Goal: Task Accomplishment & Management: Complete application form

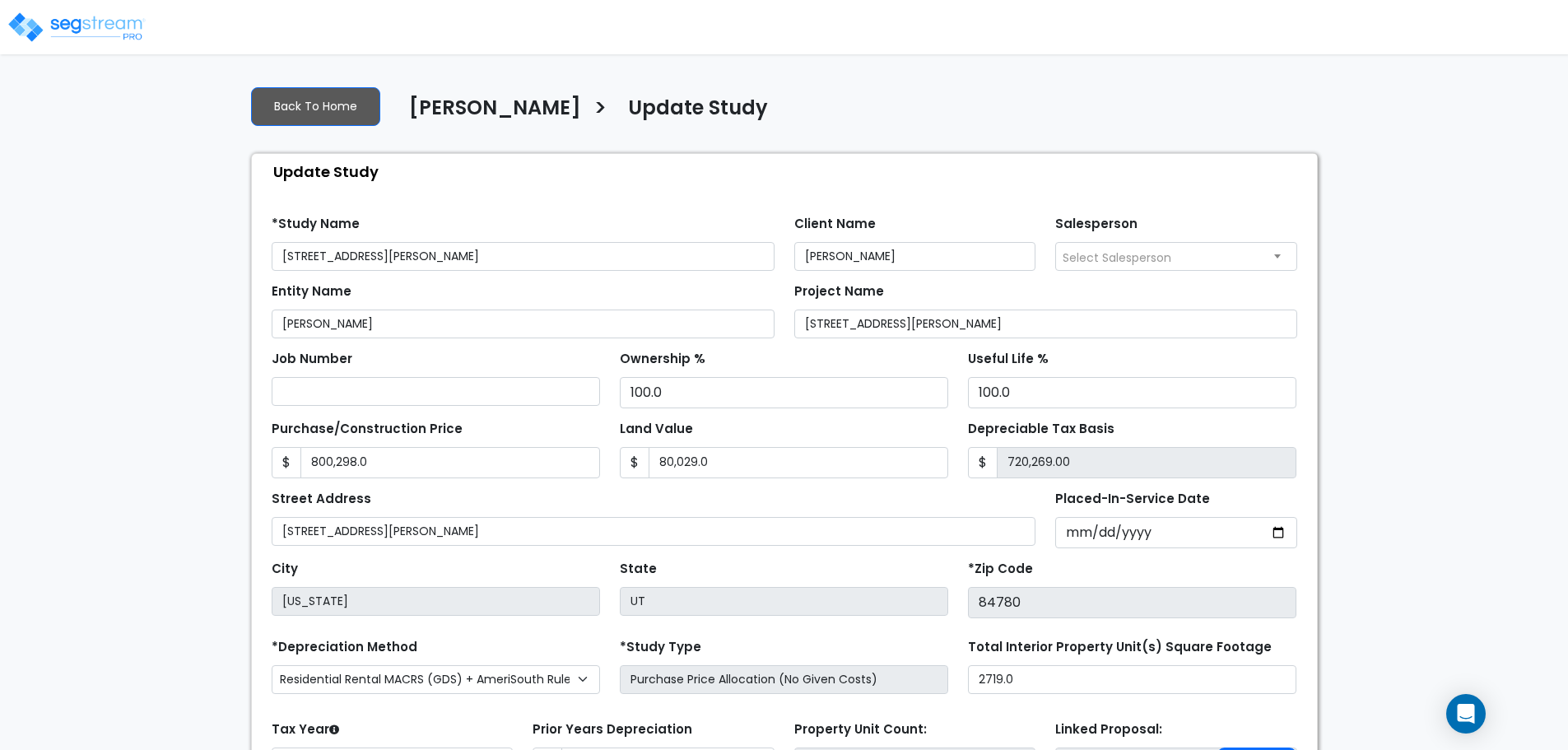
select select "2024"
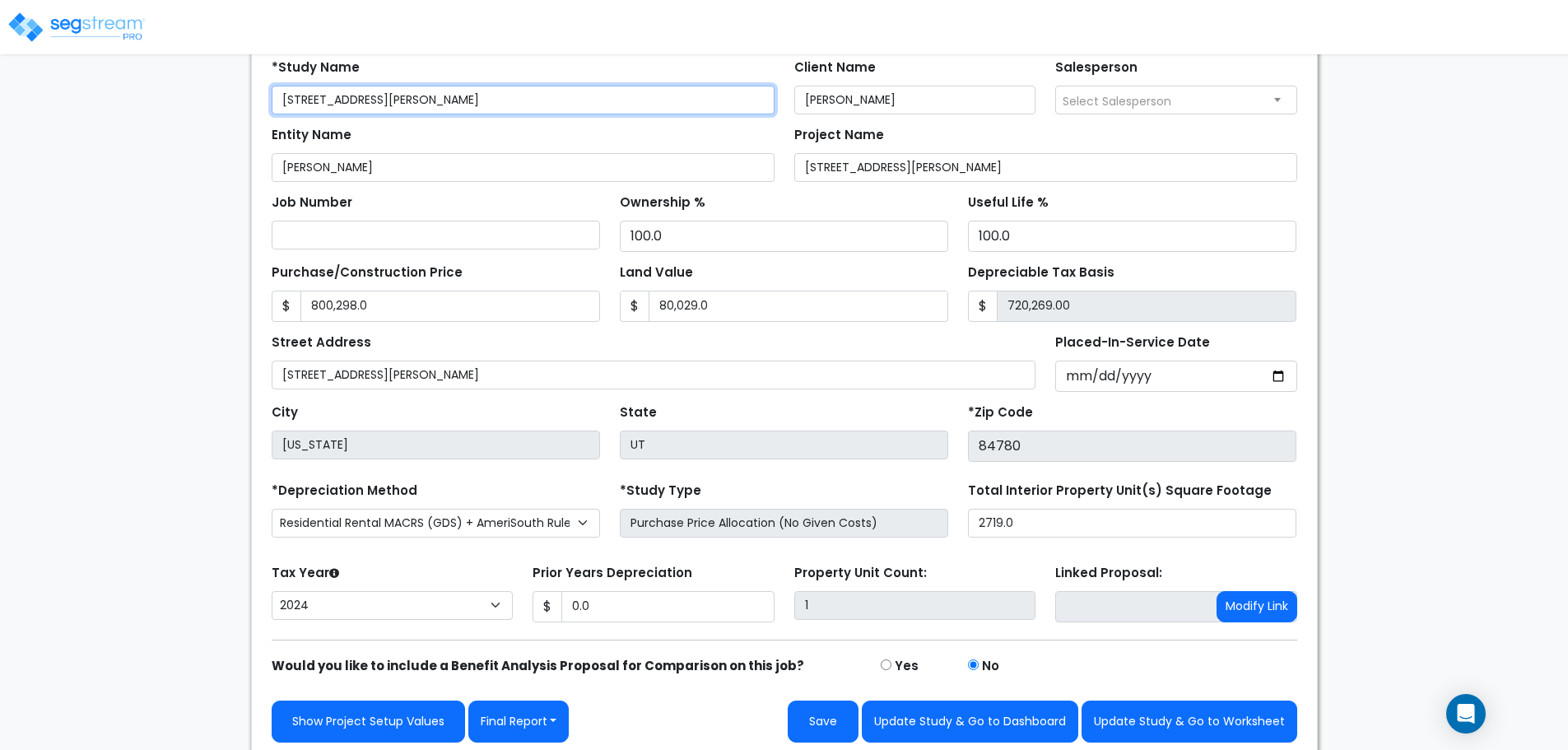
scroll to position [163, 0]
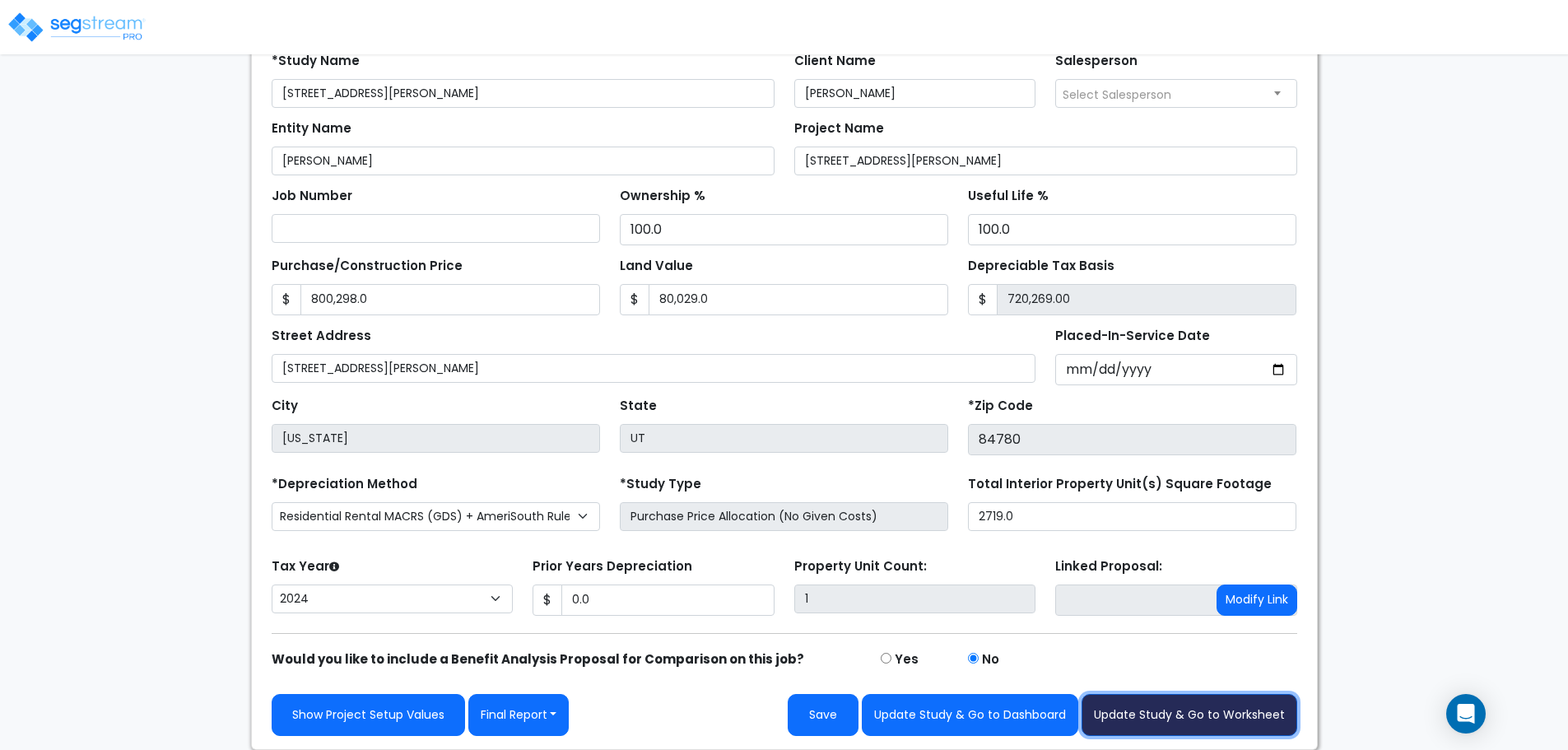
click at [1163, 701] on button "Update Study & Go to Worksheet" at bounding box center [1189, 715] width 215 height 42
type input "800298"
type input "80029"
type input "0"
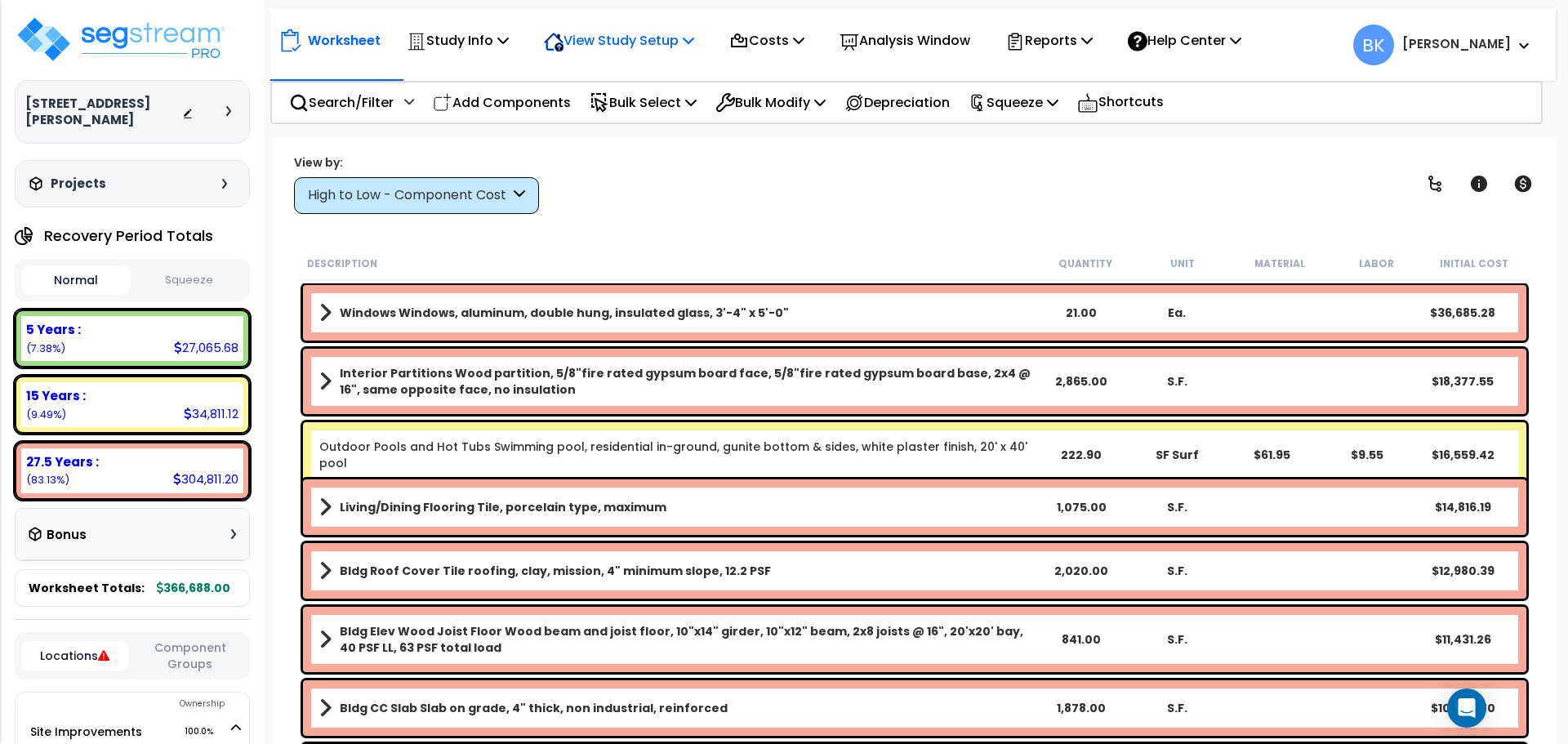
click at [654, 40] on p "View Study Setup" at bounding box center [619, 40] width 151 height 22
click at [640, 112] on link "View Questionnaire" at bounding box center [617, 111] width 162 height 33
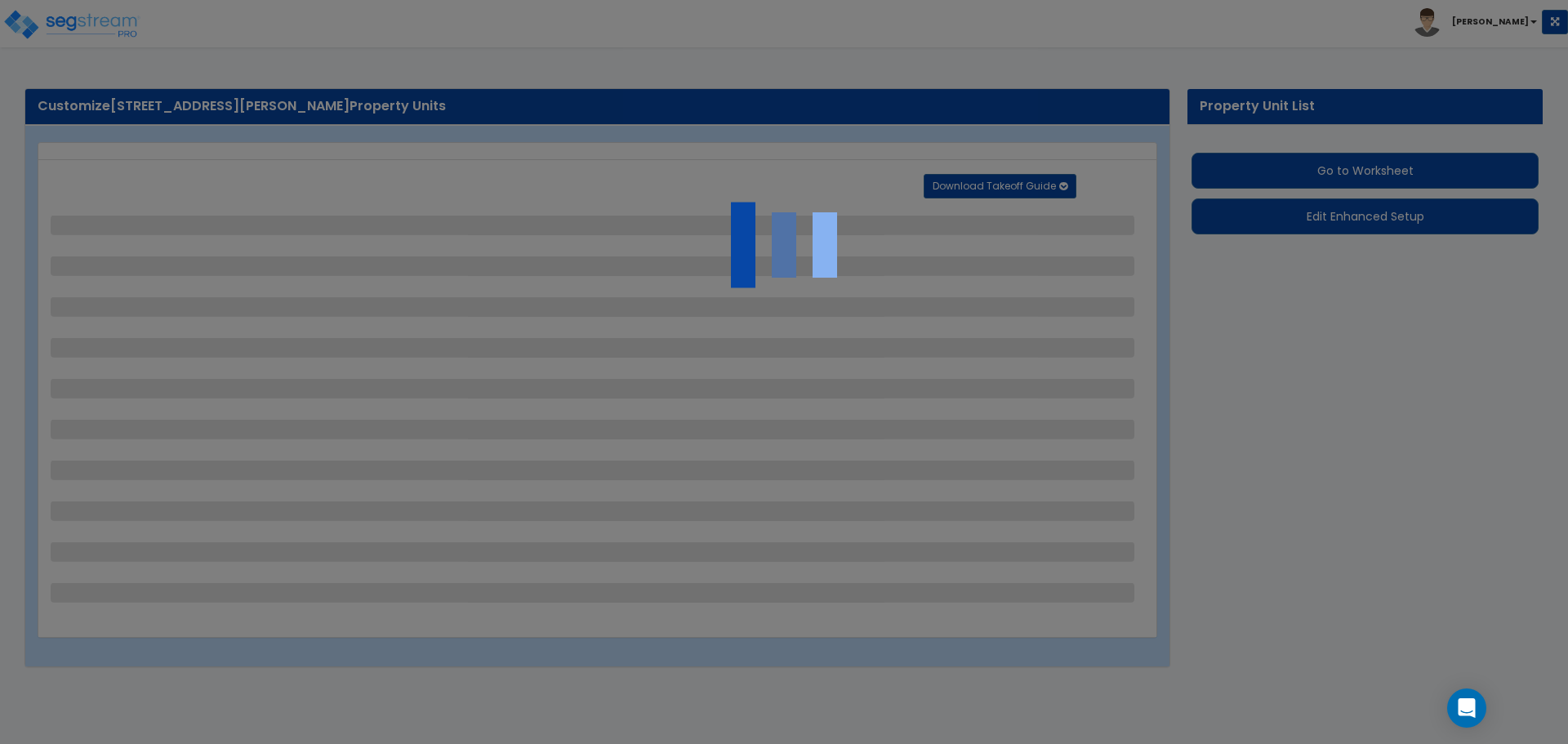
select select "2"
select select "1"
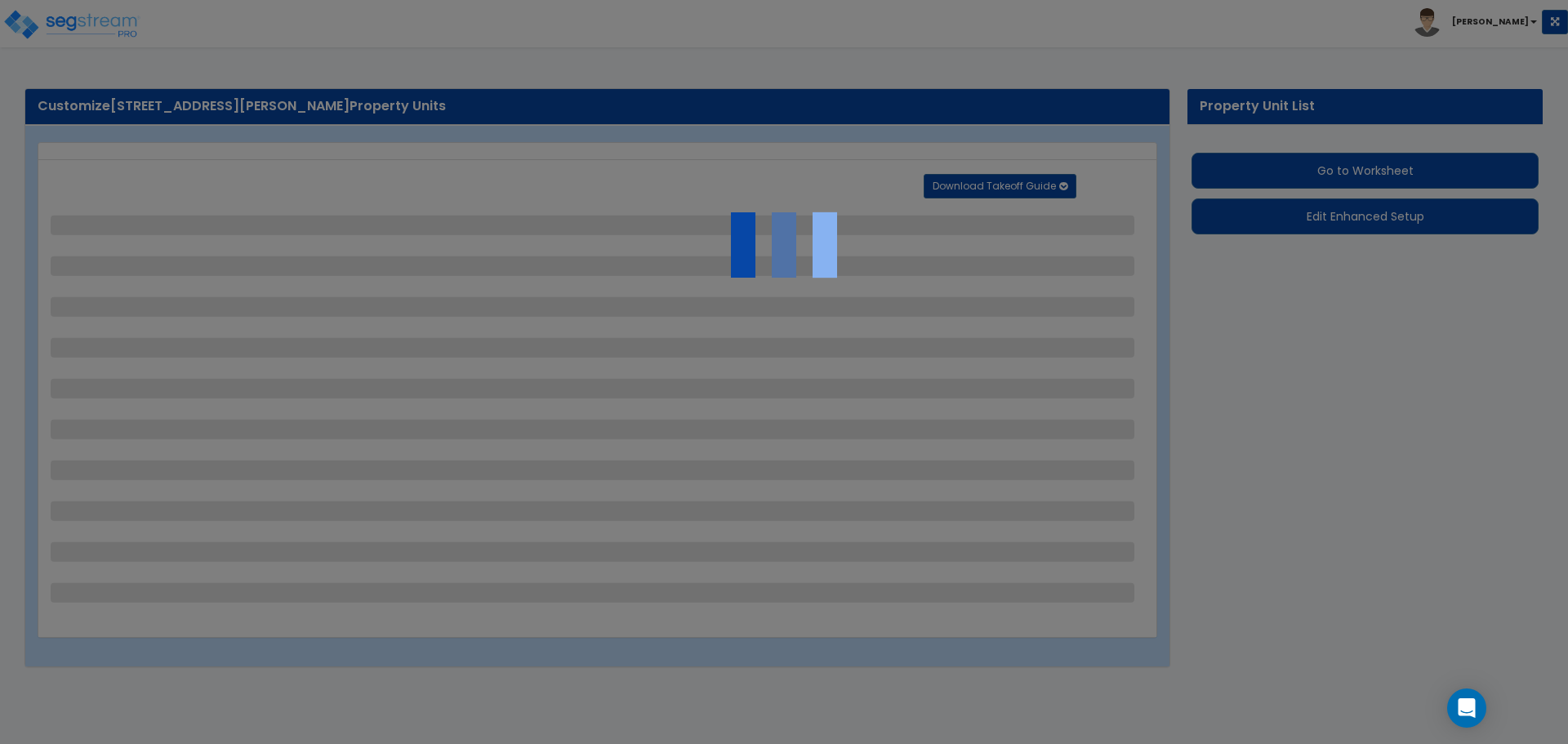
select select "1"
select select "3"
select select "1"
select select "2"
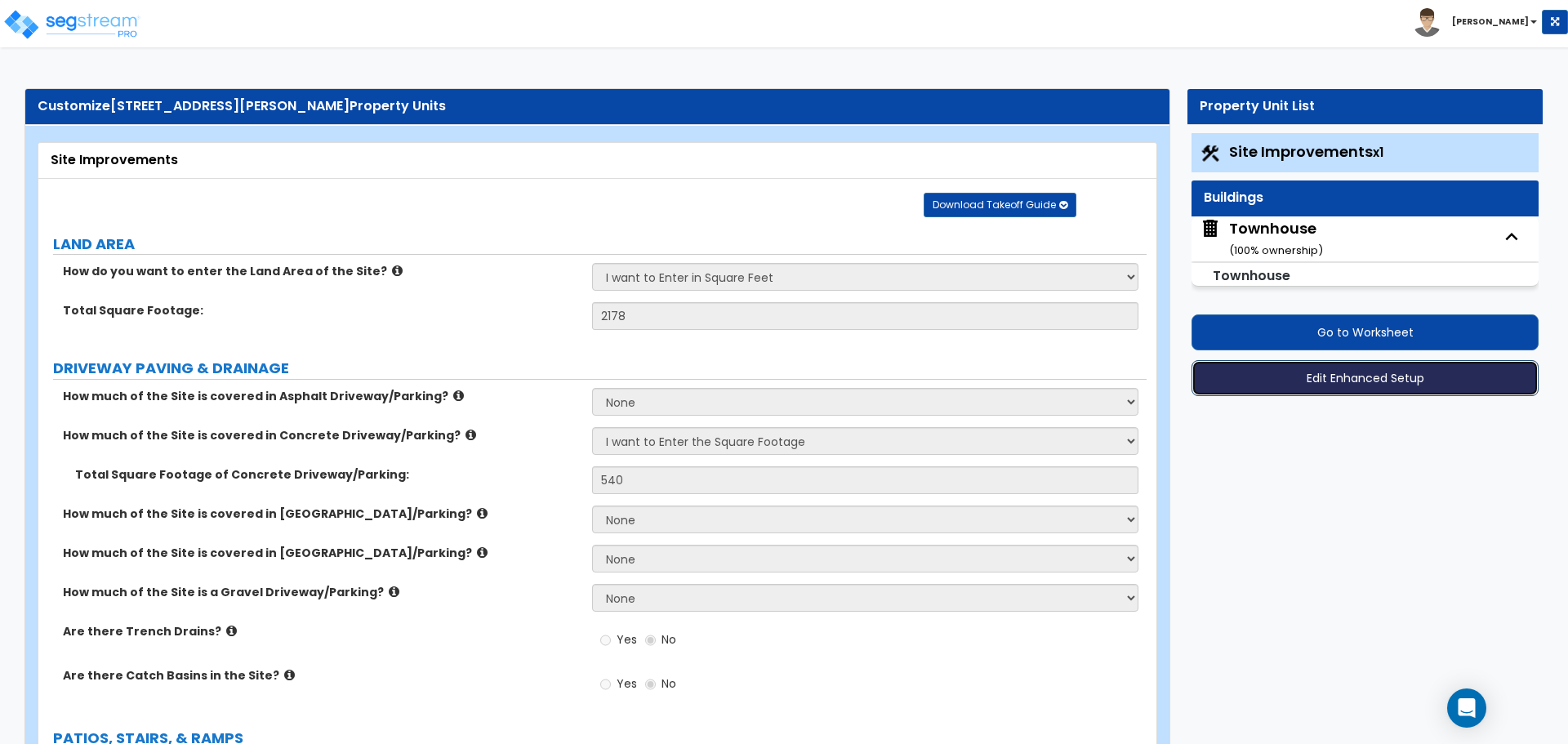
click at [1436, 366] on button "Edit Enhanced Setup" at bounding box center [1364, 378] width 347 height 35
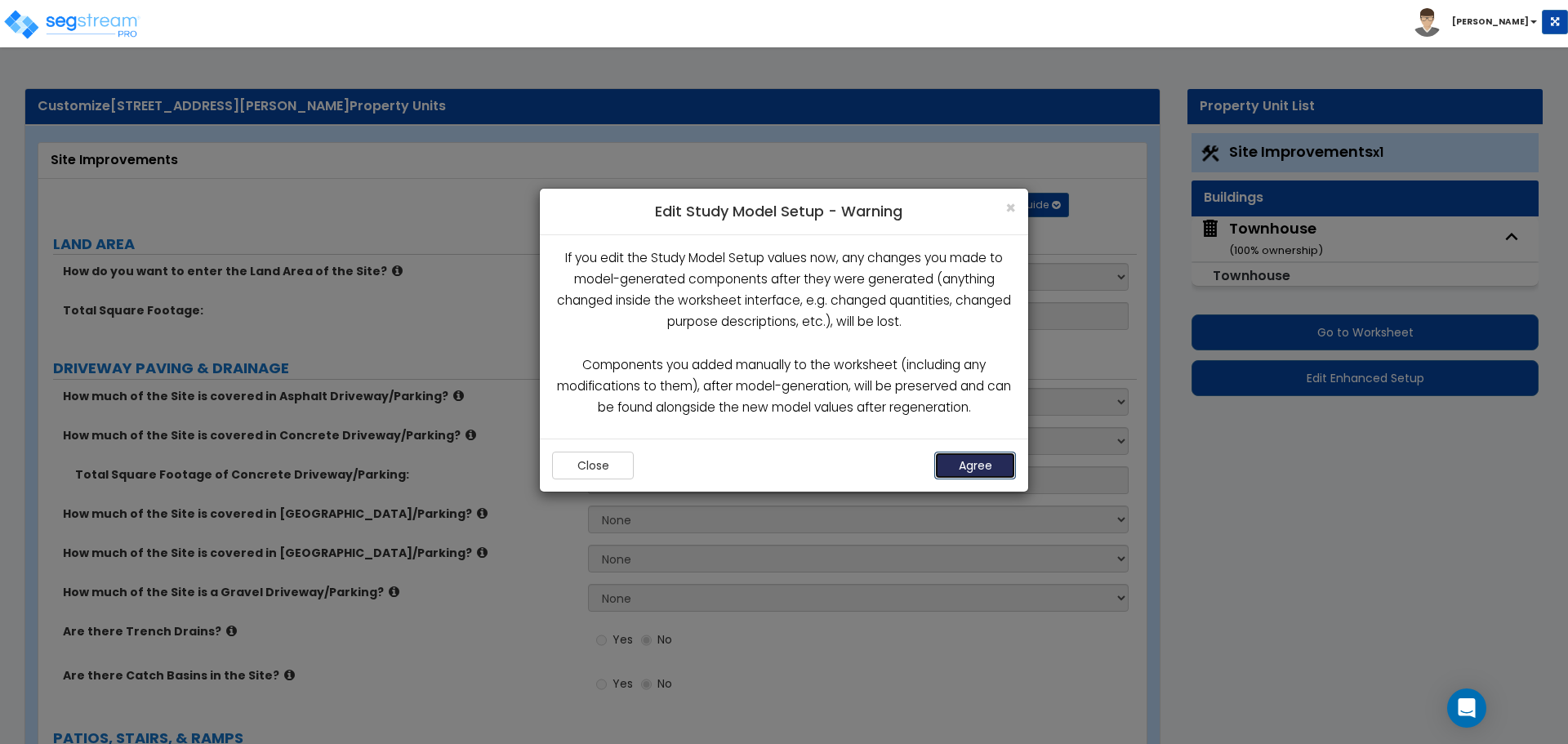
click at [980, 469] on button "Agree" at bounding box center [974, 465] width 82 height 28
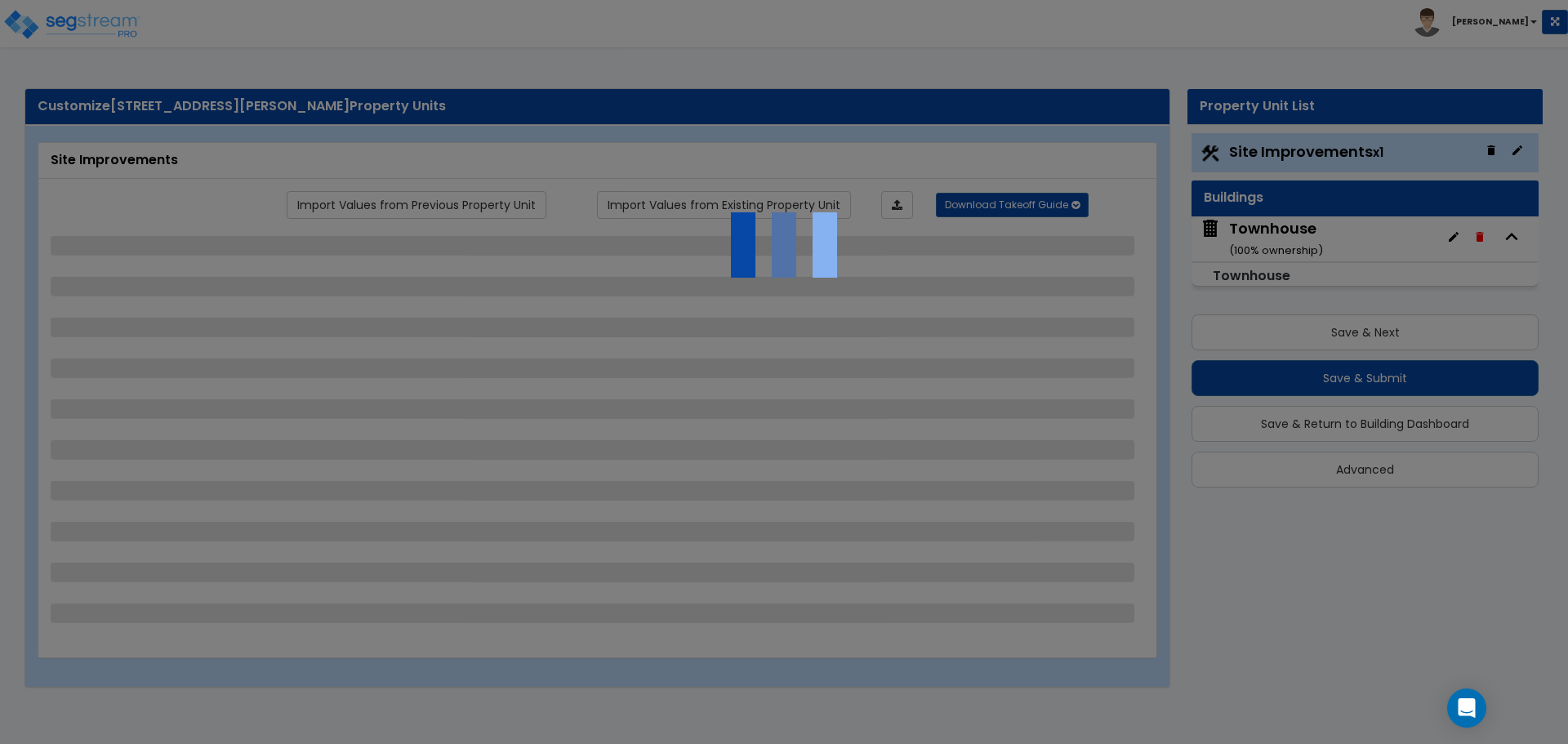
select select "2"
select select "1"
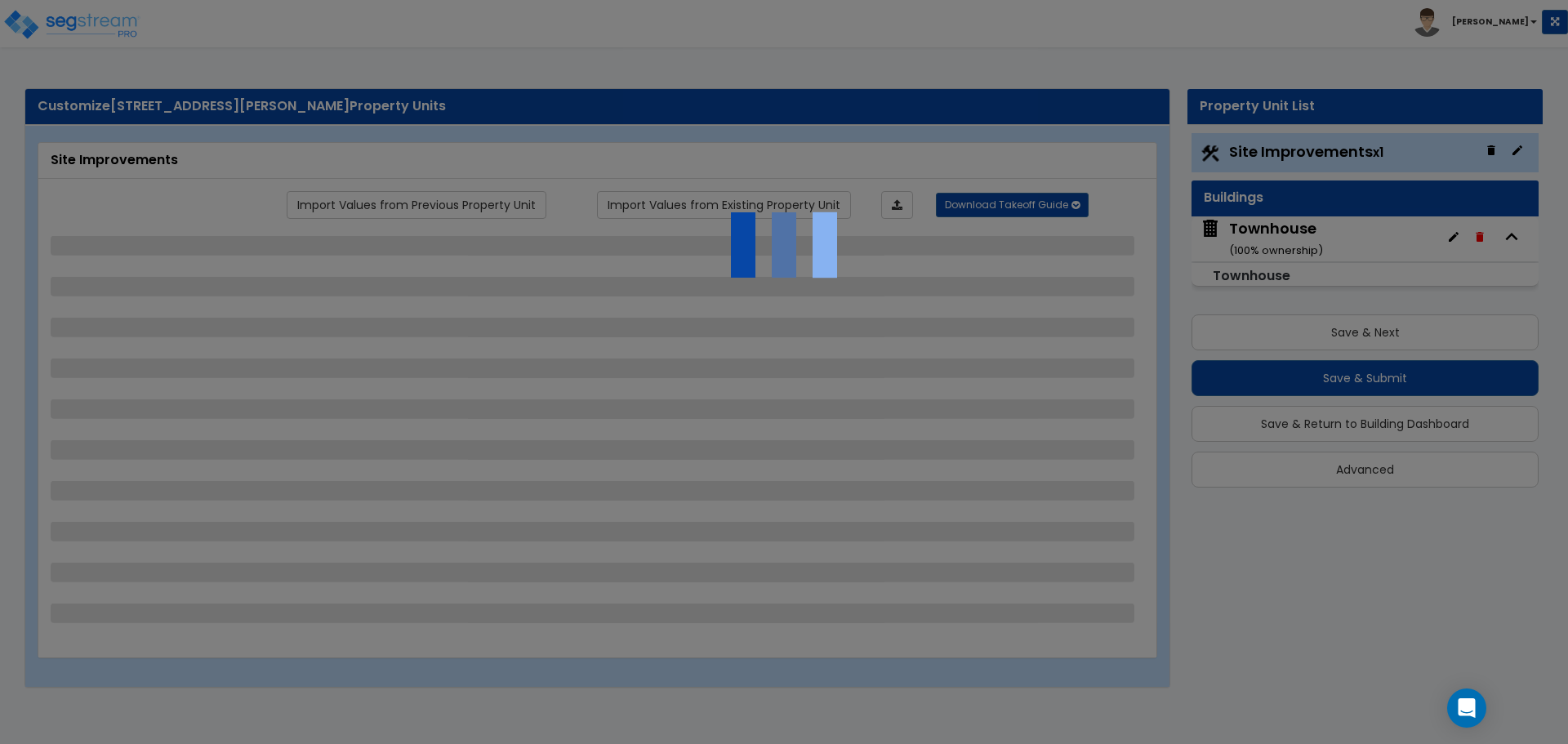
select select "1"
select select "3"
select select "1"
select select "2"
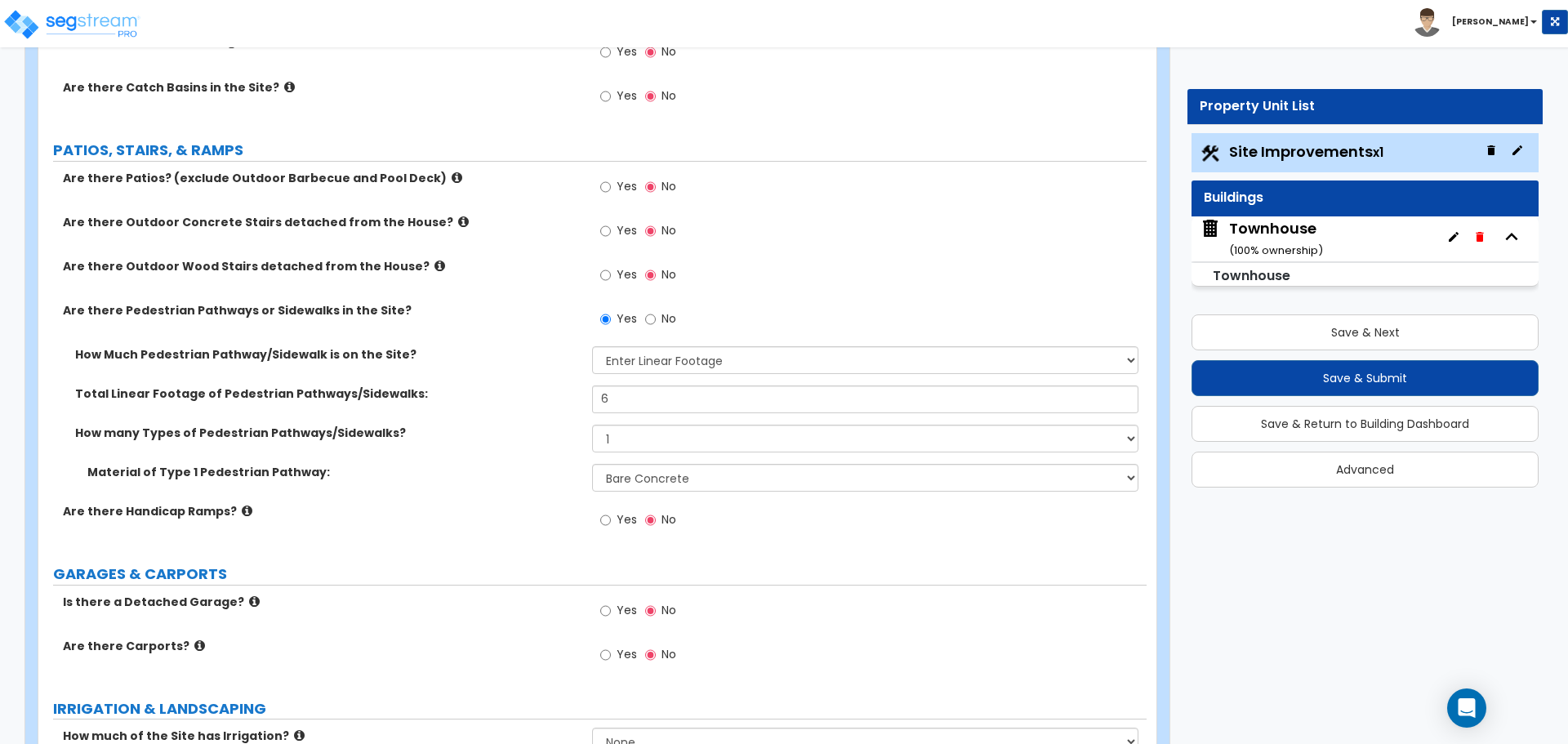
scroll to position [572, 0]
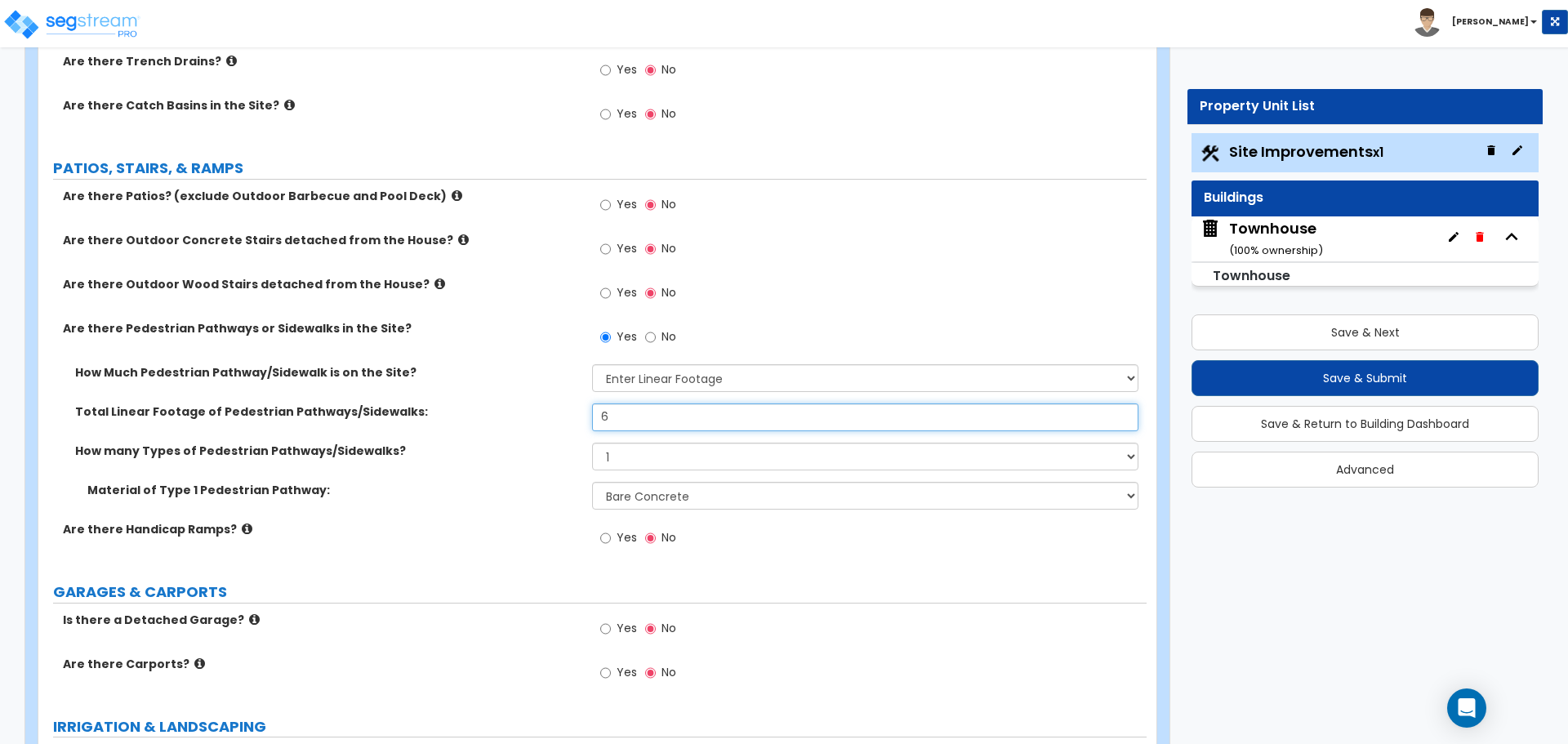
click at [636, 420] on input "6" at bounding box center [865, 417] width 546 height 28
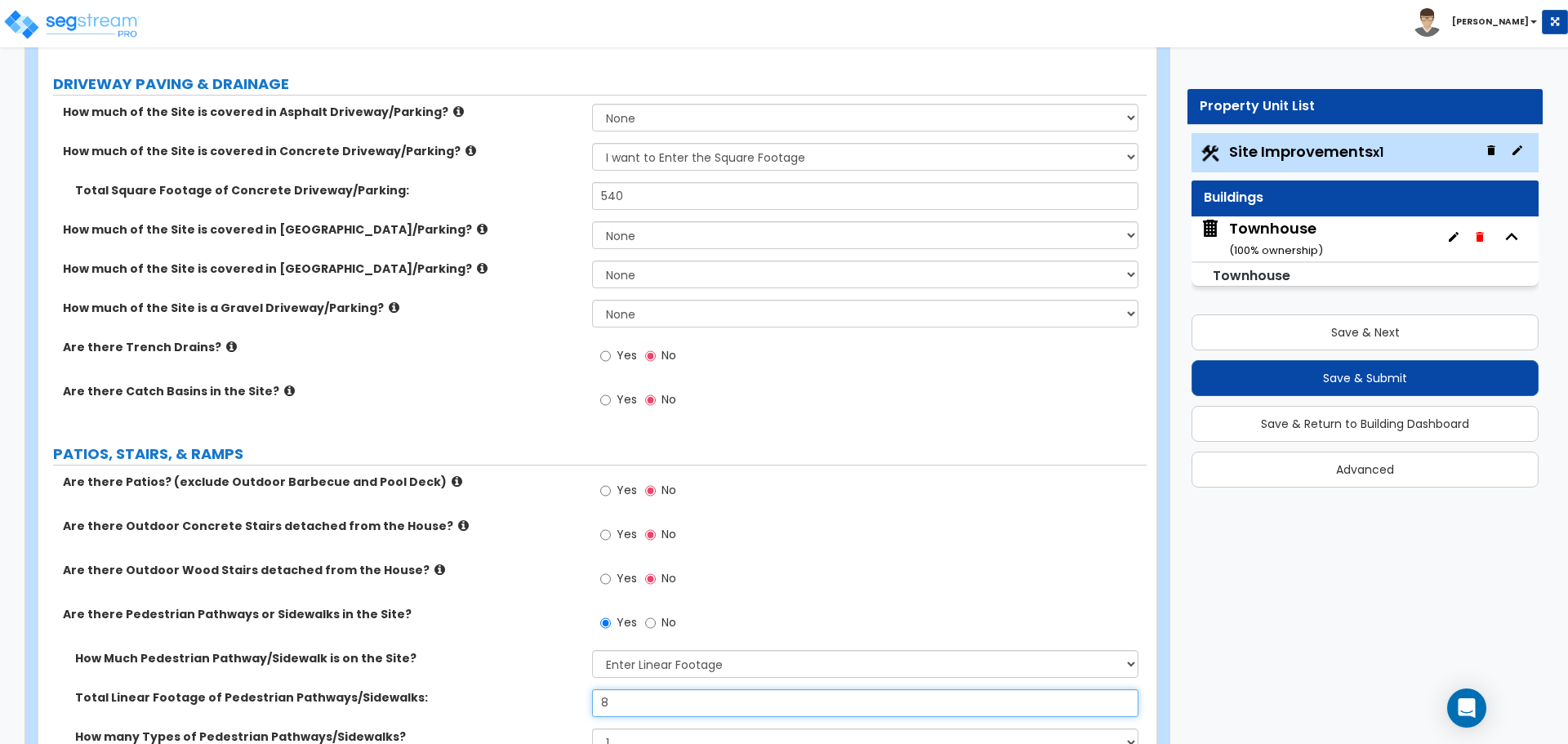
scroll to position [245, 0]
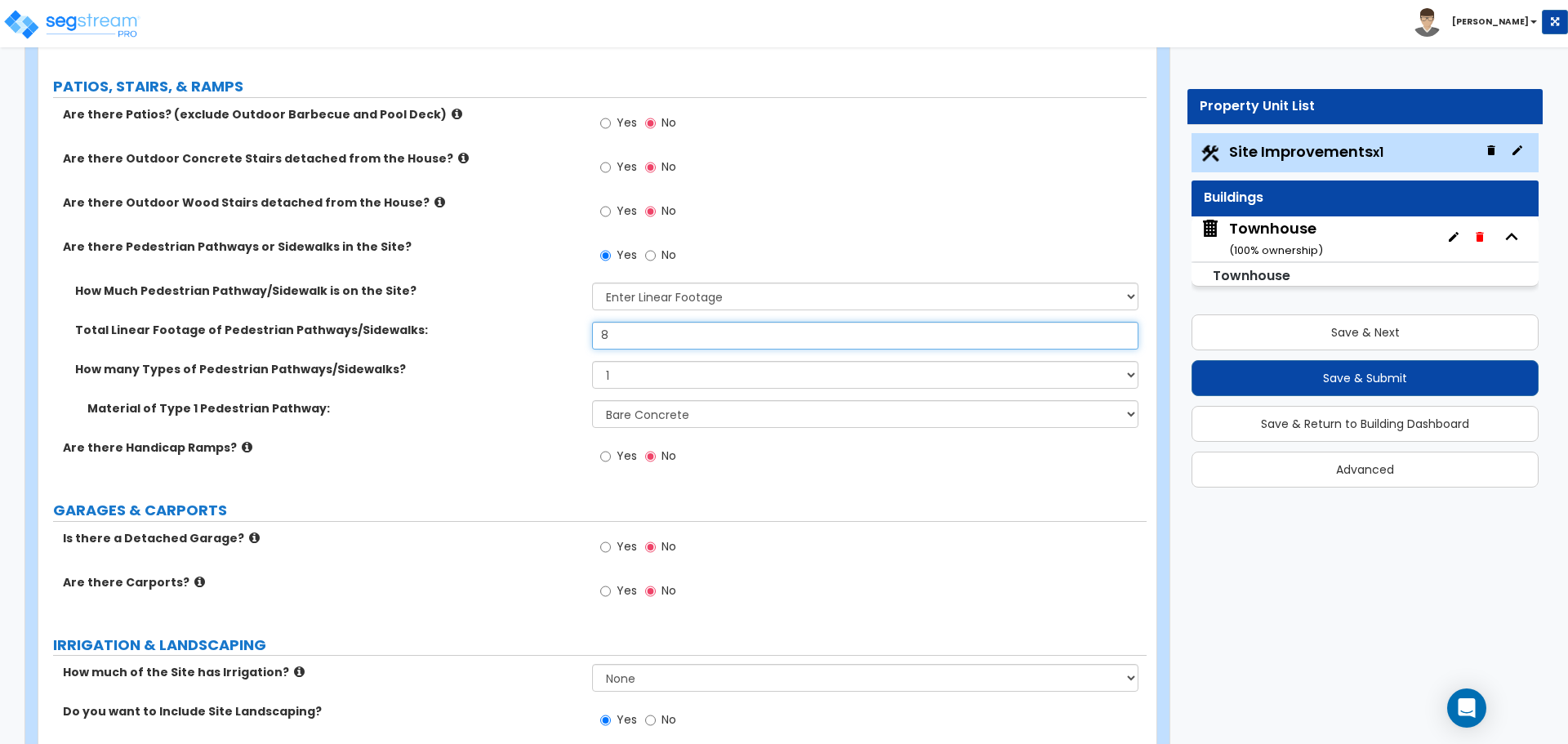
type input "8"
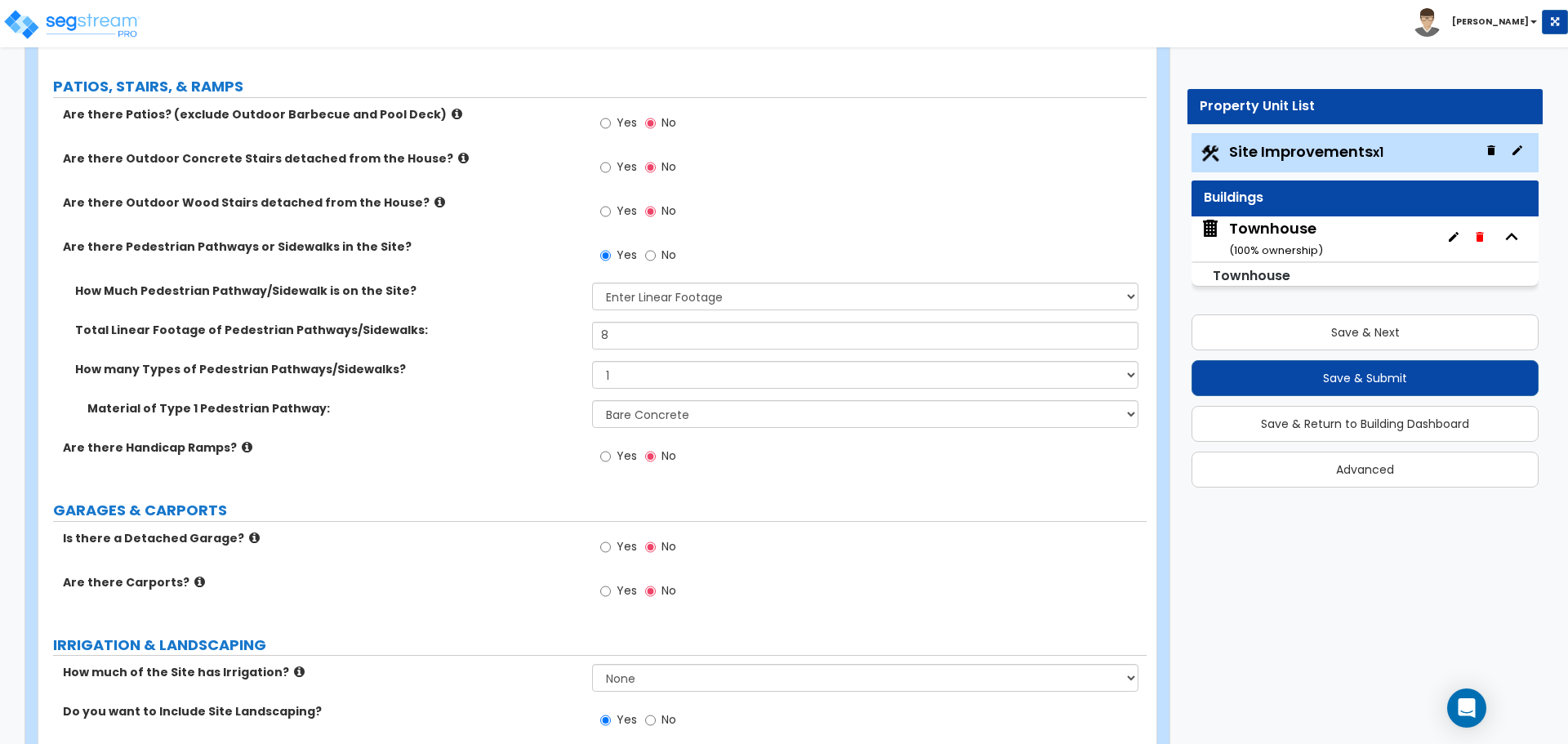
click at [523, 373] on label "How many Types of Pedestrian Pathways/Sidewalks?" at bounding box center [327, 369] width 504 height 17
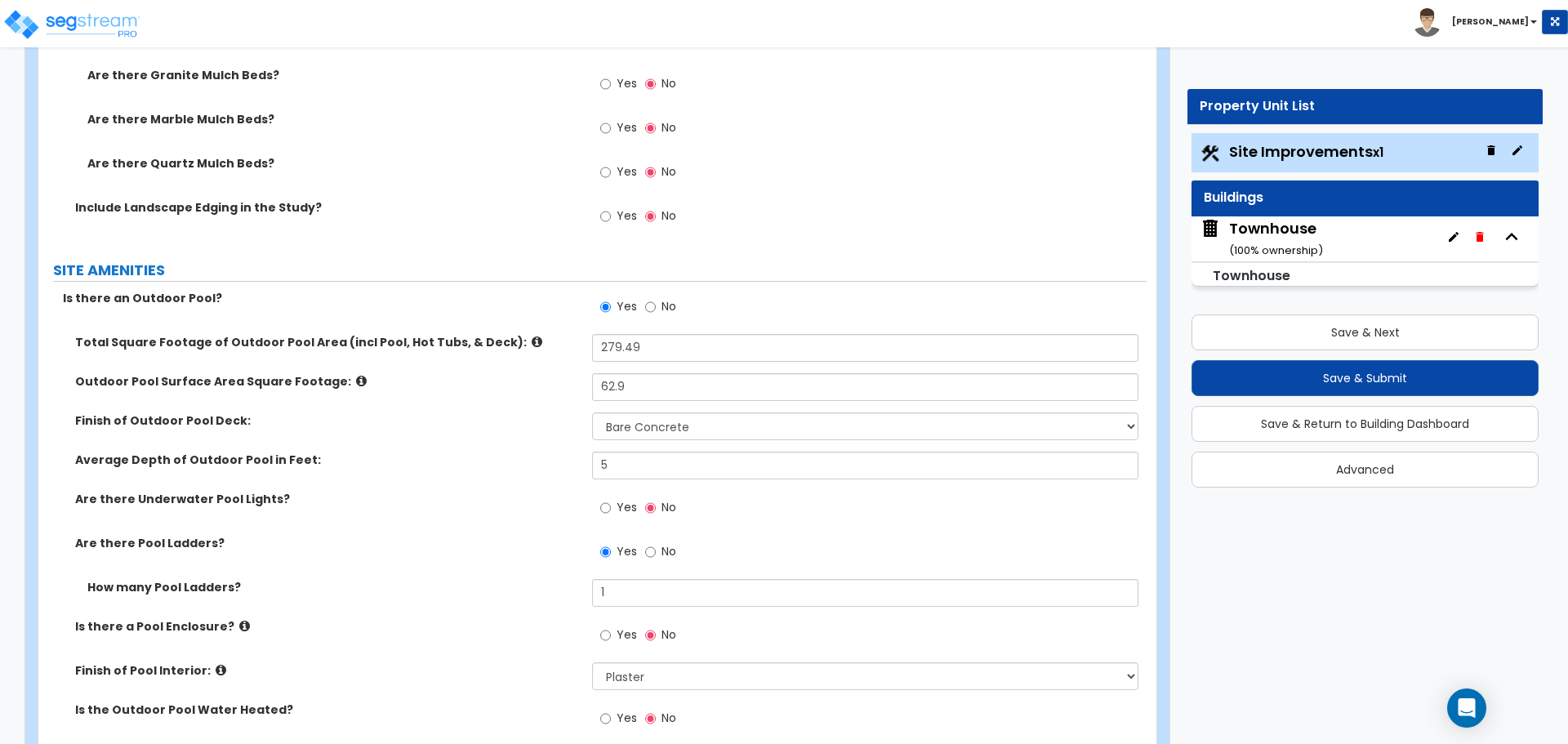
scroll to position [1797, 0]
click at [647, 304] on input "No" at bounding box center [650, 304] width 11 height 18
radio input "false"
radio input "true"
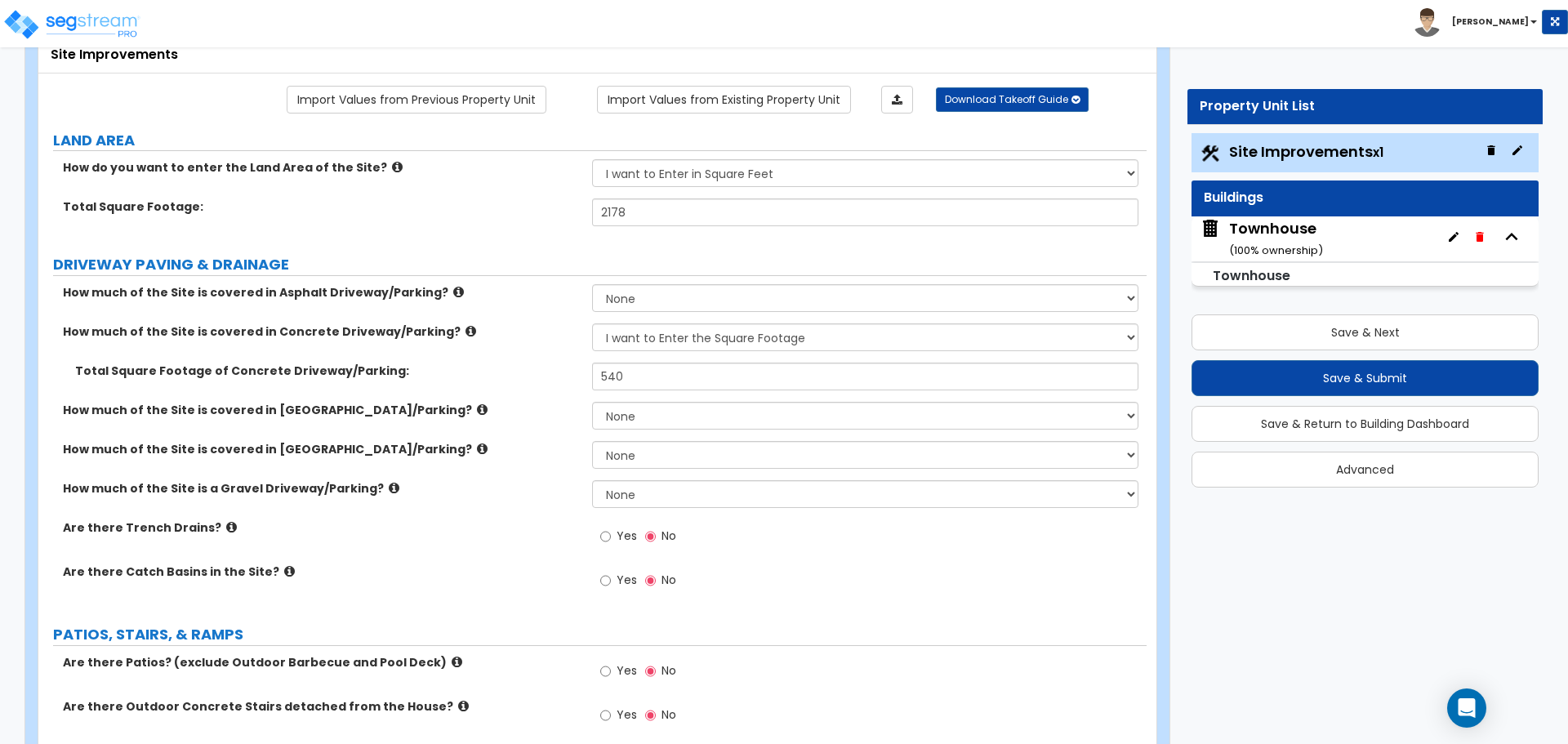
scroll to position [0, 0]
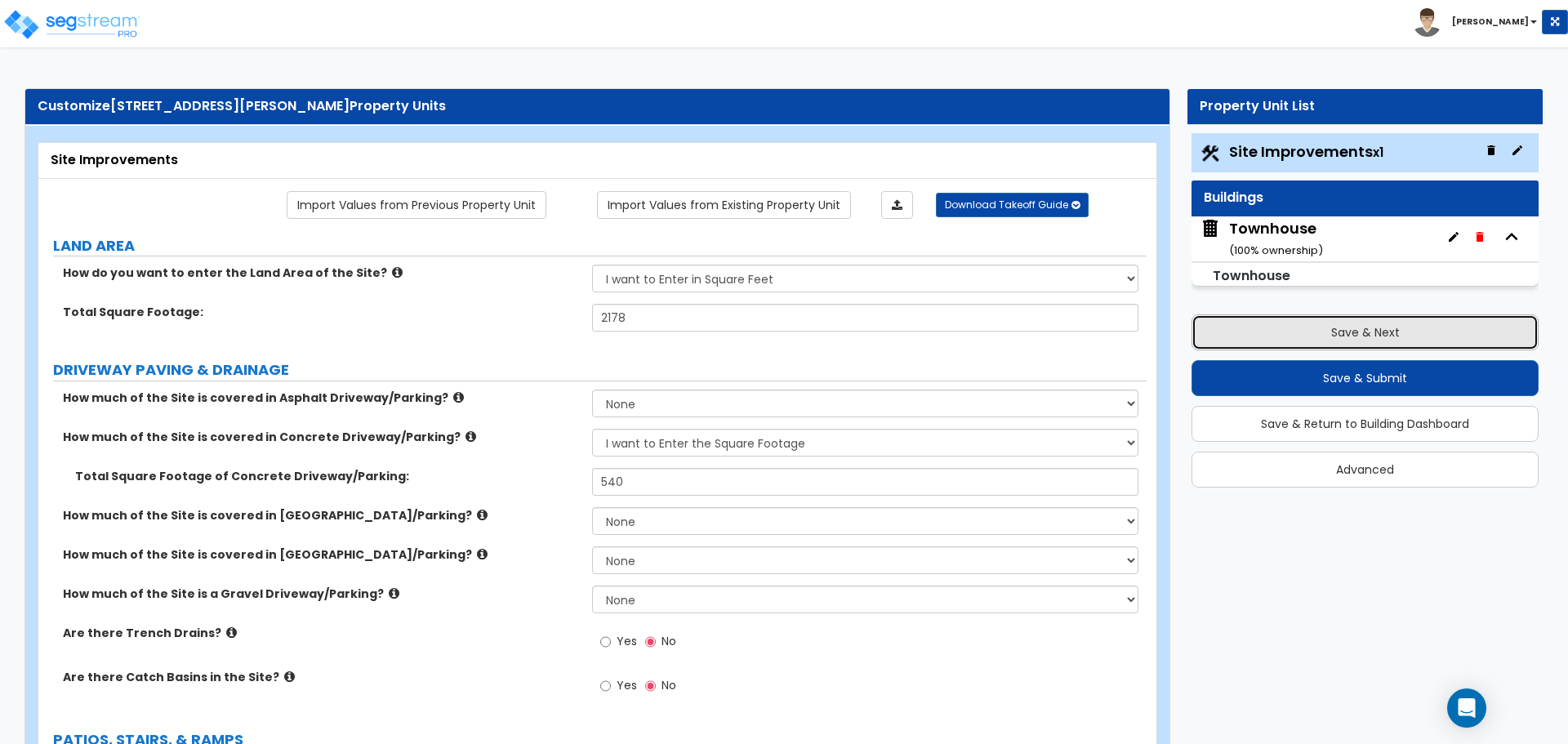
click at [1348, 343] on button "Save & Next" at bounding box center [1364, 332] width 347 height 35
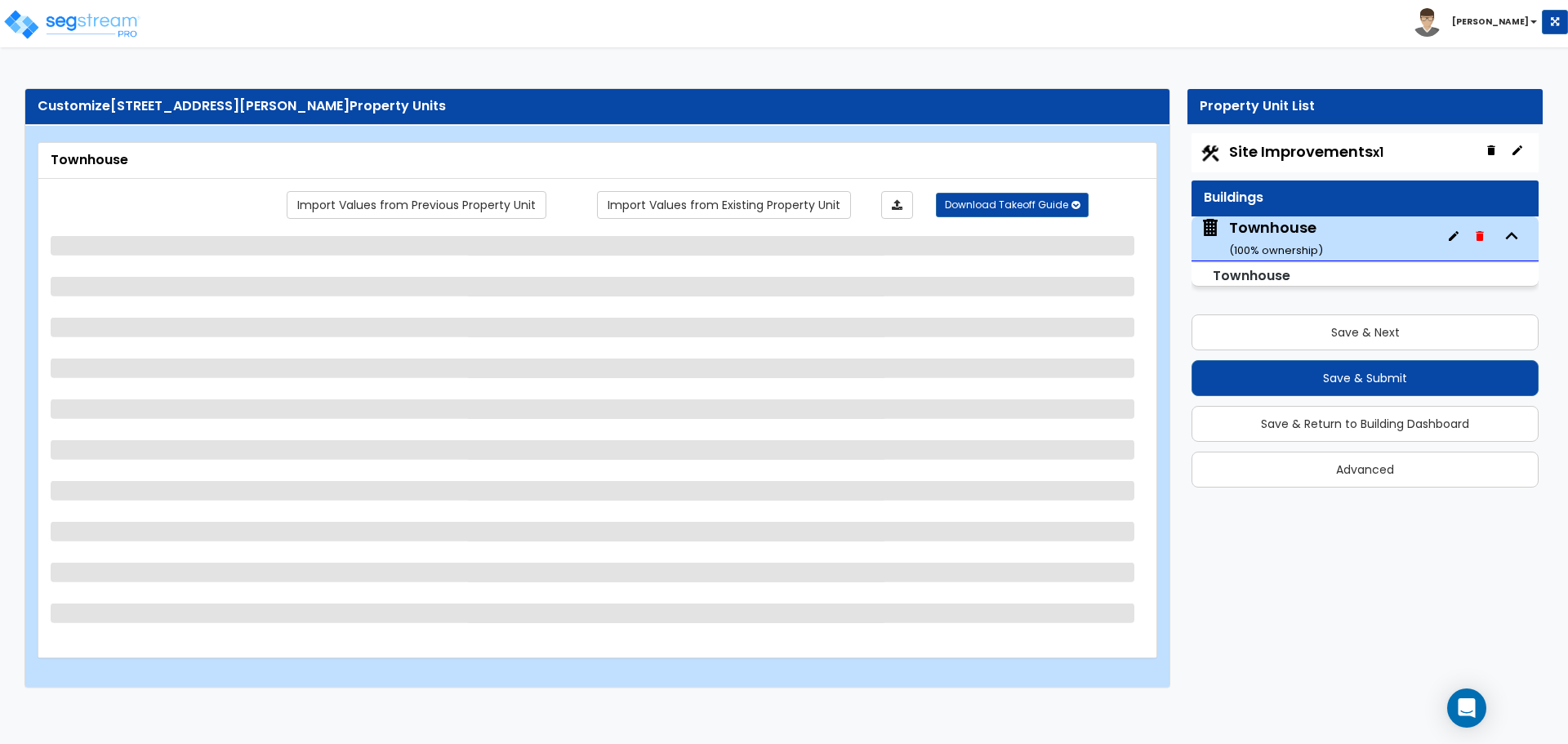
select select "2"
select select "7"
select select "2"
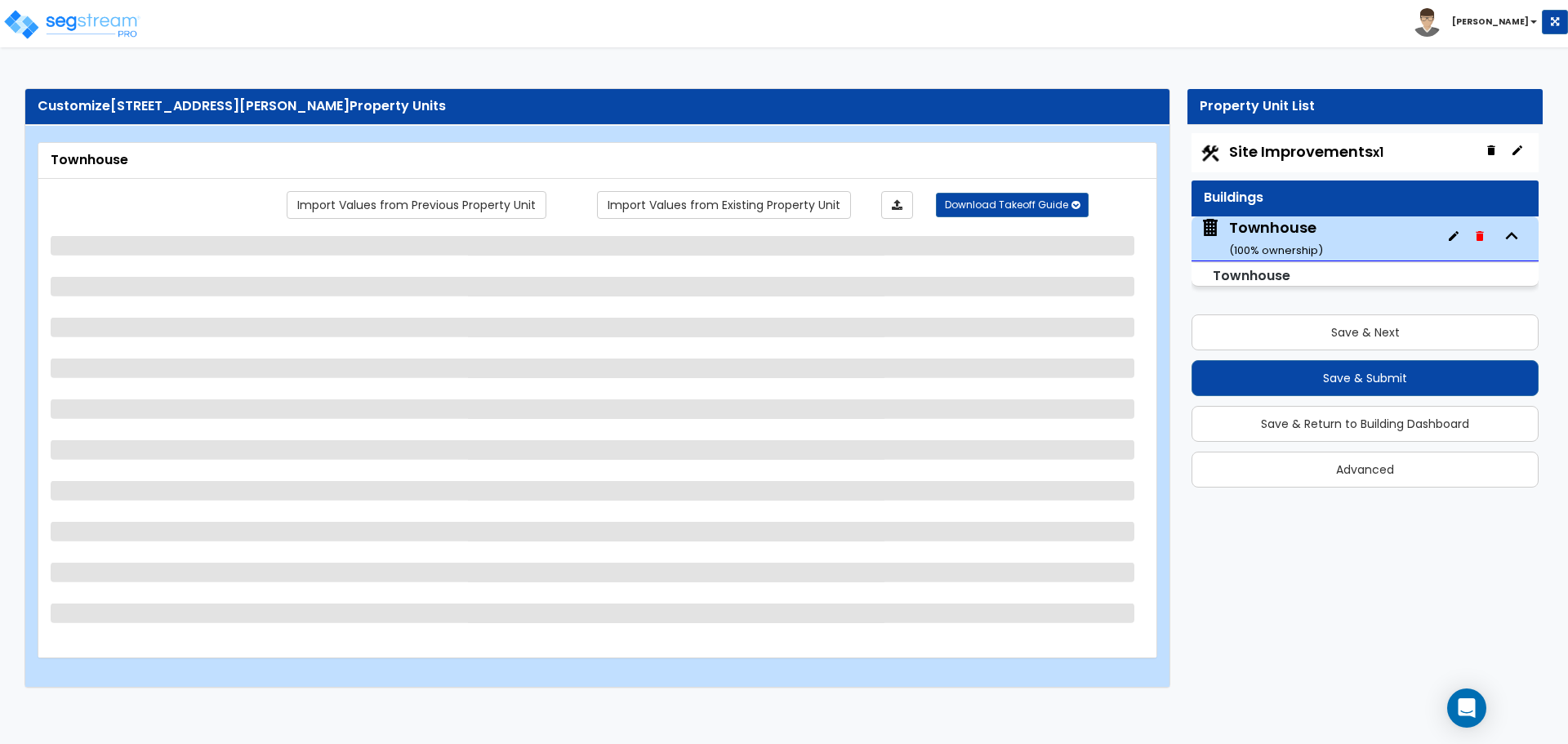
select select "1"
select select "7"
select select "1"
select select "2"
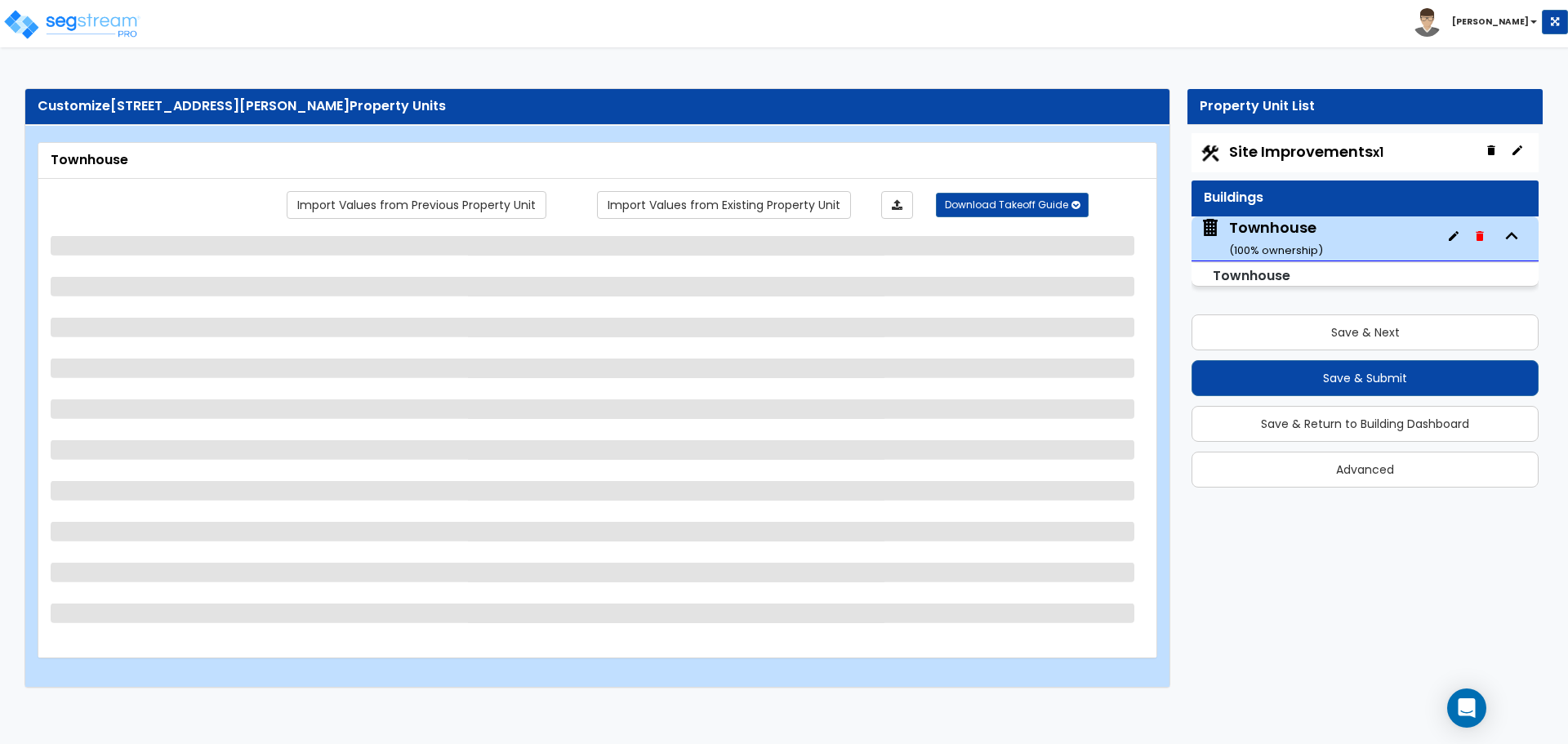
select select "2"
select select "1"
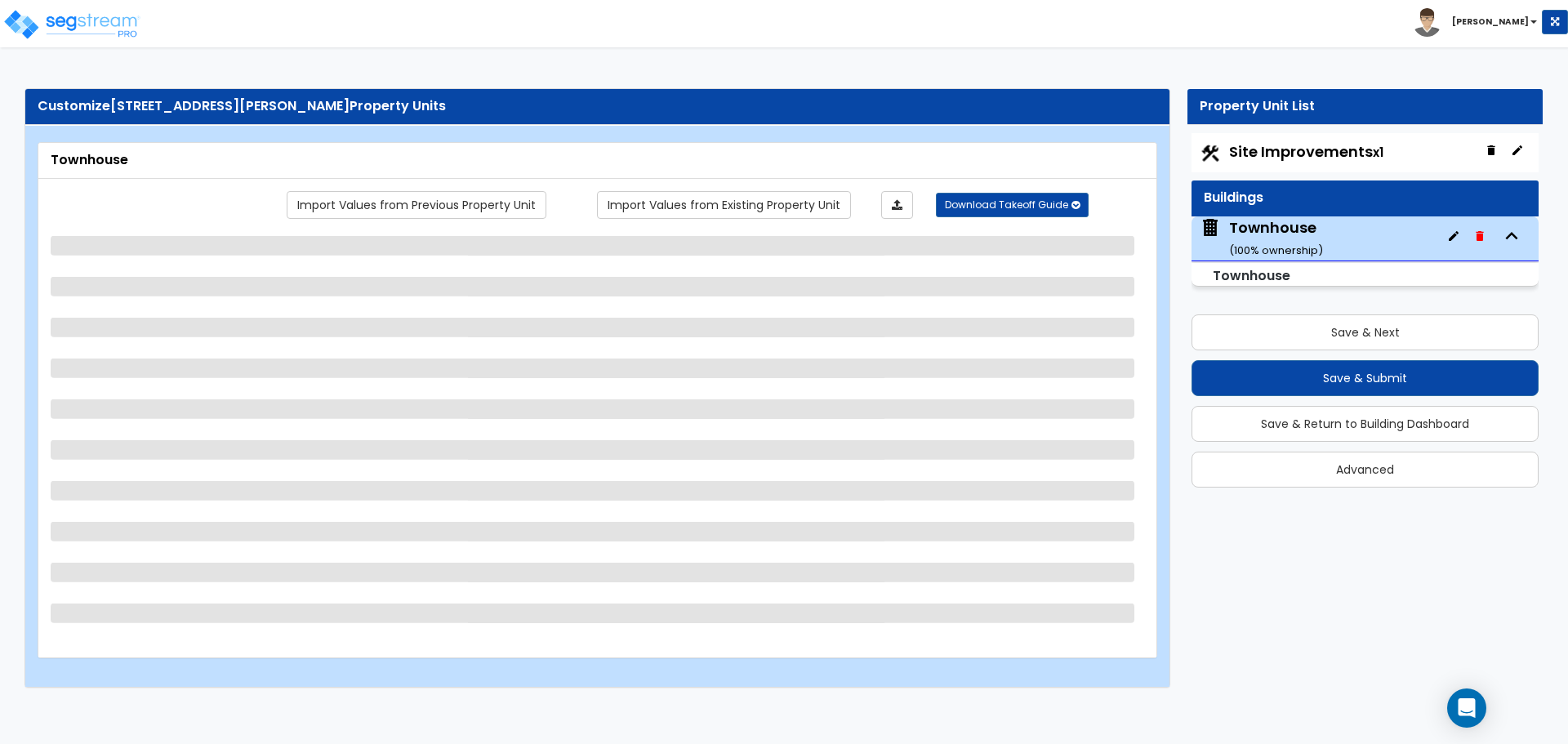
select select "3"
select select "5"
select select "2"
select select "3"
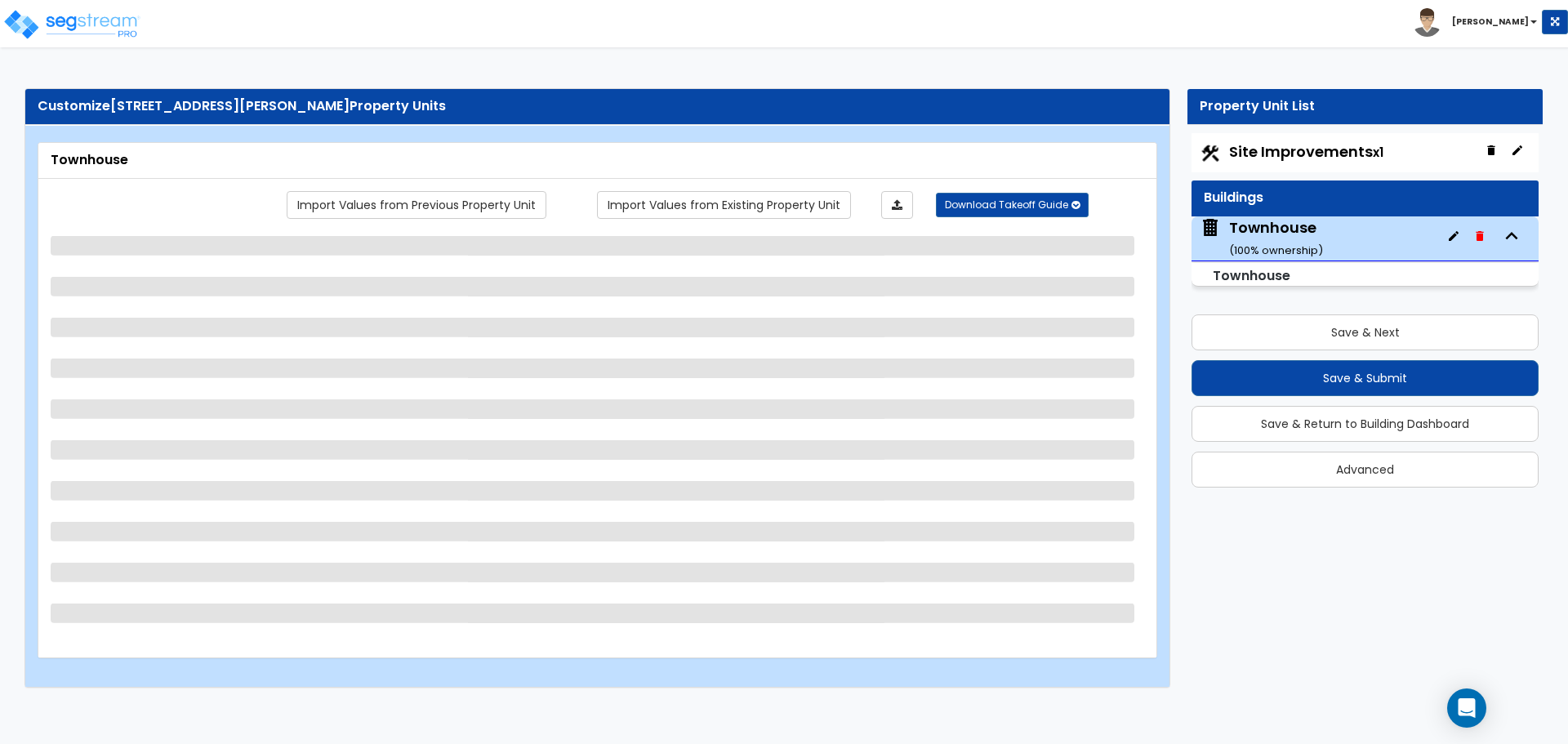
select select "4"
select select "1"
select select "2"
select select "3"
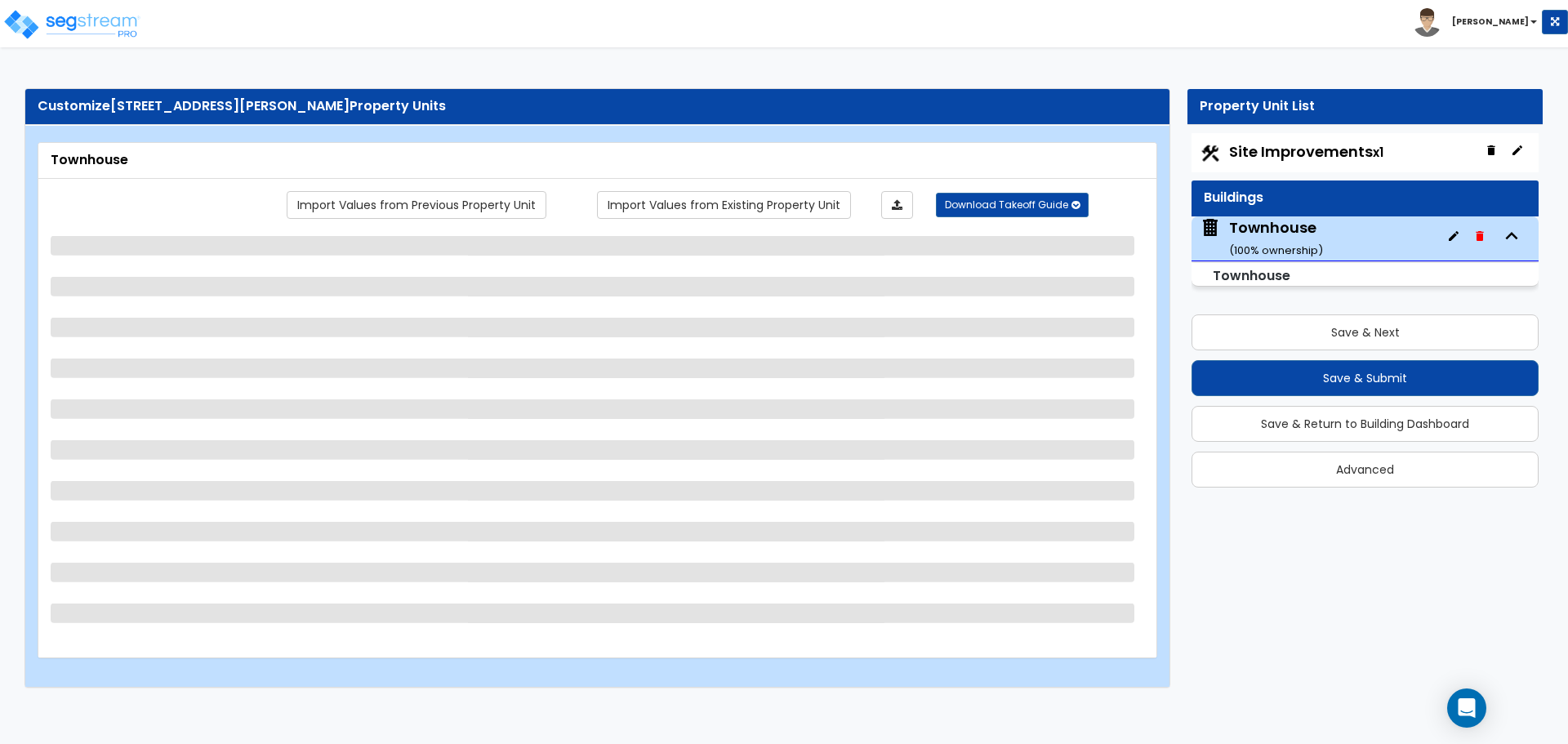
select select "3"
select select "4"
select select "1"
select select "2"
select select "1"
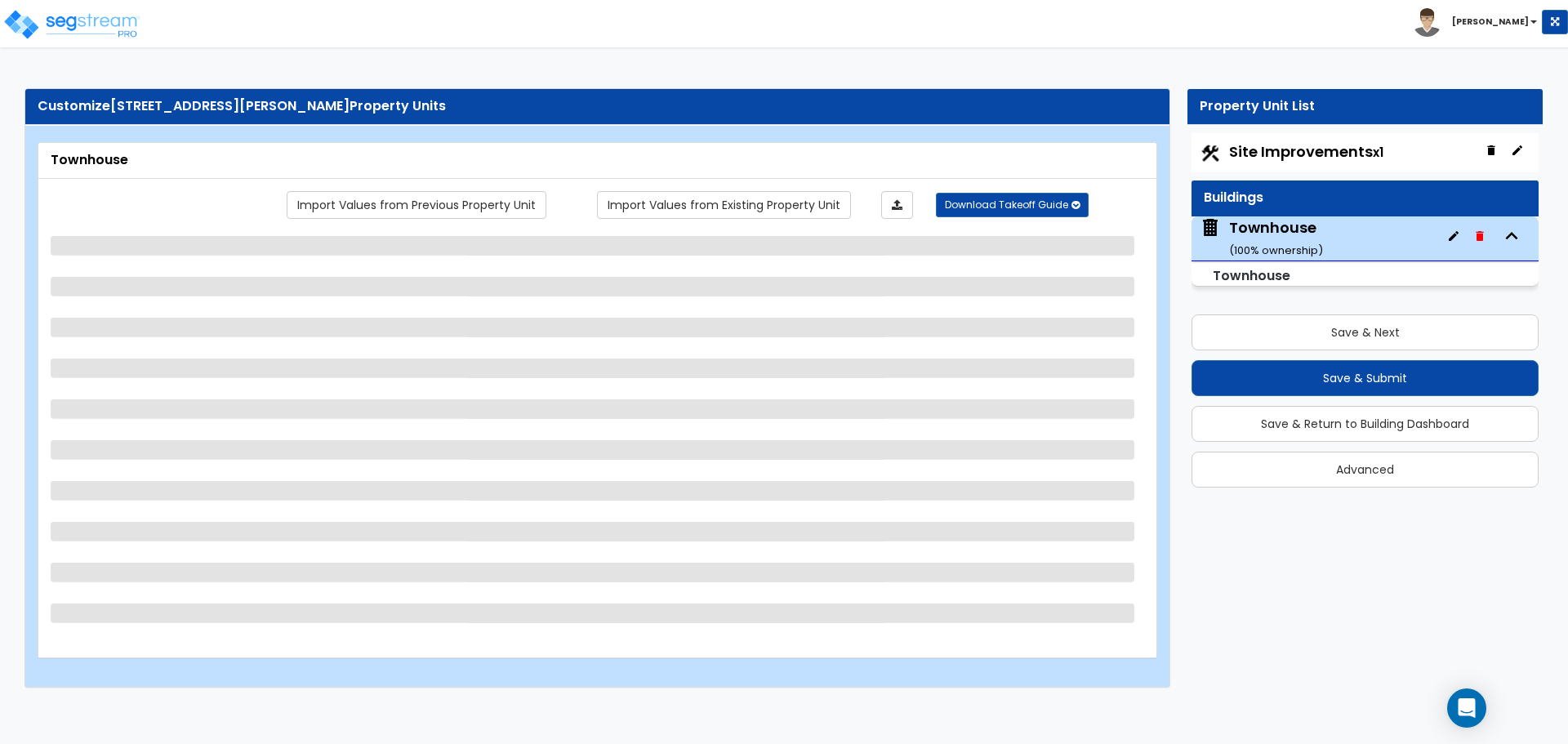
select select "3"
select select "4"
select select "1"
select select "2"
select select "1"
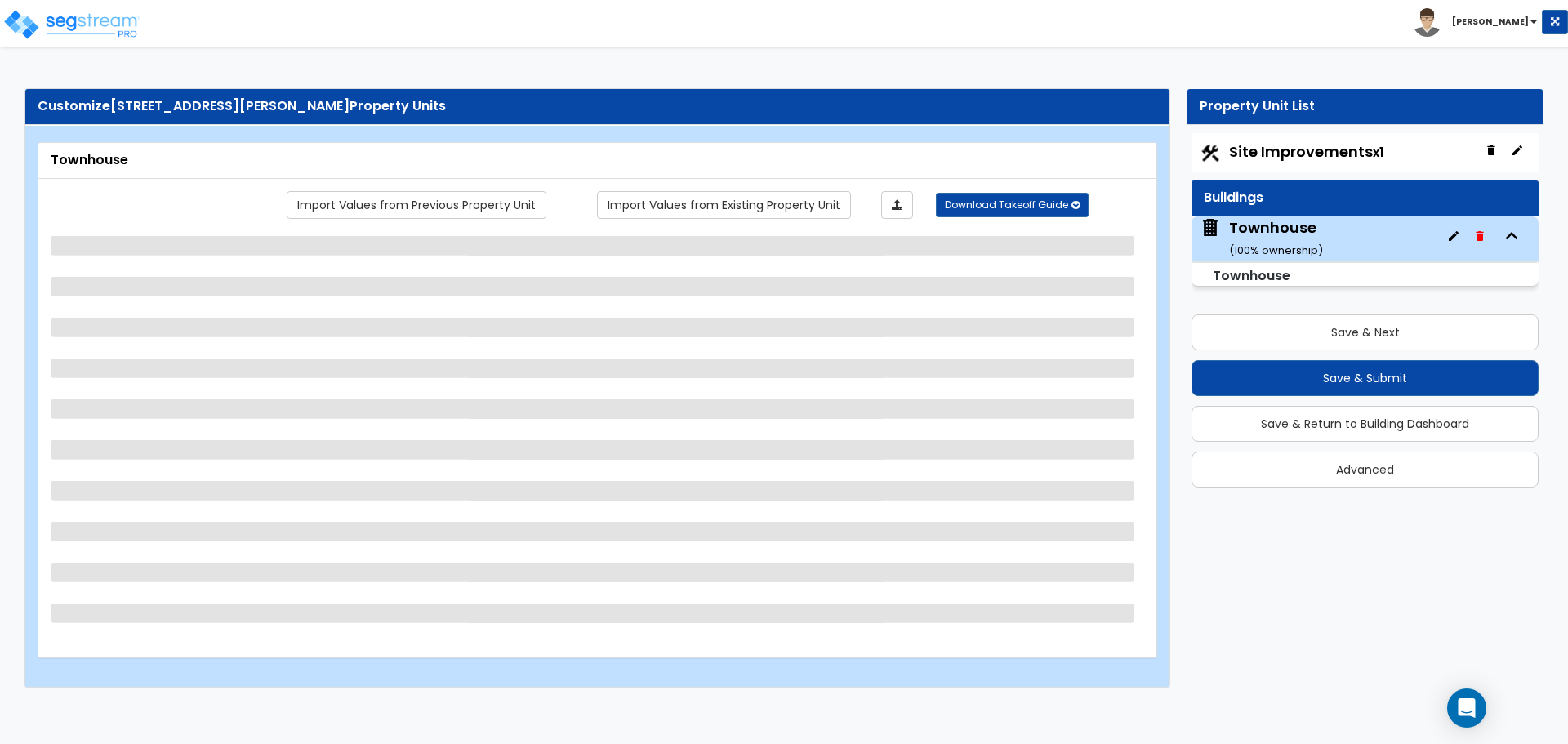
select select "3"
select select "4"
select select "1"
select select "2"
select select "1"
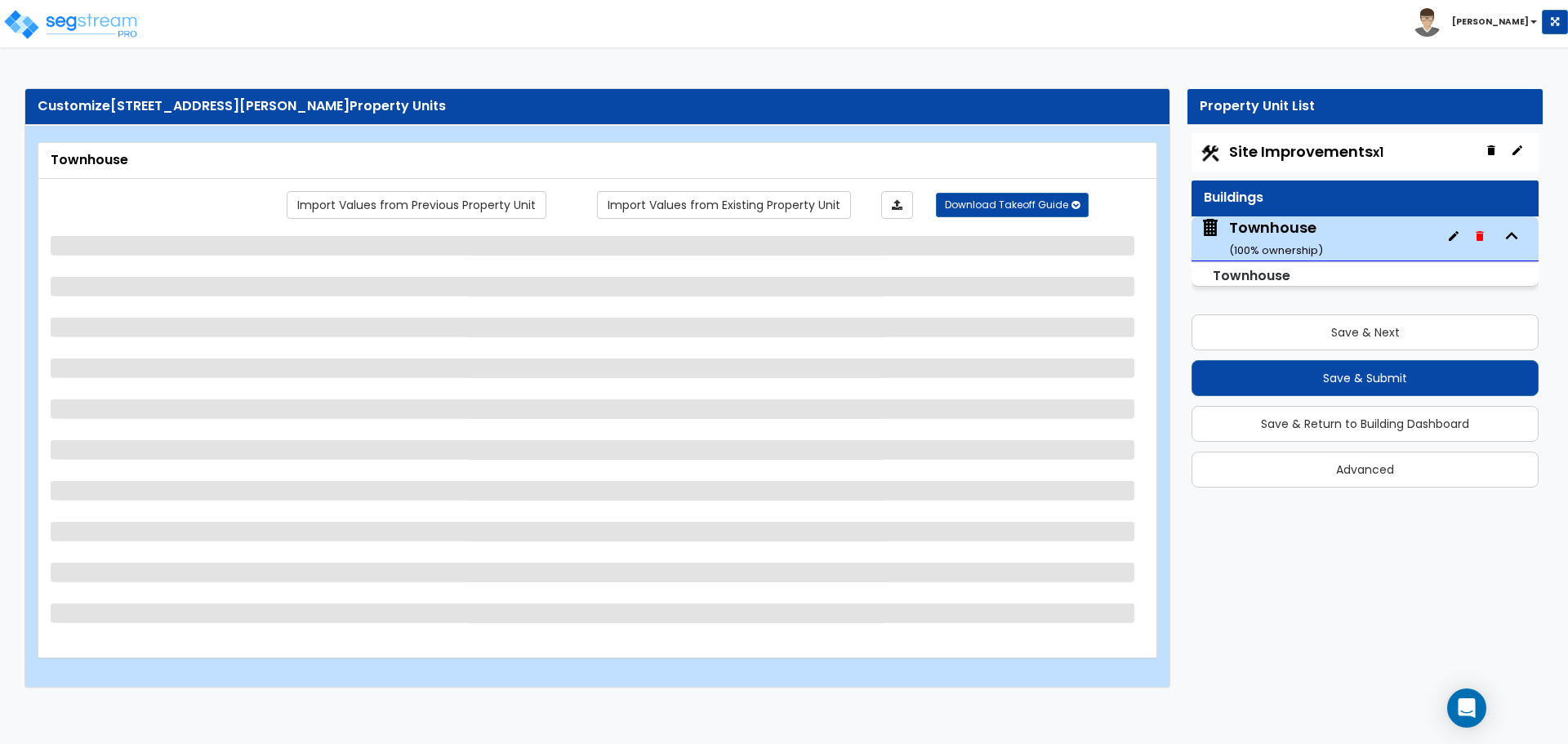
select select "2"
select select "6"
select select "5"
select select "3"
select select "4"
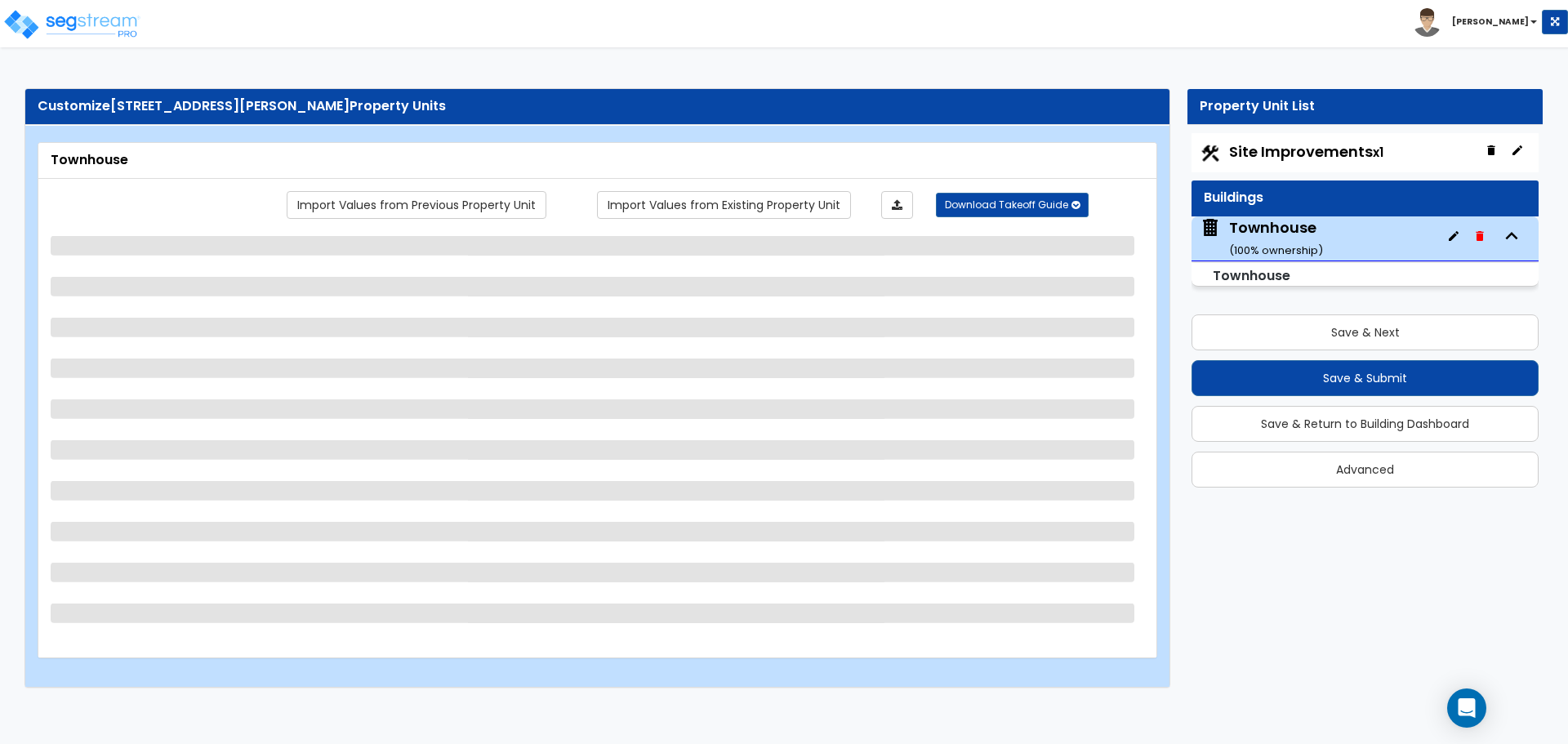
select select "4"
select select "1"
select select "2"
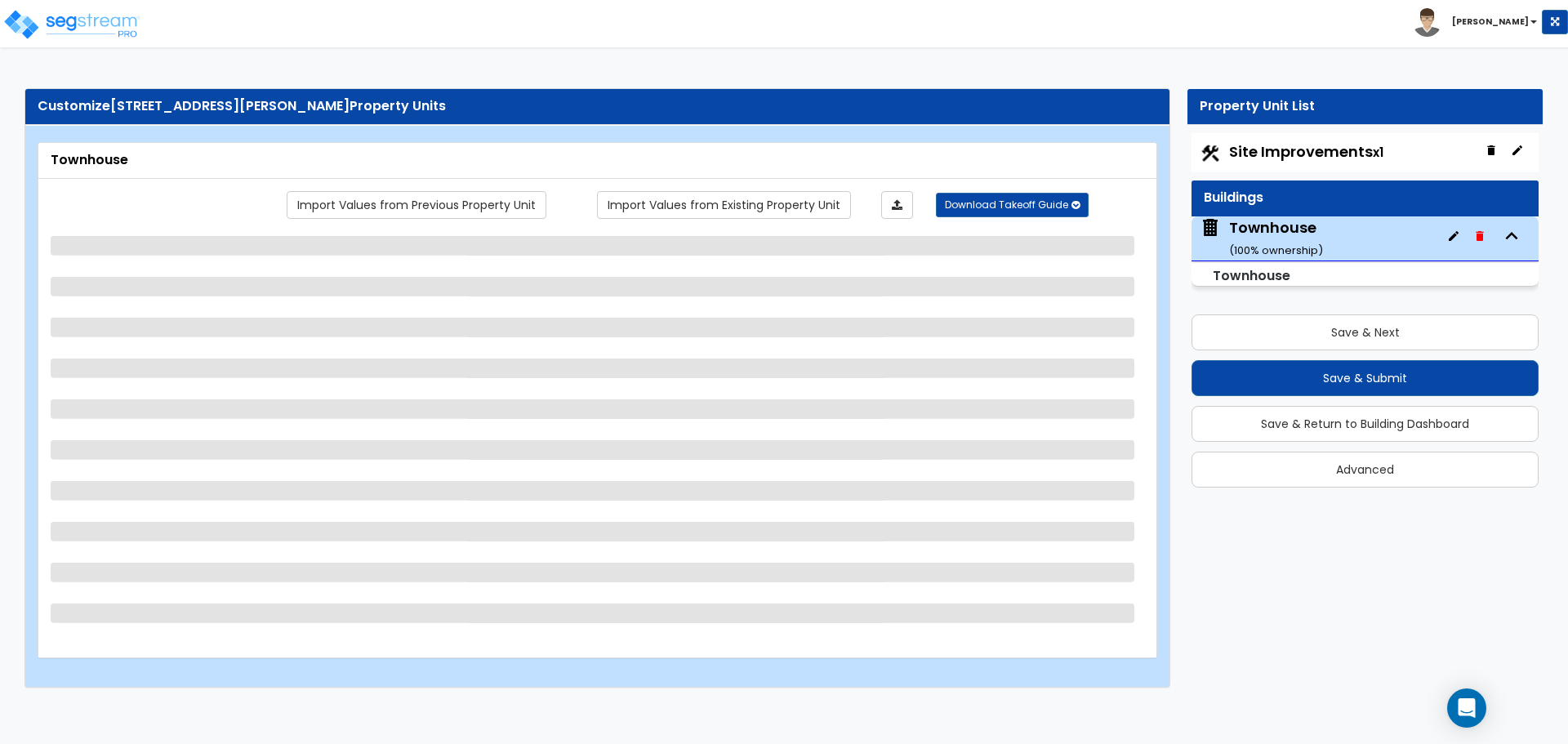
select select "2"
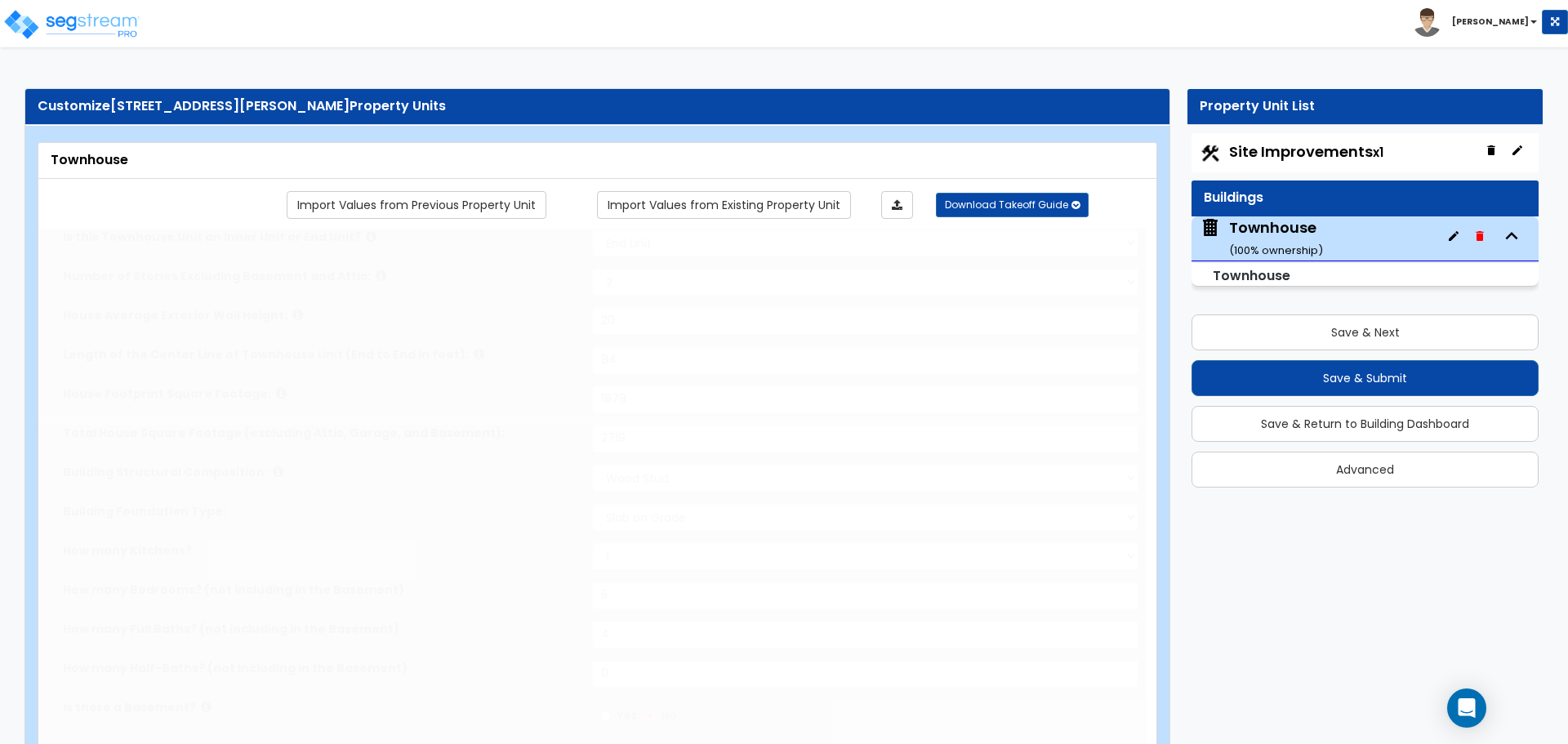
type input "4"
radio input "true"
select select "2"
type input "3"
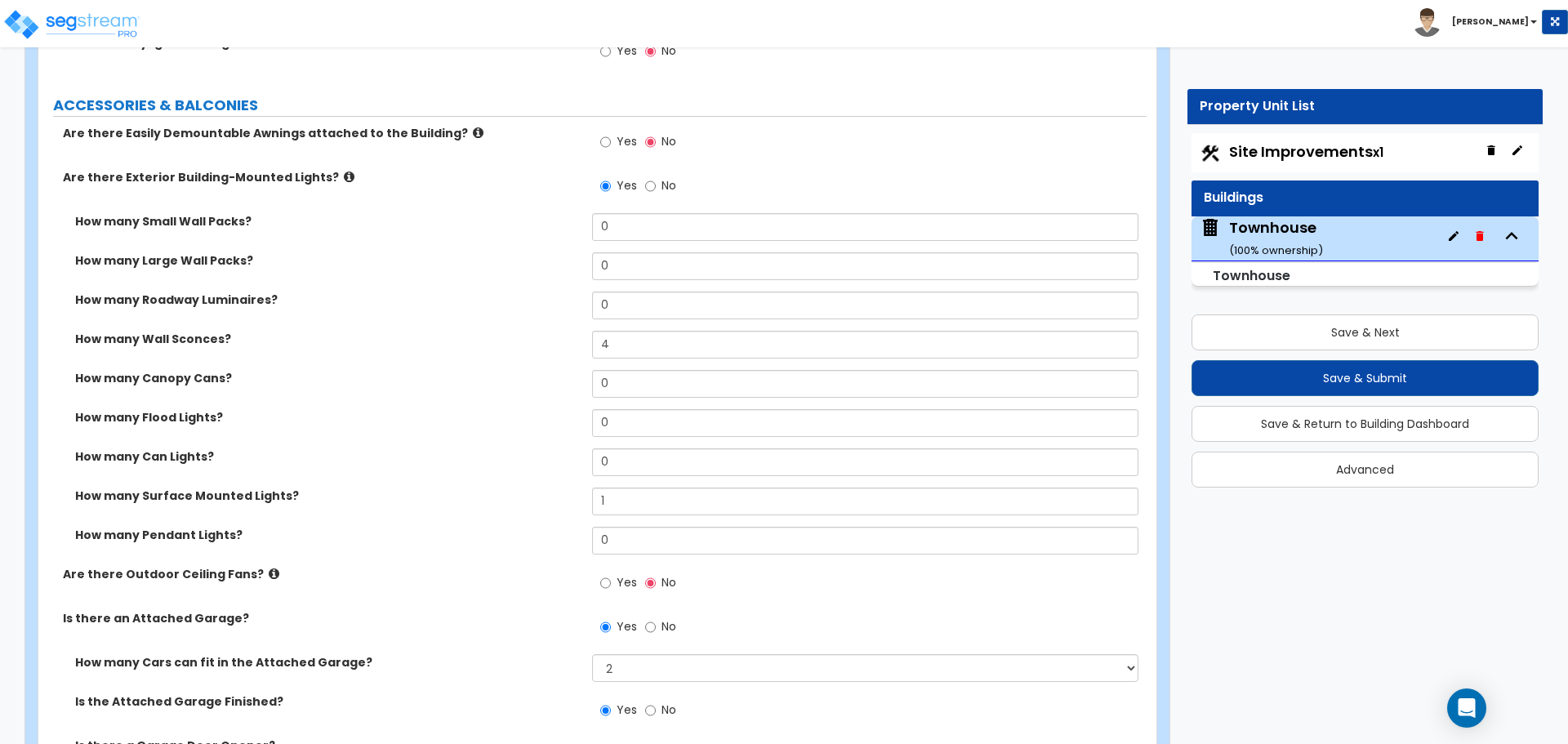
scroll to position [1062, 0]
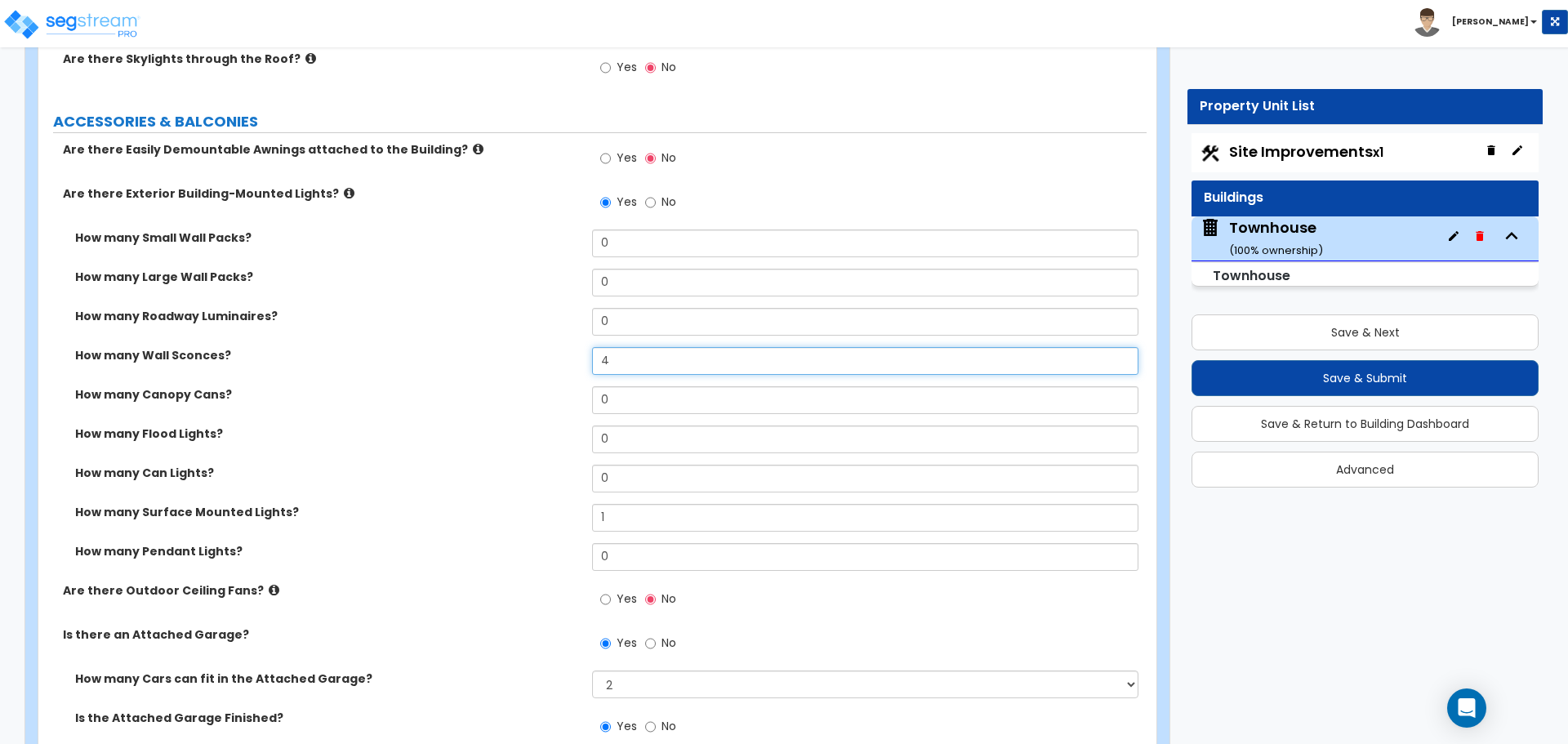
click at [635, 366] on input "4" at bounding box center [865, 361] width 546 height 28
type input "3"
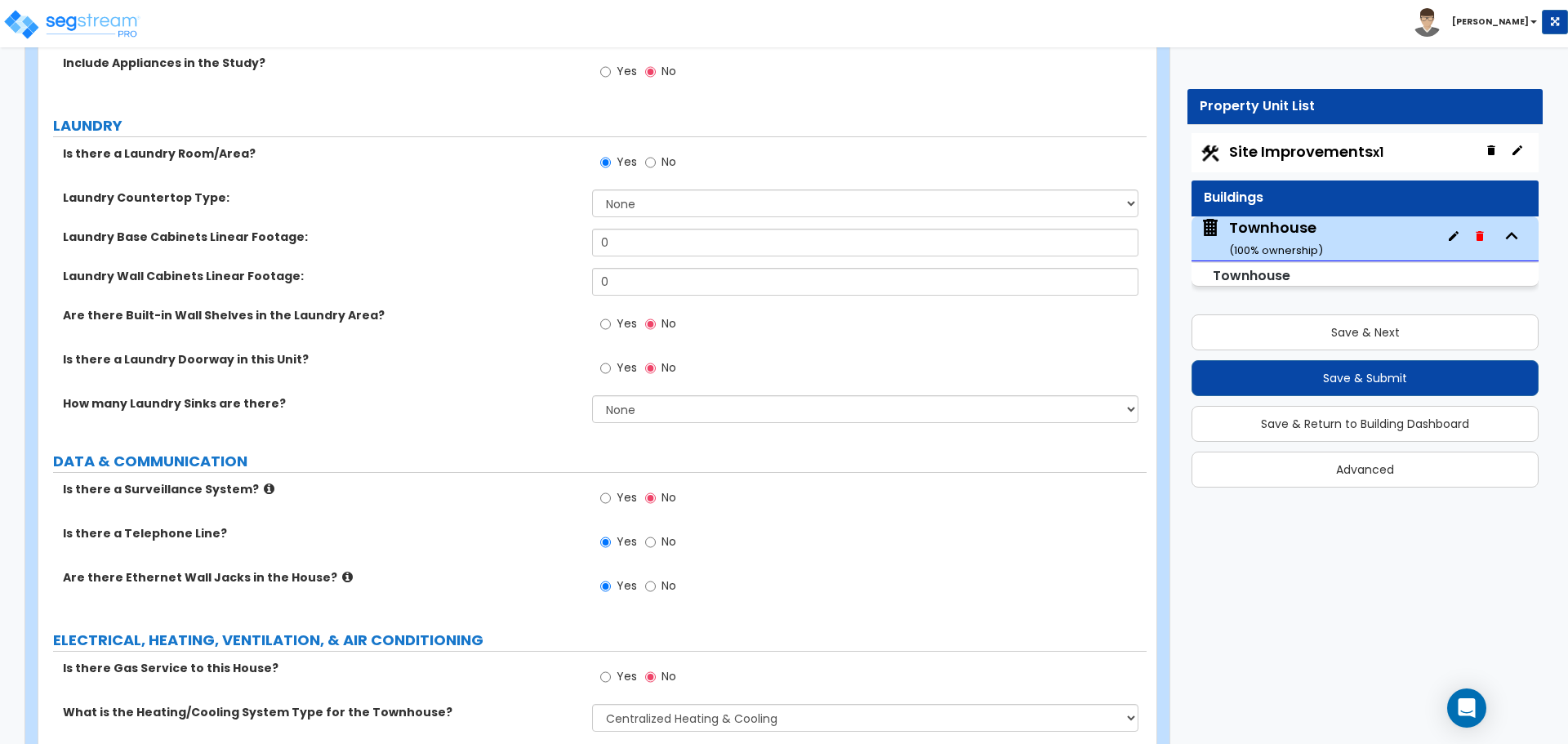
scroll to position [6599, 0]
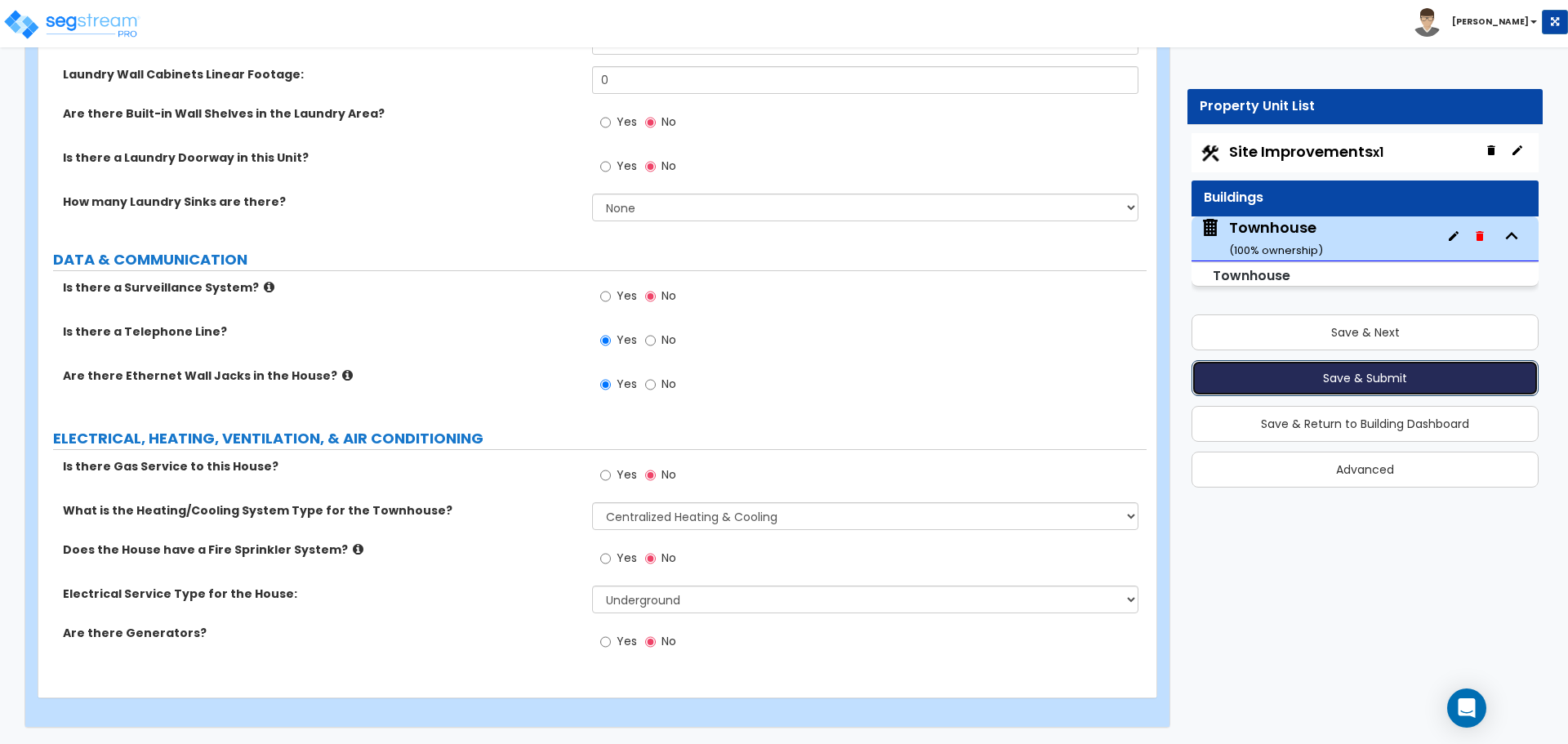
click at [1423, 382] on button "Save & Submit" at bounding box center [1364, 378] width 347 height 35
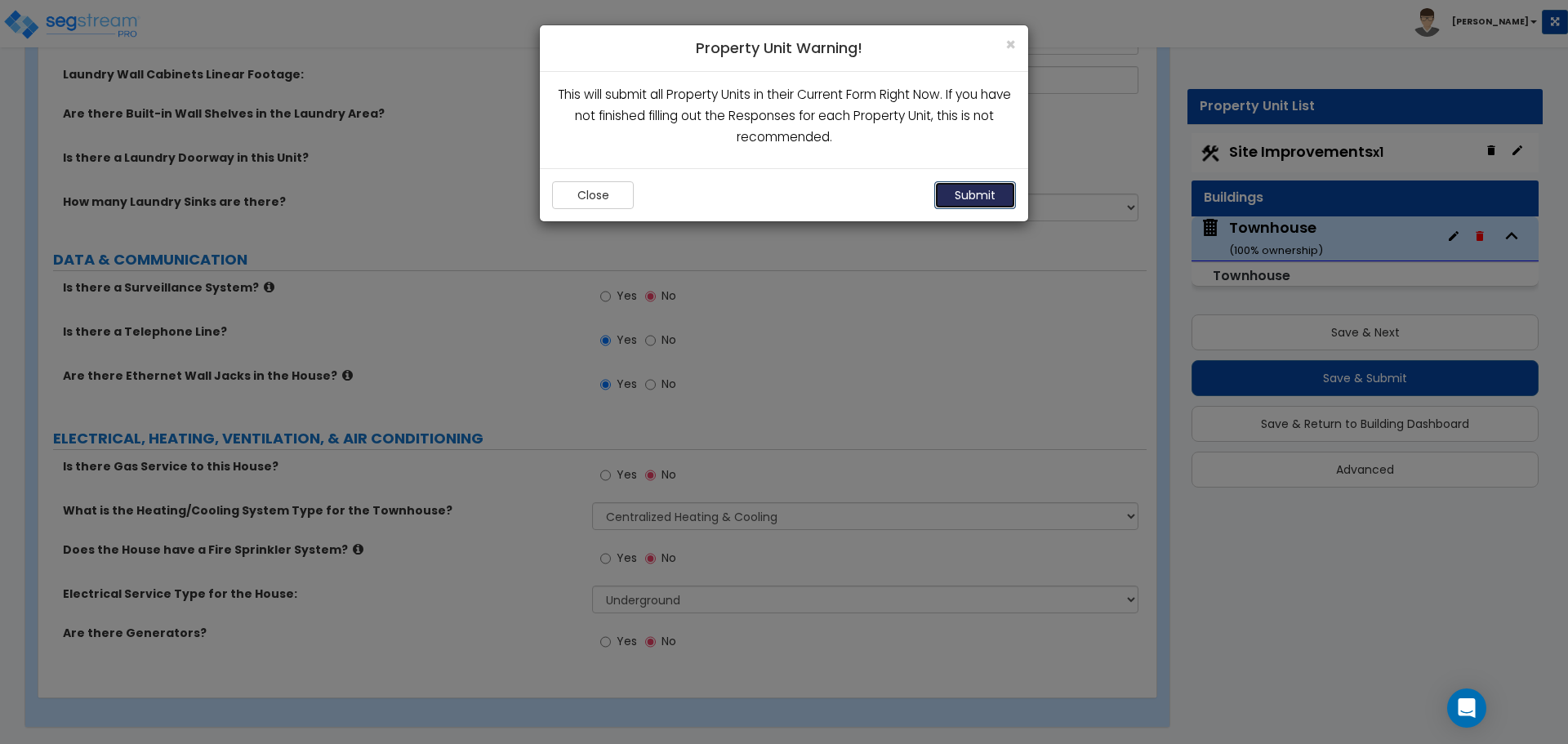
click at [1001, 204] on button "Submit" at bounding box center [974, 195] width 82 height 28
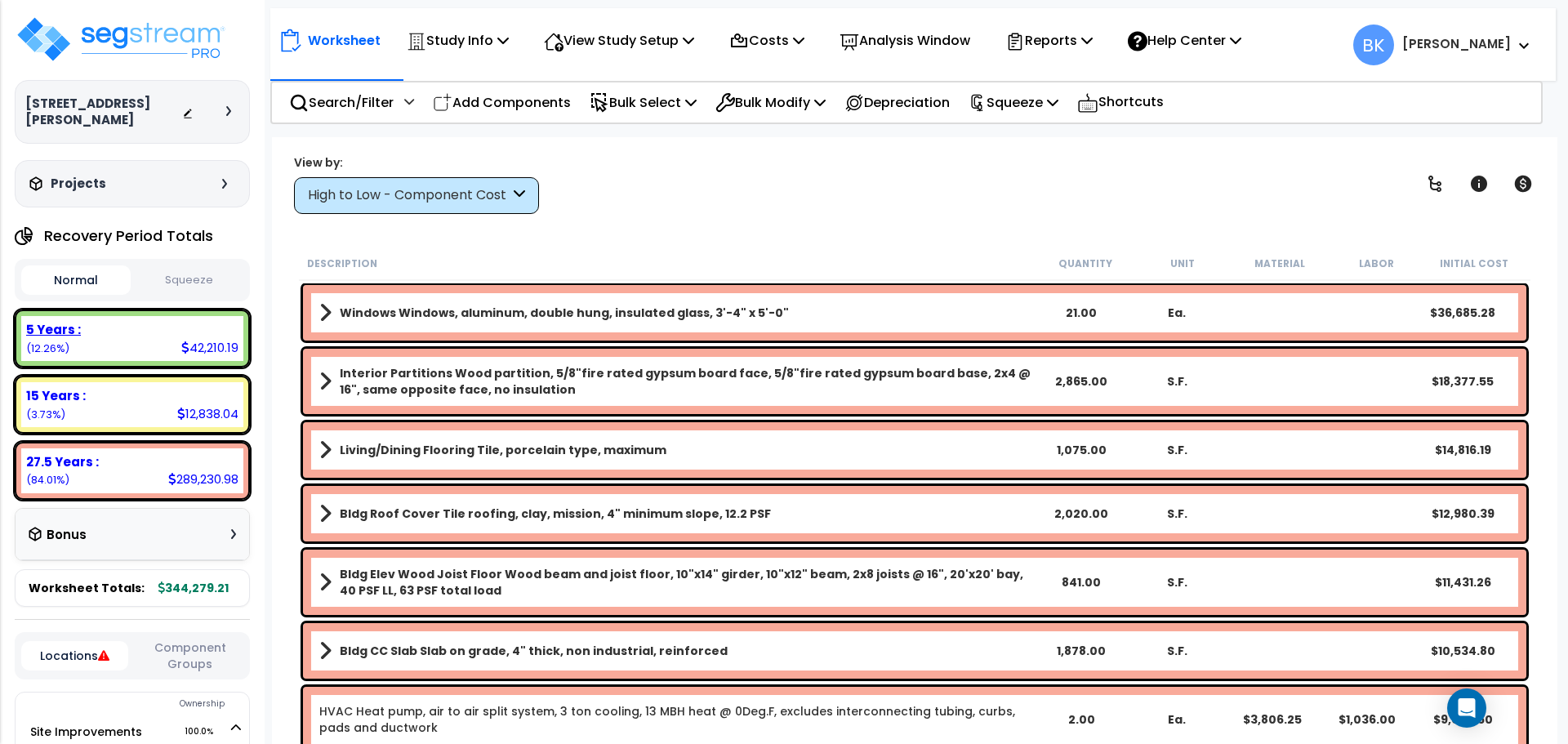
click at [155, 331] on div "5 Years : 42,210.19 (12.26%)" at bounding box center [132, 339] width 222 height 45
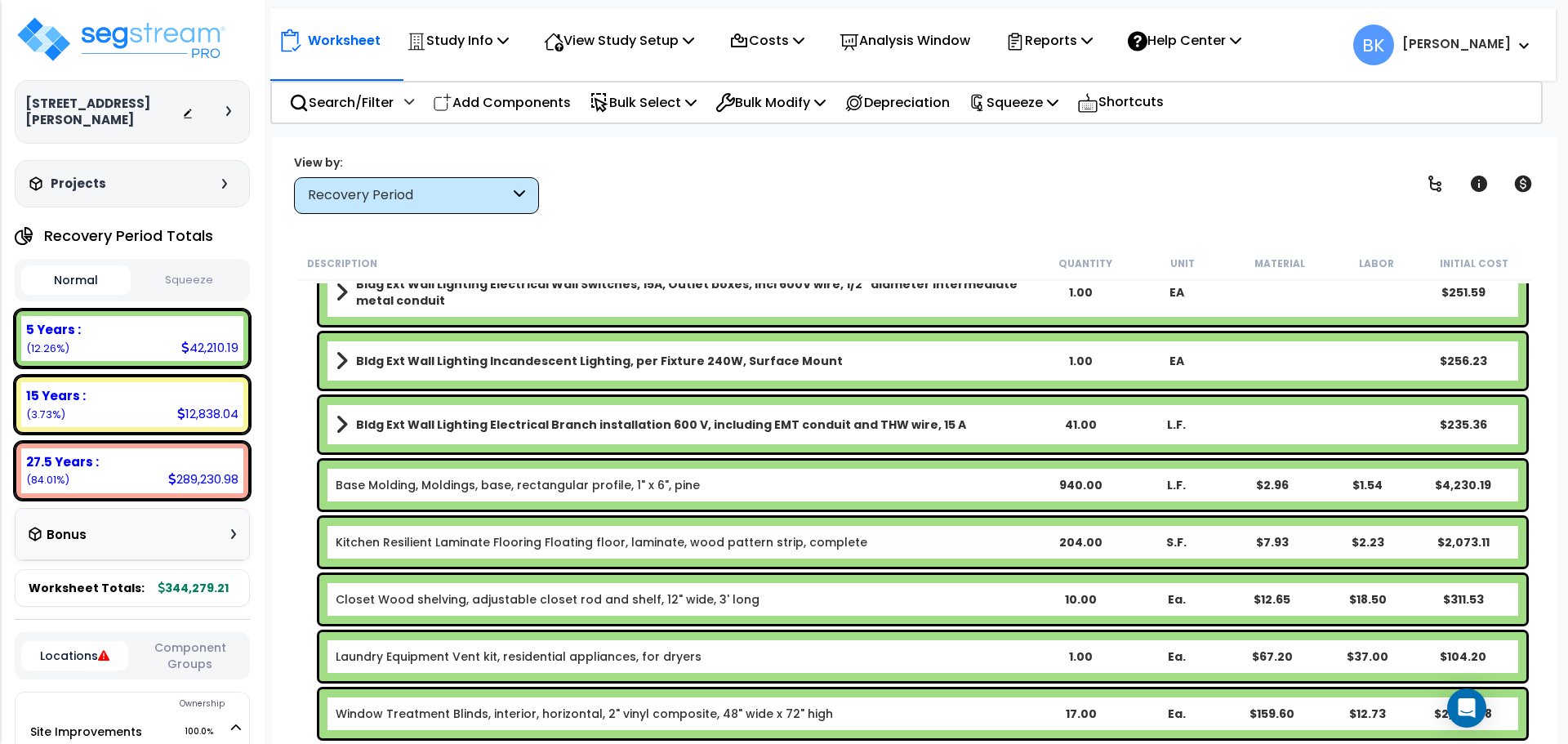
scroll to position [572, 0]
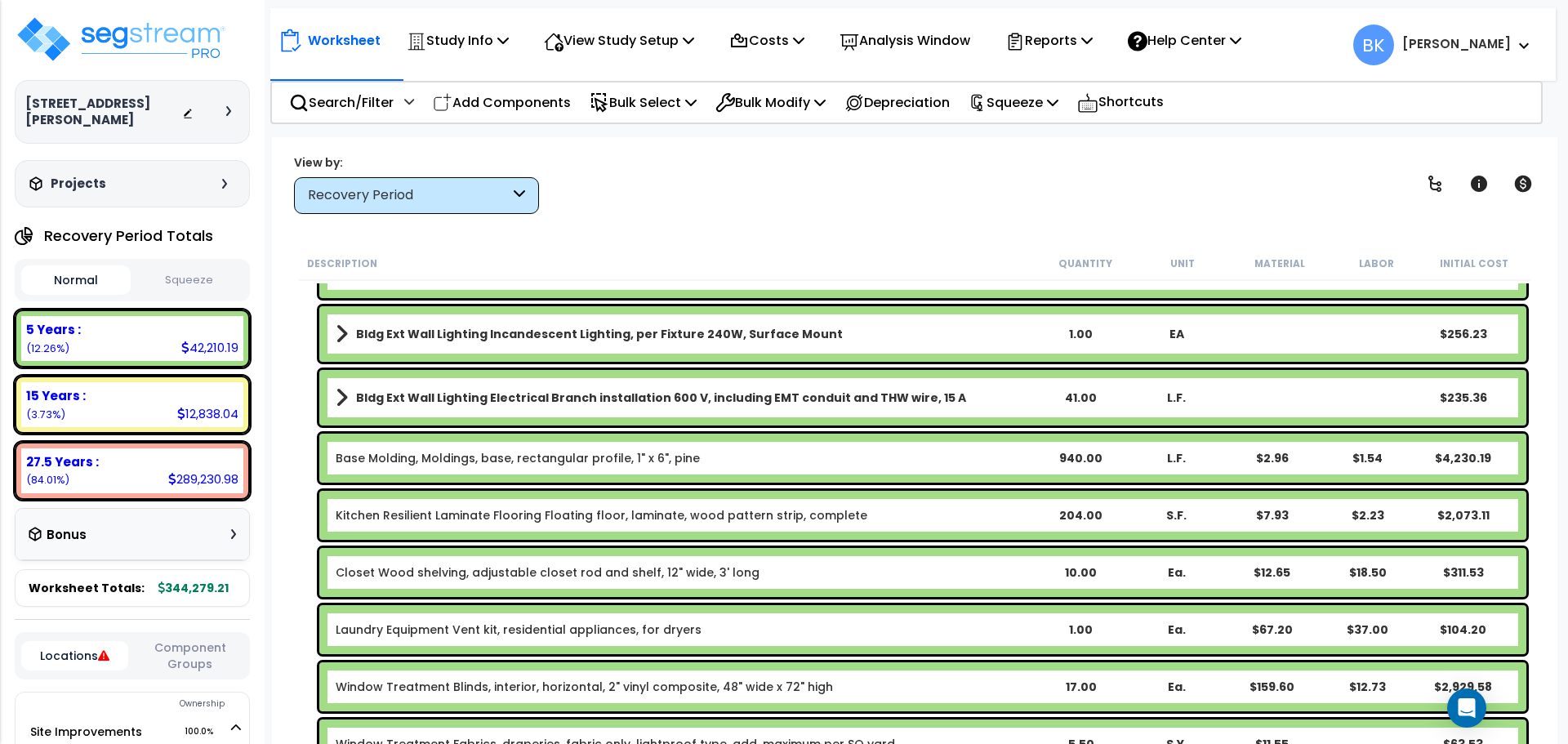
click at [431, 462] on link "Base Molding, Moldings, base, rectangular profile, 1" x 6", pine" at bounding box center [518, 458] width 364 height 17
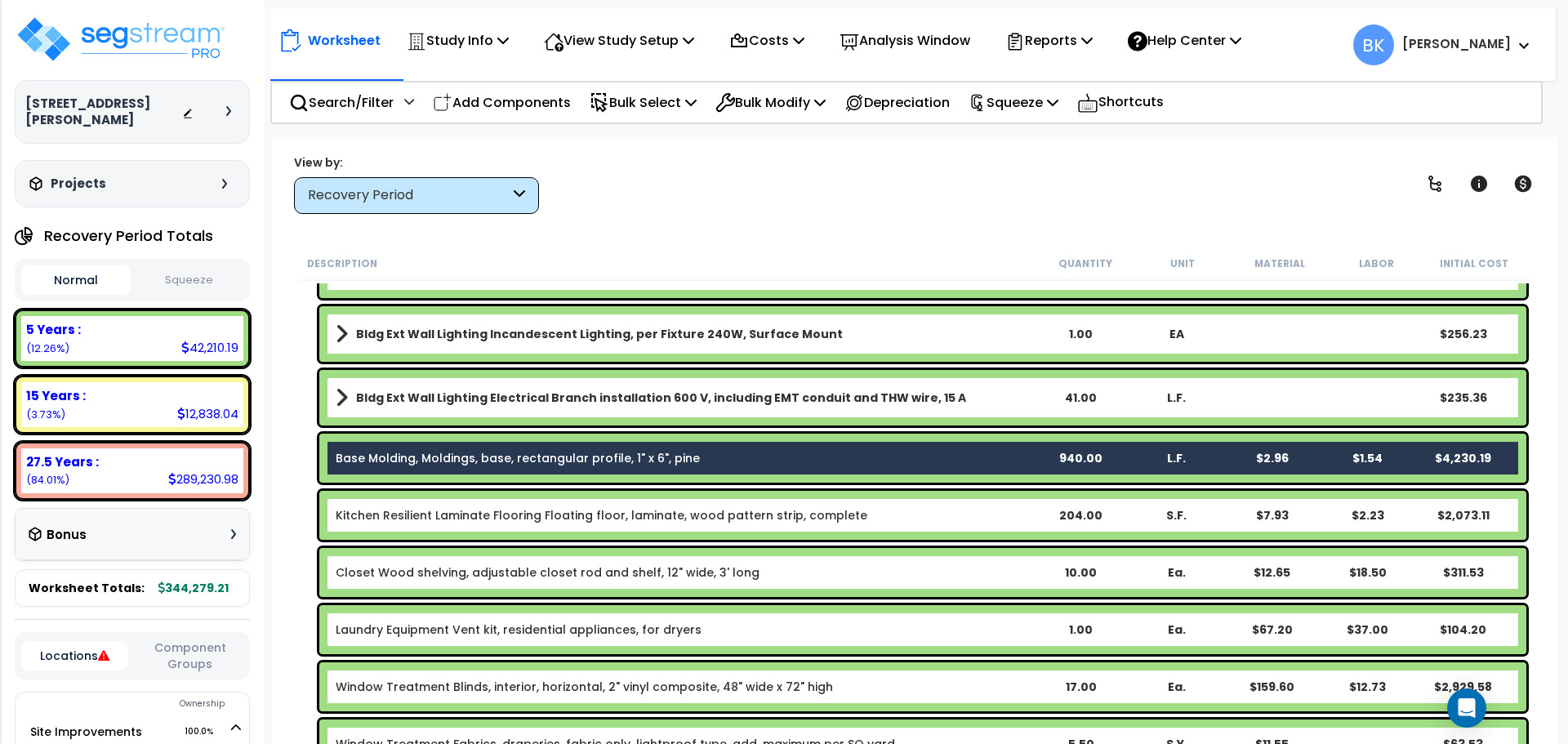
click at [382, 457] on link "Base Molding, Moldings, base, rectangular profile, 1" x 6", pine" at bounding box center [518, 458] width 364 height 17
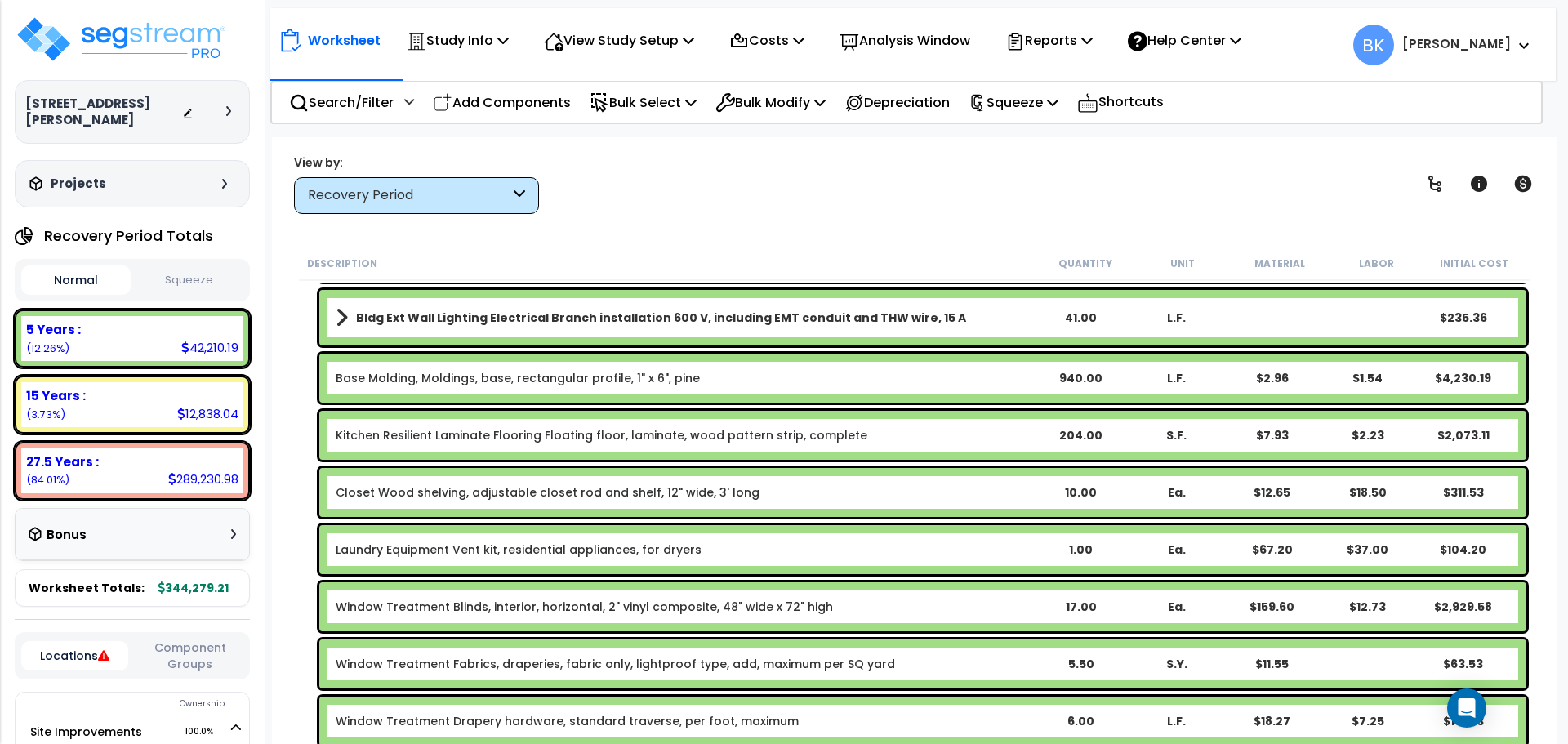
scroll to position [653, 0]
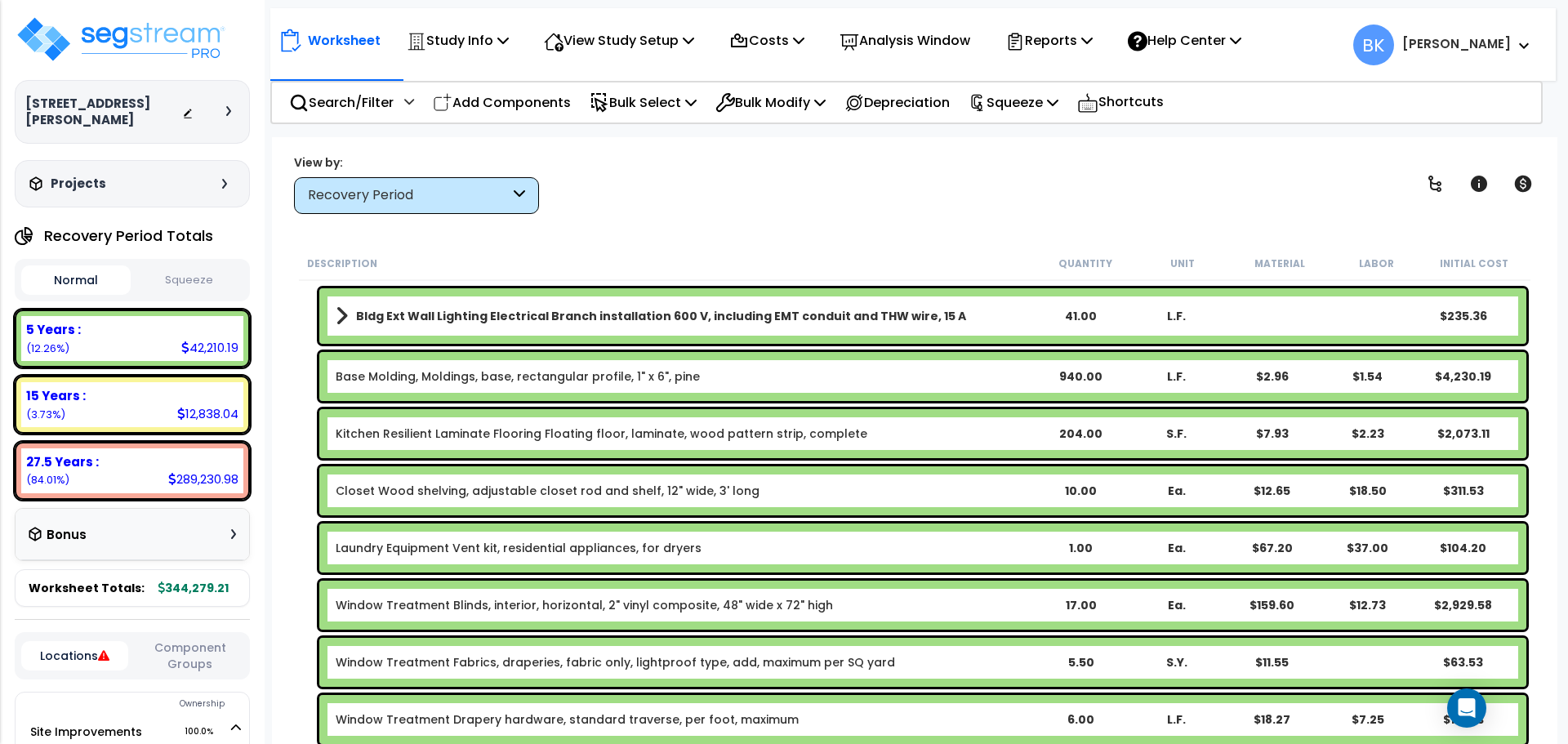
click at [427, 386] on div "Base Molding, Moldings, base, rectangular profile, 1" x 6", pine 940.00 L.F. $2…" at bounding box center [922, 376] width 1207 height 49
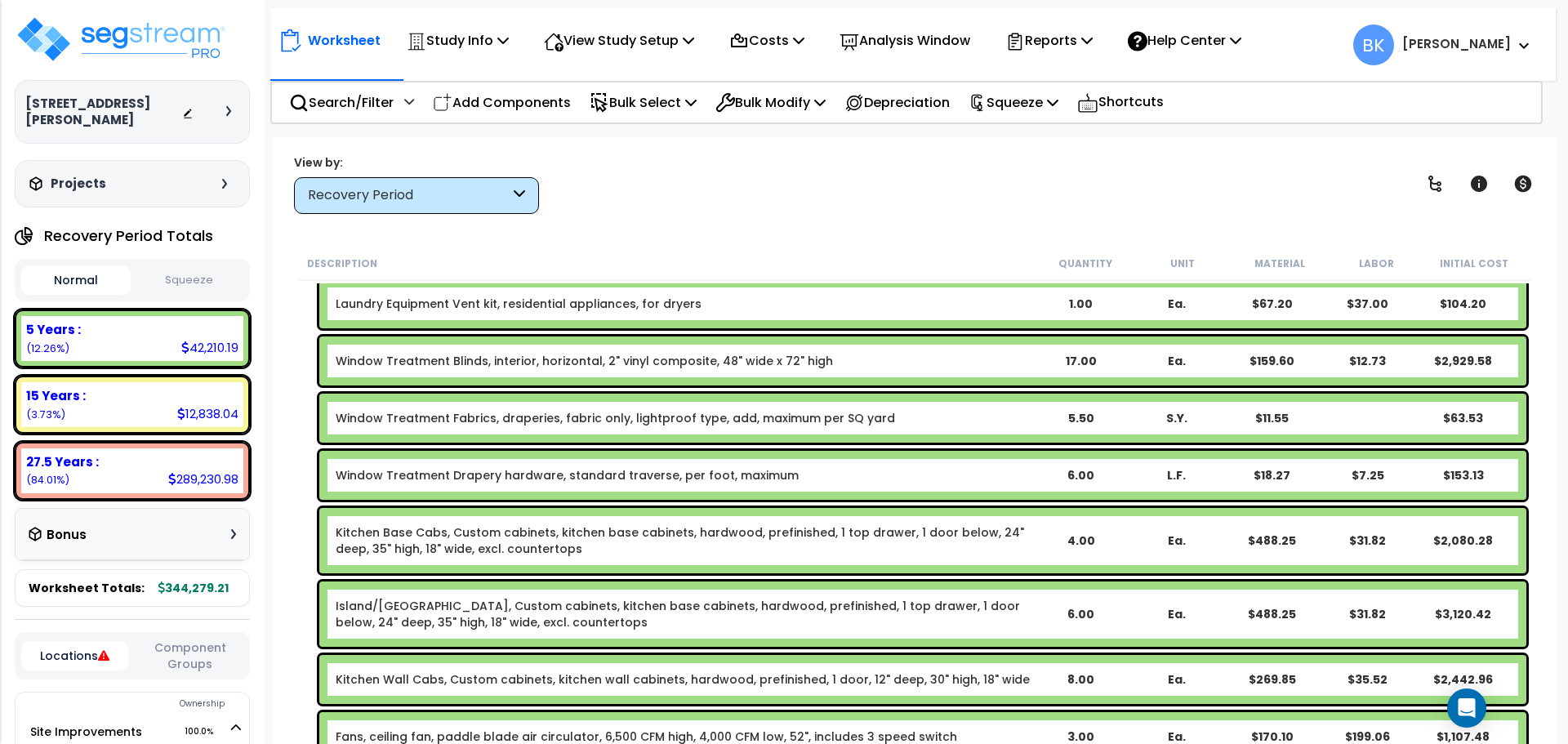
scroll to position [899, 0]
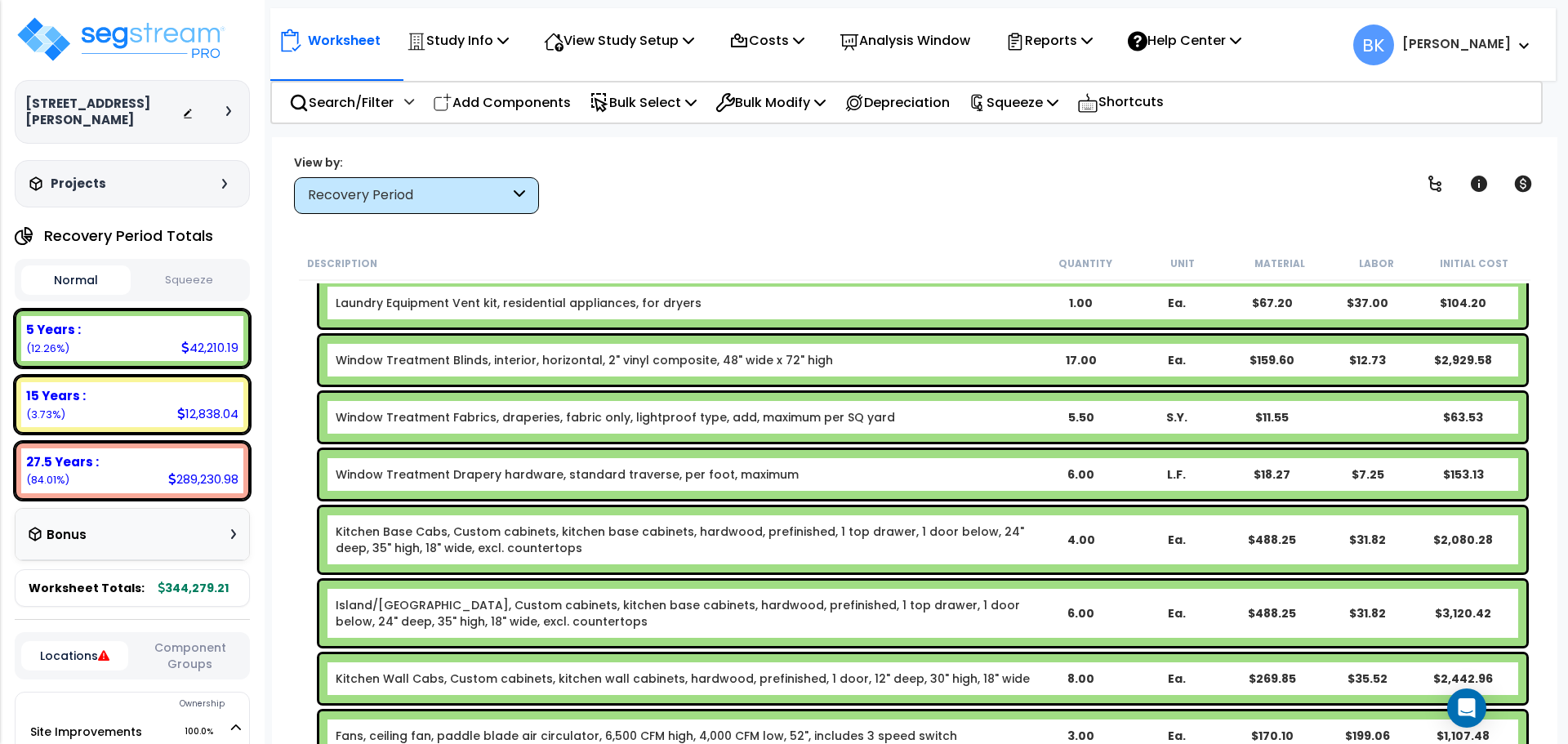
click at [395, 546] on link "Kitchen Base Cabs, Custom cabinets, kitchen base cabinets, hardwood, prefinishe…" at bounding box center [684, 539] width 696 height 33
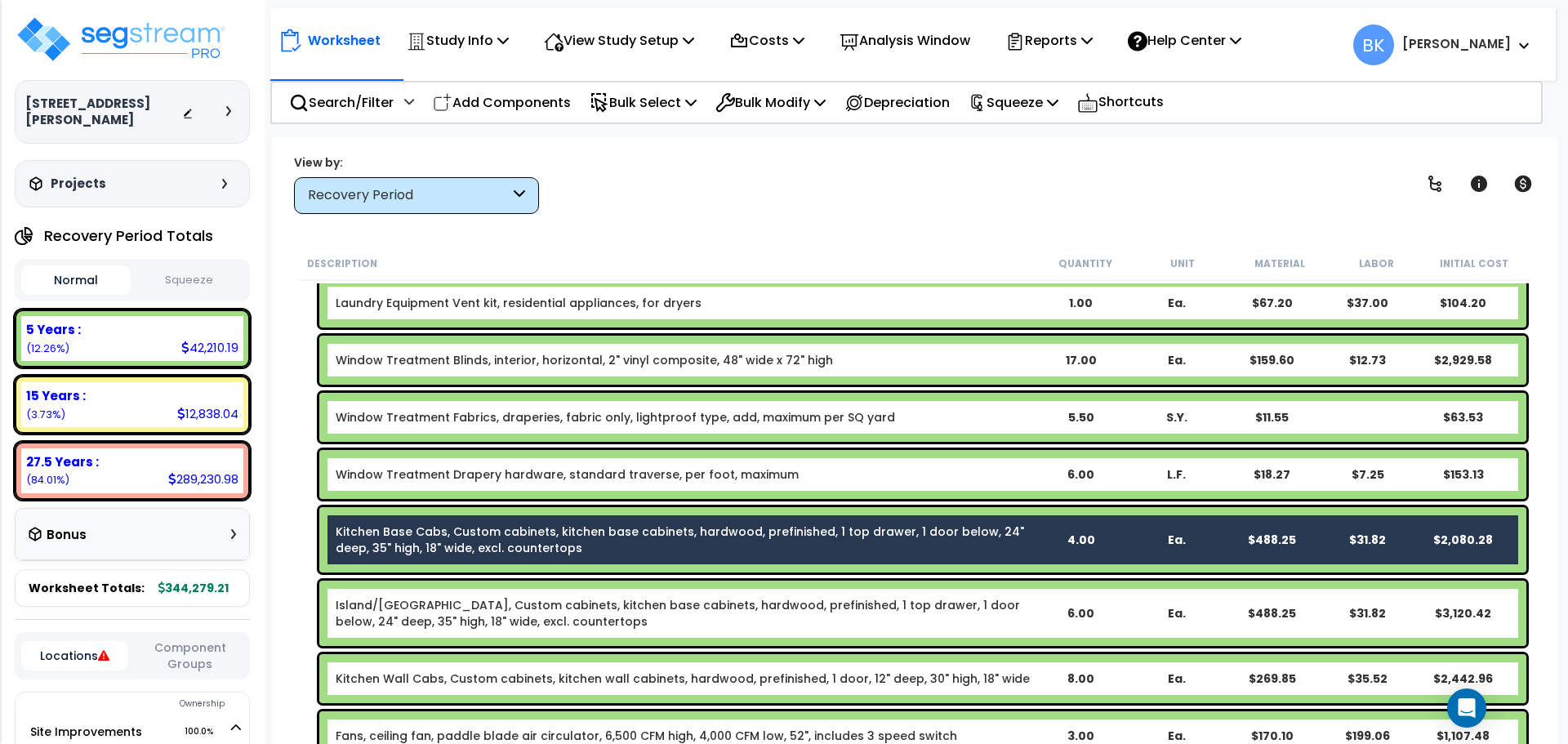
click at [419, 615] on link "Island/Peninsula Kitchen Base Cabs, Custom cabinets, kitchen base cabinets, har…" at bounding box center [684, 613] width 696 height 33
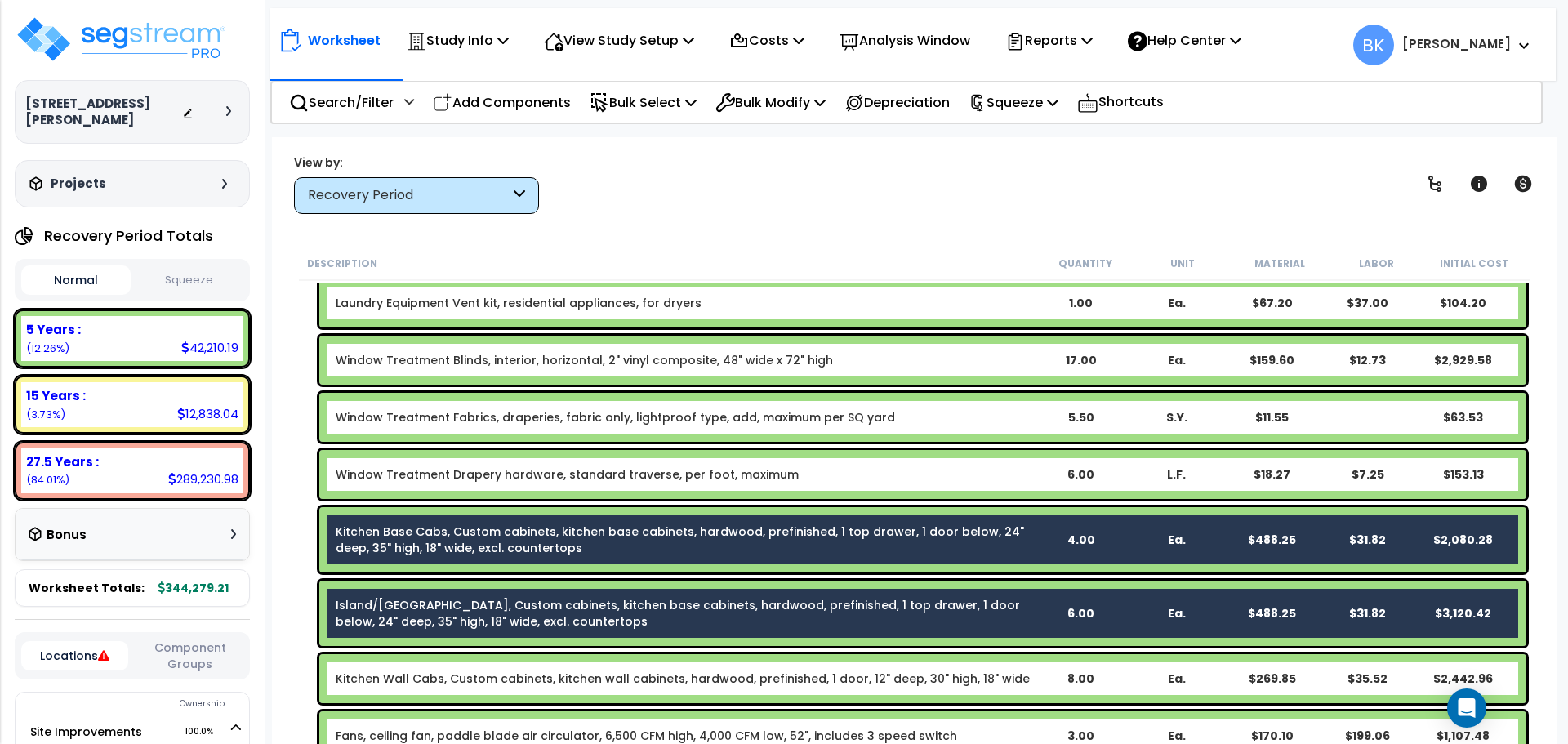
click at [451, 678] on link "Kitchen Wall Cabs, Custom cabinets, kitchen wall cabinets, hardwood, prefinishe…" at bounding box center [683, 679] width 694 height 17
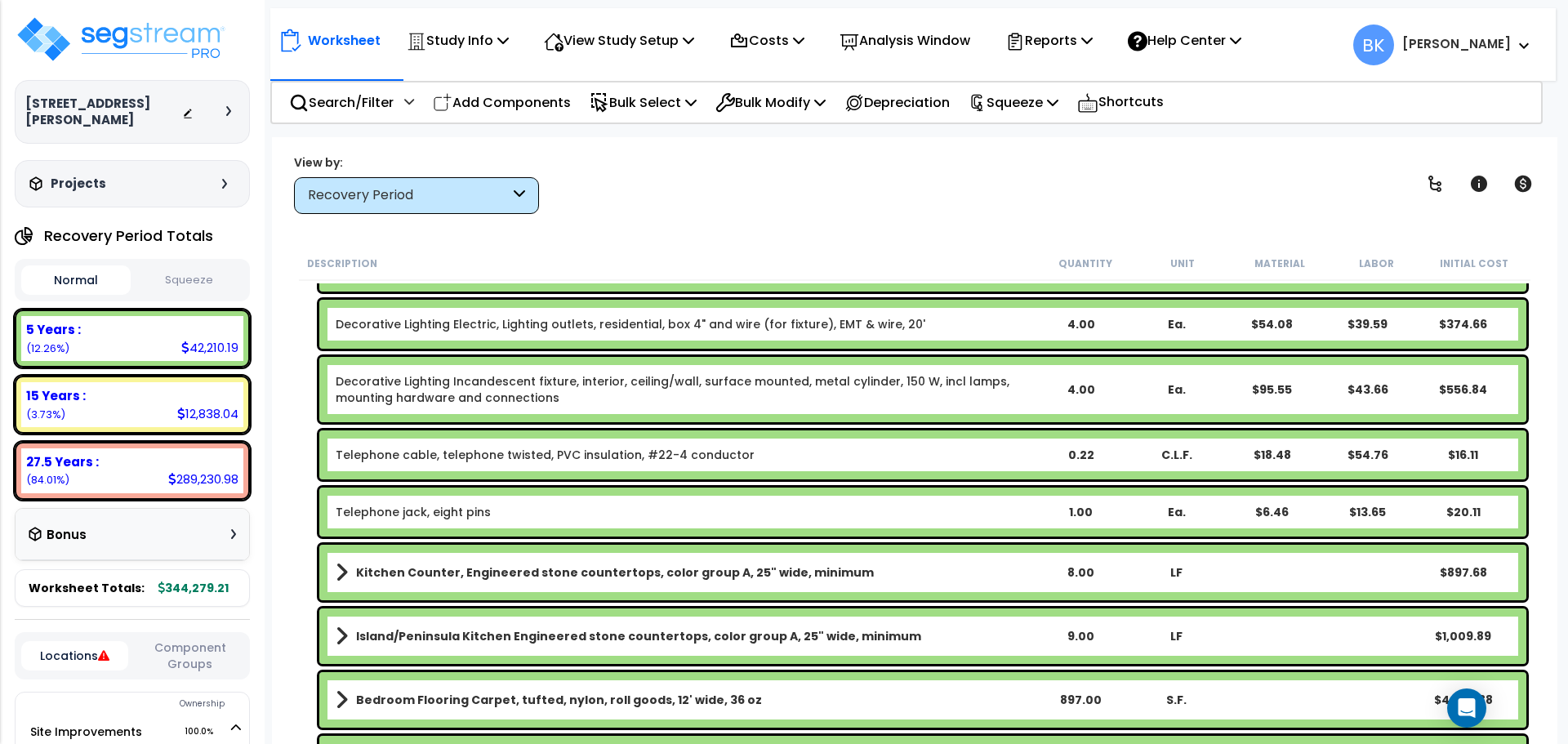
scroll to position [1634, 0]
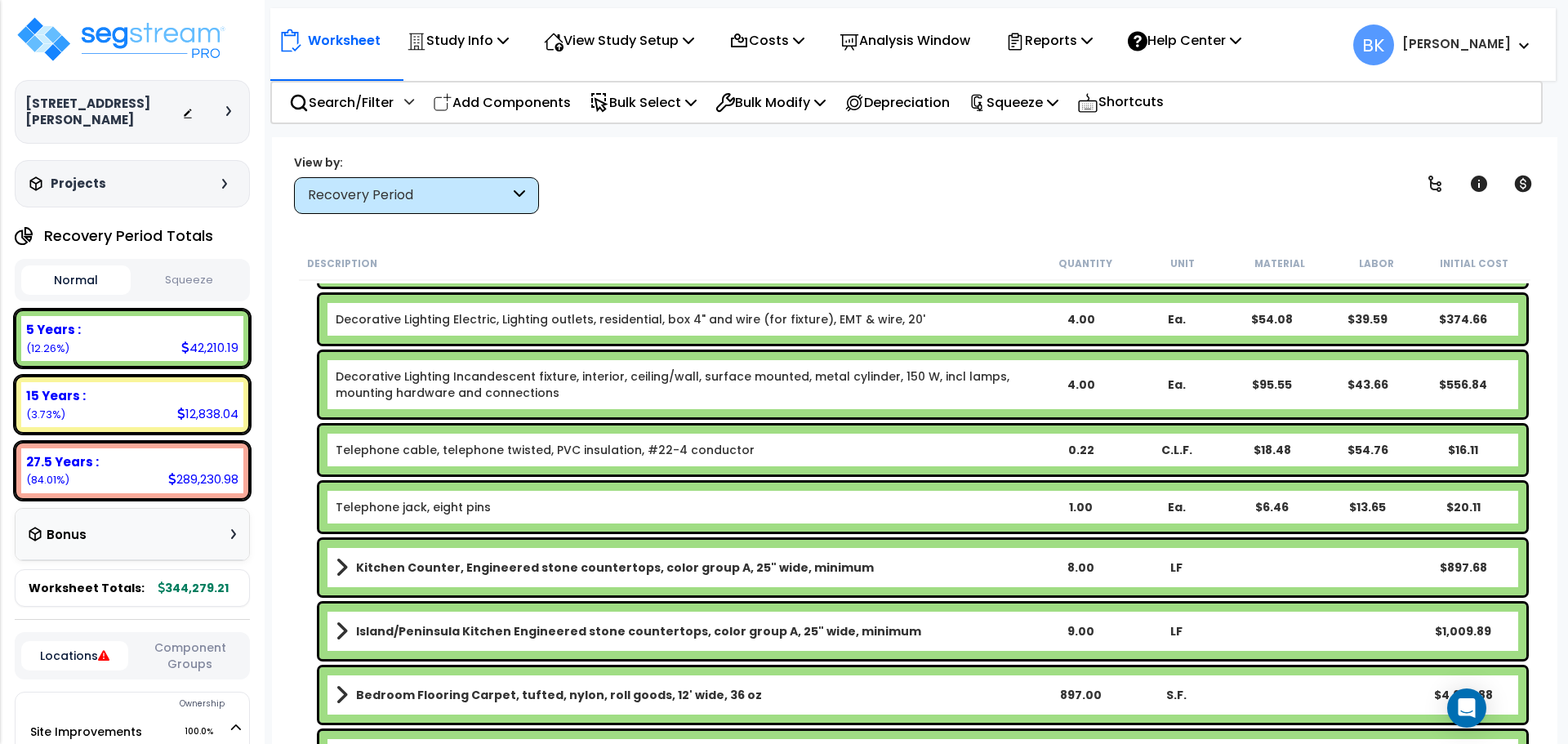
click at [450, 570] on b "Kitchen Counter, Engineered stone countertops, color group A, 25" wide, minimum" at bounding box center [615, 568] width 518 height 17
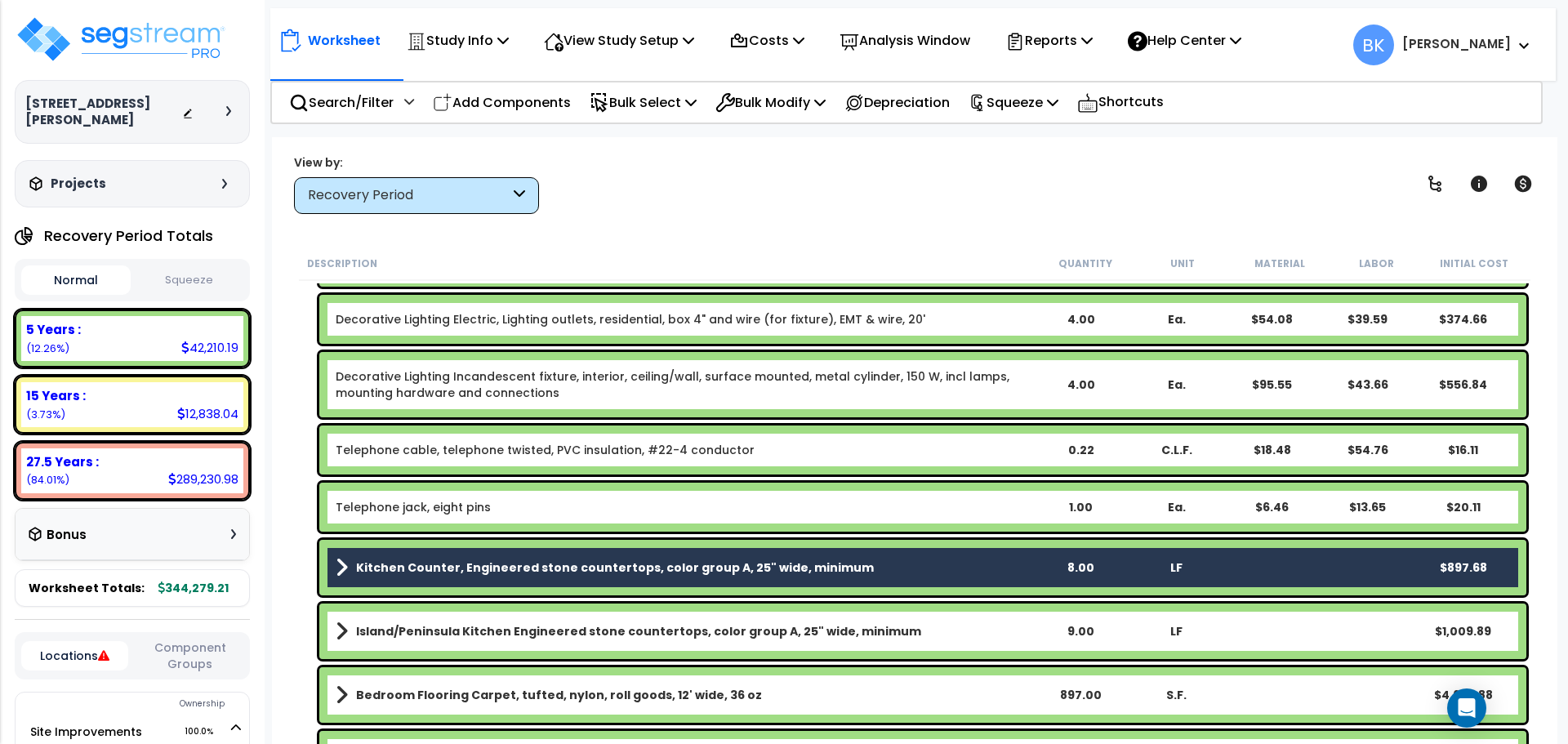
click at [451, 635] on b "Island/Peninsula Kitchen Engineered stone countertops, color group A, 25" wide,…" at bounding box center [638, 631] width 565 height 17
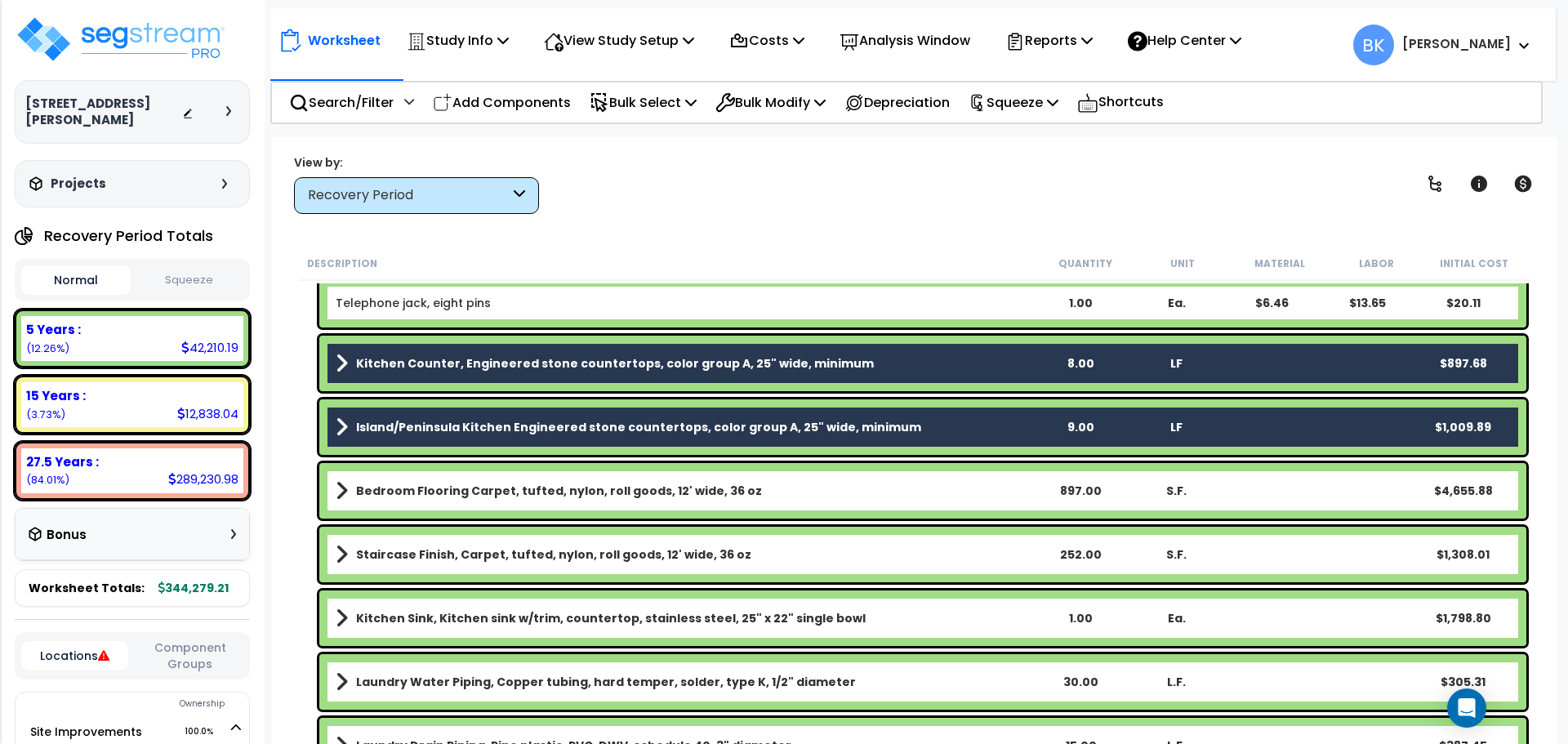
scroll to position [1879, 0]
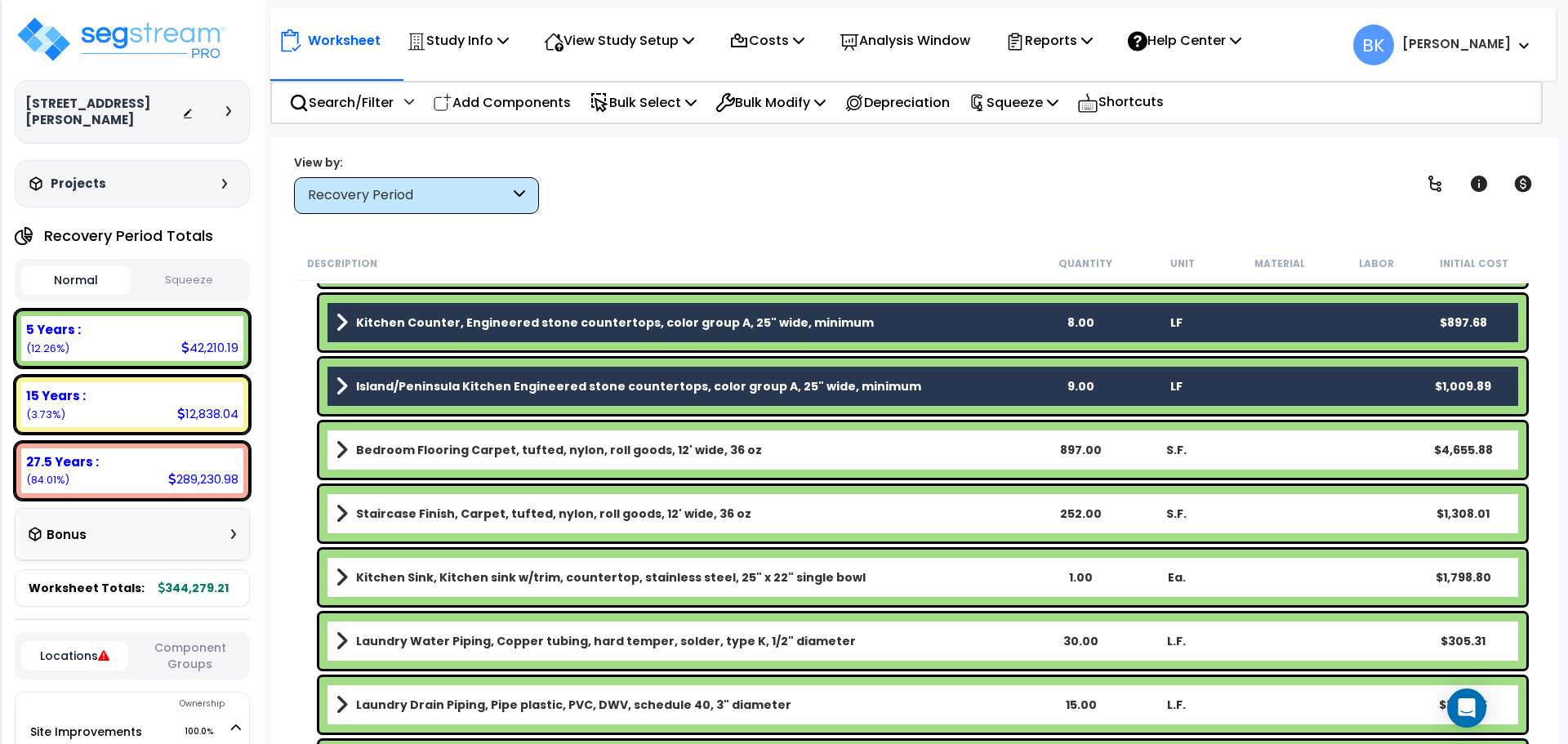
click at [451, 581] on b "Kitchen Sink, Kitchen sink w/trim, countertop, stainless steel, 25" x 22" singl…" at bounding box center [610, 577] width 509 height 17
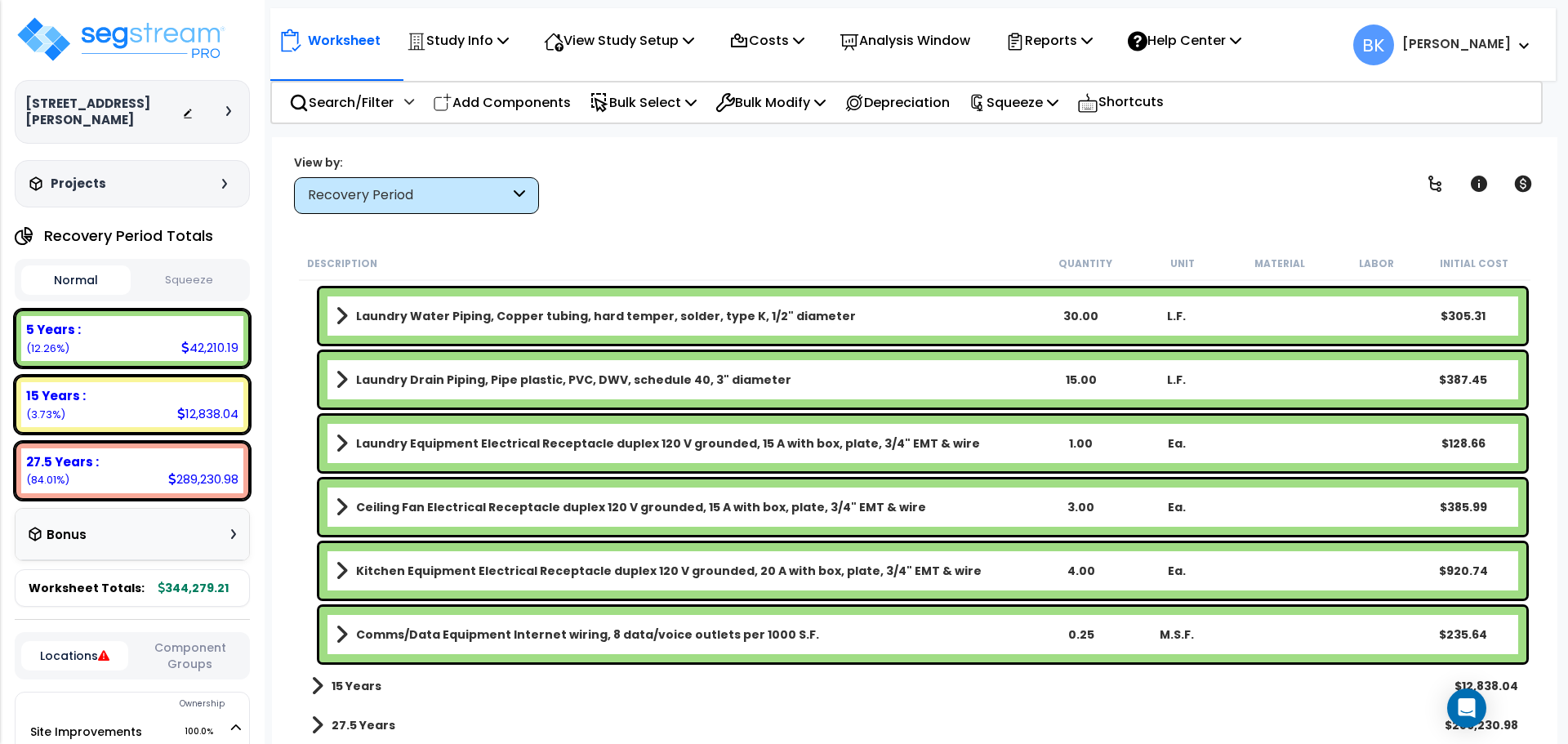
scroll to position [72, 0]
click at [689, 106] on p "Bulk Select" at bounding box center [642, 102] width 107 height 22
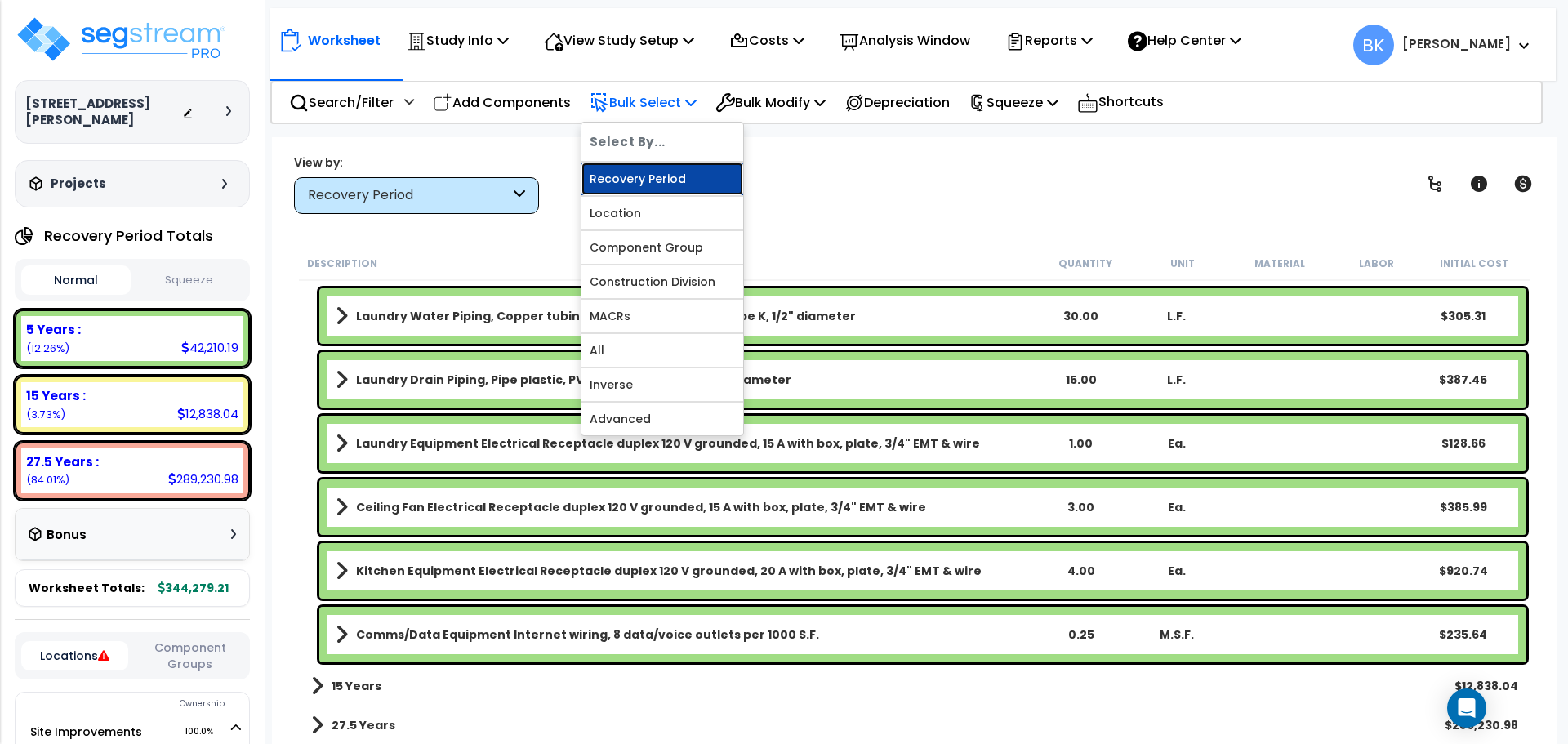
click at [670, 174] on link "Recovery Period" at bounding box center [662, 178] width 162 height 33
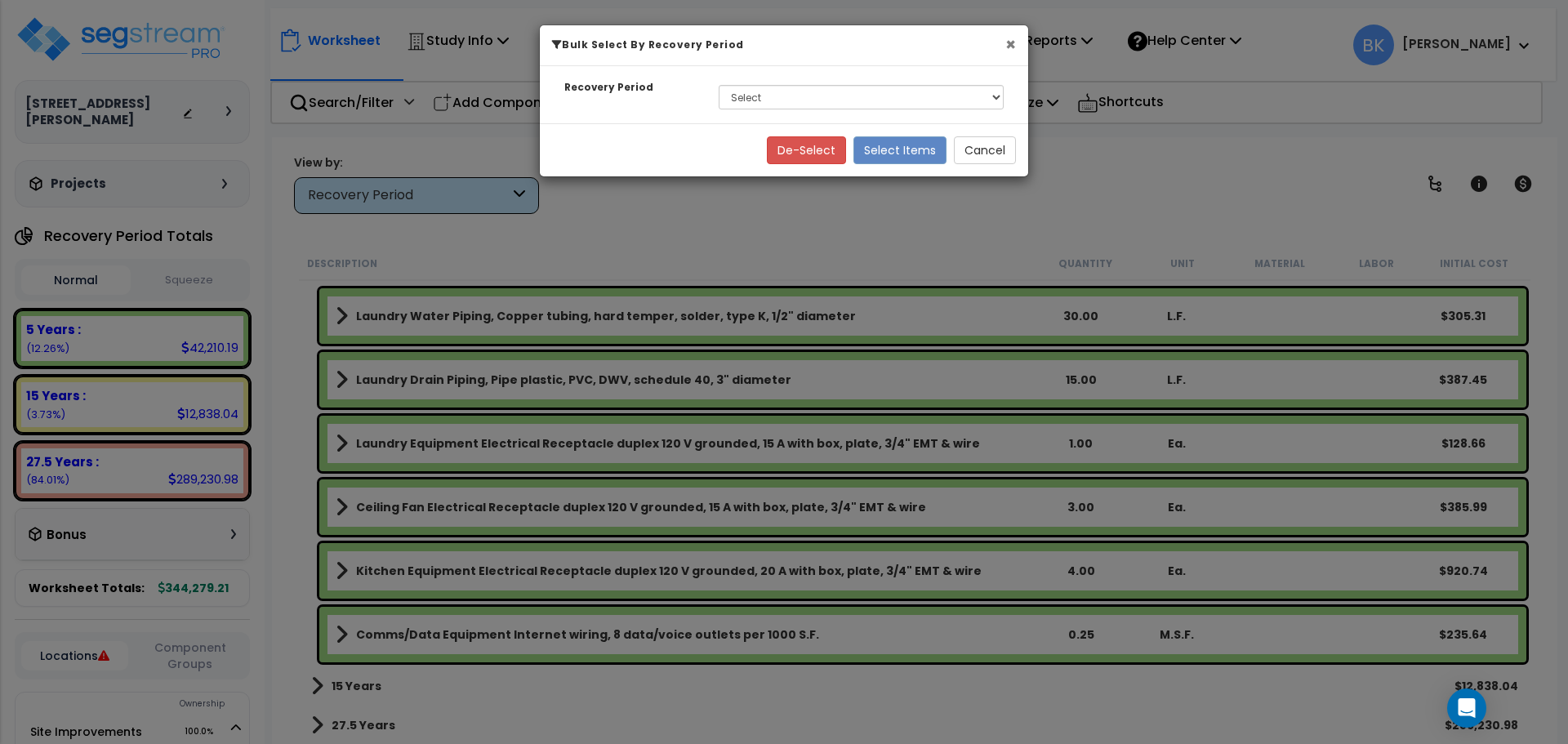
click at [1014, 43] on button "×" at bounding box center [1010, 43] width 11 height 17
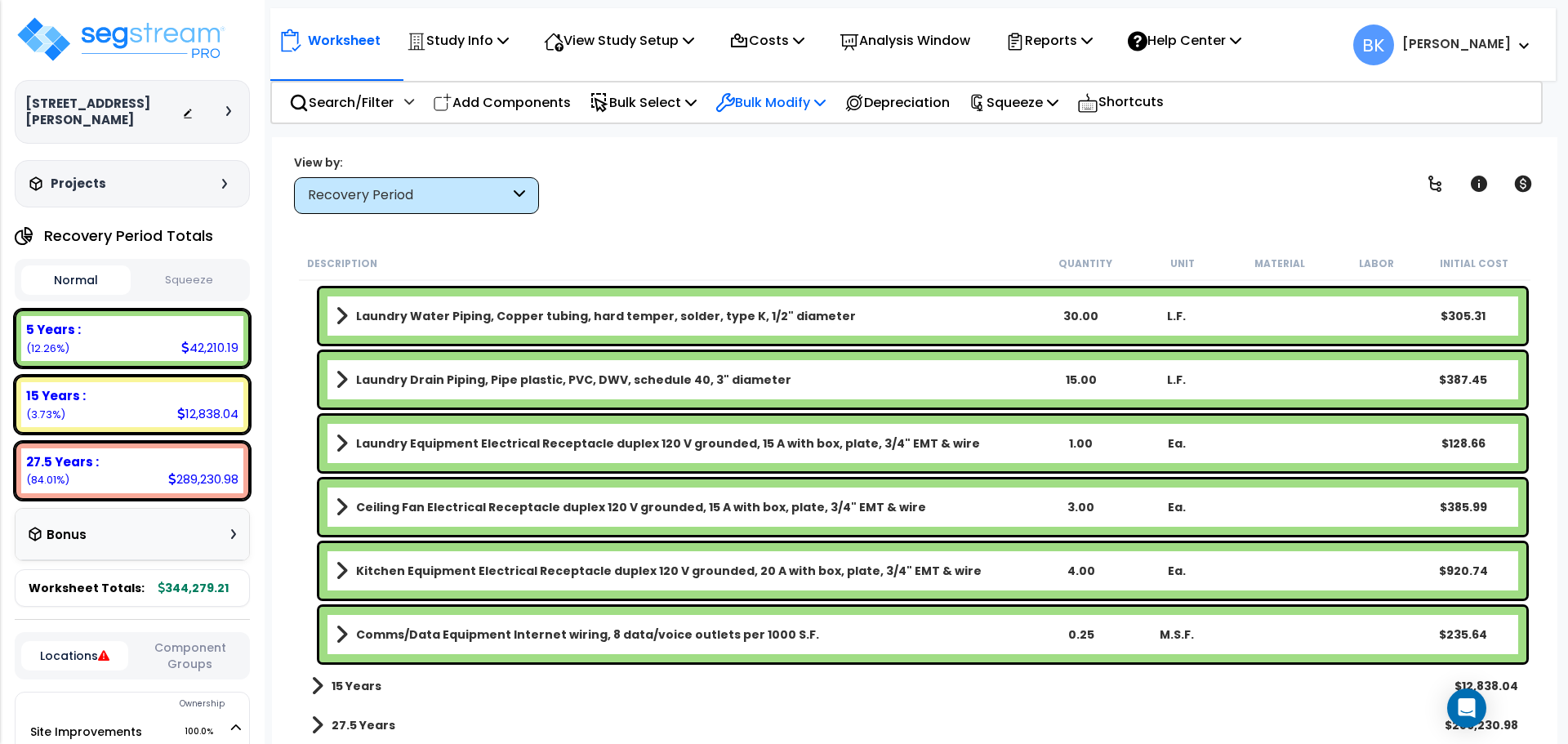
click at [751, 119] on div "Bulk Modify" at bounding box center [770, 102] width 110 height 38
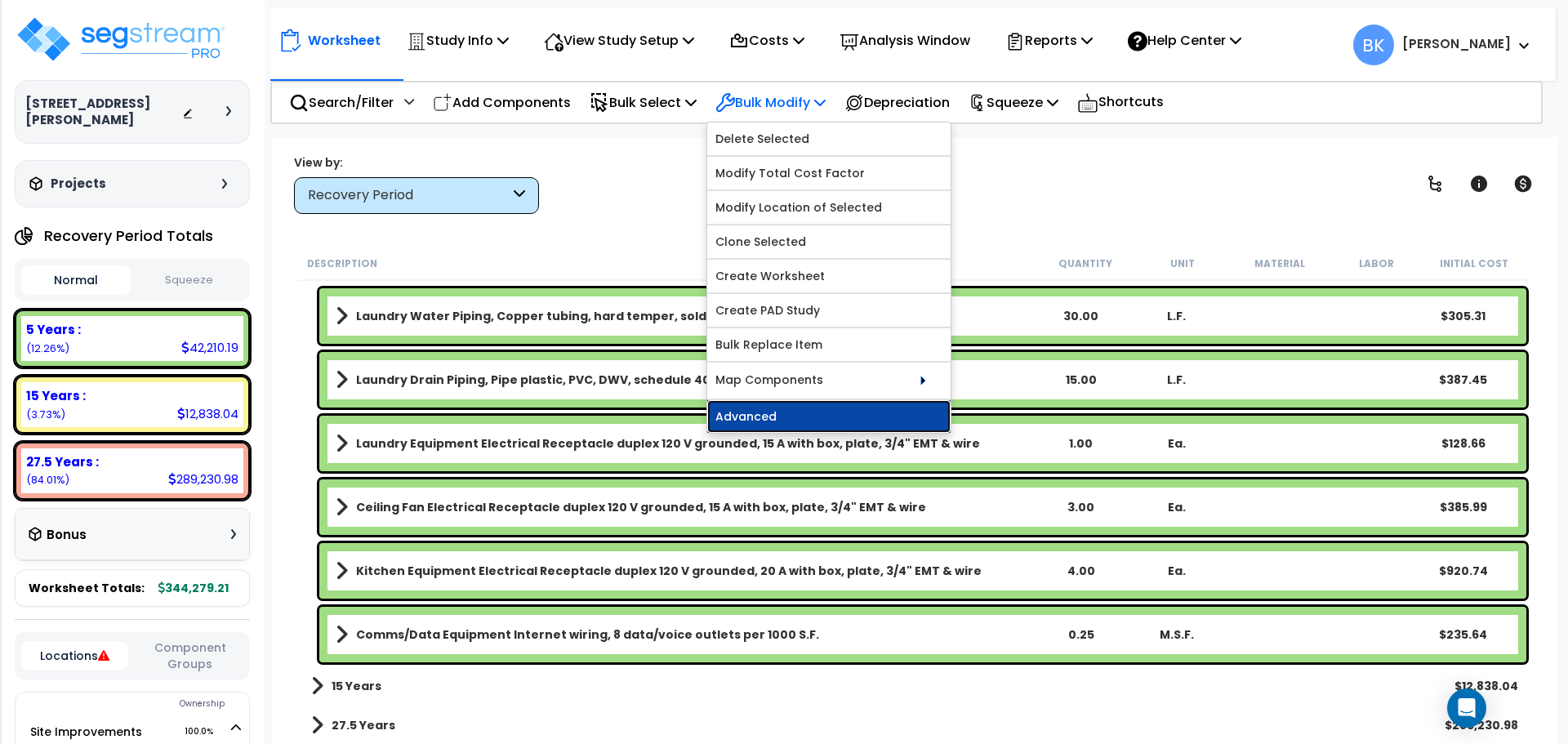
click at [768, 410] on link "Advanced" at bounding box center [828, 416] width 243 height 33
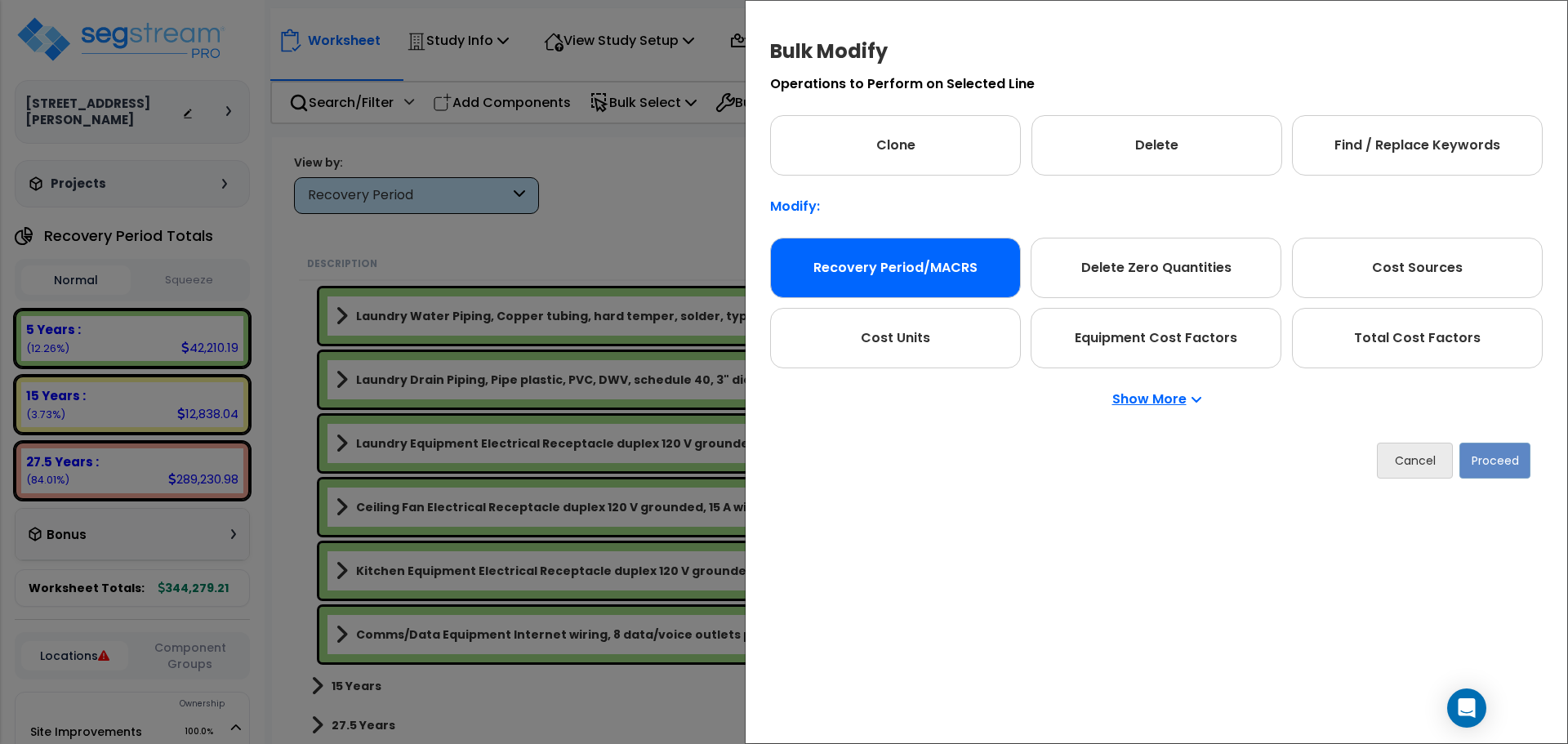
drag, startPoint x: 897, startPoint y: 271, endPoint x: 947, endPoint y: 272, distance: 50.0
click at [899, 271] on div "Recovery Period/MACRS" at bounding box center [895, 267] width 250 height 60
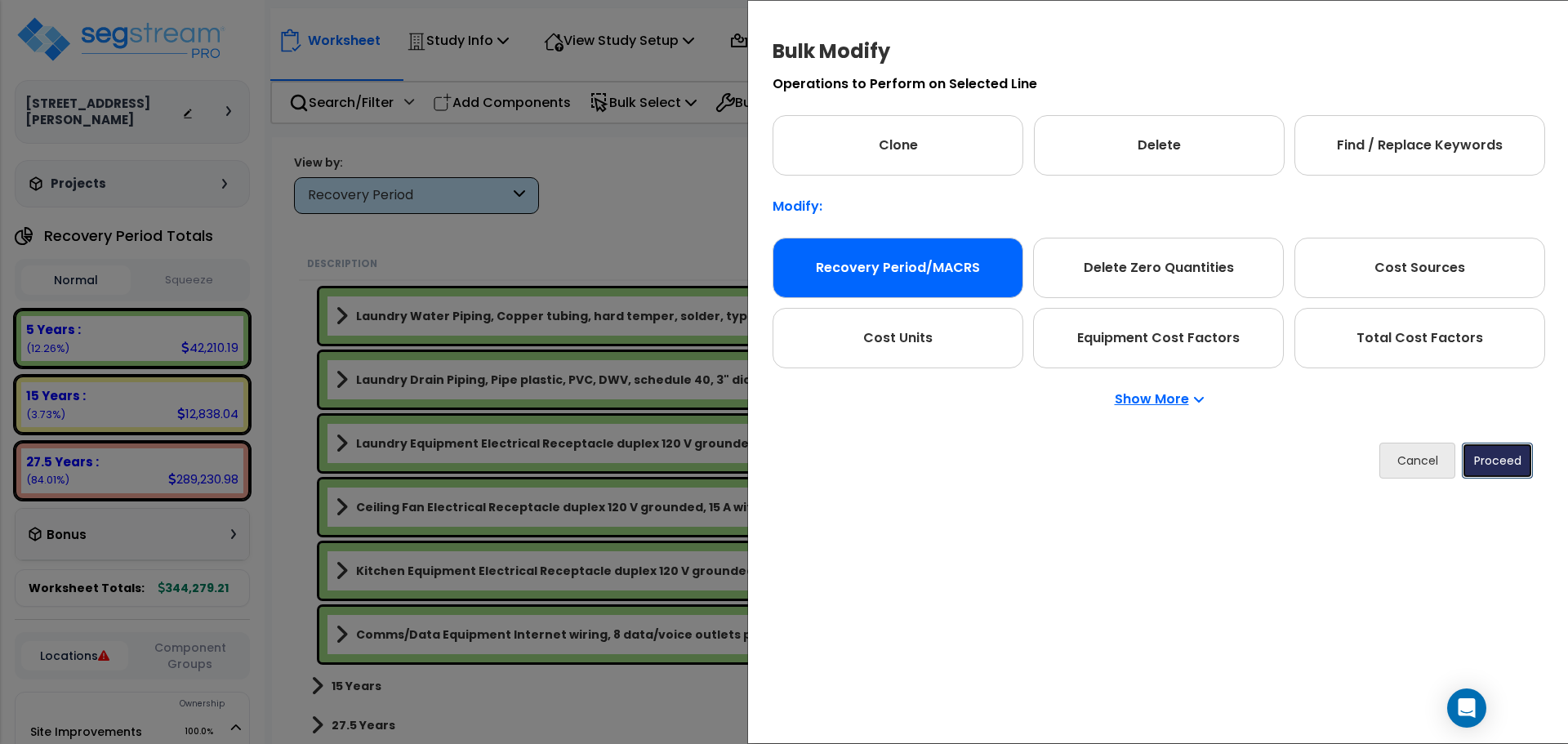
click at [1488, 455] on button "Proceed" at bounding box center [1497, 460] width 71 height 35
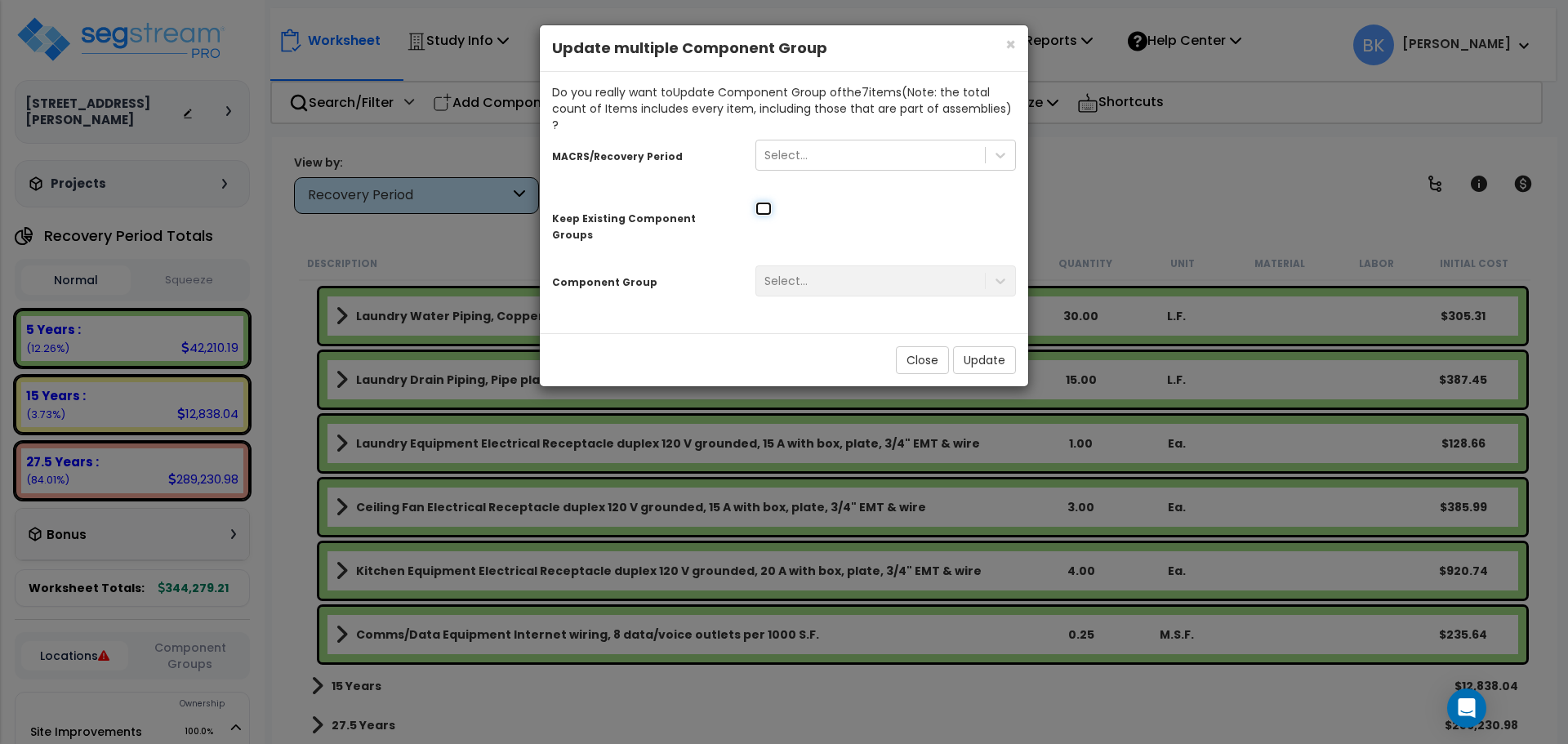
click at [755, 202] on input "checkbox" at bounding box center [763, 209] width 17 height 14
checkbox input "true"
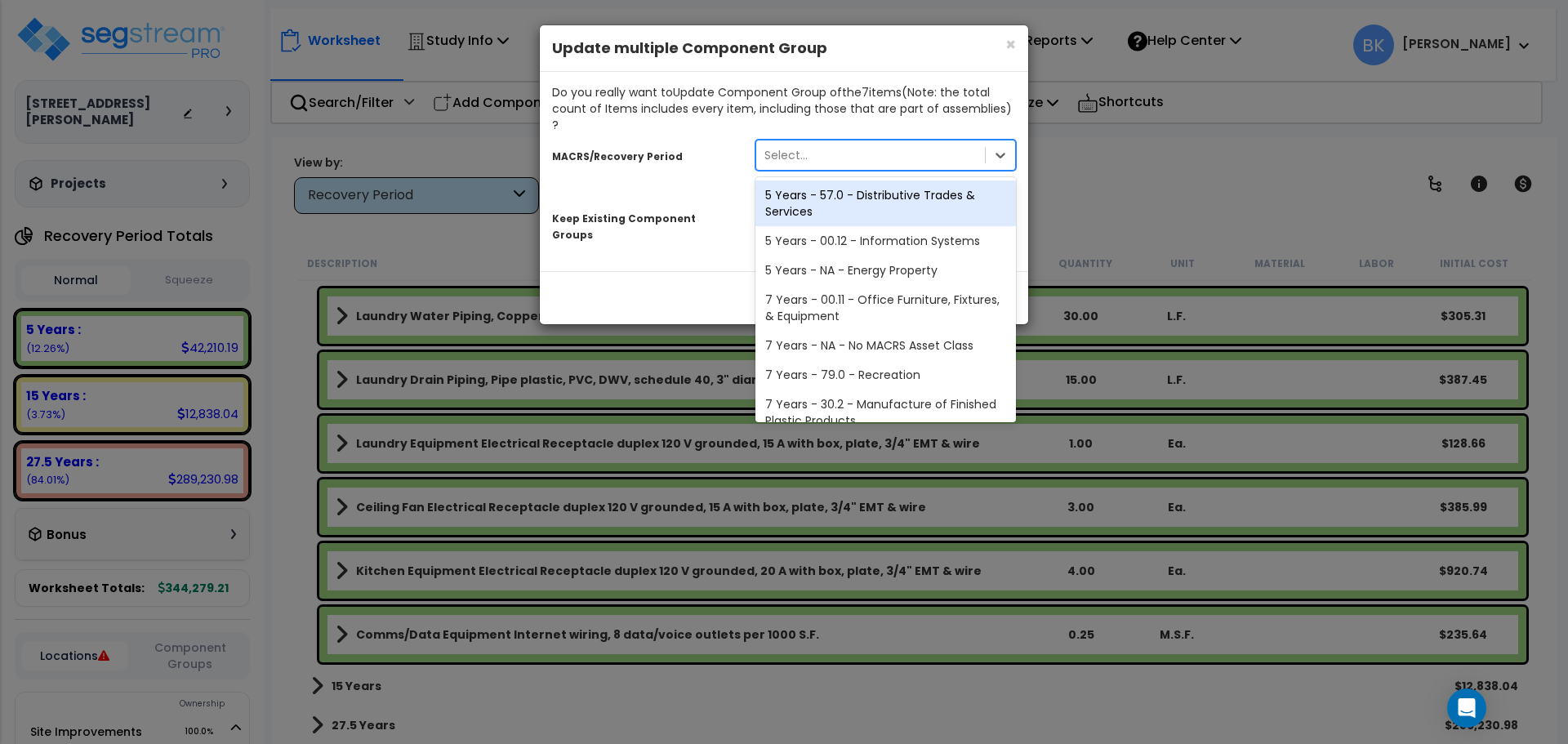
click at [798, 147] on div "Select..." at bounding box center [786, 155] width 43 height 17
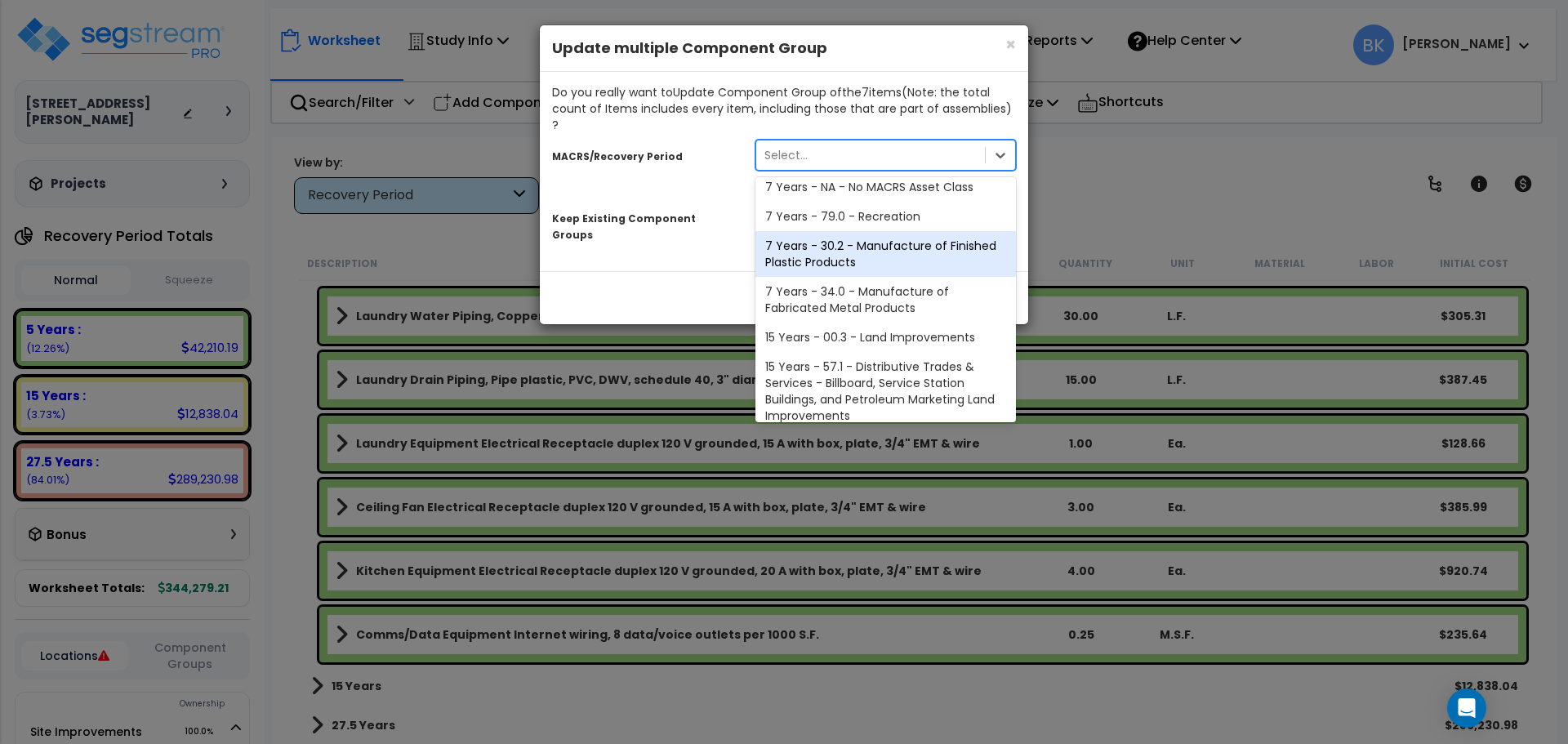
scroll to position [199, 0]
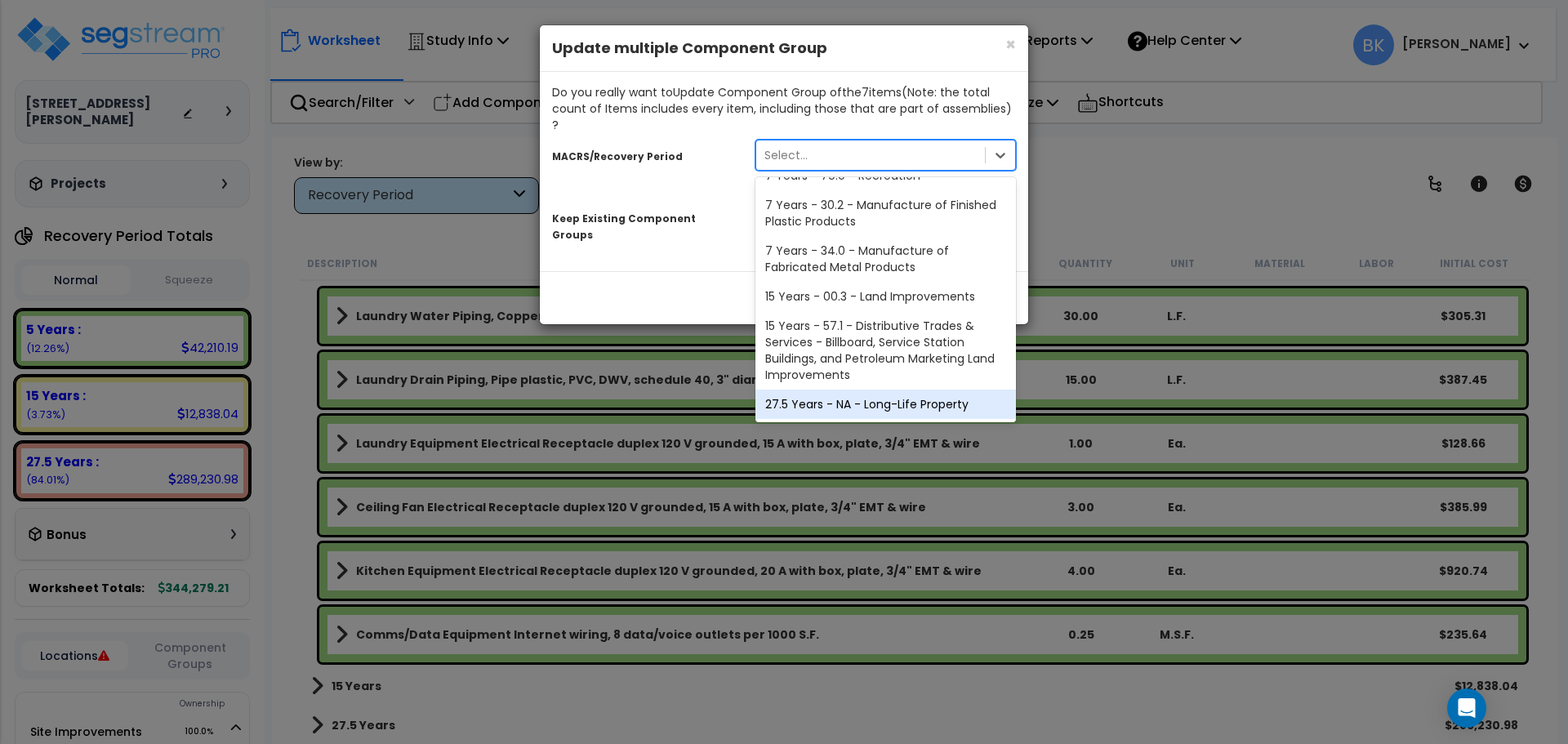
click at [860, 389] on div "27.5 Years - NA - Long-Life Property" at bounding box center [885, 404] width 260 height 30
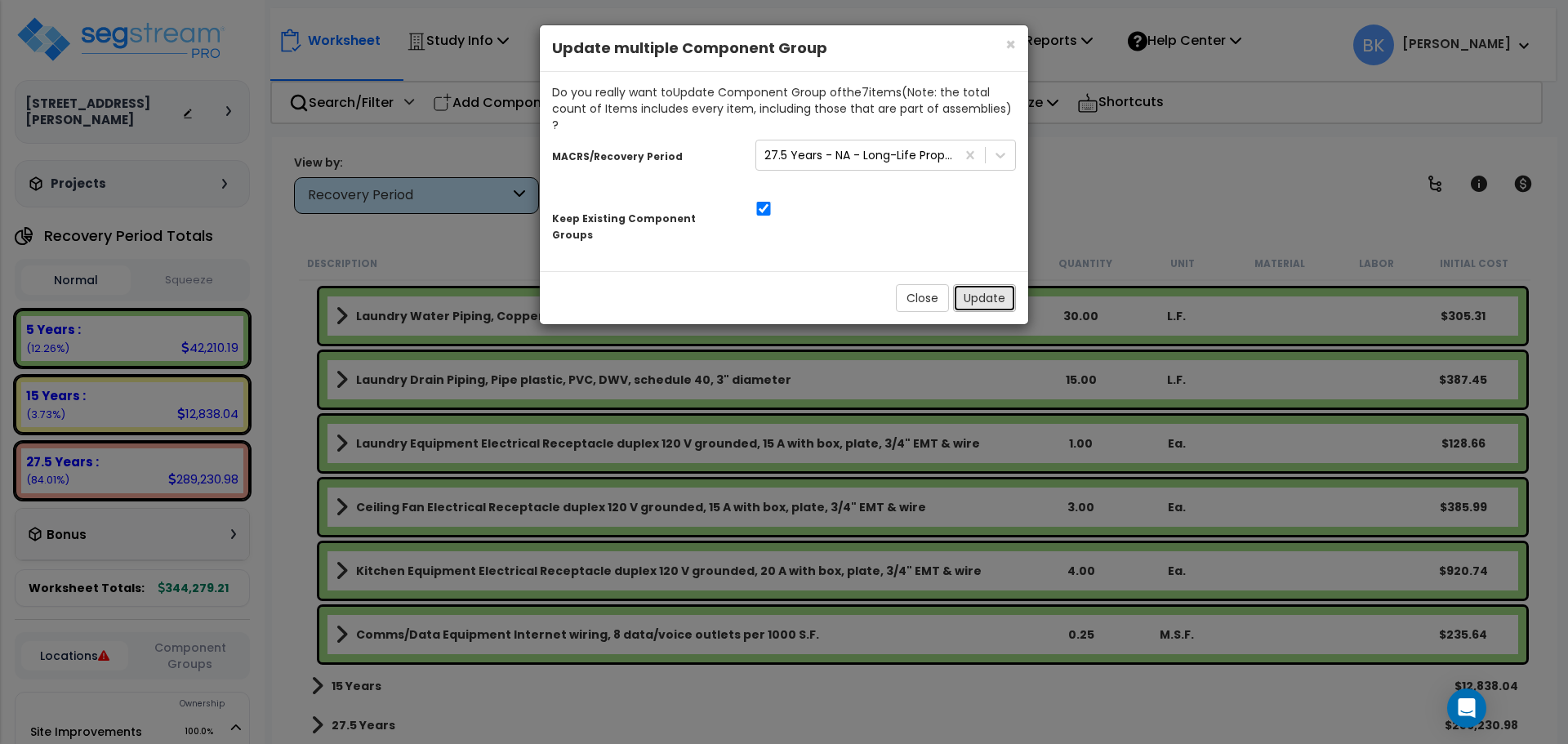
click at [993, 284] on button "Update" at bounding box center [984, 298] width 63 height 28
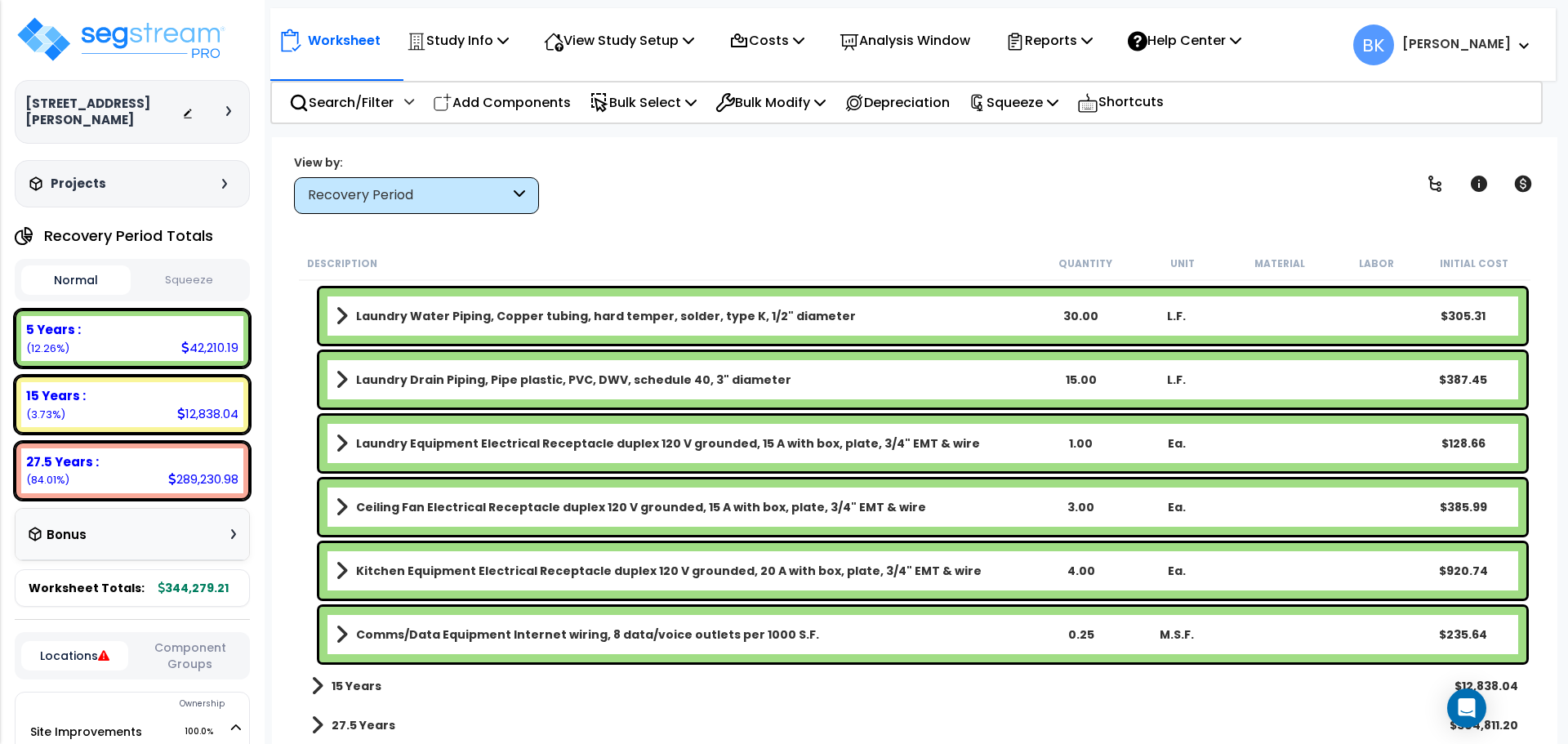
scroll to position [1751, 0]
click at [155, 388] on div "15 Years : 12,838.04 (3.73%)" at bounding box center [132, 405] width 222 height 45
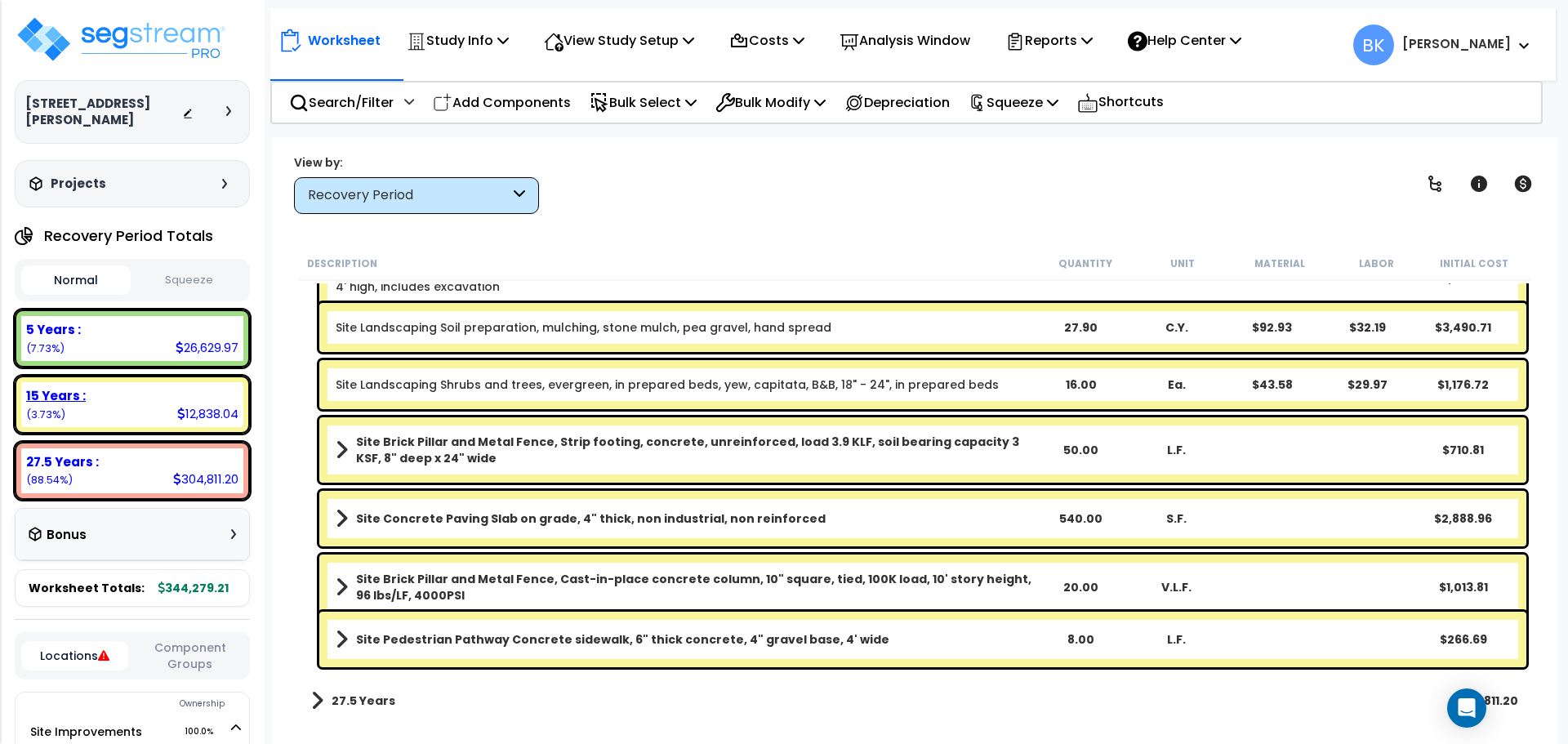
scroll to position [193, 0]
click at [150, 338] on div "5 Years : 26,629.97 (7.73%)" at bounding box center [132, 339] width 222 height 45
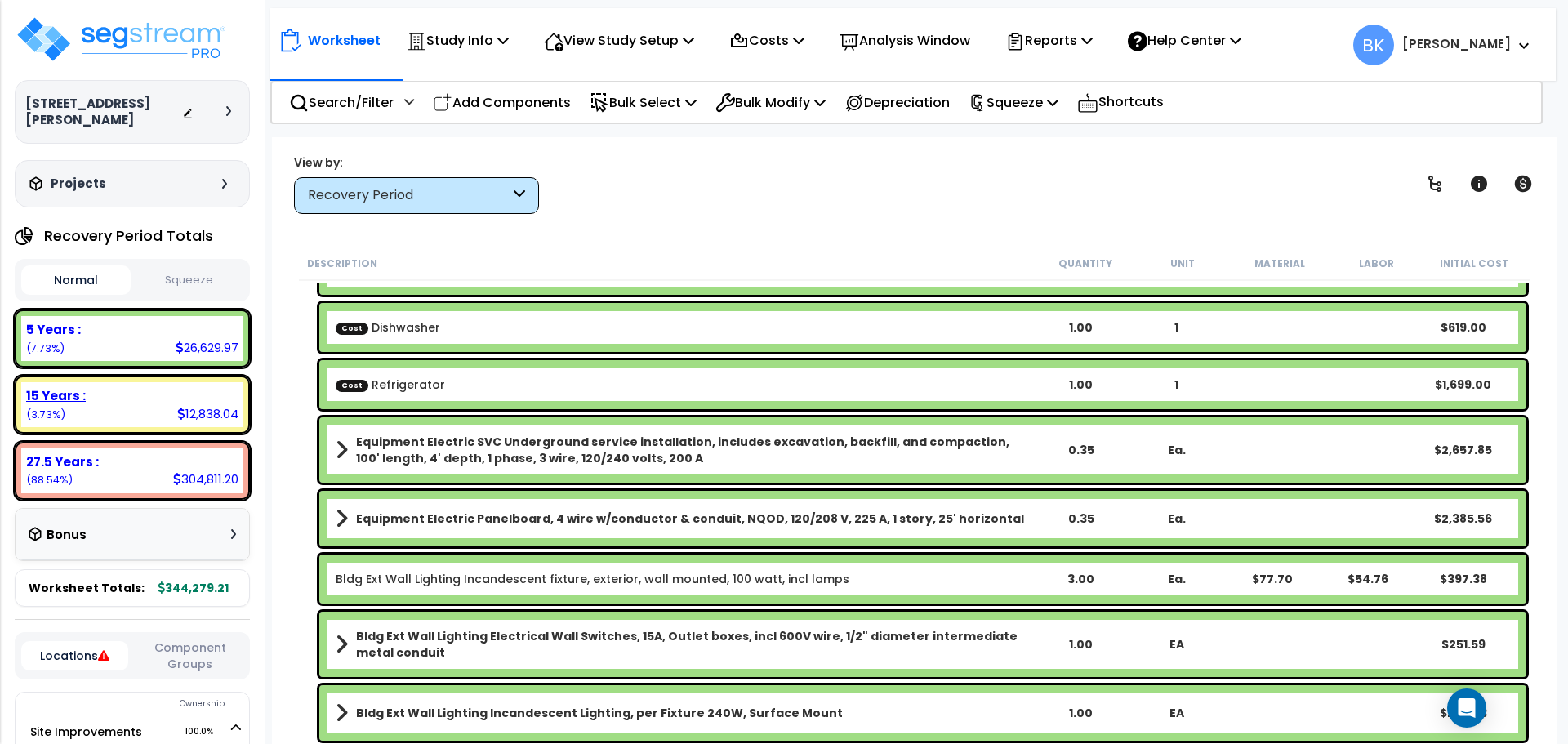
click at [140, 387] on div "15 Years :" at bounding box center [133, 395] width 213 height 17
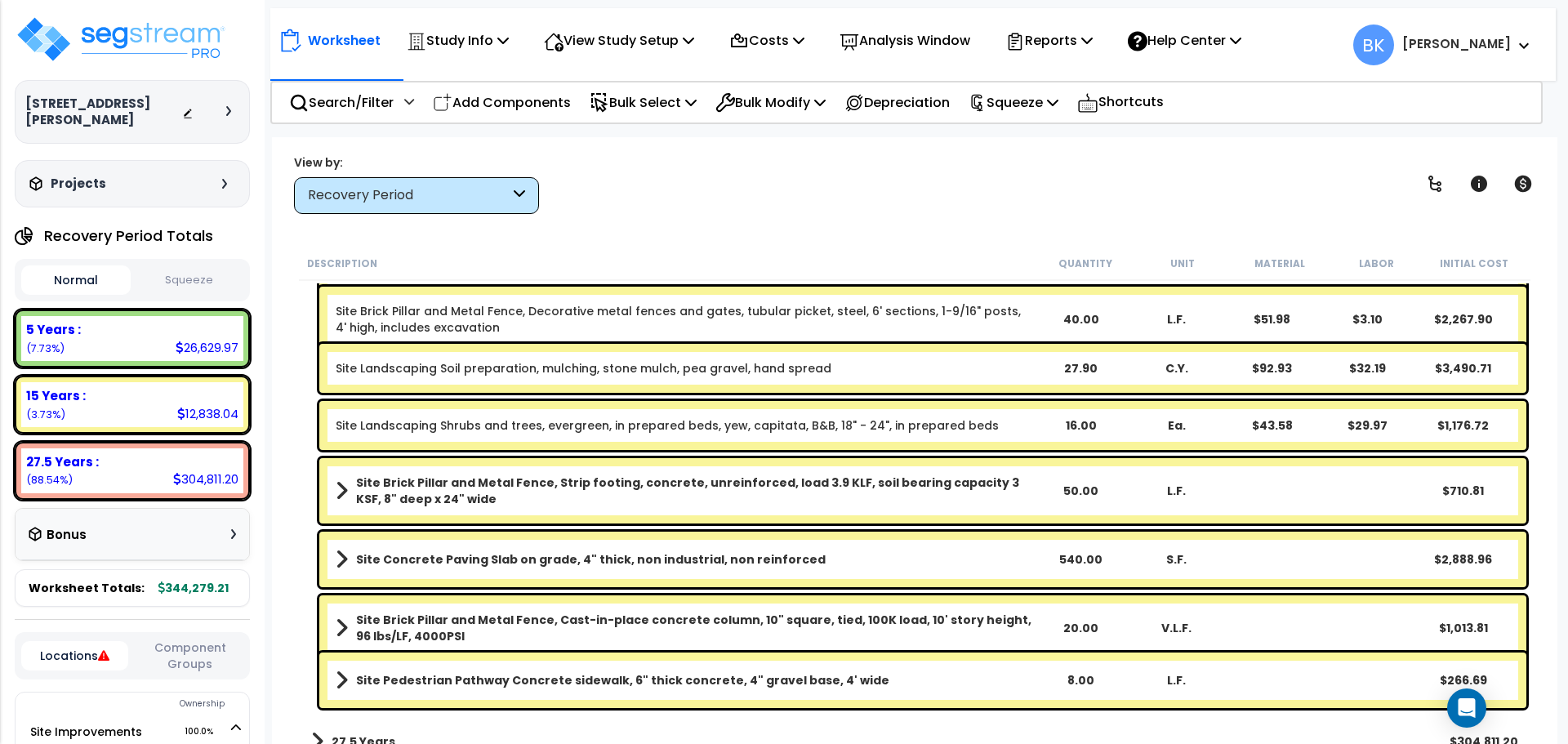
scroll to position [30, 0]
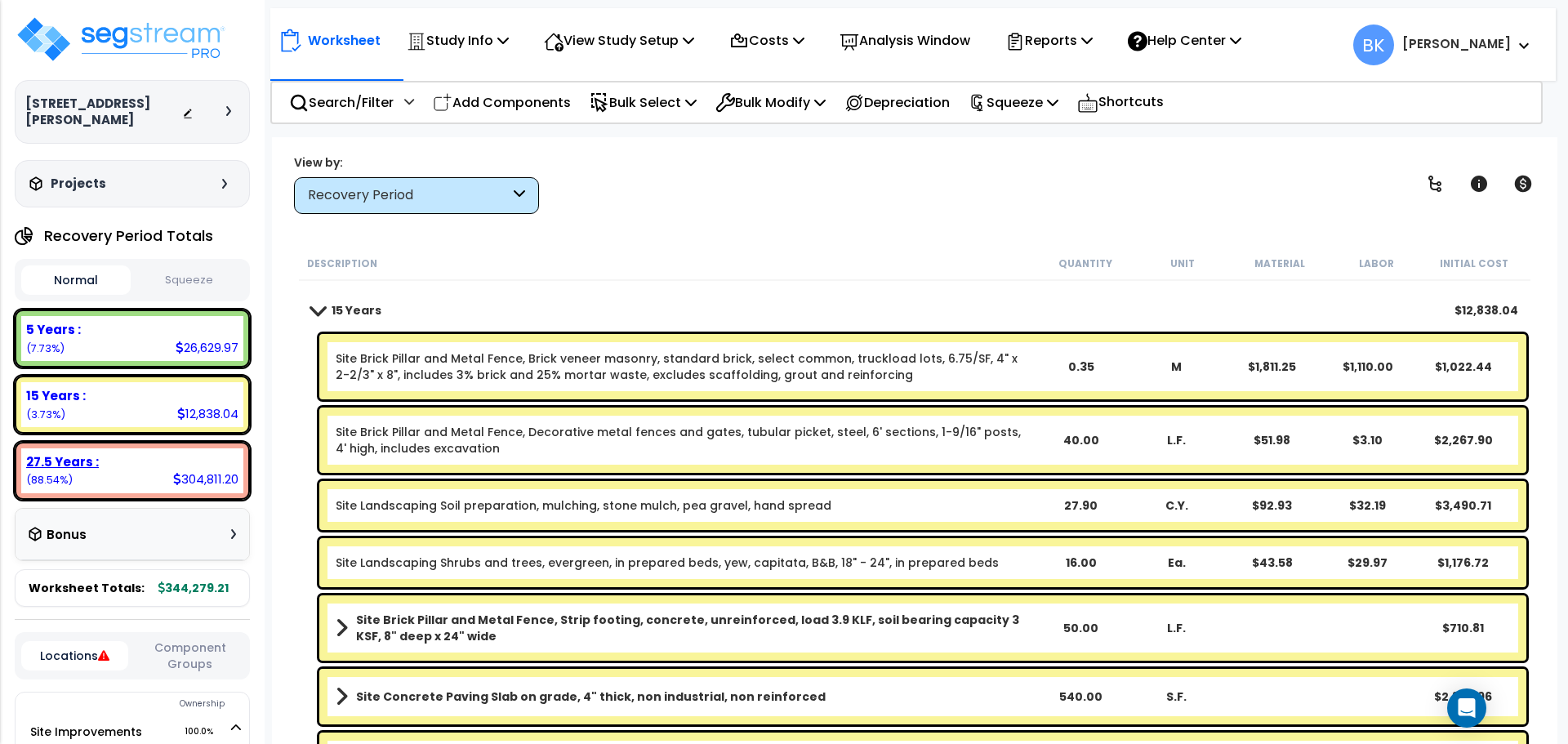
click at [151, 453] on div "27.5 Years :" at bounding box center [133, 461] width 213 height 17
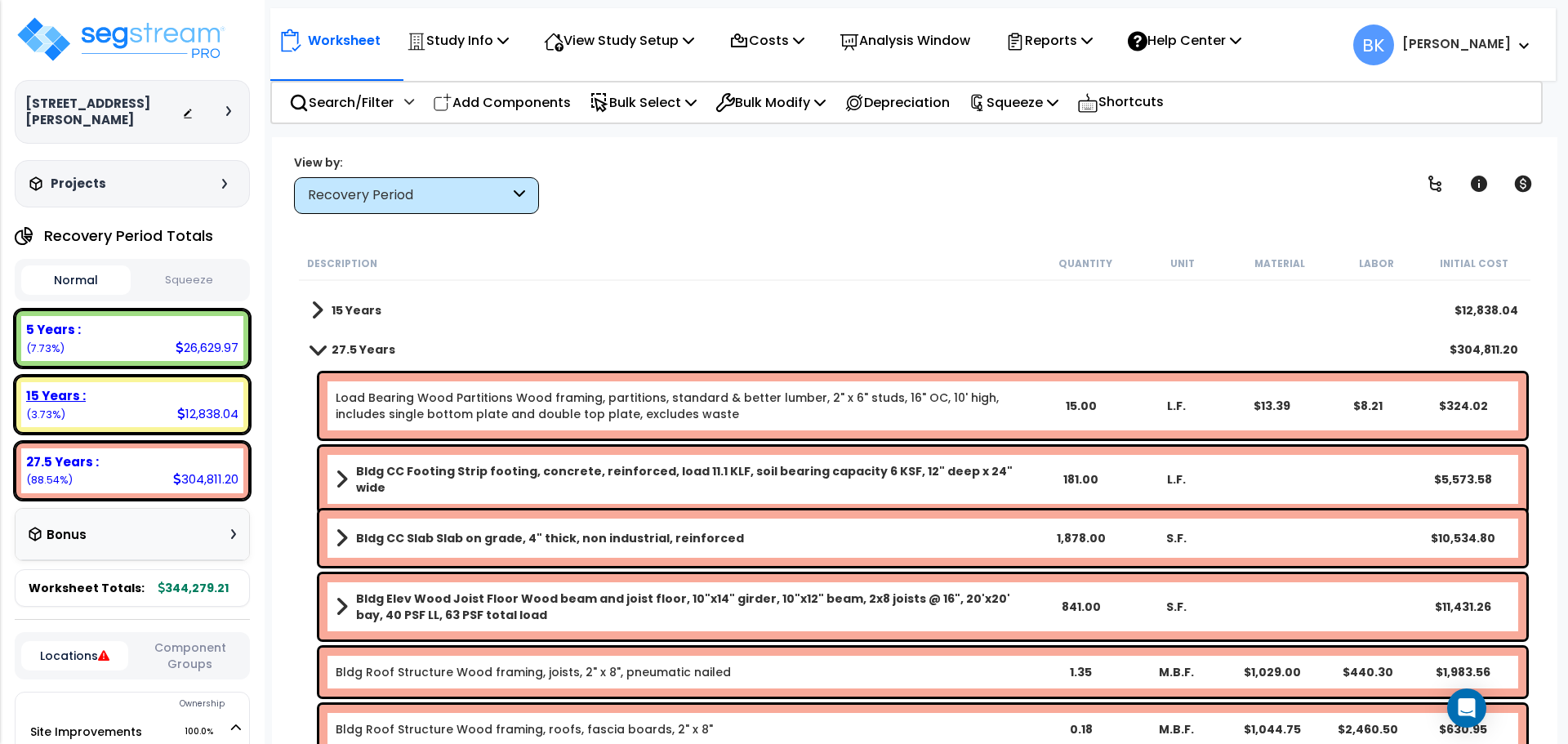
click at [145, 382] on div "15 Years : 12,838.04 (3.73%)" at bounding box center [132, 405] width 222 height 45
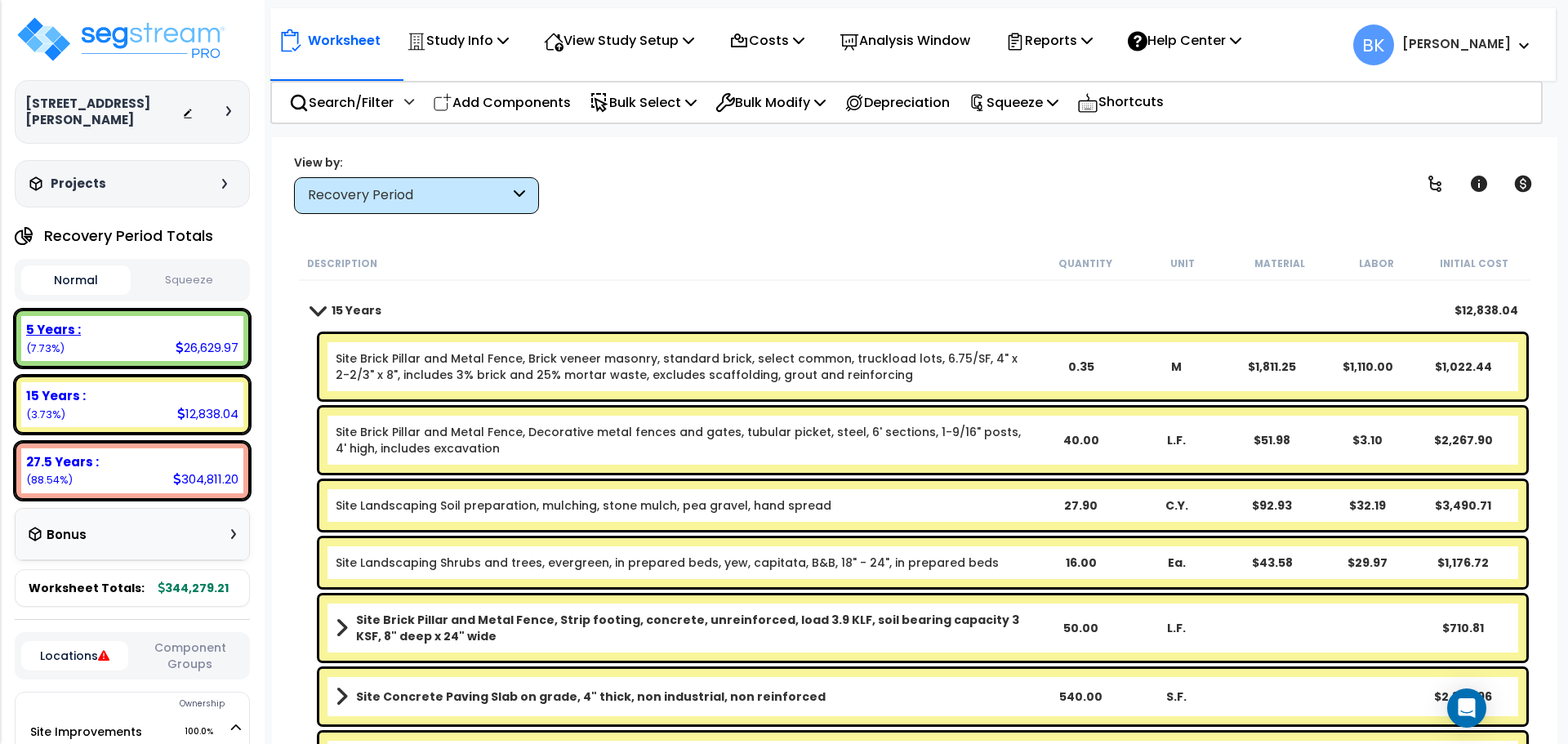
click at [146, 330] on div "5 Years : 26,629.97 (7.73%)" at bounding box center [132, 339] width 222 height 45
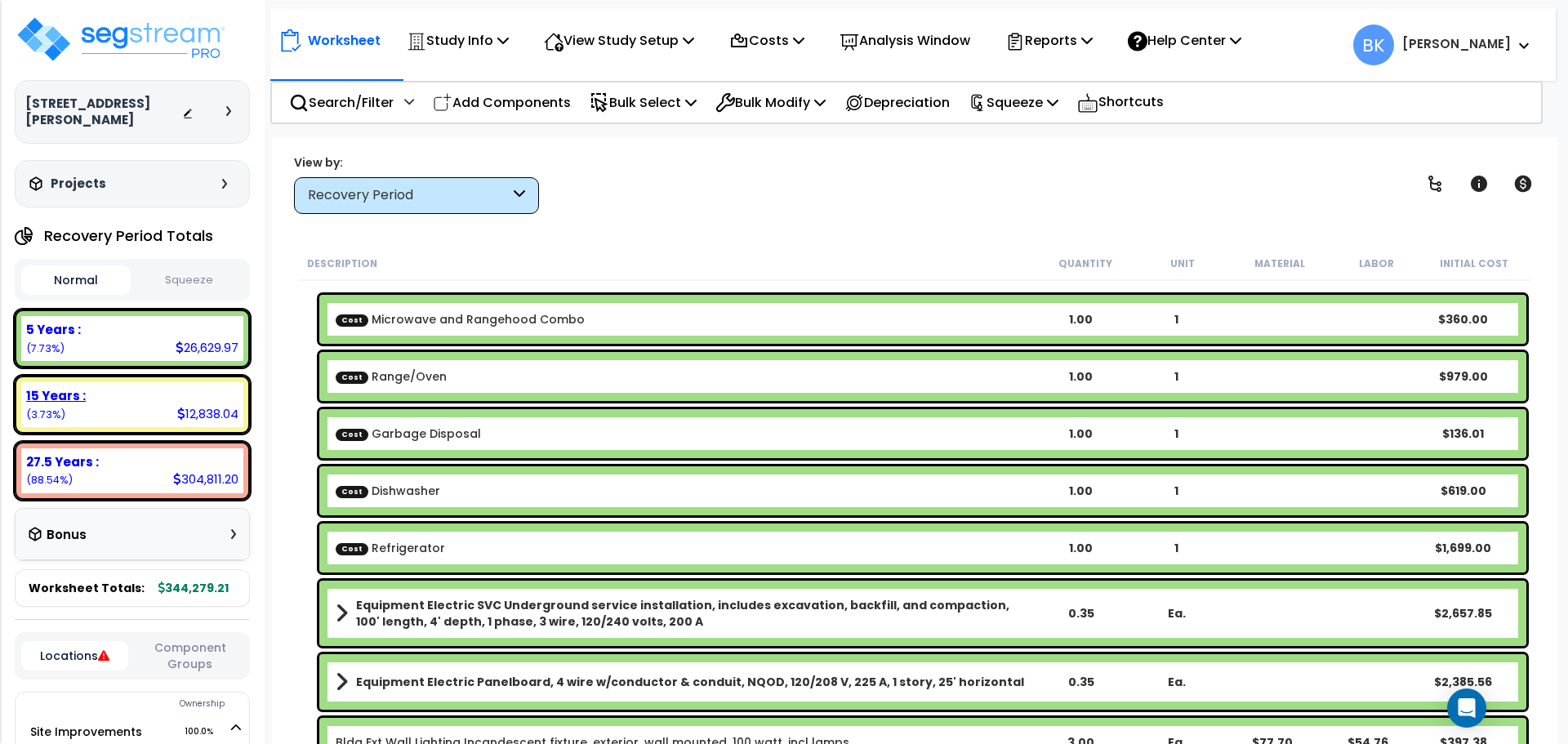
click at [131, 398] on div "15 Years : 12,838.04 (3.73%)" at bounding box center [132, 405] width 222 height 45
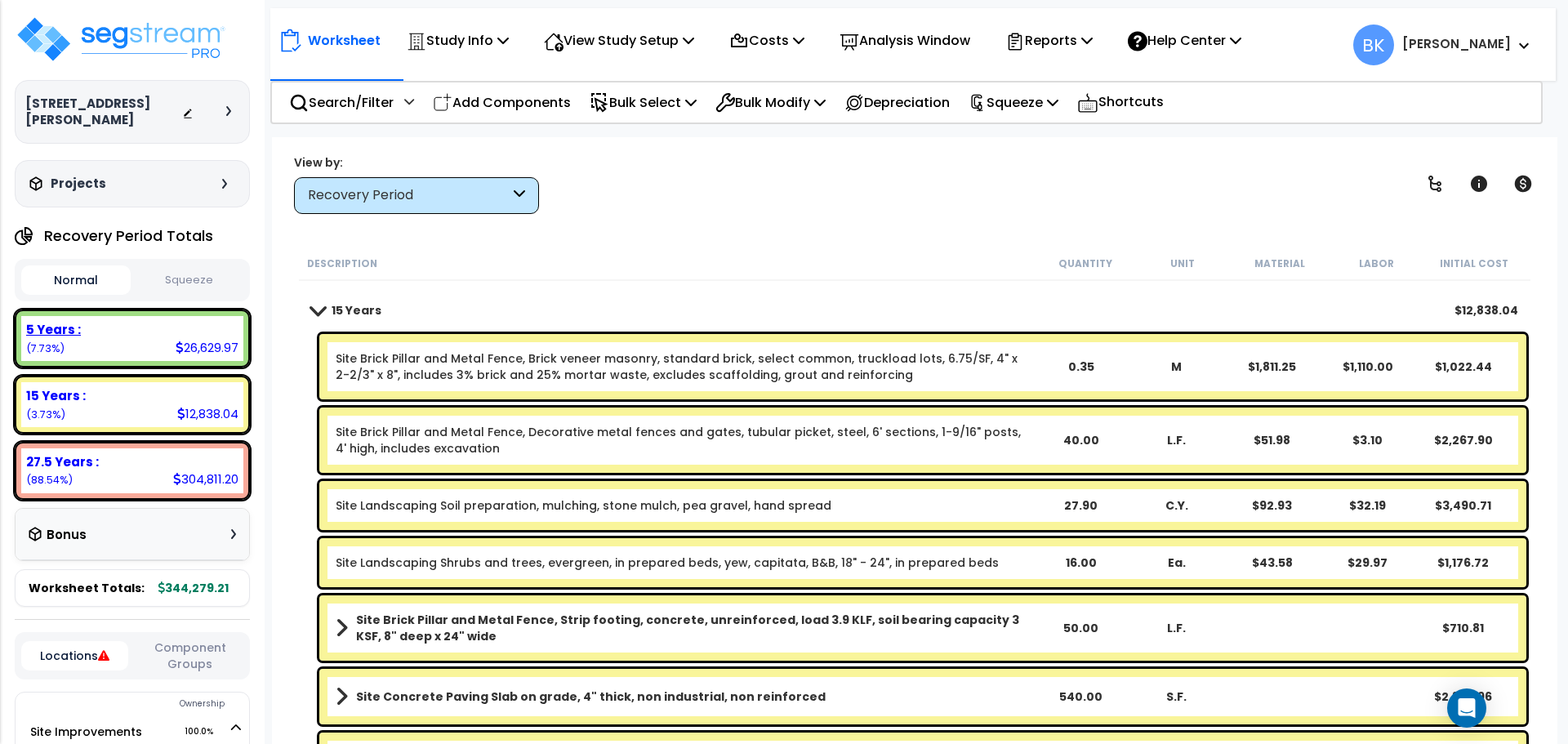
click at [132, 344] on div "5 Years : 26,629.97 (7.73%)" at bounding box center [132, 339] width 222 height 45
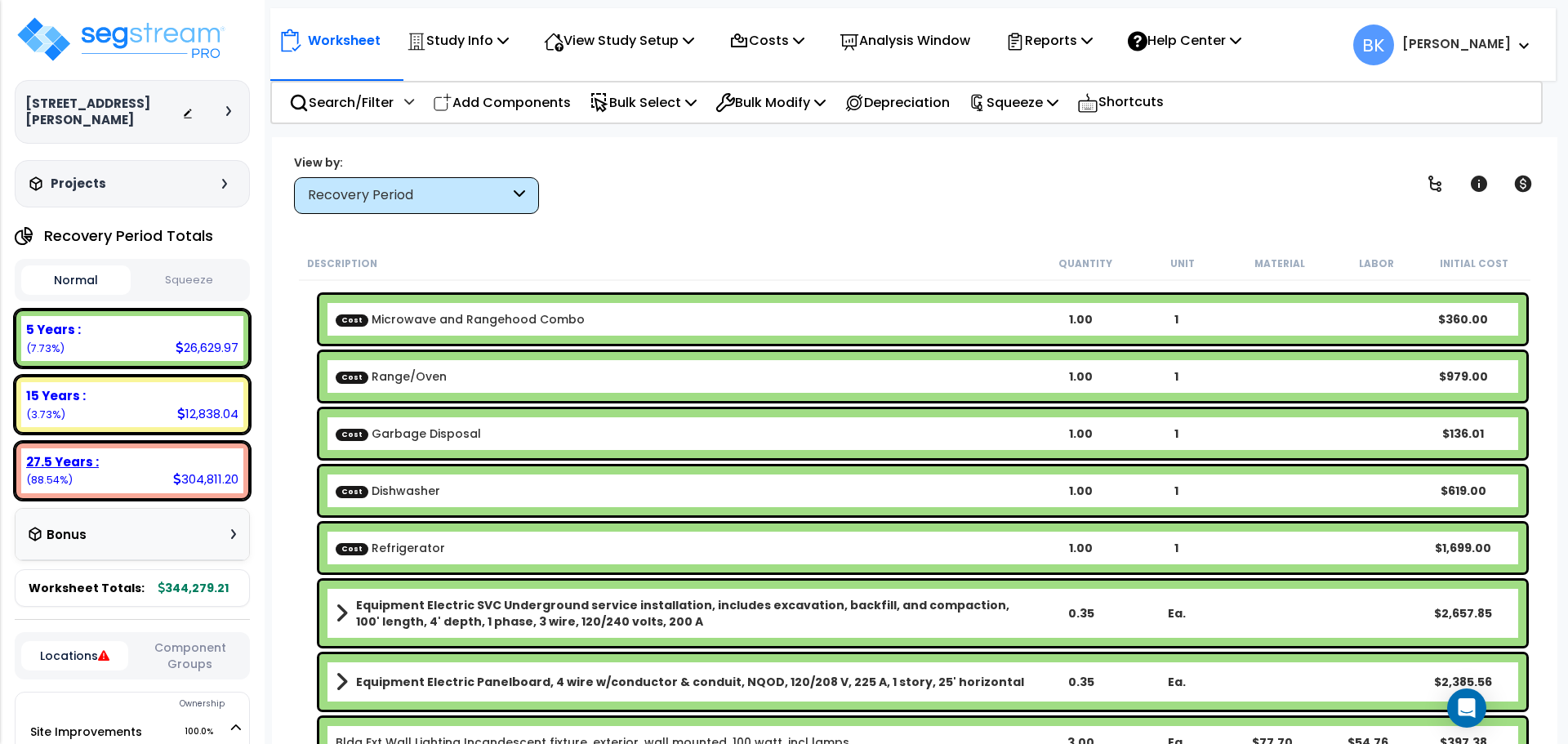
scroll to position [0, 0]
click at [166, 453] on div "27.5 Years :" at bounding box center [133, 461] width 213 height 17
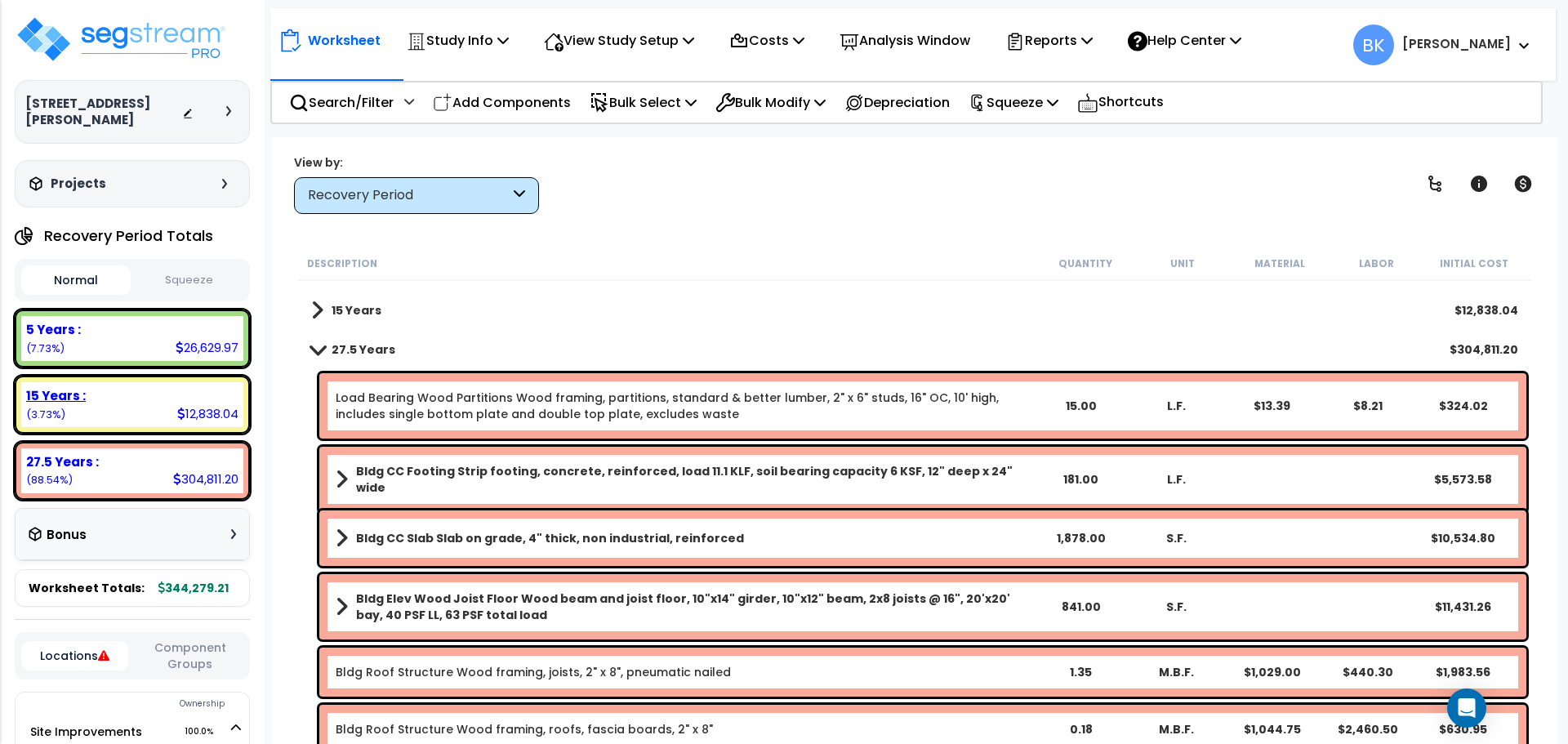
click at [163, 389] on div "15 Years : 12,838.04 (3.73%)" at bounding box center [132, 405] width 222 height 45
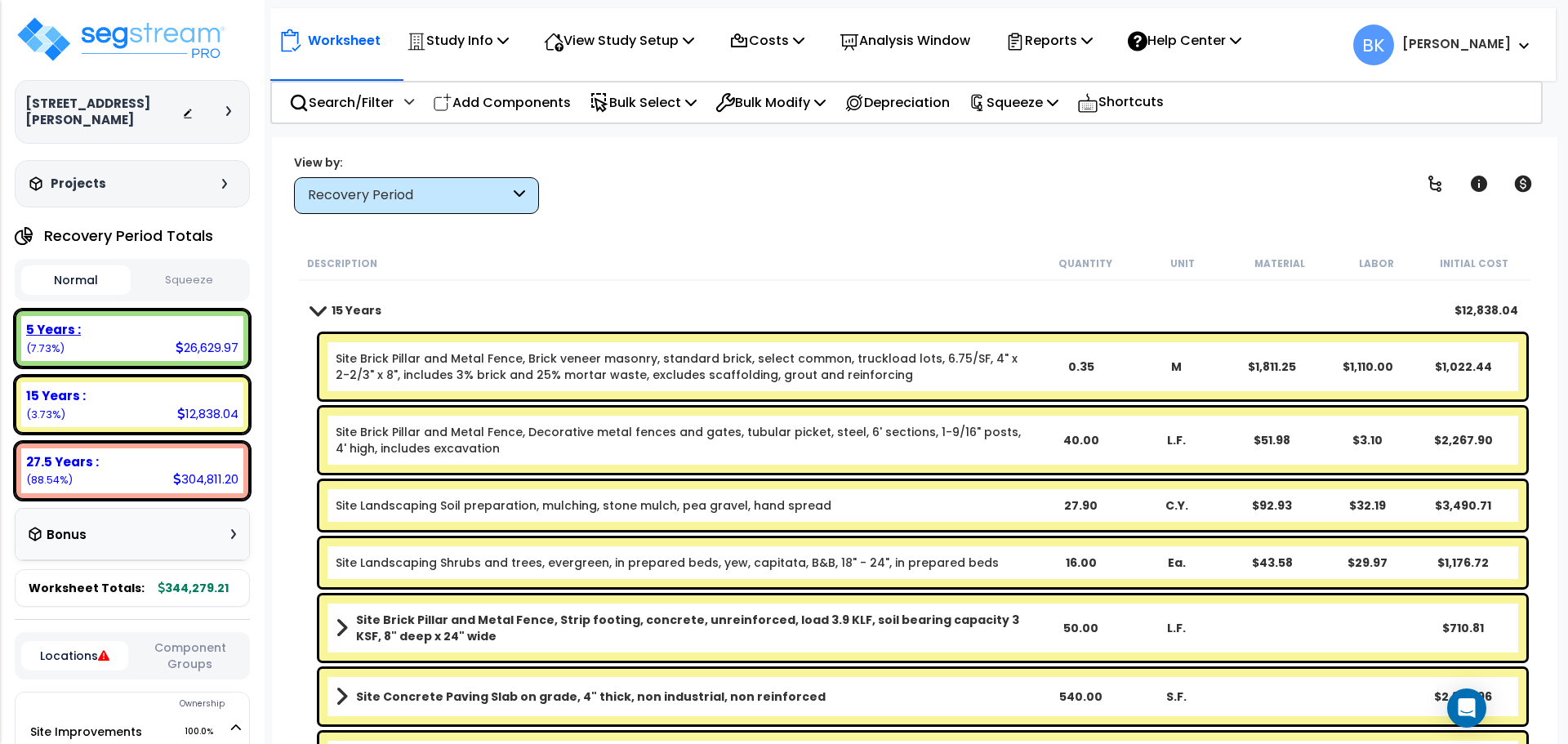
click at [186, 321] on div "5 Years :" at bounding box center [133, 329] width 213 height 17
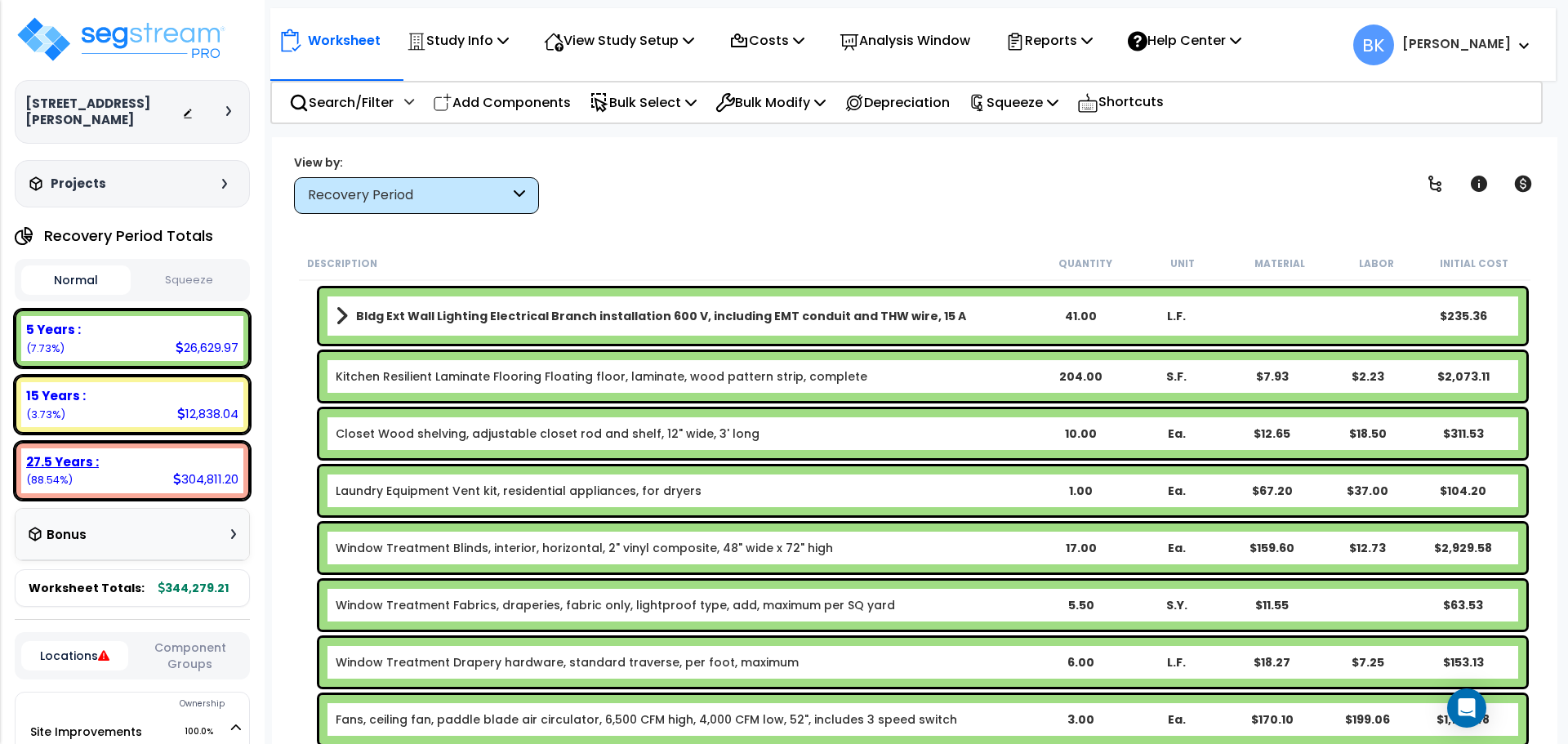
click at [141, 408] on div "15 Years : 12,838.04 (3.73%)" at bounding box center [132, 405] width 222 height 45
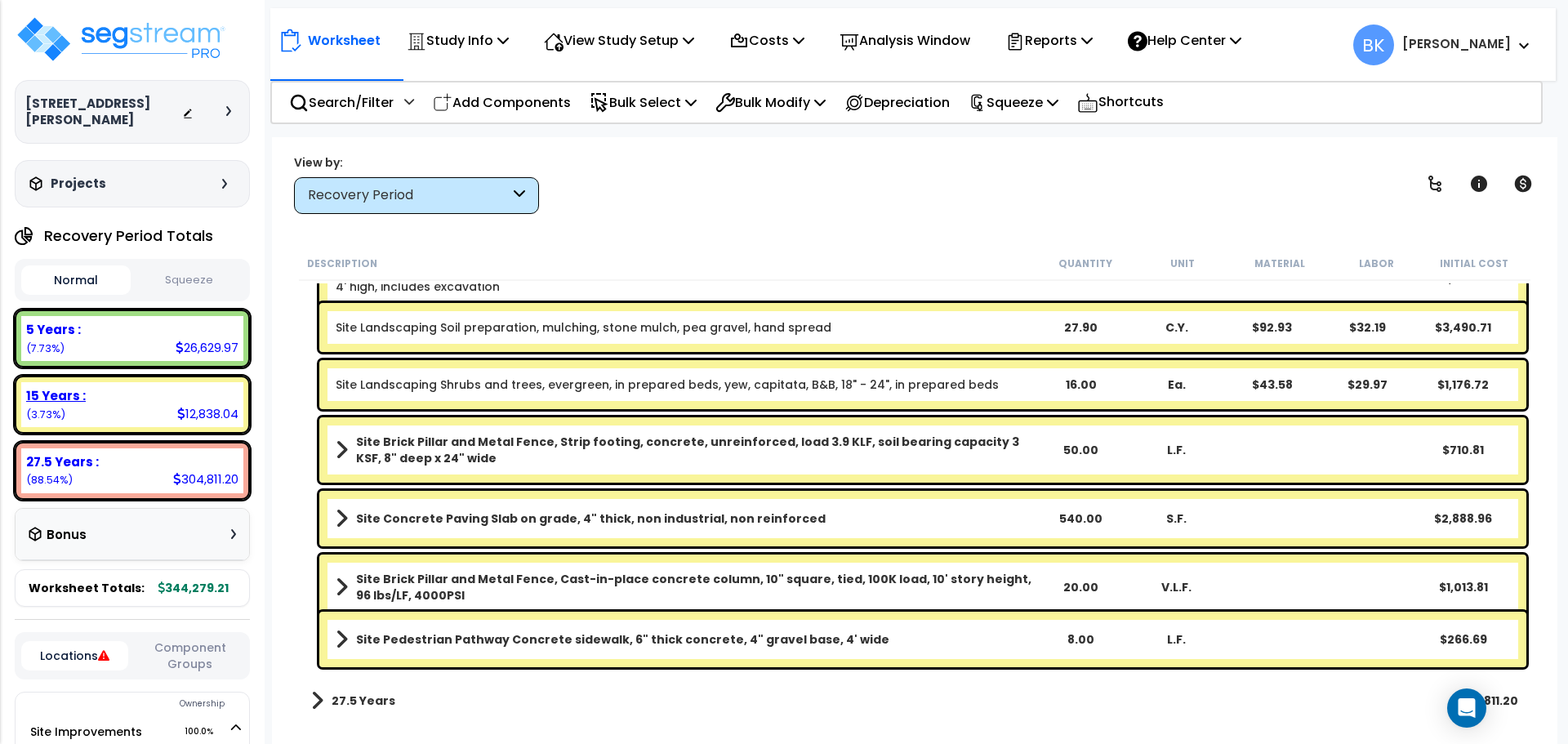
scroll to position [193, 0]
click at [137, 453] on div "27.5 Years :" at bounding box center [133, 461] width 213 height 17
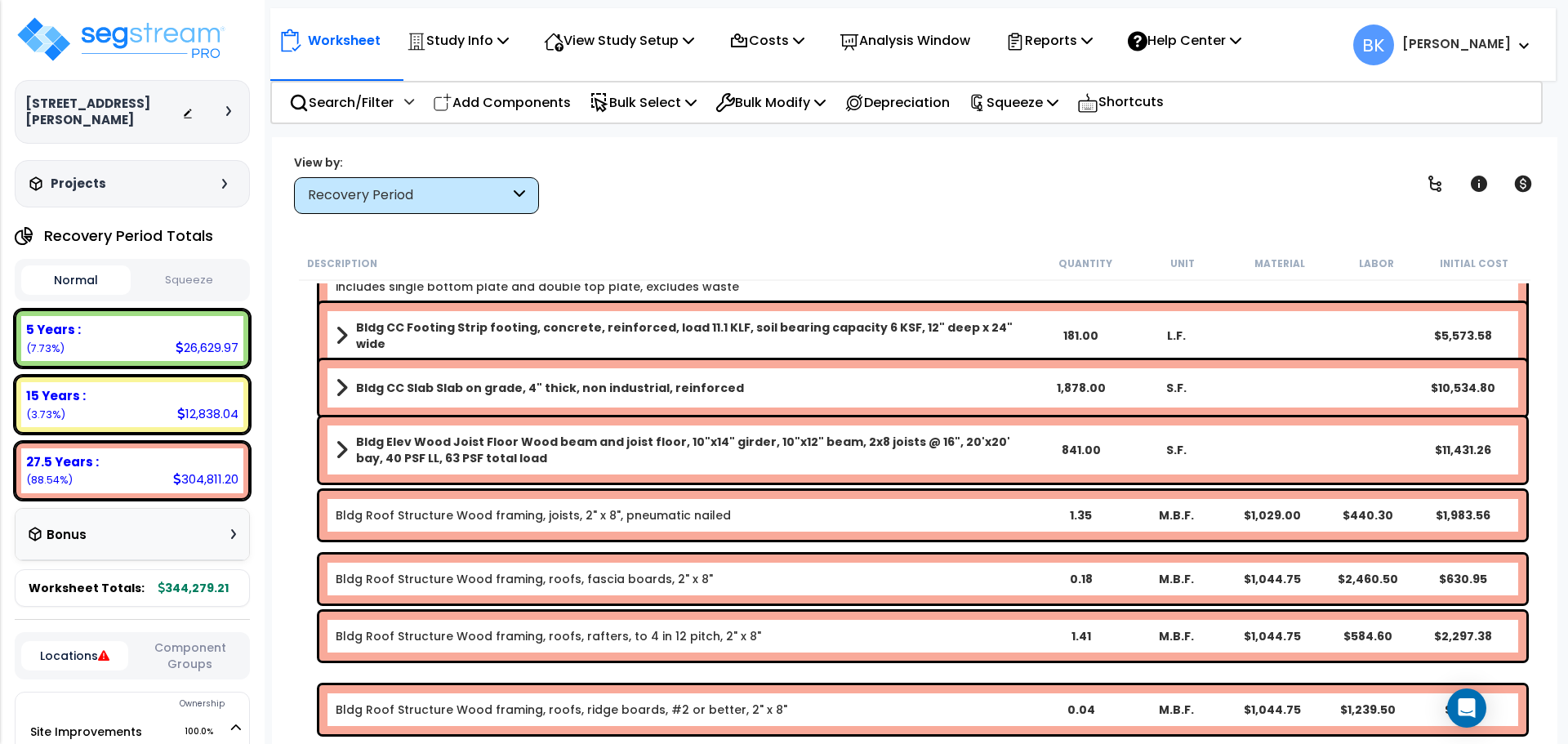
click at [286, 509] on div "Worksheet Study Info Study Setup Add Property Unit Template study Clone study BK" at bounding box center [914, 508] width 1285 height 744
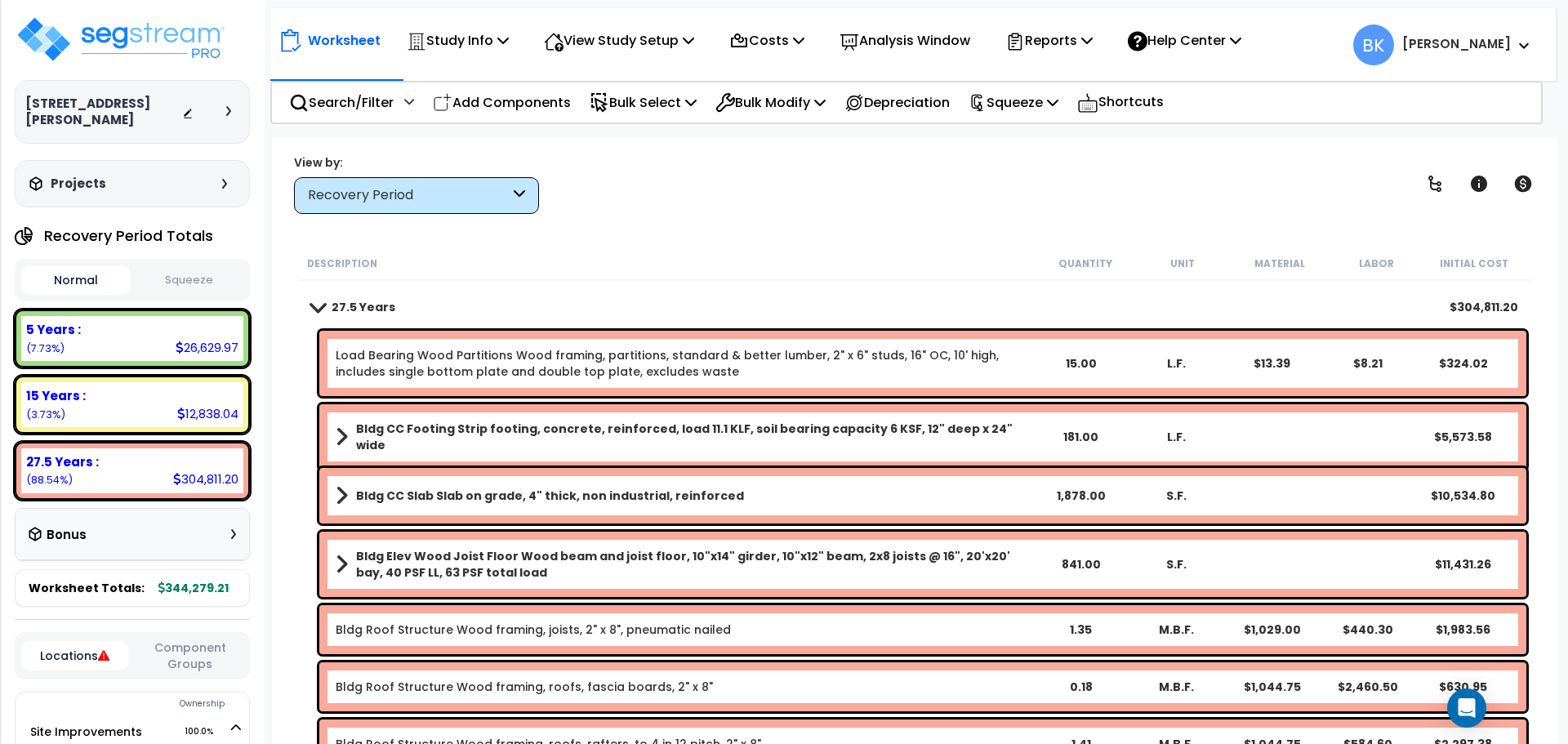
scroll to position [0, 0]
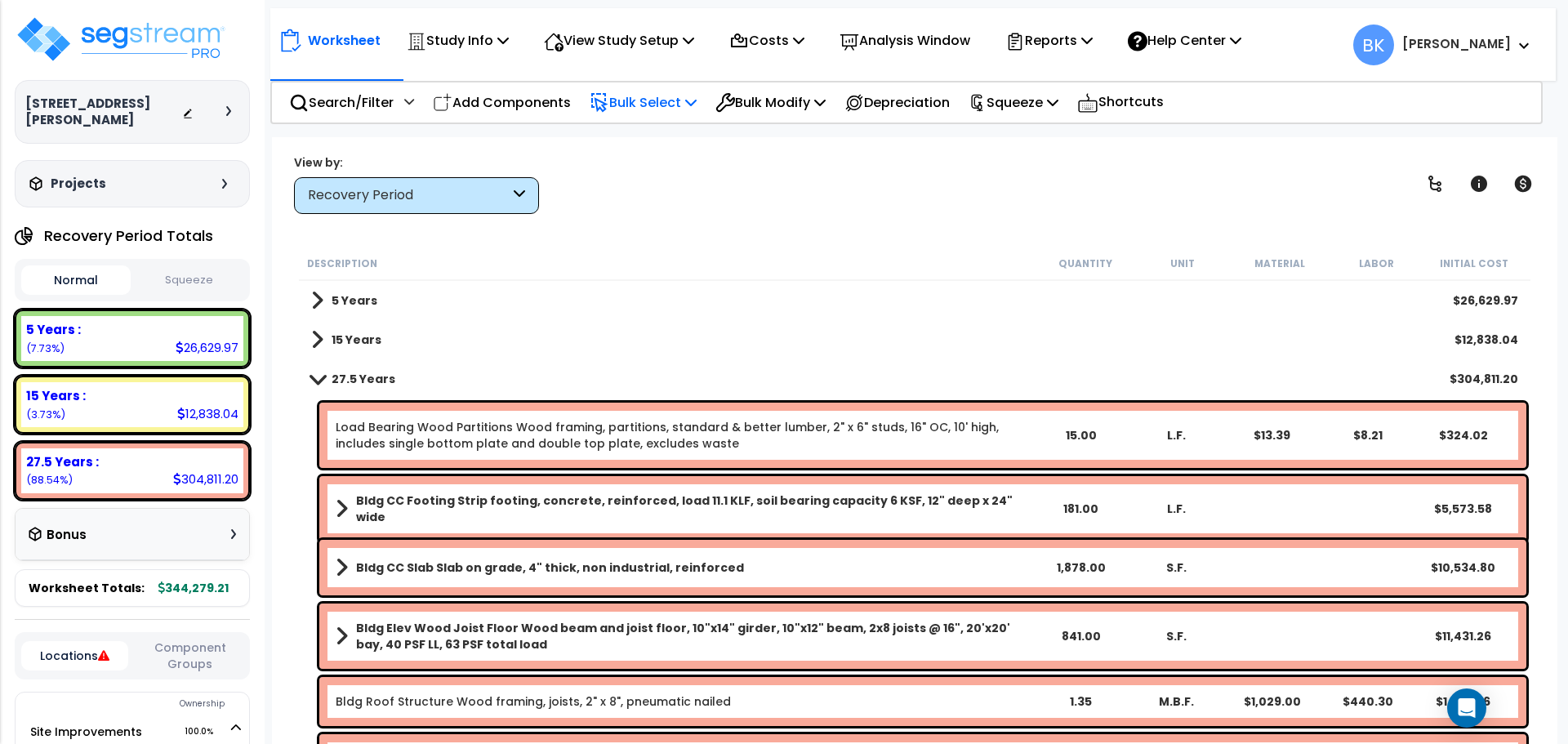
click at [650, 101] on p "Bulk Select" at bounding box center [642, 102] width 107 height 22
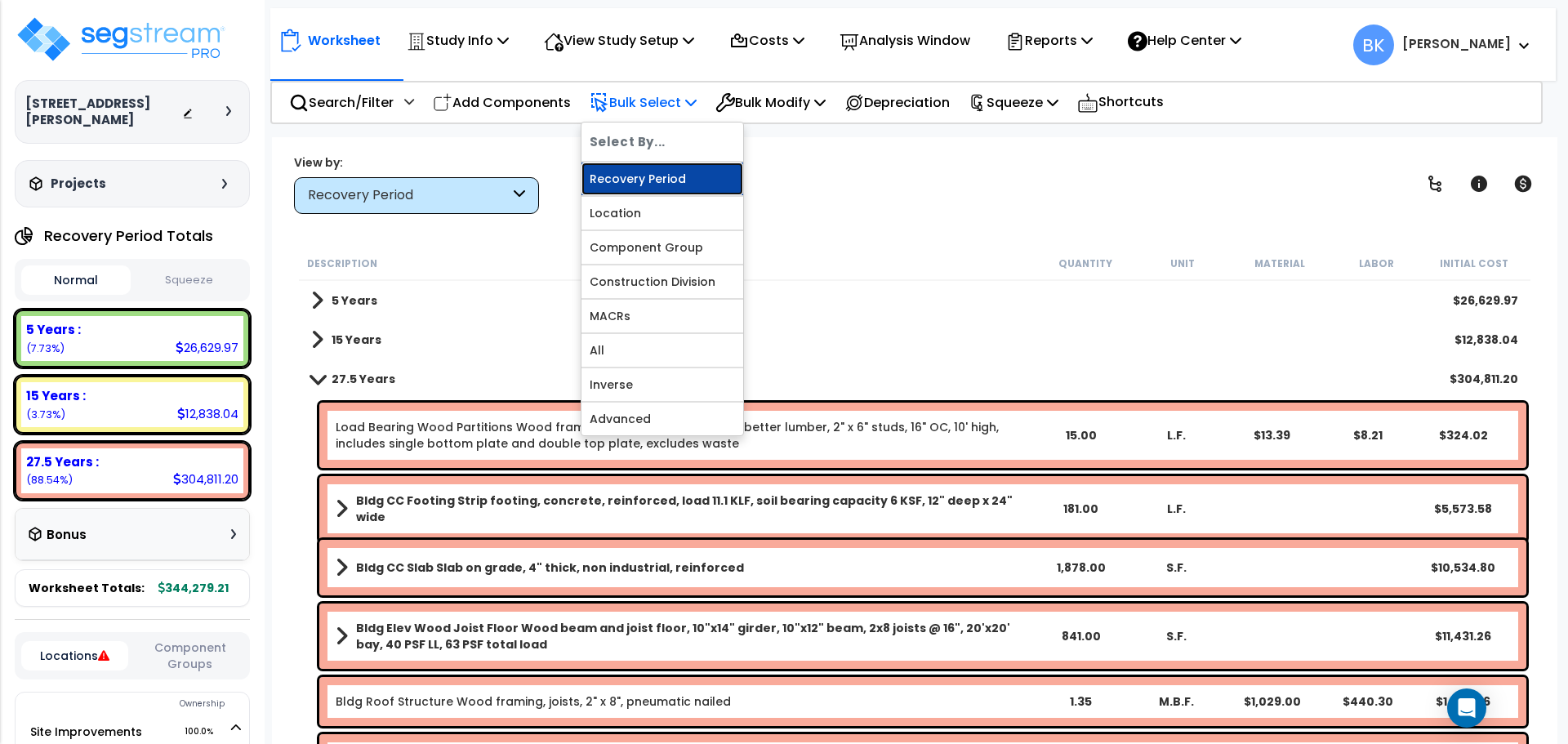
click at [656, 179] on link "Recovery Period" at bounding box center [662, 178] width 162 height 33
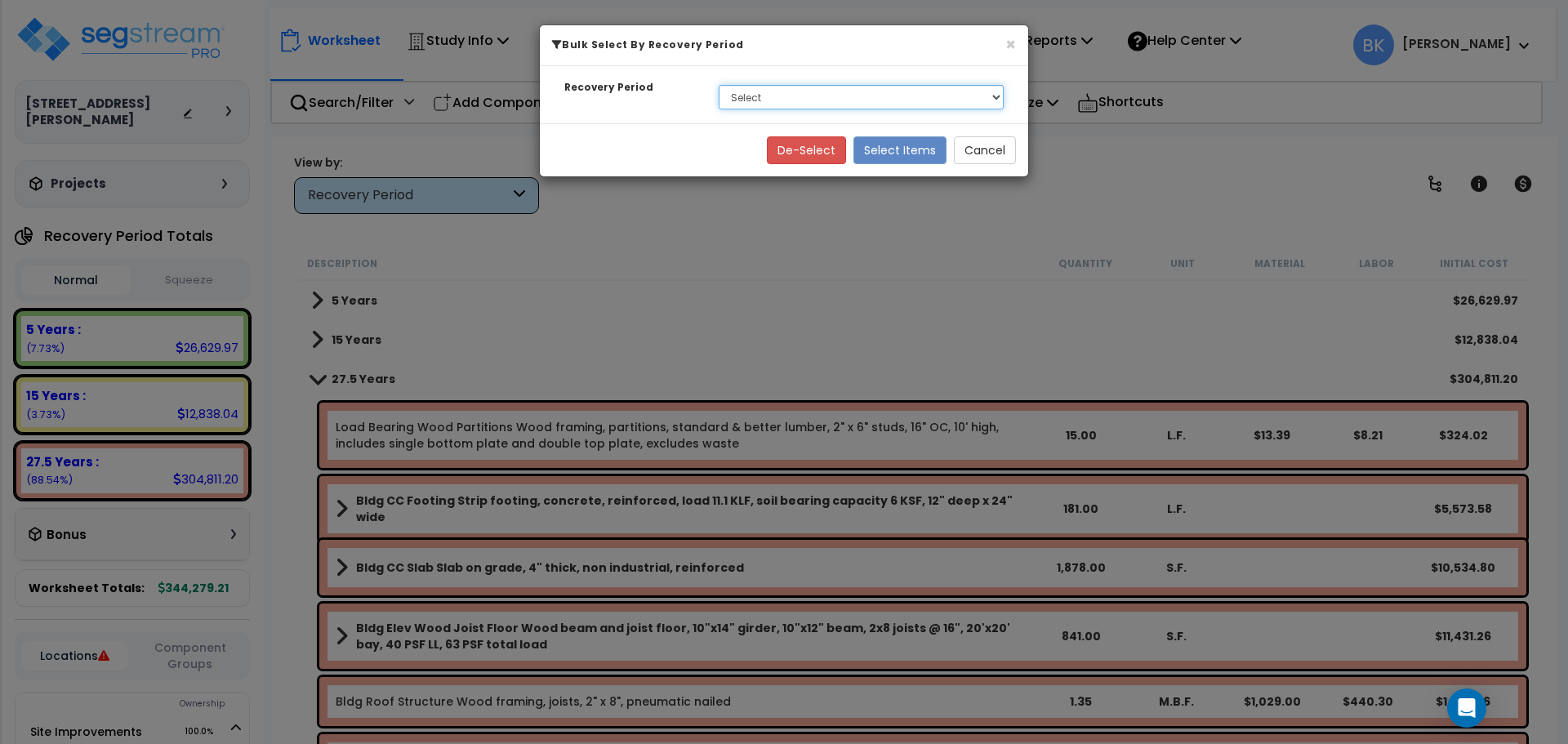
click at [820, 94] on select "Select 5 Years 15 Years 27.5 Years" at bounding box center [860, 97] width 285 height 25
click at [1009, 45] on button "×" at bounding box center [1010, 43] width 11 height 17
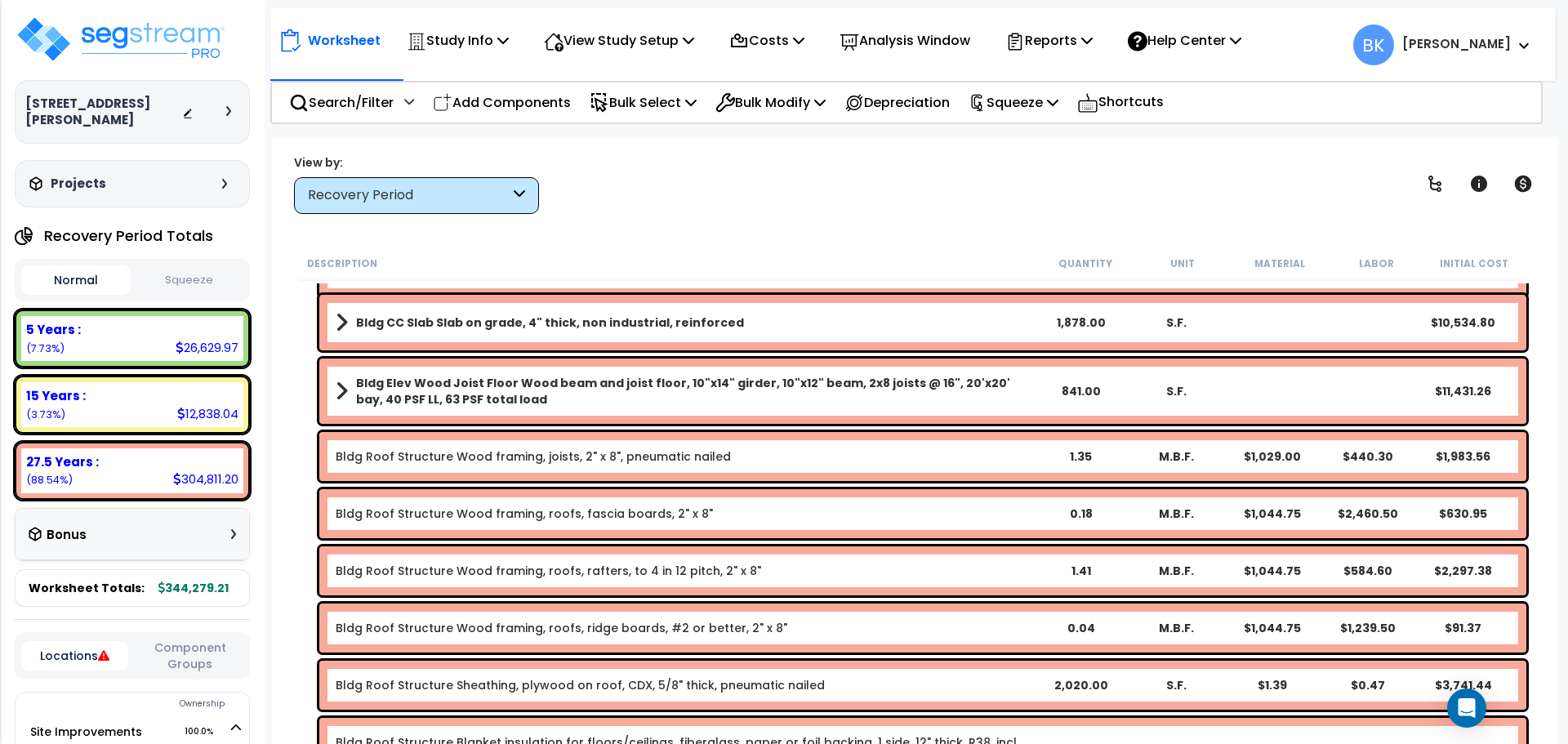
scroll to position [164, 0]
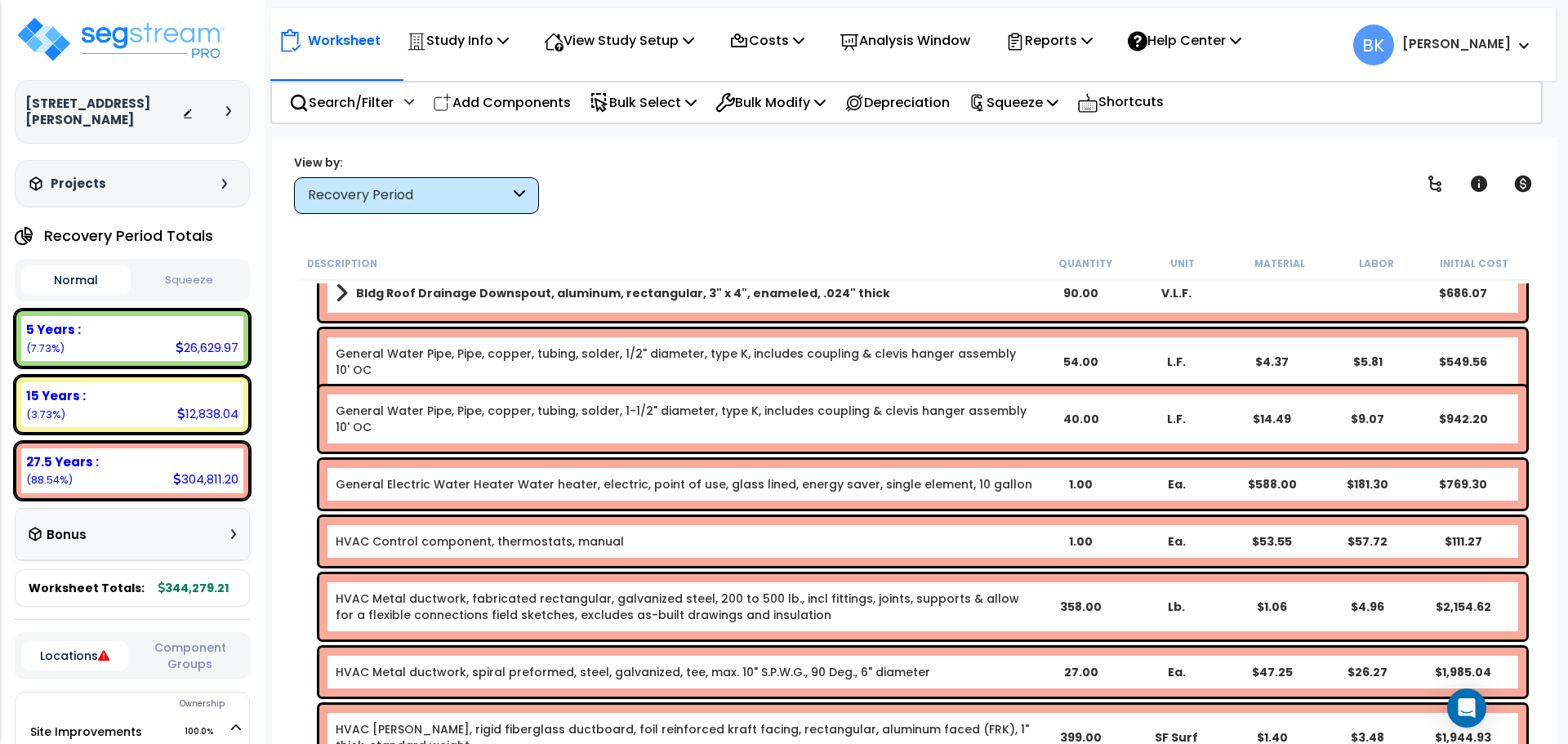
drag, startPoint x: 738, startPoint y: 379, endPoint x: 738, endPoint y: 390, distance: 11.0
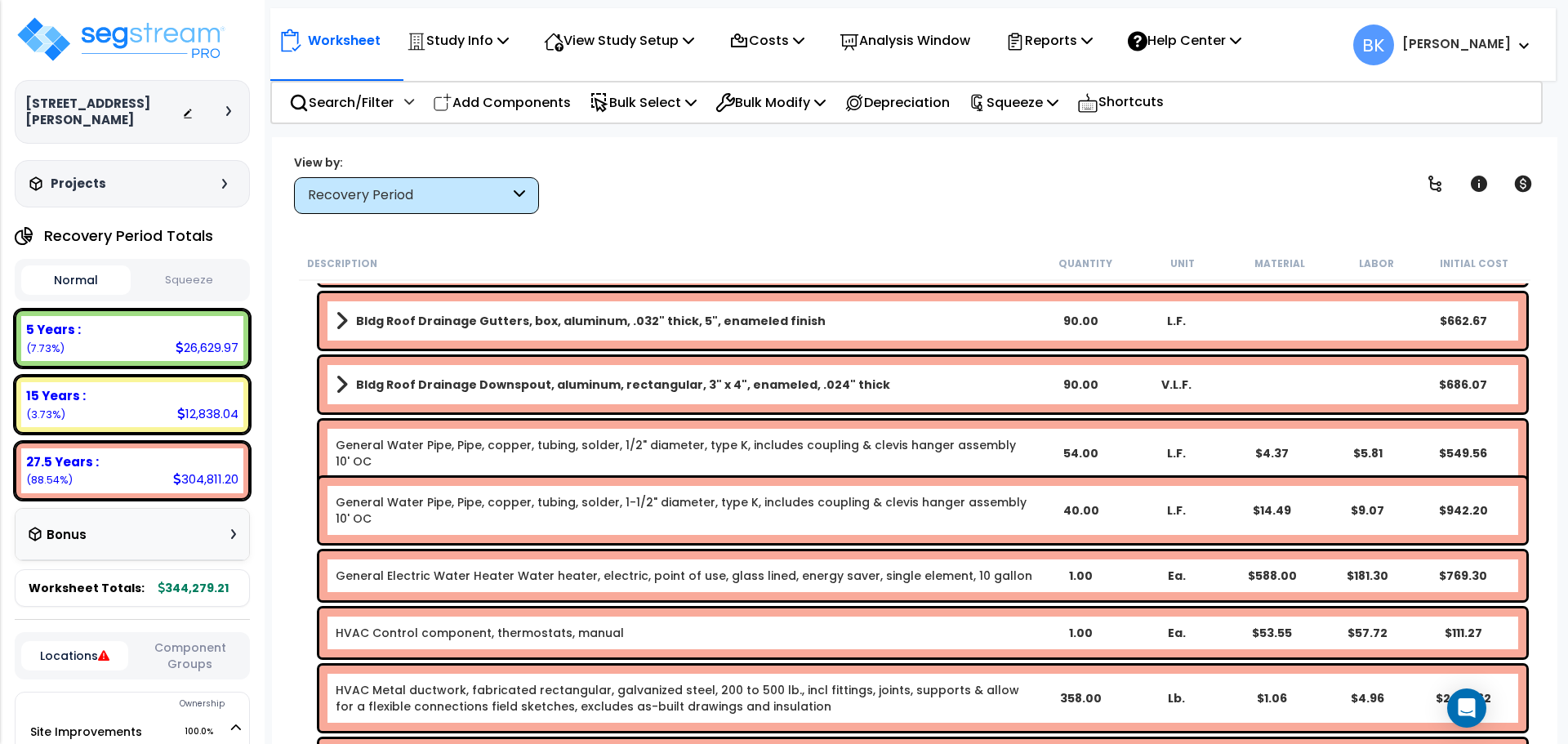
scroll to position [0, 0]
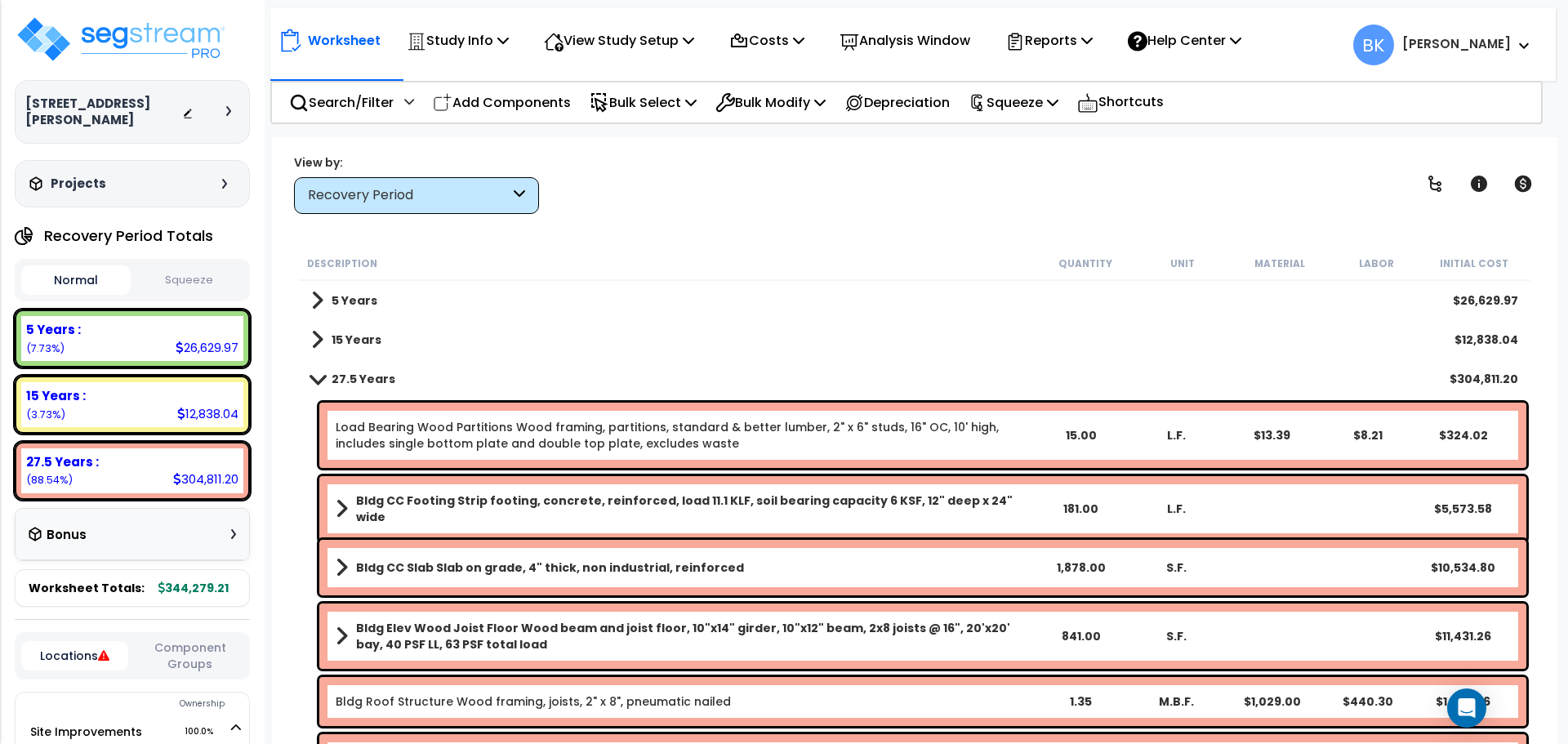
click at [321, 341] on span at bounding box center [317, 339] width 12 height 23
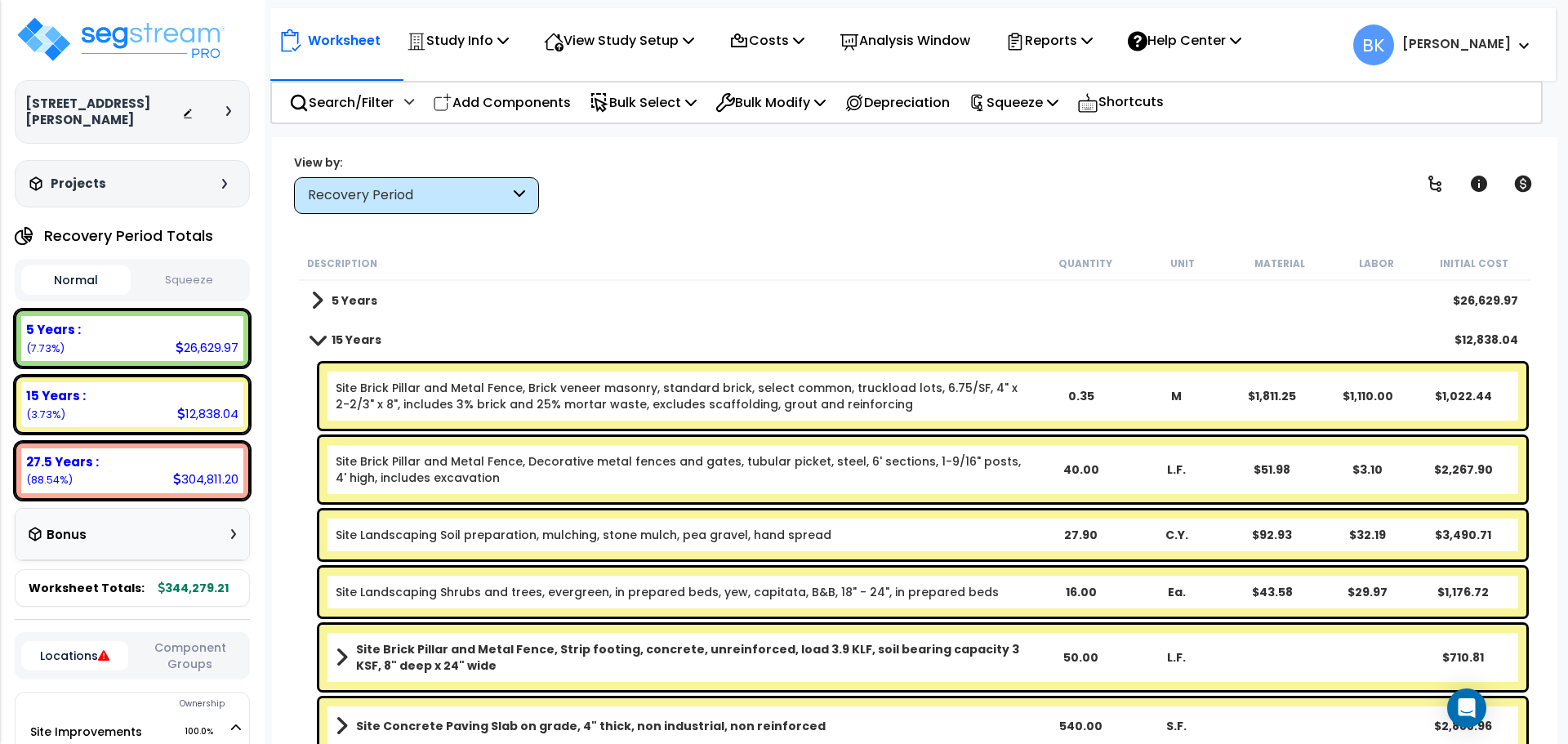
click at [320, 302] on span at bounding box center [317, 300] width 12 height 23
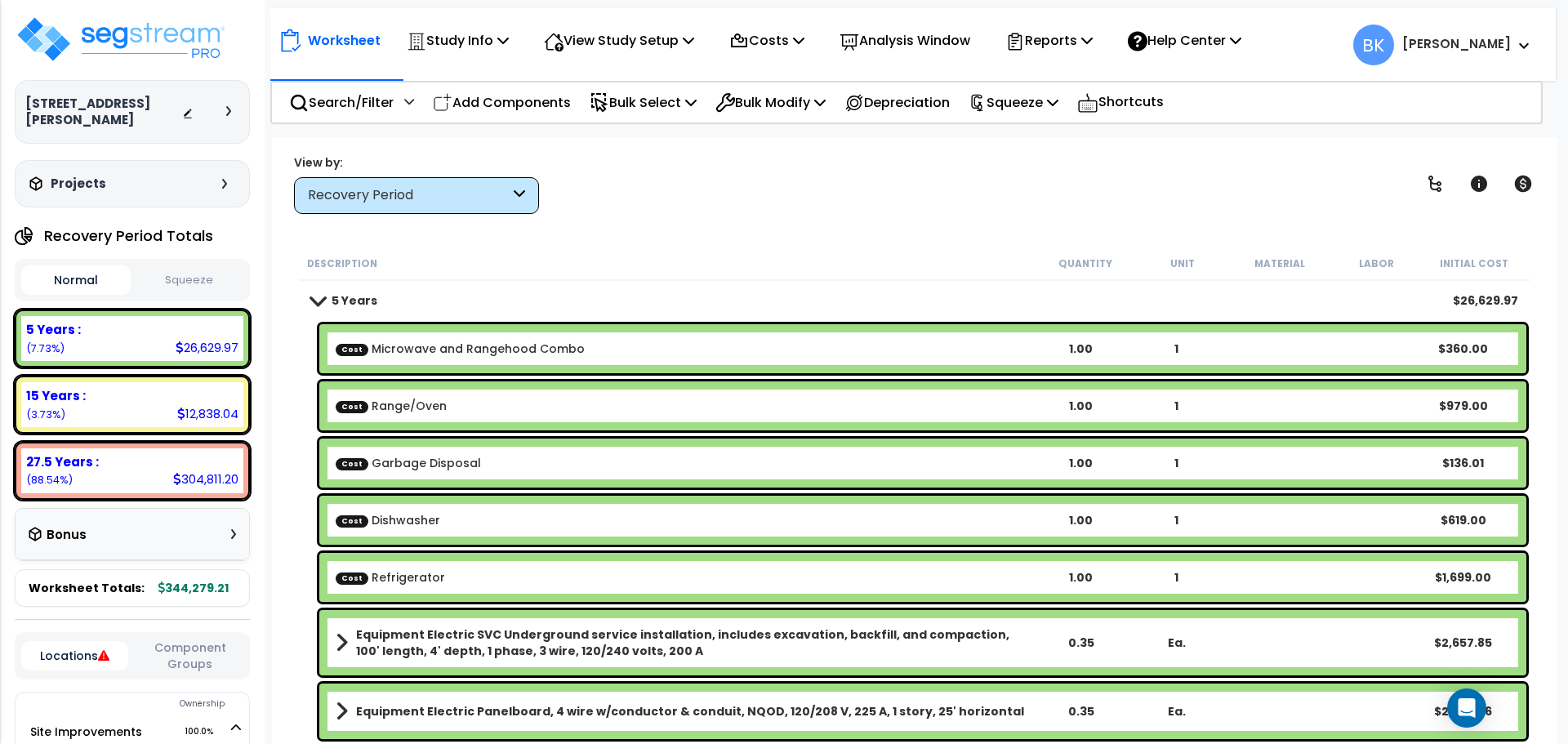
click at [322, 305] on span at bounding box center [317, 300] width 23 height 12
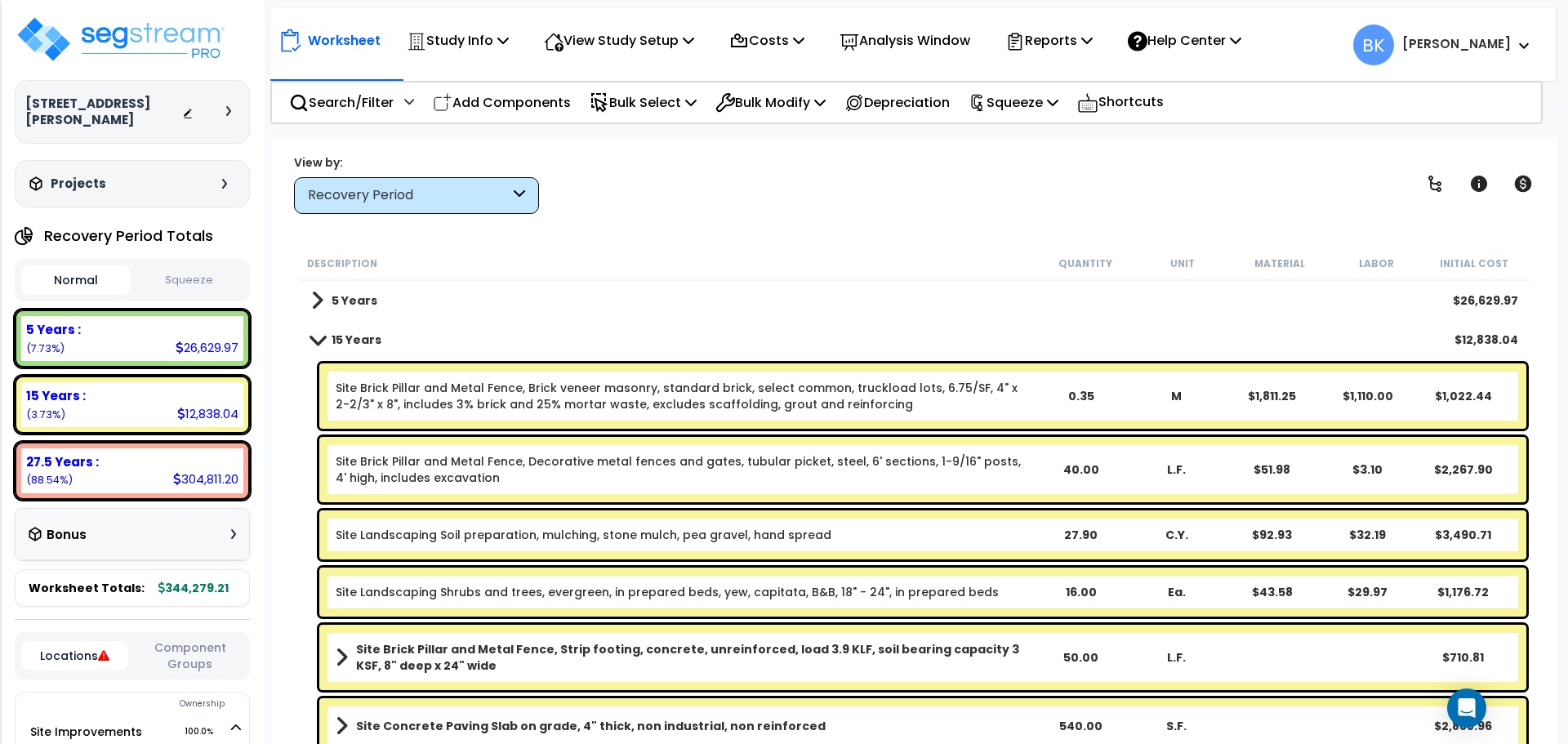
click at [319, 349] on link "15 Years" at bounding box center [346, 339] width 70 height 23
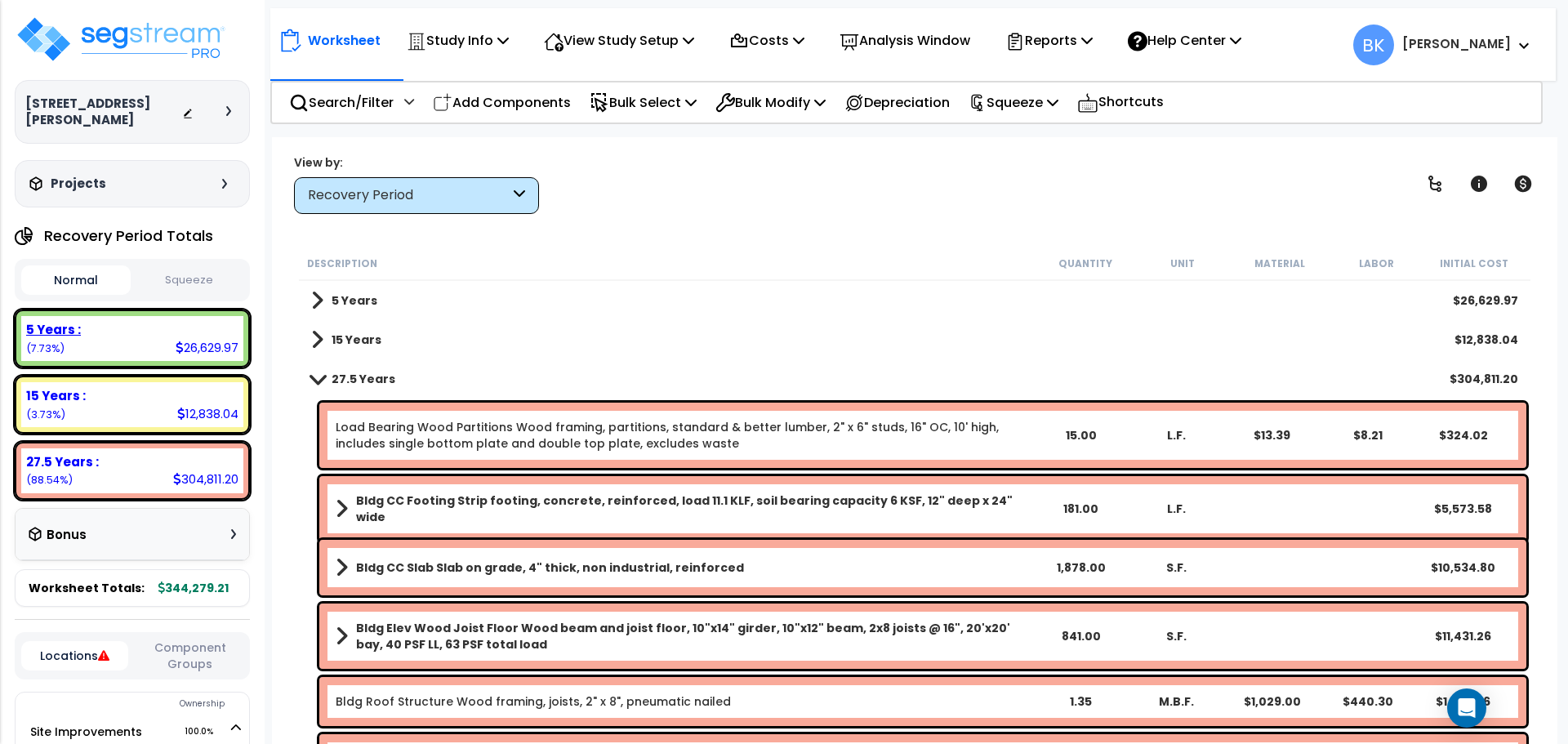
click at [166, 321] on div "5 Years :" at bounding box center [133, 329] width 213 height 17
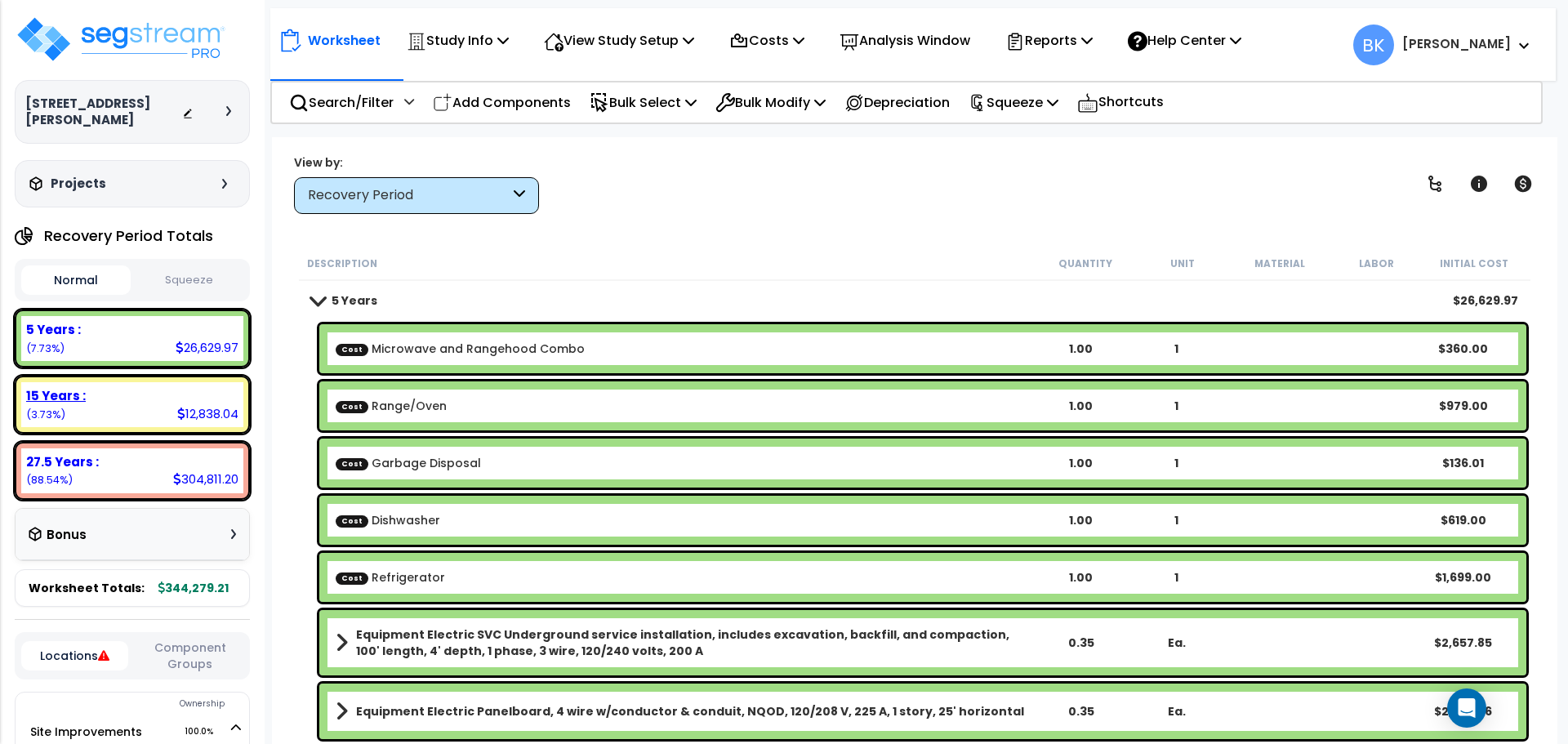
click at [167, 382] on div "15 Years : 12,838.04 (3.73%)" at bounding box center [132, 405] width 222 height 45
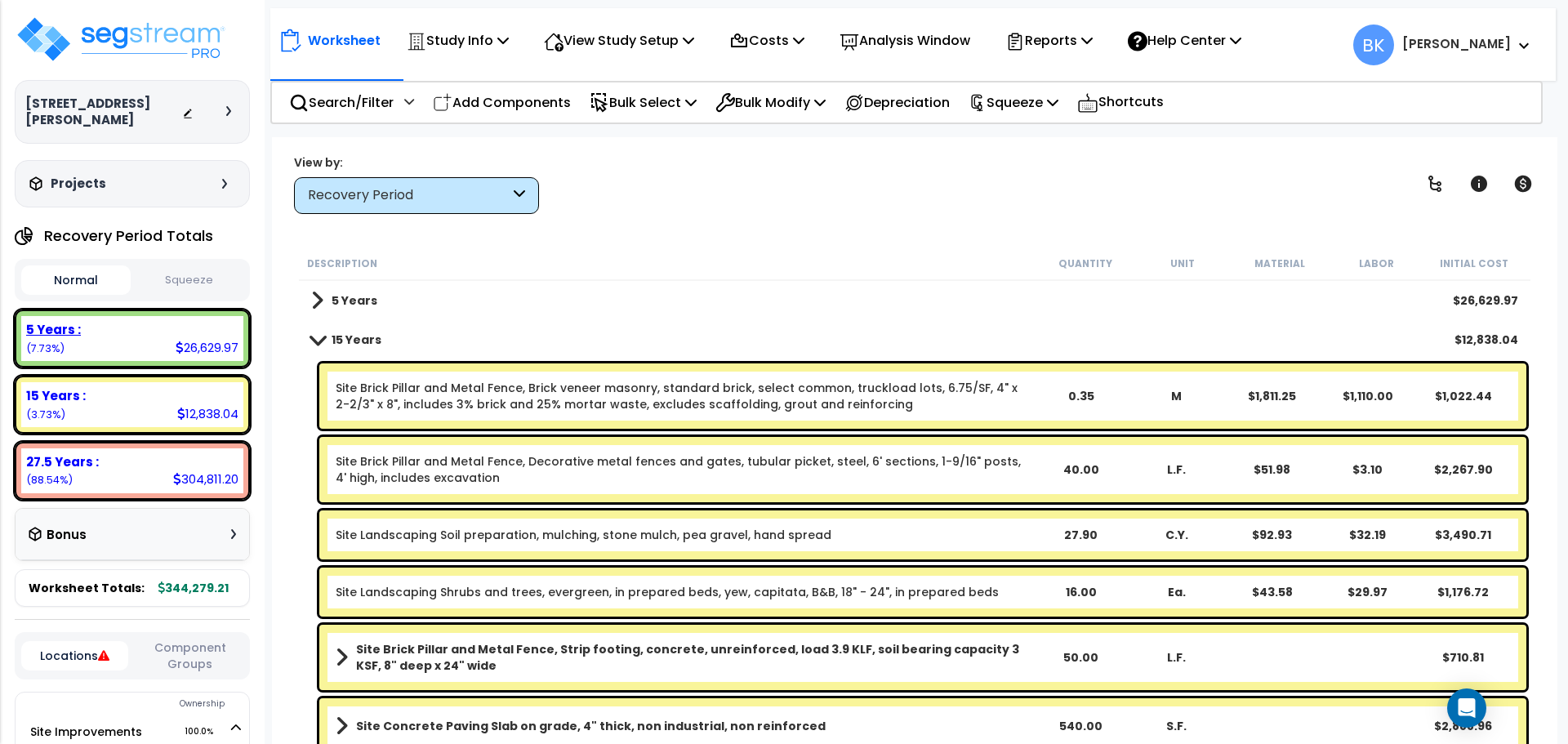
click at [217, 339] on div "26,629.97" at bounding box center [207, 347] width 63 height 17
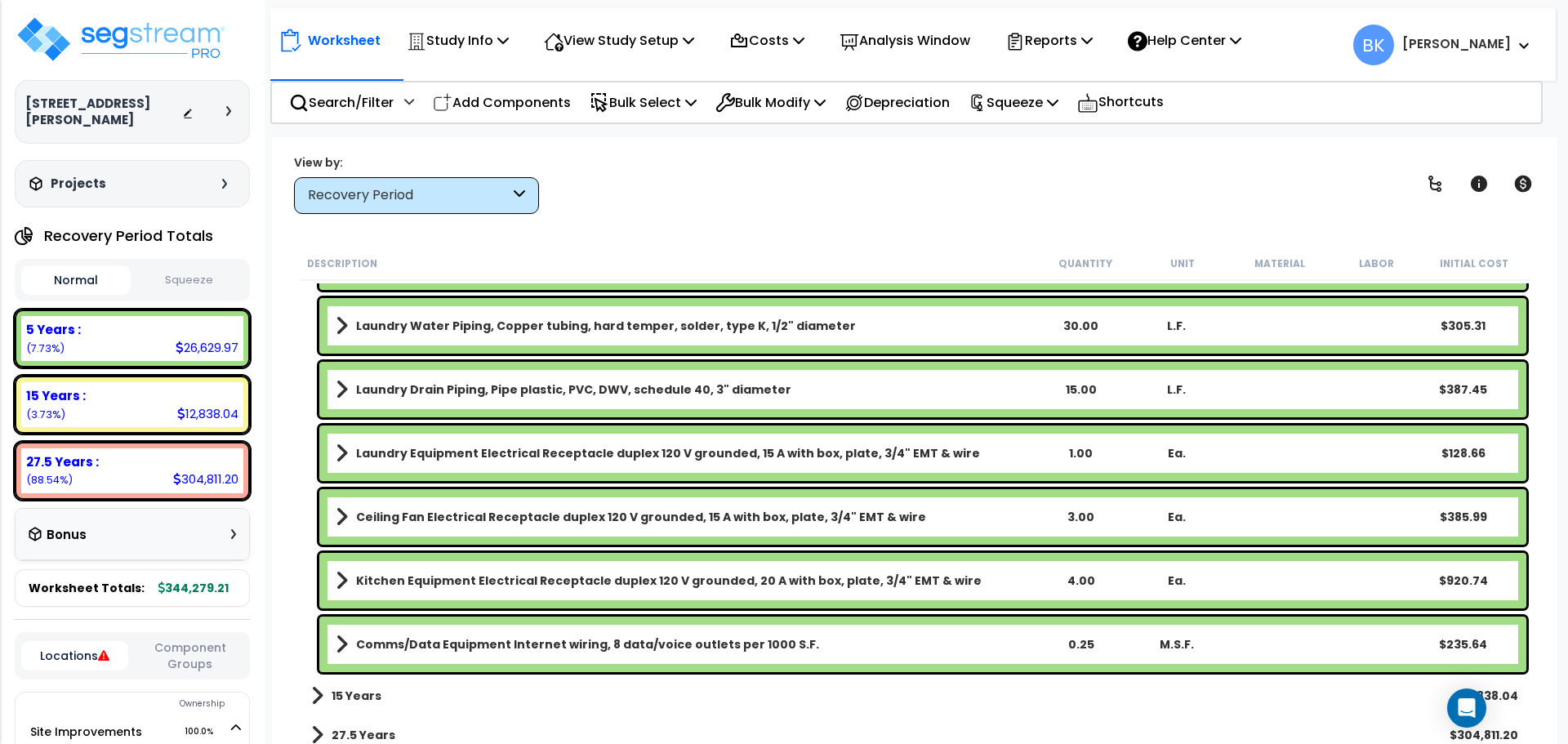
scroll to position [1751, 0]
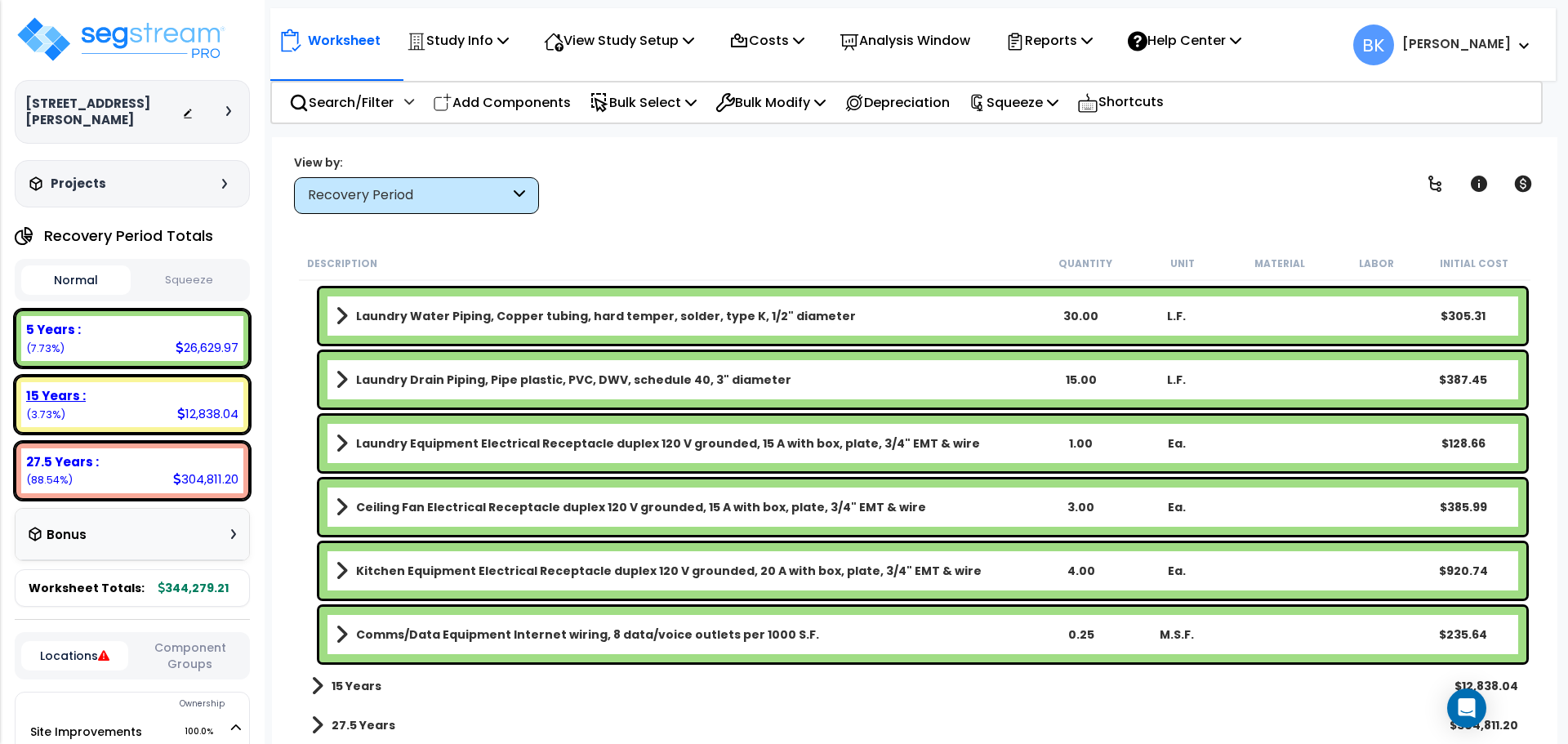
click at [99, 453] on div "27.5 Years :" at bounding box center [133, 461] width 213 height 17
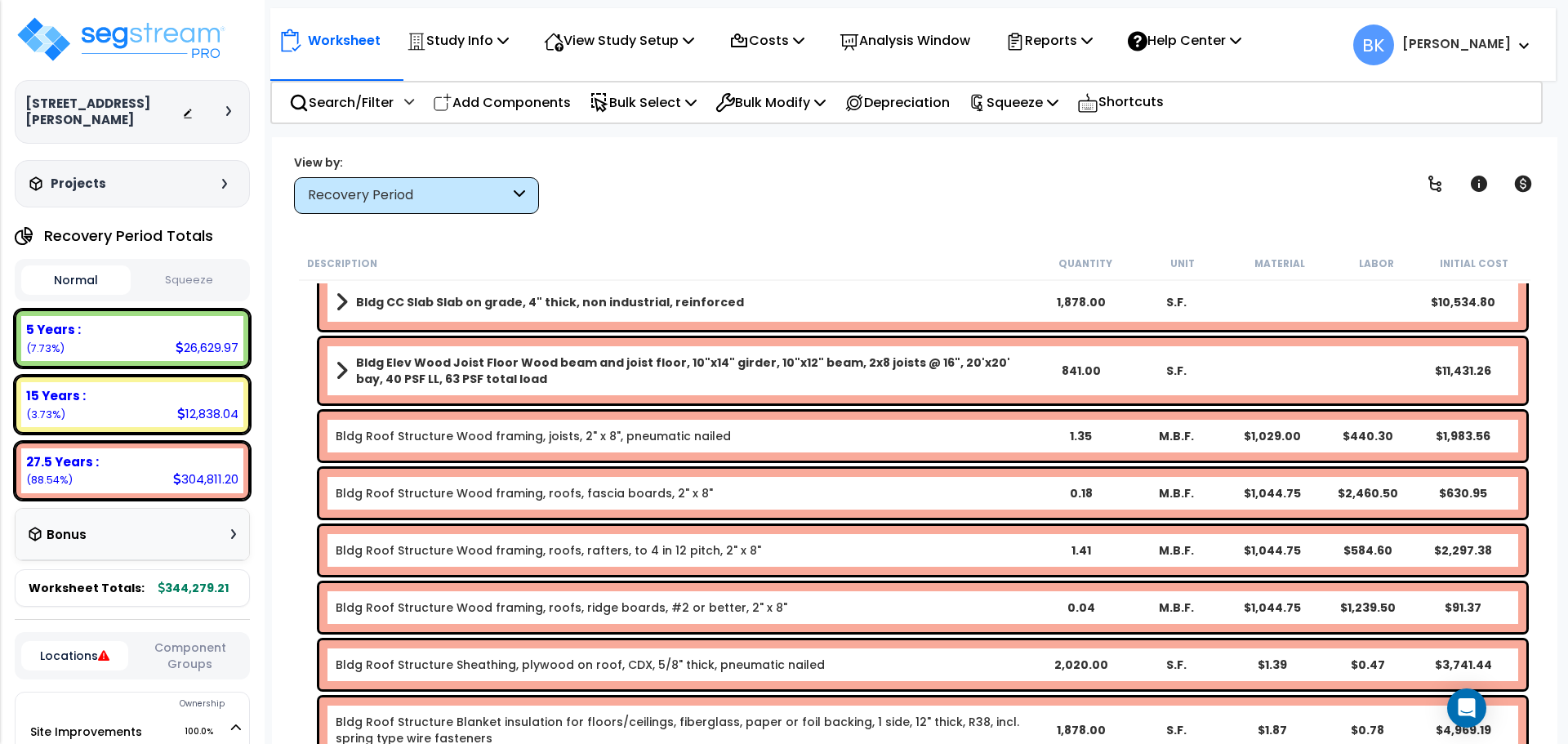
scroll to position [269, 0]
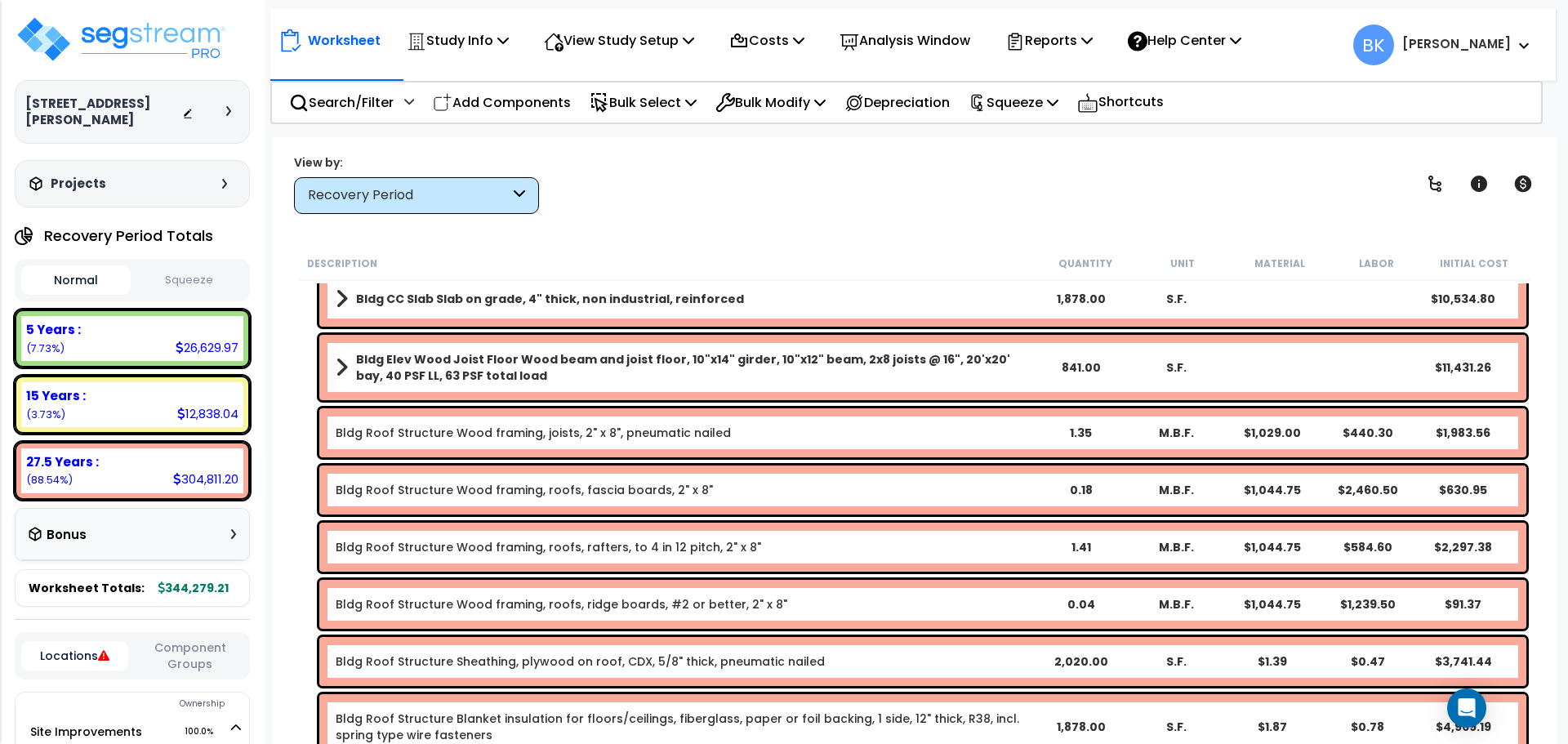
click at [428, 212] on div "Recovery Period" at bounding box center [416, 195] width 245 height 36
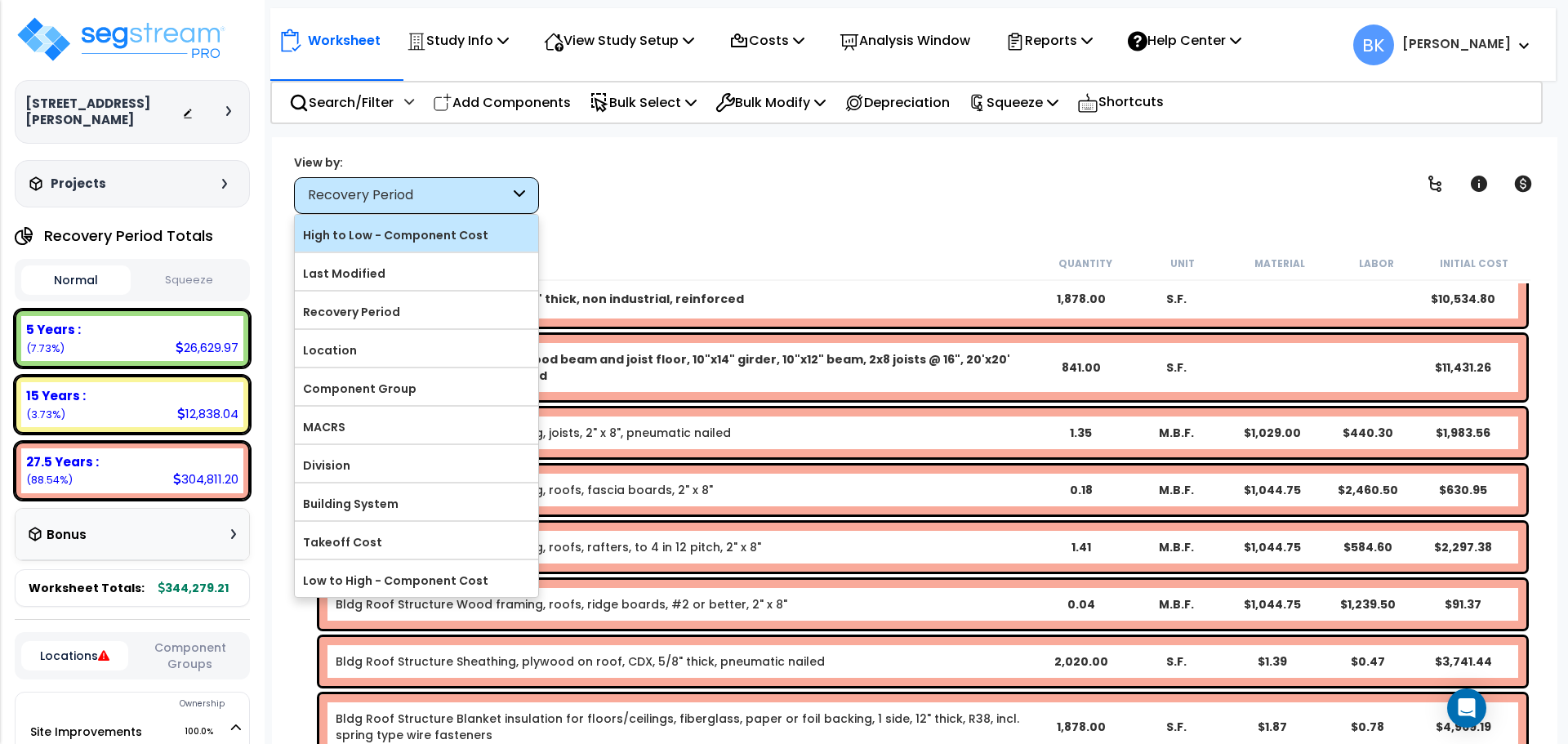
click at [412, 237] on label "High to Low - Component Cost" at bounding box center [416, 235] width 243 height 25
click at [0, 0] on input "High to Low - Component Cost" at bounding box center [0, 0] width 0 height 0
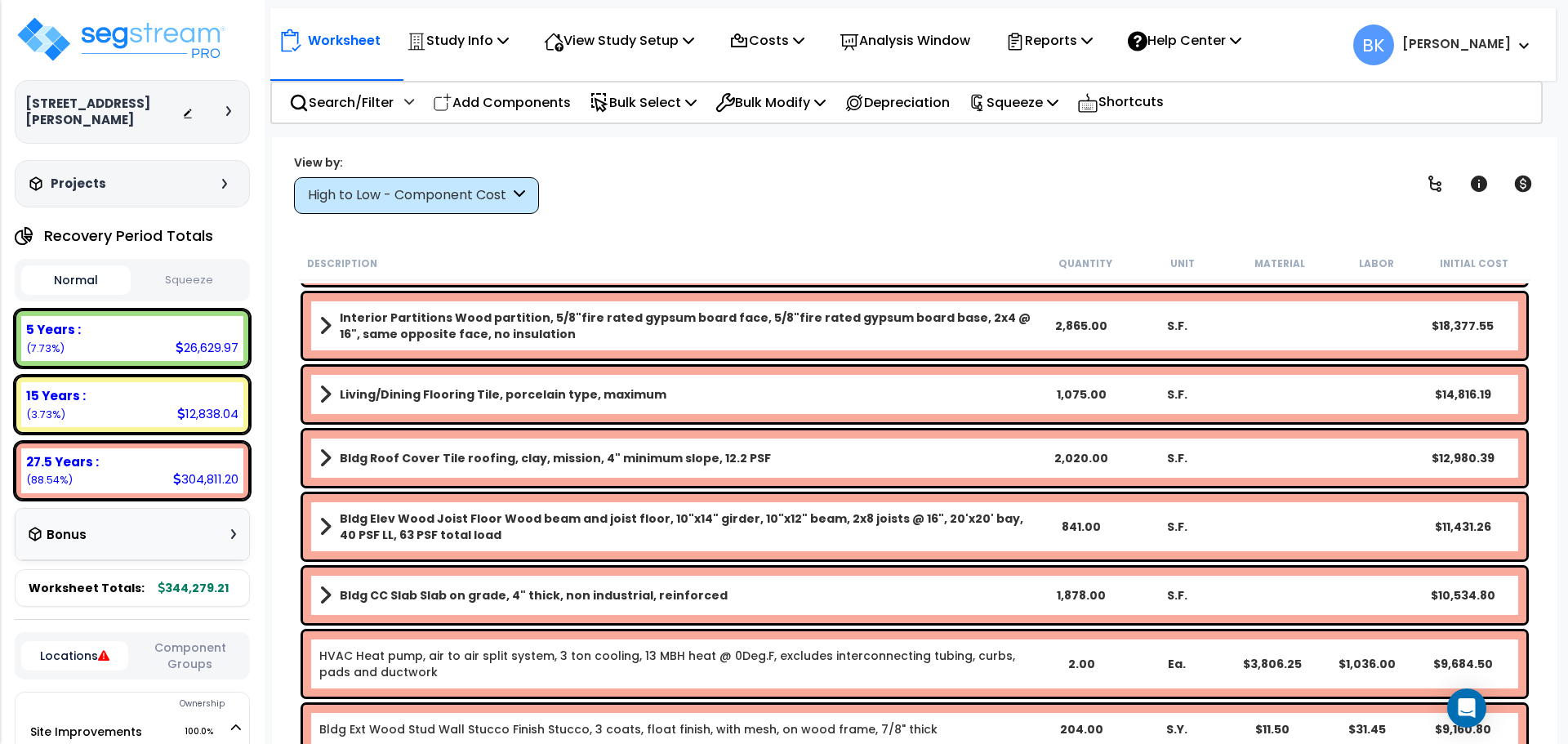
scroll to position [0, 0]
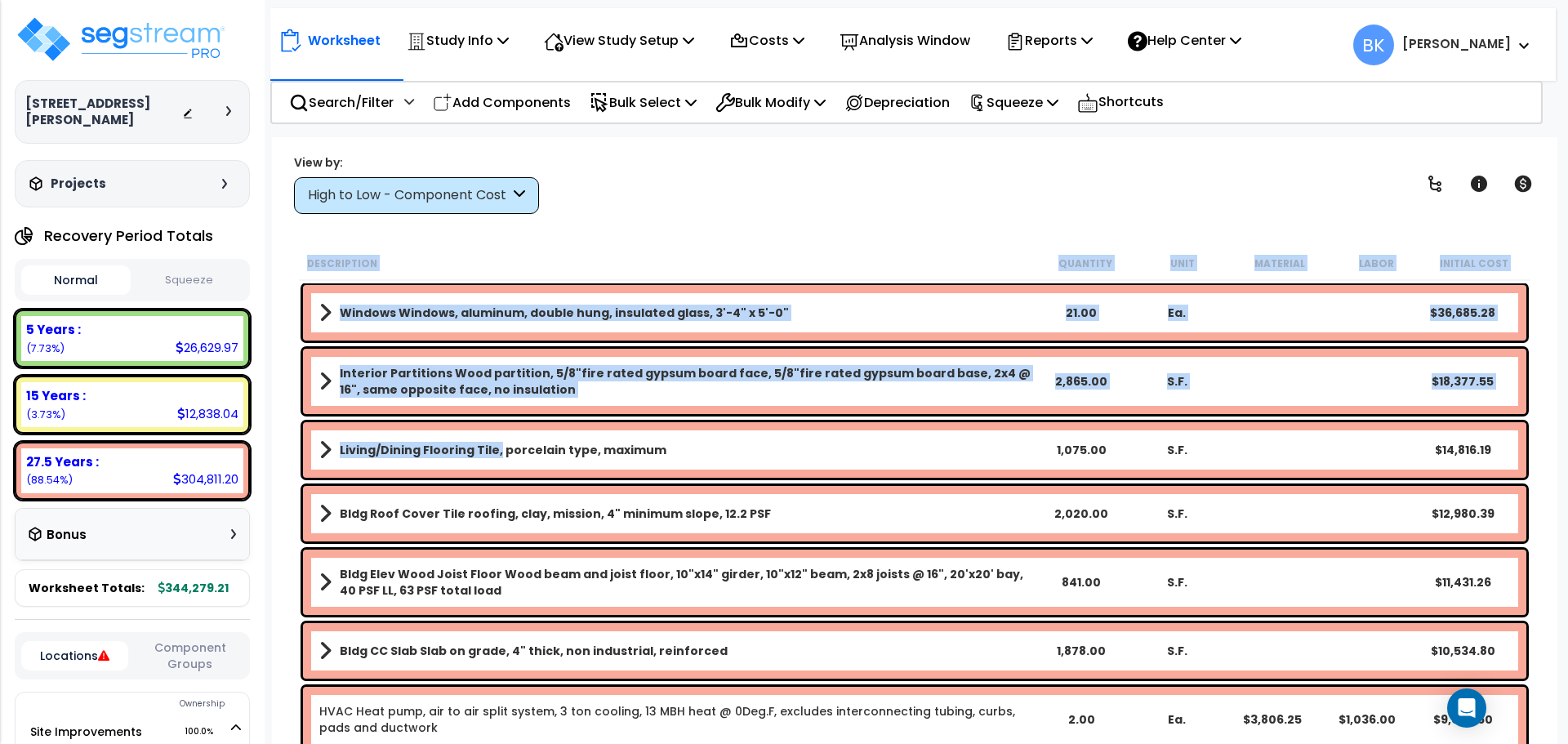
click at [492, 454] on b "Living/Dining Flooring Tile, porcelain type, maximum" at bounding box center [503, 449] width 327 height 17
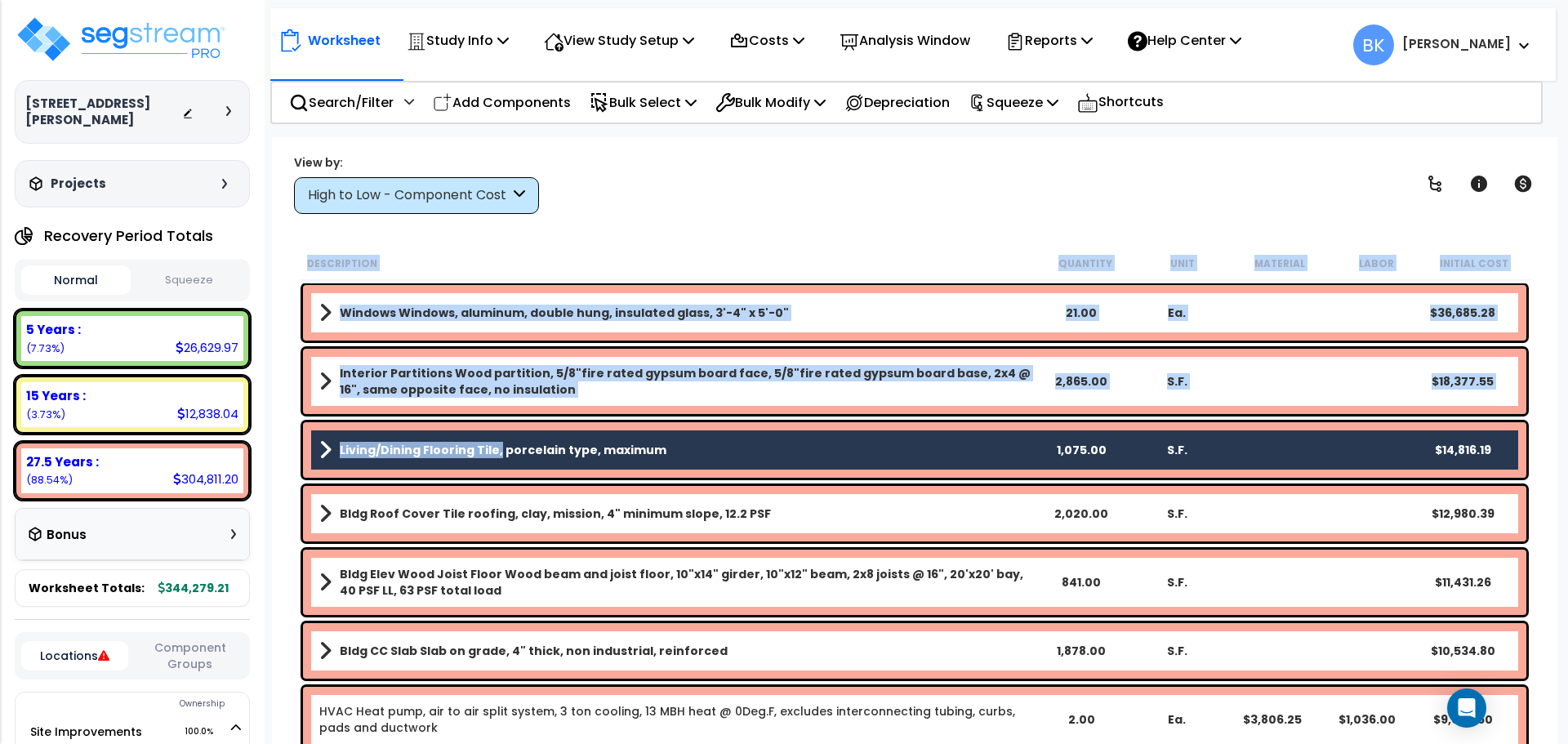
click at [474, 451] on b "Living/Dining Flooring Tile, porcelain type, maximum" at bounding box center [503, 449] width 327 height 17
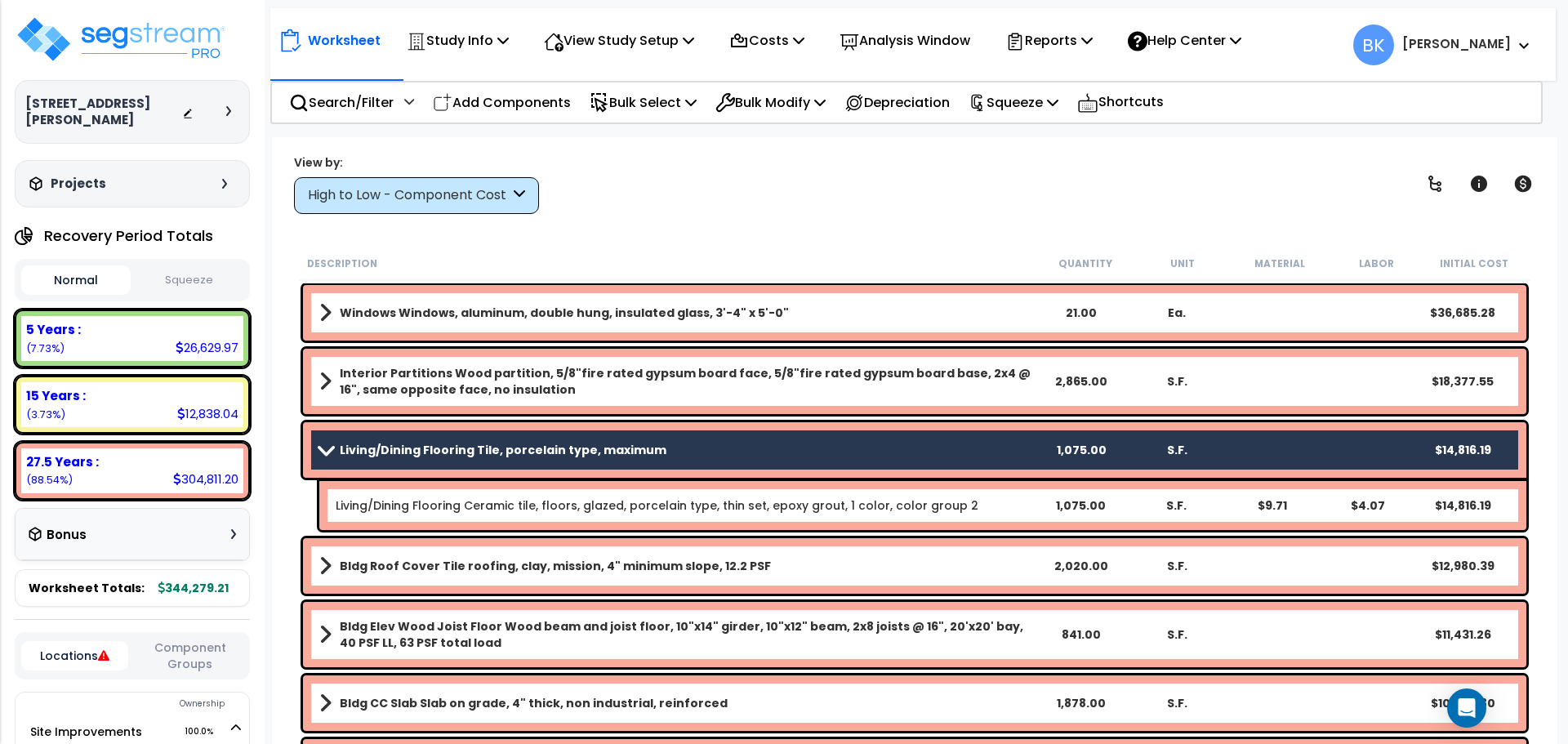
click at [322, 443] on link "Living/Dining Flooring Tile, porcelain type, maximum" at bounding box center [676, 449] width 714 height 23
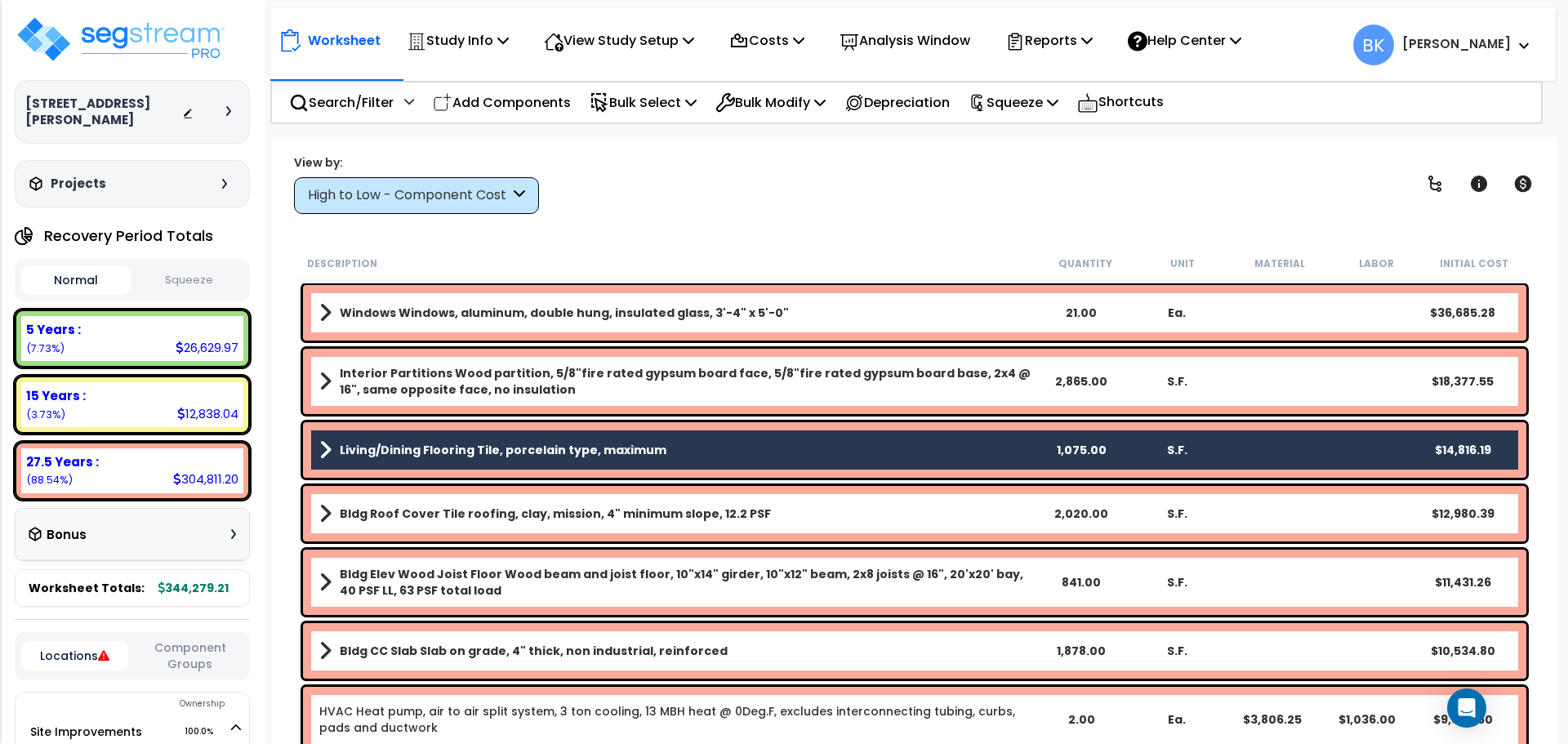
click at [576, 455] on b "Living/Dining Flooring Tile, porcelain type, maximum" at bounding box center [503, 449] width 327 height 17
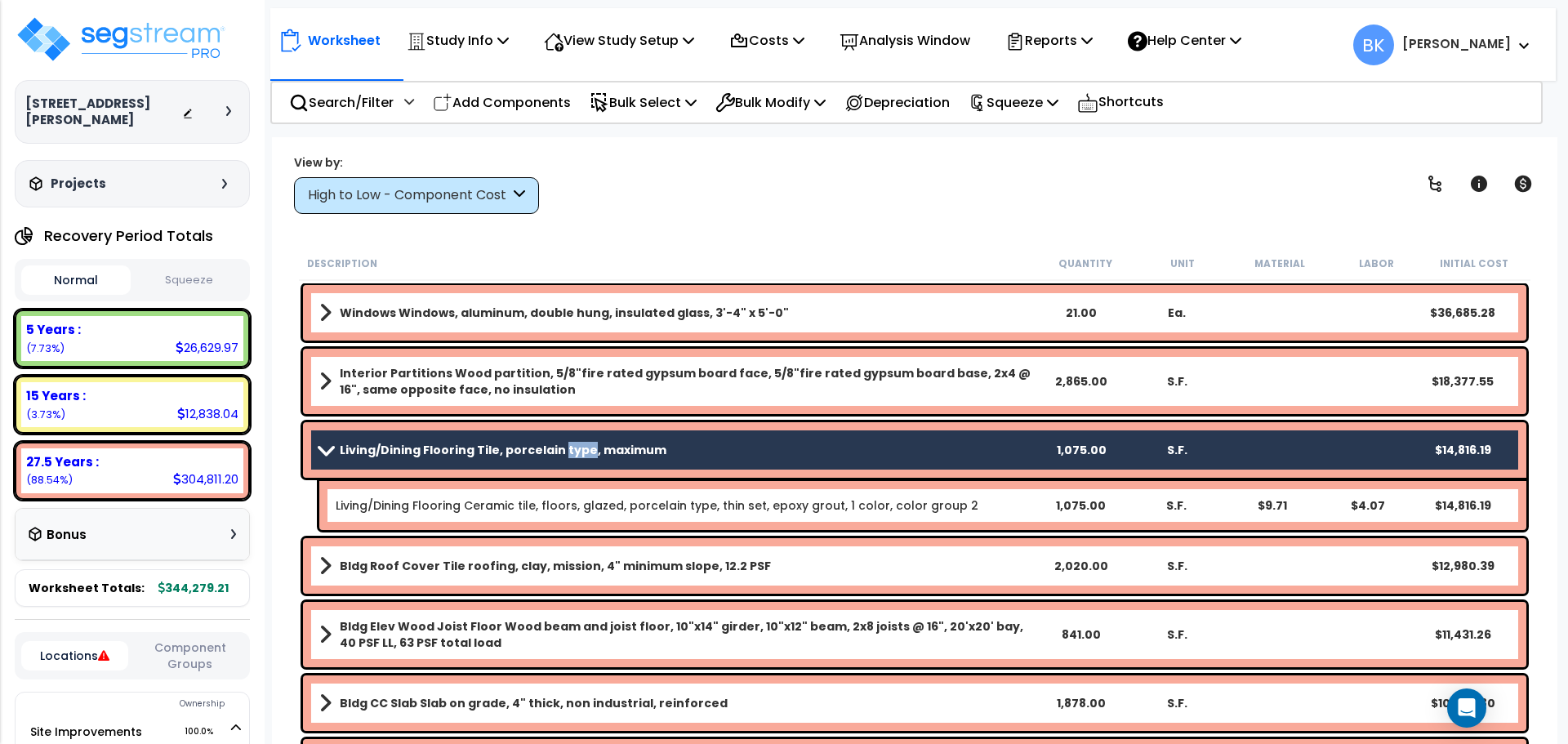
click at [576, 455] on b "Living/Dining Flooring Tile, porcelain type, maximum" at bounding box center [503, 449] width 327 height 17
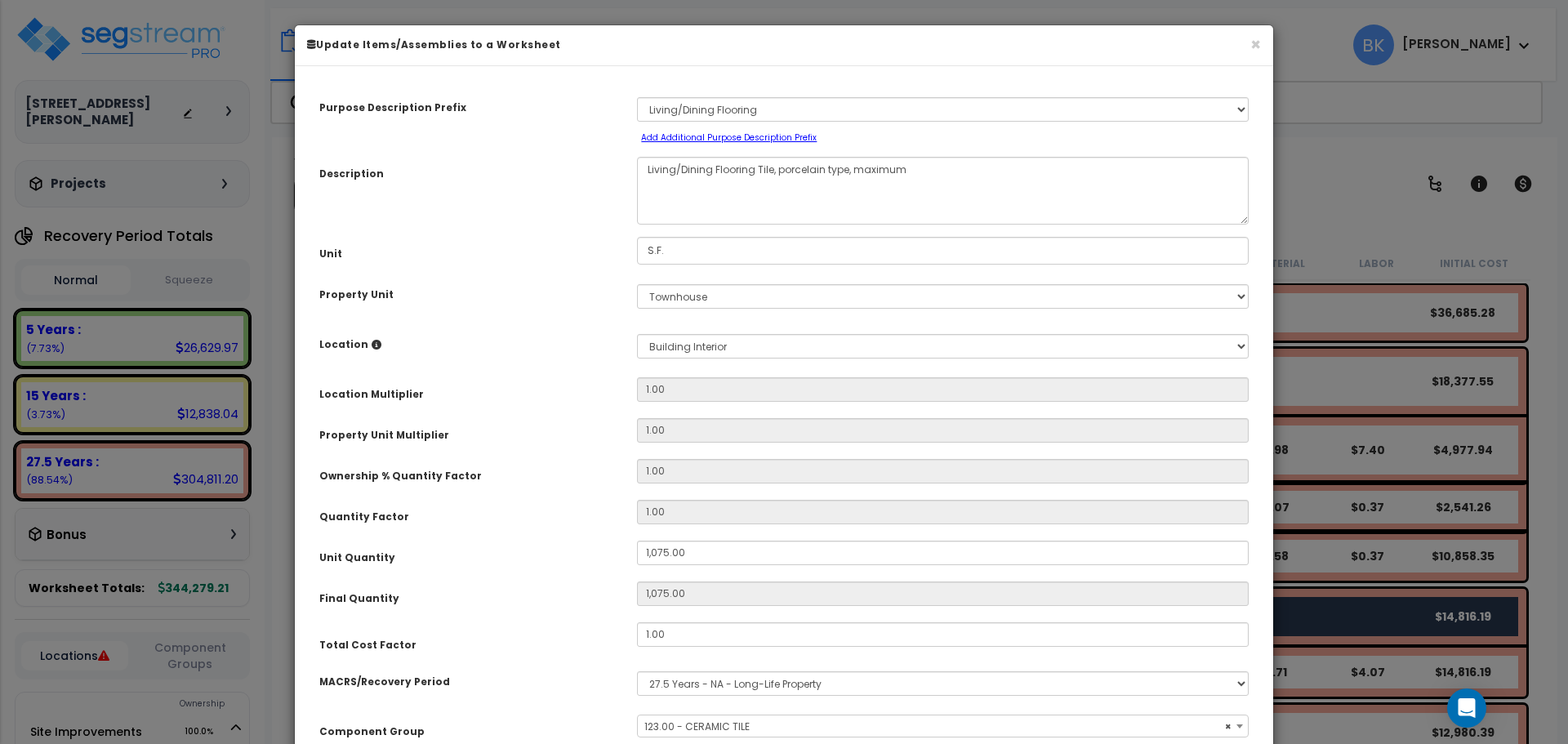
select select "39235"
click at [703, 552] on input "1,075.00" at bounding box center [943, 553] width 612 height 25
type input "3"
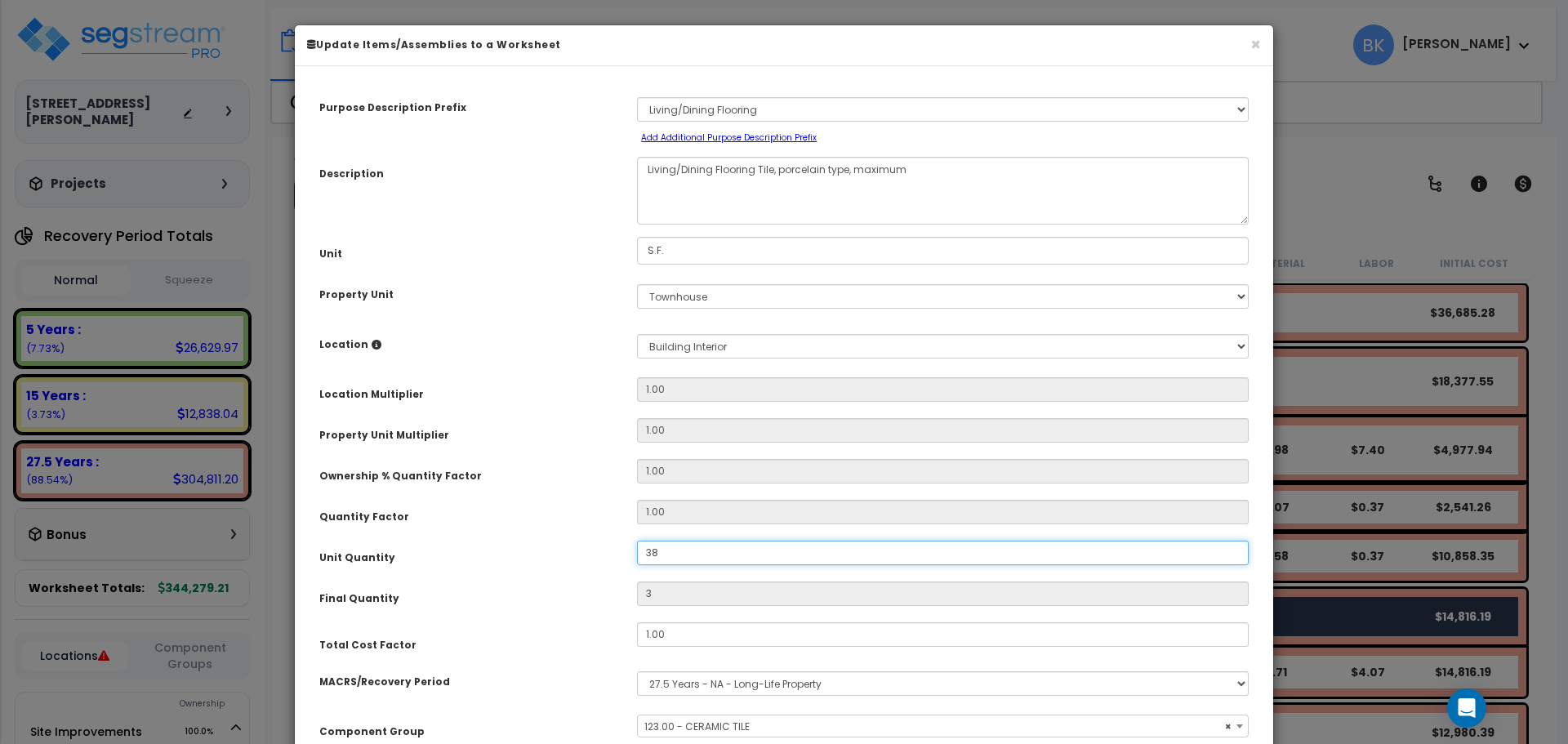
type input "380"
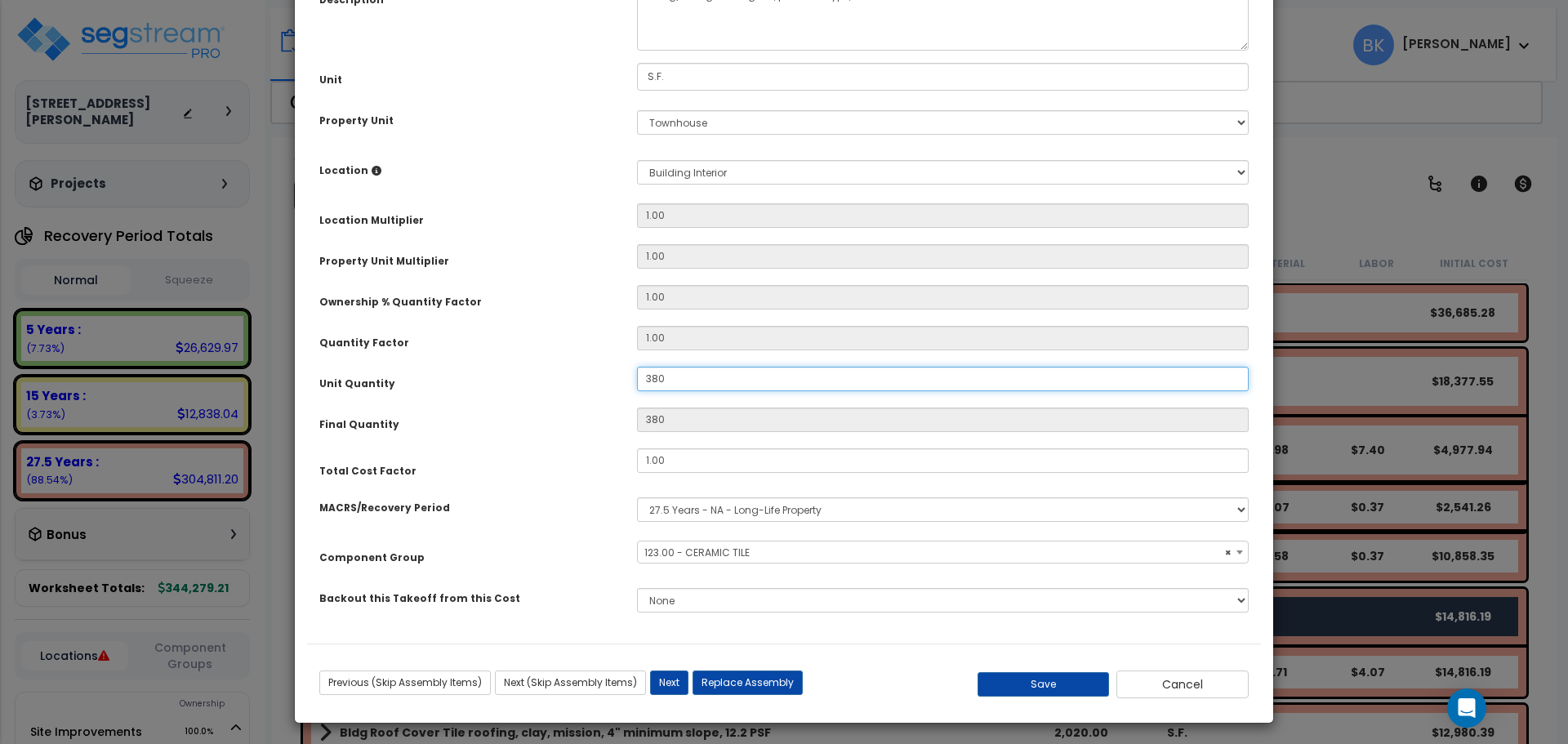
scroll to position [178, 0]
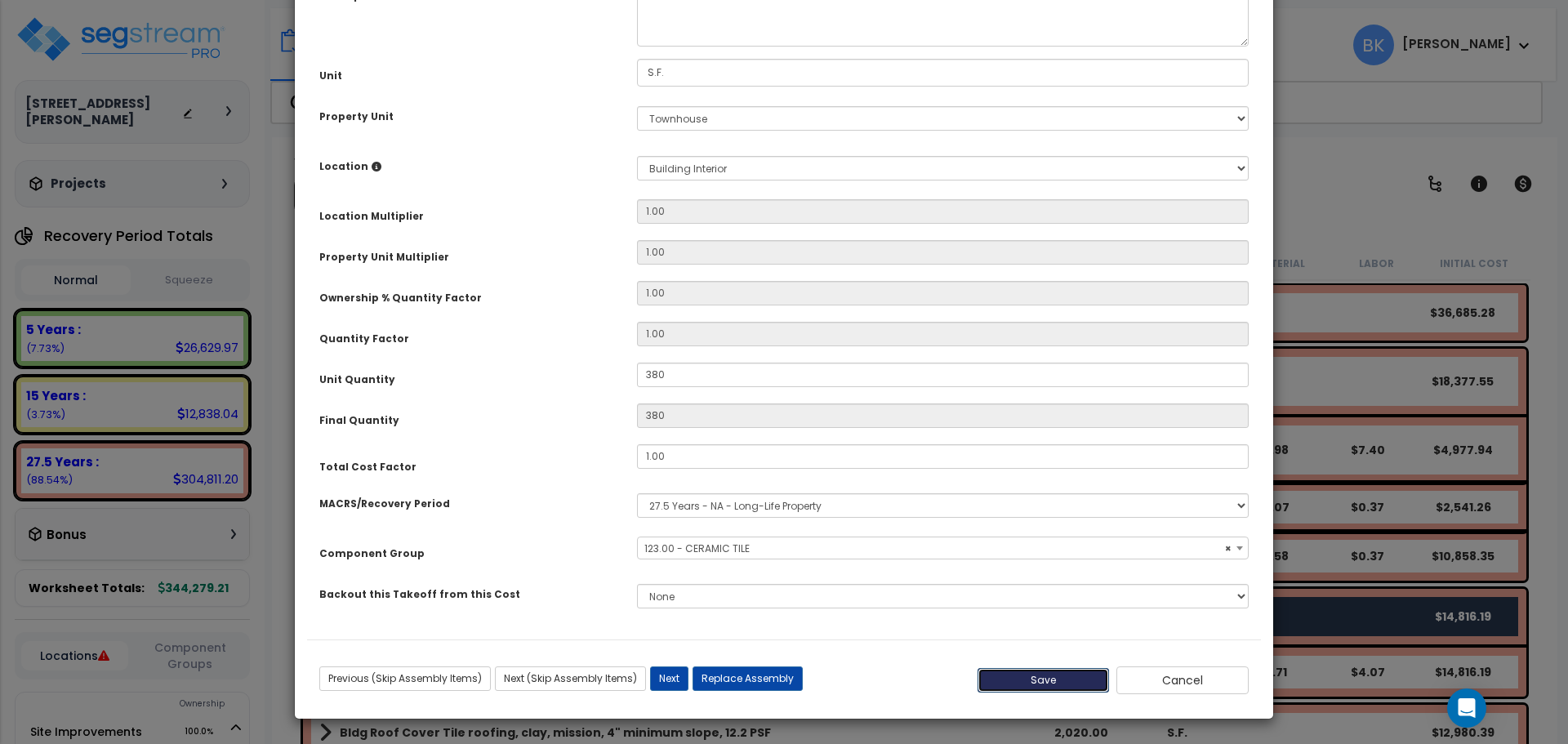
click at [1052, 677] on button "Save" at bounding box center [1043, 680] width 132 height 25
type input "380.00"
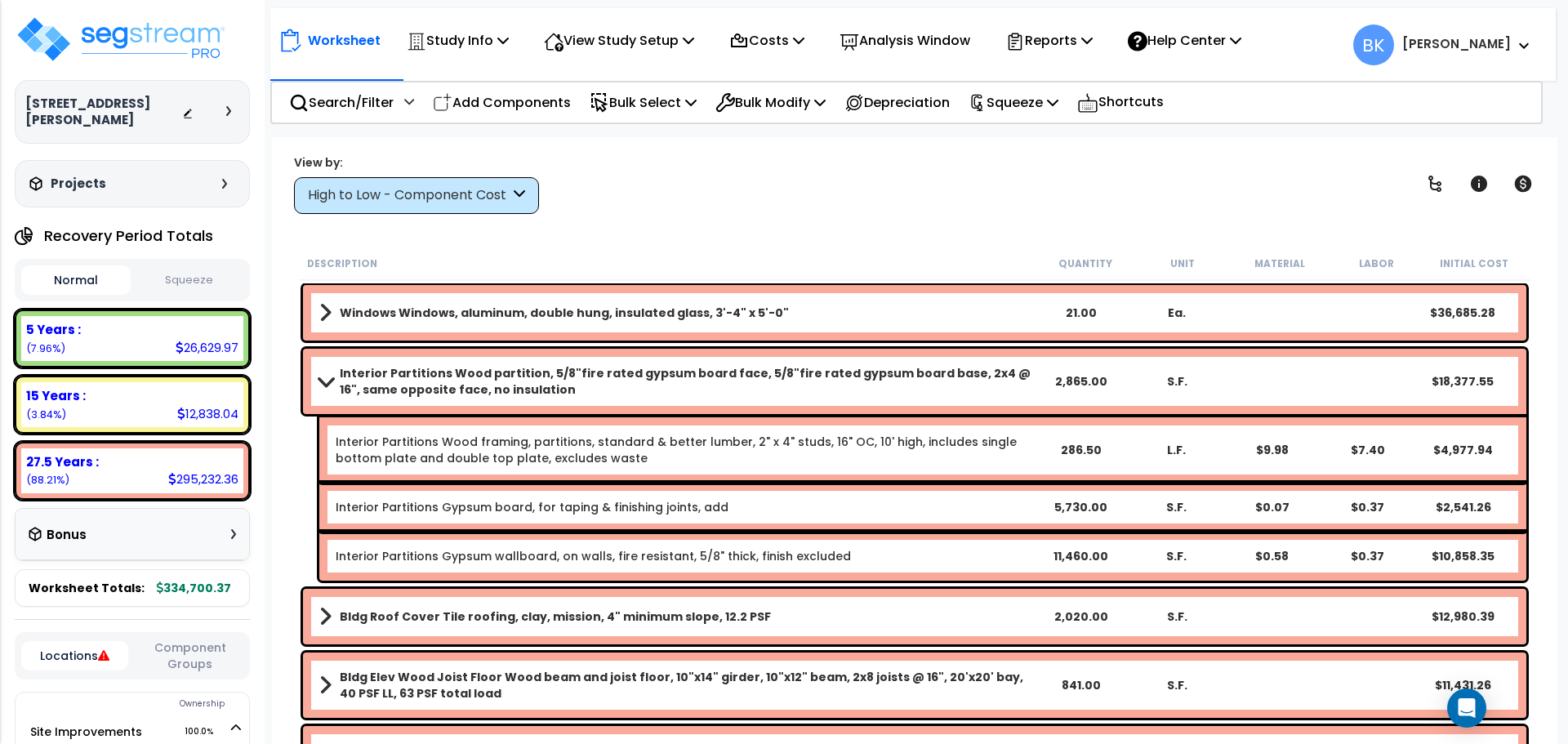
click at [324, 376] on span at bounding box center [325, 380] width 23 height 12
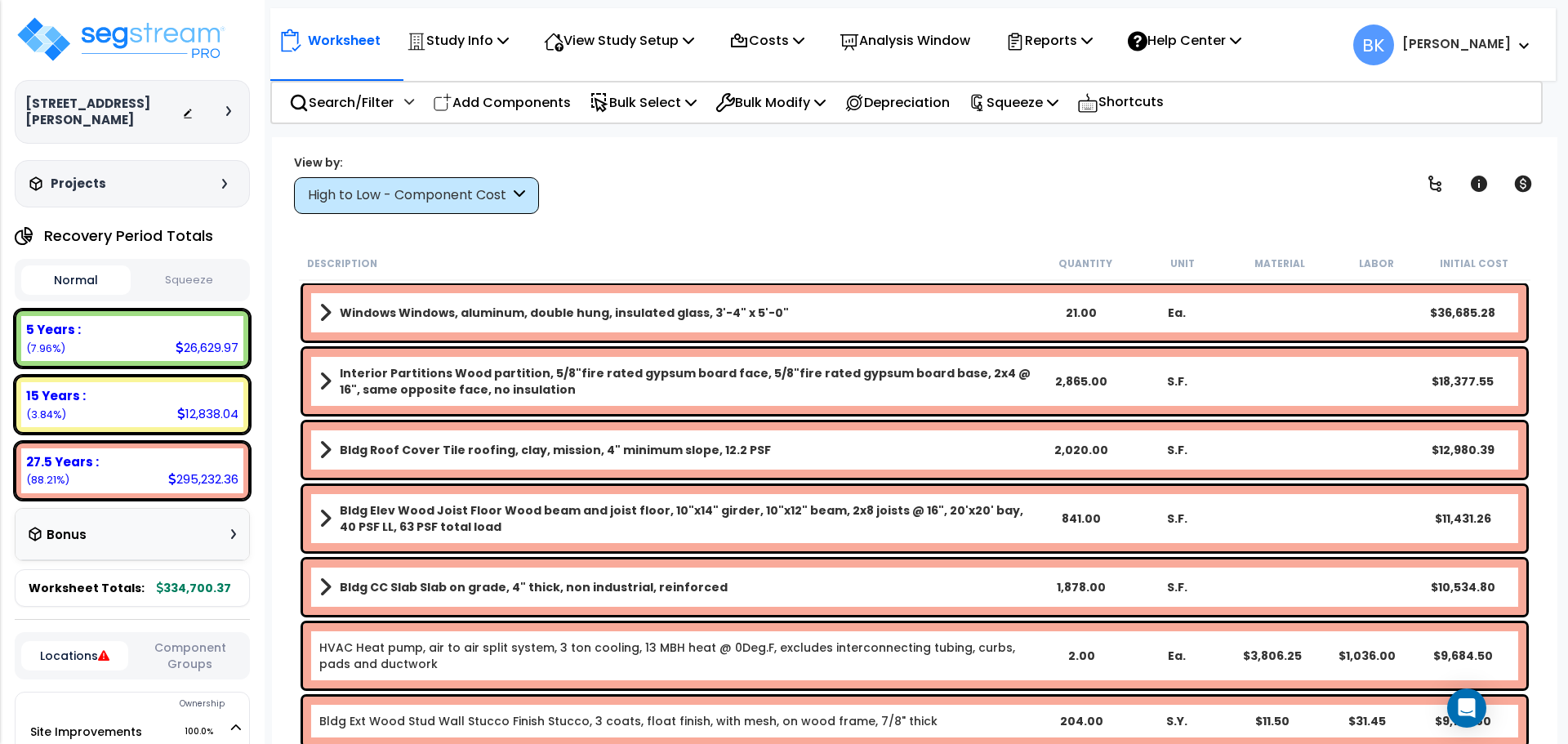
click at [203, 339] on div "26,629.97" at bounding box center [207, 347] width 63 height 17
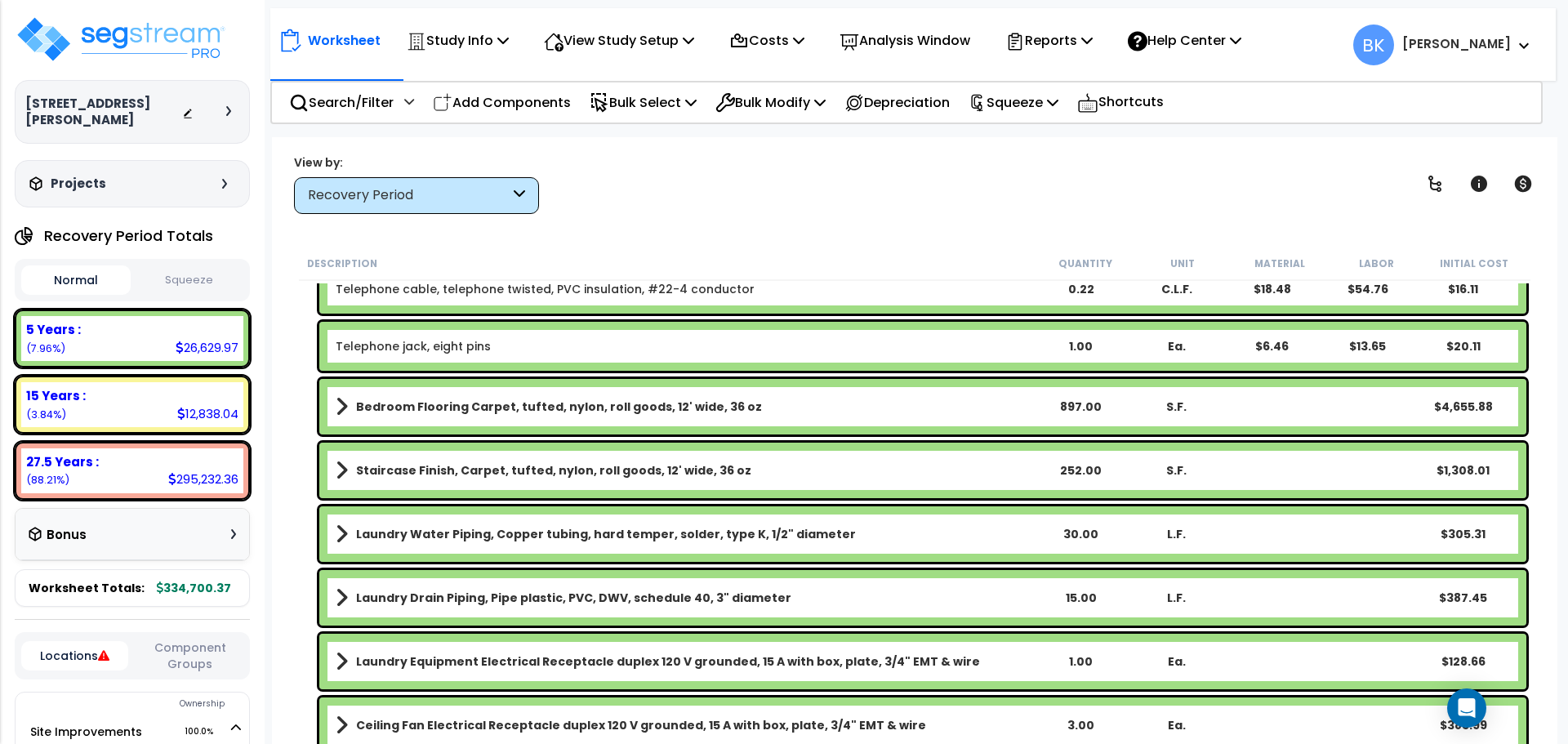
scroll to position [1552, 0]
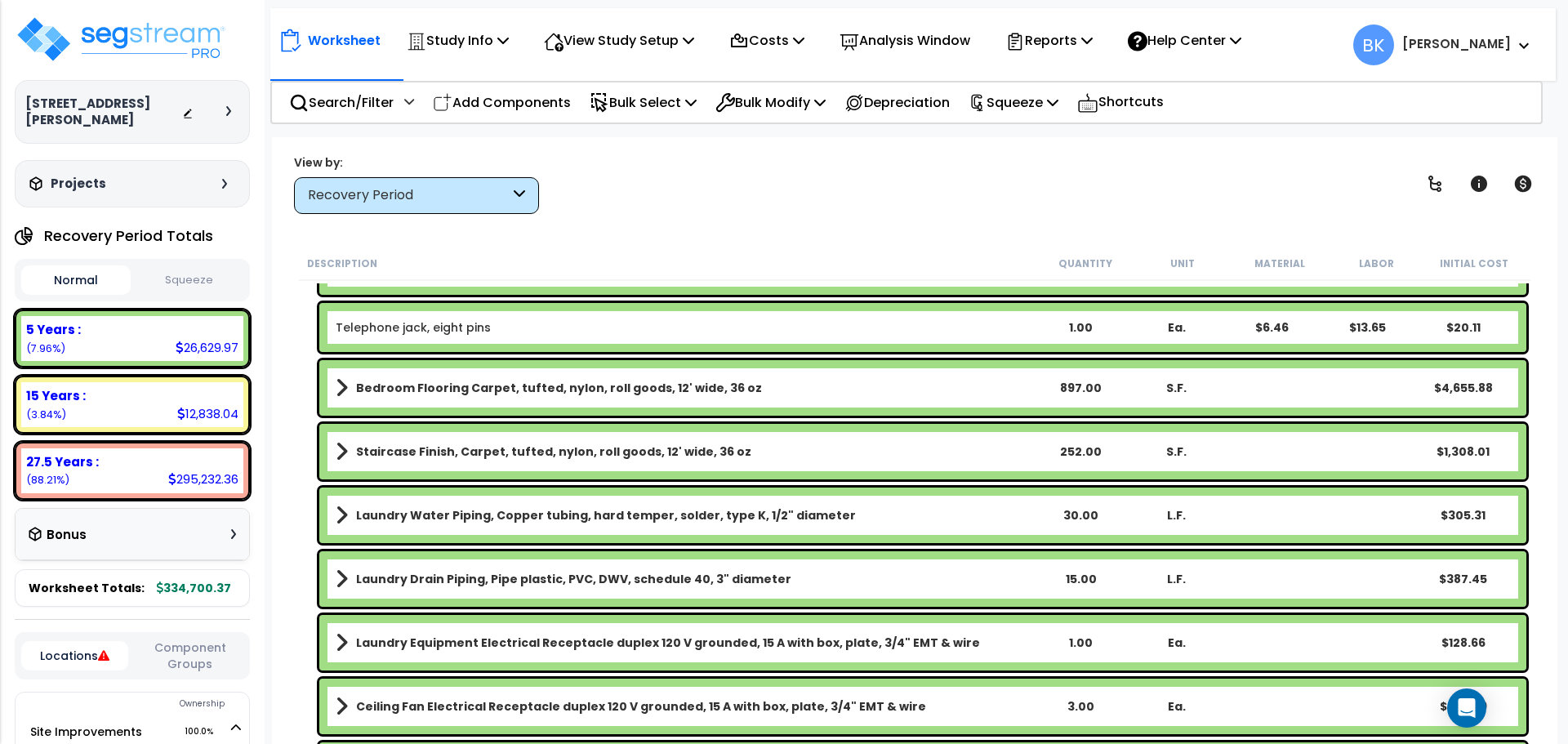
click at [527, 386] on b "Bedroom Flooring Carpet, tufted, nylon, roll goods, 12' wide, 36 oz" at bounding box center [558, 387] width 406 height 17
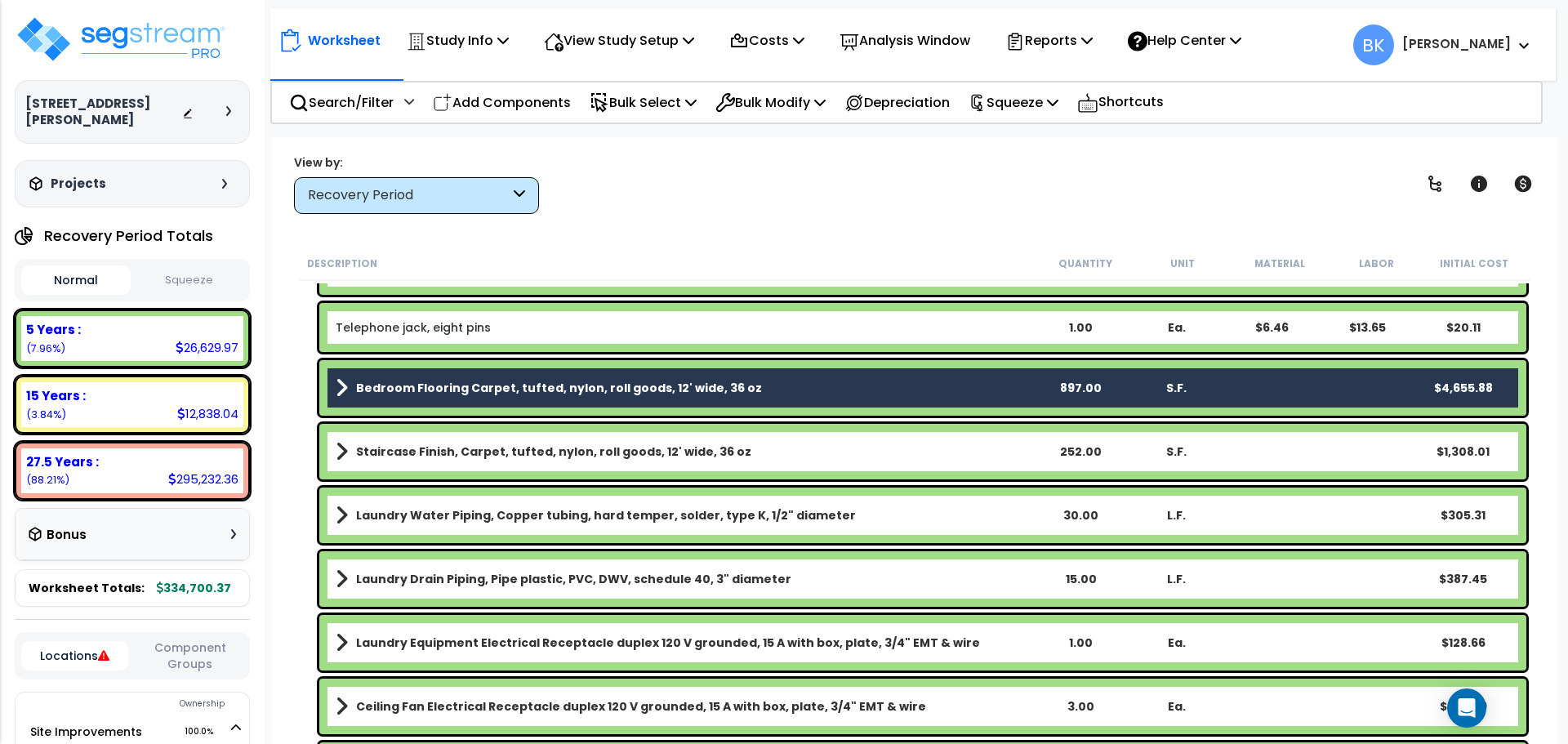
click at [507, 388] on b "Bedroom Flooring Carpet, tufted, nylon, roll goods, 12' wide, 36 oz" at bounding box center [558, 387] width 406 height 17
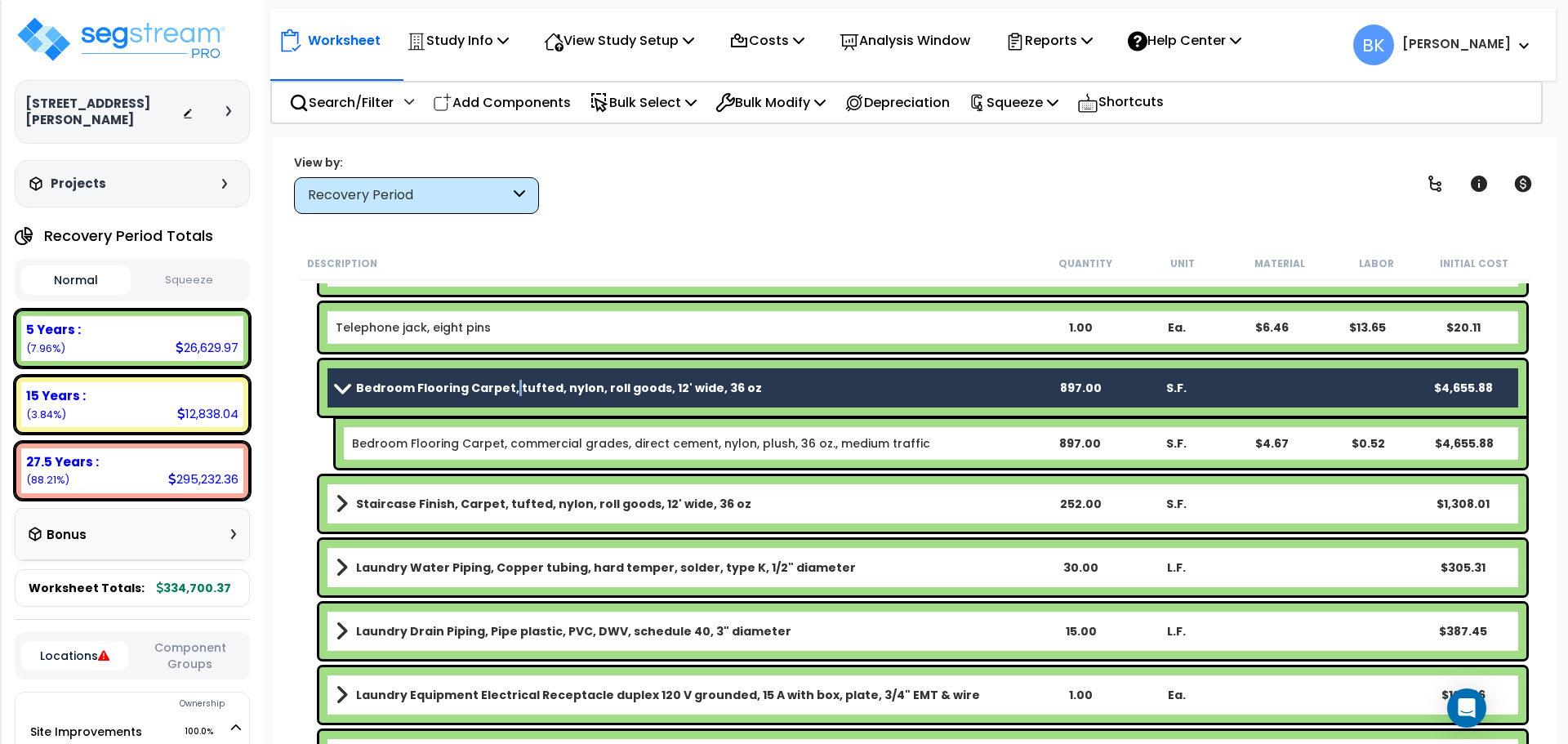
click at [507, 388] on b "Bedroom Flooring Carpet, tufted, nylon, roll goods, 12' wide, 36 oz" at bounding box center [558, 387] width 406 height 17
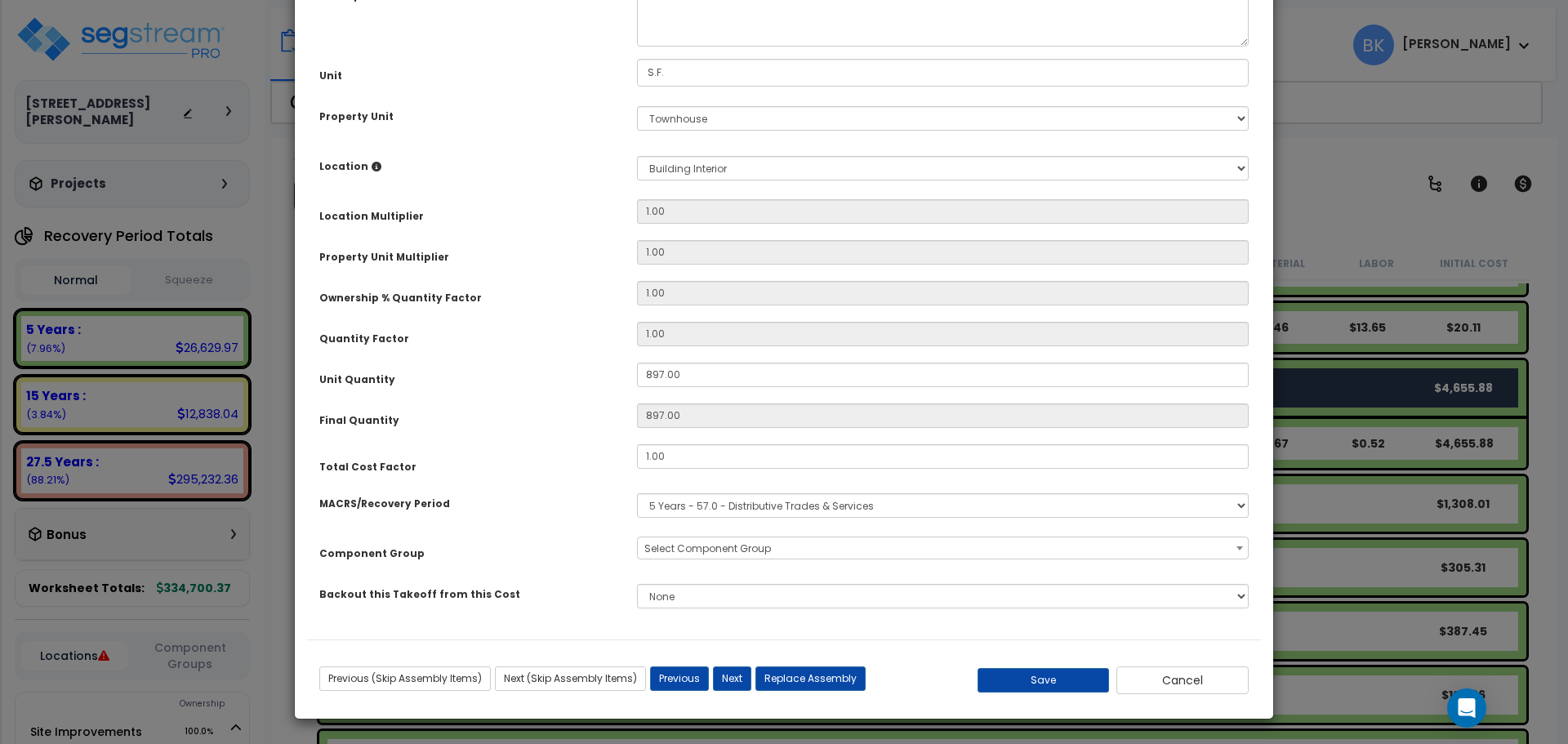
scroll to position [0, 0]
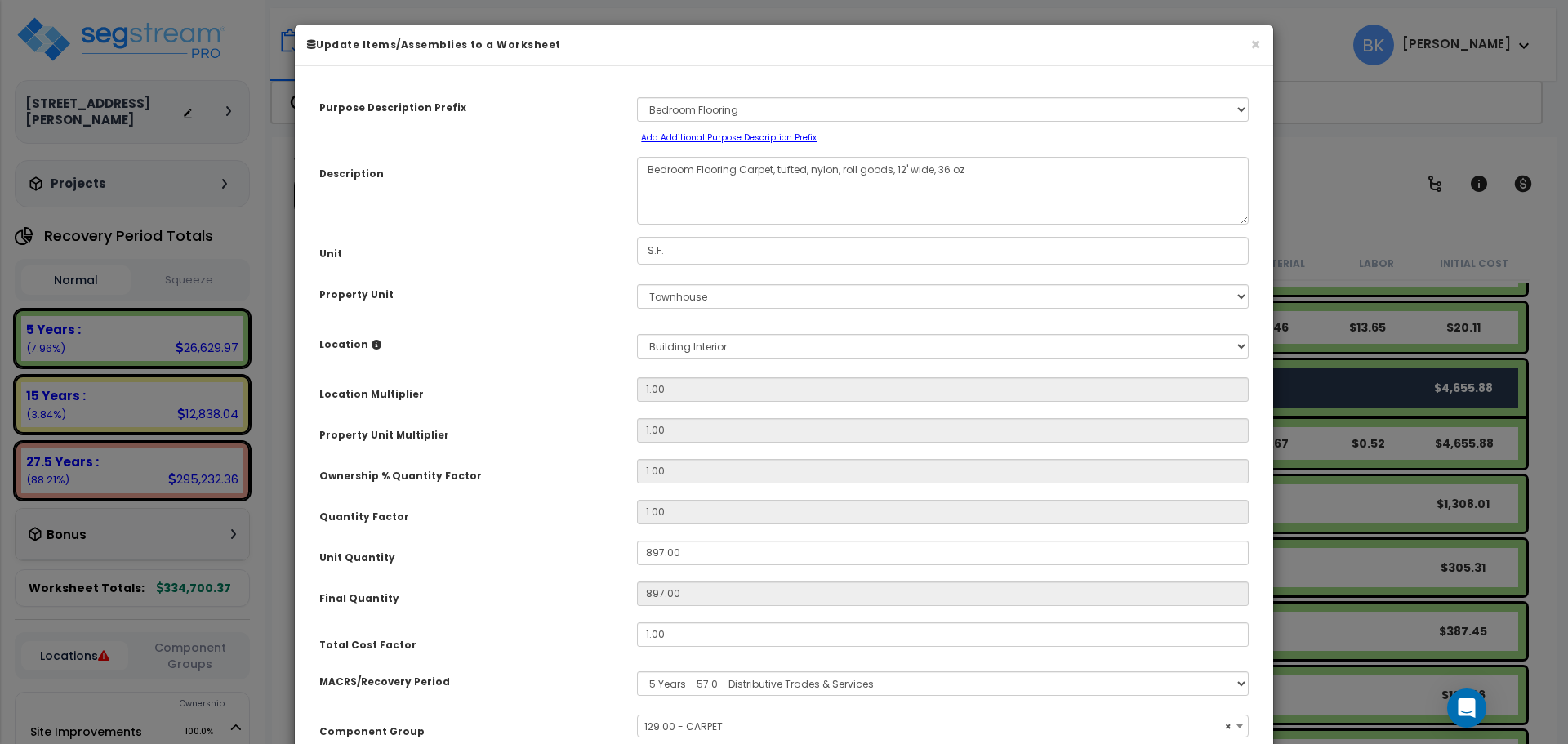
select select "39241"
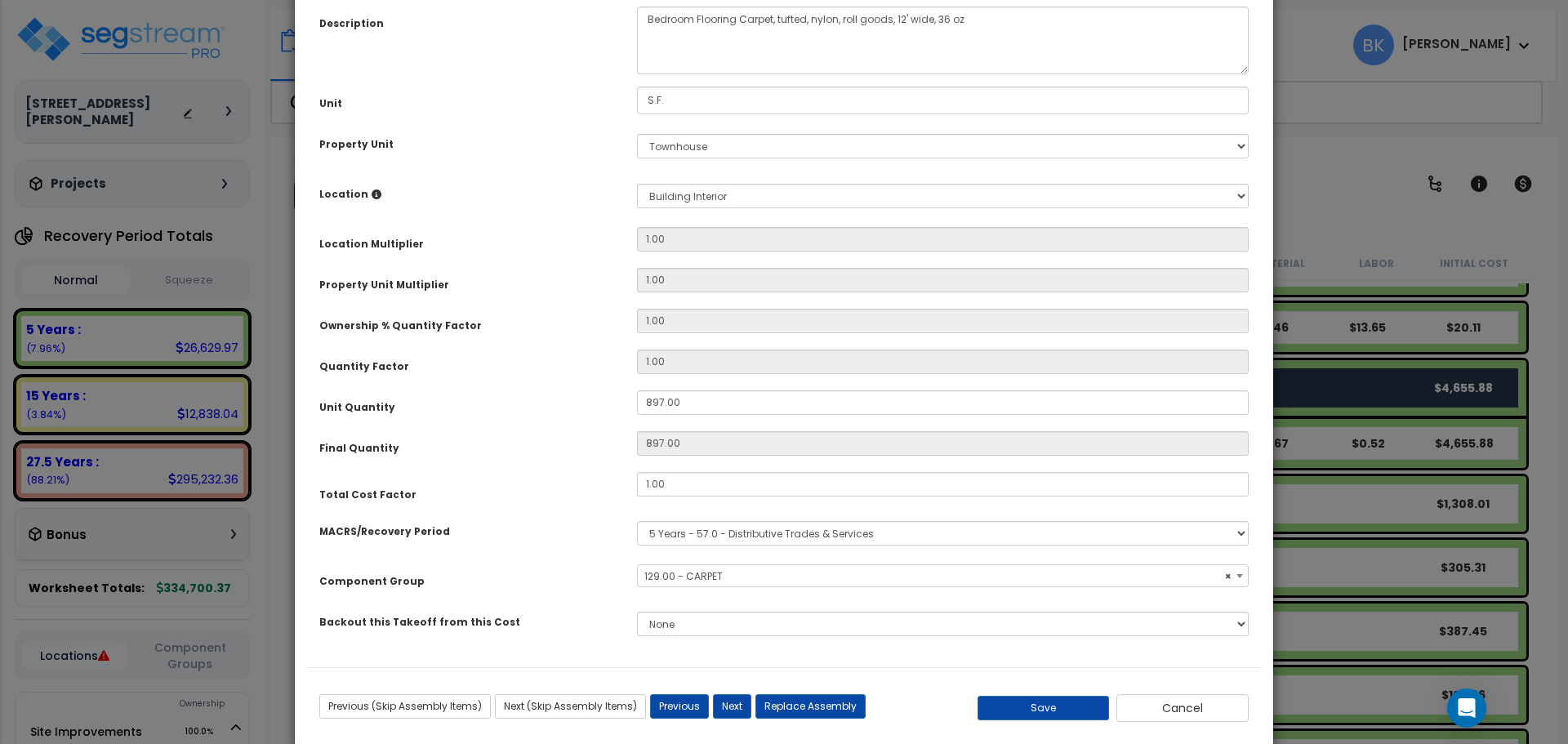
scroll to position [164, 0]
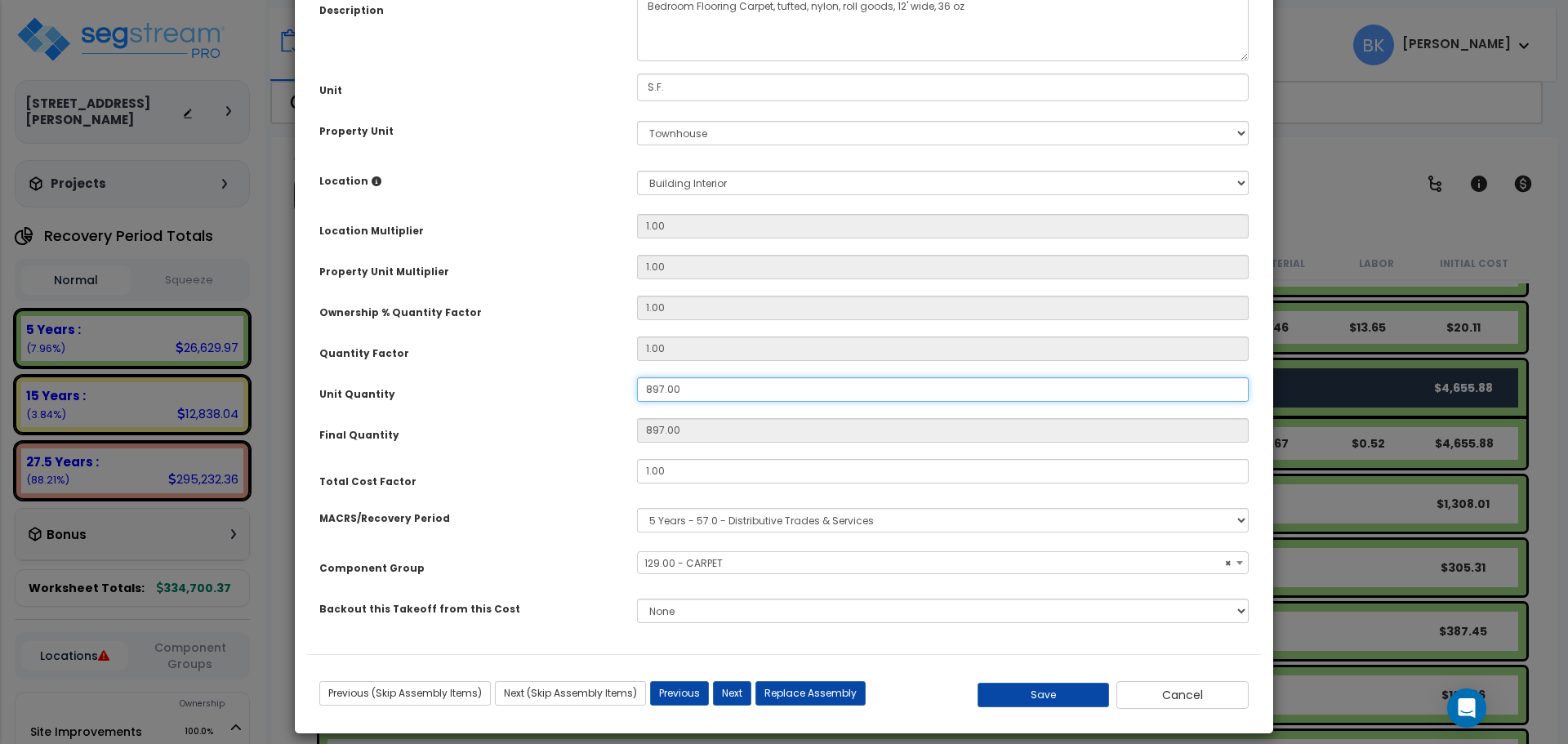
click at [714, 390] on input "897.00" at bounding box center [943, 389] width 612 height 25
type input "1"
type input "897"
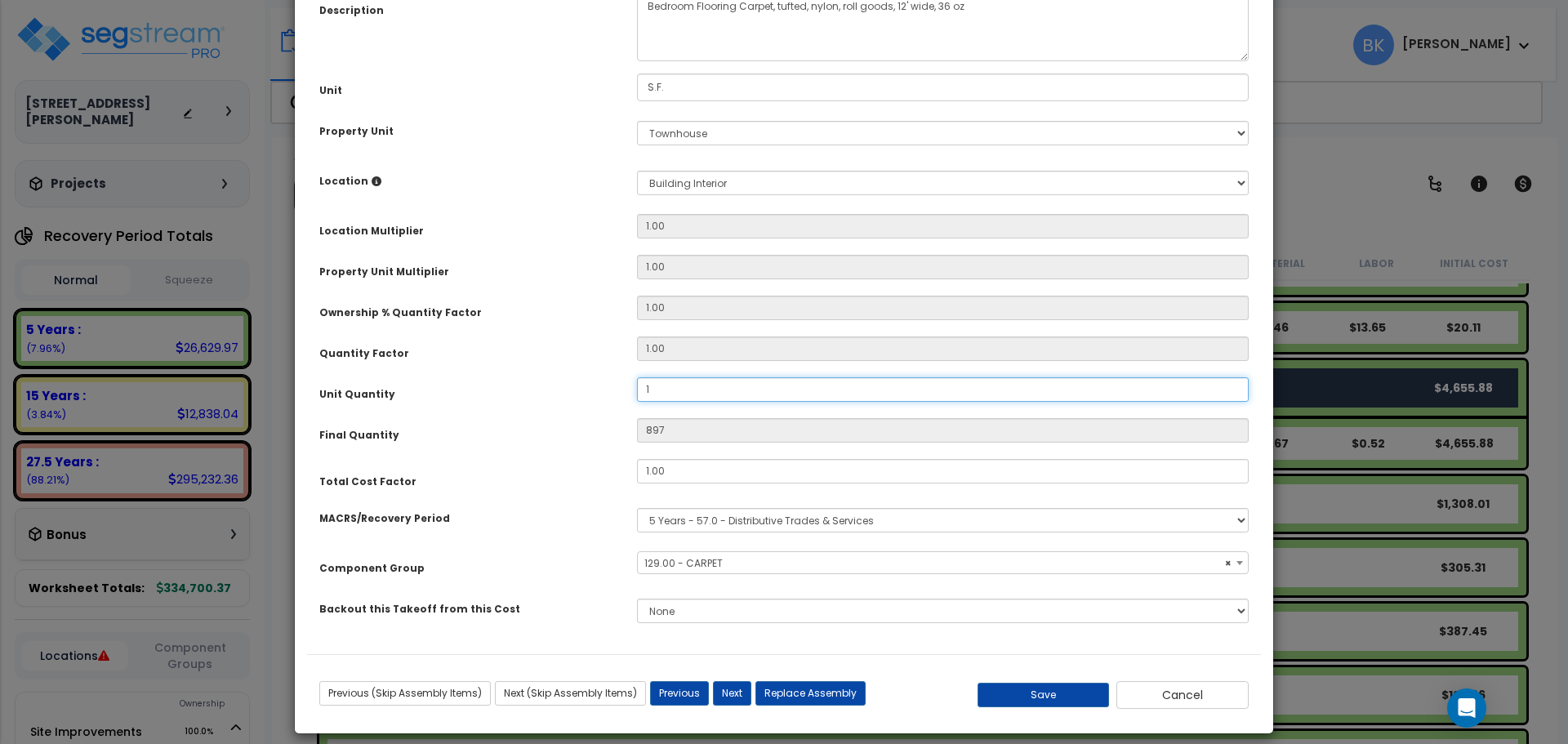
type input "16"
type input "161"
type input "1,612"
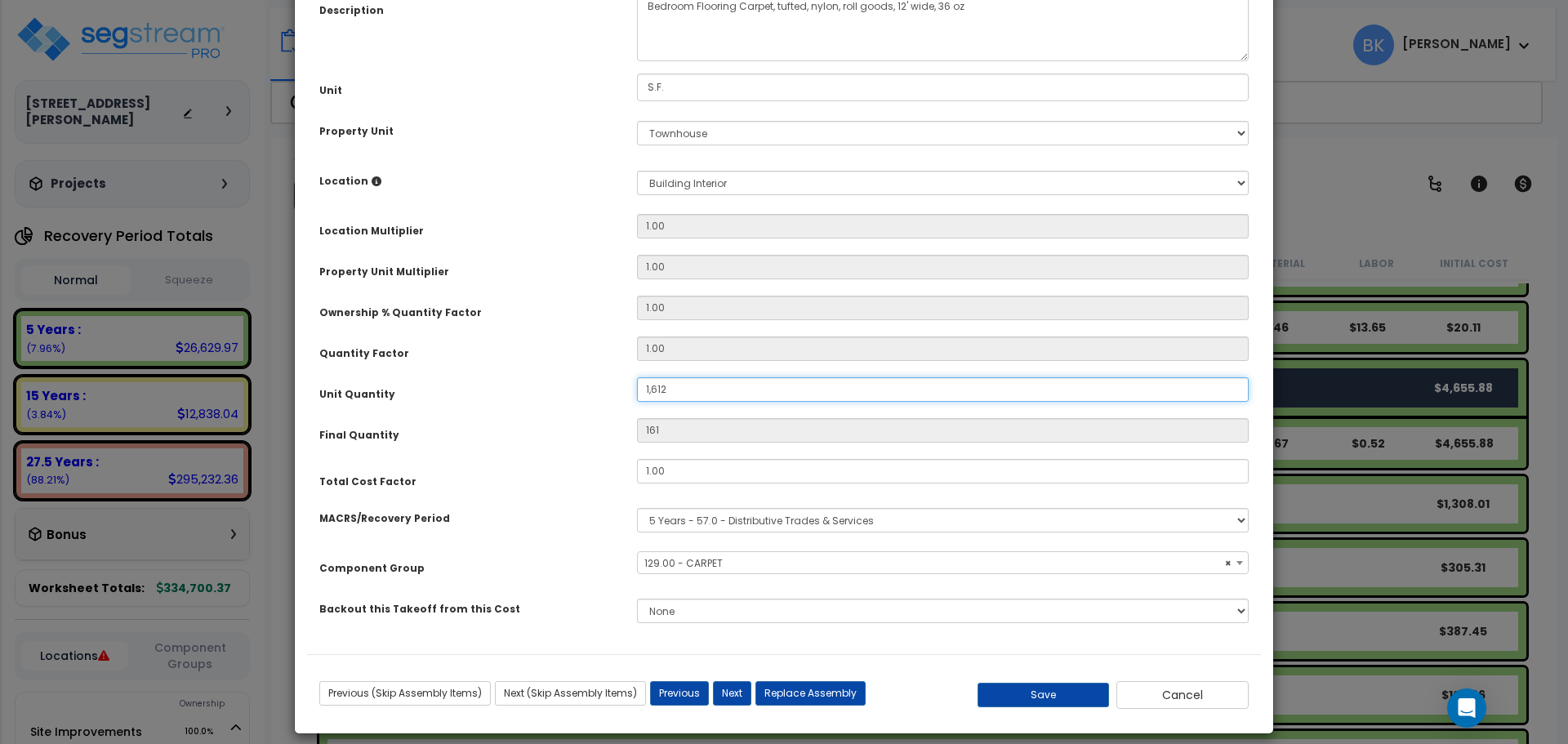
type input "1,612"
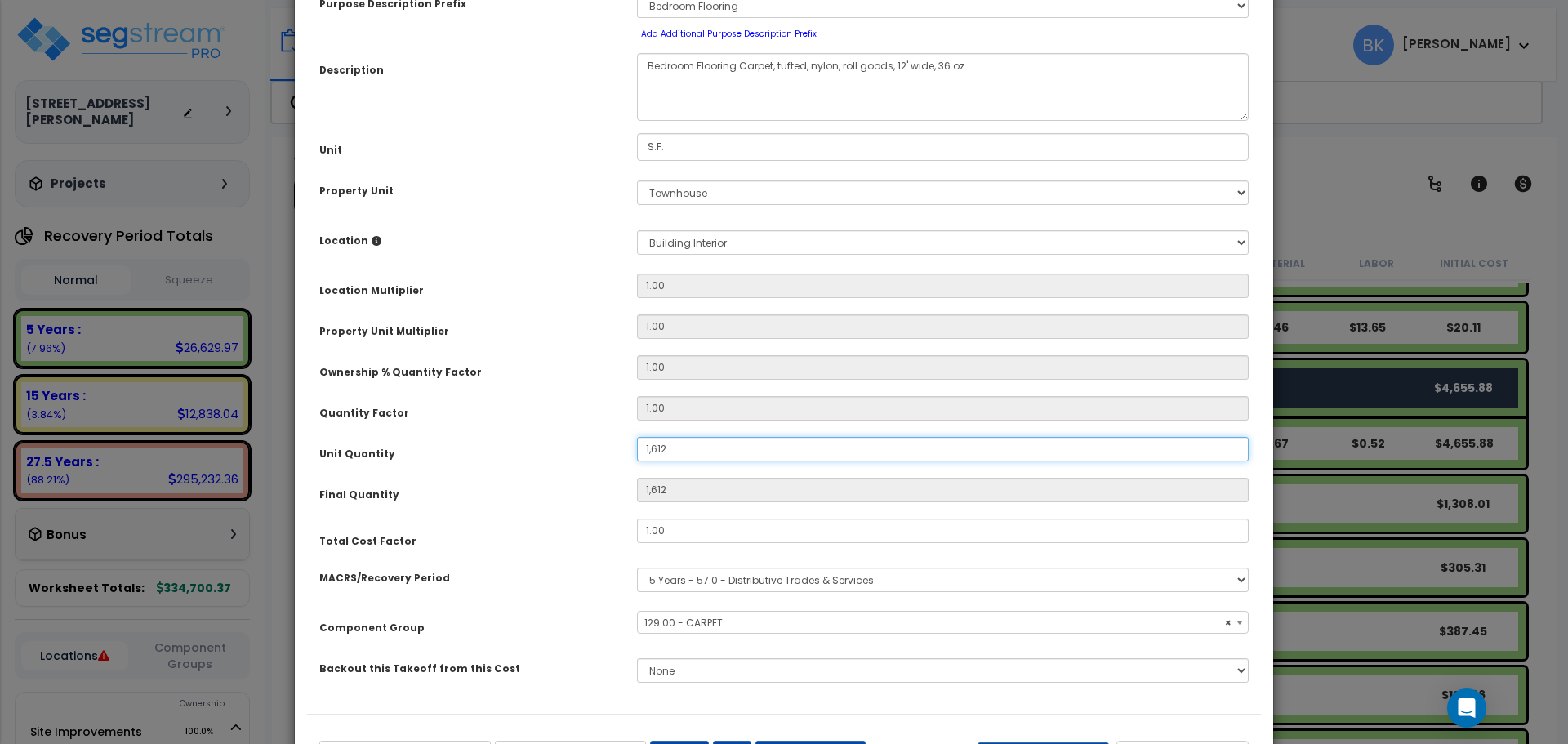
scroll to position [0, 0]
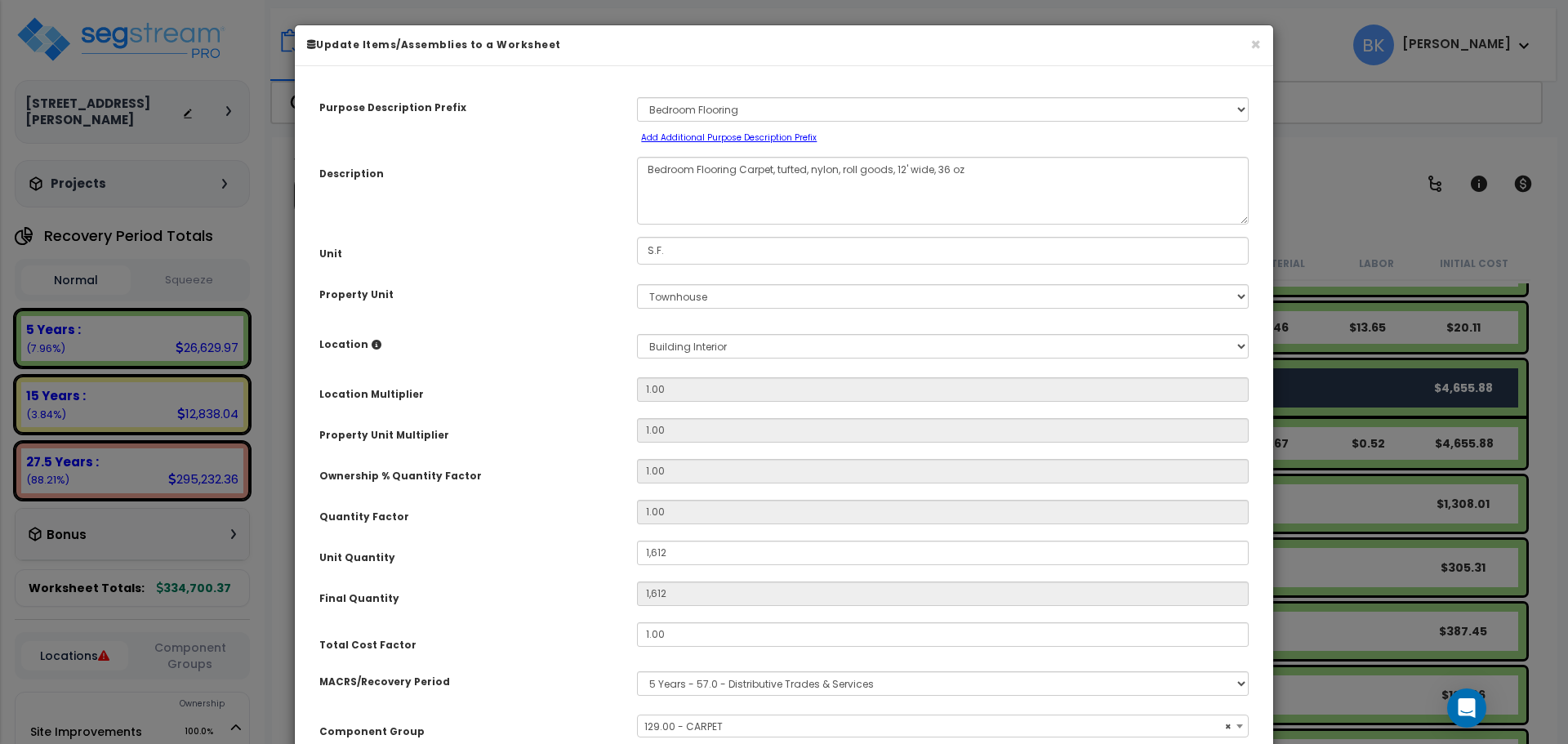
click at [696, 122] on div "Select A/V System A/V System Equipment A/V System Equipment Electric A/V System…" at bounding box center [943, 117] width 636 height 54
click at [701, 117] on select "Select A/V System A/V System Equipment A/V System Equipment Electric A/V System…" at bounding box center [943, 109] width 612 height 25
click at [701, 116] on select "Select A/V System A/V System Equipment A/V System Equipment Electric A/V System…" at bounding box center [943, 109] width 612 height 25
click at [701, 174] on textarea "Bedroom Flooring Carpet, tufted, nylon, roll goods, 12' wide, 36 oz" at bounding box center [943, 190] width 612 height 68
click at [690, 169] on textarea "Bedroom Flooring Carpet, tufted, nylon, roll goods, 12' wide, 36 oz" at bounding box center [943, 190] width 612 height 68
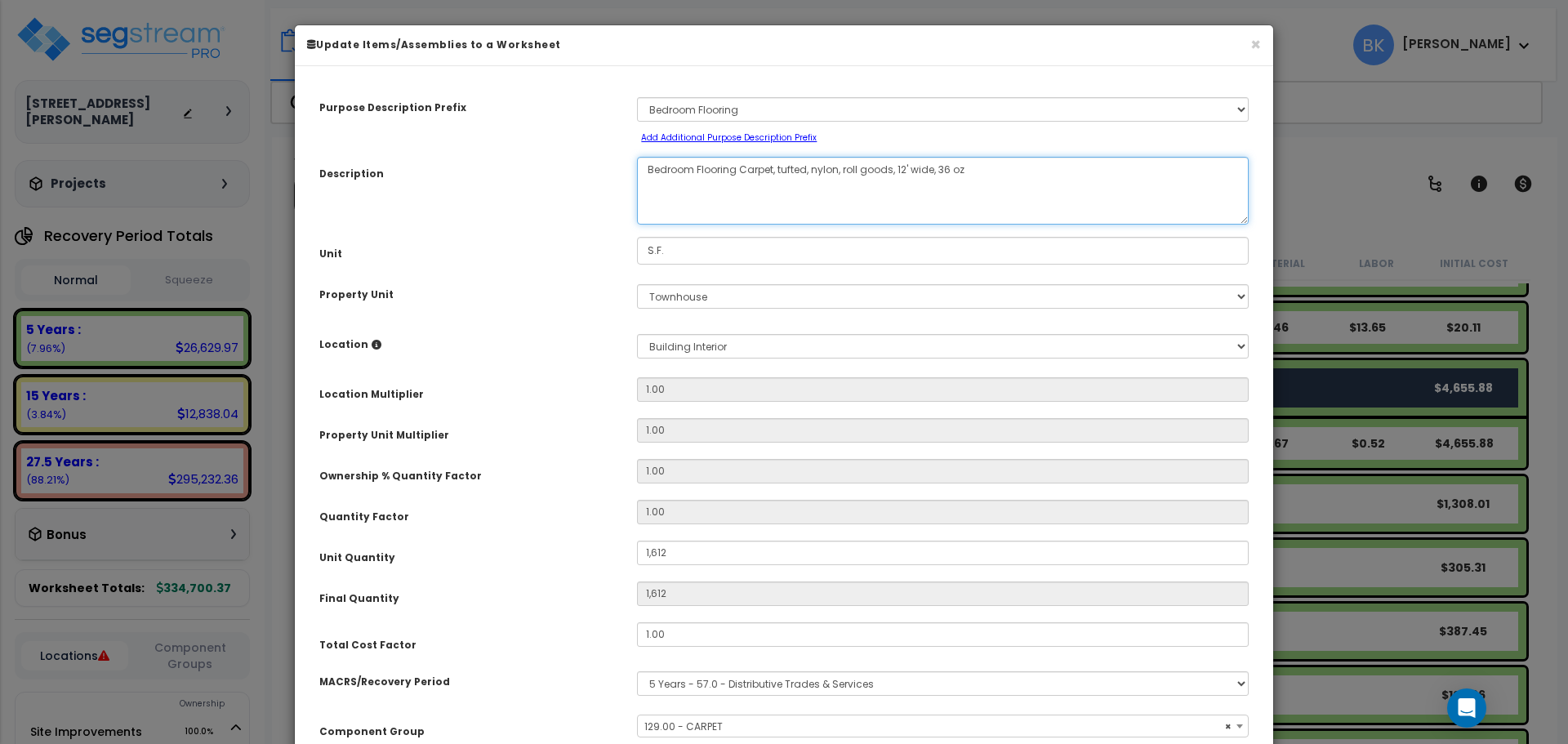
click at [756, 172] on textarea "Bedroom Flooring Carpet, tufted, nylon, roll goods, 12' wide, 36 oz" at bounding box center [943, 190] width 612 height 68
click at [767, 171] on textarea "Bedroom Flooring Carpet, tufted, nylon, roll goods, 12' wide, 36 oz" at bounding box center [943, 190] width 612 height 68
click at [735, 172] on textarea "Bedroom Flooring Carpet, tufted, nylon, roll goods, 12' wide, 36 oz" at bounding box center [943, 190] width 612 height 68
click at [749, 169] on textarea "Bedroom Flooring Carpet, tufted, nylon, roll goods, 12' wide, 36 oz" at bounding box center [943, 190] width 612 height 68
click at [743, 170] on textarea "Bedroom Flooring Carpet, tufted, nylon, roll goods, 12' wide, 36 oz" at bounding box center [943, 190] width 612 height 68
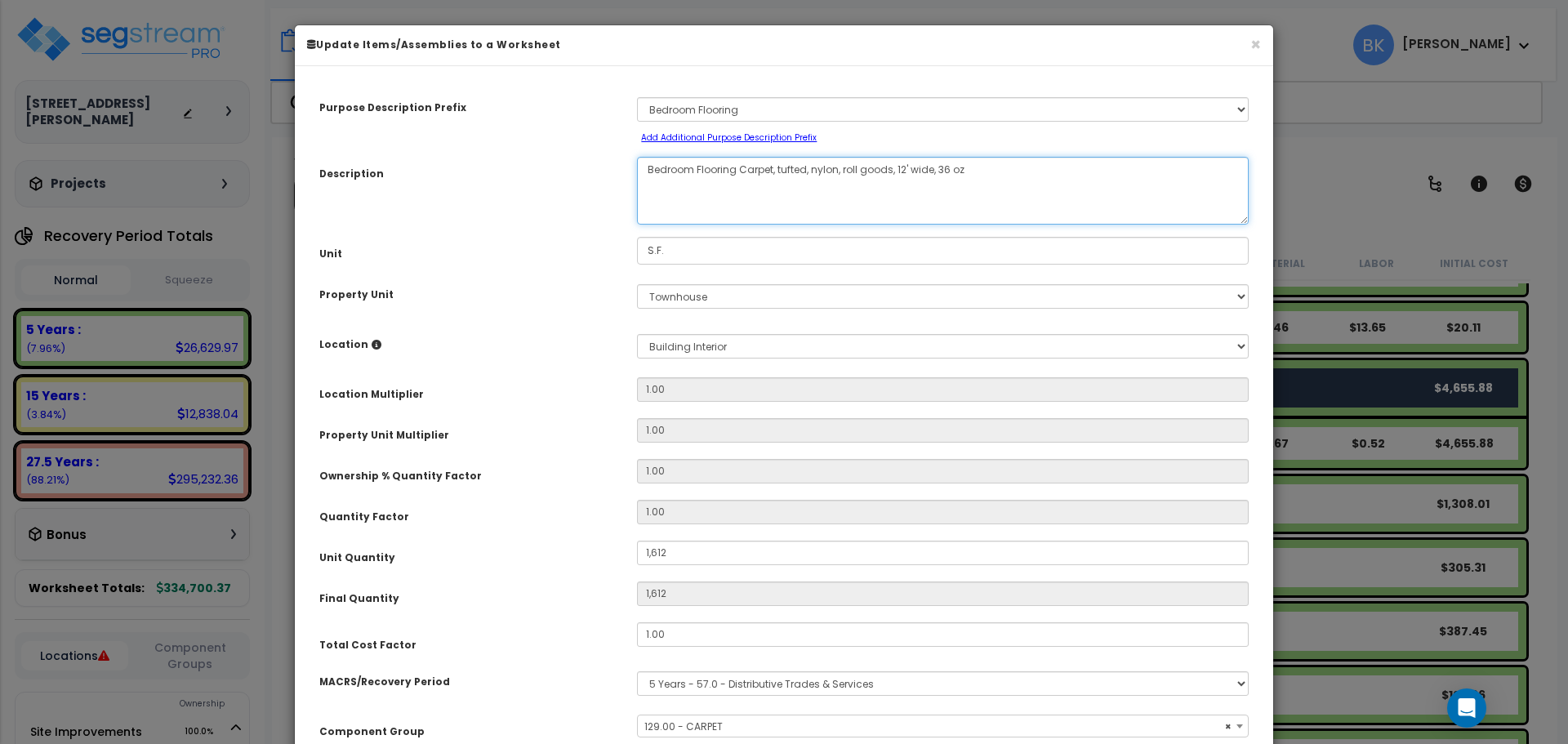
click at [737, 172] on textarea "Bedroom Flooring Carpet, tufted, nylon, roll goods, 12' wide, 36 oz" at bounding box center [943, 190] width 612 height 68
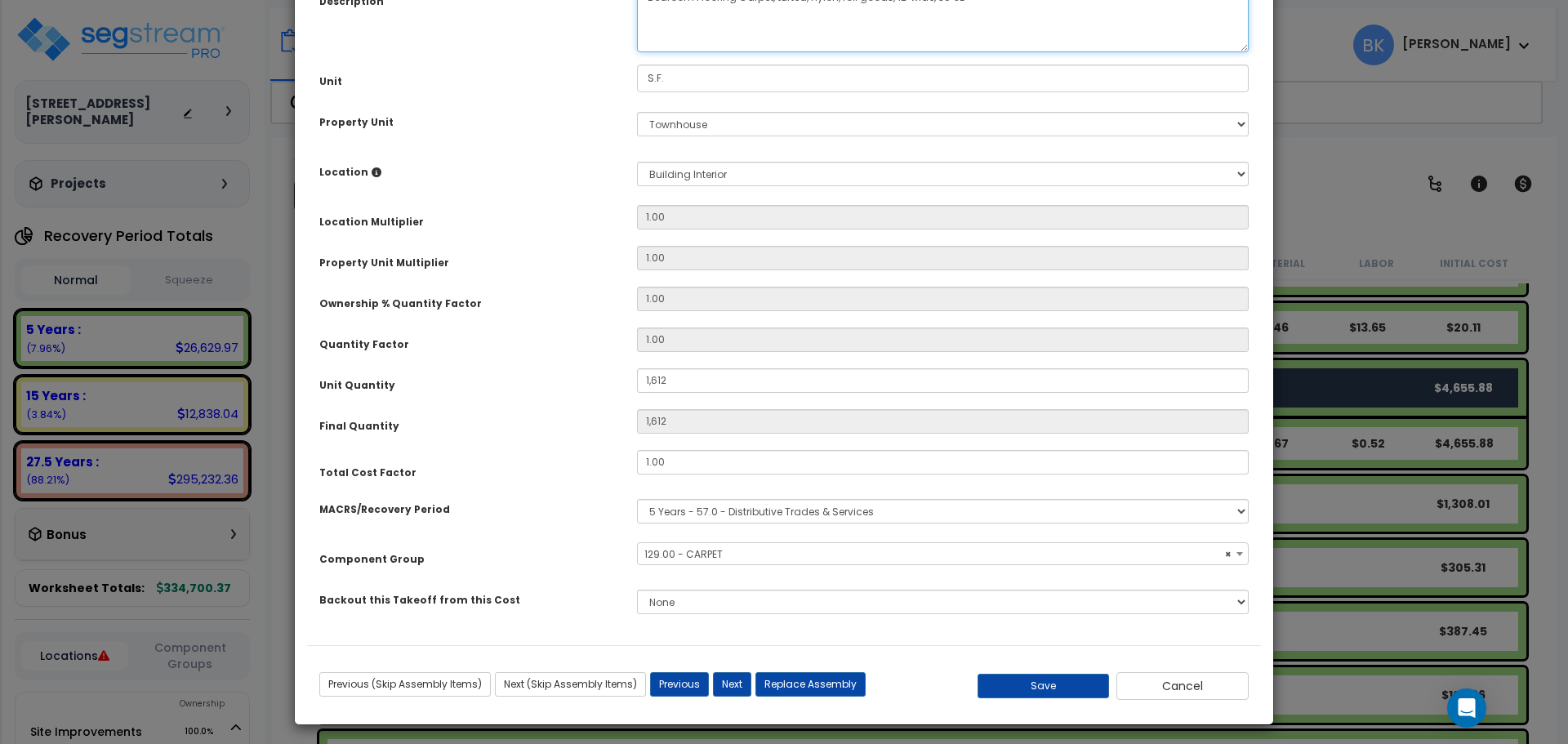
scroll to position [178, 0]
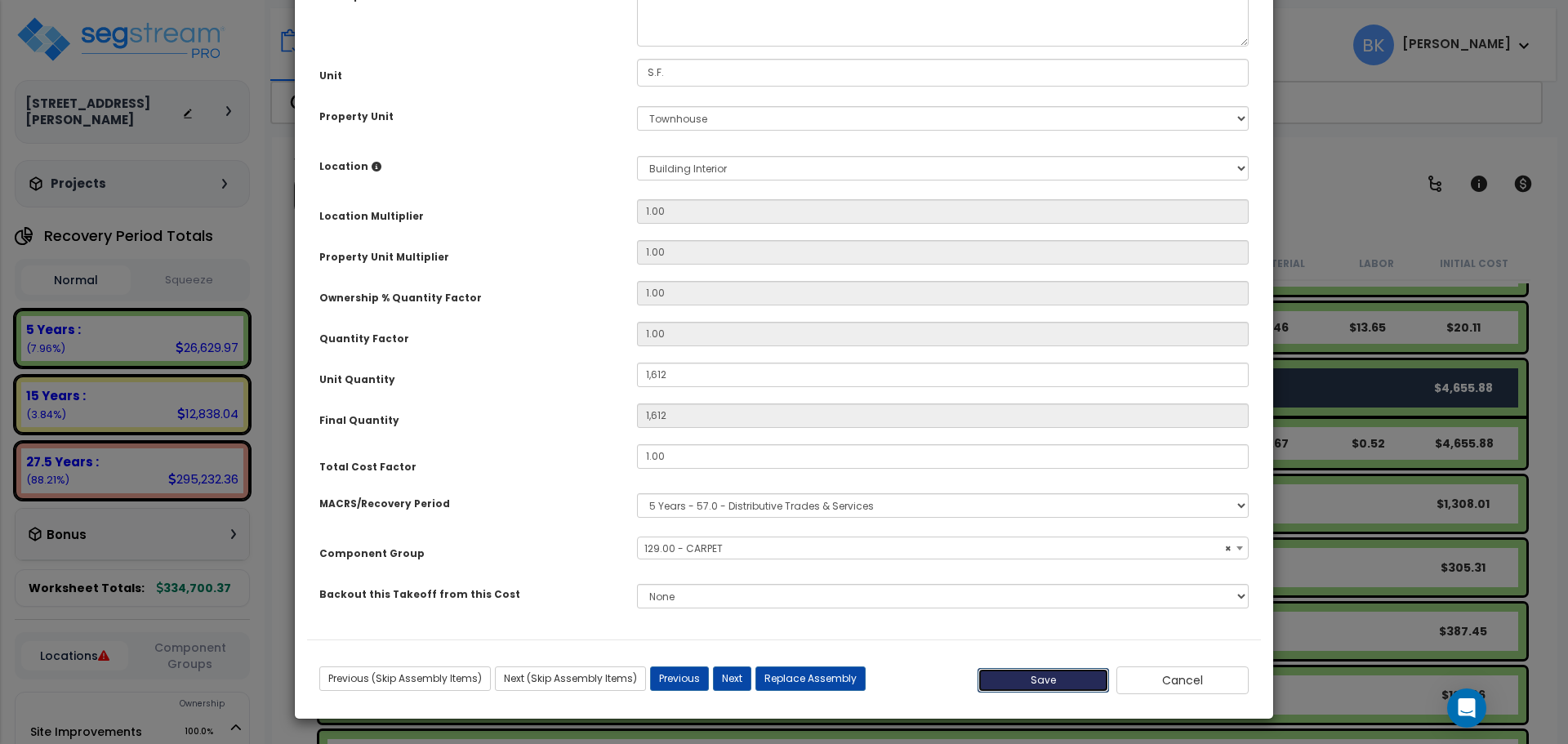
click at [1053, 677] on button "Save" at bounding box center [1043, 680] width 132 height 25
type input "1612.00"
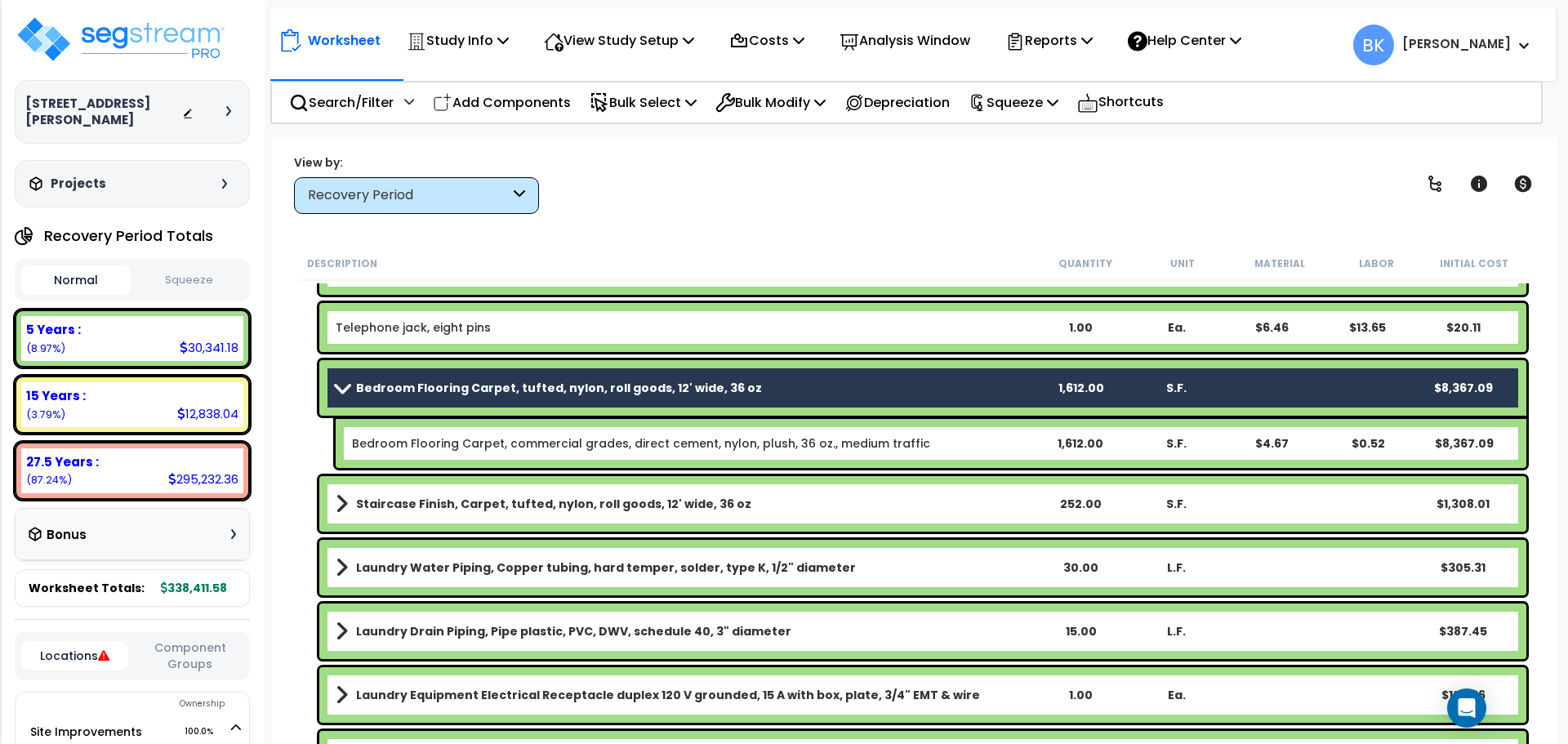
click at [345, 391] on span at bounding box center [342, 387] width 23 height 12
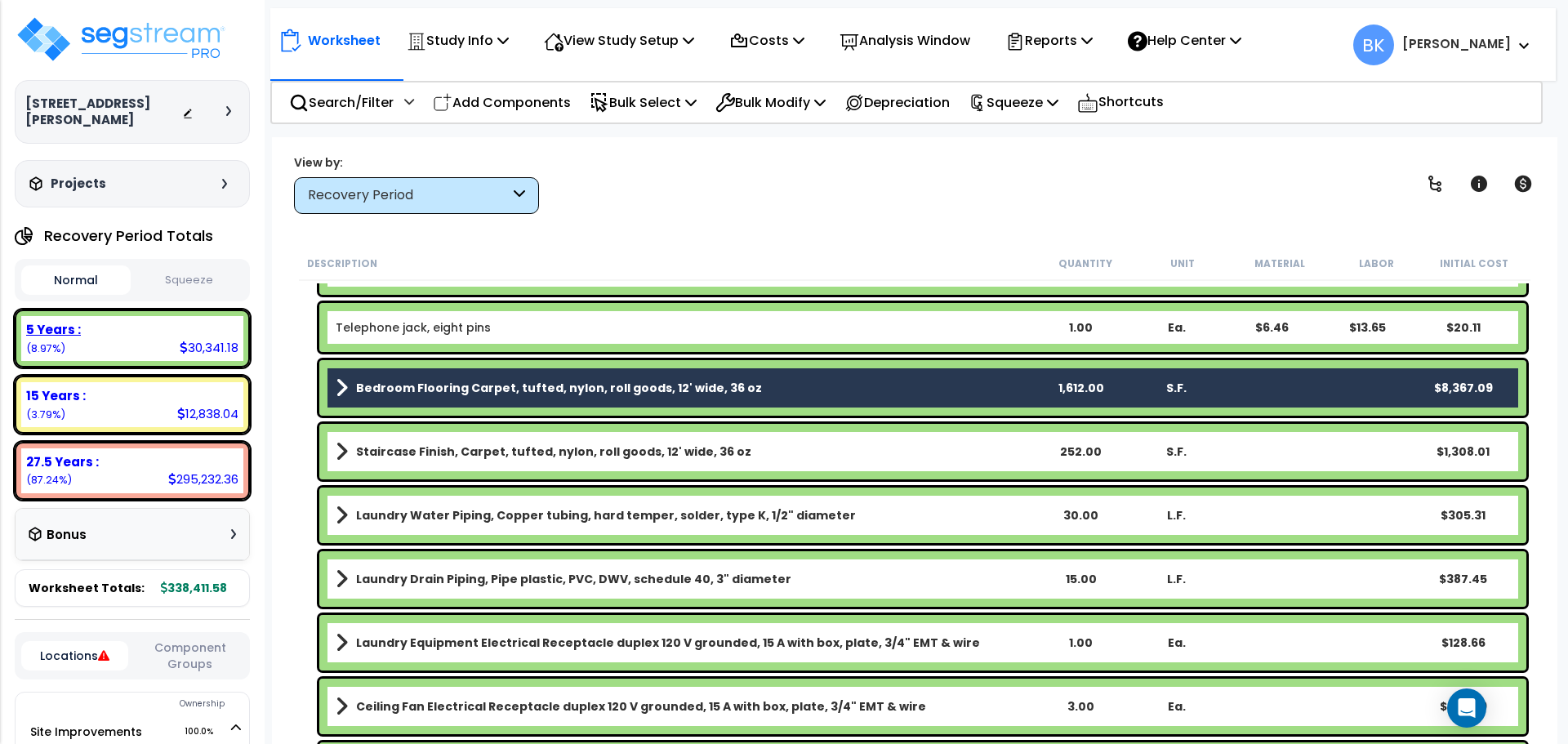
click at [152, 327] on div "5 Years : 30,341.18 (8.97%)" at bounding box center [132, 339] width 222 height 45
click at [132, 387] on div "15 Years :" at bounding box center [133, 395] width 213 height 17
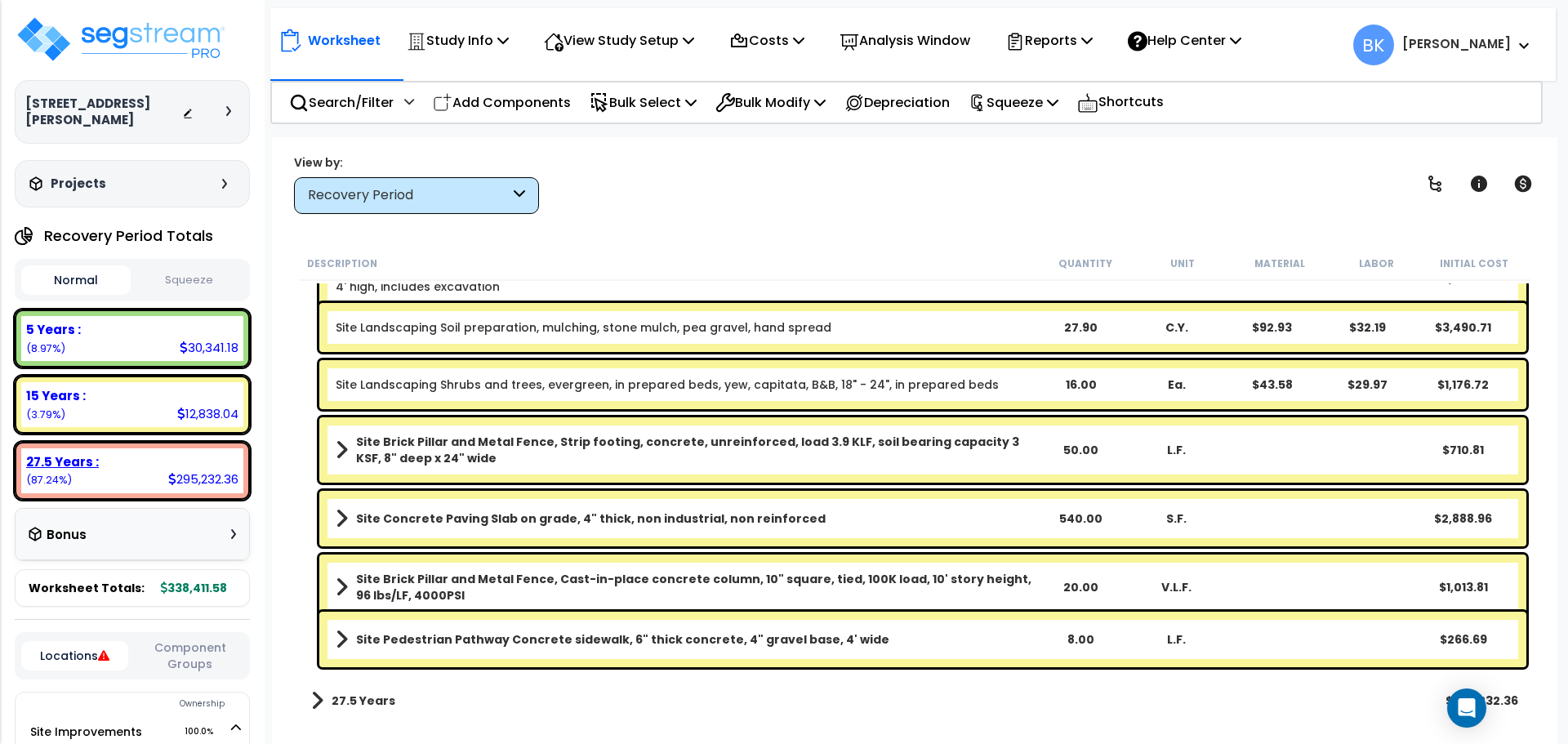
click at [112, 453] on div "27.5 Years :" at bounding box center [133, 461] width 213 height 17
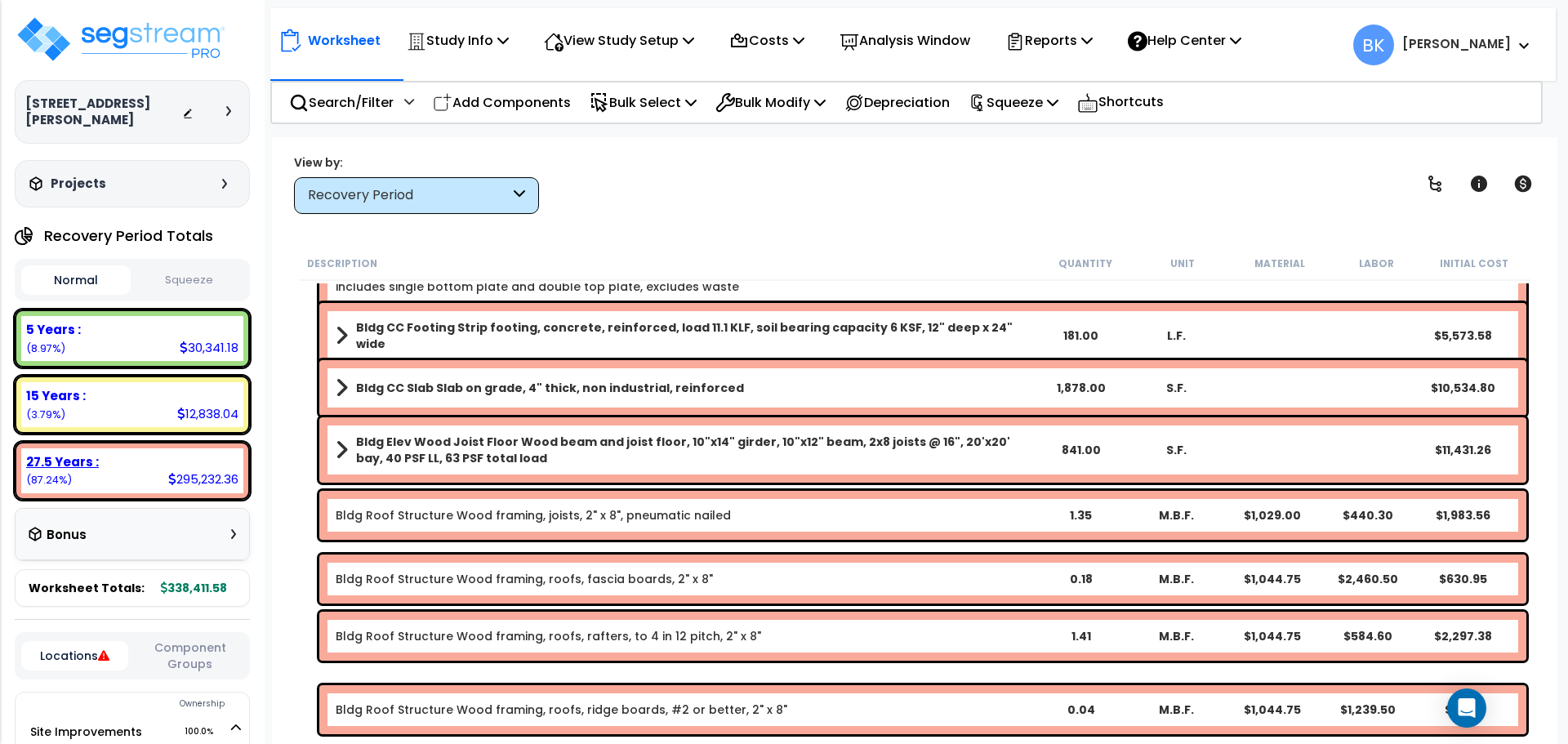
click at [111, 401] on div "15 Years : 12,838.04 (3.79%)" at bounding box center [132, 405] width 222 height 45
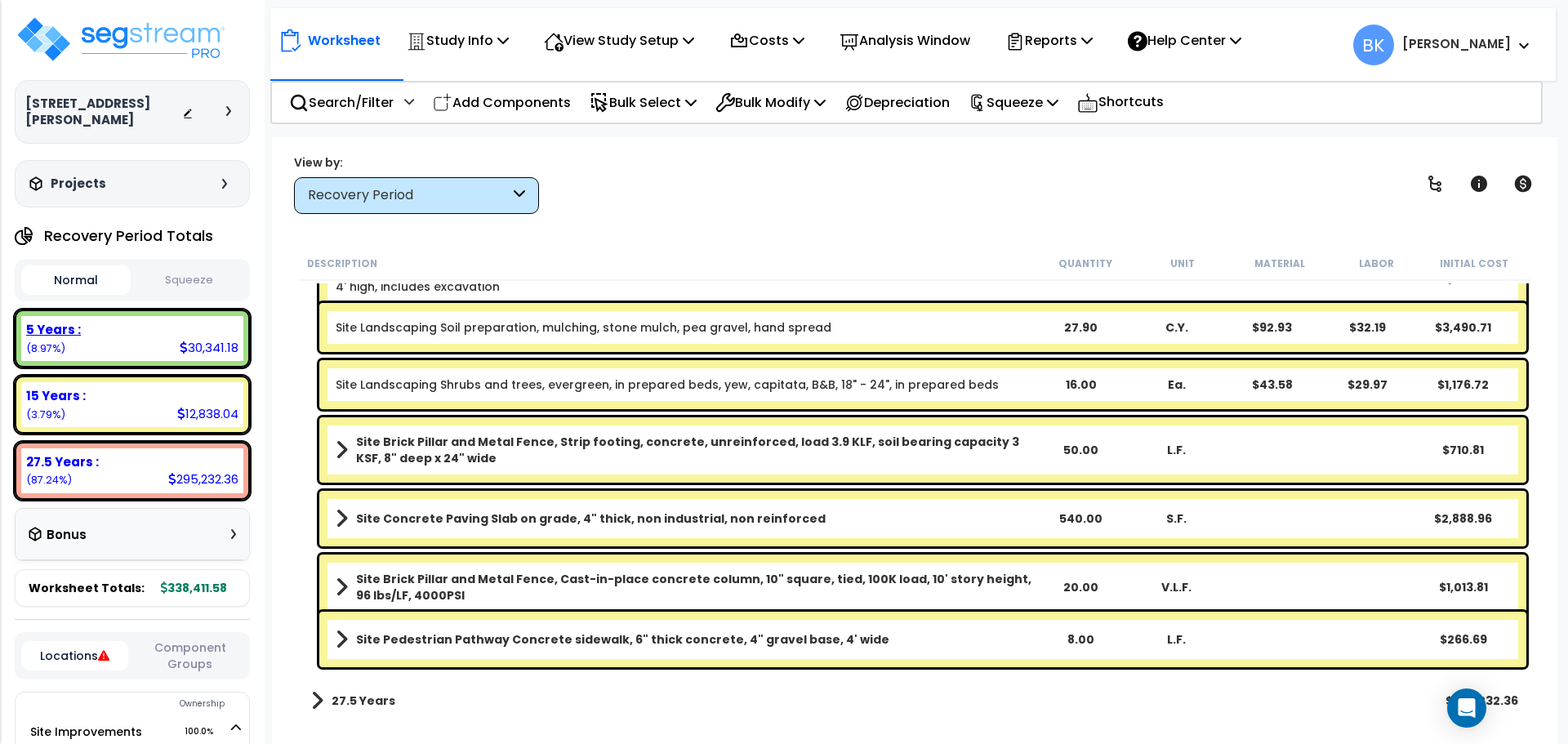
click at [123, 335] on div "5 Years : 30,341.18 (8.97%)" at bounding box center [132, 339] width 222 height 45
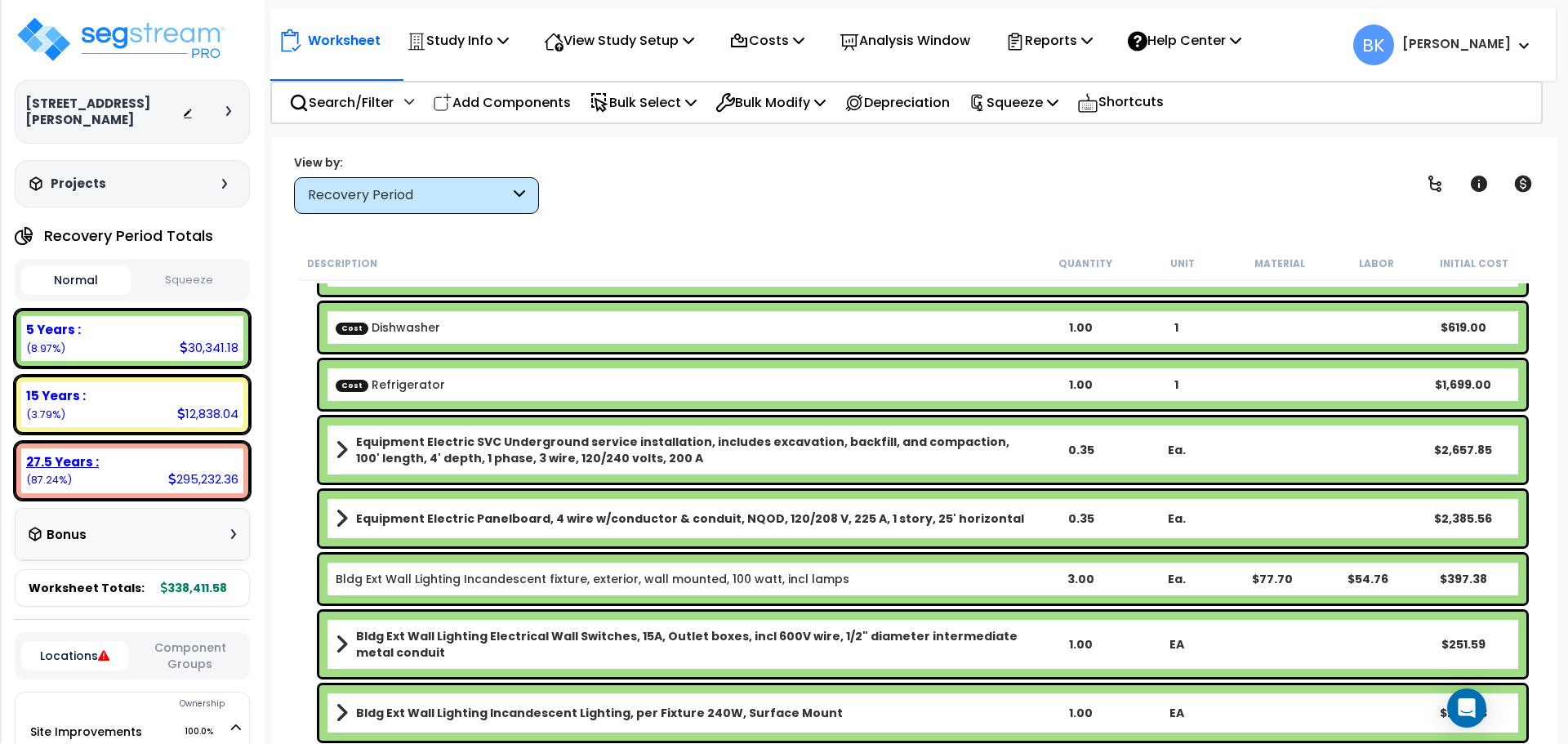
click at [122, 475] on div "27.5 Years : 295,232.36 (87.24%)" at bounding box center [132, 471] width 222 height 45
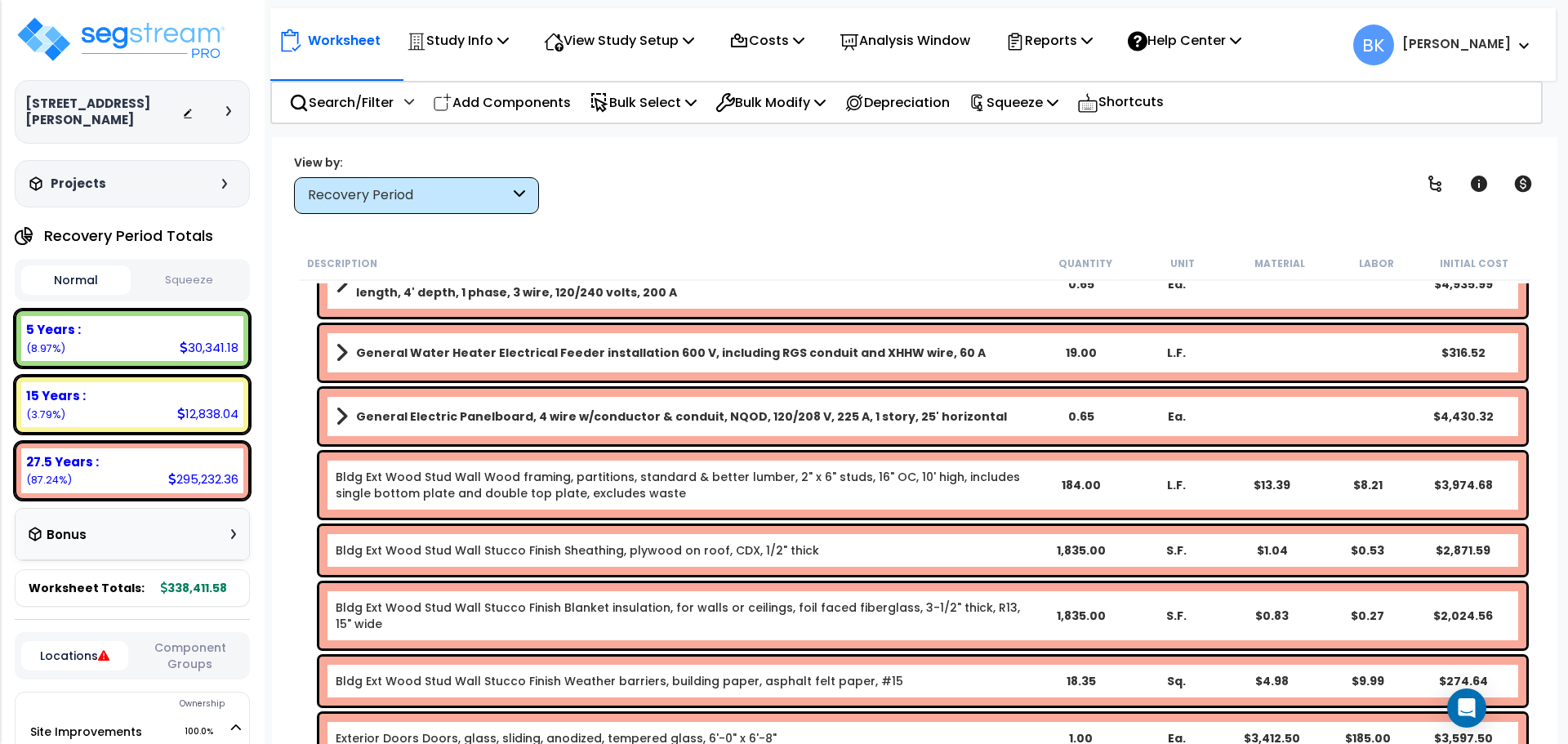
scroll to position [2725, 0]
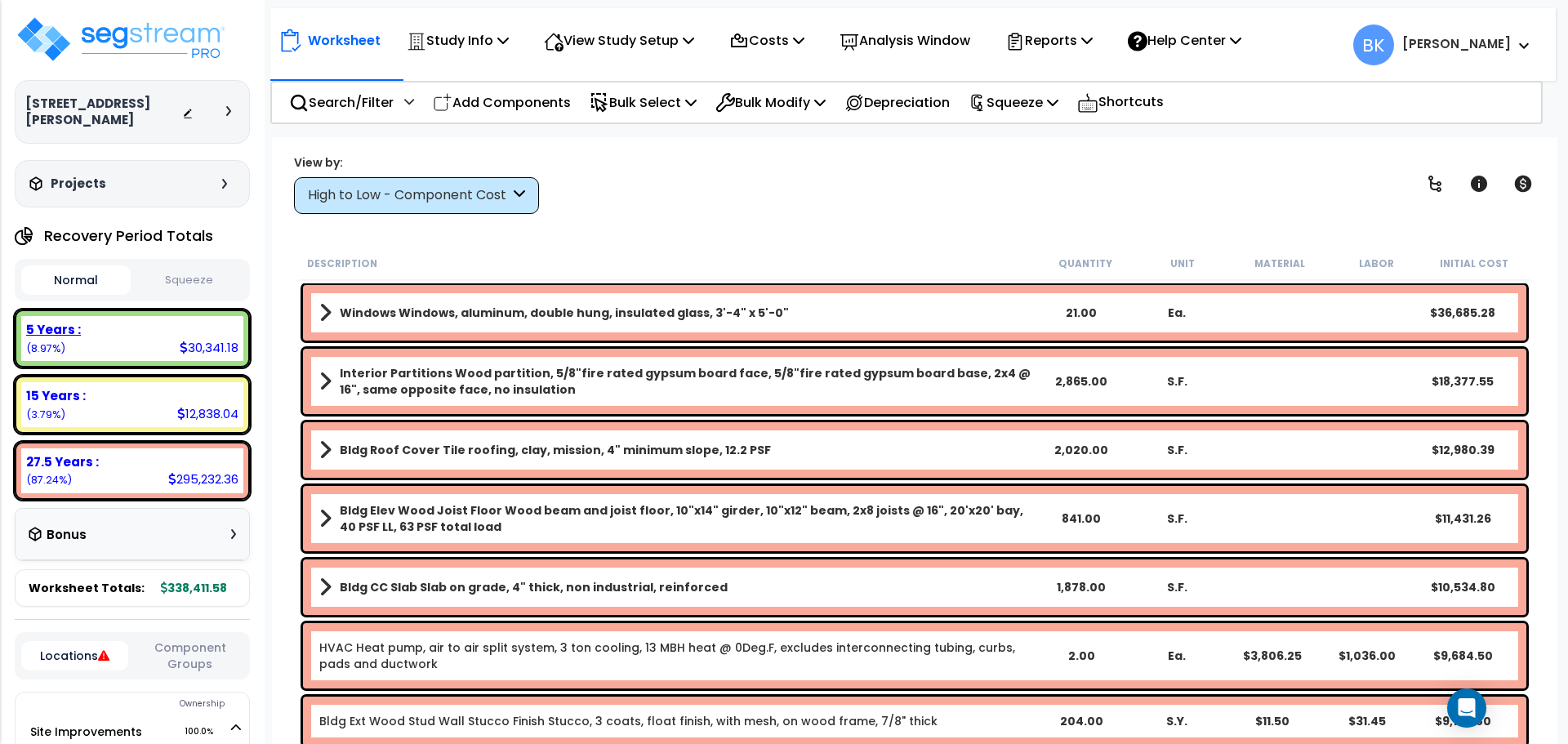
click at [207, 321] on div "5 Years :" at bounding box center [133, 329] width 213 height 17
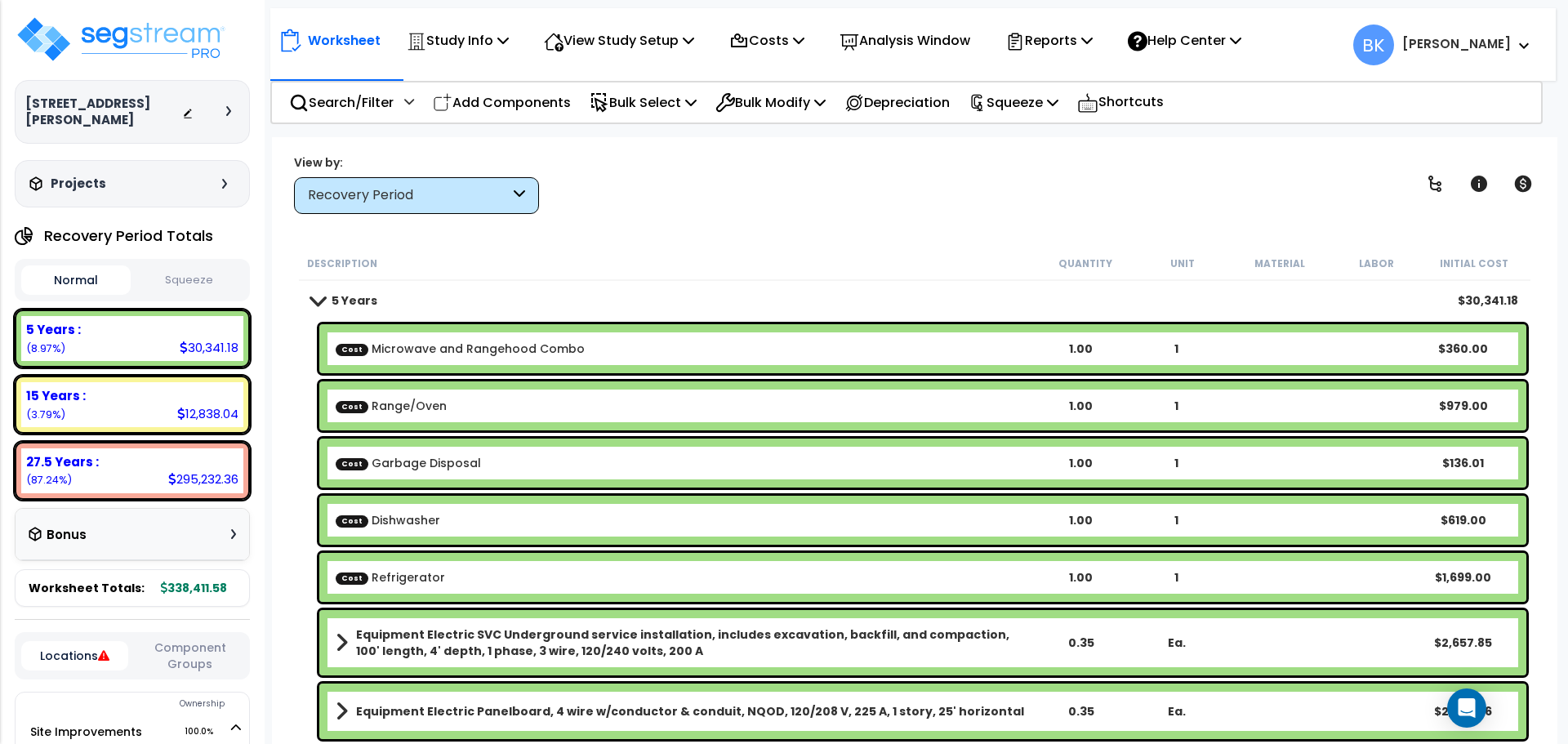
click at [319, 301] on span at bounding box center [317, 300] width 23 height 12
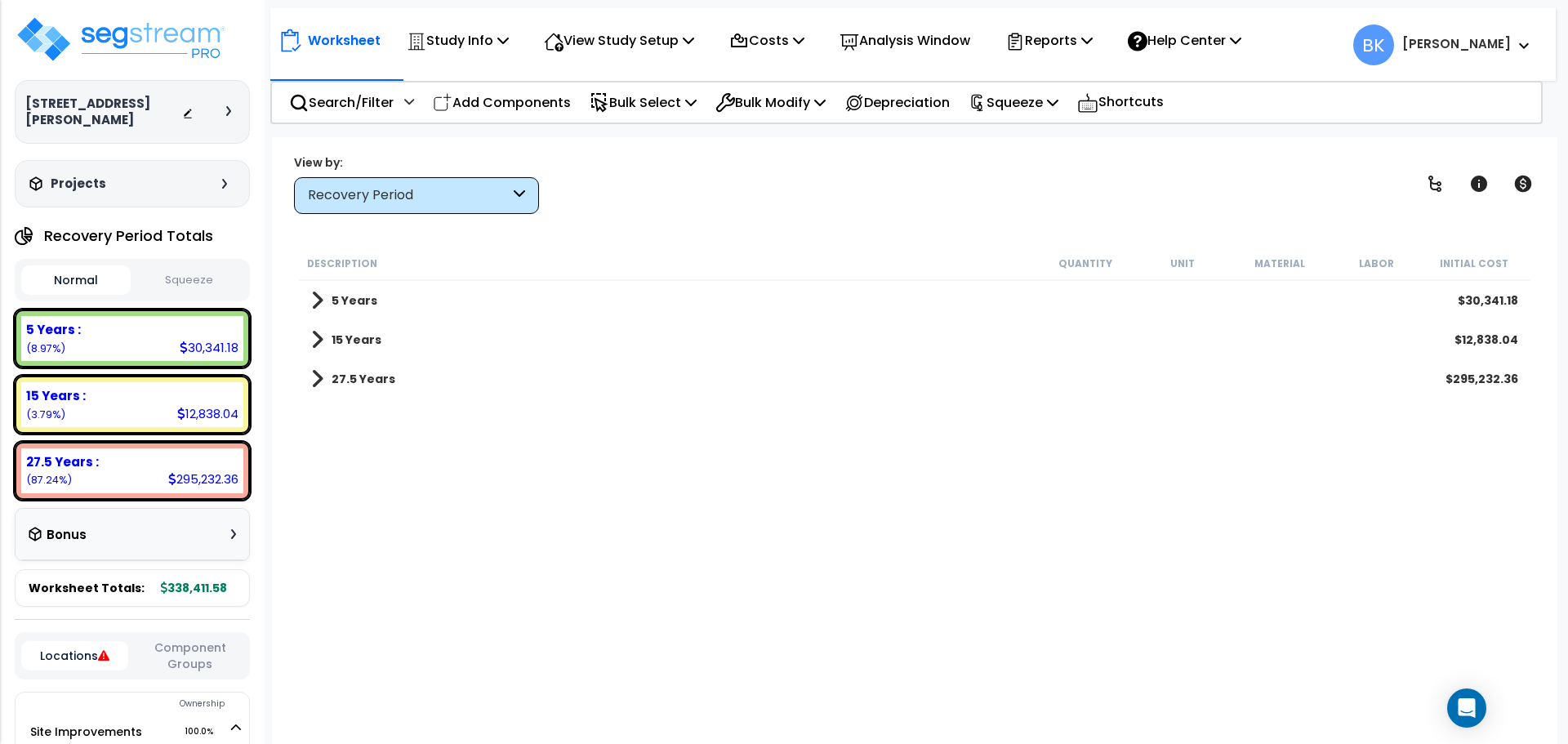
click at [313, 334] on span at bounding box center [317, 339] width 12 height 23
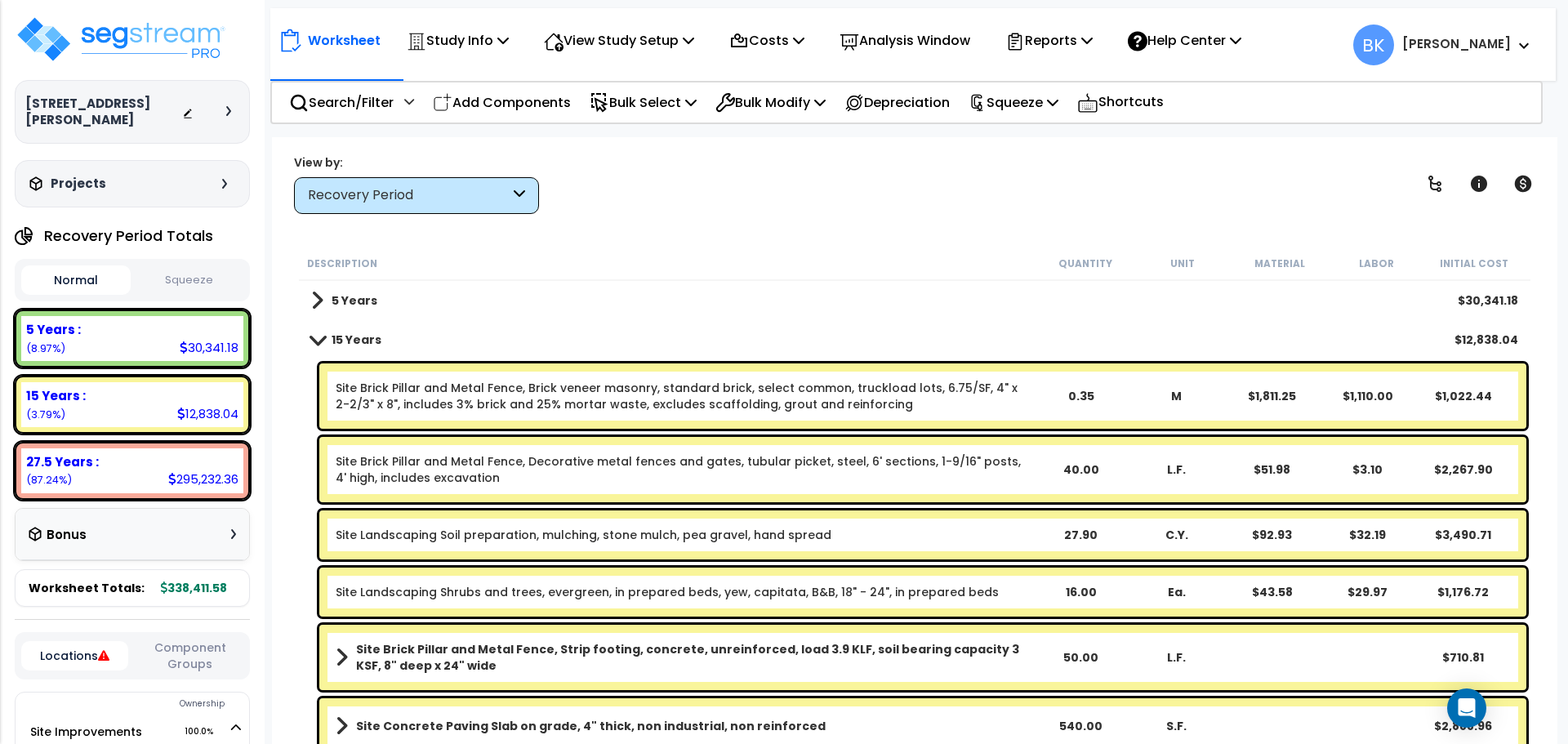
click at [315, 342] on span at bounding box center [317, 339] width 23 height 12
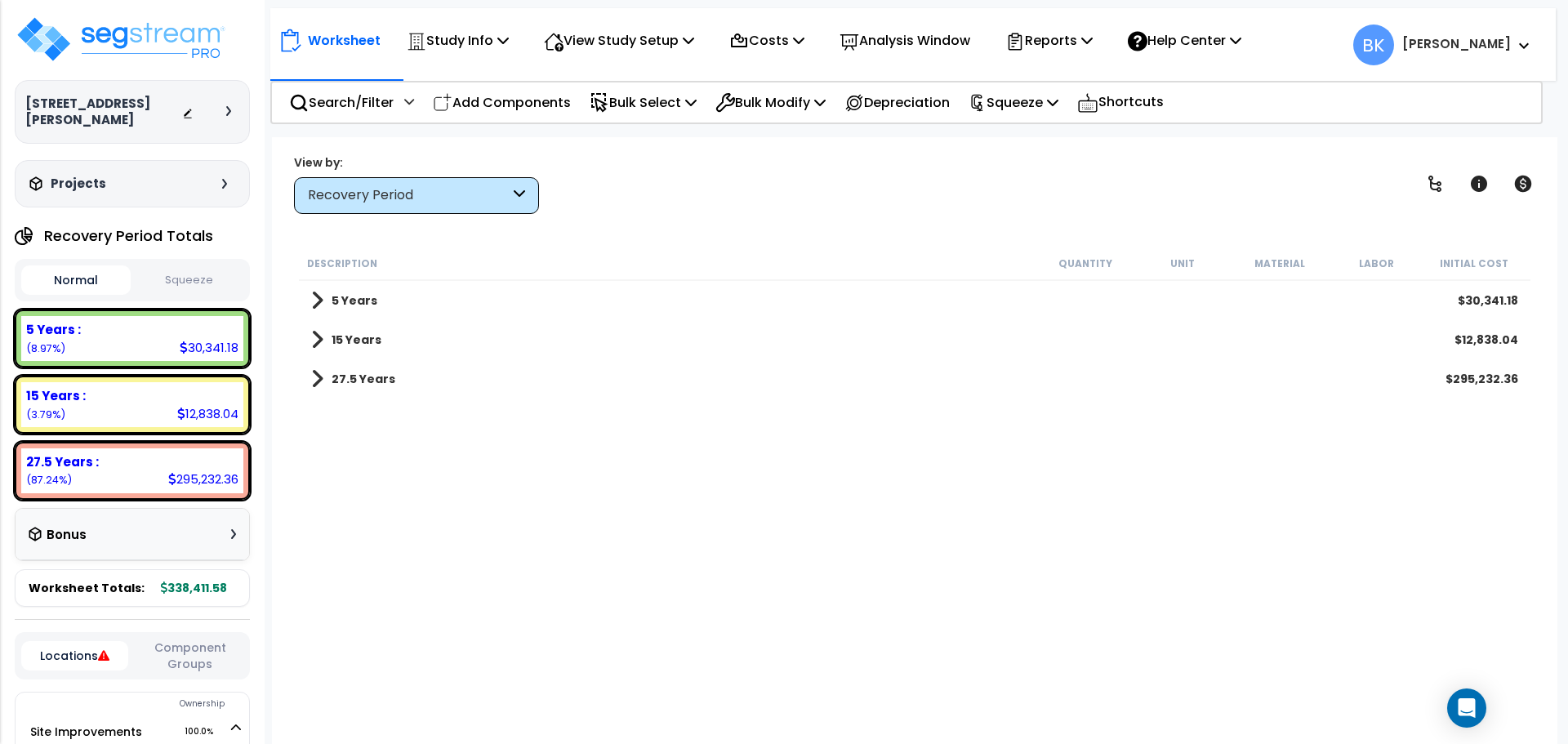
click at [318, 310] on span at bounding box center [317, 300] width 12 height 23
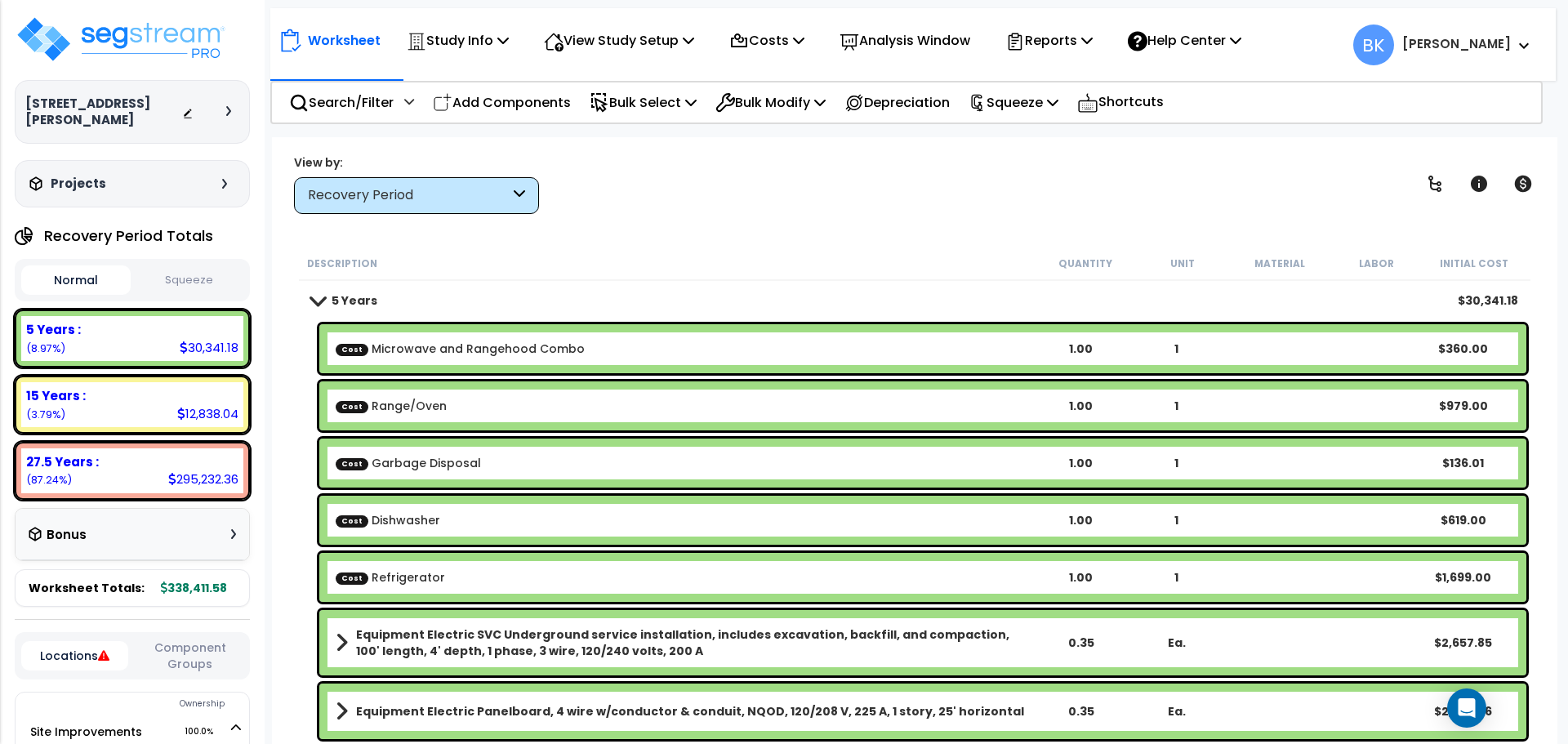
click at [318, 307] on link "5 Years" at bounding box center [344, 300] width 66 height 23
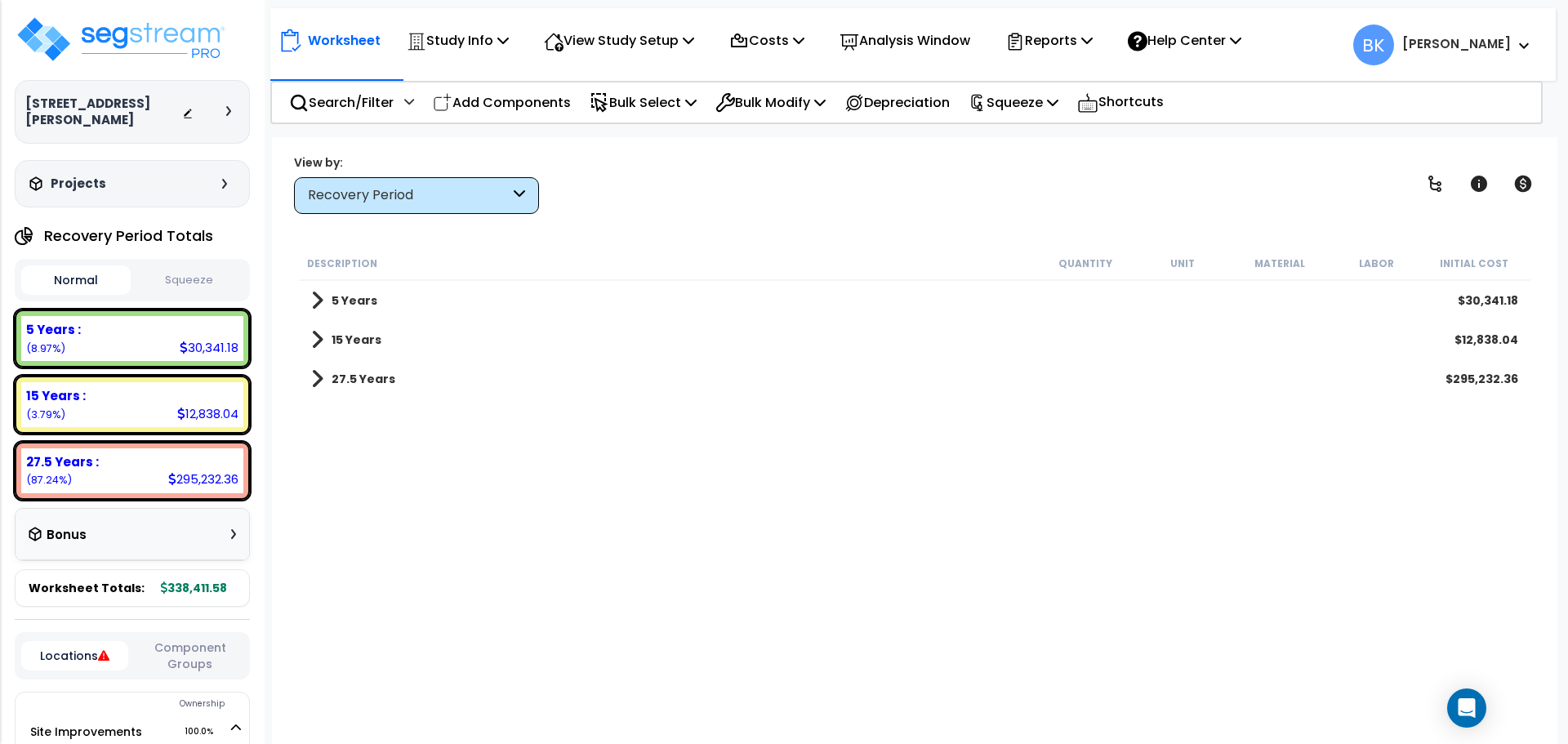
click at [317, 374] on span at bounding box center [317, 378] width 12 height 23
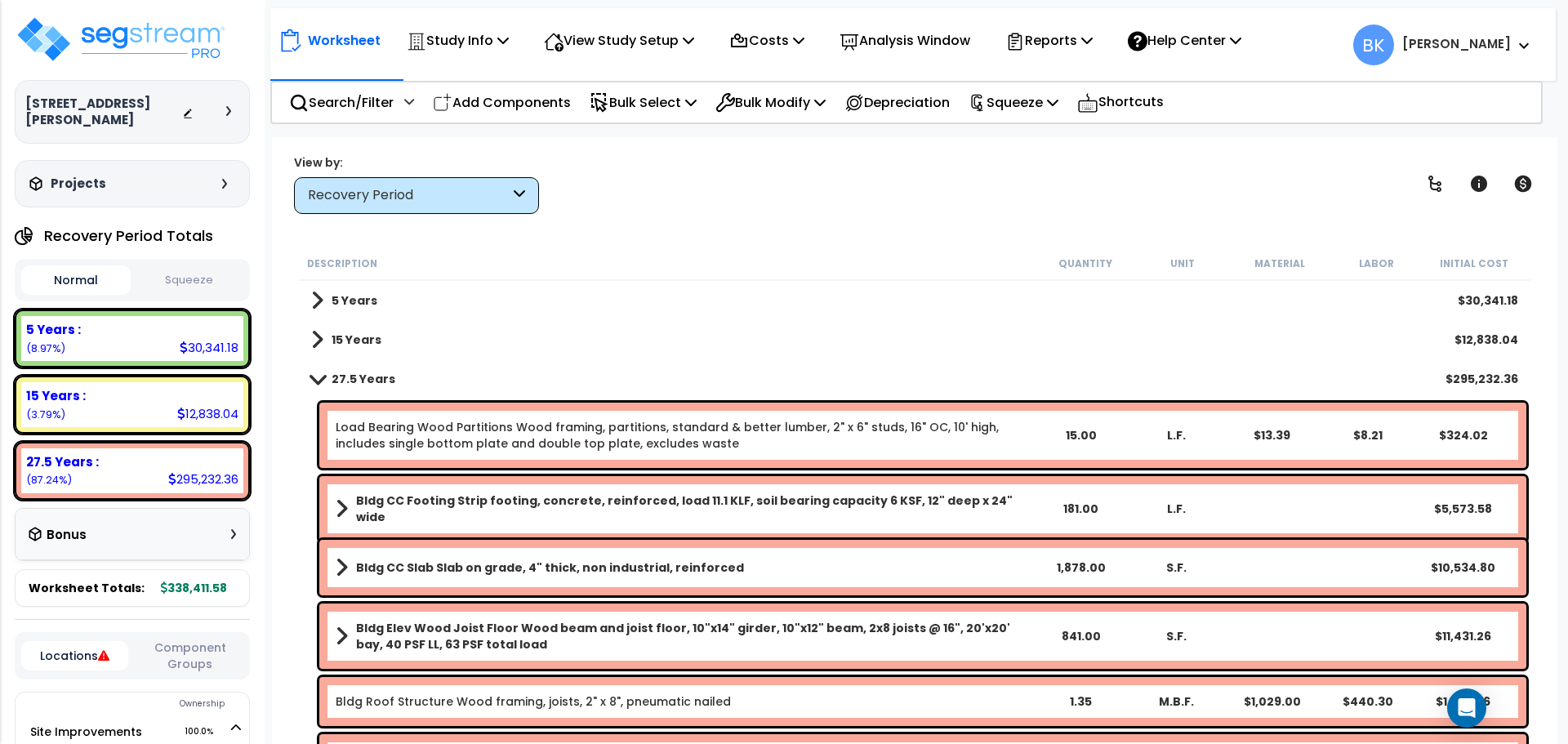
click at [317, 374] on span at bounding box center [317, 378] width 23 height 12
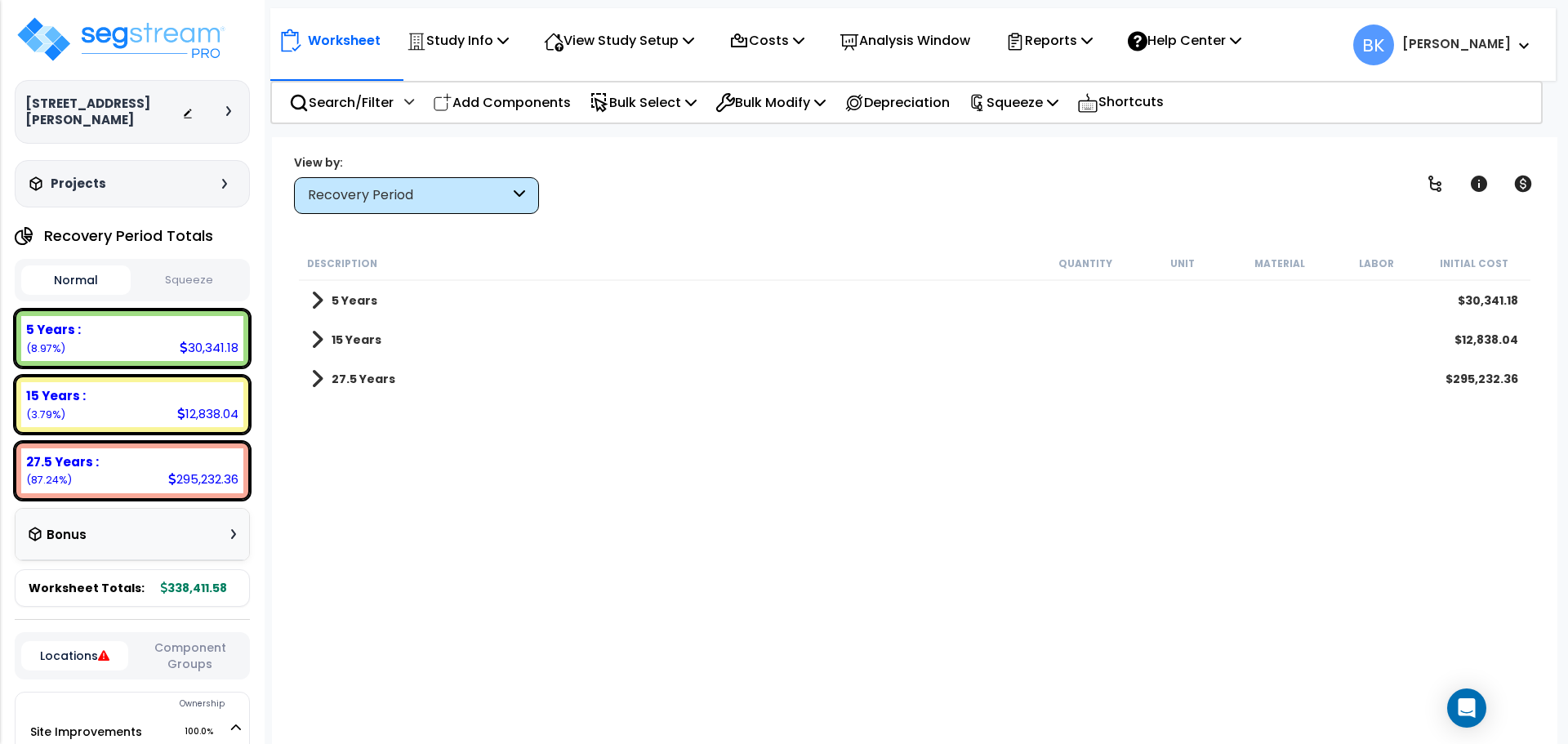
click at [315, 343] on span at bounding box center [317, 339] width 12 height 23
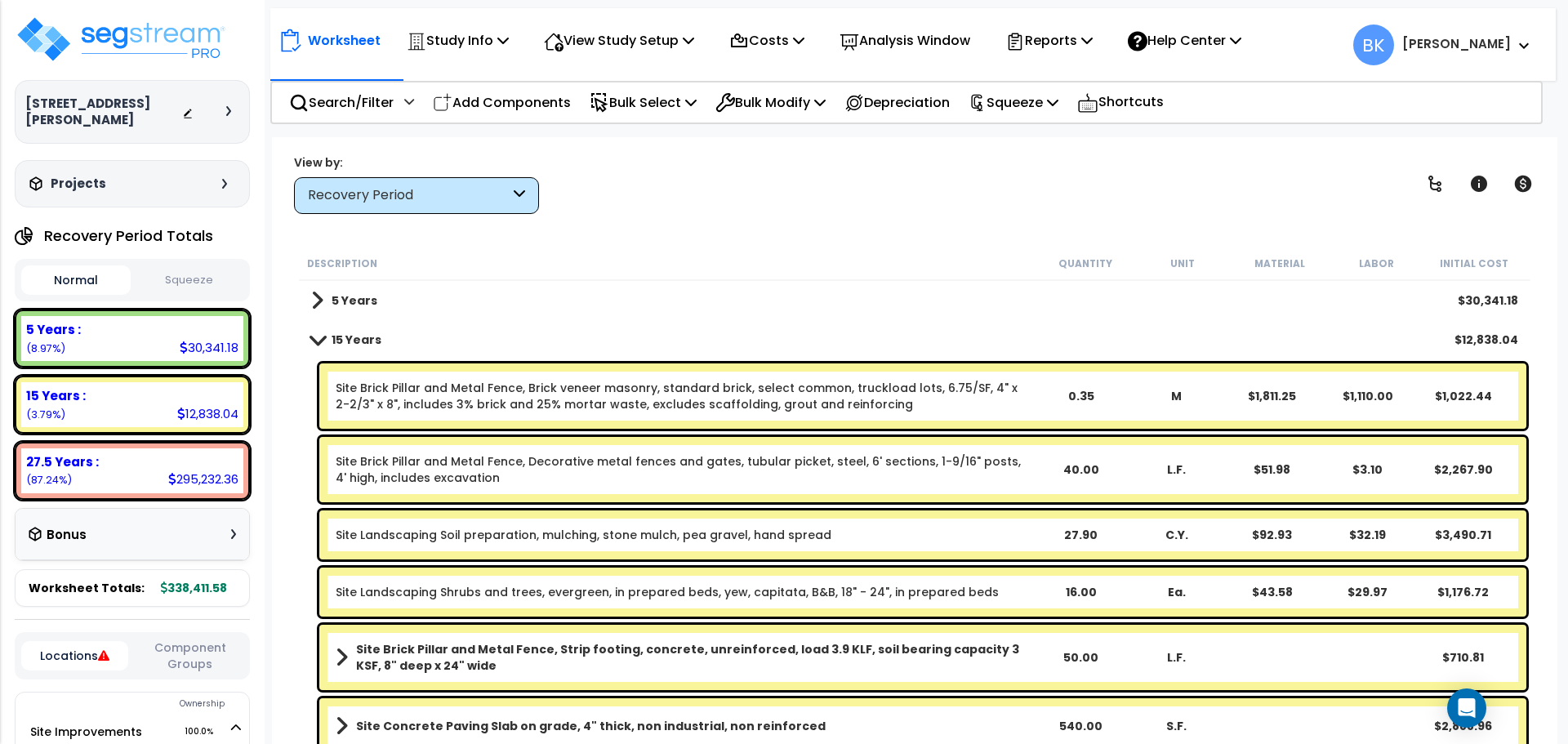
click at [315, 343] on span at bounding box center [317, 339] width 23 height 12
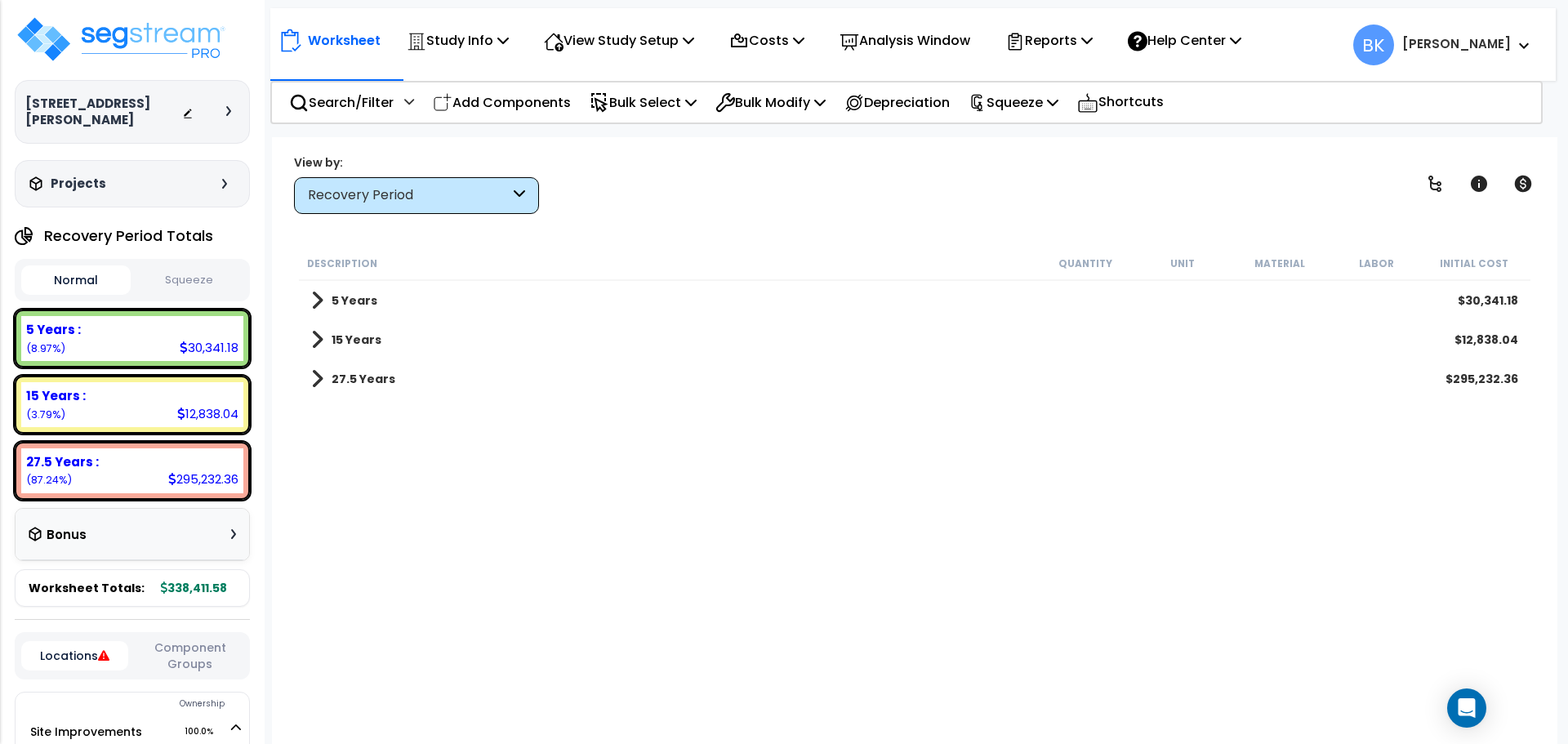
click at [308, 295] on div "5 Years $30,341.18" at bounding box center [915, 301] width 1223 height 39
click at [314, 295] on span at bounding box center [317, 300] width 12 height 23
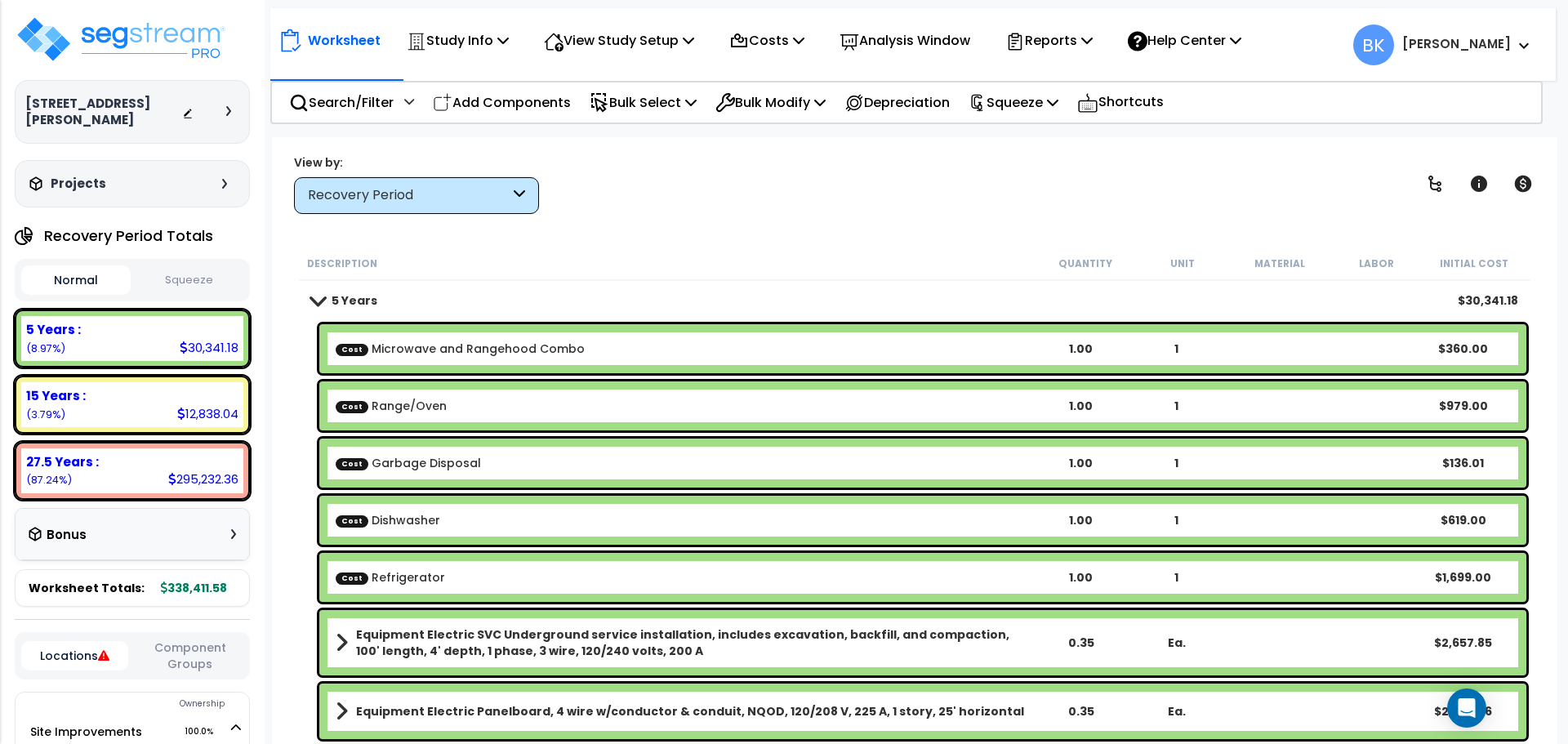
click at [314, 295] on span at bounding box center [317, 300] width 23 height 12
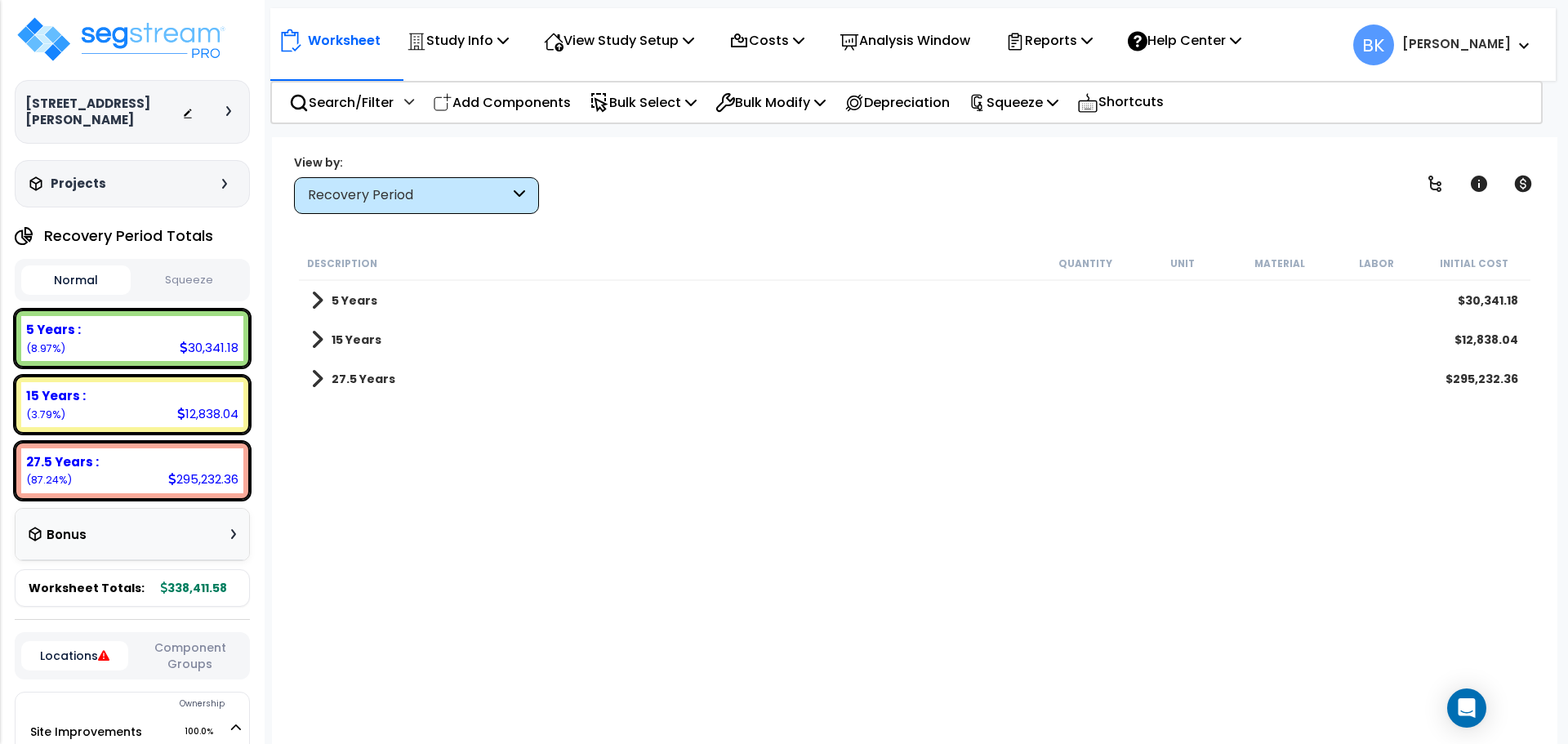
click at [321, 331] on span at bounding box center [317, 339] width 12 height 23
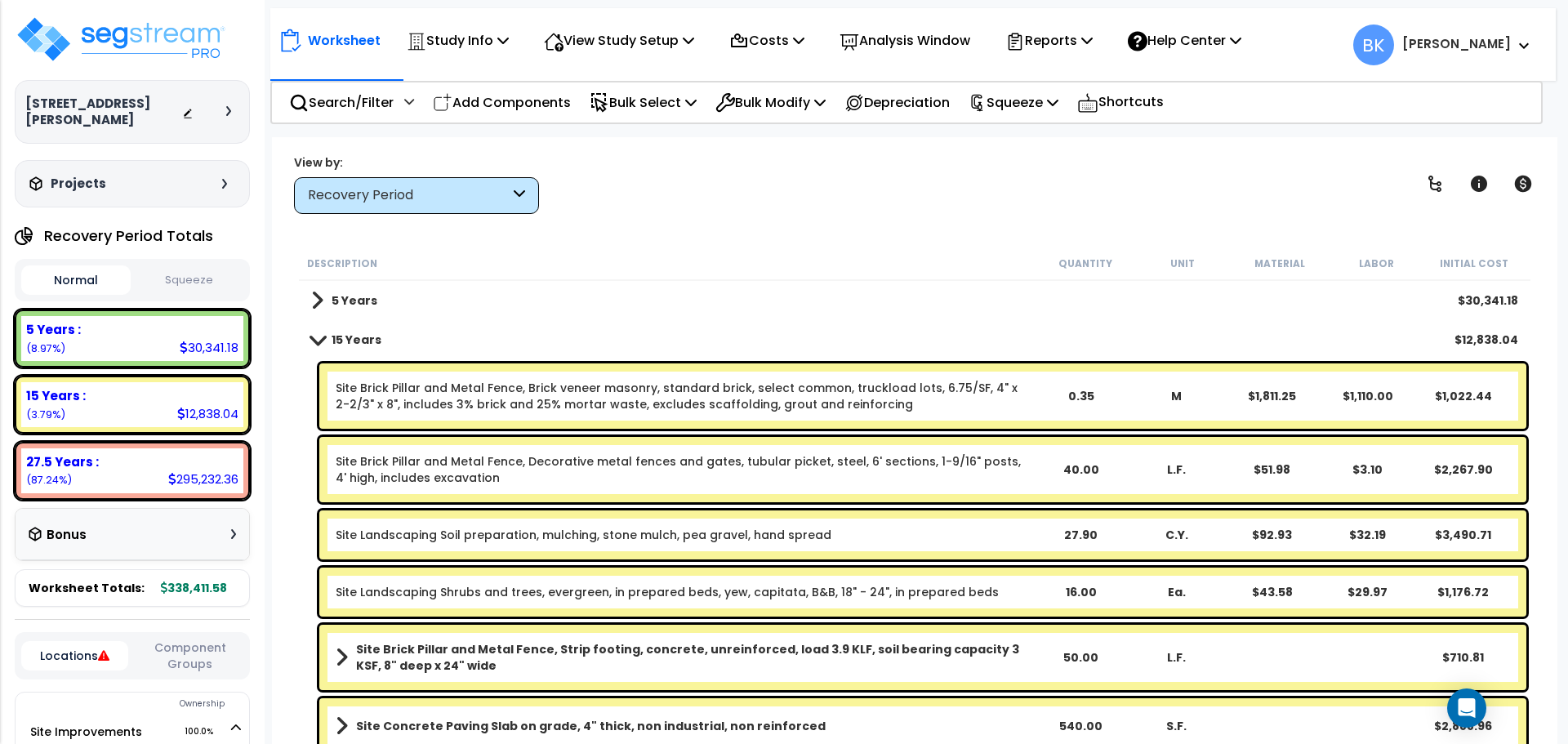
click at [320, 340] on span at bounding box center [317, 339] width 23 height 12
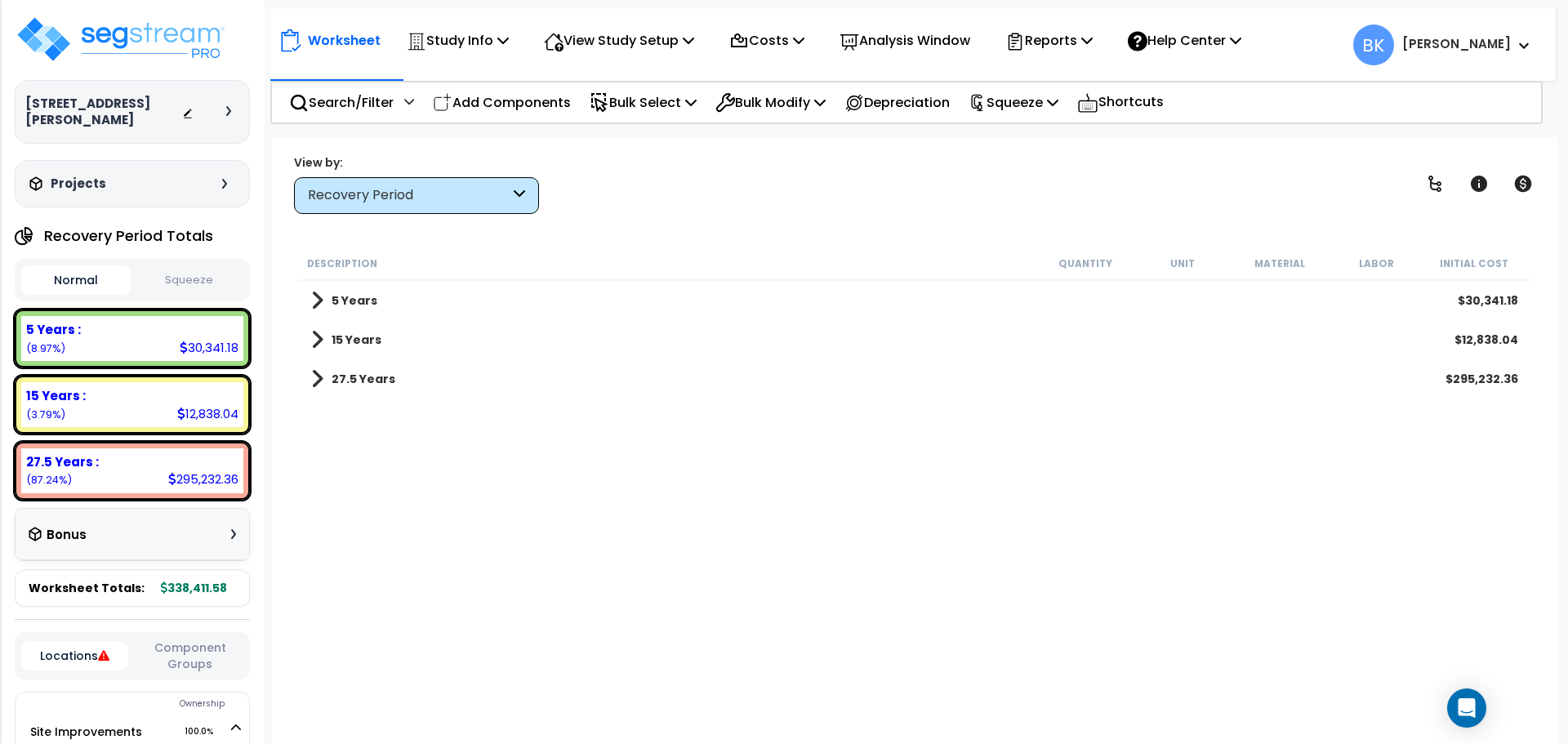
click at [321, 373] on span at bounding box center [317, 378] width 12 height 23
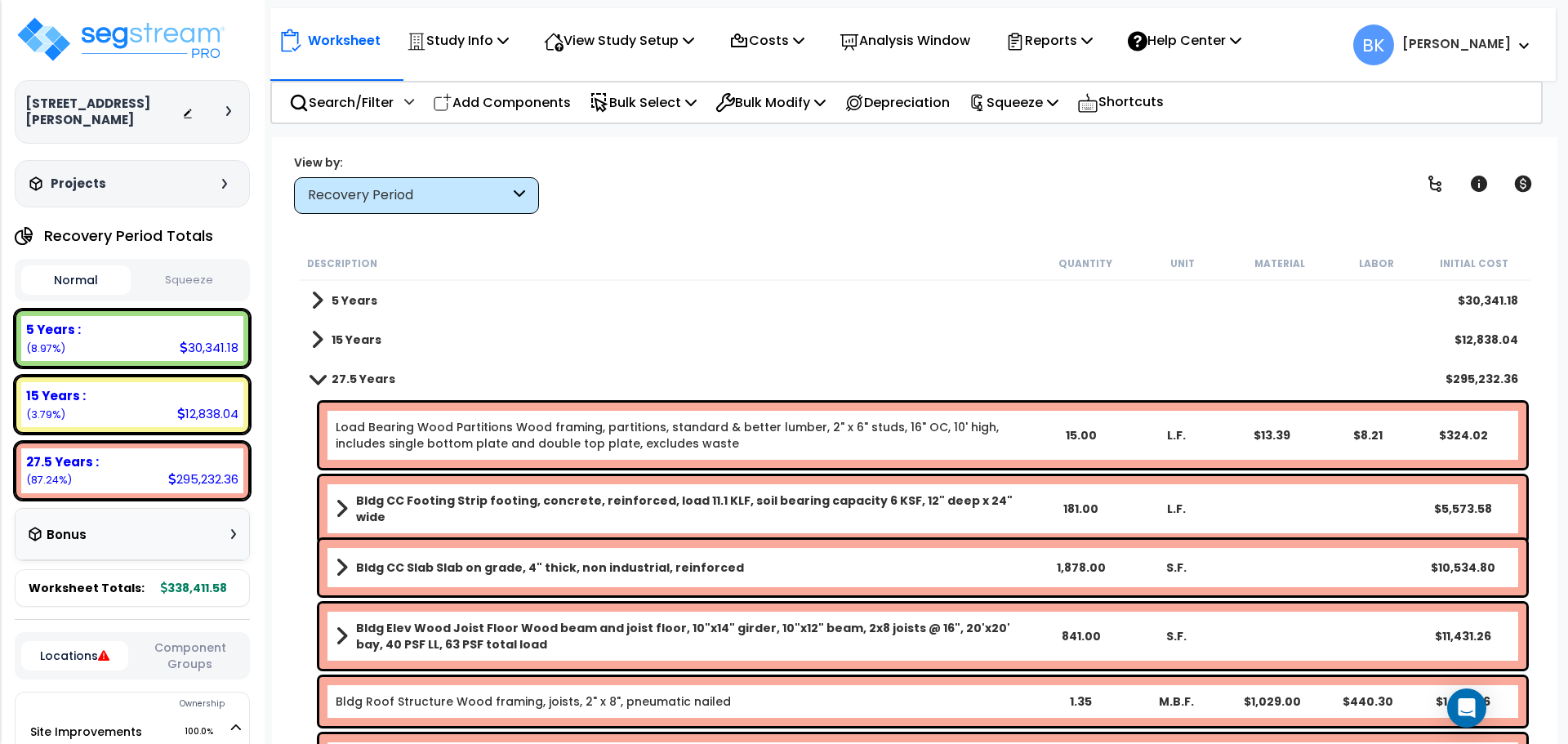
click at [318, 376] on span at bounding box center [317, 378] width 23 height 12
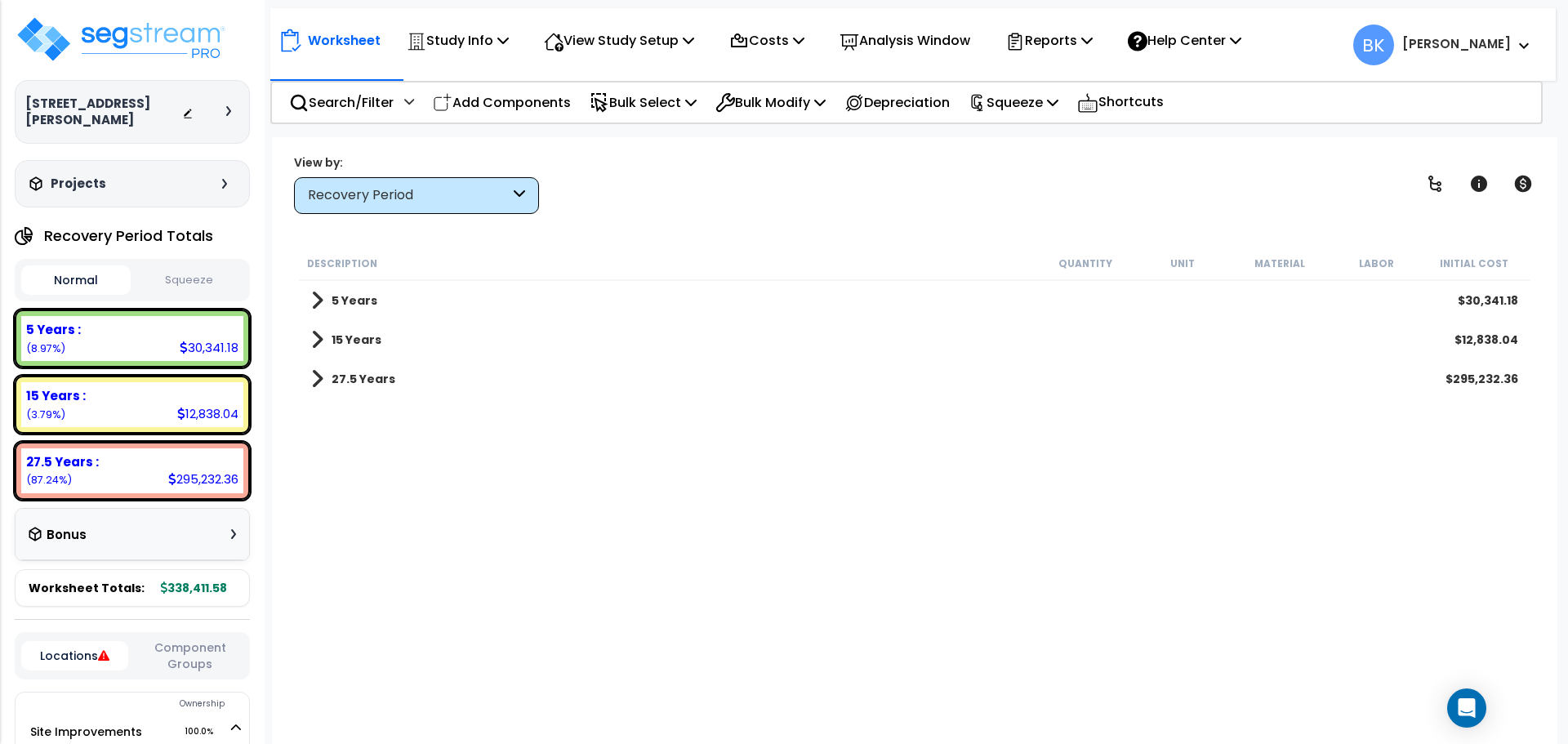
click at [316, 297] on span at bounding box center [317, 300] width 12 height 23
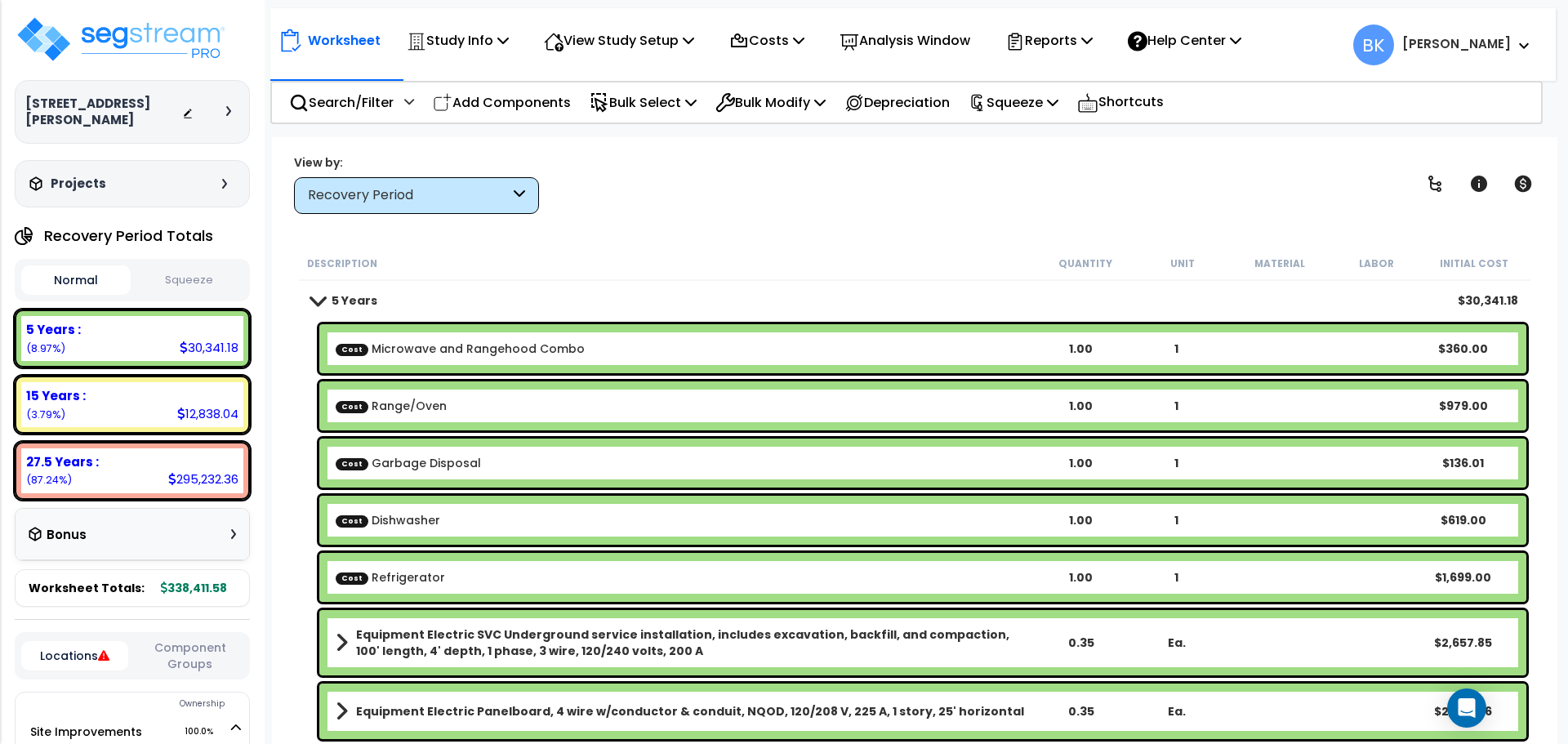
click at [316, 297] on span at bounding box center [317, 300] width 23 height 12
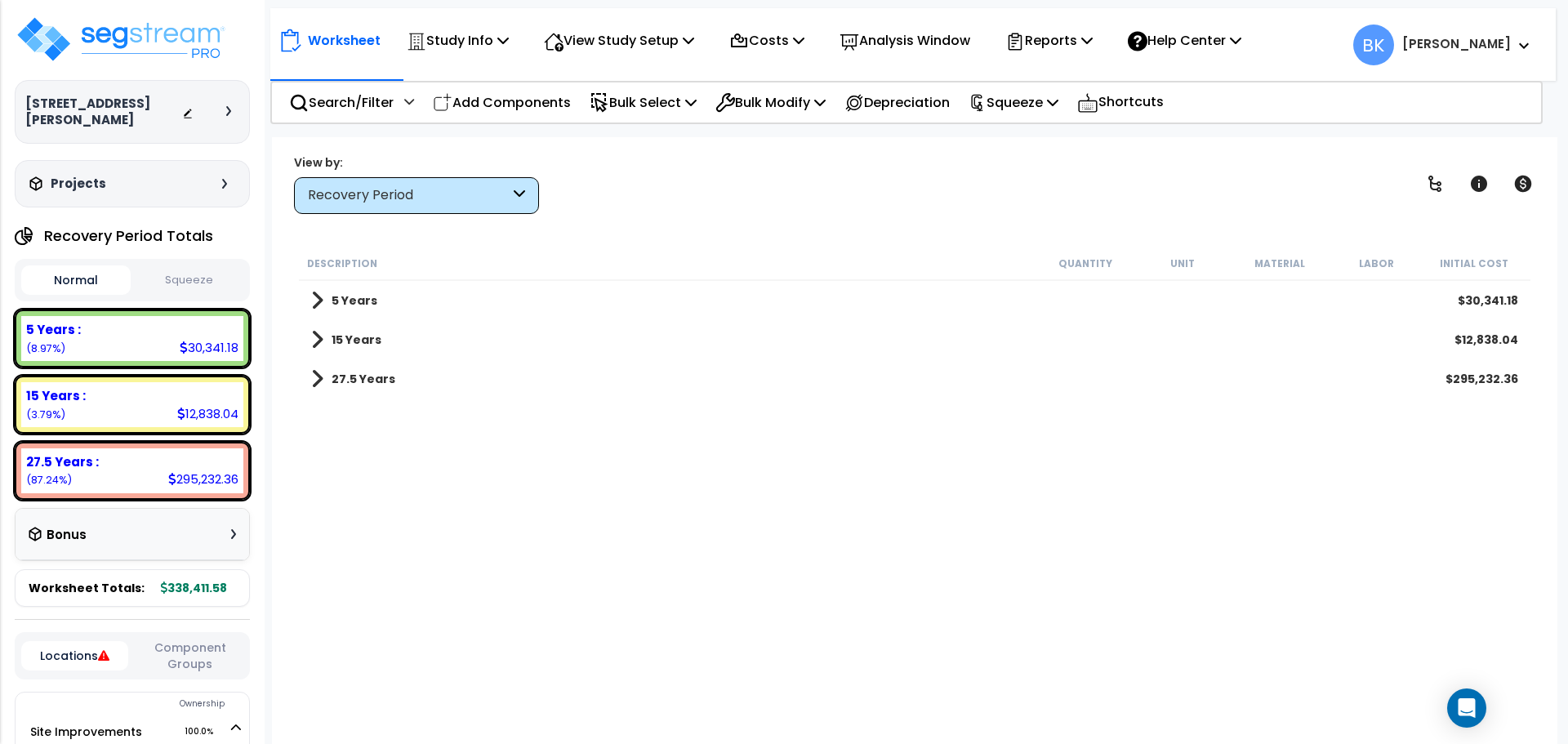
click at [316, 297] on span at bounding box center [317, 300] width 12 height 23
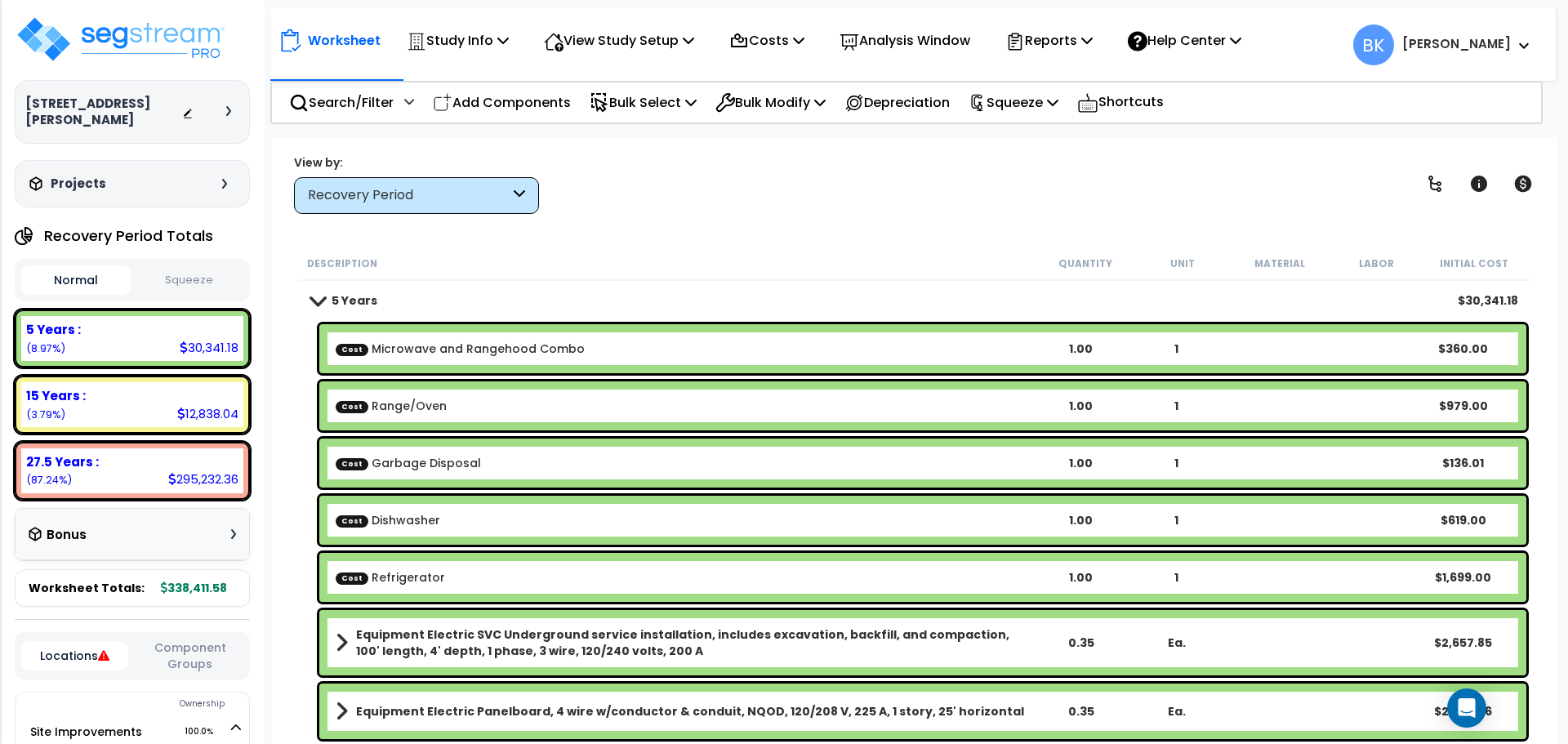
click at [316, 297] on span at bounding box center [317, 300] width 23 height 12
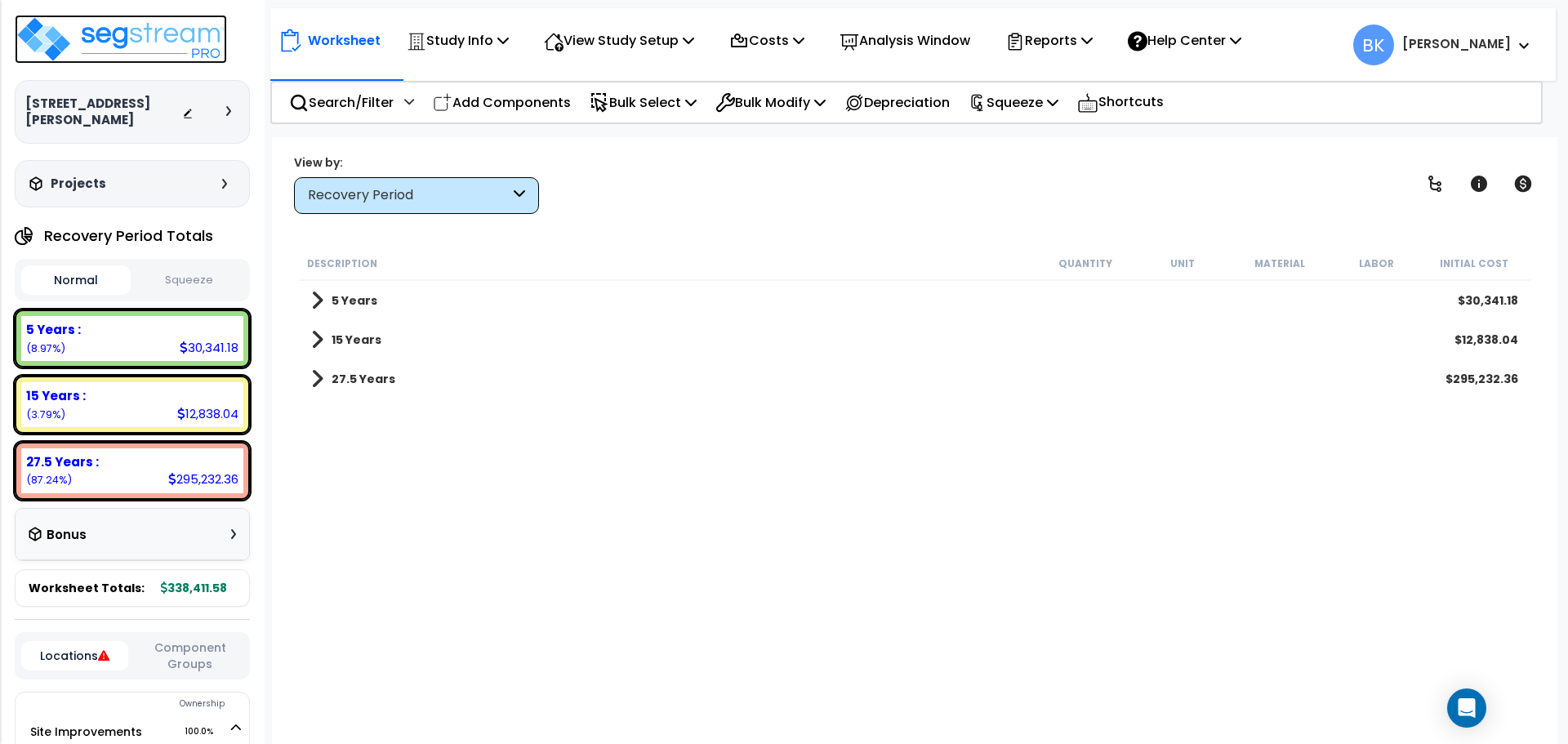
click at [137, 25] on img at bounding box center [121, 39] width 213 height 49
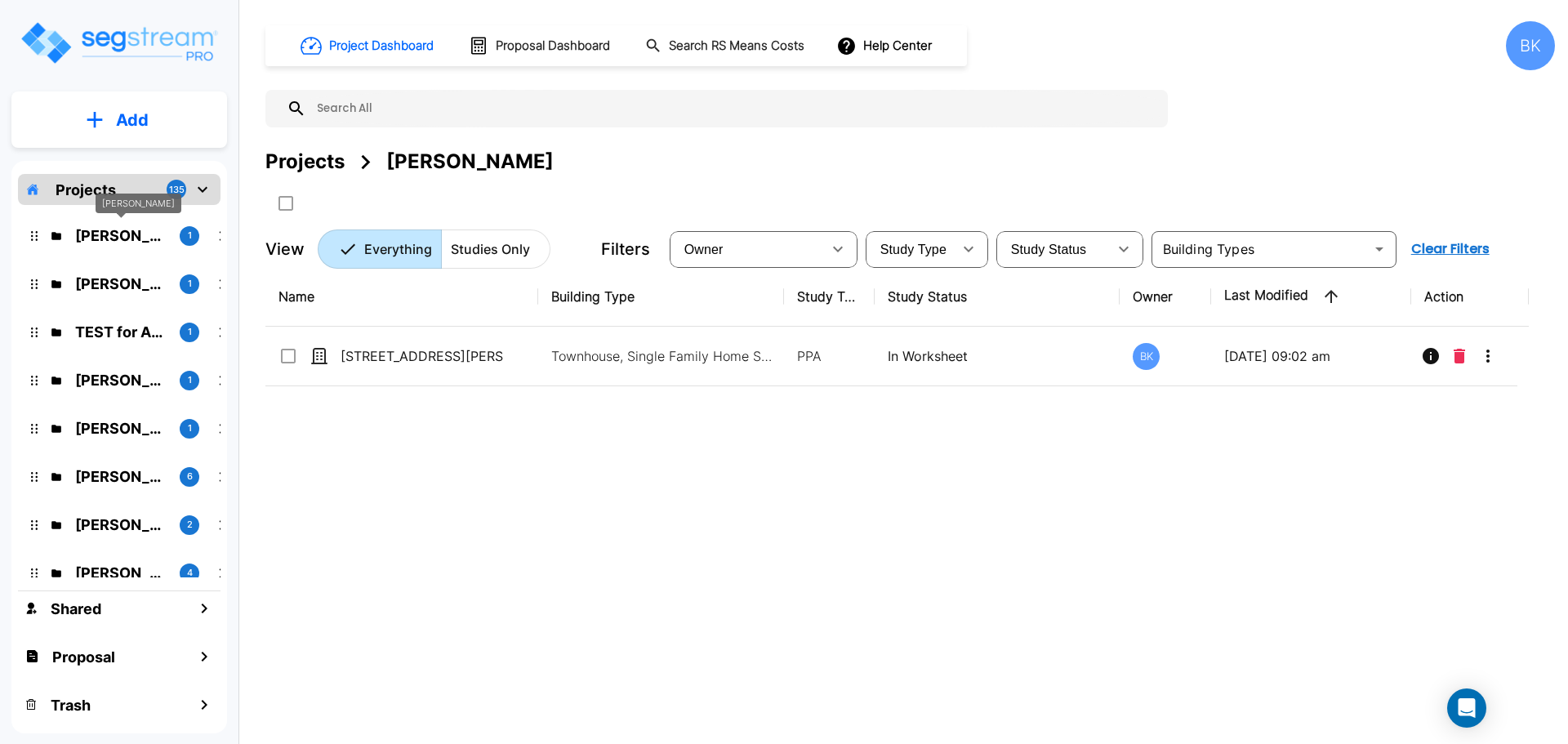
drag, startPoint x: 112, startPoint y: 226, endPoint x: 116, endPoint y: 259, distance: 33.2
click at [112, 226] on p "[PERSON_NAME]" at bounding box center [120, 236] width 92 height 22
click at [136, 112] on p "Add" at bounding box center [132, 119] width 33 height 25
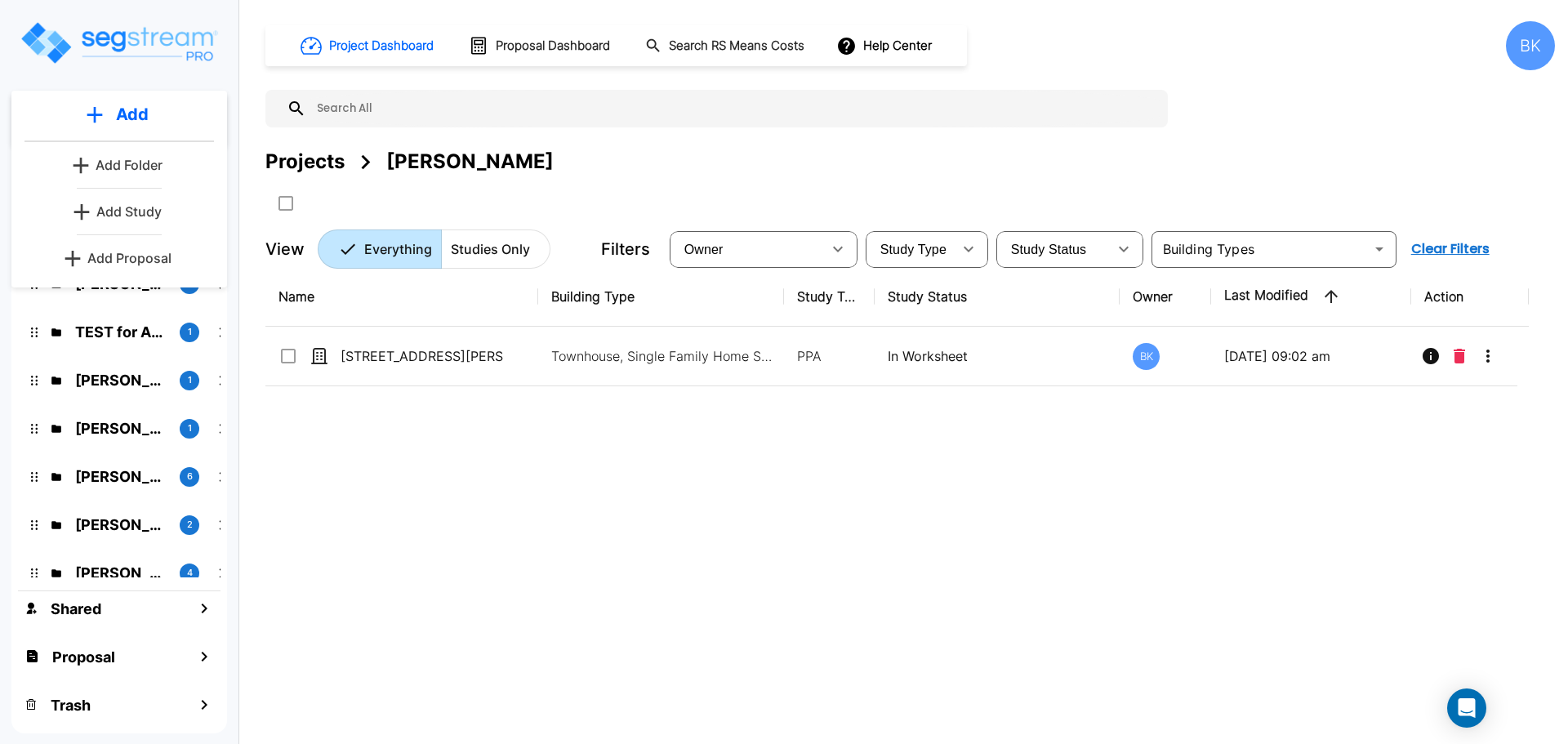
click at [129, 214] on p "Add Study" at bounding box center [129, 212] width 65 height 20
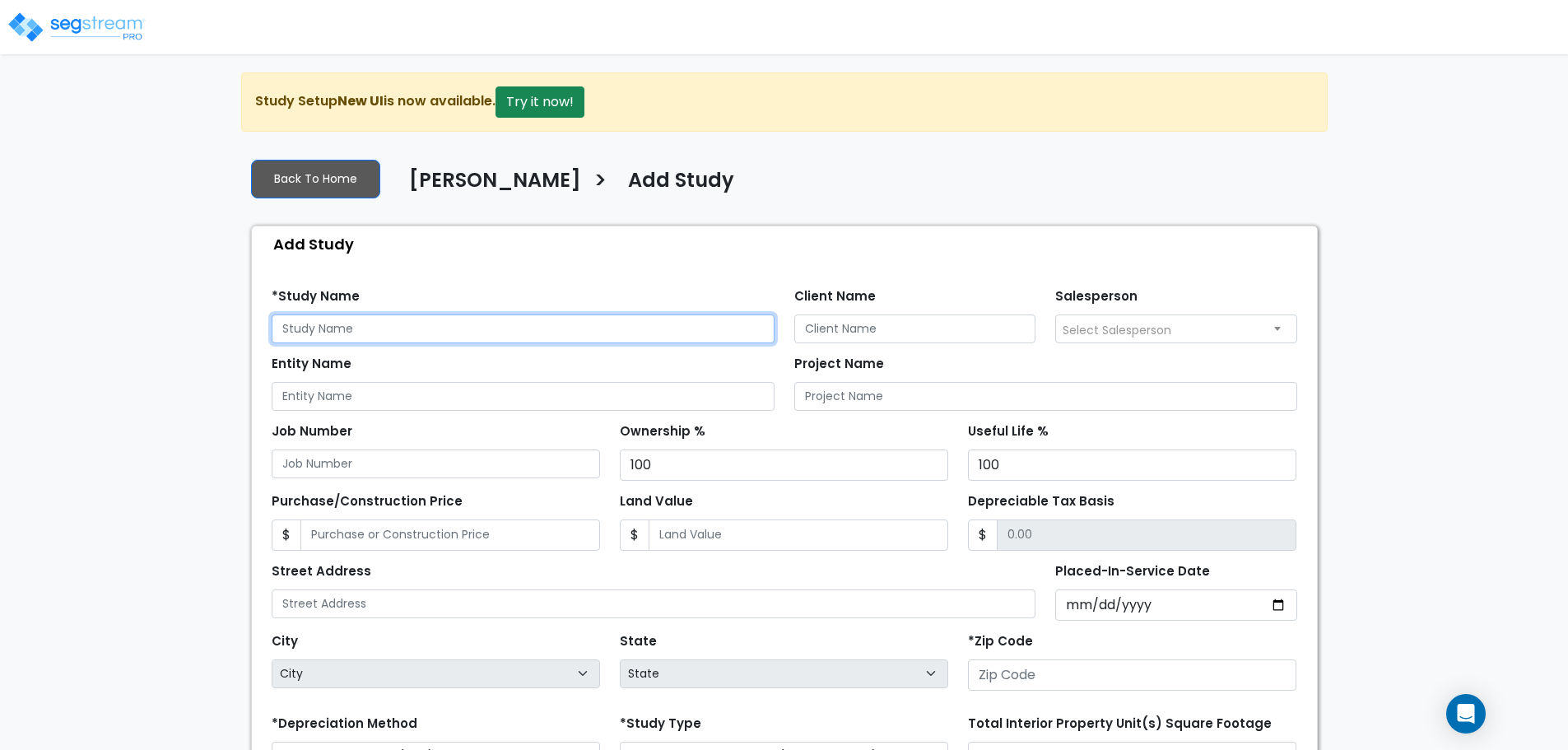
click at [384, 333] on input "text" at bounding box center [523, 329] width 502 height 29
paste input "[STREET_ADDRESS]"
type input "[STREET_ADDRESS]"
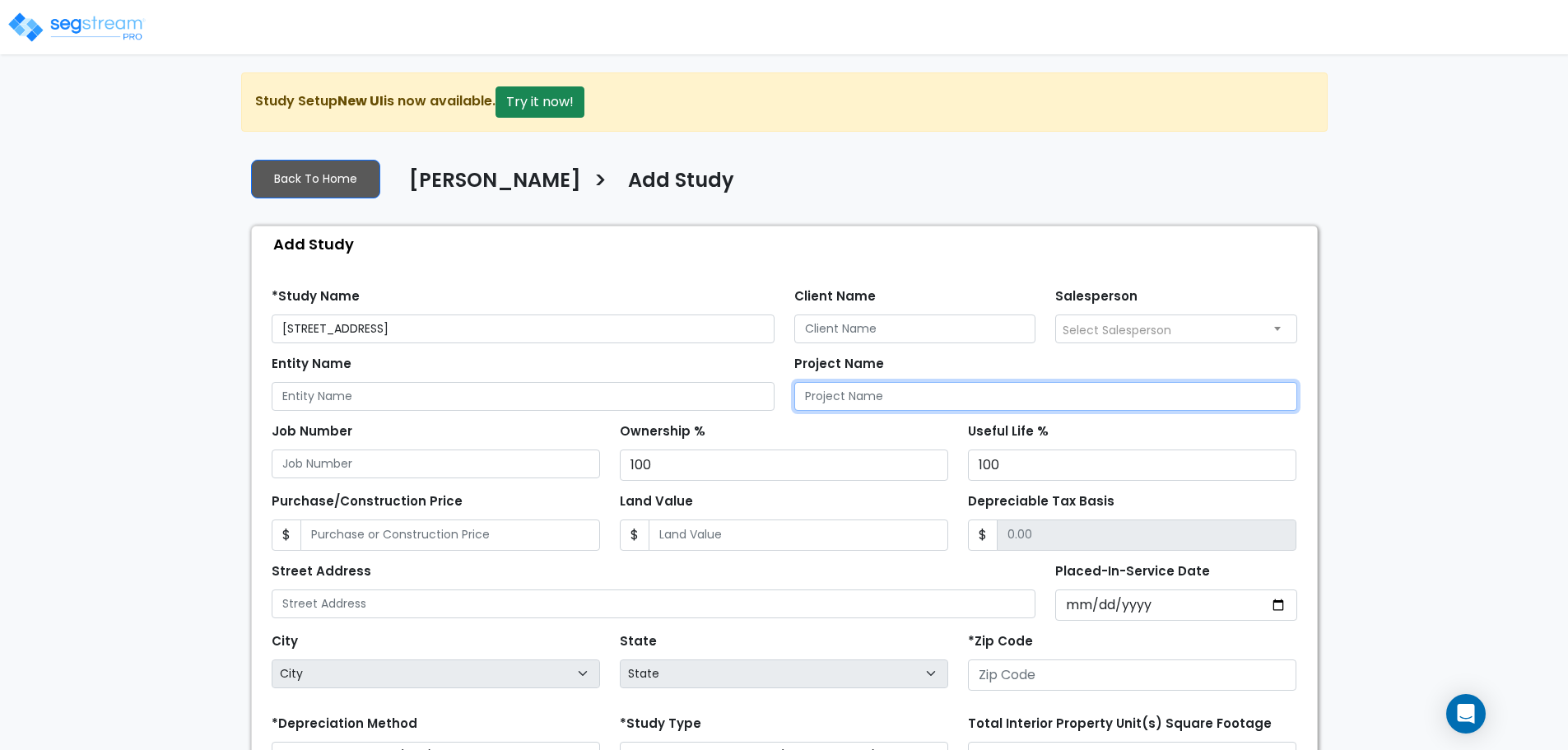
click at [857, 400] on input "Project Name" at bounding box center [1046, 396] width 502 height 29
paste input "[STREET_ADDRESS]"
type input "[STREET_ADDRESS]"
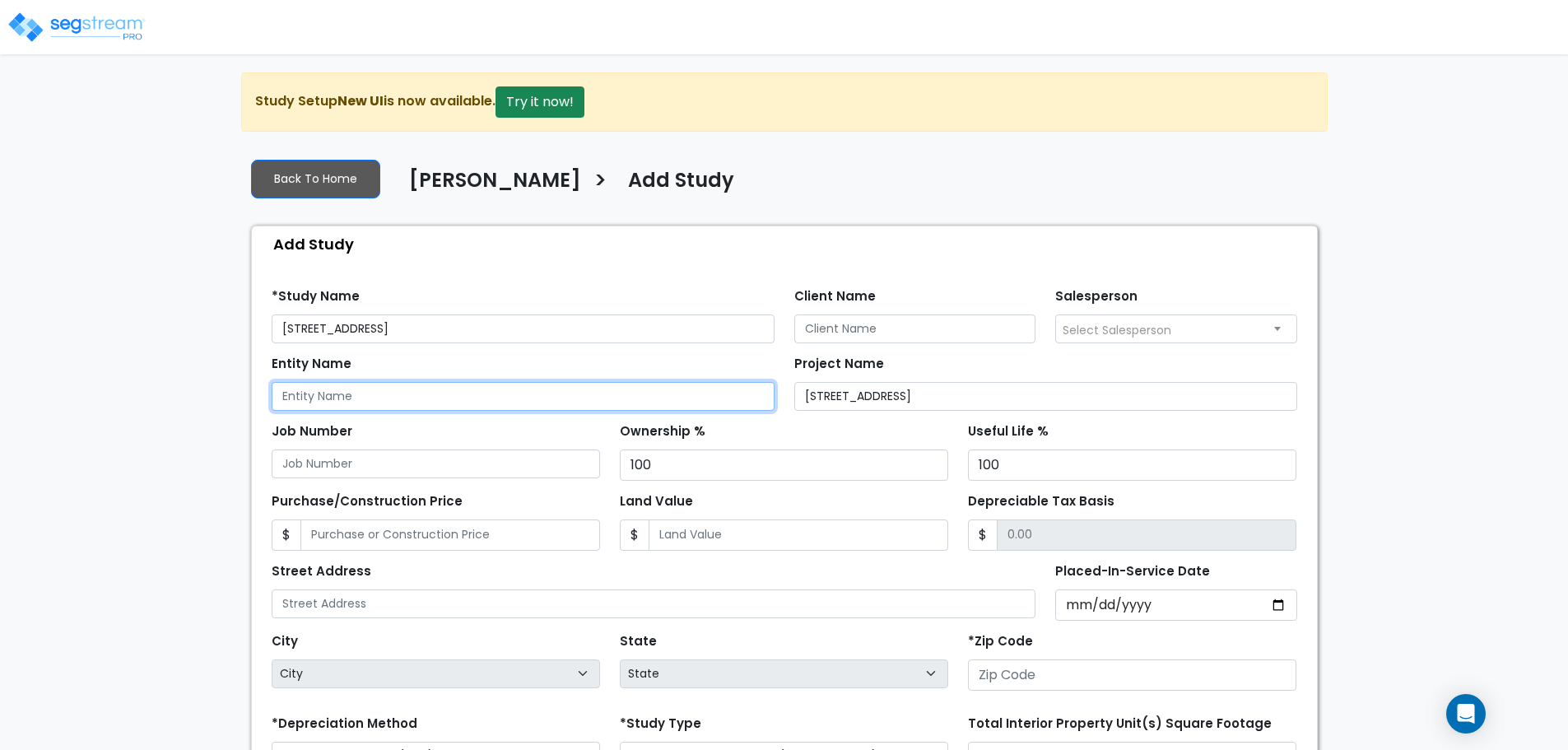
click at [592, 402] on input "Entity Name" at bounding box center [523, 396] width 502 height 29
click at [406, 390] on input "Entity Name" at bounding box center [523, 396] width 502 height 29
click at [405, 391] on input "Ryan Ivie" at bounding box center [523, 396] width 502 height 29
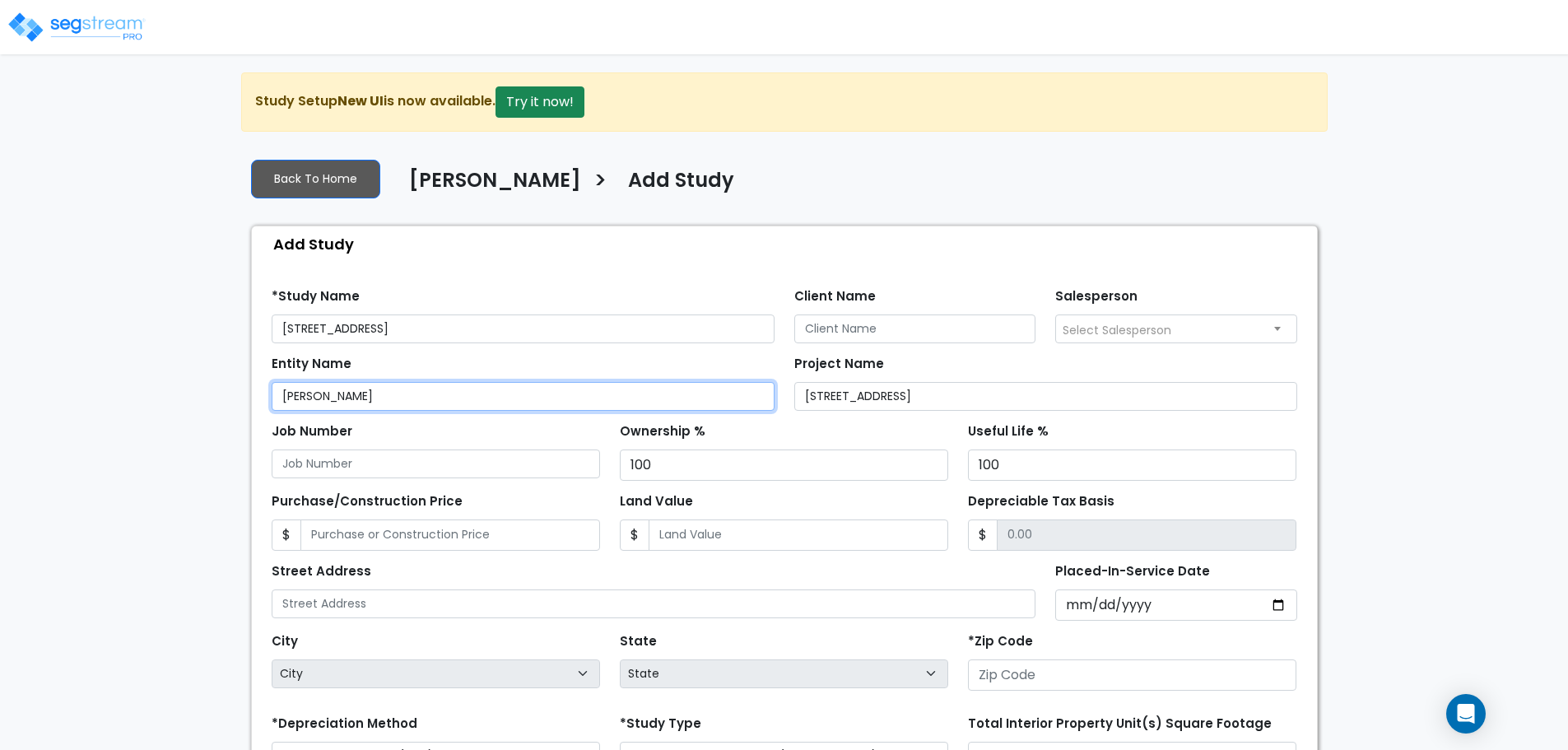
type input "[PERSON_NAME]"
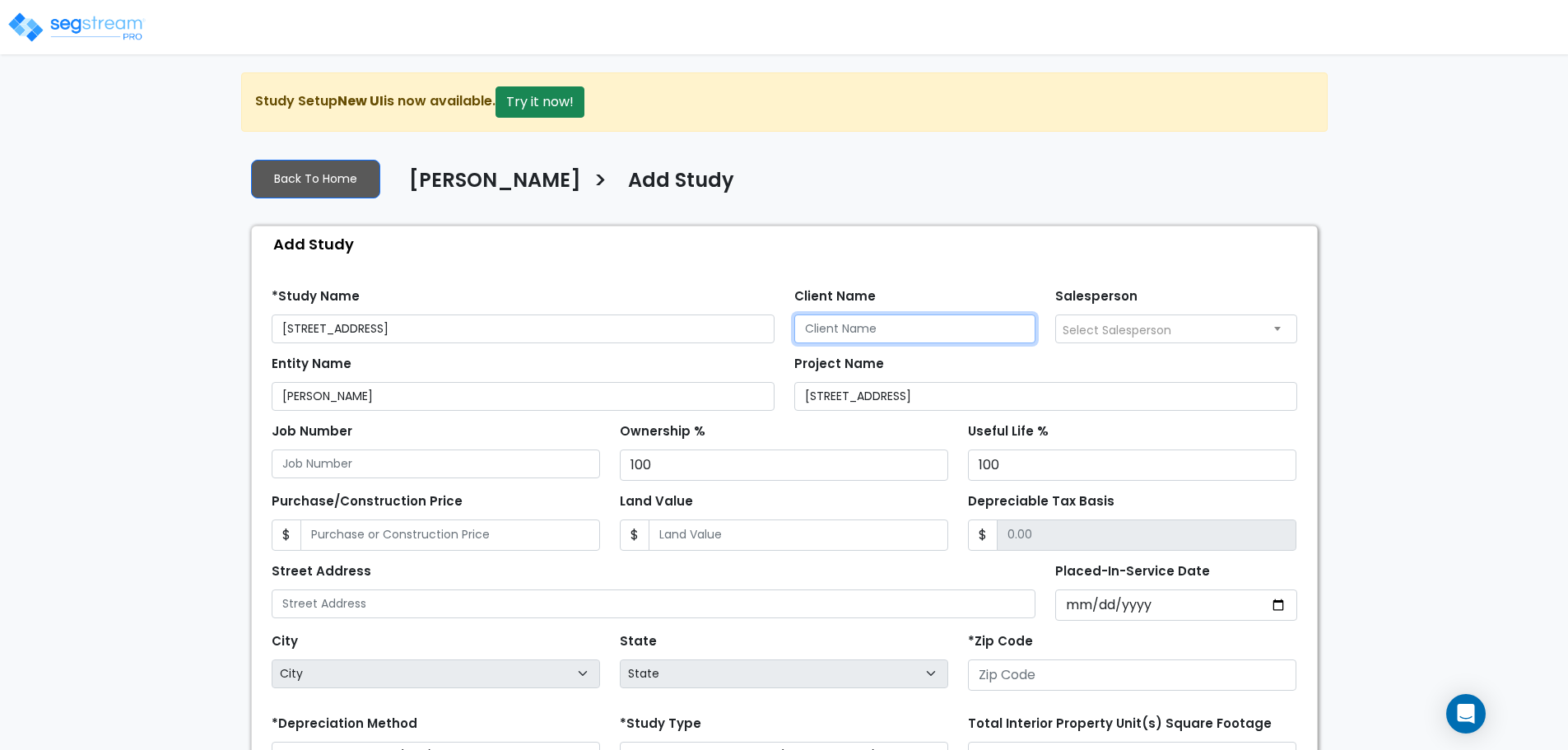
click at [819, 326] on input "Client Name" at bounding box center [916, 329] width 242 height 29
paste input "[PERSON_NAME]"
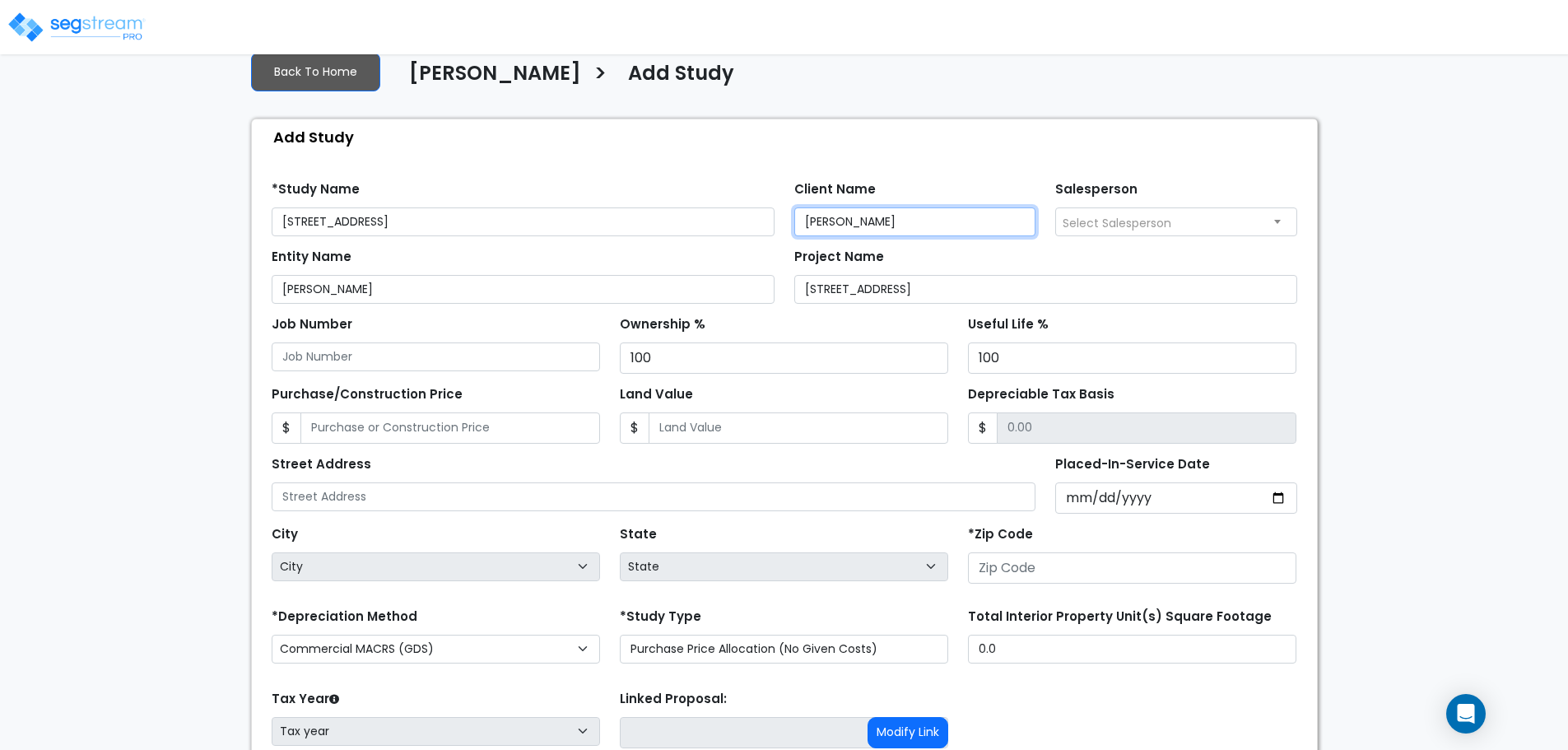
scroll to position [165, 0]
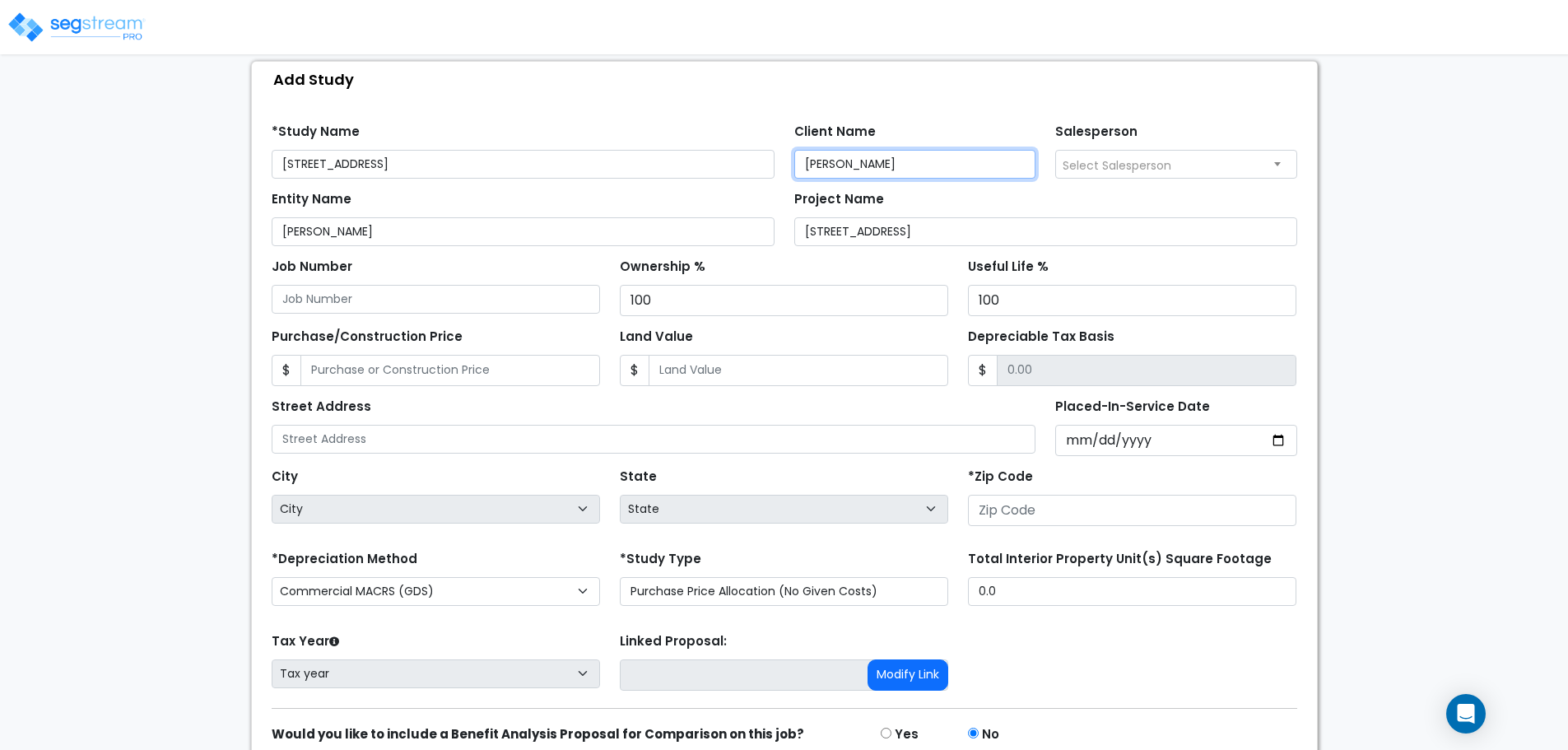
type input "[PERSON_NAME]"
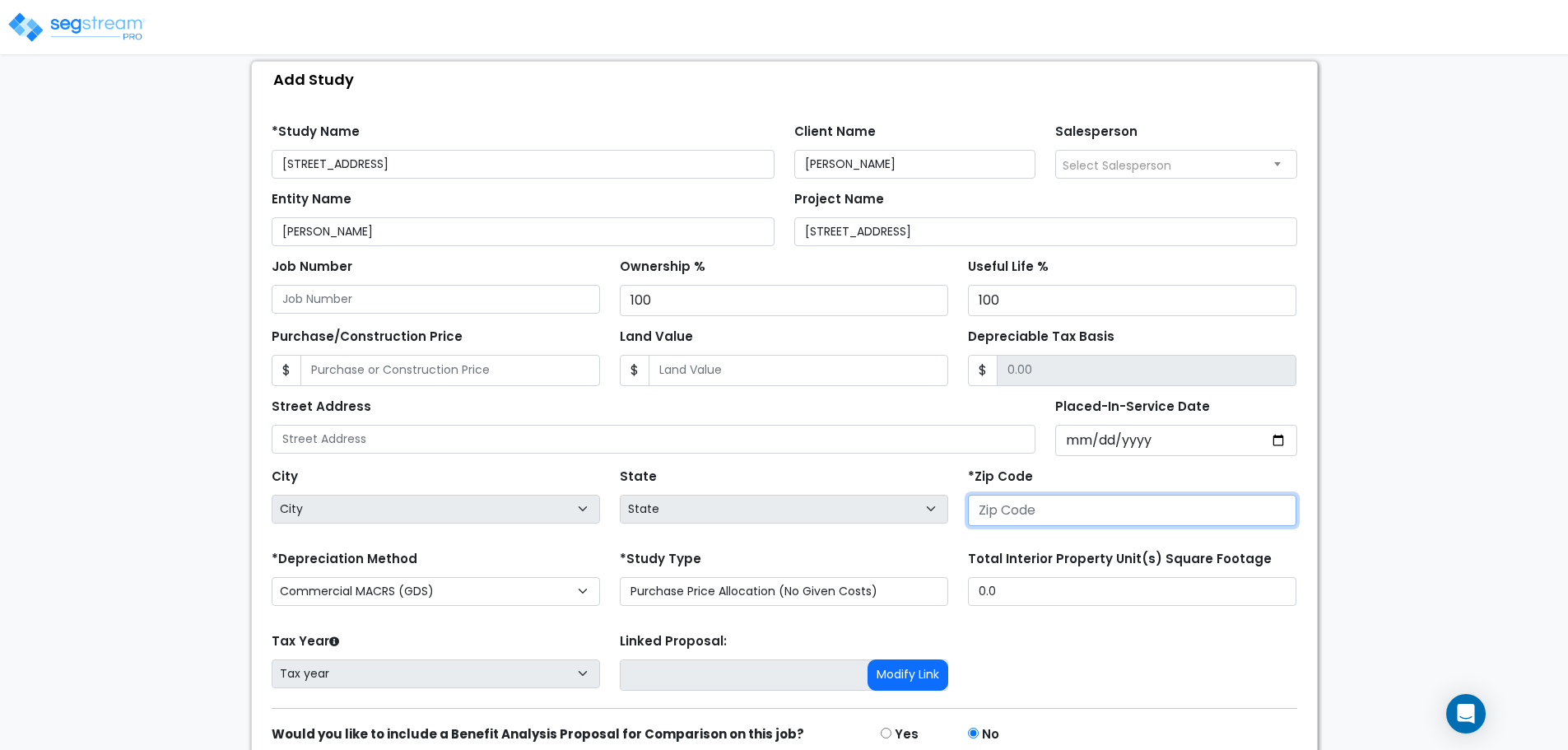
click at [1062, 515] on input "number" at bounding box center [1132, 510] width 329 height 31
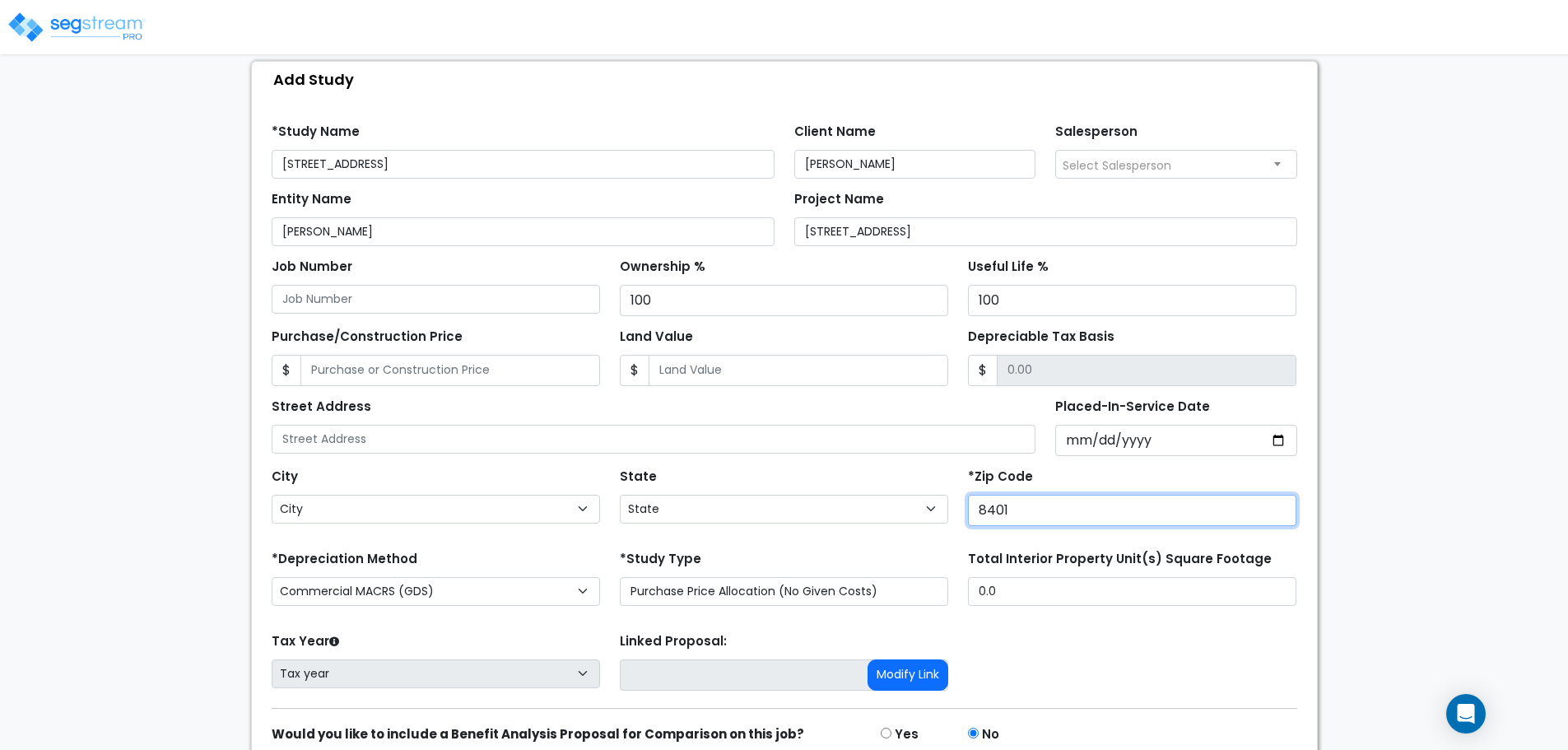
type input "84015"
select select "UT"
type input "84015"
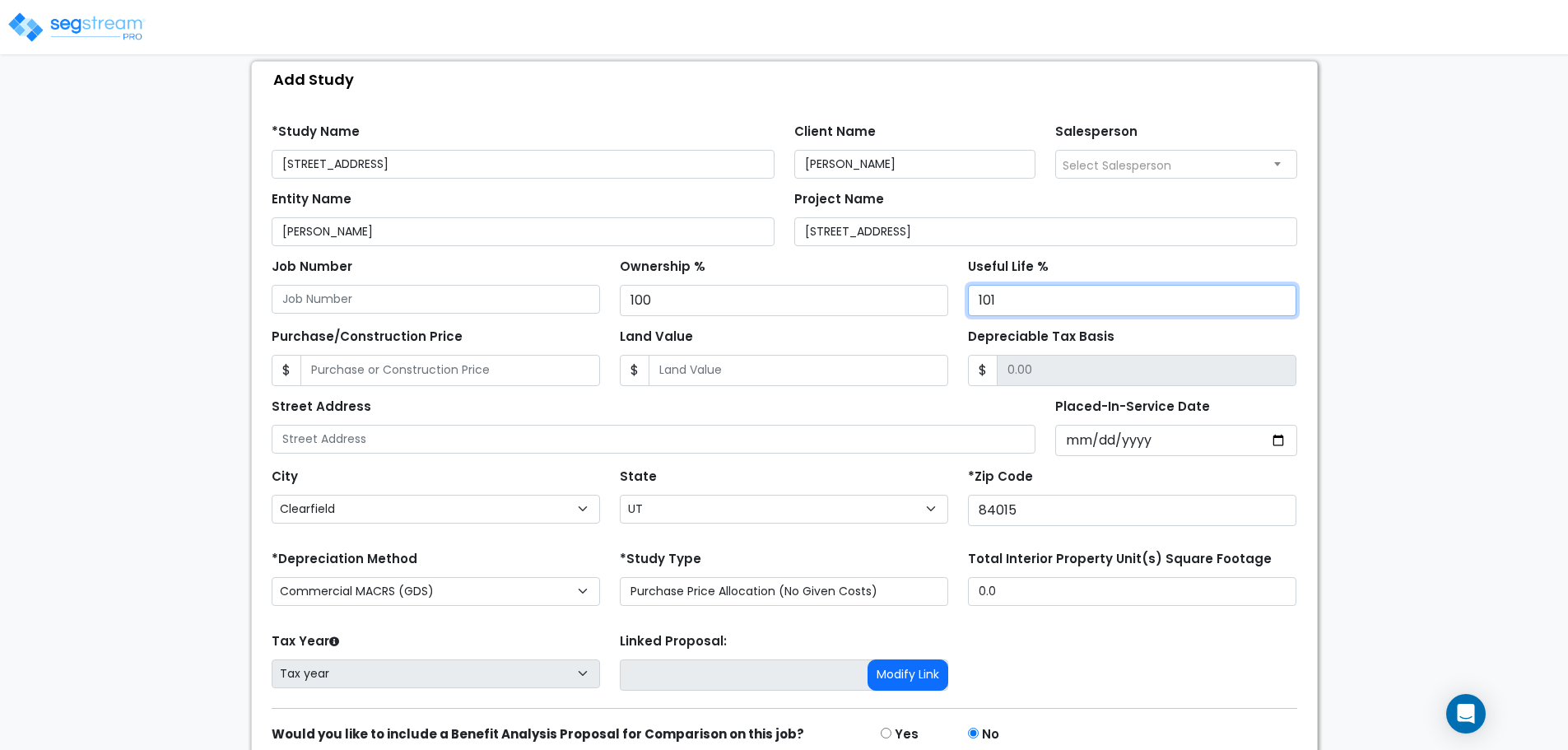
click at [1279, 297] on input "101" at bounding box center [1132, 300] width 329 height 31
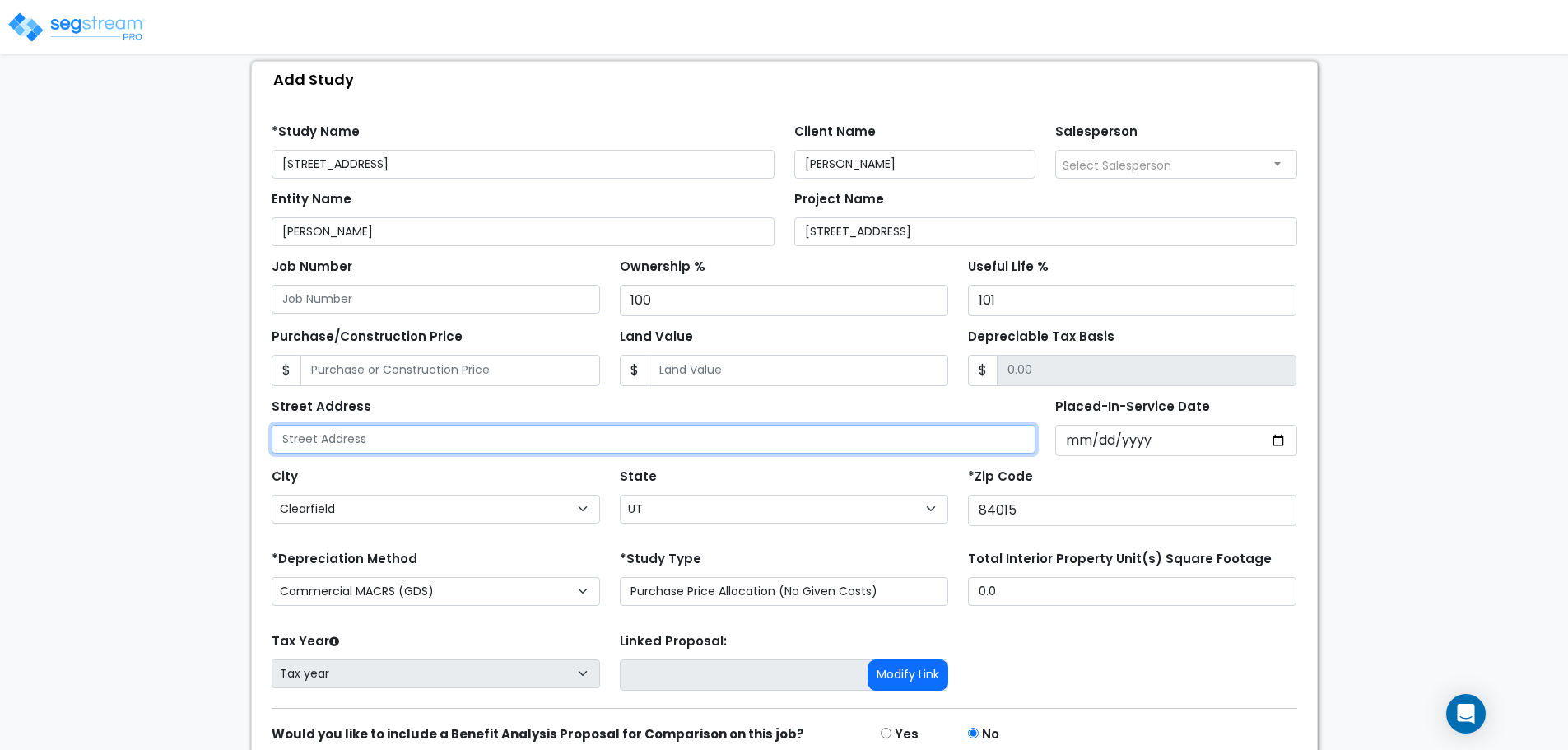
click at [921, 426] on input "text" at bounding box center [654, 439] width 765 height 29
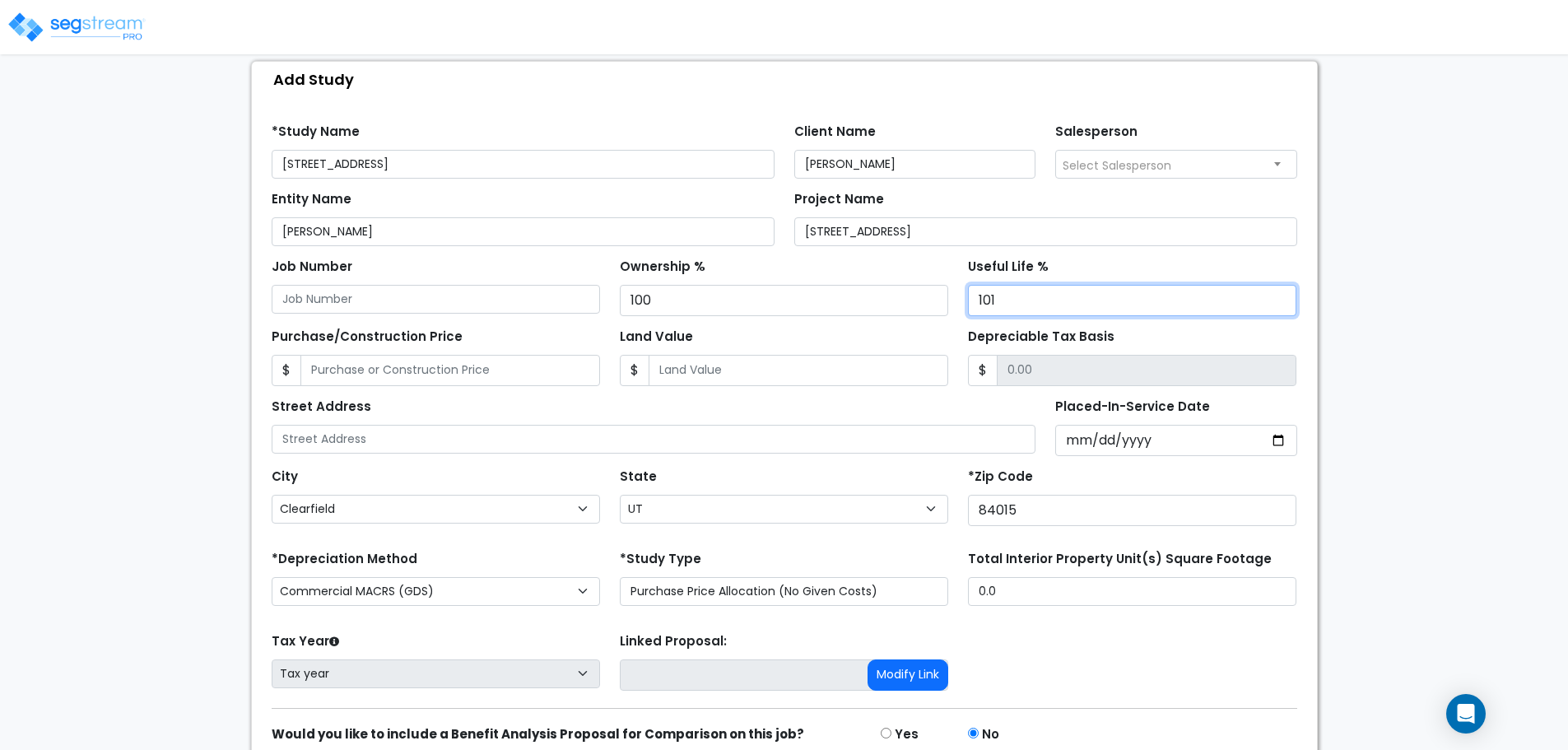
click at [1041, 301] on input "101" at bounding box center [1132, 300] width 329 height 31
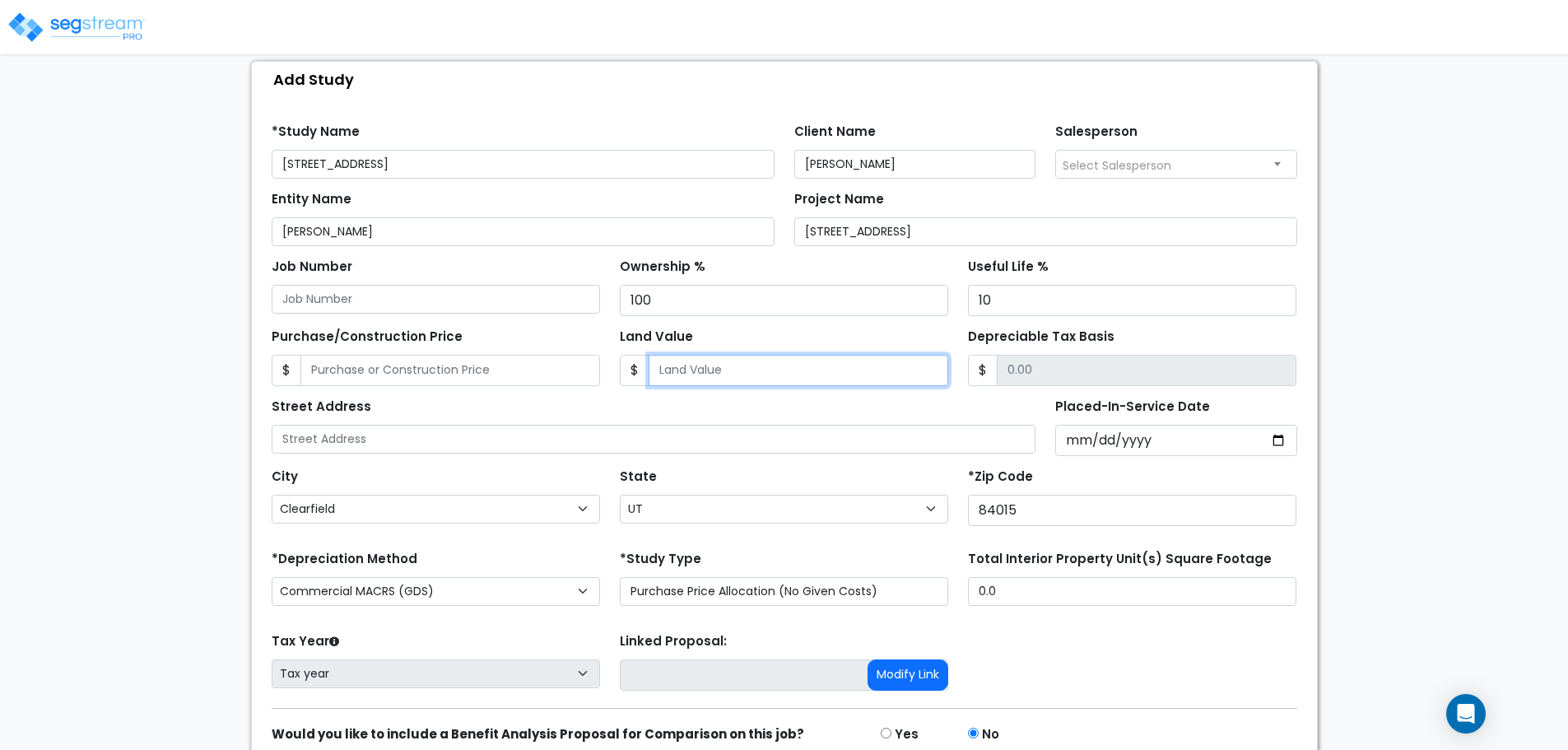
click at [937, 388] on form "*Study Name 937 E 700 S, Clearfield, UT 84015 Client Name Ryan Ivie Salesperson…" at bounding box center [784, 461] width 1026 height 700
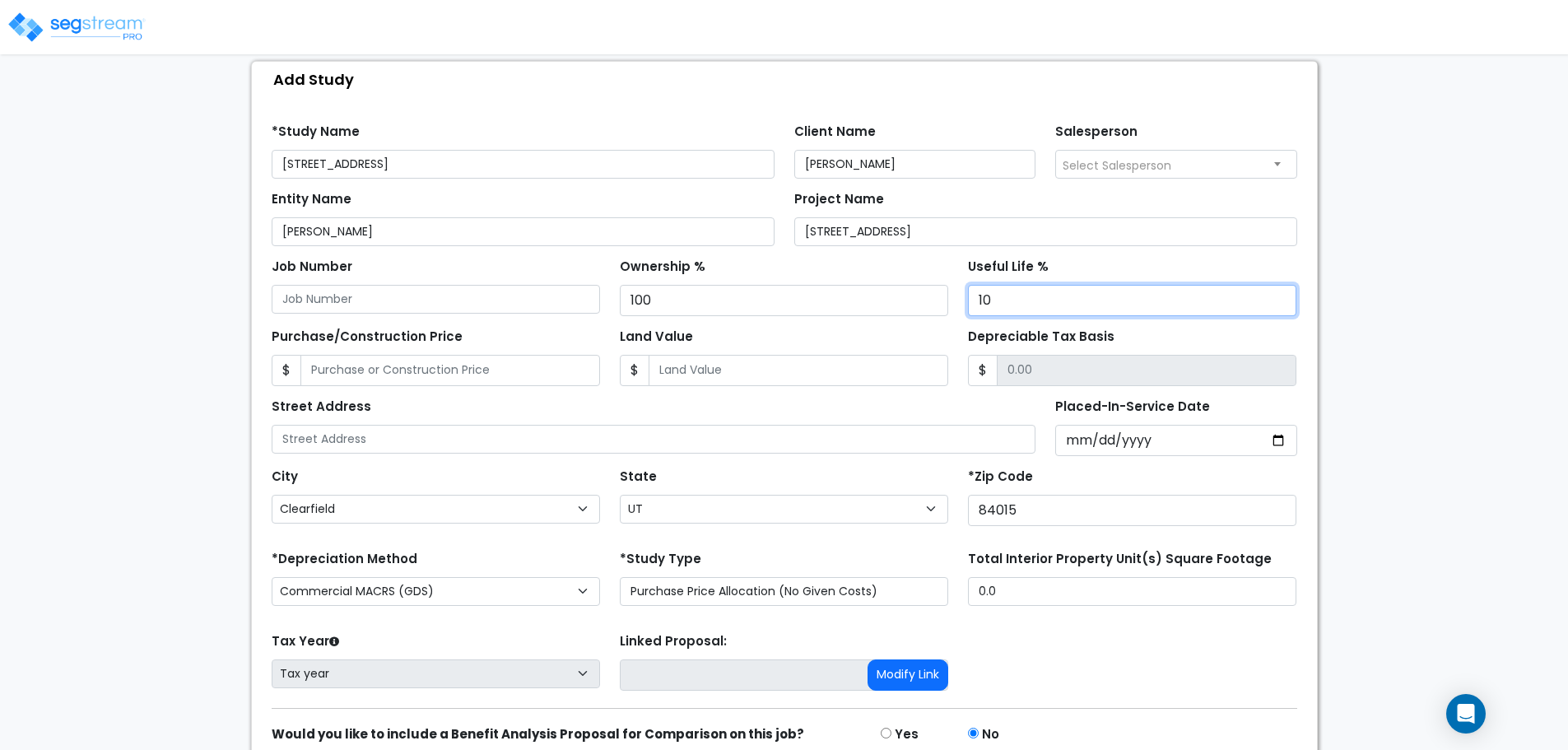
click at [1053, 311] on input "10" at bounding box center [1132, 300] width 329 height 31
type input "100"
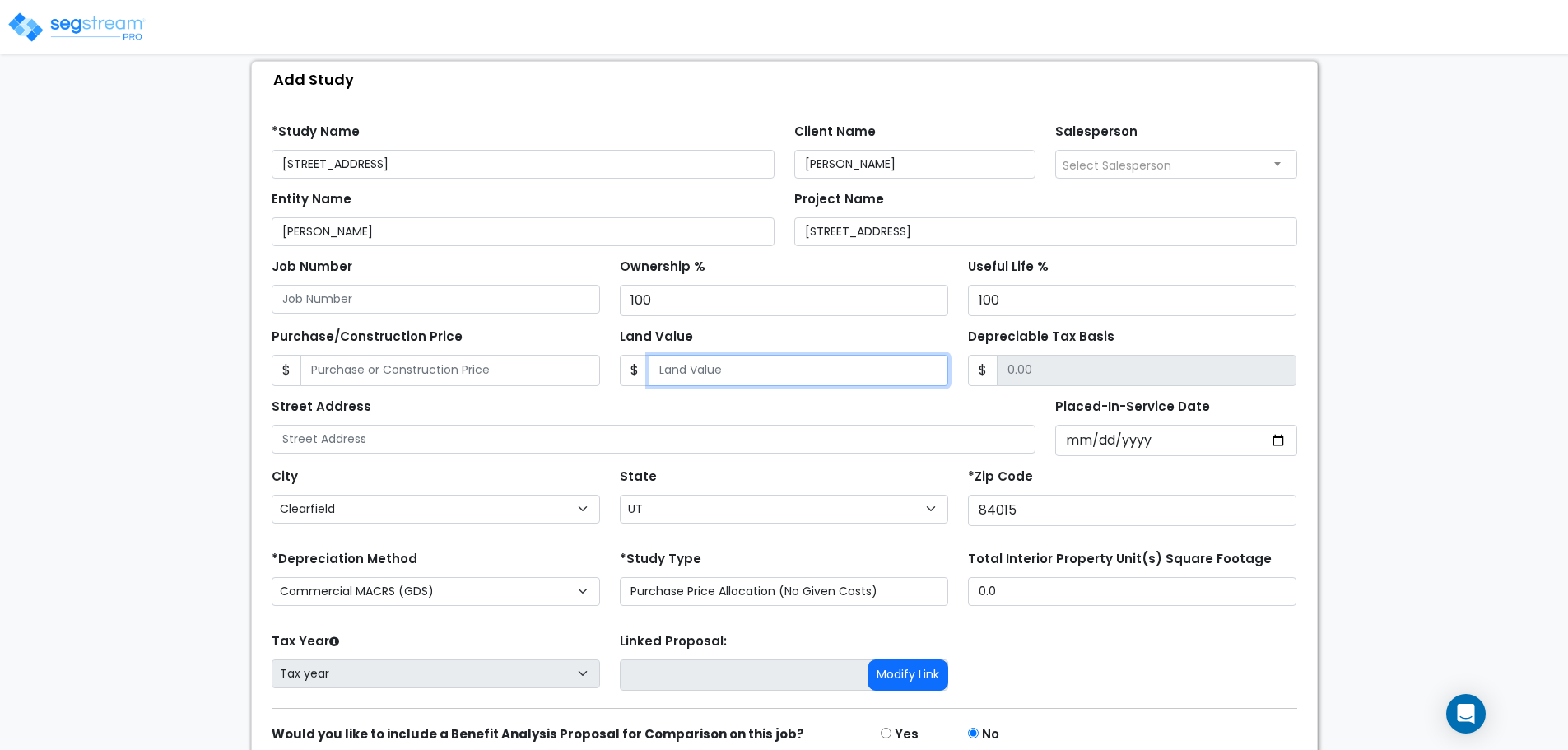
click at [923, 365] on input "Land Value" at bounding box center [798, 370] width 300 height 31
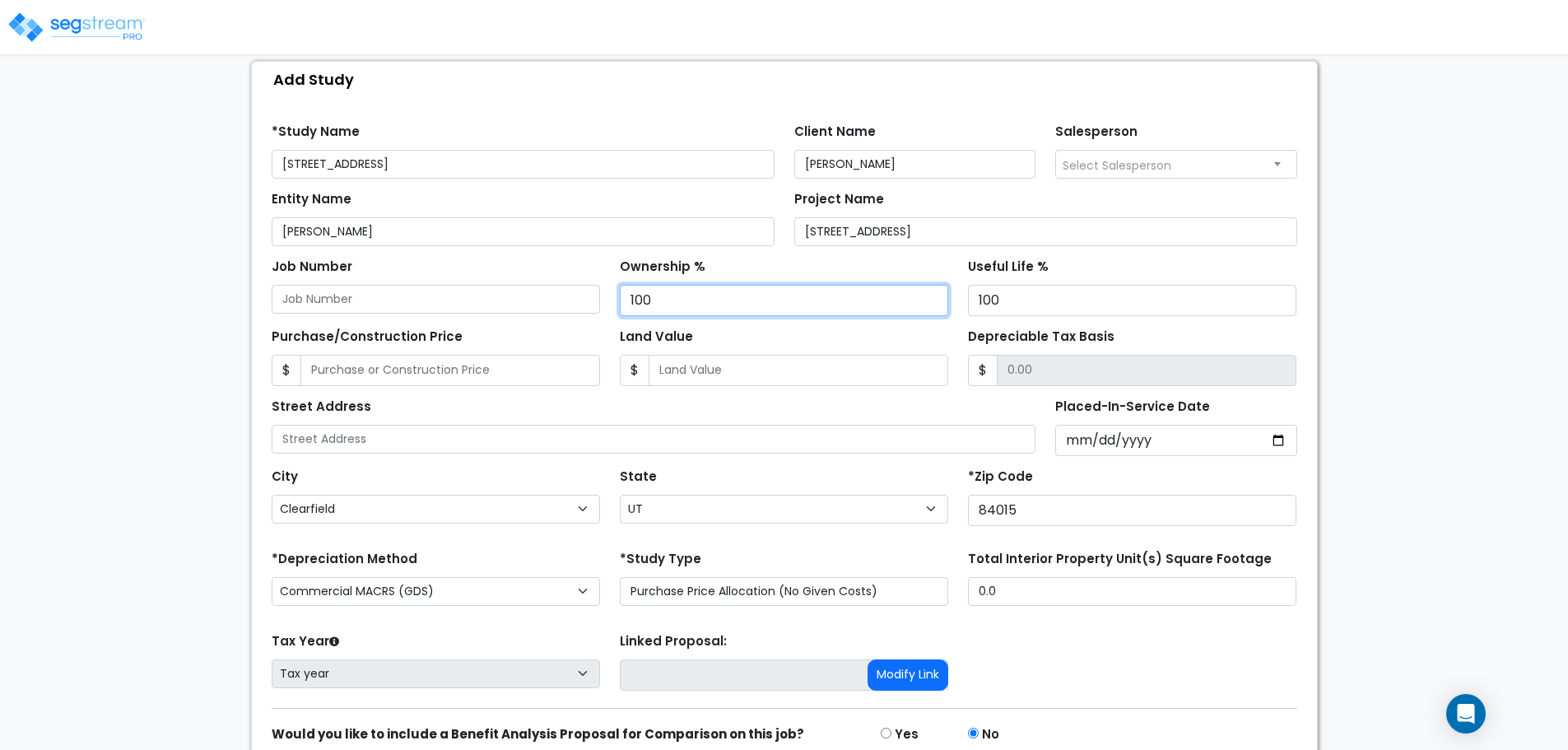
click at [911, 313] on input "100" at bounding box center [784, 300] width 329 height 31
click at [786, 416] on div "Street Address" at bounding box center [654, 424] width 765 height 60
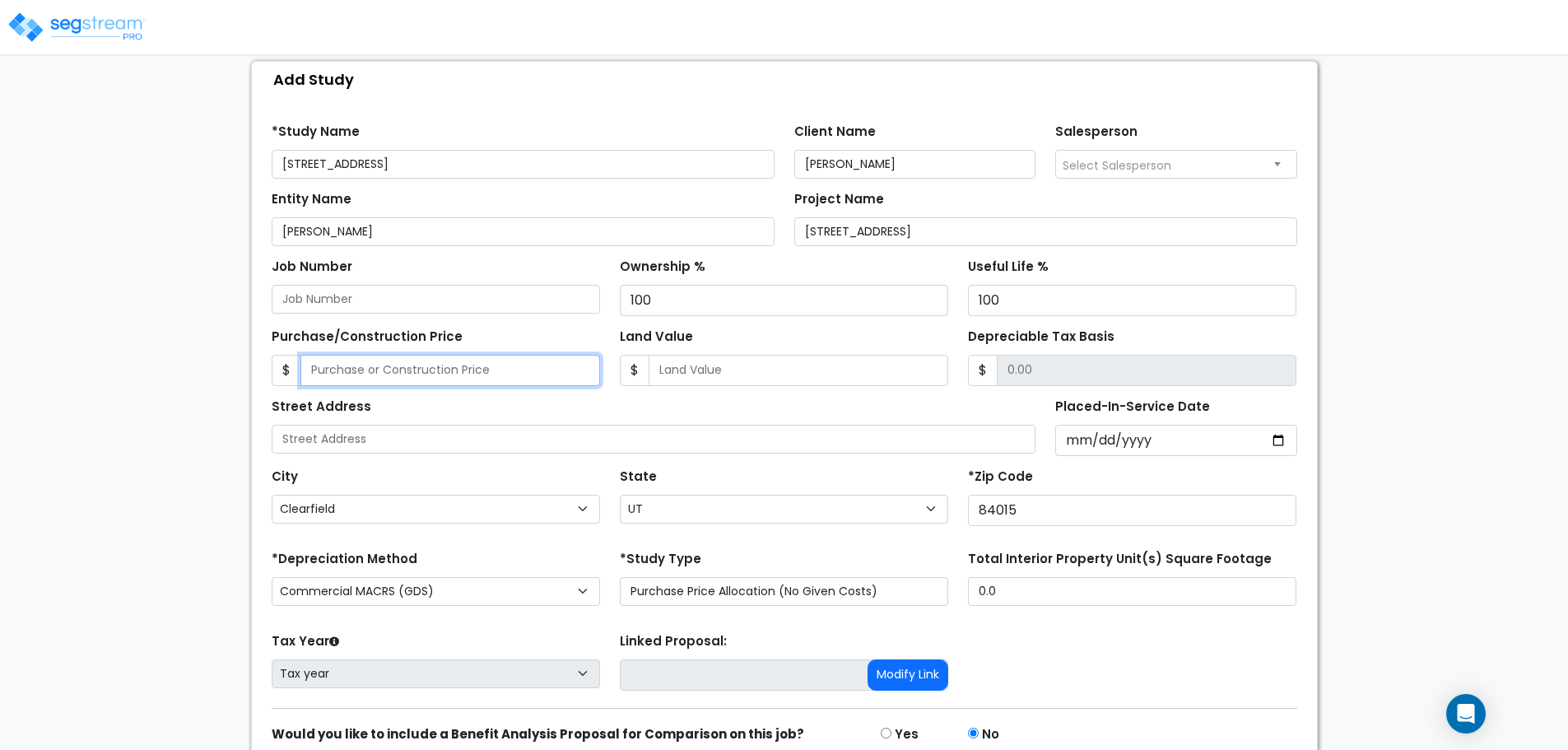
click at [415, 367] on input "Purchase/Construction Price" at bounding box center [451, 370] width 300 height 31
paste input "$248,413.00"
type input "248,413.00"
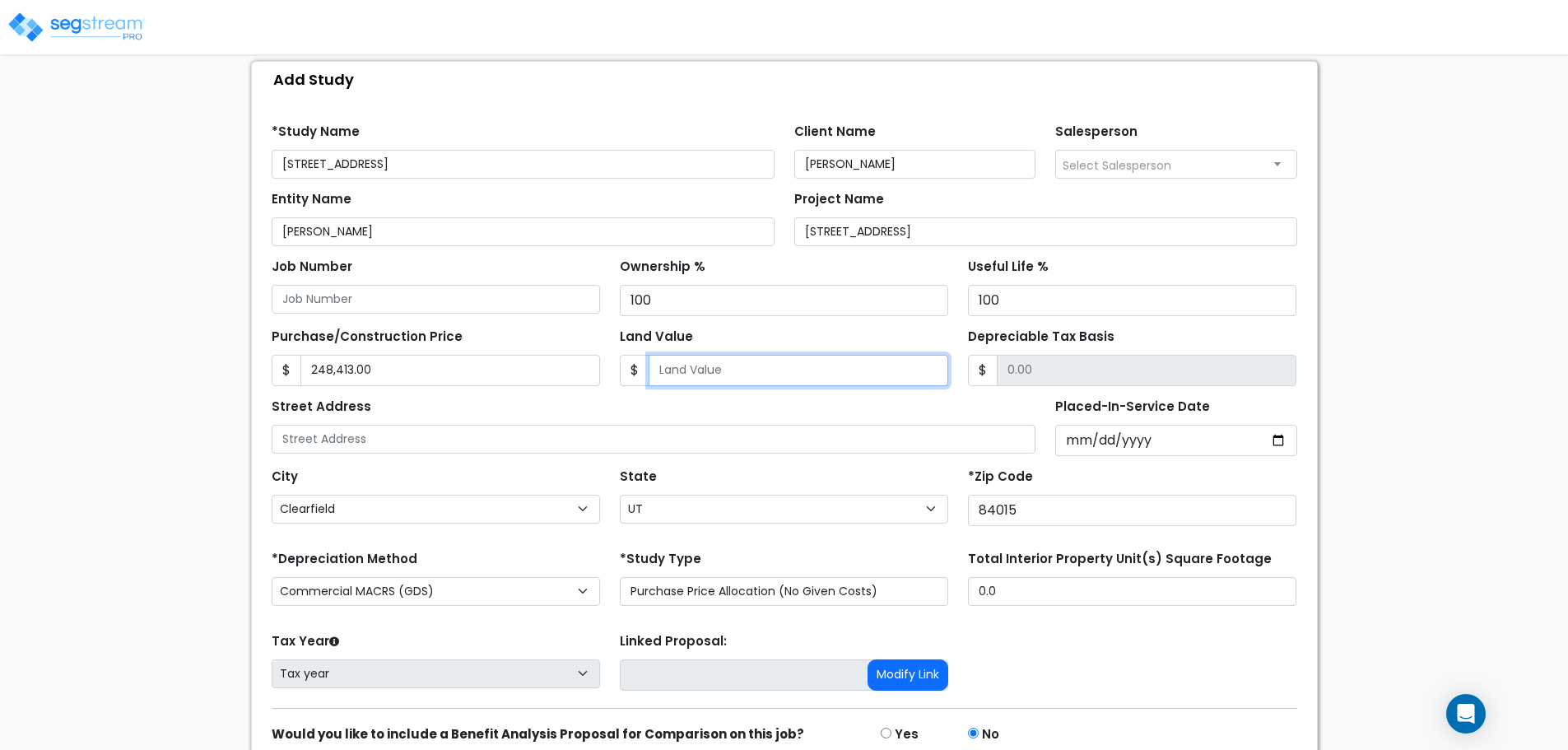
click at [703, 369] on input "Land Value" at bounding box center [798, 370] width 300 height 31
paste input "50,000"
type input "50,000"
type input "198,413.00"
type input "50,000"
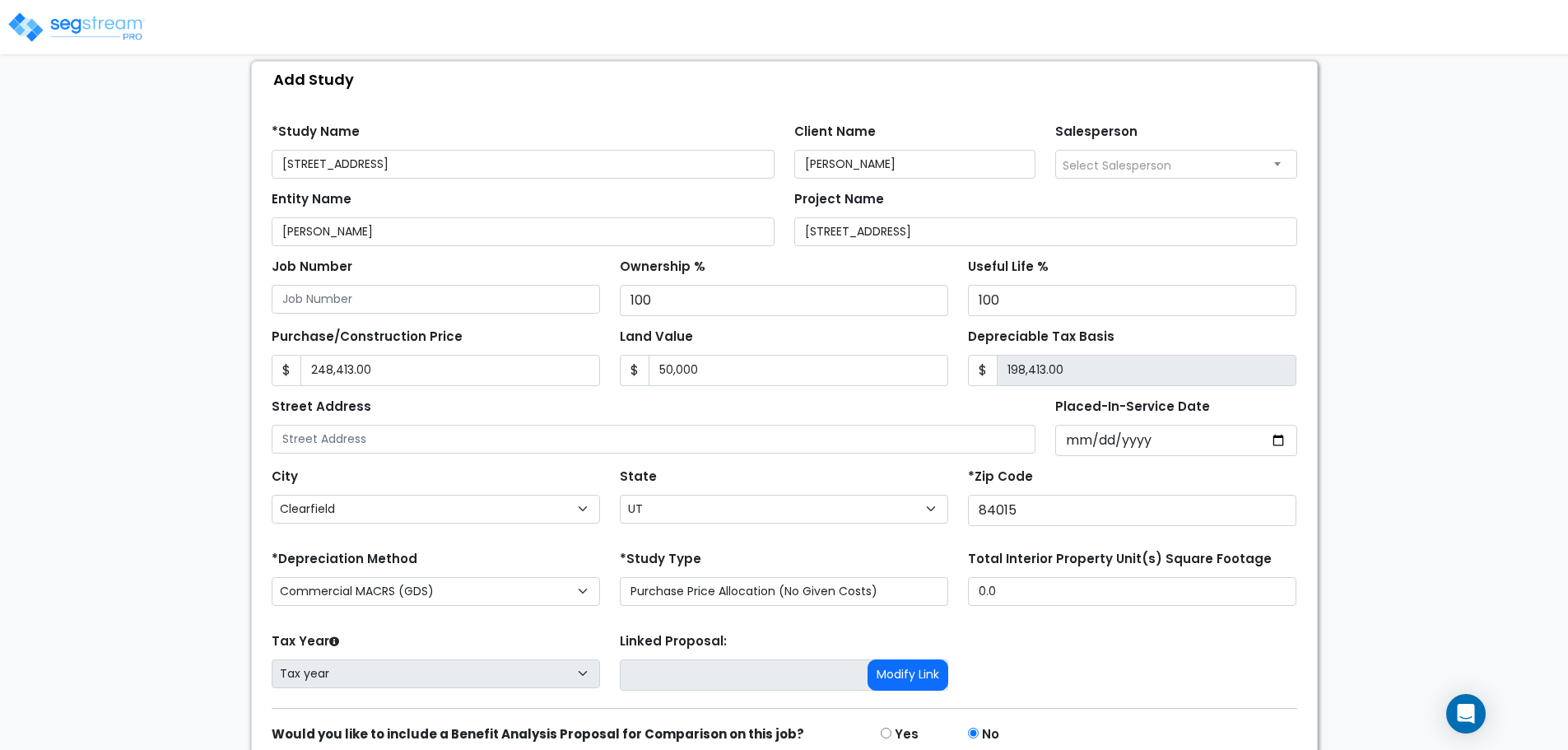
click at [682, 408] on div "Street Address" at bounding box center [654, 424] width 765 height 60
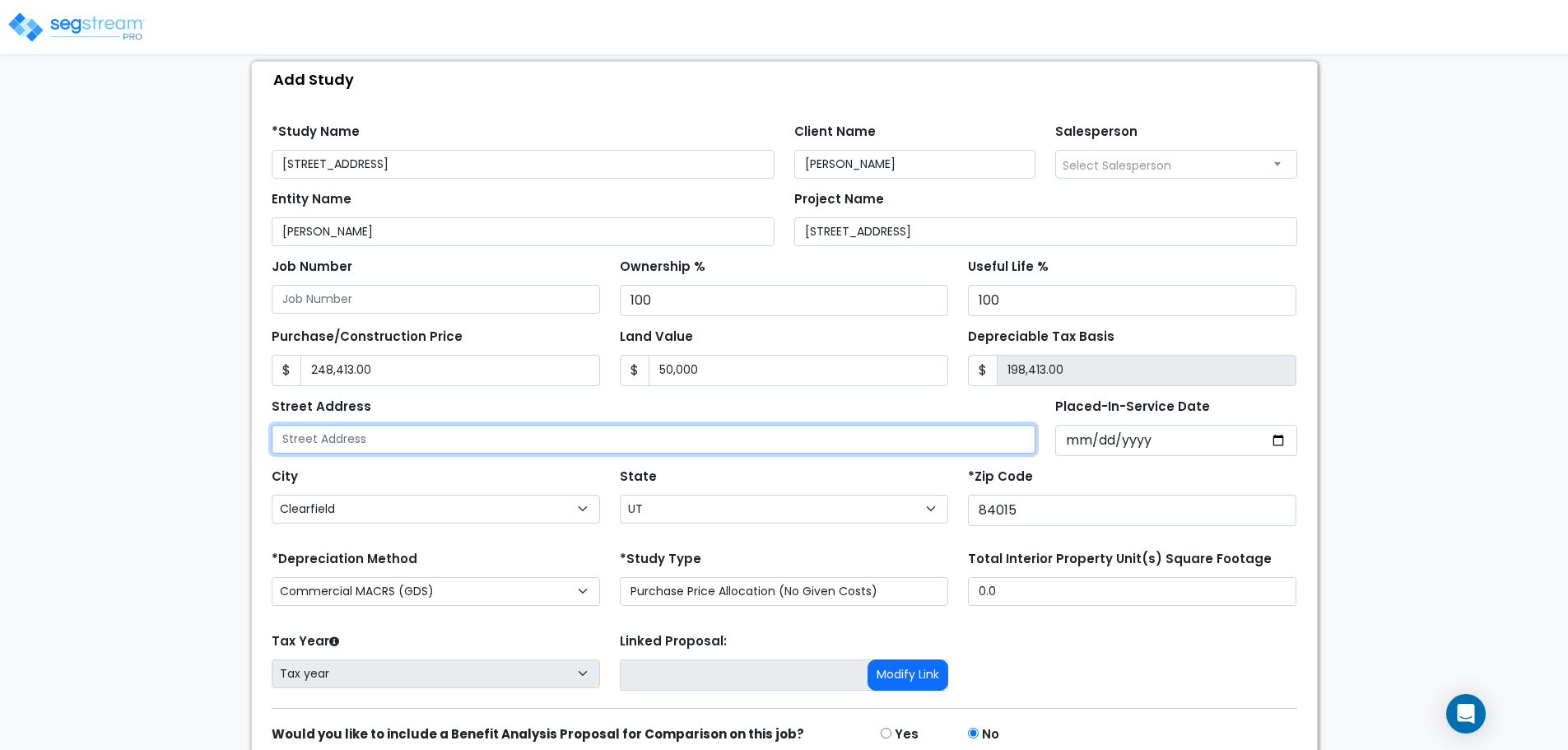
click at [416, 438] on input "text" at bounding box center [654, 439] width 765 height 29
paste input "[STREET_ADDRESS]"
type input "937 E 700 S"
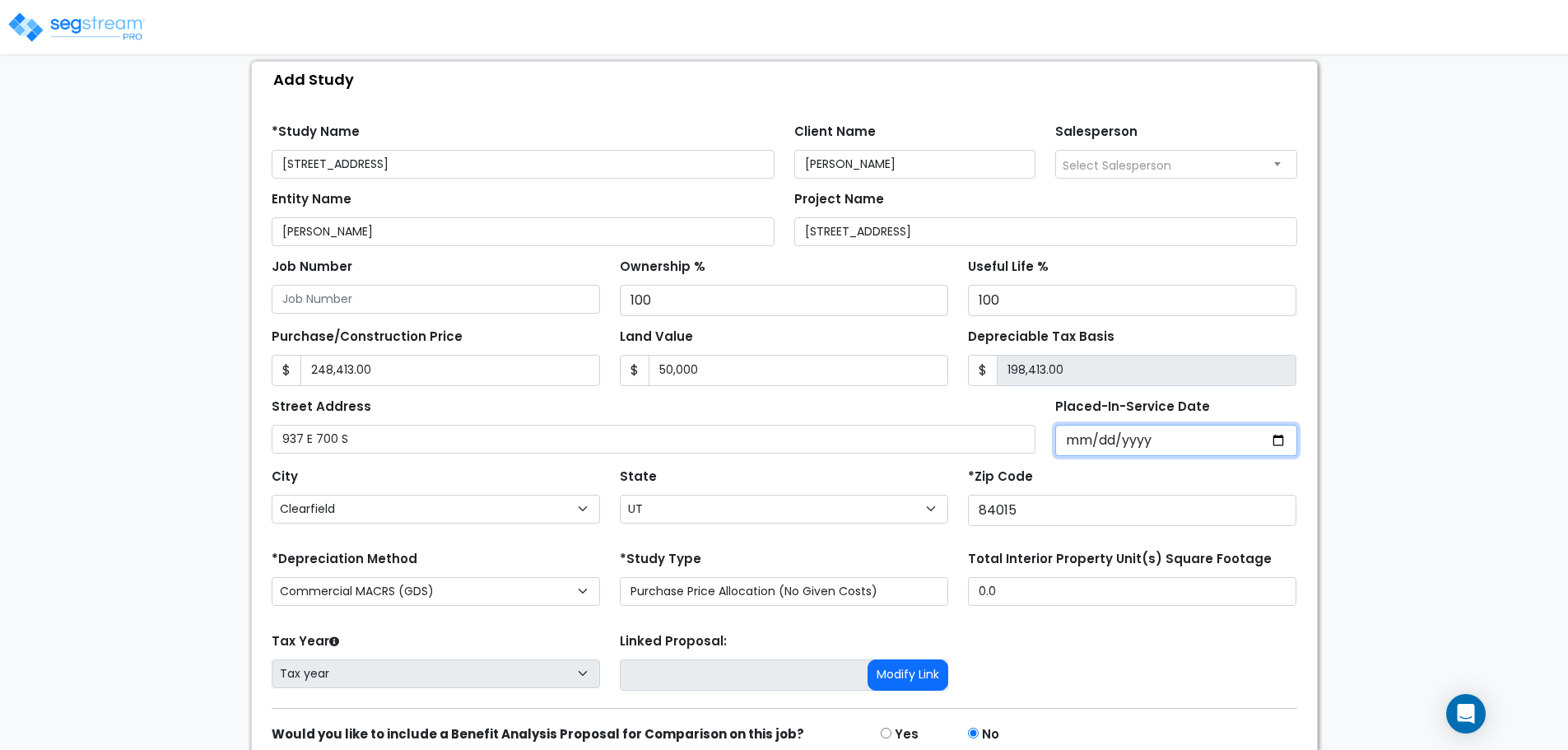
click at [1276, 442] on input "Placed-In-Service Date" at bounding box center [1177, 440] width 242 height 31
click at [1077, 444] on input "Placed-In-Service Date" at bounding box center [1177, 440] width 242 height 31
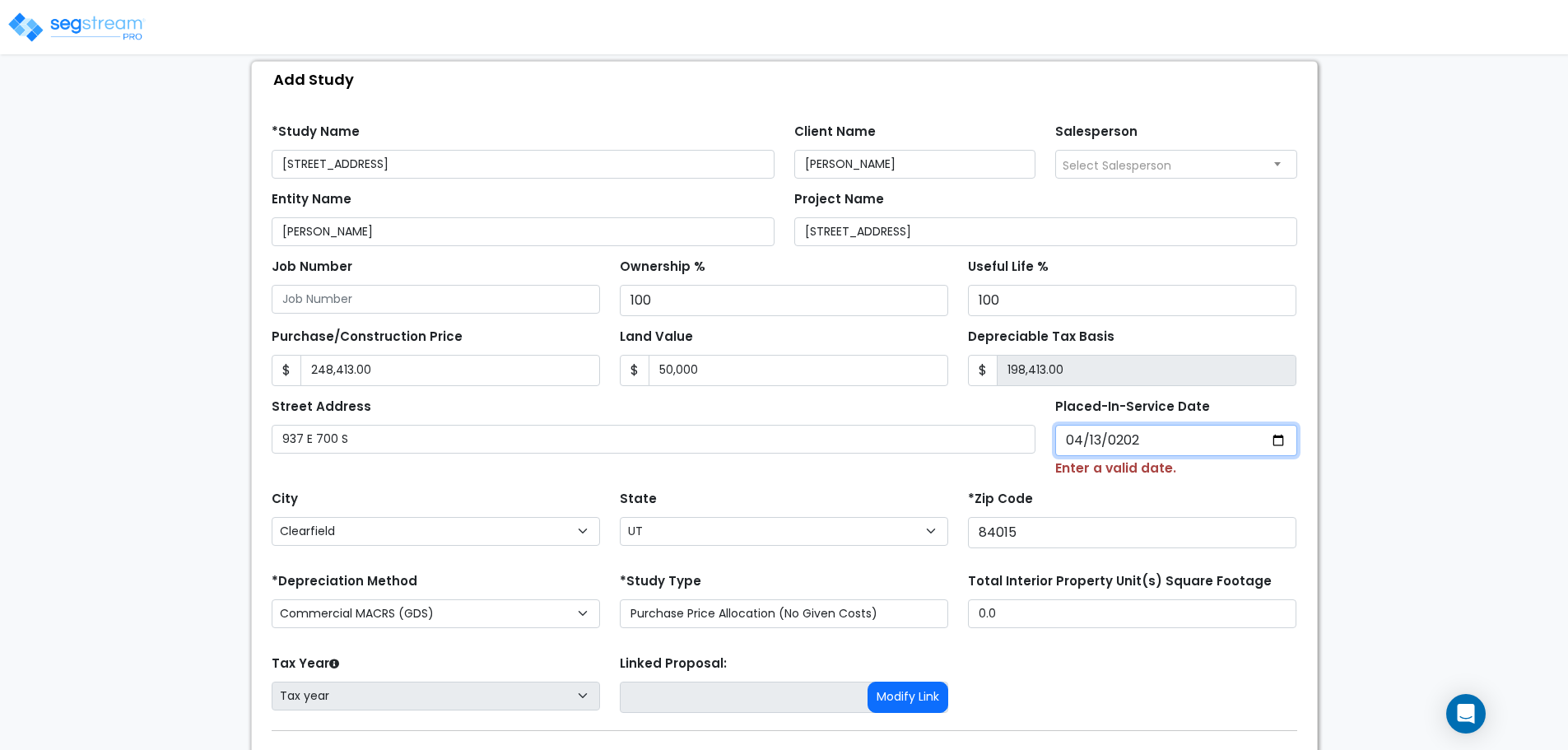
type input "2021-04-13"
select select "2021"
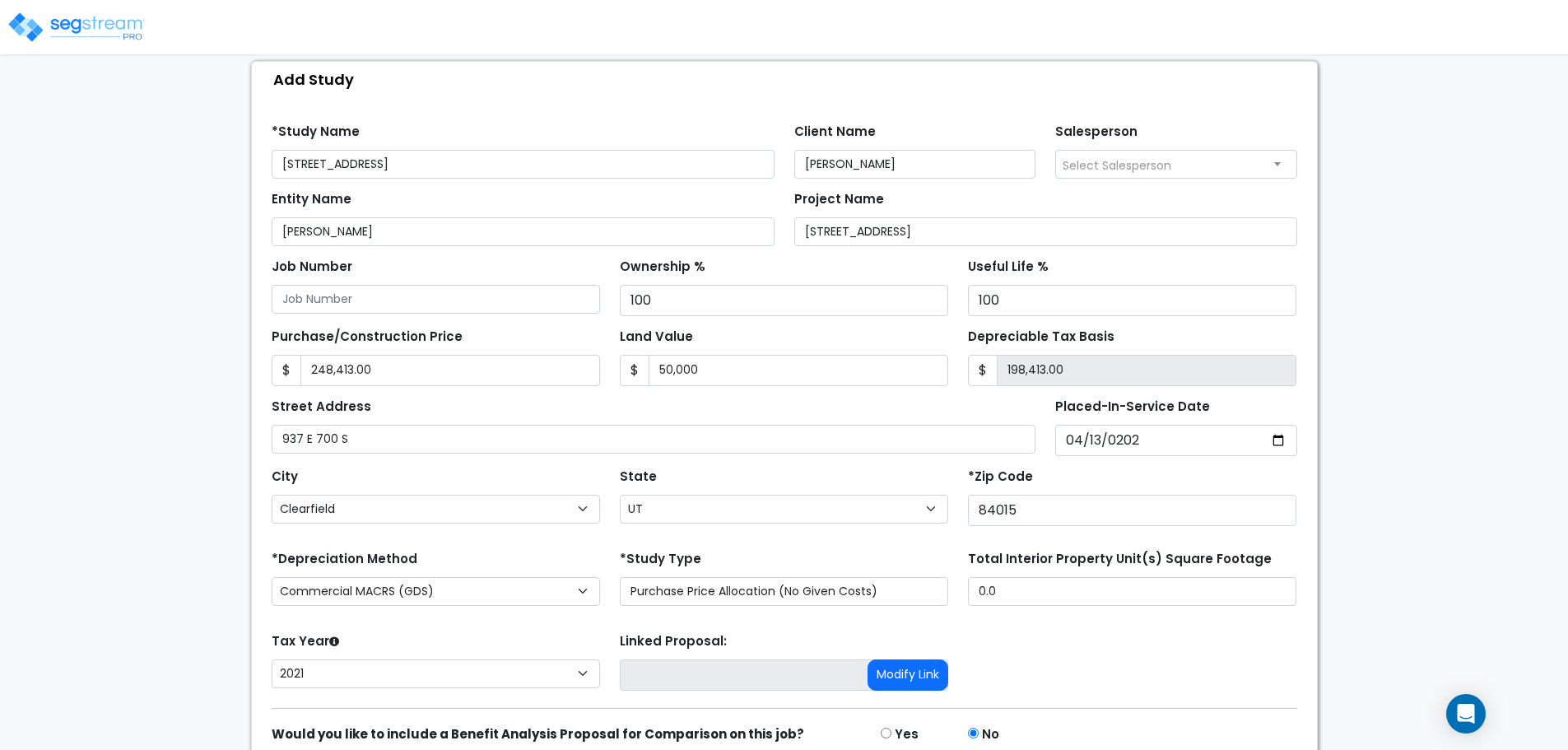
click at [466, 475] on div "City City Alpine Altamont Alton Altonah American Fork Aneth Annabella Antimony …" at bounding box center [436, 495] width 329 height 60
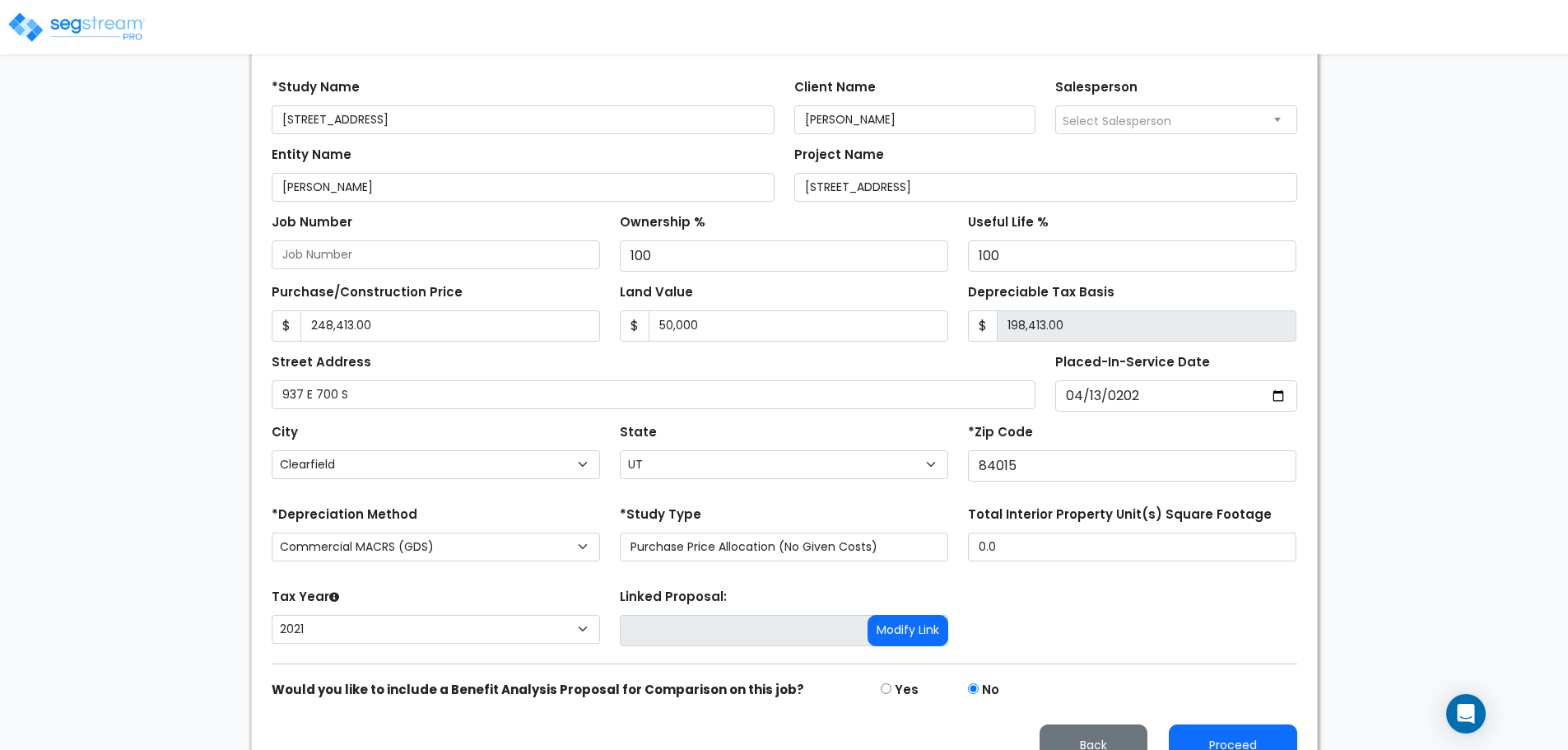
scroll to position [239, 0]
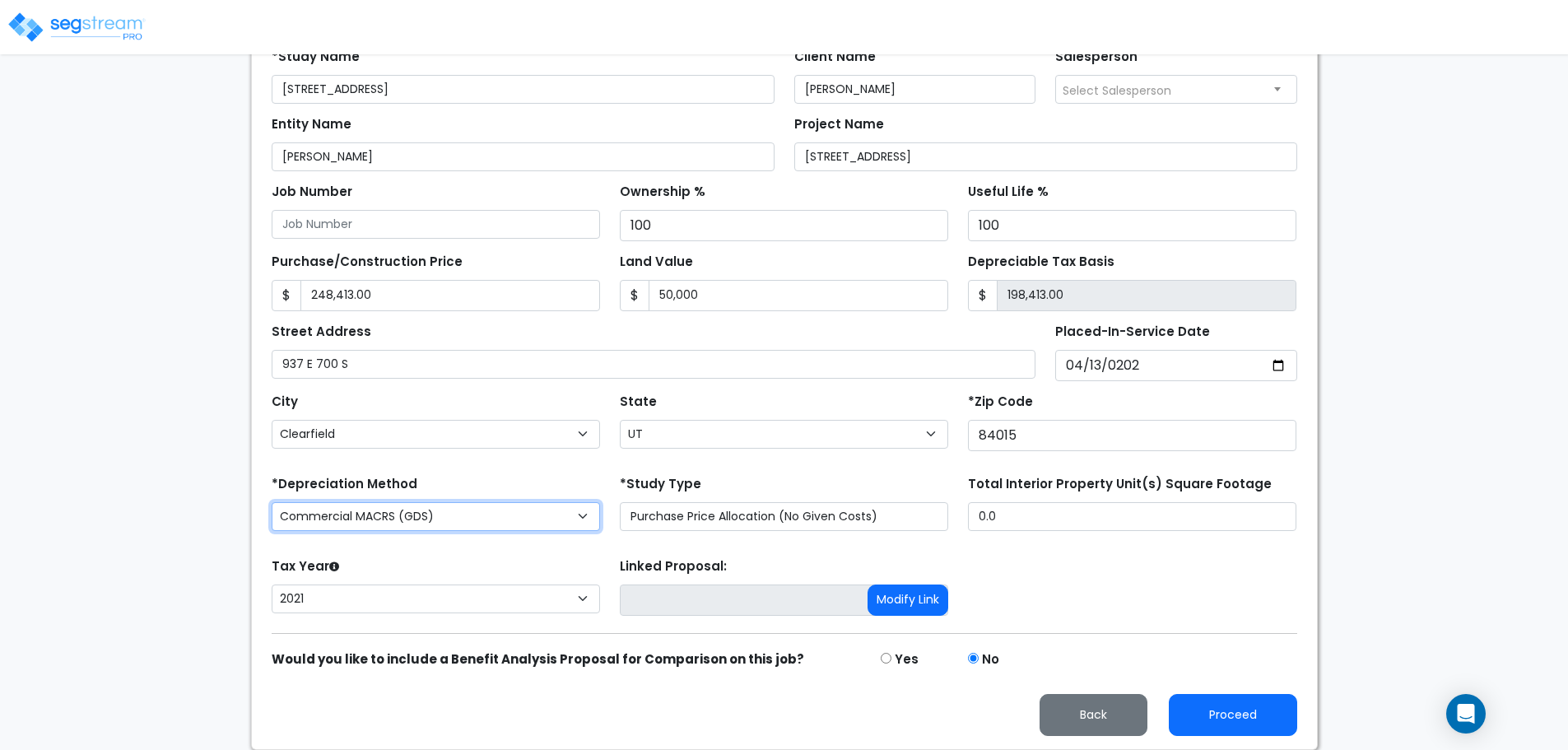
click at [460, 519] on select "Commercial MACRS (GDS) Residential Rental MACRS (GDS) + AmeriSouth Rules Commer…" at bounding box center [436, 517] width 329 height 29
select select "RRM(+AR_1"
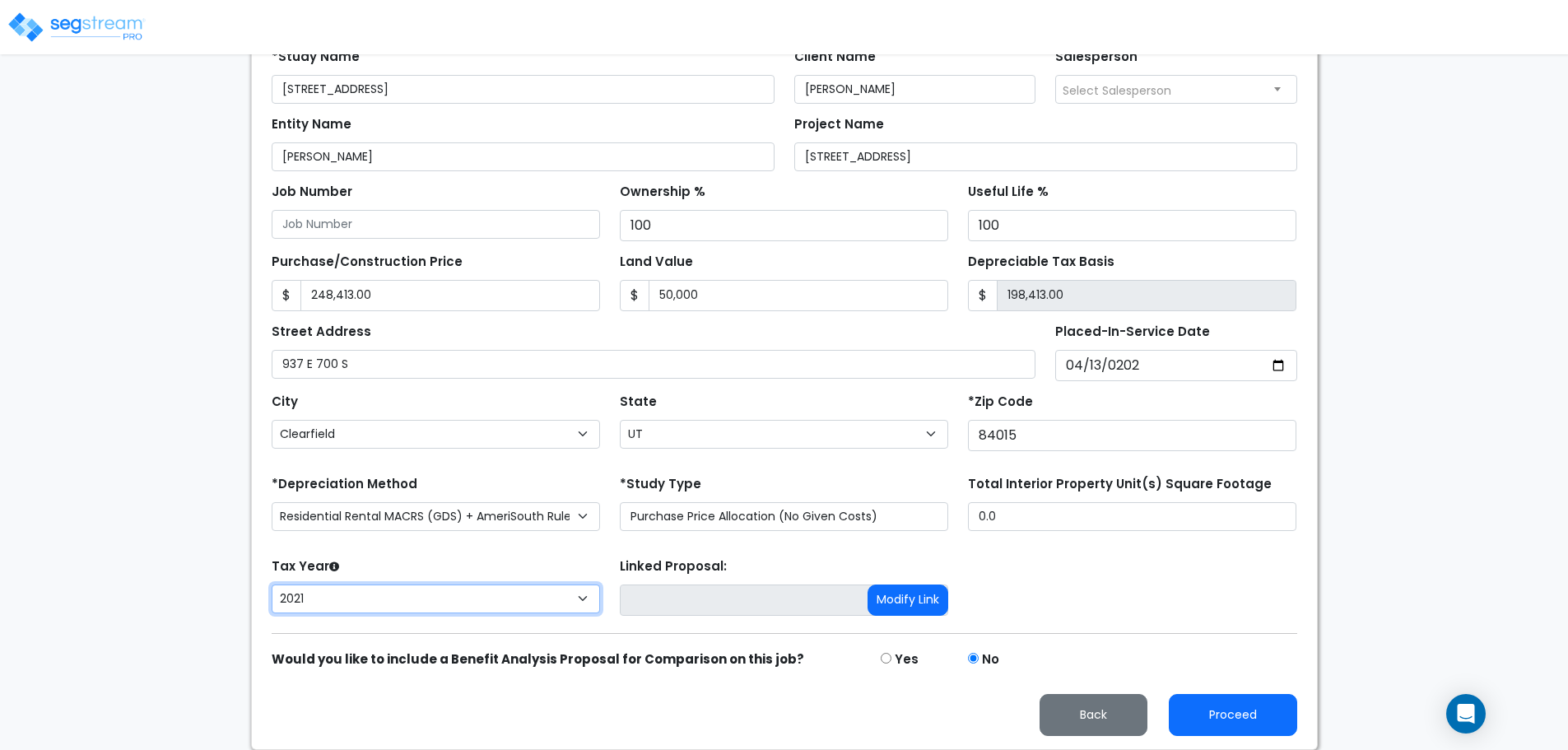
click at [544, 607] on select "2026 2025 2024 2023 2022 2021" at bounding box center [436, 599] width 329 height 29
click at [474, 590] on select "2026 2025 2024 2023 2022 2021" at bounding box center [436, 599] width 329 height 29
select select "2024"
click at [272, 585] on select "2026 2025 2024 2023 2022 2021" at bounding box center [436, 599] width 329 height 29
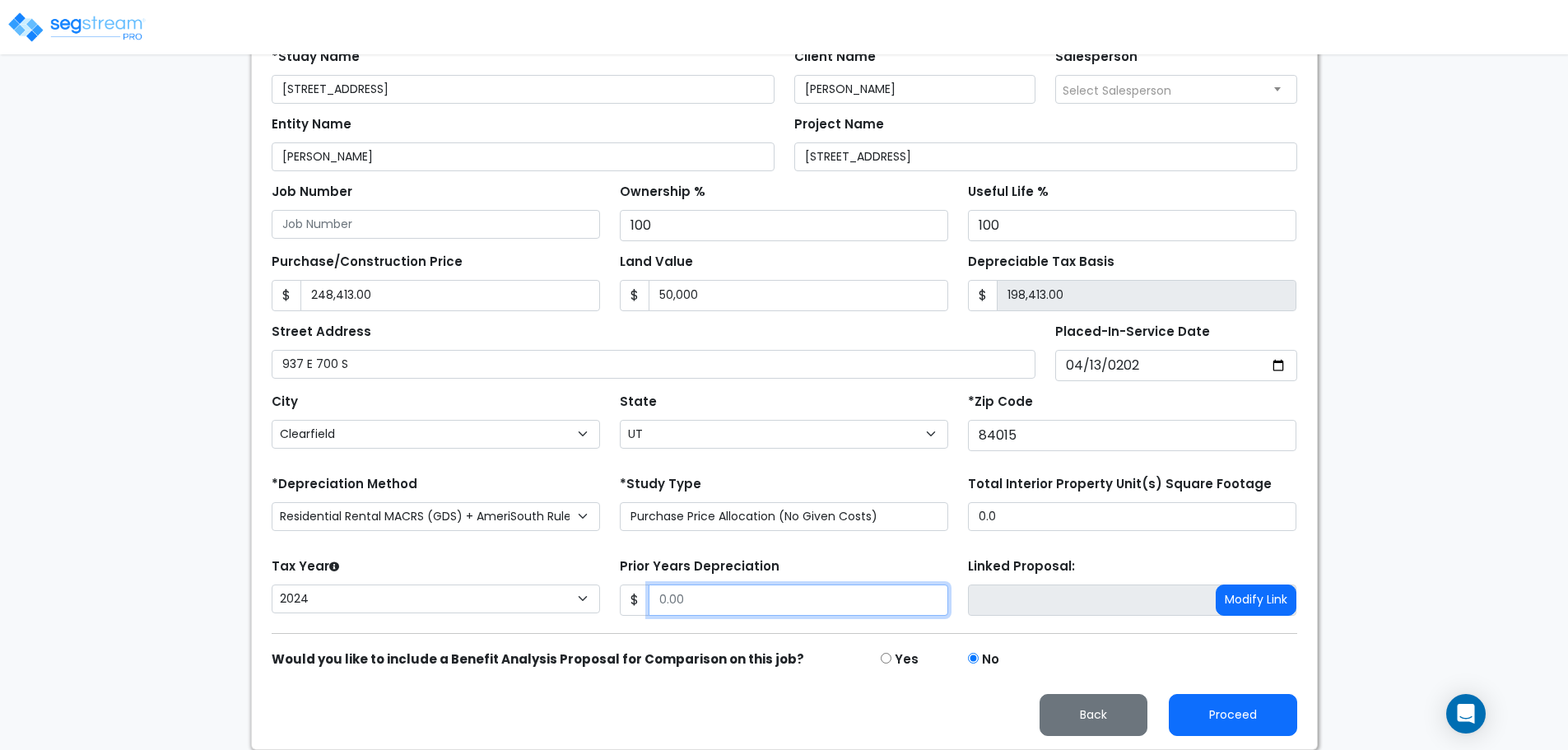
click at [786, 603] on input "Prior Years Depreciation" at bounding box center [798, 600] width 300 height 31
type input "19,540"
click at [1073, 563] on div "Linked Proposal: Modify Link" at bounding box center [1132, 587] width 349 height 66
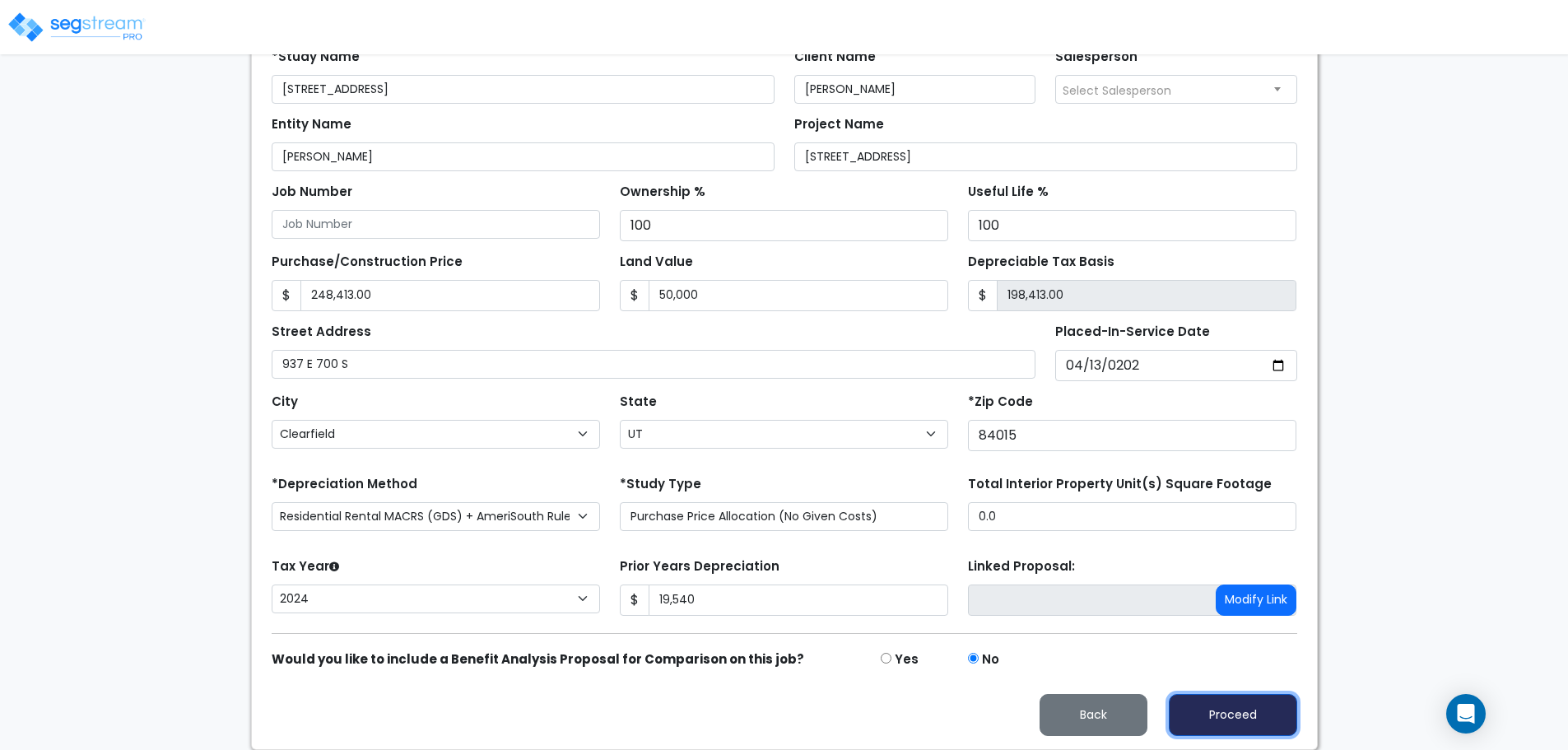
click at [1243, 722] on button "Proceed" at bounding box center [1232, 715] width 128 height 42
type input "248413"
type input "50000"
type input "19540"
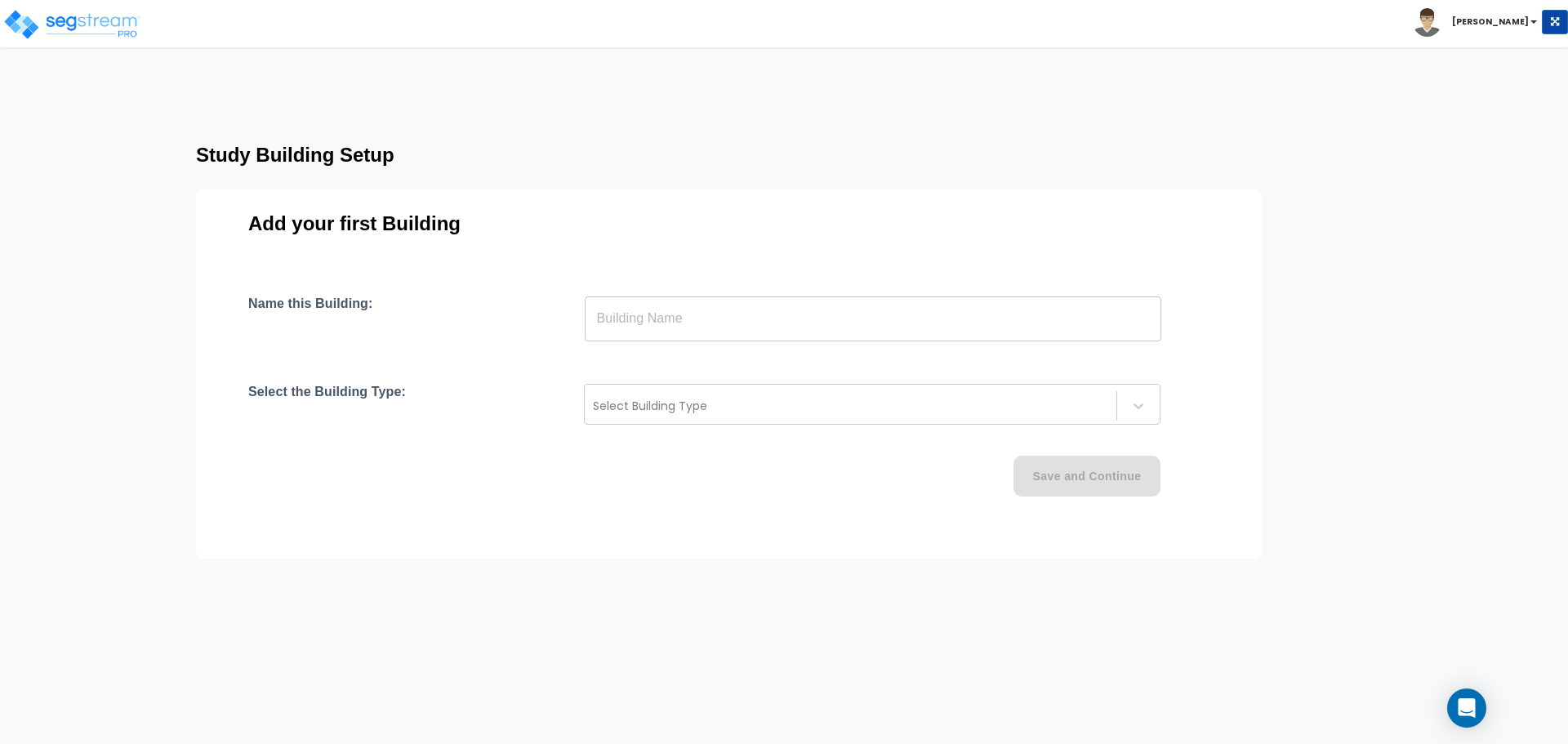
click at [684, 317] on input "text" at bounding box center [873, 318] width 576 height 45
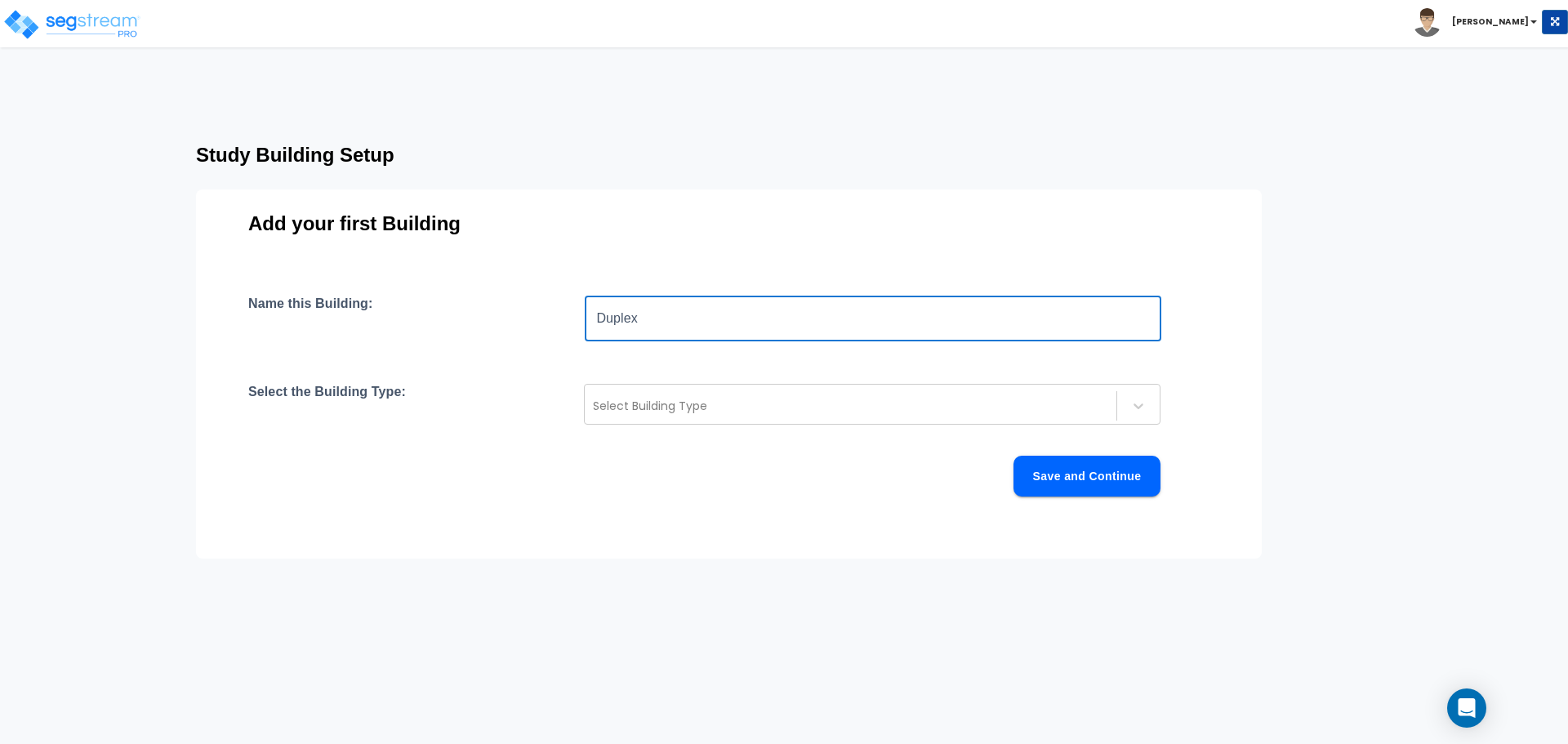
click at [679, 327] on input "Duplex" at bounding box center [873, 318] width 576 height 45
type input "A"
type input "SFR"
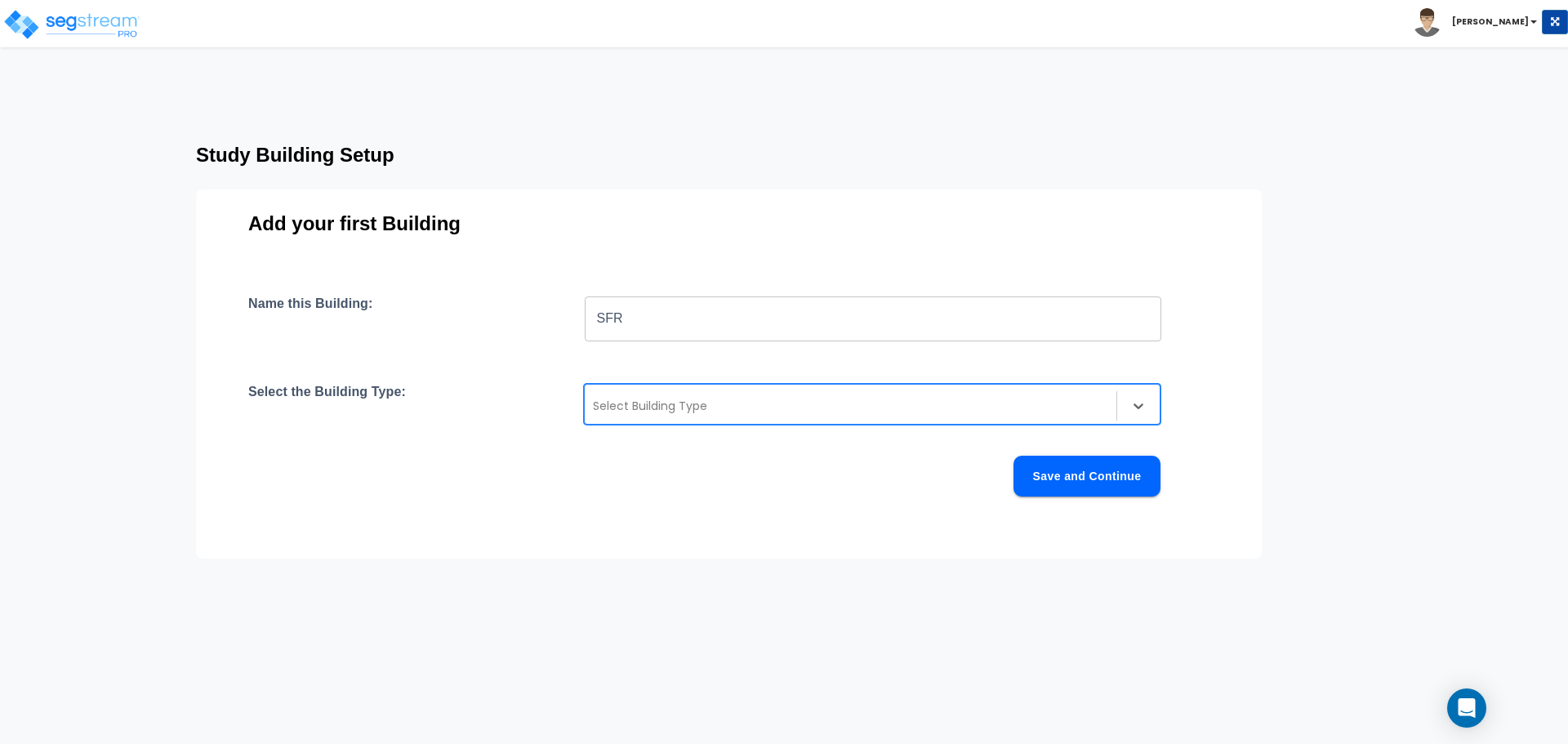
click at [663, 399] on div at bounding box center [850, 406] width 515 height 20
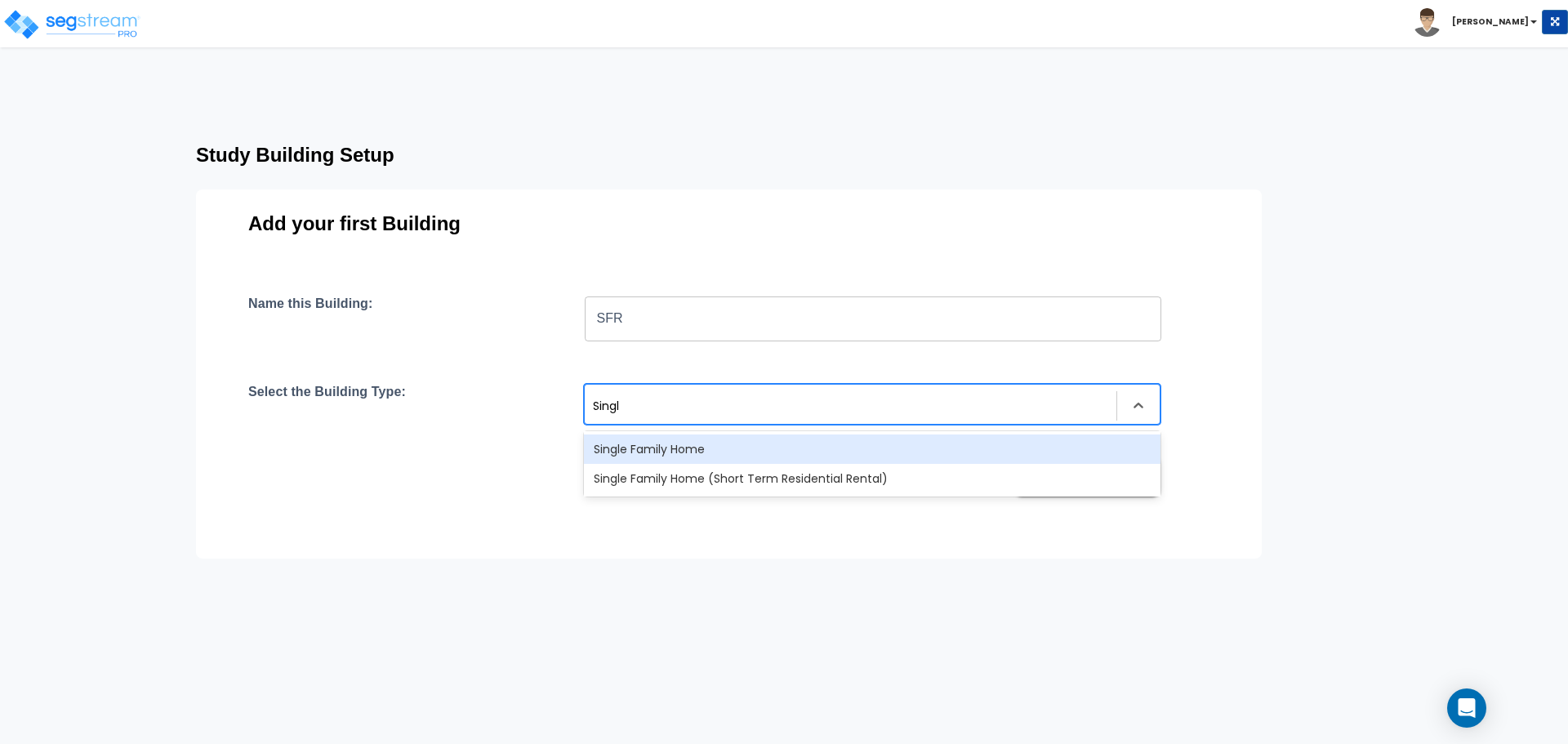
type input "Single"
click at [704, 441] on div "Single Family Home" at bounding box center [872, 449] width 576 height 30
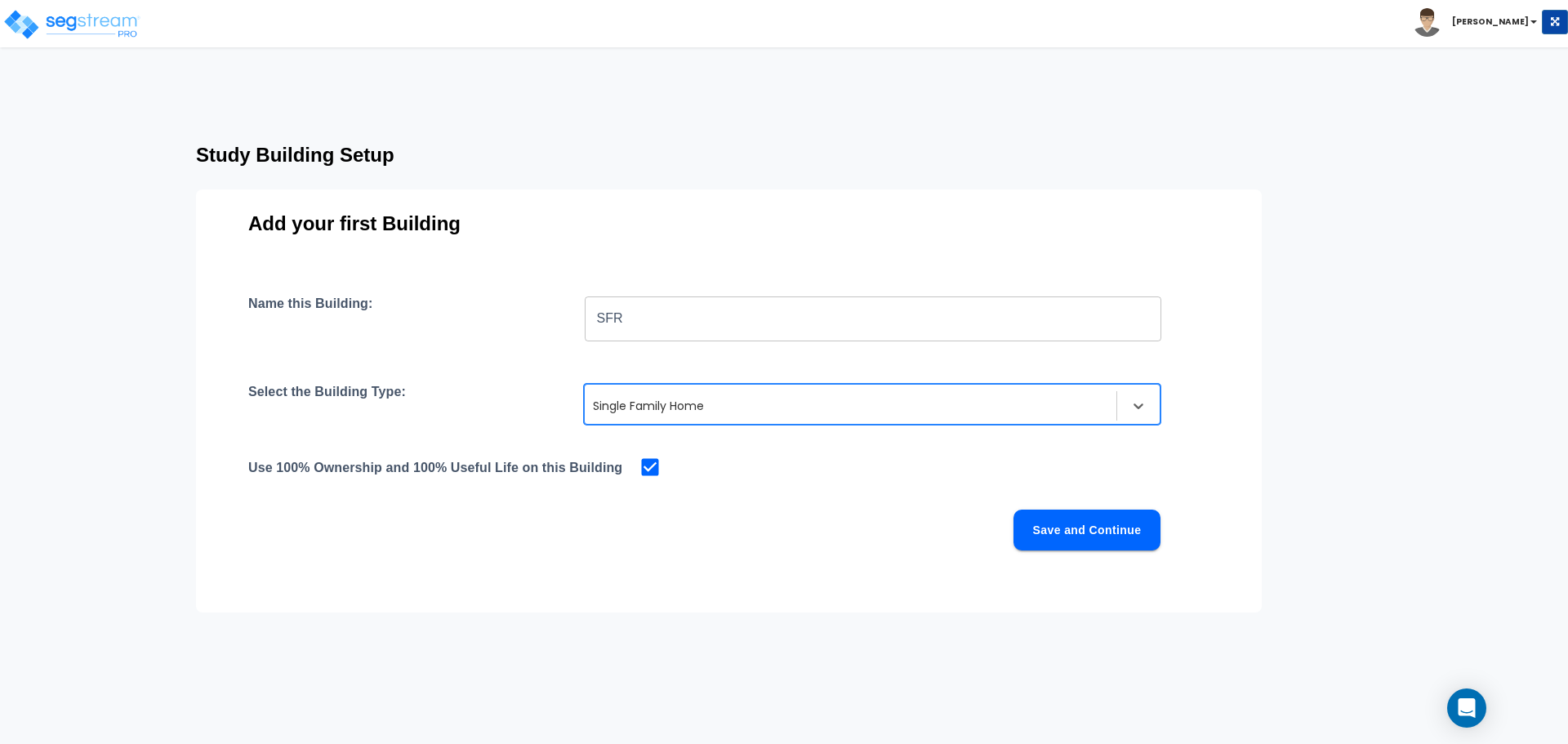
click at [1110, 530] on button "Save and Continue" at bounding box center [1086, 529] width 147 height 40
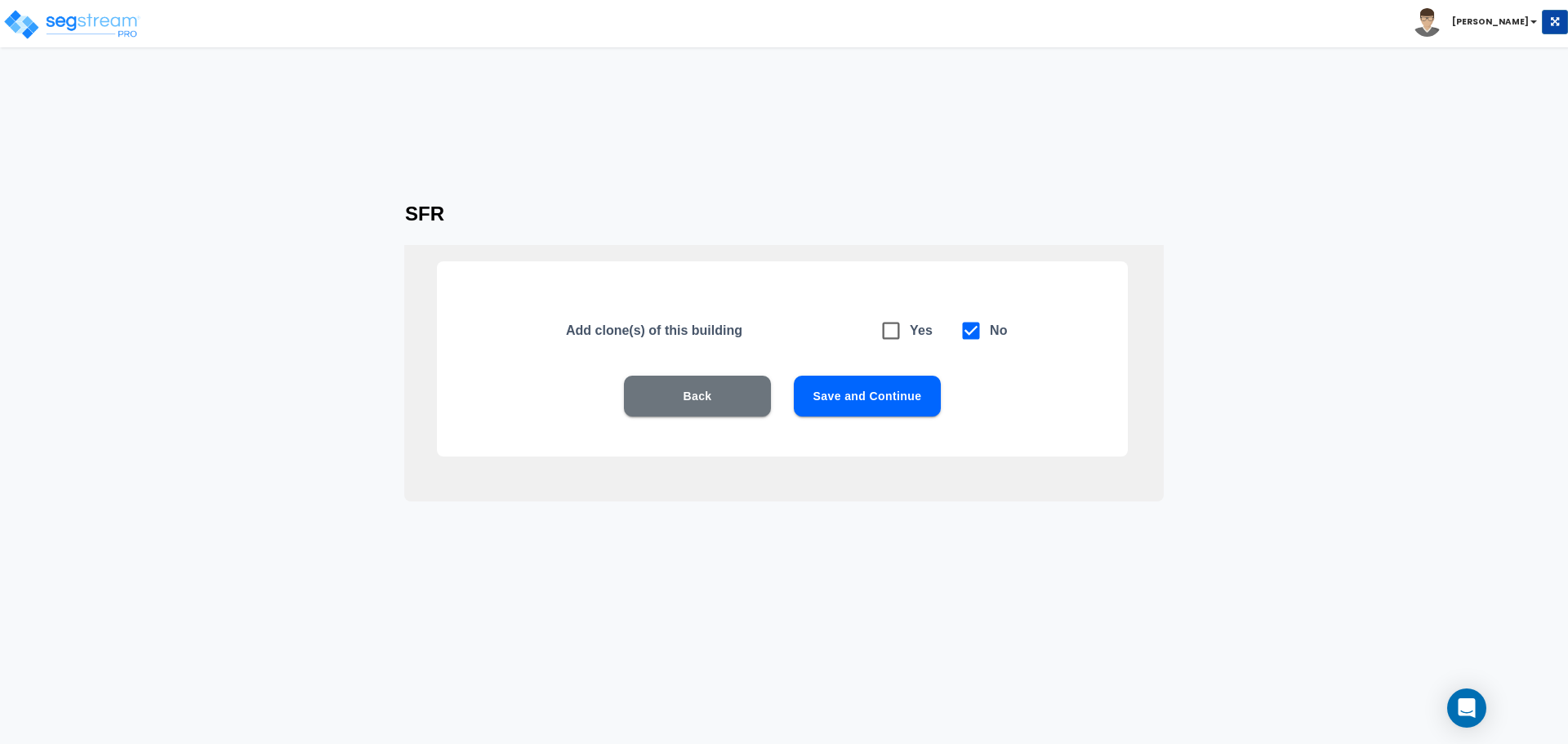
click at [864, 394] on button "Save and Continue" at bounding box center [867, 395] width 147 height 40
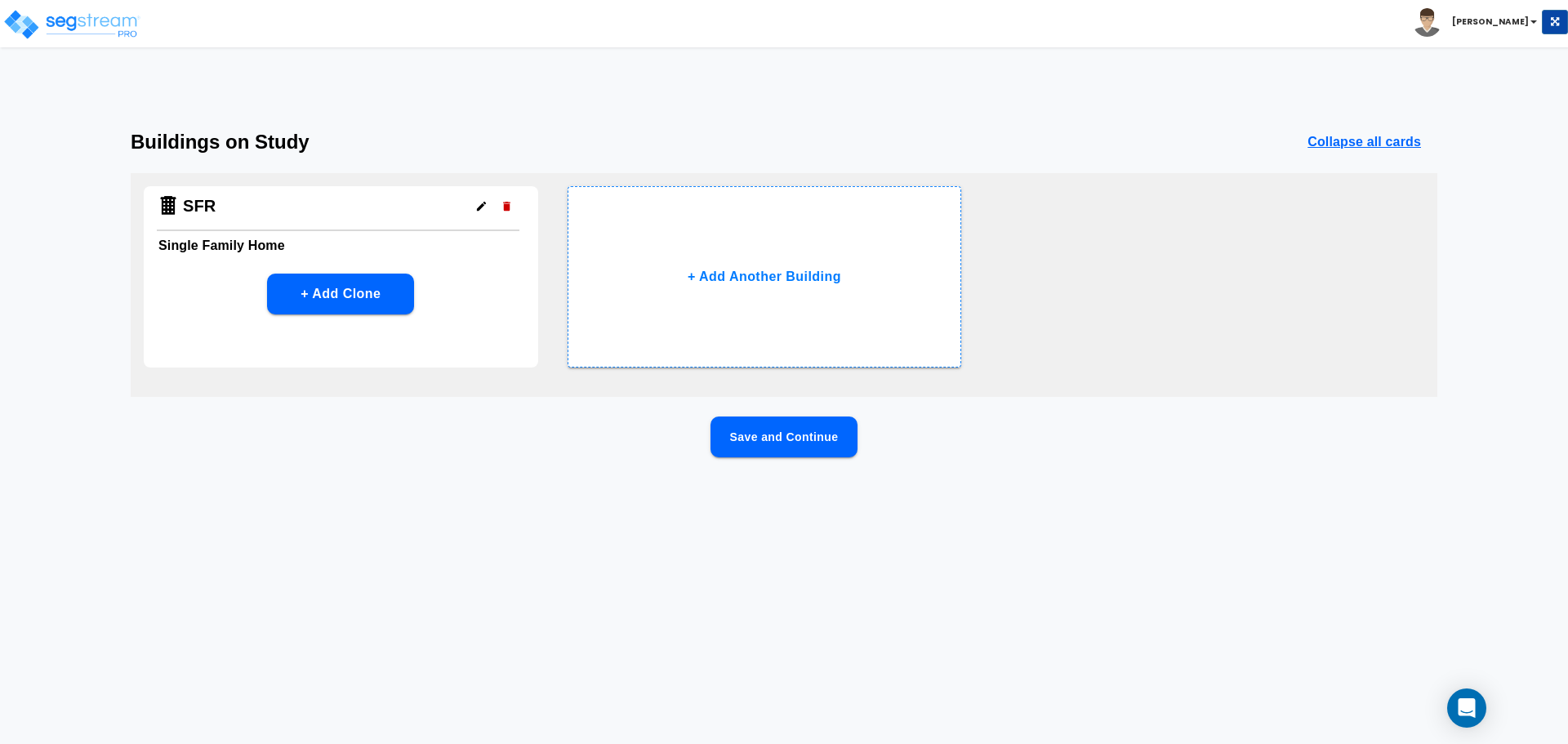
click at [790, 439] on button "Save and Continue" at bounding box center [783, 437] width 147 height 40
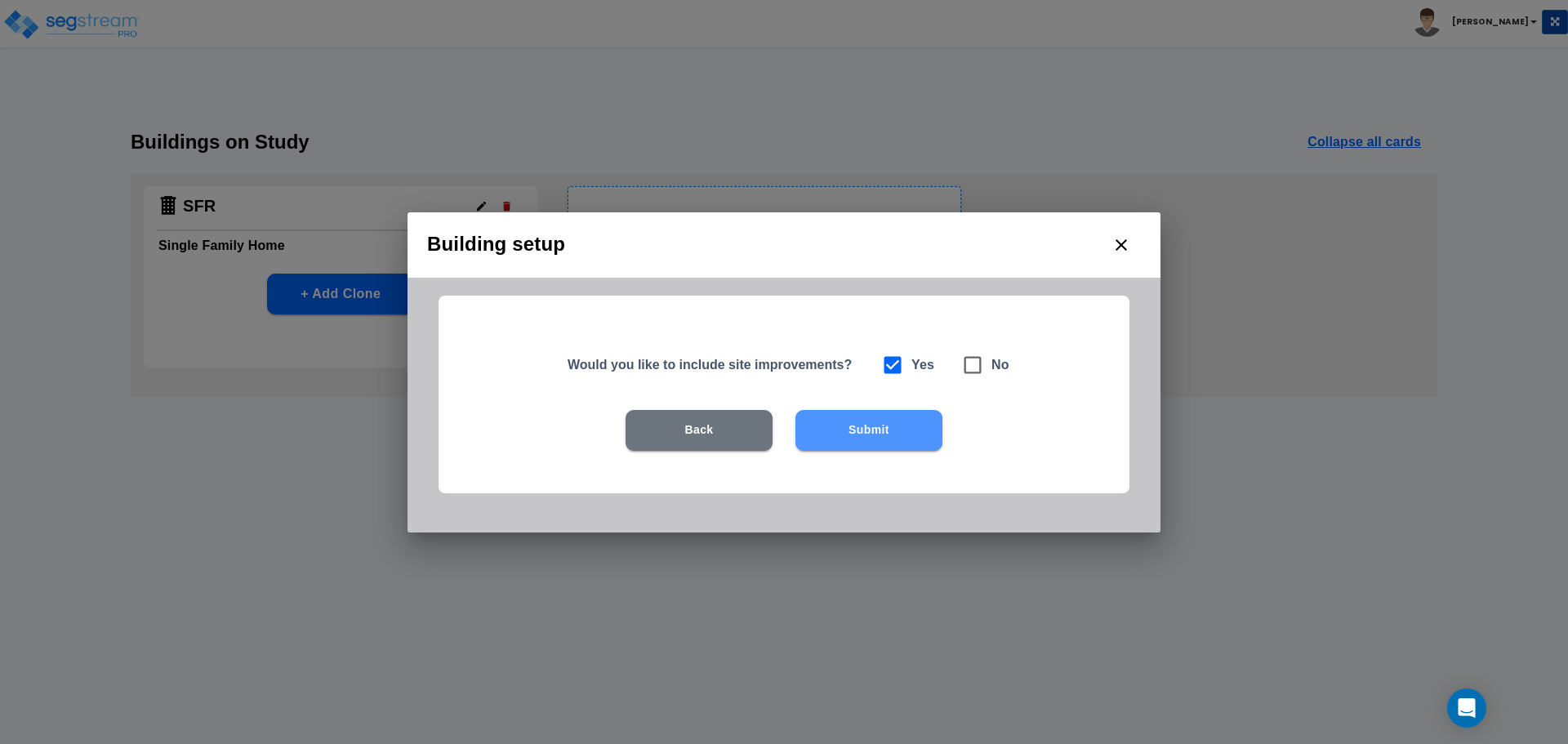
click at [869, 428] on button "Submit" at bounding box center [868, 430] width 147 height 40
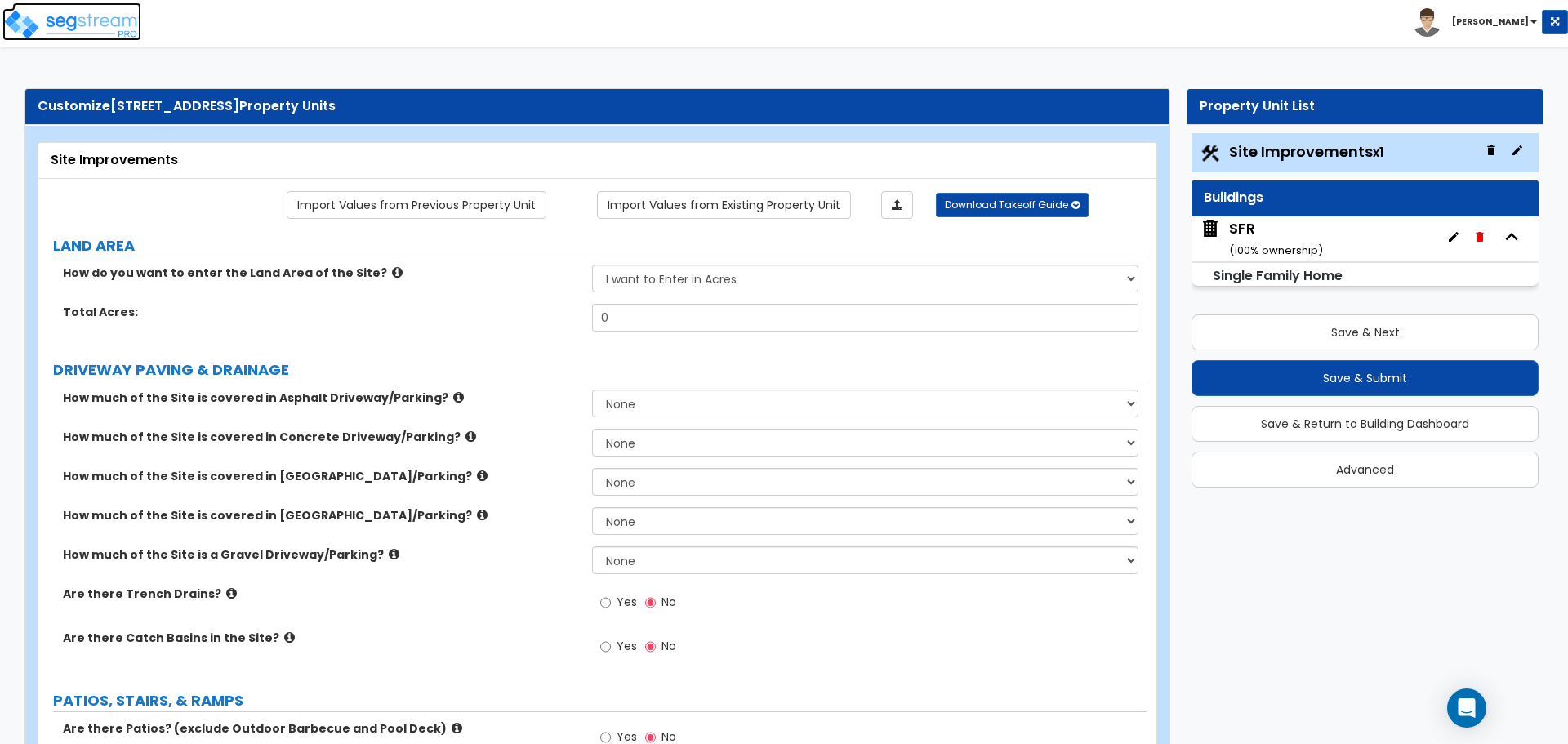
click at [67, 27] on img at bounding box center [71, 24] width 139 height 33
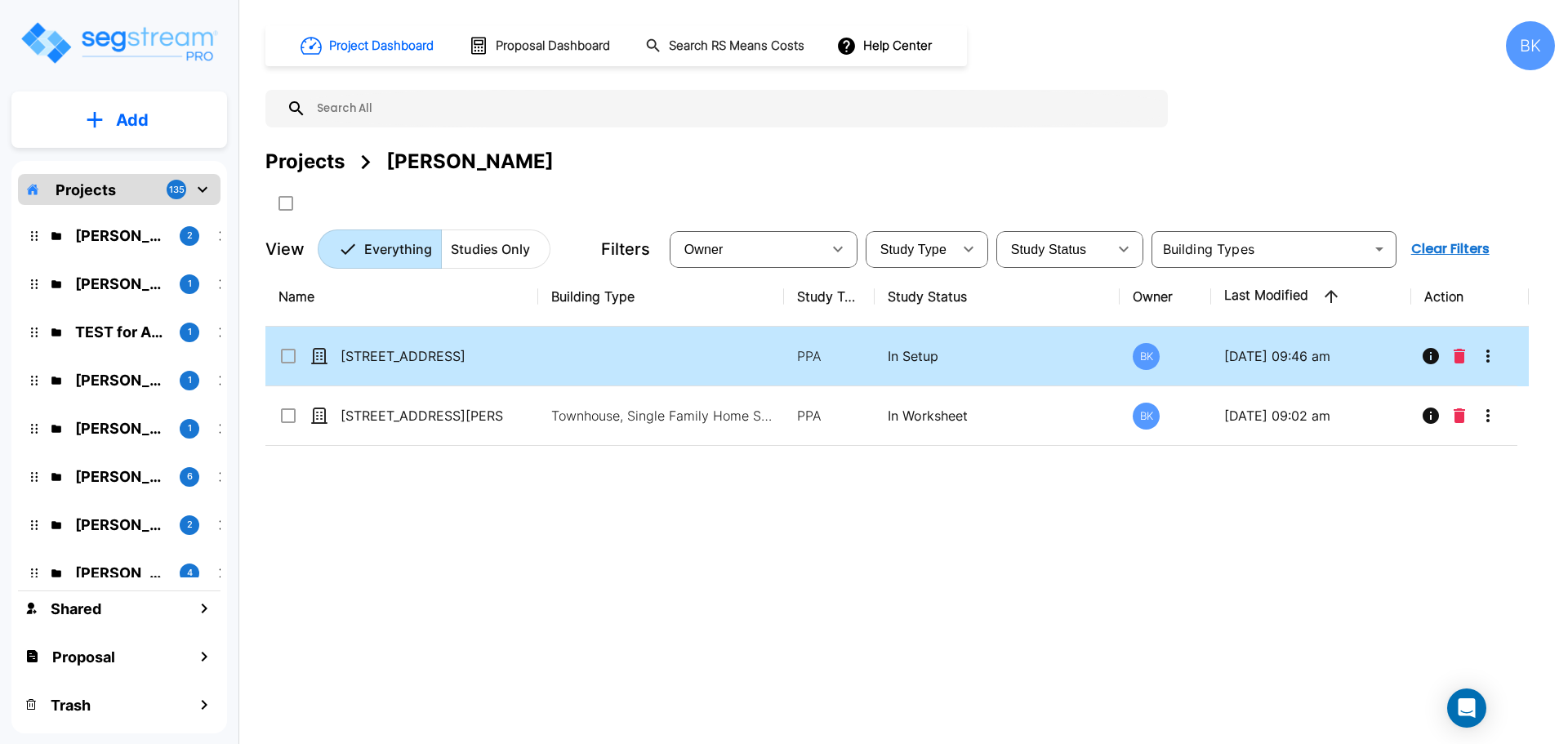
click at [1490, 351] on icon "More-Options" at bounding box center [1487, 356] width 20 height 20
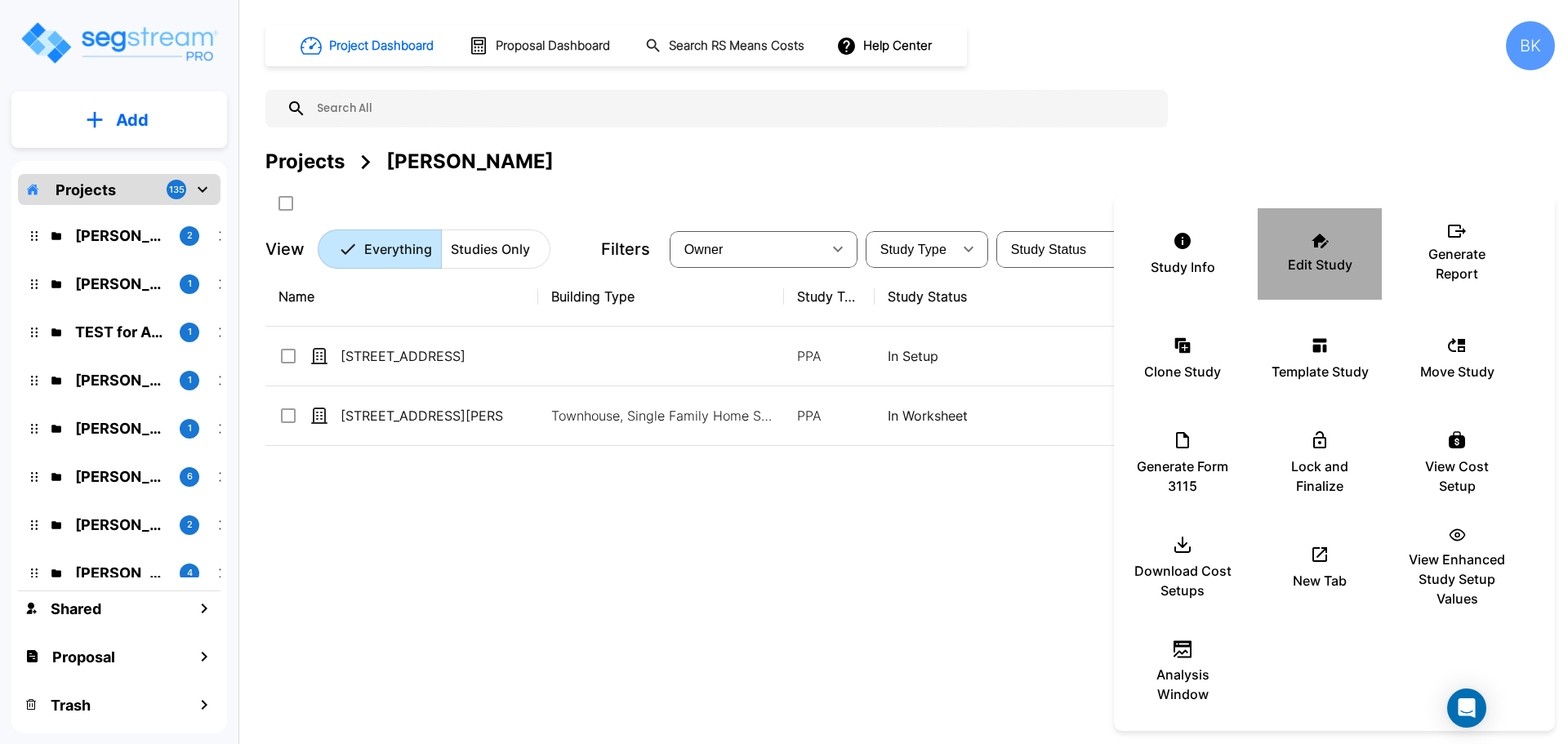
click at [1305, 267] on p "Edit Study" at bounding box center [1319, 265] width 64 height 20
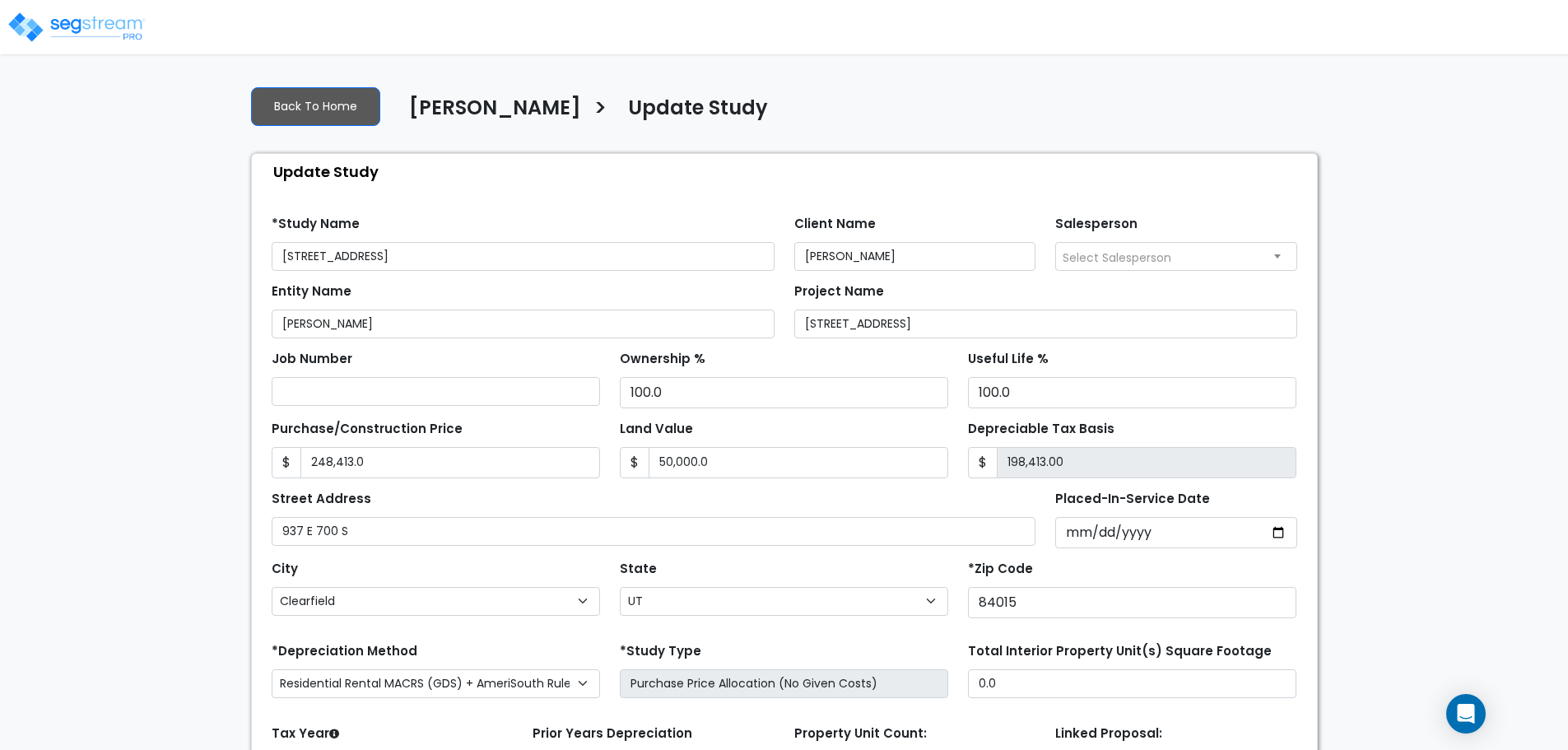
select select "UT"
select select "2024"
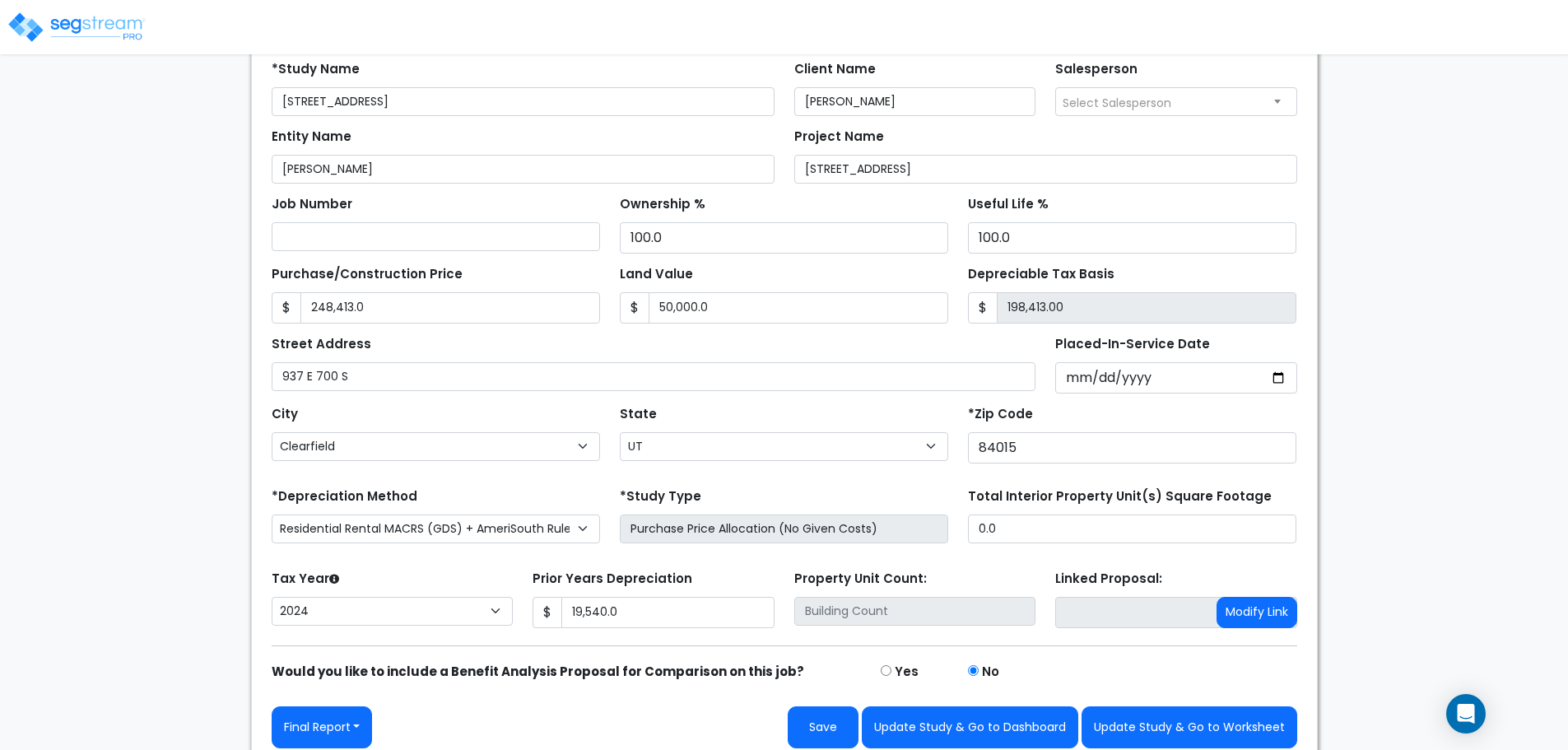
scroll to position [167, 0]
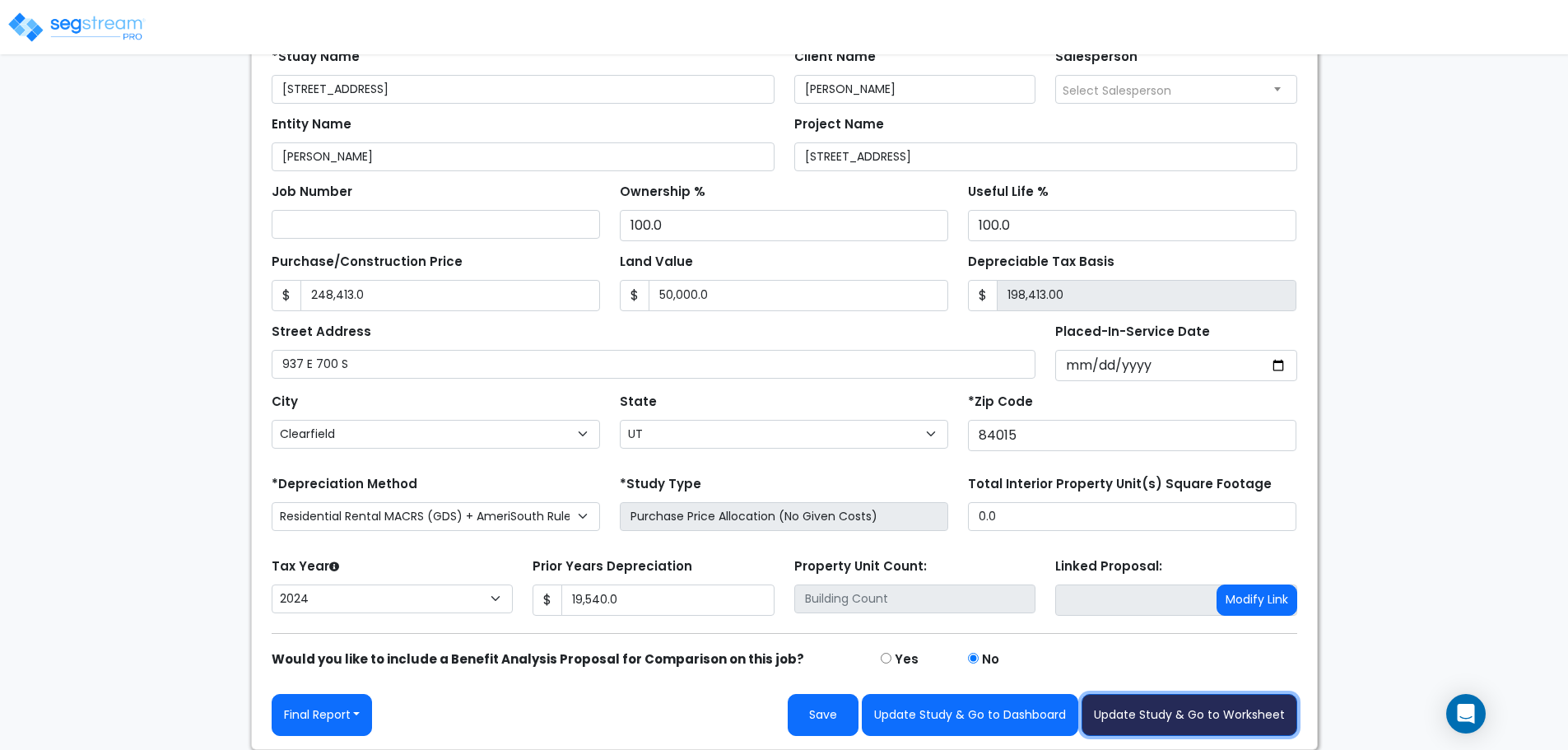
drag, startPoint x: 1196, startPoint y: 723, endPoint x: 1187, endPoint y: 720, distance: 9.5
click at [1196, 723] on button "Update Study & Go to Worksheet" at bounding box center [1189, 715] width 215 height 42
type input "248413"
type input "50000"
type input "19540"
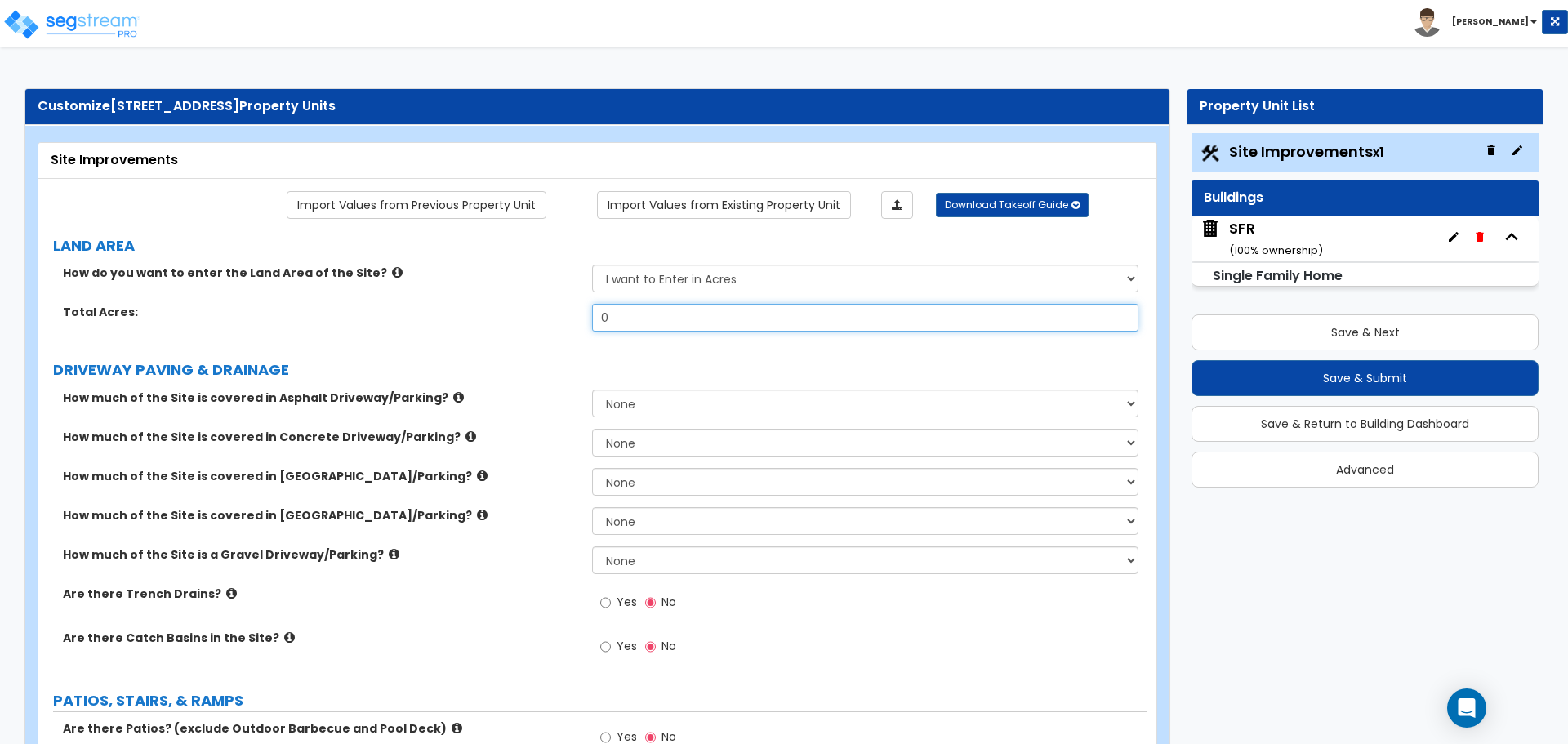
click at [658, 317] on input "0" at bounding box center [865, 317] width 546 height 28
type input "36,416"
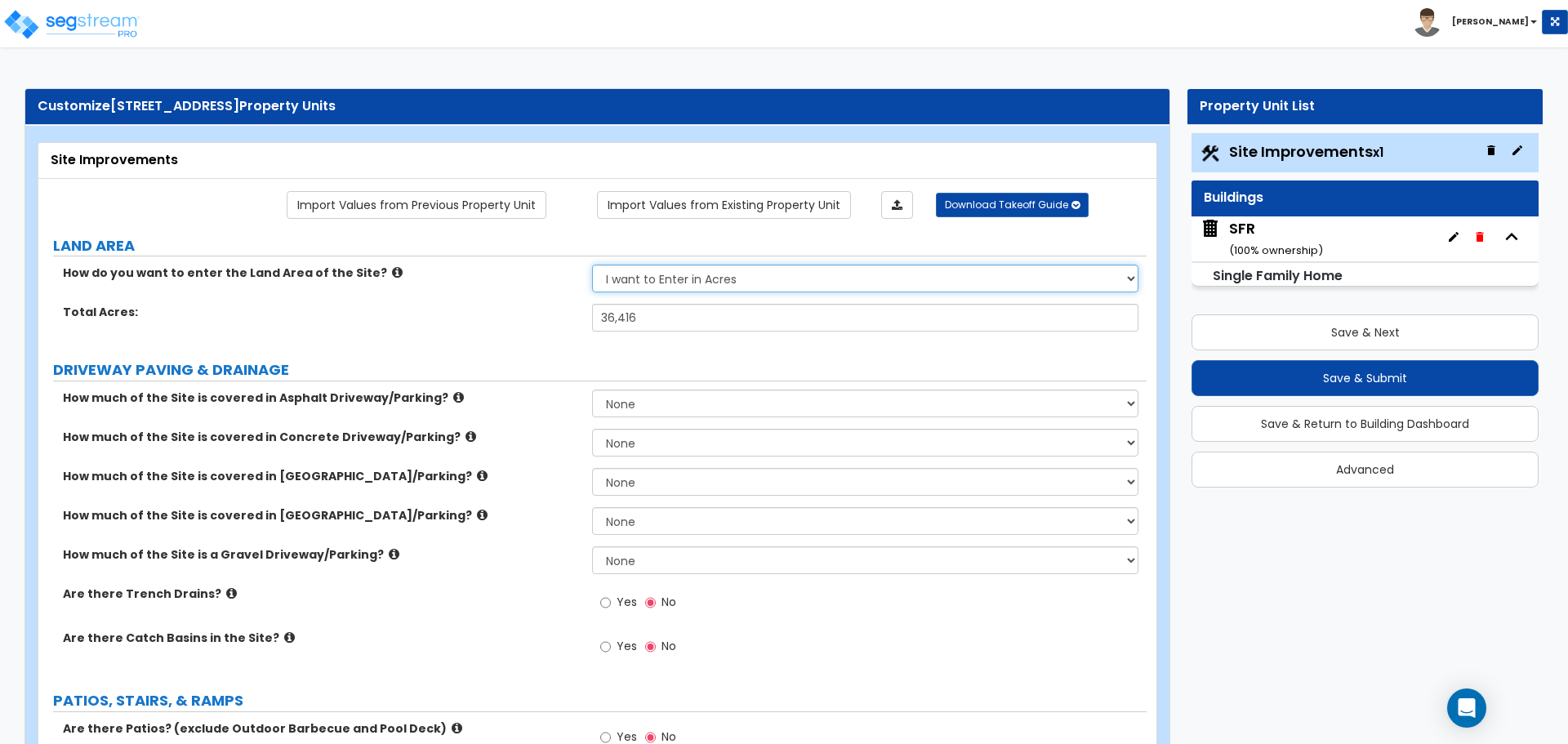
click at [652, 286] on select "I want to Enter in [GEOGRAPHIC_DATA] I want to Enter in Square Feet" at bounding box center [865, 279] width 546 height 28
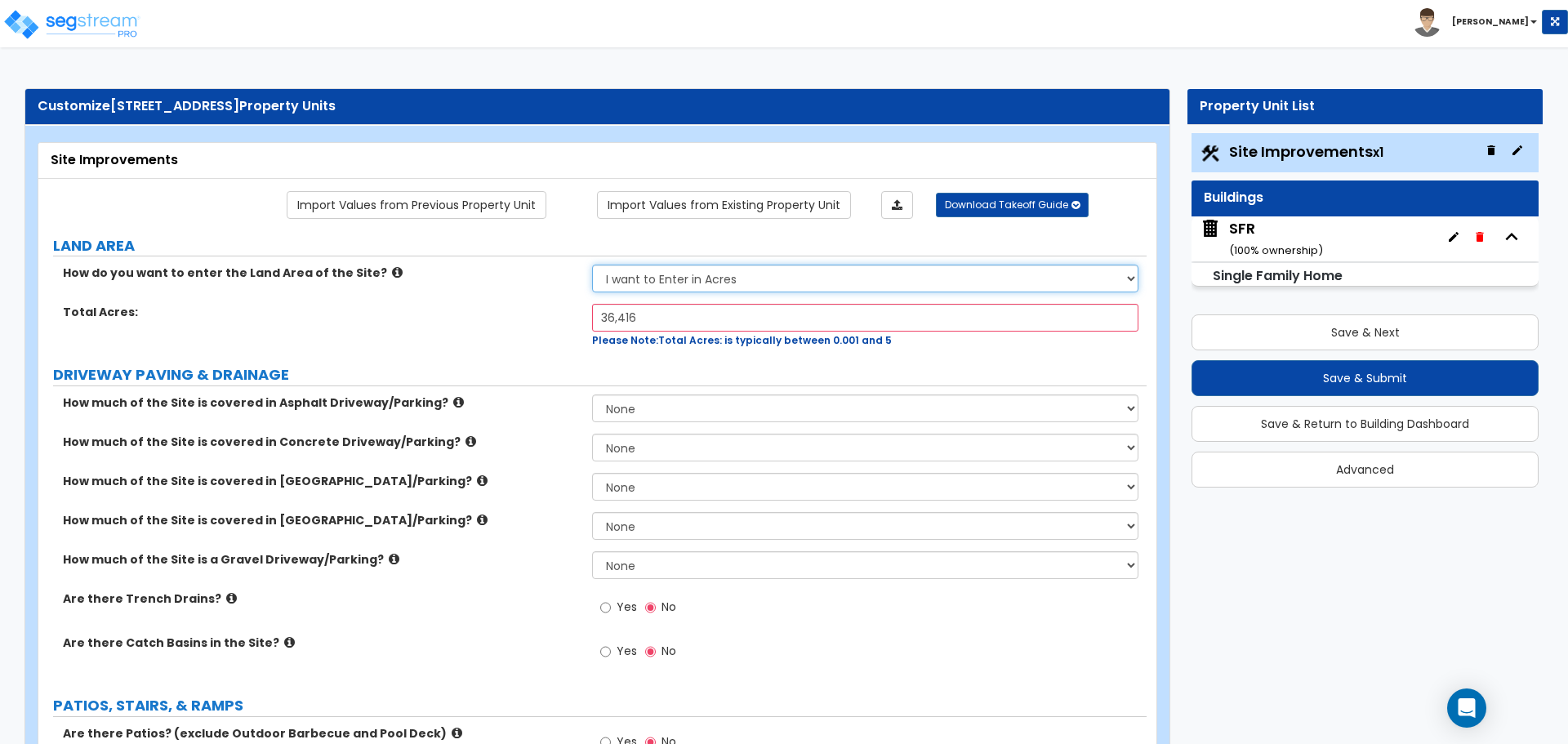
select select "2"
click at [592, 265] on select "I want to Enter in [GEOGRAPHIC_DATA] I want to Enter in Square Feet" at bounding box center [865, 279] width 546 height 28
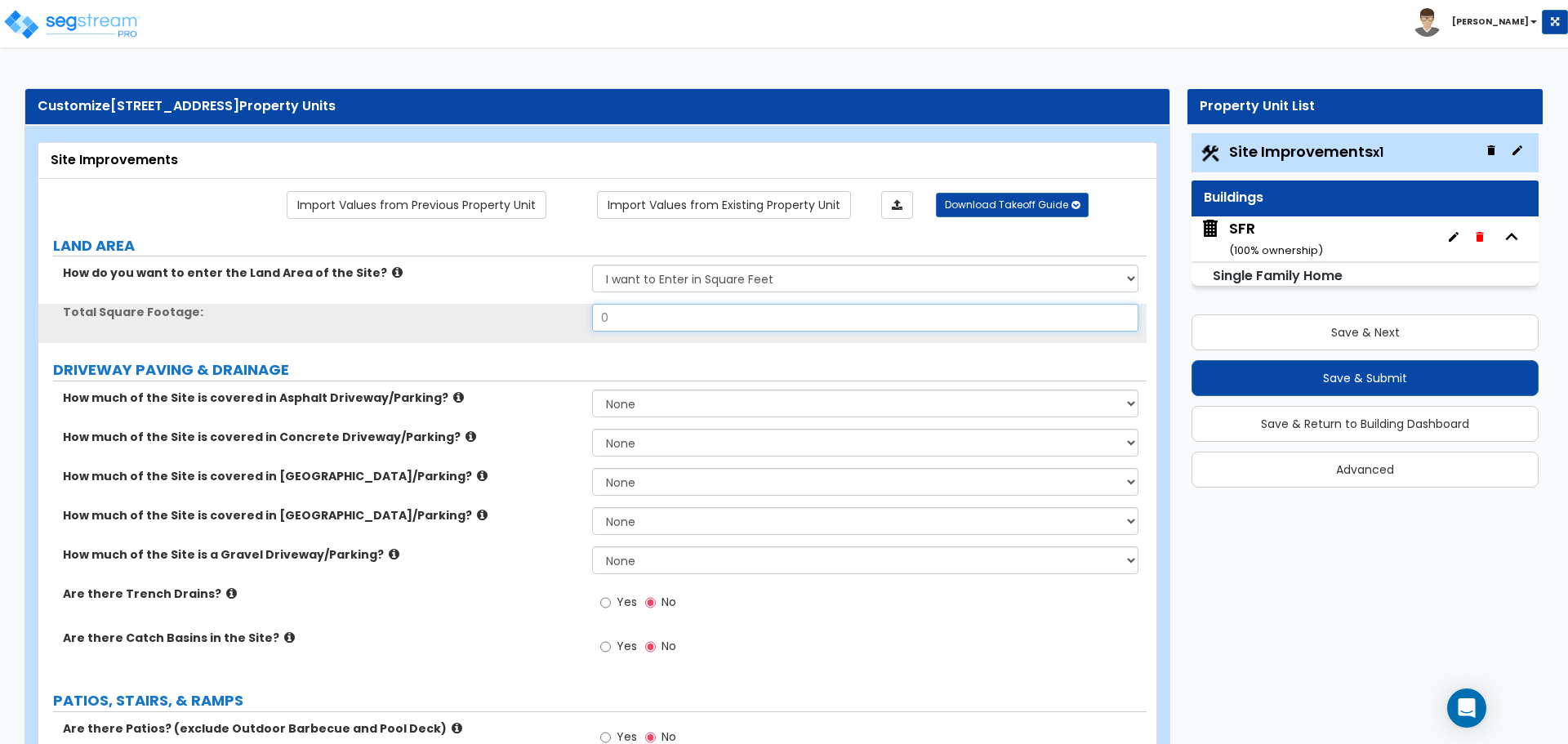
click at [636, 322] on input "0" at bounding box center [865, 317] width 546 height 28
type input "36,416"
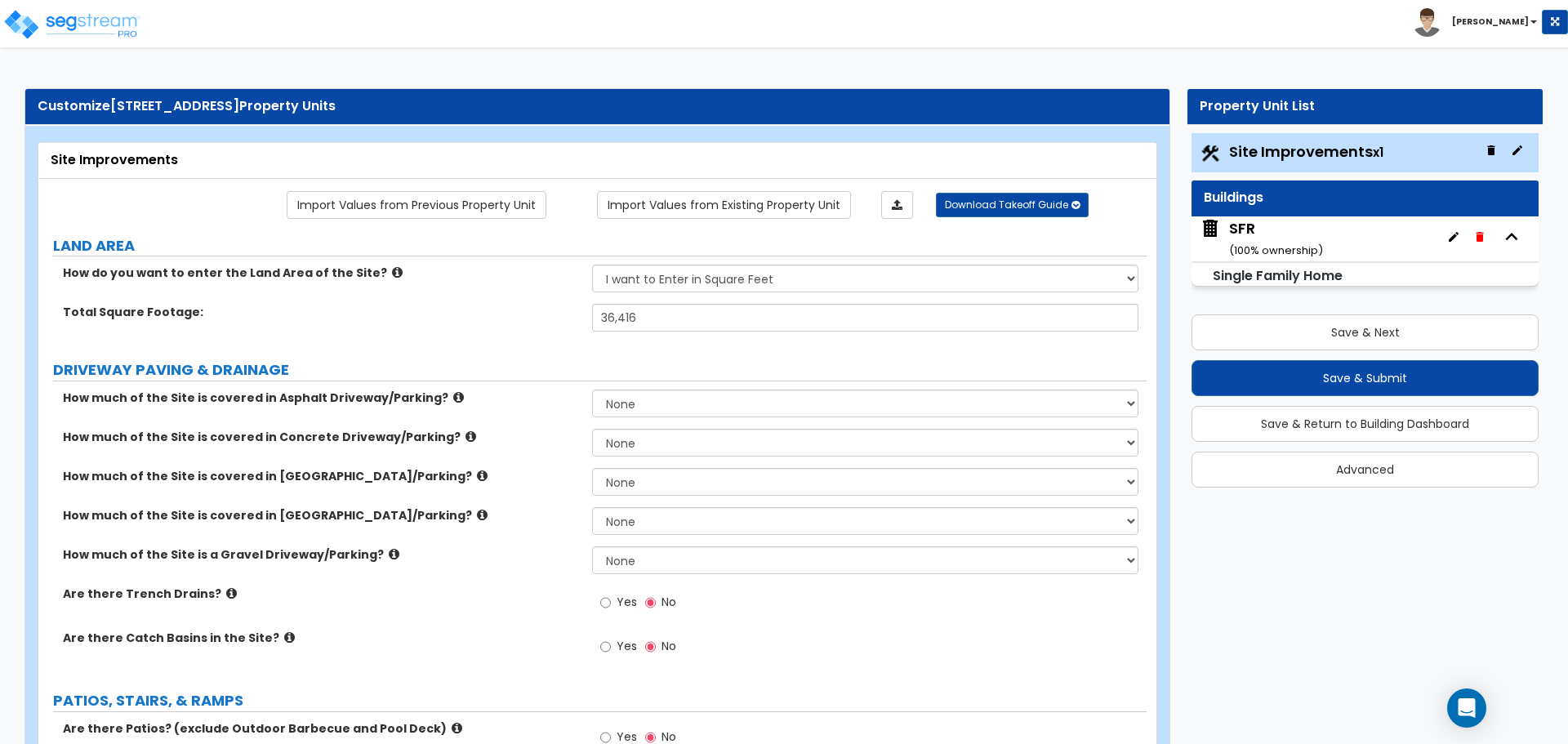
click at [632, 419] on div "How much of the Site is covered in Asphalt Driveway/Parking? None I want to Ent…" at bounding box center [592, 409] width 1108 height 39
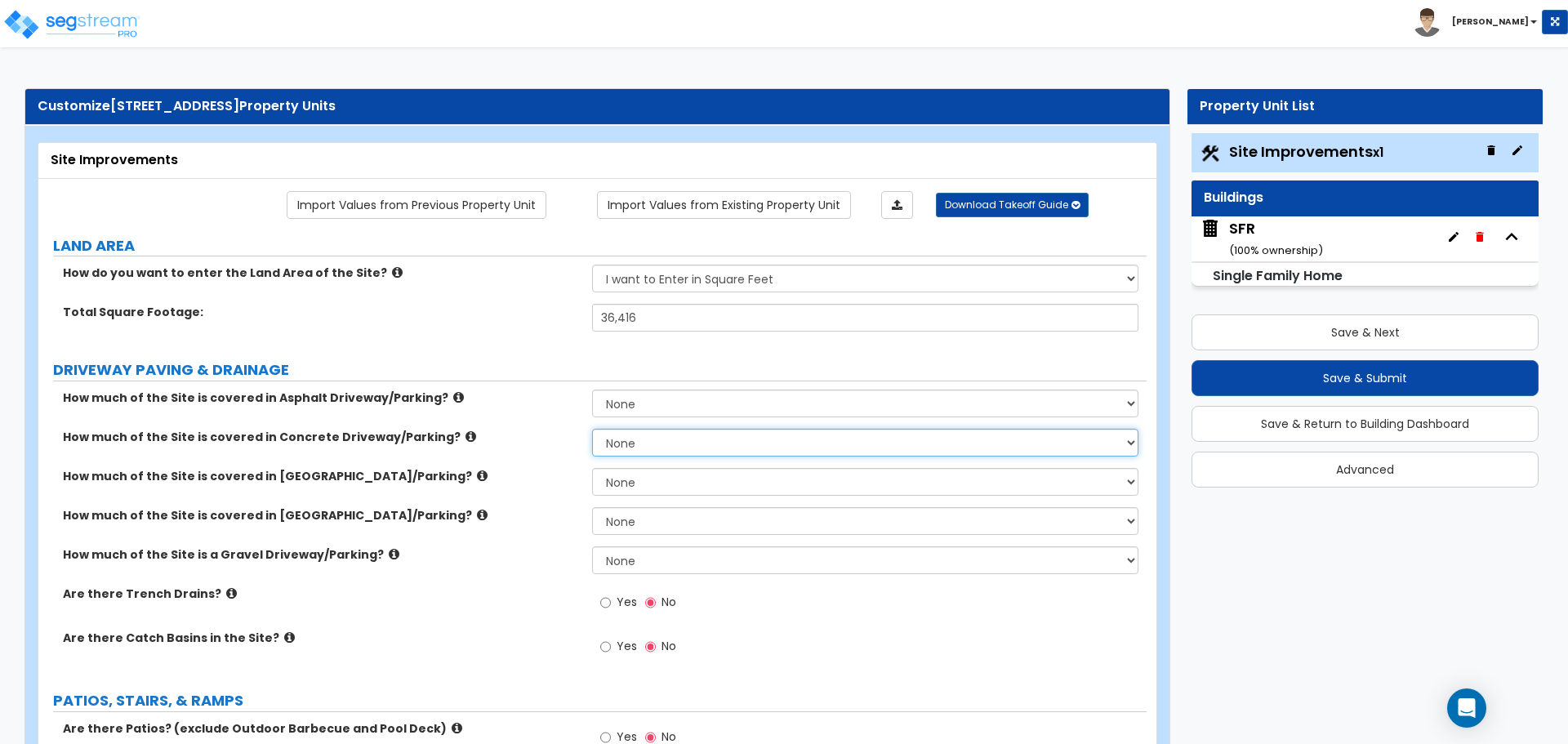
click at [624, 440] on select "None I want to Enter an Approximate Percentage I want to Enter the Square Foota…" at bounding box center [865, 442] width 546 height 28
select select "2"
click at [592, 429] on select "None I want to Enter an Approximate Percentage I want to Enter the Square Foota…" at bounding box center [865, 442] width 546 height 28
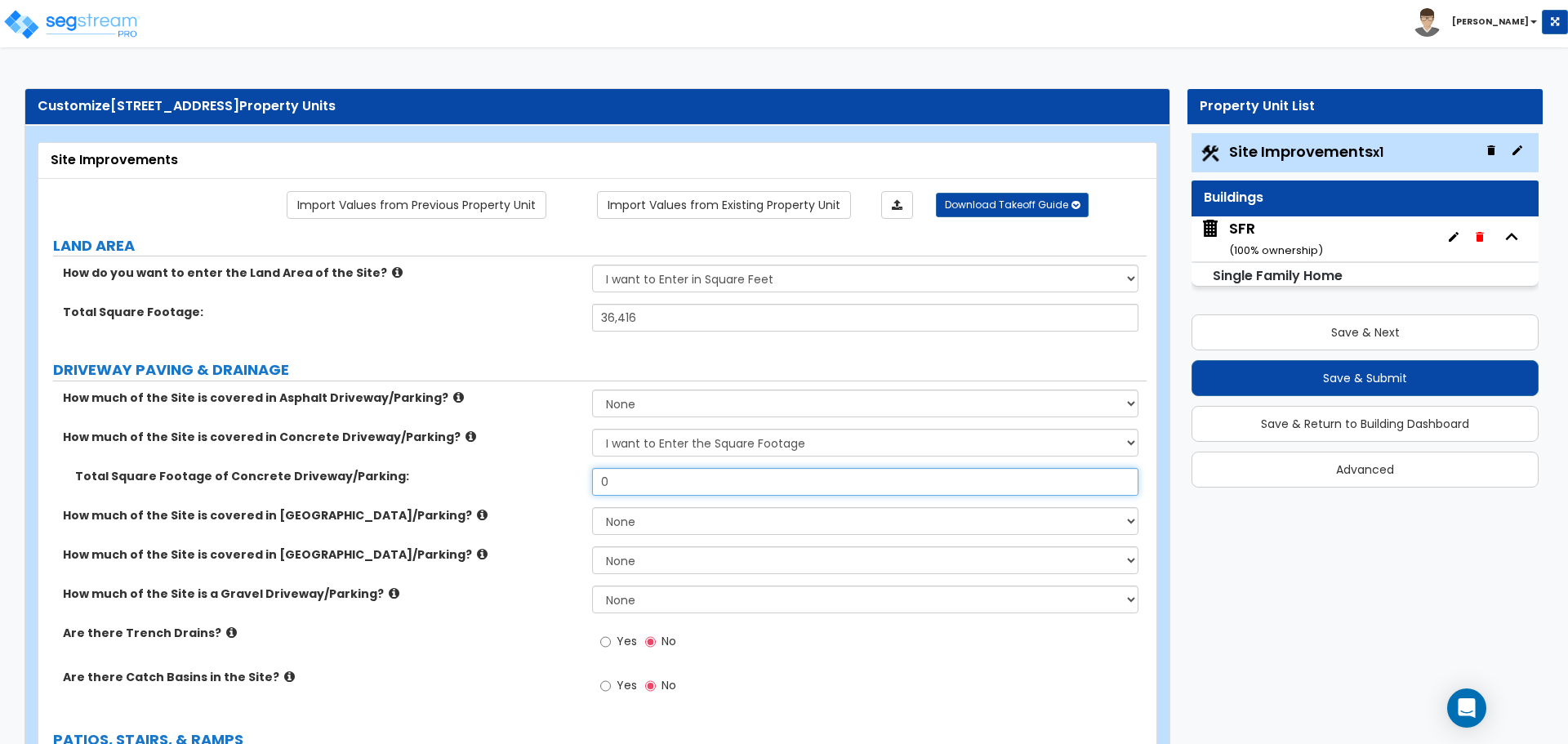
click at [624, 475] on input "0" at bounding box center [865, 482] width 546 height 28
type input "1,216"
click at [497, 396] on label "How much of the Site is covered in Asphalt Driveway/Parking?" at bounding box center [321, 397] width 517 height 17
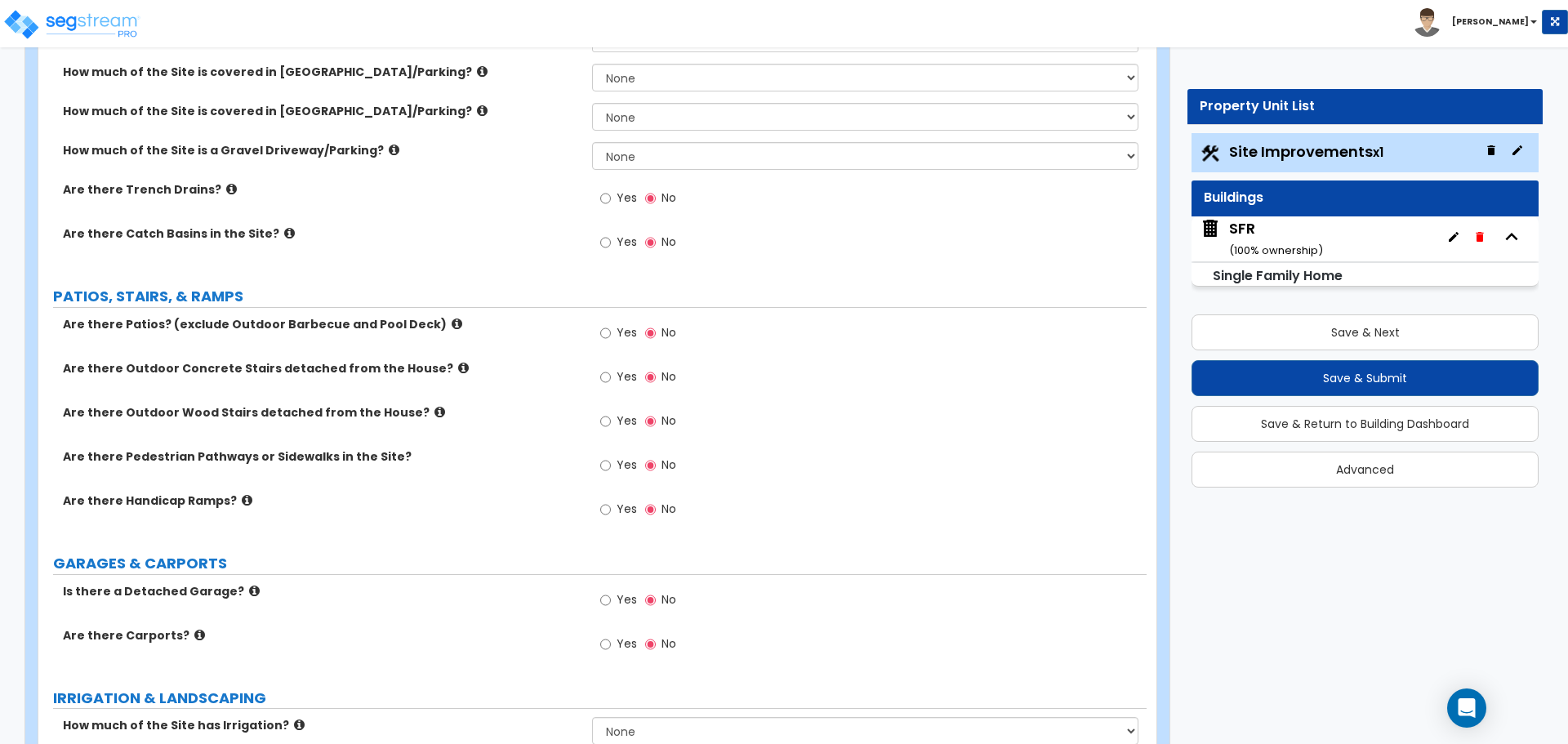
scroll to position [490, 0]
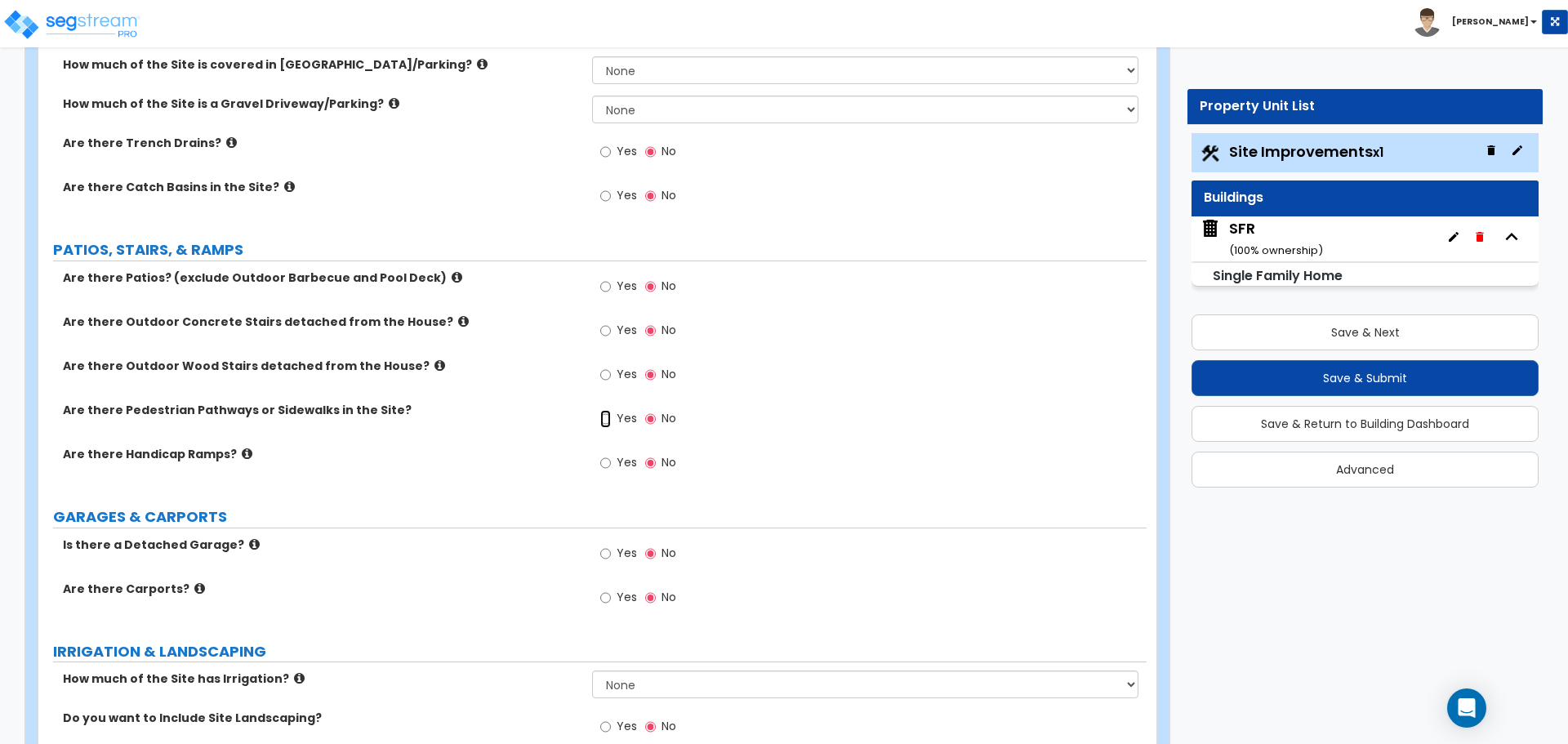
click at [611, 415] on input "Yes" at bounding box center [605, 419] width 11 height 18
radio input "true"
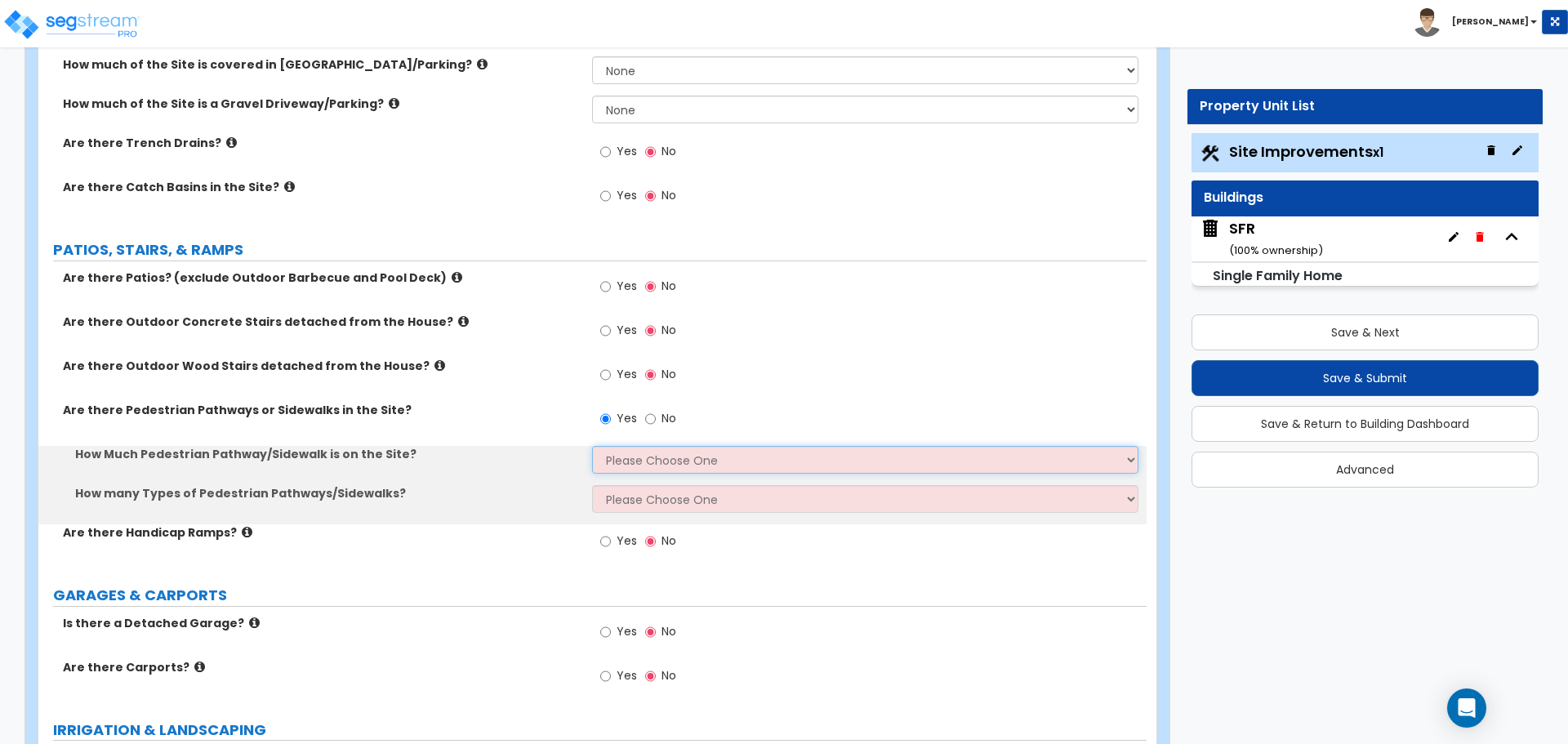
click at [635, 453] on select "Please Choose One I Don't Know, Please Estimate For Me Enter Linear Footage" at bounding box center [865, 460] width 546 height 28
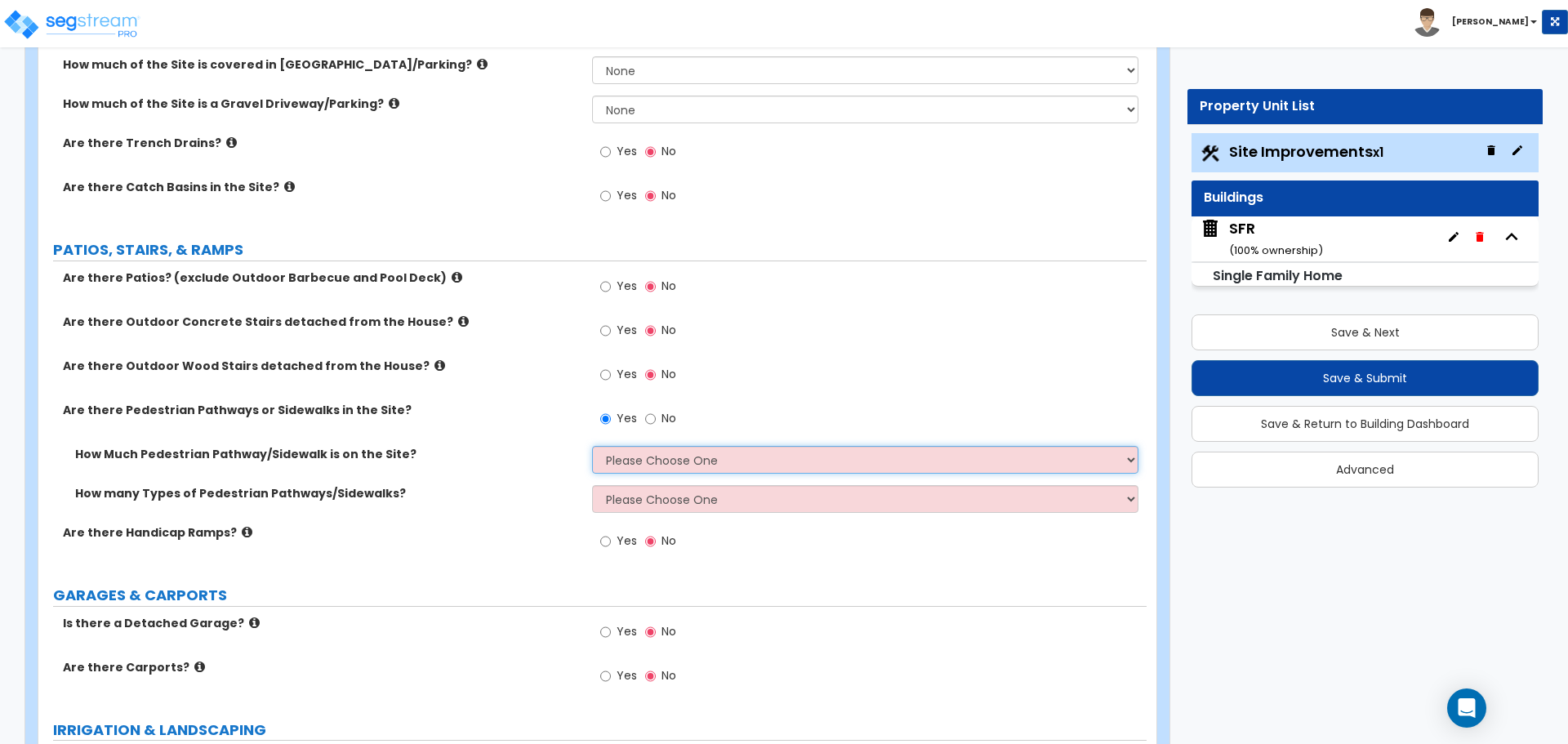
select select "2"
click at [592, 446] on select "Please Choose One I Don't Know, Please Estimate For Me Enter Linear Footage" at bounding box center [865, 460] width 546 height 28
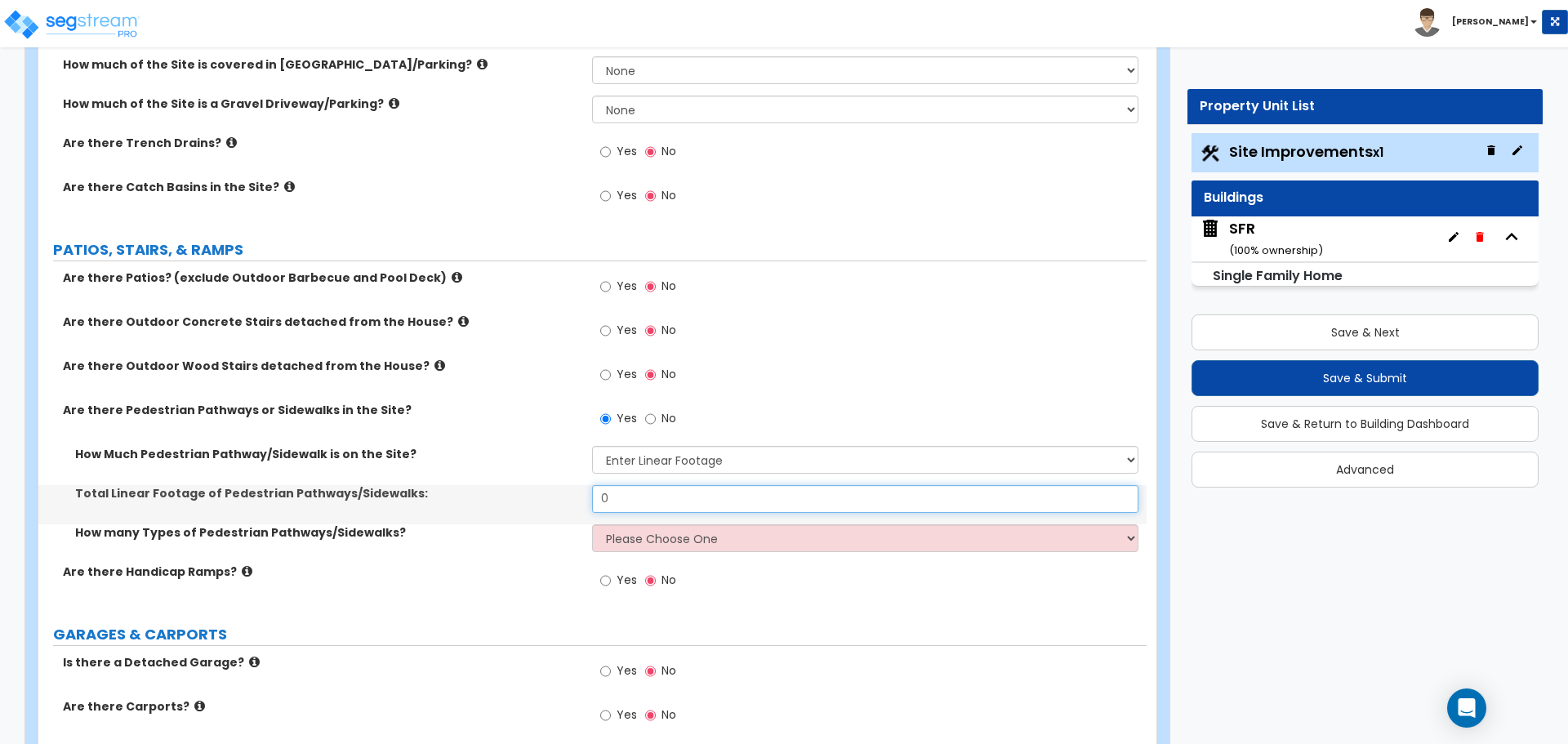
click at [644, 498] on input "0" at bounding box center [865, 499] width 546 height 28
type input "134"
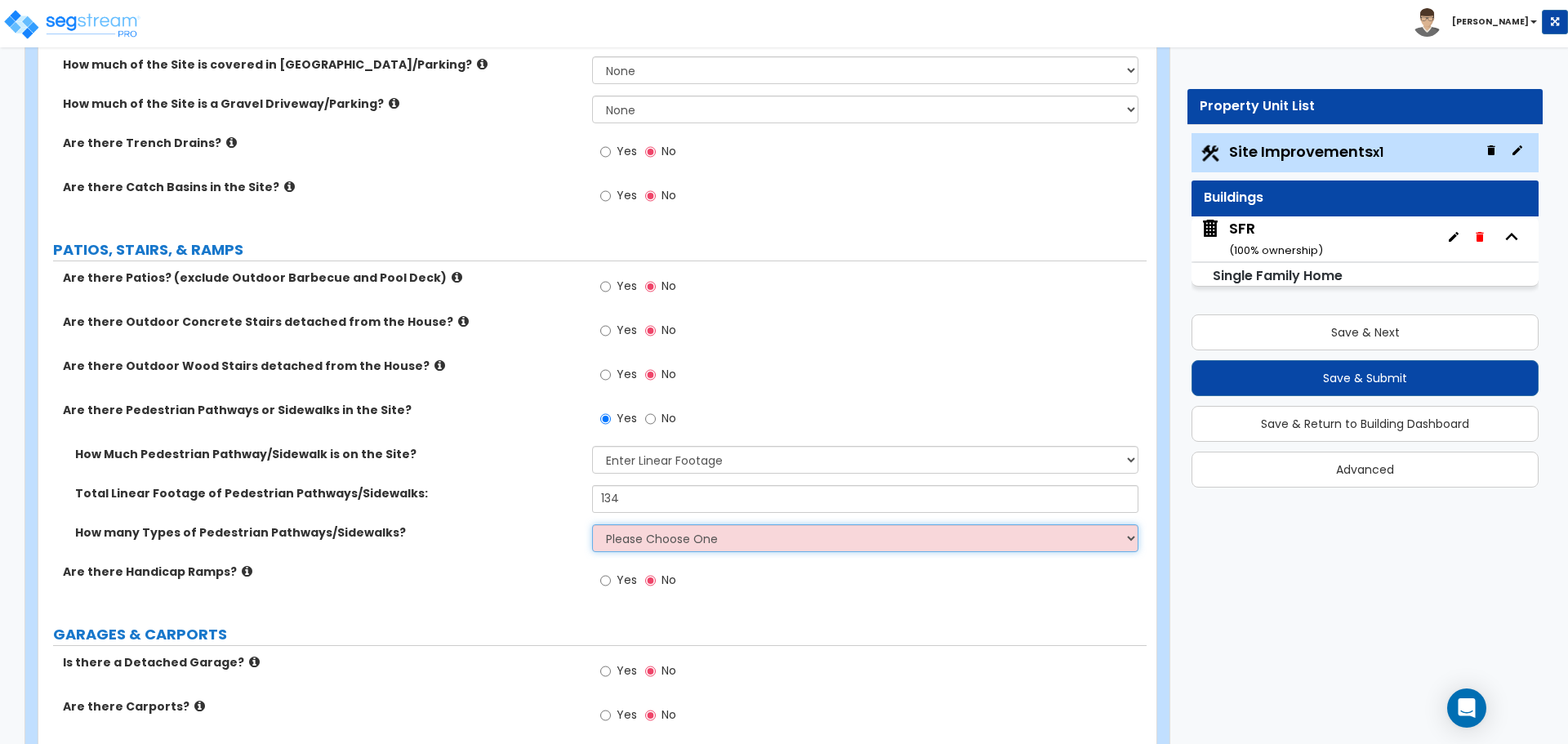
click at [654, 547] on select "Please Choose One 1 2 3" at bounding box center [865, 538] width 546 height 28
select select "1"
click at [592, 524] on select "Please Choose One 1 2 3" at bounding box center [865, 538] width 546 height 28
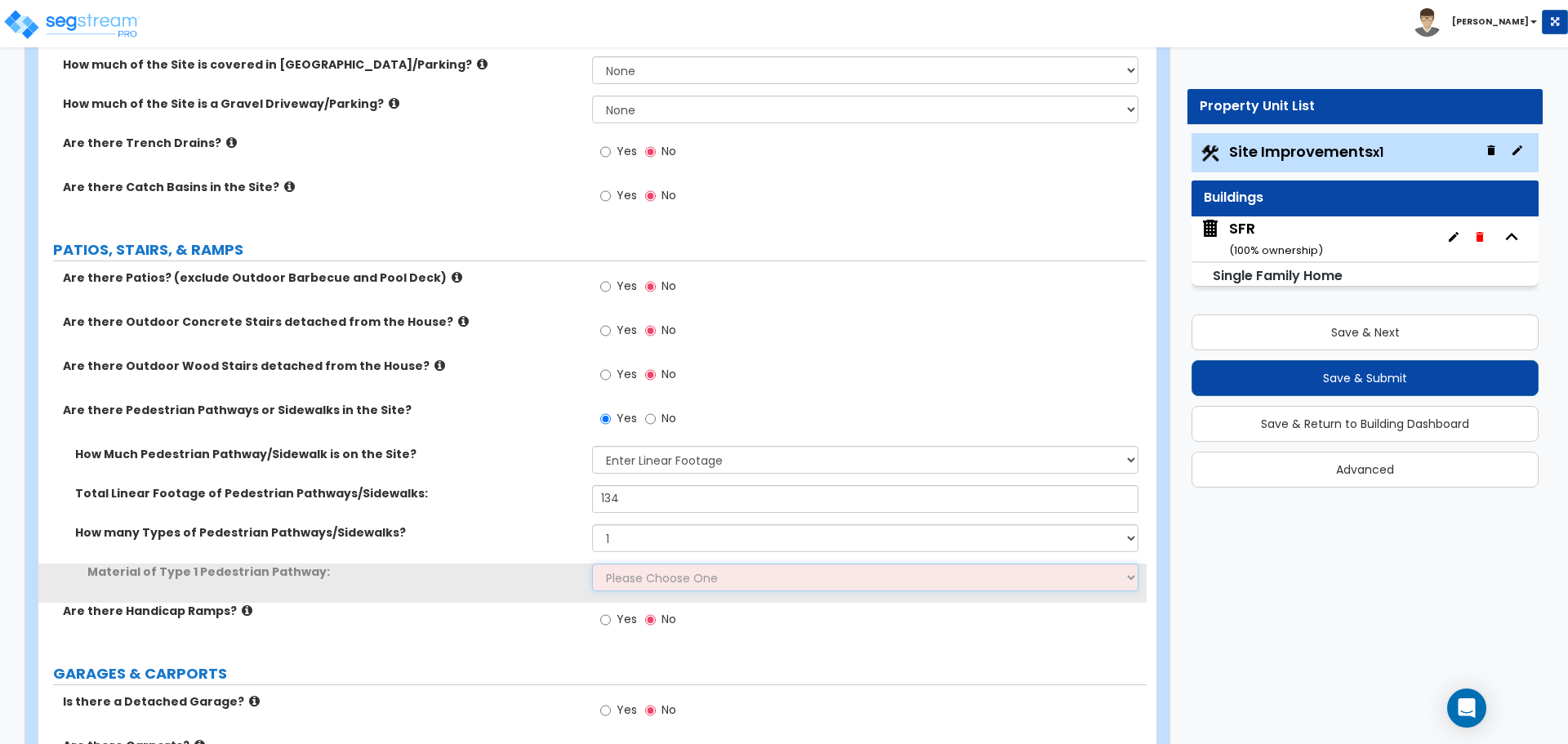
click at [654, 571] on select "Please Choose One Bare Concrete Stamped Concrete Brick Pavers Stone Pavers Wood…" at bounding box center [865, 577] width 546 height 28
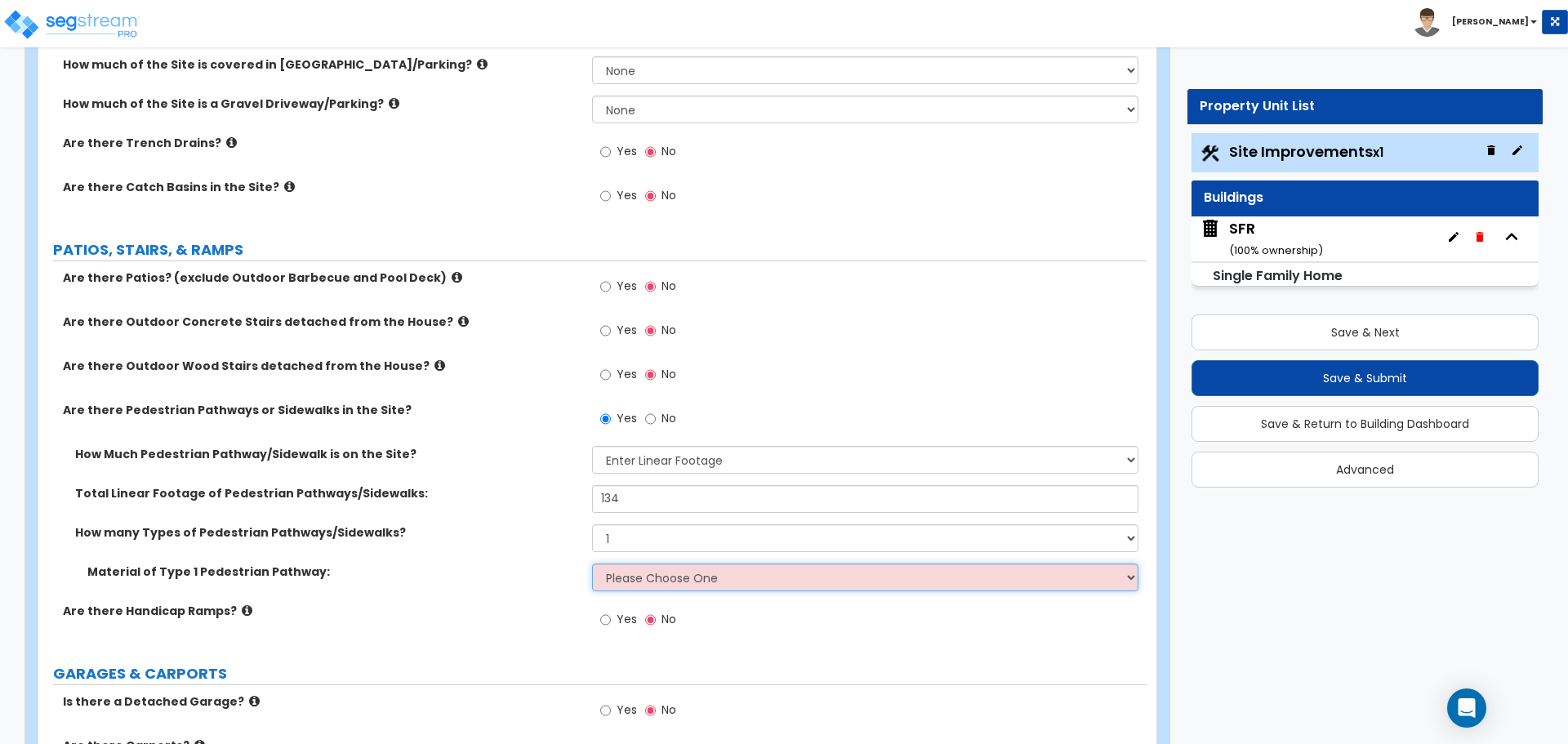
select select "1"
click at [592, 564] on select "Please Choose One Bare Concrete Stamped Concrete Brick Pavers Stone Pavers Wood…" at bounding box center [865, 577] width 546 height 28
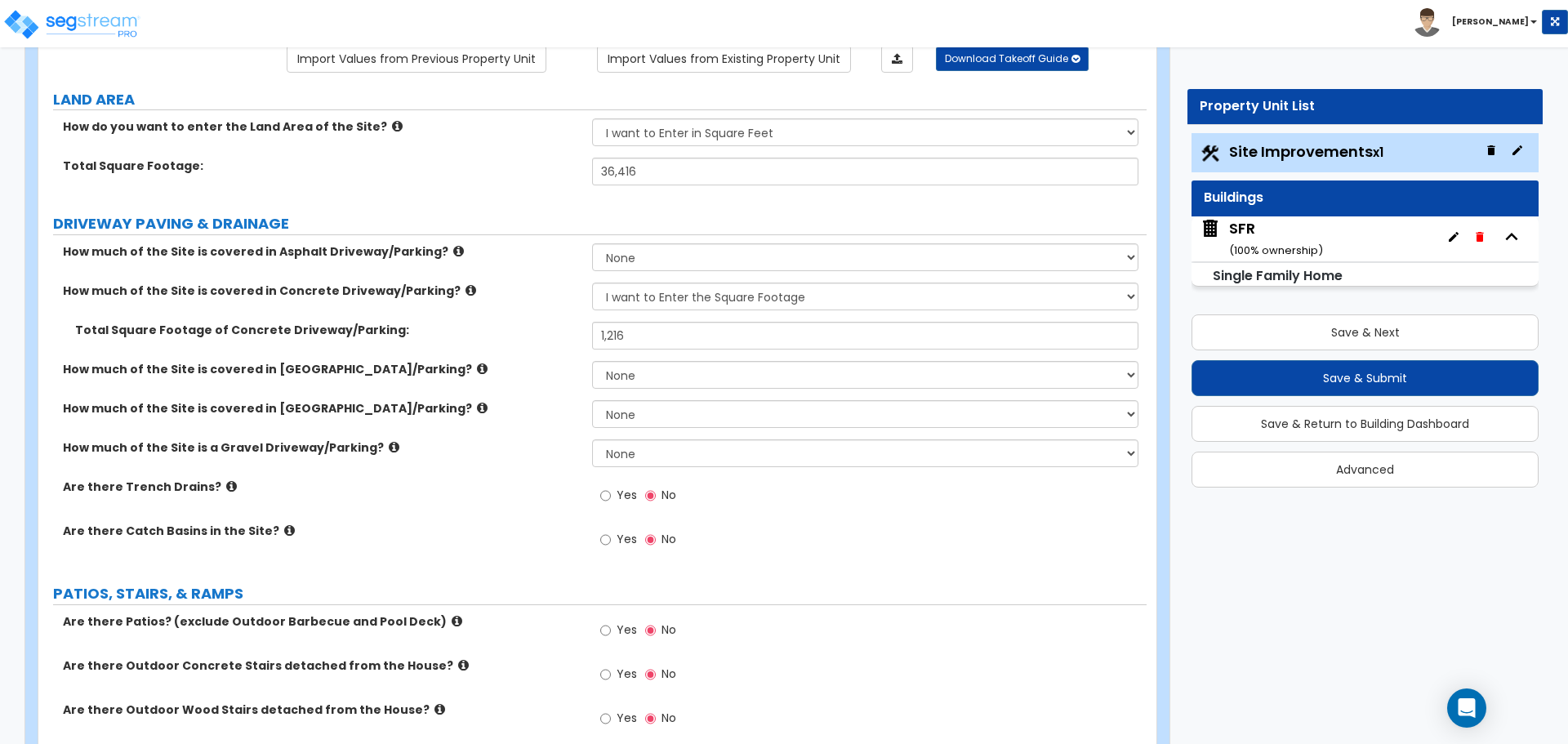
scroll to position [164, 0]
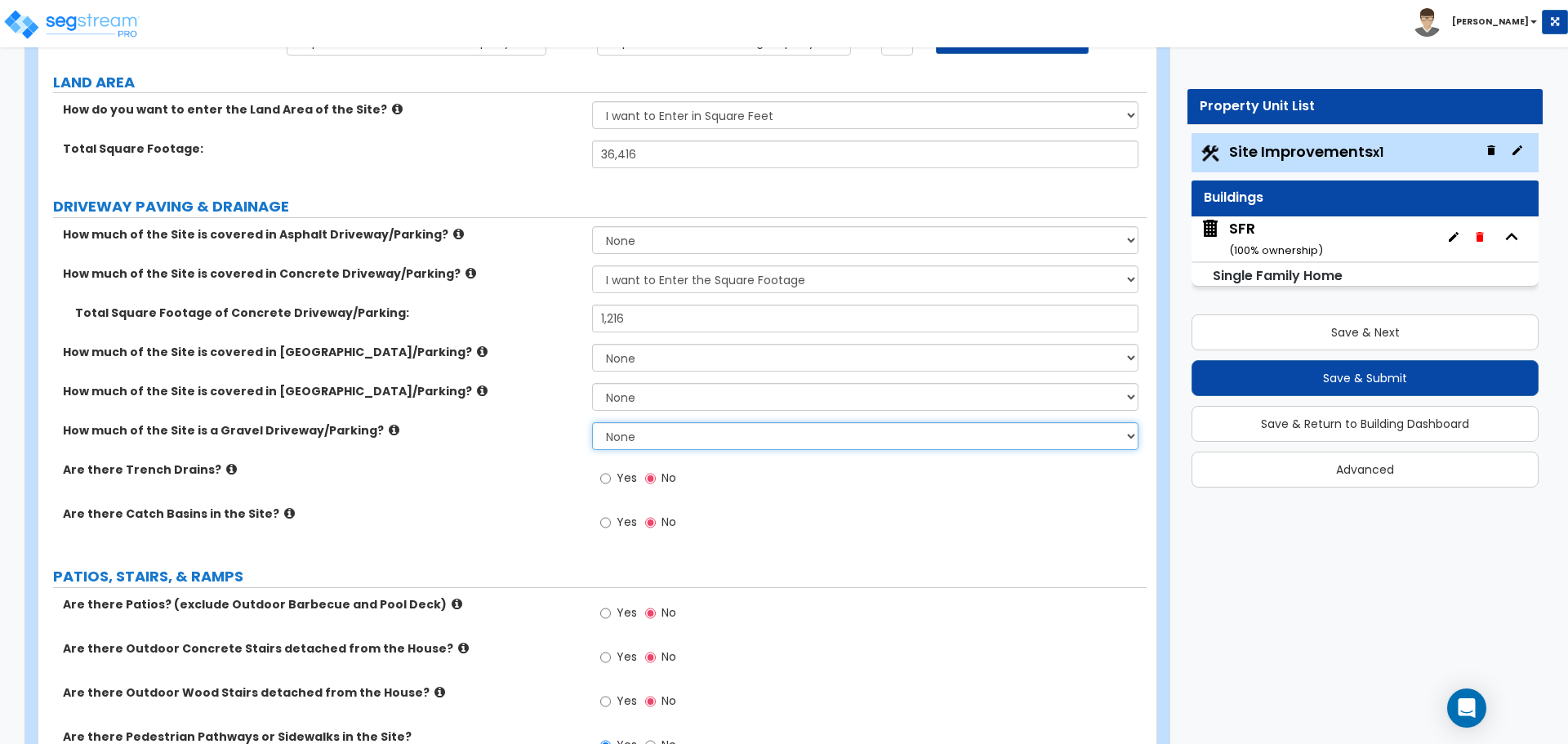
click at [624, 440] on select "None I want to Enter an Approximate Percentage I want to Enter the Square Foota…" at bounding box center [865, 437] width 546 height 28
select select "2"
click at [592, 423] on select "None I want to Enter an Approximate Percentage I want to Enter the Square Foota…" at bounding box center [865, 437] width 546 height 28
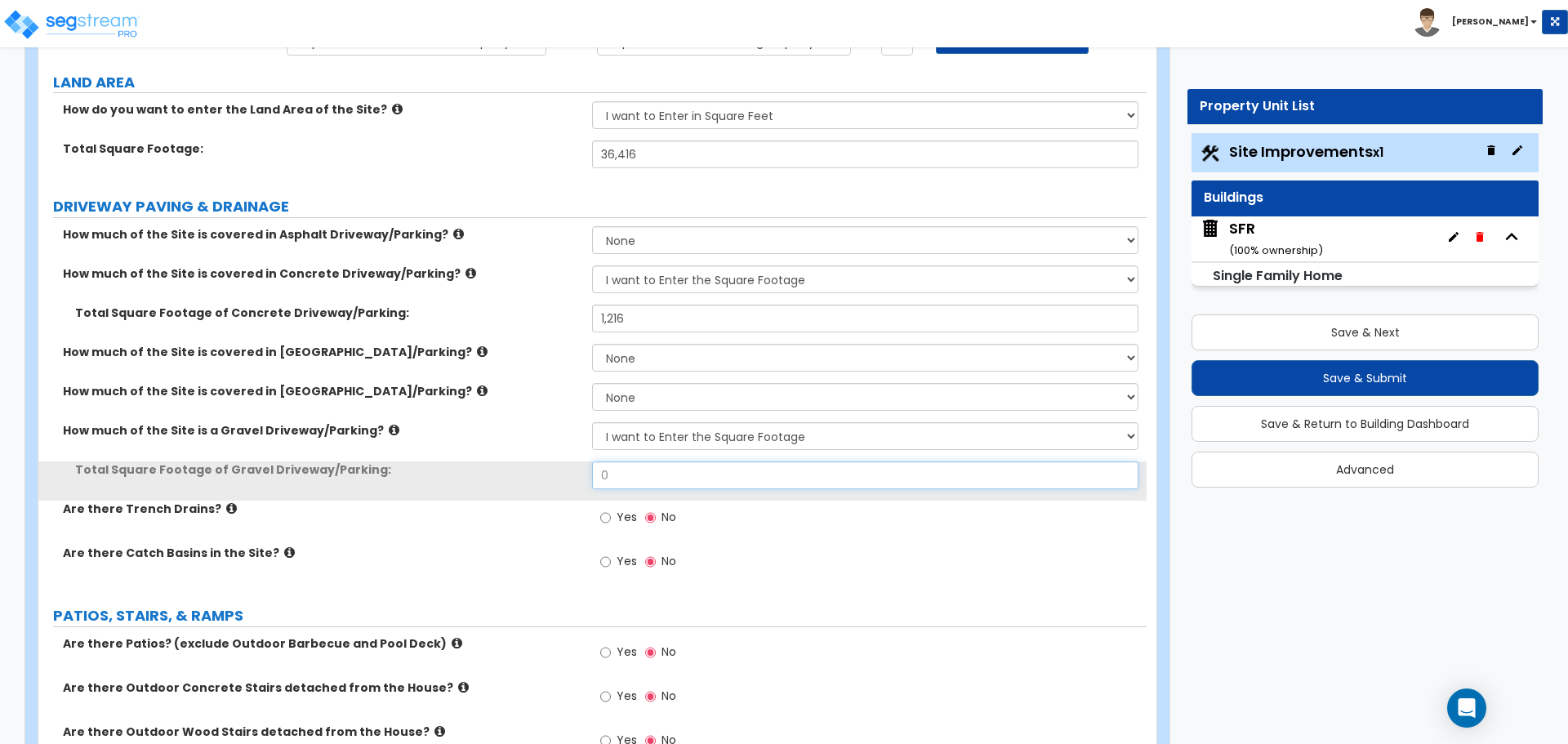
click at [646, 470] on input "0" at bounding box center [865, 475] width 546 height 28
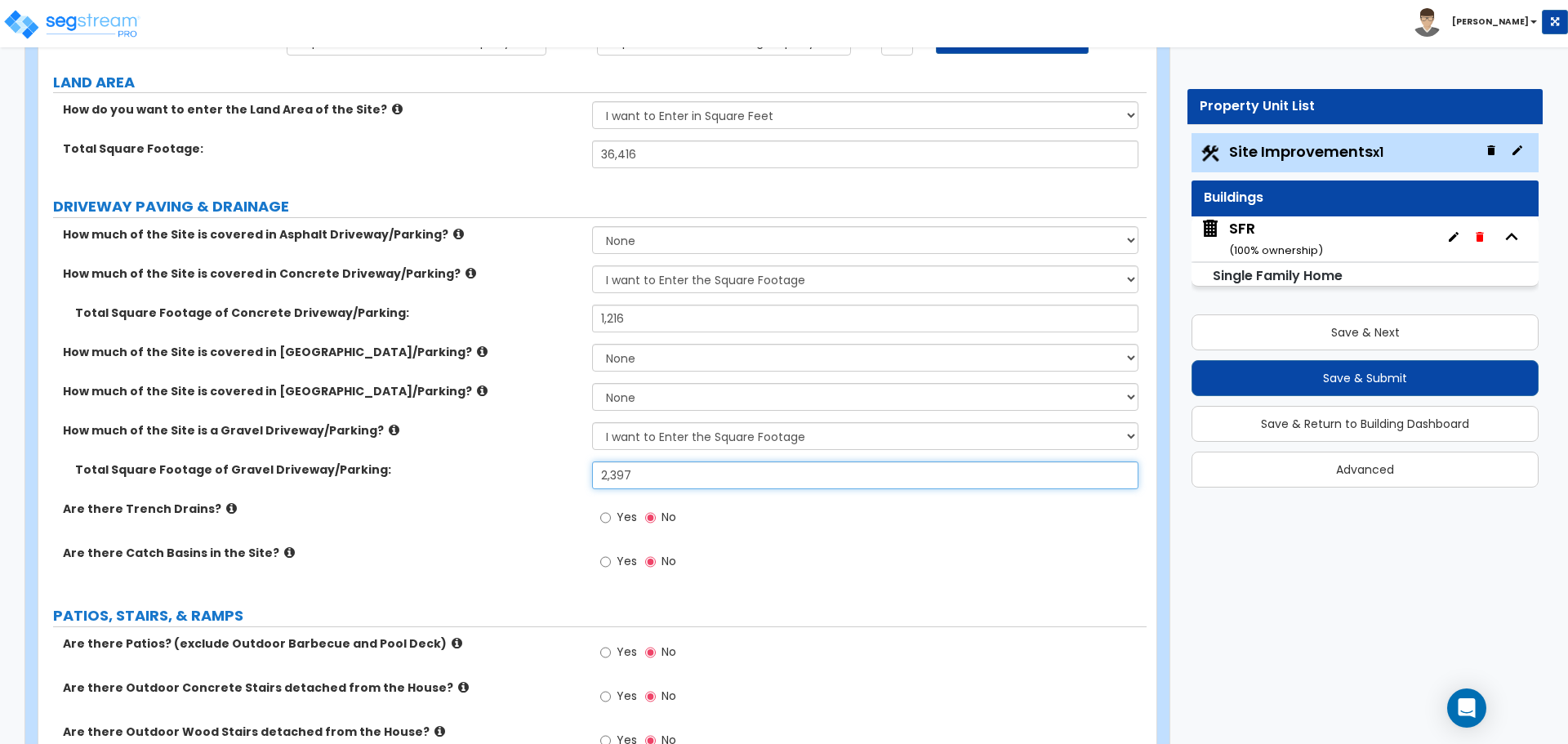
type input "2,397"
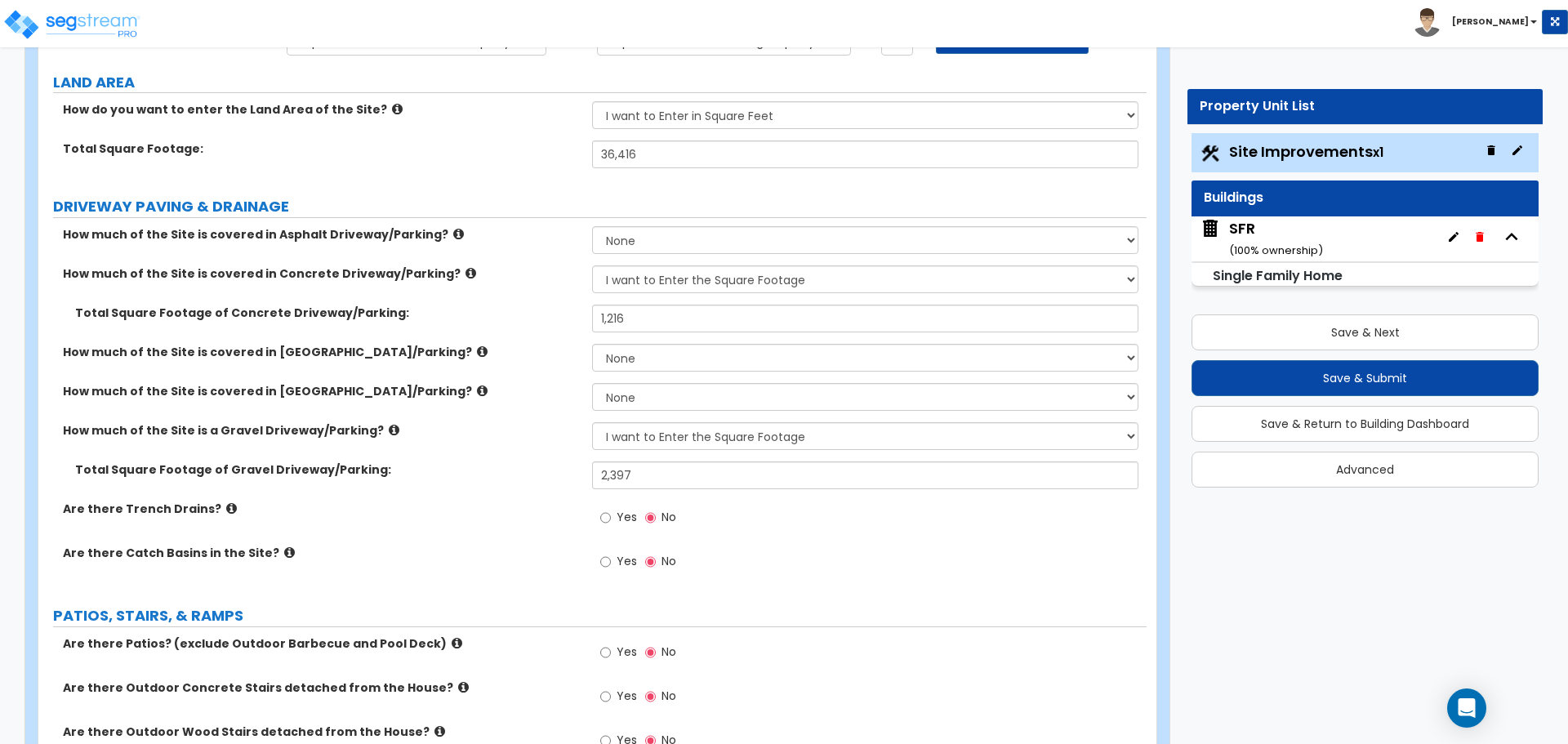
click at [574, 442] on div "How much of the Site is a Gravel Driveway/Parking? None I want to Enter an Appr…" at bounding box center [592, 442] width 1108 height 39
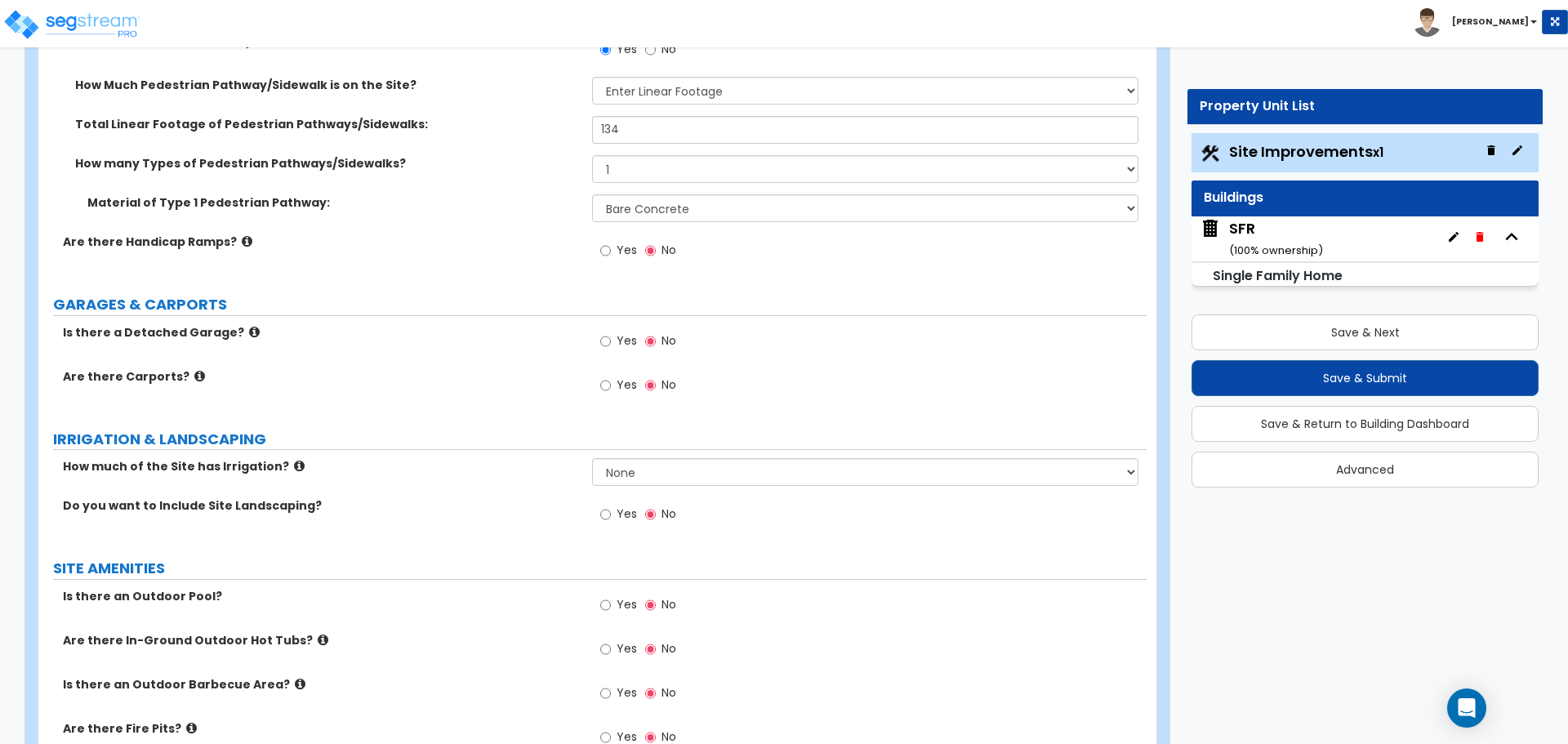
scroll to position [981, 0]
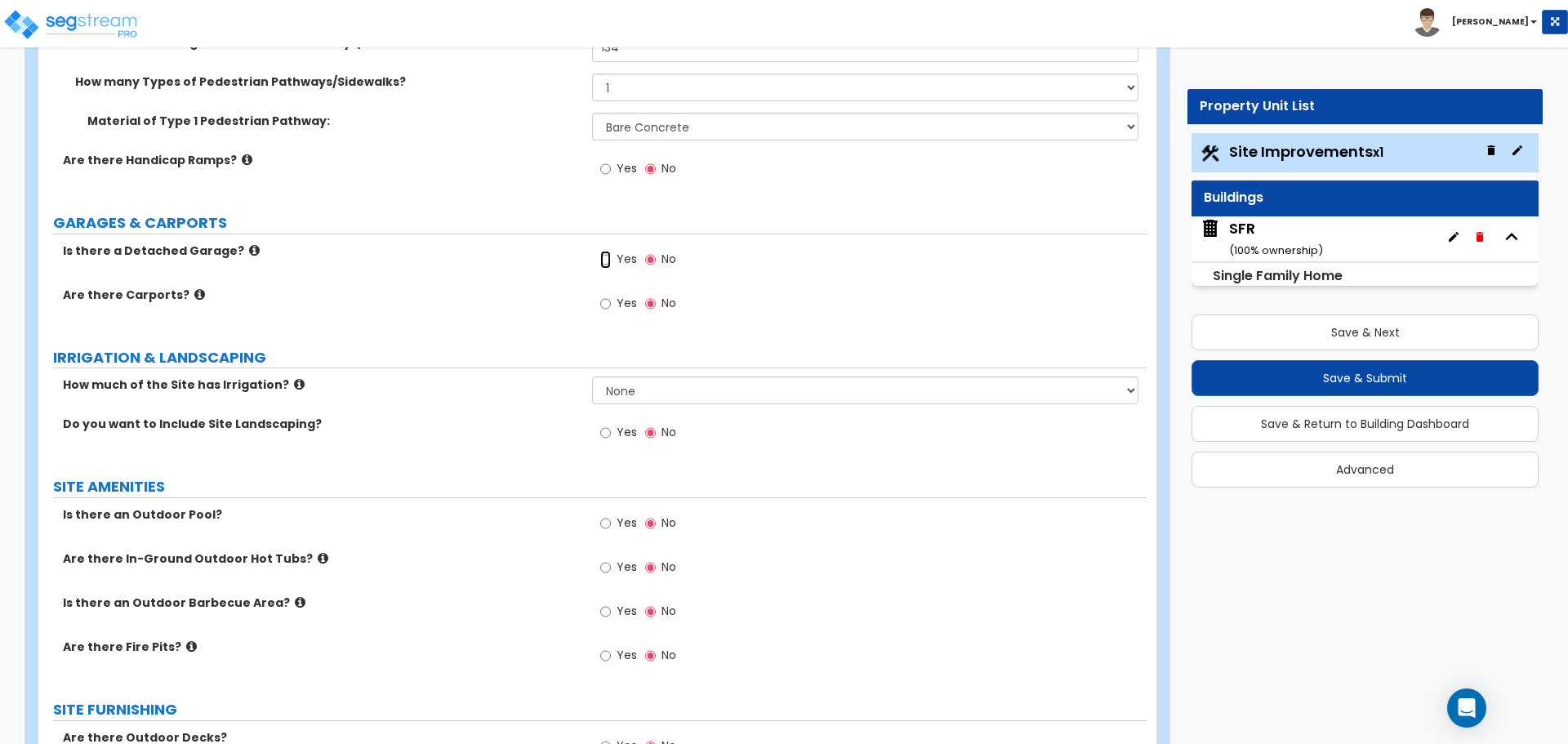
click at [607, 264] on input "Yes" at bounding box center [605, 259] width 11 height 18
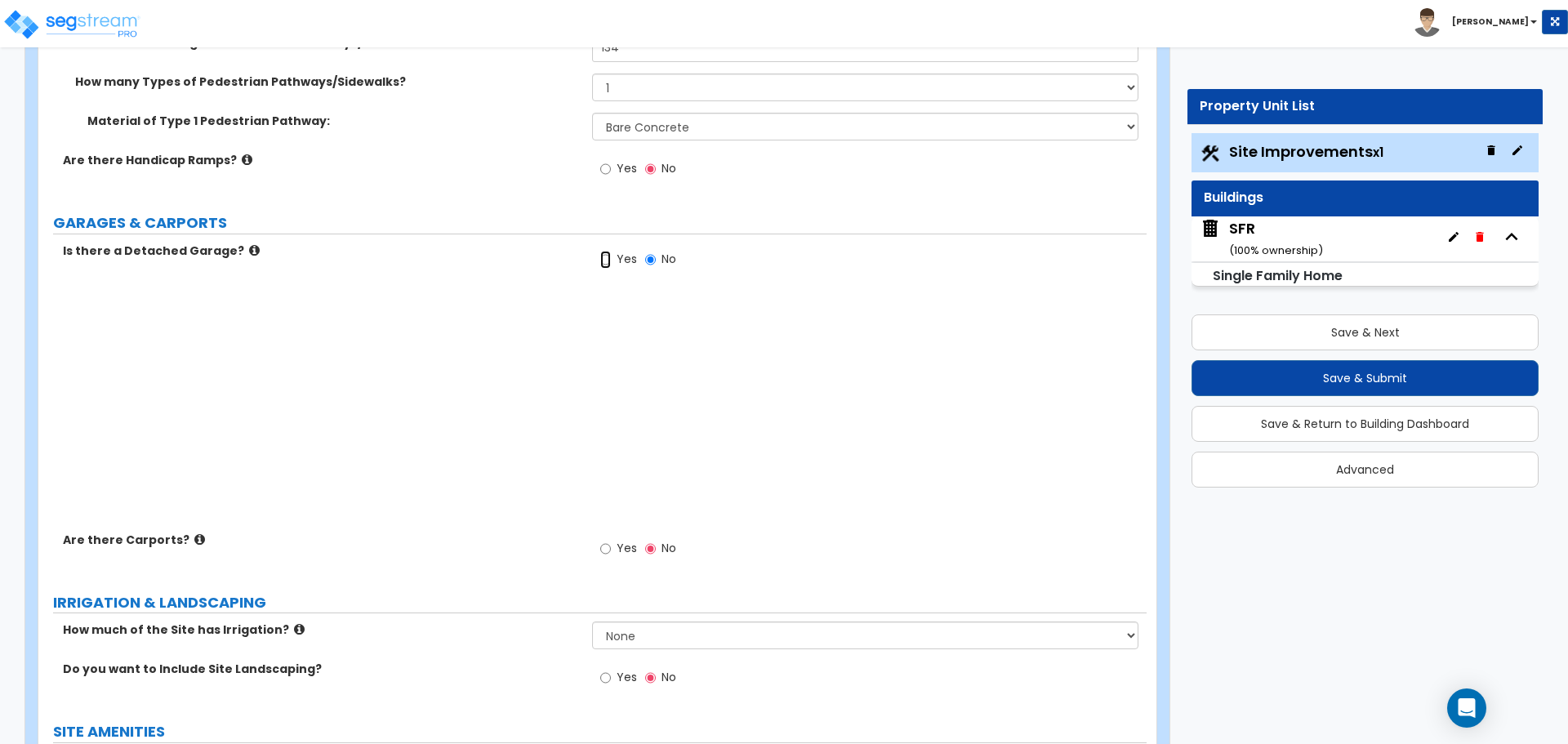
radio input "true"
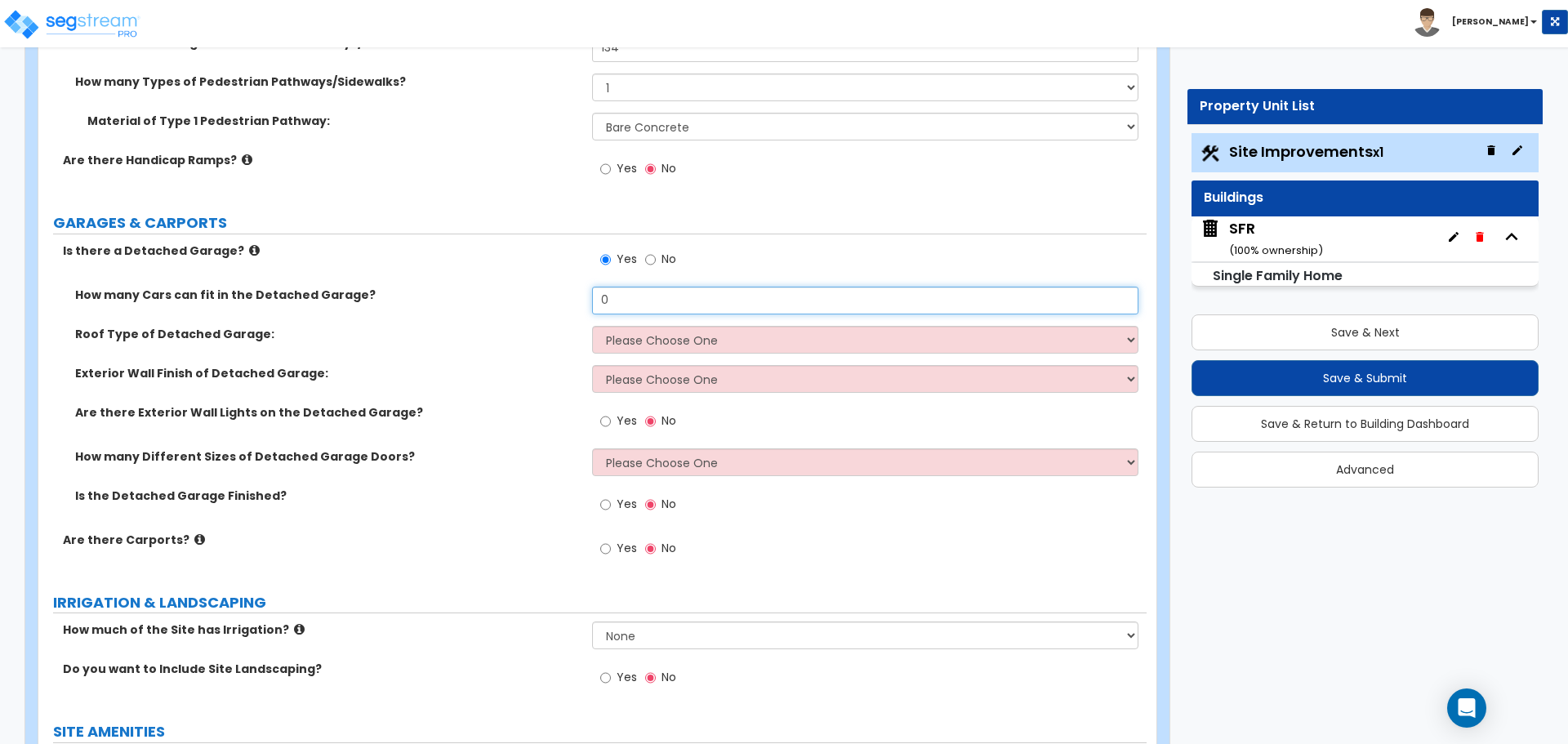
click at [698, 294] on input "0" at bounding box center [865, 301] width 546 height 28
click at [632, 292] on input "0" at bounding box center [865, 301] width 546 height 28
click at [637, 307] on input "22" at bounding box center [865, 301] width 546 height 28
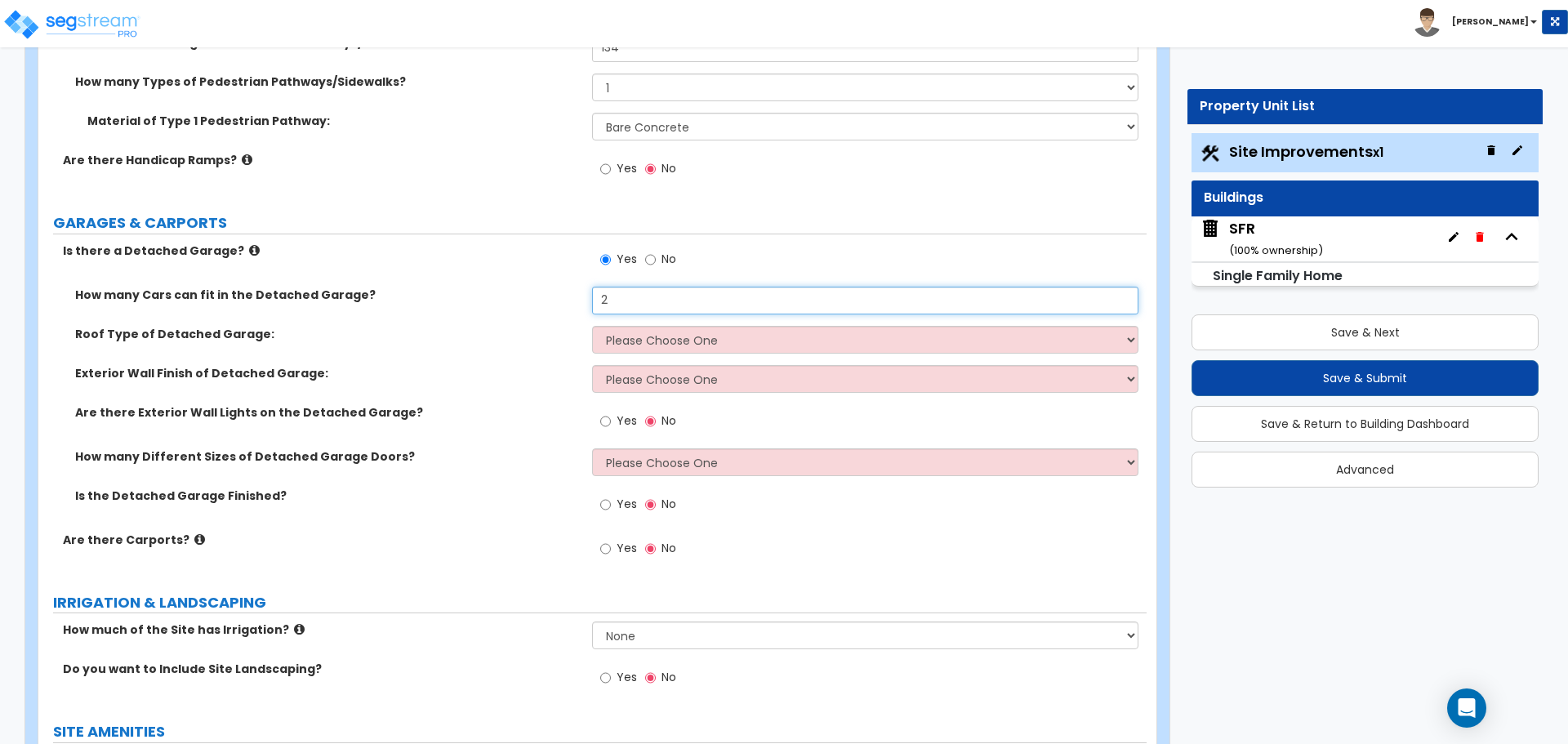
type input "2"
click at [664, 351] on select "Please Choose One Gabled Roof Flat Roof" at bounding box center [865, 340] width 546 height 28
select select "1"
click at [592, 326] on select "Please Choose One Gabled Roof Flat Roof" at bounding box center [865, 340] width 546 height 28
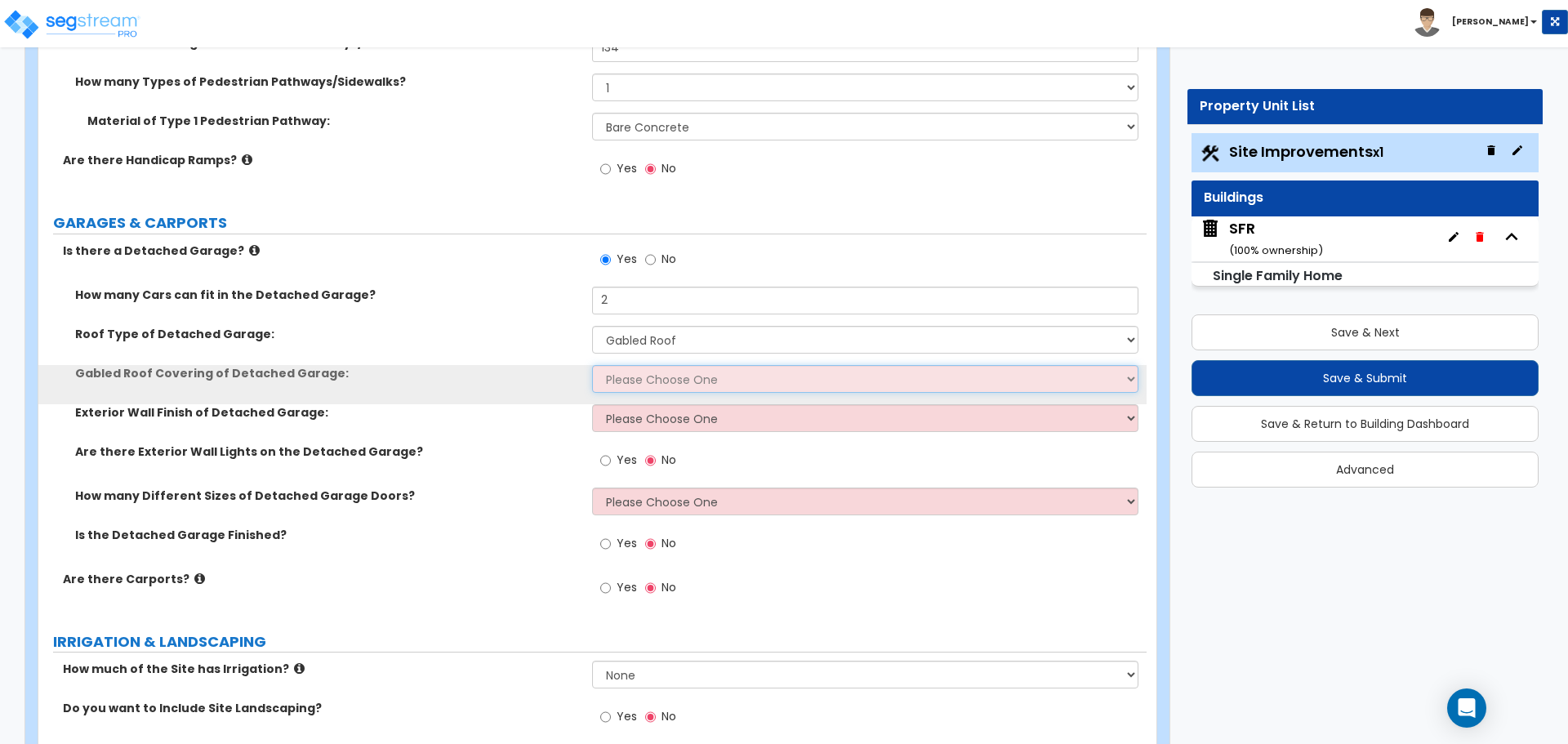
click at [642, 381] on select "Please Choose One Asphalt Shingle Clay Tile Wood Shingle Metal Shingle Standing…" at bounding box center [865, 379] width 546 height 28
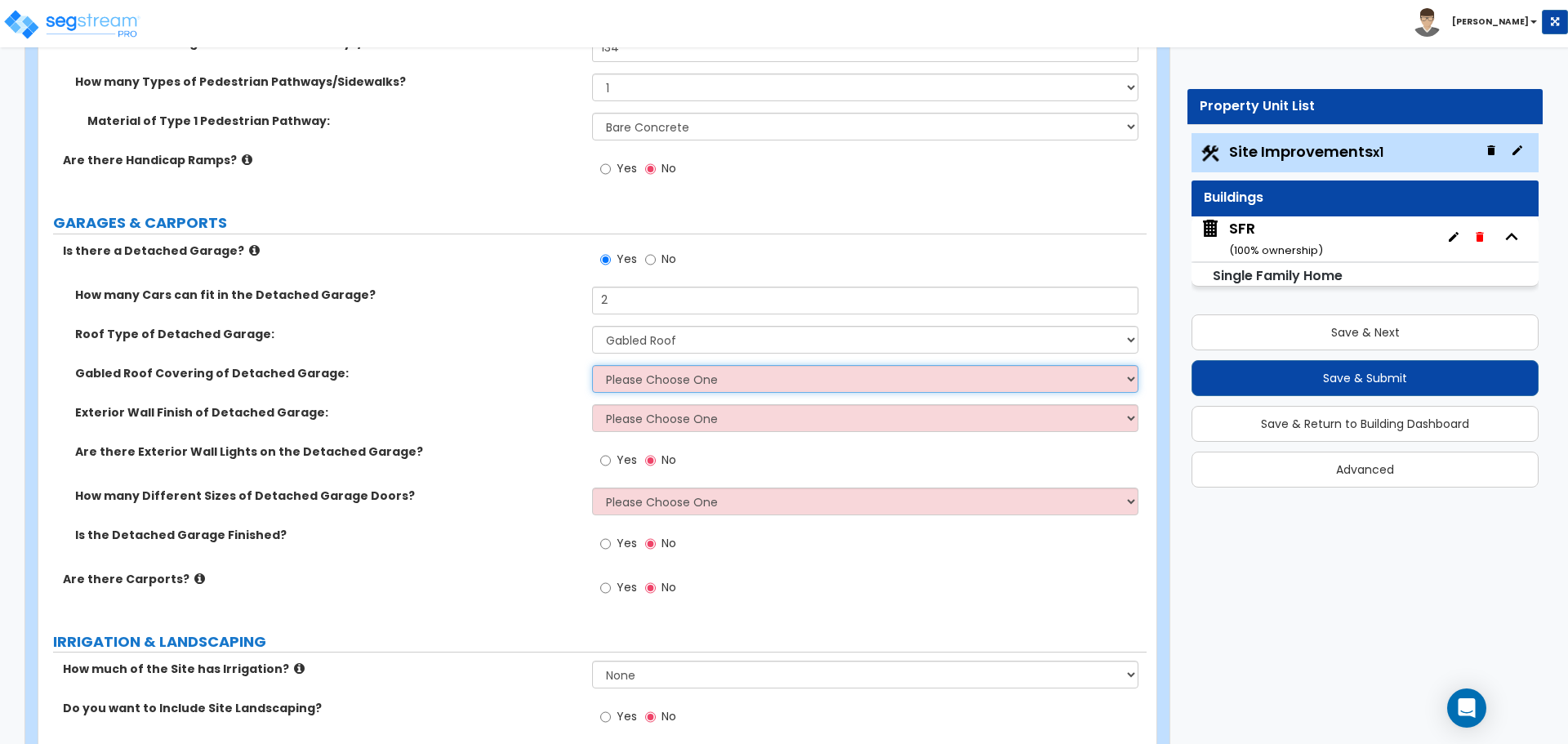
select select "1"
click at [592, 366] on select "Please Choose One Asphalt Shingle Clay Tile Wood Shingle Metal Shingle Standing…" at bounding box center [865, 379] width 546 height 28
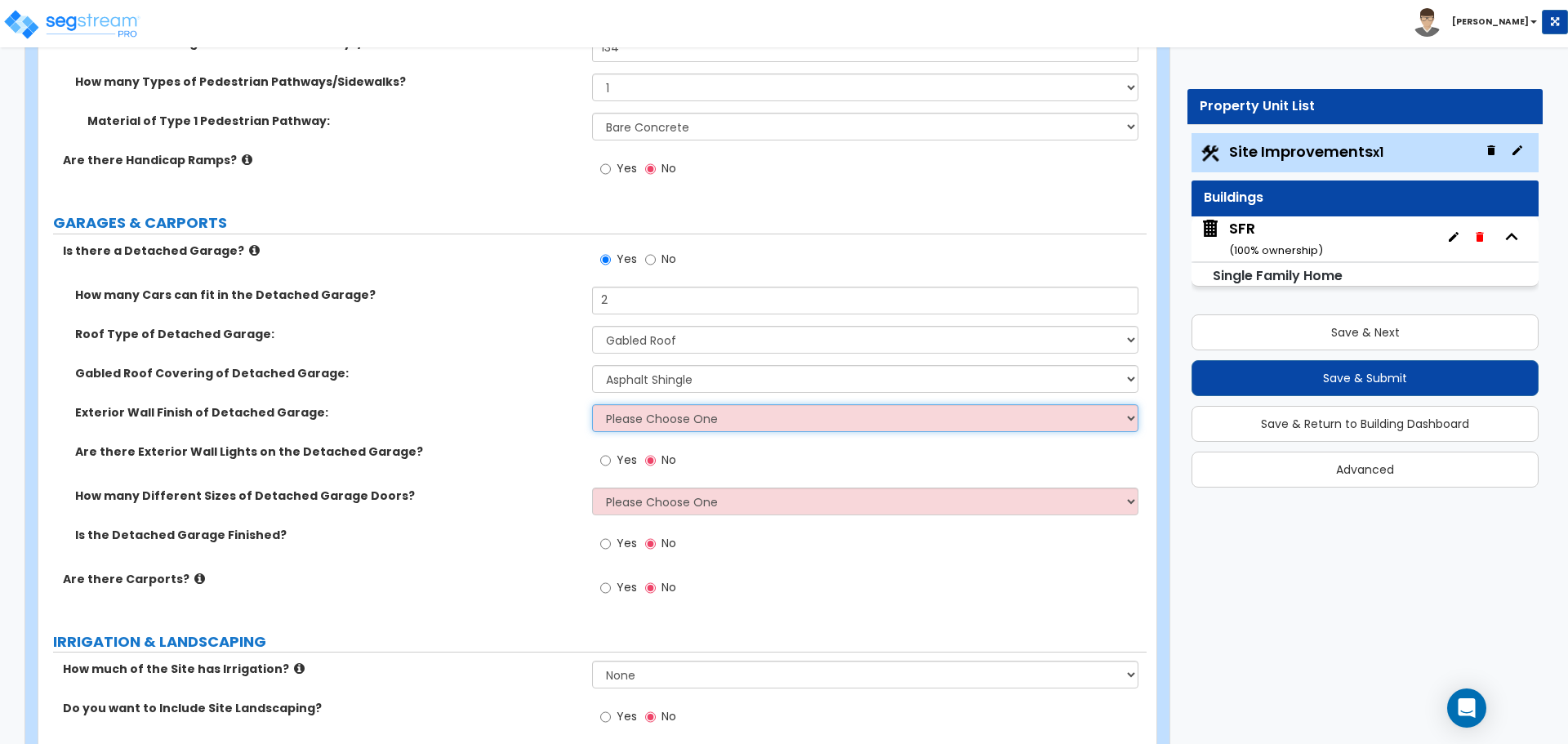
click at [640, 413] on select "Please Choose One Brick Veneer Stone Veneer Wood Siding Vinyl Siding Standing S…" at bounding box center [865, 418] width 546 height 28
click at [642, 417] on select "Please Choose One Brick Veneer Stone Veneer Wood Siding Vinyl Siding Standing S…" at bounding box center [865, 418] width 546 height 28
select select "4"
click at [592, 404] on select "Please Choose One Brick Veneer Stone Veneer Wood Siding Vinyl Siding Standing S…" at bounding box center [865, 418] width 546 height 28
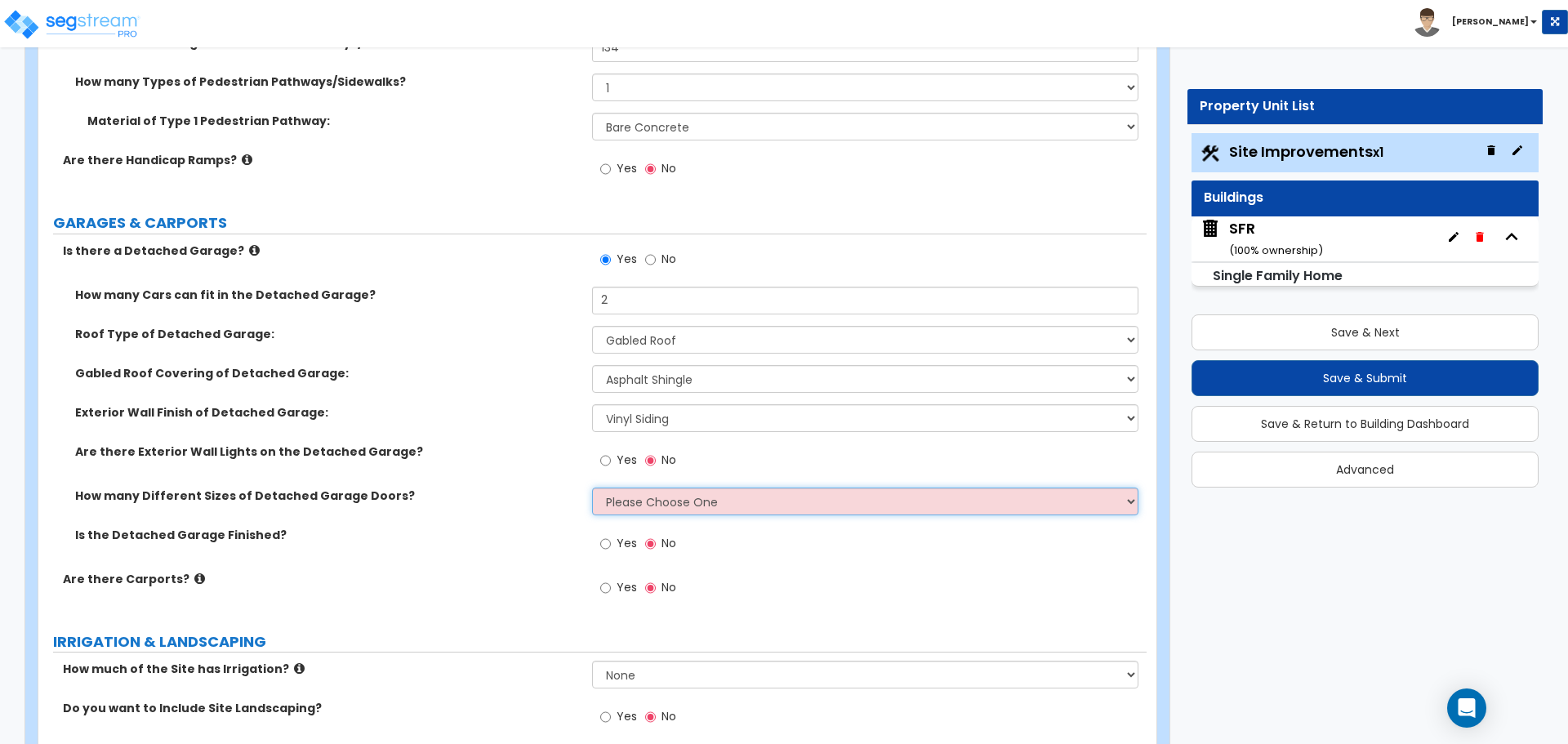
click at [649, 499] on select "Please Choose One 1 2" at bounding box center [865, 502] width 546 height 28
select select "1"
click at [592, 488] on select "Please Choose One 1 2" at bounding box center [865, 502] width 546 height 28
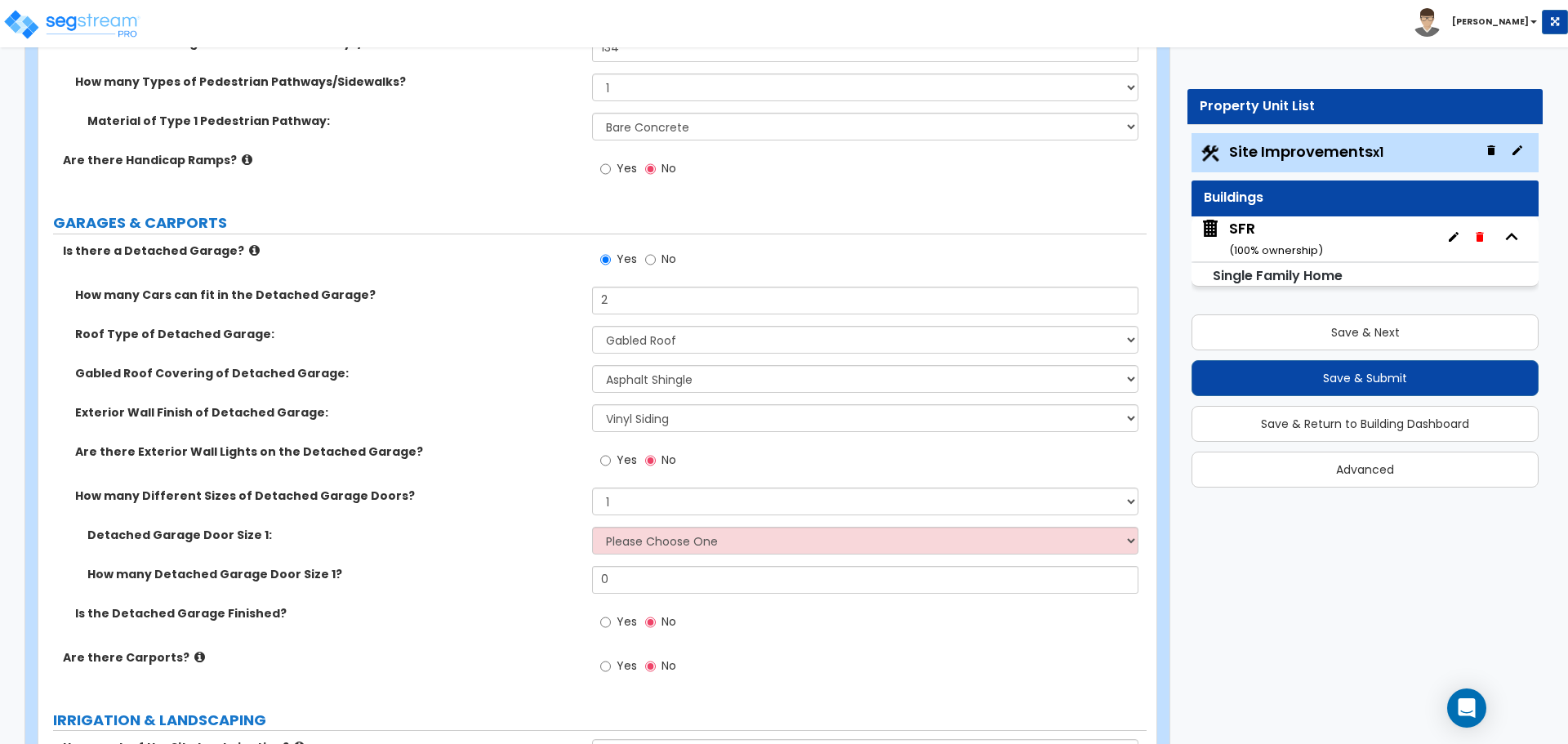
click at [639, 555] on div "Detached Garage Door Size 1: Please Choose One 9' x 7' 16' x 7'" at bounding box center [592, 547] width 1108 height 39
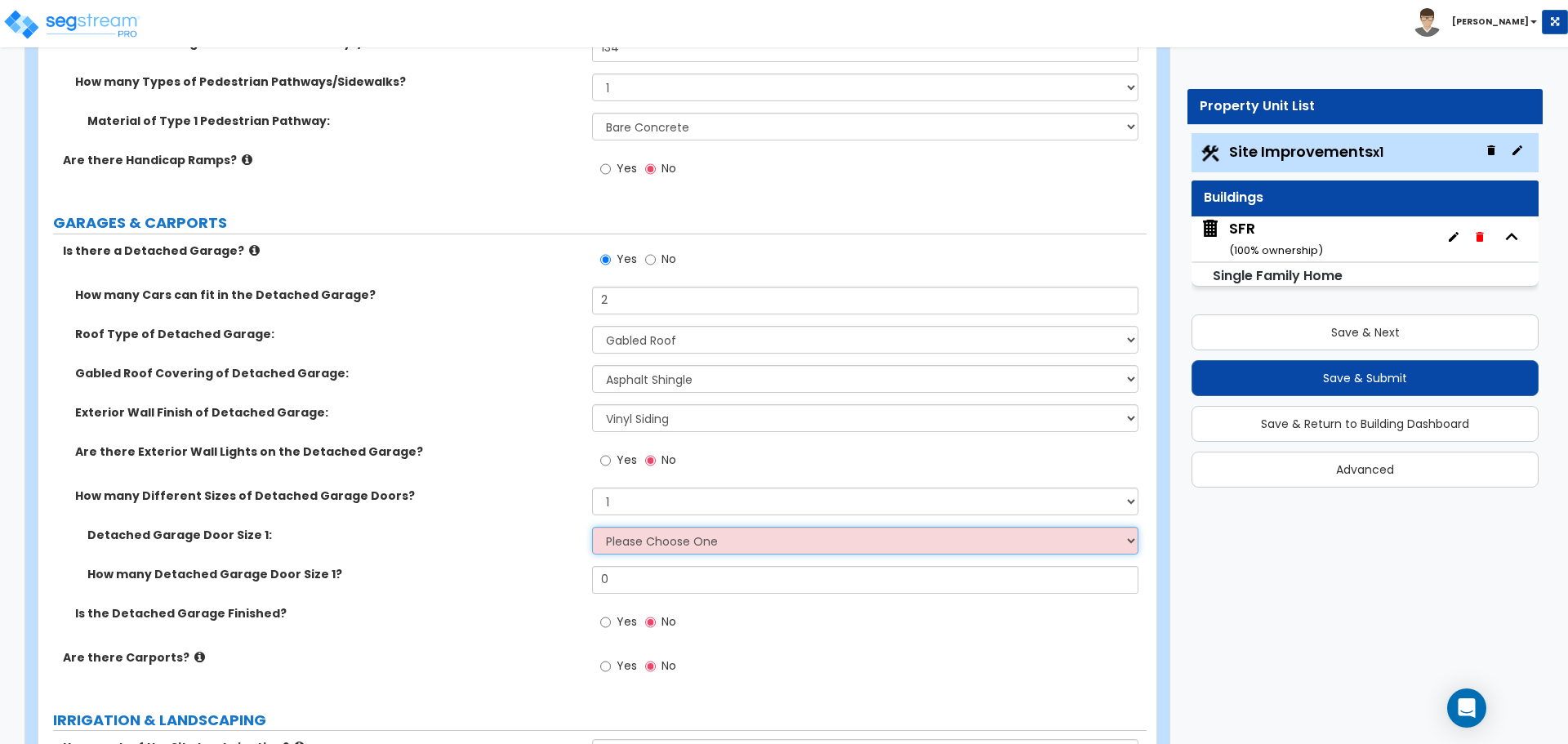
click at [638, 547] on select "Please Choose One 9' x 7' 16' x 7'" at bounding box center [865, 541] width 546 height 28
select select "1"
click at [592, 527] on select "Please Choose One 9' x 7' 16' x 7'" at bounding box center [865, 541] width 546 height 28
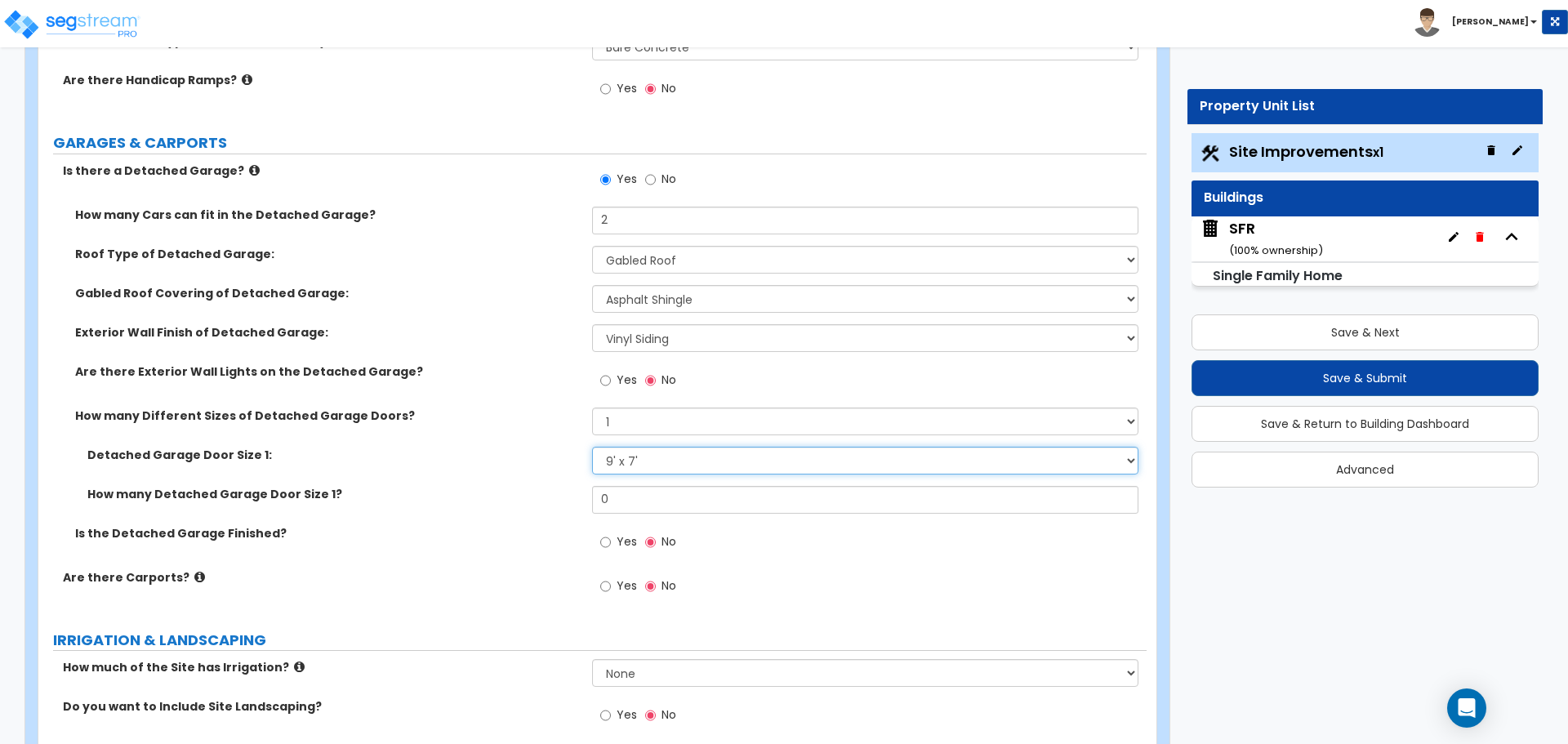
scroll to position [1062, 0]
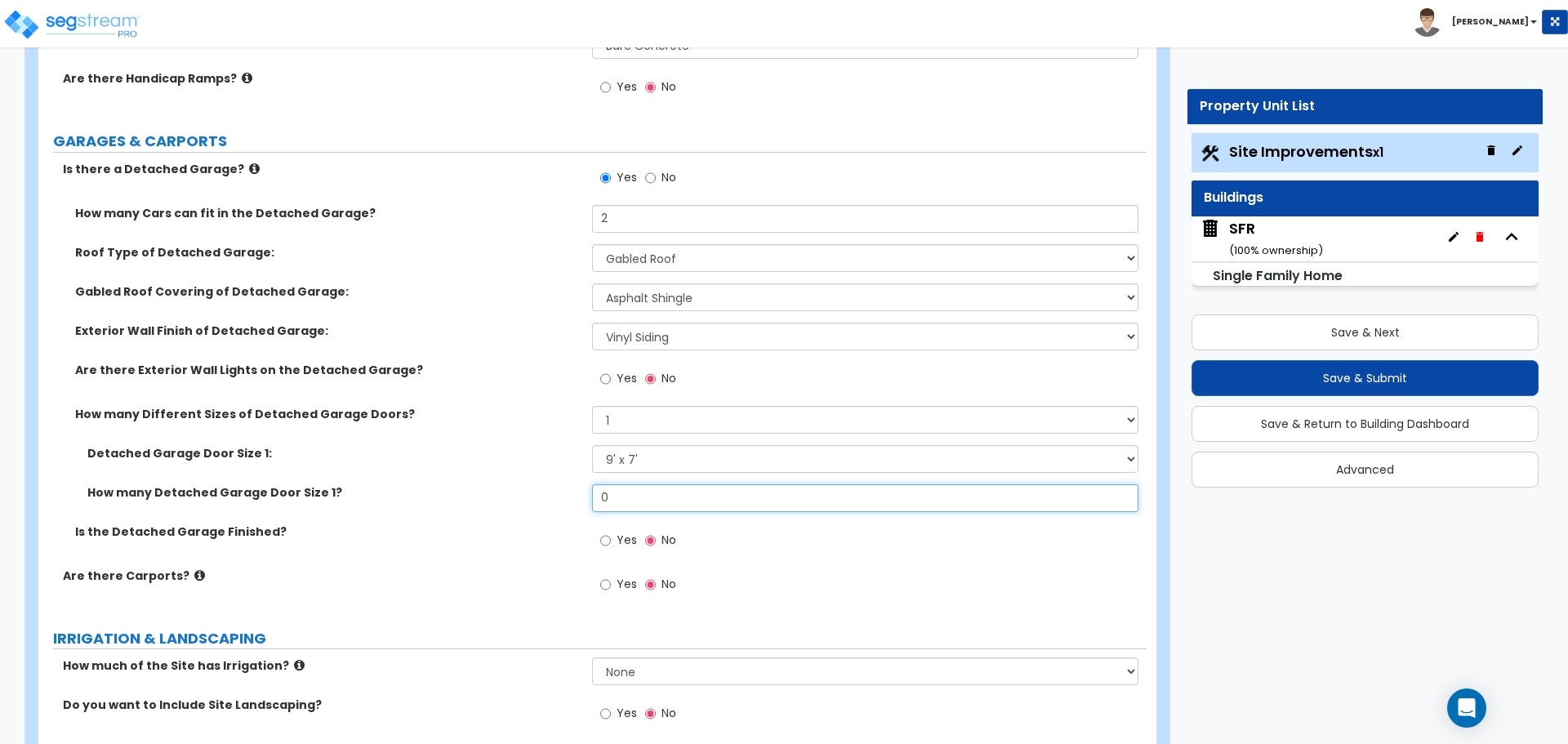
click at [646, 508] on input "0" at bounding box center [865, 499] width 546 height 28
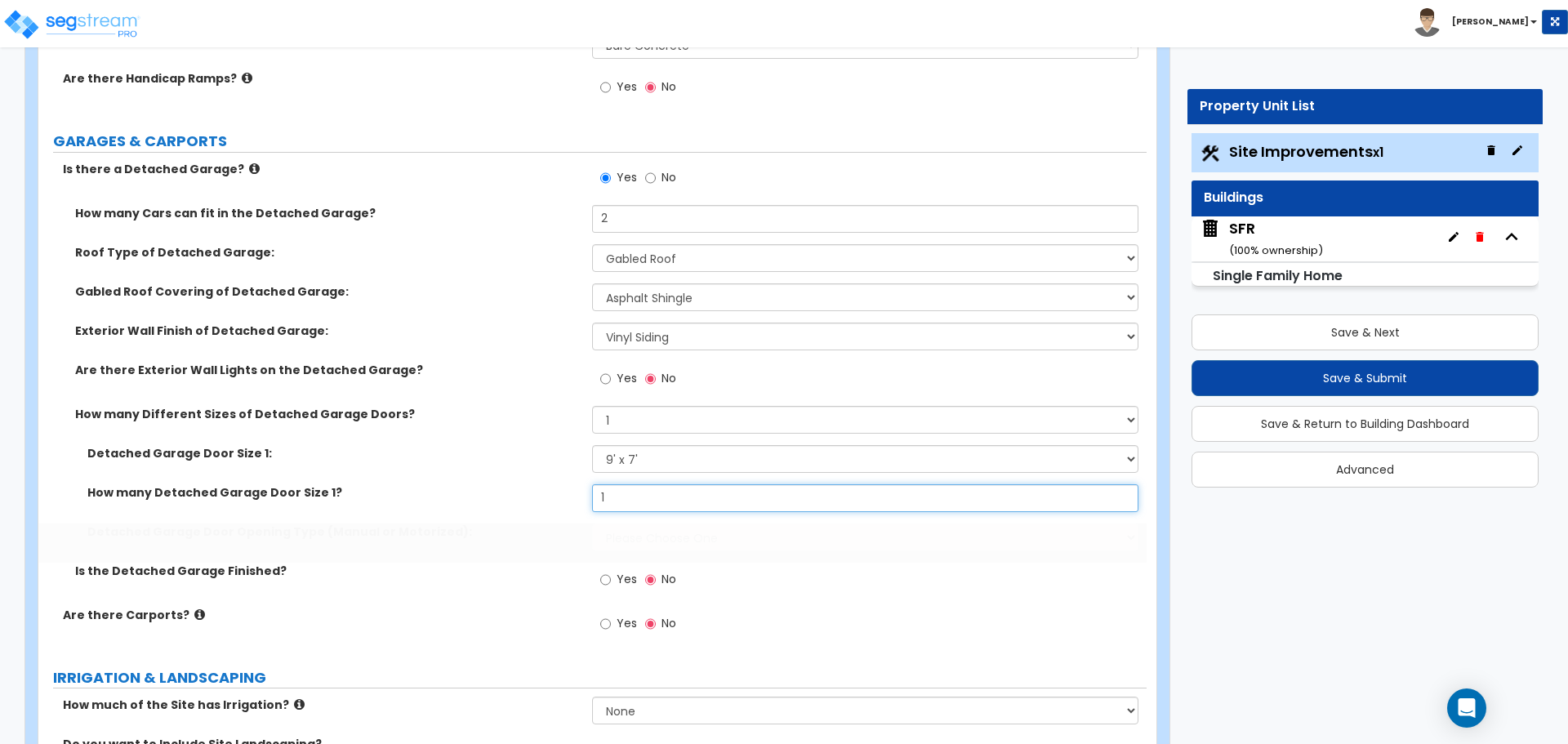
type input "1"
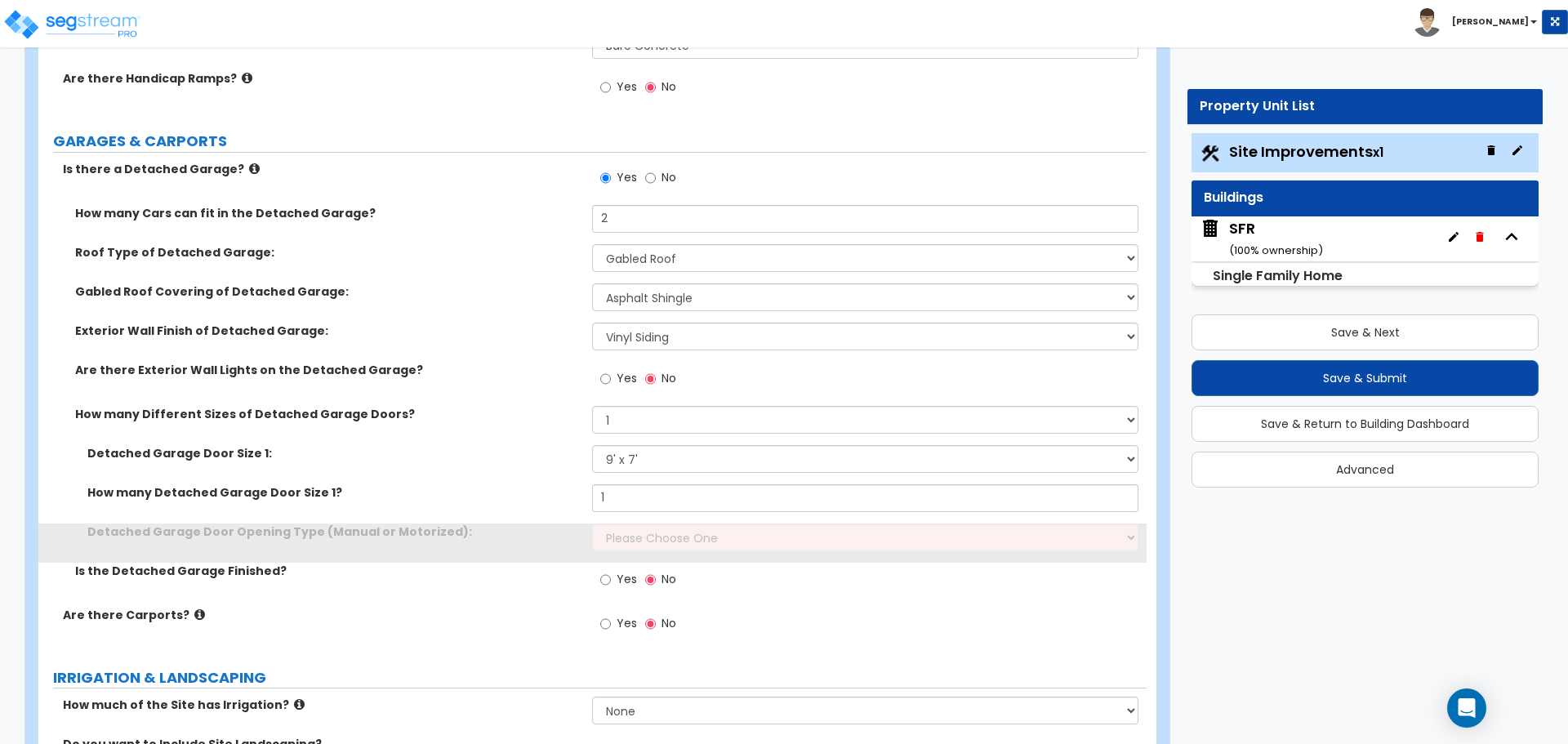
click at [576, 494] on label "How many Detached Garage Door Size 1?" at bounding box center [334, 493] width 492 height 17
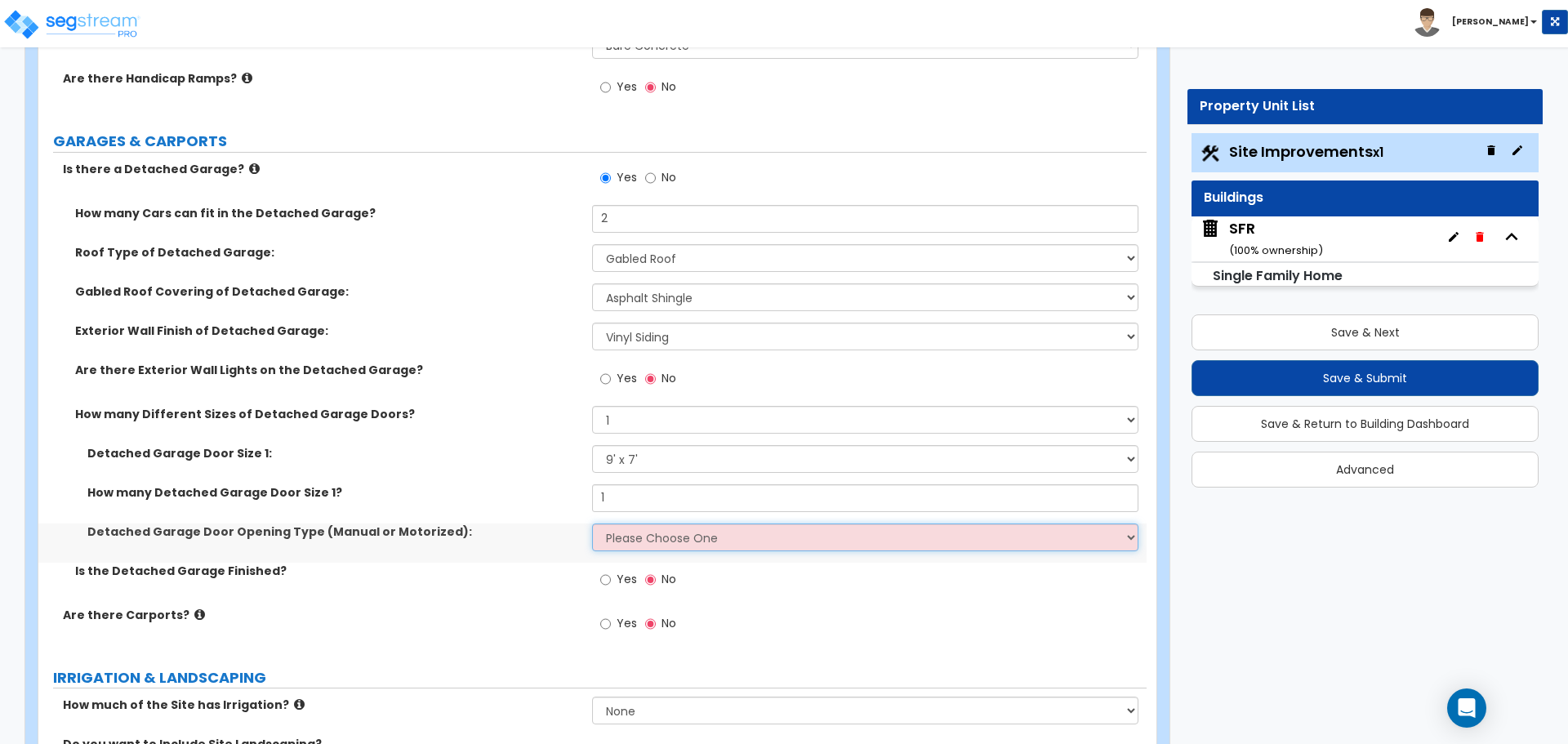
click at [622, 544] on select "Please Choose One Manual Motorized" at bounding box center [865, 537] width 546 height 28
click at [630, 544] on select "Please Choose One Manual Motorized" at bounding box center [865, 537] width 546 height 28
select select "2"
click at [592, 523] on select "Please Choose One Manual Motorized" at bounding box center [865, 537] width 546 height 28
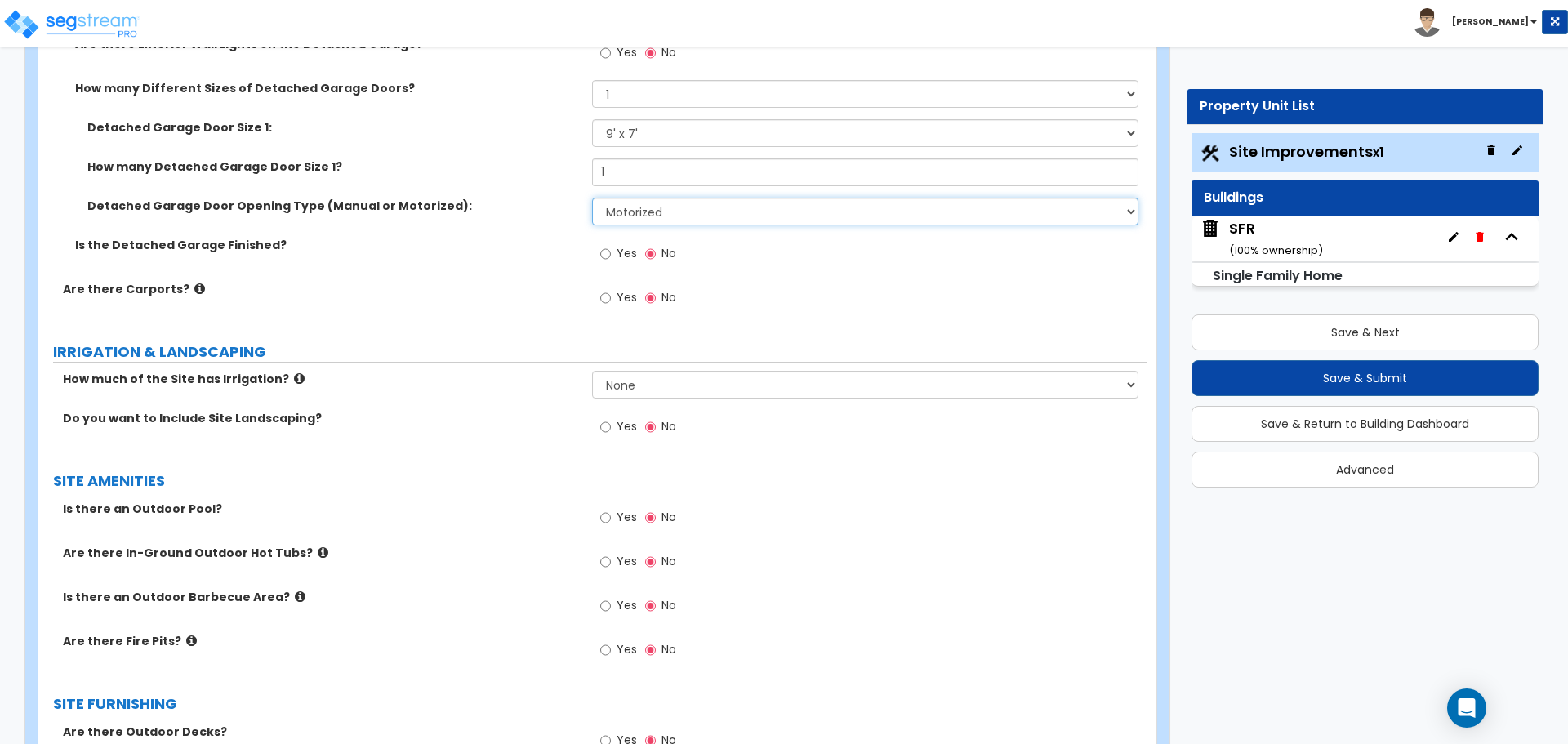
scroll to position [1388, 0]
click at [604, 429] on input "Yes" at bounding box center [605, 427] width 11 height 18
radio input "true"
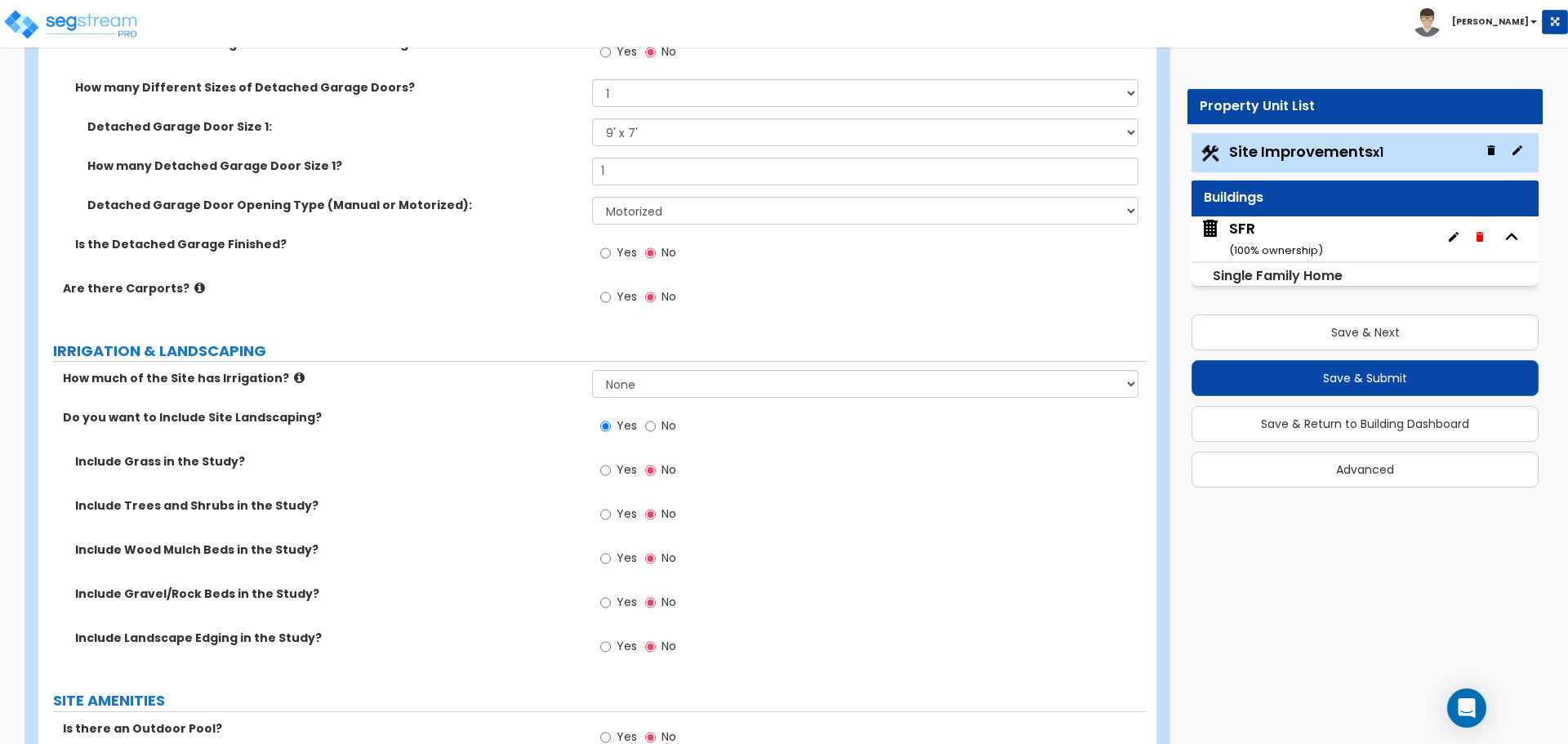
click at [614, 649] on label "Yes" at bounding box center [618, 648] width 36 height 28
click at [611, 649] on input "Yes" at bounding box center [605, 646] width 11 height 18
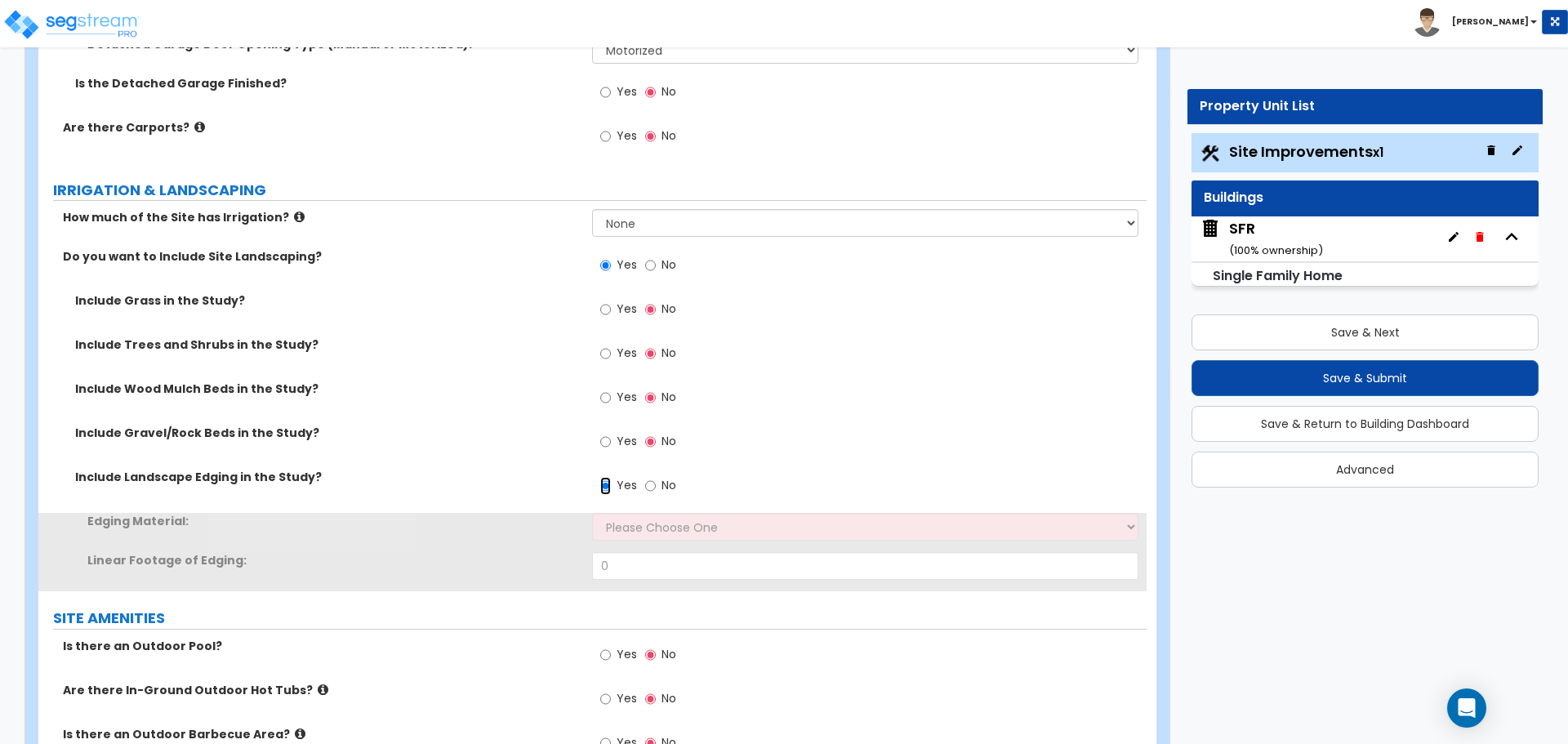
scroll to position [1552, 0]
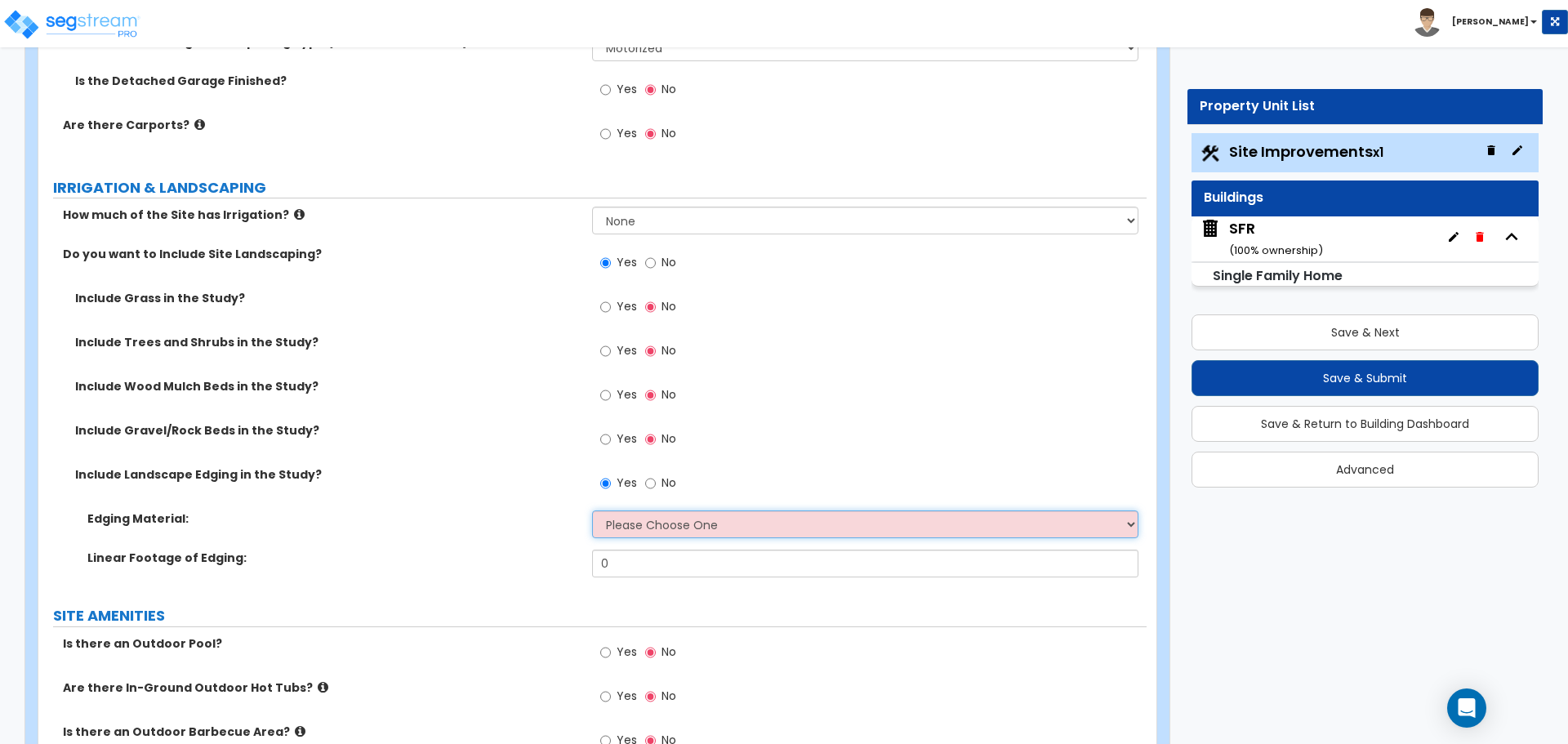
click at [667, 524] on select "Please Choose One Metal Brick Railroad Ties Concrete" at bounding box center [865, 524] width 546 height 28
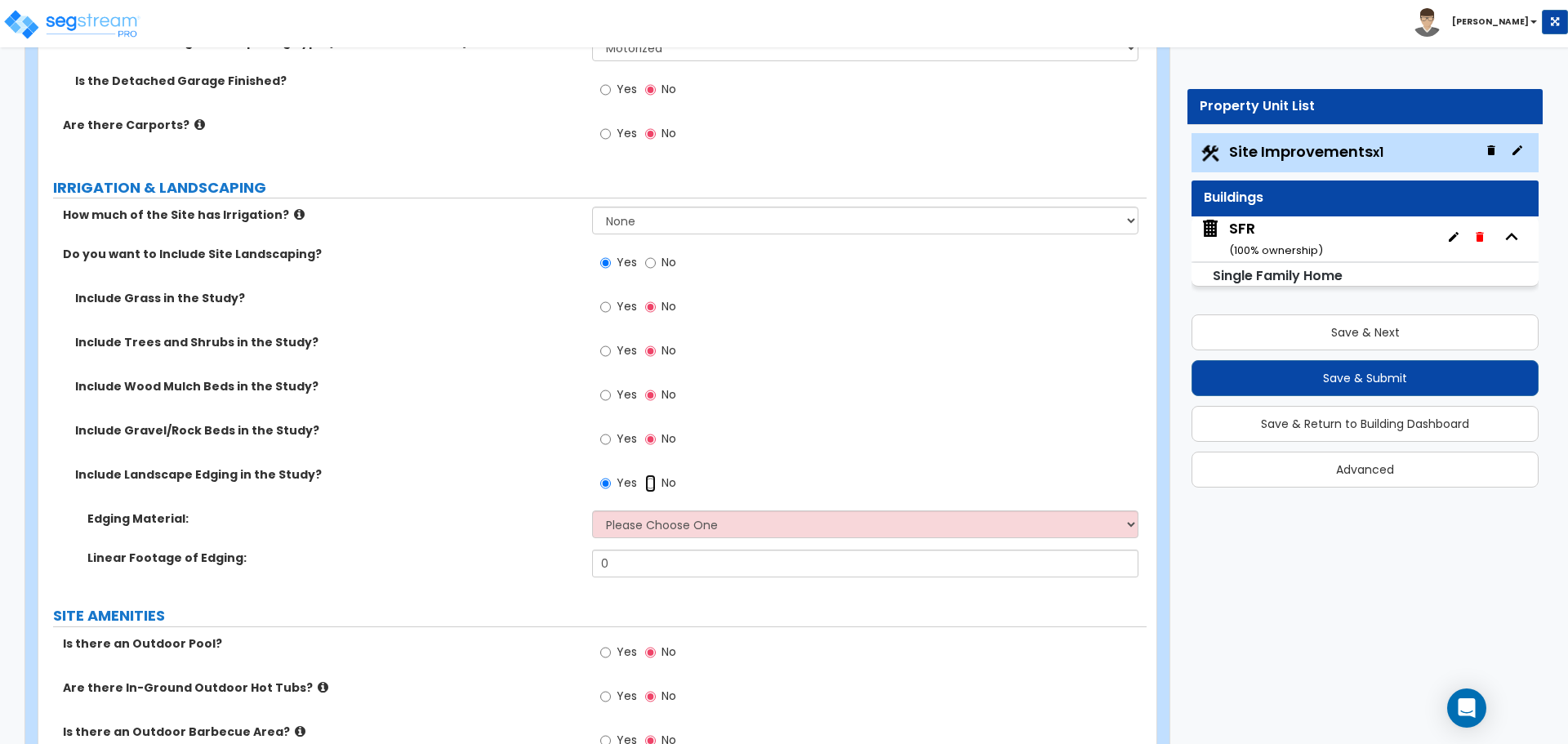
click at [649, 485] on input "No" at bounding box center [650, 484] width 11 height 18
radio input "false"
radio input "true"
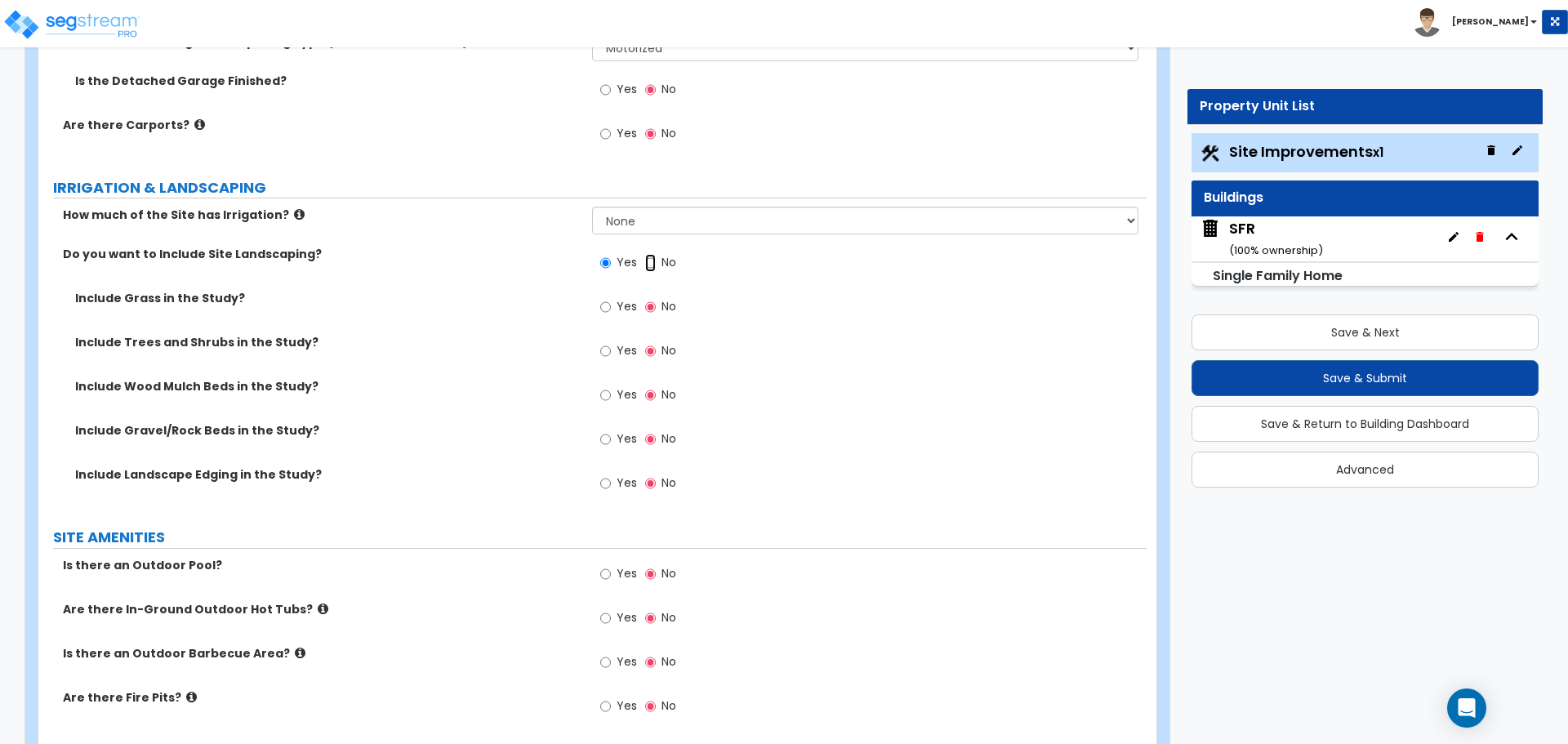
click at [645, 263] on input "No" at bounding box center [650, 263] width 11 height 18
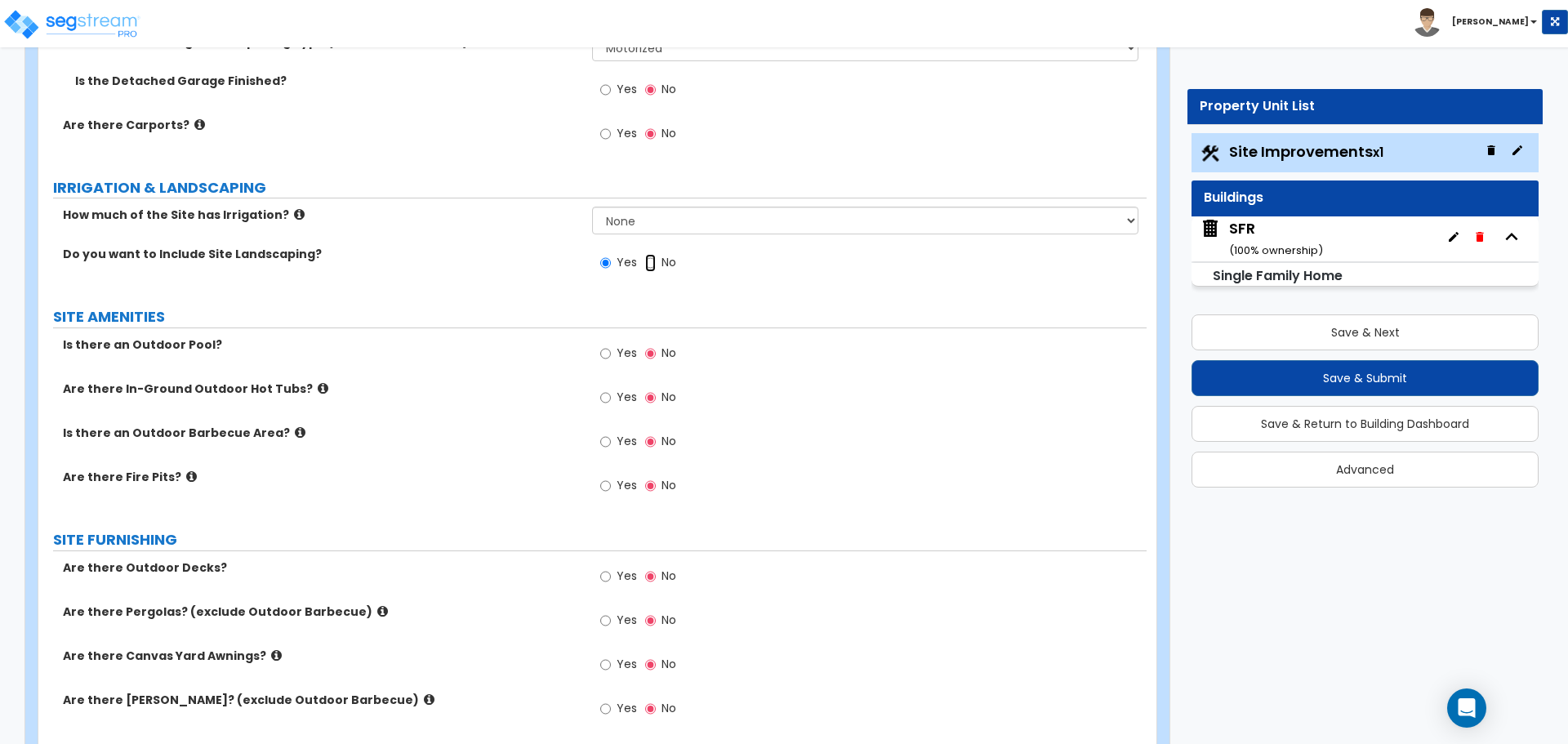
radio input "false"
radio input "true"
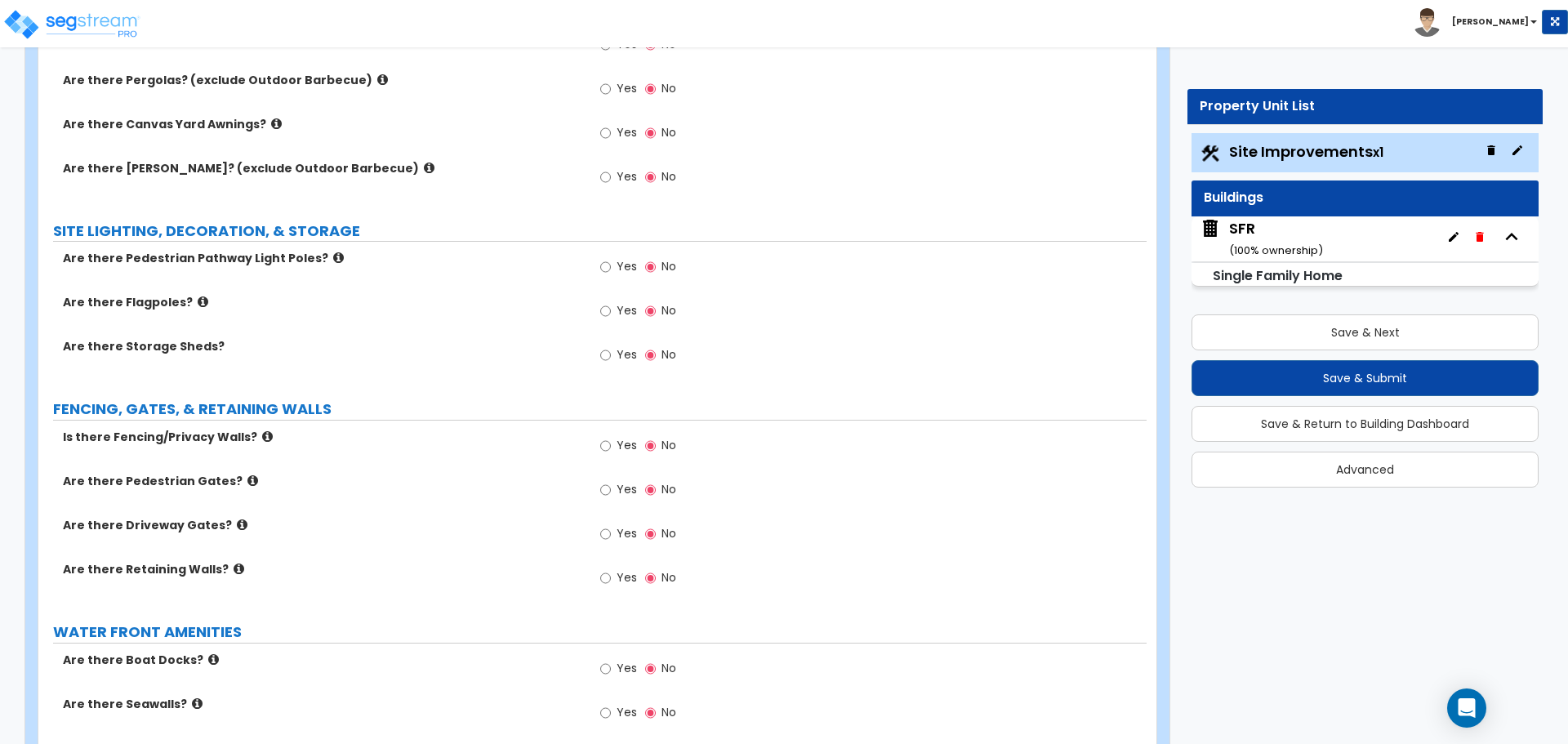
scroll to position [2124, 0]
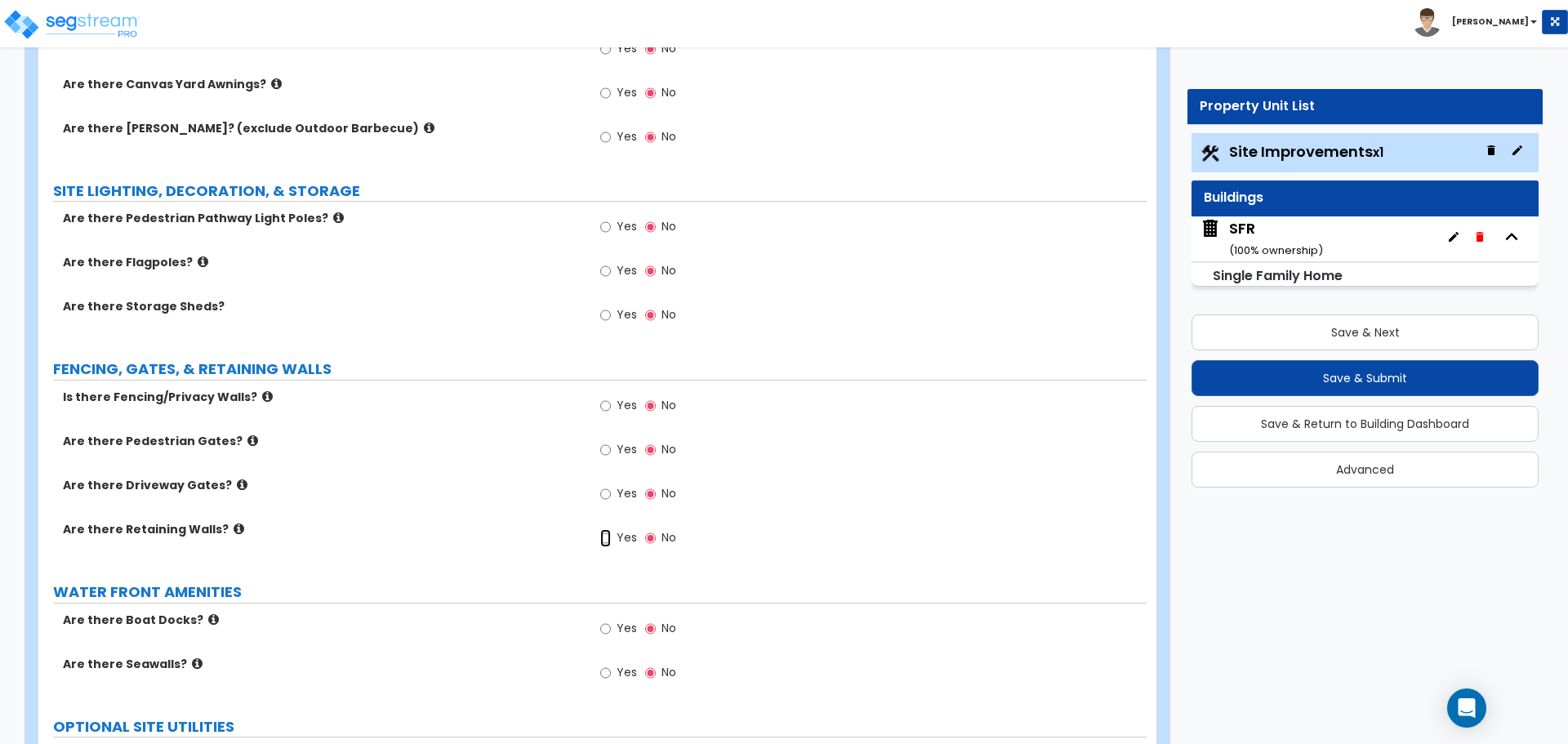
click at [609, 542] on input "Yes" at bounding box center [605, 538] width 11 height 18
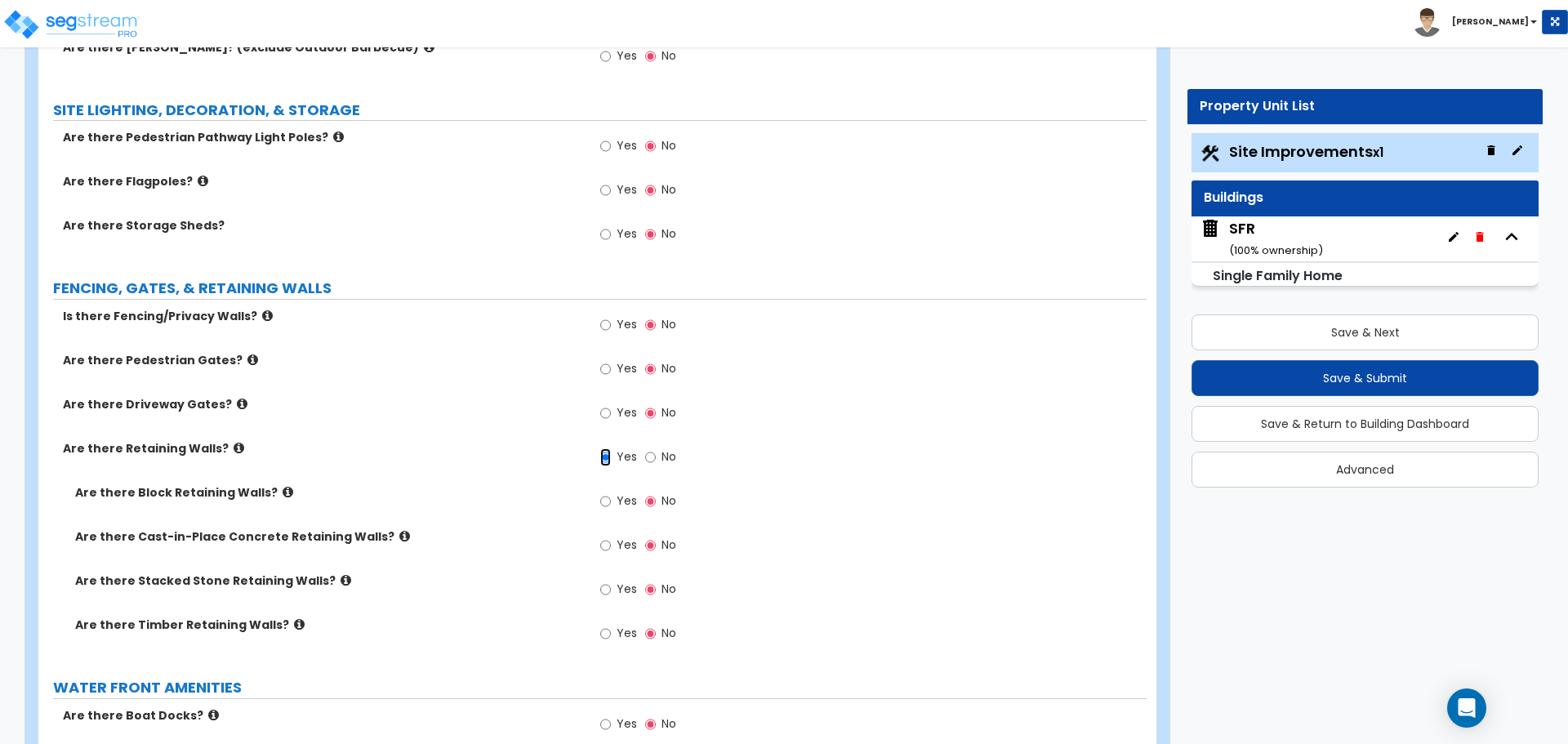
scroll to position [2205, 0]
click at [661, 460] on span "No" at bounding box center [668, 455] width 15 height 17
click at [656, 460] on input "No" at bounding box center [650, 456] width 11 height 18
radio input "false"
radio input "true"
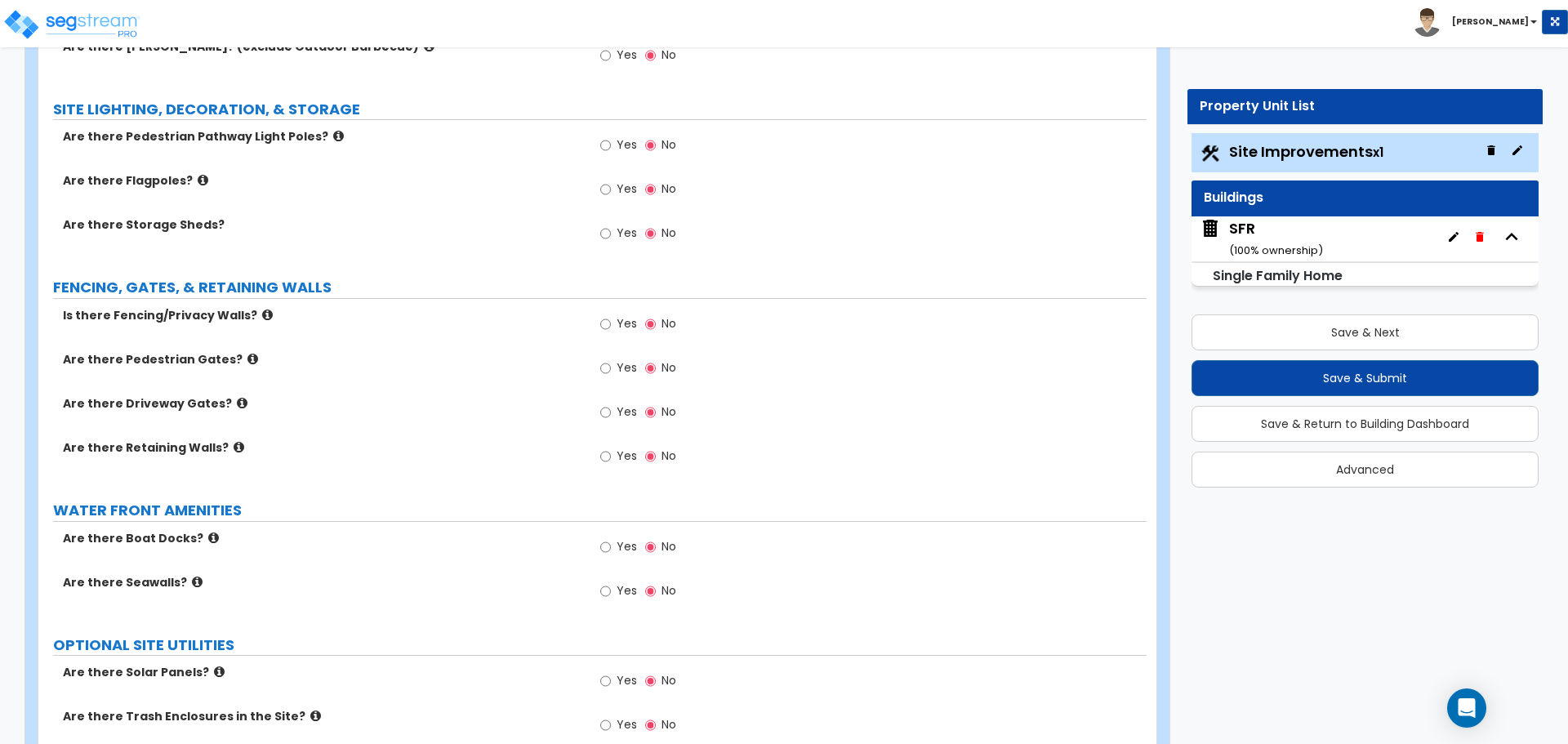
click at [612, 327] on label "Yes" at bounding box center [618, 326] width 36 height 28
click at [611, 327] on input "Yes" at bounding box center [605, 324] width 11 height 18
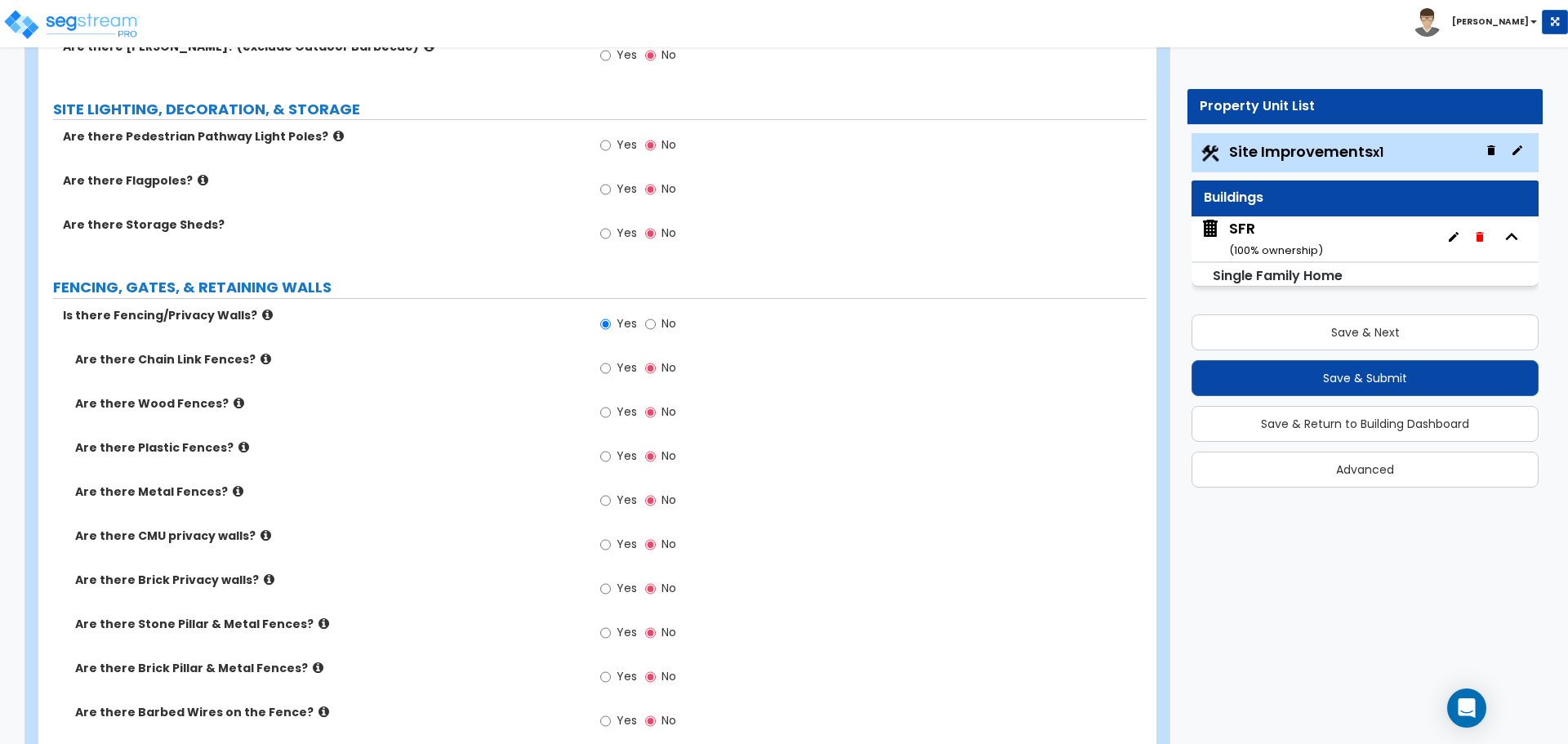
click at [638, 324] on div "Yes No" at bounding box center [638, 326] width 93 height 37
click at [645, 324] on input "No" at bounding box center [650, 324] width 11 height 18
radio input "false"
radio input "true"
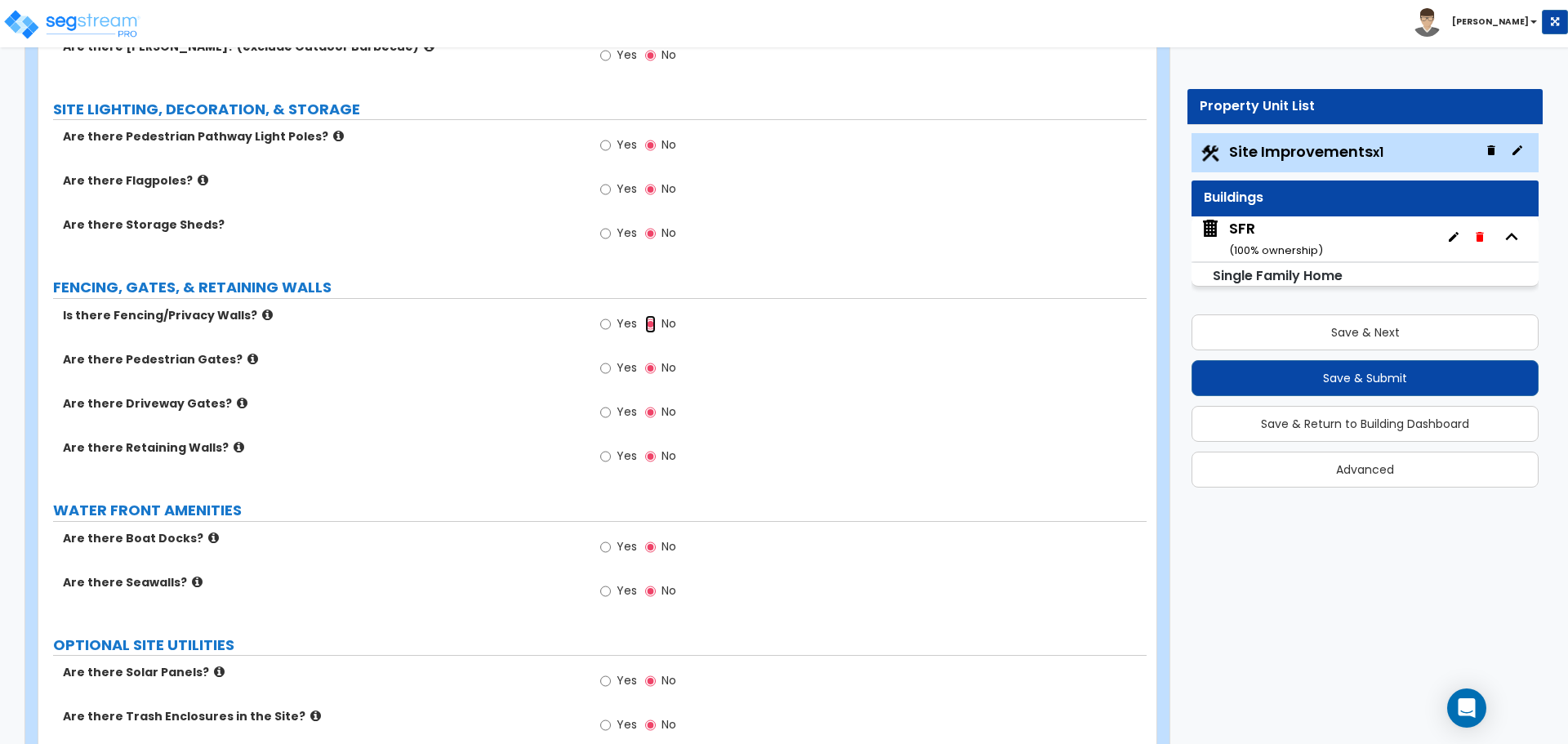
click at [651, 324] on input "No" at bounding box center [650, 324] width 11 height 18
click at [604, 465] on input "Yes" at bounding box center [605, 456] width 11 height 18
radio input "true"
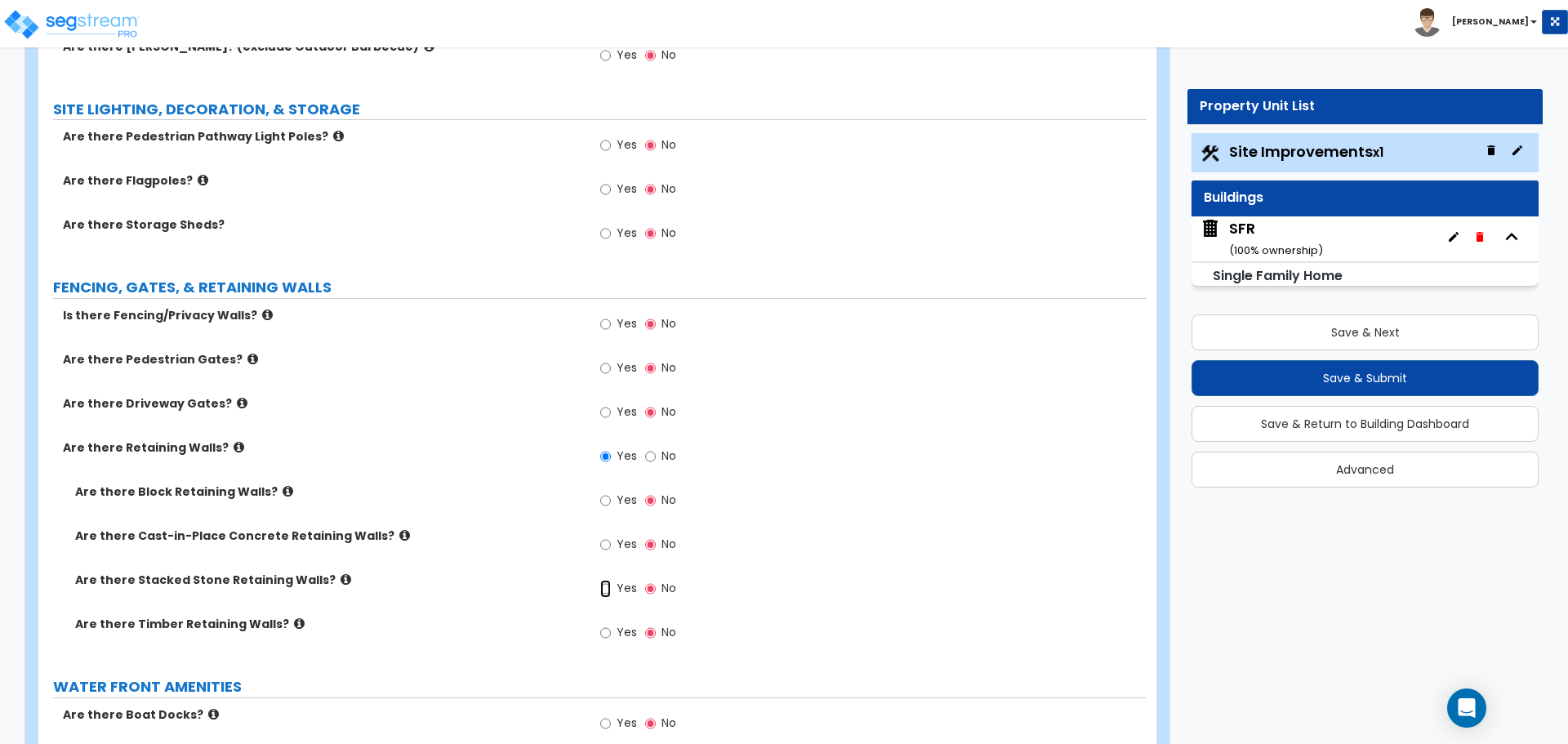
click at [609, 594] on input "Yes" at bounding box center [605, 589] width 11 height 18
radio input "true"
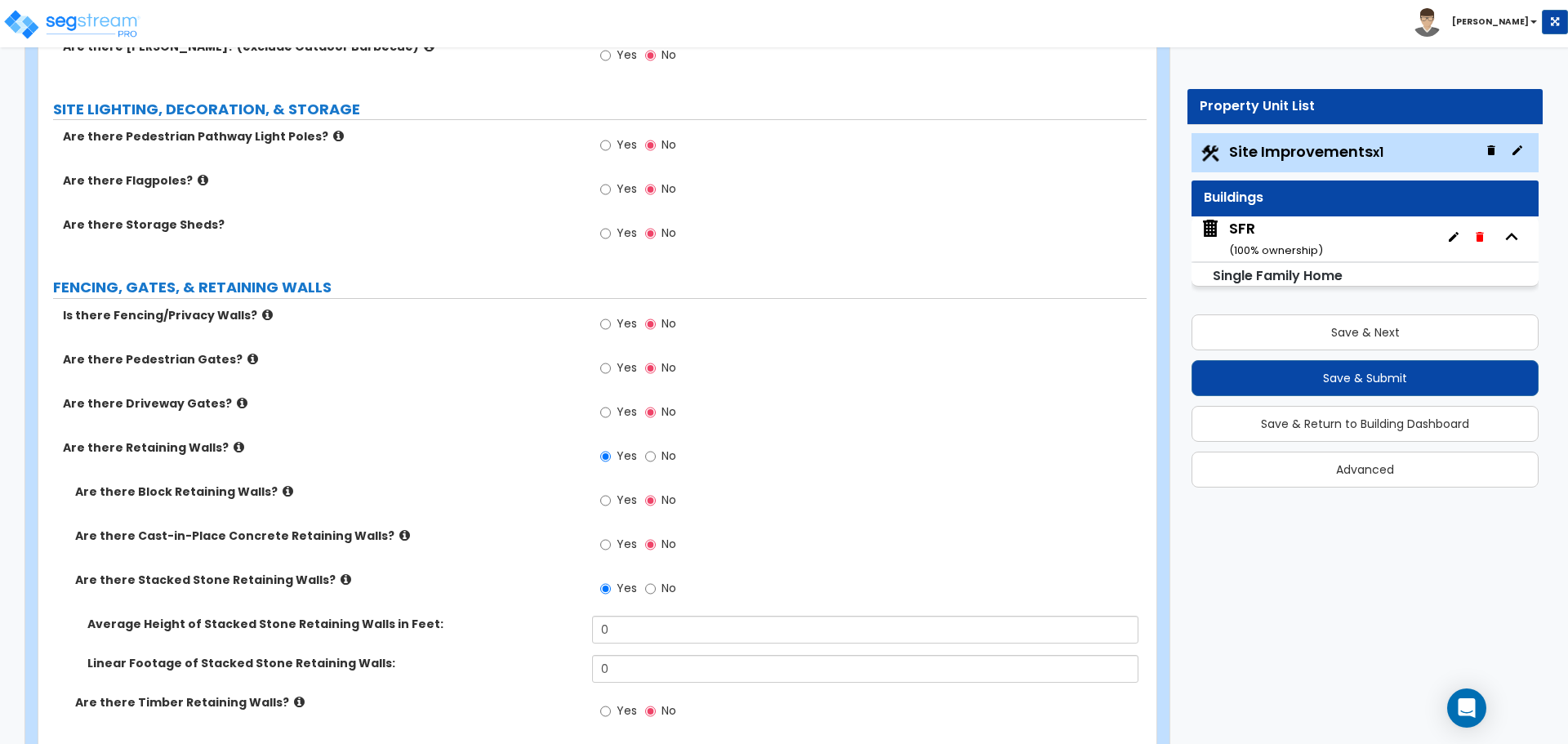
click at [341, 581] on icon at bounding box center [346, 579] width 11 height 12
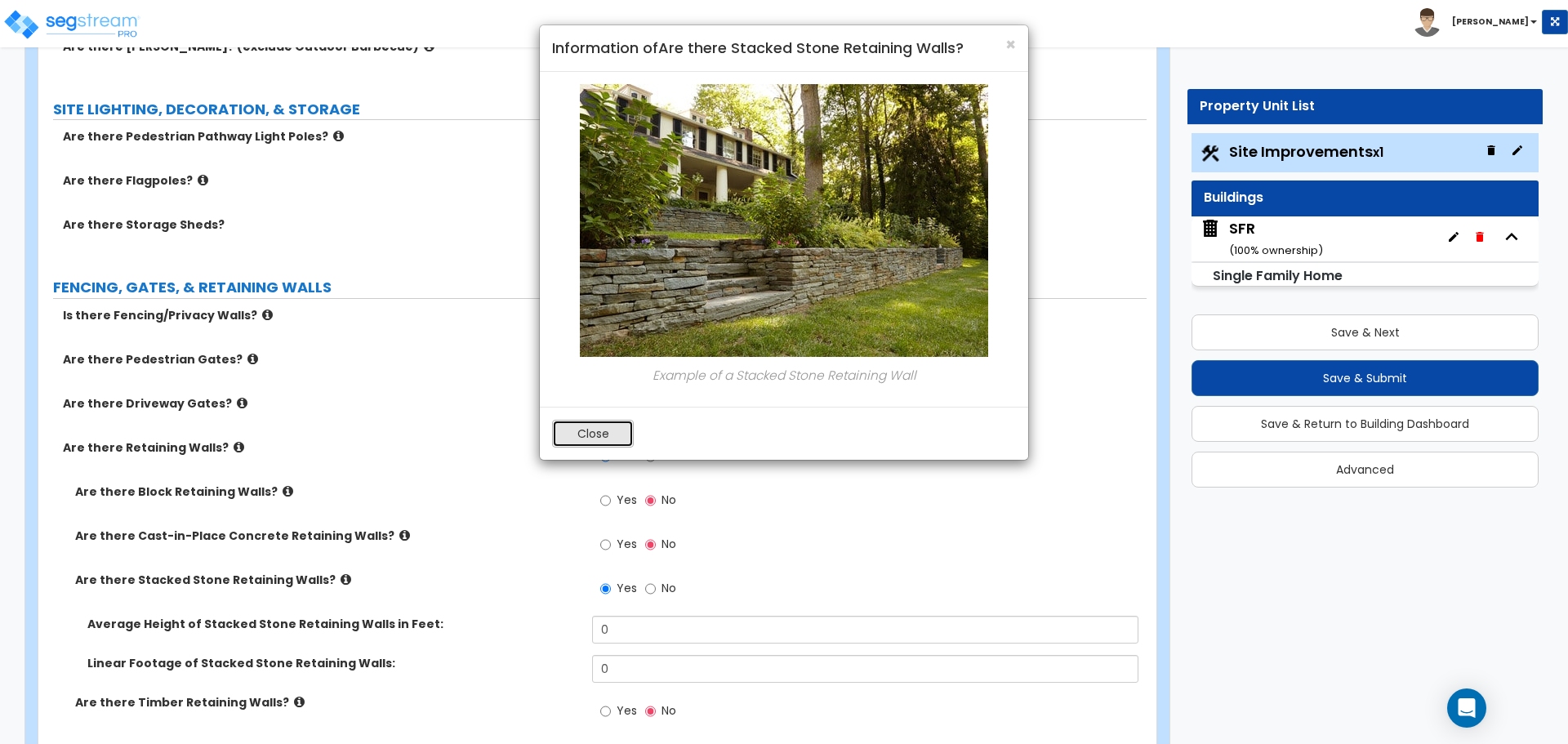
click at [605, 429] on button "Close" at bounding box center [592, 434] width 82 height 28
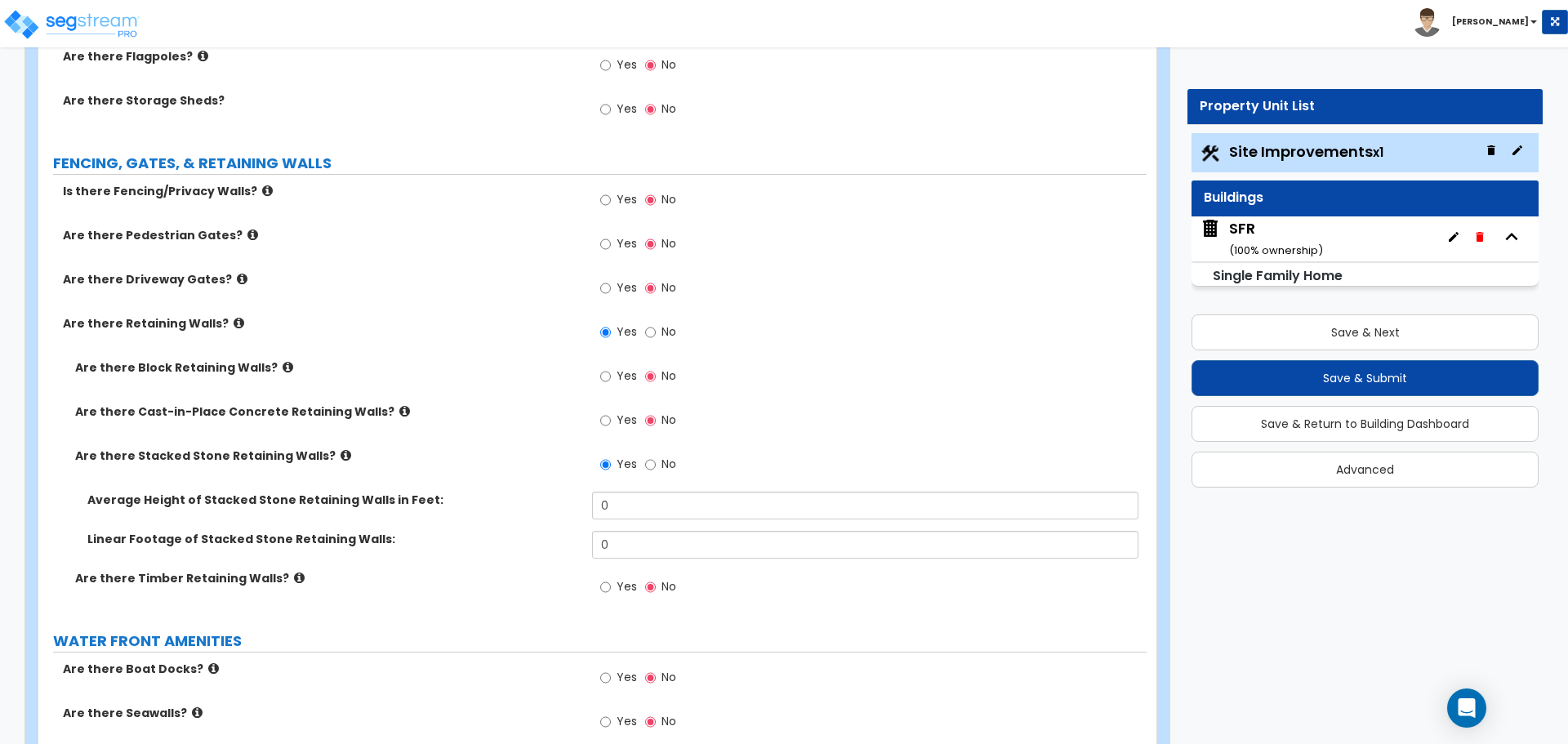
scroll to position [2369, 0]
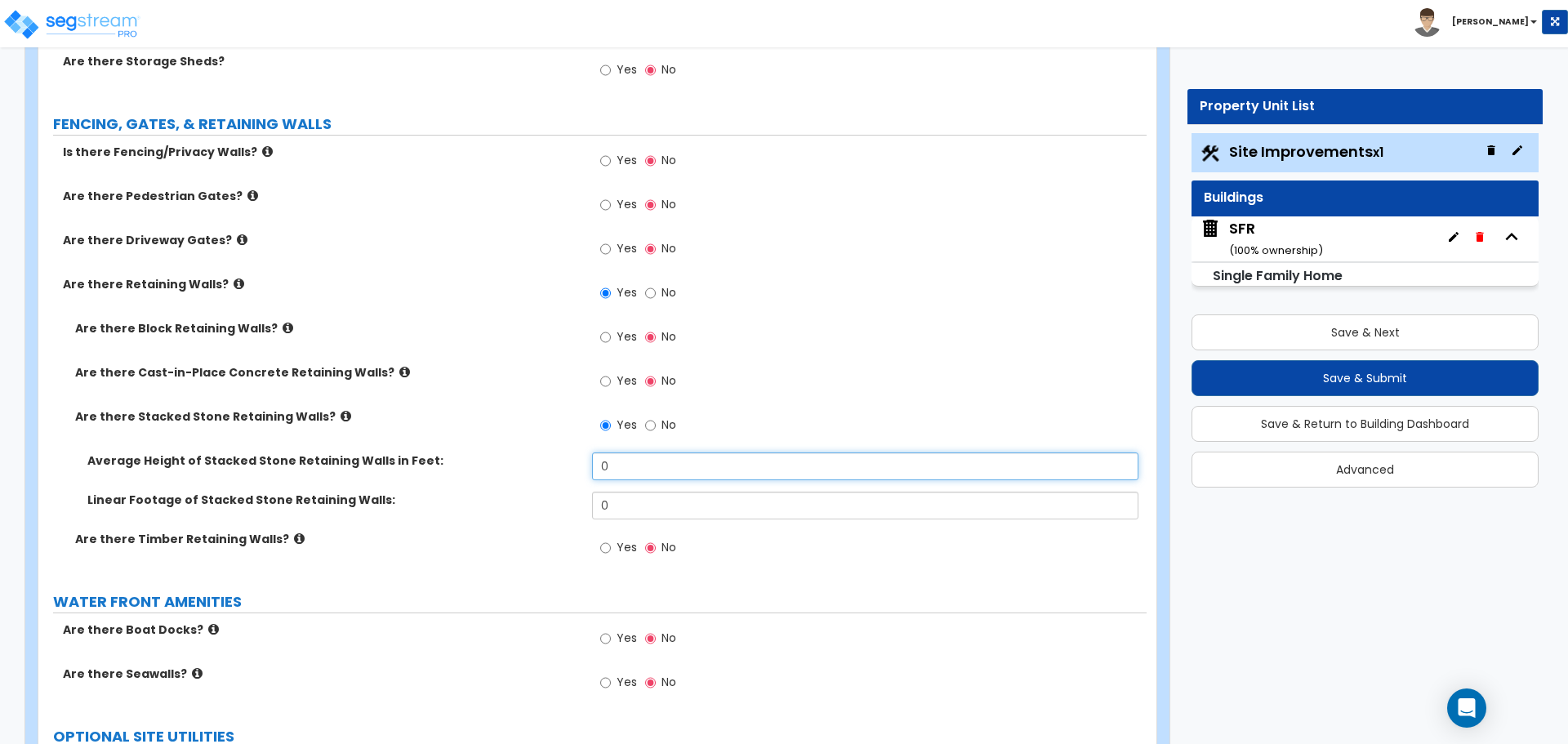
click at [664, 465] on input "0" at bounding box center [865, 466] width 546 height 28
type input "1"
click at [622, 506] on input "0" at bounding box center [865, 506] width 546 height 28
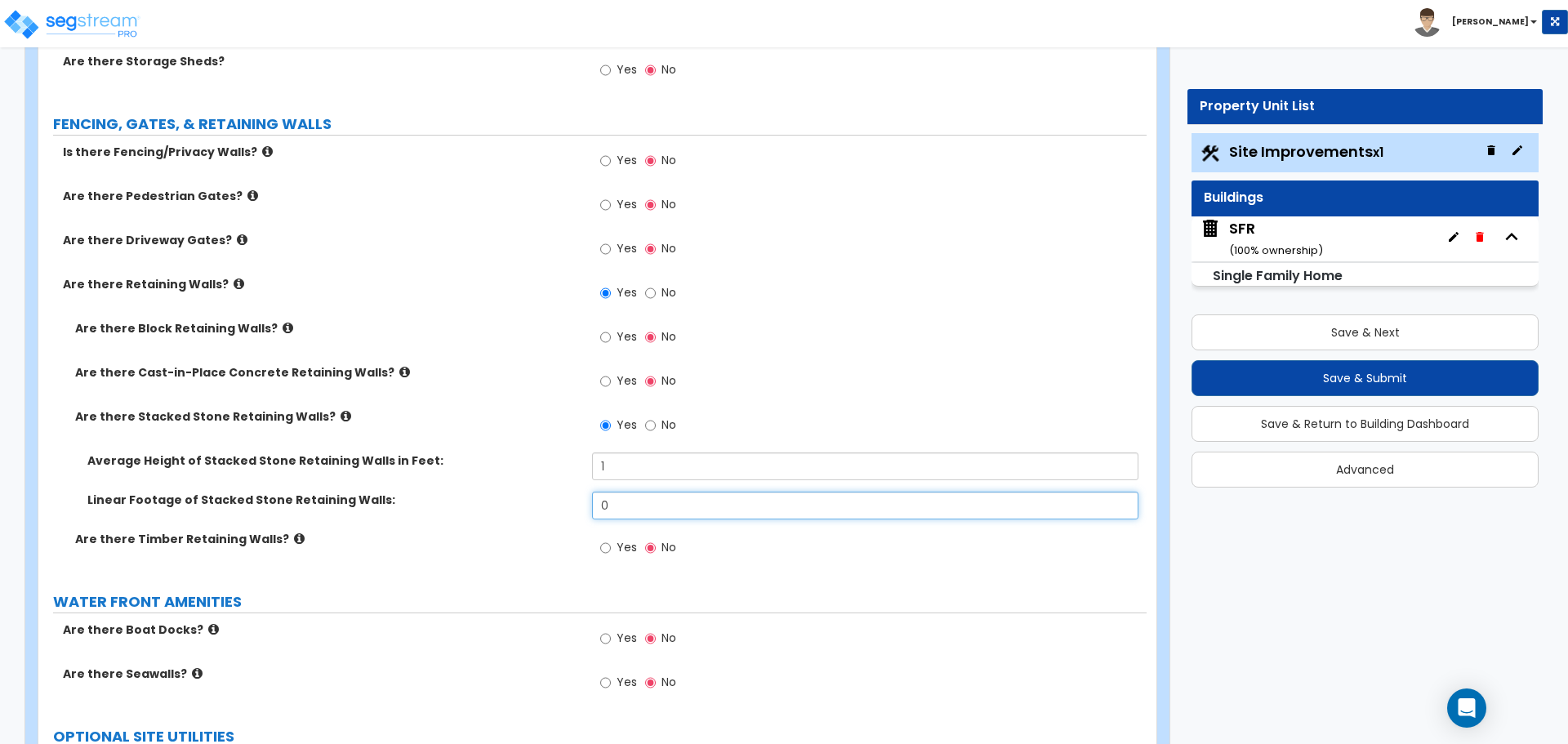
click at [632, 509] on input "0" at bounding box center [865, 506] width 546 height 28
type input "198"
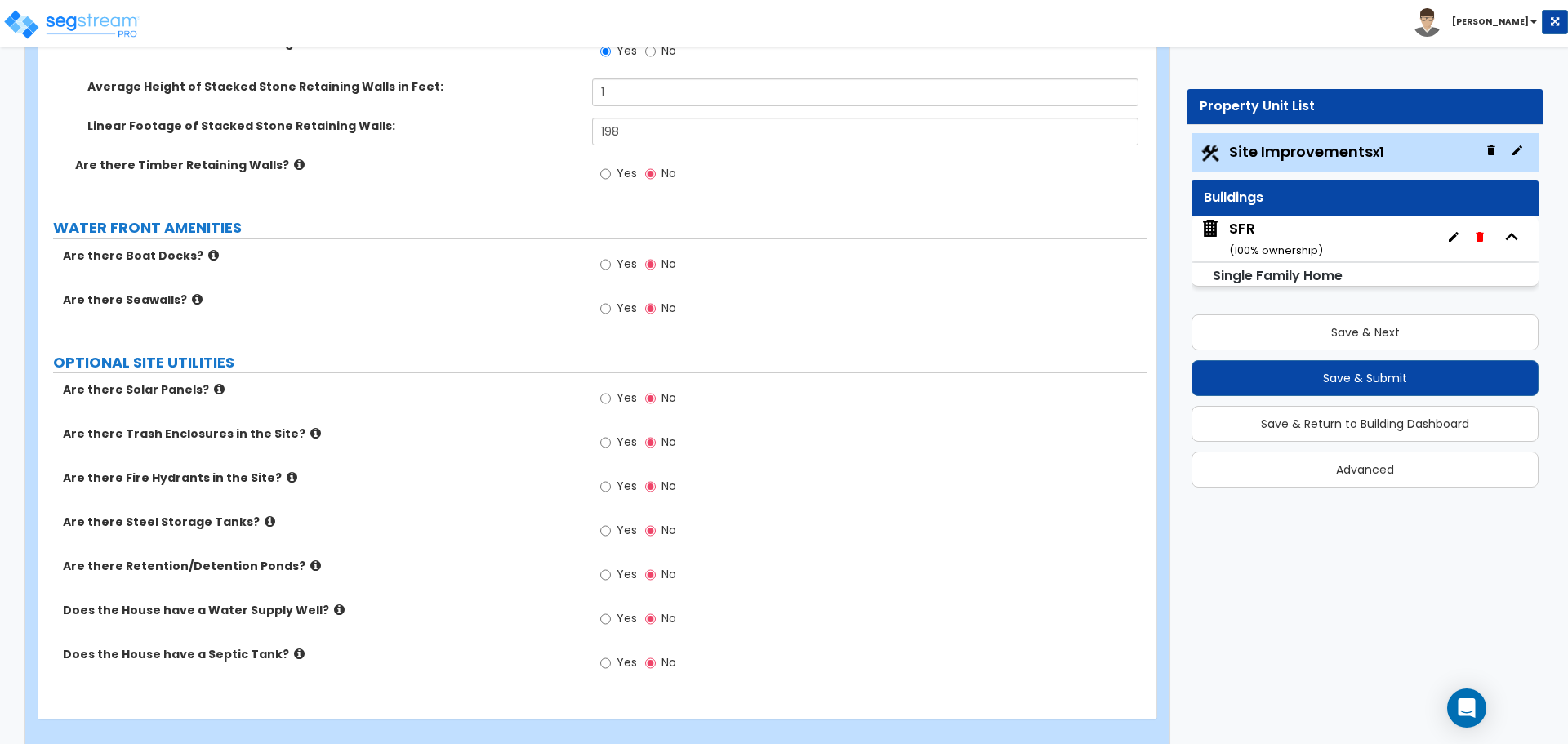
scroll to position [2764, 0]
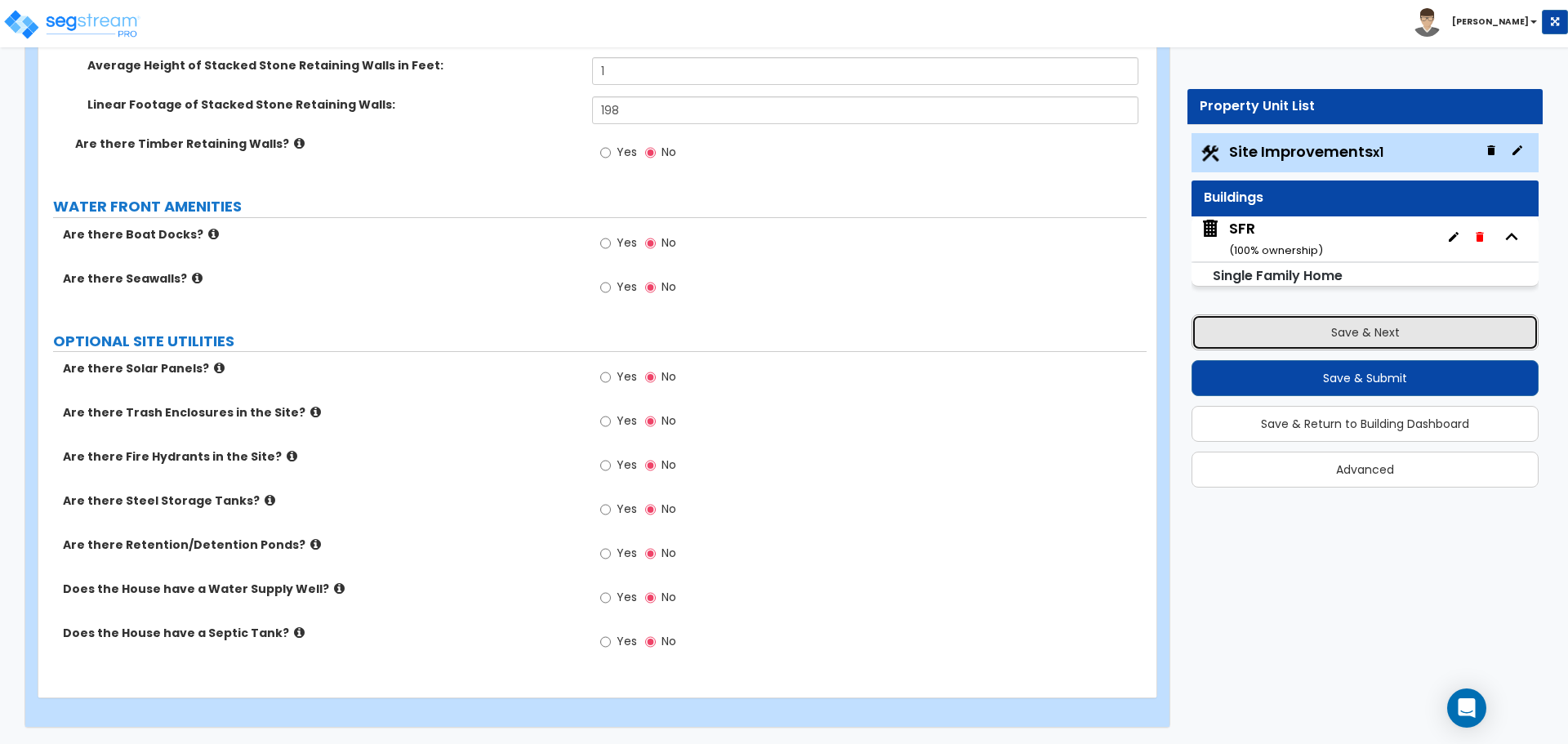
click at [1355, 334] on button "Save & Next" at bounding box center [1364, 332] width 347 height 35
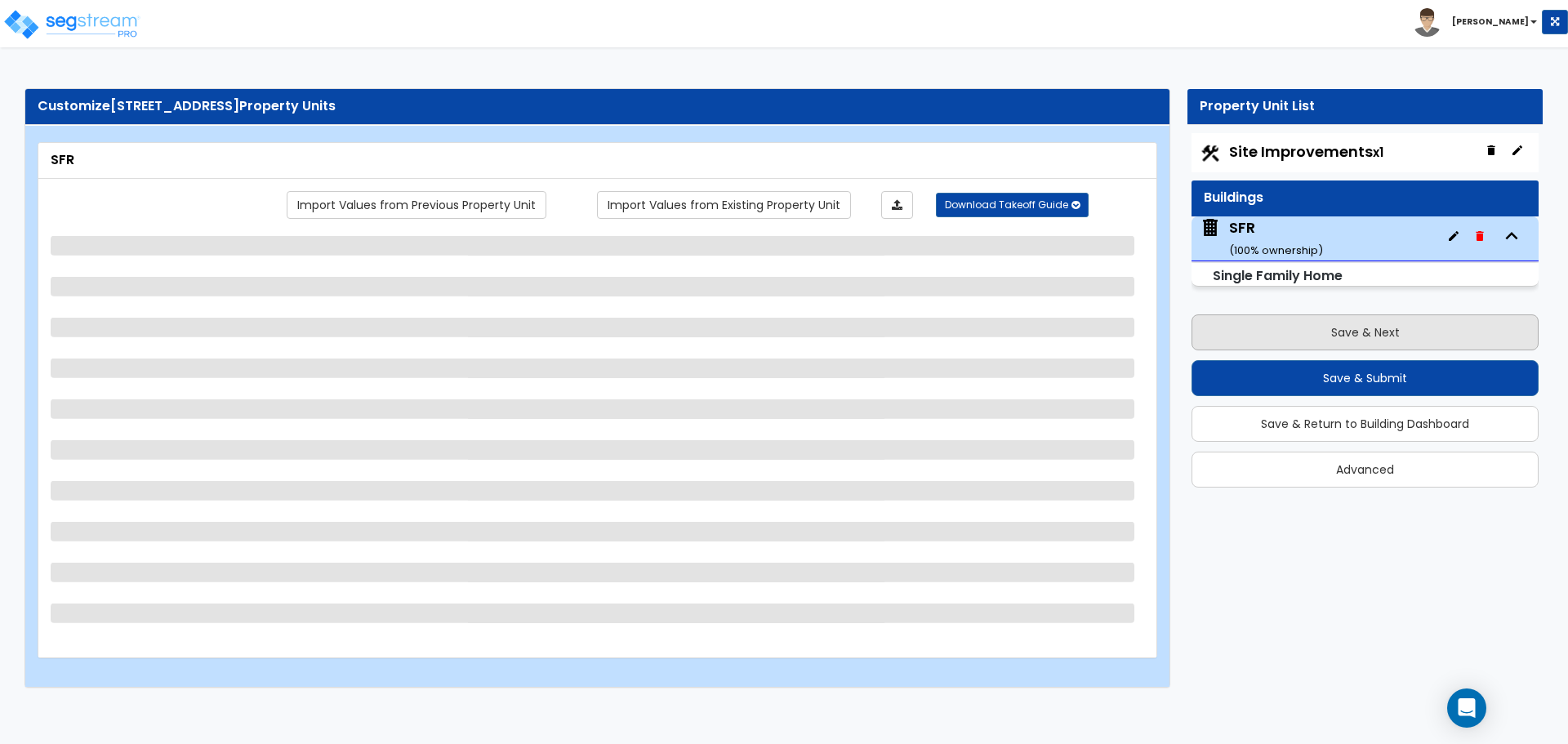
scroll to position [0, 0]
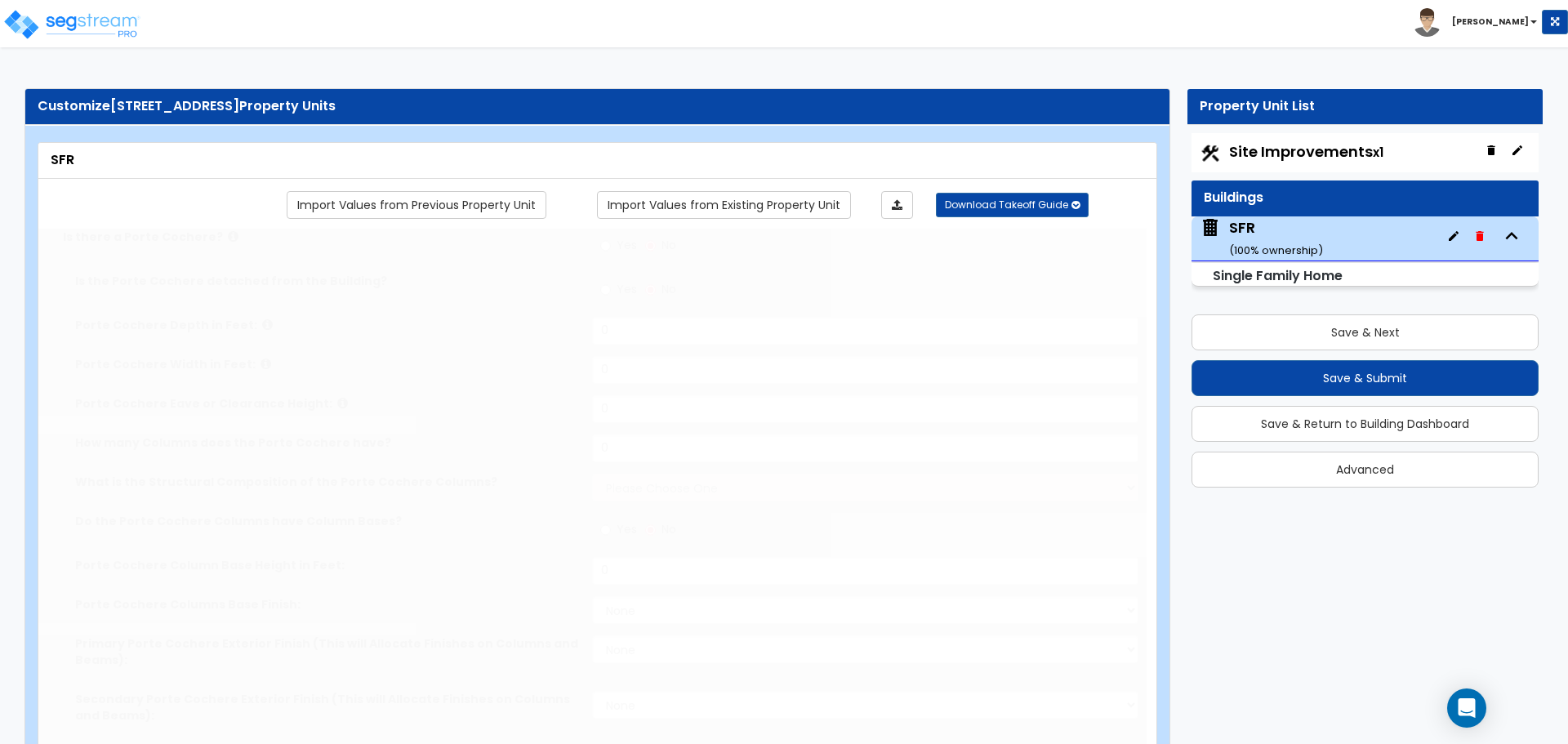
type input "1"
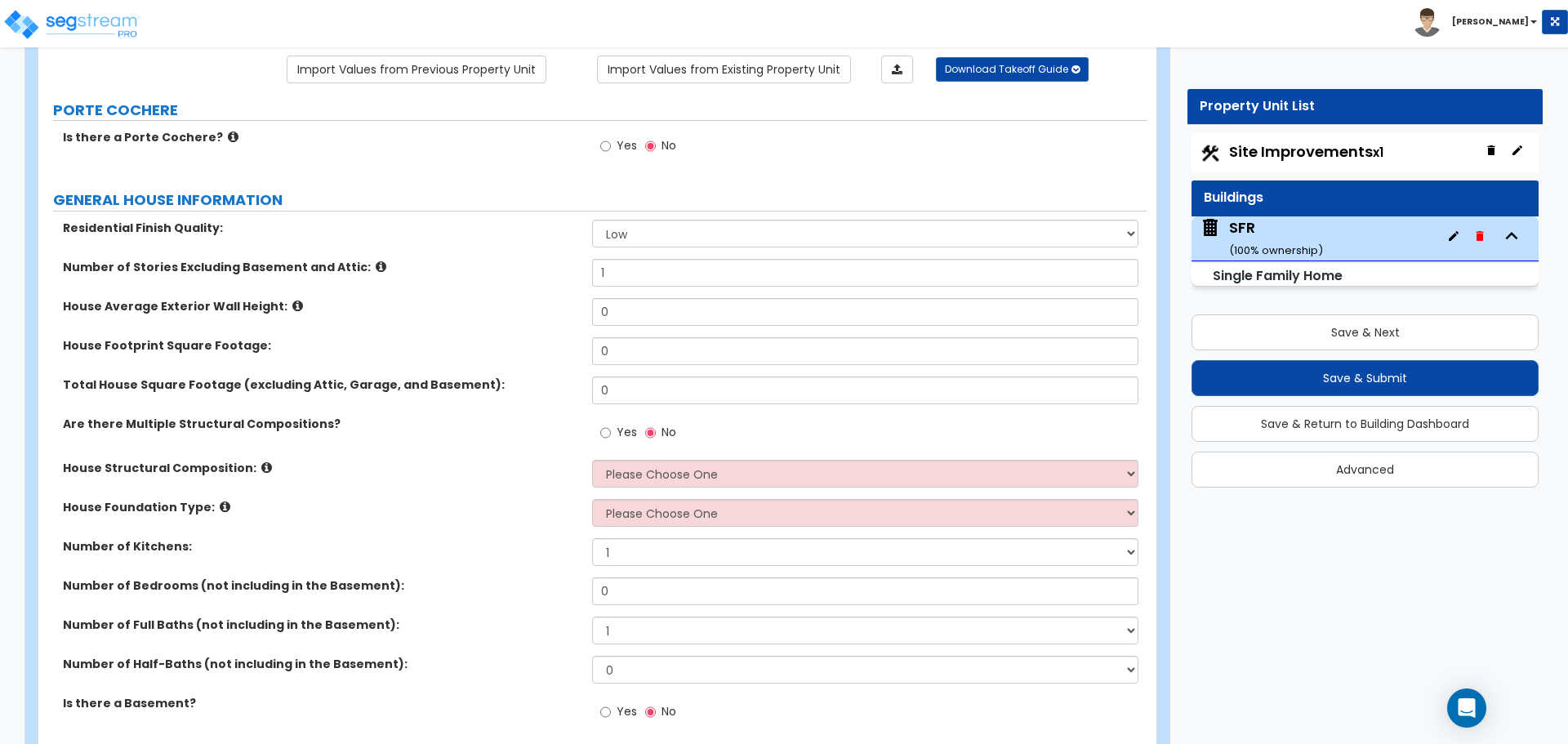
scroll to position [164, 0]
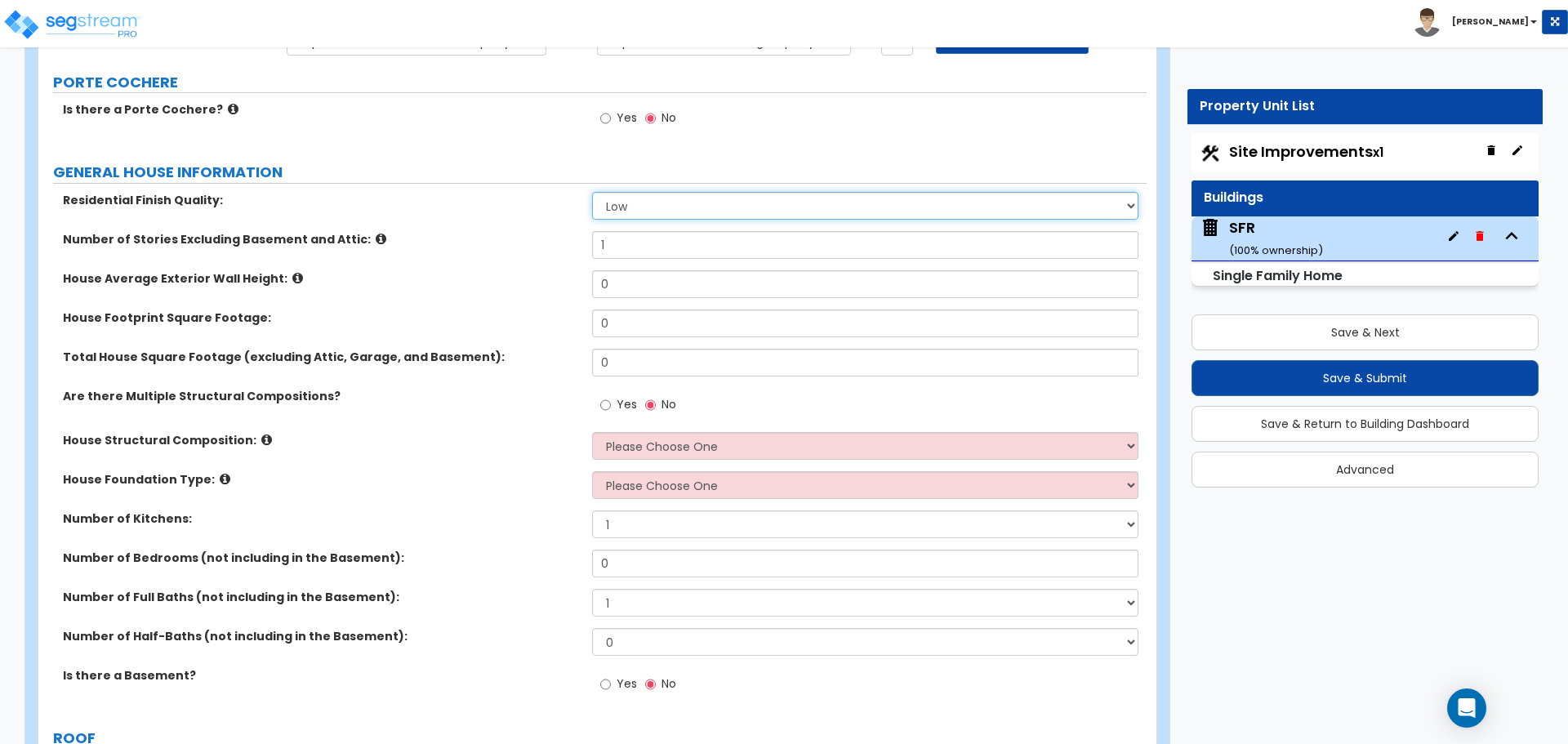
click at [631, 209] on select "Low Average High" at bounding box center [865, 206] width 546 height 28
click at [637, 206] on select "Low Average High" at bounding box center [865, 206] width 546 height 28
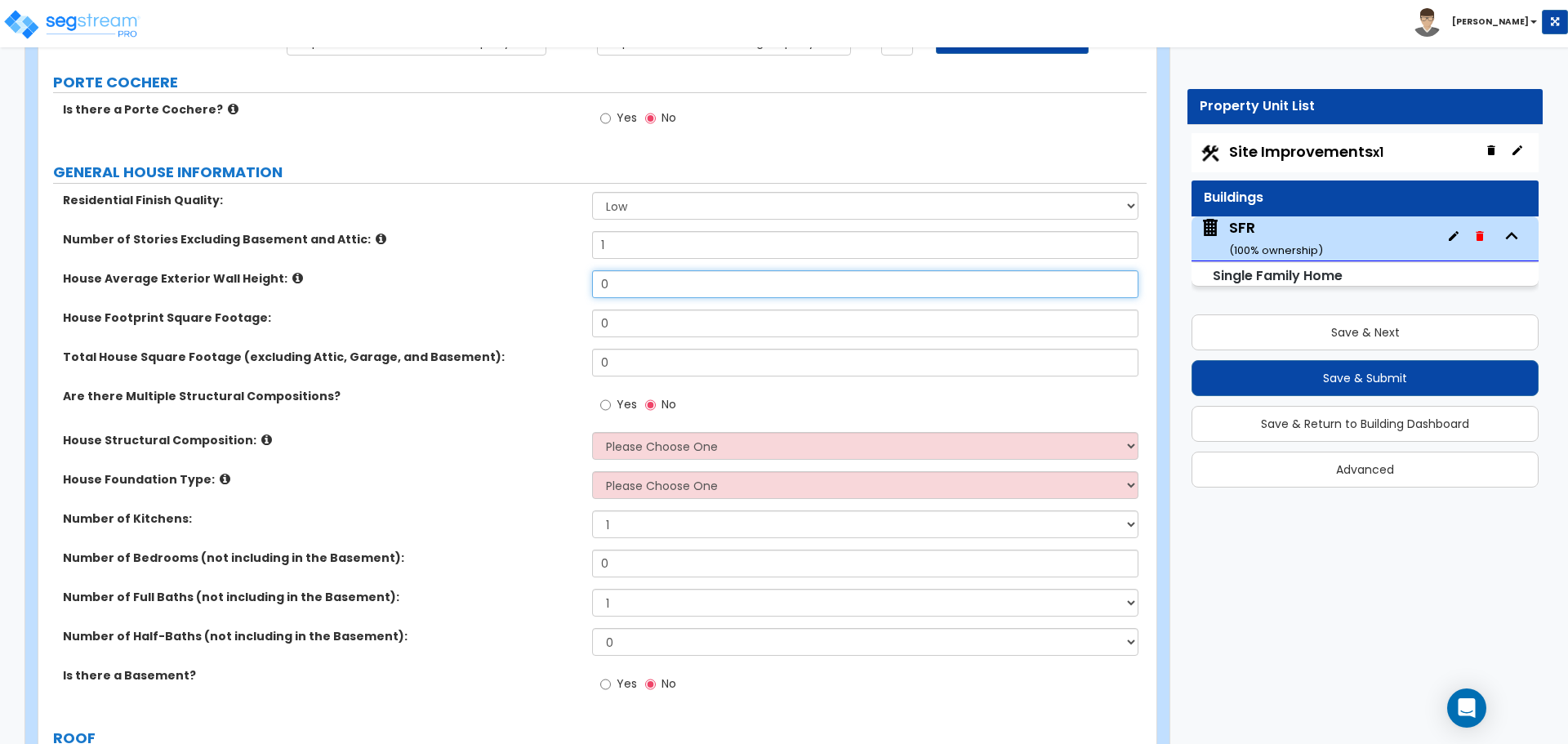
click at [625, 282] on input "0" at bounding box center [865, 284] width 546 height 28
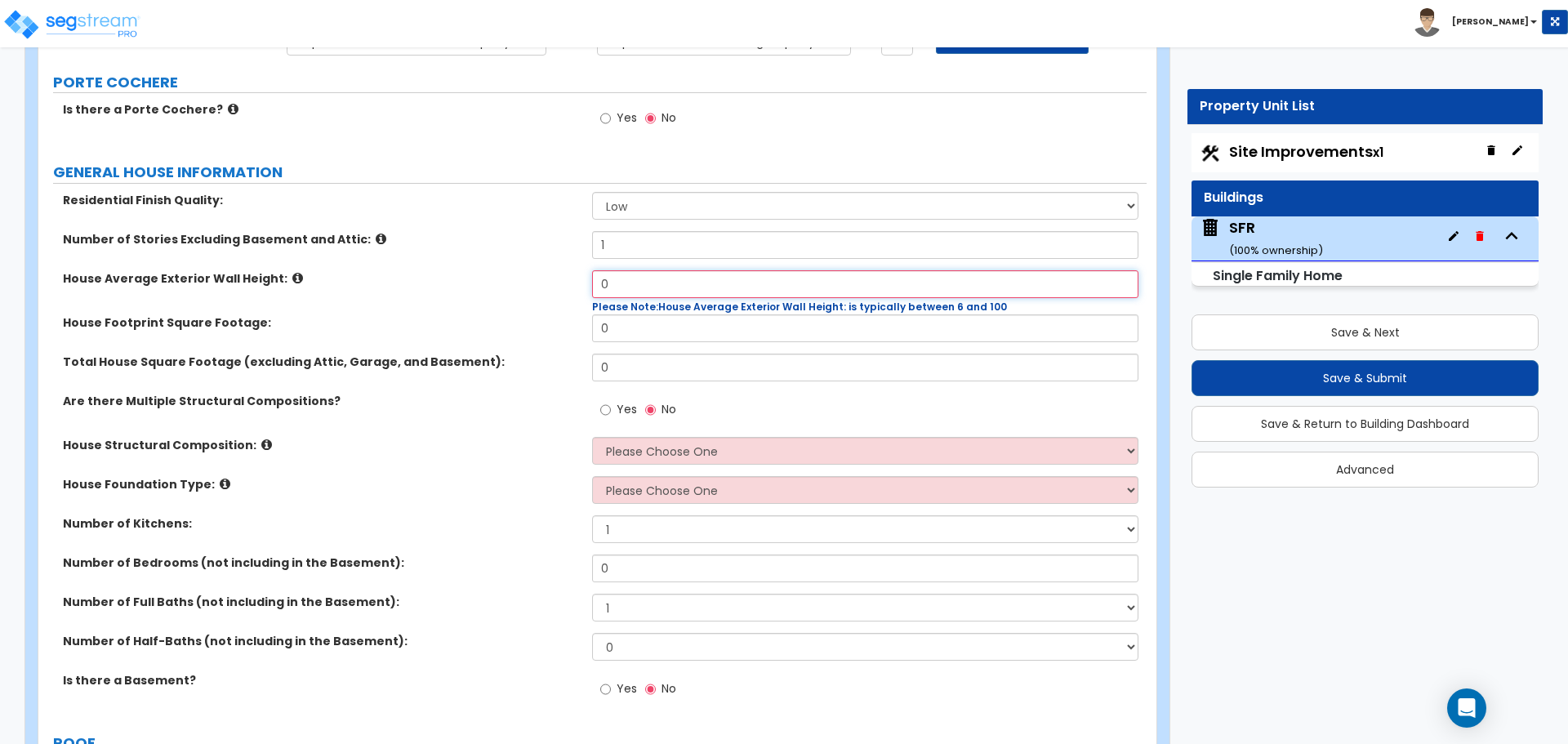
click at [630, 281] on input "0" at bounding box center [865, 284] width 546 height 28
type input "10"
click at [503, 282] on label "House Average Exterior Wall Height:" at bounding box center [321, 278] width 517 height 17
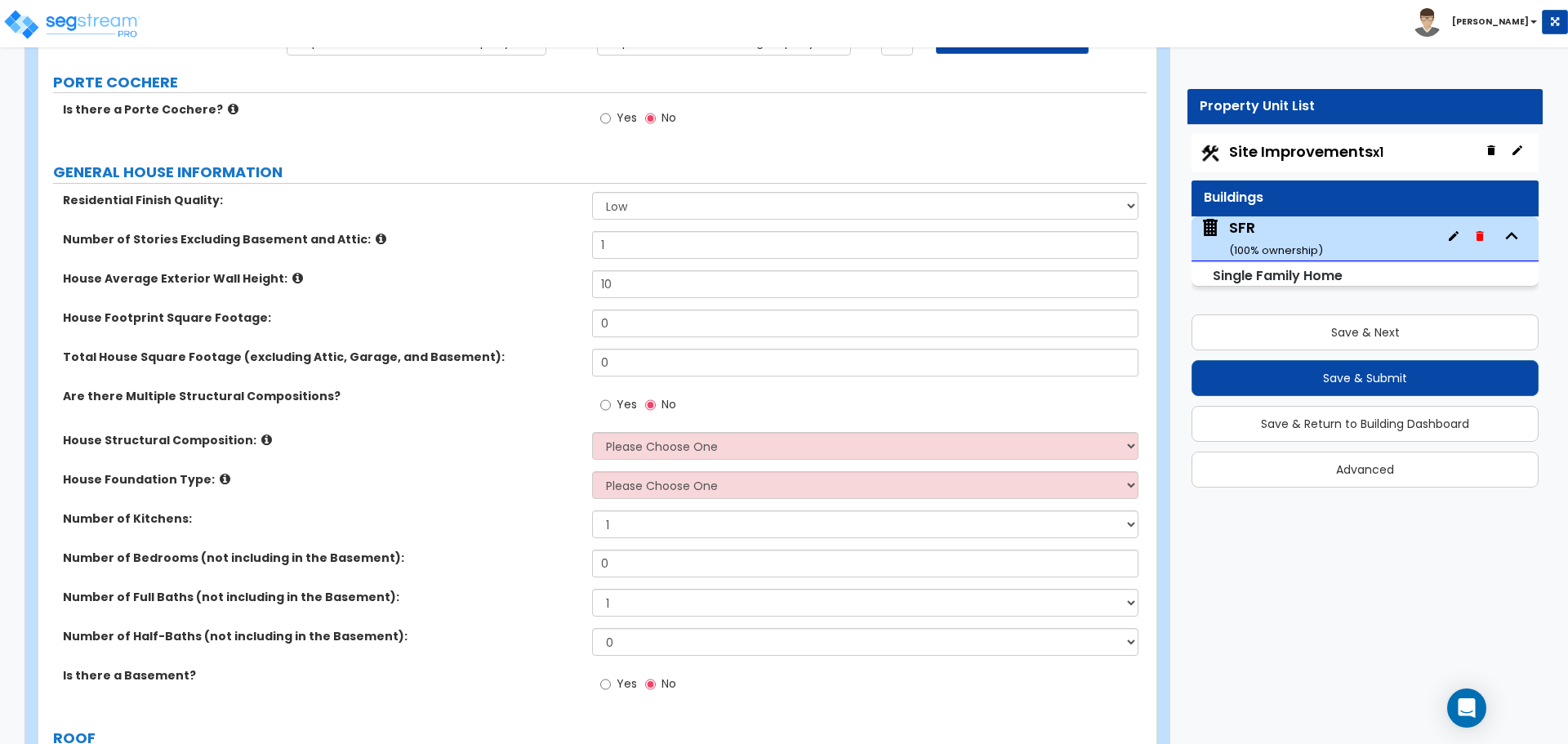
click at [275, 279] on label "House Average Exterior Wall Height:" at bounding box center [321, 278] width 517 height 17
click at [649, 327] on input "0" at bounding box center [865, 323] width 546 height 28
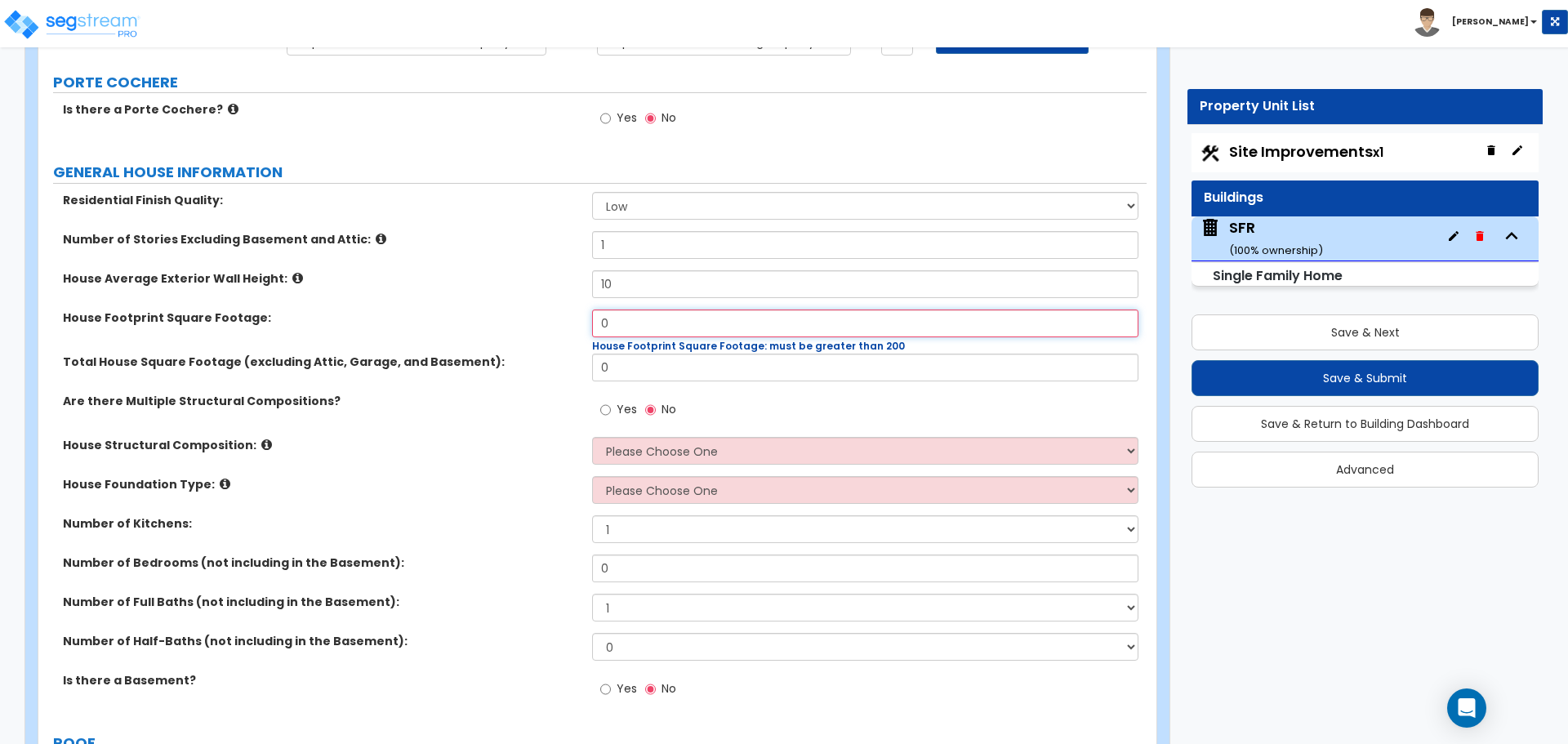
click at [622, 322] on input "0" at bounding box center [865, 323] width 546 height 28
type input "869"
click at [630, 366] on input "0" at bounding box center [865, 368] width 546 height 28
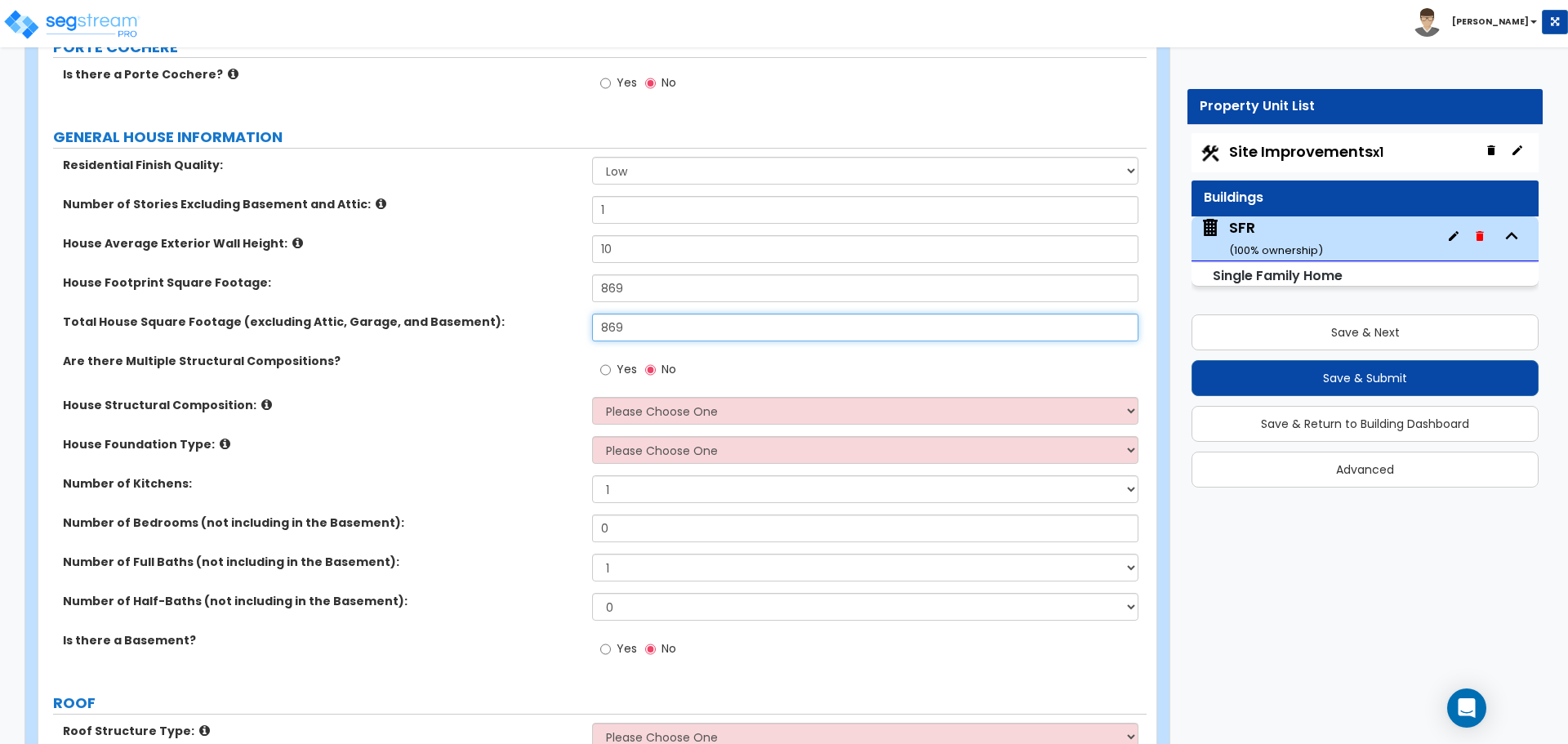
scroll to position [245, 0]
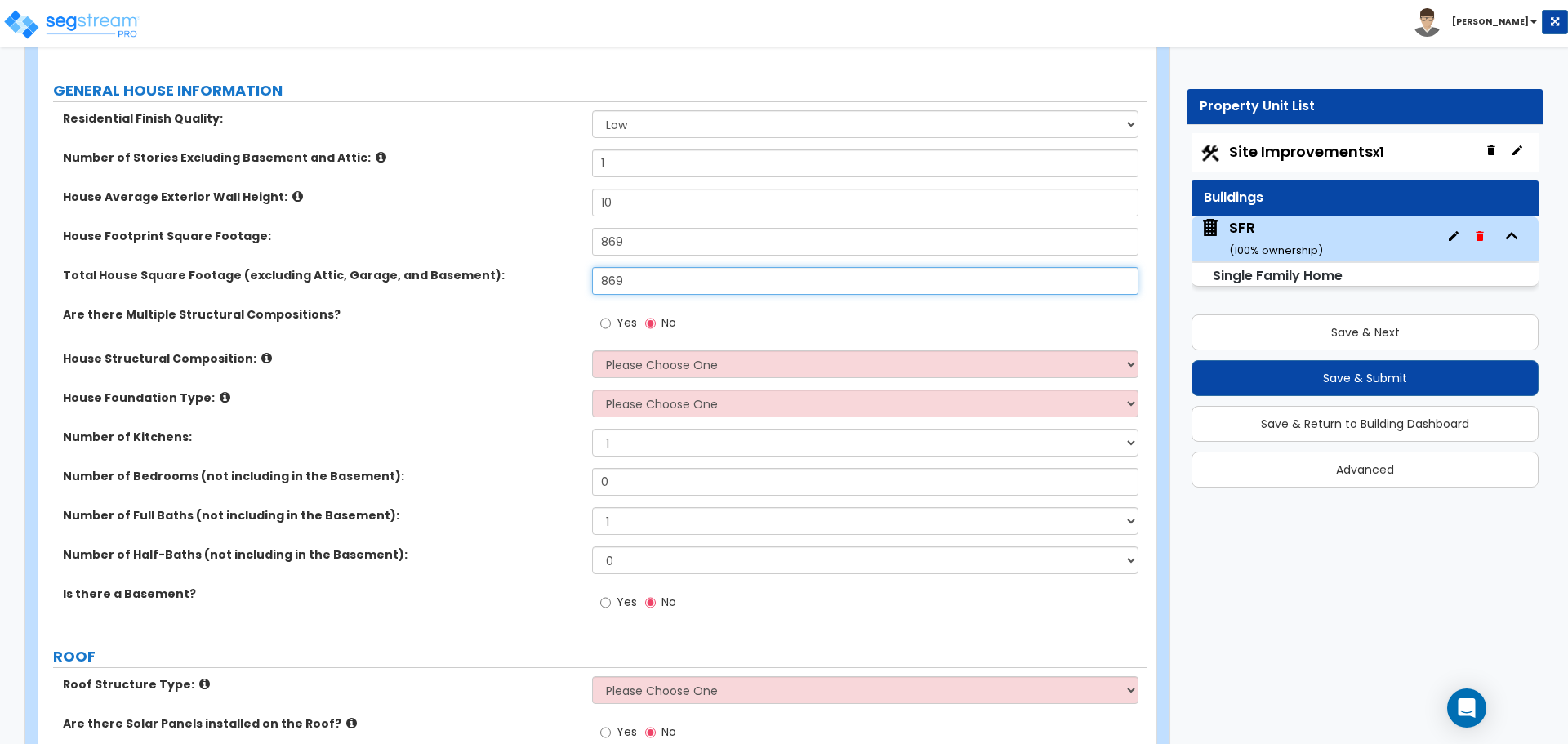
type input "869"
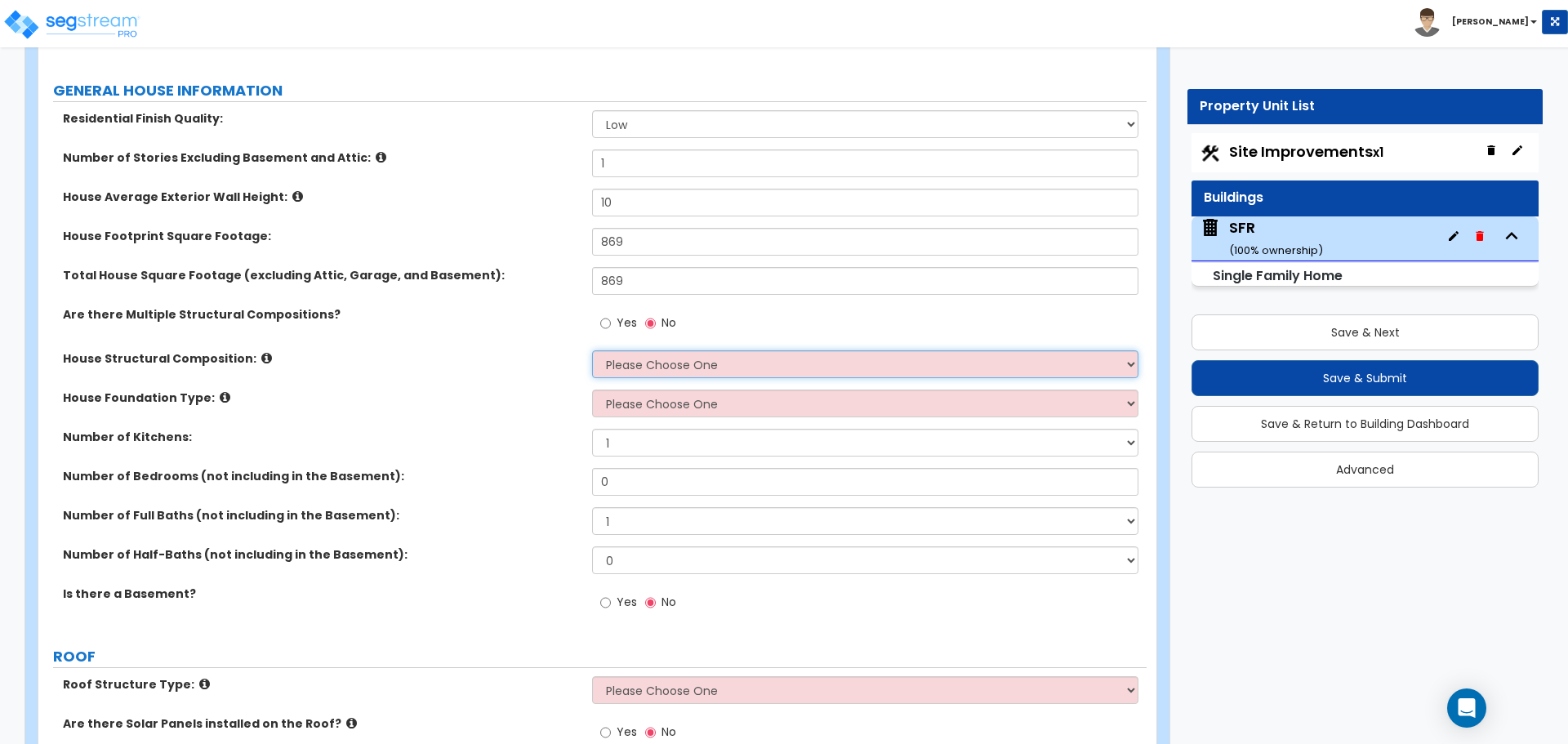
click at [620, 361] on select "Please Choose One Reinforced Concrete Structural Steel Brick Masonry CMU Masonr…" at bounding box center [865, 365] width 546 height 28
select select "7"
click at [592, 351] on select "Please Choose One Reinforced Concrete Structural Steel Brick Masonry CMU Masonr…" at bounding box center [865, 365] width 546 height 28
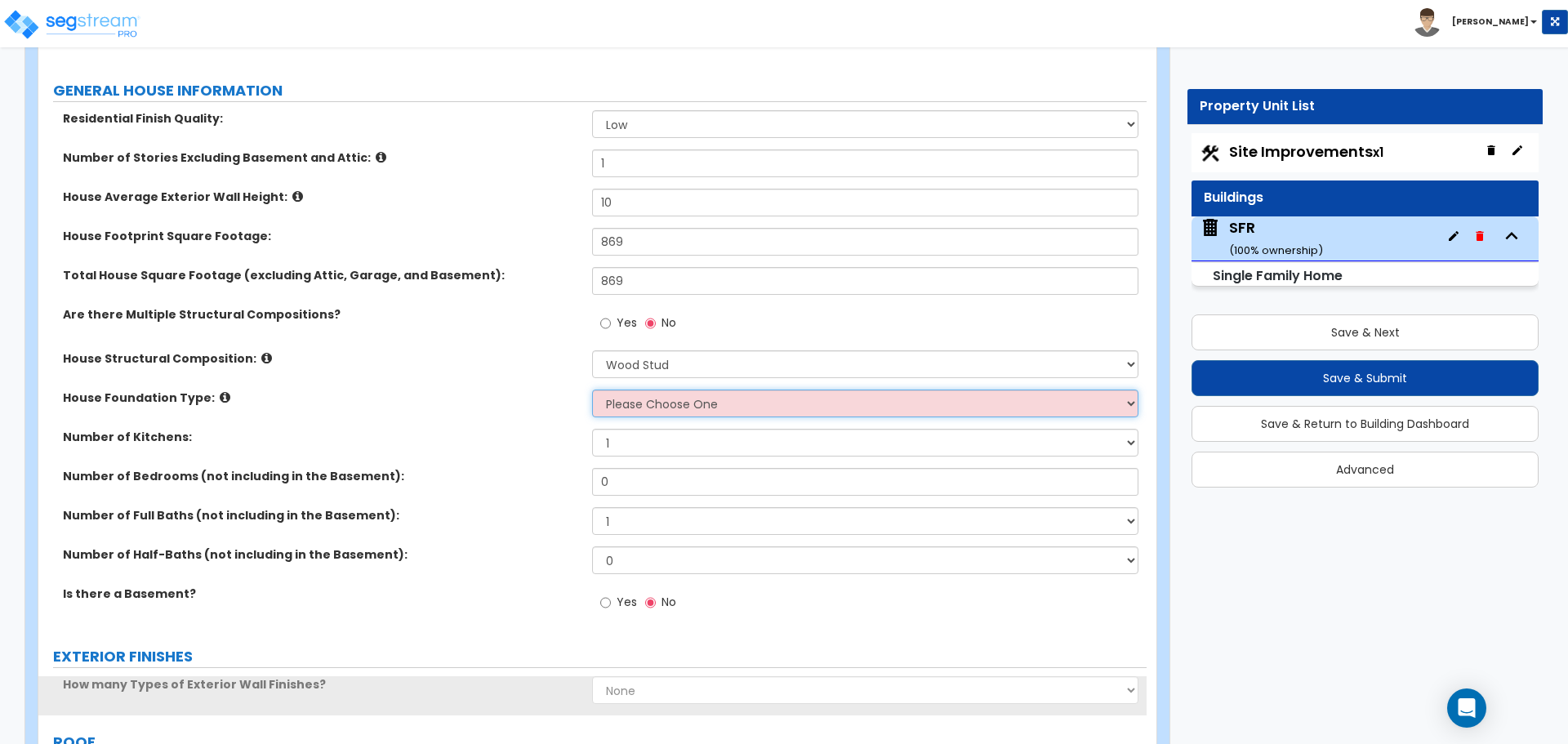
click at [627, 403] on select "Please Choose One Crawl Space Pier-Elevated First floor Slab on Grade" at bounding box center [865, 403] width 546 height 28
click at [592, 389] on select "Please Choose One Crawl Space Pier-Elevated First floor Slab on Grade" at bounding box center [865, 403] width 546 height 28
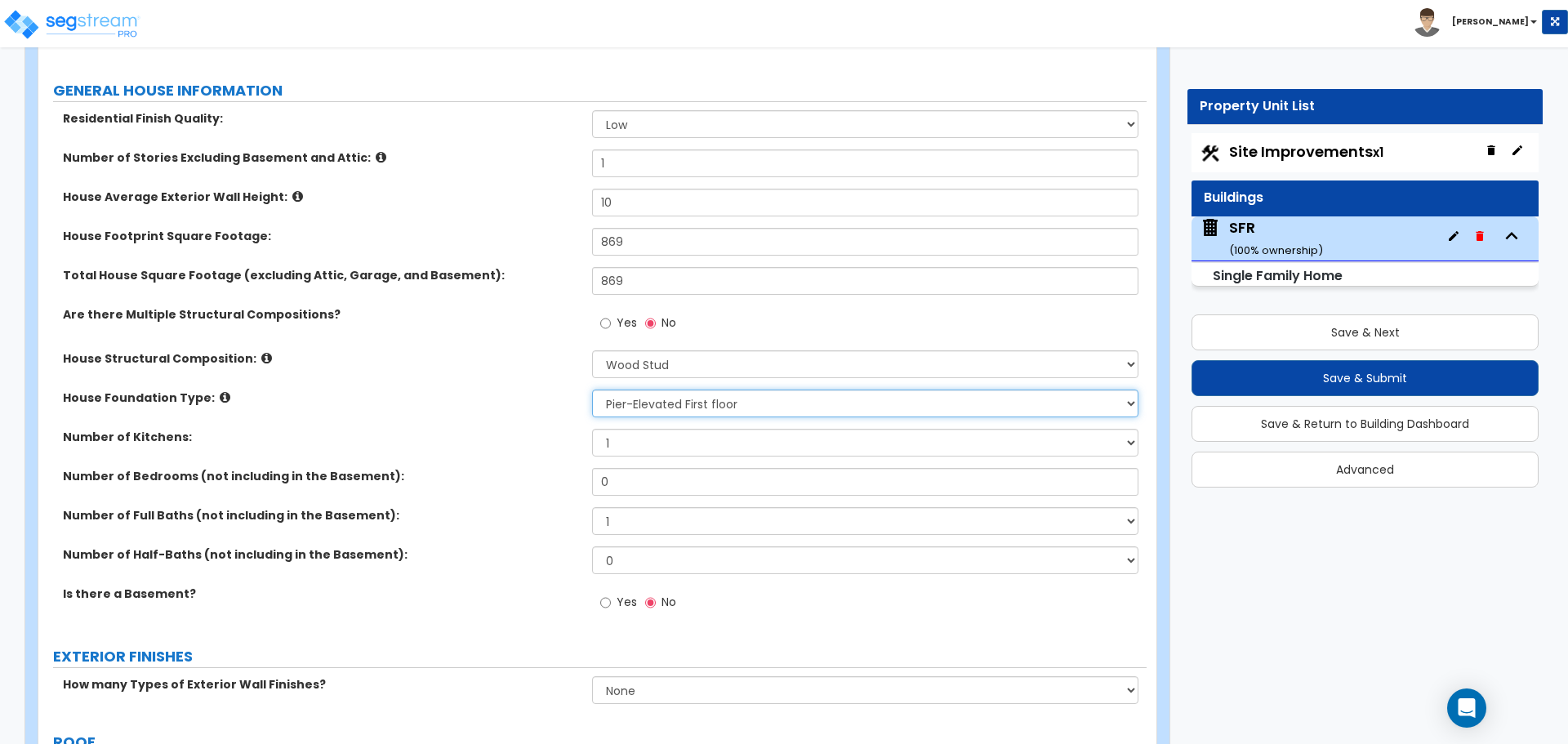
click at [658, 399] on select "Please Choose One Crawl Space Pier-Elevated First floor Slab on Grade" at bounding box center [865, 403] width 546 height 28
select select "1"
click at [592, 389] on select "Please Choose One Crawl Space Pier-Elevated First floor Slab on Grade" at bounding box center [865, 403] width 546 height 28
click at [604, 601] on input "Yes" at bounding box center [605, 603] width 11 height 18
radio input "true"
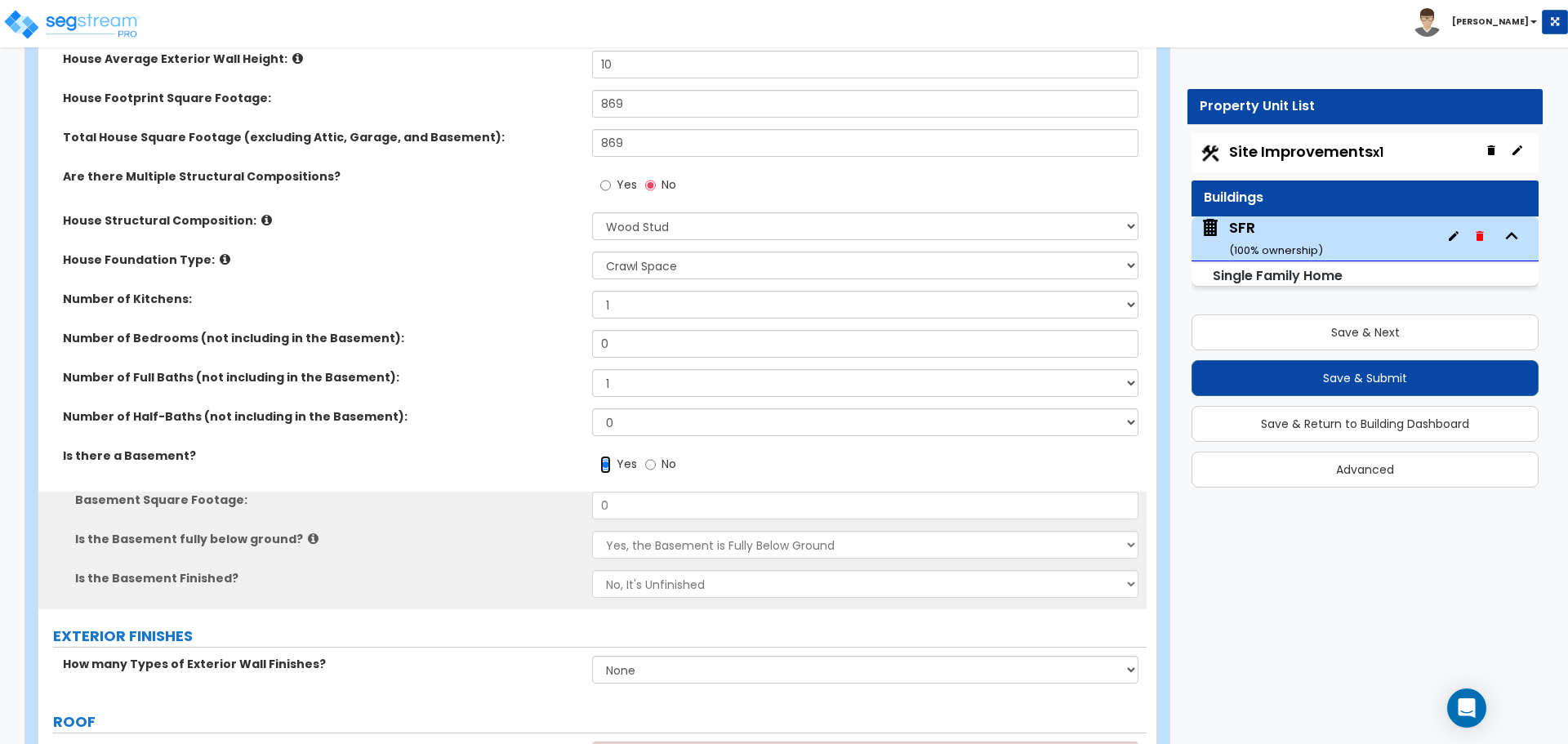
scroll to position [408, 0]
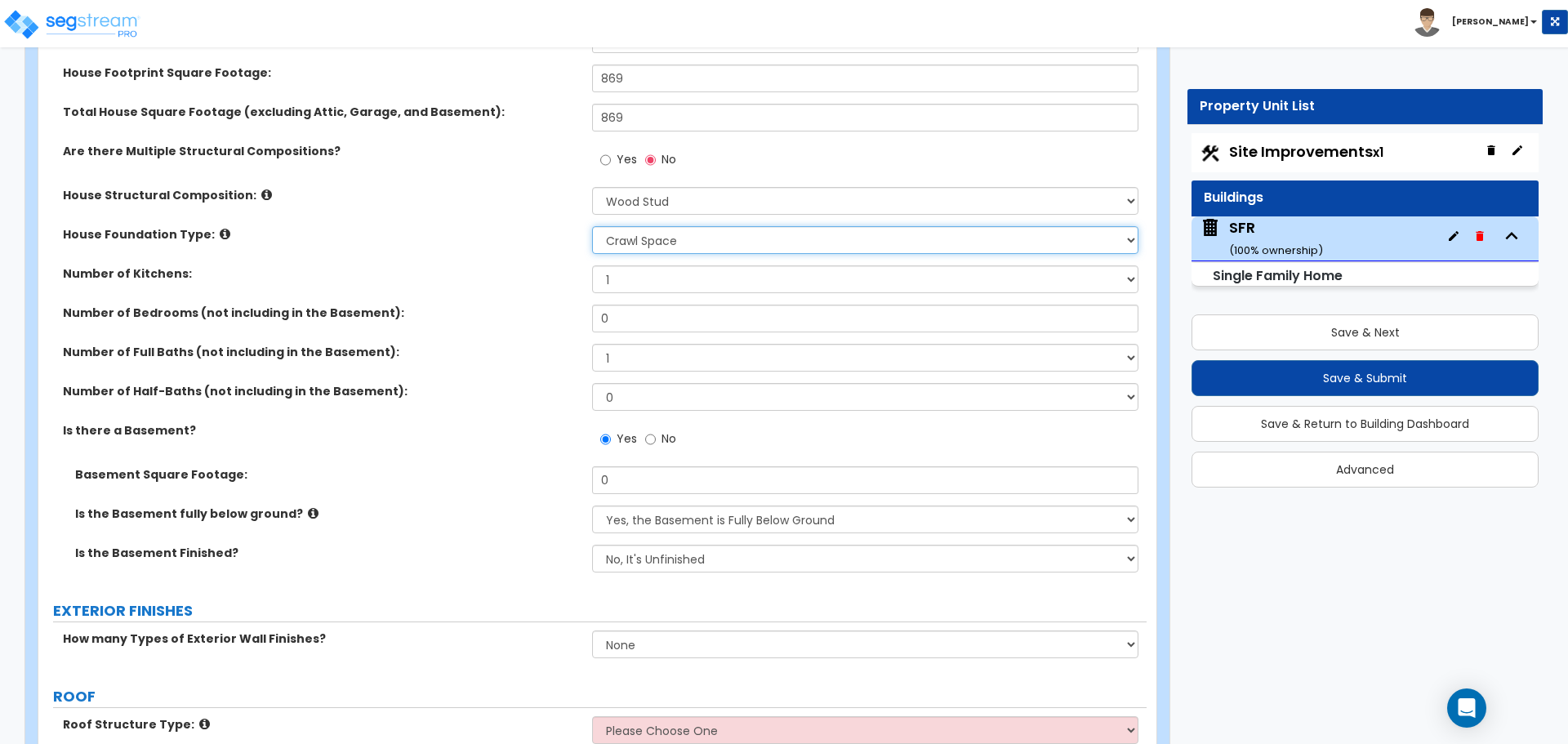
click at [650, 237] on select "Please Choose One Crawl Space Pier-Elevated First floor Slab on Grade" at bounding box center [865, 240] width 546 height 28
click at [754, 232] on select "Please Choose One Crawl Space Pier-Elevated First floor Slab on Grade" at bounding box center [865, 240] width 546 height 28
select select "2"
click at [592, 227] on select "Please Choose One Crawl Space Pier-Elevated First floor Slab on Grade" at bounding box center [865, 240] width 546 height 28
click at [644, 276] on select "1 2 3" at bounding box center [865, 279] width 546 height 28
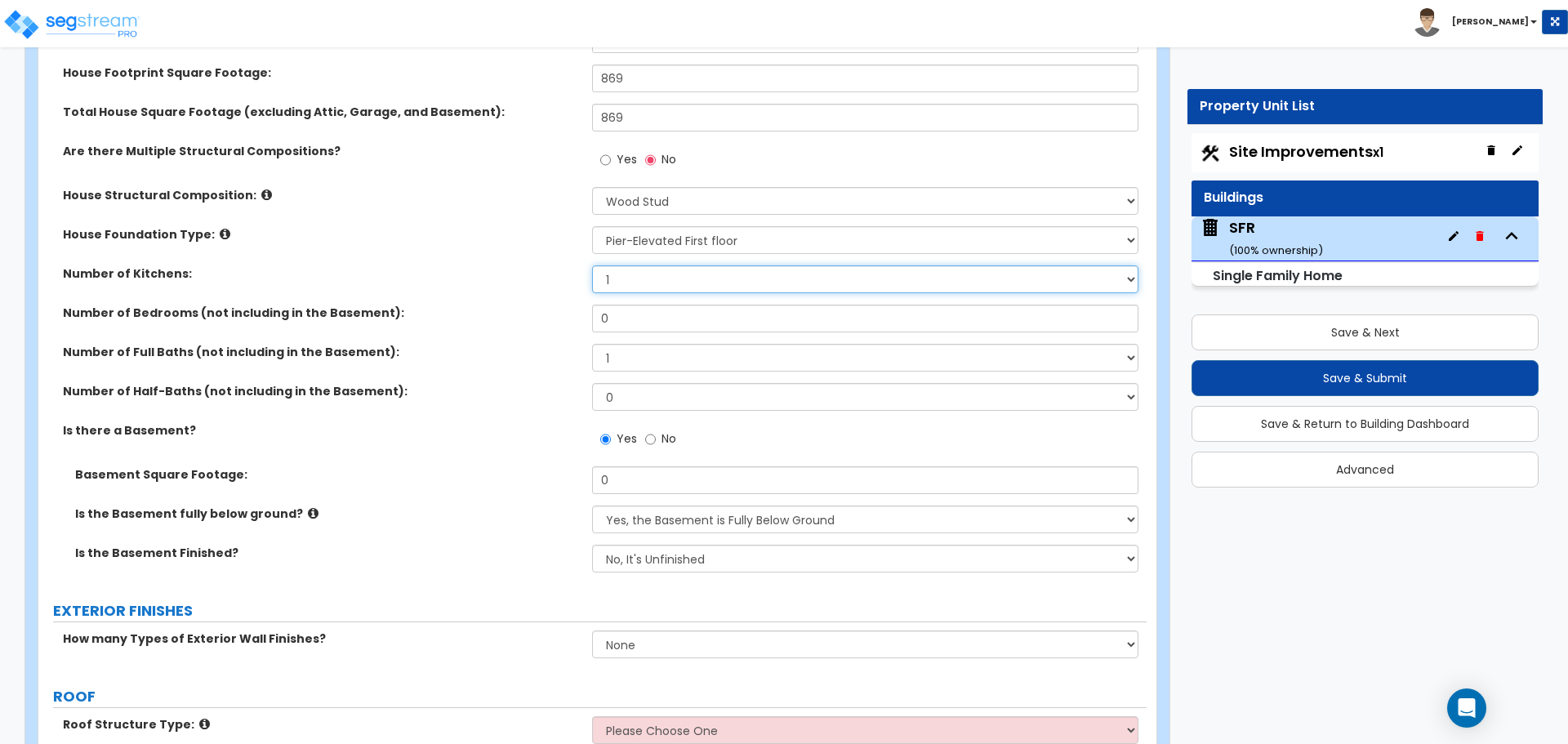
click at [644, 276] on select "1 2 3" at bounding box center [865, 279] width 546 height 28
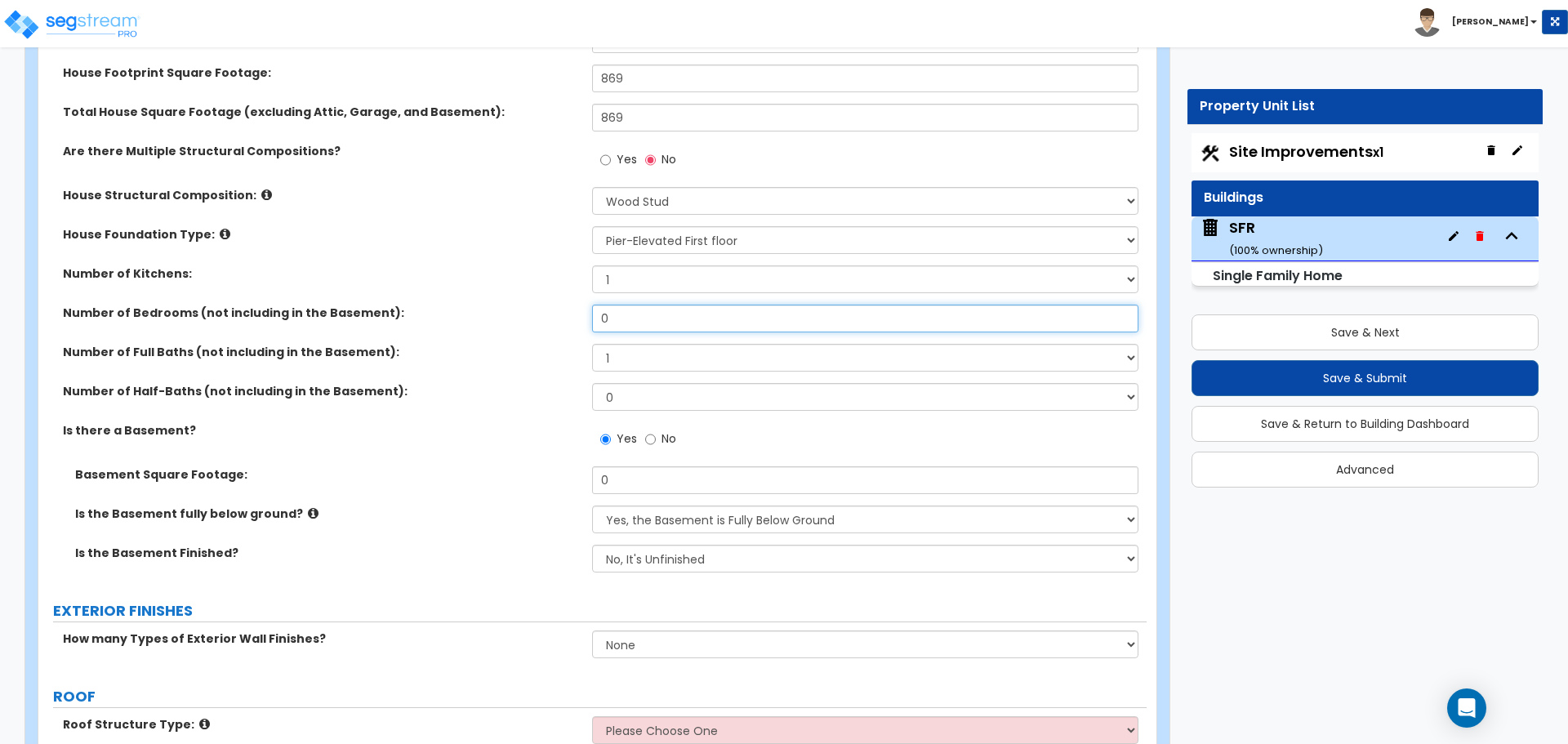
click at [627, 321] on input "0" at bounding box center [865, 318] width 546 height 28
type input "2"
click at [624, 360] on select "1 2 3 4 5 6 7 8 9 10" at bounding box center [865, 358] width 546 height 28
click at [592, 344] on select "1 2 3 4 5 6 7 8 9 10" at bounding box center [865, 358] width 546 height 28
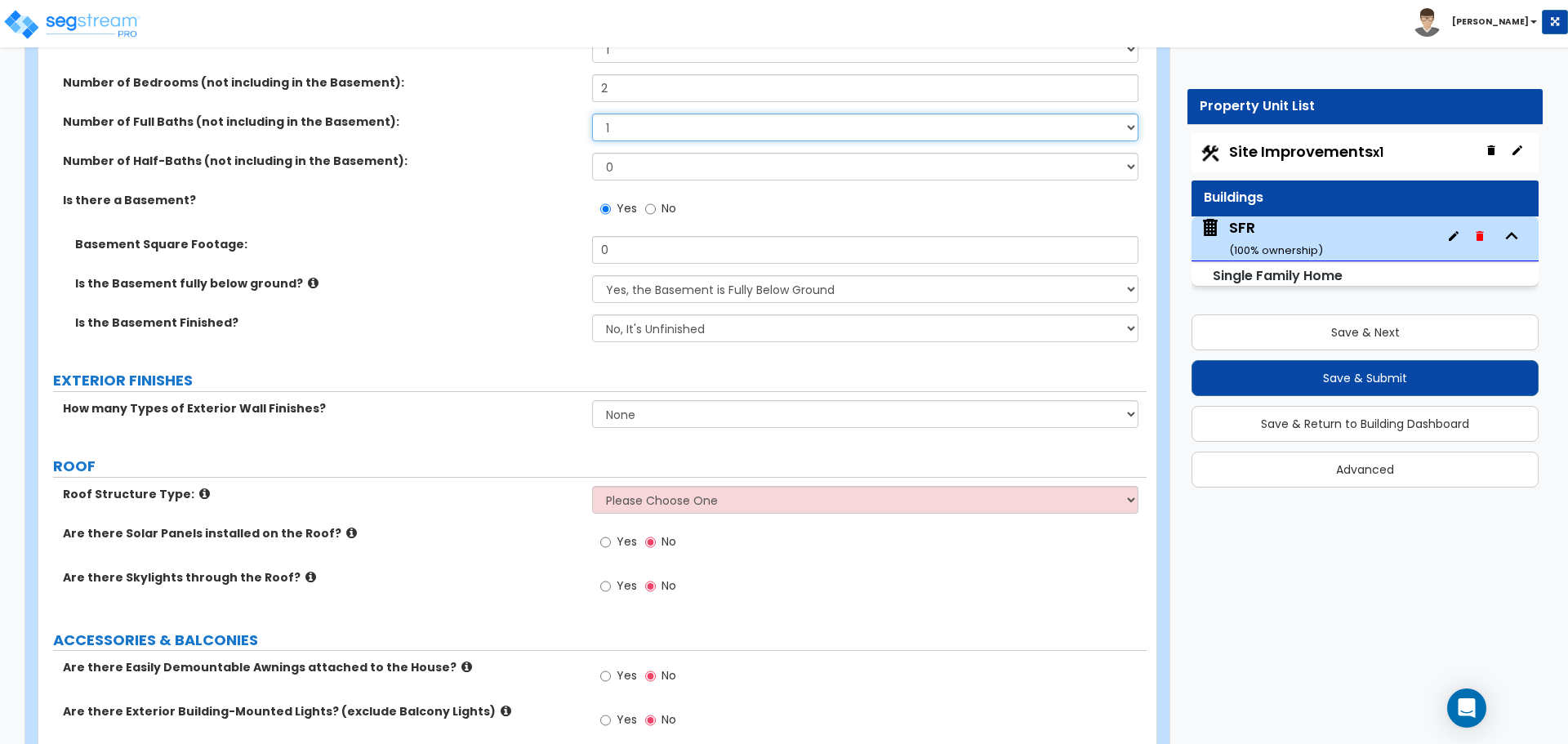
scroll to position [653, 0]
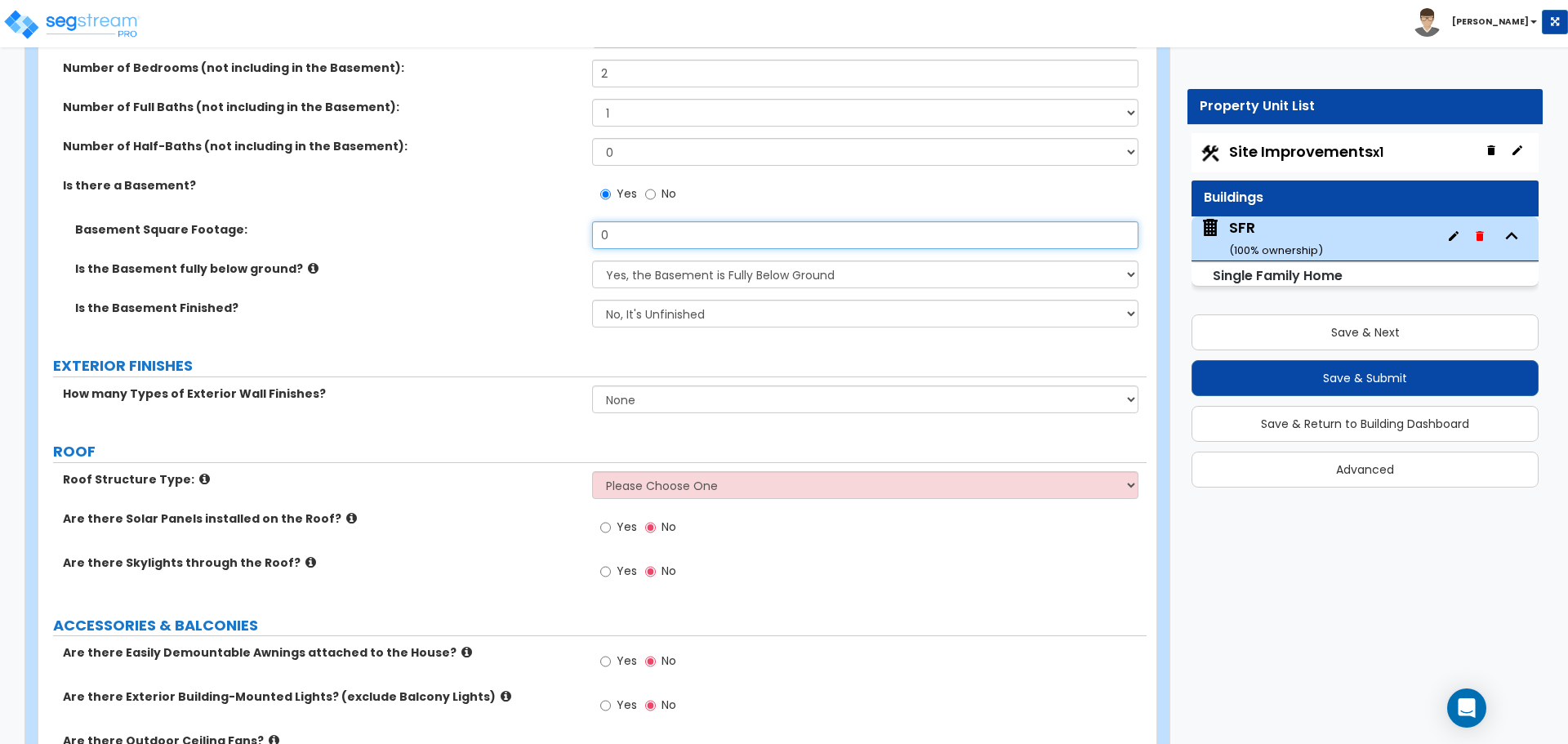
click at [630, 239] on input "0" at bounding box center [865, 236] width 546 height 28
type input "442"
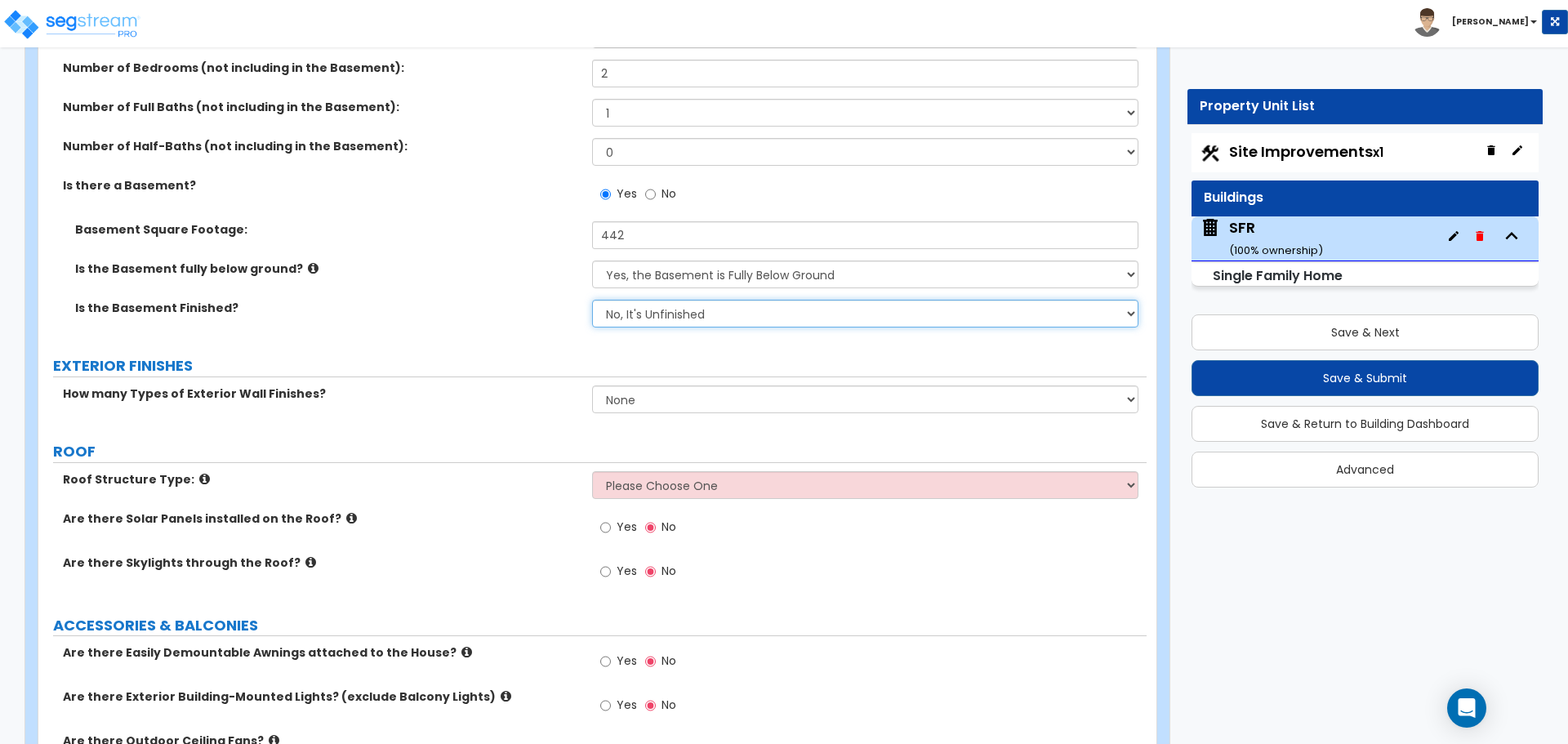
click at [624, 312] on select "No, It's Unfinished Yes, It's Finished" at bounding box center [865, 313] width 546 height 28
click at [592, 300] on select "No, It's Unfinished Yes, It's Finished" at bounding box center [865, 313] width 546 height 28
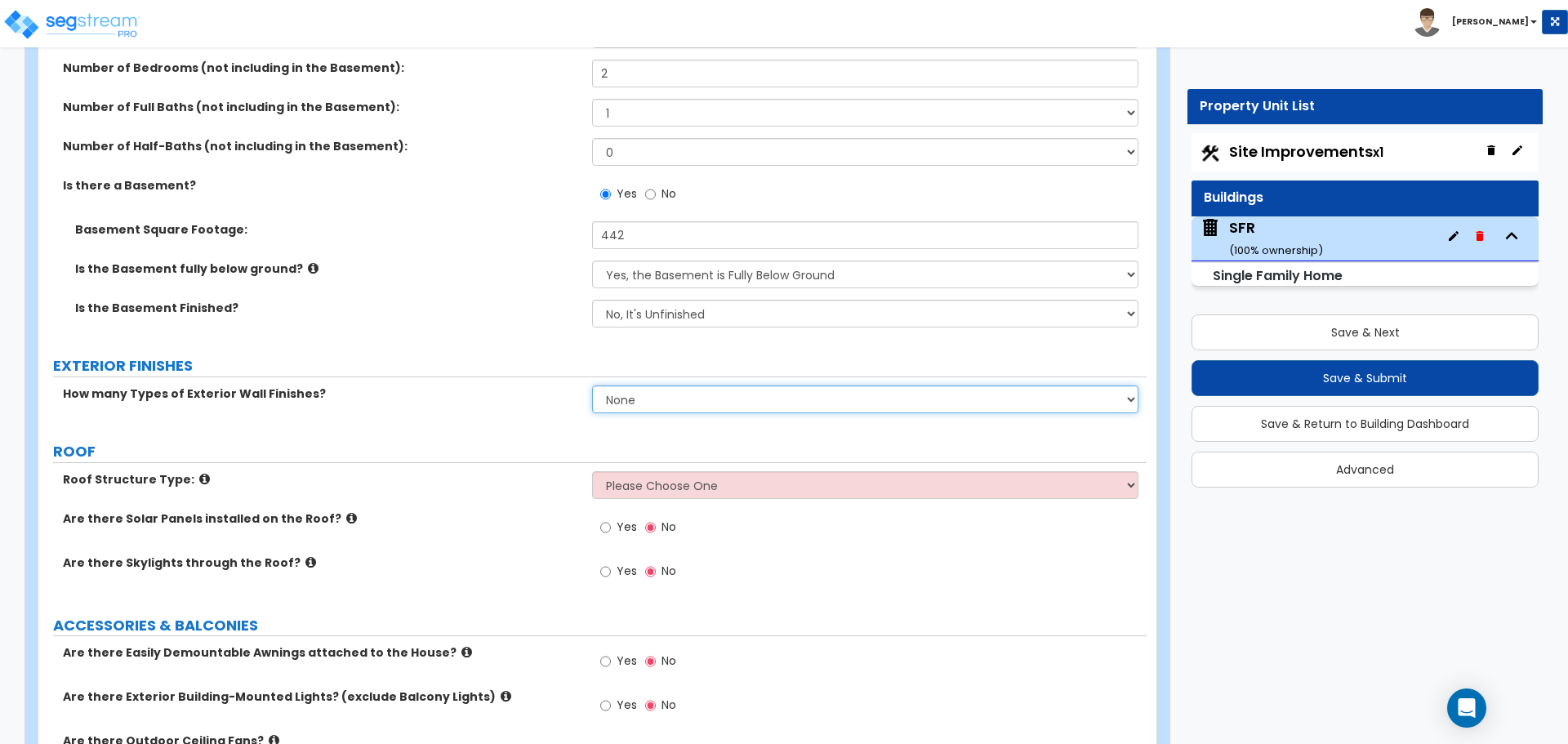
click at [637, 398] on select "None 1 2 3" at bounding box center [865, 399] width 546 height 28
select select "1"
click at [592, 385] on select "None 1 2 3" at bounding box center [865, 399] width 546 height 28
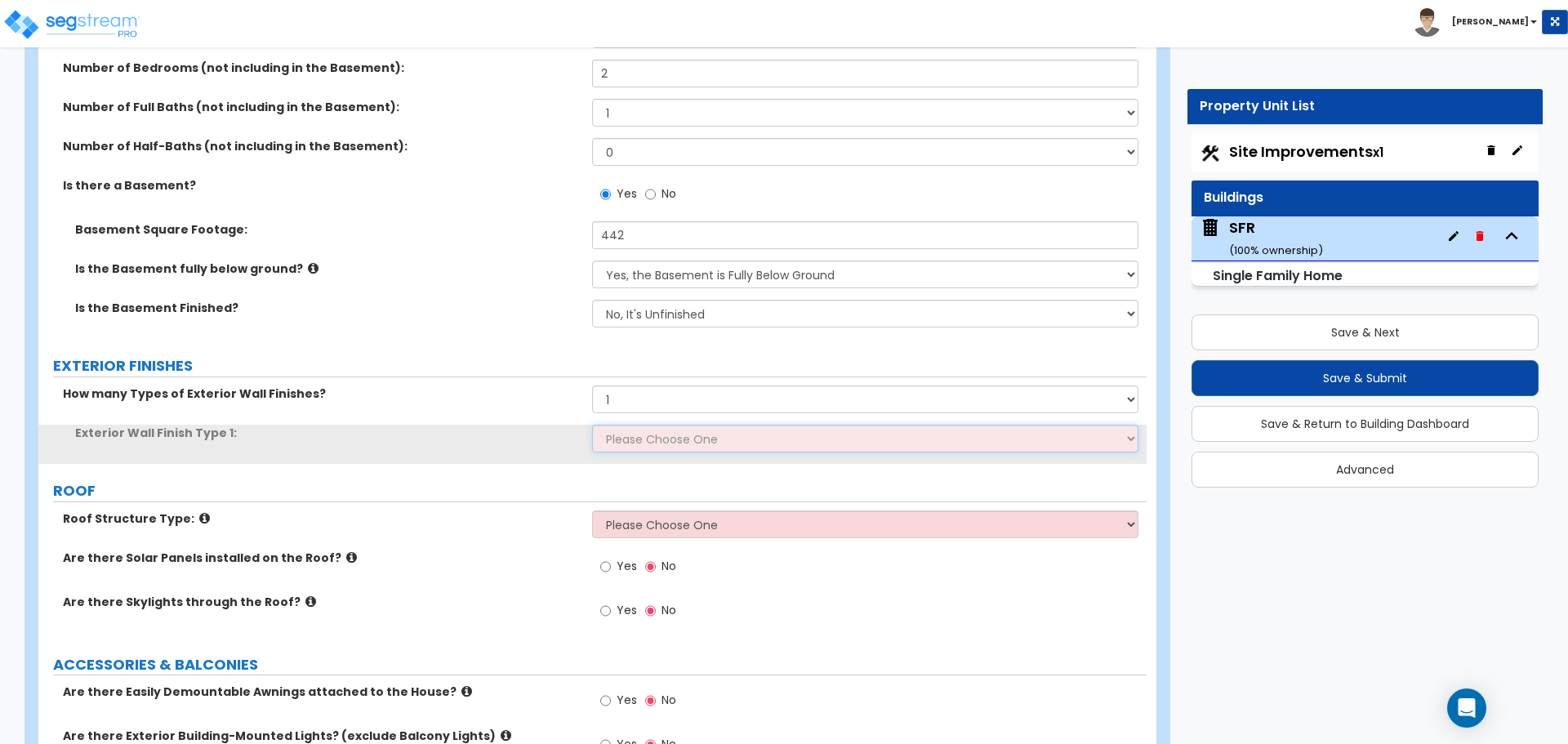
click at [627, 437] on select "Please Choose One No Finish/Shared Wall No Wall Brick Finish Stone Finish Wood …" at bounding box center [865, 439] width 546 height 28
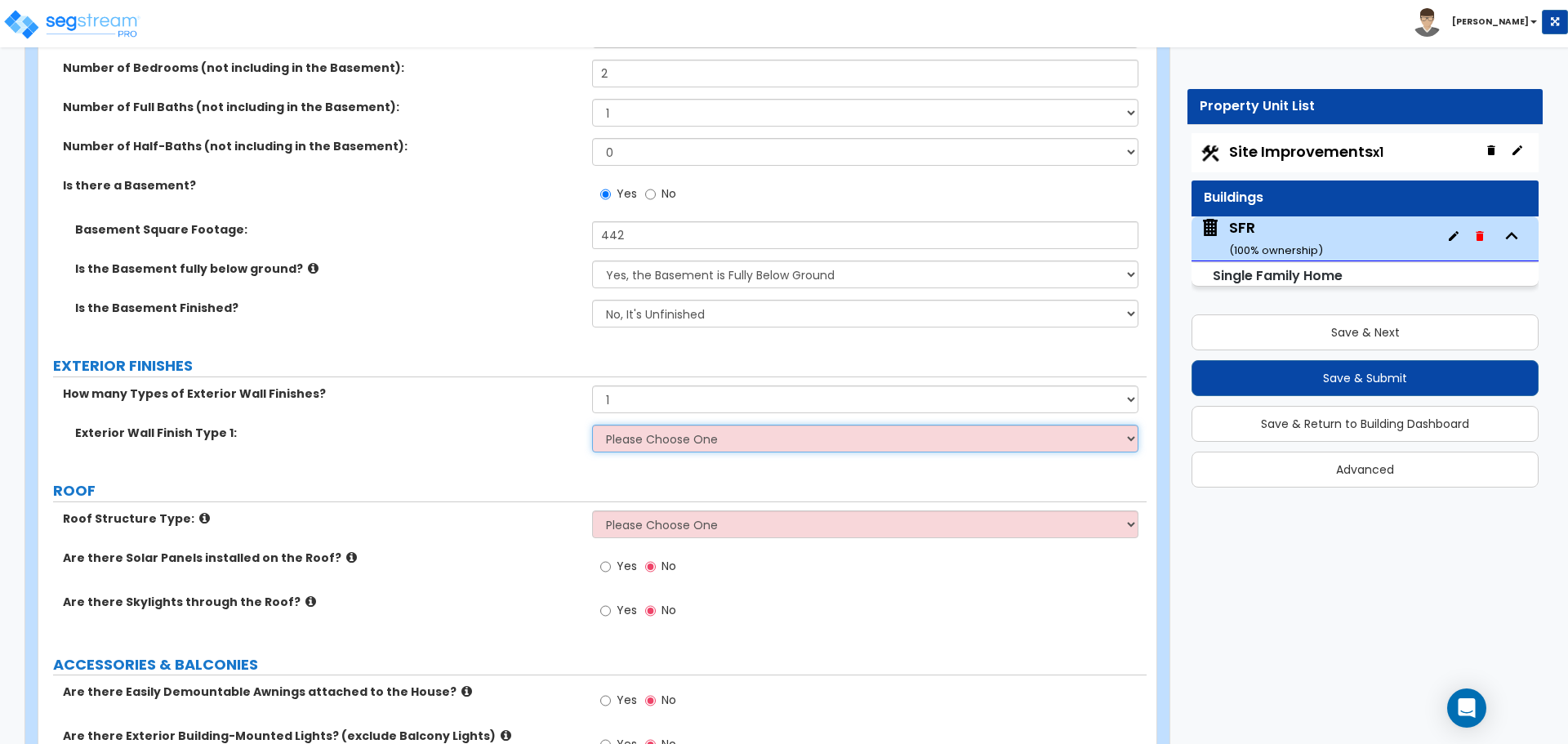
select select "5"
click at [592, 425] on select "Please Choose One No Finish/Shared Wall No Wall Brick Finish Stone Finish Wood …" at bounding box center [865, 439] width 546 height 28
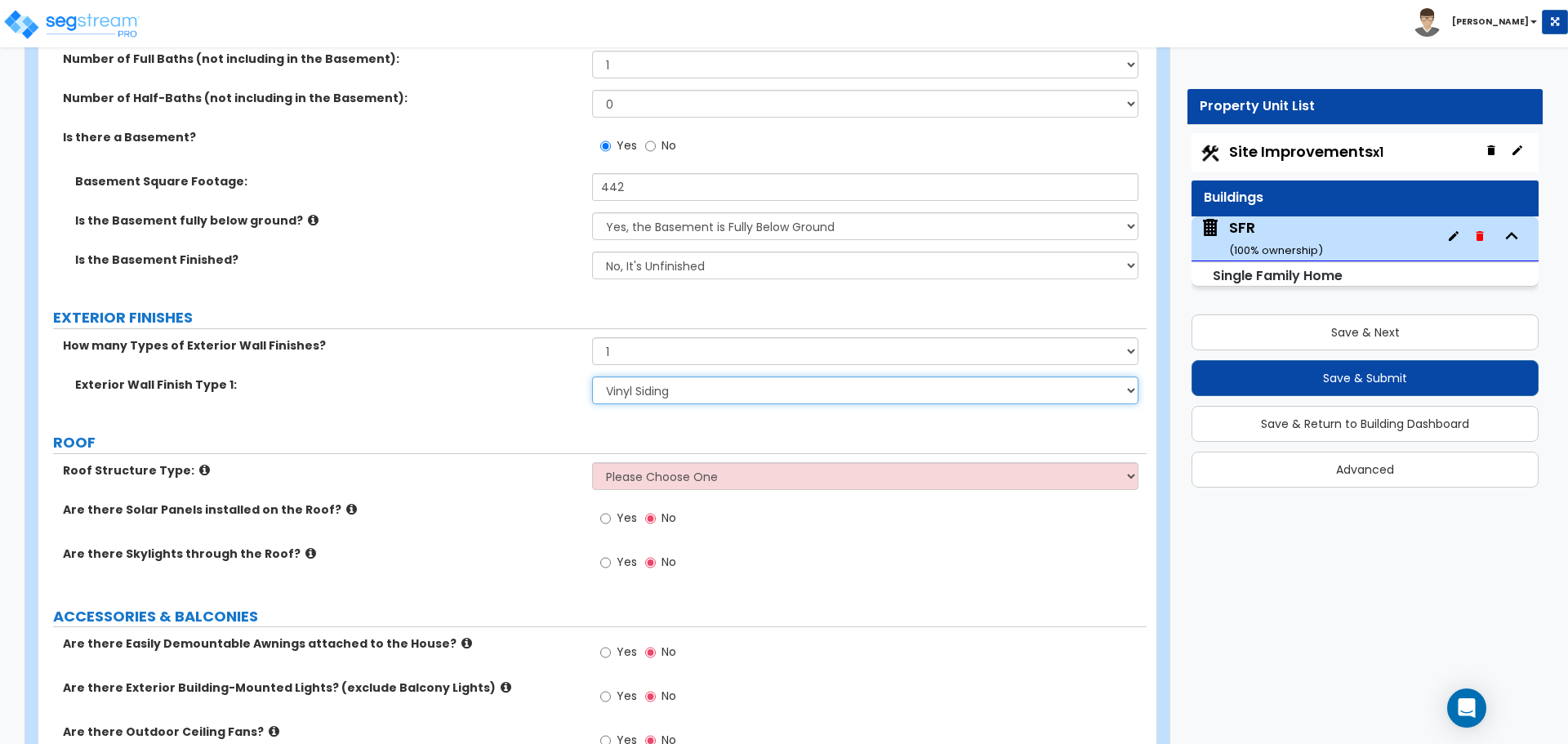
scroll to position [735, 0]
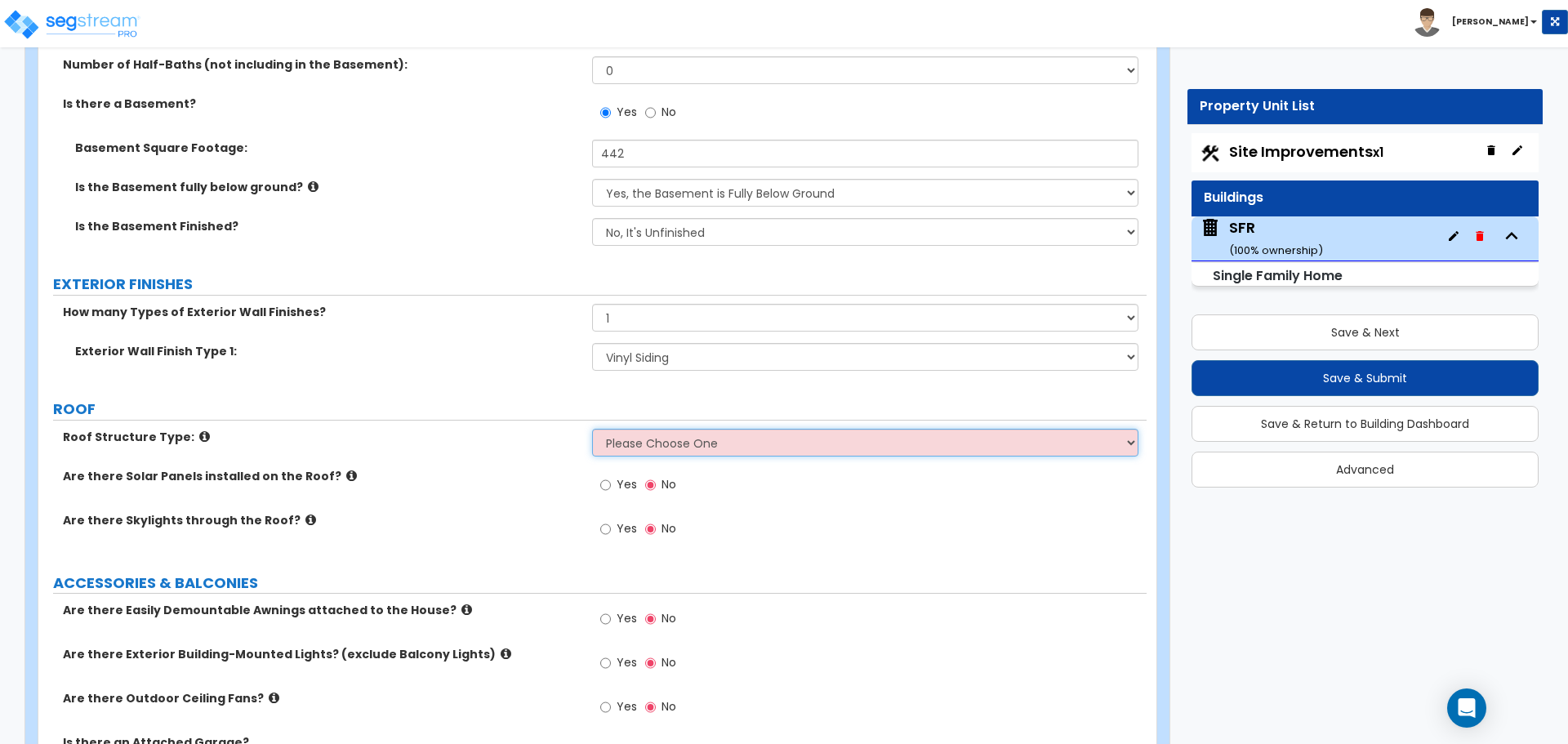
click at [628, 447] on select "Please Choose One Gable Roof Flat Roof Hybrid Gable & Flat Roof" at bounding box center [865, 442] width 546 height 28
select select "1"
click at [592, 429] on select "Please Choose One Gable Roof Flat Roof Hybrid Gable & Flat Roof" at bounding box center [865, 442] width 546 height 28
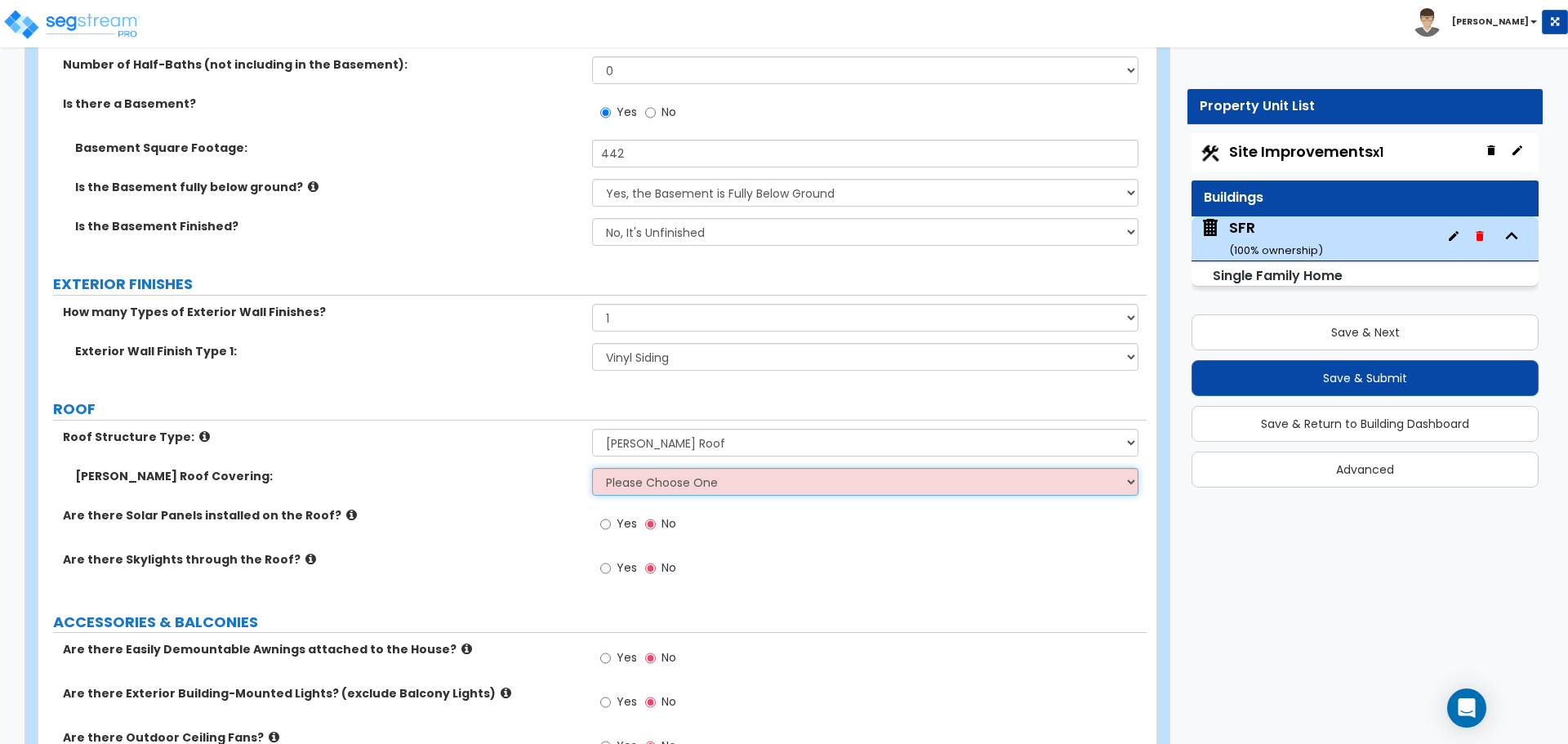
click at [661, 494] on select "Please Choose One Asphalt Shingle Clay Tile Wood Shingle Metal Shingle Standing…" at bounding box center [865, 482] width 546 height 28
select select "1"
click at [592, 468] on select "Please Choose One Asphalt Shingle Clay Tile Wood Shingle Metal Shingle Standing…" at bounding box center [865, 482] width 546 height 28
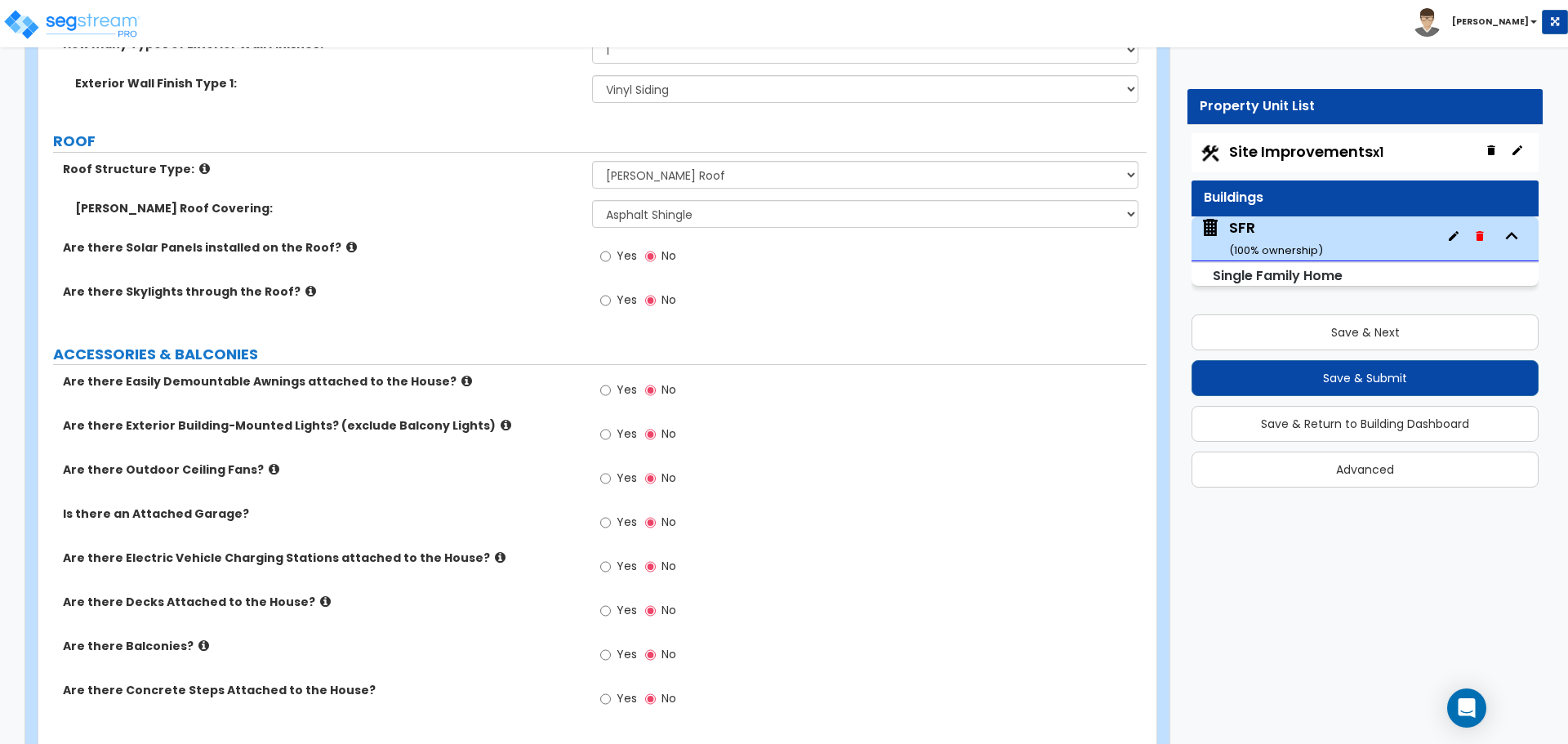
scroll to position [1062, 0]
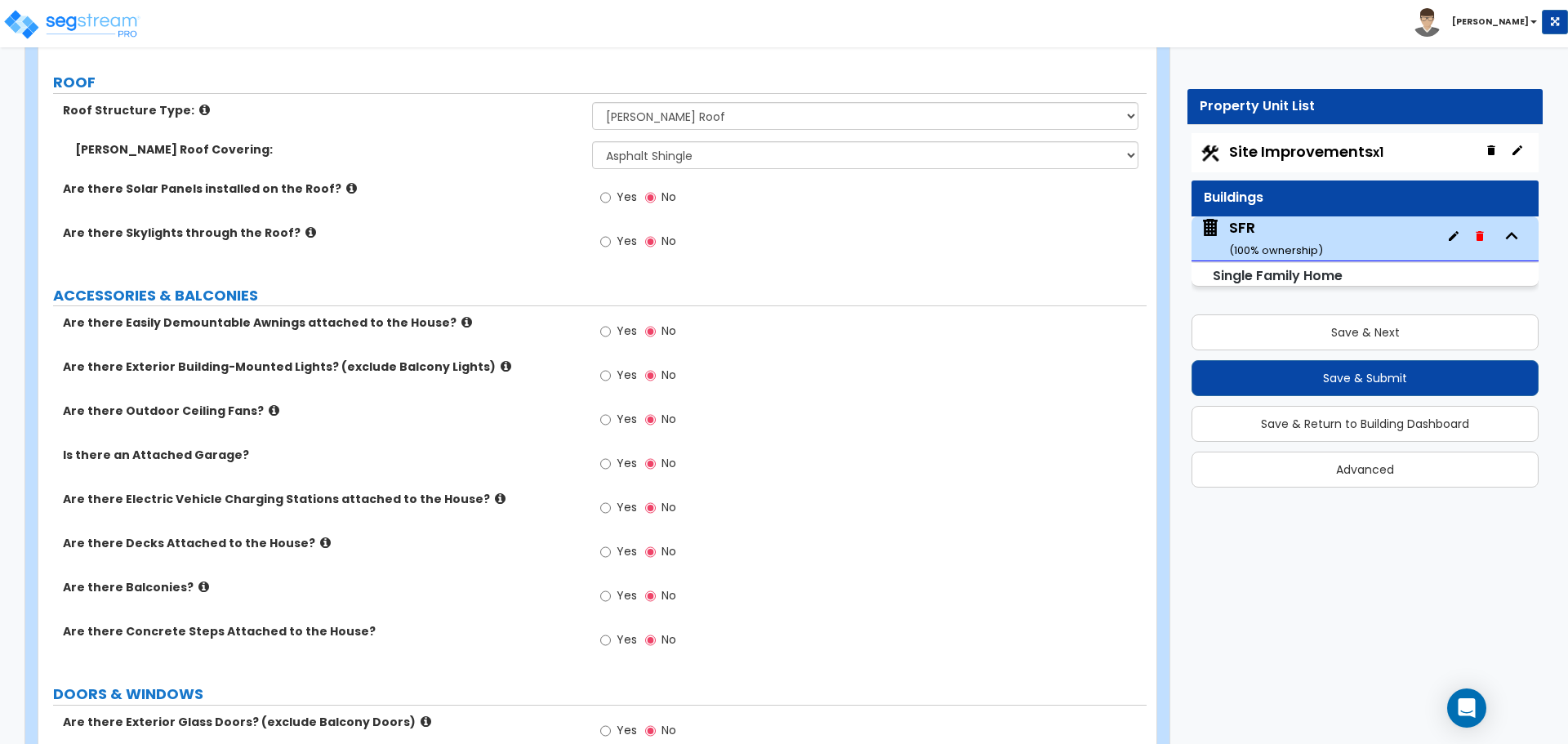
click at [461, 322] on icon at bounding box center [466, 322] width 11 height 12
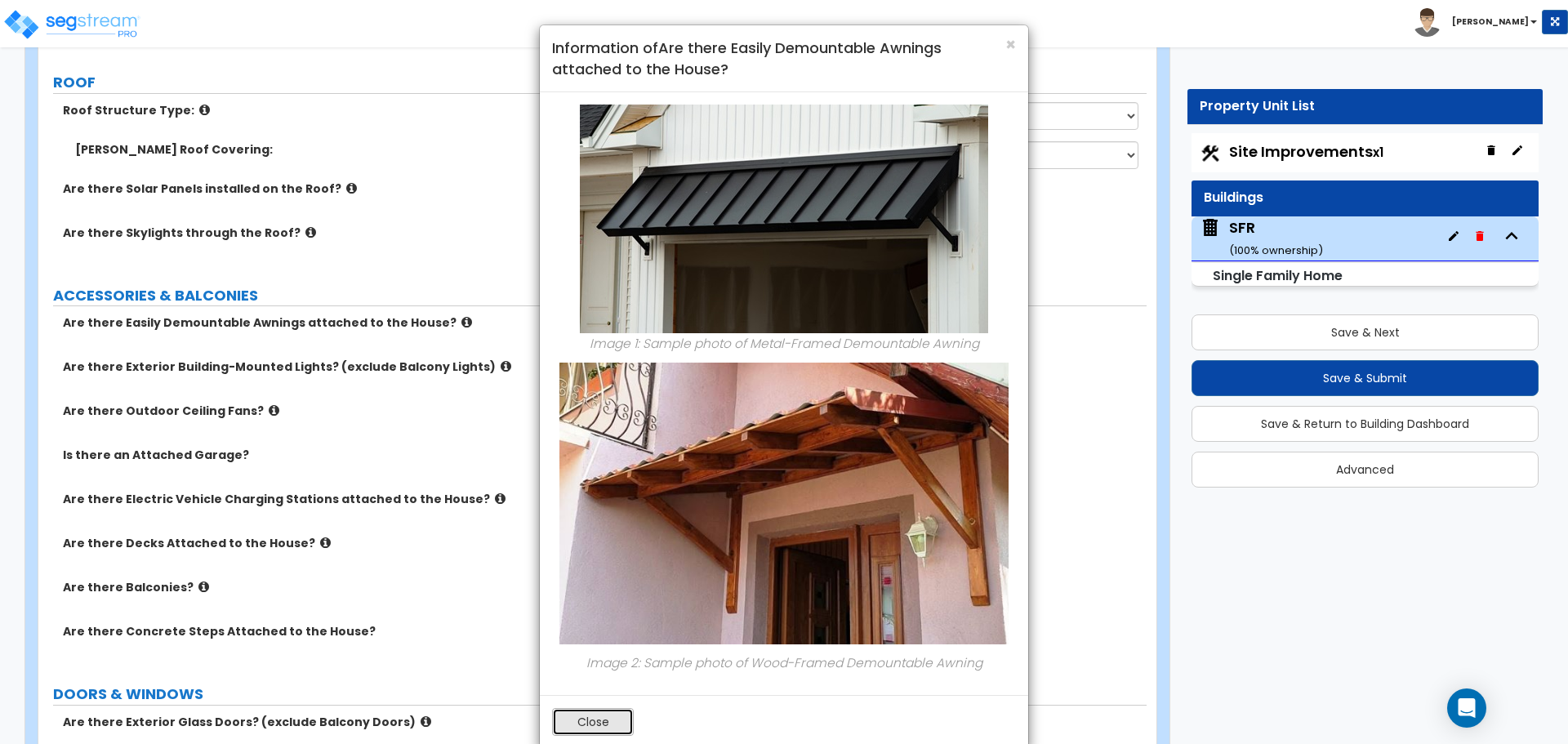
click at [603, 712] on button "Close" at bounding box center [592, 722] width 82 height 28
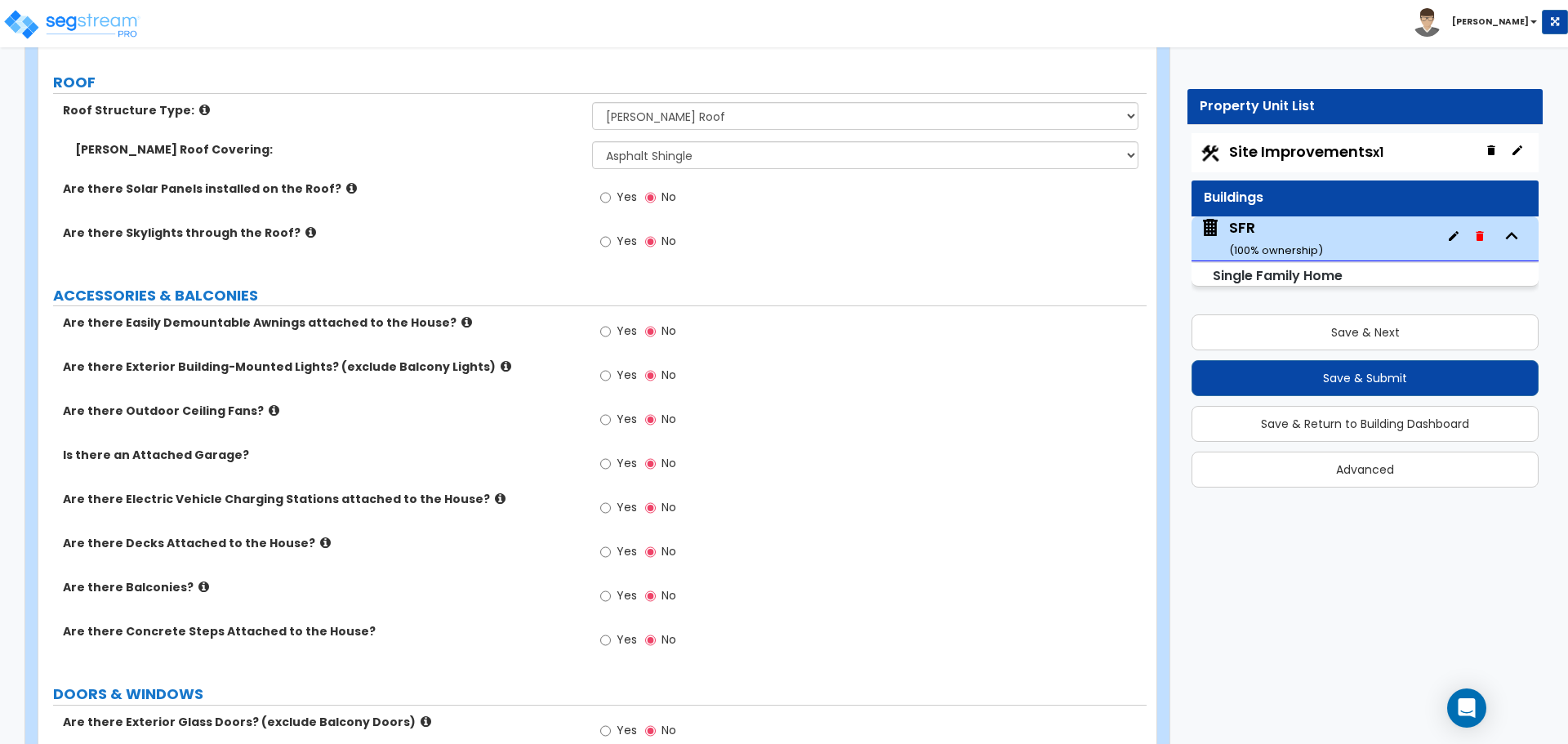
click at [612, 332] on label "Yes" at bounding box center [618, 333] width 36 height 28
click at [611, 332] on input "Yes" at bounding box center [605, 331] width 11 height 18
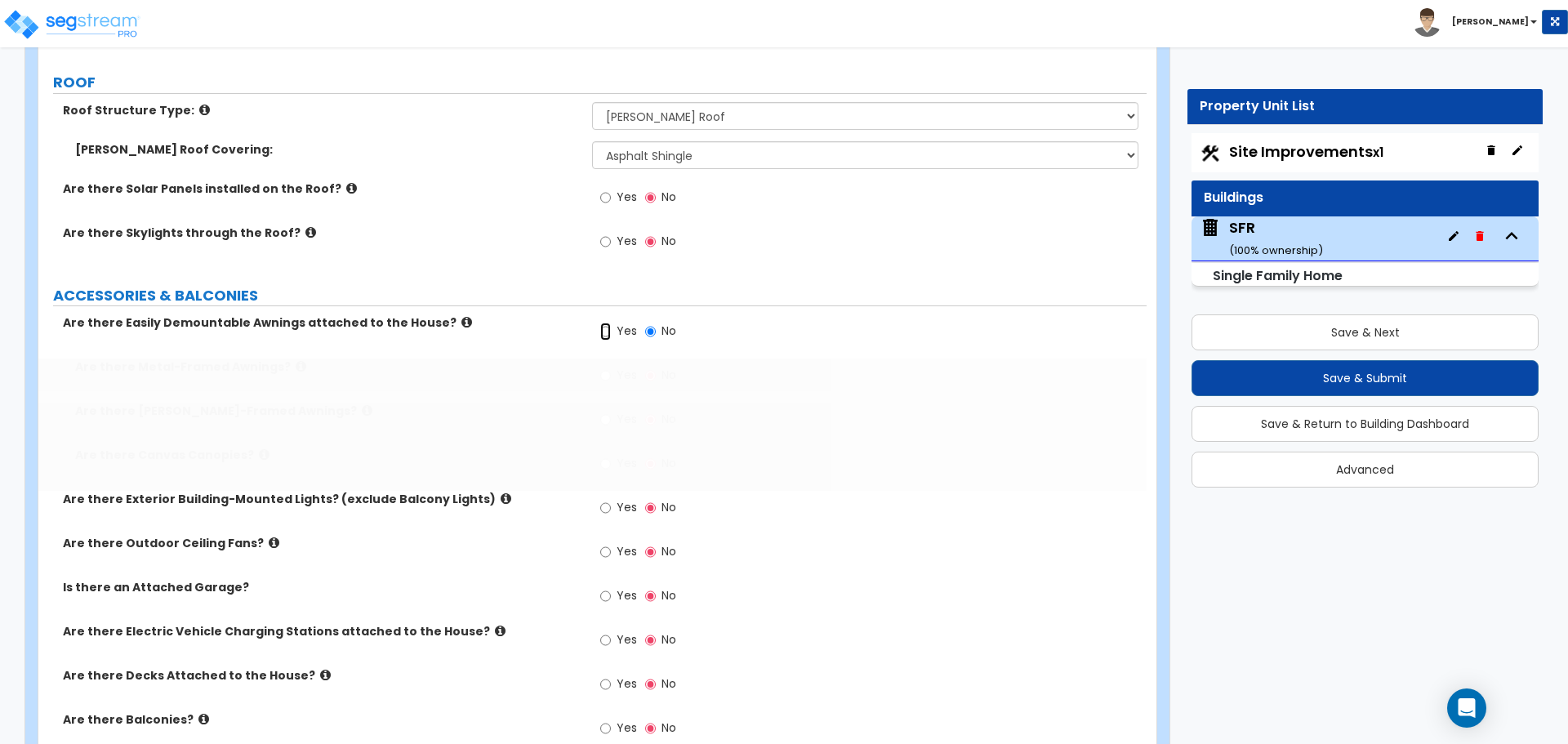
radio input "true"
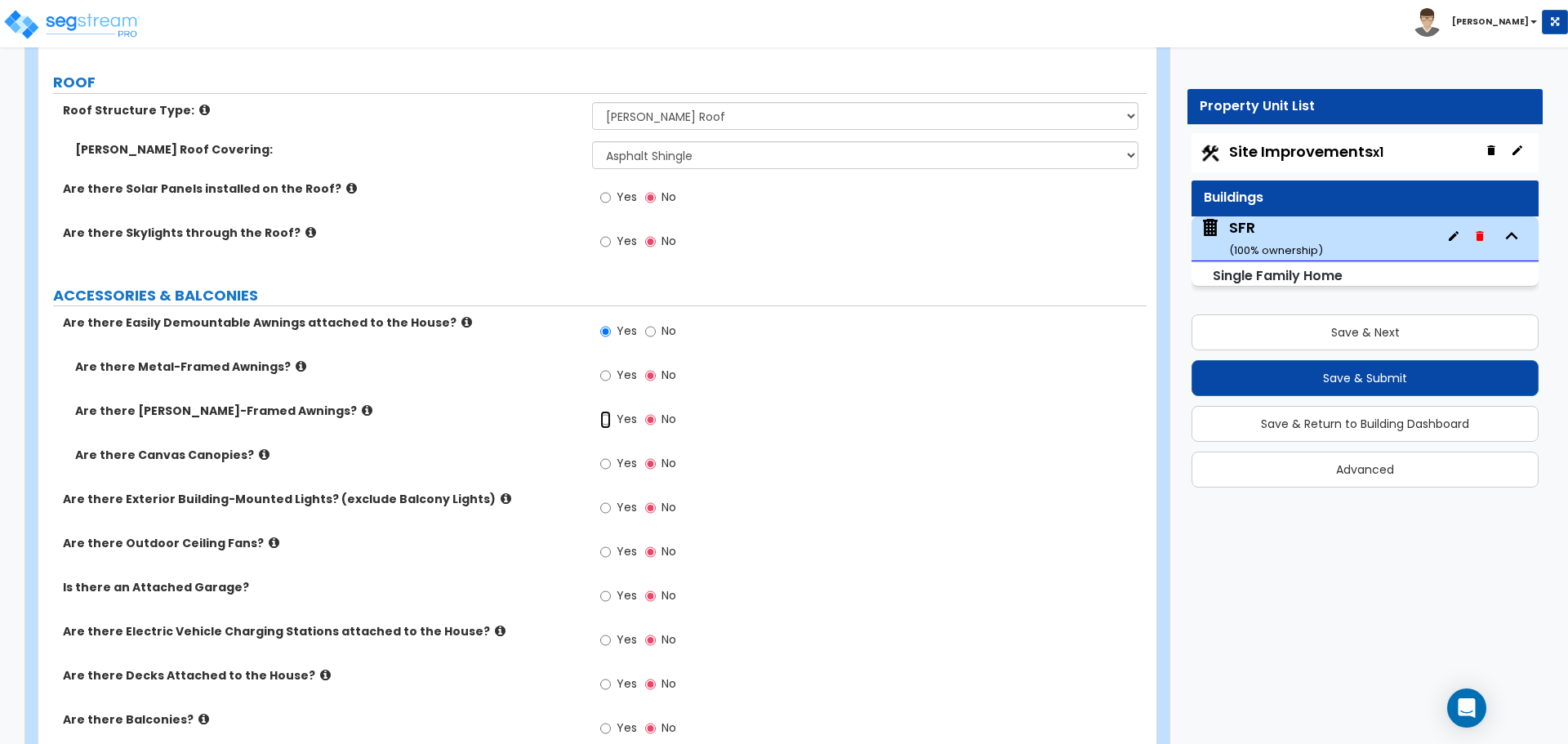
click at [604, 425] on input "Yes" at bounding box center [605, 420] width 11 height 18
radio input "true"
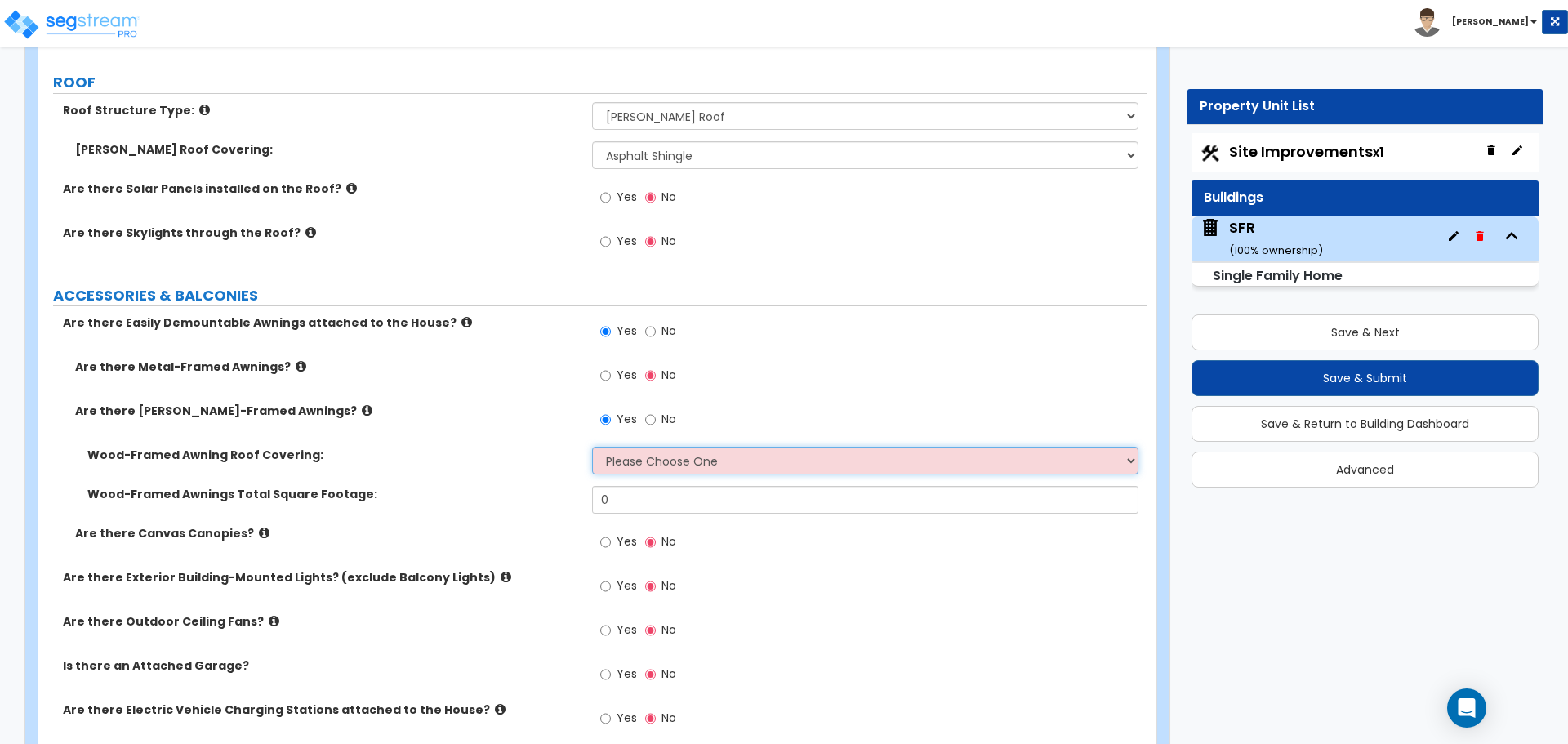
click at [637, 464] on select "Please Choose One Asphalt Shingle Clay Tile Wood Shingle Metal Shingle Standing…" at bounding box center [865, 460] width 546 height 28
select select "1"
click at [592, 446] on select "Please Choose One Asphalt Shingle Clay Tile Wood Shingle Metal Shingle Standing…" at bounding box center [865, 460] width 546 height 28
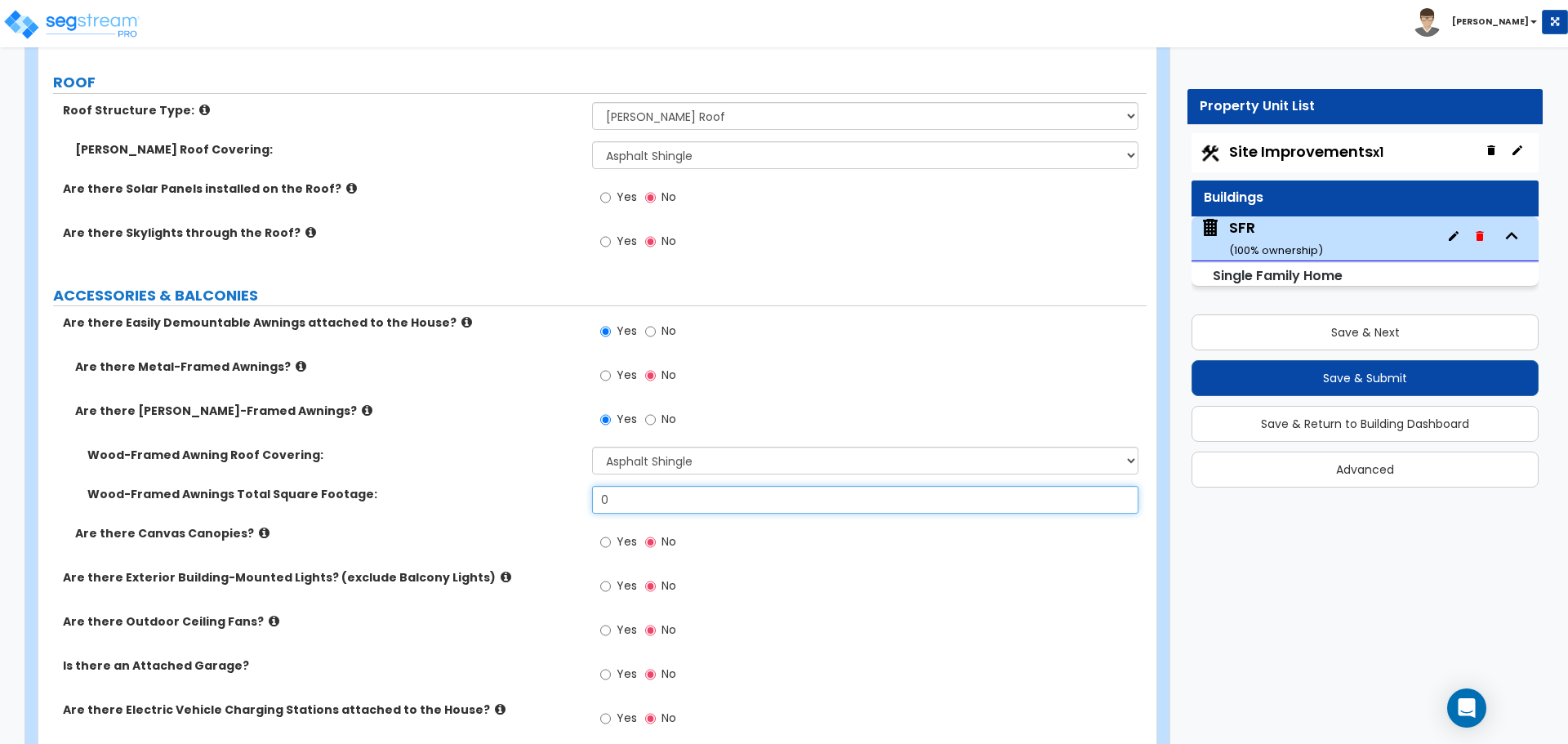
click at [628, 506] on input "0" at bounding box center [865, 500] width 546 height 28
click at [650, 508] on input "0" at bounding box center [865, 500] width 546 height 28
click at [637, 501] on input "16" at bounding box center [865, 500] width 546 height 28
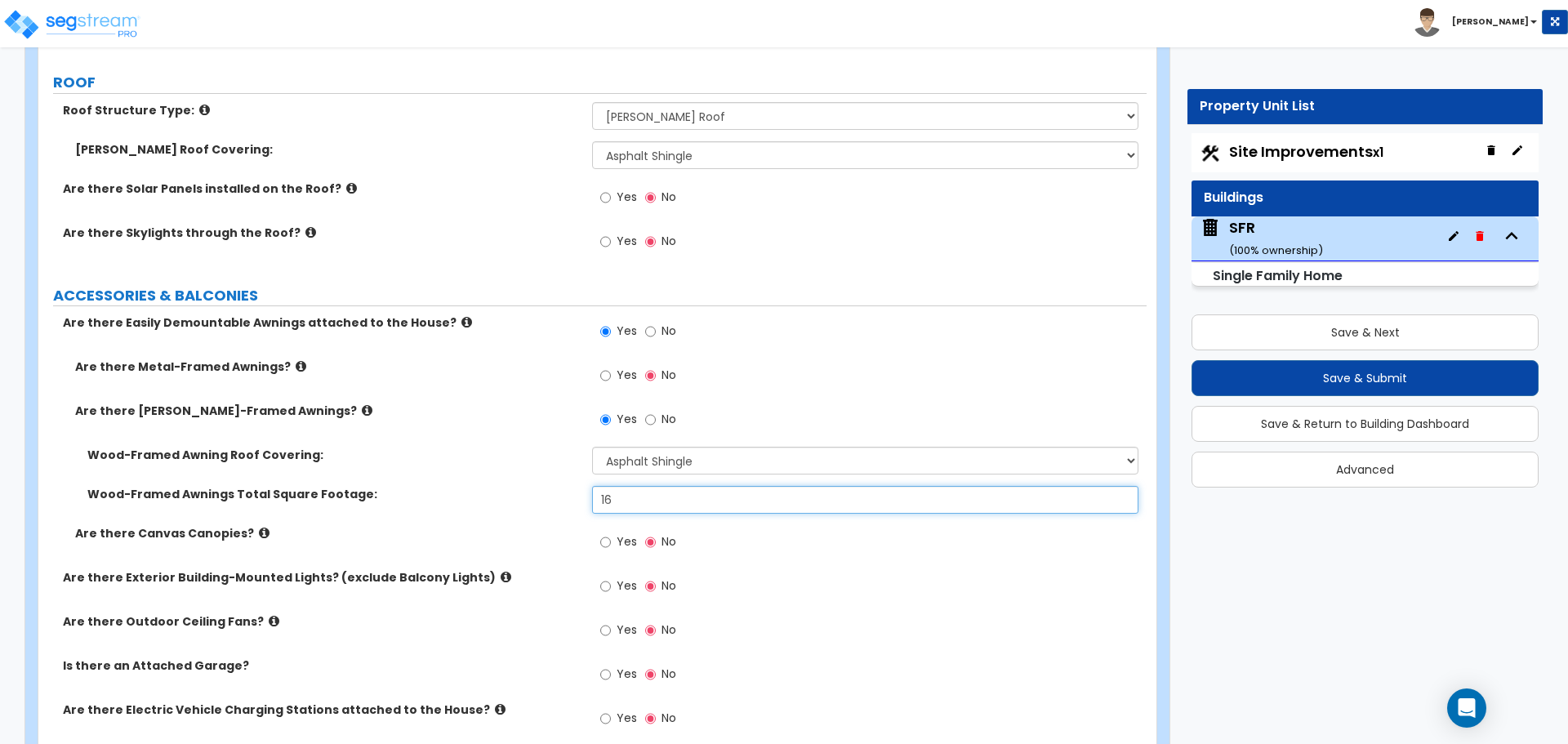
click at [637, 501] on input "16" at bounding box center [865, 500] width 546 height 28
type input "20"
click at [330, 478] on div "Wood-Framed Awning Roof Covering: Please Choose One Asphalt Shingle Clay Tile W…" at bounding box center [592, 466] width 1108 height 39
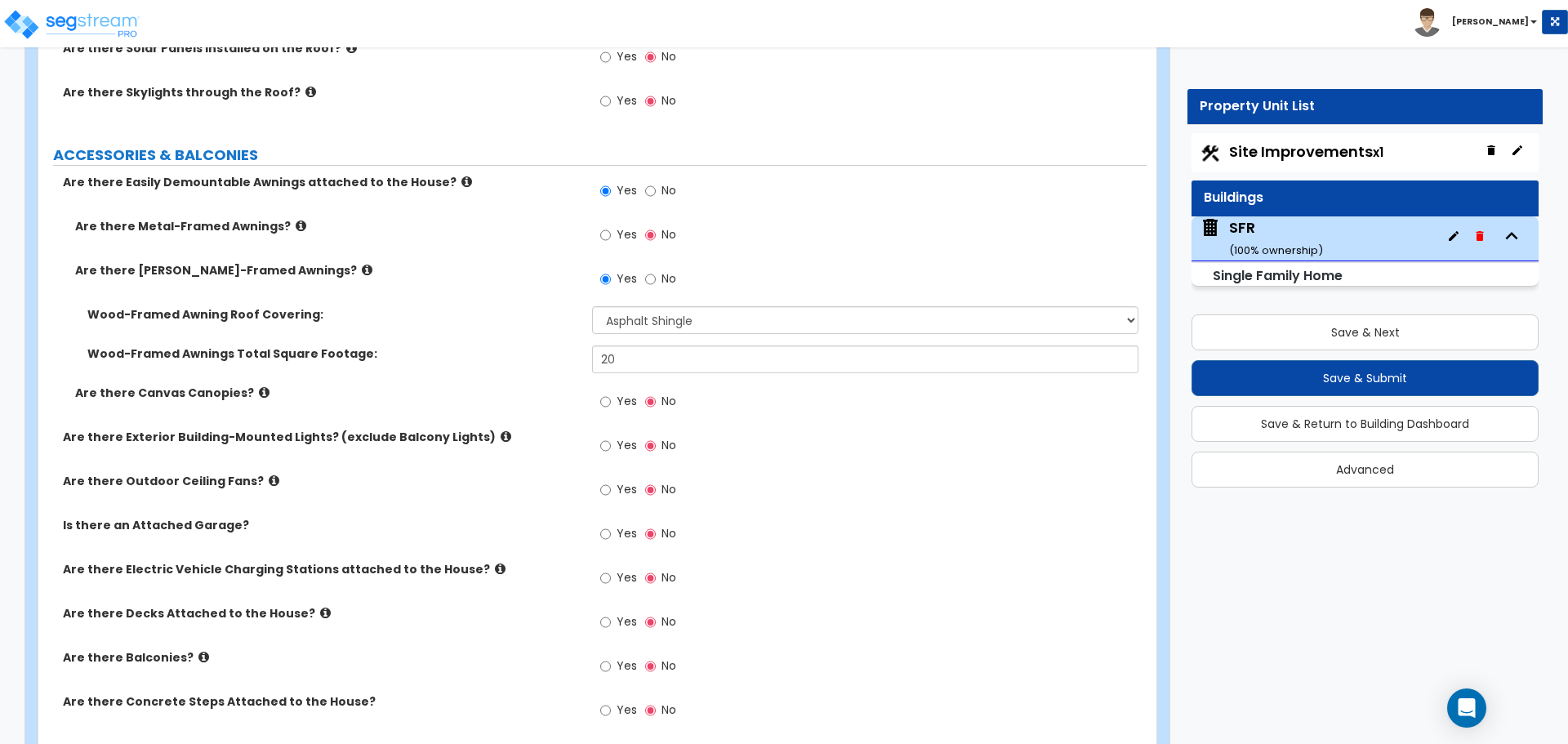
scroll to position [1225, 0]
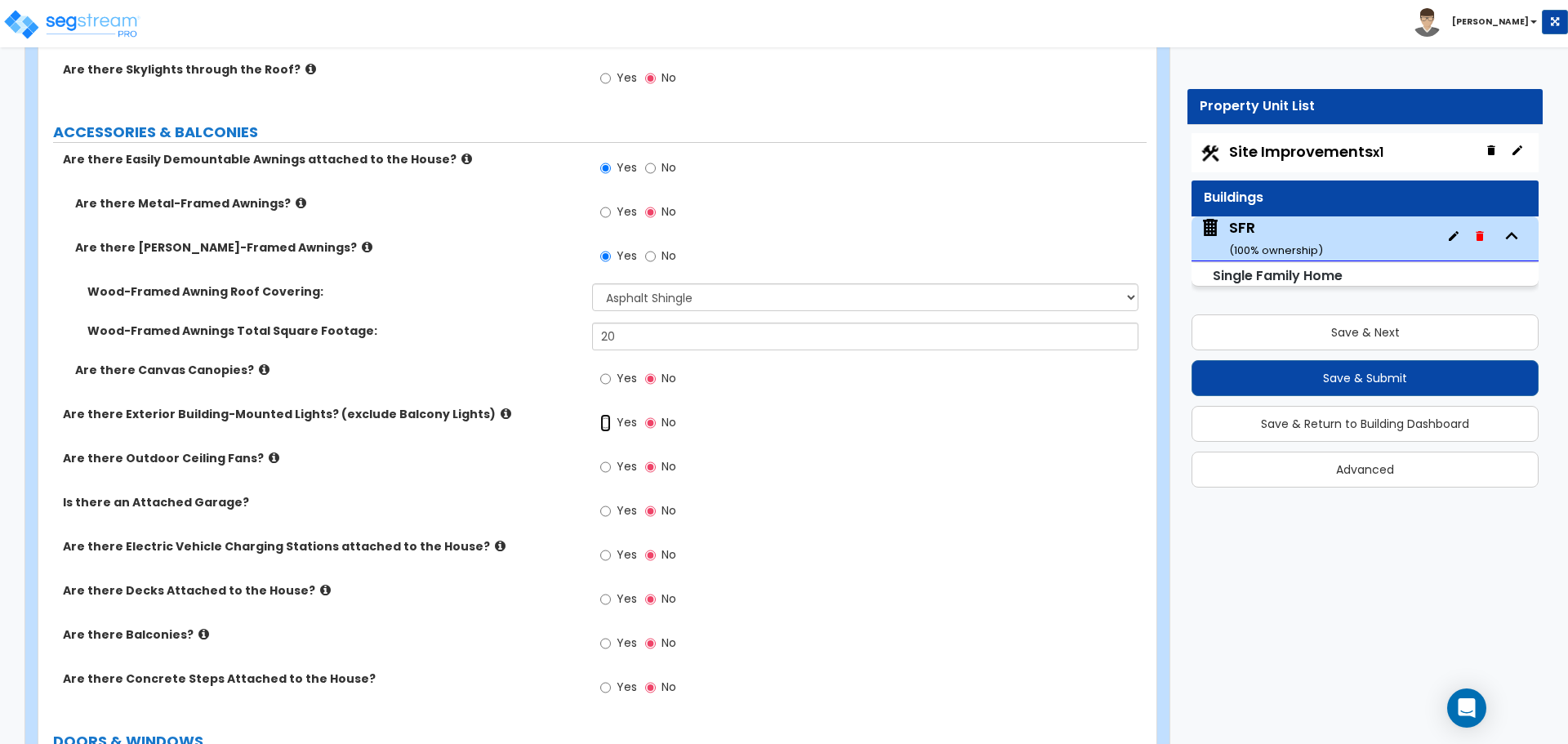
click at [604, 419] on input "Yes" at bounding box center [605, 423] width 11 height 18
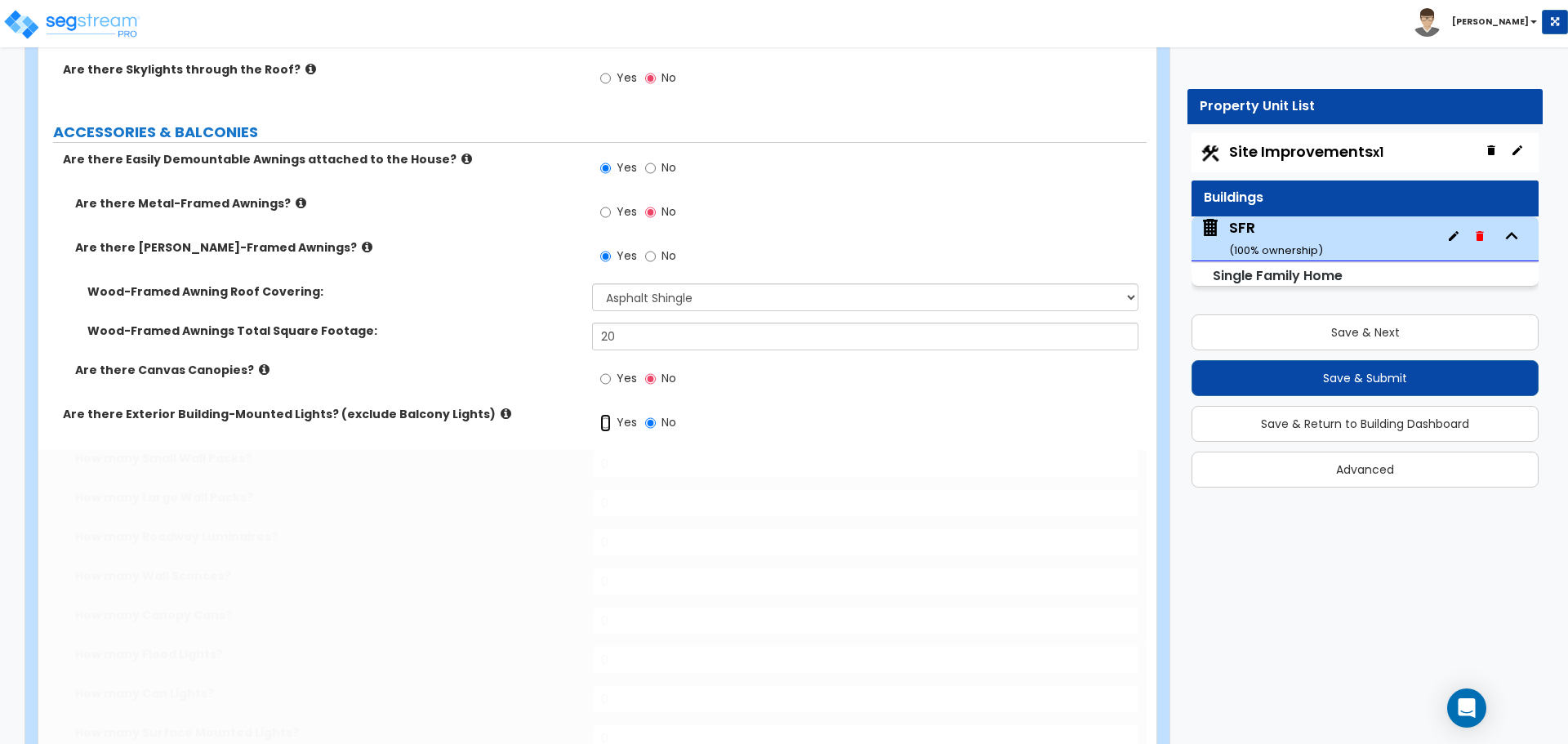
radio input "true"
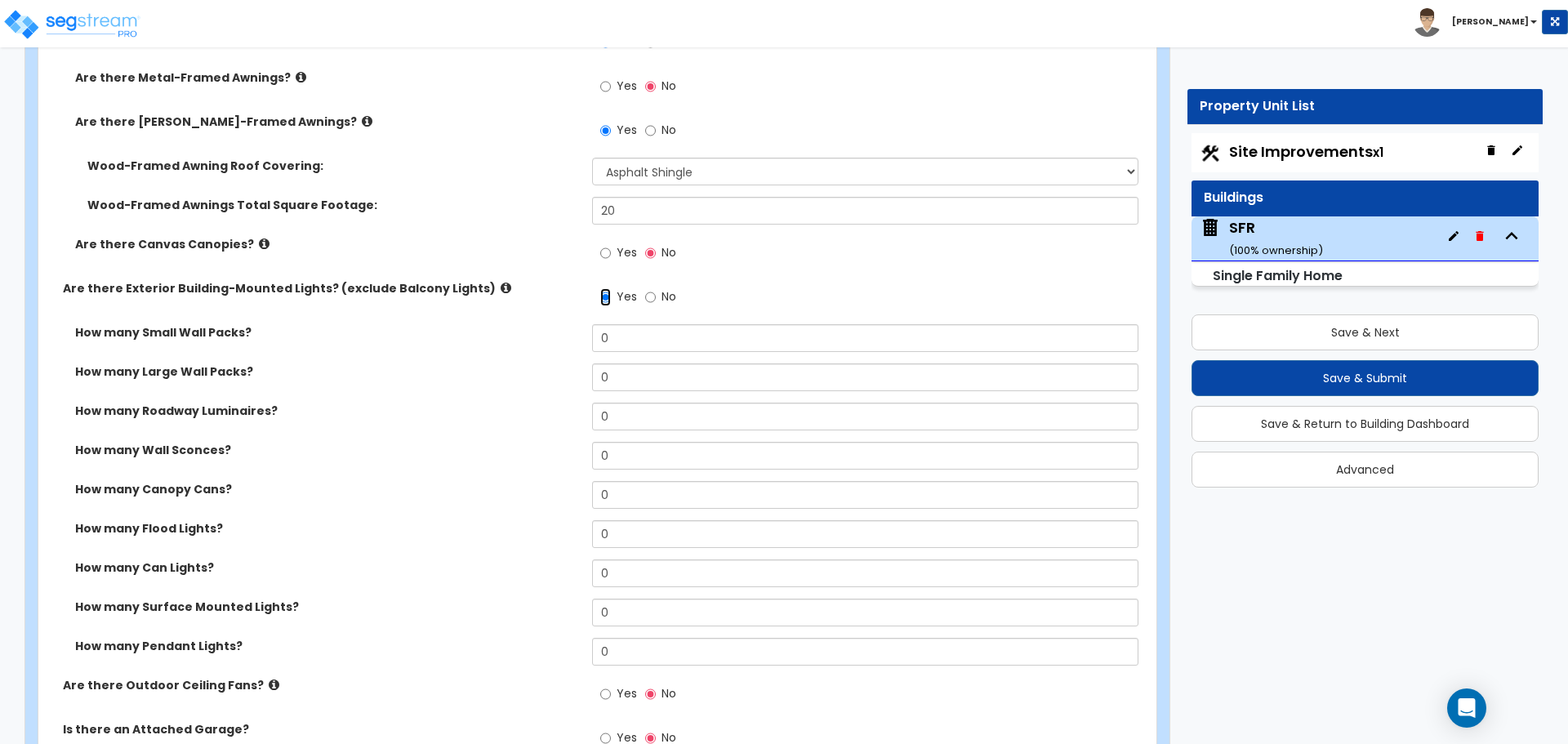
scroll to position [1388, 0]
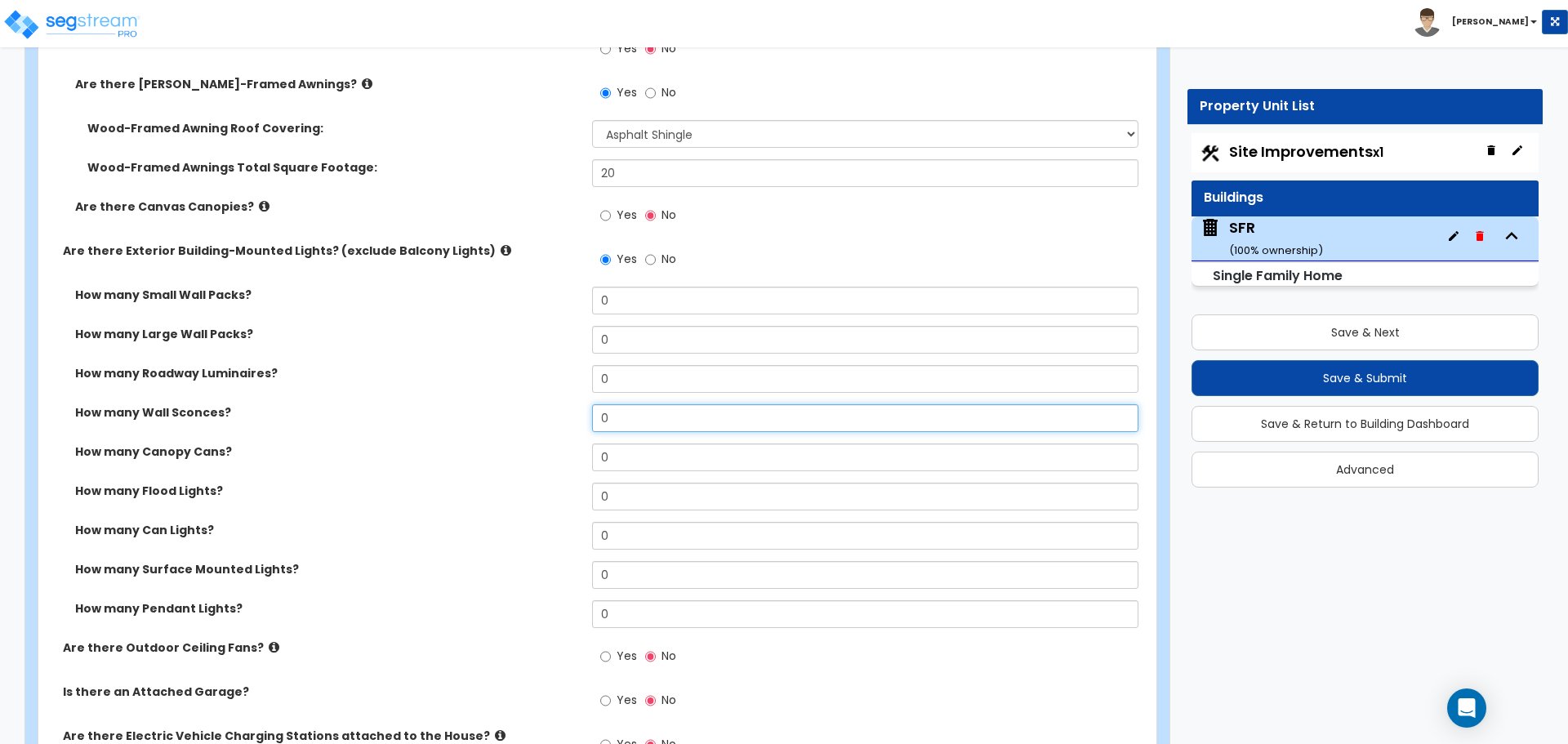
click at [617, 422] on input "0" at bounding box center [865, 418] width 546 height 28
type input "2"
click at [545, 440] on div "How many Wall Sconces? 2" at bounding box center [592, 424] width 1108 height 39
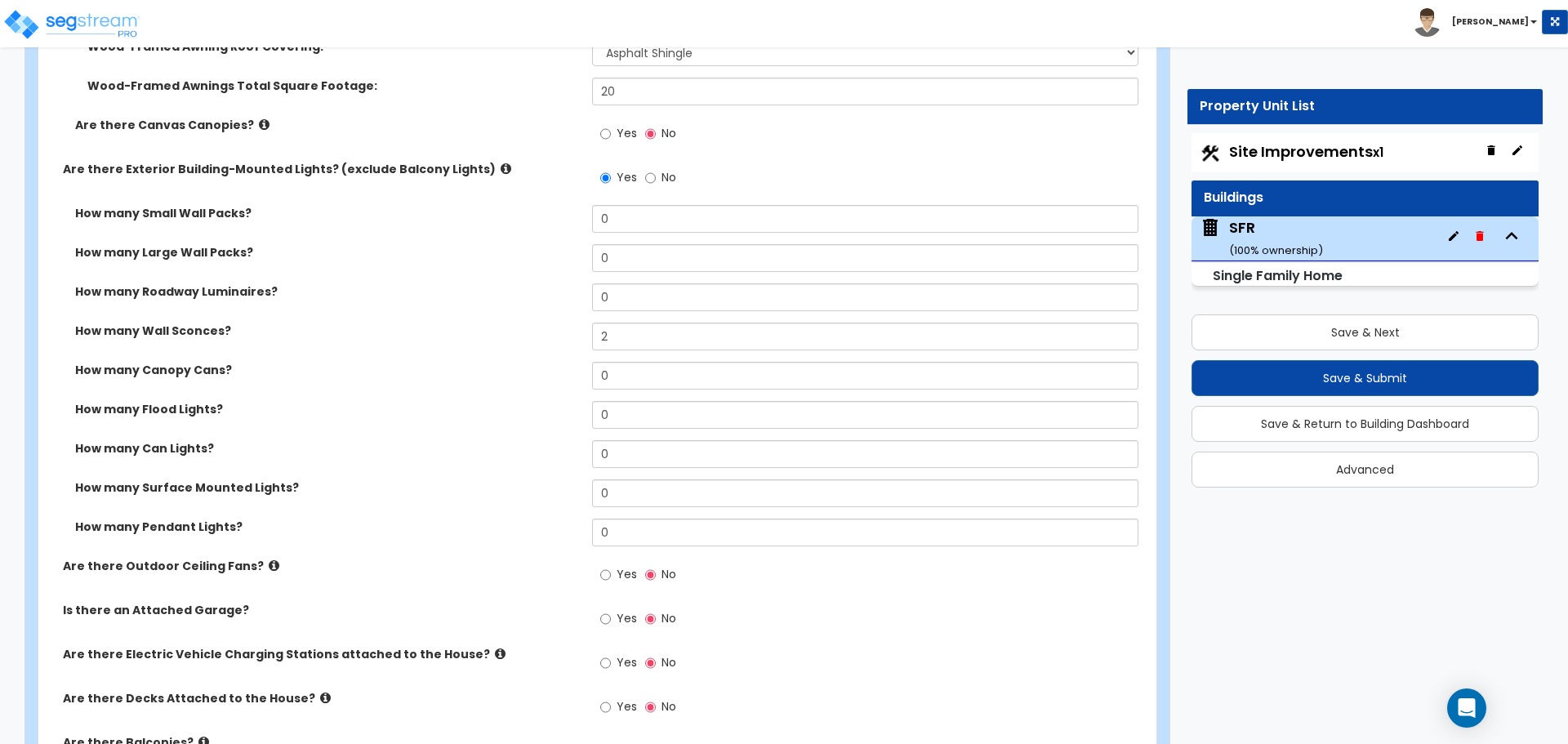
click at [500, 165] on icon at bounding box center [505, 169] width 11 height 12
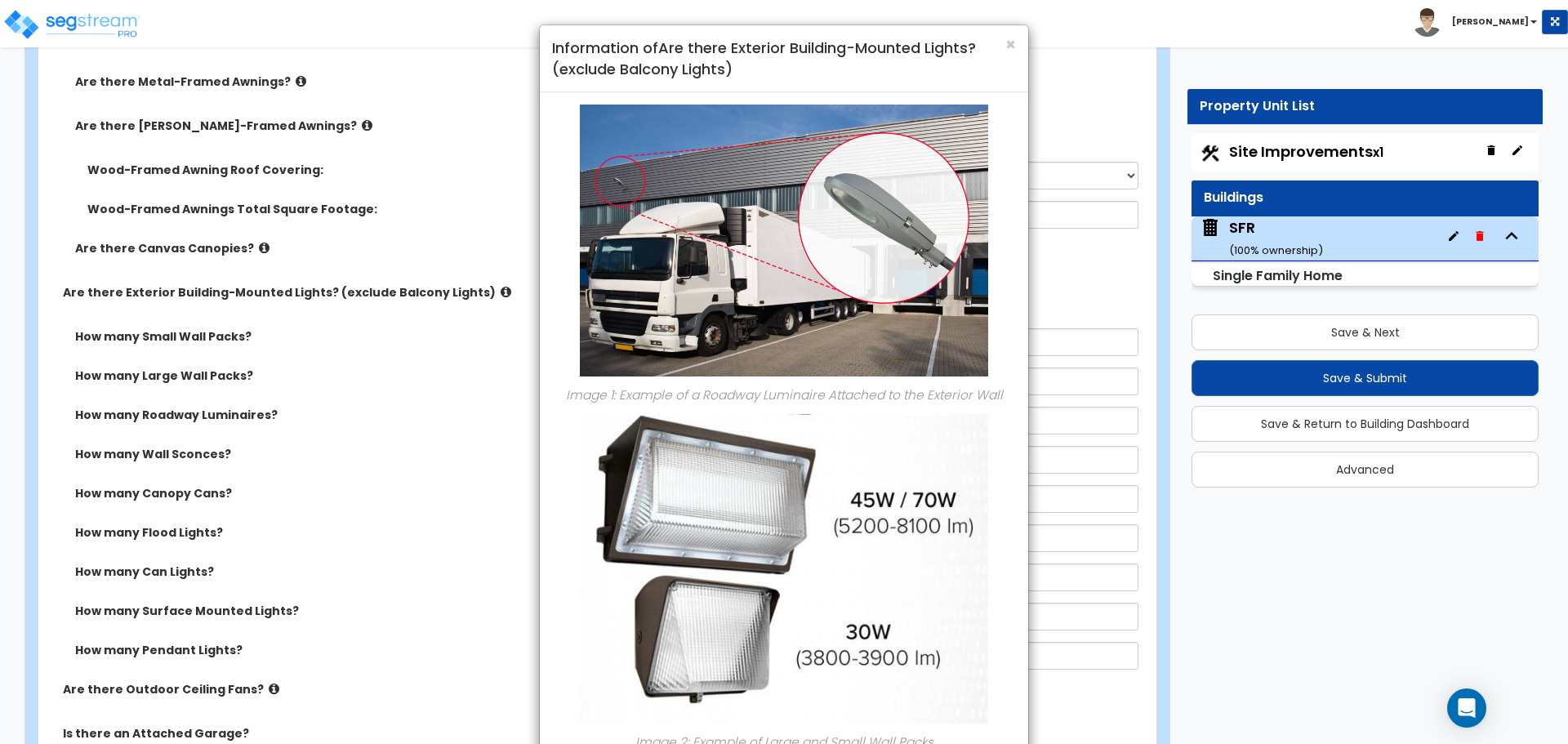
scroll to position [1143, 0]
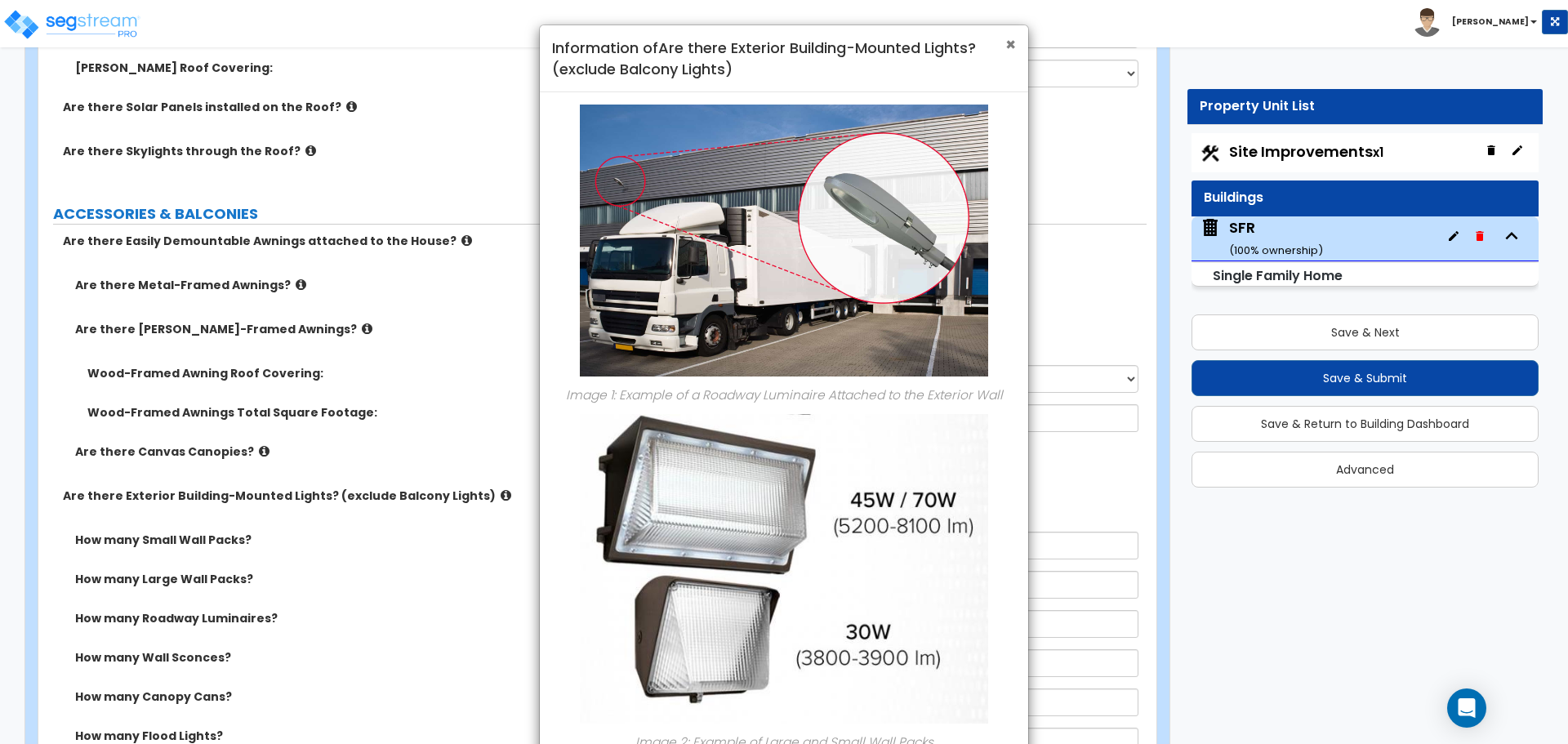
click at [1010, 43] on span "×" at bounding box center [1010, 44] width 11 height 24
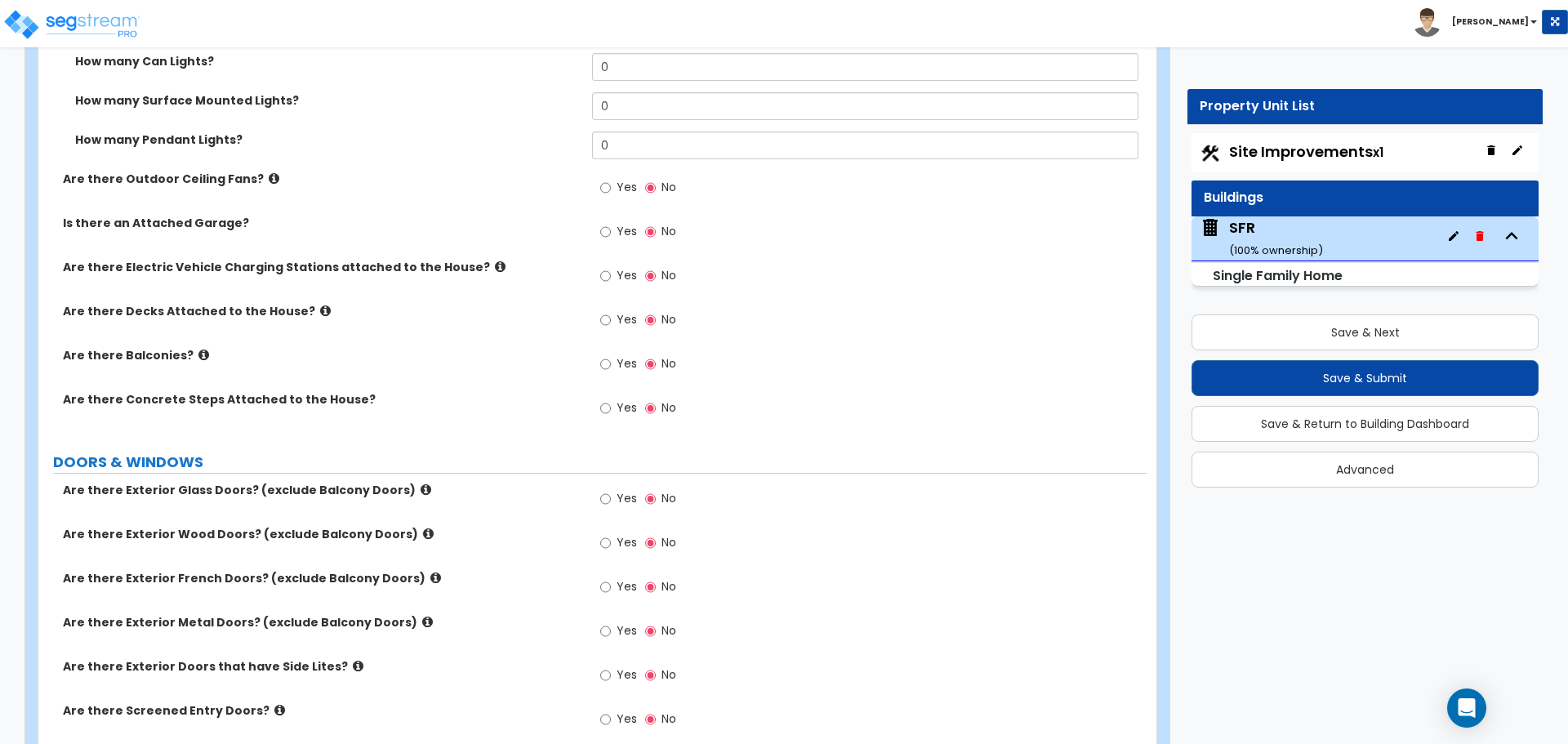
scroll to position [1879, 0]
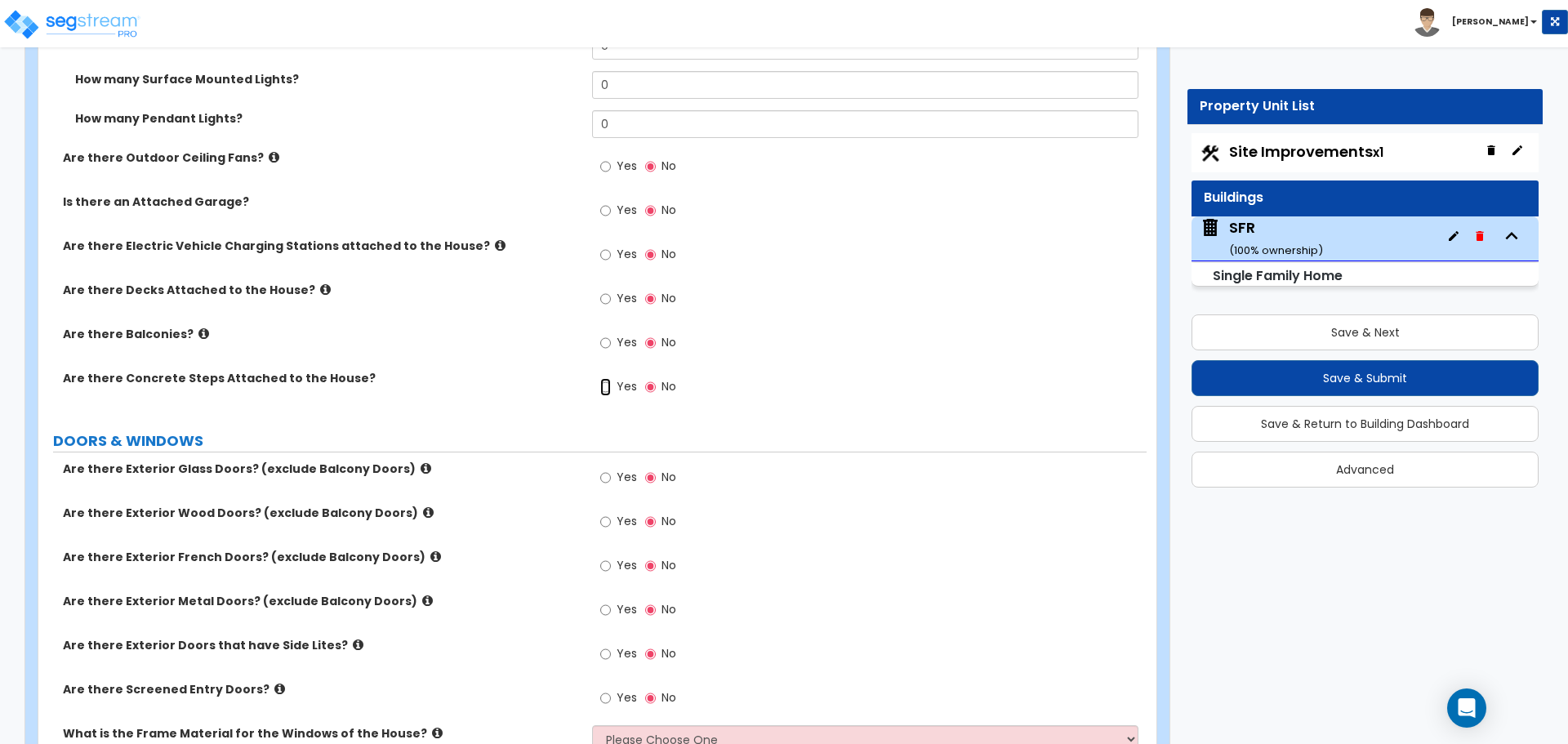
click at [610, 389] on input "Yes" at bounding box center [605, 387] width 11 height 18
radio input "true"
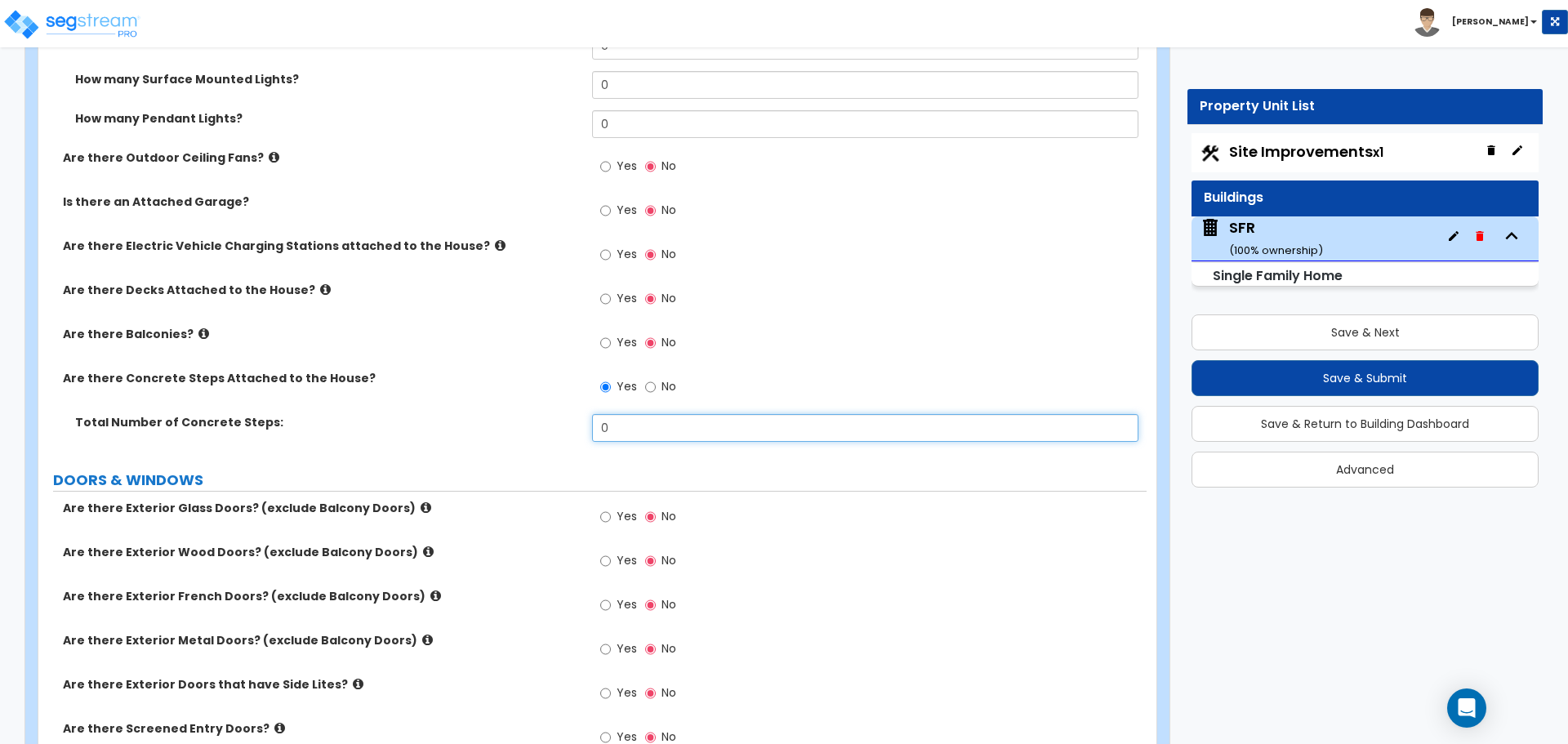
click at [653, 428] on input "0" at bounding box center [865, 428] width 546 height 28
type input "8"
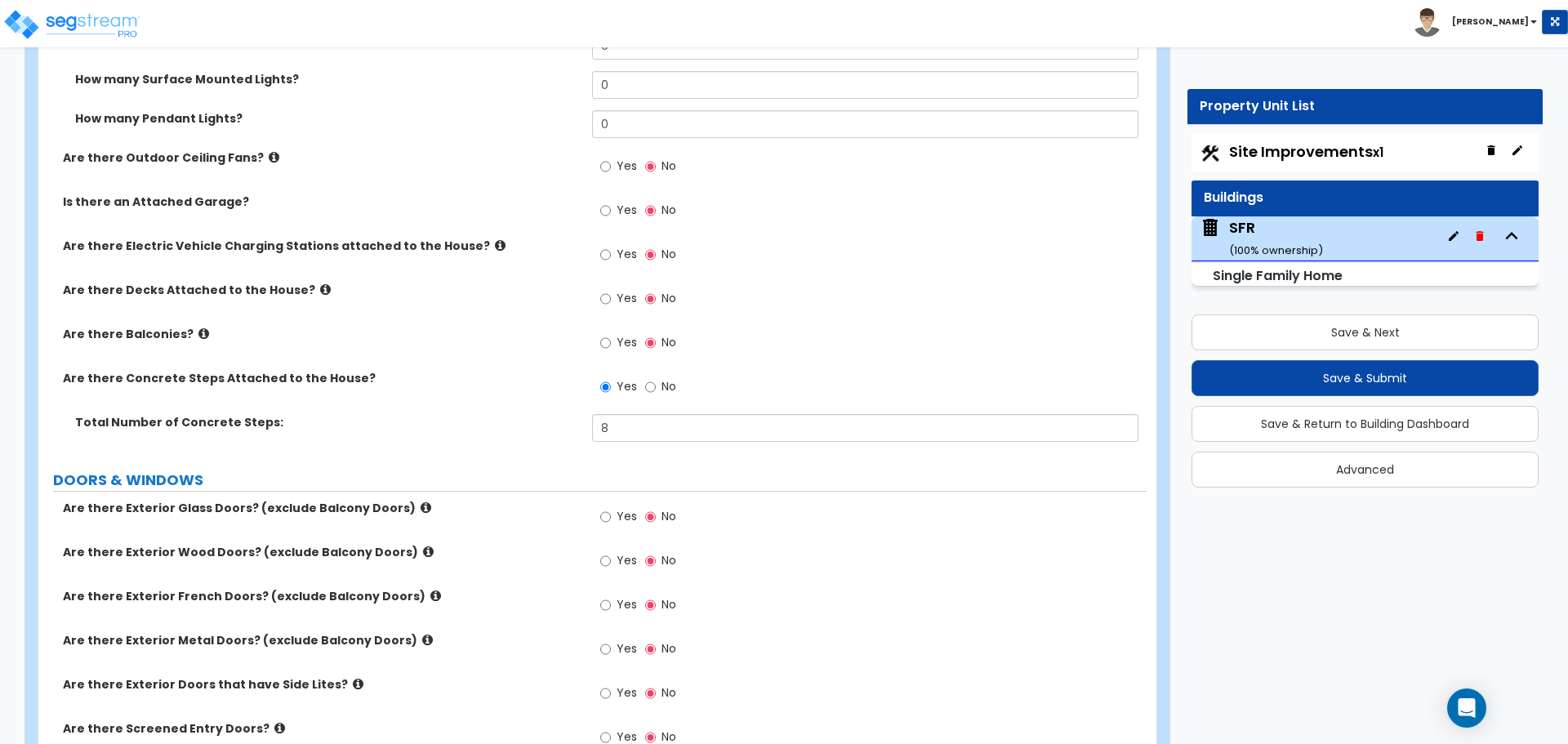
click at [507, 448] on div "Total Number of Concrete Steps: 8" at bounding box center [592, 434] width 1108 height 39
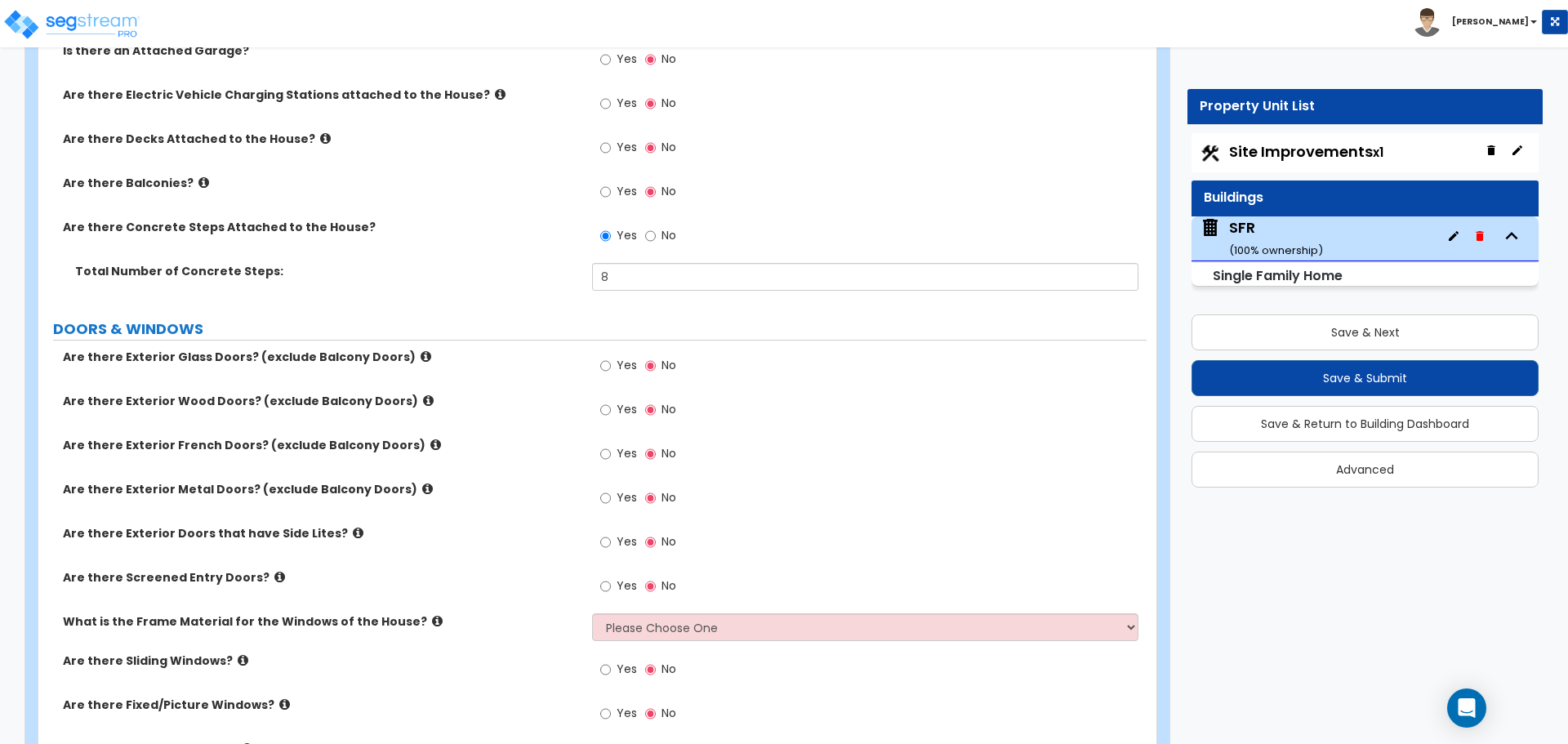
scroll to position [2042, 0]
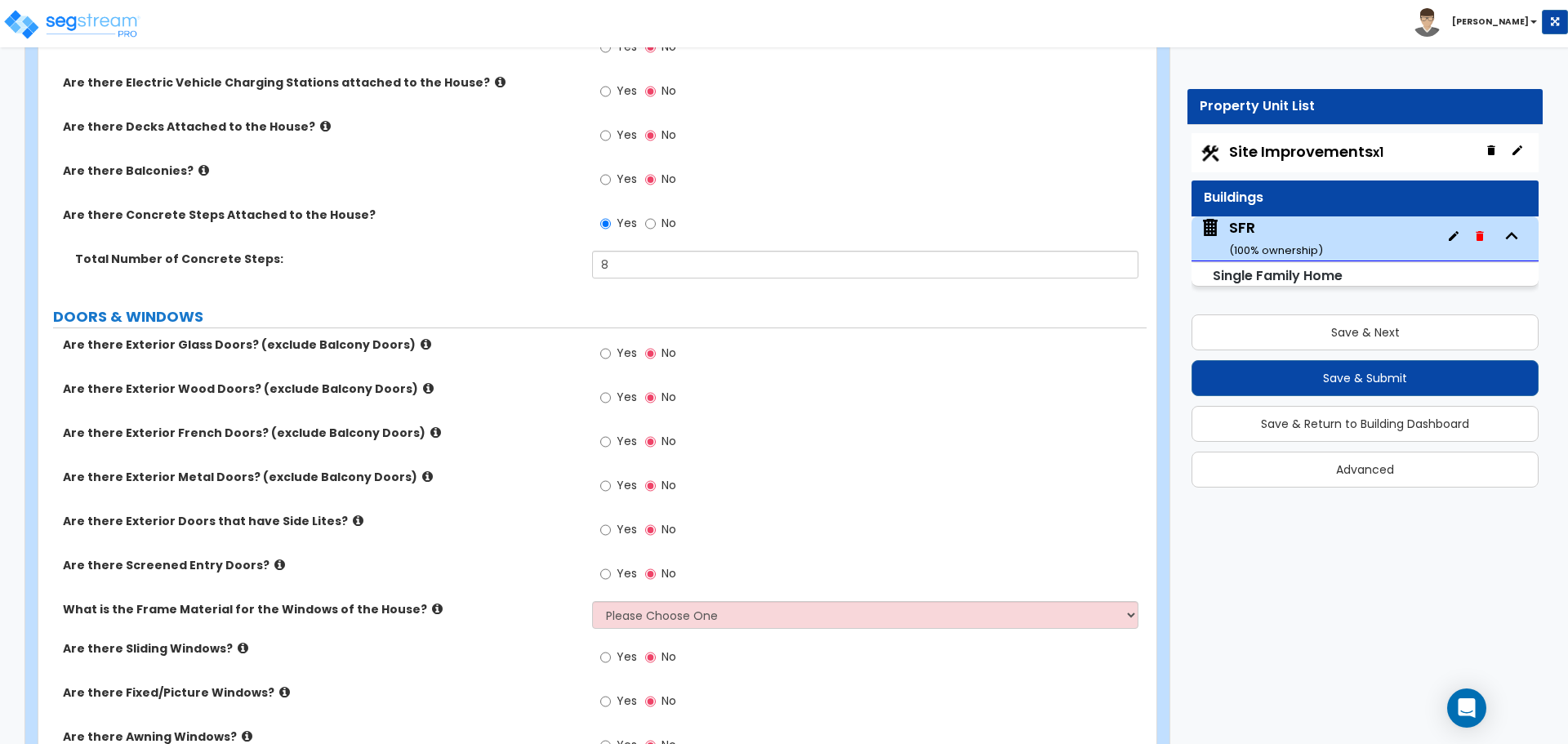
click at [612, 399] on label "Yes" at bounding box center [618, 399] width 36 height 28
click at [611, 399] on input "Yes" at bounding box center [605, 398] width 11 height 18
radio input "true"
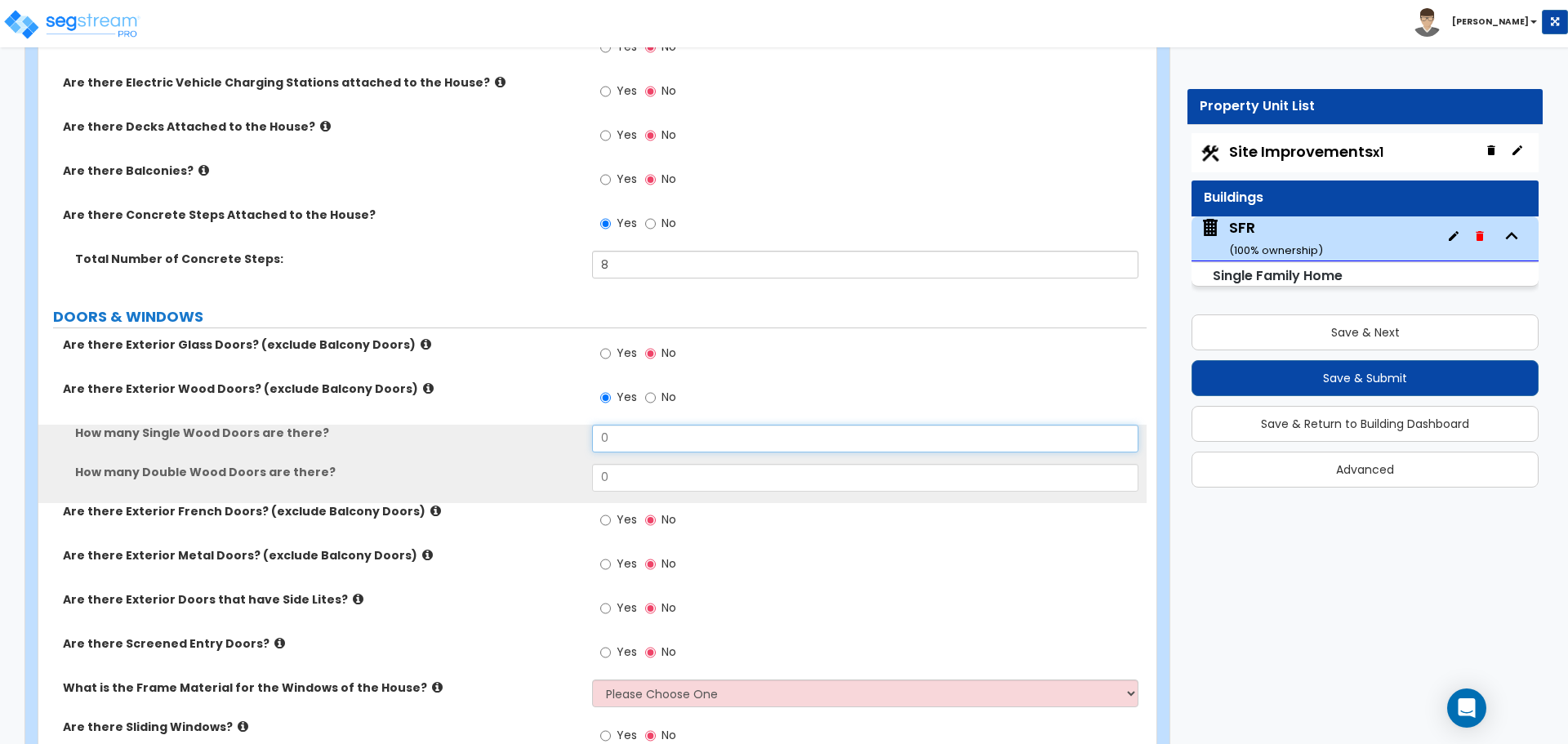
click at [630, 439] on input "0" at bounding box center [865, 439] width 546 height 28
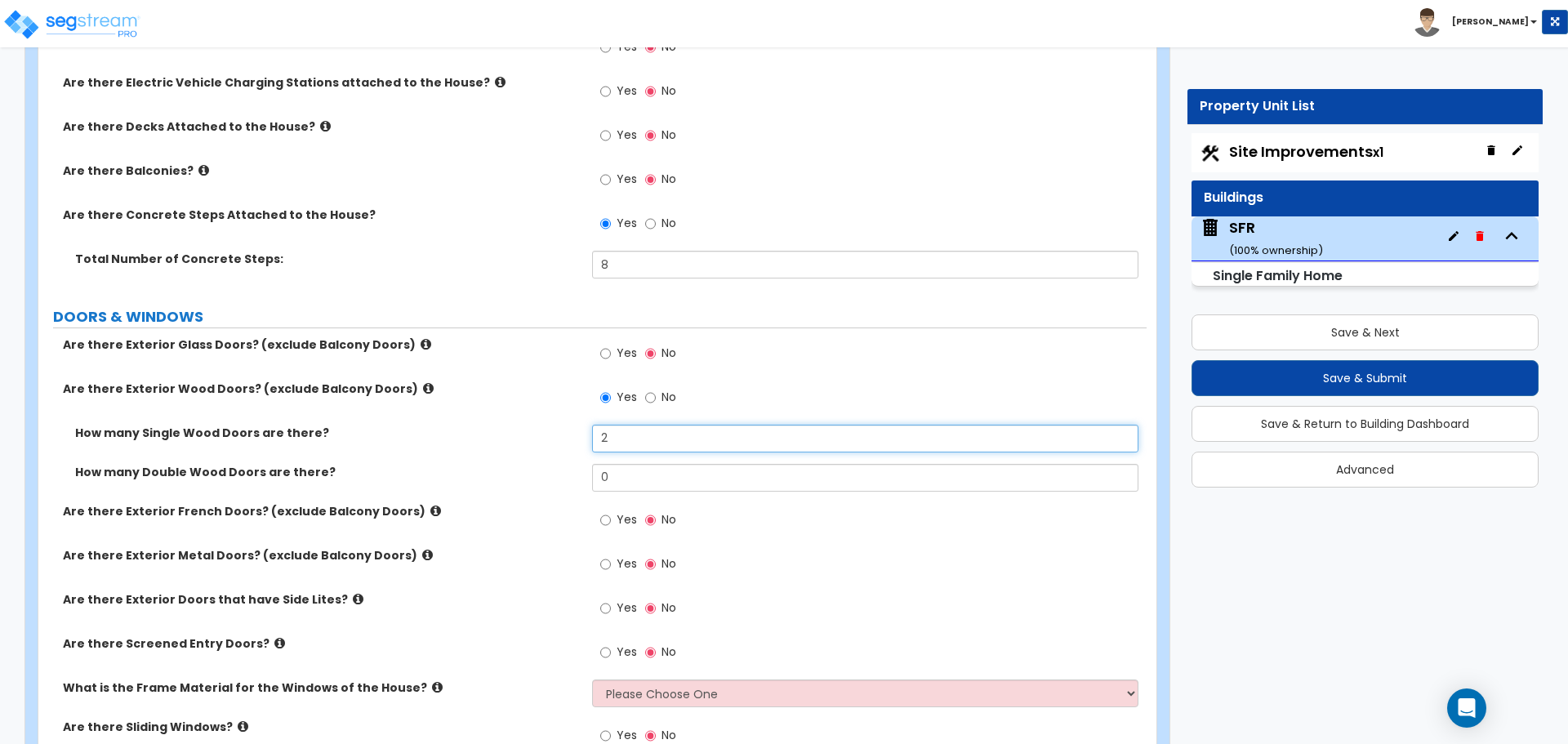
type input "2"
click at [533, 451] on div "How many Single Wood Doors are there? 2" at bounding box center [592, 444] width 1108 height 39
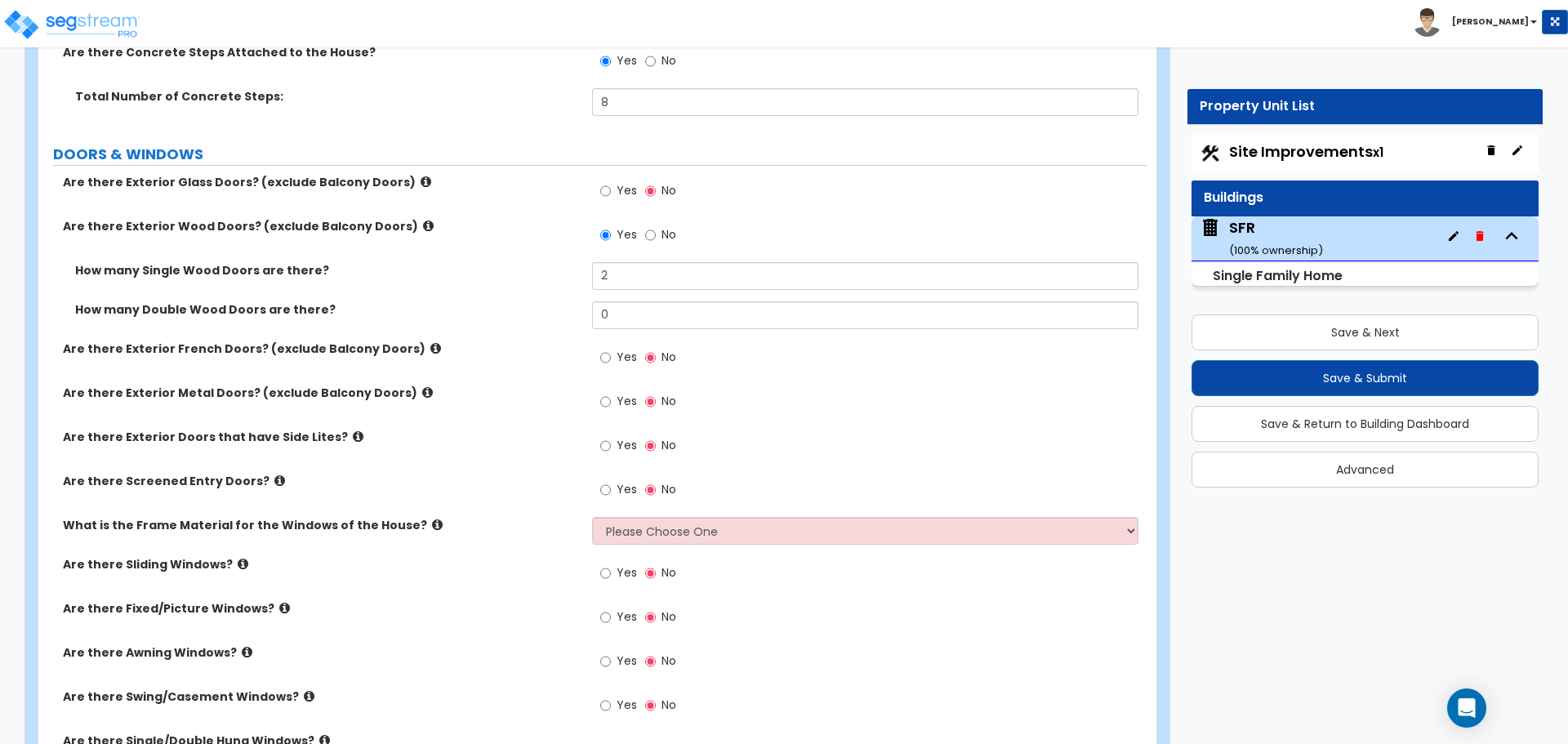
scroll to position [2205, 0]
click at [603, 493] on input "Yes" at bounding box center [605, 489] width 11 height 18
radio input "true"
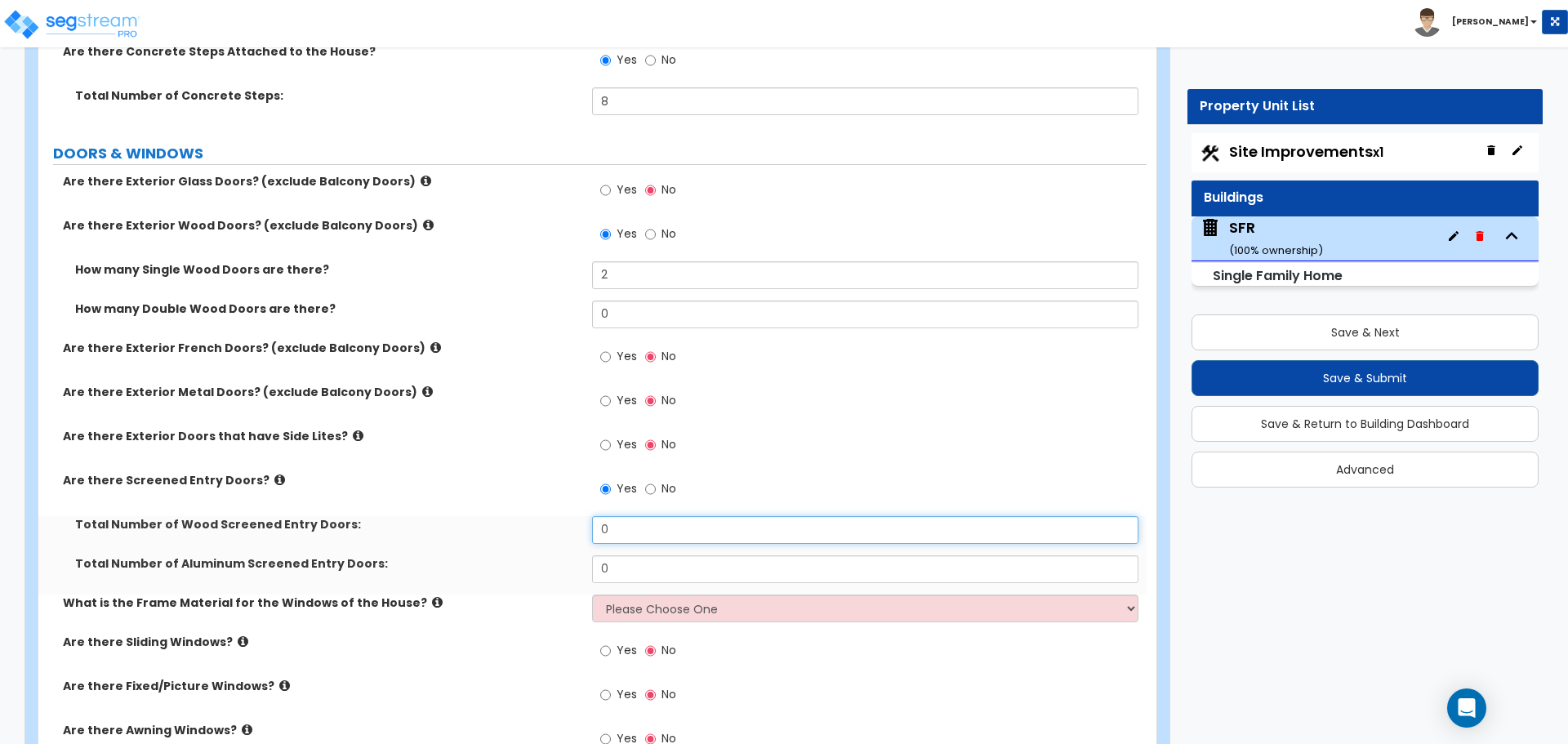
click at [648, 523] on input "0" at bounding box center [865, 530] width 546 height 28
type input "1"
click at [544, 544] on div "Total Number of Wood Screened Entry Doors: 1" at bounding box center [592, 536] width 1108 height 39
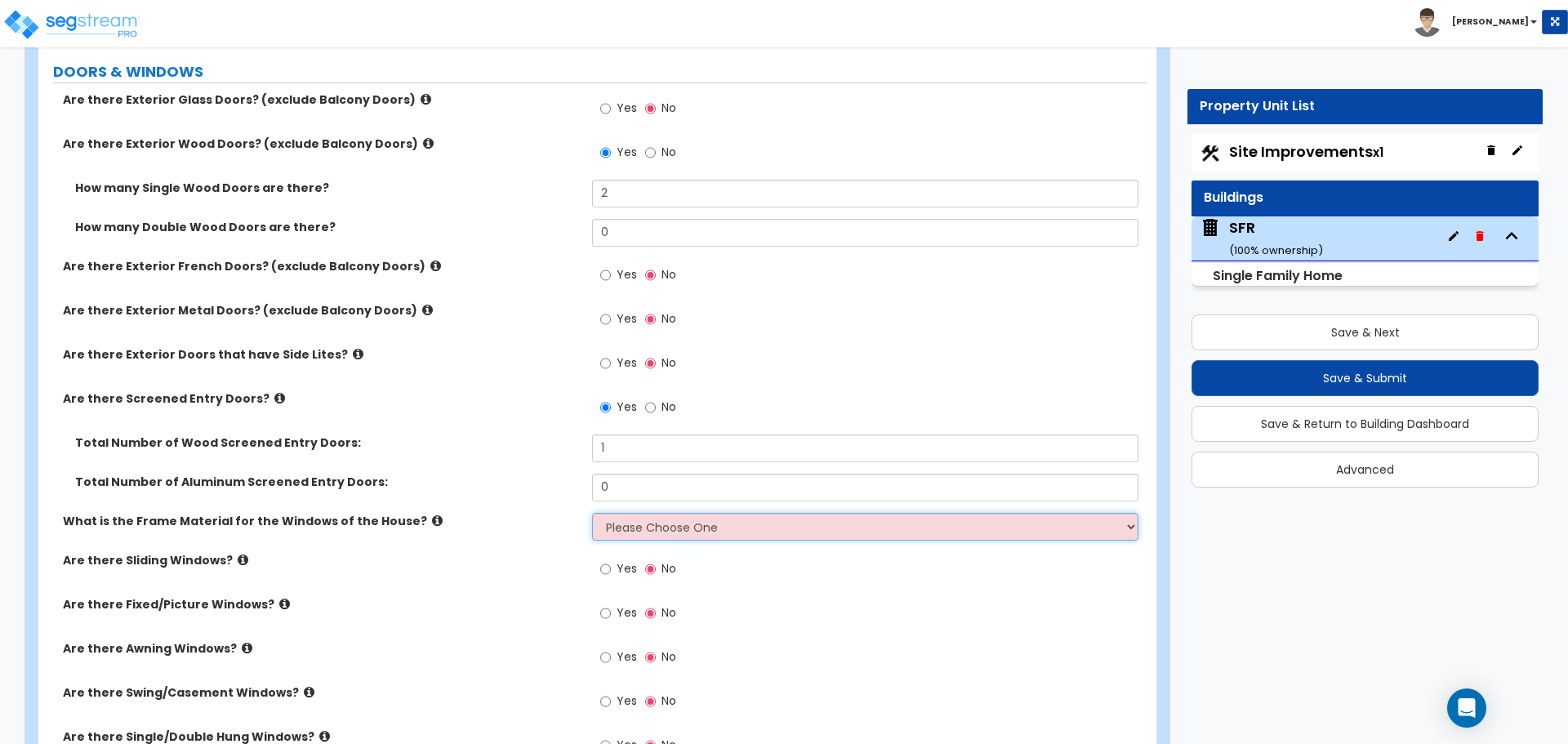
click at [656, 537] on select "Please Choose One Vinyl Aluminum Wood" at bounding box center [865, 527] width 546 height 28
select select "1"
click at [592, 513] on select "Please Choose One Vinyl Aluminum Wood" at bounding box center [865, 527] width 546 height 28
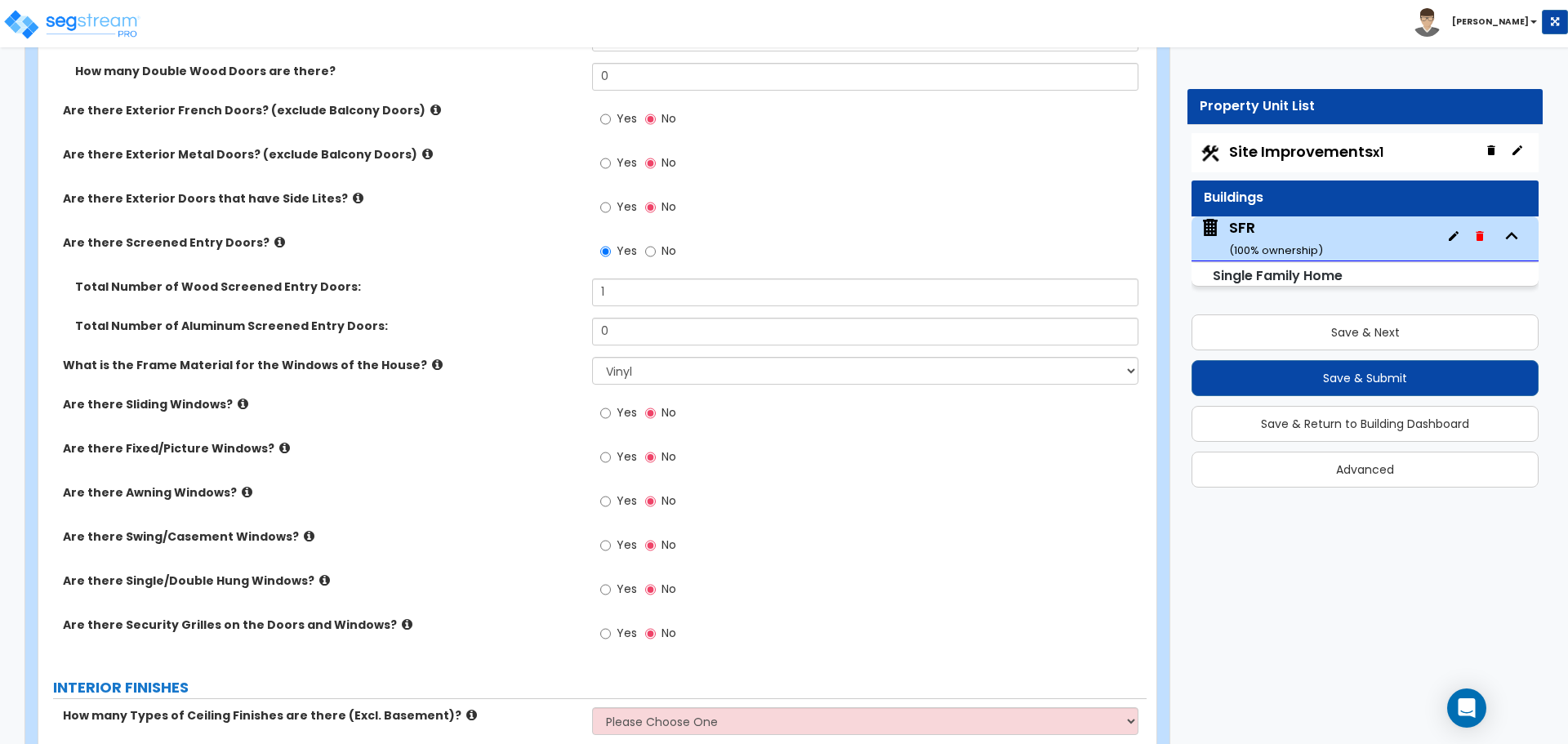
scroll to position [2451, 0]
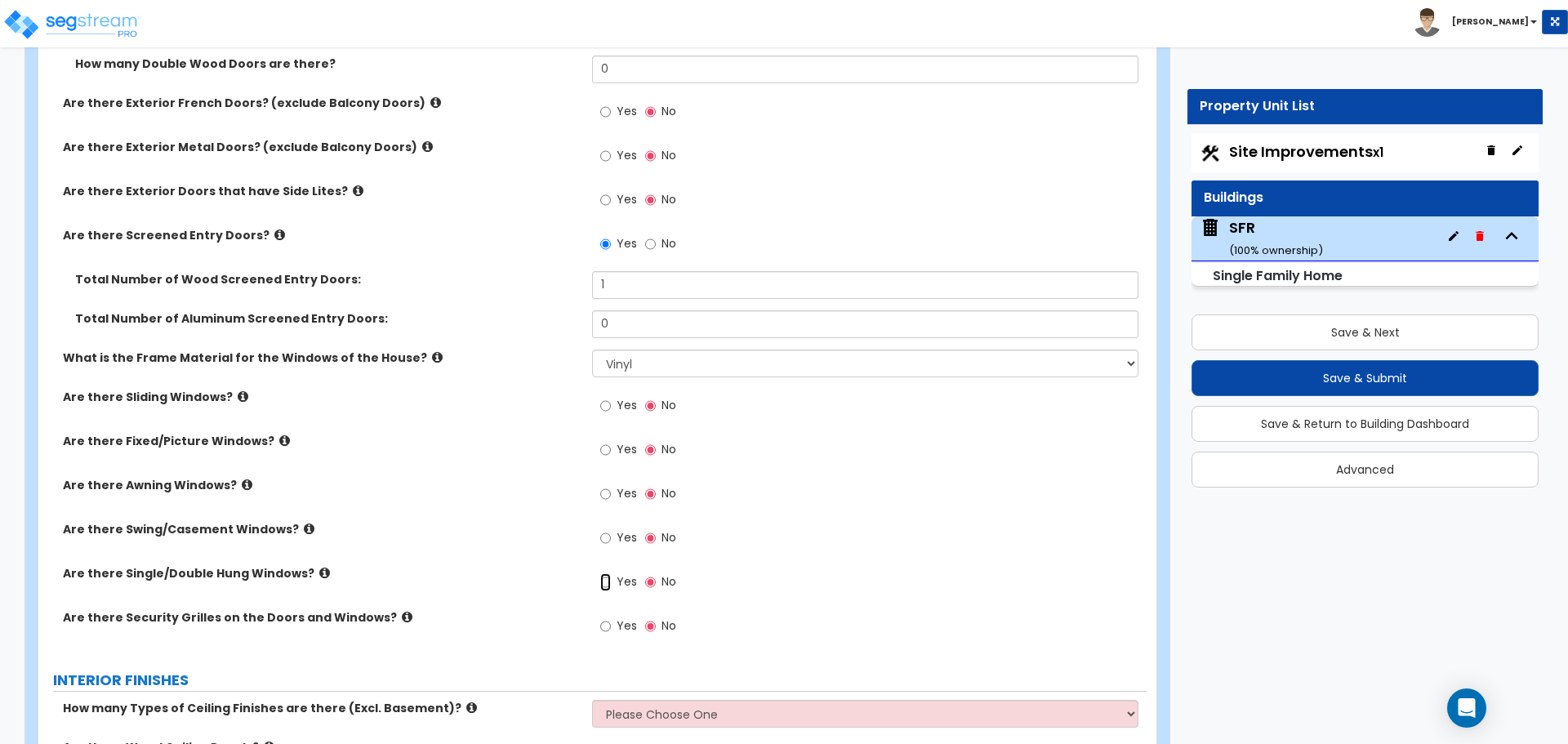
drag, startPoint x: 604, startPoint y: 581, endPoint x: 612, endPoint y: 586, distance: 9.4
click at [604, 582] on input "Yes" at bounding box center [605, 582] width 11 height 18
radio input "true"
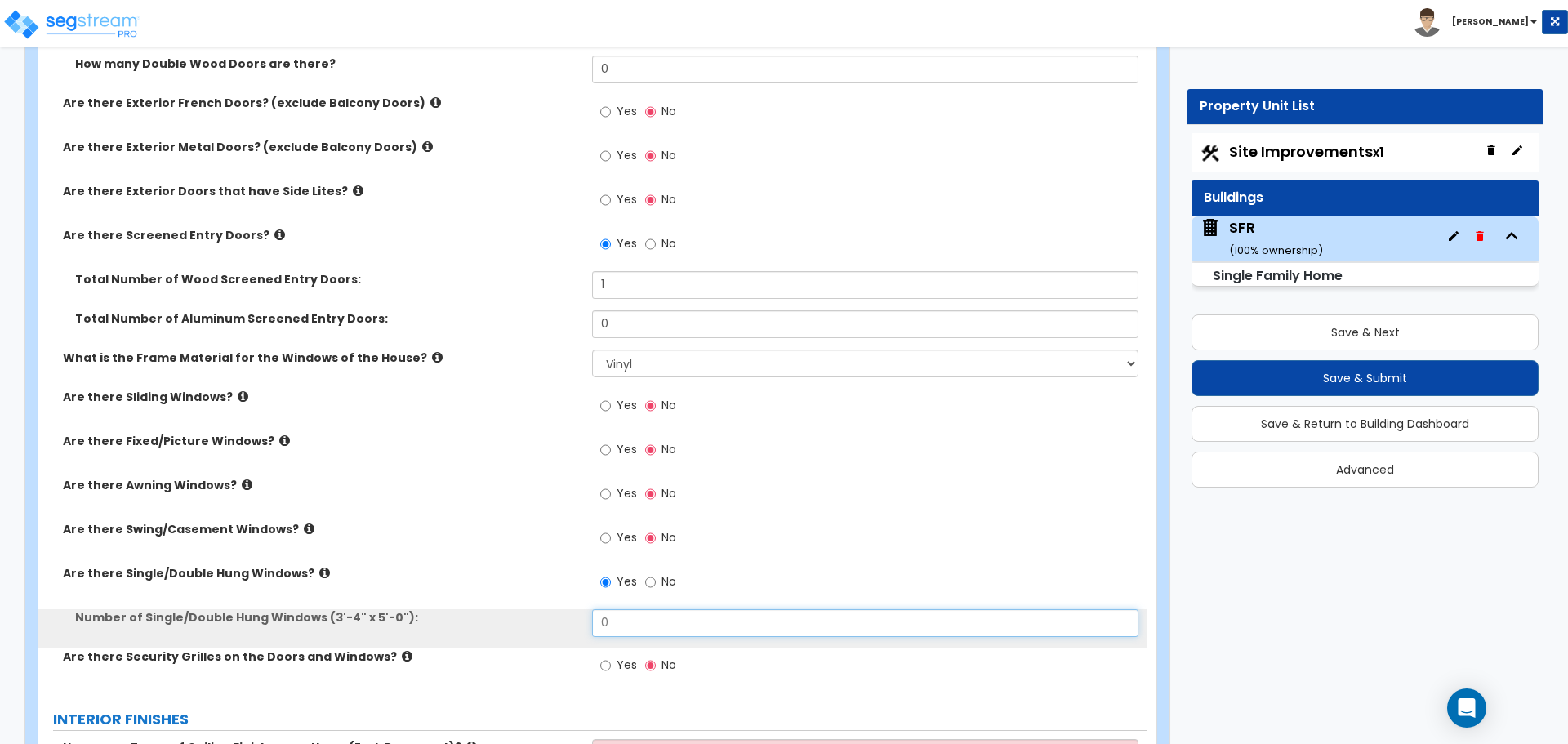
click at [640, 620] on input "0" at bounding box center [865, 623] width 546 height 28
type input "5"
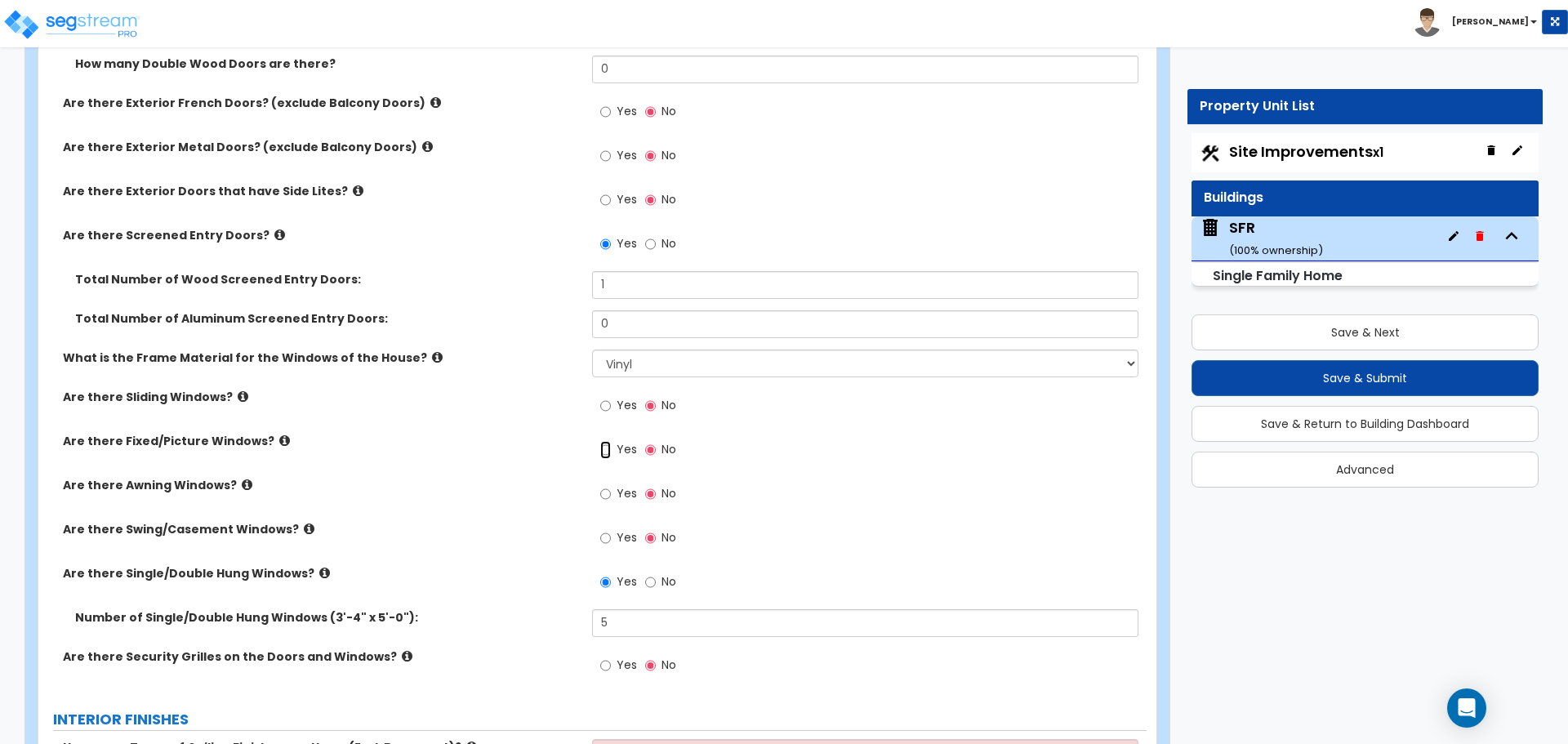
click at [606, 451] on input "Yes" at bounding box center [605, 450] width 11 height 18
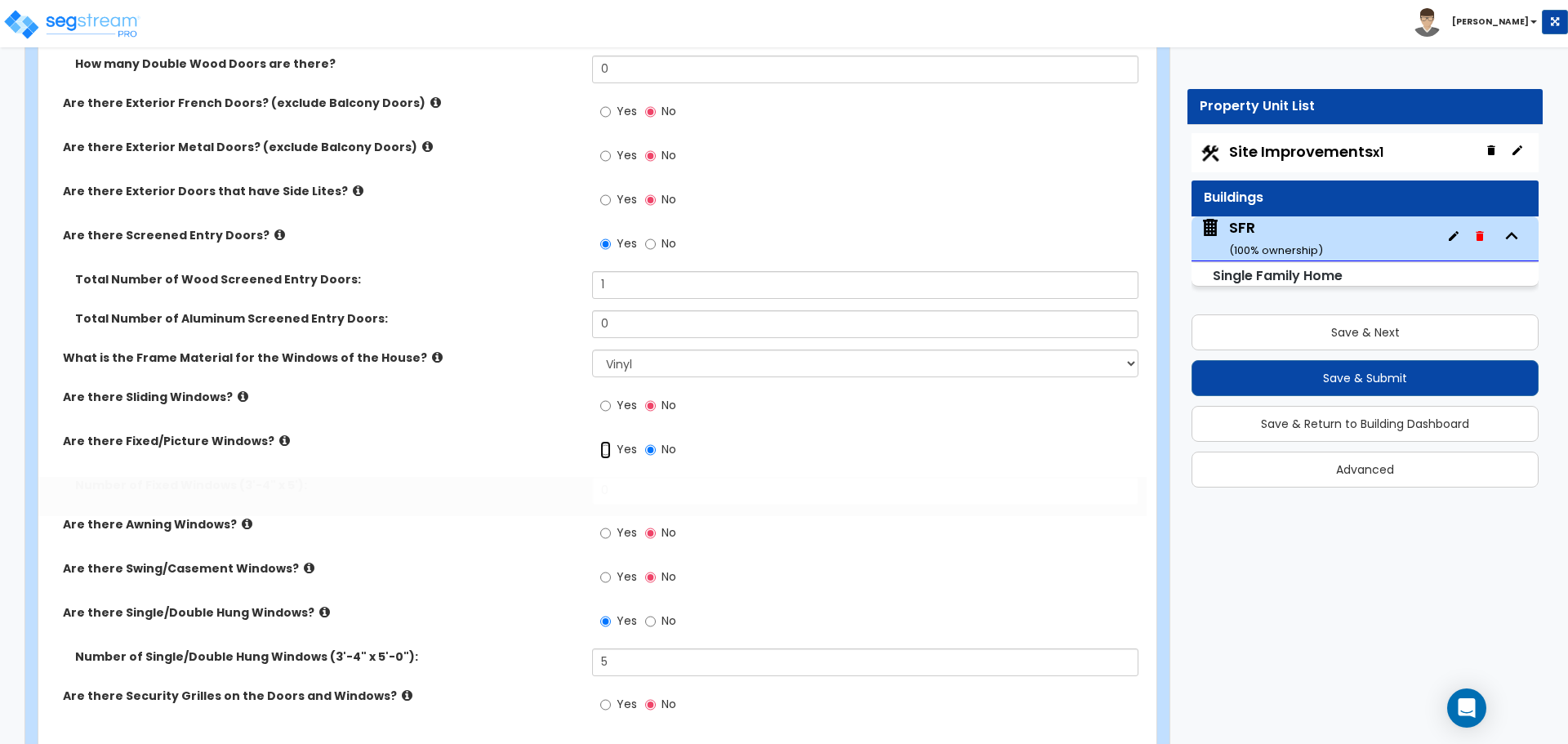
radio input "true"
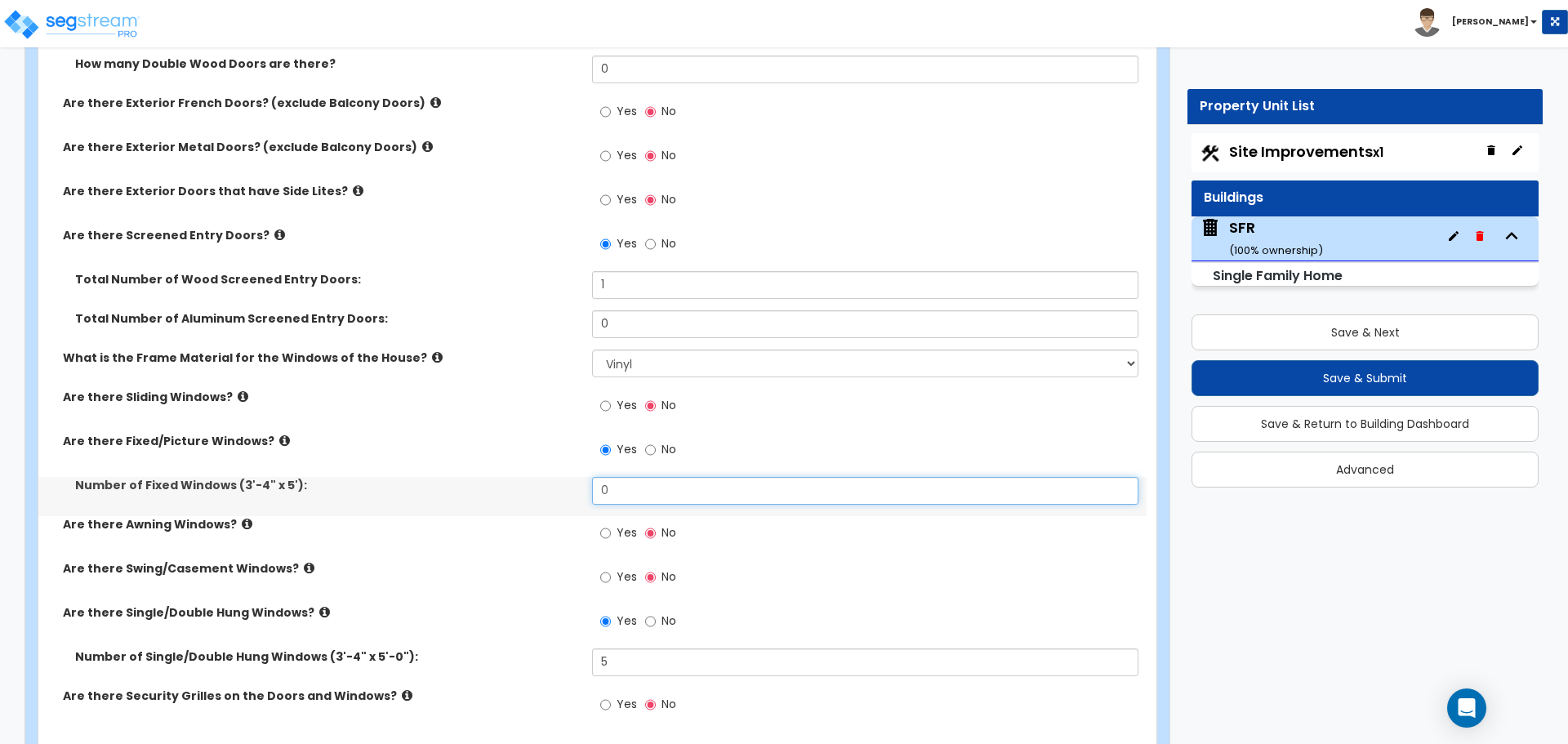
click at [649, 478] on input "0" at bounding box center [865, 491] width 546 height 28
click at [642, 484] on input "0" at bounding box center [865, 491] width 546 height 28
type input "1"
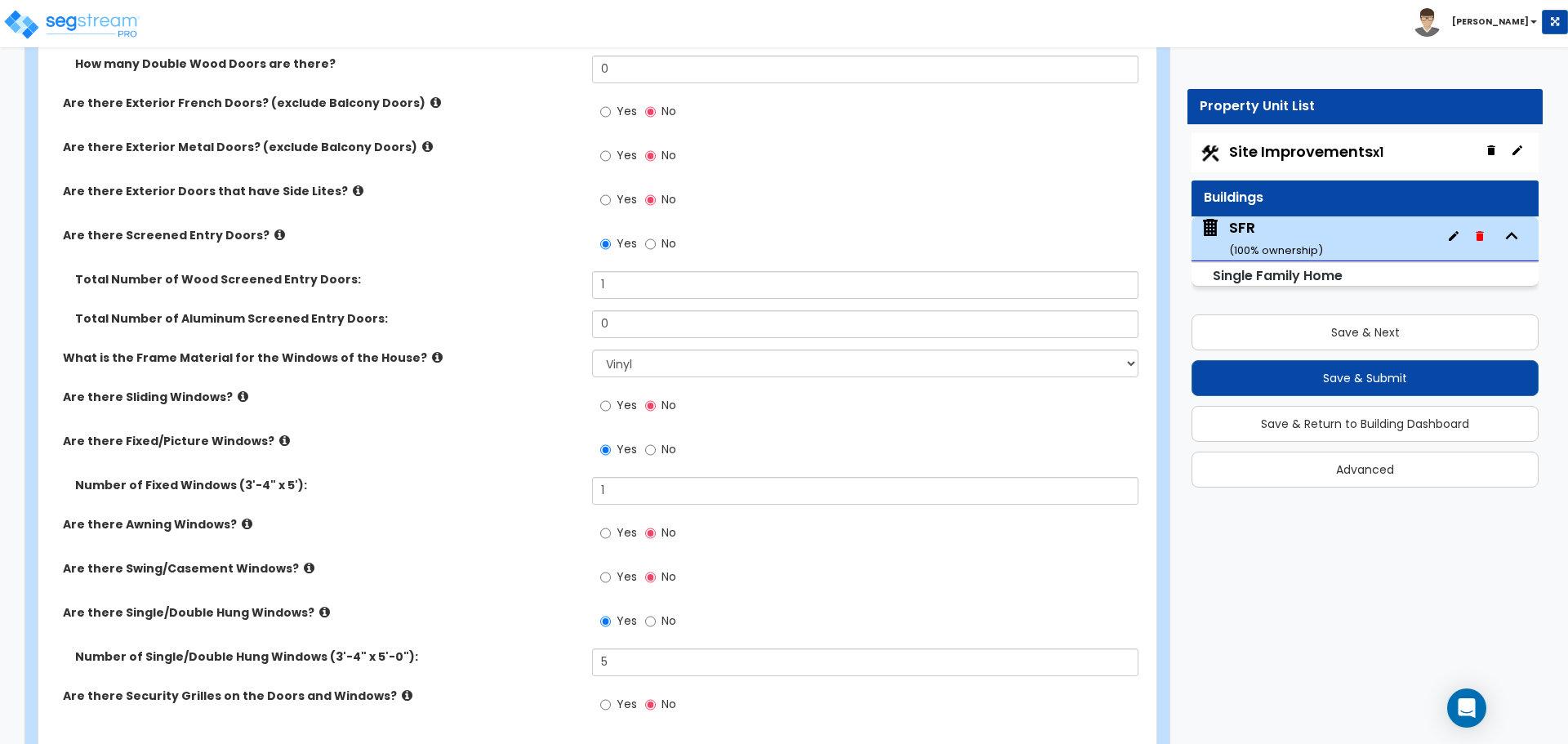
click at [427, 479] on label "Number of Fixed Windows (3'-4" x 5'):" at bounding box center [327, 485] width 504 height 17
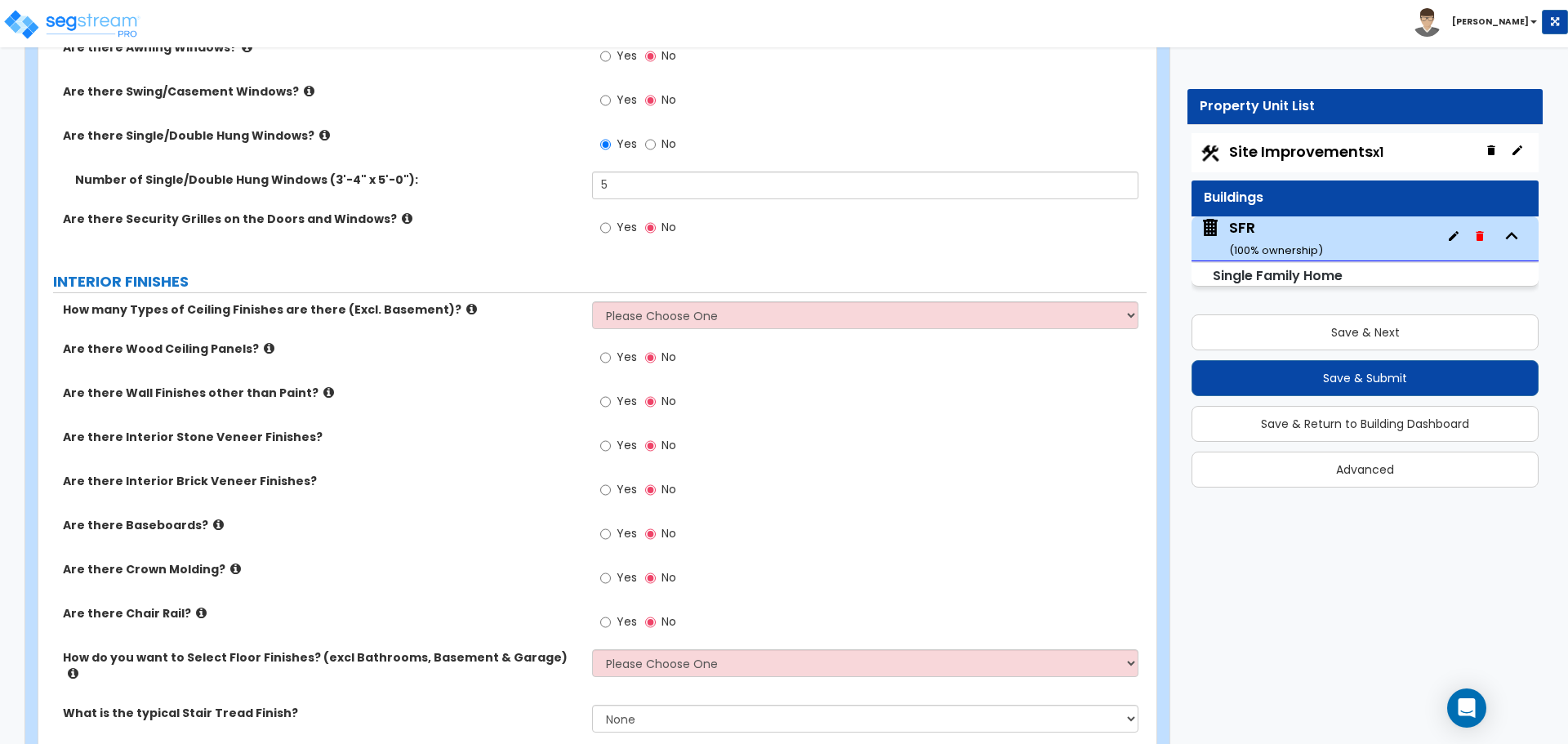
scroll to position [2941, 0]
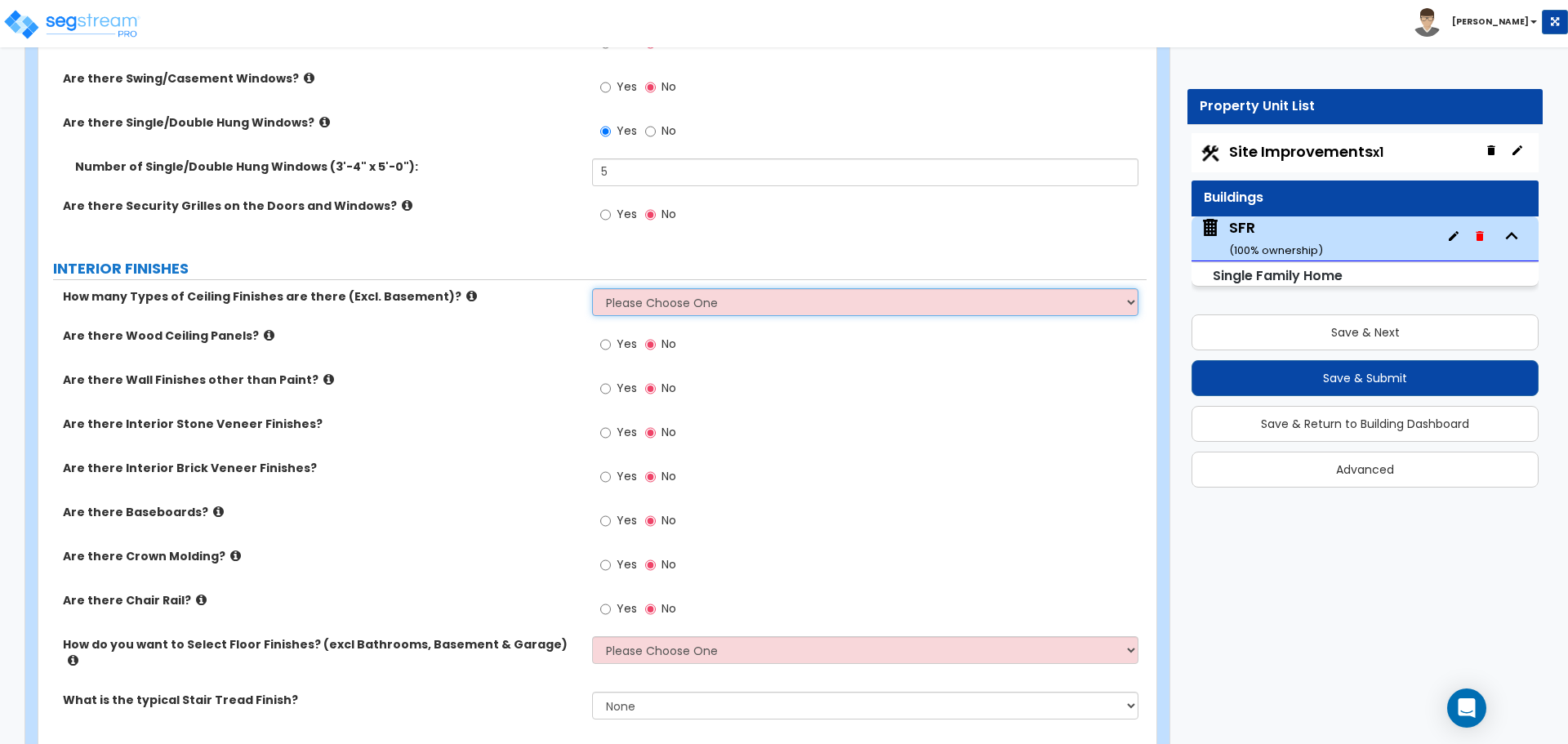
click at [718, 312] on select "Please Choose One 1 2 3" at bounding box center [865, 303] width 546 height 28
select select "1"
click at [592, 289] on select "Please Choose One 1 2 3" at bounding box center [865, 303] width 546 height 28
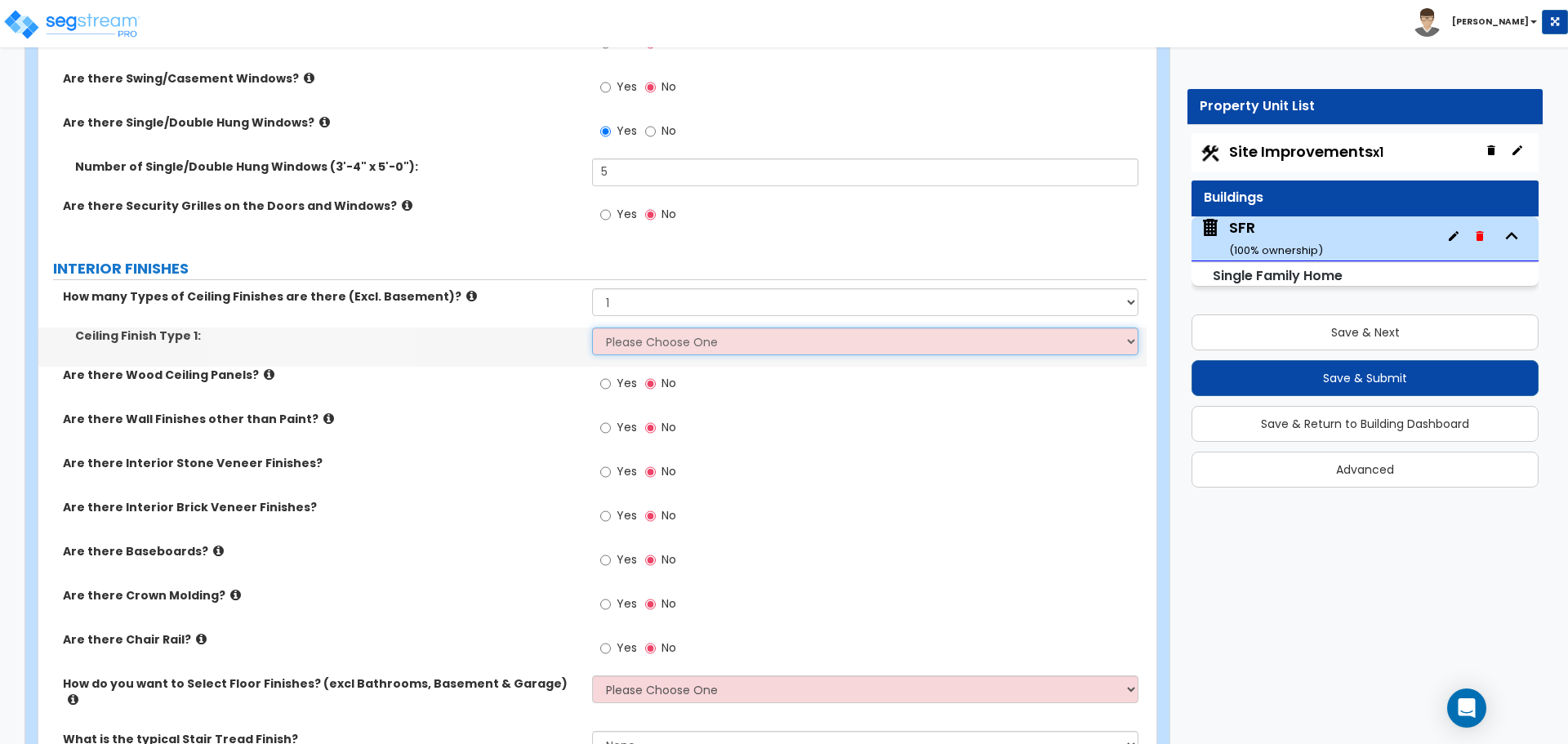
click at [627, 349] on select "Please Choose One Drop Ceiling Drywall Ceiling Open Ceiling" at bounding box center [865, 341] width 546 height 28
select select "2"
click at [592, 327] on select "Please Choose One Drop Ceiling Drywall Ceiling Open Ceiling" at bounding box center [865, 341] width 546 height 28
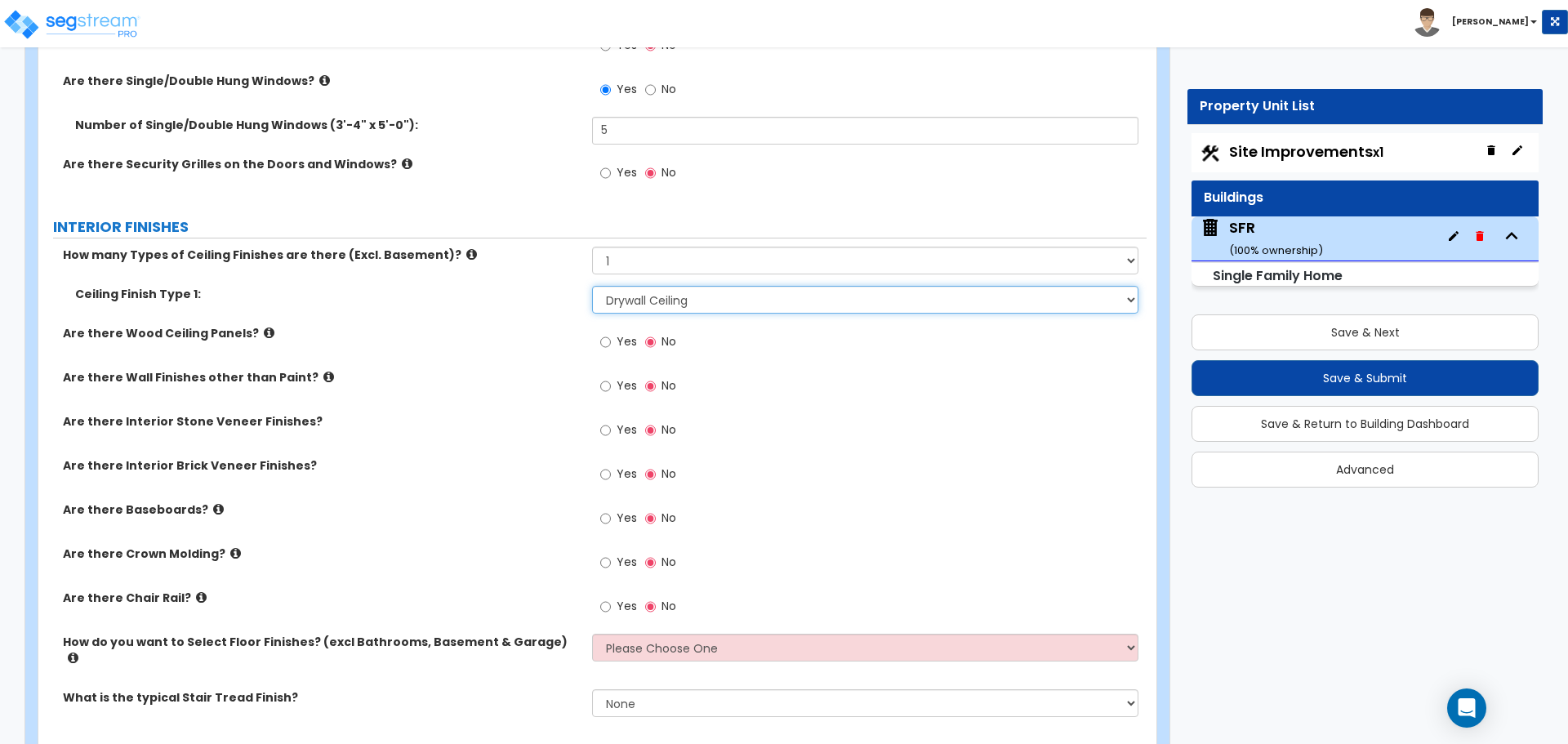
scroll to position [3022, 0]
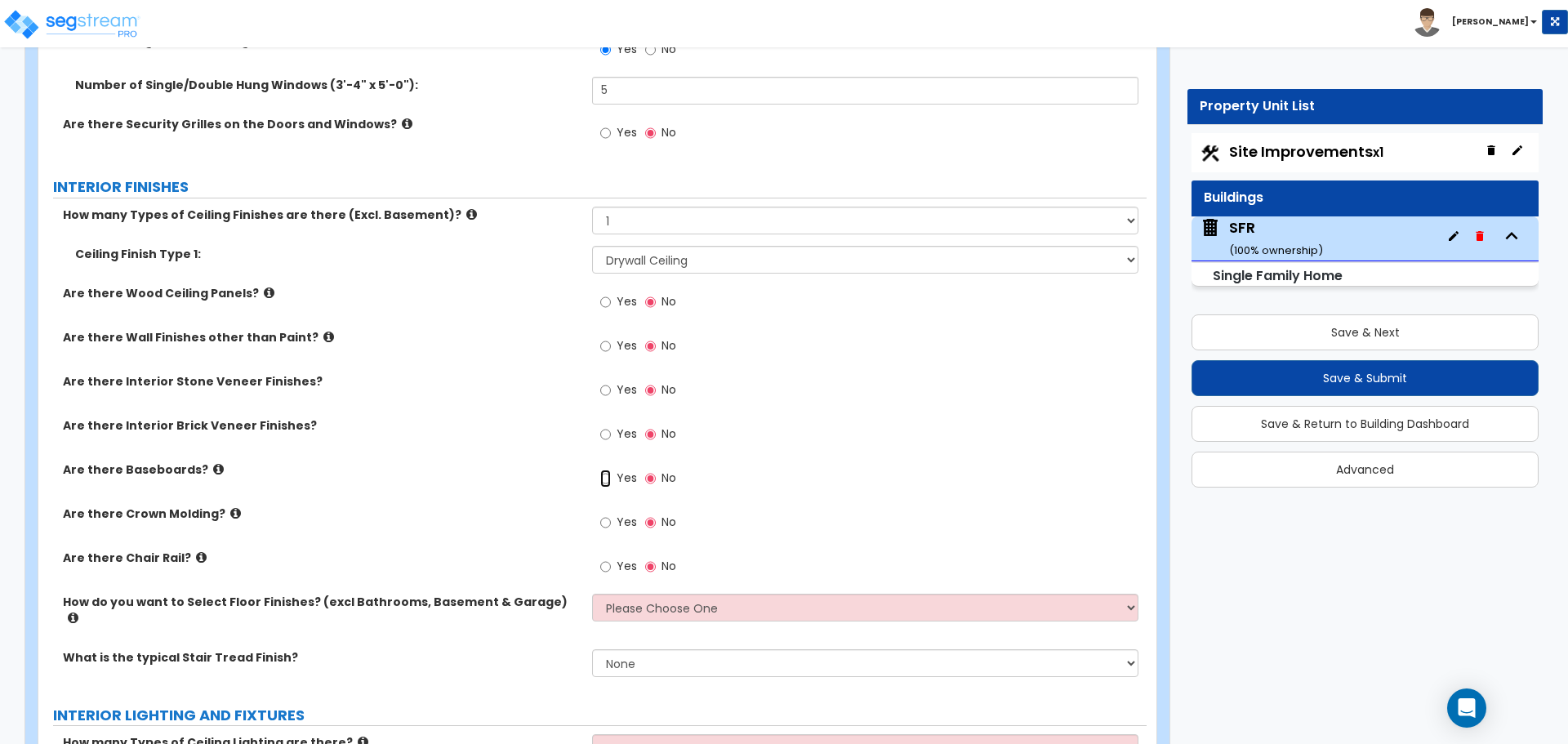
click at [611, 481] on input "Yes" at bounding box center [605, 479] width 11 height 18
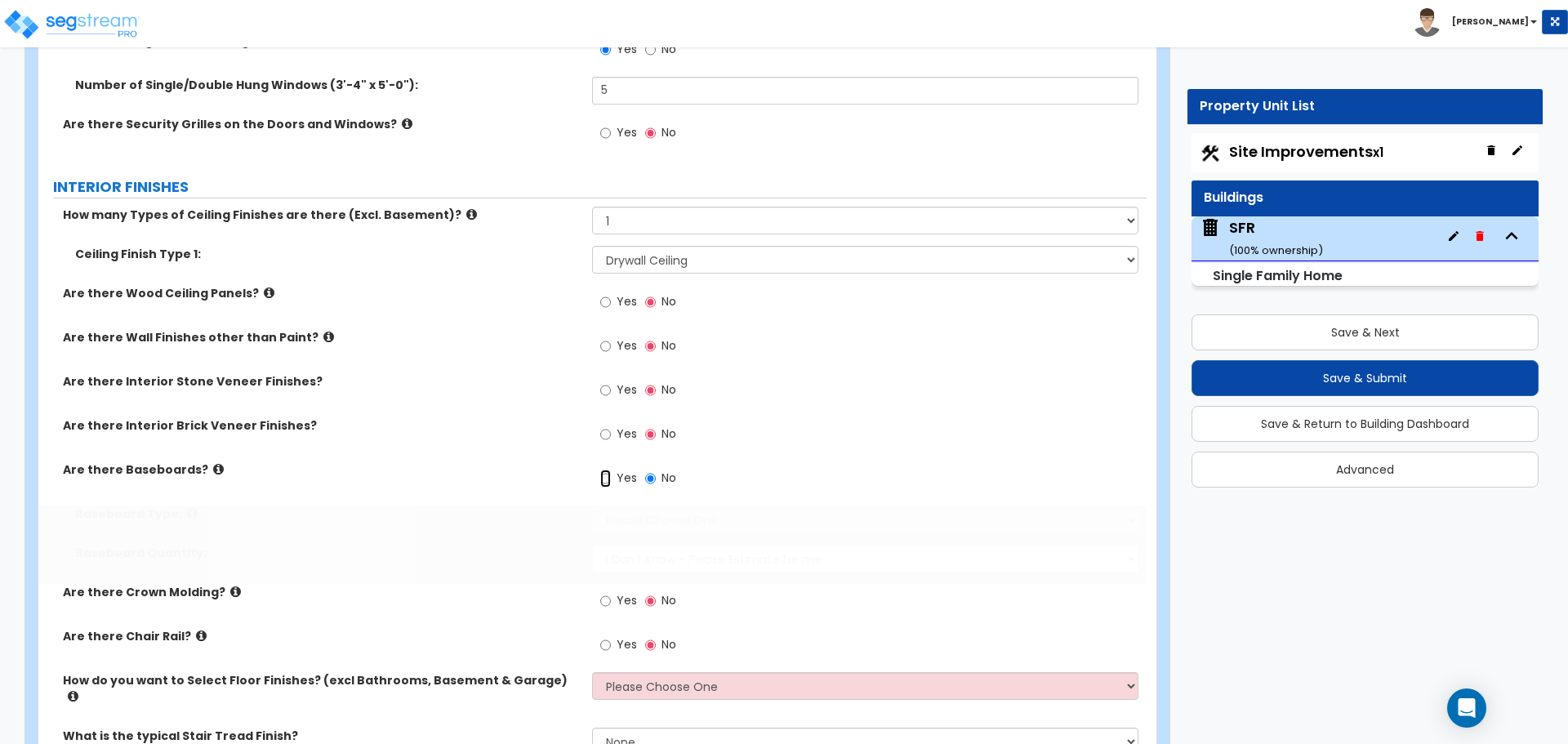
radio input "true"
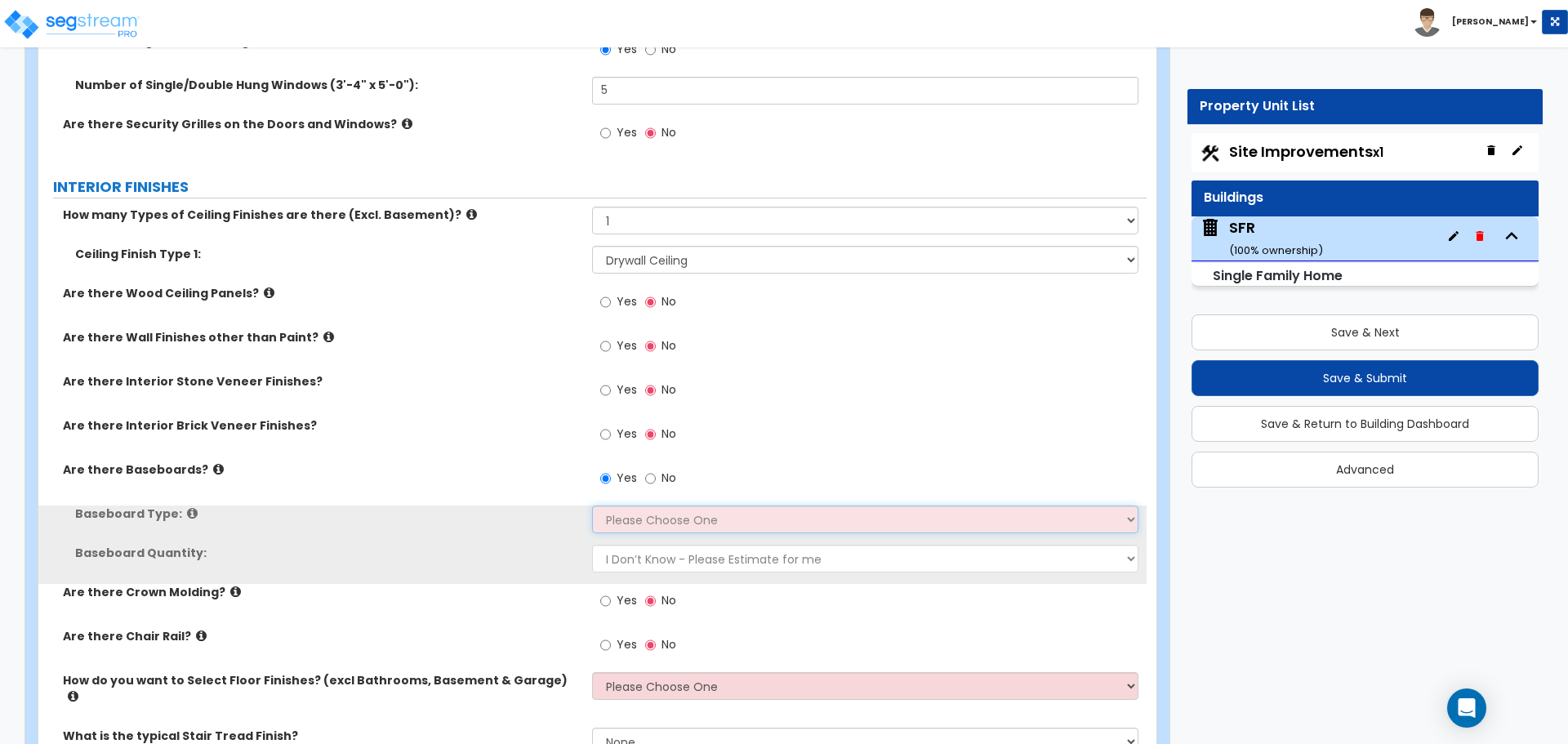
click at [622, 518] on select "Please Choose One Wood Vinyl Carpet Tile" at bounding box center [865, 519] width 546 height 28
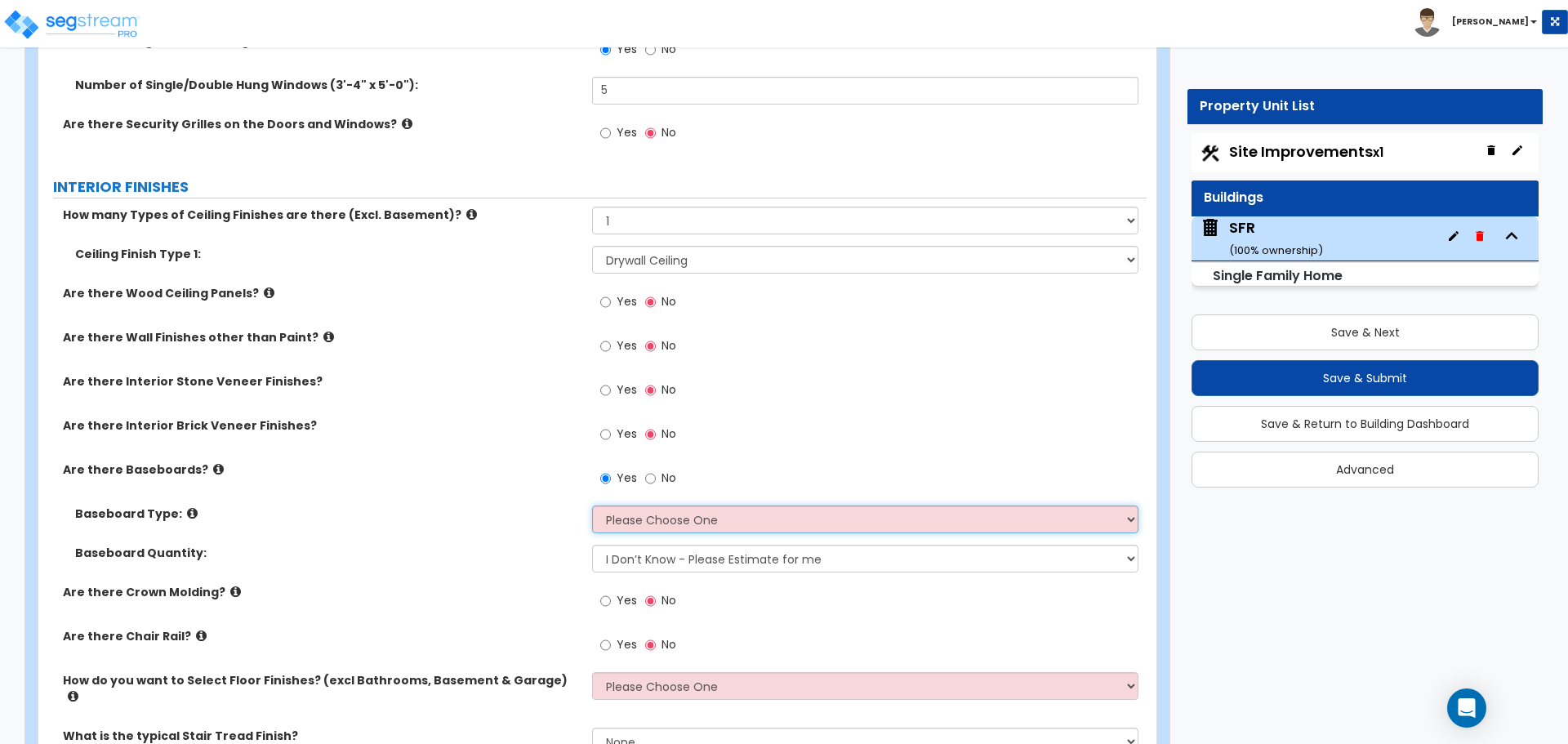
select select "1"
click at [592, 506] on select "Please Choose One Wood Vinyl Carpet Tile" at bounding box center [865, 519] width 546 height 28
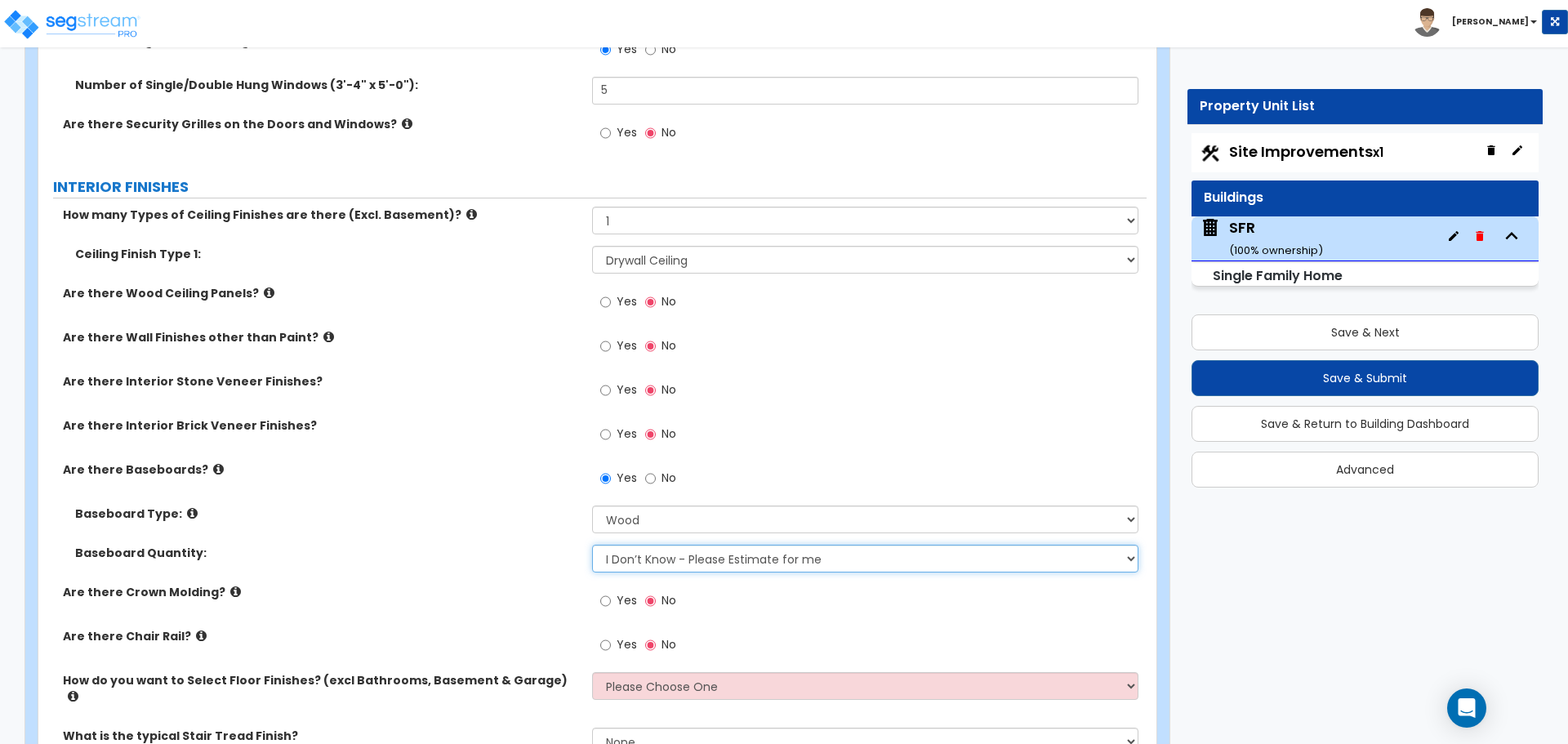
click at [639, 562] on select "I Don’t Know - Please Estimate for me I want to Enter the Linear Footage" at bounding box center [865, 559] width 546 height 28
select select "1"
click at [592, 545] on select "I Don’t Know - Please Estimate for me I want to Enter the Linear Footage" at bounding box center [865, 559] width 546 height 28
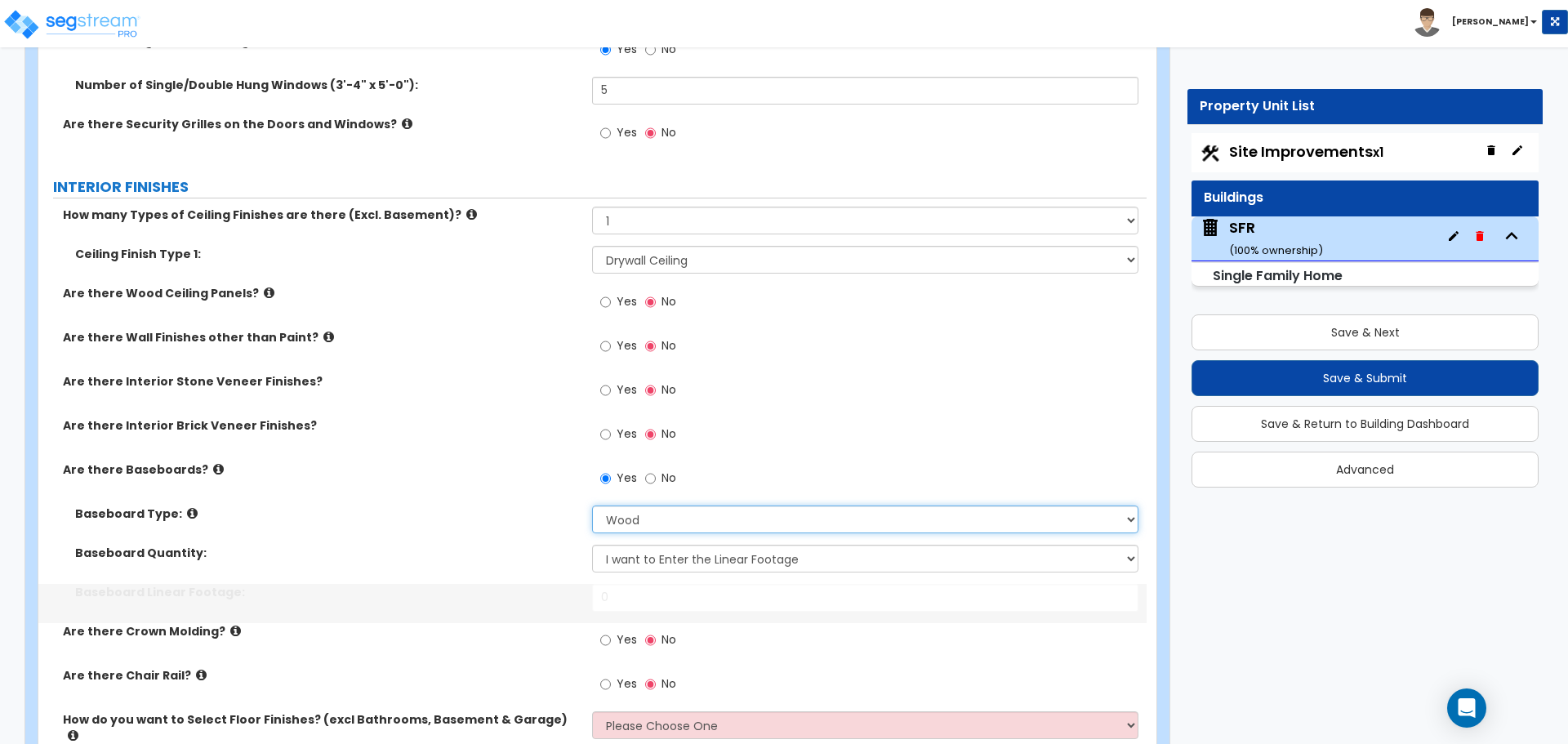
click at [637, 519] on select "Please Choose One Wood Vinyl Carpet Tile" at bounding box center [865, 519] width 546 height 28
select select "2"
click at [592, 506] on select "Please Choose One Wood Vinyl Carpet Tile" at bounding box center [865, 519] width 546 height 28
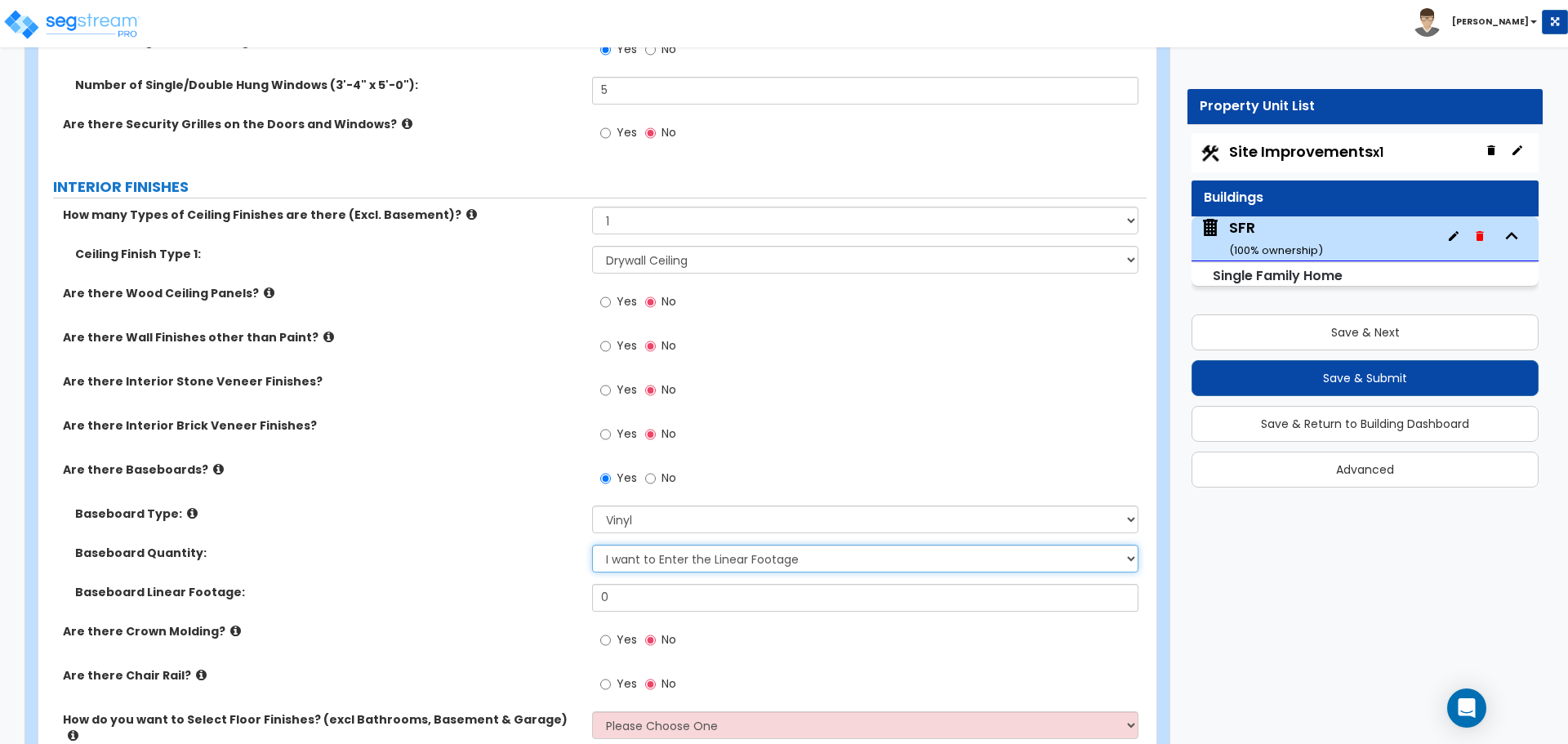
click at [671, 566] on select "I Don’t Know - Please Estimate for me I want to Enter the Linear Footage" at bounding box center [865, 559] width 546 height 28
select select "0"
click at [592, 545] on select "I Don’t Know - Please Estimate for me I want to Enter the Linear Footage" at bounding box center [865, 559] width 546 height 28
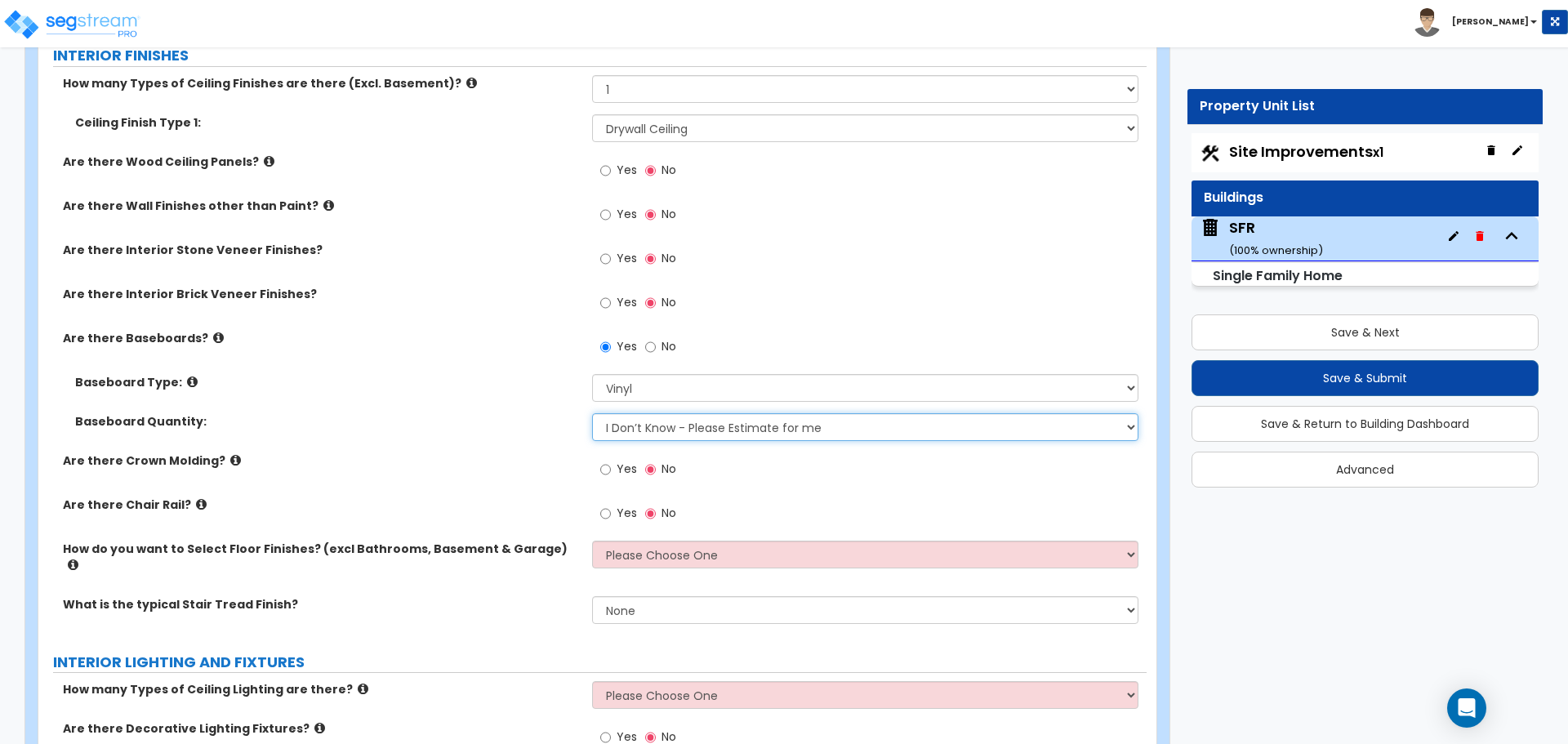
scroll to position [3186, 0]
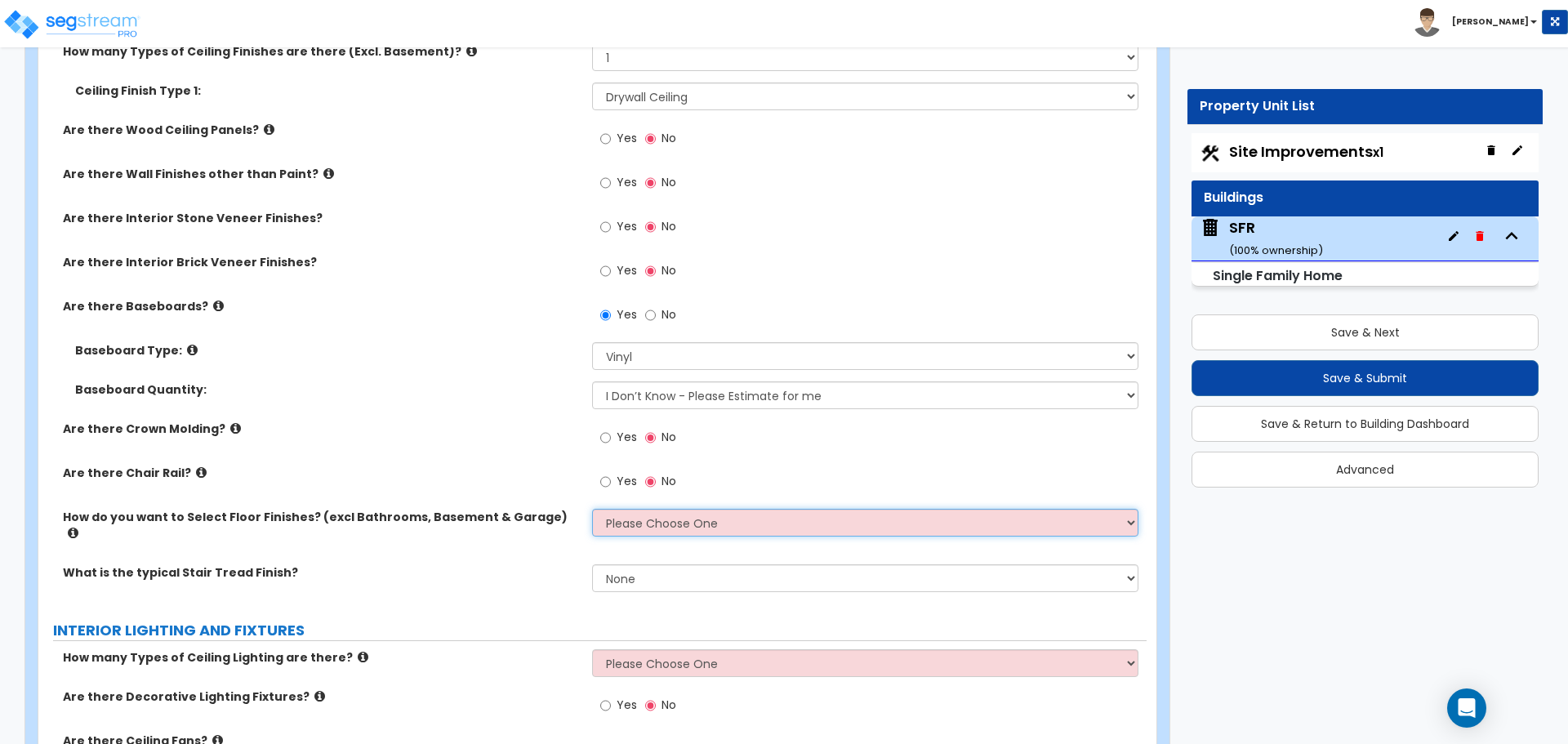
click at [645, 525] on select "Please Choose One I want to Select Floor Finishes for the Areas of the House I …" at bounding box center [865, 522] width 546 height 28
select select "1"
click at [592, 508] on select "Please Choose One I want to Select Floor Finishes for the Areas of the House I …" at bounding box center [865, 522] width 546 height 28
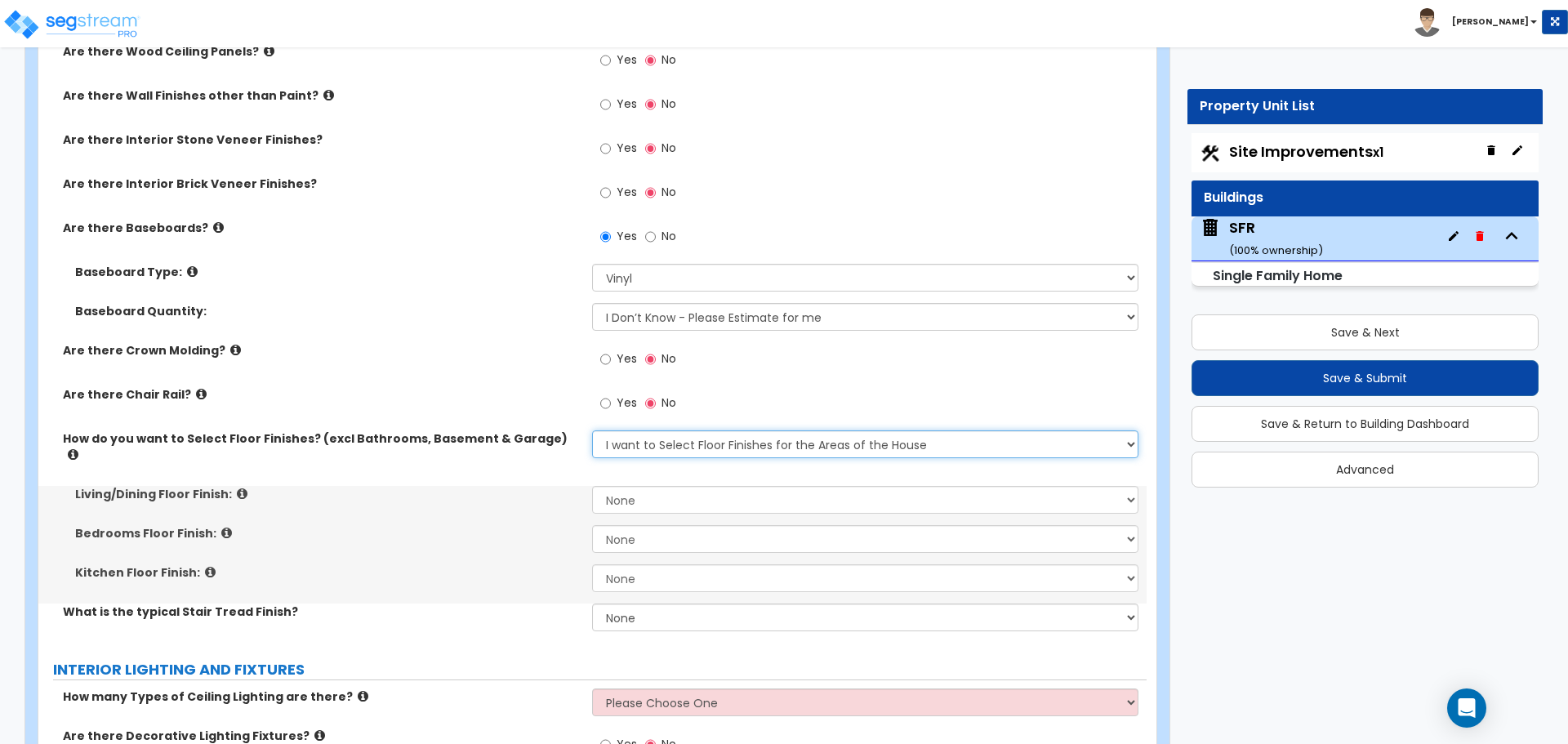
scroll to position [3349, 0]
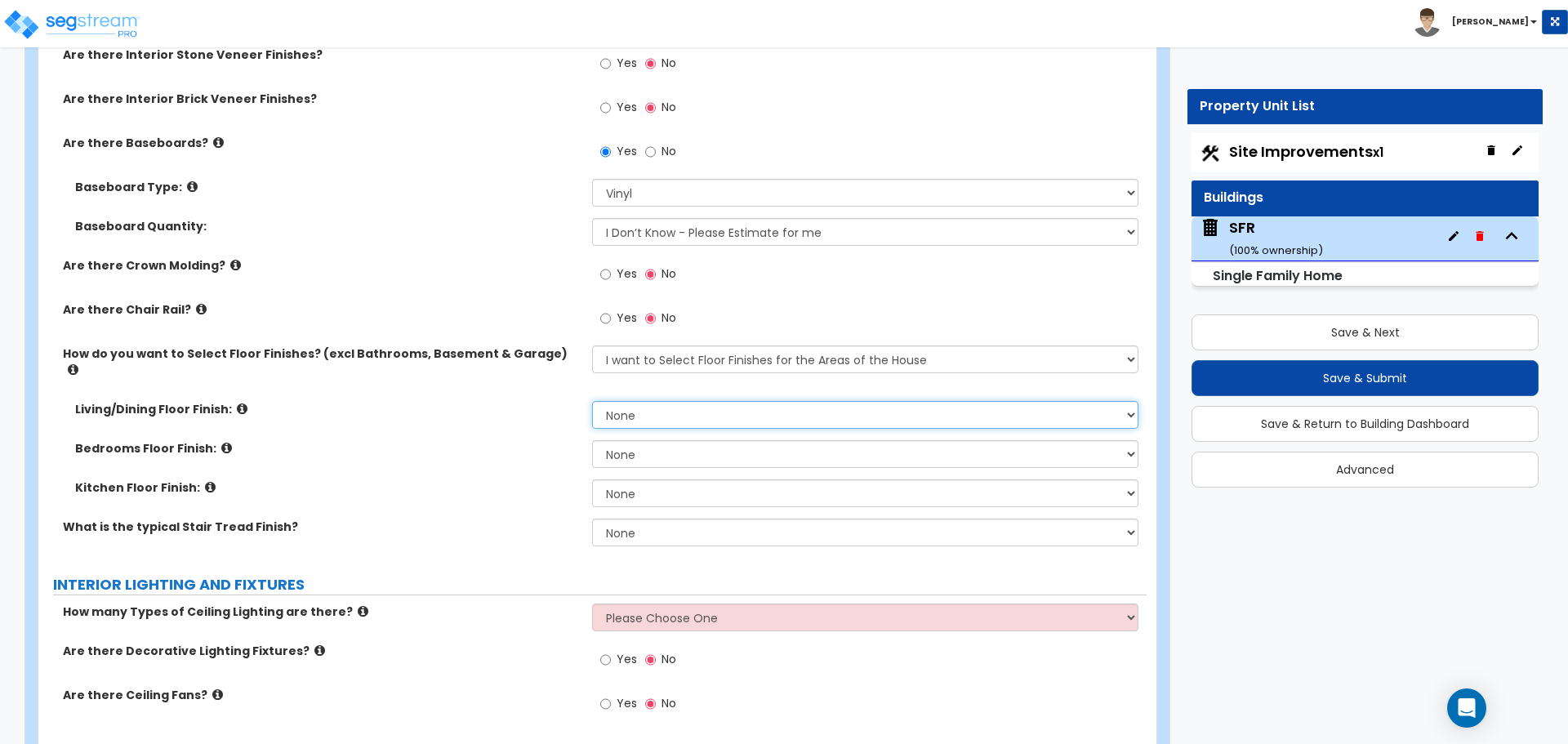
click at [641, 401] on select "None Tile Flooring Hardwood Flooring Resilient Laminate Flooring VCT Flooring S…" at bounding box center [865, 415] width 546 height 28
select select "3"
click at [592, 401] on select "None Tile Flooring Hardwood Flooring Resilient Laminate Flooring VCT Flooring S…" at bounding box center [865, 415] width 546 height 28
click at [652, 440] on select "None Tile Flooring Hardwood Flooring Resilient Laminate Flooring VCT Flooring S…" at bounding box center [865, 454] width 546 height 28
select select "3"
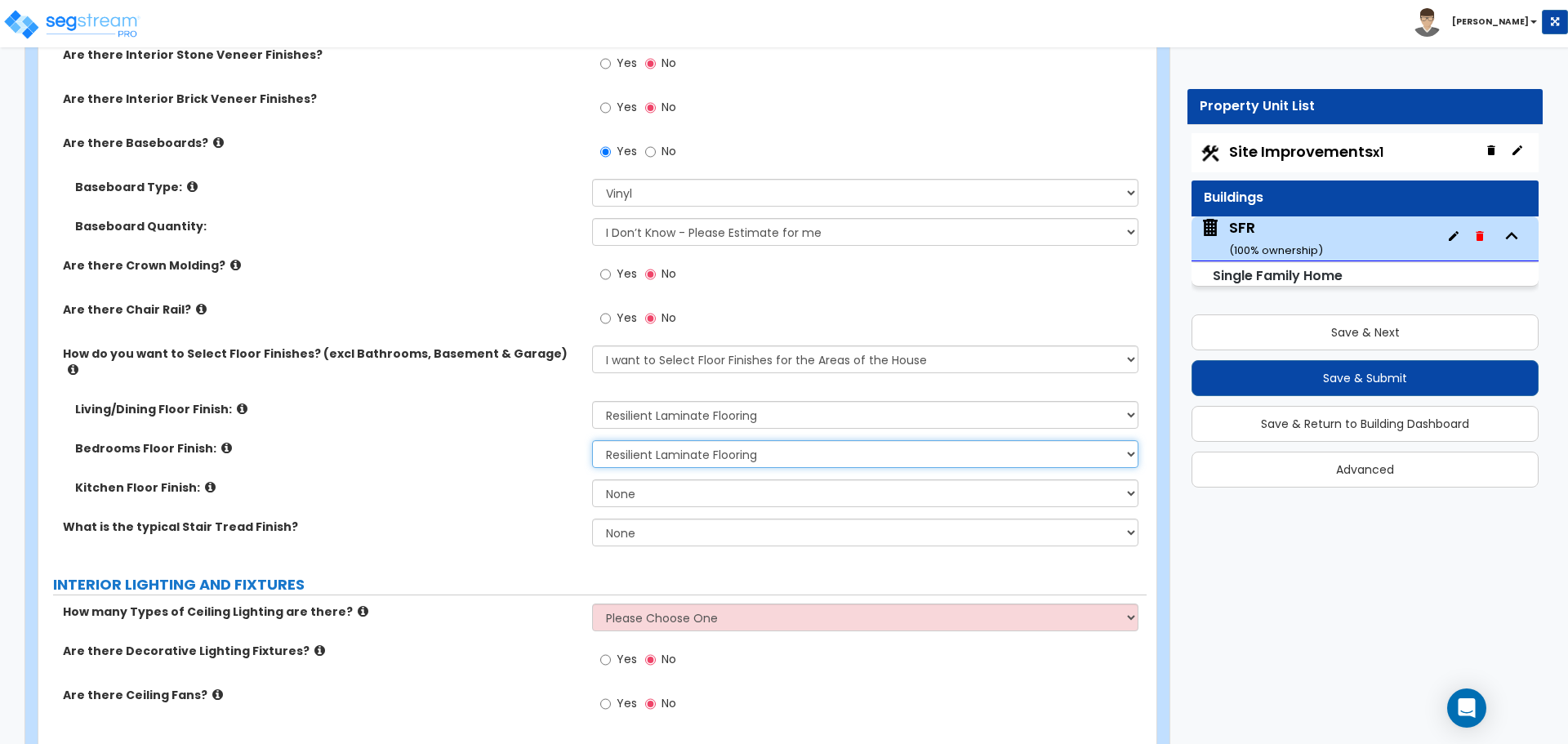
click at [592, 440] on select "None Tile Flooring Hardwood Flooring Resilient Laminate Flooring VCT Flooring S…" at bounding box center [865, 454] width 546 height 28
click at [694, 480] on select "None Tile Flooring Hardwood Flooring Resilient Laminate Flooring VCT Flooring S…" at bounding box center [865, 494] width 546 height 28
select select "3"
click at [592, 480] on select "None Tile Flooring Hardwood Flooring Resilient Laminate Flooring VCT Flooring S…" at bounding box center [865, 494] width 546 height 28
click at [662, 518] on select "None Tile Wood Laminate VCT Sheet Carpet Sheet Vinyl Carpet Tile" at bounding box center [865, 532] width 546 height 28
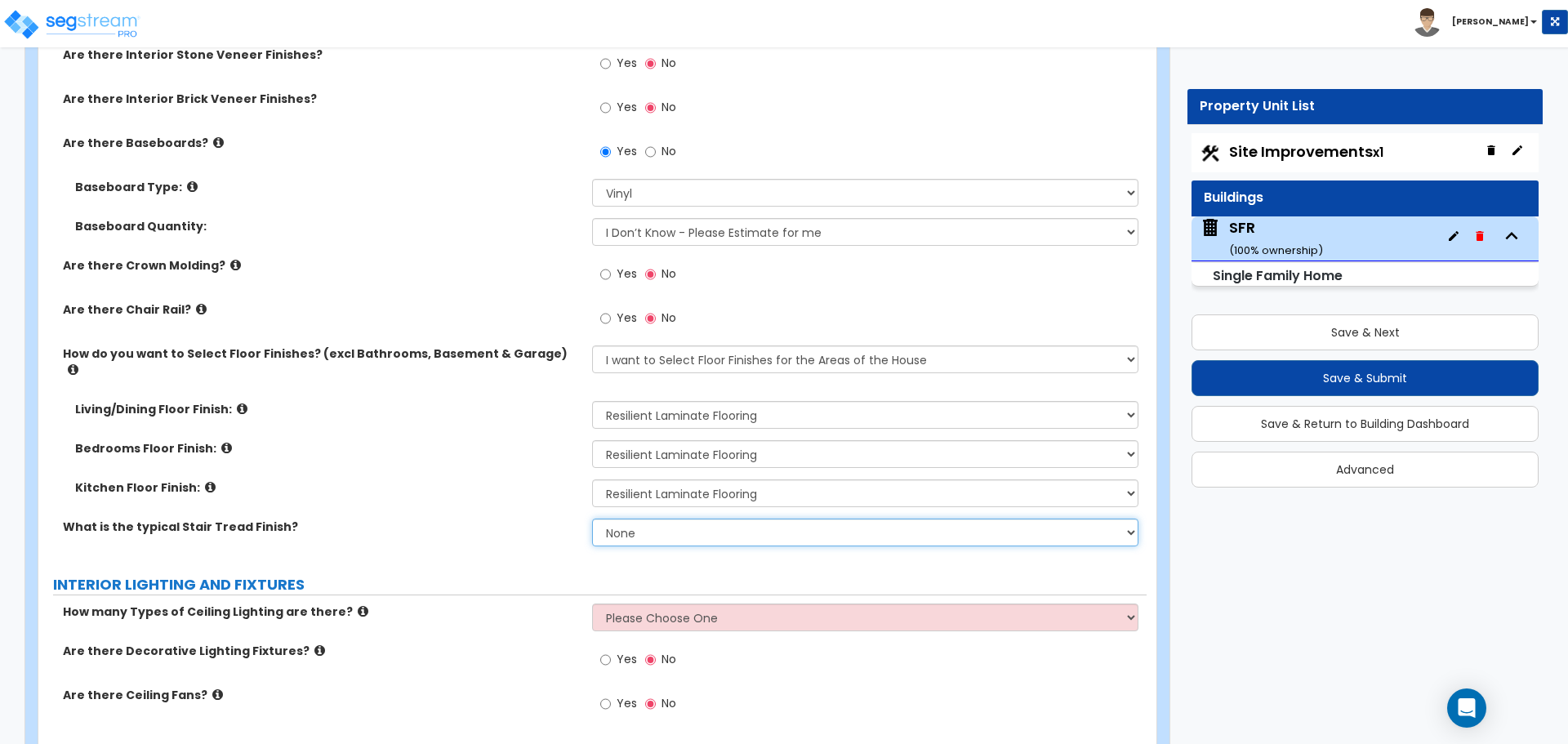
click at [592, 518] on select "None Tile Wood Laminate VCT Sheet Carpet Sheet Vinyl Carpet Tile" at bounding box center [865, 532] width 546 height 28
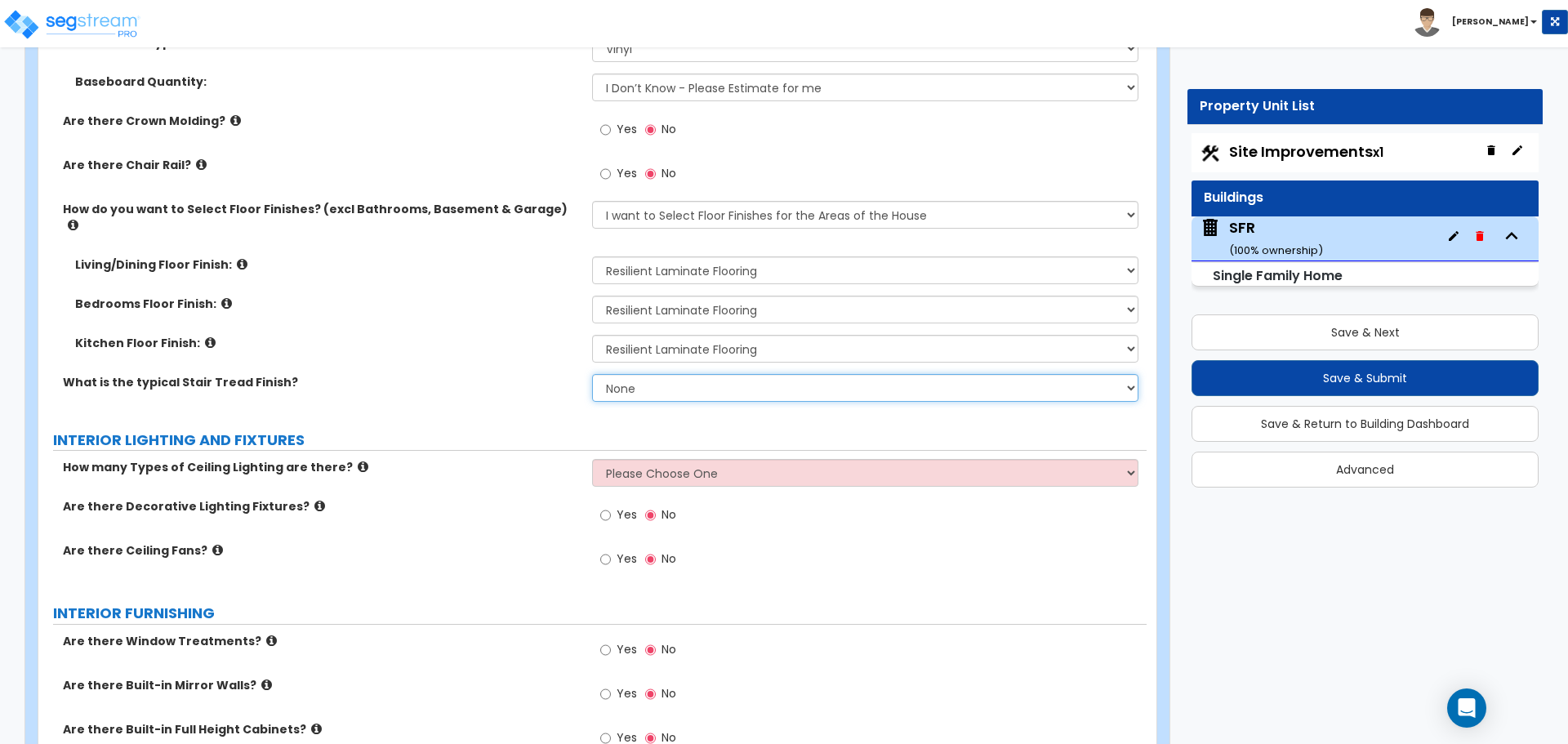
scroll to position [3512, 0]
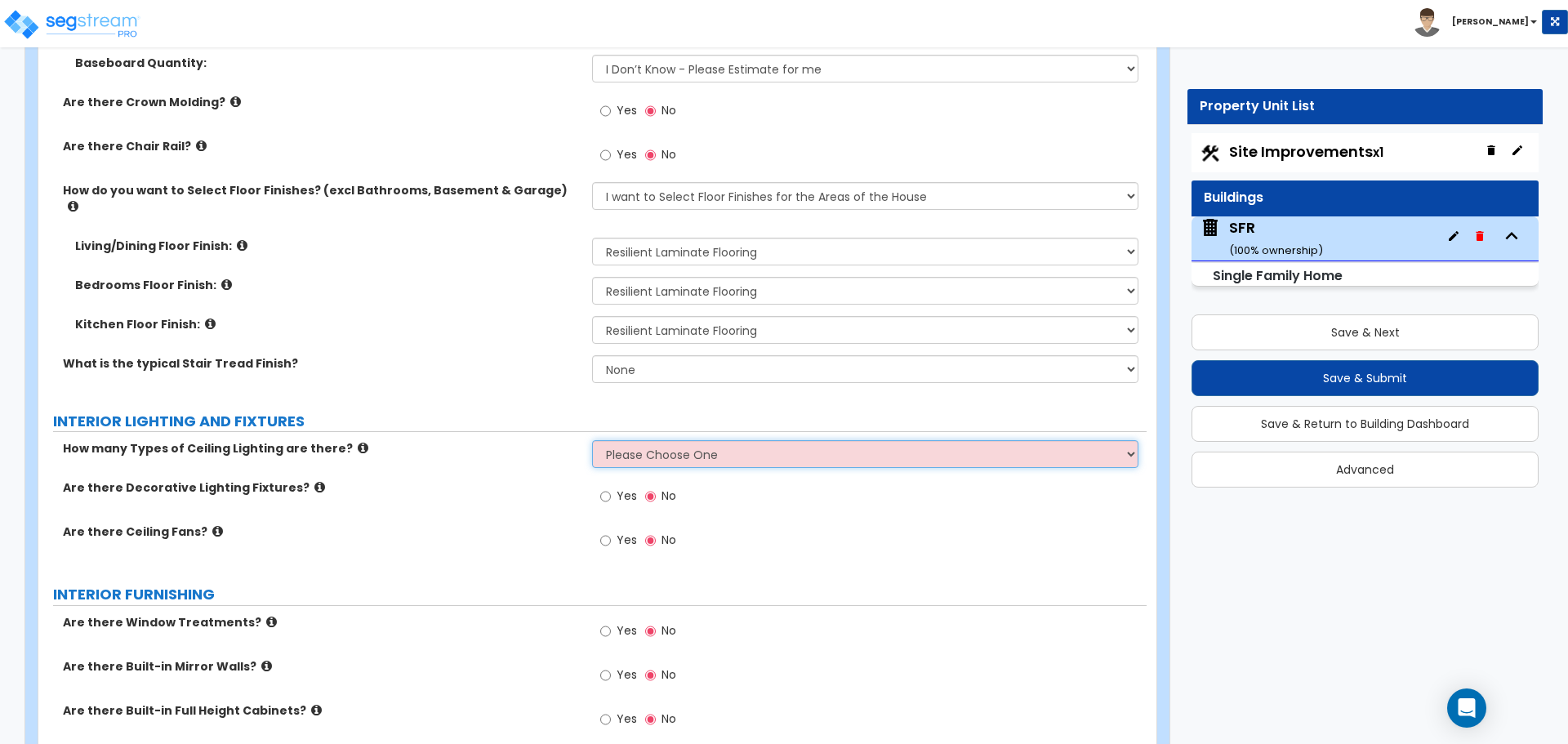
click at [680, 446] on select "Please Choose One 1 2 3" at bounding box center [865, 454] width 546 height 28
select select "1"
click at [592, 440] on select "Please Choose One 1 2 3" at bounding box center [865, 454] width 546 height 28
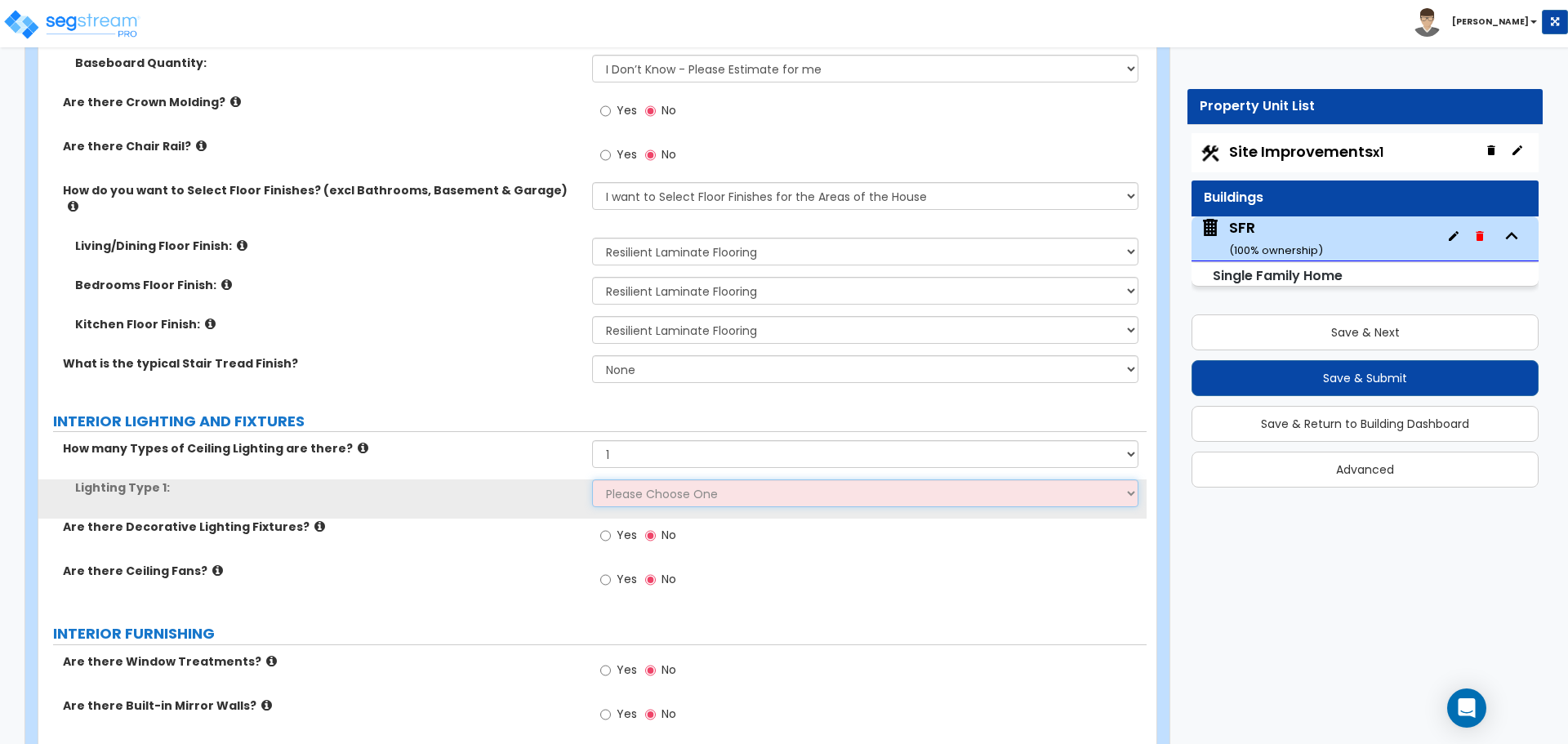
click at [617, 484] on select "Please Choose One LED Surface-Mounted LED Recessed Fluorescent Surface-Mounted …" at bounding box center [865, 494] width 546 height 28
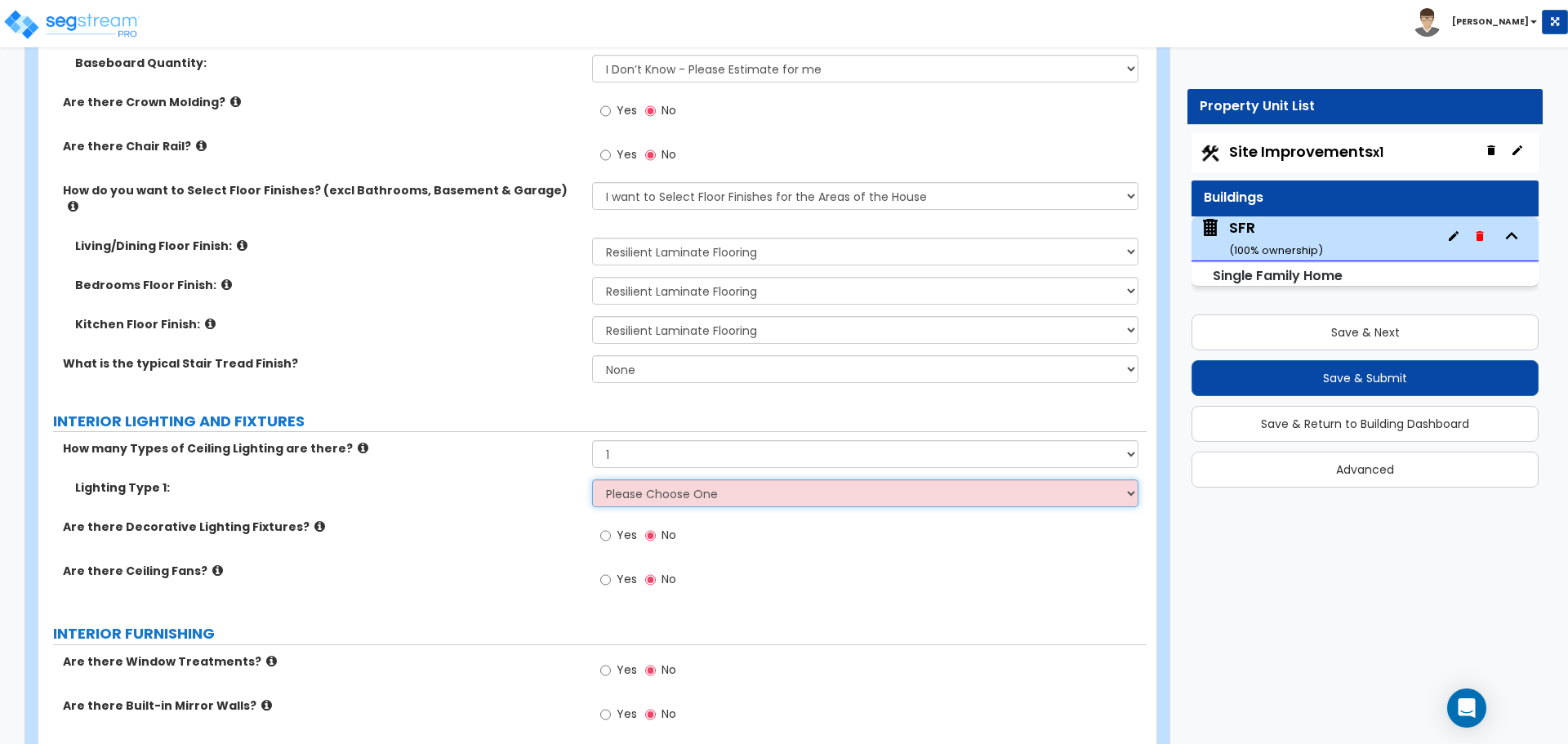
select select "5"
click at [592, 480] on select "Please Choose One LED Surface-Mounted LED Recessed Fluorescent Surface-Mounted …" at bounding box center [865, 494] width 546 height 28
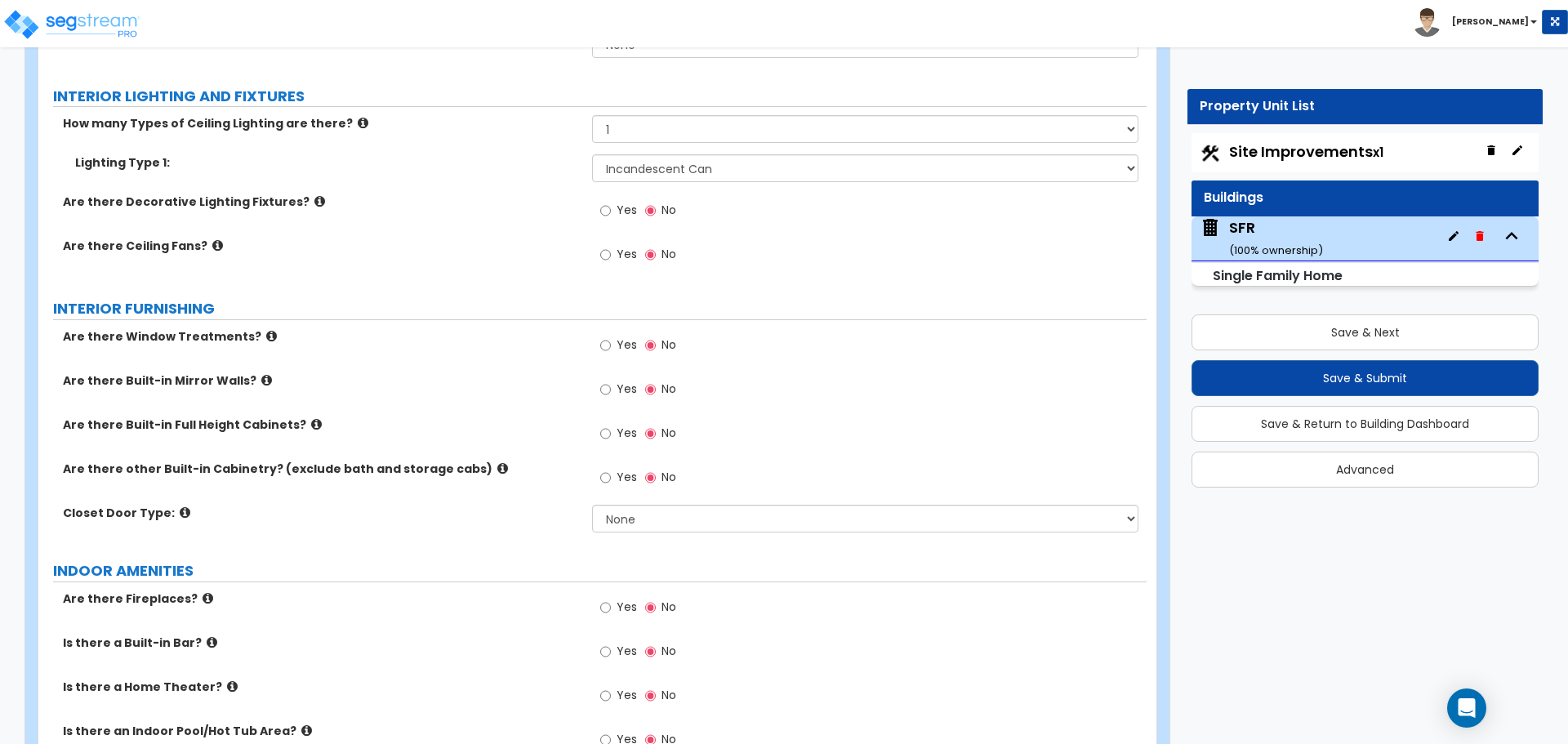
scroll to position [3839, 0]
drag, startPoint x: 612, startPoint y: 328, endPoint x: 427, endPoint y: 326, distance: 185.0
click at [612, 332] on label "Yes" at bounding box center [618, 346] width 36 height 28
click at [611, 335] on input "Yes" at bounding box center [605, 344] width 11 height 18
radio input "true"
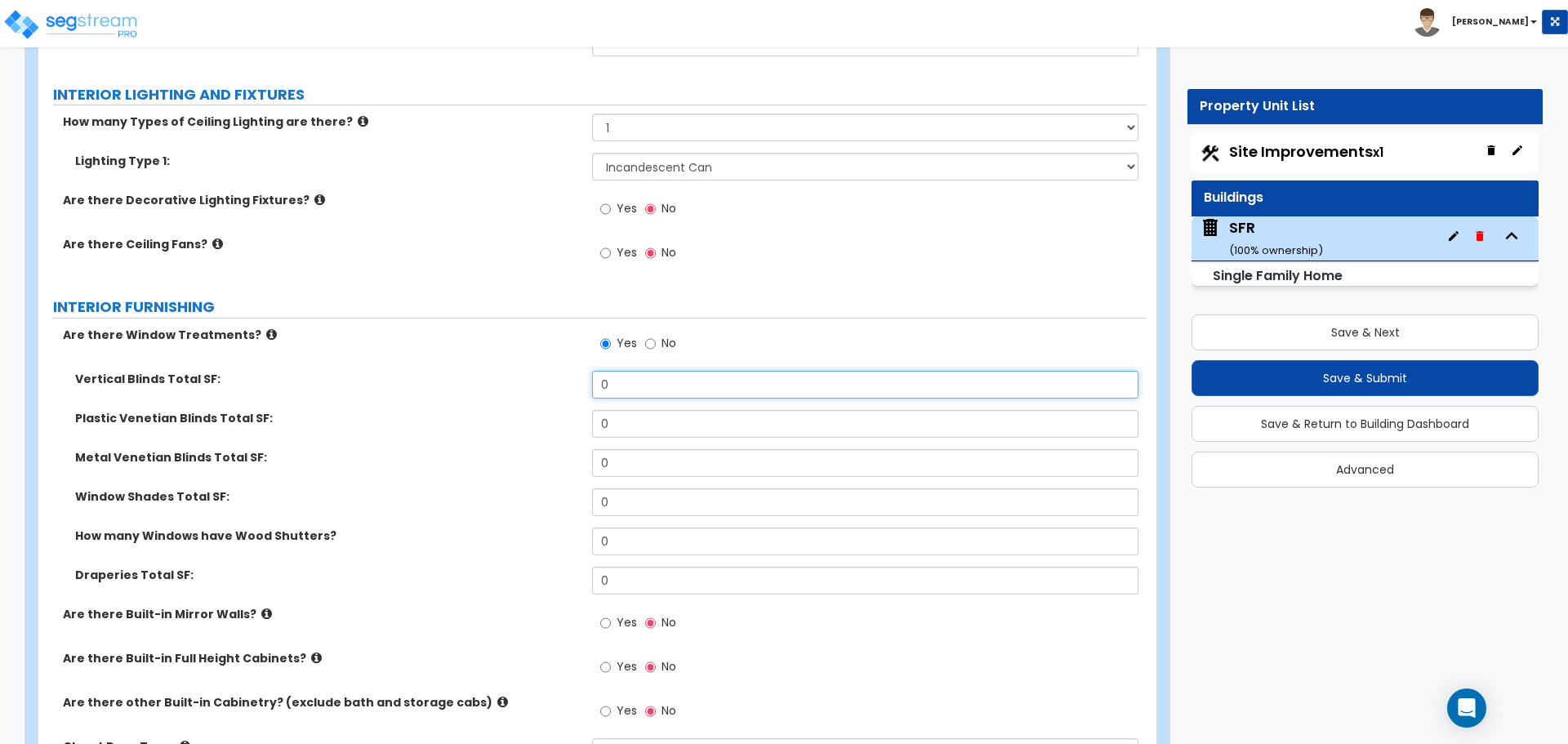
click at [632, 371] on input "0" at bounding box center [865, 384] width 546 height 28
click at [629, 410] on input "0" at bounding box center [865, 424] width 546 height 28
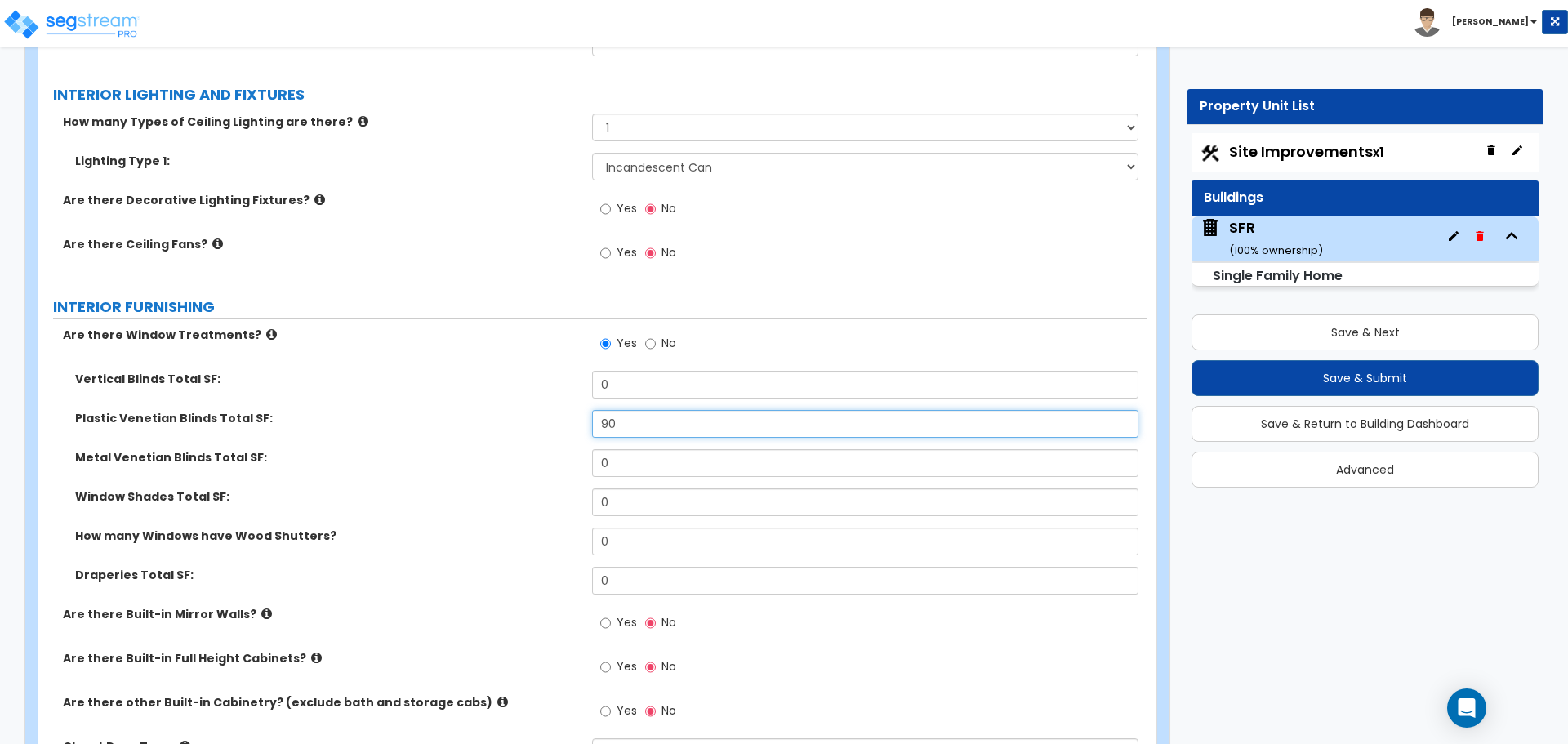
type input "90"
click at [506, 410] on label "Plastic Venetian Blinds Total SF:" at bounding box center [327, 418] width 504 height 17
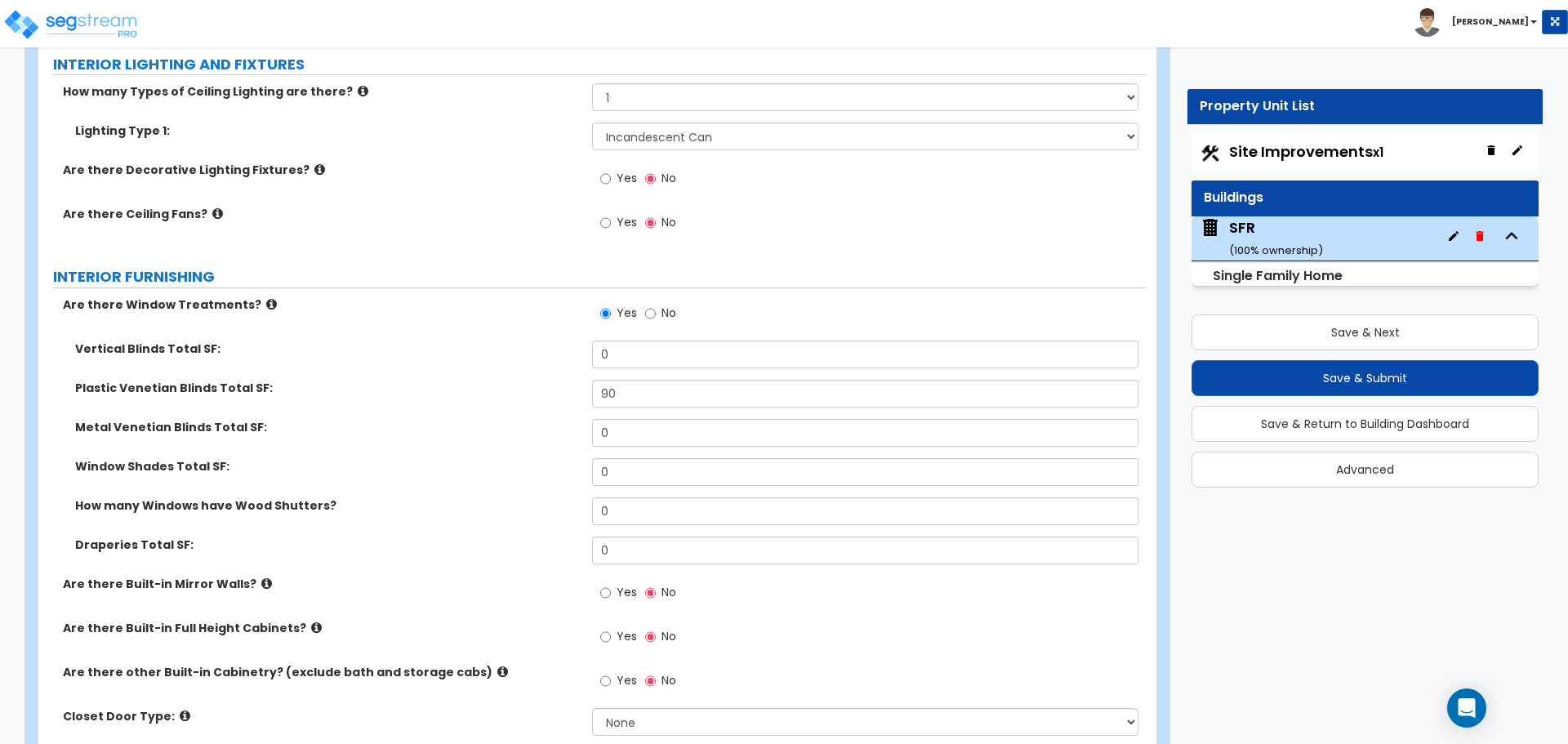
scroll to position [4165, 0]
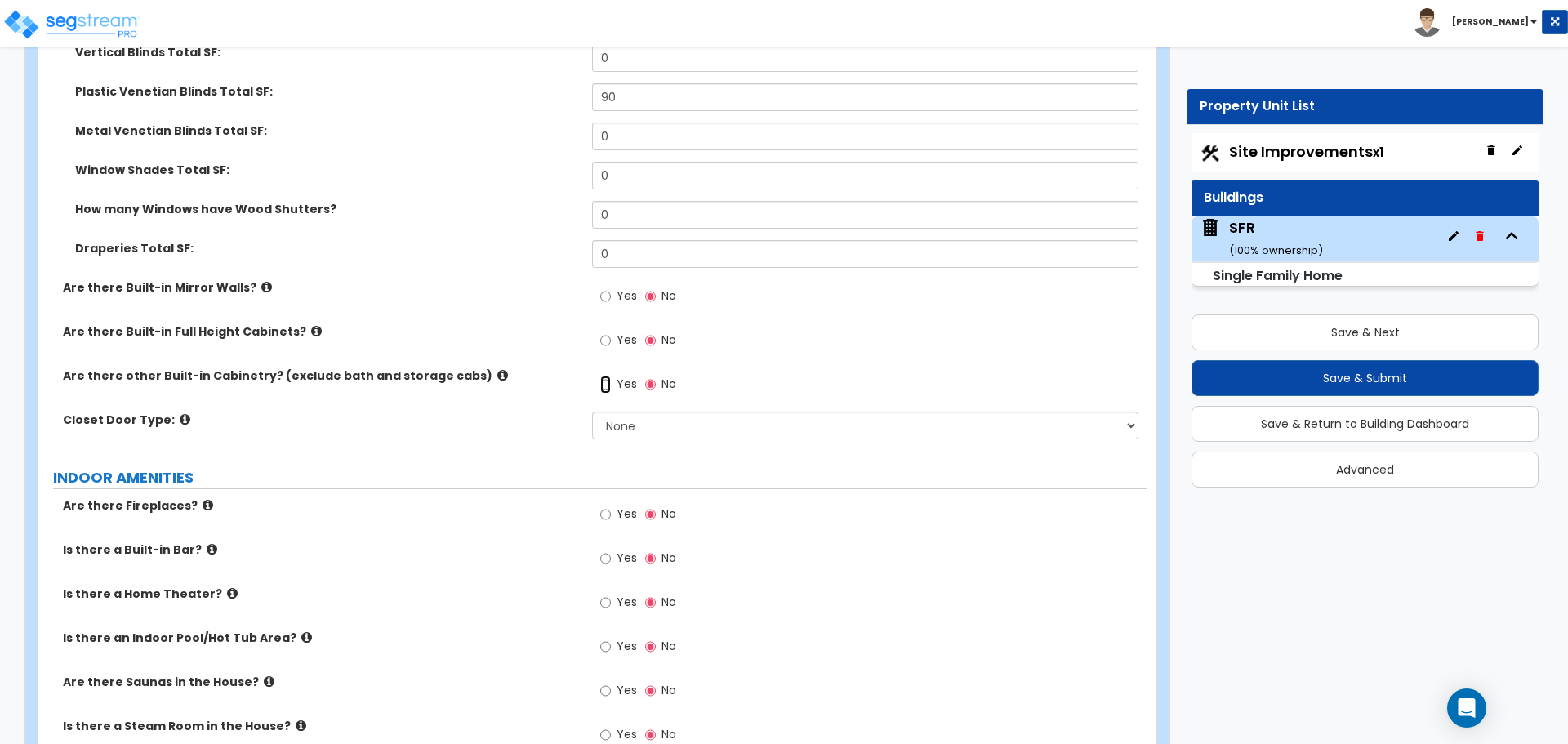
click at [601, 375] on input "Yes" at bounding box center [605, 384] width 11 height 18
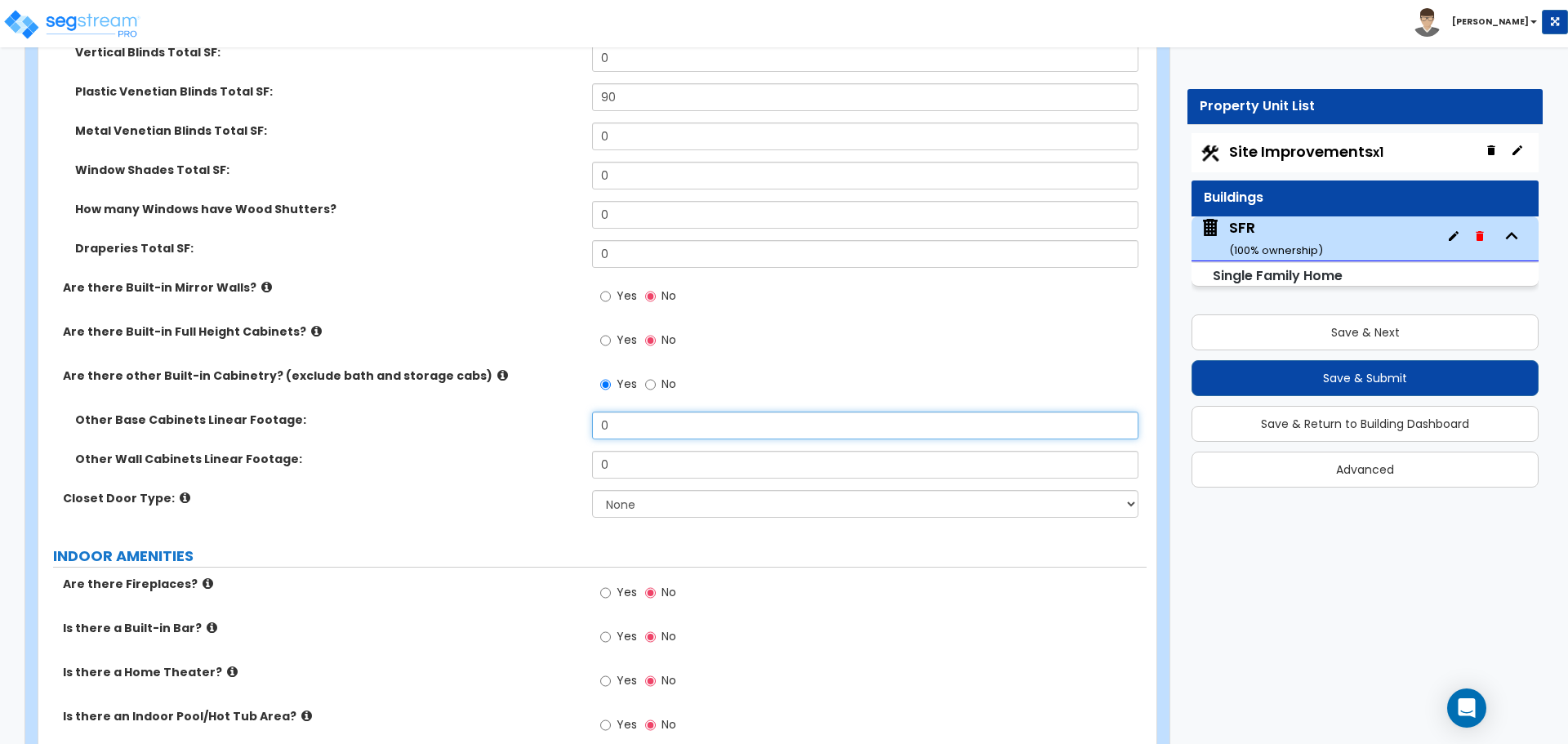
click at [618, 412] on input "0" at bounding box center [865, 426] width 546 height 28
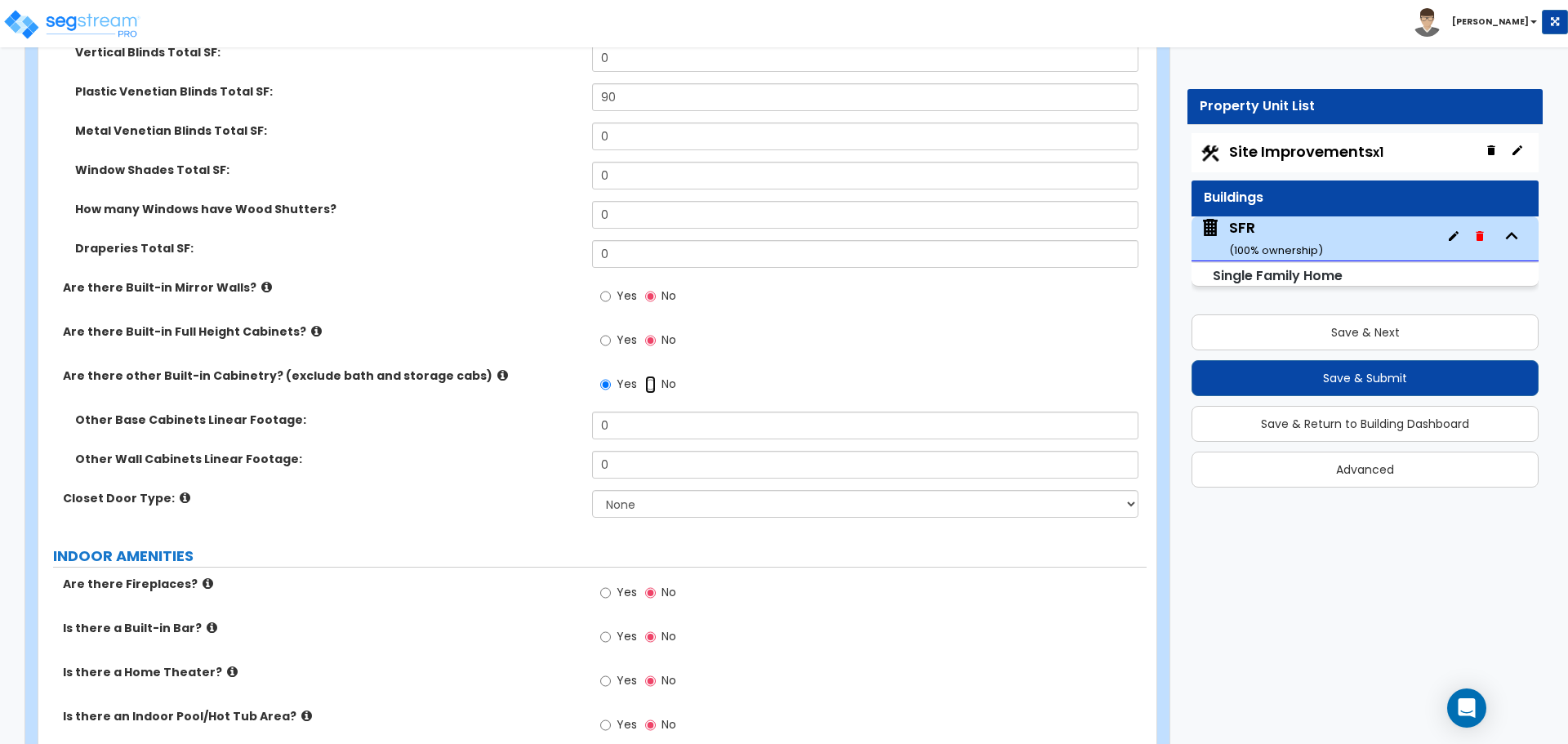
click at [650, 375] on input "No" at bounding box center [650, 384] width 11 height 18
radio input "false"
radio input "true"
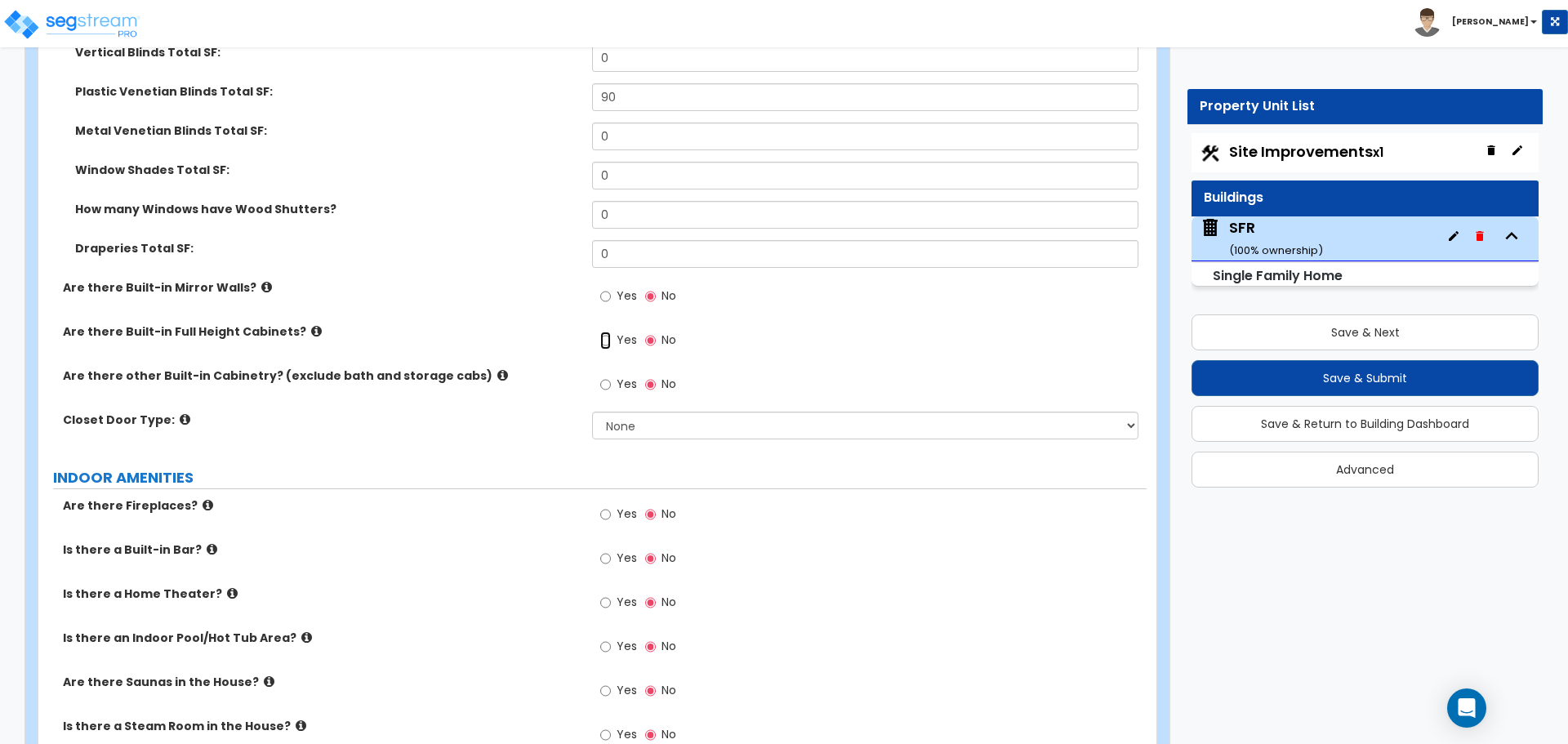
click at [609, 332] on input "Yes" at bounding box center [605, 341] width 11 height 18
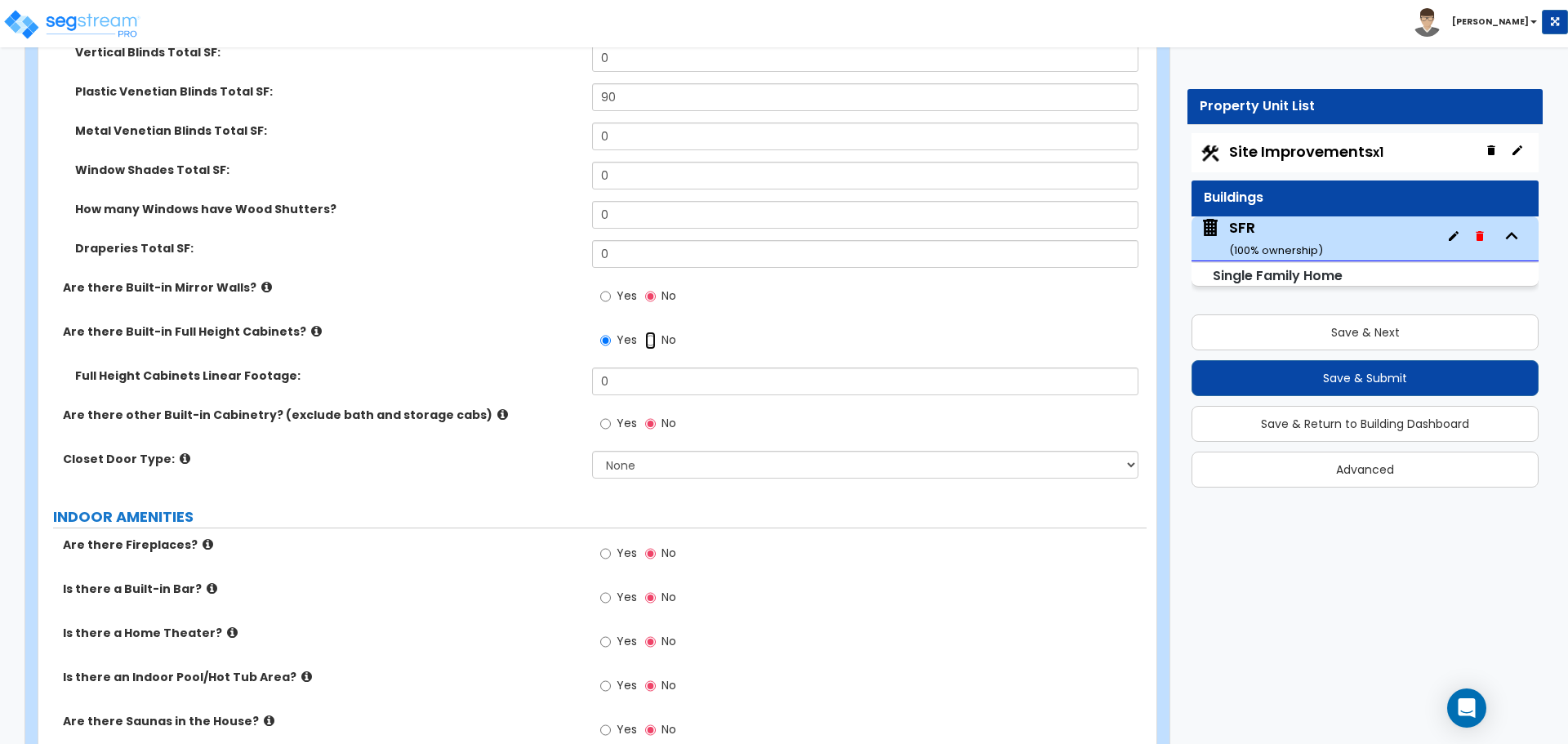
click at [650, 332] on input "No" at bounding box center [650, 341] width 11 height 18
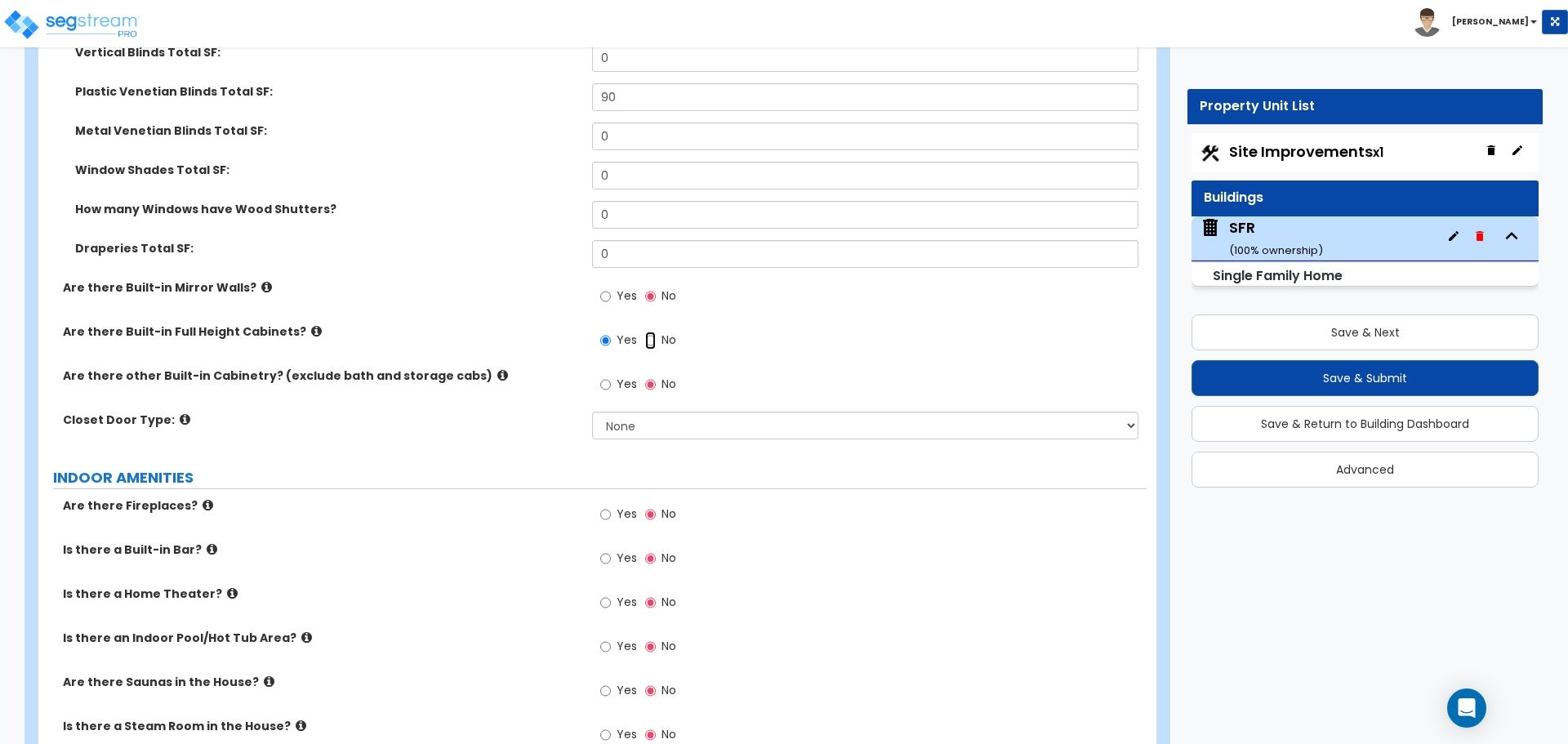
radio input "false"
radio input "true"
click at [599, 375] on div "Yes No" at bounding box center [638, 386] width 93 height 37
click at [606, 375] on input "Yes" at bounding box center [605, 384] width 11 height 18
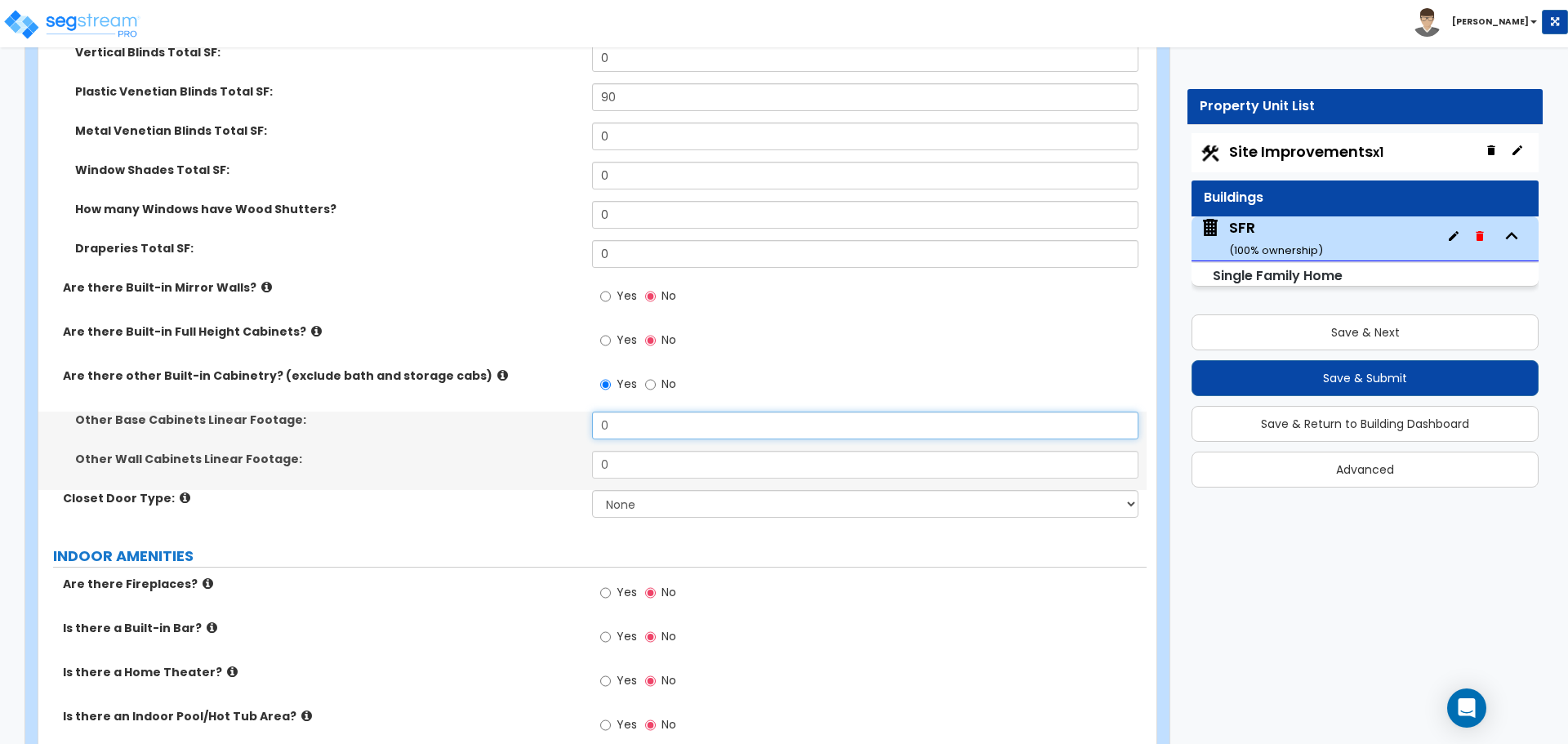
click at [629, 412] on input "0" at bounding box center [865, 426] width 546 height 28
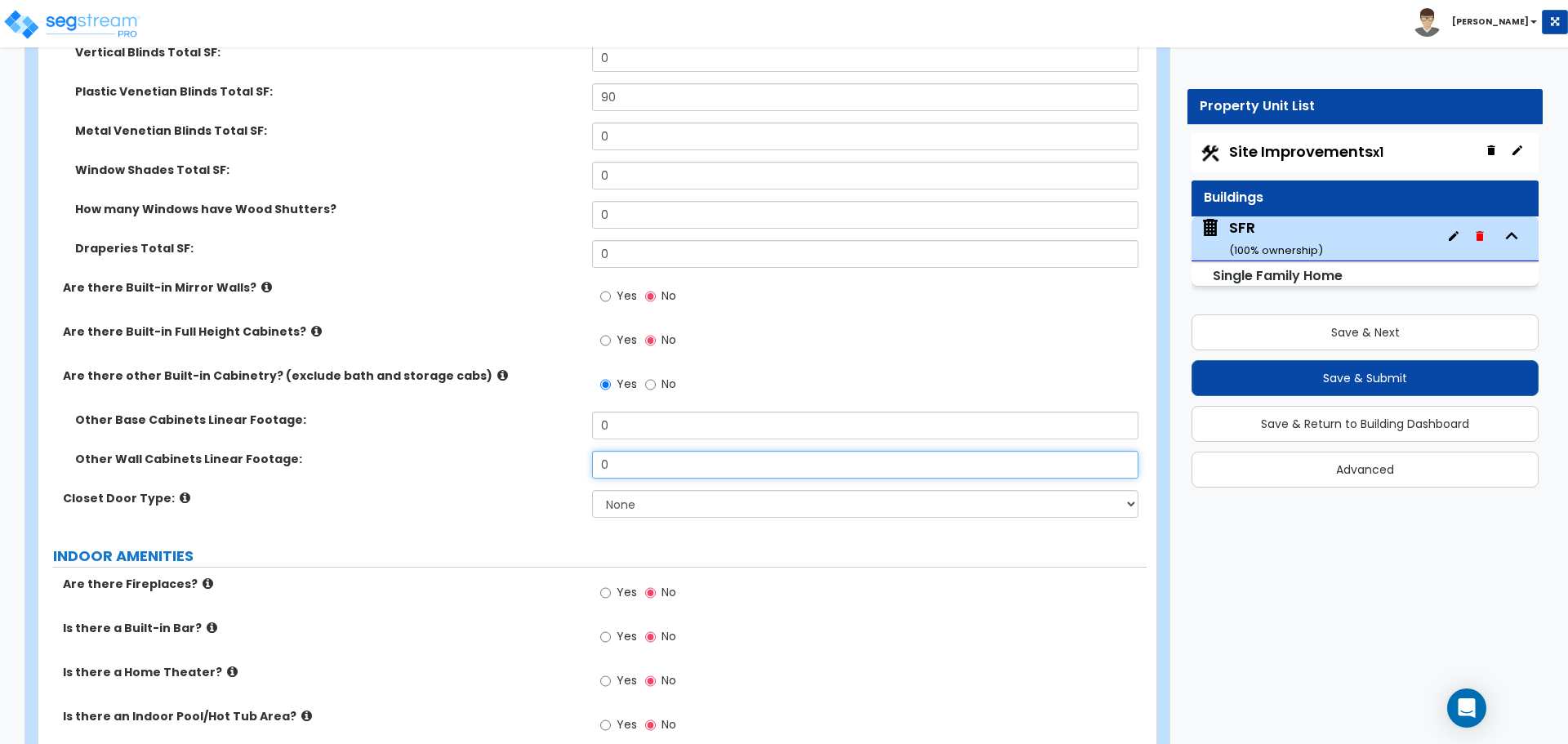
click at [628, 451] on input "0" at bounding box center [865, 465] width 546 height 28
click at [656, 372] on label "No" at bounding box center [660, 386] width 31 height 28
click at [656, 375] on input "No" at bounding box center [650, 384] width 11 height 18
radio input "false"
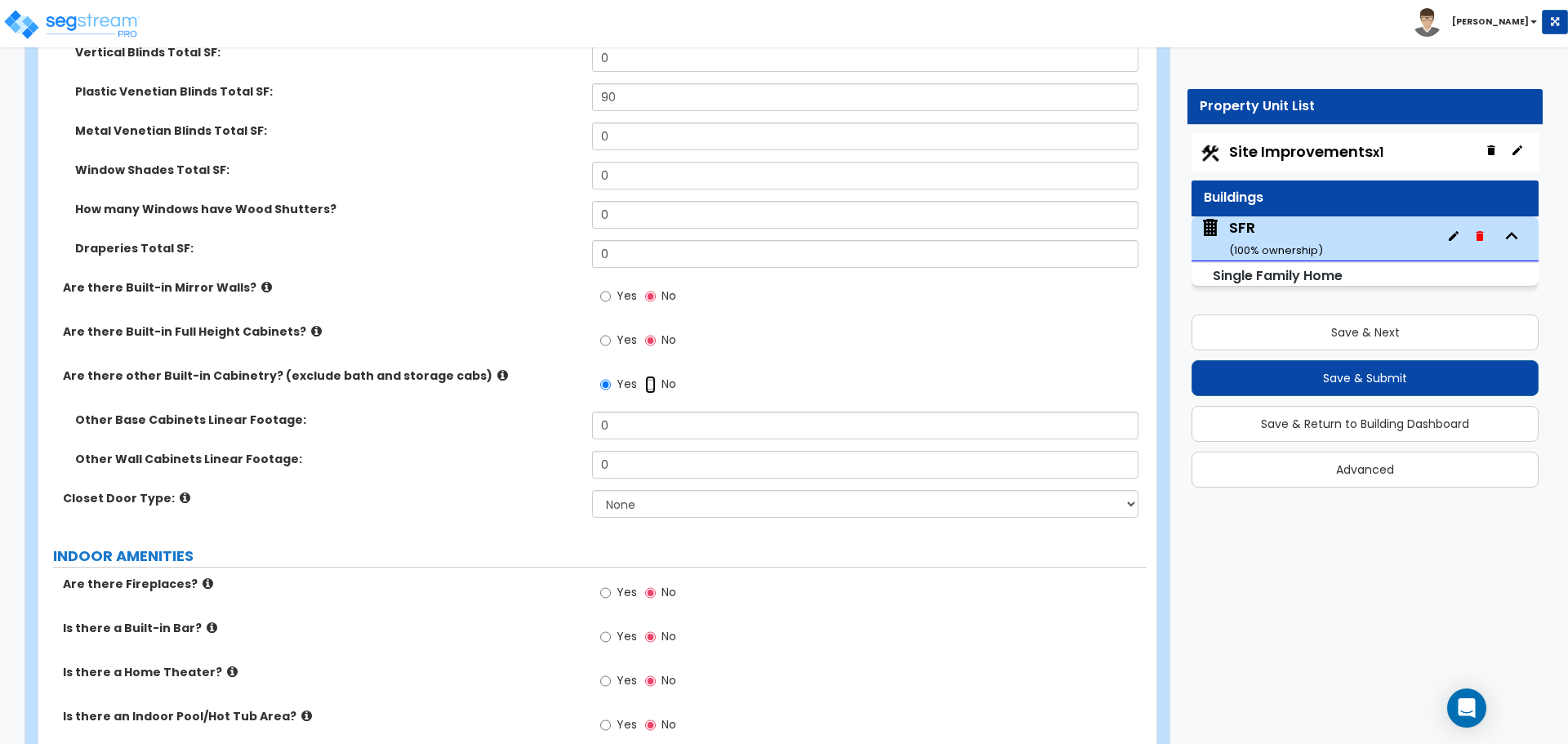
radio input "true"
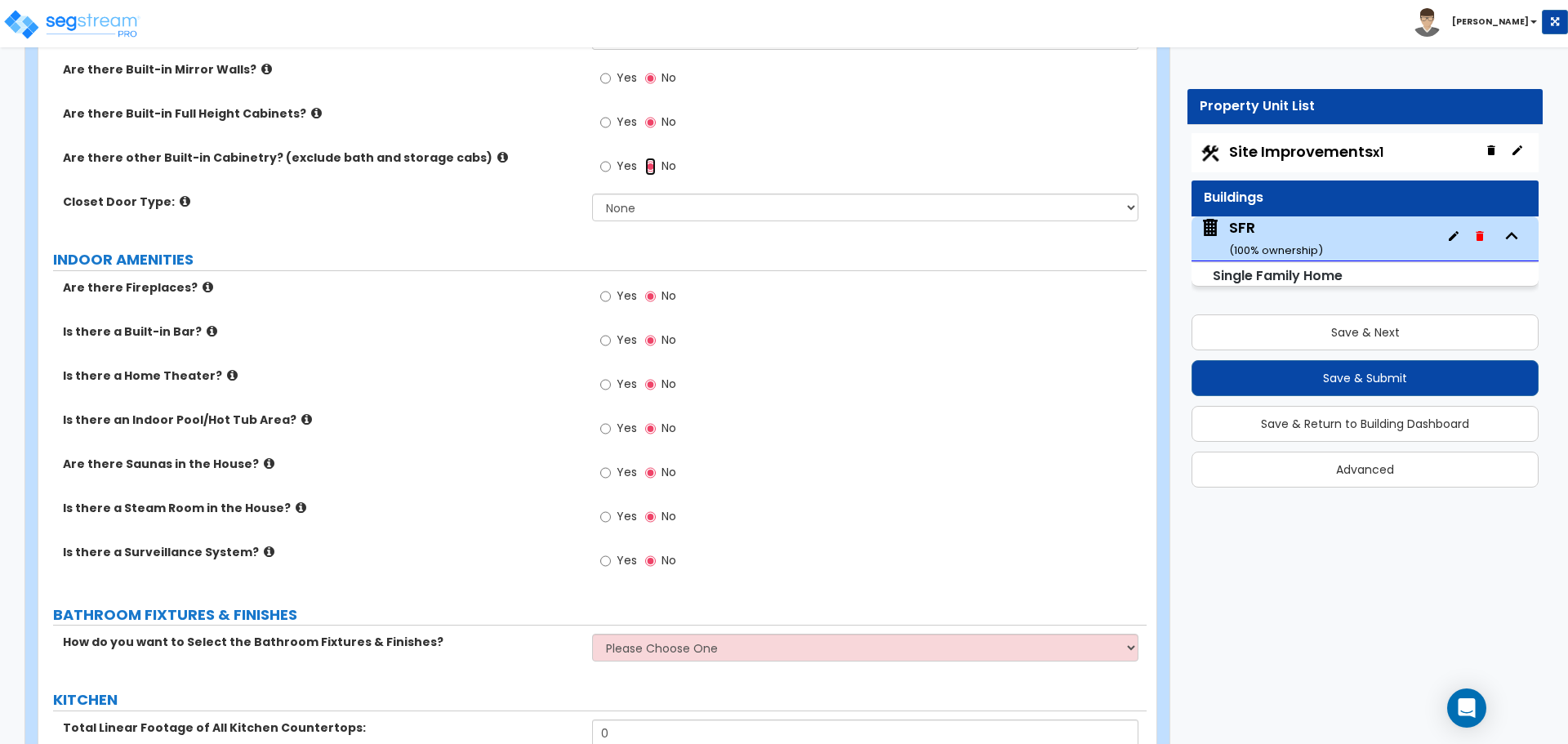
scroll to position [4574, 0]
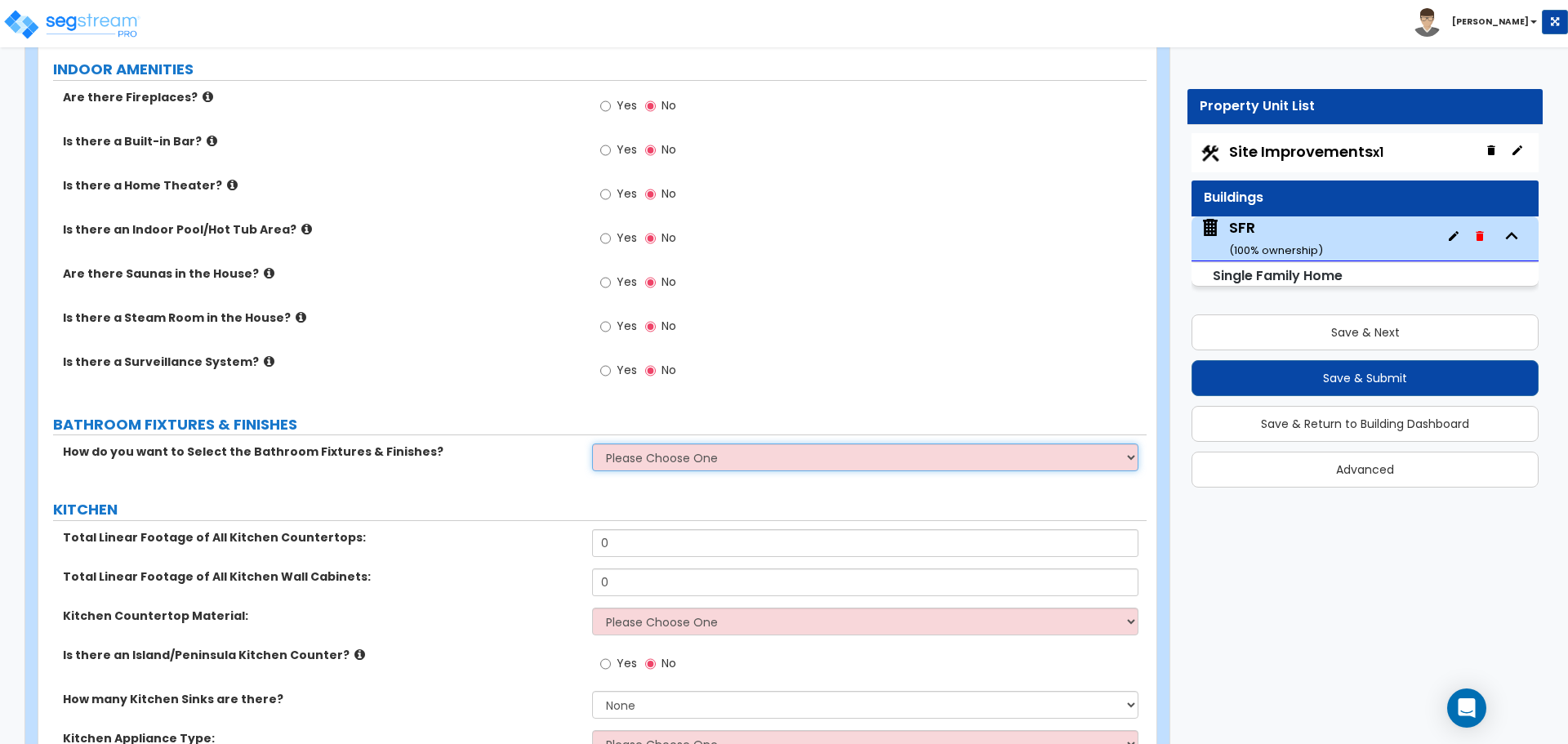
click at [670, 443] on select "Please Choose One I want to Select Fixtures and Finishes only for one Bath and …" at bounding box center [865, 457] width 546 height 28
click at [656, 443] on select "Please Choose One I want to Select Fixtures and Finishes only for one Bath and …" at bounding box center [865, 457] width 546 height 28
click at [646, 446] on select "Please Choose One I want to Select Fixtures and Finishes only for one Bath and …" at bounding box center [865, 457] width 546 height 28
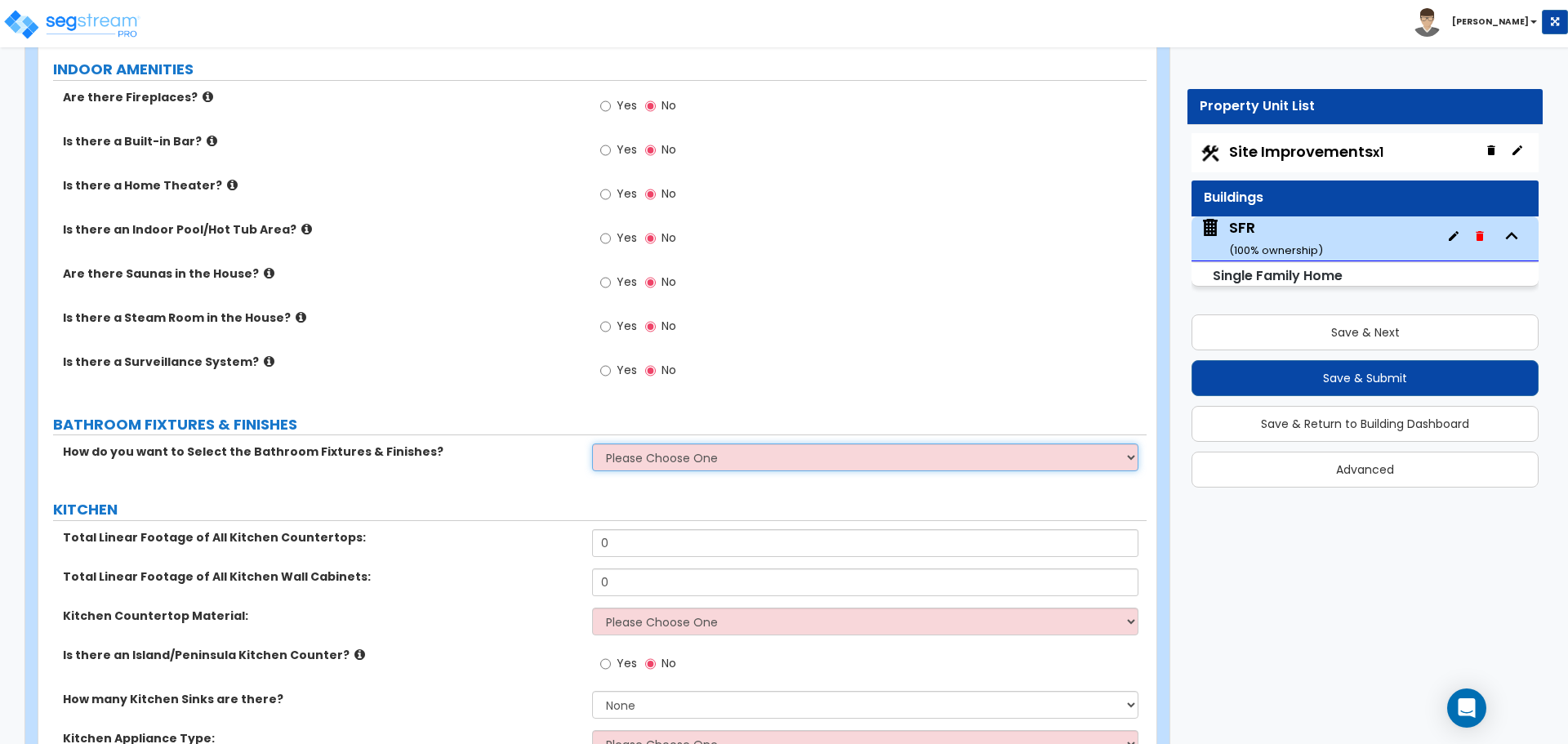
select select "2"
click at [592, 443] on select "Please Choose One I want to Select Fixtures and Finishes only for one Bath and …" at bounding box center [865, 457] width 546 height 28
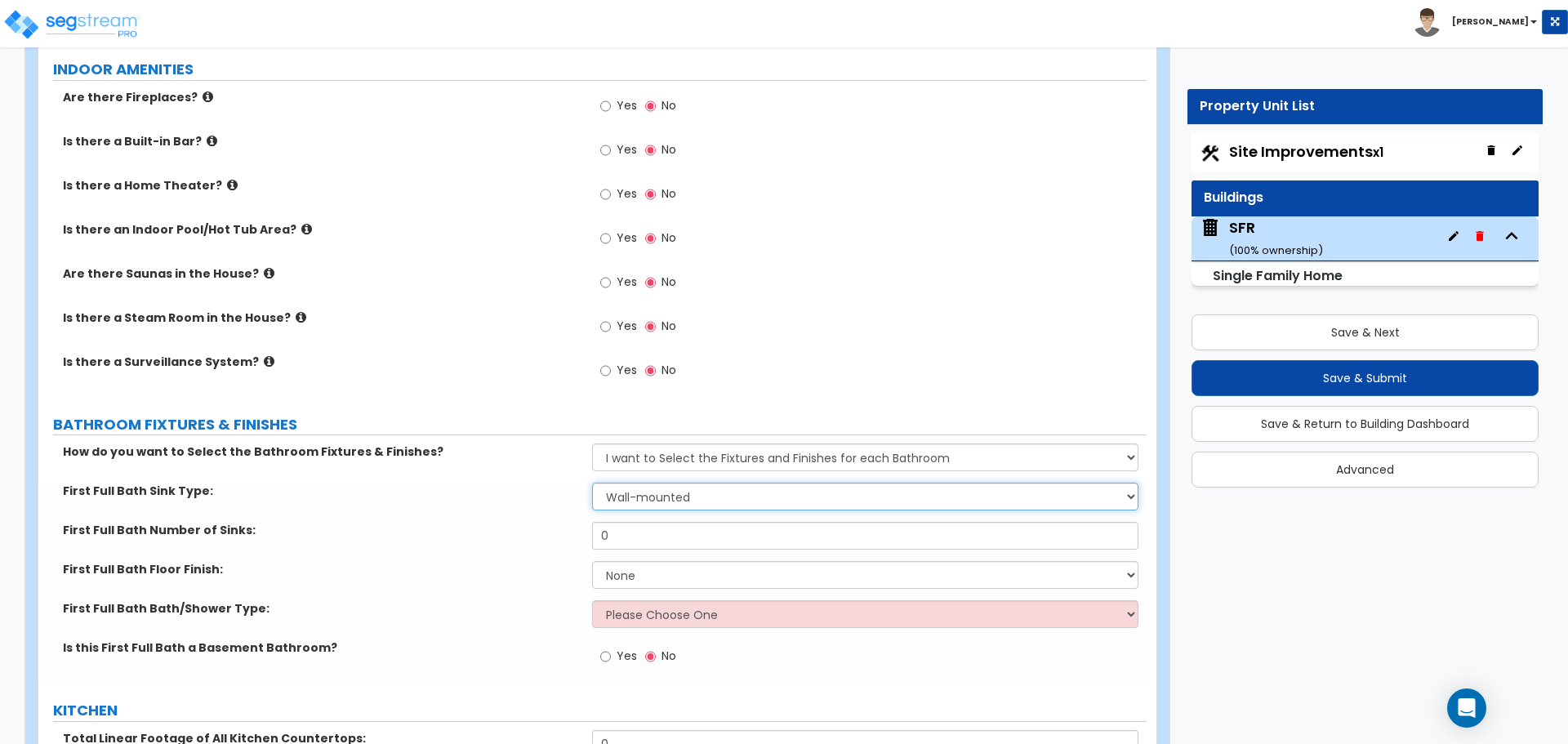
click at [660, 483] on select "Wall-mounted Pedestal-mounted Vanity-mounted" at bounding box center [865, 497] width 546 height 28
drag, startPoint x: 660, startPoint y: 482, endPoint x: 620, endPoint y: 480, distance: 40.0
click at [660, 483] on select "Wall-mounted Pedestal-mounted Vanity-mounted" at bounding box center [865, 497] width 546 height 28
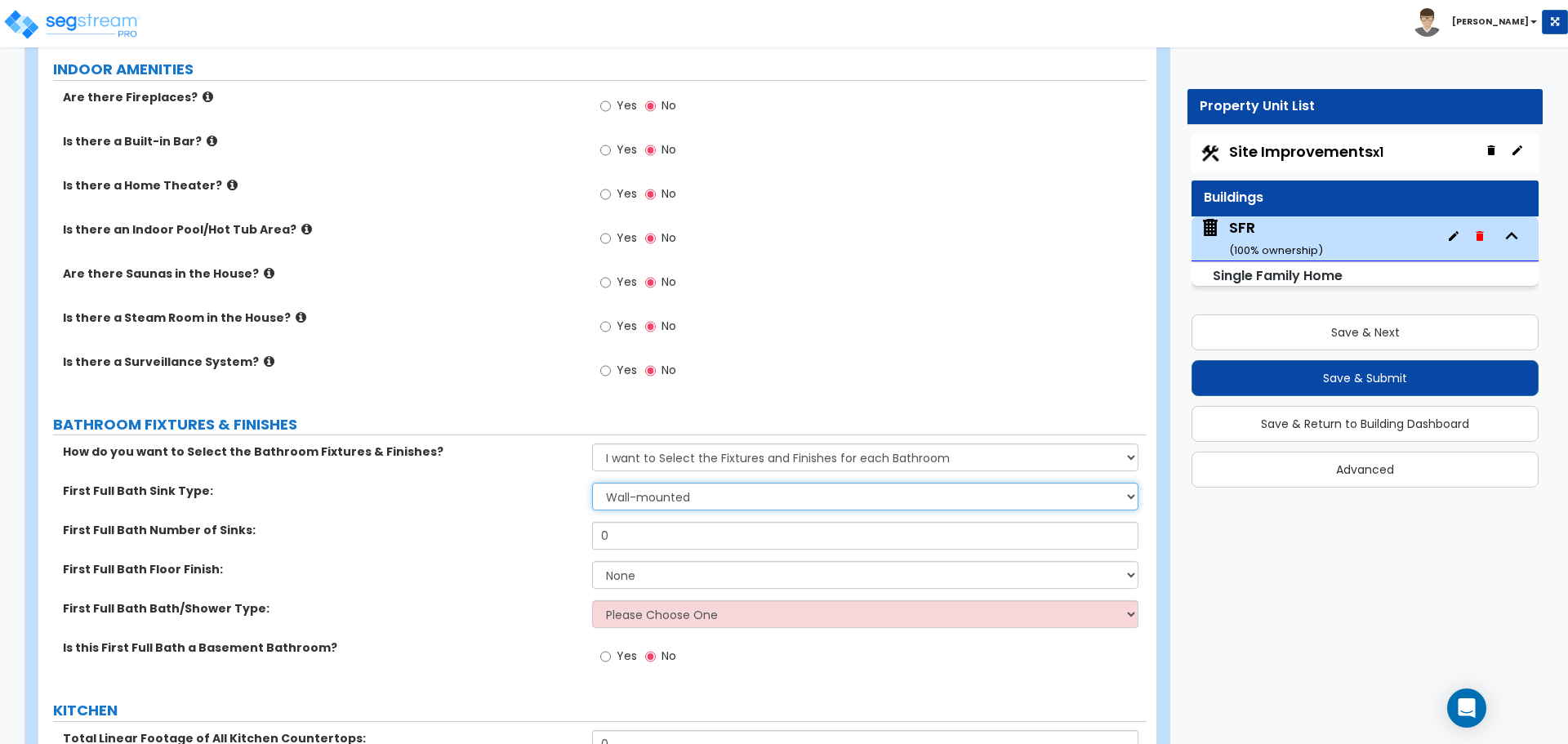
click at [659, 483] on select "Wall-mounted Pedestal-mounted Vanity-mounted" at bounding box center [865, 497] width 546 height 28
select select "3"
click at [592, 483] on select "Wall-mounted Pedestal-mounted Vanity-mounted" at bounding box center [865, 497] width 546 height 28
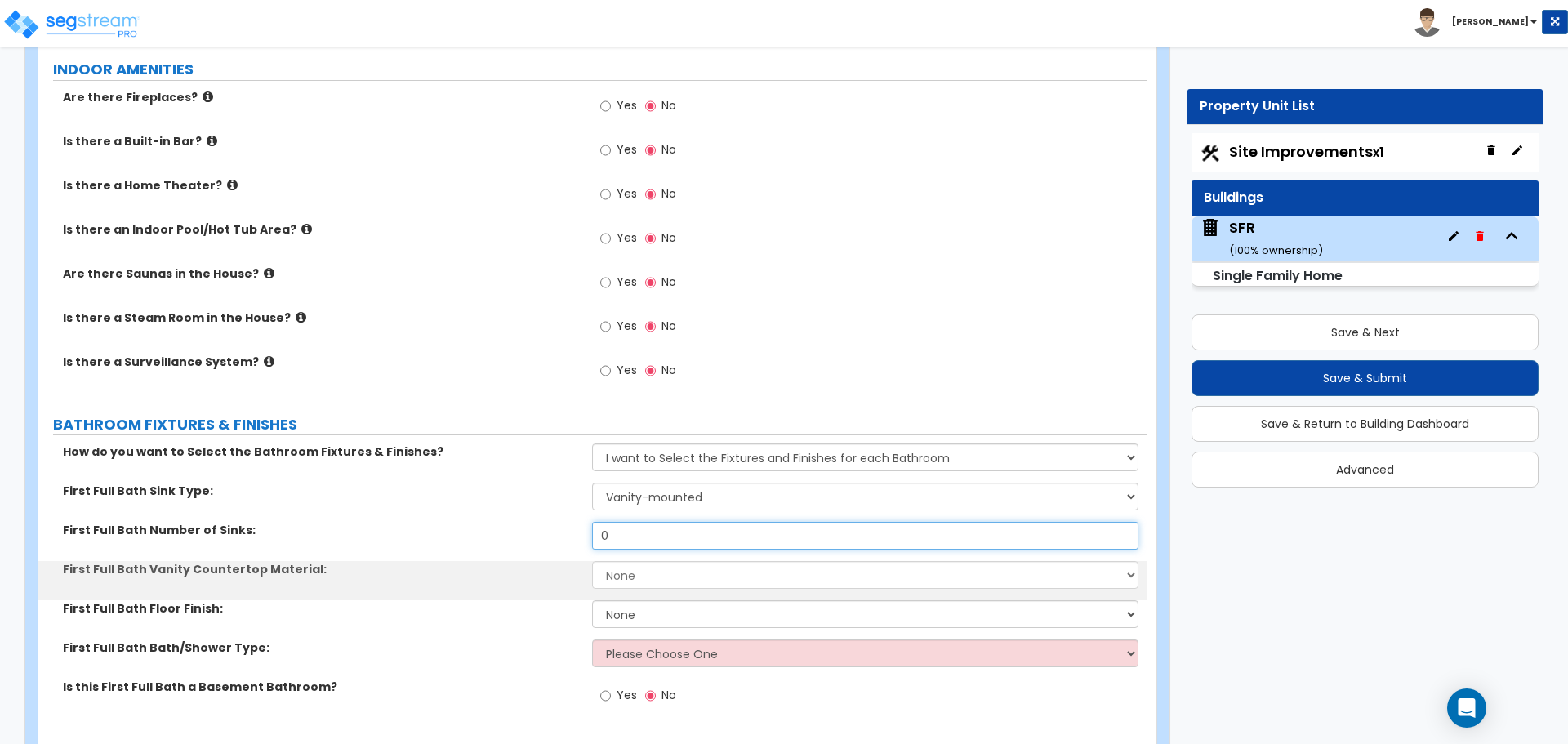
click at [633, 522] on input "0" at bounding box center [865, 536] width 546 height 28
type input "1"
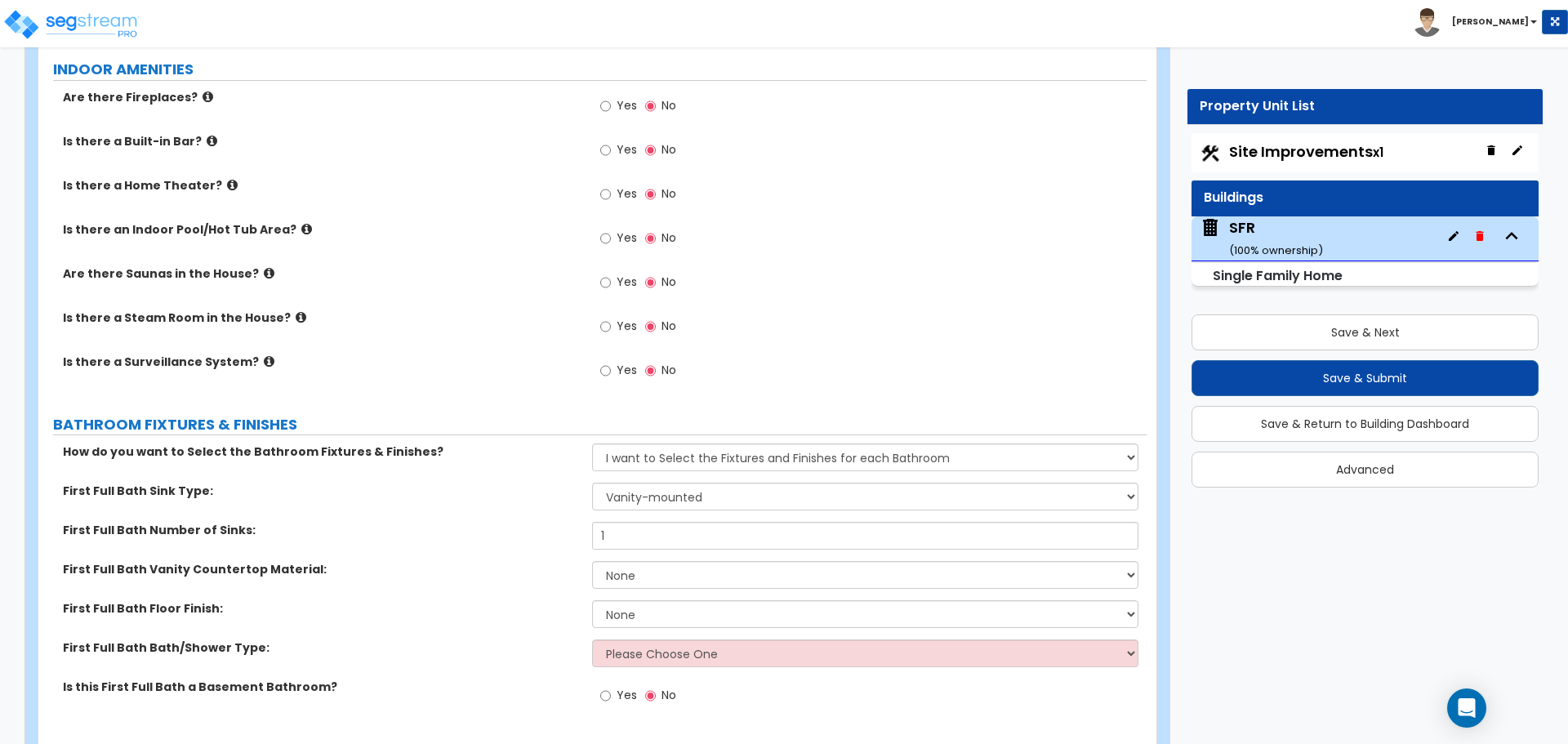
click at [579, 541] on div "First Full Bath Number of Sinks: 1" at bounding box center [592, 542] width 1108 height 39
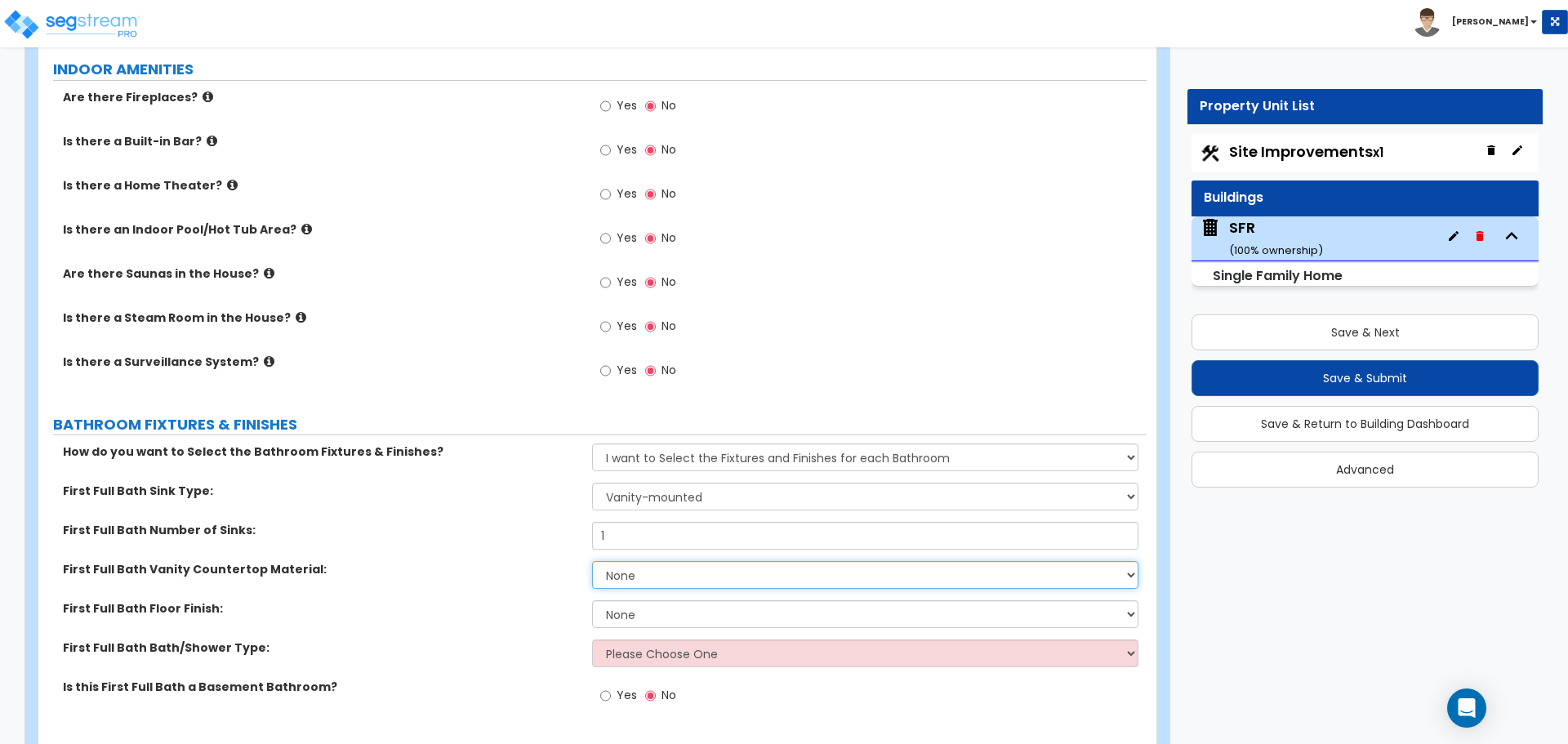
click at [652, 561] on select "None Plastic Laminate Solid Surface Stone Quartz Marble Tile Wood Stainless Ste…" at bounding box center [865, 575] width 546 height 28
select select "1"
click at [592, 561] on select "None Plastic Laminate Solid Surface Stone Quartz Marble Tile Wood Stainless Ste…" at bounding box center [865, 575] width 546 height 28
click at [625, 600] on select "None Tile Flooring Hardwood Flooring Resilient Laminate Flooring VCT Flooring S…" at bounding box center [865, 614] width 546 height 28
select select "3"
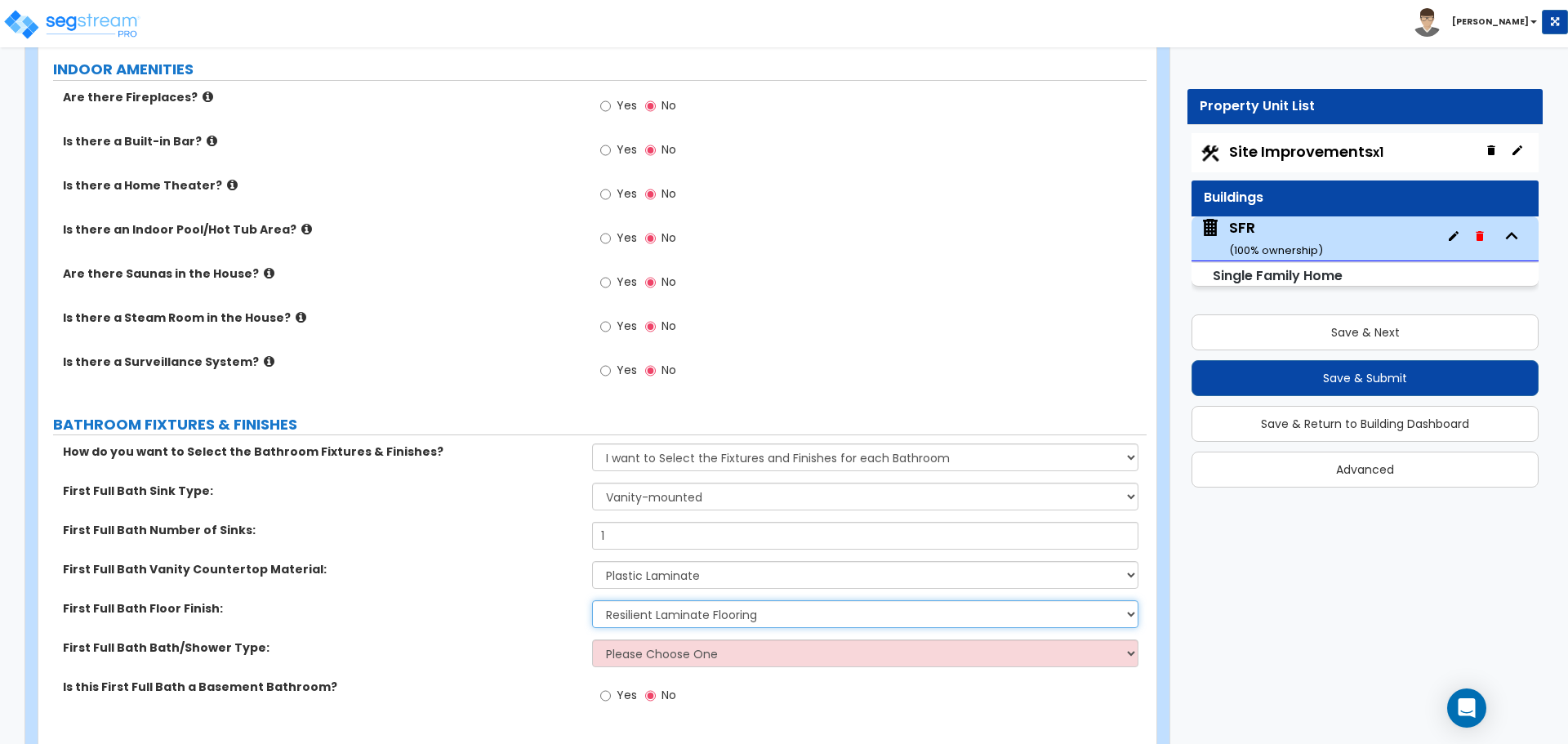
click at [592, 600] on select "None Tile Flooring Hardwood Flooring Resilient Laminate Flooring VCT Flooring S…" at bounding box center [865, 614] width 546 height 28
click at [660, 640] on select "Please Choose One Standalone Shower Bathtub - Shower Combo" at bounding box center [865, 653] width 546 height 28
select select "2"
click at [592, 640] on select "Please Choose One Standalone Shower Bathtub - Shower Combo" at bounding box center [865, 653] width 546 height 28
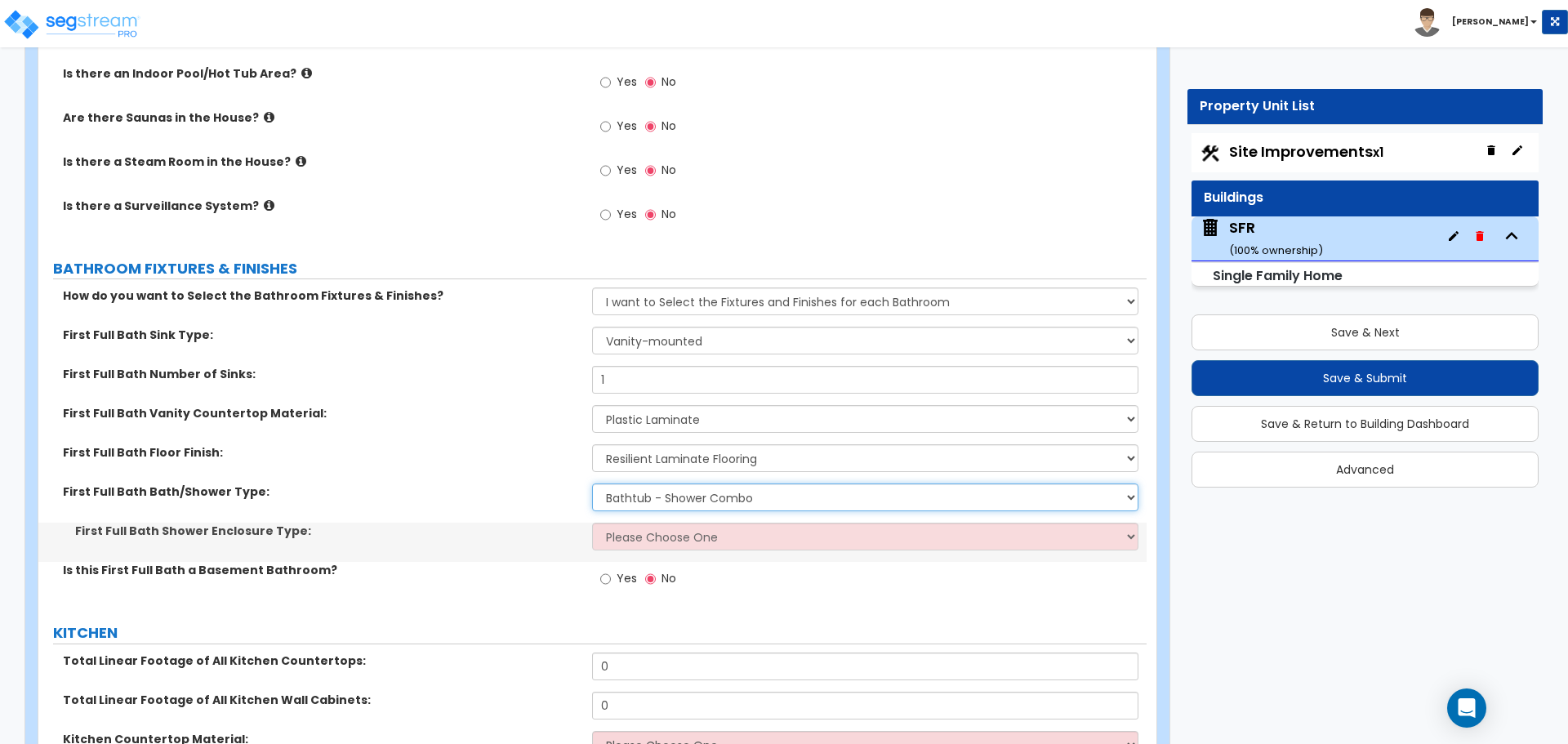
scroll to position [4738, 0]
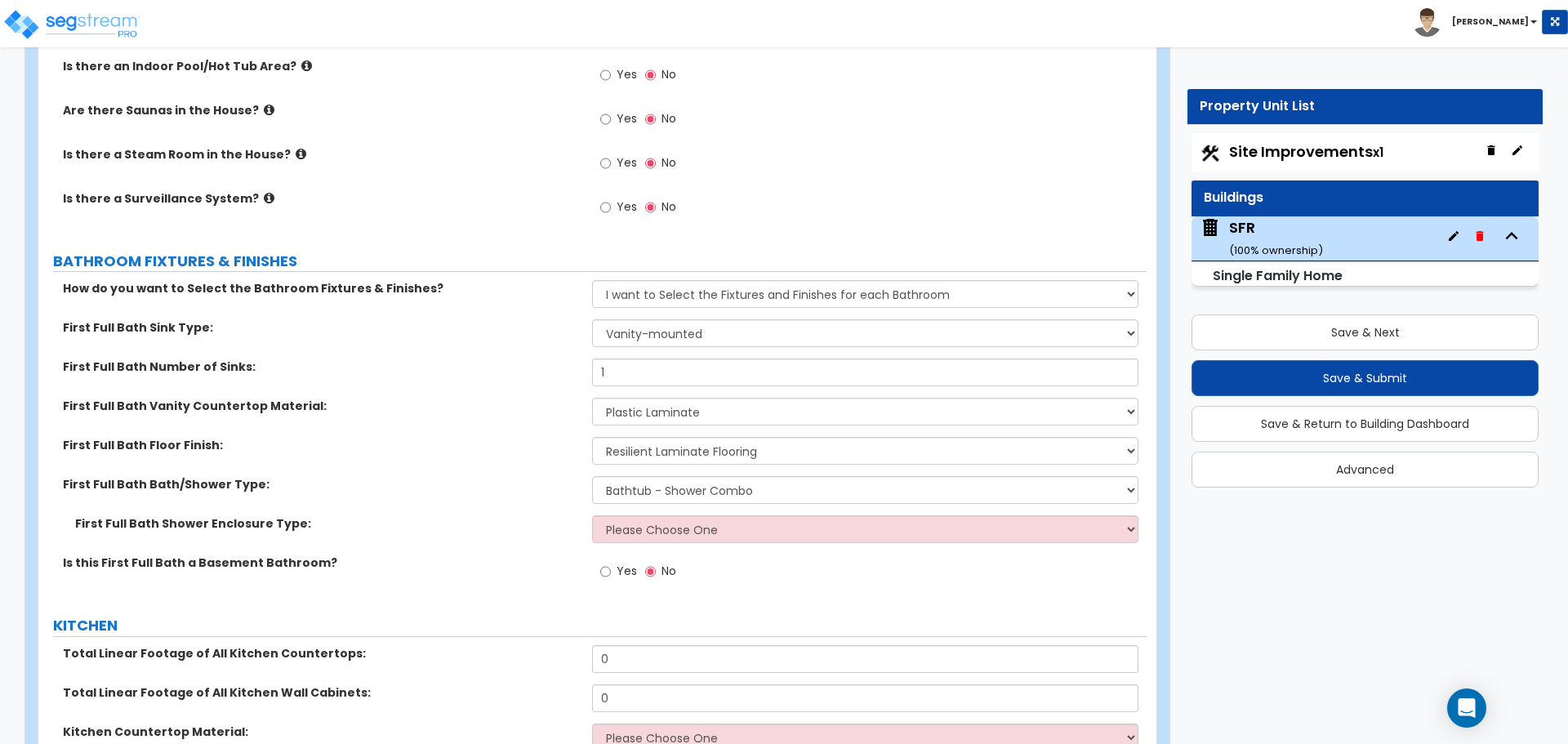
click at [680, 528] on div "First Full Bath Shower Enclosure Type: Please Choose One Curtain & Rod Glass Sl…" at bounding box center [592, 535] width 1108 height 39
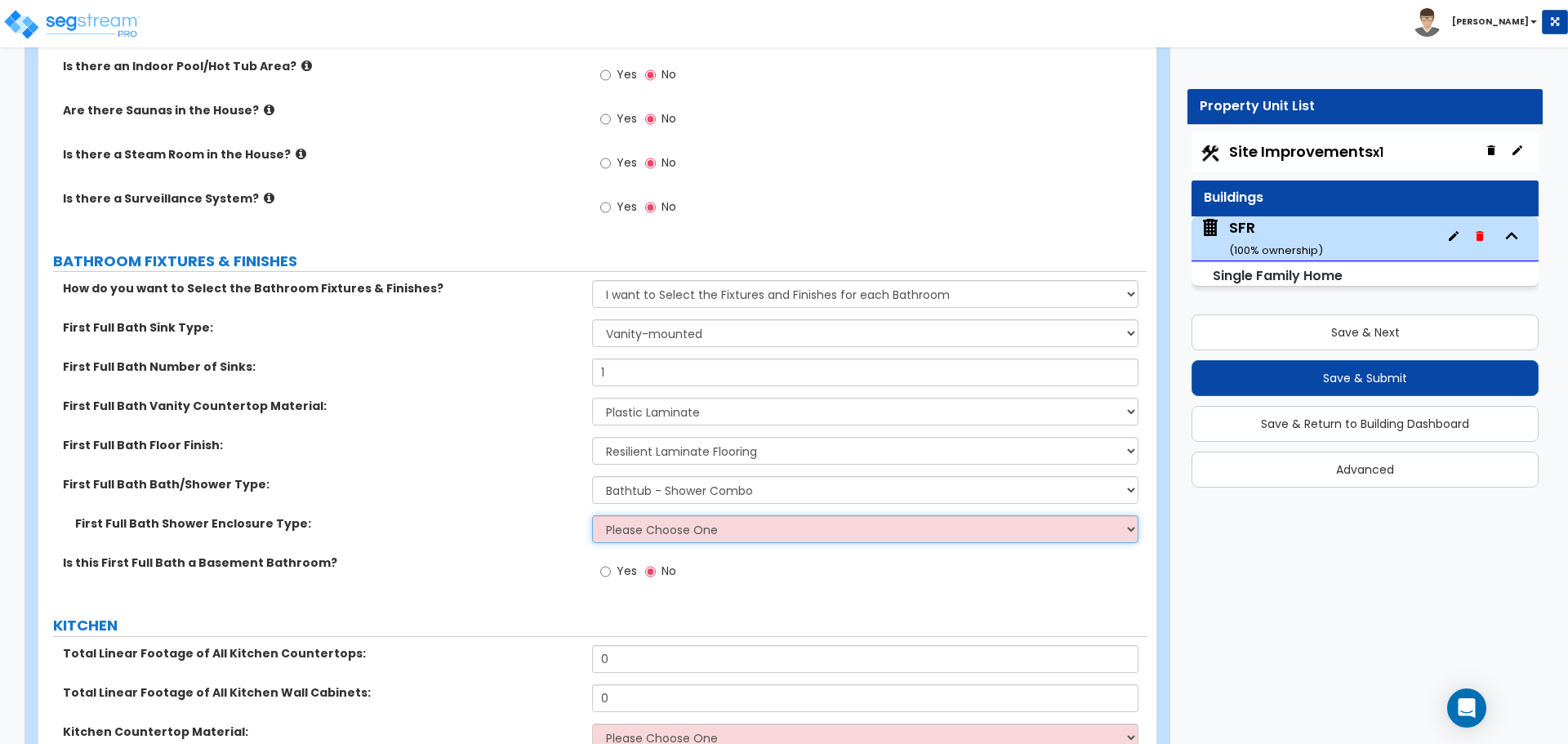
click at [682, 521] on select "Please Choose One Curtain & Rod Glass Sliding Doors Glass Hinged Doors" at bounding box center [865, 529] width 546 height 28
select select "1"
click at [592, 515] on select "Please Choose One Curtain & Rod Glass Sliding Doors Glass Hinged Doors" at bounding box center [865, 529] width 546 height 28
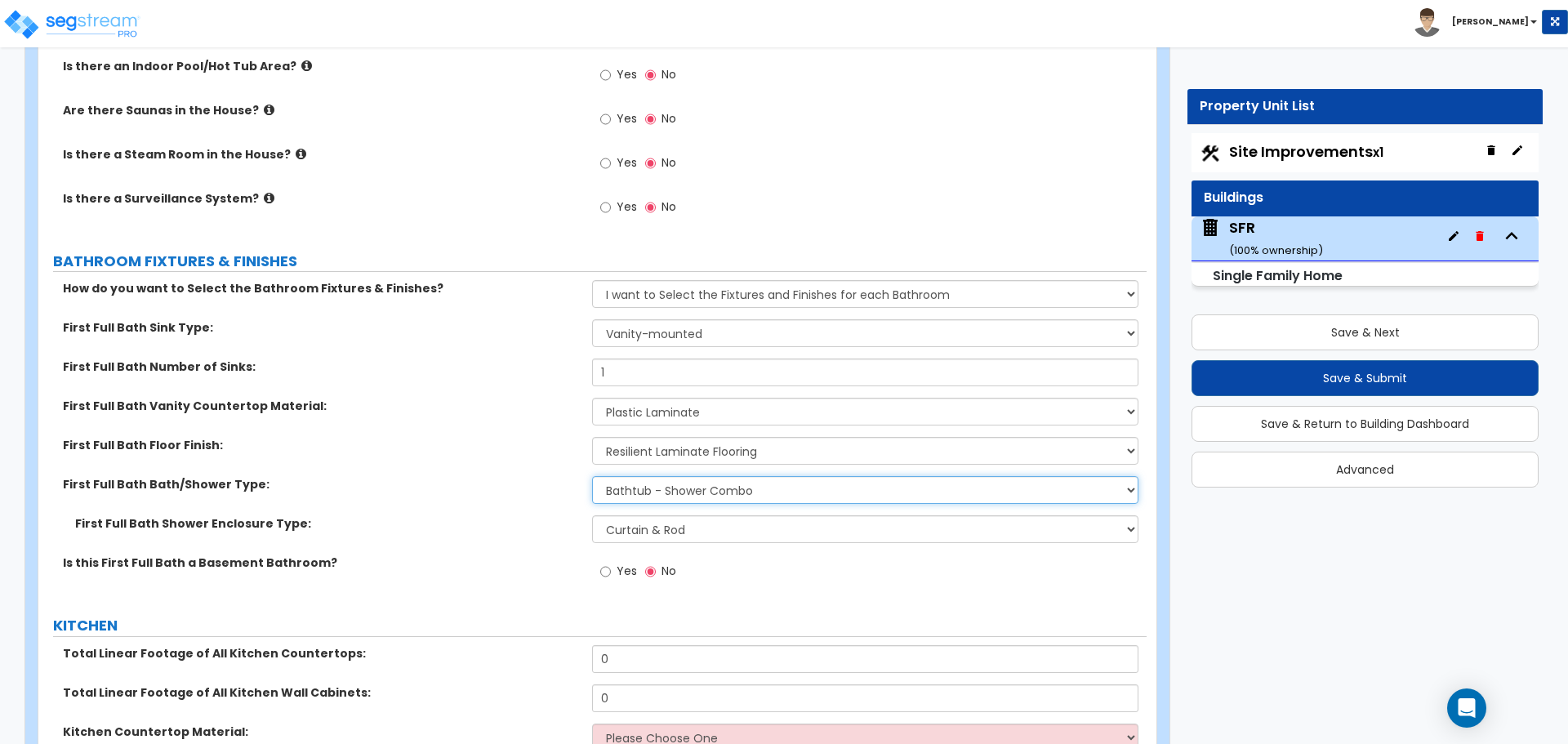
click at [666, 476] on select "Please Choose One Standalone Shower Bathtub - Shower Combo" at bounding box center [865, 490] width 546 height 28
select select "1"
click at [592, 476] on select "Please Choose One Standalone Shower Bathtub - Shower Combo" at bounding box center [865, 490] width 546 height 28
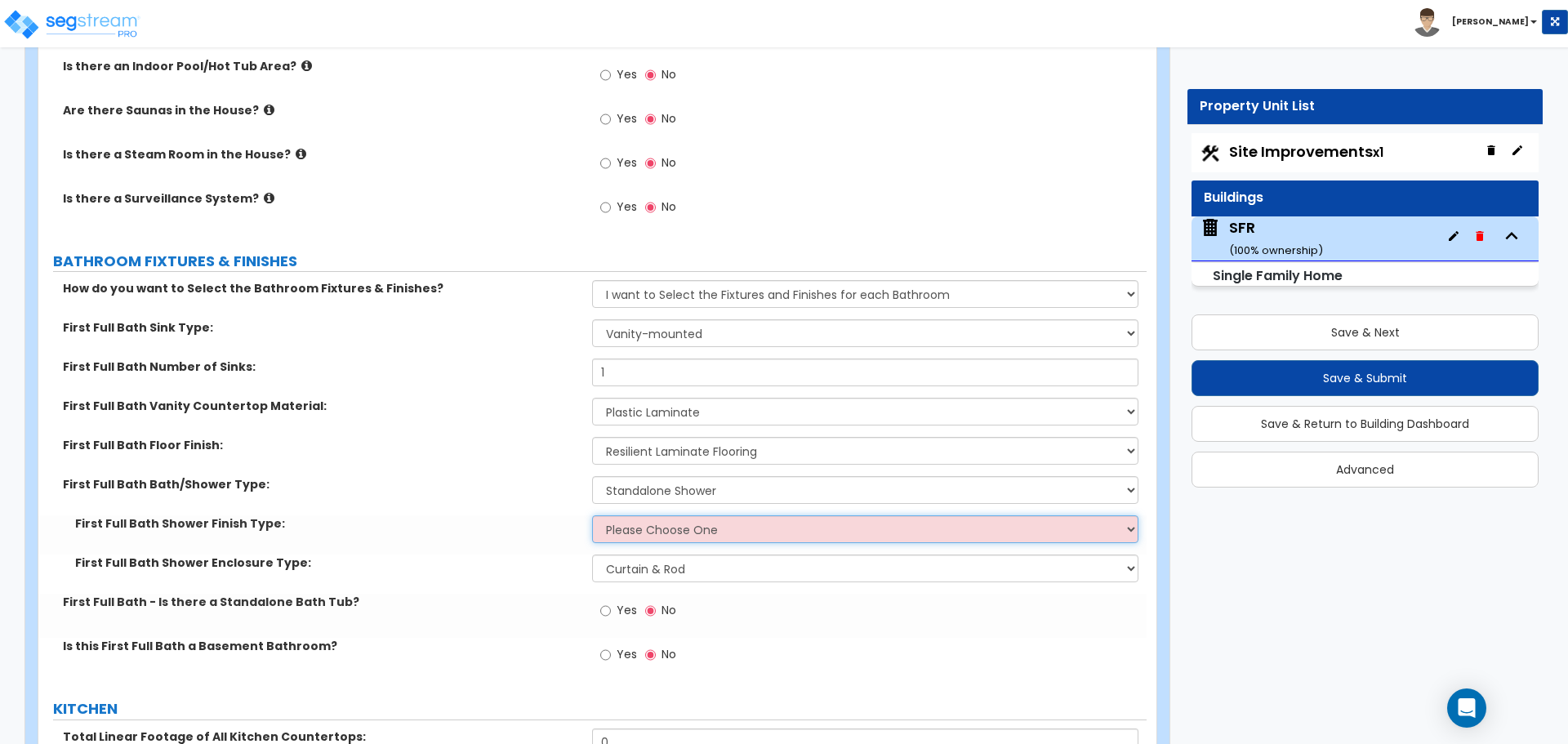
click at [647, 515] on select "Please Choose One Plastic Tile Stone" at bounding box center [865, 529] width 546 height 28
select select "1"
click at [592, 515] on select "Please Choose One Plastic Tile Stone" at bounding box center [865, 529] width 546 height 28
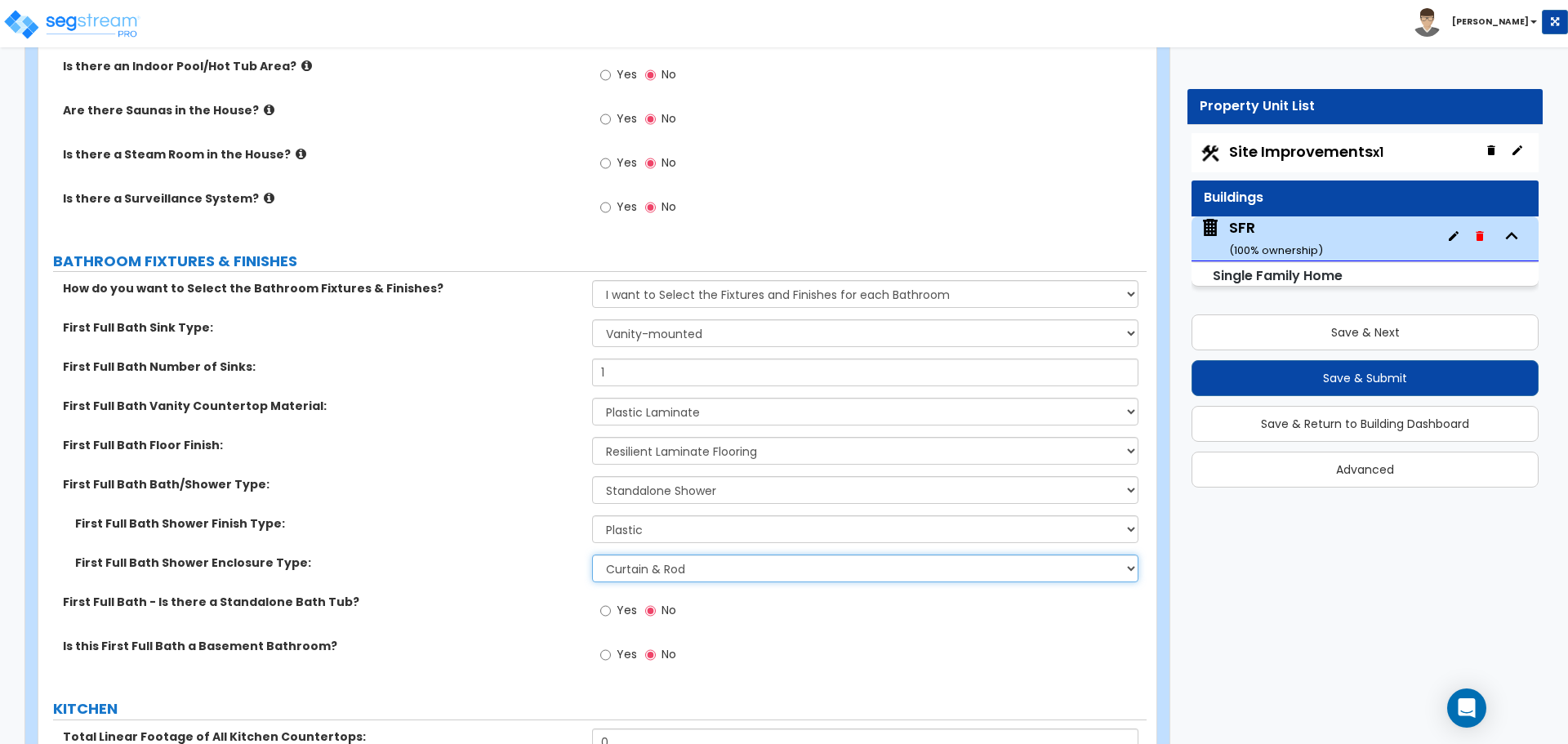
click at [638, 555] on select "Please Choose One Curtain & Rod Glass Sliding Doors Glass Hinged Doors" at bounding box center [865, 569] width 546 height 28
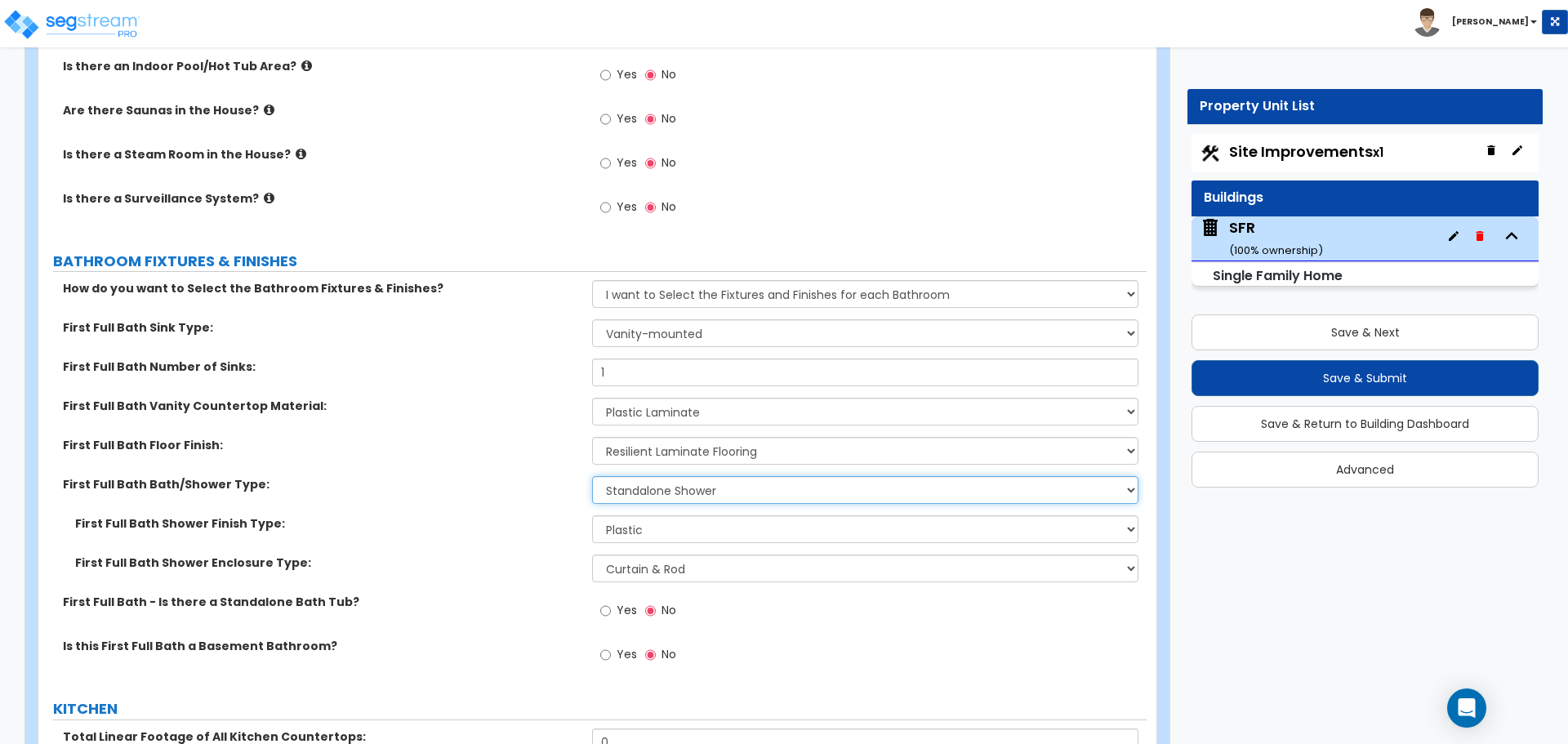
click at [668, 487] on select "Please Choose One Standalone Shower Bathtub - Shower Combo" at bounding box center [865, 490] width 546 height 28
select select "2"
click at [592, 476] on select "Please Choose One Standalone Shower Bathtub - Shower Combo" at bounding box center [865, 490] width 546 height 28
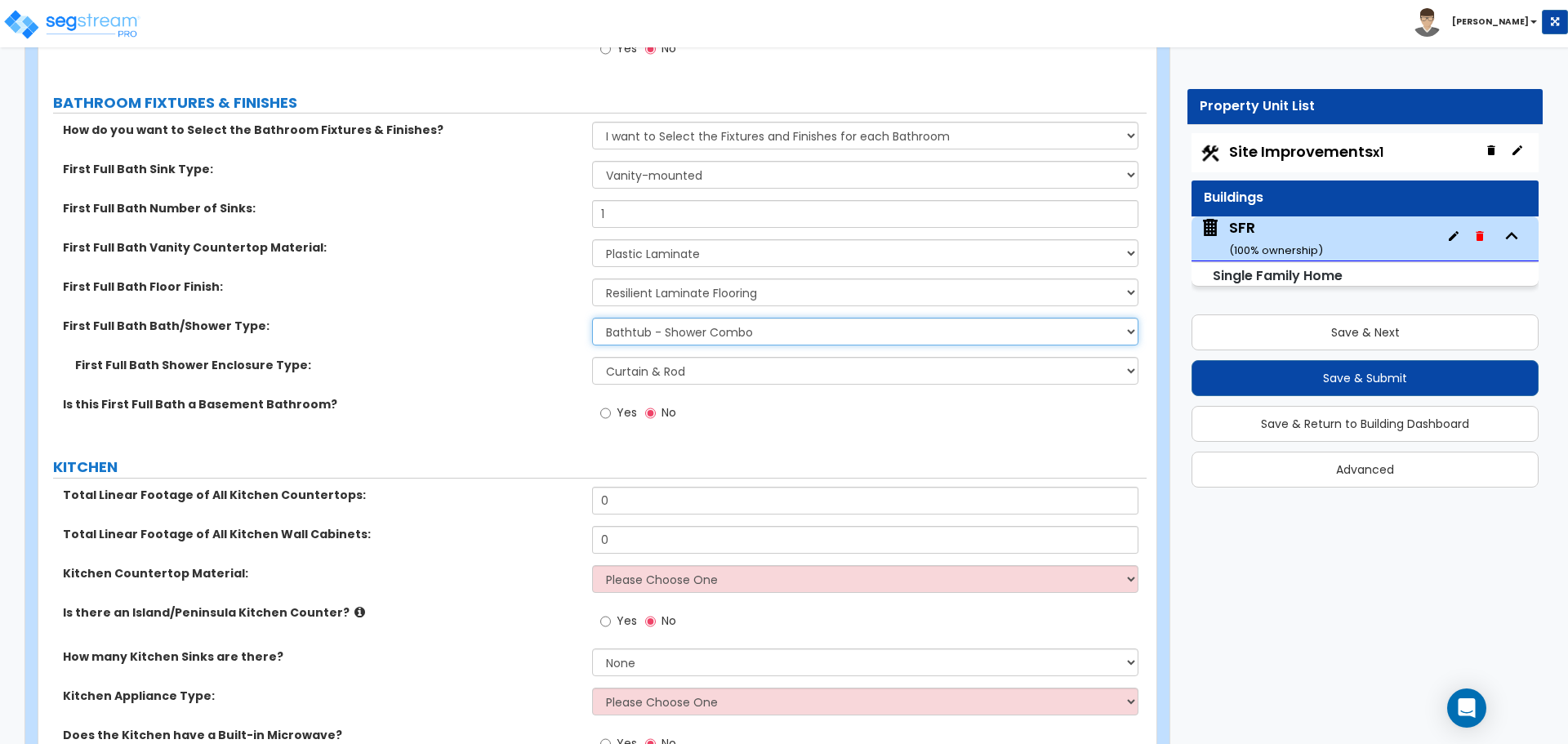
scroll to position [4902, 0]
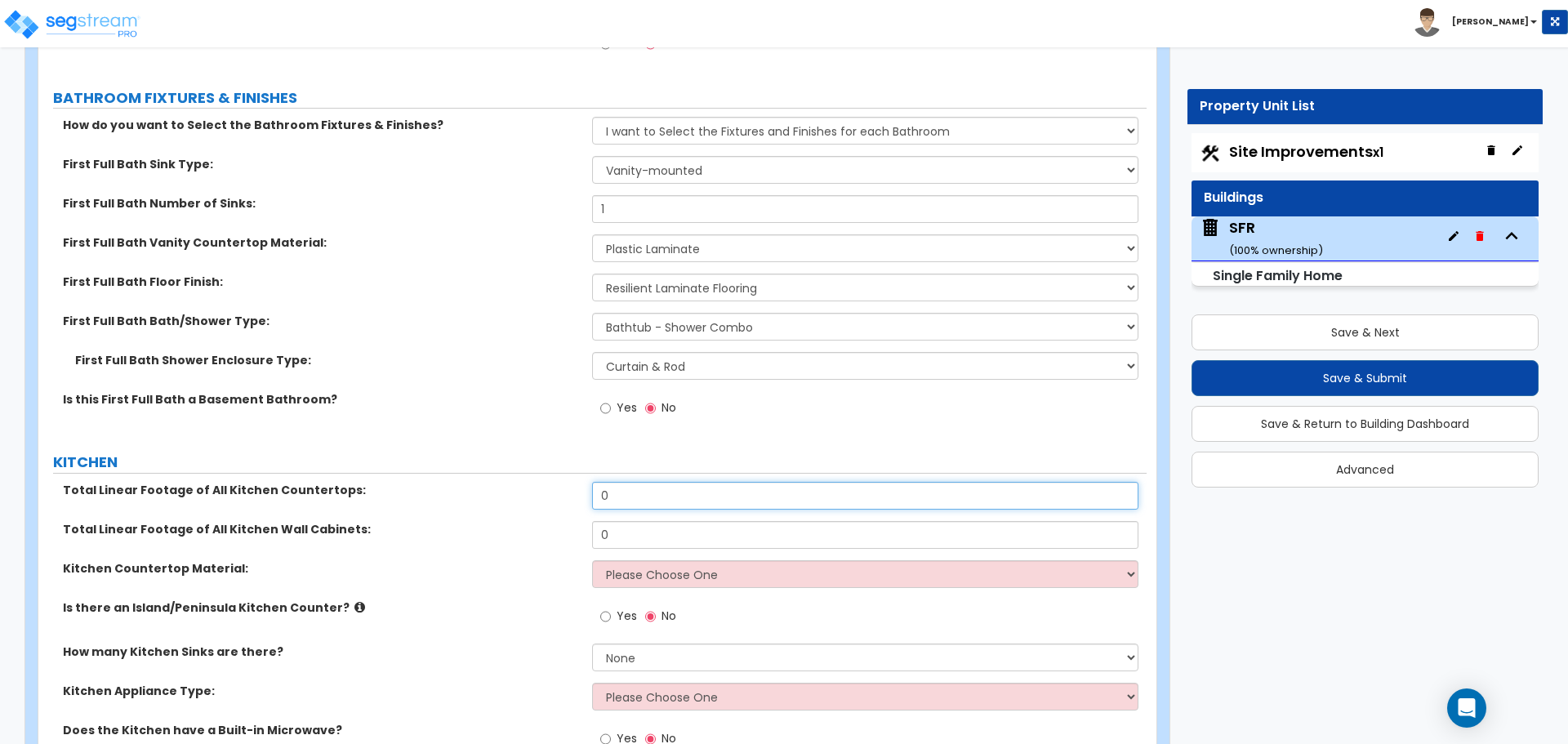
click at [604, 482] on input "0" at bounding box center [865, 496] width 546 height 28
click at [621, 482] on input "0" at bounding box center [865, 496] width 546 height 28
type input "11"
click at [632, 523] on input "0" at bounding box center [865, 535] width 546 height 28
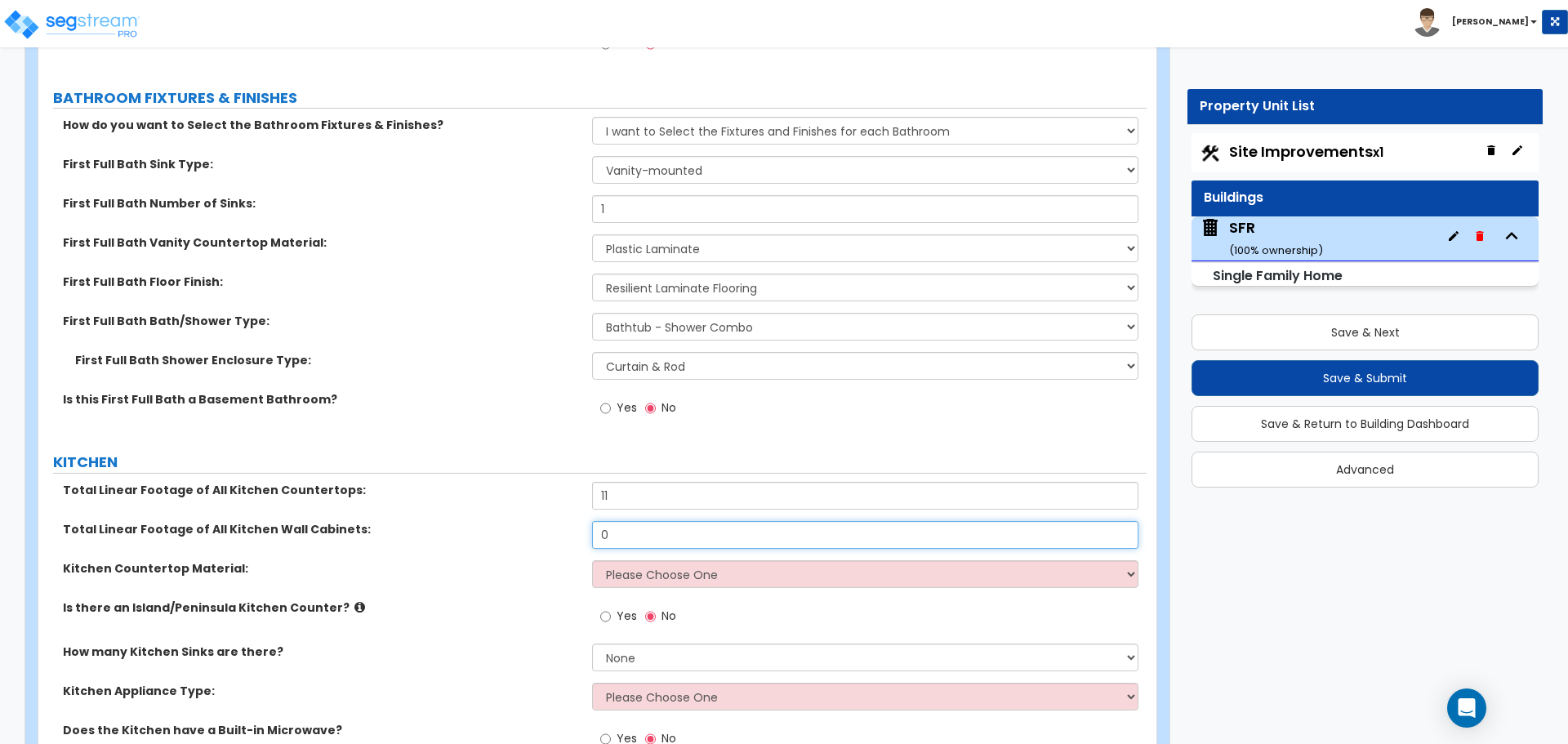
click at [629, 523] on input "0" at bounding box center [865, 535] width 546 height 28
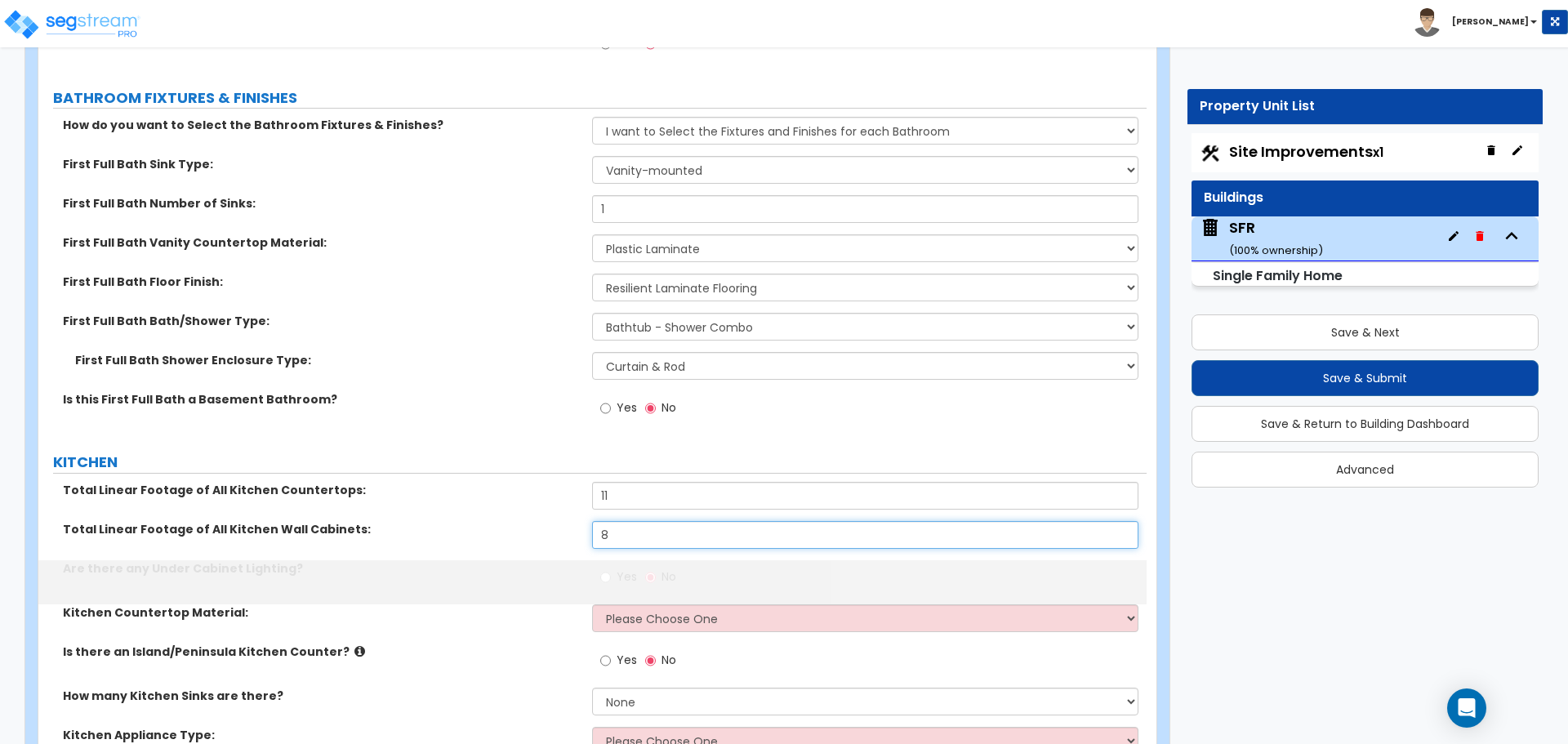
type input "8"
click at [542, 521] on label "Total Linear Footage of All Kitchen Wall Cabinets:" at bounding box center [321, 529] width 517 height 17
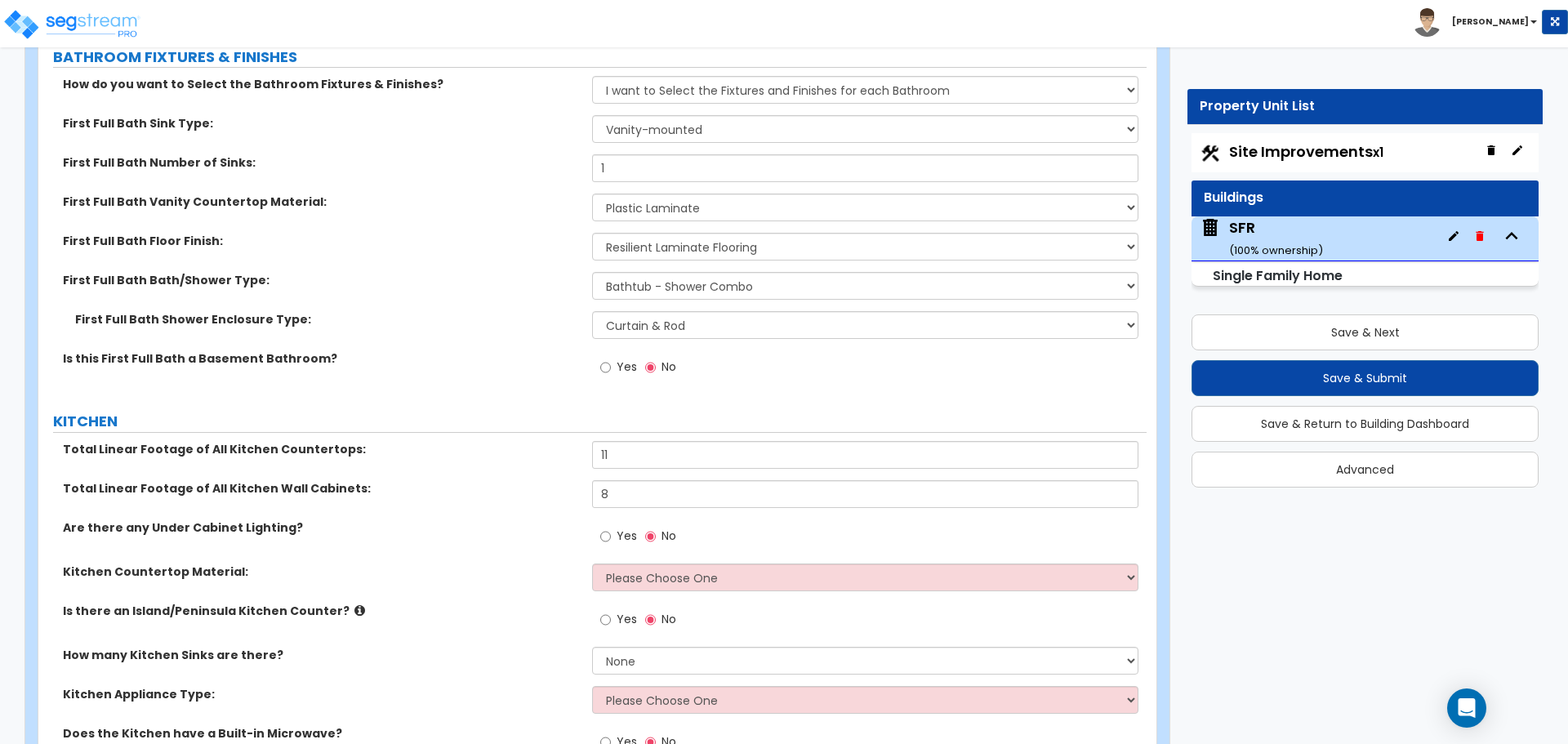
scroll to position [4982, 0]
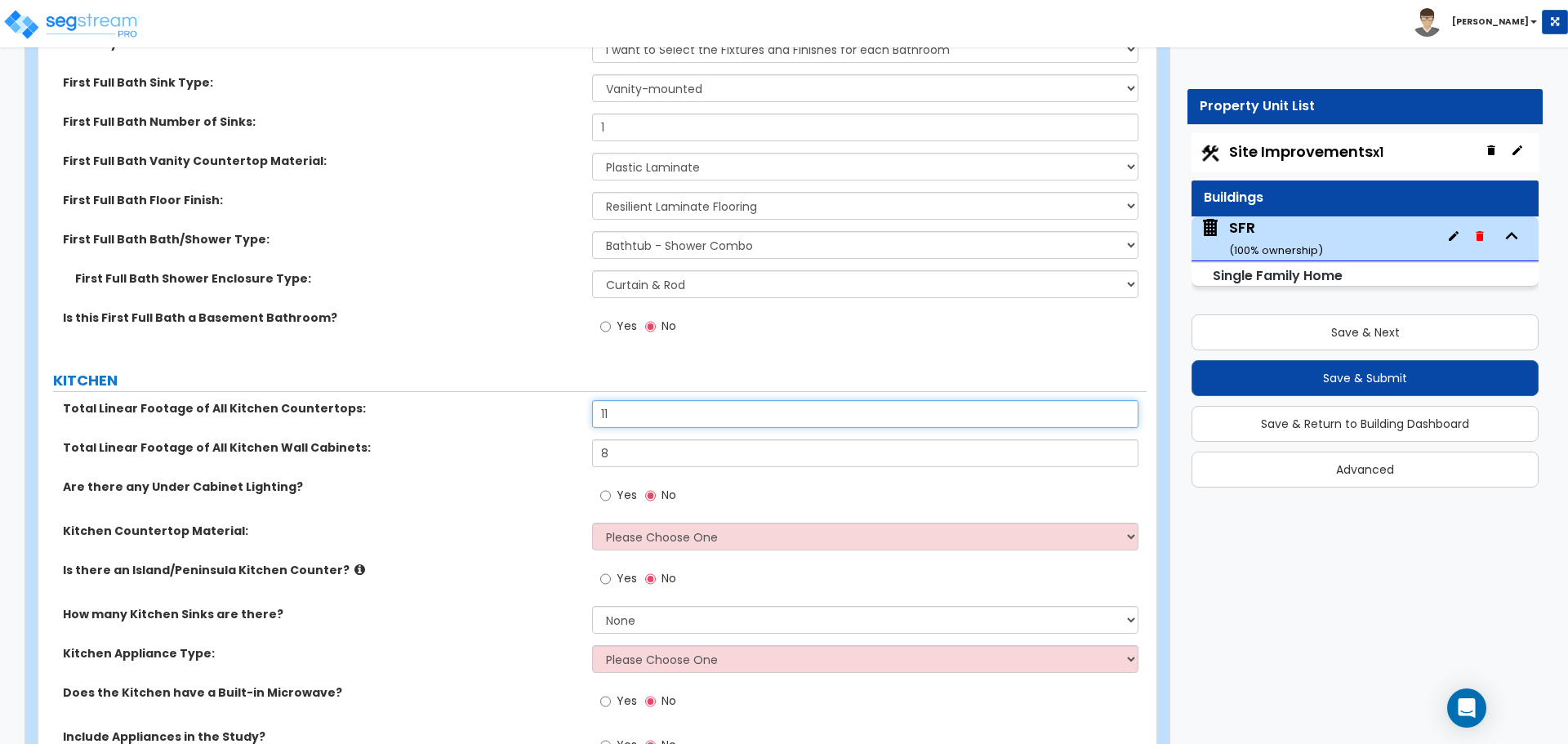
click at [635, 400] on input "11" at bounding box center [865, 414] width 546 height 28
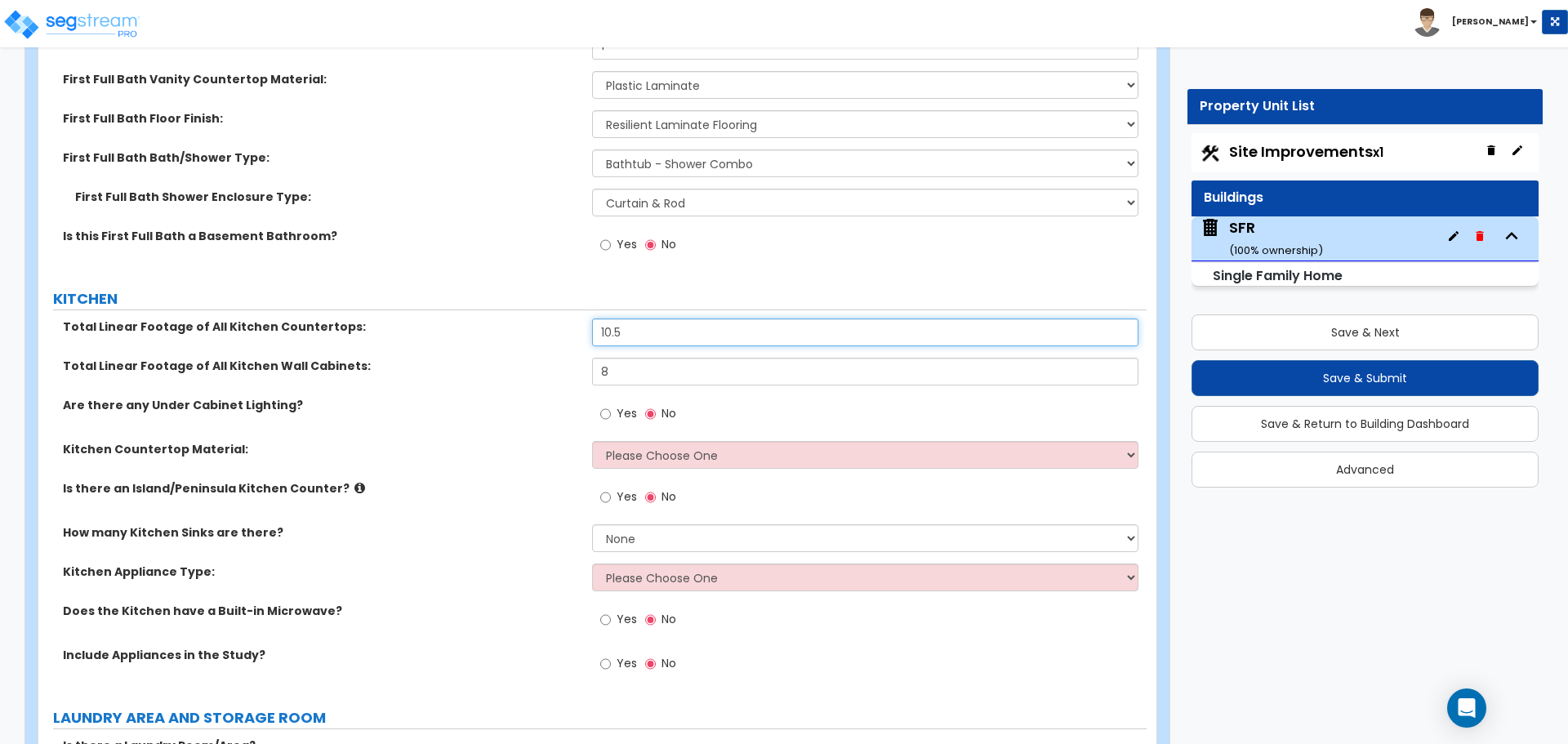
type input "10.5"
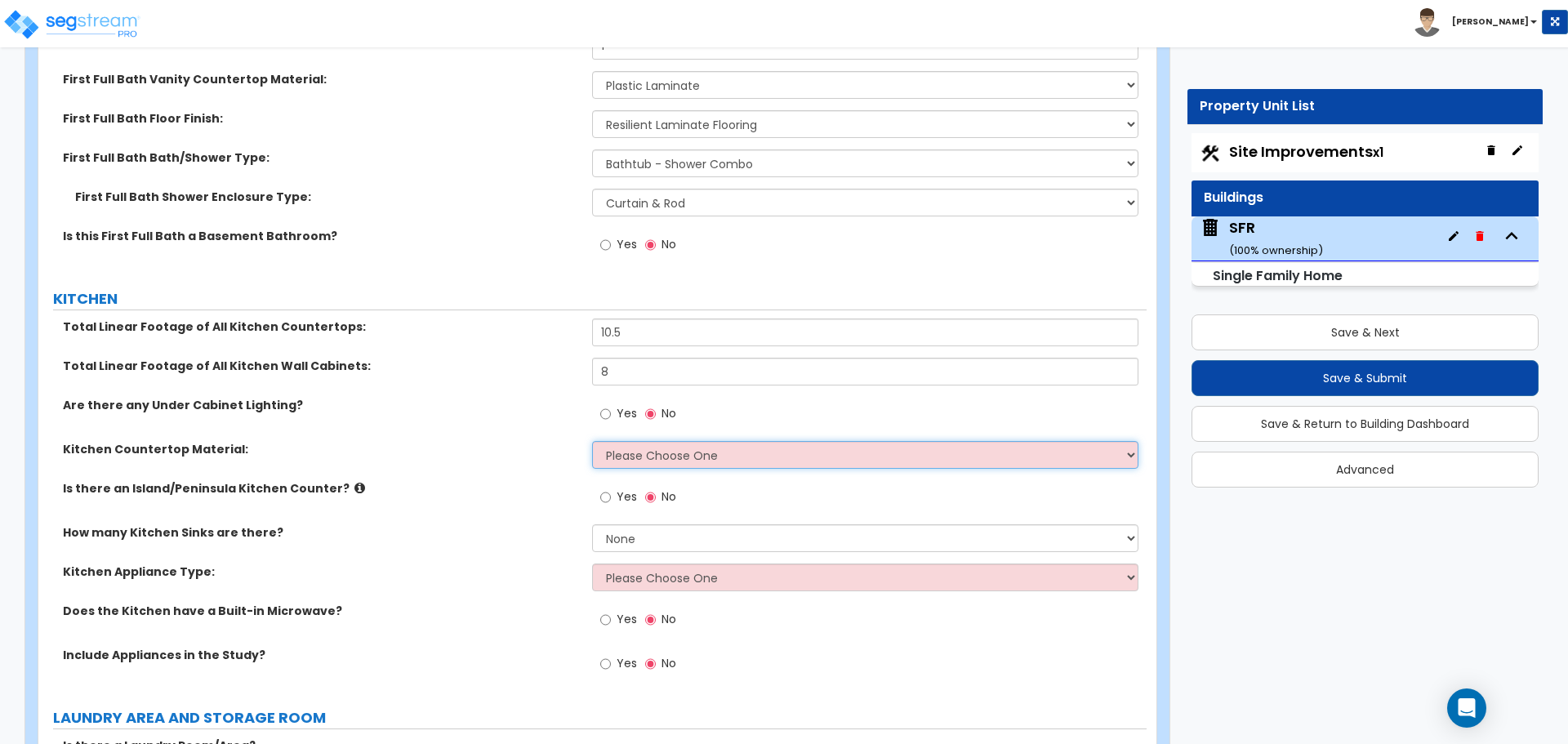
click at [661, 441] on select "Please Choose One Plastic Laminate Solid Surface Stone Quartz Marble Tile Wood …" at bounding box center [865, 455] width 546 height 28
select select "1"
click at [592, 441] on select "Please Choose One Plastic Laminate Solid Surface Stone Quartz Marble Tile Wood …" at bounding box center [865, 455] width 546 height 28
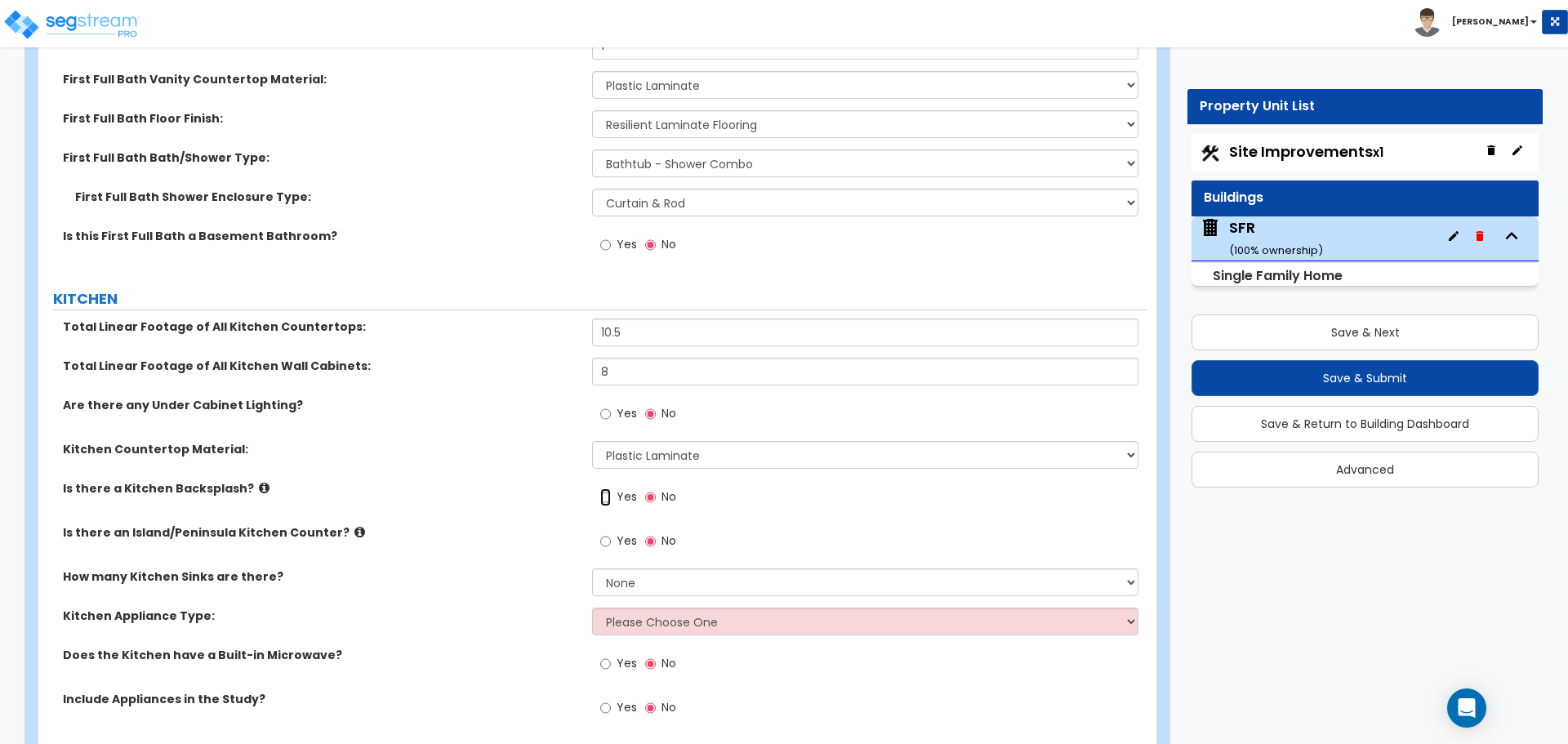
click at [605, 489] on input "Yes" at bounding box center [605, 498] width 11 height 18
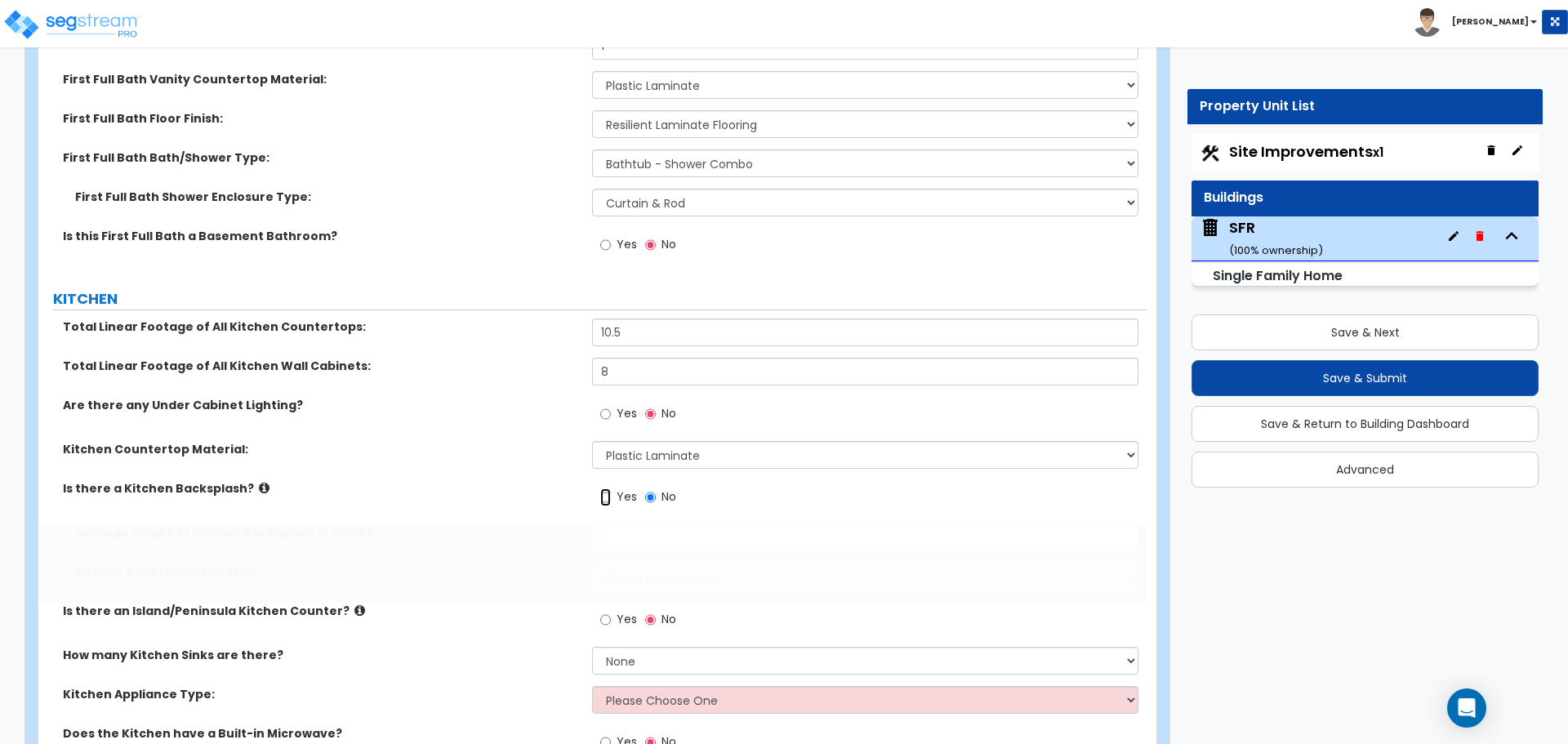
radio input "true"
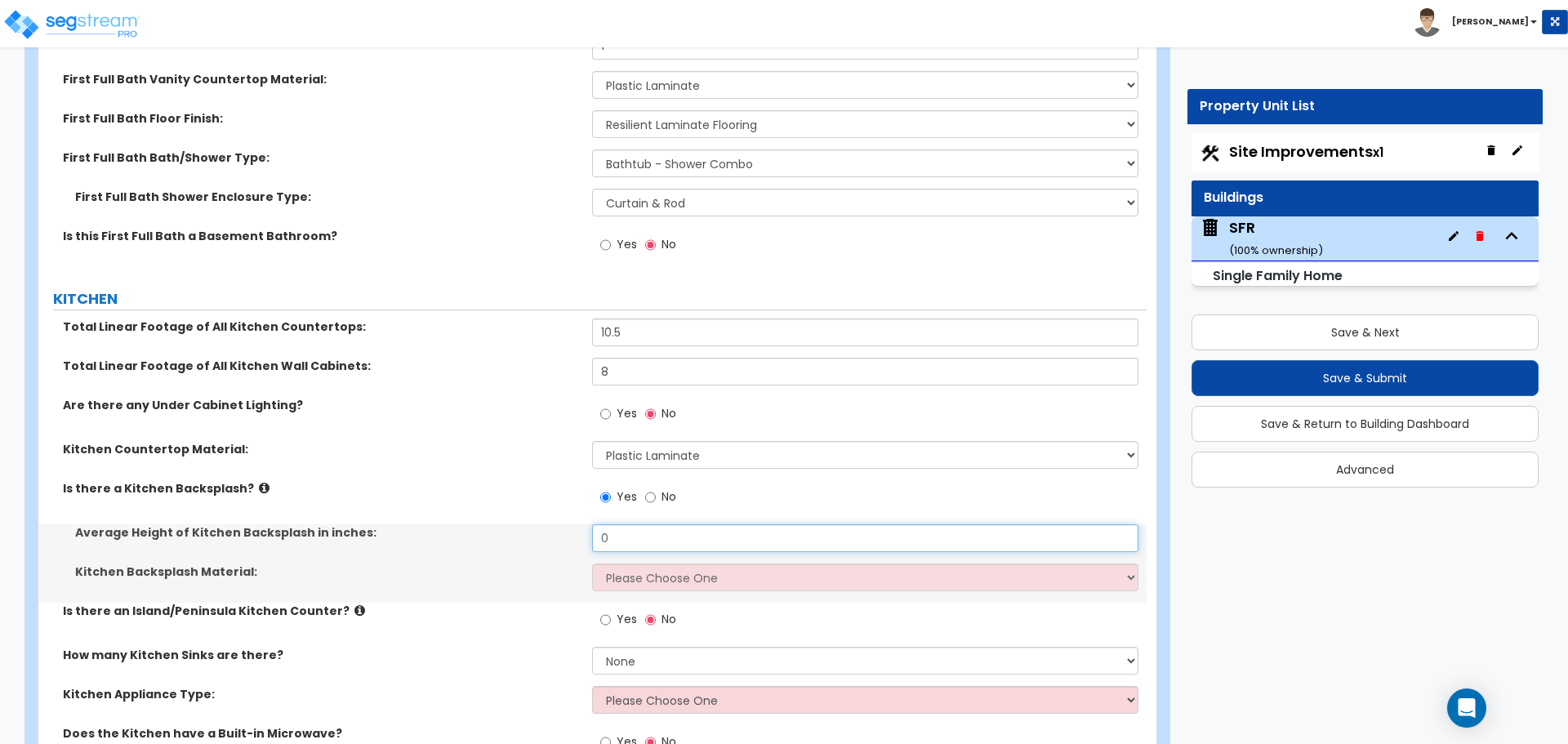
click at [612, 524] on input "0" at bounding box center [865, 538] width 546 height 28
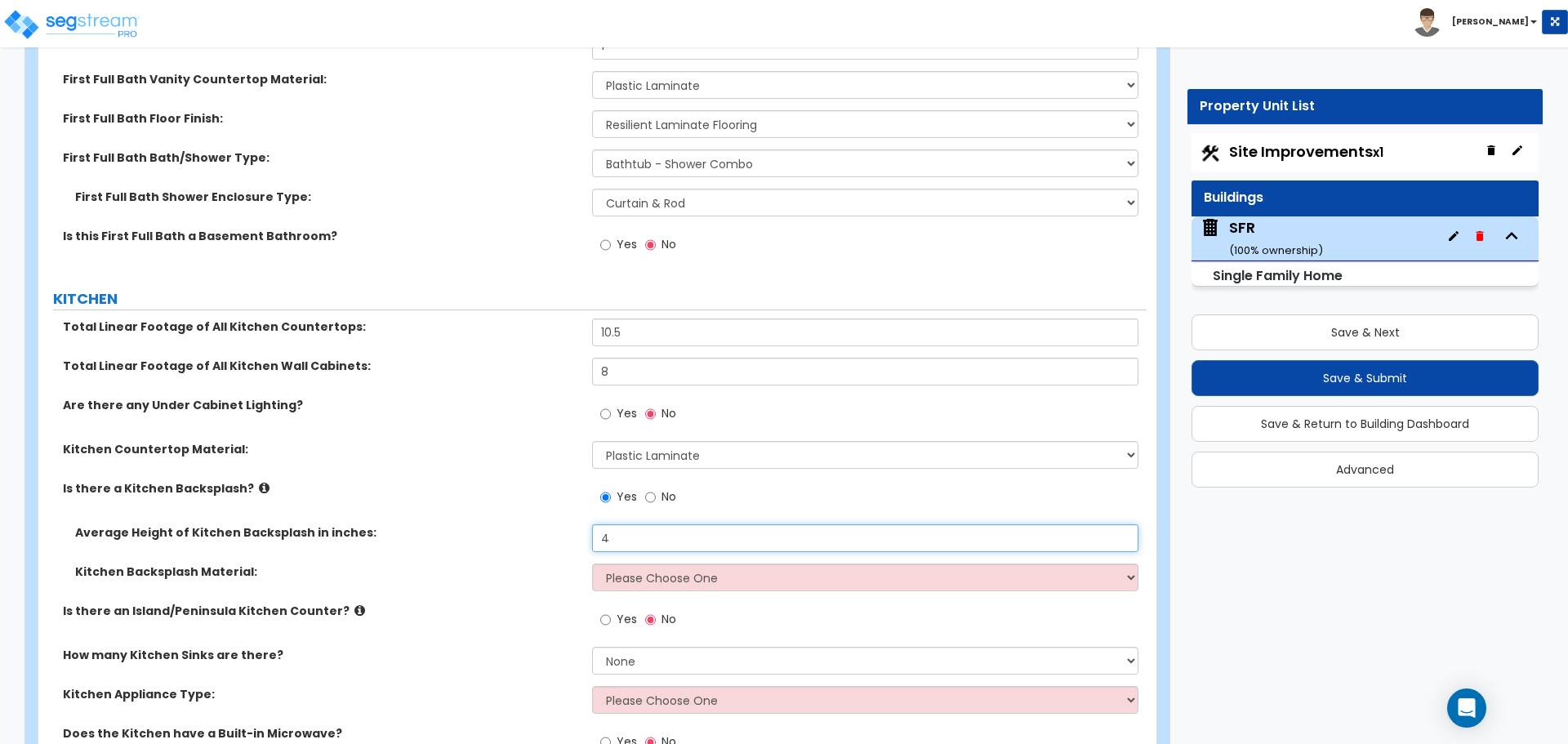
type input "4"
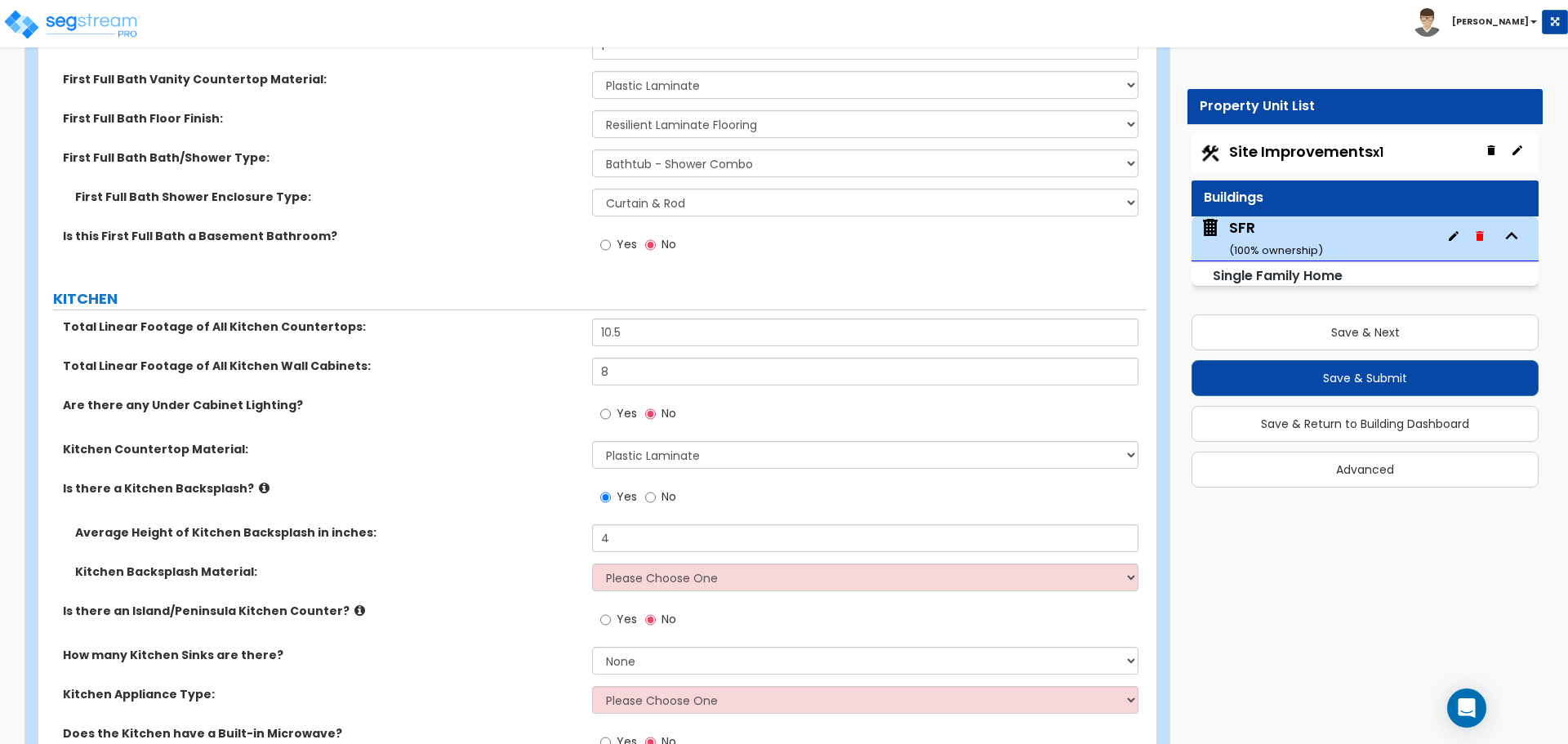
click at [568, 524] on label "Average Height of Kitchen Backsplash in inches:" at bounding box center [327, 532] width 504 height 17
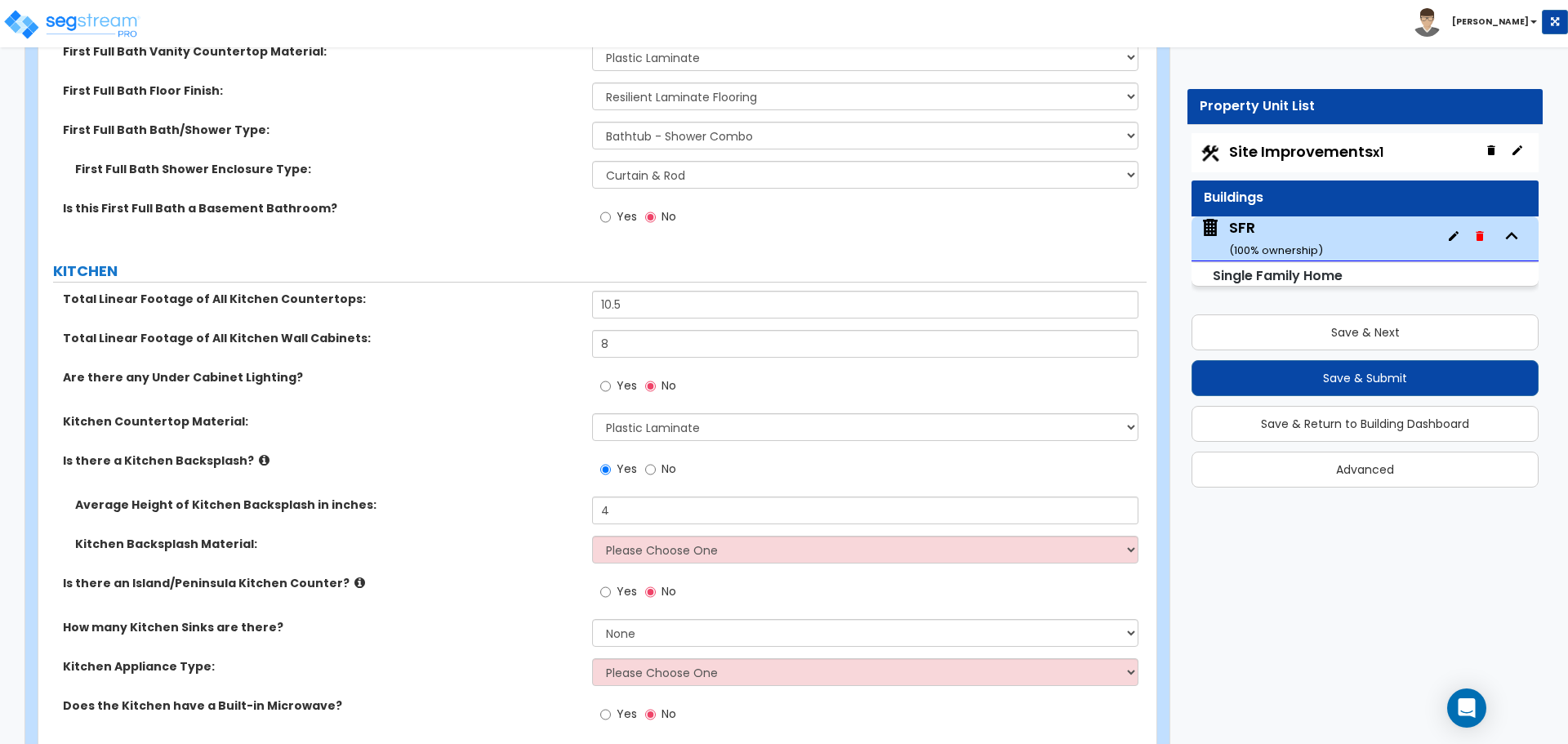
scroll to position [5146, 0]
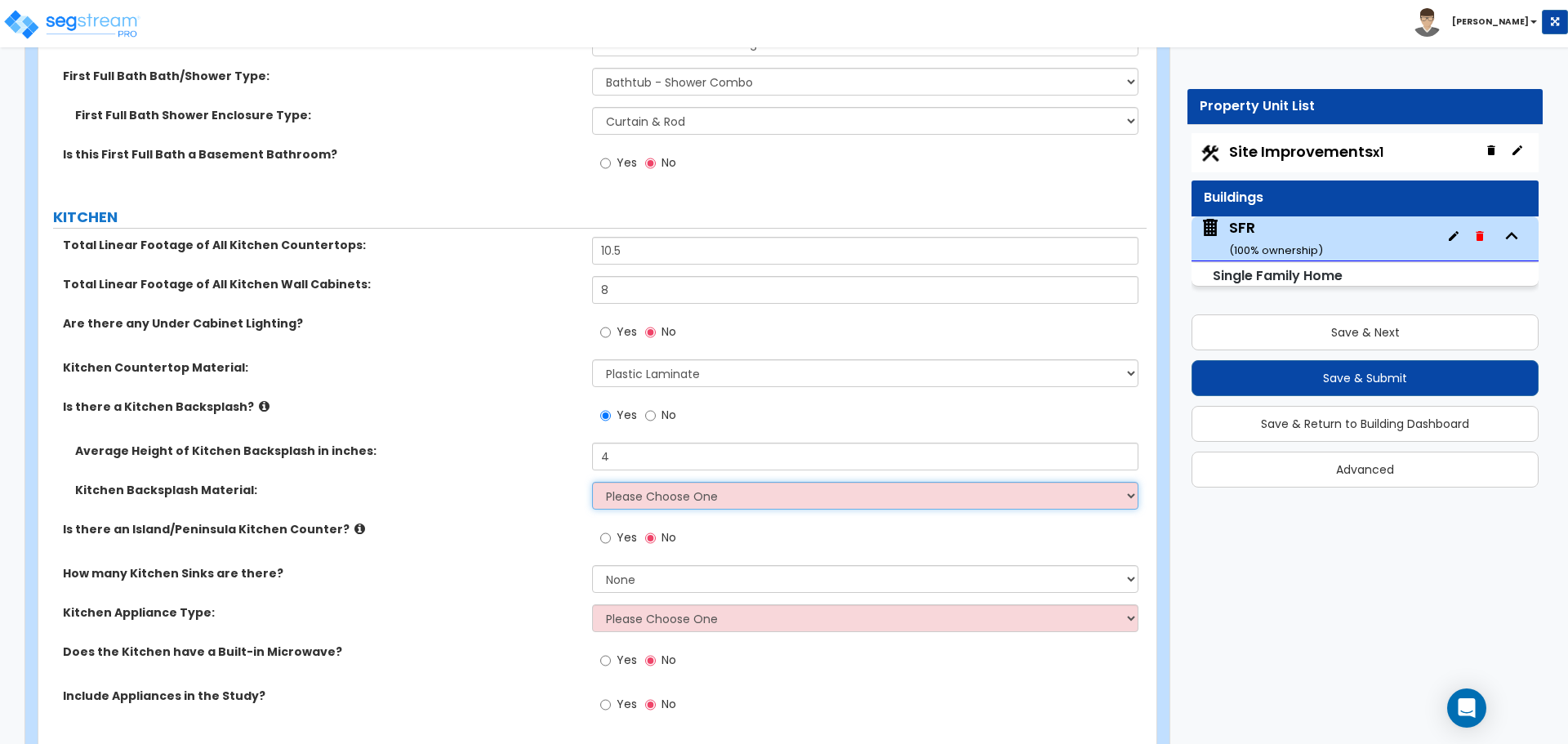
click at [665, 489] on select "Please Choose One Plastic Laminate Solid Surface Stone Quartz Tile Stainless St…" at bounding box center [865, 496] width 546 height 28
click at [660, 487] on select "Please Choose One Plastic Laminate Solid Surface Stone Quartz Tile Stainless St…" at bounding box center [865, 496] width 546 height 28
select select "1"
click at [592, 482] on select "Please Choose One Plastic Laminate Solid Surface Stone Quartz Tile Stainless St…" at bounding box center [865, 496] width 546 height 28
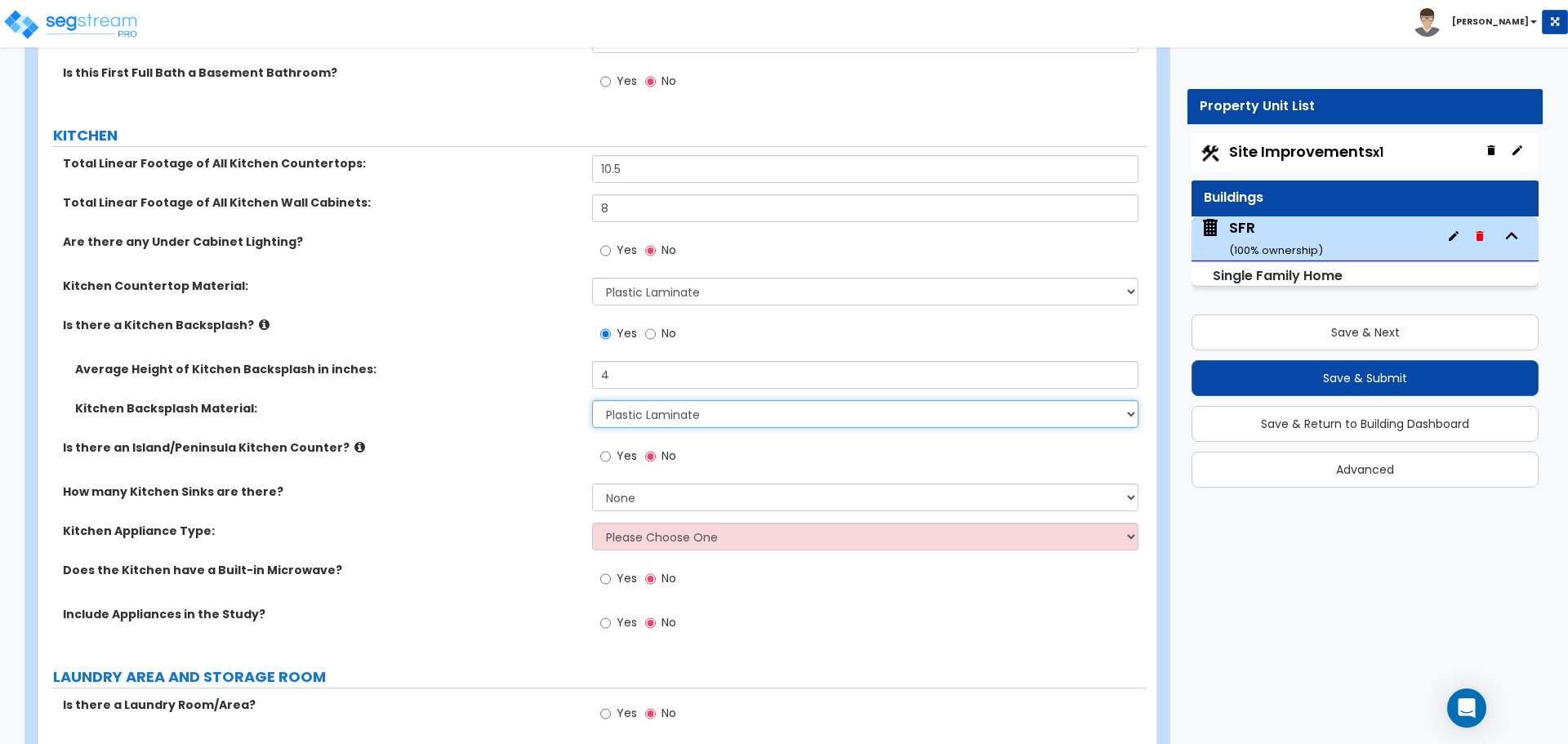
scroll to position [5309, 0]
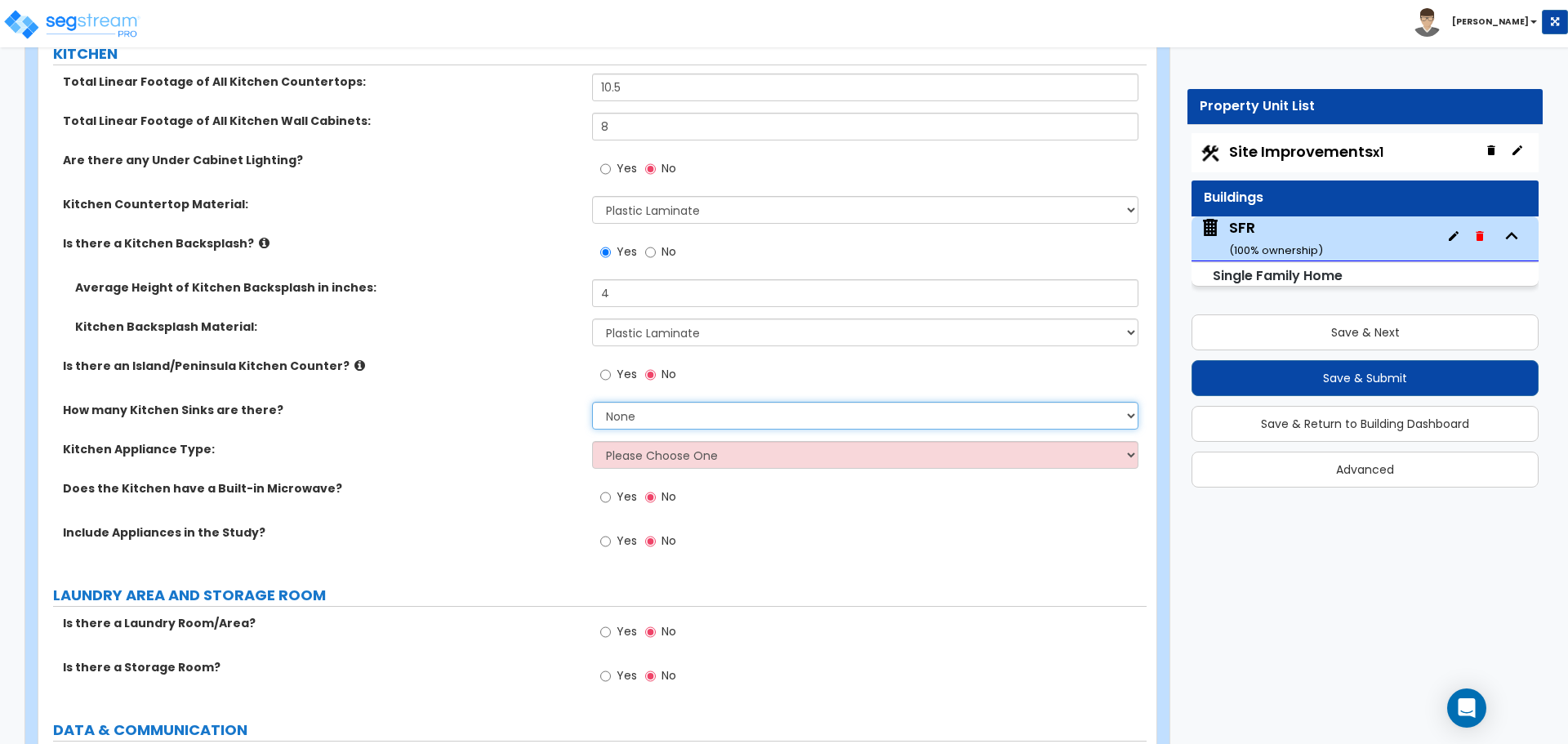
click at [655, 402] on select "None 1 2 3" at bounding box center [865, 416] width 546 height 28
select select "1"
click at [592, 402] on select "None 1 2 3" at bounding box center [865, 416] width 546 height 28
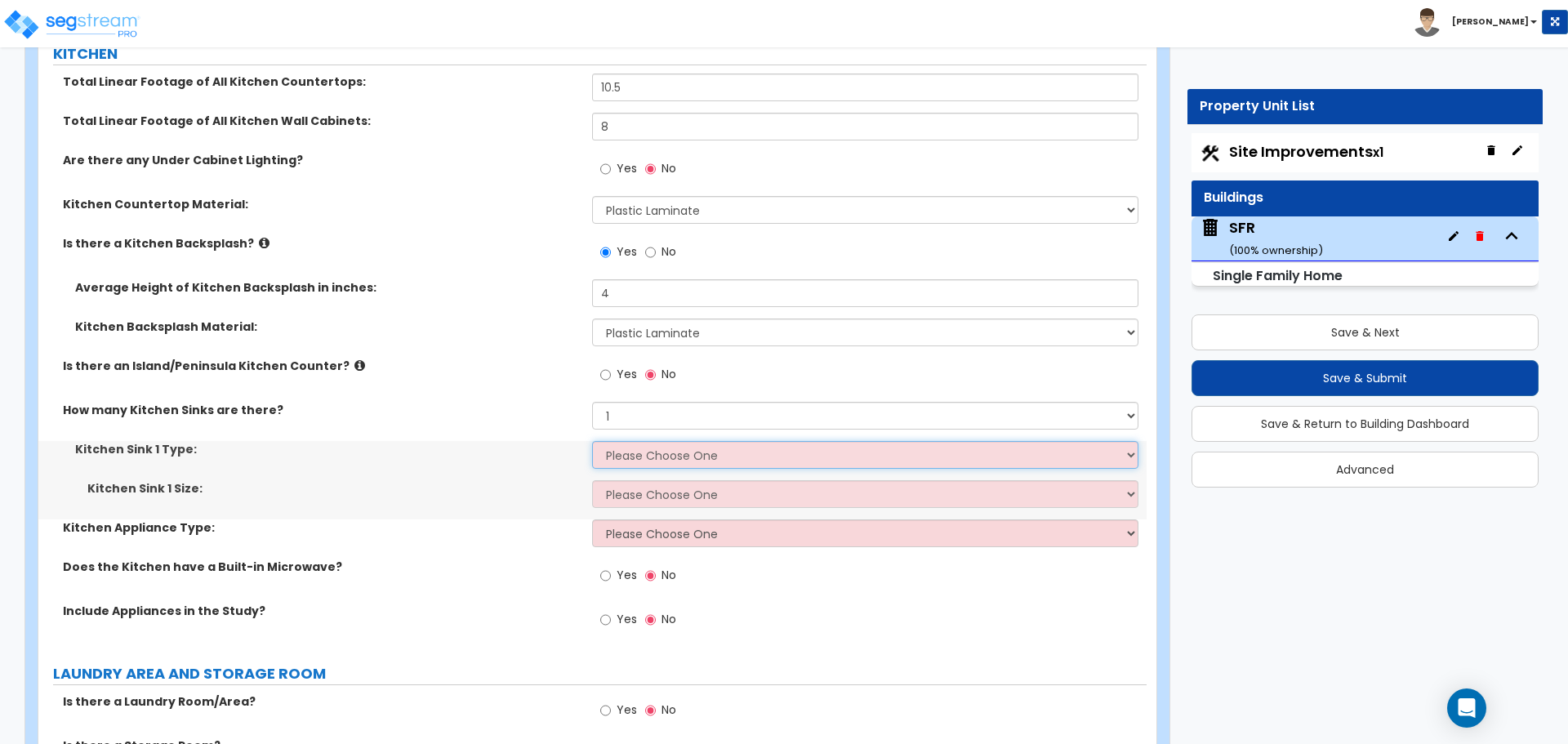
click at [625, 441] on select "Please Choose One Stainless Steel Porcelain Enamel Cast Iron Granite Composite" at bounding box center [865, 455] width 546 height 28
select select "1"
click at [592, 441] on select "Please Choose One Stainless Steel Porcelain Enamel Cast Iron Granite Composite" at bounding box center [865, 455] width 546 height 28
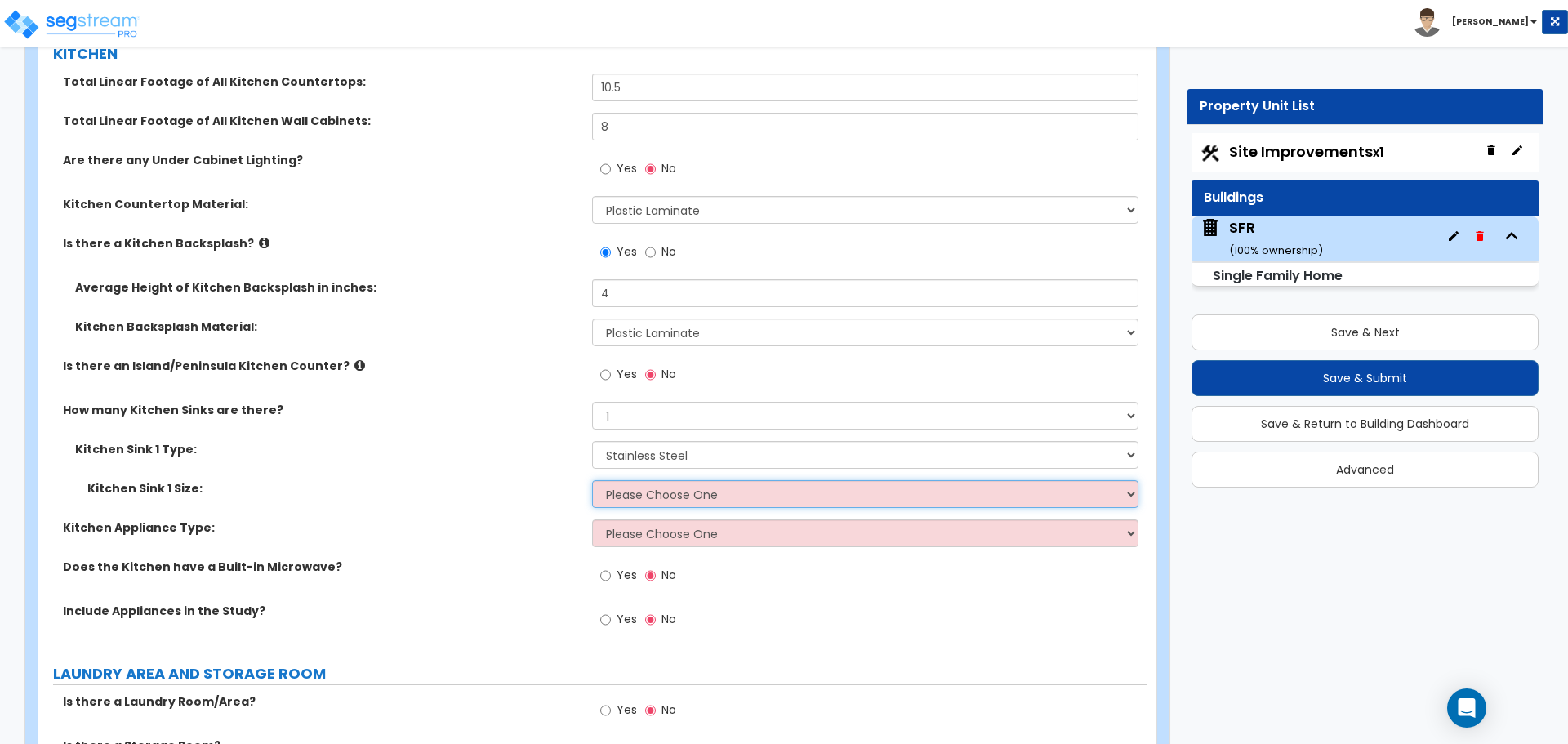
click at [642, 480] on select "Please Choose One Single Sink Double Sink" at bounding box center [865, 494] width 546 height 28
select select "2"
click at [592, 480] on select "Please Choose One Single Sink Double Sink" at bounding box center [865, 494] width 546 height 28
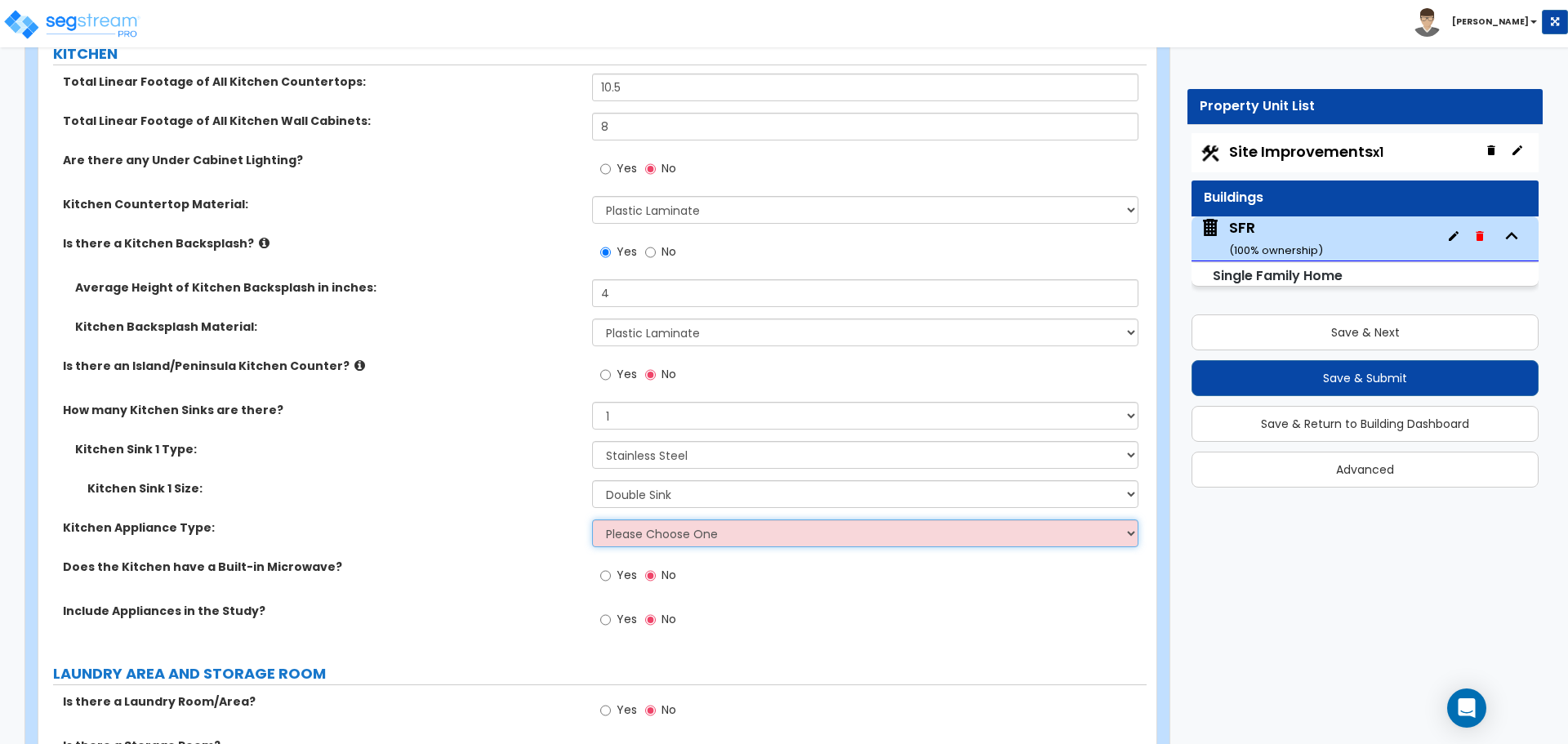
click at [643, 524] on select "Please Choose One Gas Electric" at bounding box center [865, 533] width 546 height 28
select select "1"
click at [592, 519] on select "Please Choose One Gas Electric" at bounding box center [865, 533] width 546 height 28
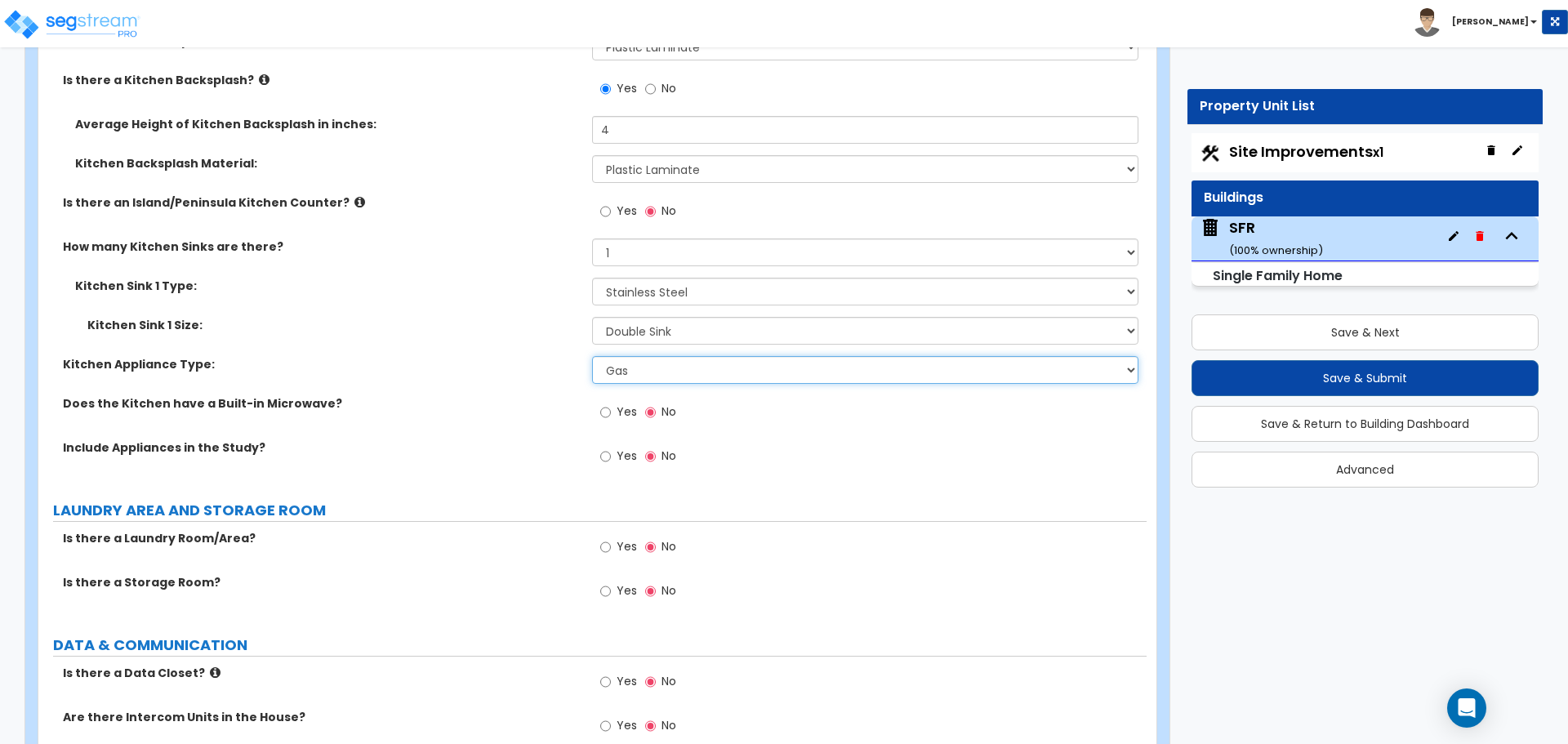
scroll to position [5555, 0]
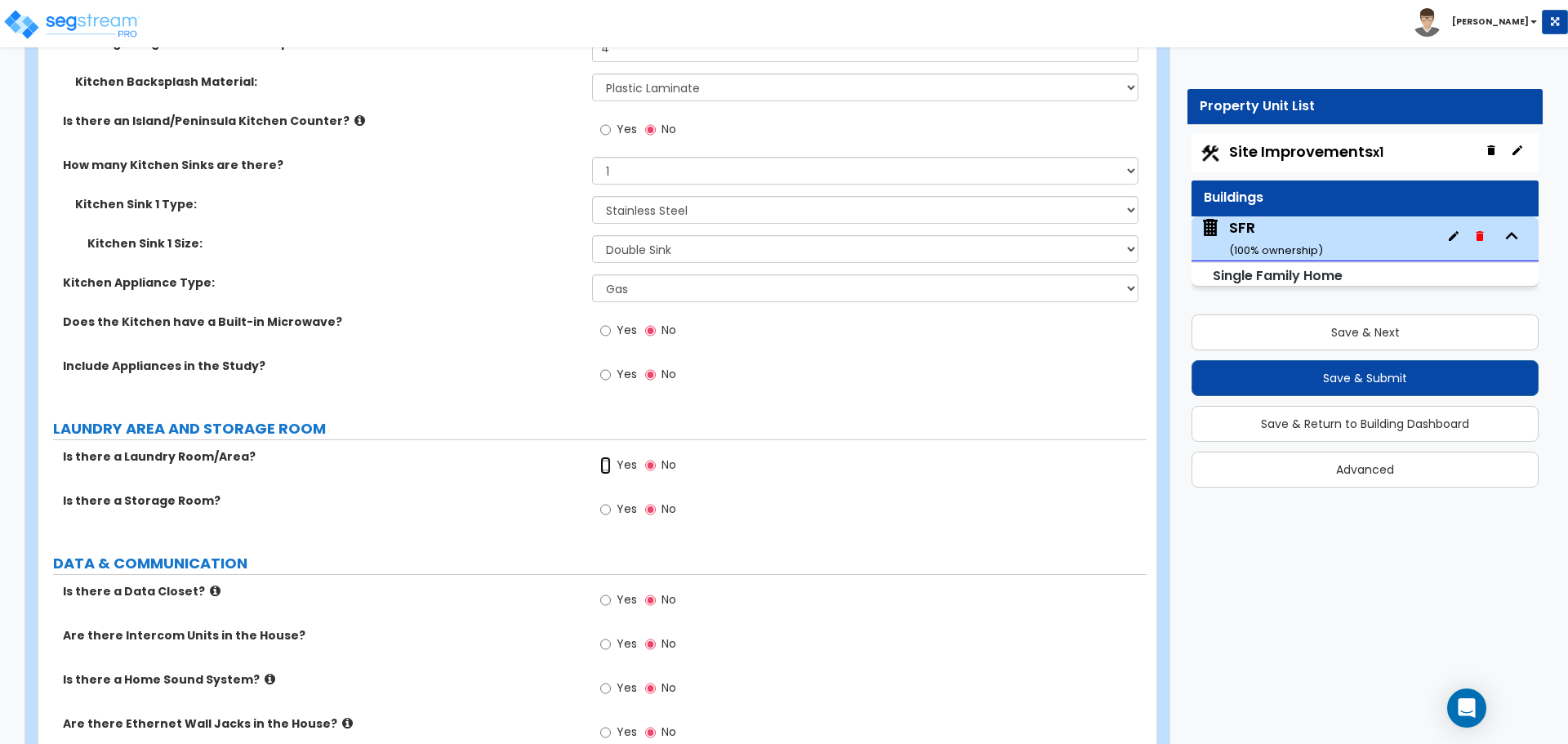
click at [608, 456] on input "Yes" at bounding box center [605, 465] width 11 height 18
radio input "true"
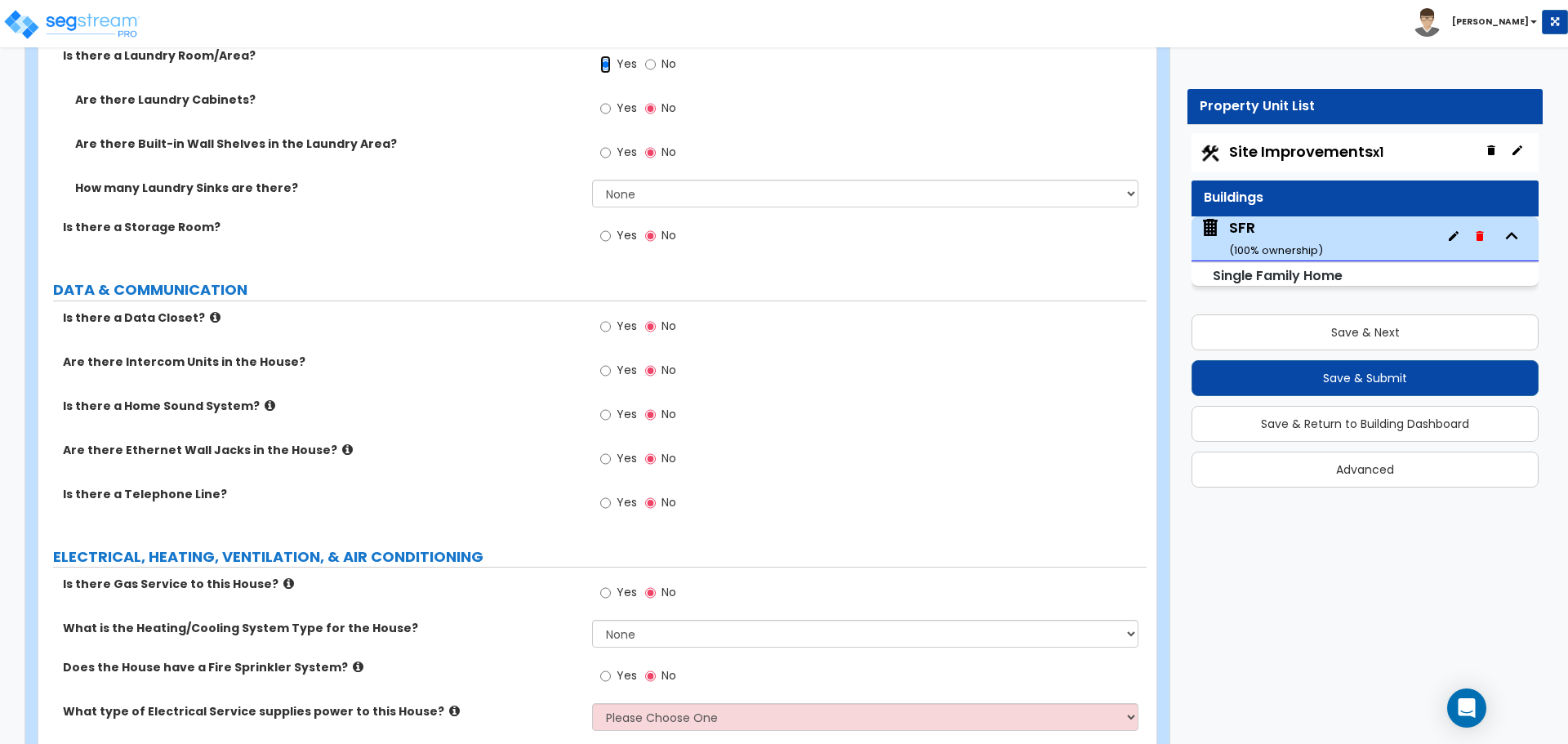
scroll to position [5963, 0]
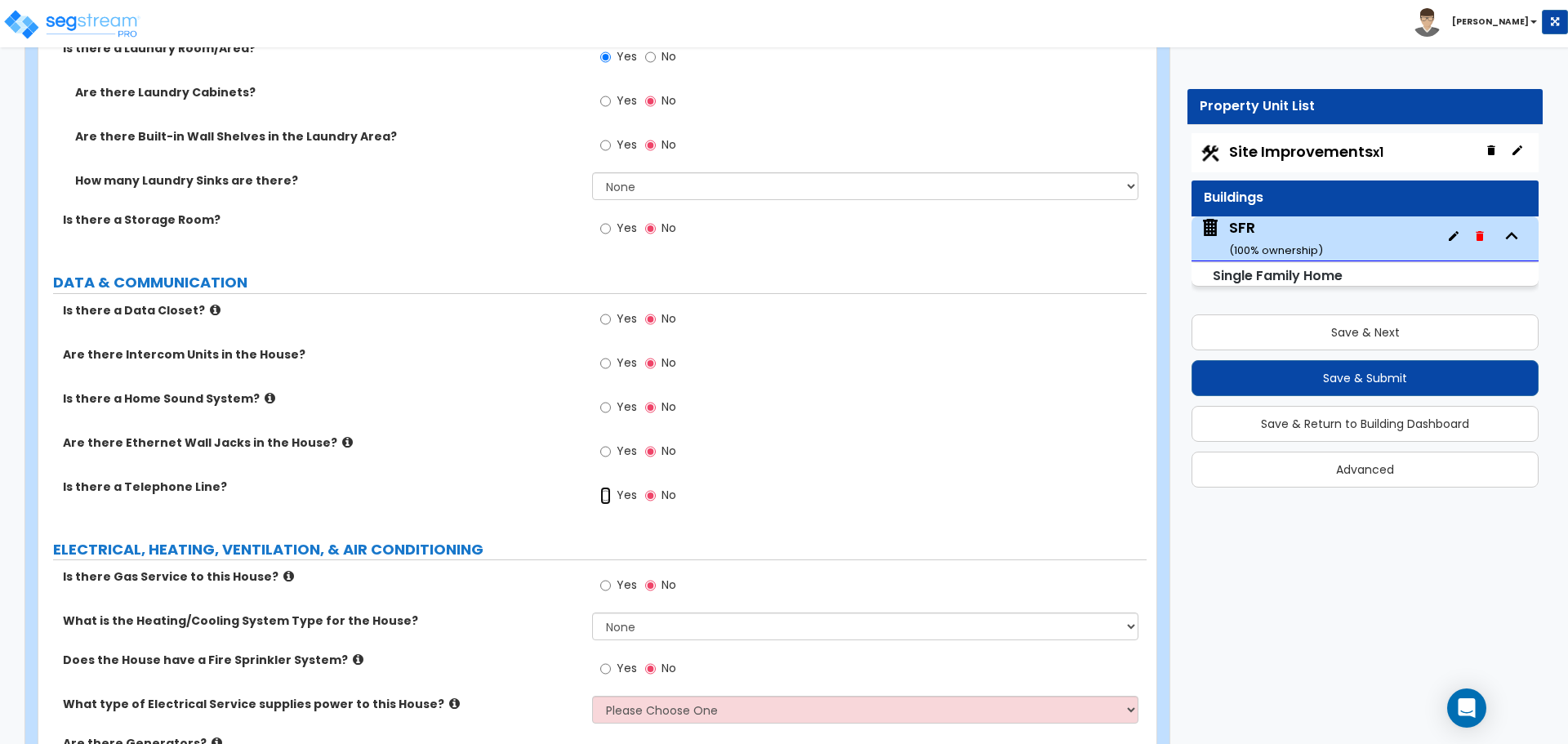
click at [610, 487] on input "Yes" at bounding box center [605, 496] width 11 height 18
radio input "true"
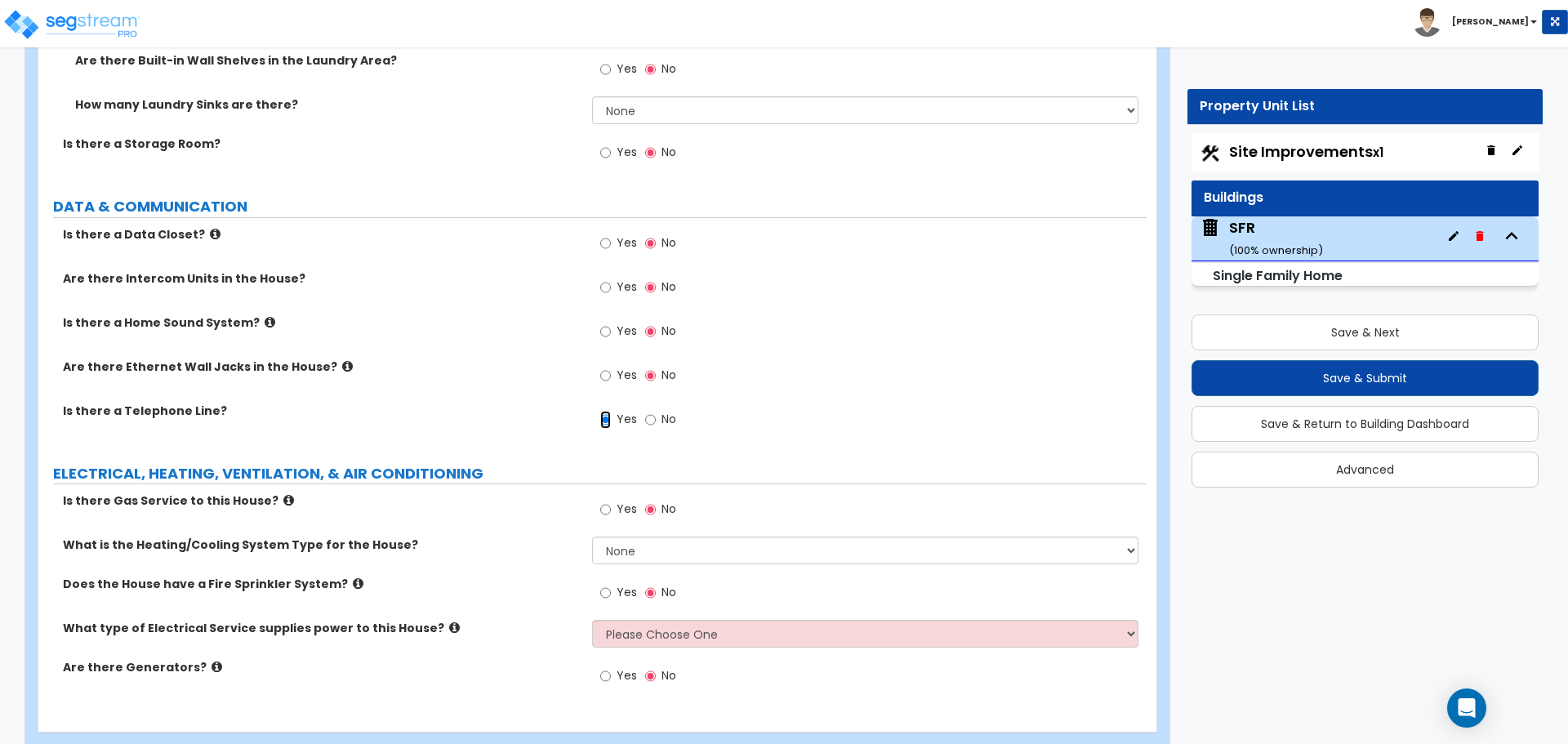
scroll to position [6056, 0]
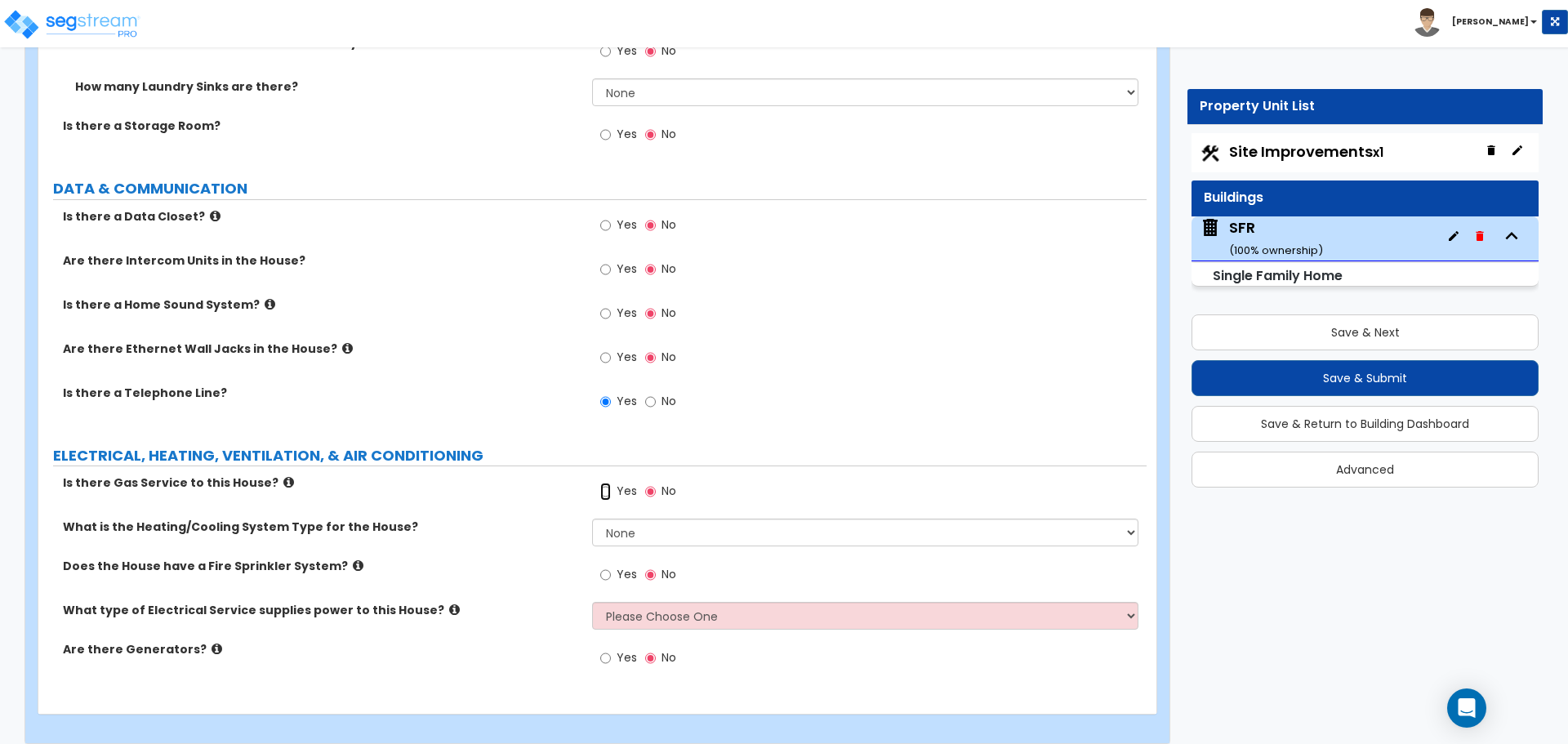
click at [609, 483] on input "Yes" at bounding box center [605, 492] width 11 height 18
radio input "true"
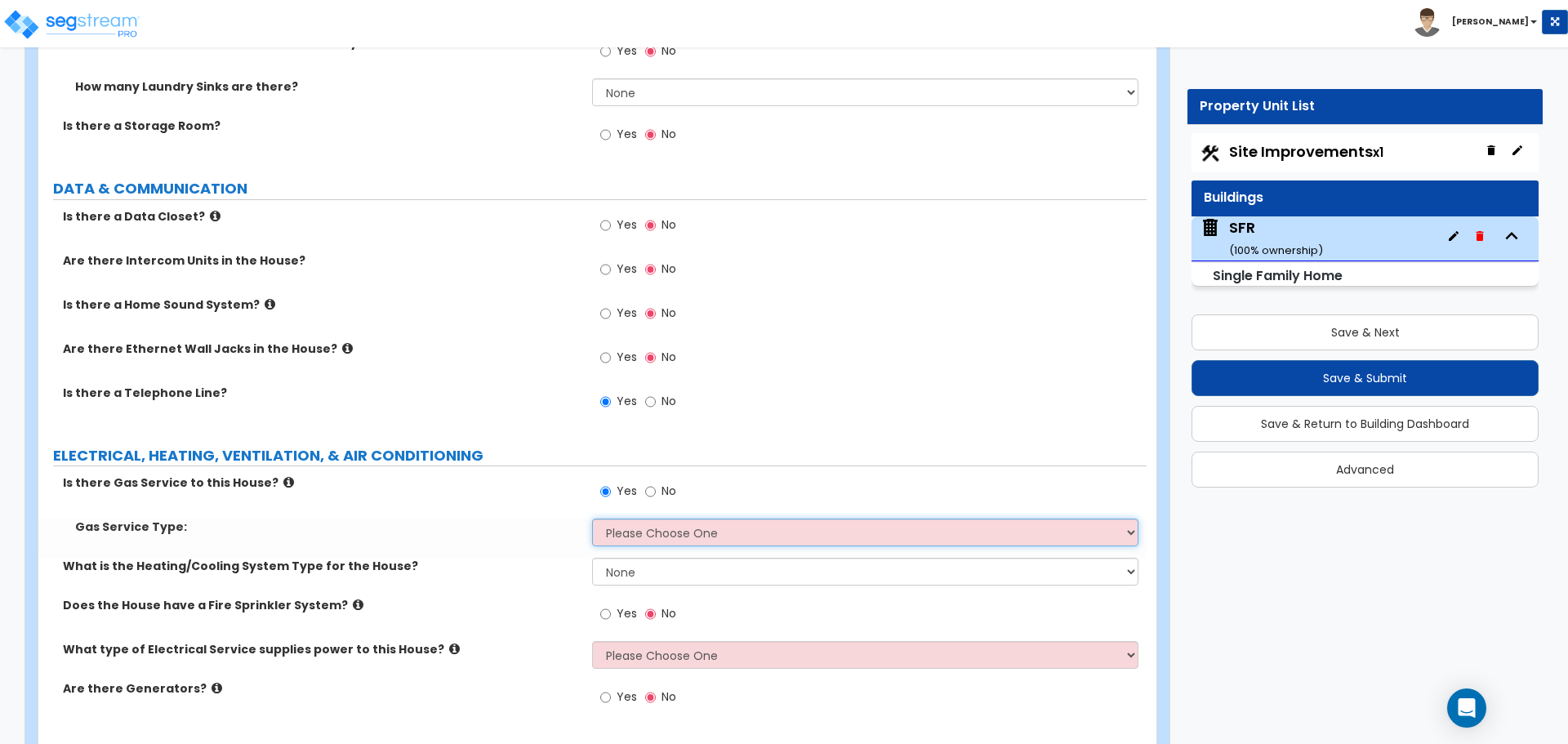
click at [630, 518] on select "Please Choose One Natural Gas Service Propane Tank On-site" at bounding box center [865, 532] width 546 height 28
select select "1"
click at [592, 518] on select "Please Choose One Natural Gas Service Propane Tank On-site" at bounding box center [865, 532] width 546 height 28
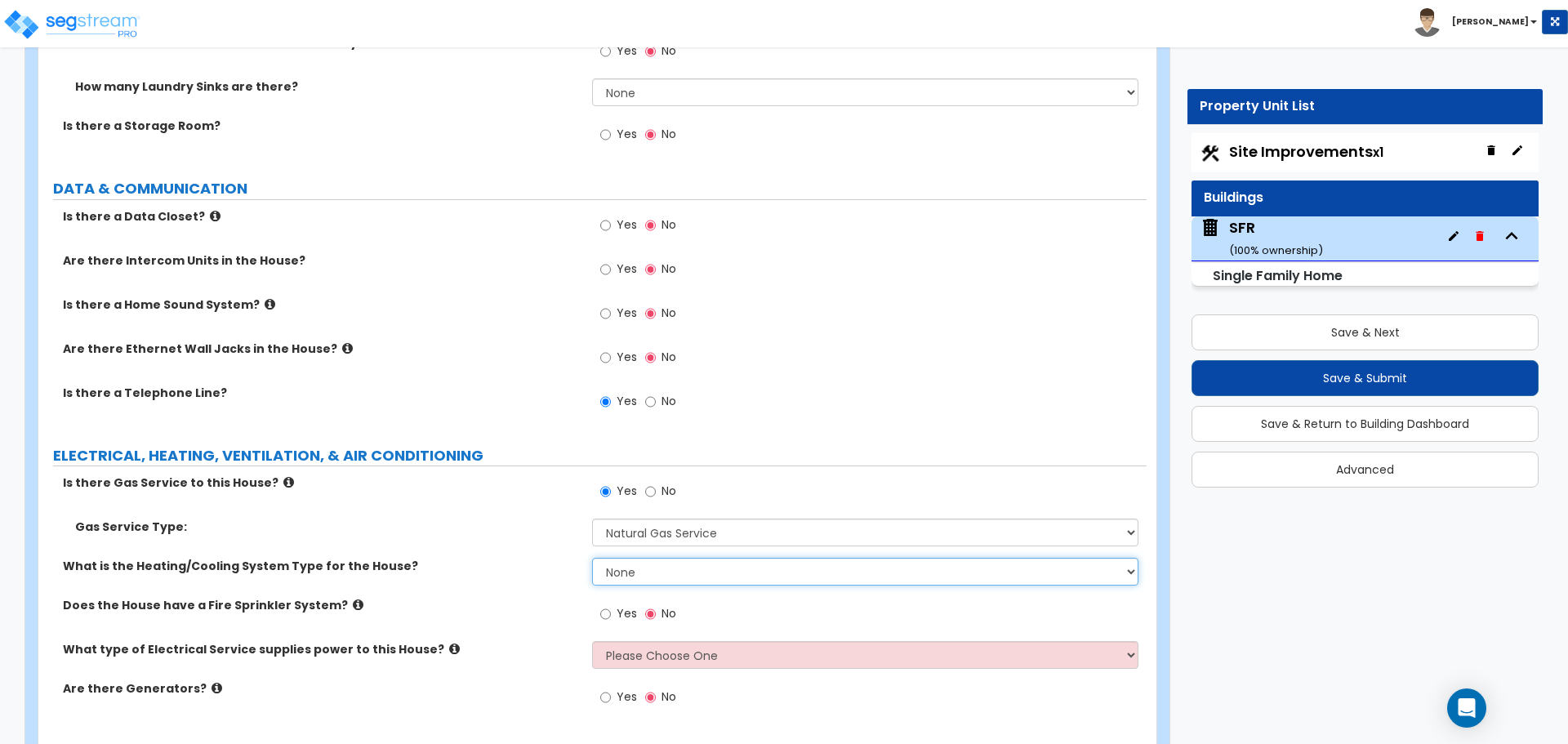
click at [617, 558] on select "None Heat Only Centralized Heating & Cooling Thru Wall Air Conditioners Mini Sp…" at bounding box center [865, 572] width 546 height 28
select select "2"
click at [592, 558] on select "None Heat Only Centralized Heating & Cooling Thru Wall Air Conditioners Mini Sp…" at bounding box center [865, 572] width 546 height 28
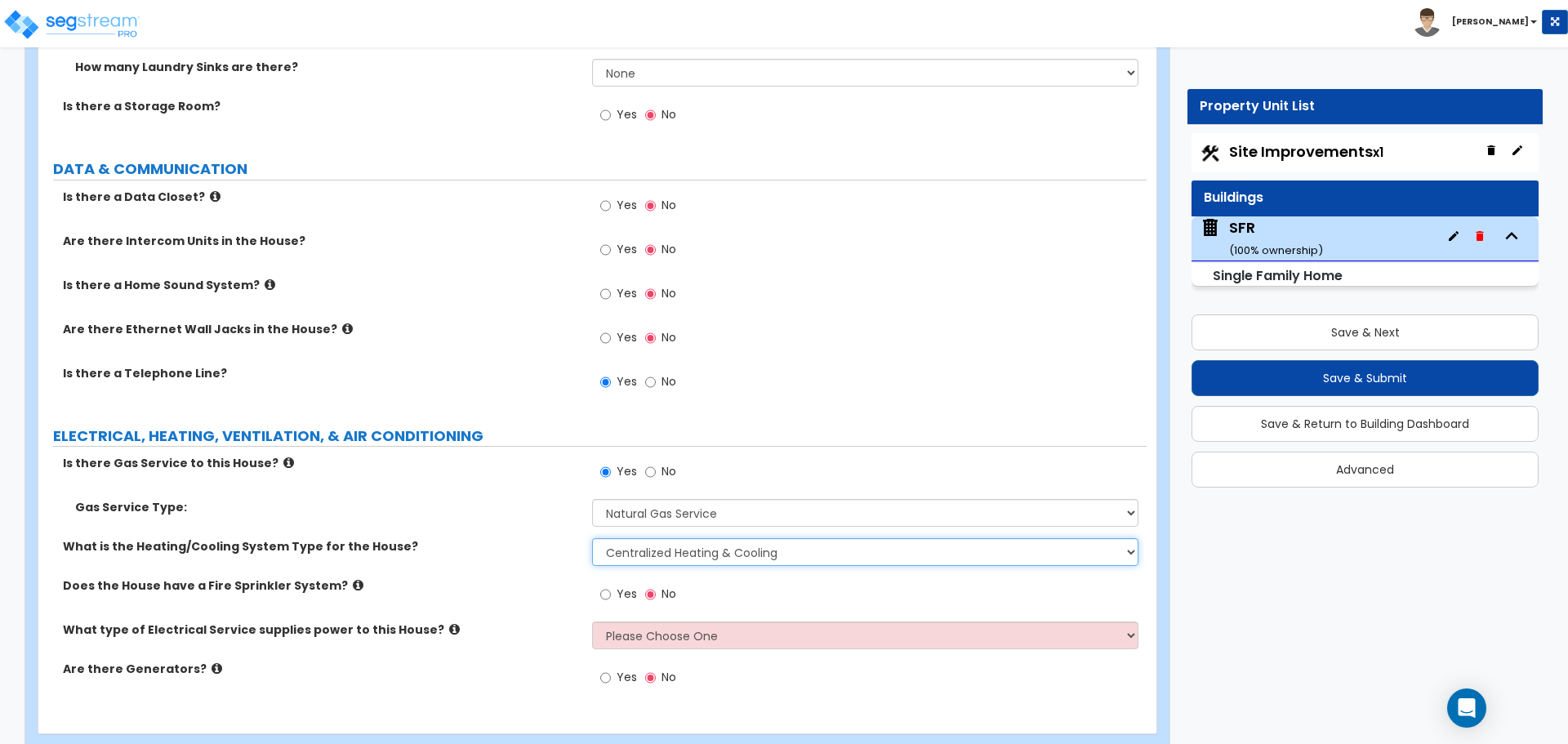
scroll to position [6096, 0]
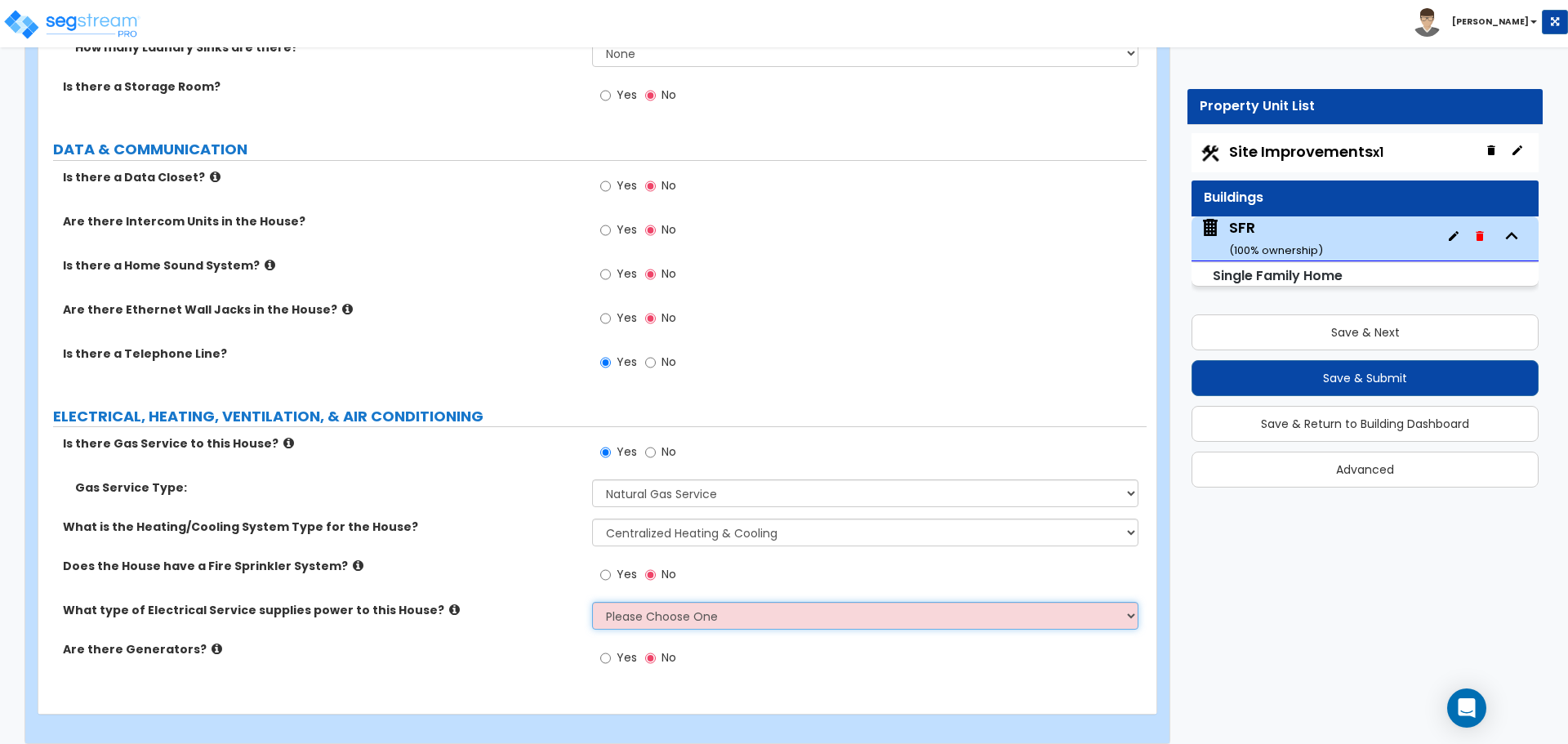
click at [617, 602] on select "Please Choose One Overhead Underground" at bounding box center [865, 616] width 546 height 28
select select "2"
click at [592, 602] on select "Please Choose One Overhead Underground" at bounding box center [865, 616] width 546 height 28
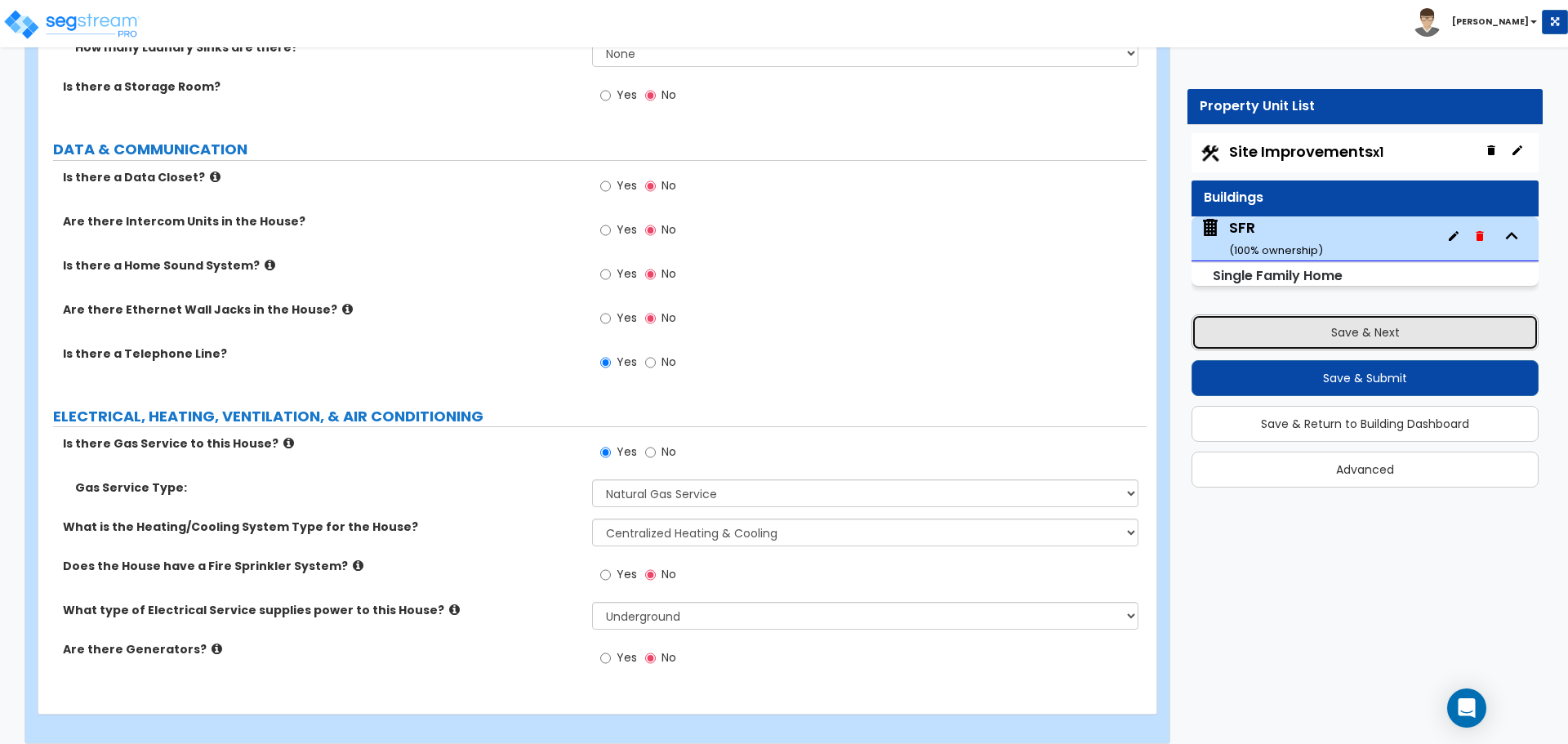
click at [1348, 332] on button "Save & Next" at bounding box center [1364, 332] width 347 height 35
select select "2"
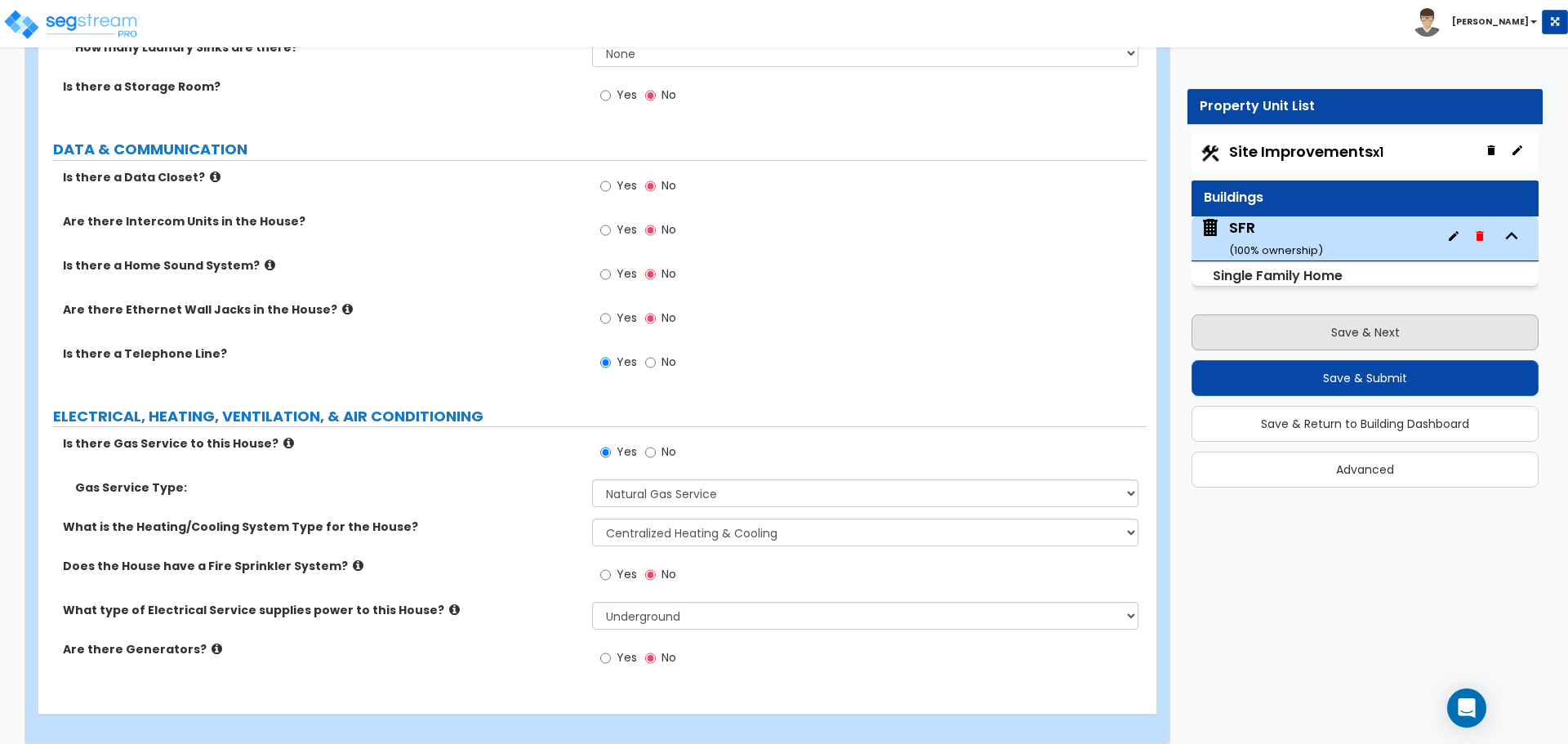
select select "1"
select select "4"
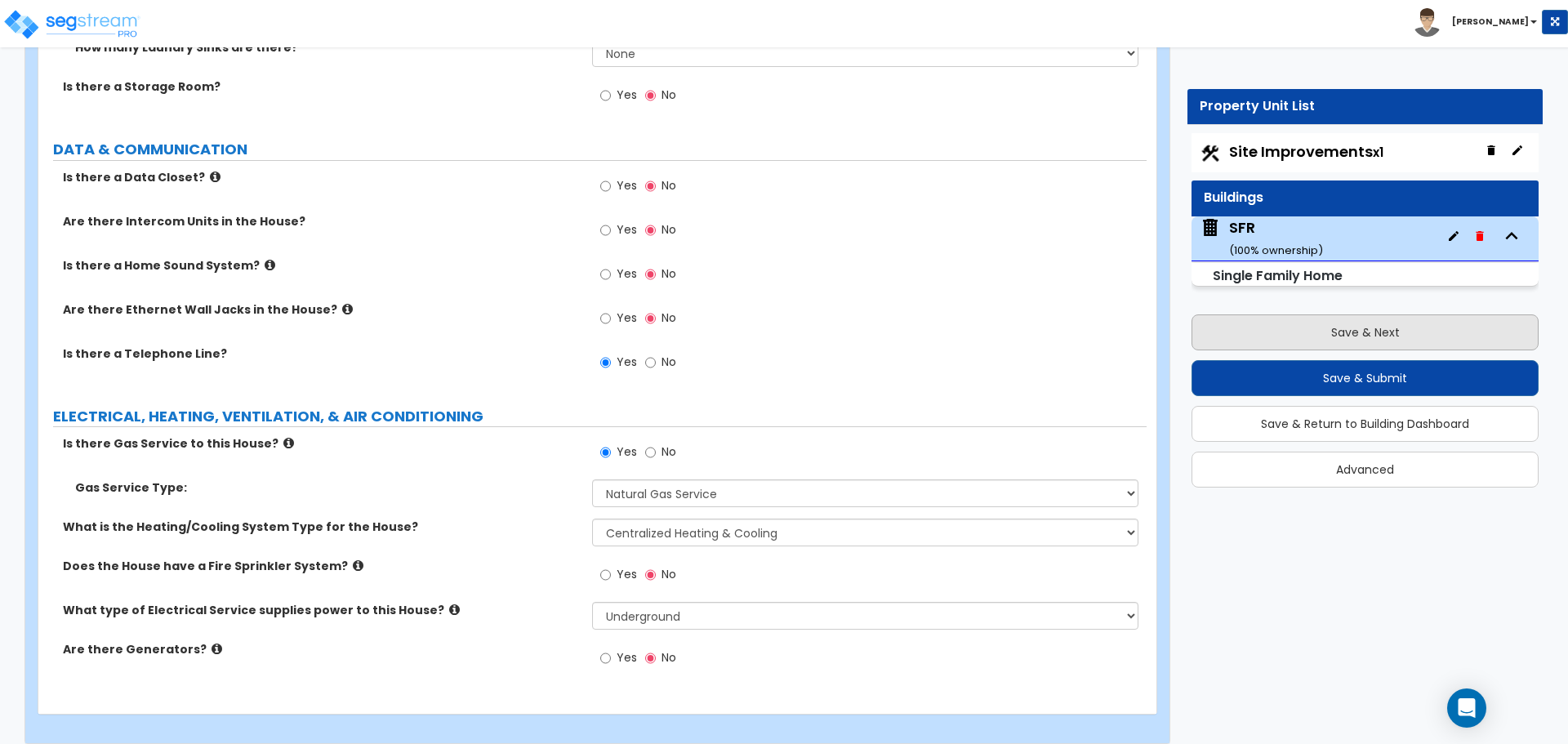
select select "2"
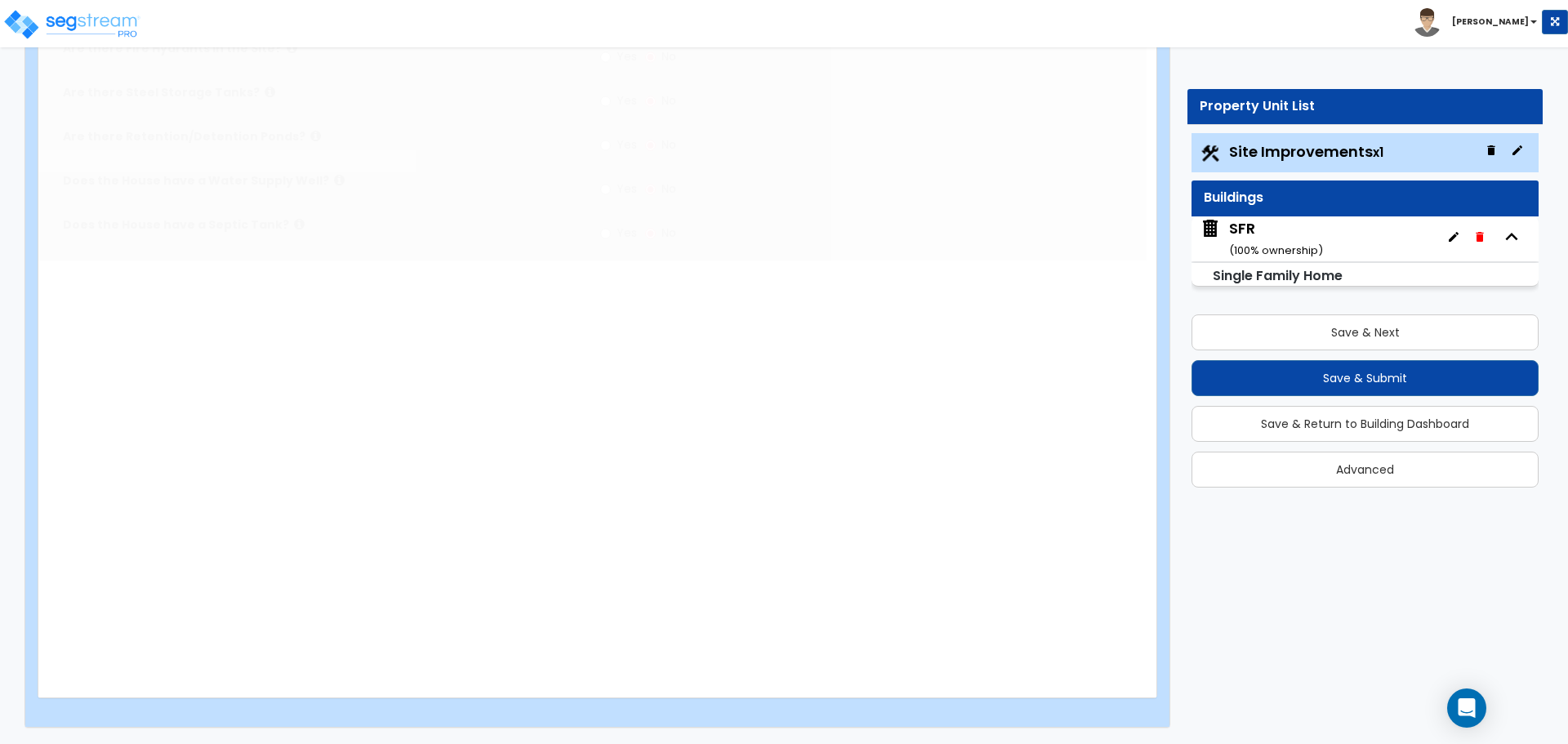
scroll to position [0, 0]
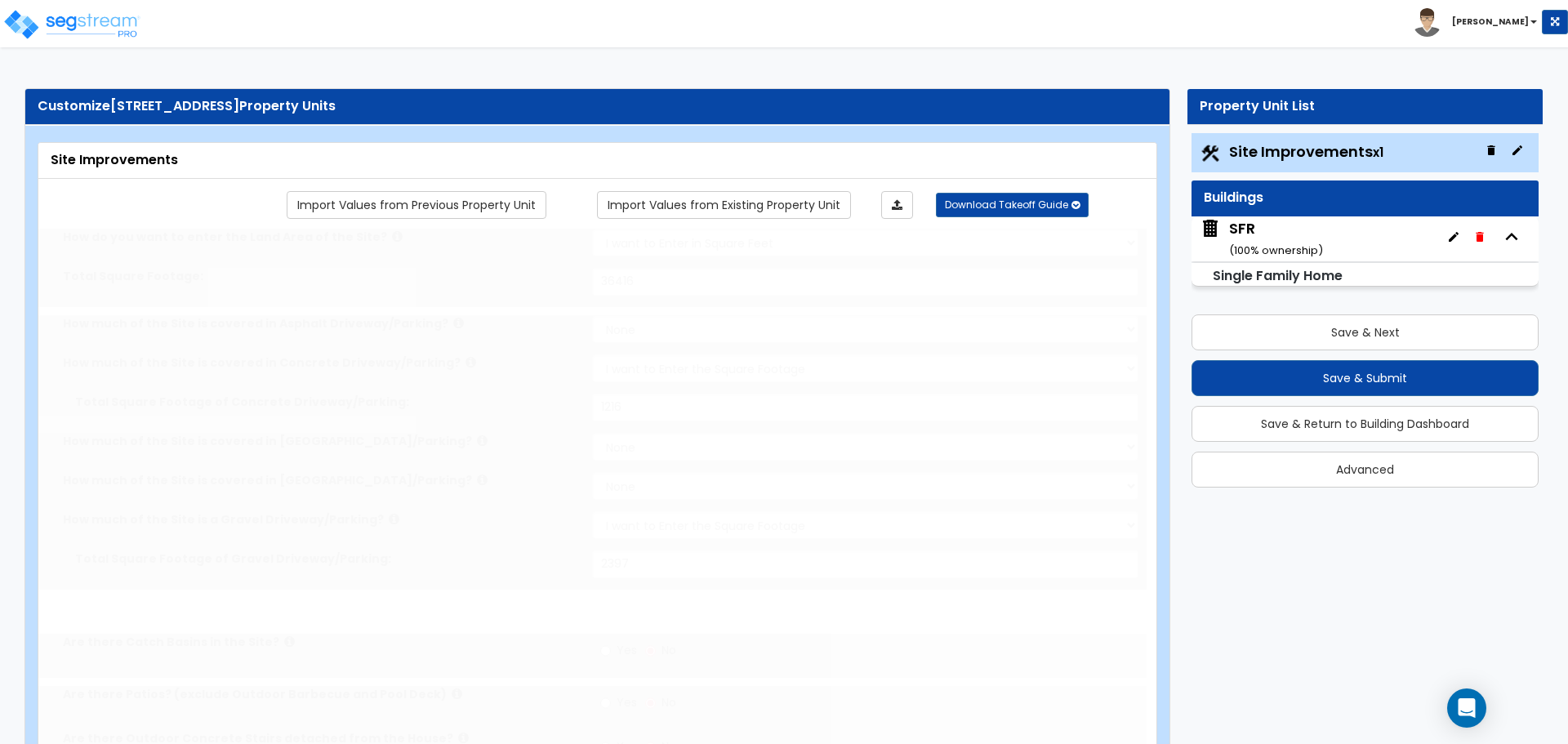
select select "1"
type input "1"
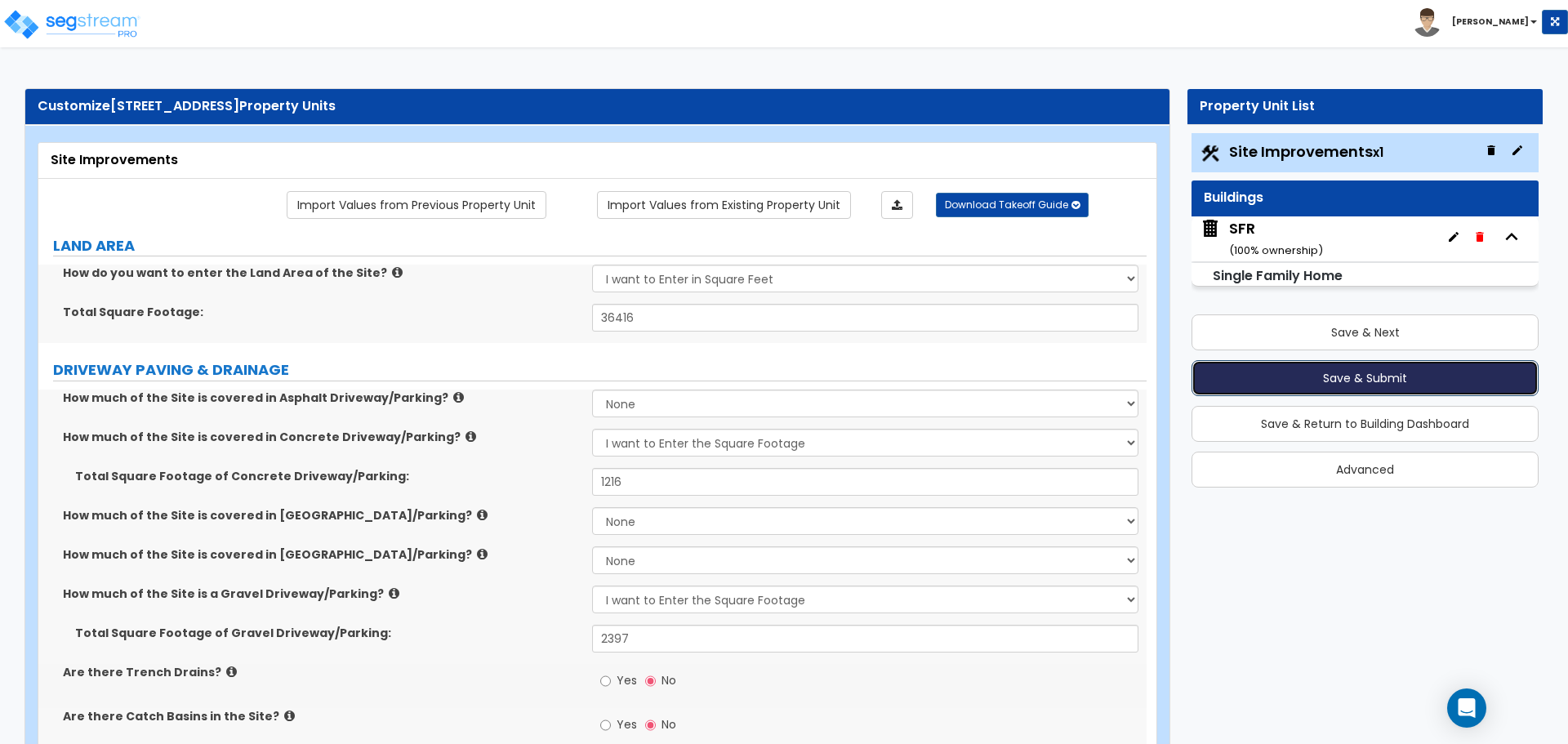
click at [1344, 378] on button "Save & Submit" at bounding box center [1364, 378] width 347 height 35
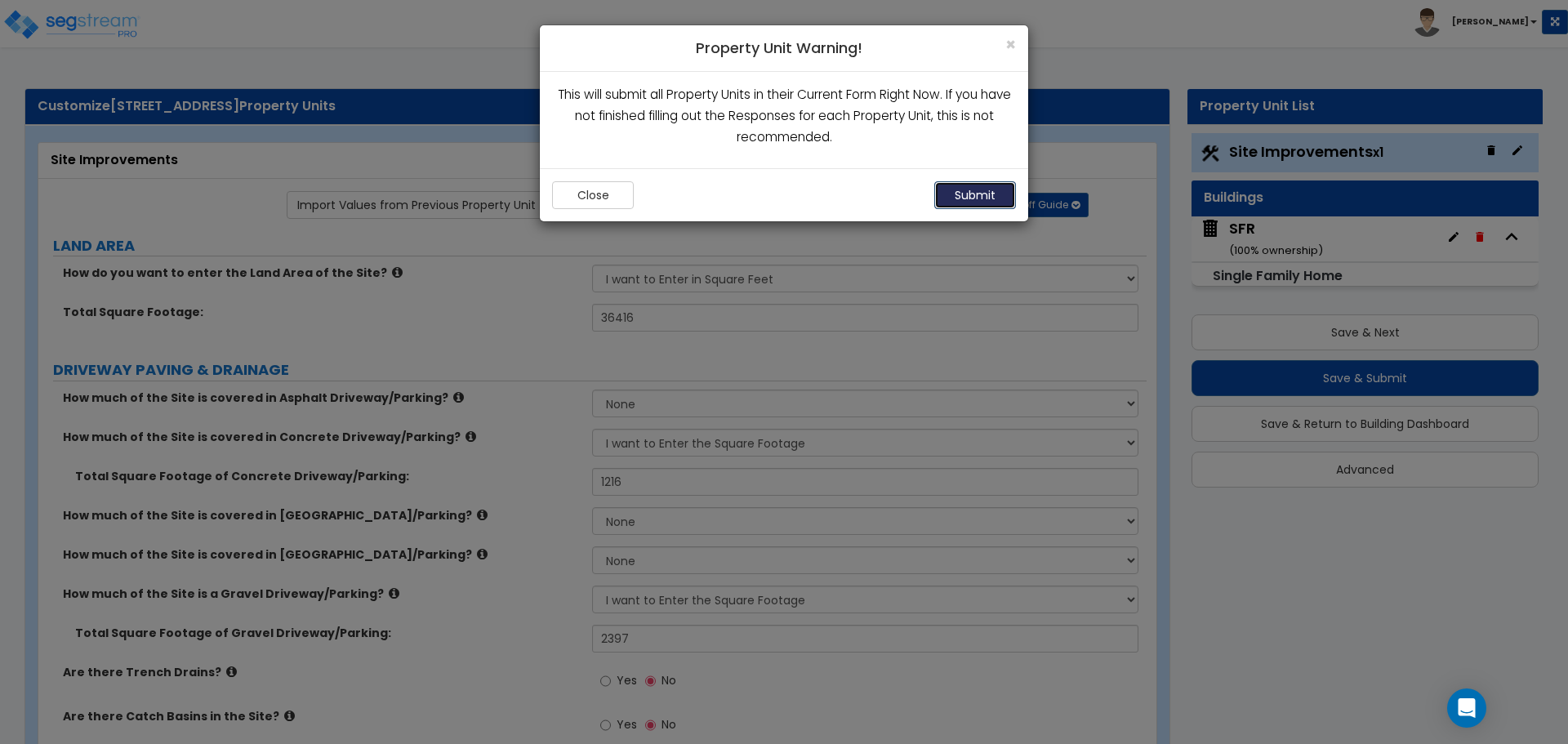
click at [975, 197] on button "Submit" at bounding box center [974, 195] width 82 height 28
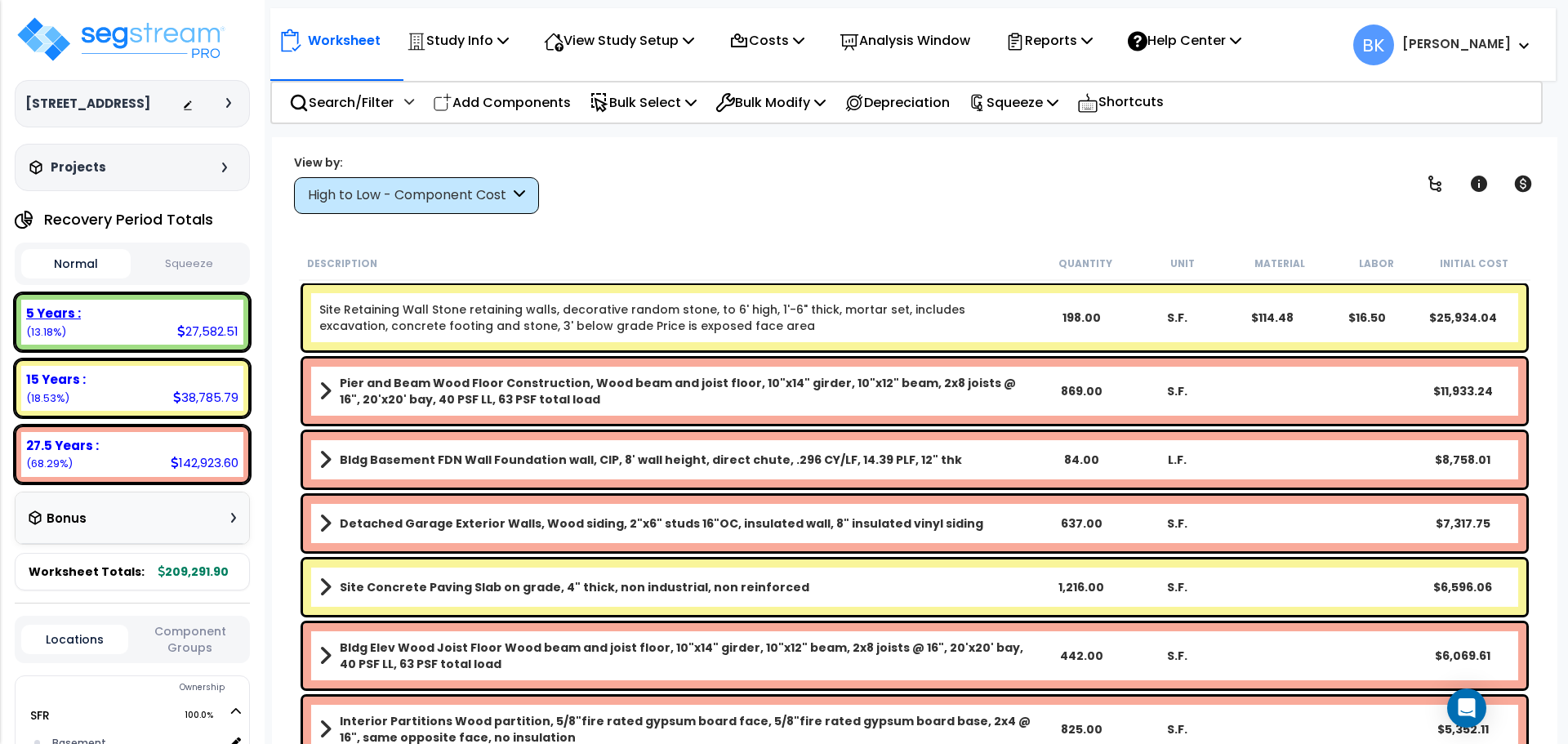
click at [115, 345] on div "5 Years : 27,582.51 (13.18%)" at bounding box center [132, 322] width 222 height 45
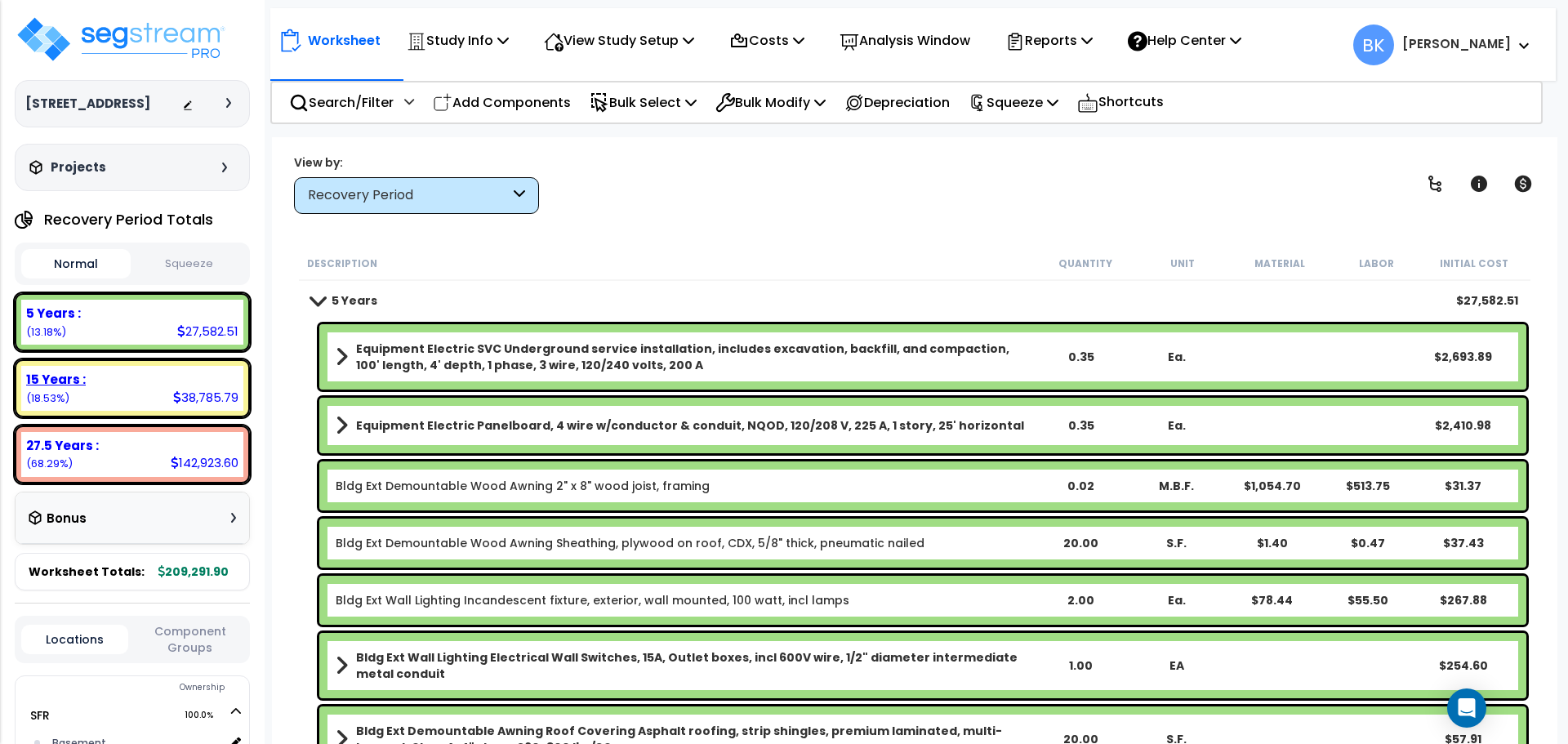
click at [110, 407] on div "15 Years : 38,785.79 (18.53%)" at bounding box center [132, 388] width 222 height 45
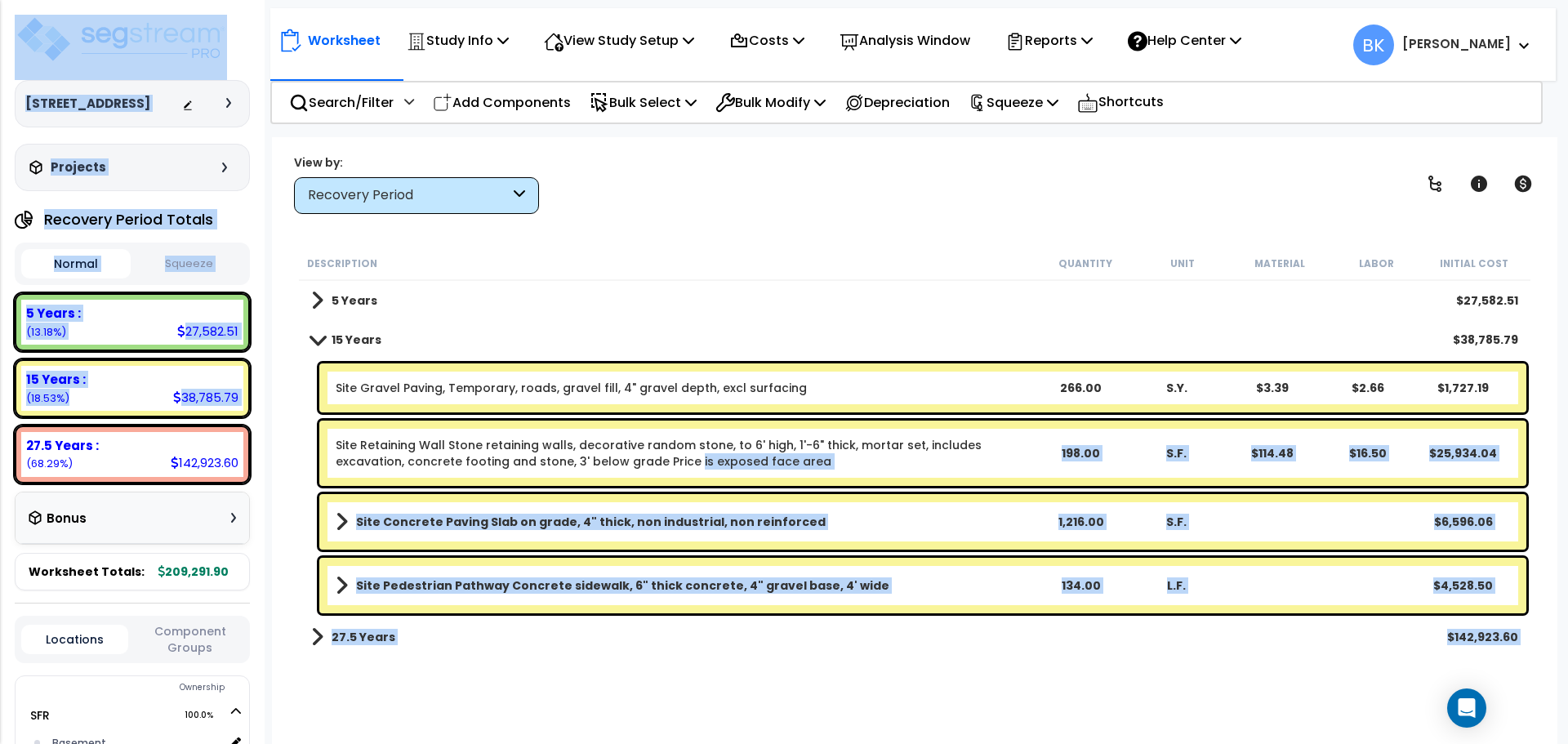
click at [617, 460] on link "Site Retaining Wall Stone retaining walls, decorative random stone, to 6' high,…" at bounding box center [684, 452] width 696 height 33
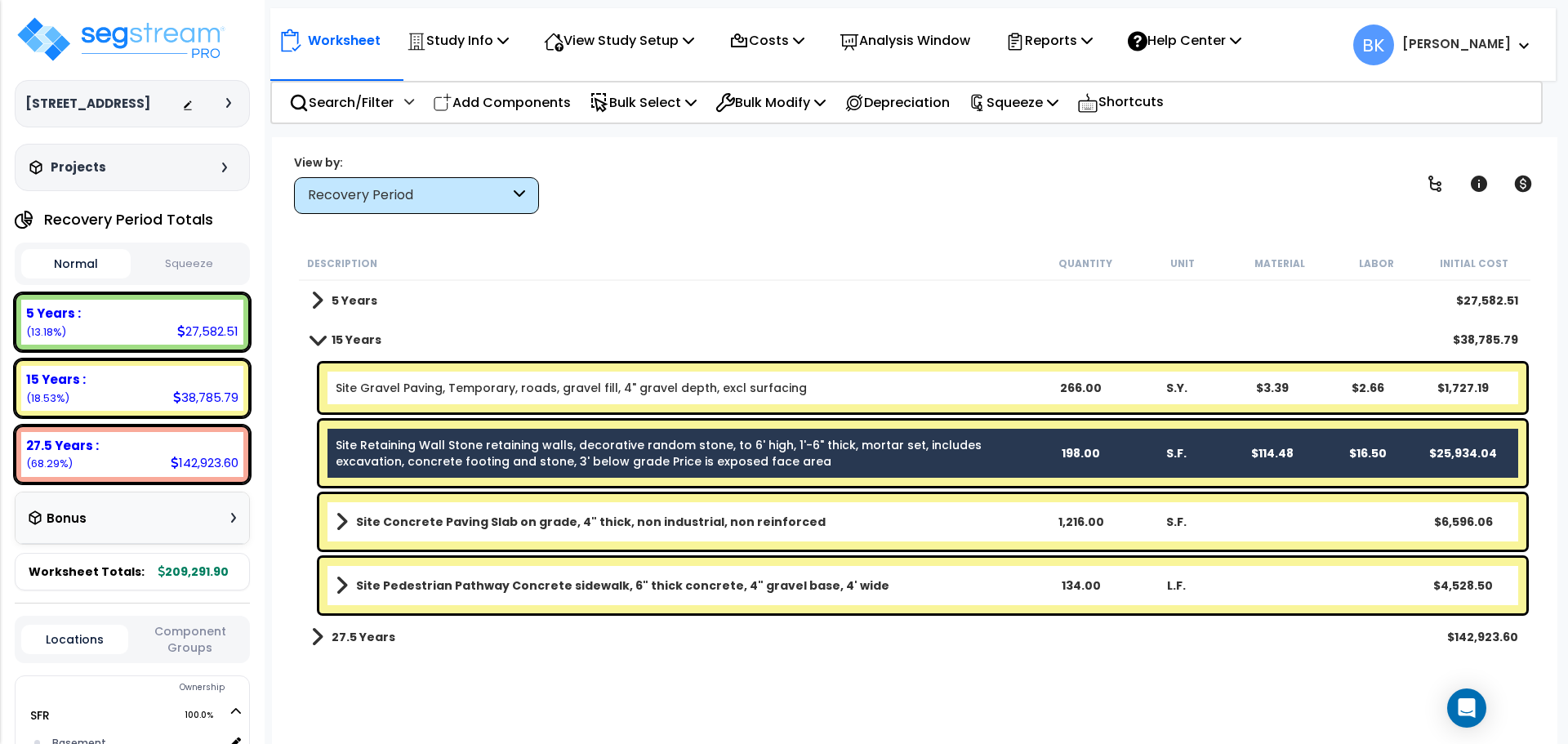
click at [556, 442] on link "Site Retaining Wall Stone retaining walls, decorative random stone, to 6' high,…" at bounding box center [684, 452] width 696 height 33
click at [464, 383] on link "Site Gravel Paving, Temporary, roads, gravel fill, 4" gravel depth, excl surfac…" at bounding box center [571, 387] width 471 height 17
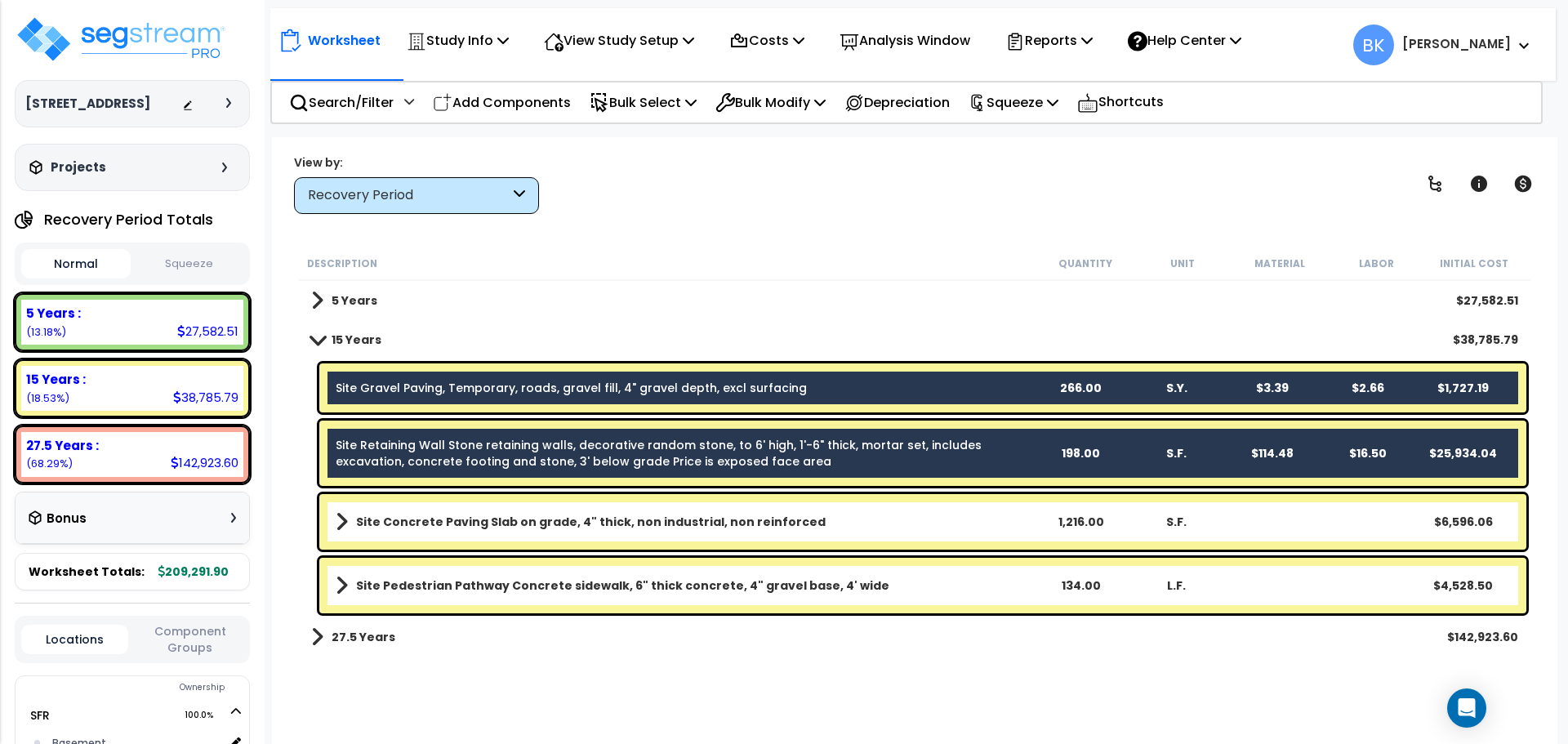
click at [452, 456] on link "Site Retaining Wall Stone retaining walls, decorative random stone, to 6' high,…" at bounding box center [684, 452] width 696 height 33
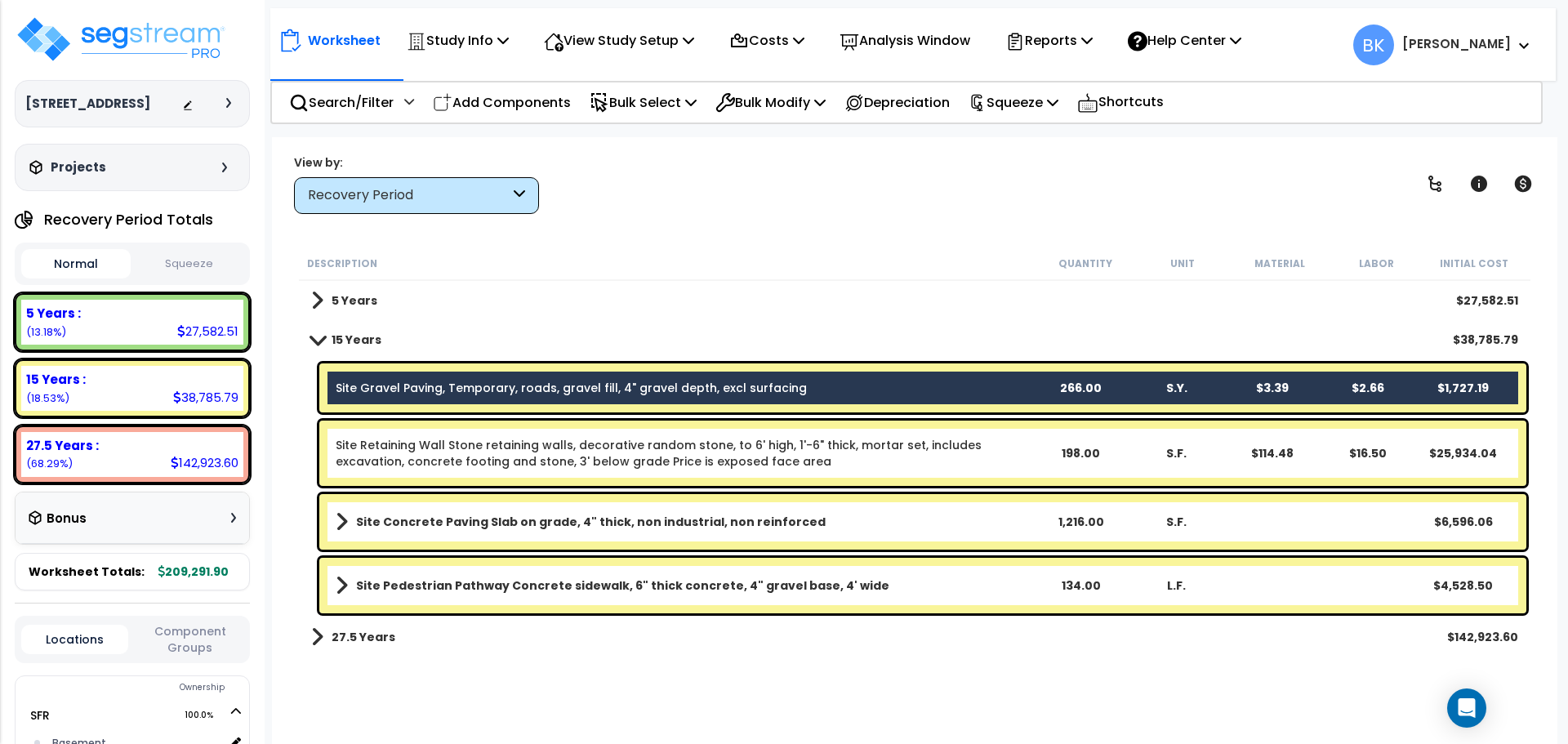
click at [472, 378] on div "Site Gravel Paving, Temporary, roads, gravel fill, 4" gravel depth, excl surfac…" at bounding box center [922, 388] width 1207 height 49
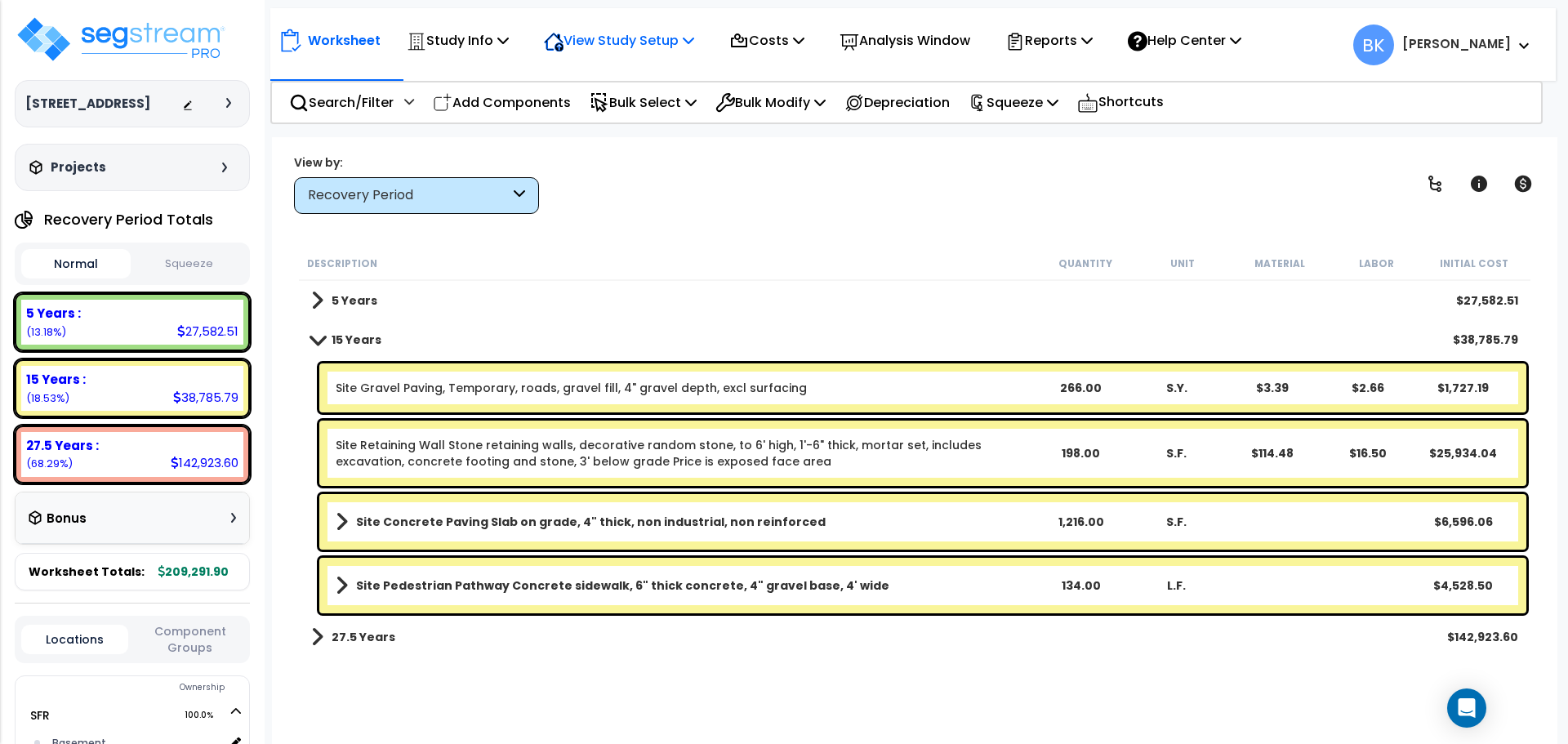
click at [623, 34] on p "View Study Setup" at bounding box center [619, 40] width 151 height 22
click at [651, 113] on link "View Questionnaire" at bounding box center [617, 111] width 162 height 33
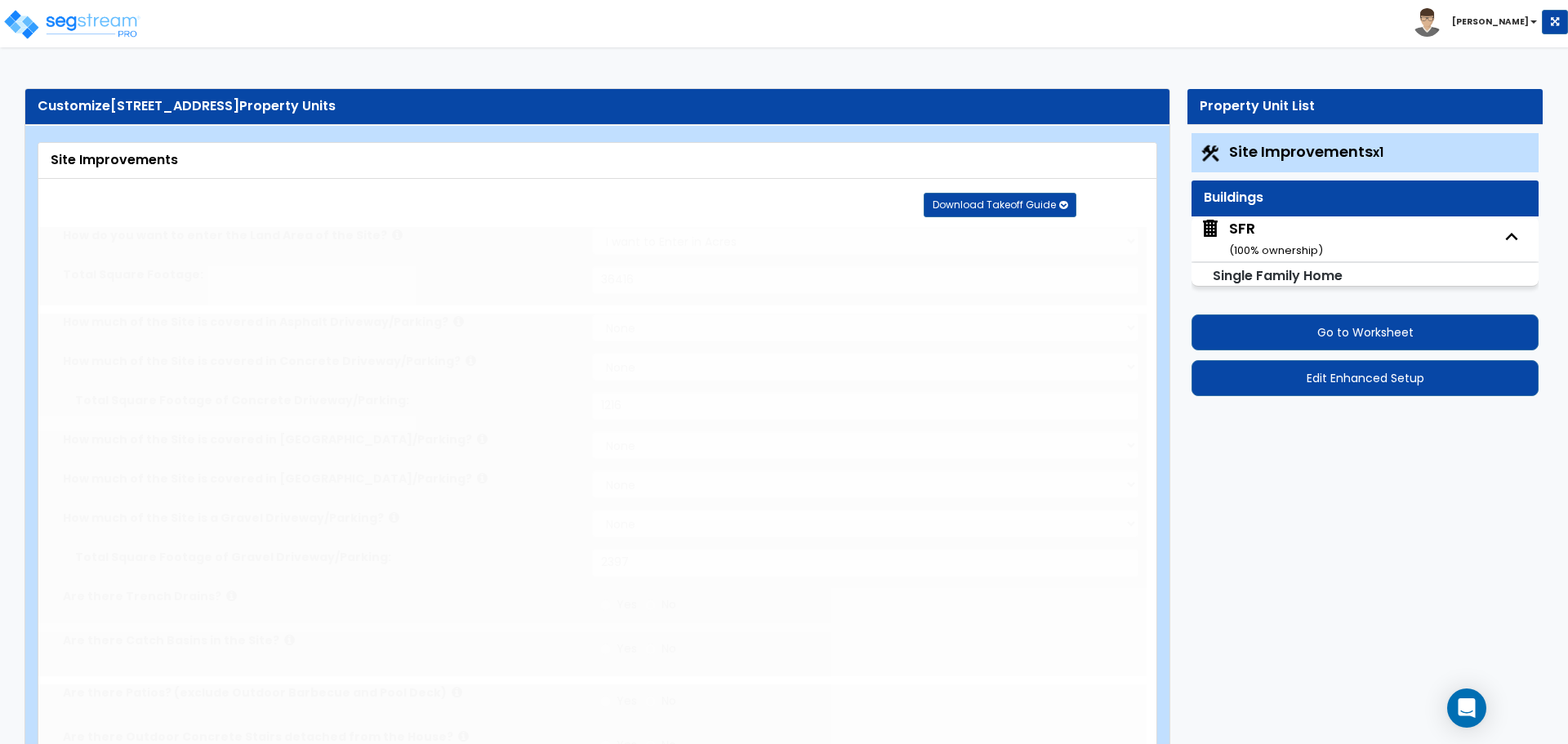
select select "2"
type input "36416"
select select "2"
type input "1216"
select select "2"
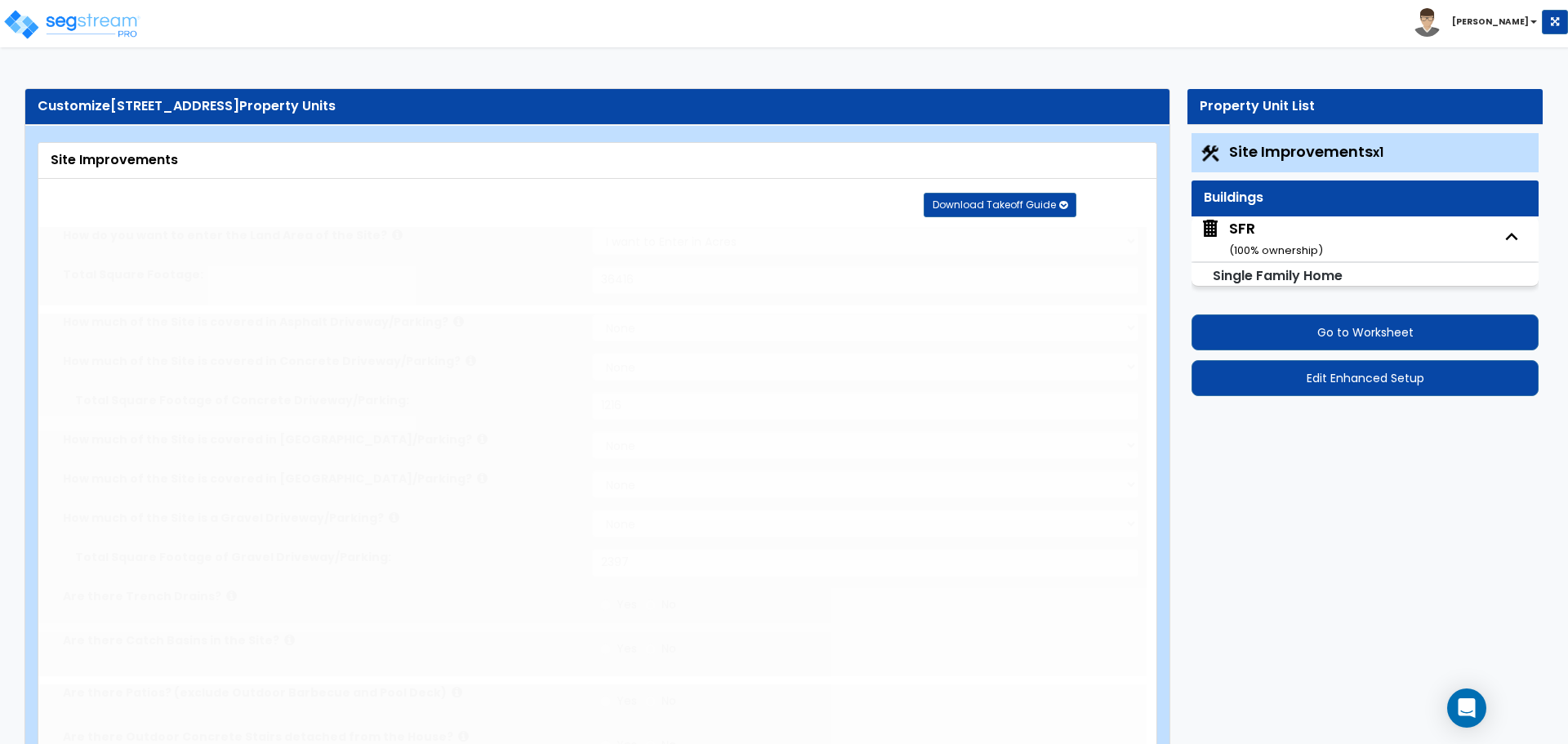
type input "2397"
radio input "true"
select select "2"
type input "134"
select select "1"
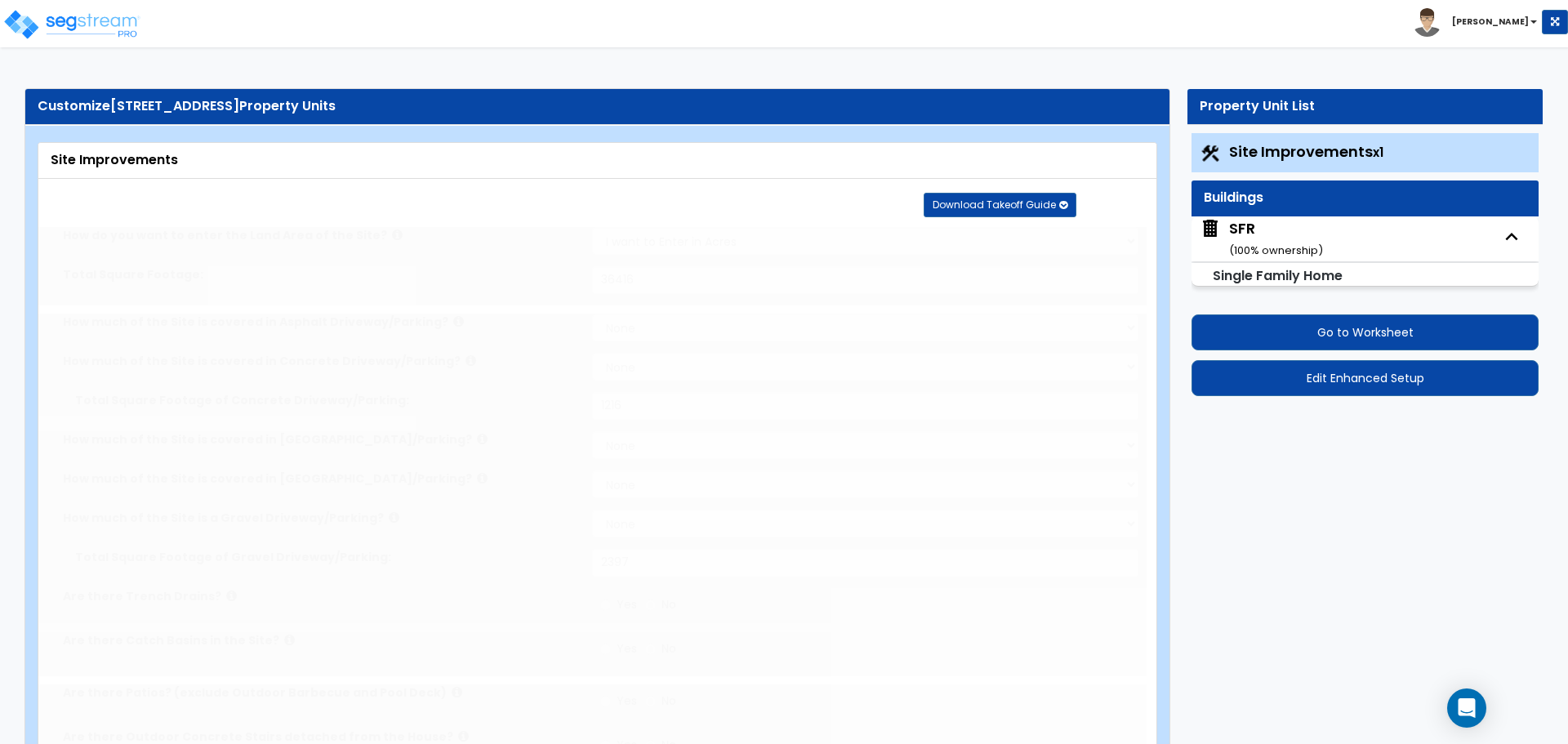
select select "1"
radio input "true"
type input "2"
select select "1"
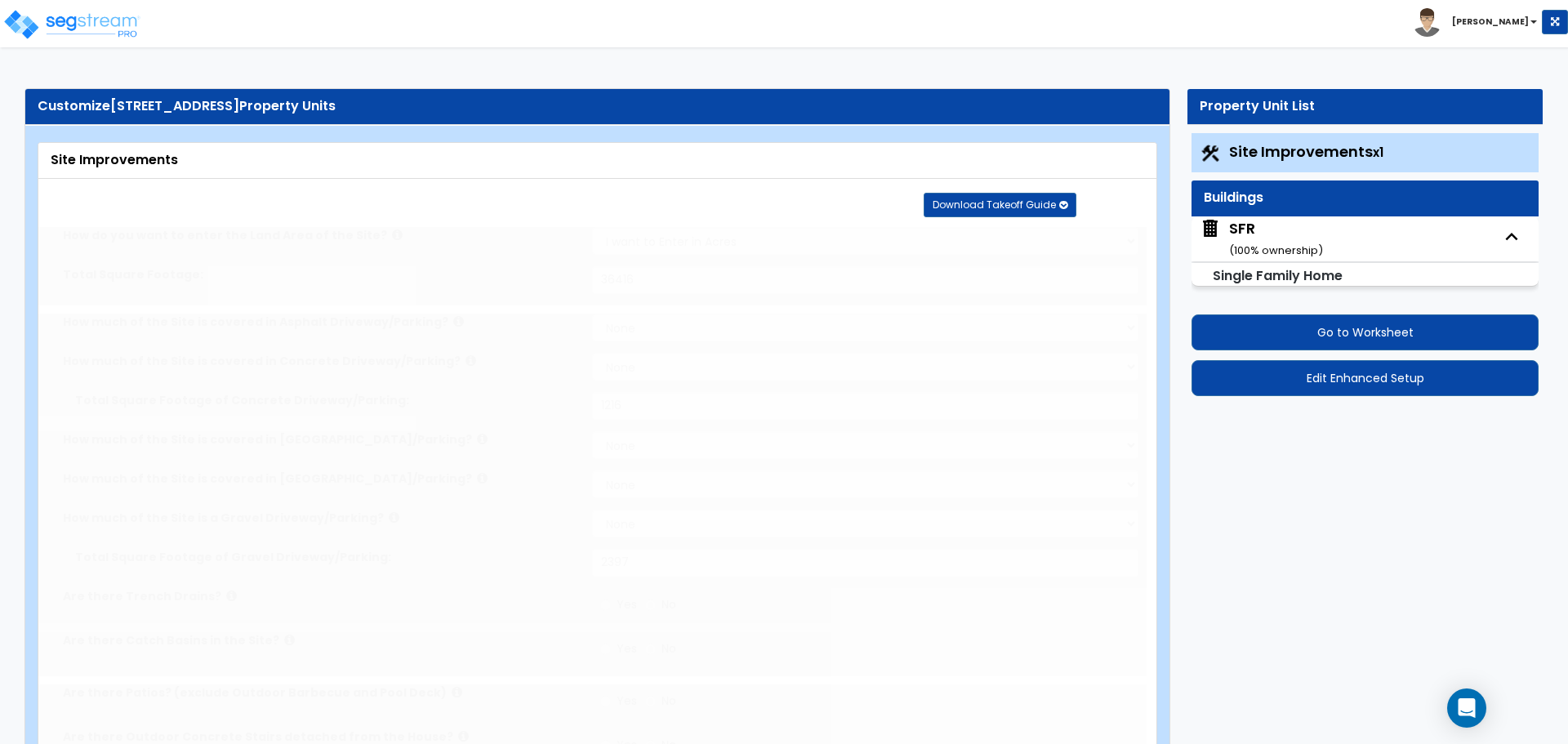
select select "4"
select select "1"
type input "1"
select select "2"
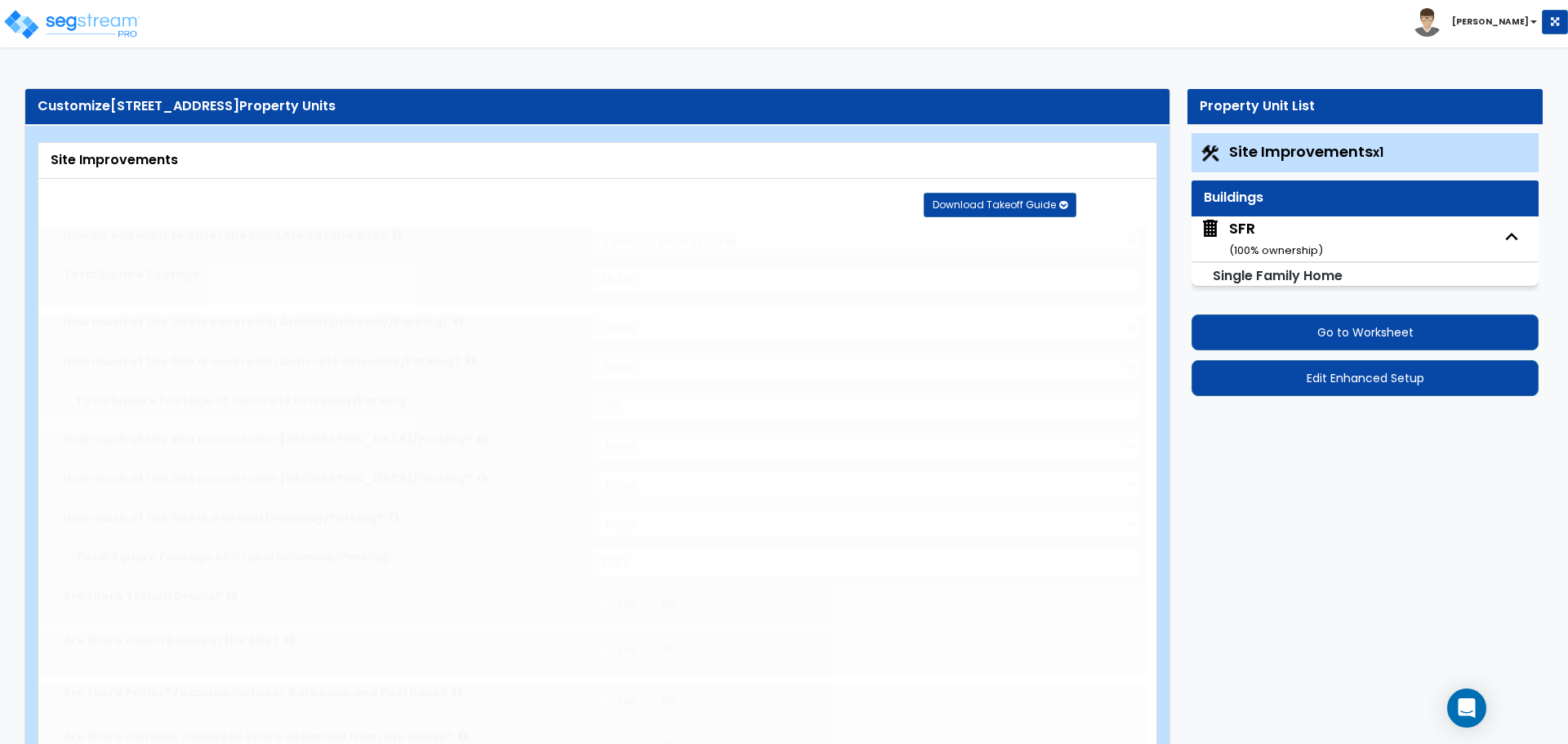
radio input "true"
type input "1"
type input "198"
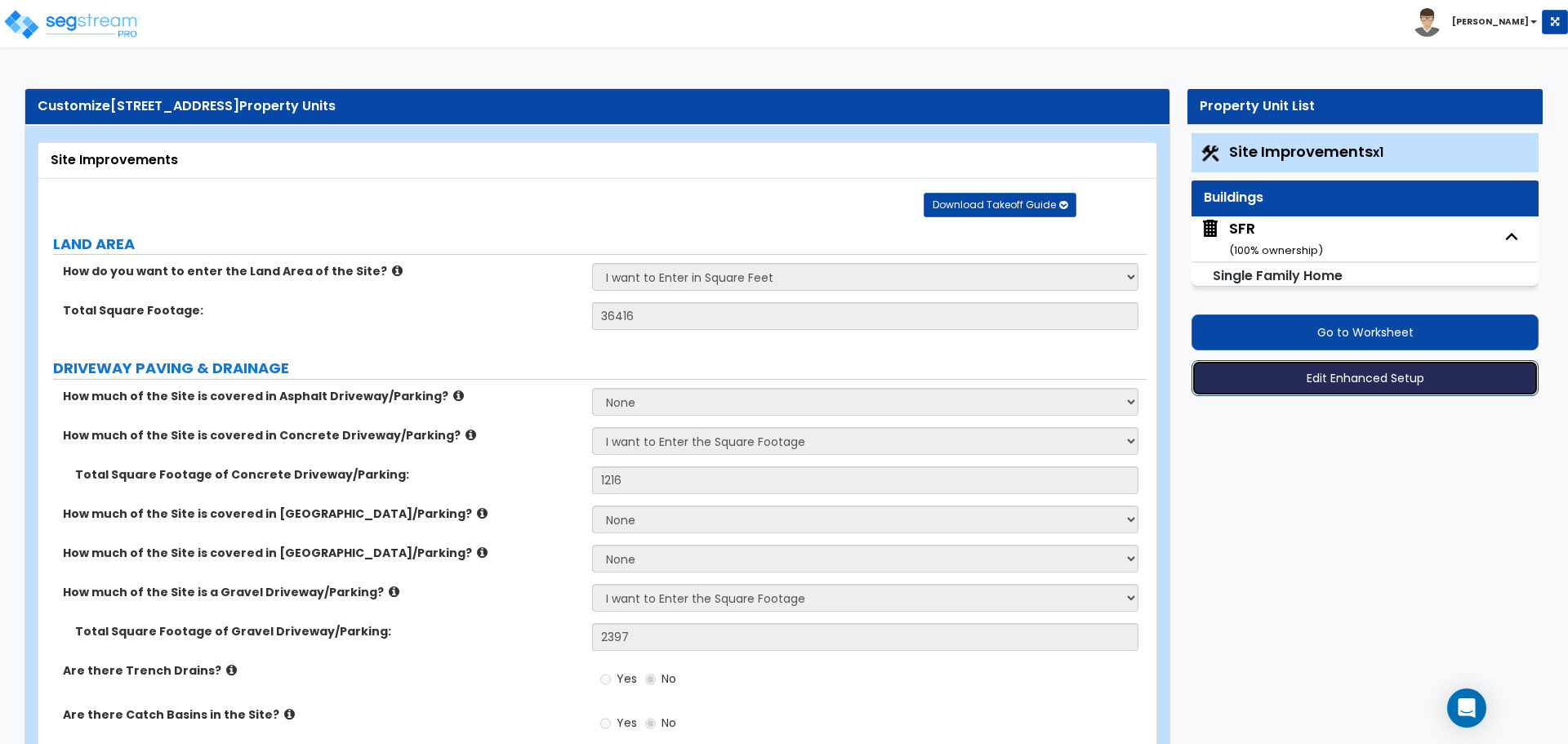
click at [1356, 374] on button "Edit Enhanced Setup" at bounding box center [1364, 378] width 347 height 35
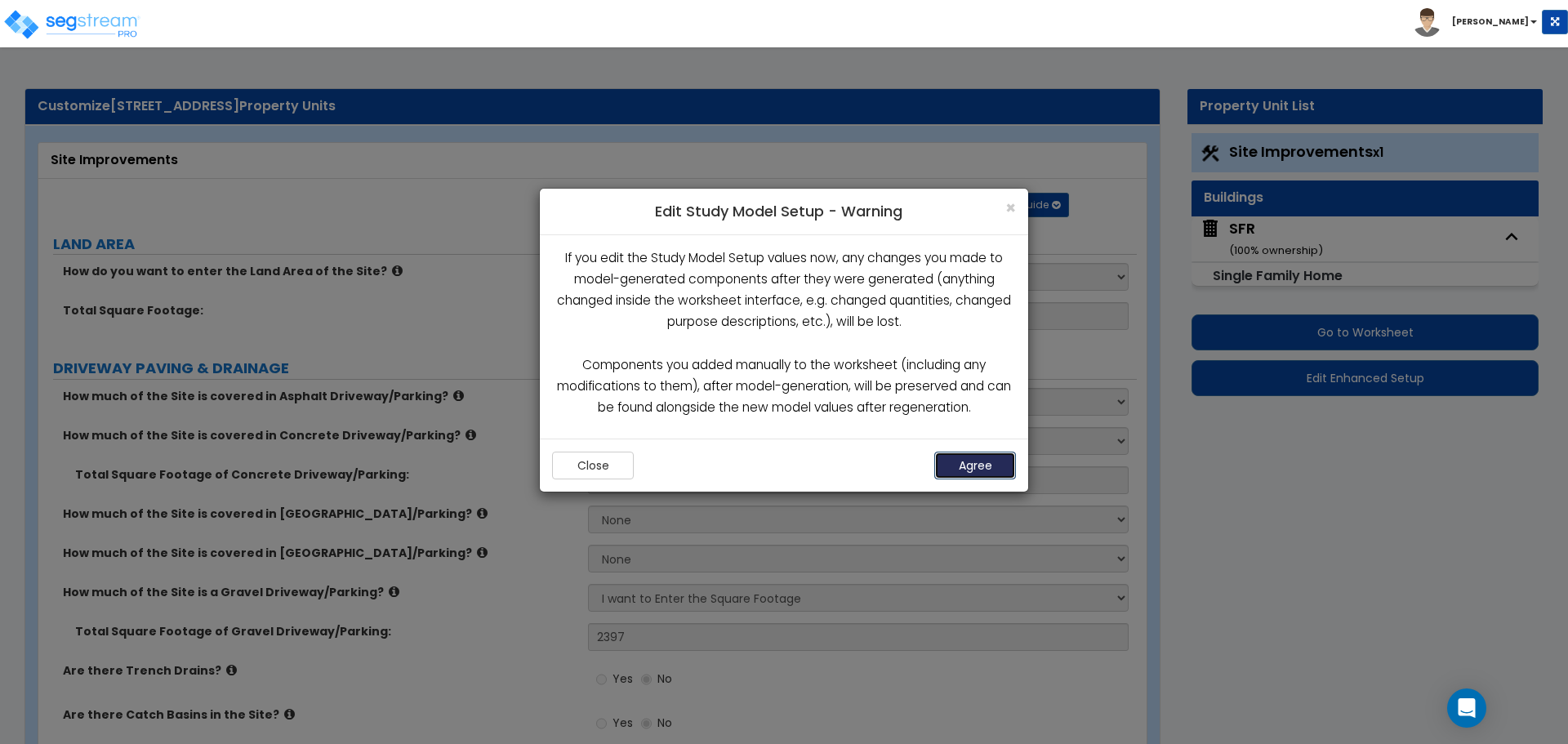
click at [990, 473] on button "Agree" at bounding box center [974, 465] width 82 height 28
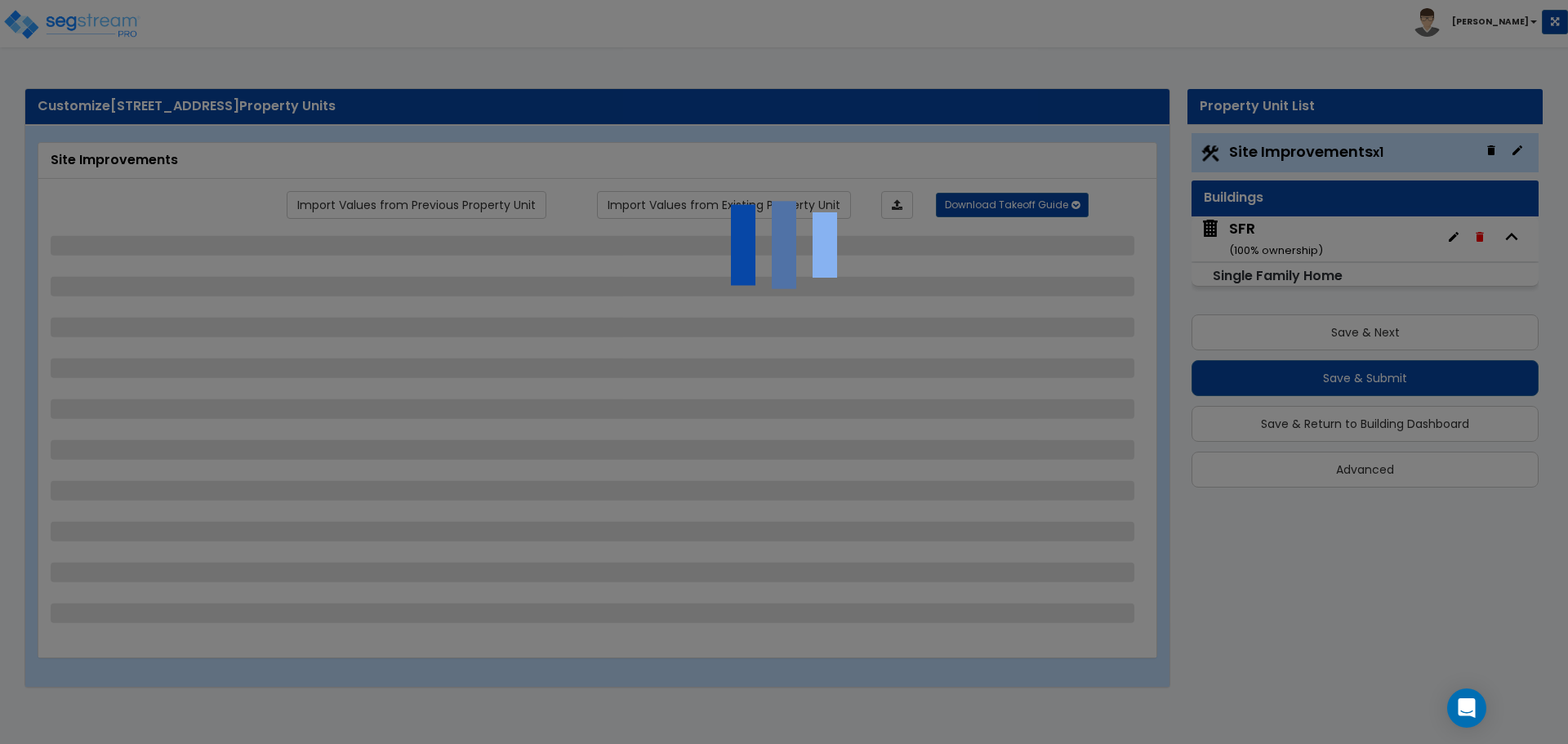
select select "2"
select select "1"
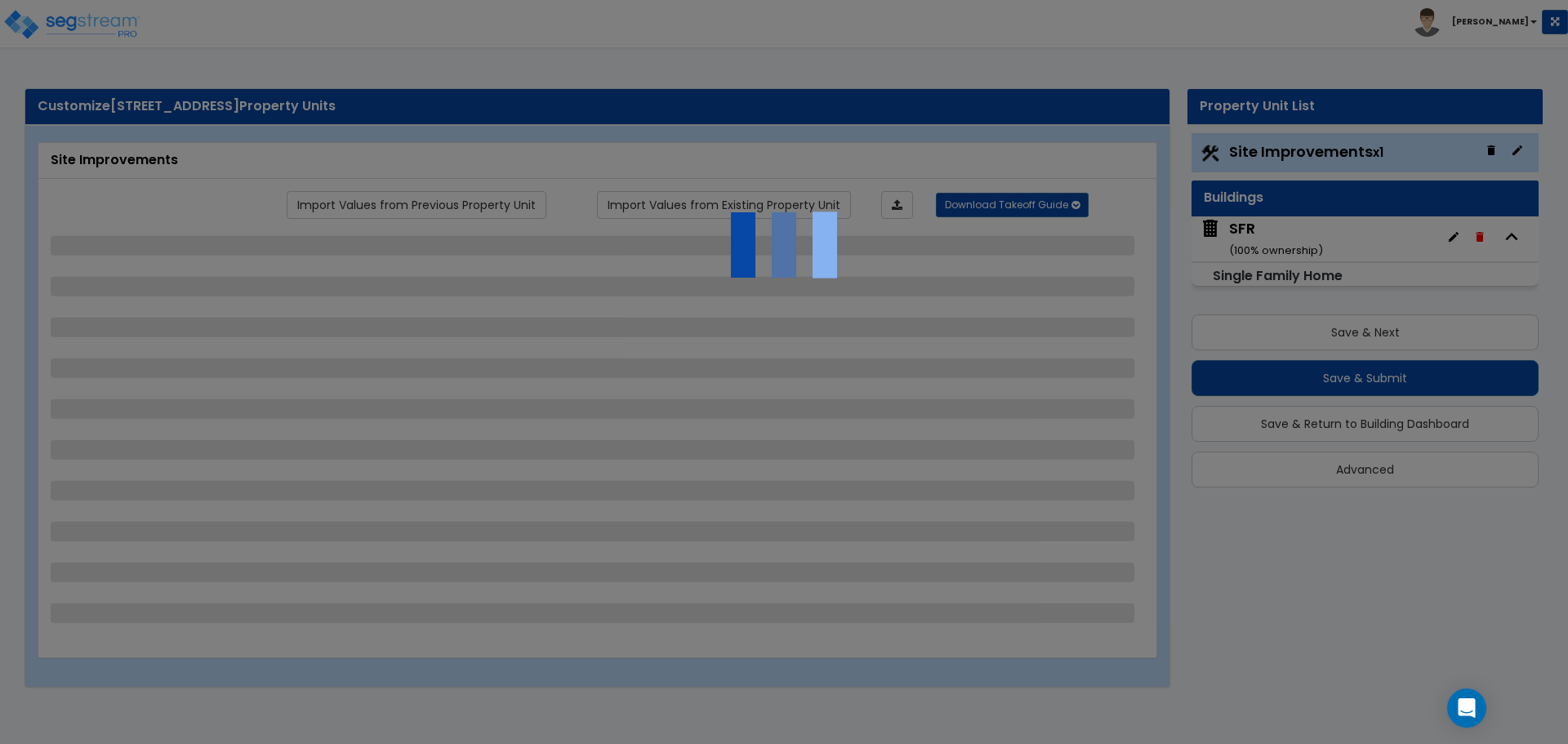
select select "1"
select select "4"
select select "1"
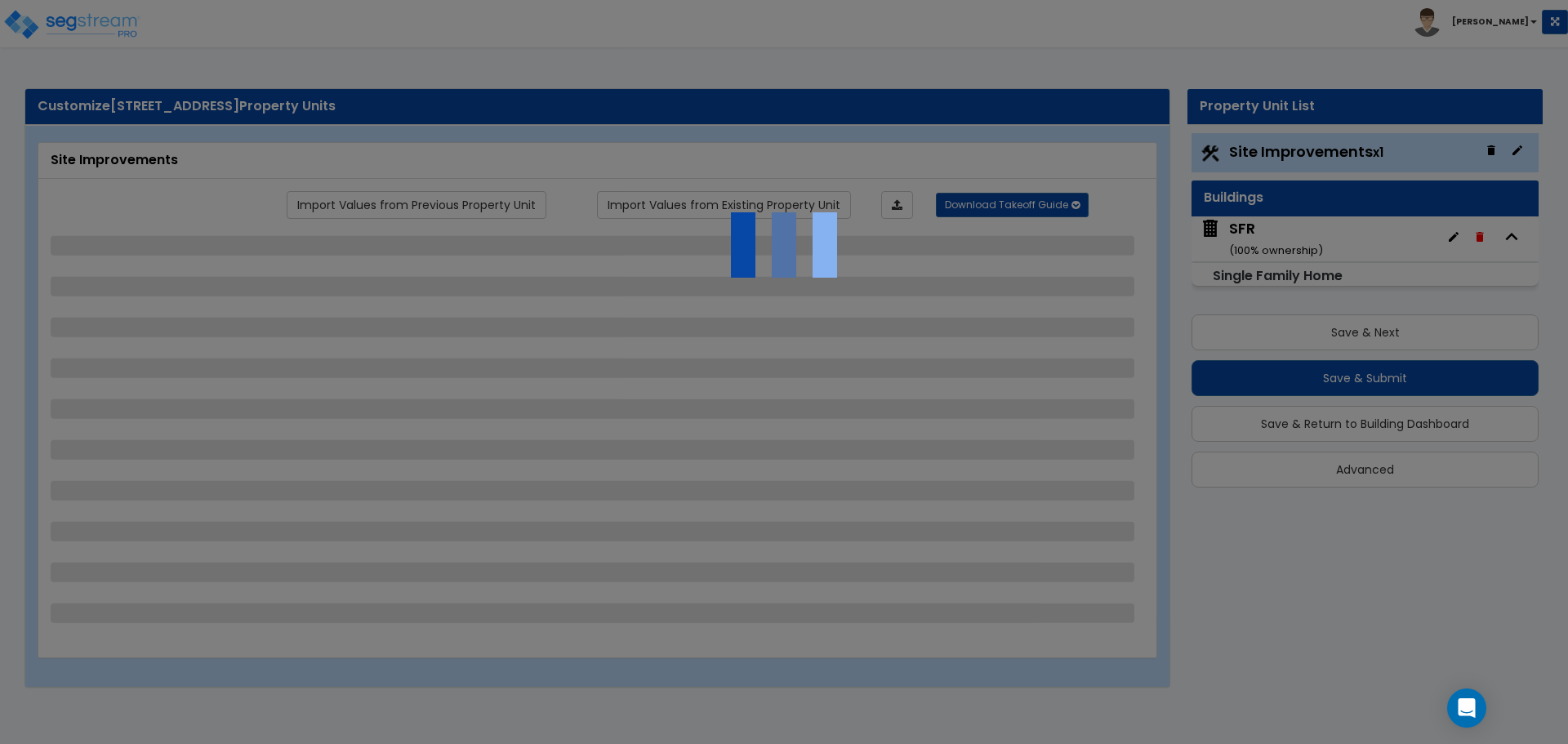
select select "1"
select select "2"
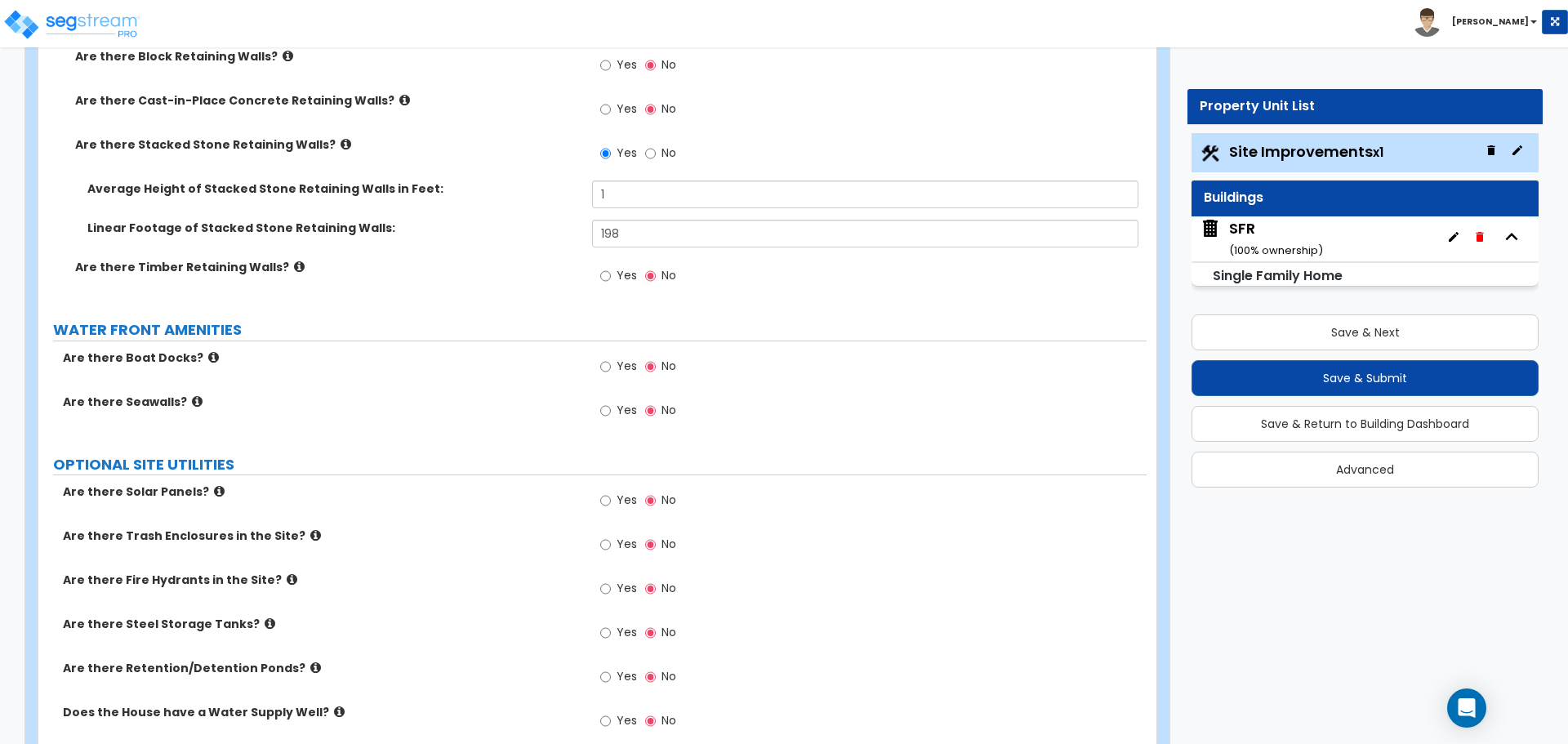
scroll to position [2764, 0]
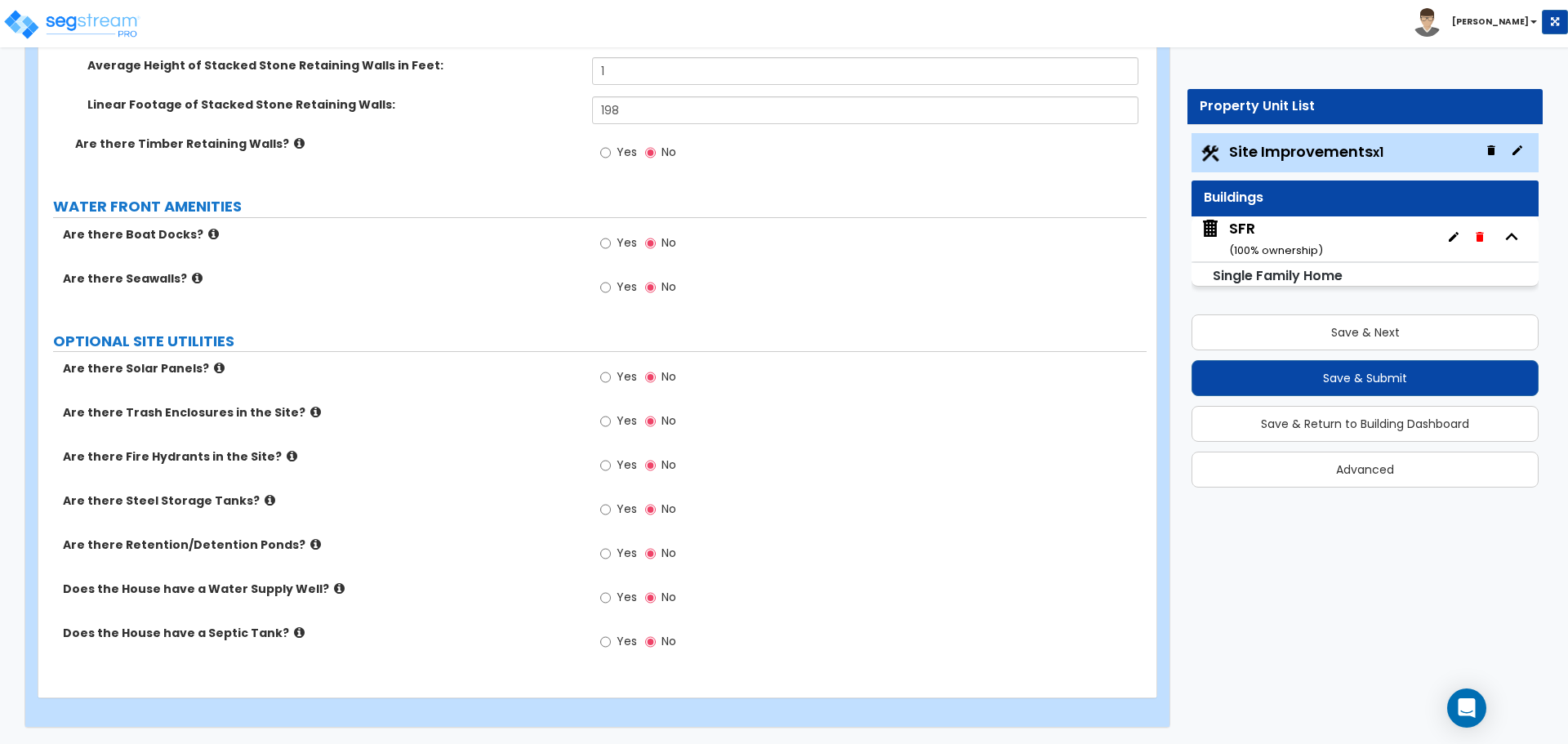
click at [1333, 142] on span "Site Improvements x1" at bounding box center [1306, 151] width 155 height 21
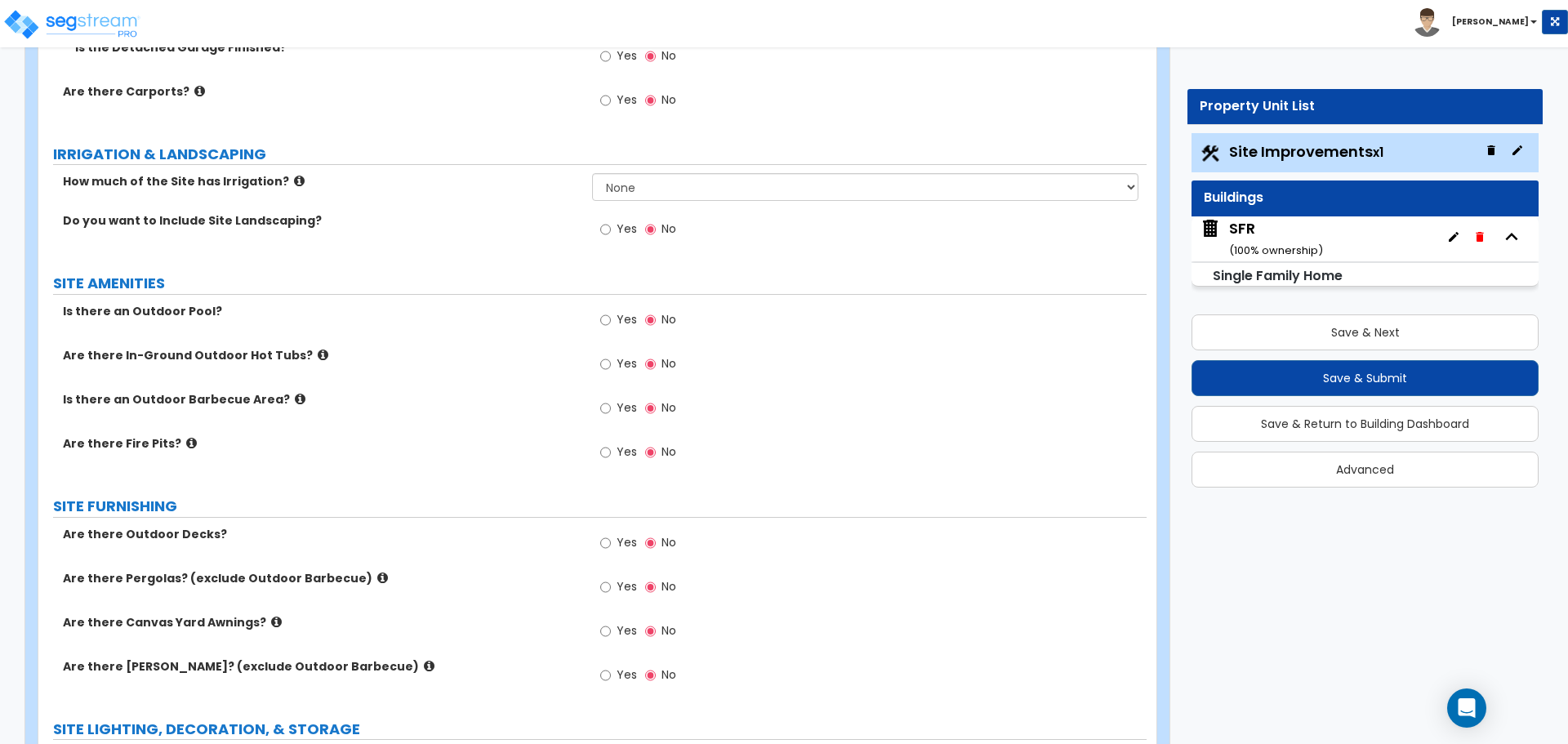
scroll to position [1539, 0]
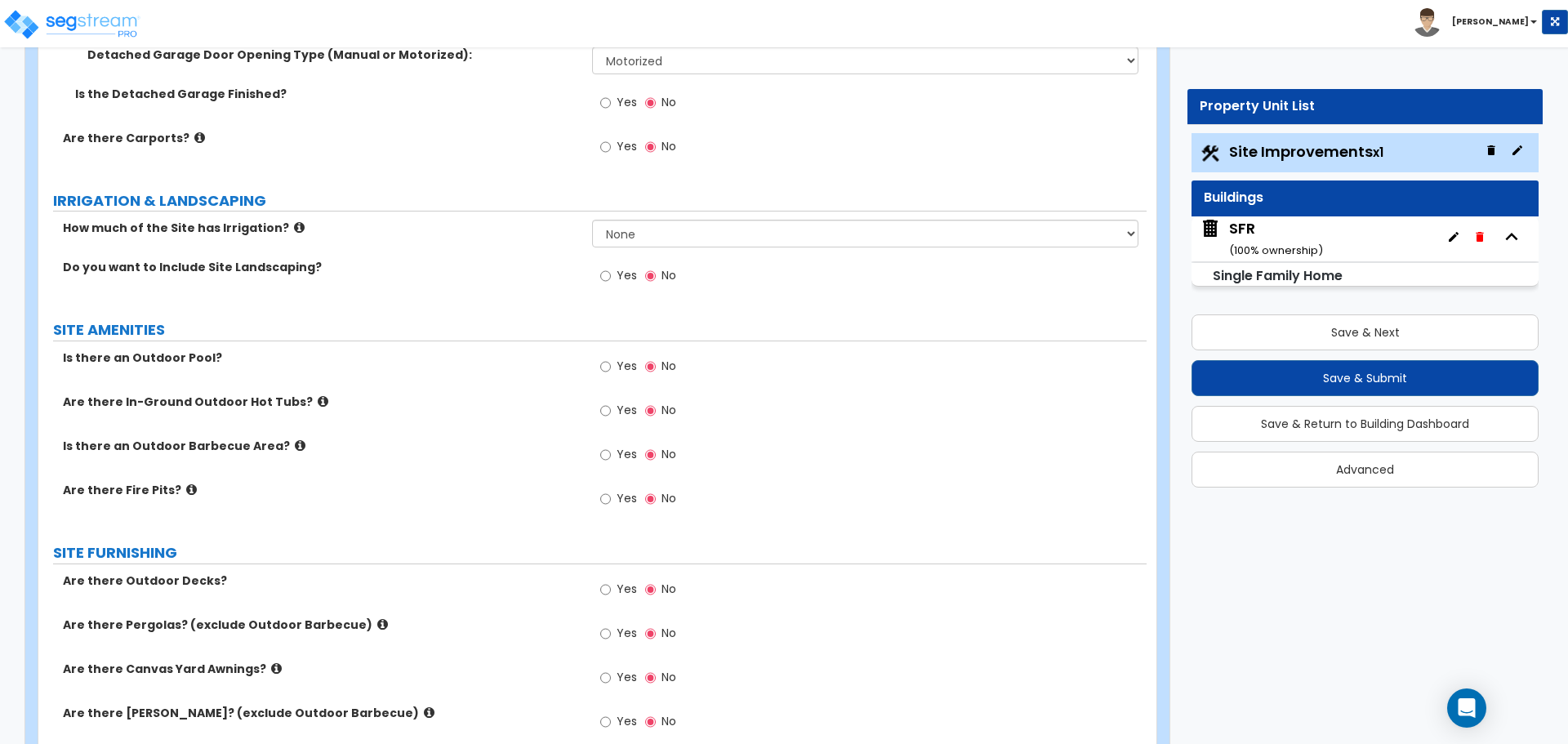
click at [614, 280] on label "Yes" at bounding box center [618, 278] width 36 height 28
click at [611, 280] on input "Yes" at bounding box center [605, 276] width 11 height 18
radio input "true"
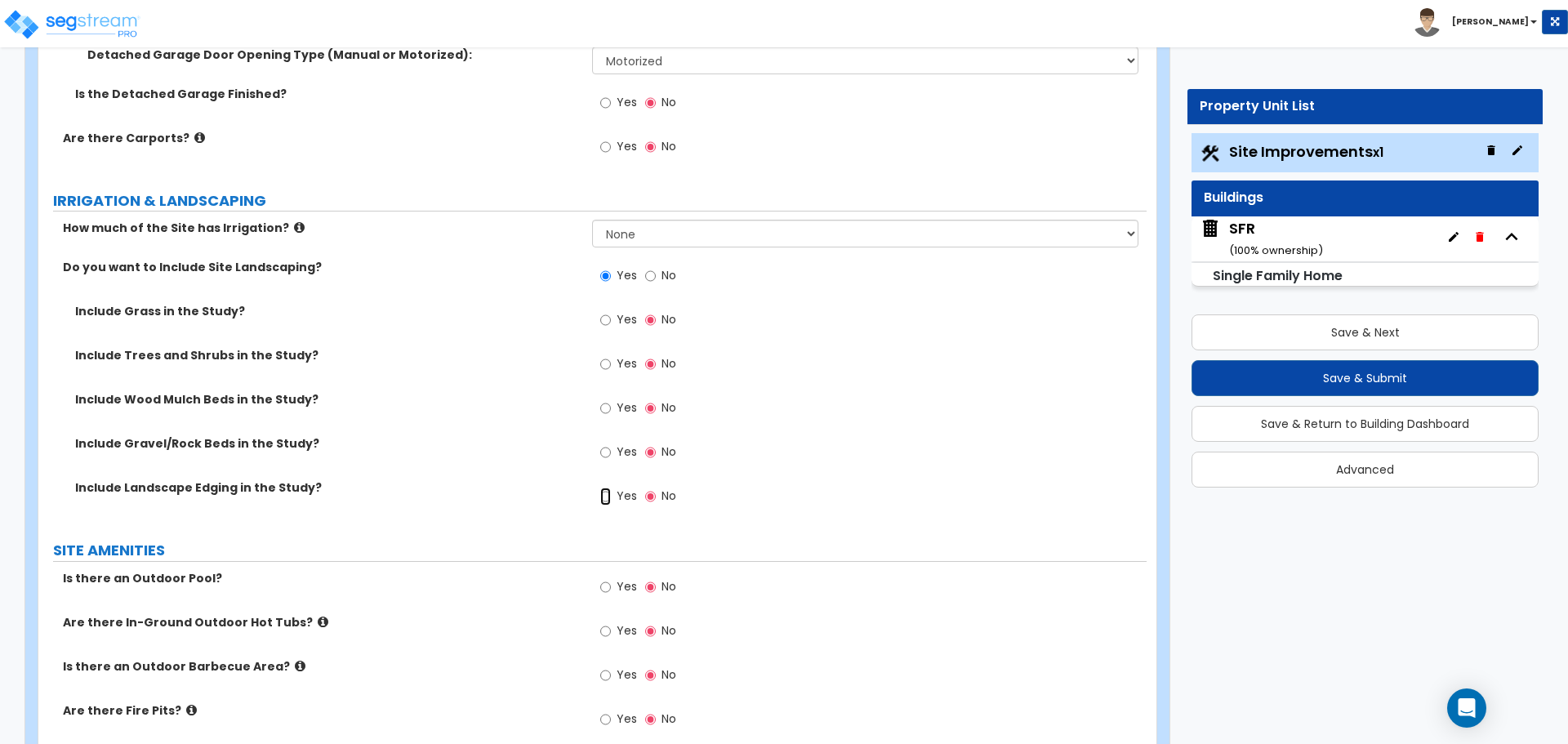
click at [602, 501] on input "Yes" at bounding box center [605, 497] width 11 height 18
radio input "true"
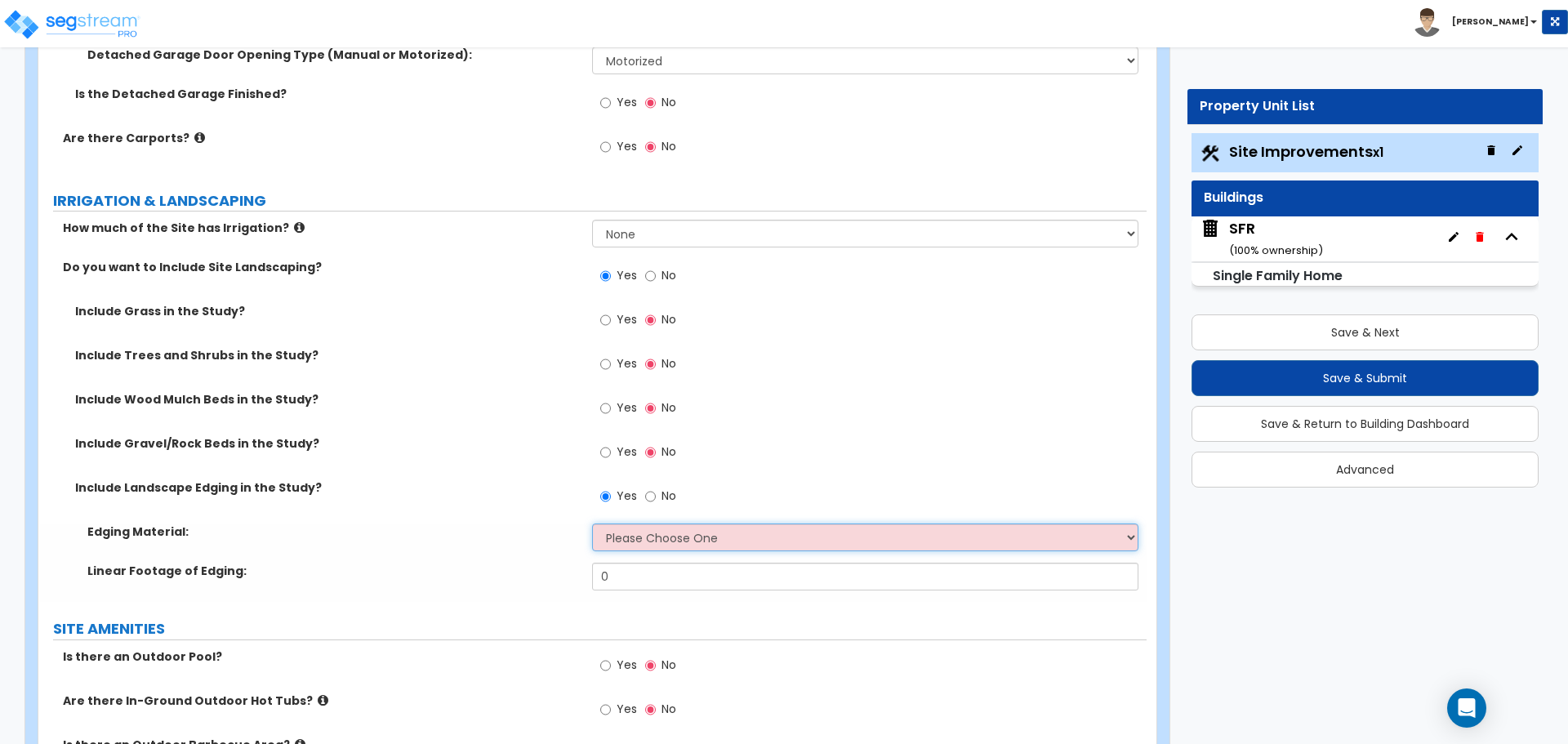
click at [646, 537] on select "Please Choose One Metal Brick Railroad Ties Concrete" at bounding box center [865, 537] width 546 height 28
select select "2"
click at [592, 523] on select "Please Choose One Metal Brick Railroad Ties Concrete" at bounding box center [865, 537] width 546 height 28
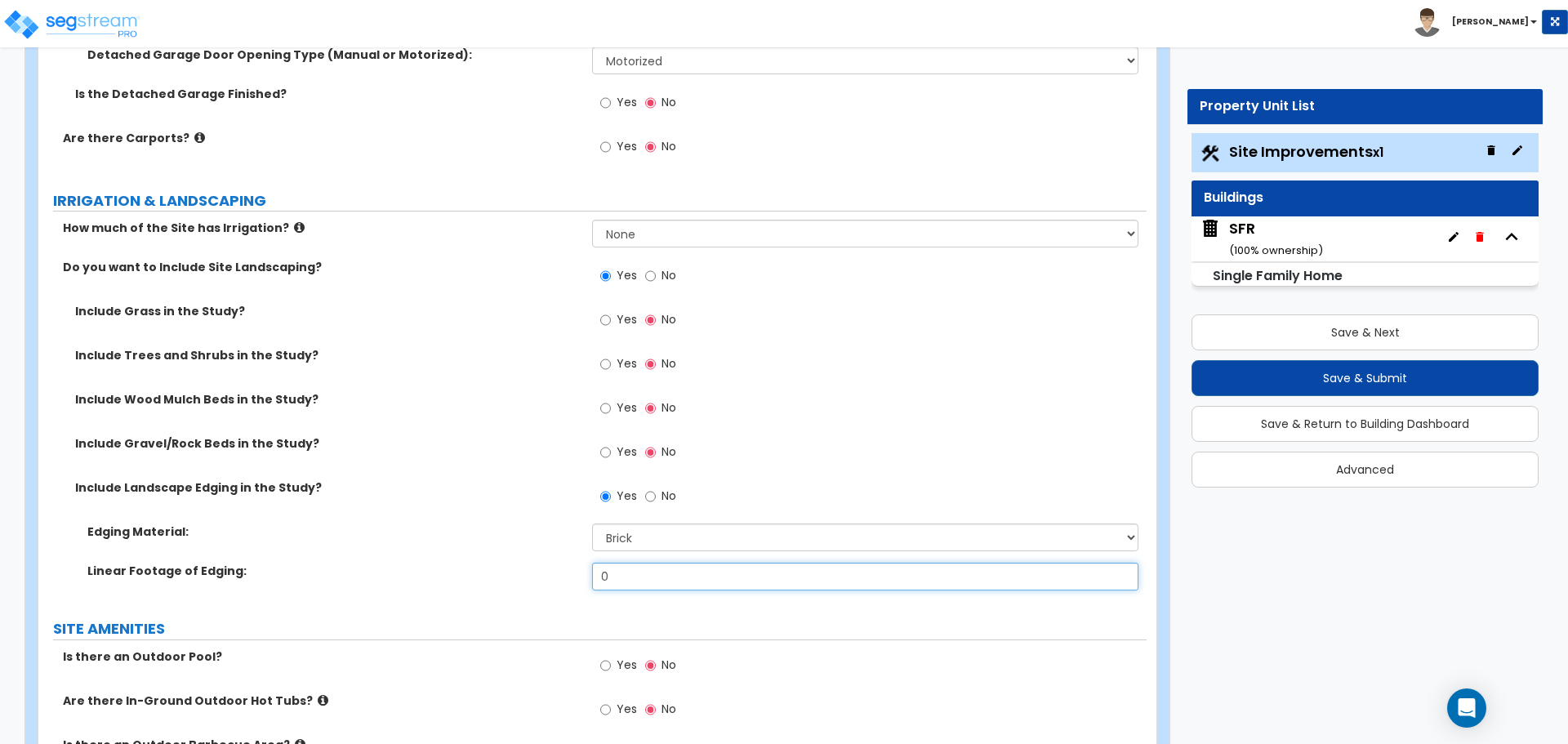
click at [649, 574] on input "0" at bounding box center [865, 576] width 546 height 28
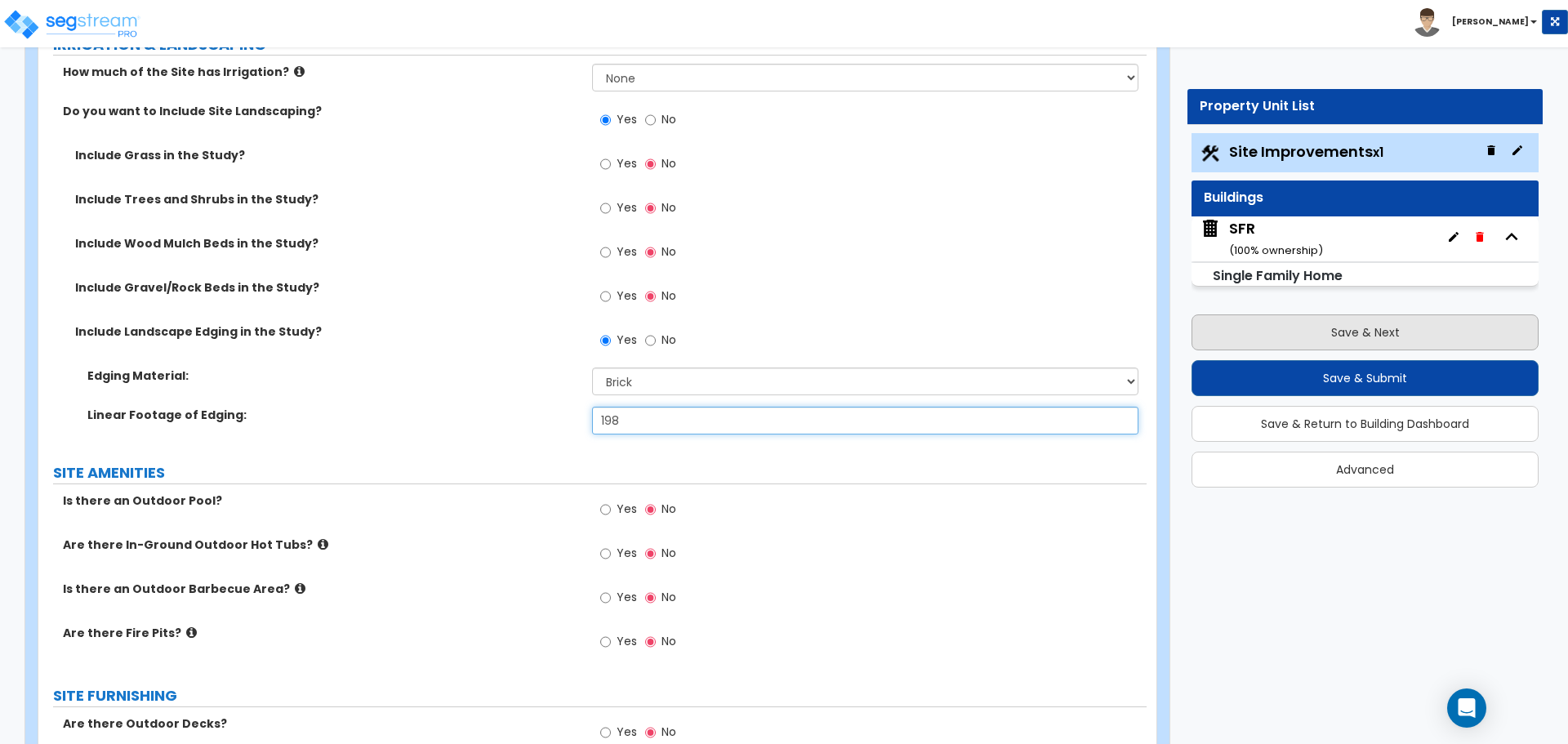
scroll to position [1702, 0]
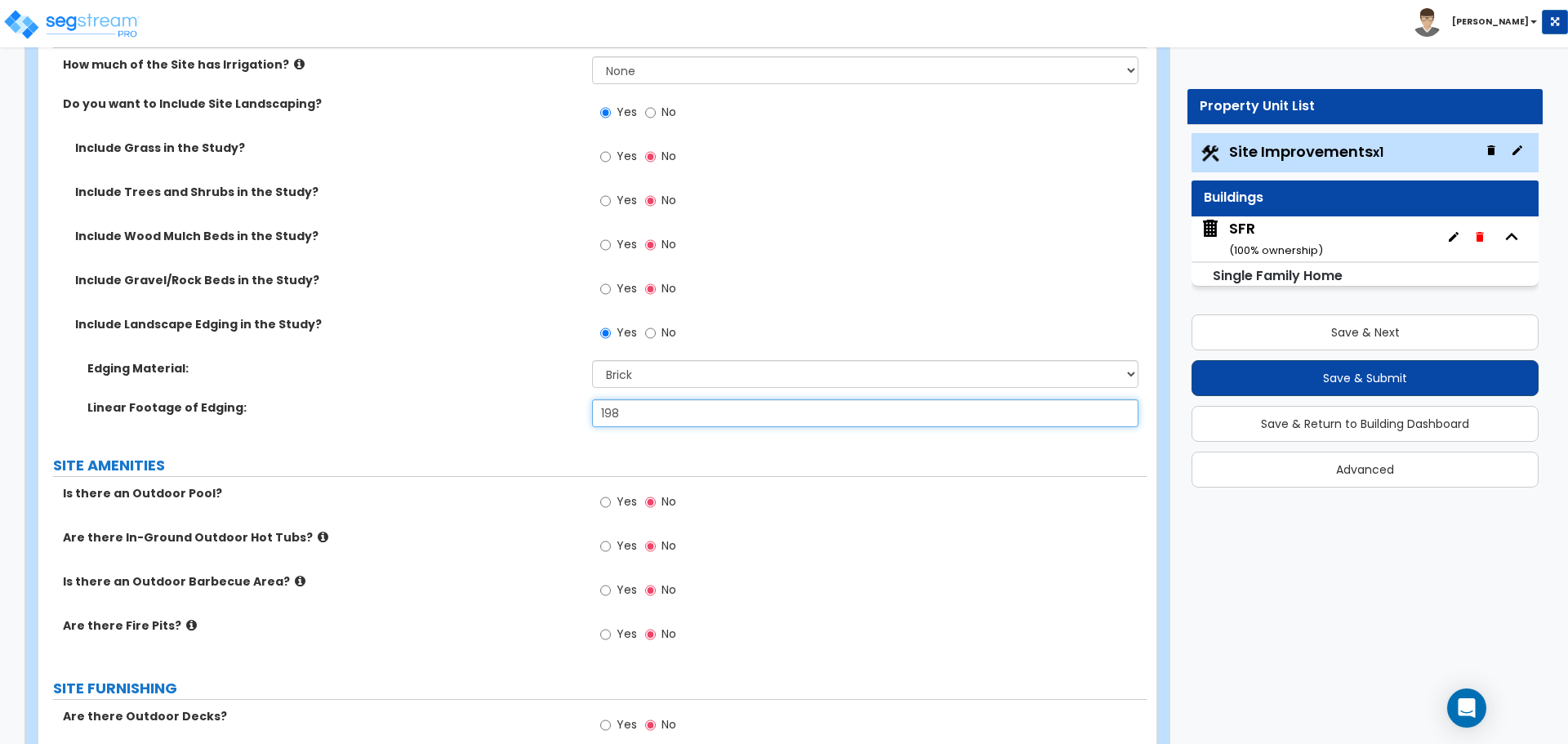
type input "198"
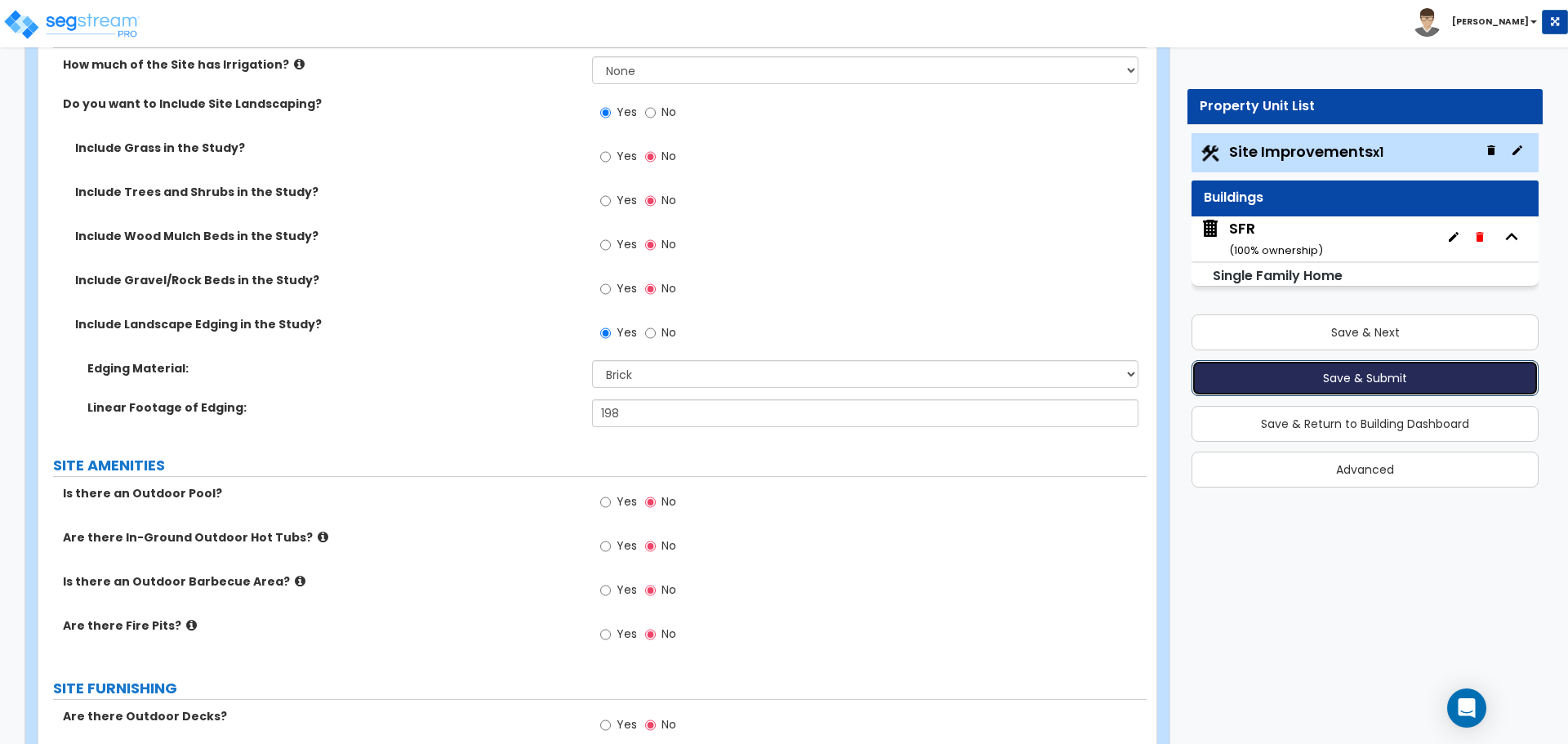
click at [1359, 374] on button "Save & Submit" at bounding box center [1364, 378] width 347 height 35
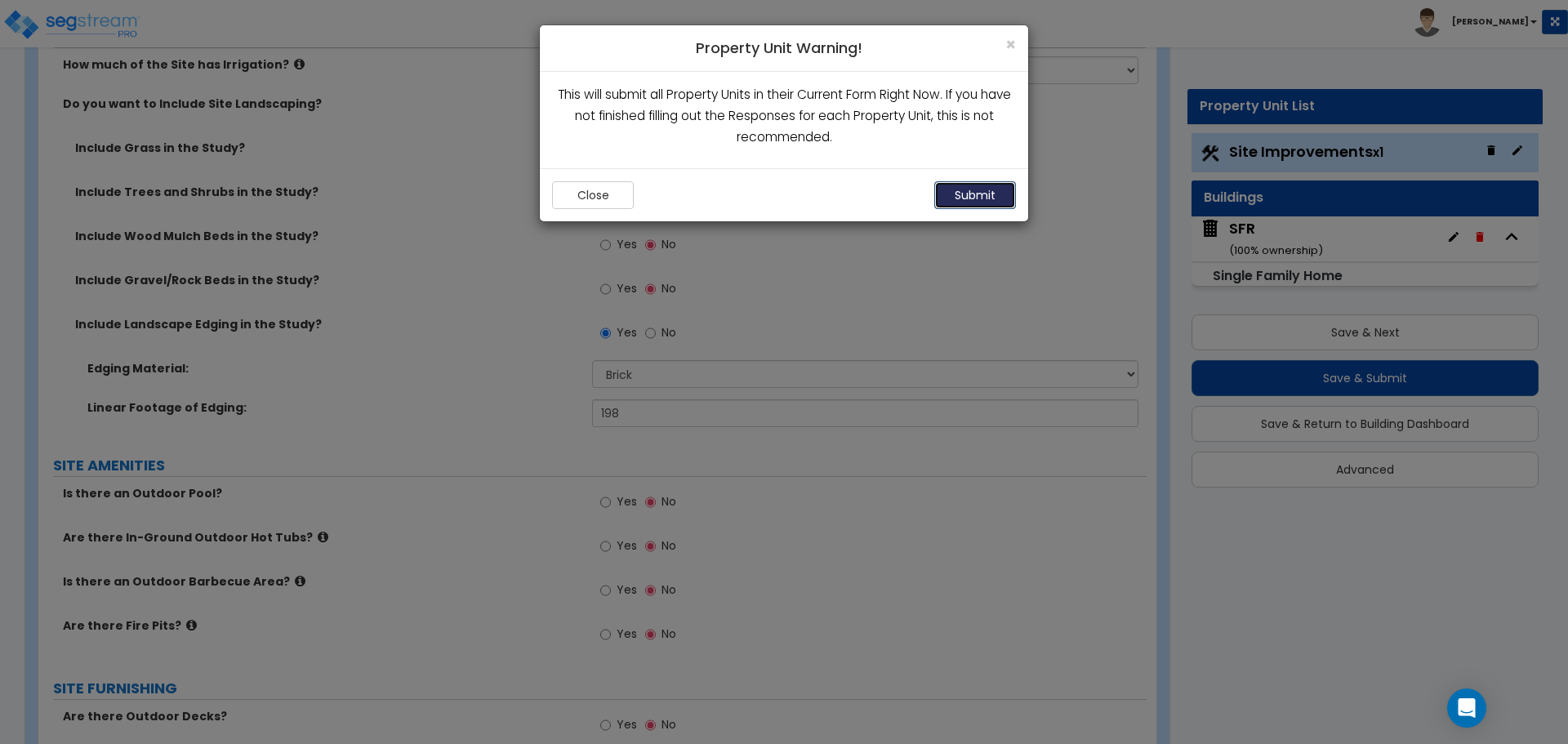
click at [966, 193] on button "Submit" at bounding box center [974, 195] width 82 height 28
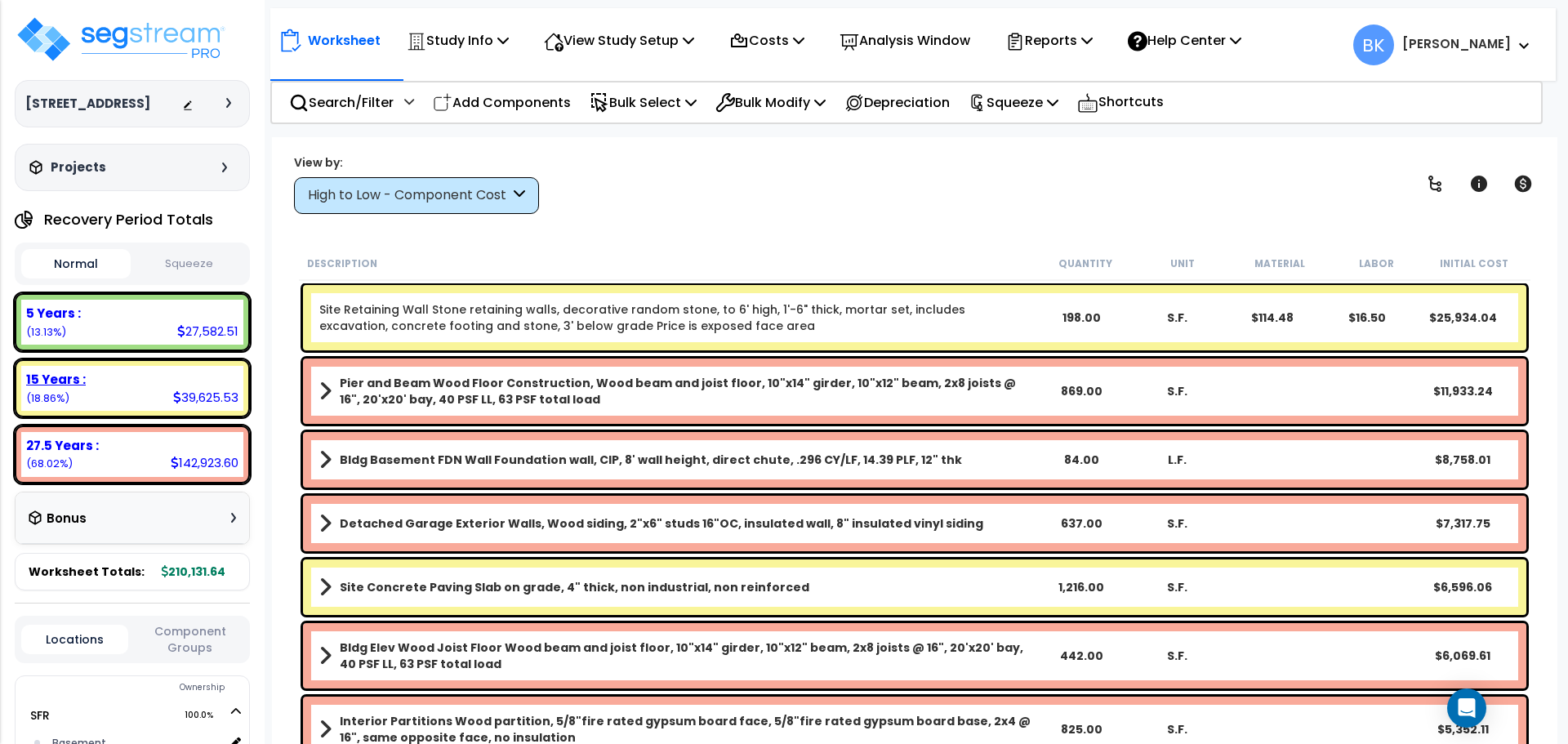
click at [81, 388] on b "15 Years :" at bounding box center [56, 378] width 60 height 17
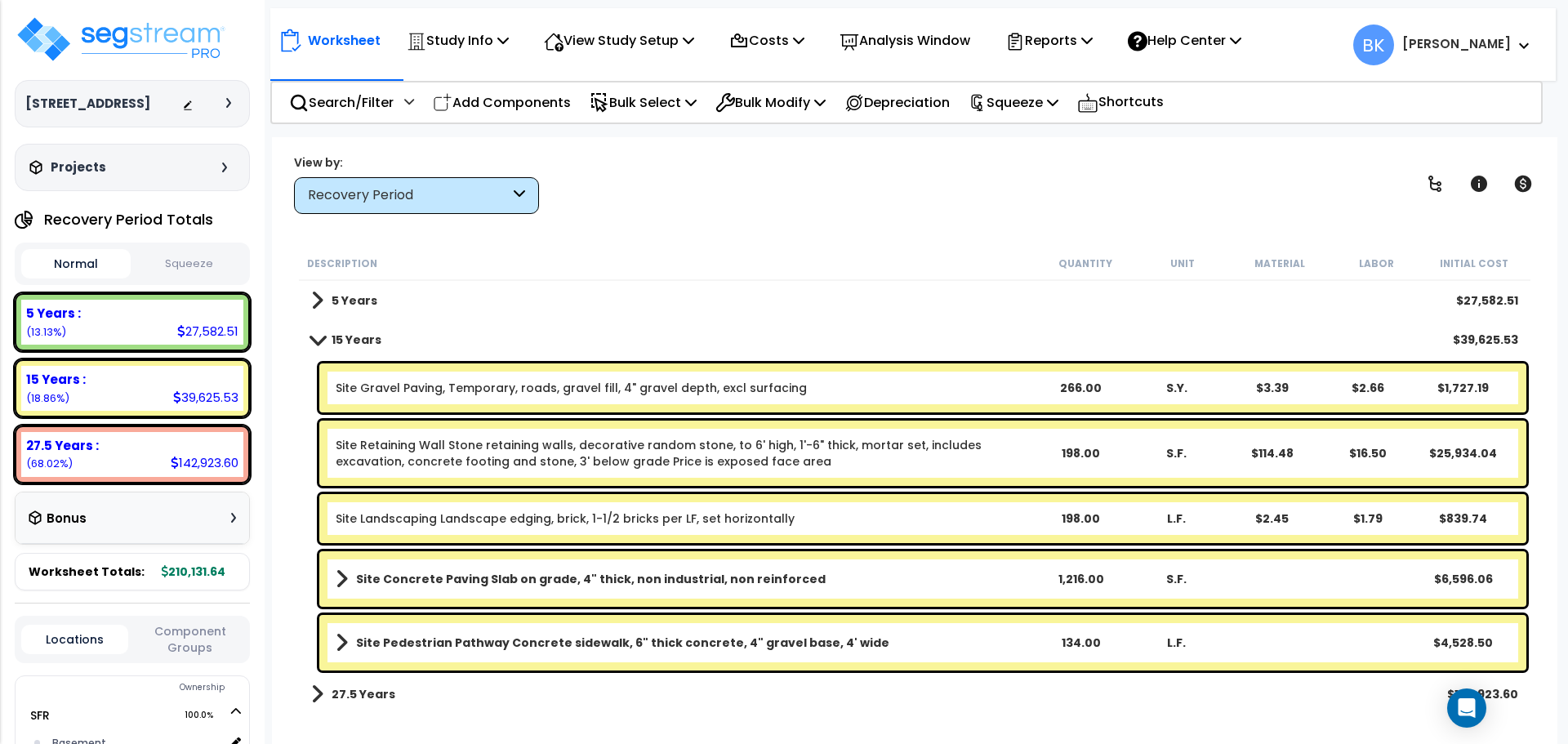
click at [668, 449] on link "Site Retaining Wall Stone retaining walls, decorative random stone, to 6' high,…" at bounding box center [684, 452] width 696 height 33
click at [553, 458] on link "Site Retaining Wall Stone retaining walls, decorative random stone, to 6' high,…" at bounding box center [684, 452] width 696 height 33
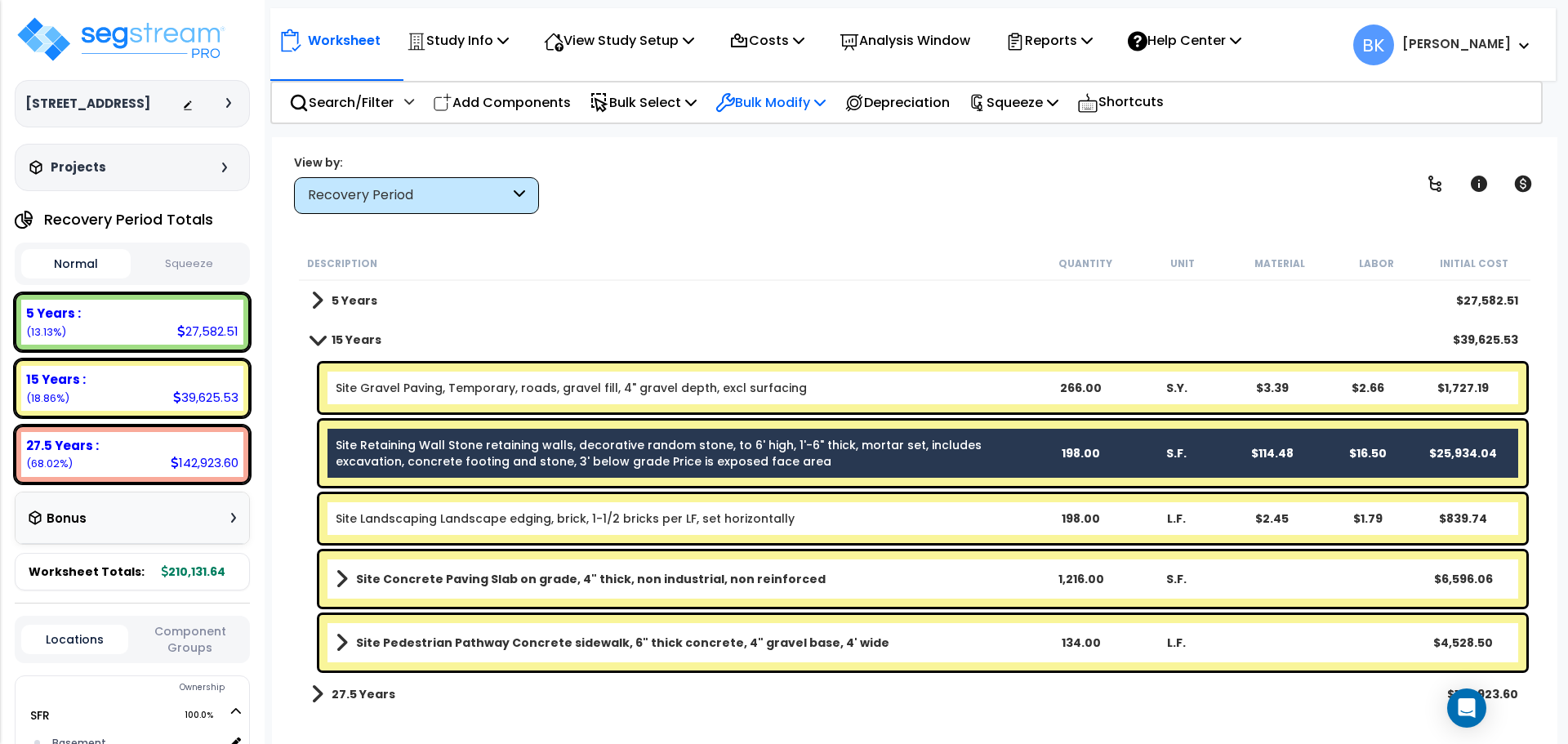
click at [795, 98] on p "Bulk Modify" at bounding box center [770, 102] width 110 height 22
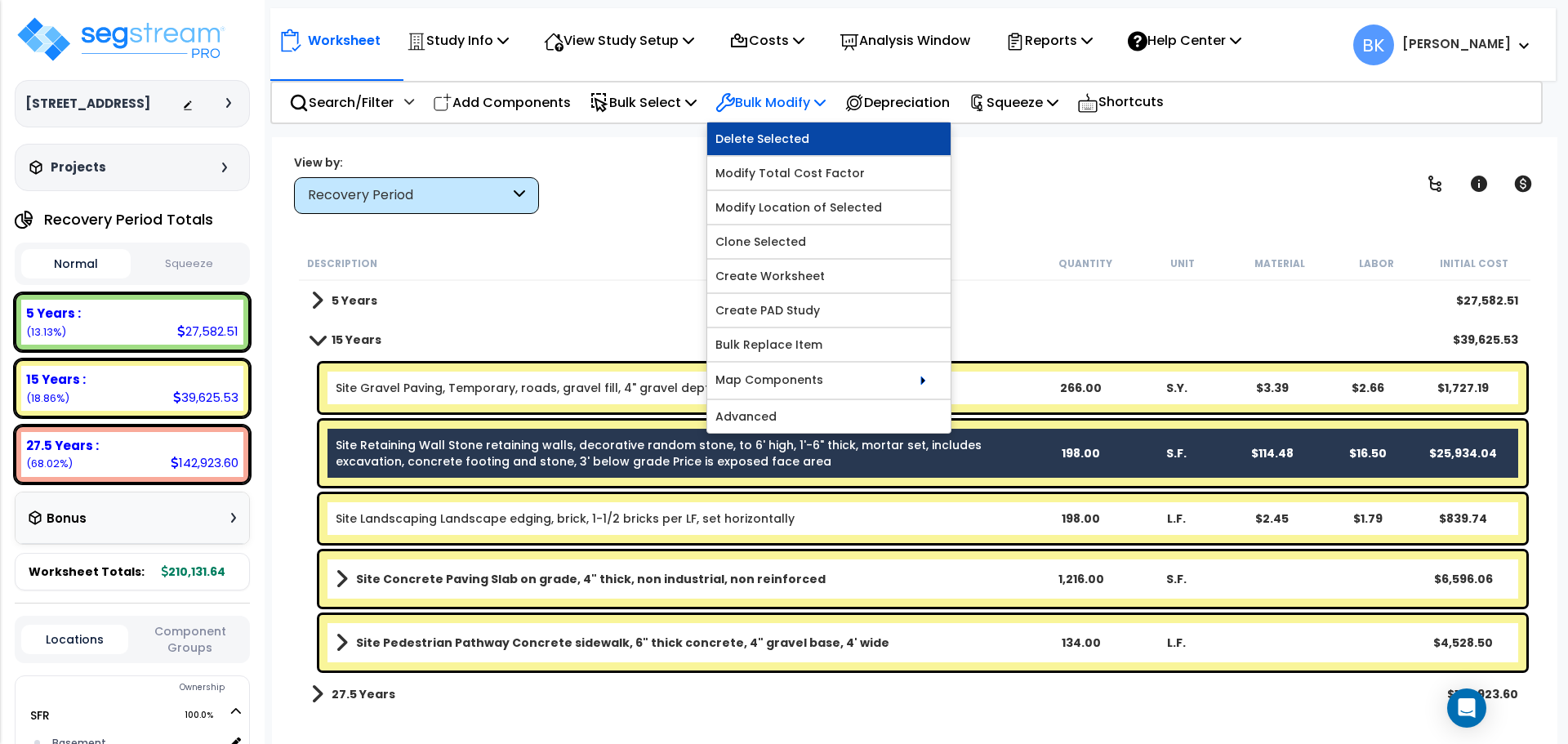
click at [800, 145] on link "Delete Selected" at bounding box center [828, 138] width 243 height 33
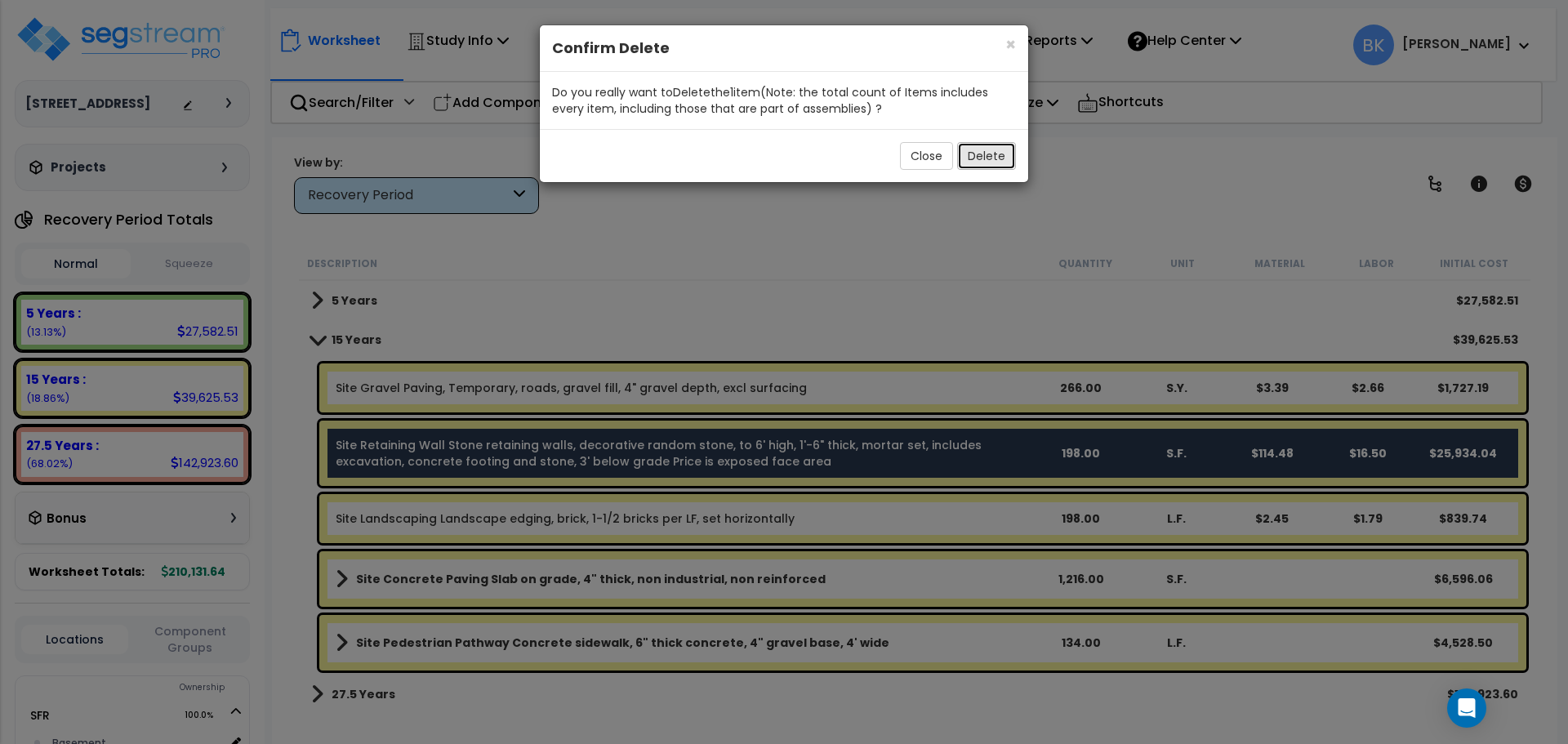
click at [993, 158] on button "Delete" at bounding box center [986, 156] width 59 height 28
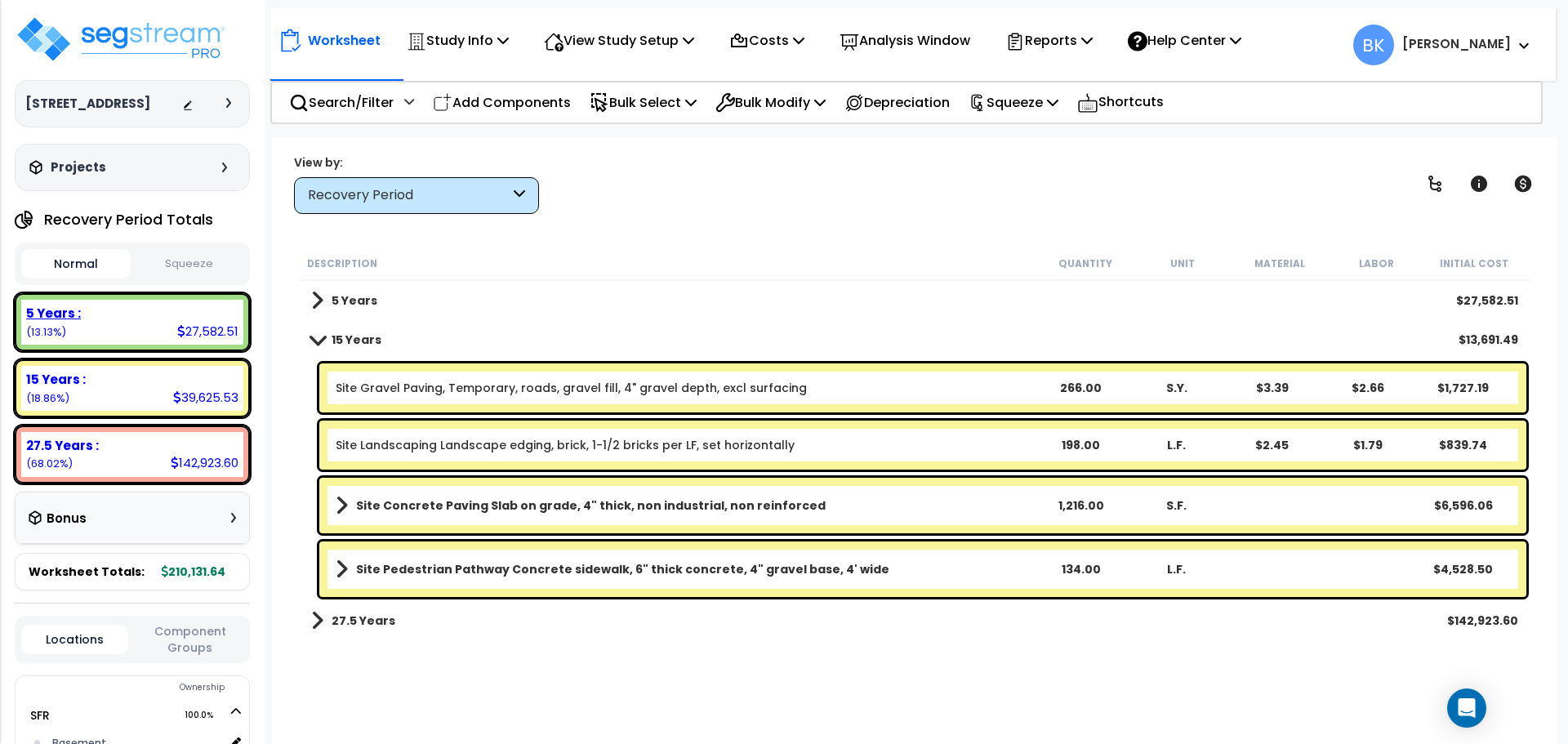
click at [73, 340] on div "5 Years : 27,582.51 (13.13%)" at bounding box center [132, 322] width 222 height 45
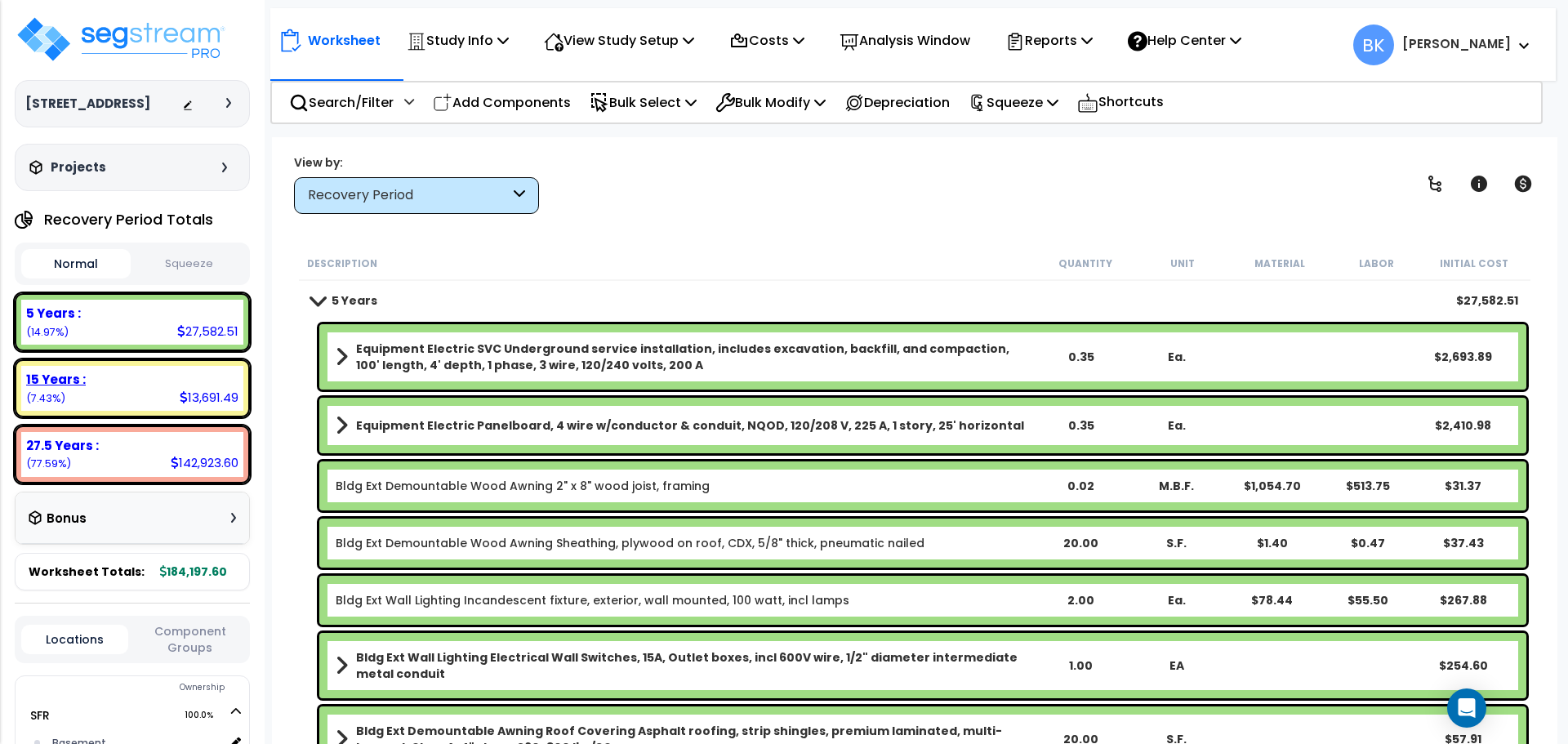
click at [84, 411] on div "15 Years : 13,691.49 (7.43%)" at bounding box center [132, 388] width 222 height 45
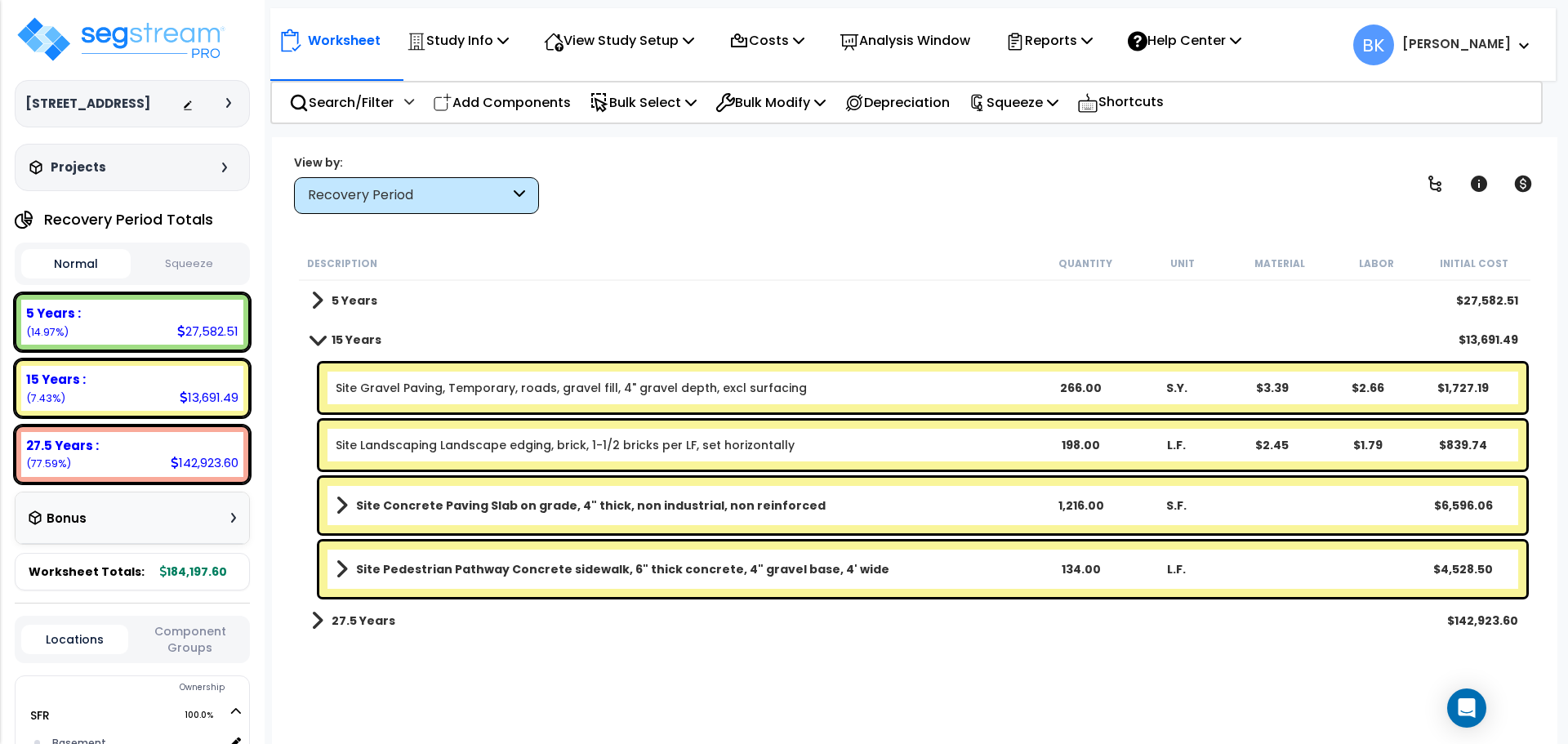
click at [315, 300] on span at bounding box center [317, 300] width 12 height 23
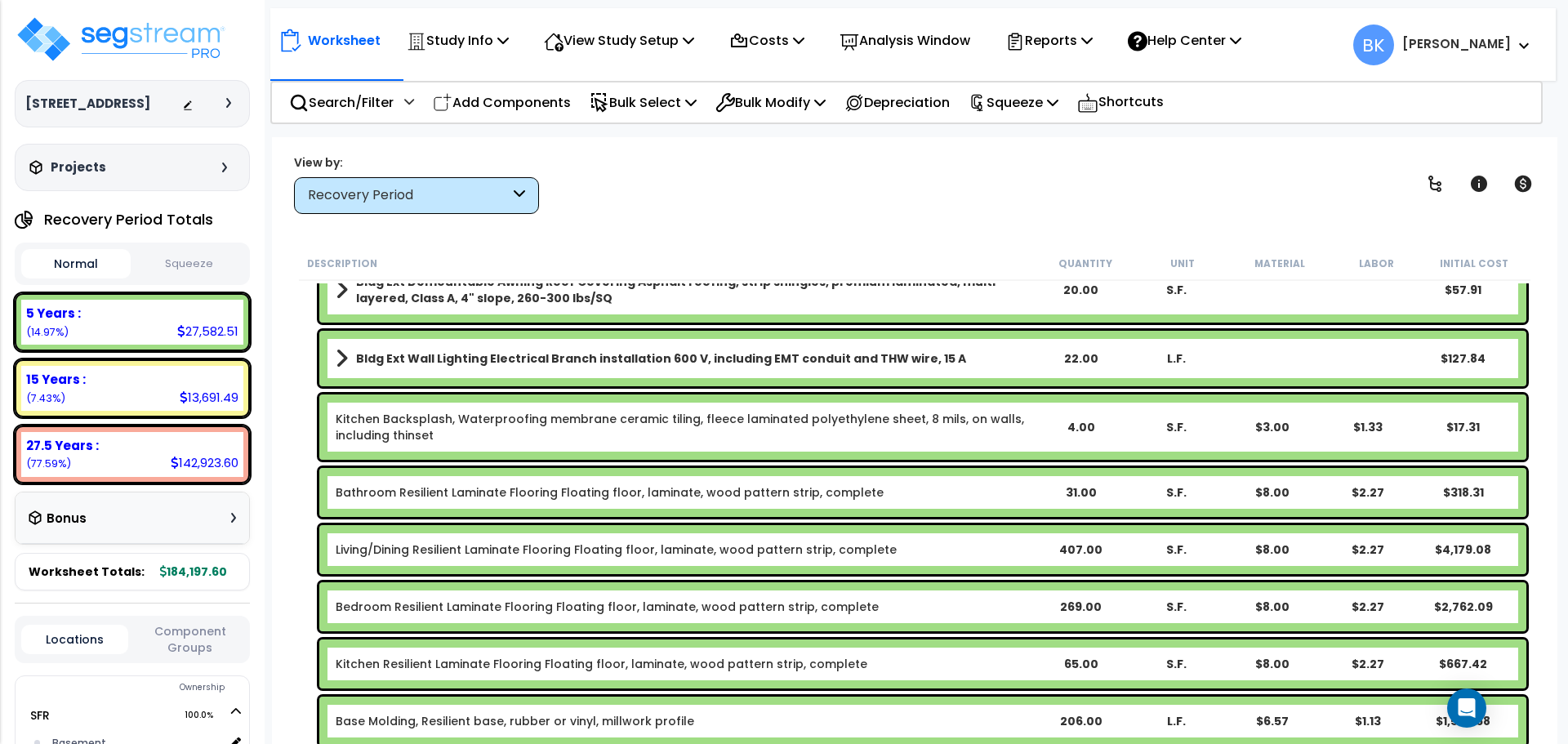
scroll to position [490, 0]
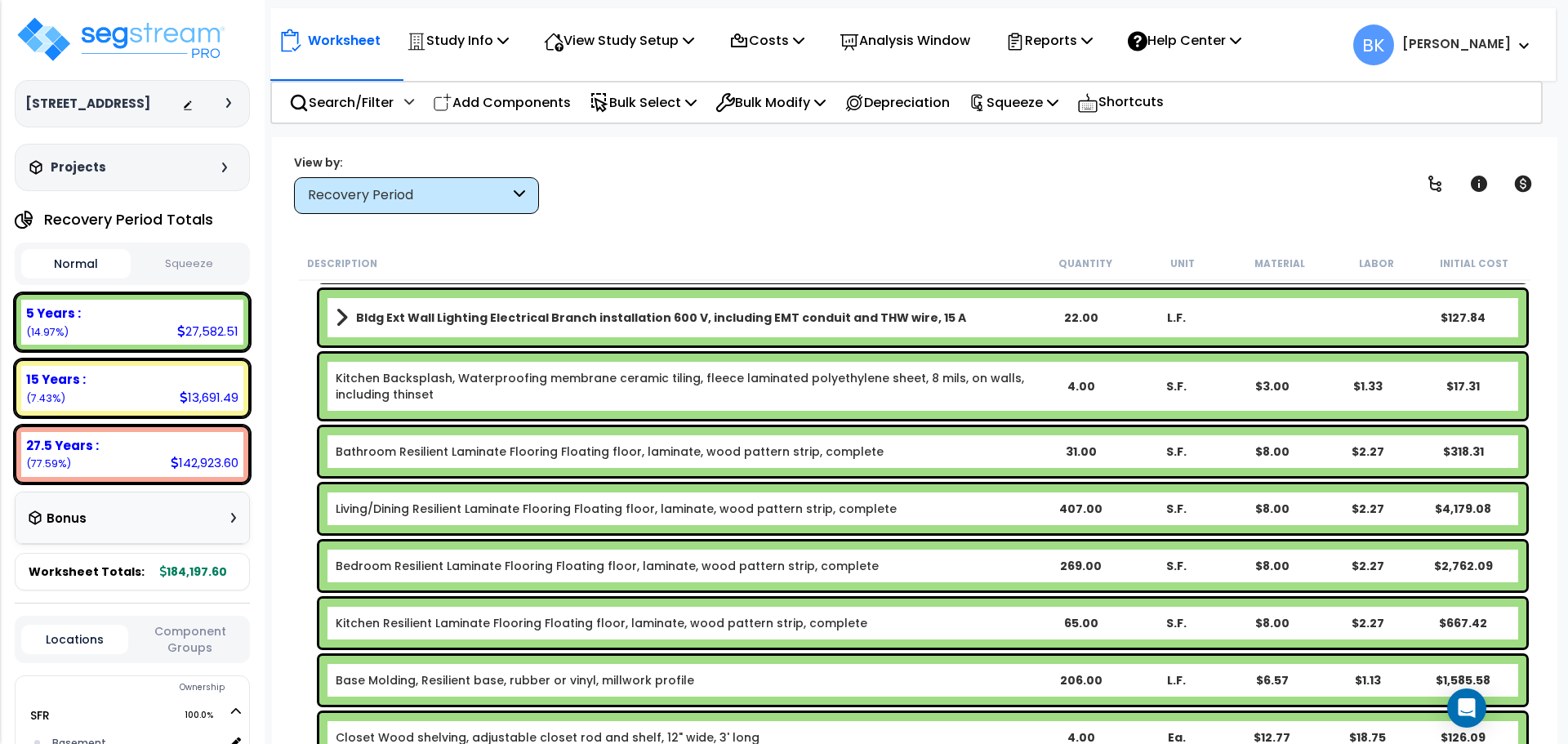
click at [423, 385] on link "Kitchen Backsplash, Waterproofing membrane ceramic tiling, fleece laminated pol…" at bounding box center [684, 386] width 696 height 33
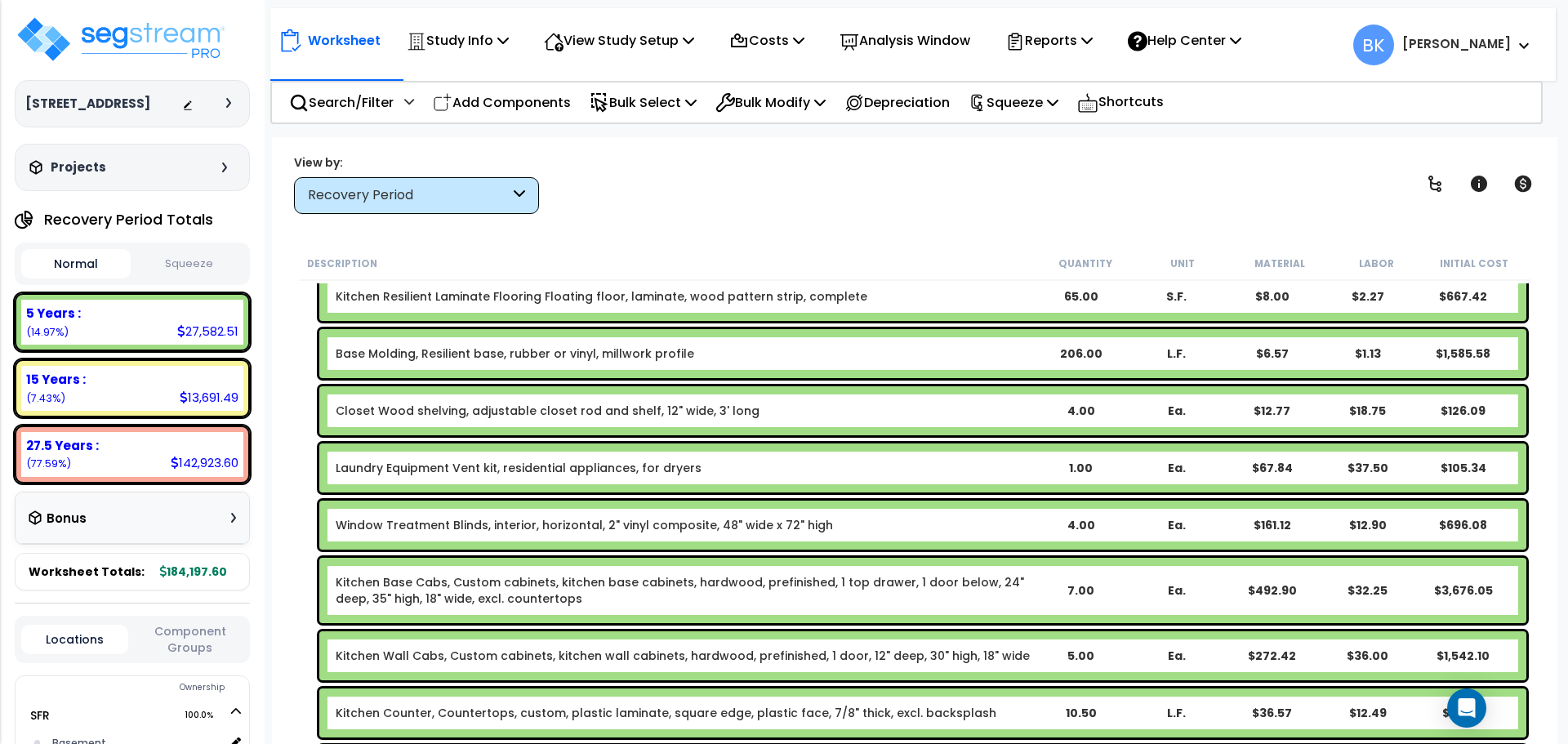
scroll to position [899, 0]
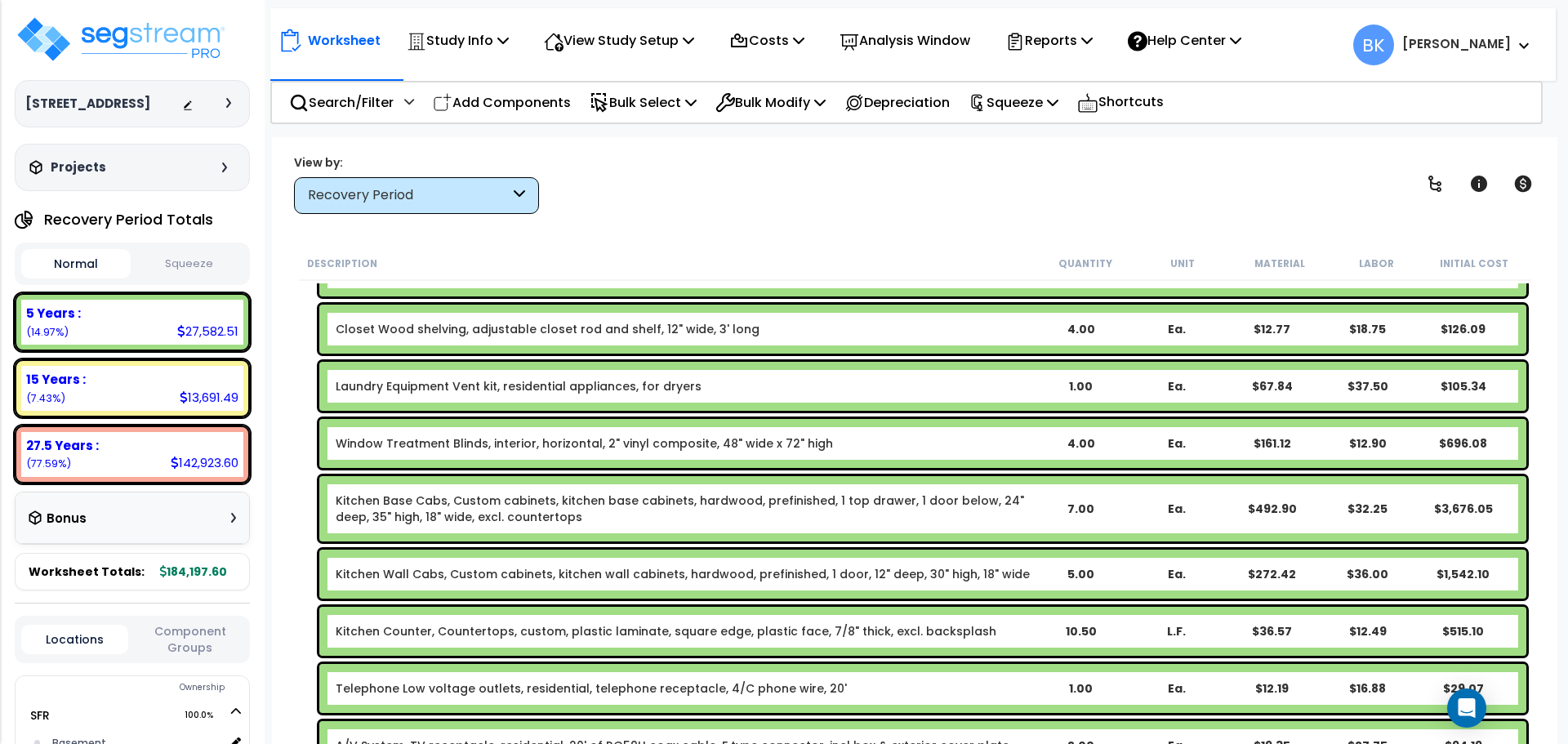
click at [402, 519] on link "Kitchen Base Cabs, Custom cabinets, kitchen base cabinets, hardwood, prefinishe…" at bounding box center [684, 508] width 696 height 33
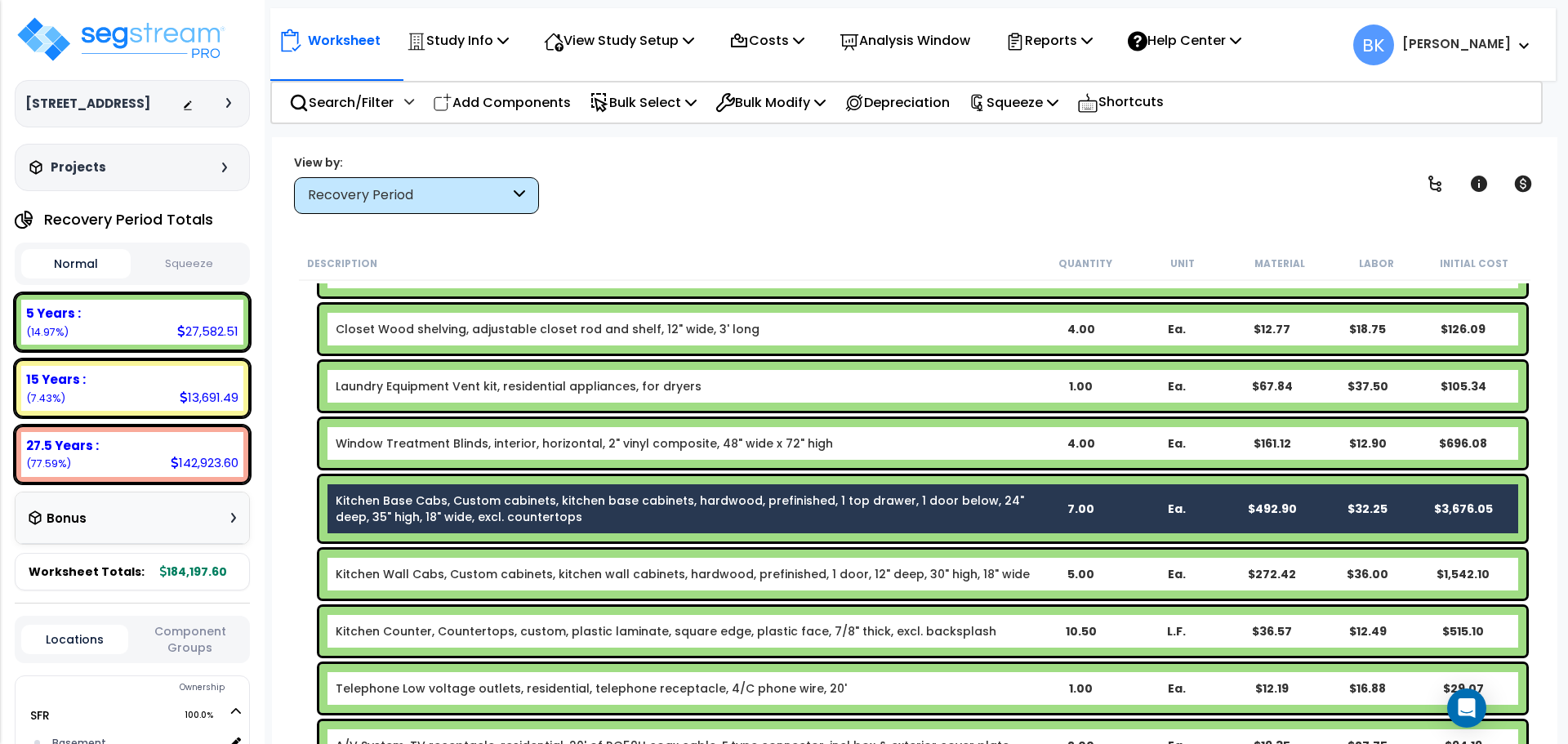
click at [418, 576] on link "Kitchen Wall Cabs, Custom cabinets, kitchen wall cabinets, hardwood, prefinishe…" at bounding box center [683, 574] width 694 height 17
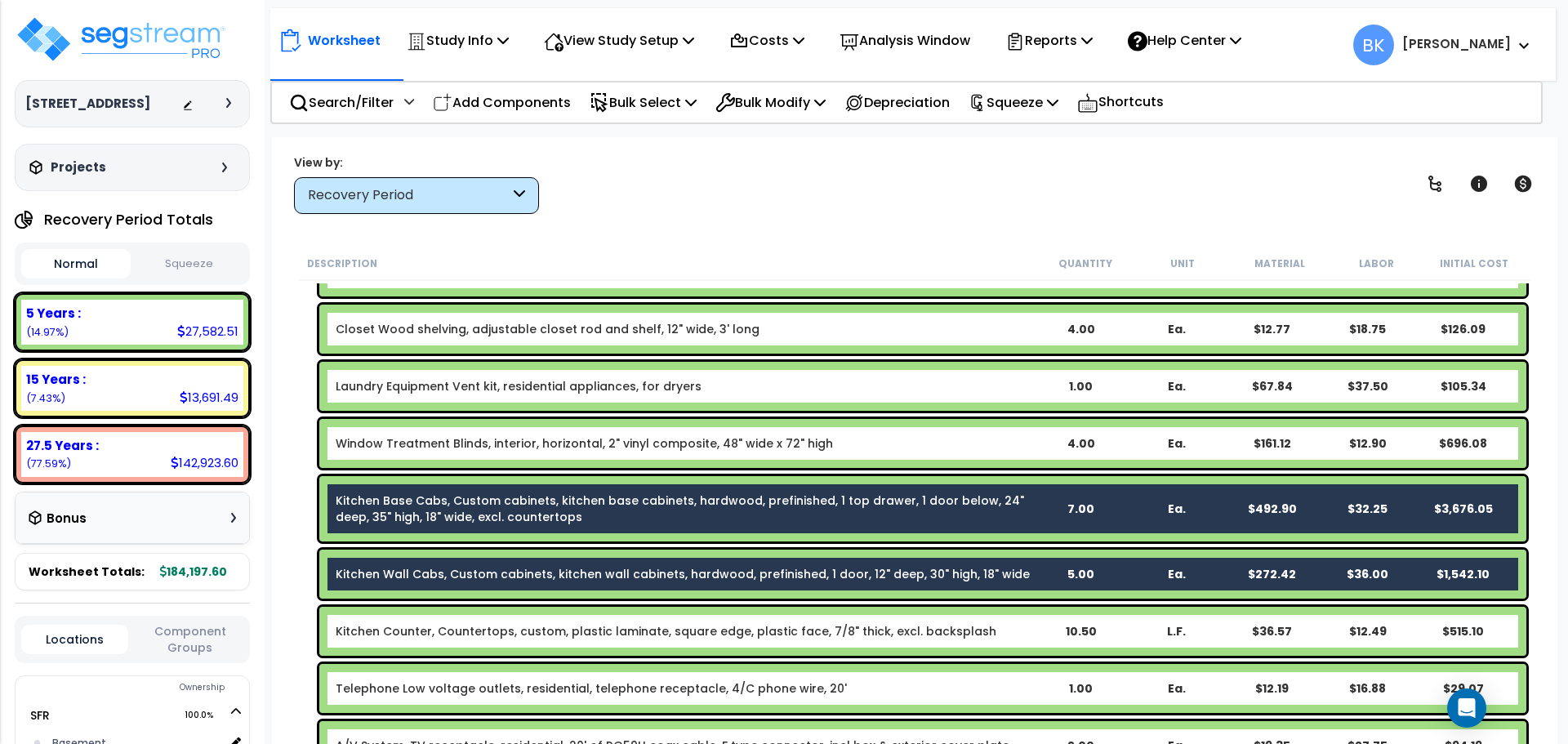
click at [430, 626] on link "Kitchen Counter, Countertops, custom, plastic laminate, square edge, plastic fa…" at bounding box center [666, 631] width 661 height 17
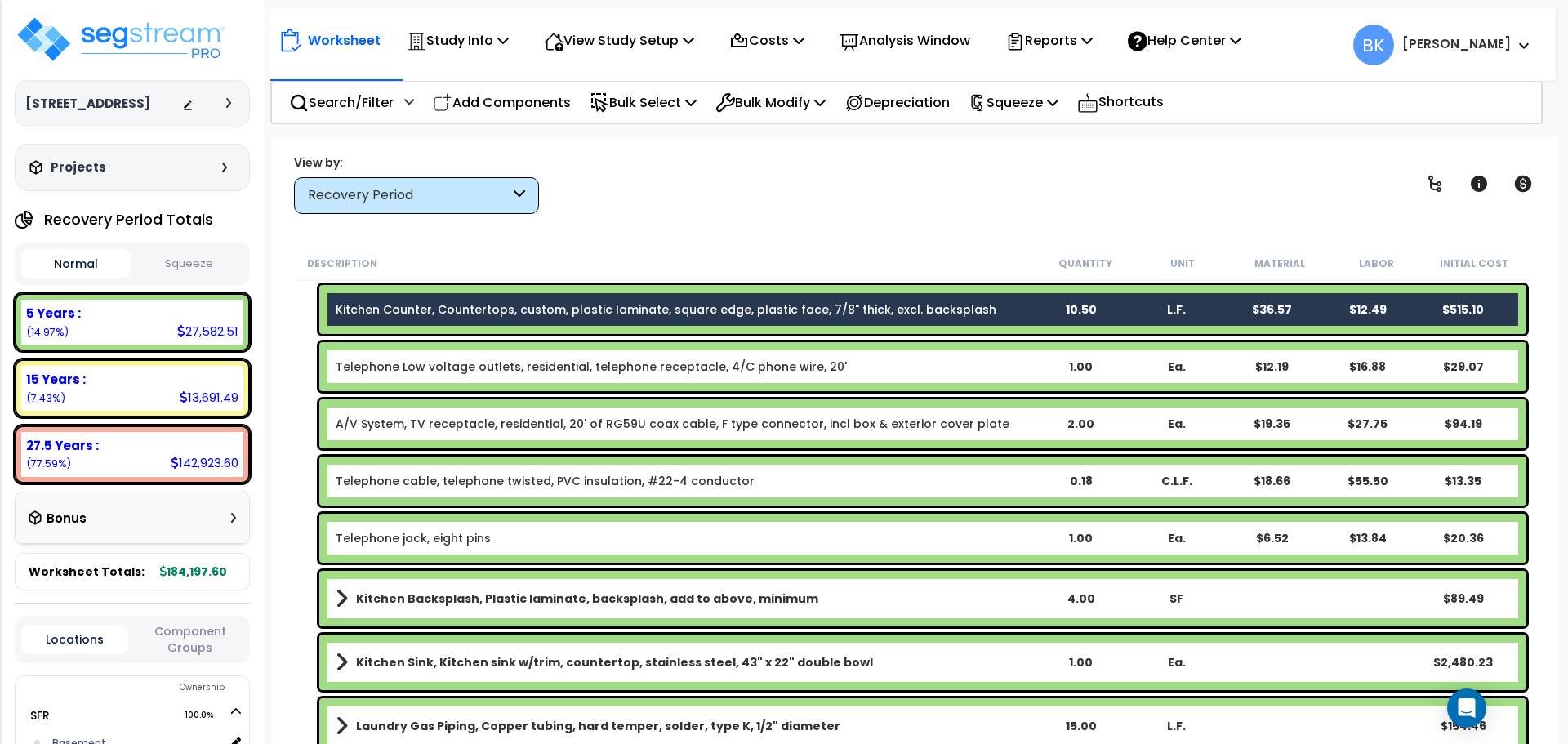
scroll to position [1225, 0]
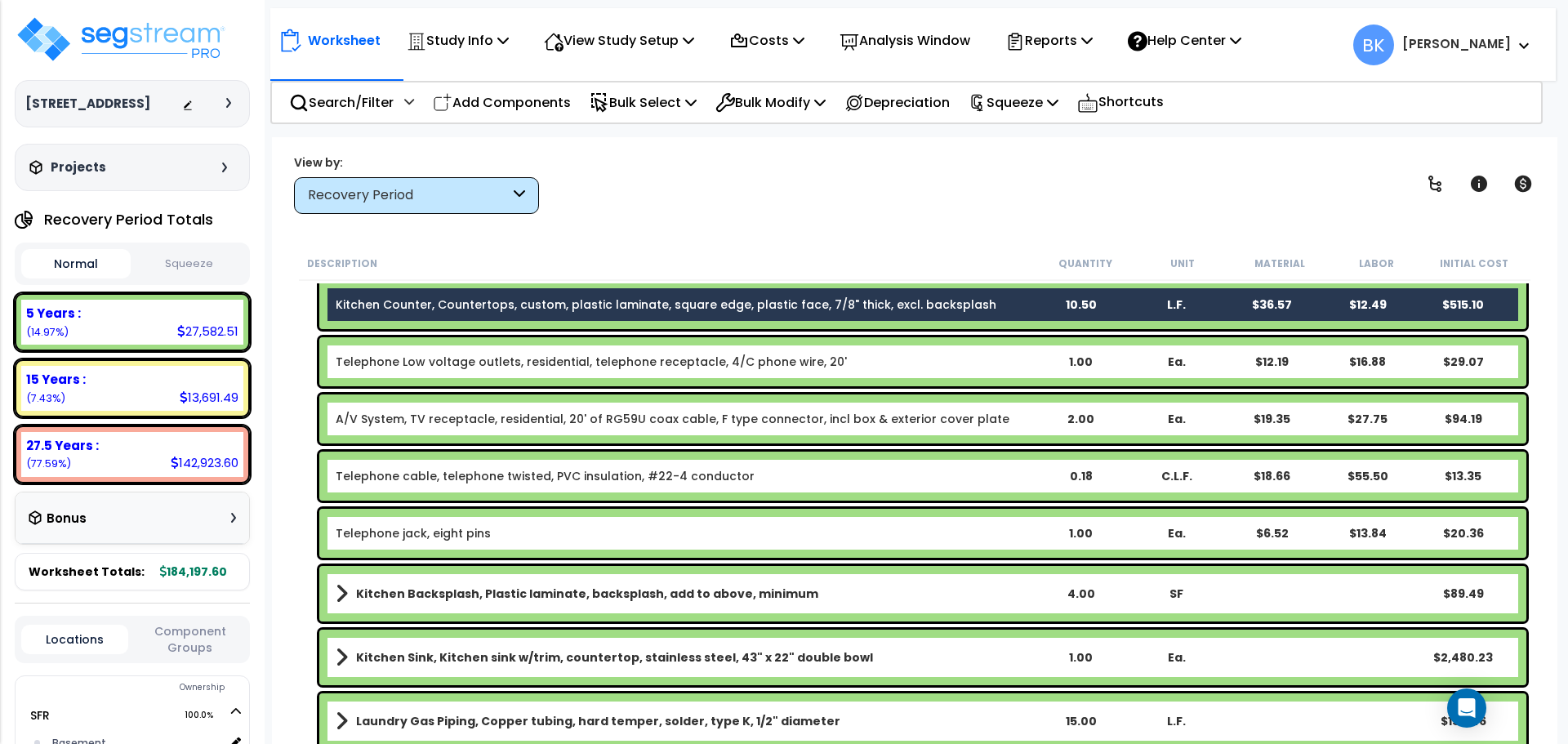
click at [456, 605] on div "Kitchen Backsplash, Plastic laminate, backsplash, add to above, minimum 4.00 SF…" at bounding box center [922, 593] width 1207 height 55
click at [469, 663] on b "Kitchen Sink, Kitchen sink w/trim, countertop, stainless steel, 43" x 22" doubl…" at bounding box center [614, 657] width 517 height 17
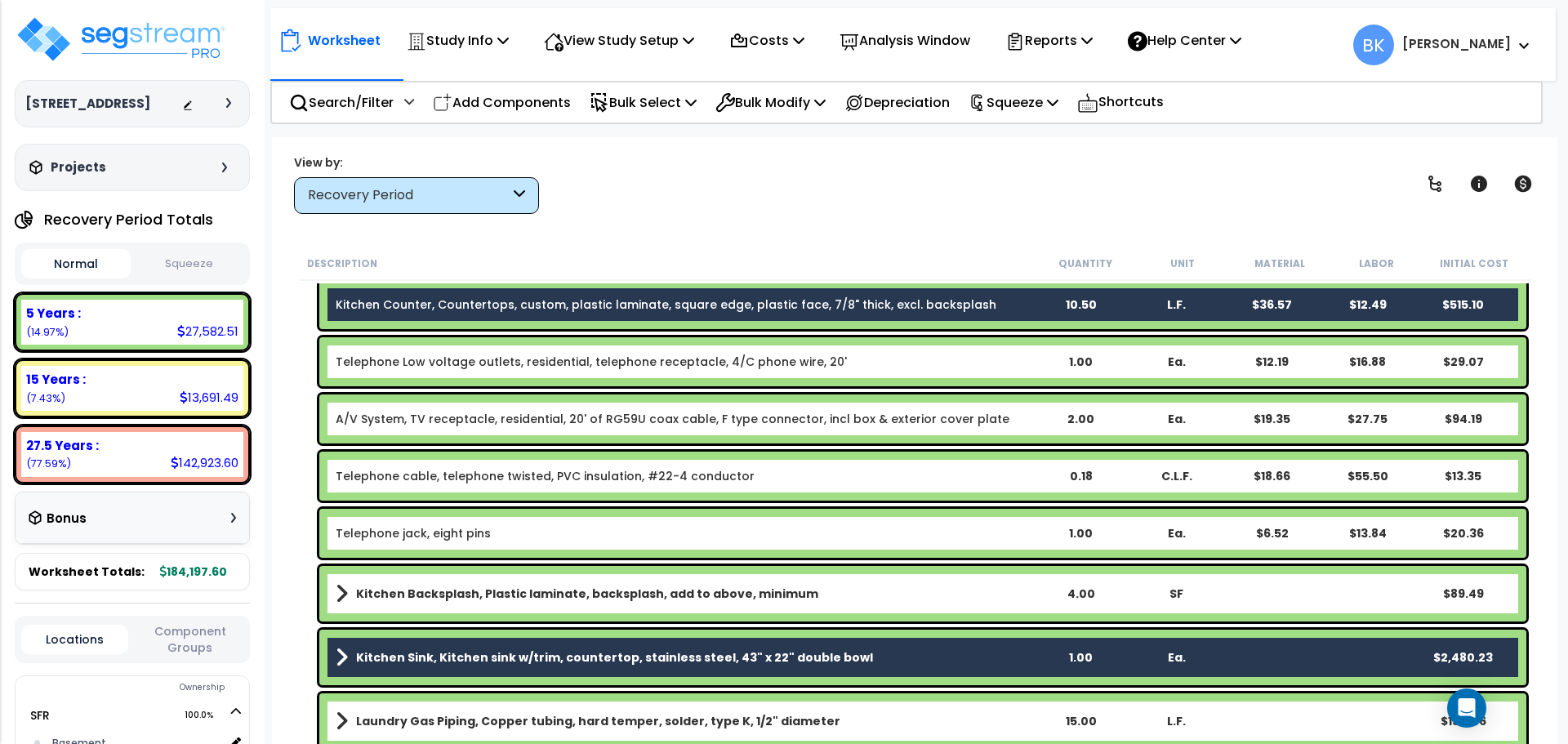
click at [476, 598] on b "Kitchen Backsplash, Plastic laminate, backsplash, add to above, minimum" at bounding box center [586, 593] width 462 height 17
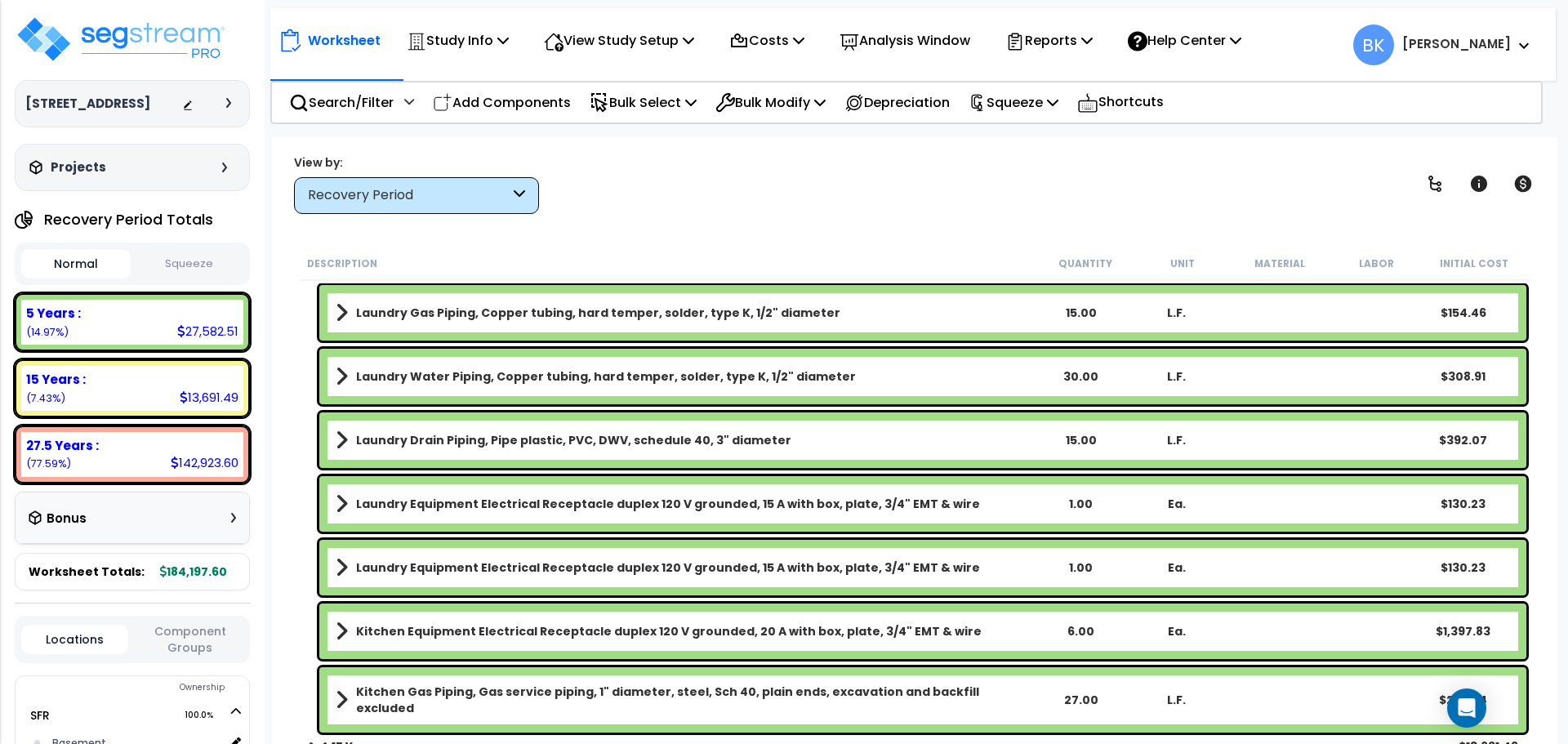
scroll to position [1716, 0]
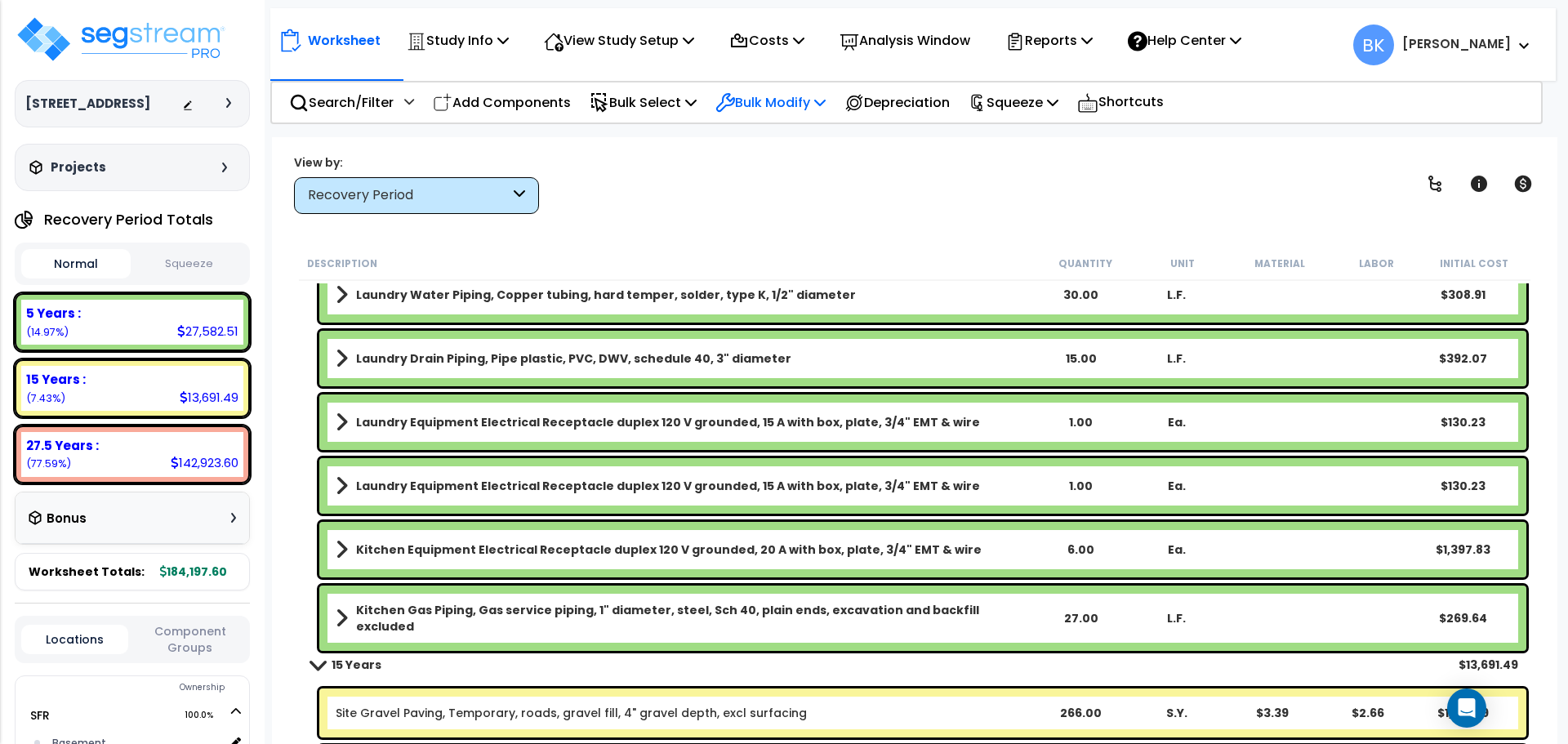
click at [782, 100] on p "Bulk Modify" at bounding box center [770, 102] width 110 height 22
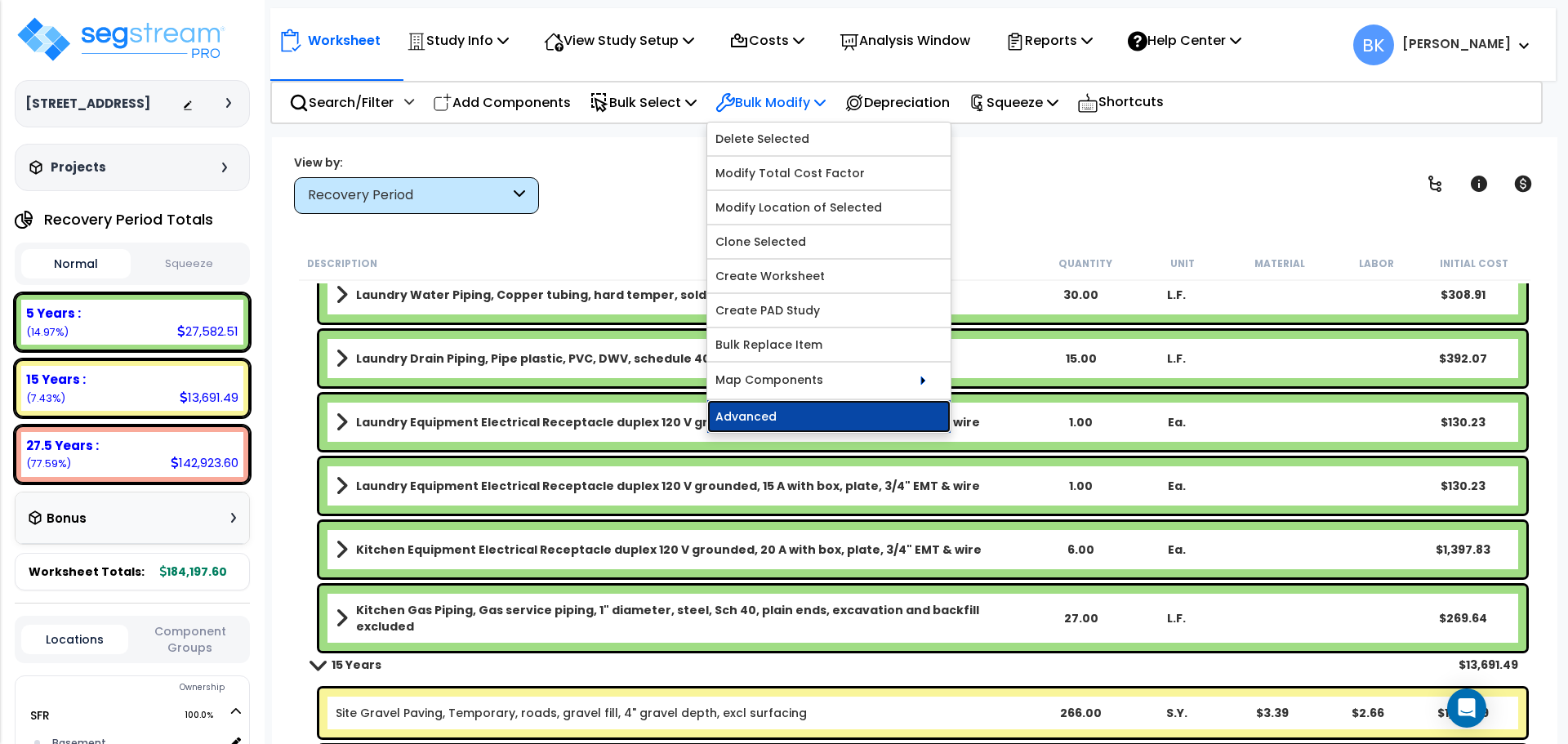
click at [801, 413] on link "Advanced" at bounding box center [828, 416] width 243 height 33
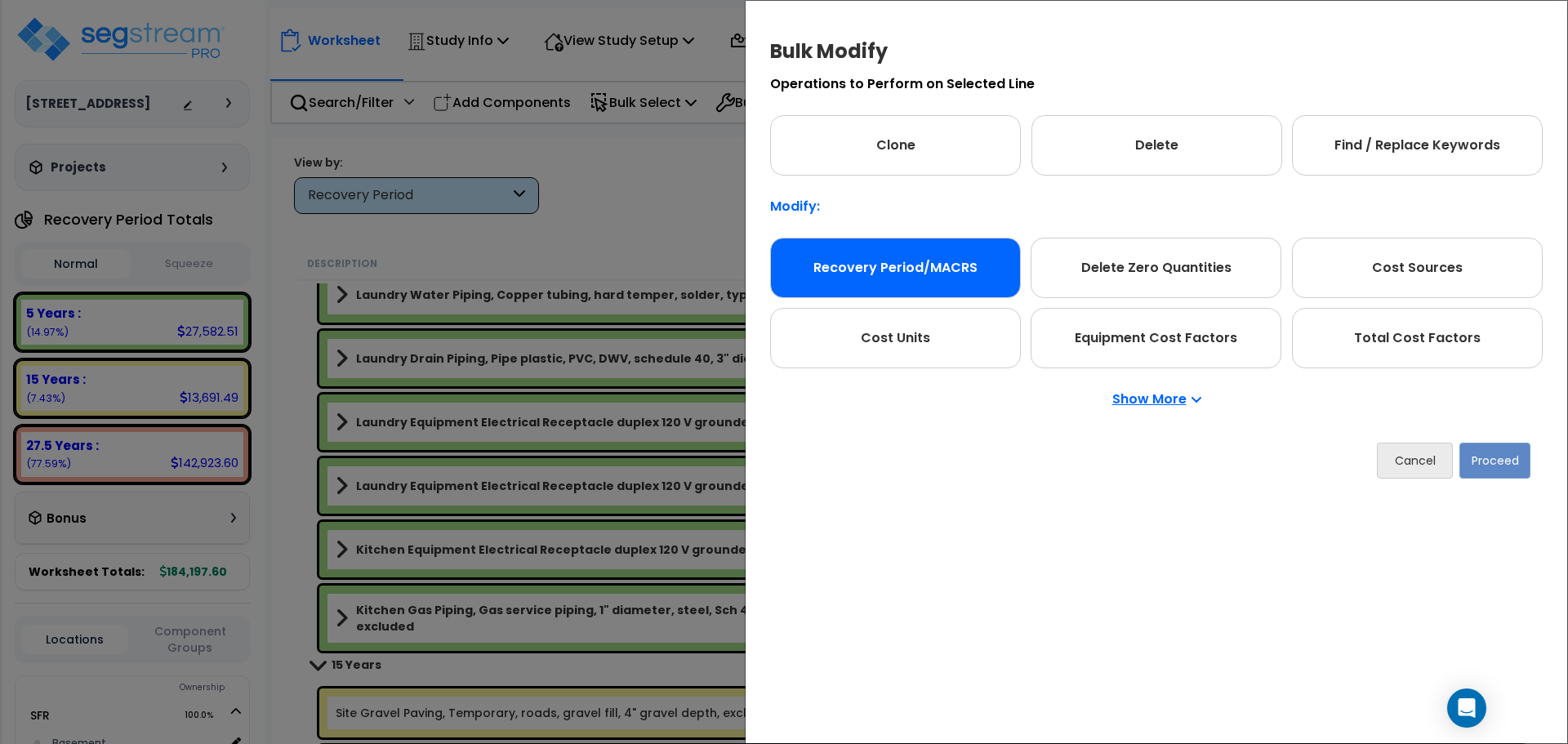
click at [892, 275] on div "Recovery Period/MACRS" at bounding box center [895, 267] width 250 height 60
click at [1496, 450] on button "Proceed" at bounding box center [1494, 460] width 71 height 35
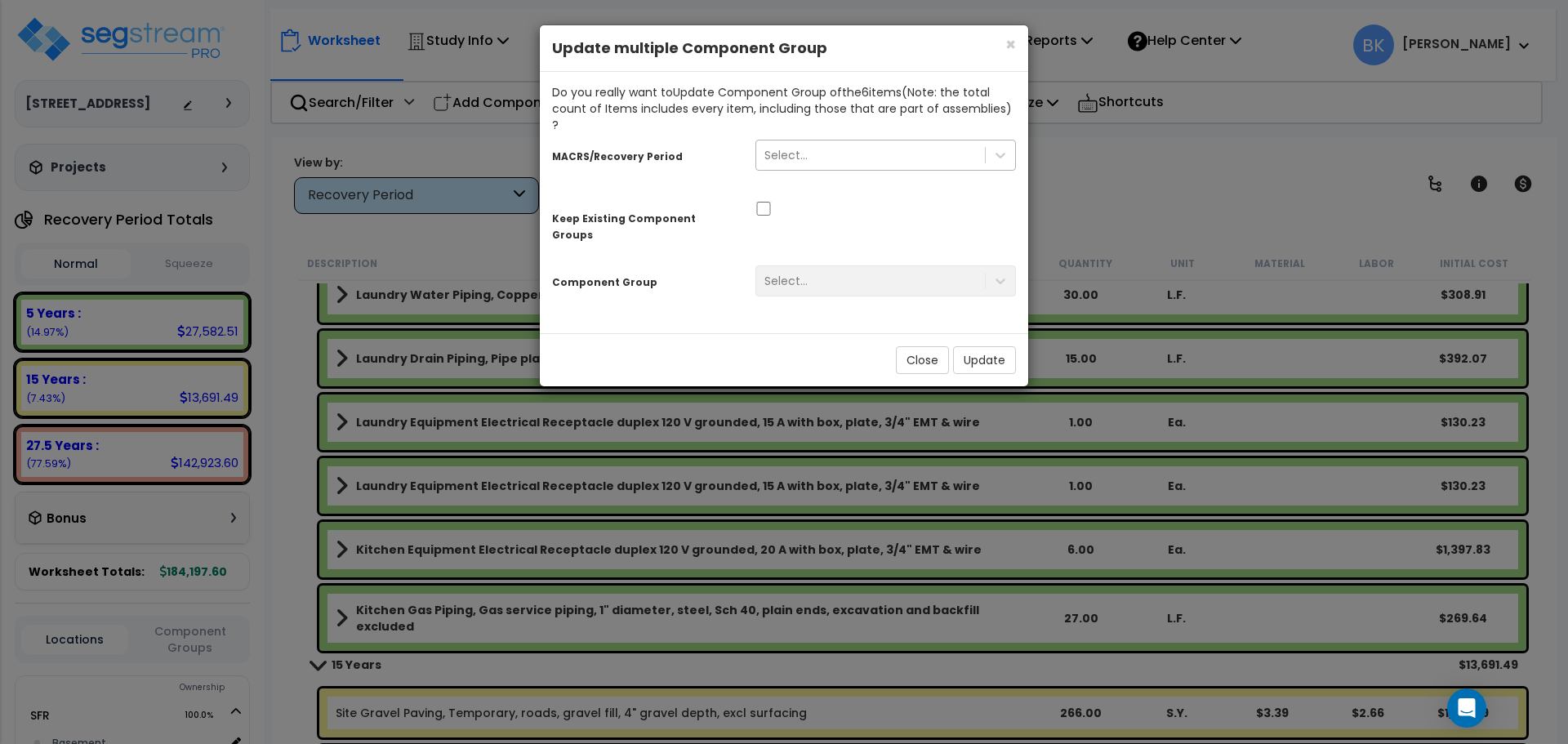
click at [814, 142] on div "Select..." at bounding box center [871, 155] width 229 height 27
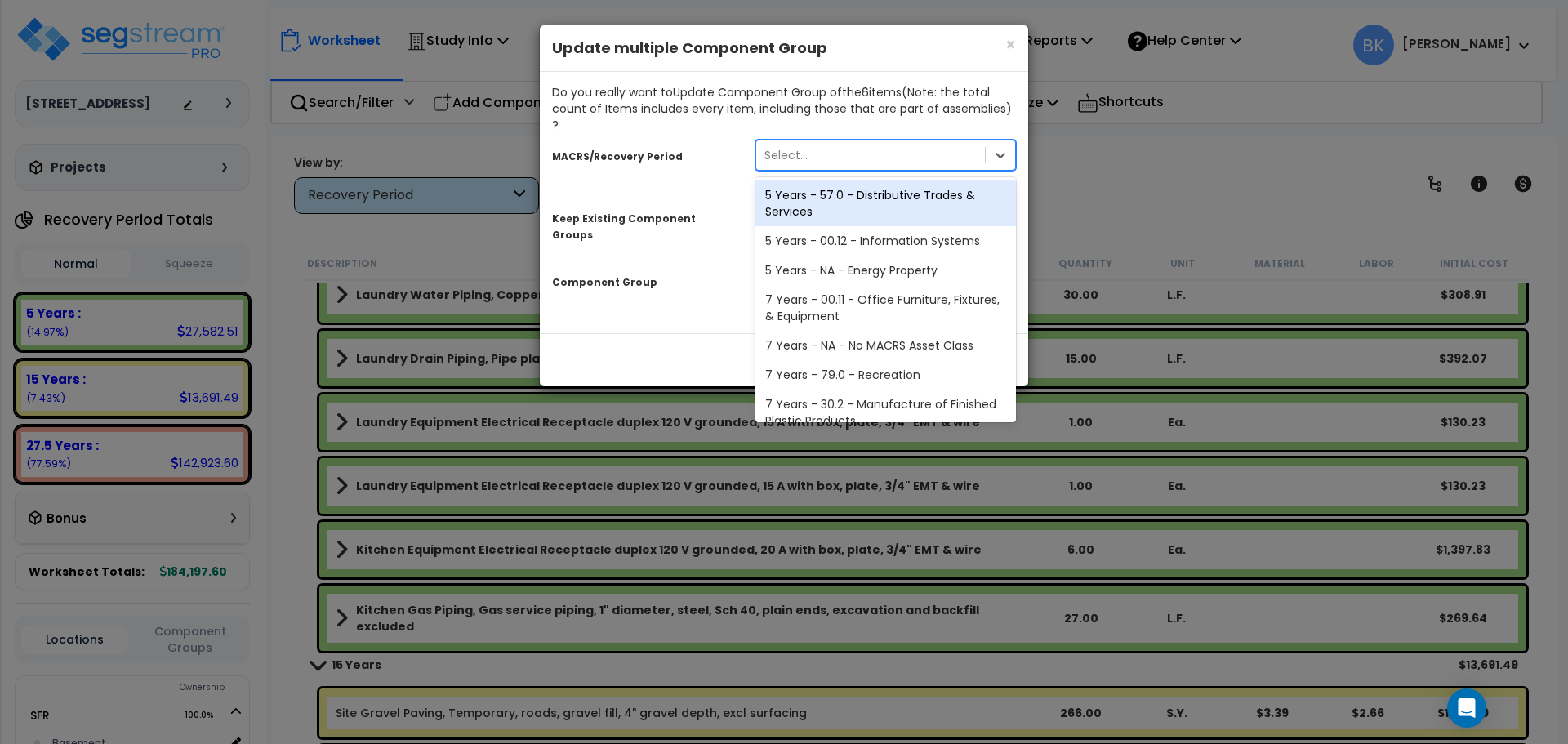
click at [805, 147] on div "Select..." at bounding box center [786, 155] width 43 height 17
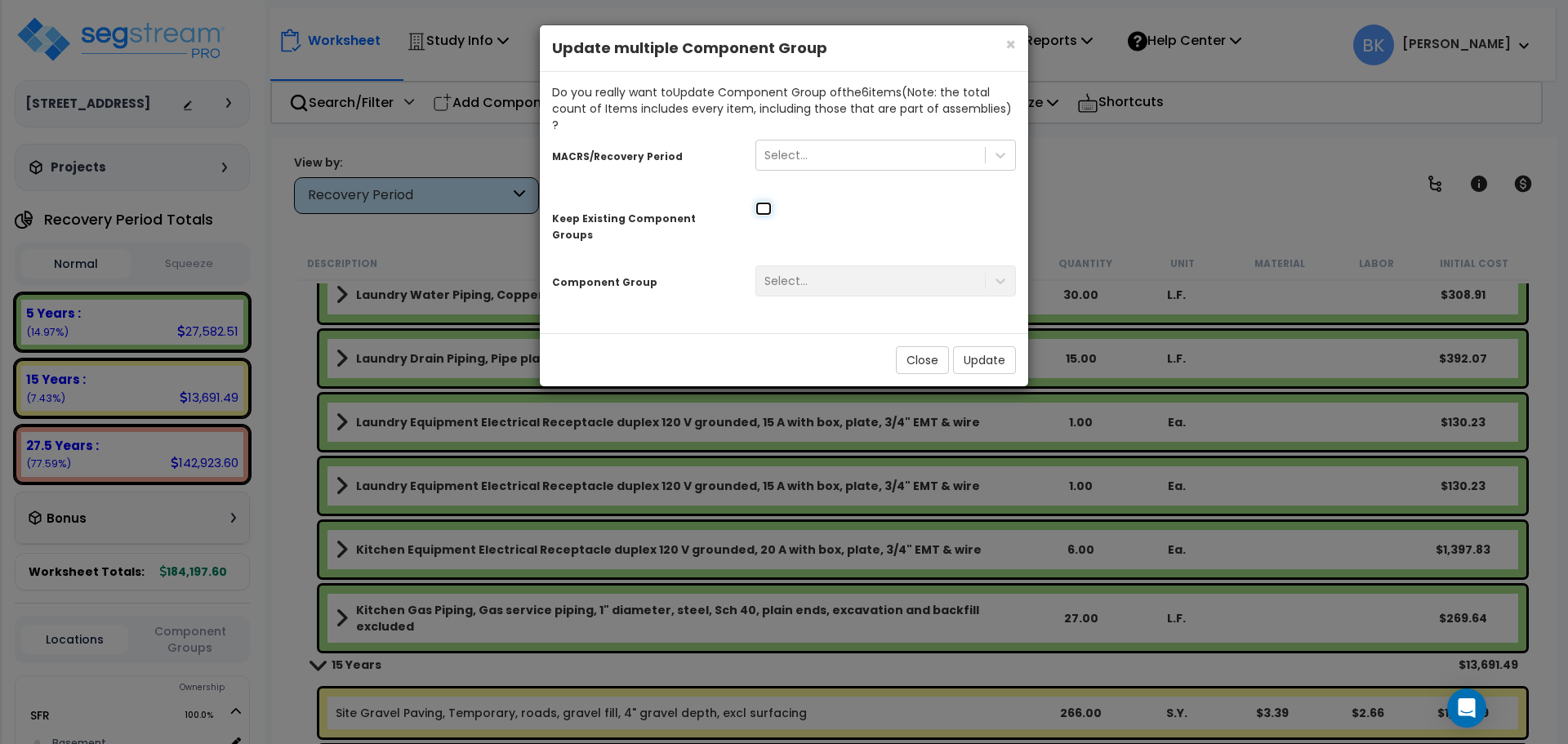
click at [767, 202] on input "checkbox" at bounding box center [763, 209] width 17 height 14
checkbox input "true"
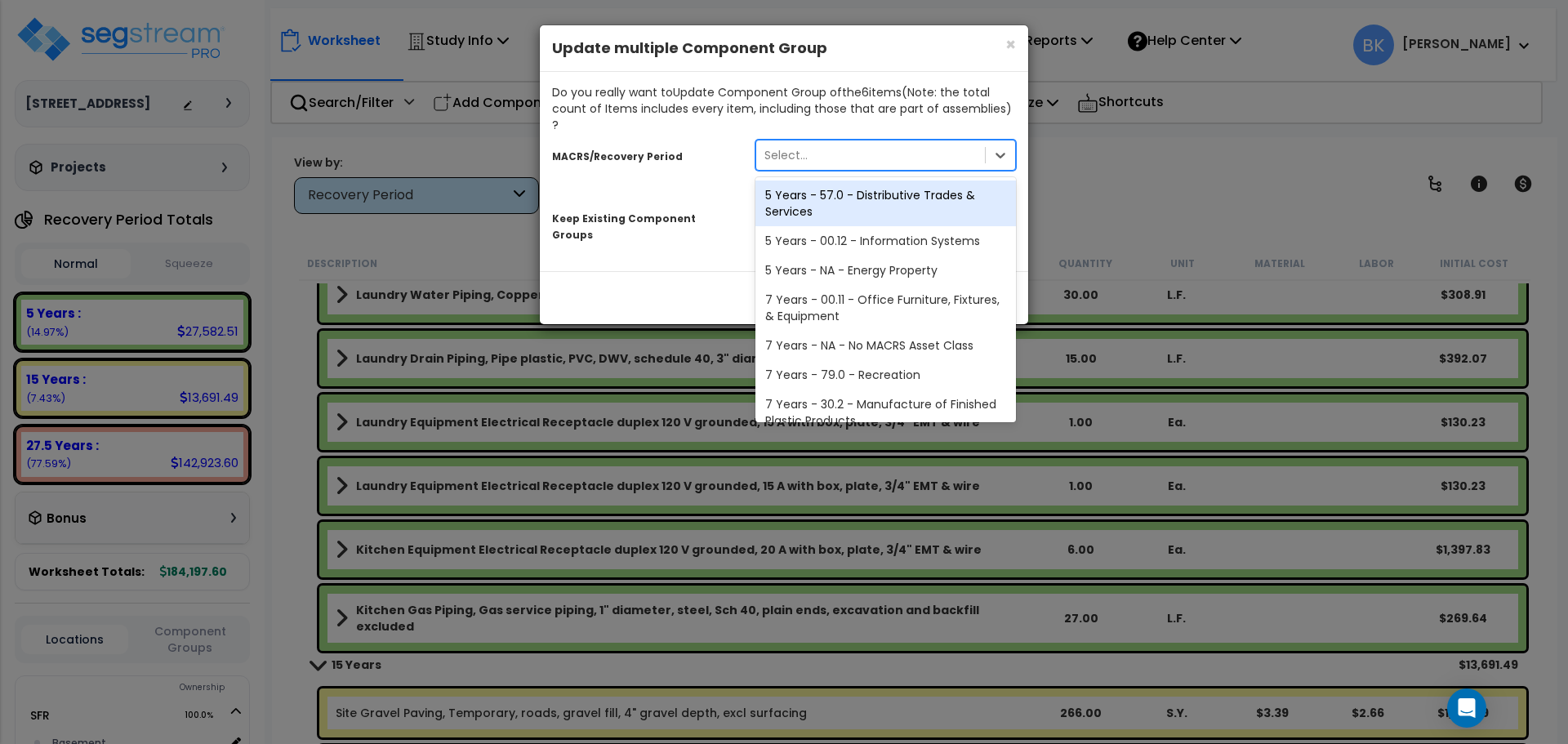
click at [826, 145] on div "Select..." at bounding box center [871, 155] width 229 height 27
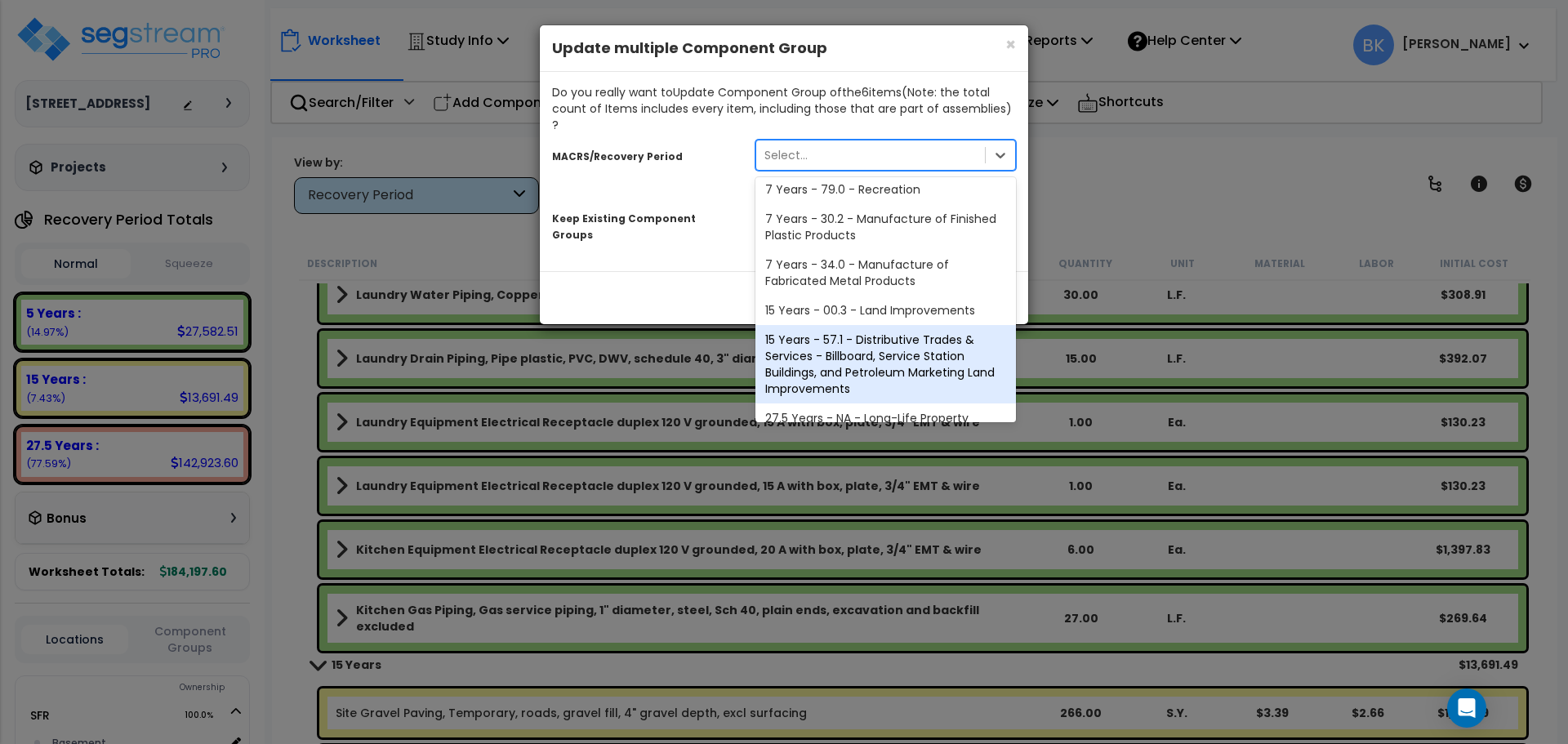
scroll to position [199, 0]
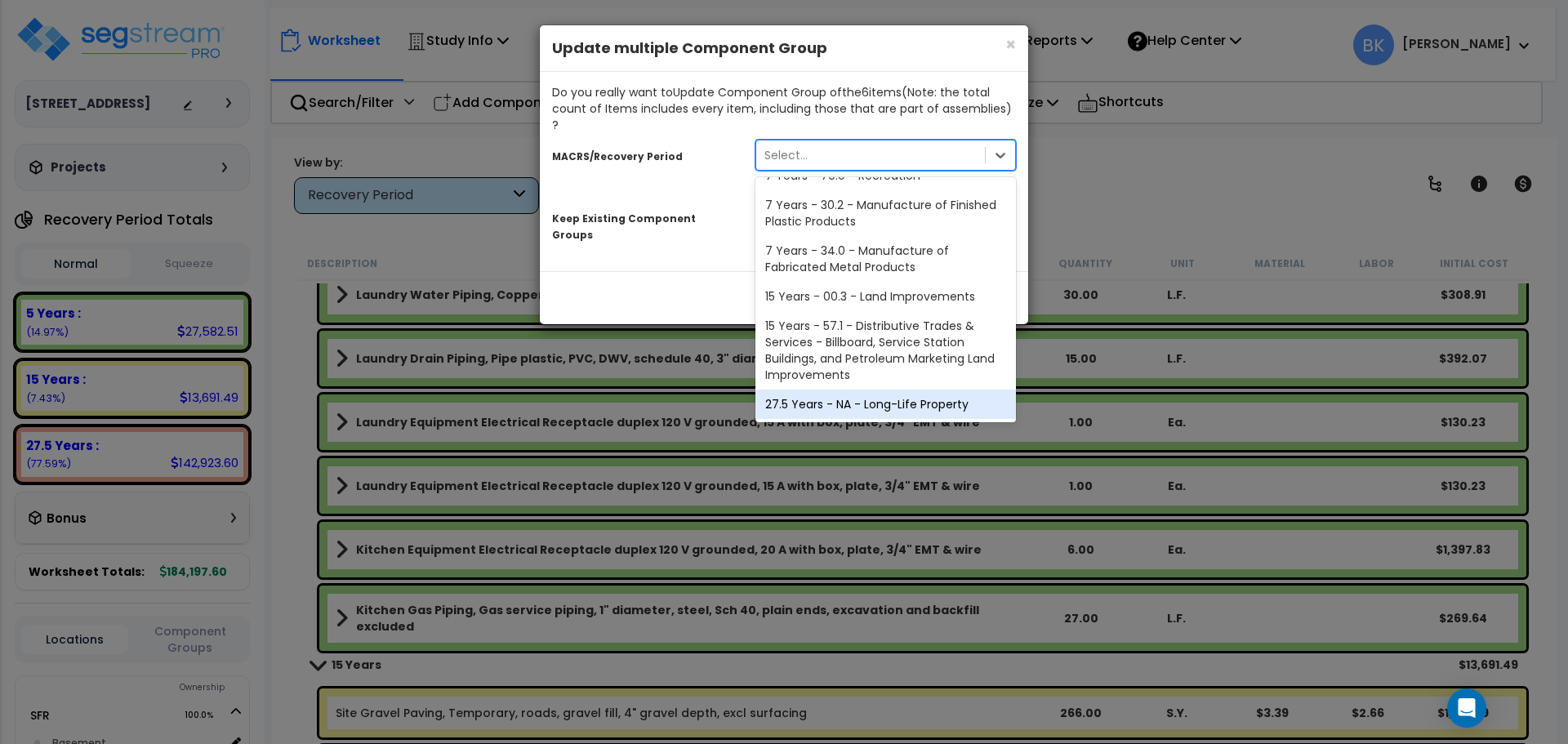
click at [876, 390] on div "27.5 Years - NA - Long-Life Property" at bounding box center [885, 404] width 260 height 30
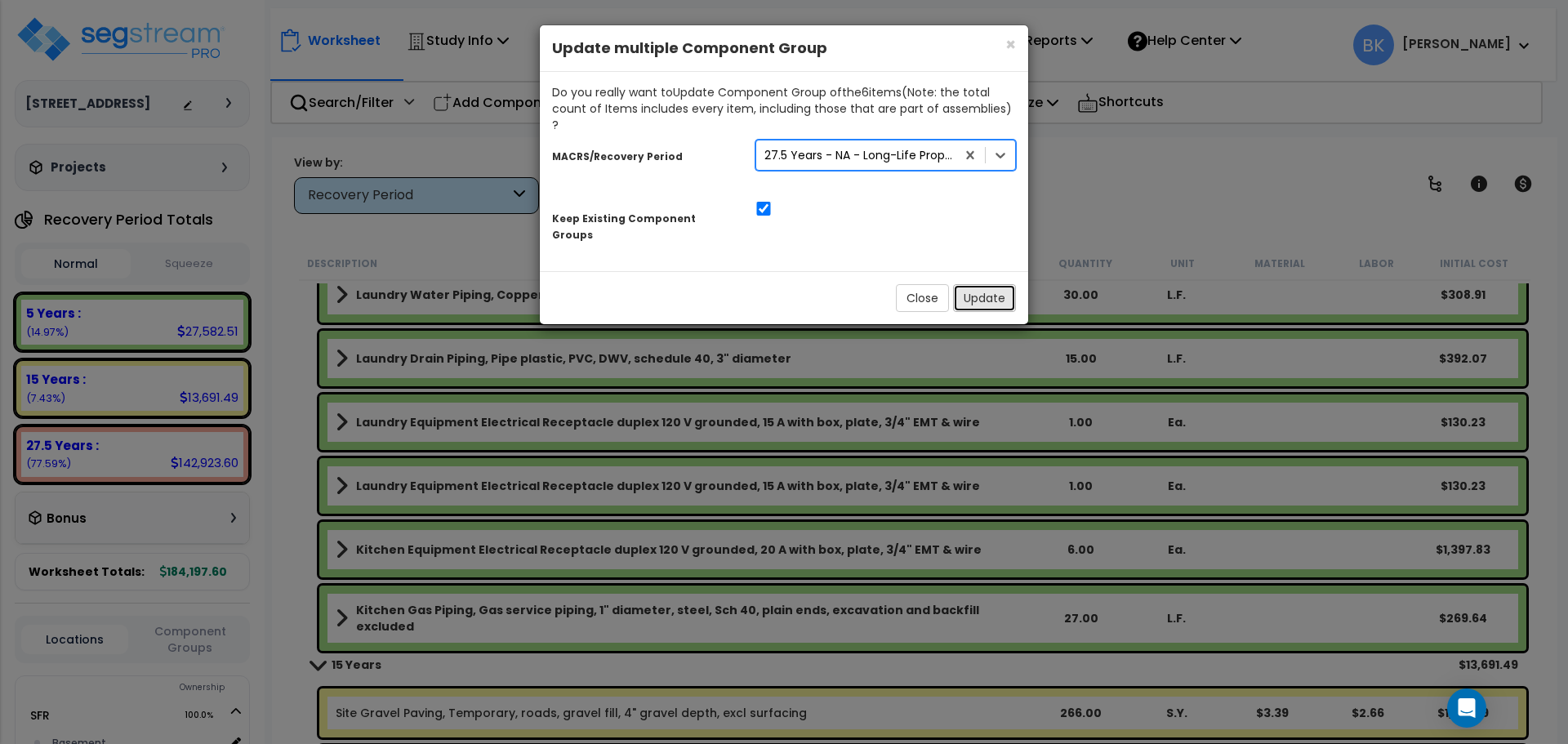
click at [976, 284] on button "Update" at bounding box center [984, 298] width 63 height 28
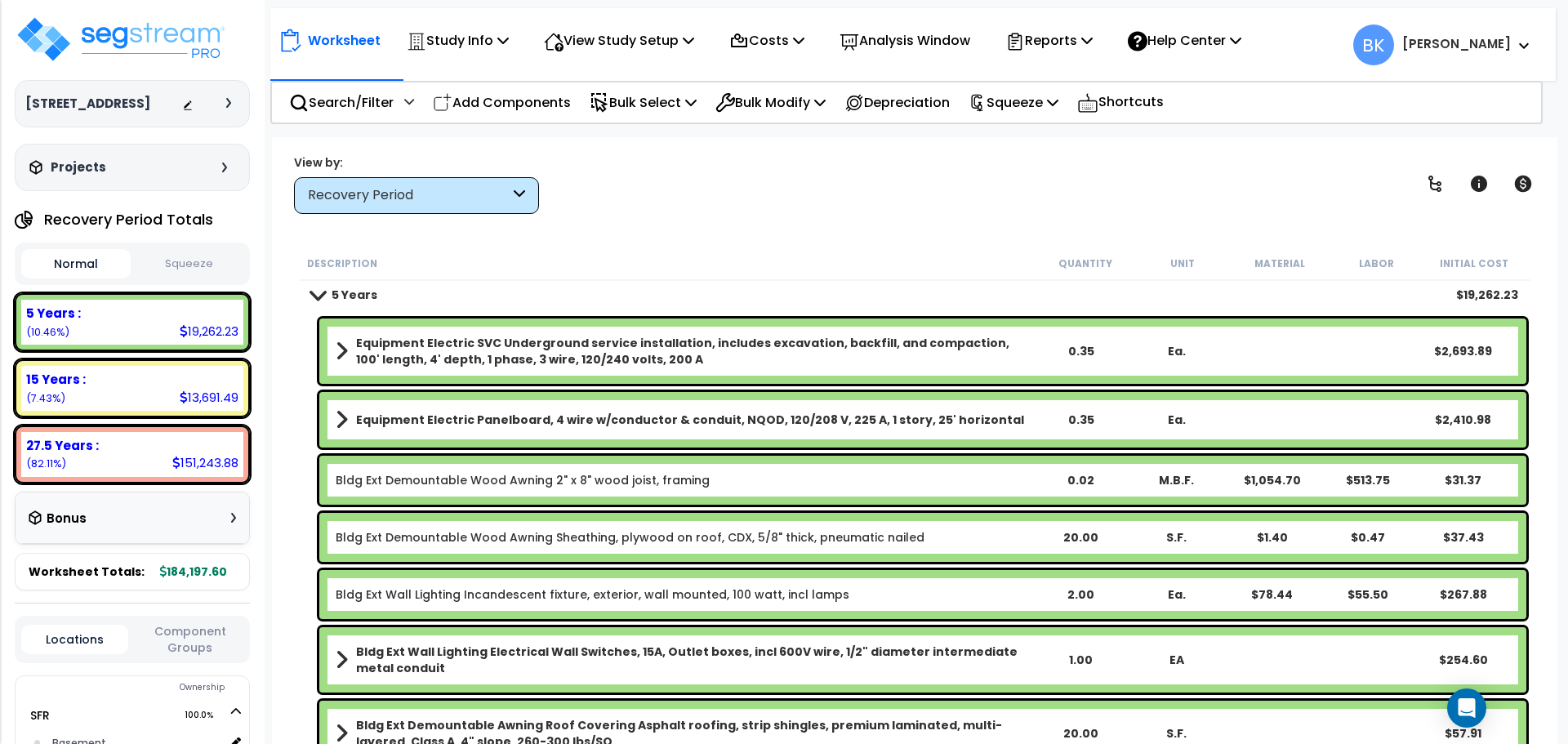
scroll to position [0, 0]
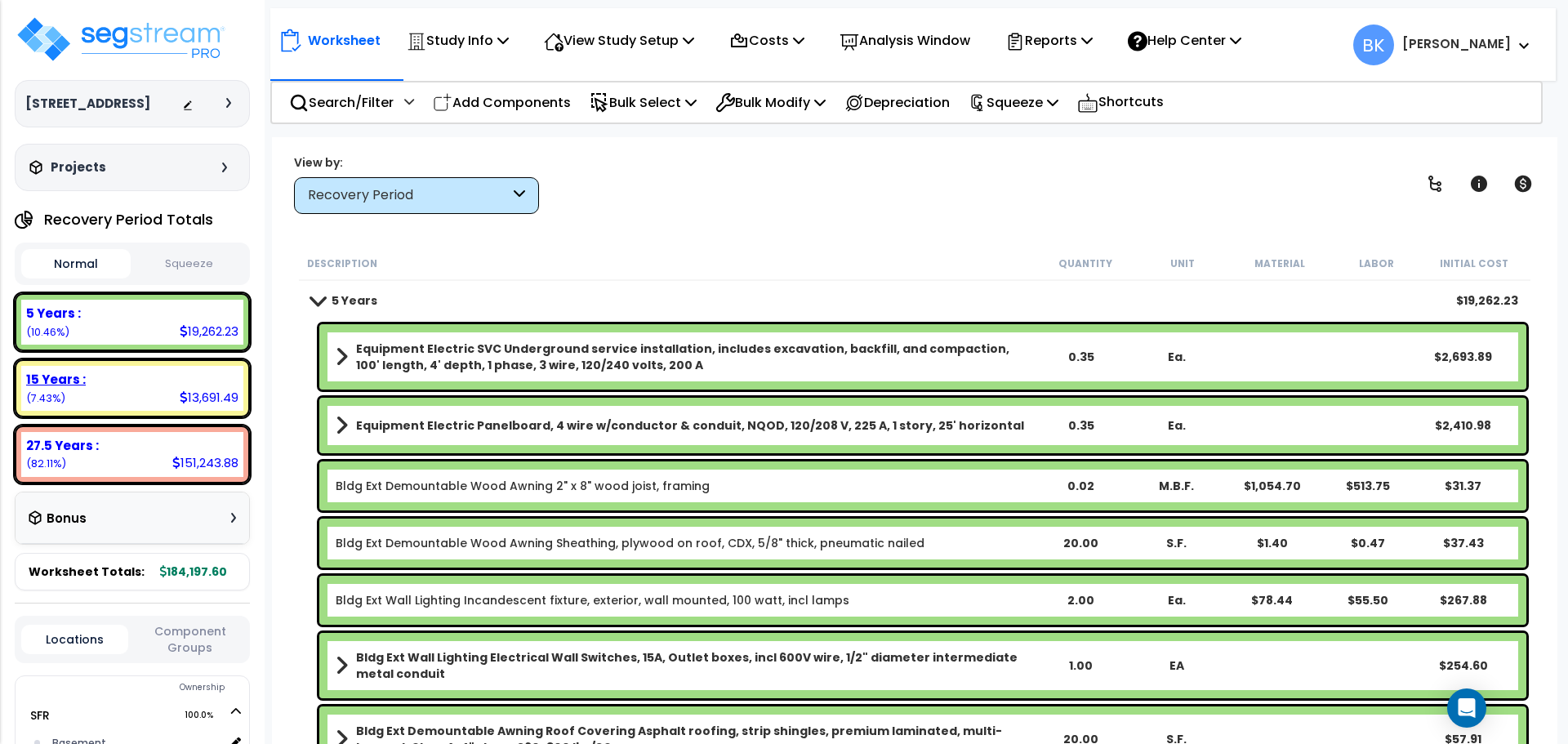
click at [146, 407] on div "15 Years : 13,691.49 (7.43%)" at bounding box center [132, 388] width 222 height 45
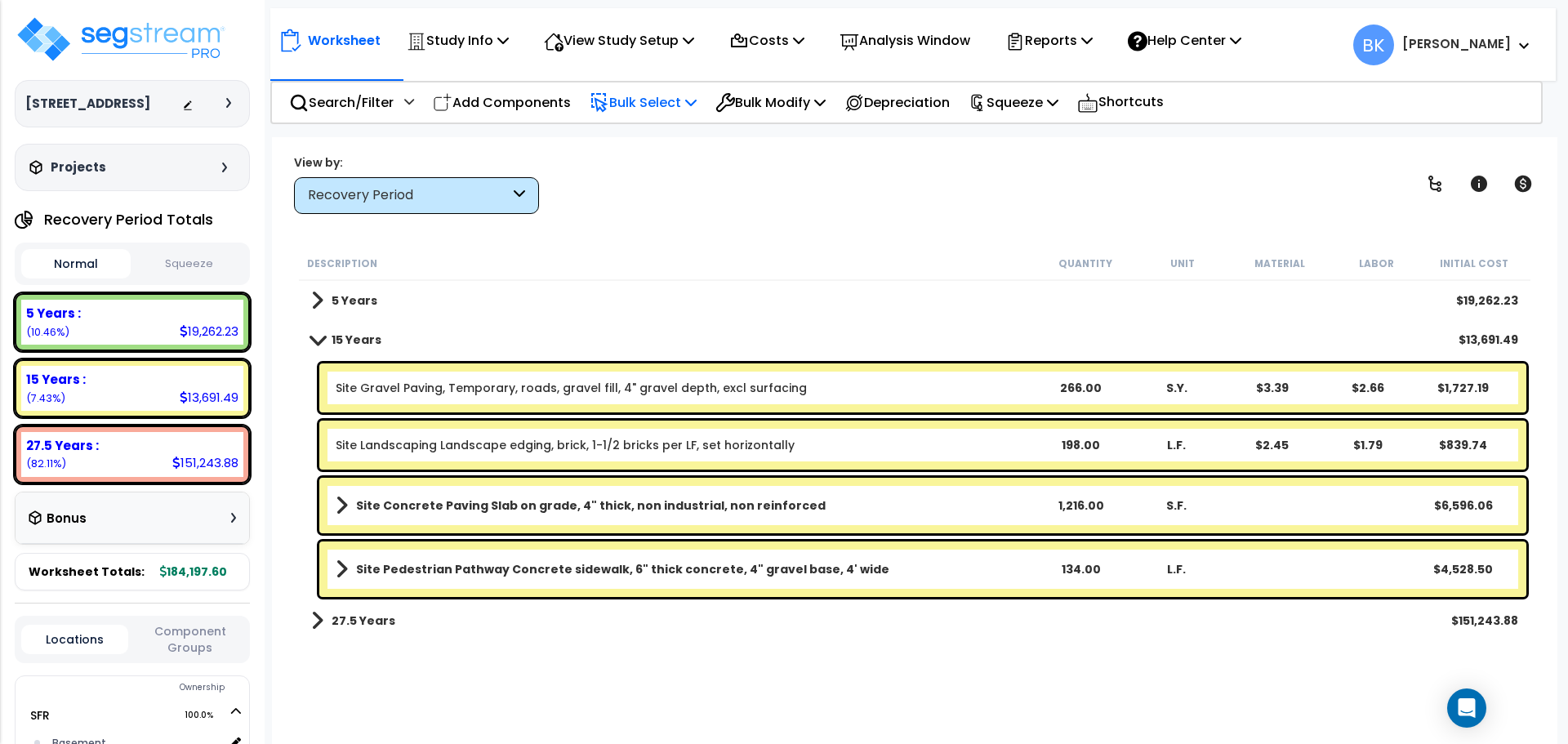
click at [672, 112] on p "Bulk Select" at bounding box center [642, 102] width 107 height 22
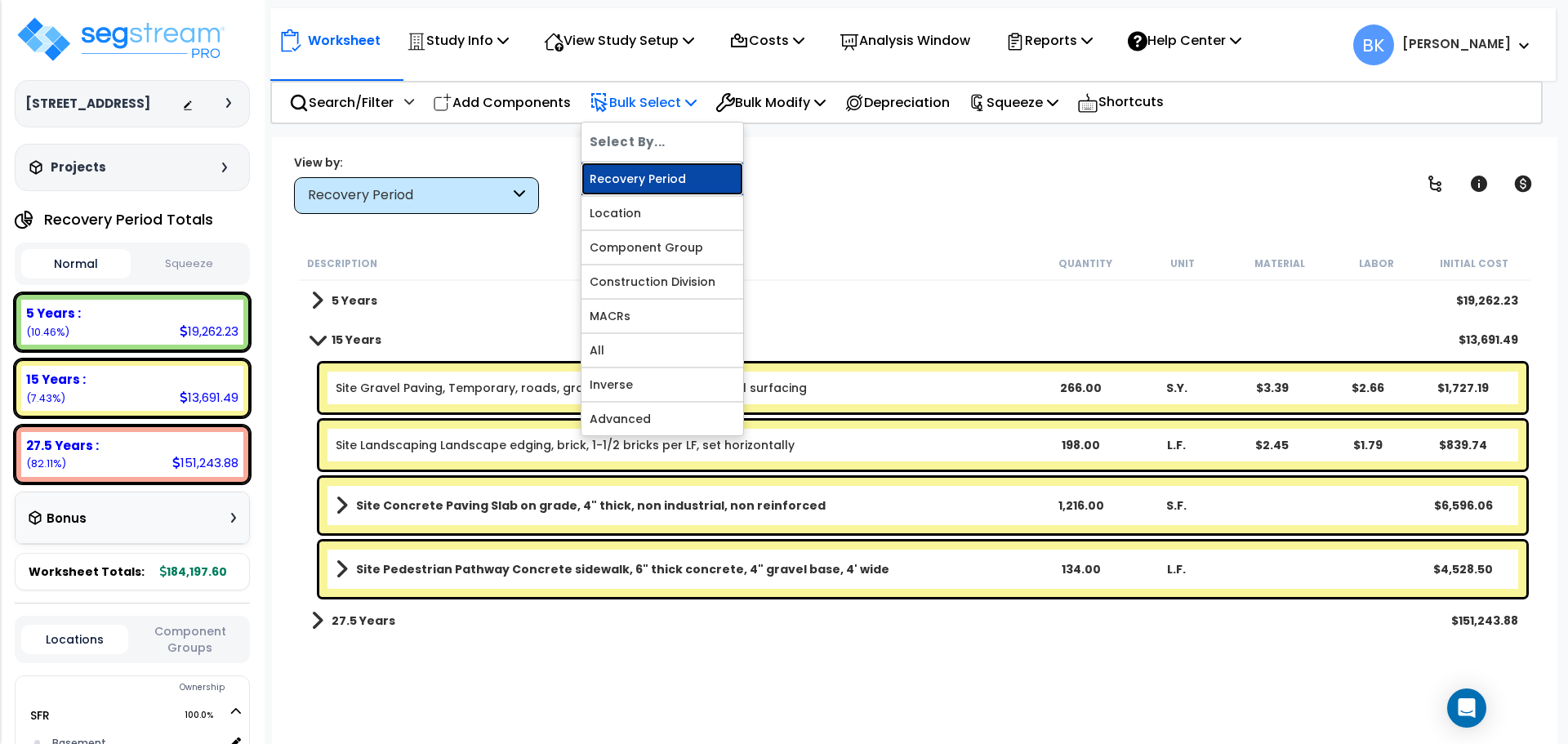
click at [653, 176] on link "Recovery Period" at bounding box center [662, 178] width 162 height 33
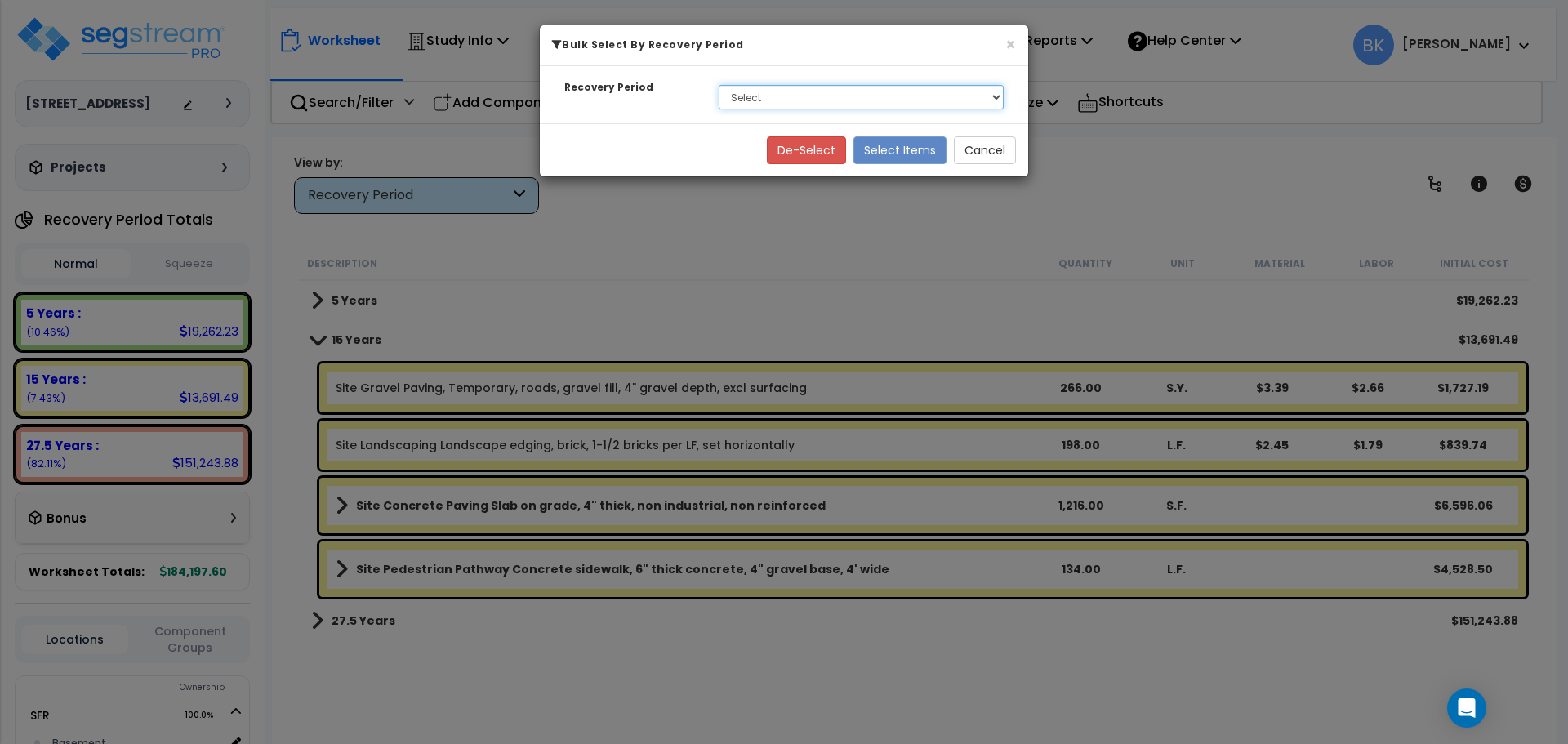
click at [764, 94] on select "Select 5 Years 15 Years 27.5 Years" at bounding box center [860, 97] width 285 height 25
select select "15Y"
click at [718, 85] on select "Select 5 Years 15 Years 27.5 Years" at bounding box center [860, 97] width 285 height 25
click at [903, 152] on button "Select Items" at bounding box center [899, 150] width 93 height 28
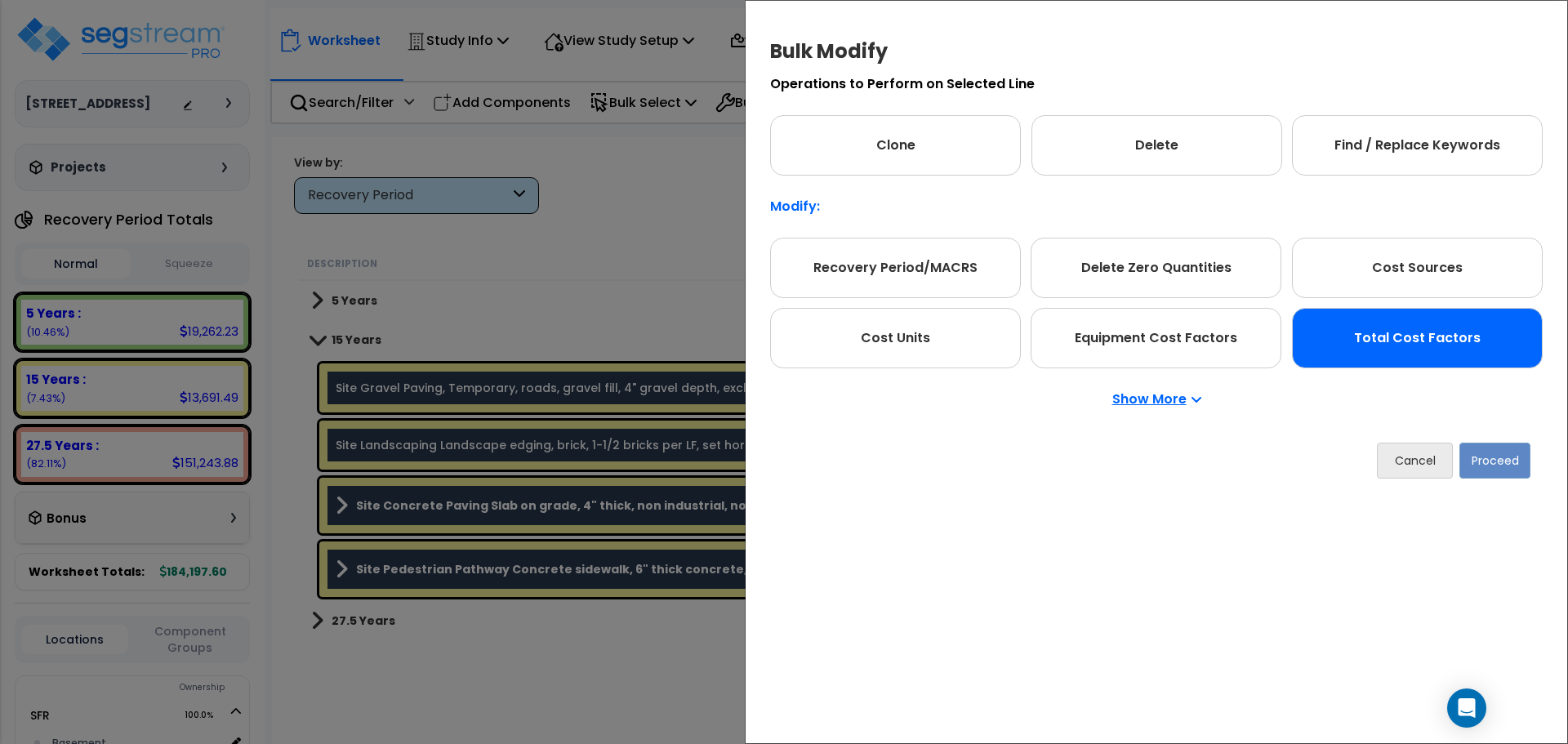
click at [1410, 348] on div "Total Cost Factors" at bounding box center [1416, 338] width 250 height 60
click at [1475, 457] on button "Proceed" at bounding box center [1494, 460] width 71 height 35
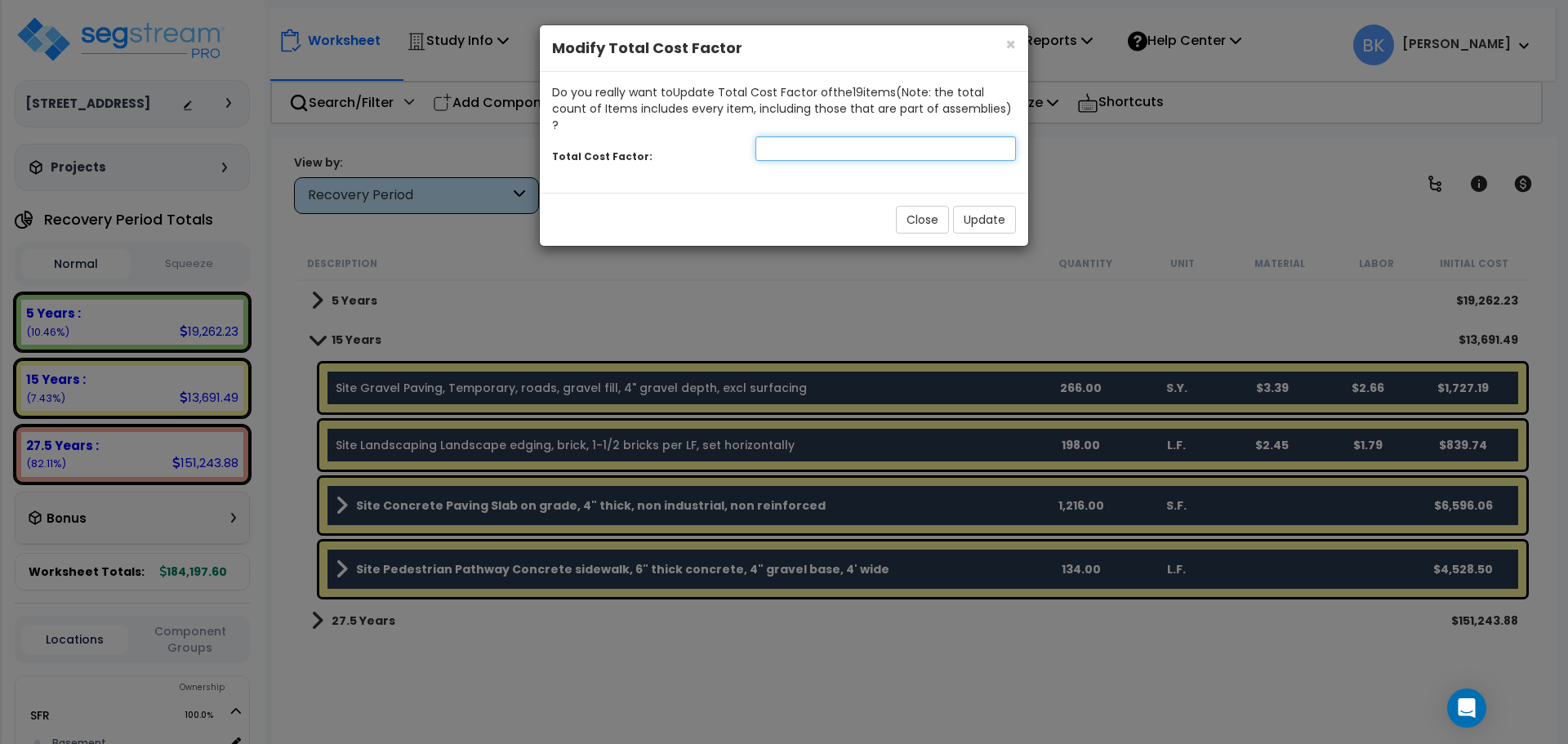
click at [825, 138] on input "number" at bounding box center [885, 148] width 260 height 25
type input "0.7"
click at [984, 216] on button "Update" at bounding box center [984, 220] width 63 height 28
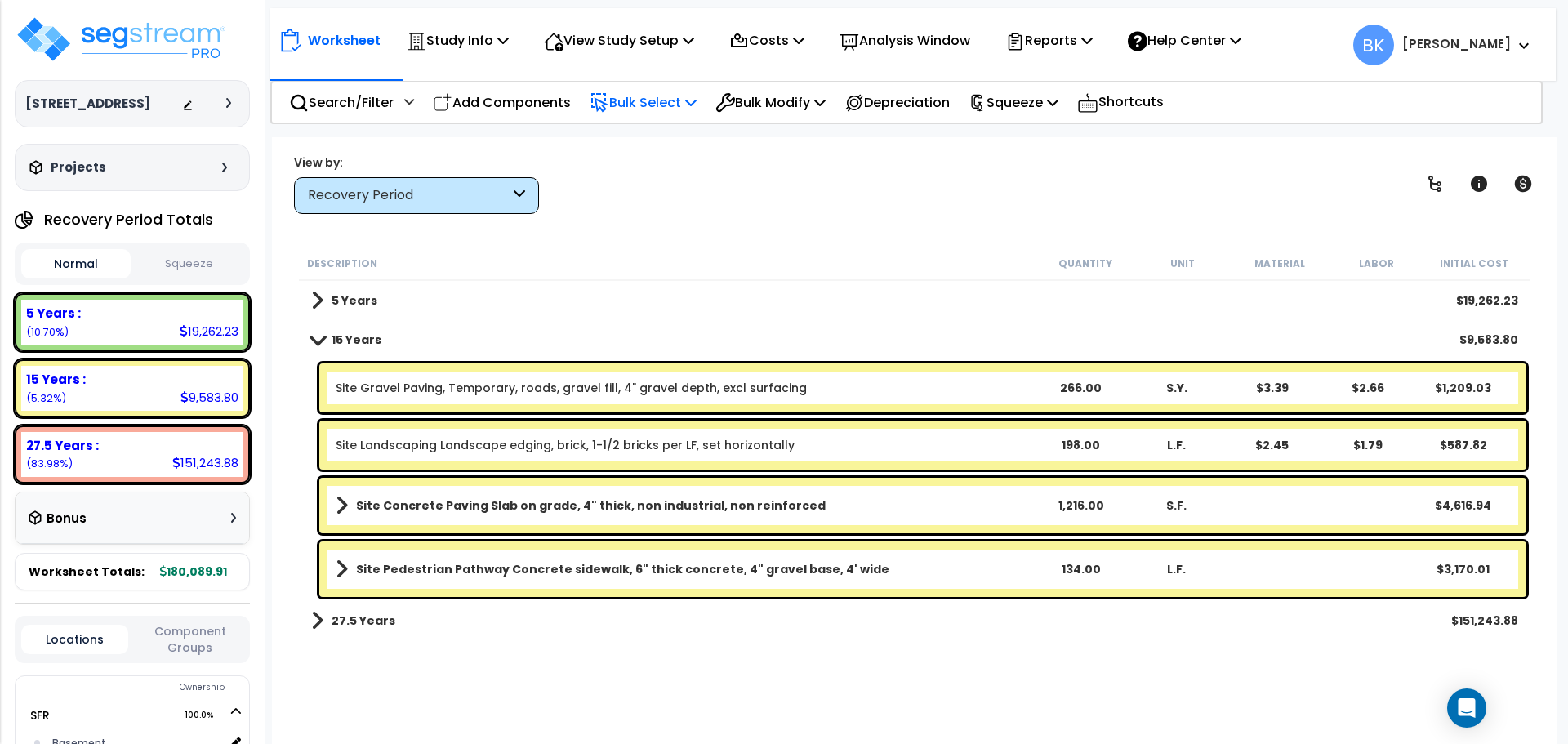
click at [671, 101] on p "Bulk Select" at bounding box center [642, 102] width 107 height 22
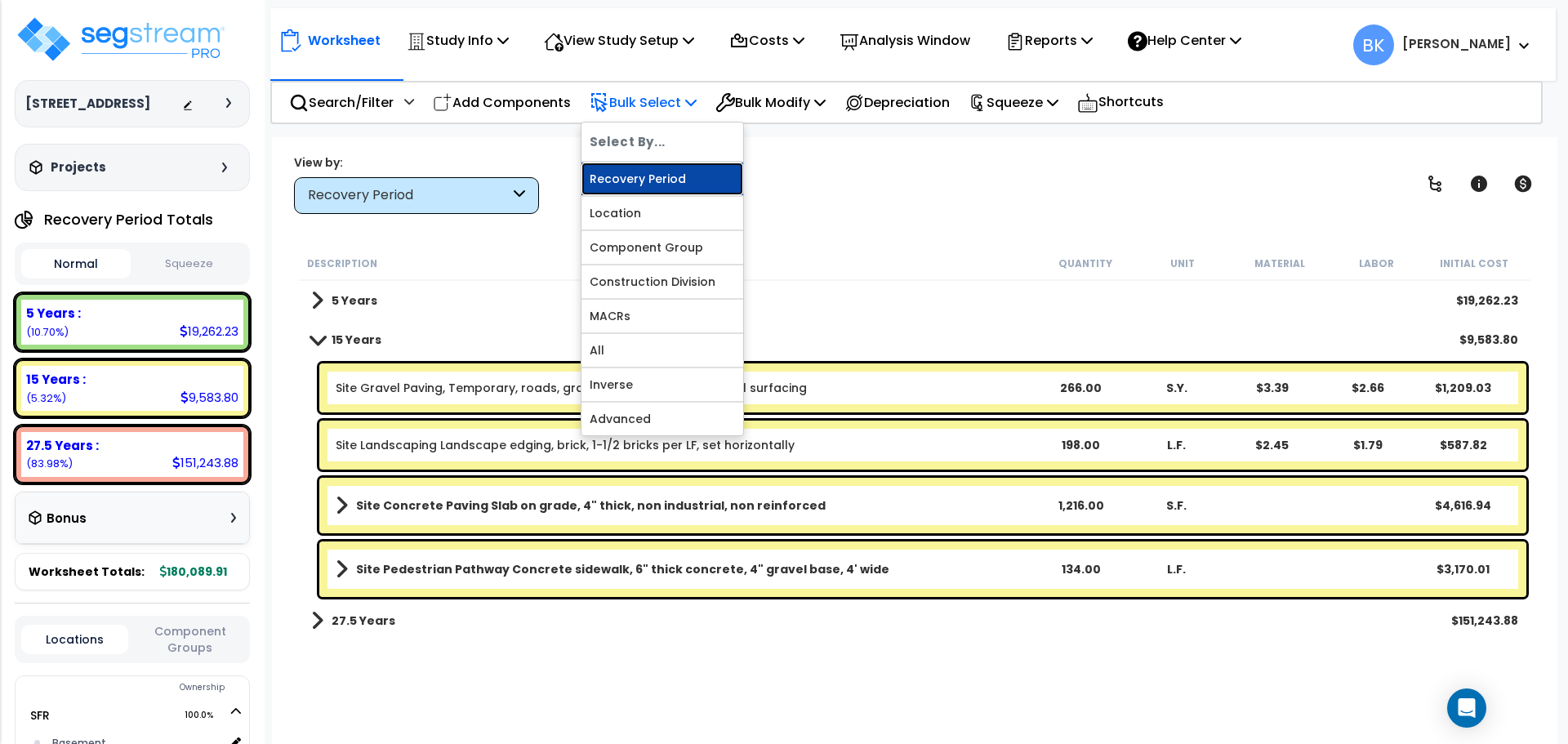
click at [653, 176] on link "Recovery Period" at bounding box center [662, 178] width 162 height 33
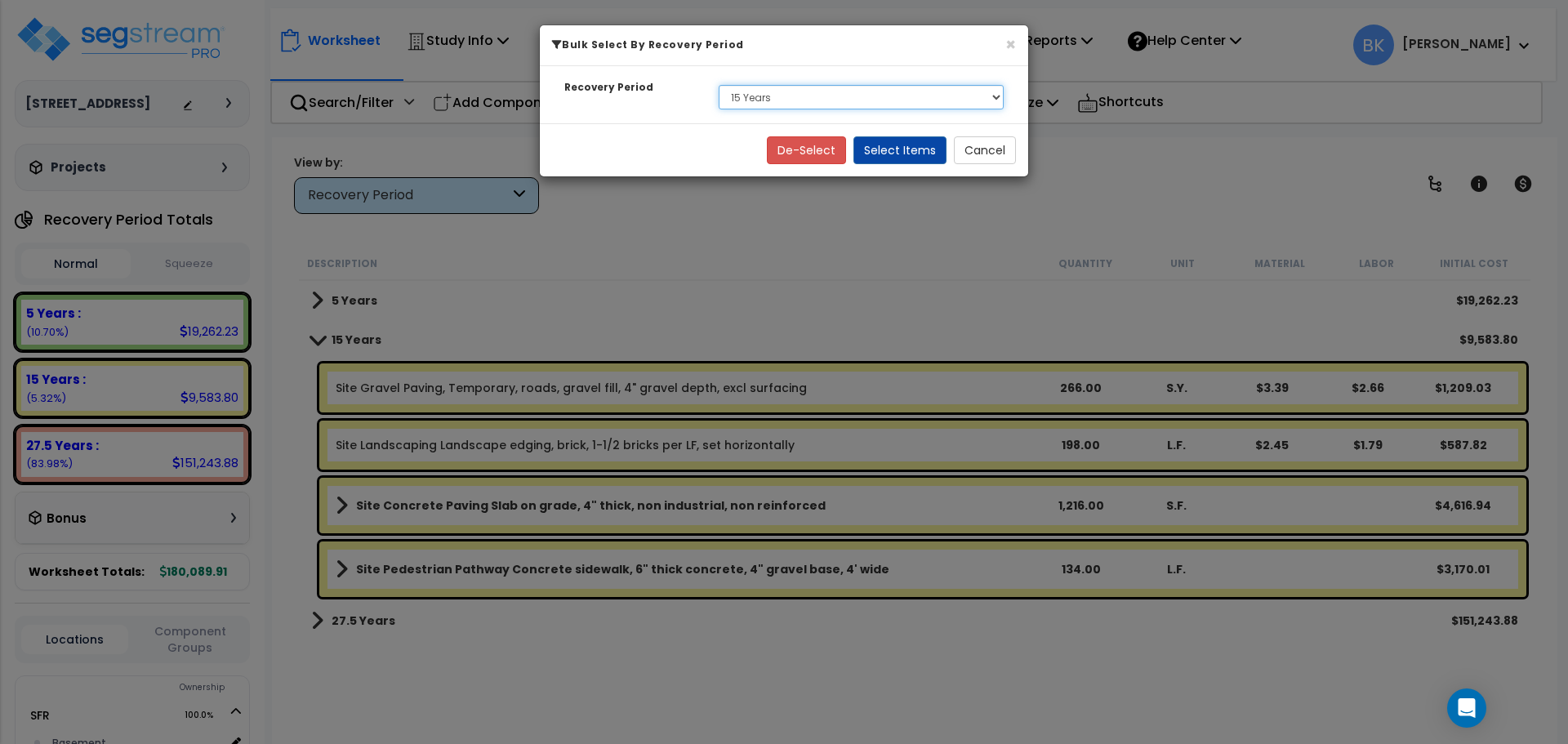
click at [804, 93] on select "Select 5 Years 15 Years 27.5 Years" at bounding box center [860, 97] width 285 height 25
select select "5Y"
click at [718, 85] on select "Select 5 Years 15 Years 27.5 Years" at bounding box center [860, 97] width 285 height 25
click at [913, 141] on button "Select Items" at bounding box center [899, 150] width 93 height 28
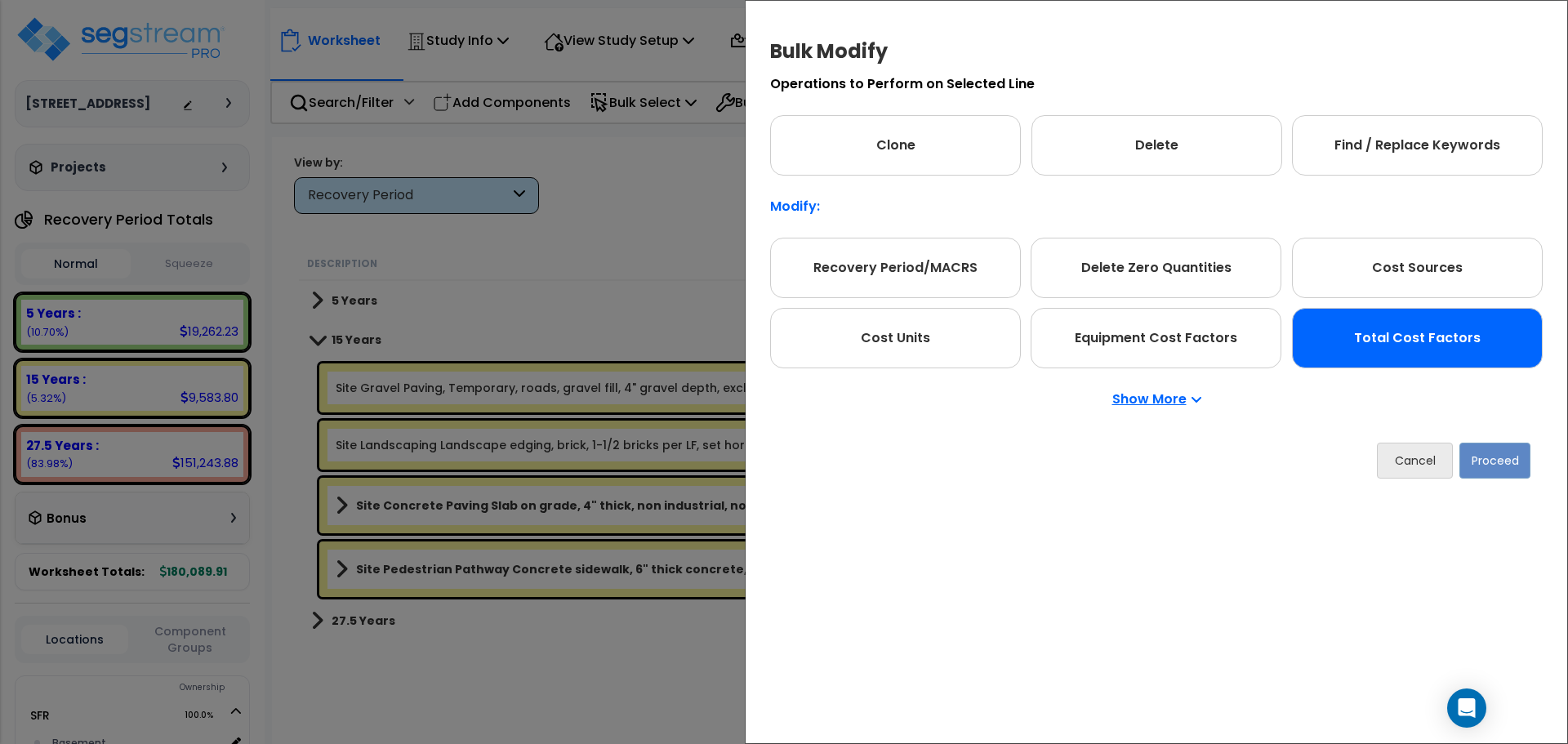
click at [1362, 327] on div "Total Cost Factors" at bounding box center [1416, 338] width 250 height 60
click at [1490, 456] on button "Proceed" at bounding box center [1494, 460] width 71 height 35
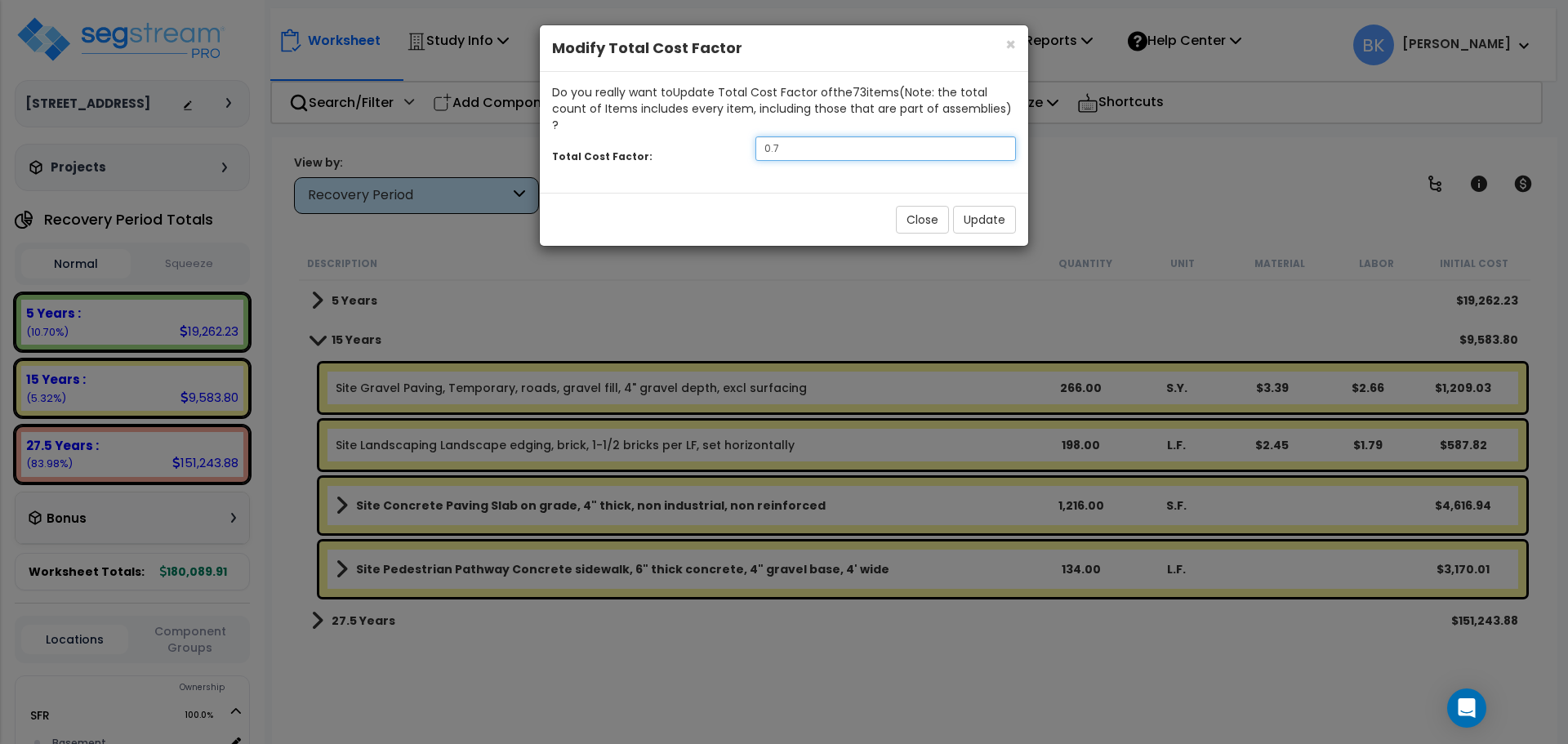
click at [821, 136] on input "0.7" at bounding box center [885, 148] width 260 height 25
type input "0.875"
click at [987, 208] on button "Update" at bounding box center [984, 220] width 63 height 28
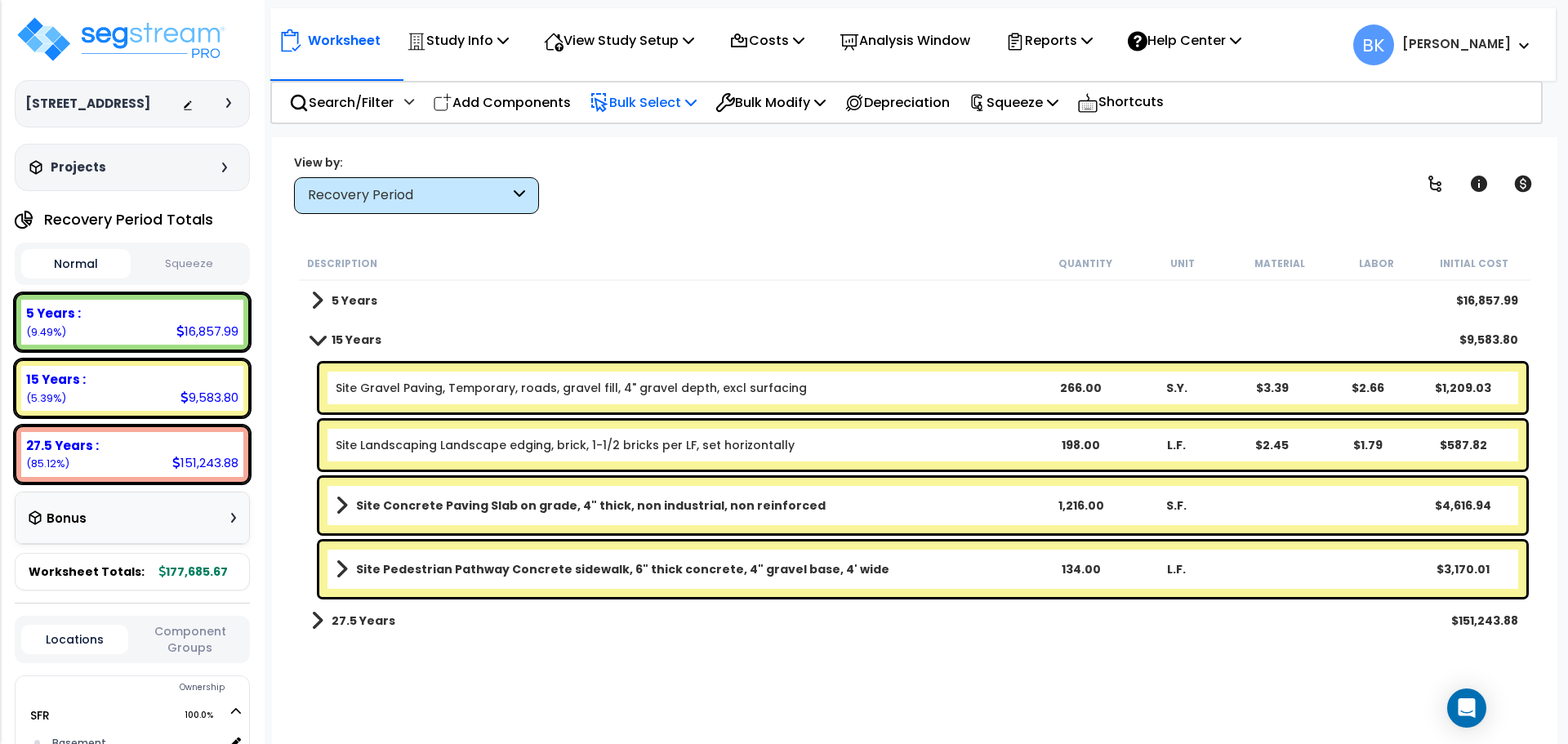
click at [680, 99] on p "Bulk Select" at bounding box center [642, 102] width 107 height 22
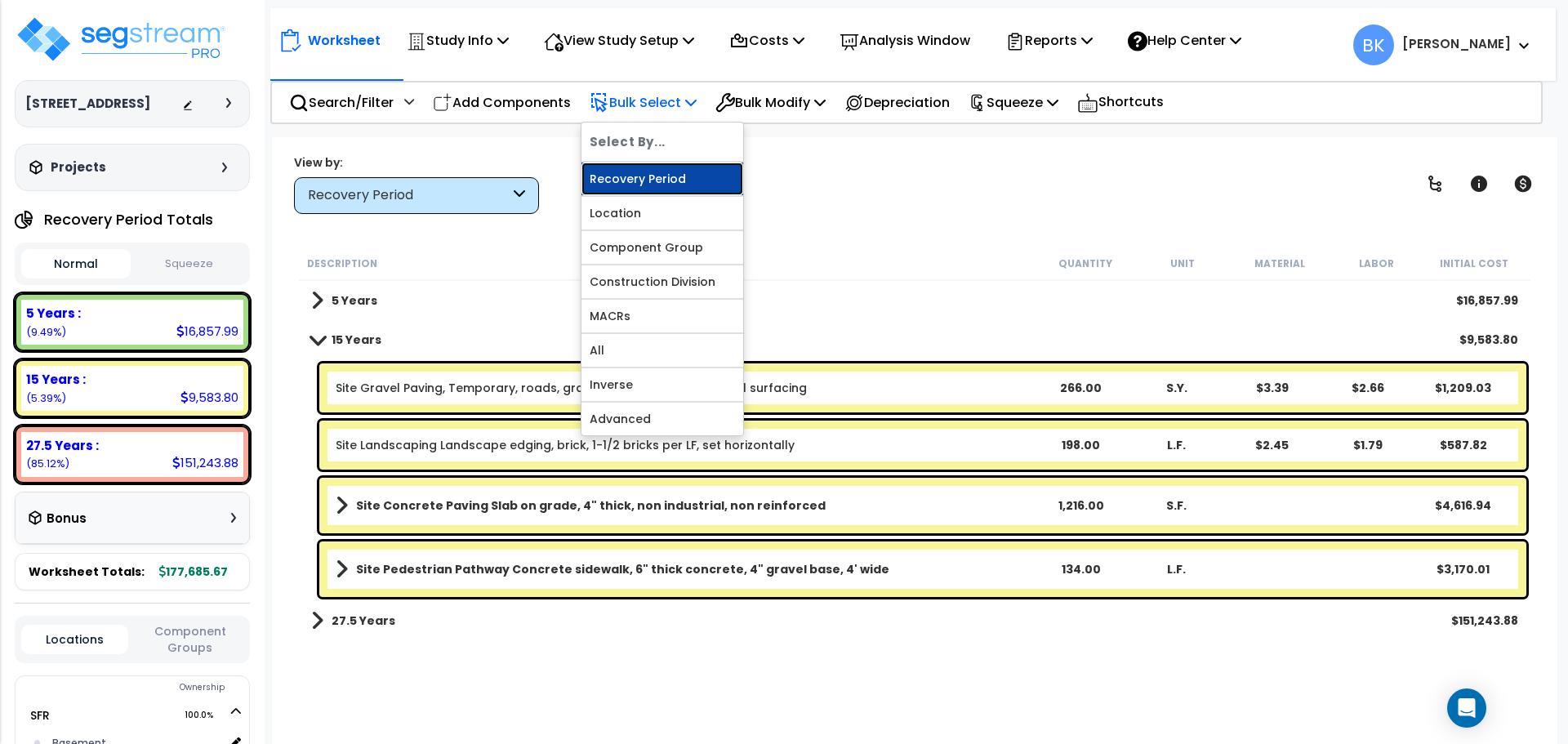
click at [683, 178] on link "Recovery Period" at bounding box center [662, 178] width 162 height 33
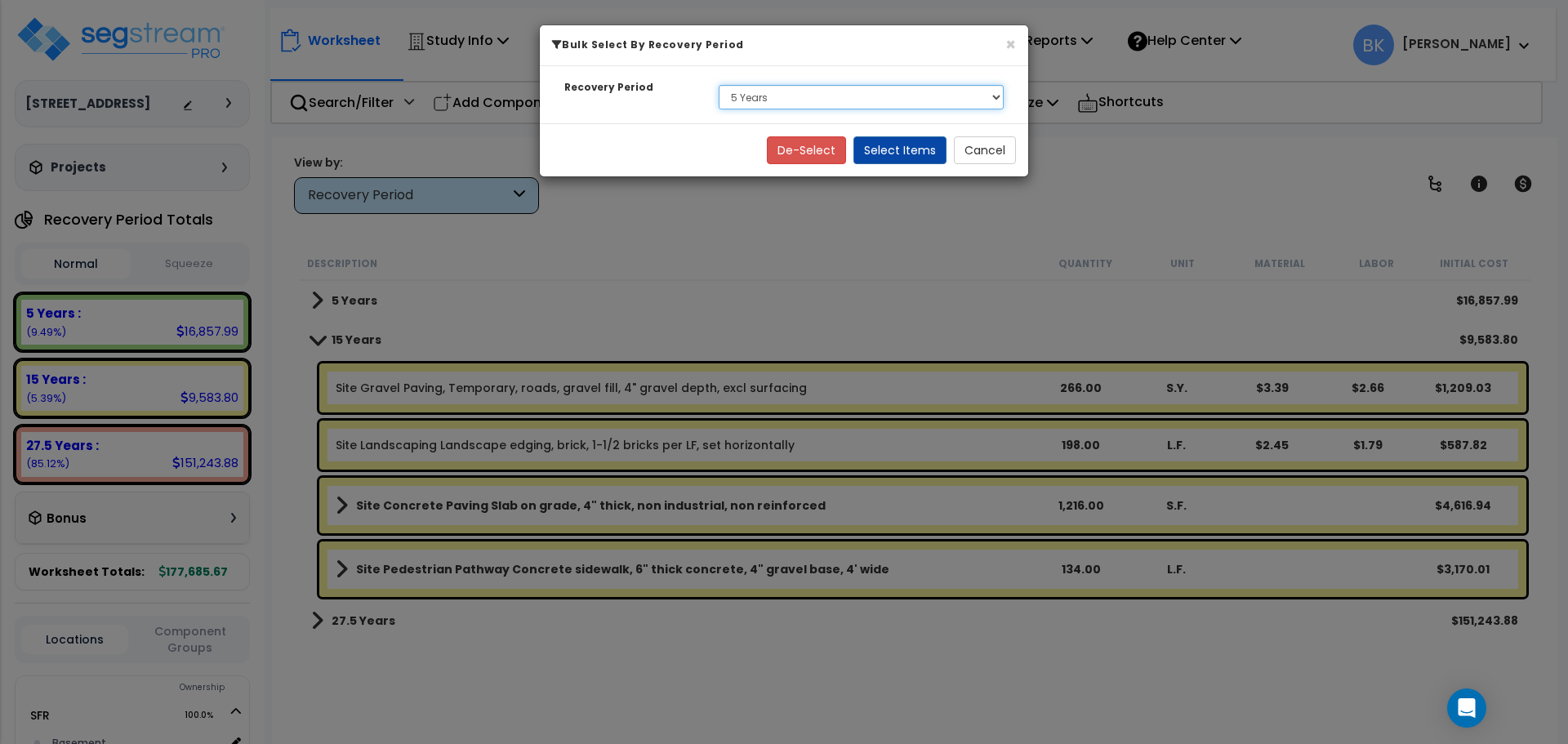
click at [837, 102] on select "Select 5 Years 15 Years 27.5 Years" at bounding box center [860, 97] width 285 height 25
select select "275Y"
click at [718, 85] on select "Select 5 Years 15 Years 27.5 Years" at bounding box center [860, 97] width 285 height 25
click at [910, 156] on button "Select Items" at bounding box center [899, 150] width 93 height 28
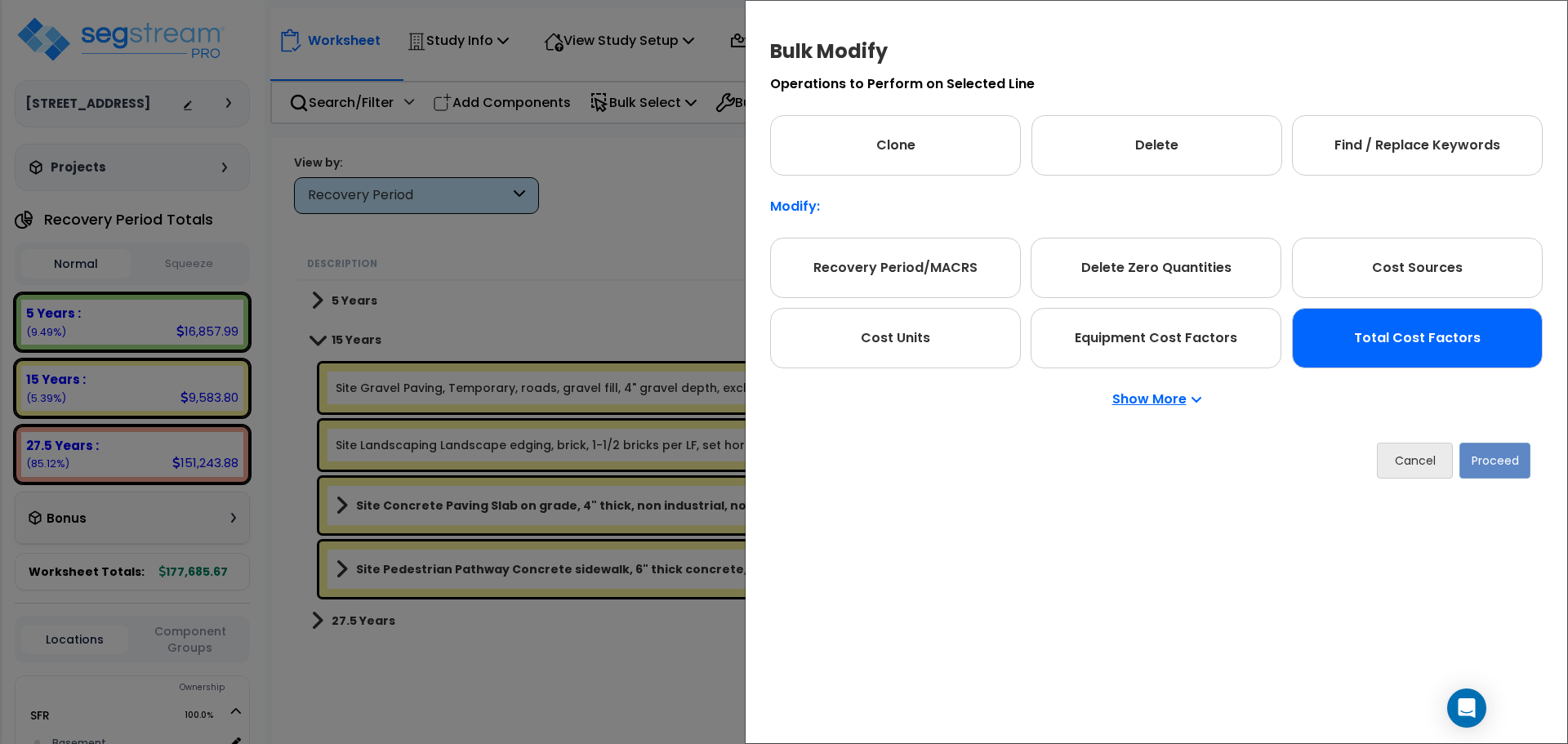
click at [1433, 343] on div "Total Cost Factors" at bounding box center [1416, 338] width 250 height 60
click at [1494, 470] on button "Proceed" at bounding box center [1494, 460] width 71 height 35
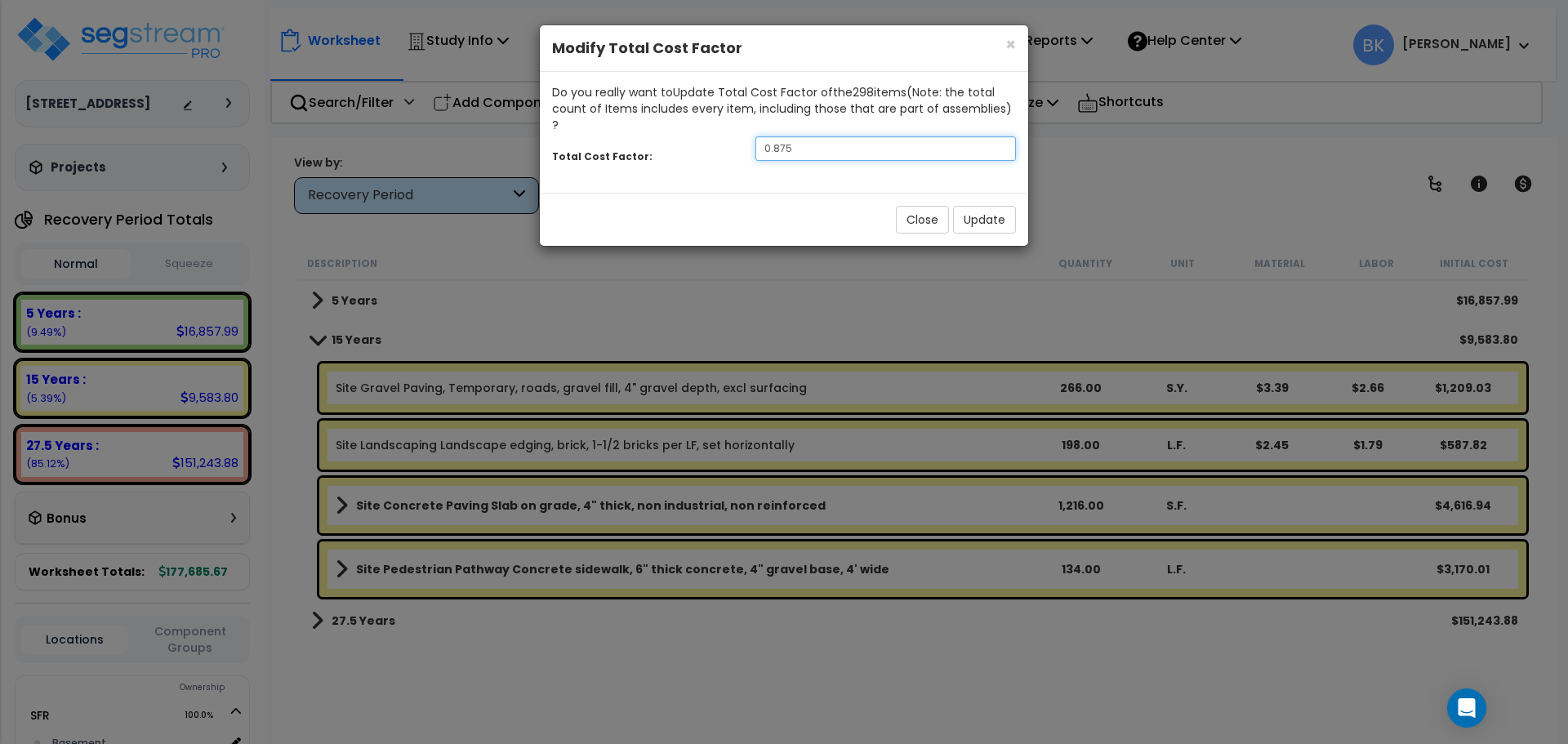
click at [840, 136] on input "0.875" at bounding box center [885, 148] width 260 height 25
click at [981, 206] on button "Update" at bounding box center [984, 220] width 63 height 28
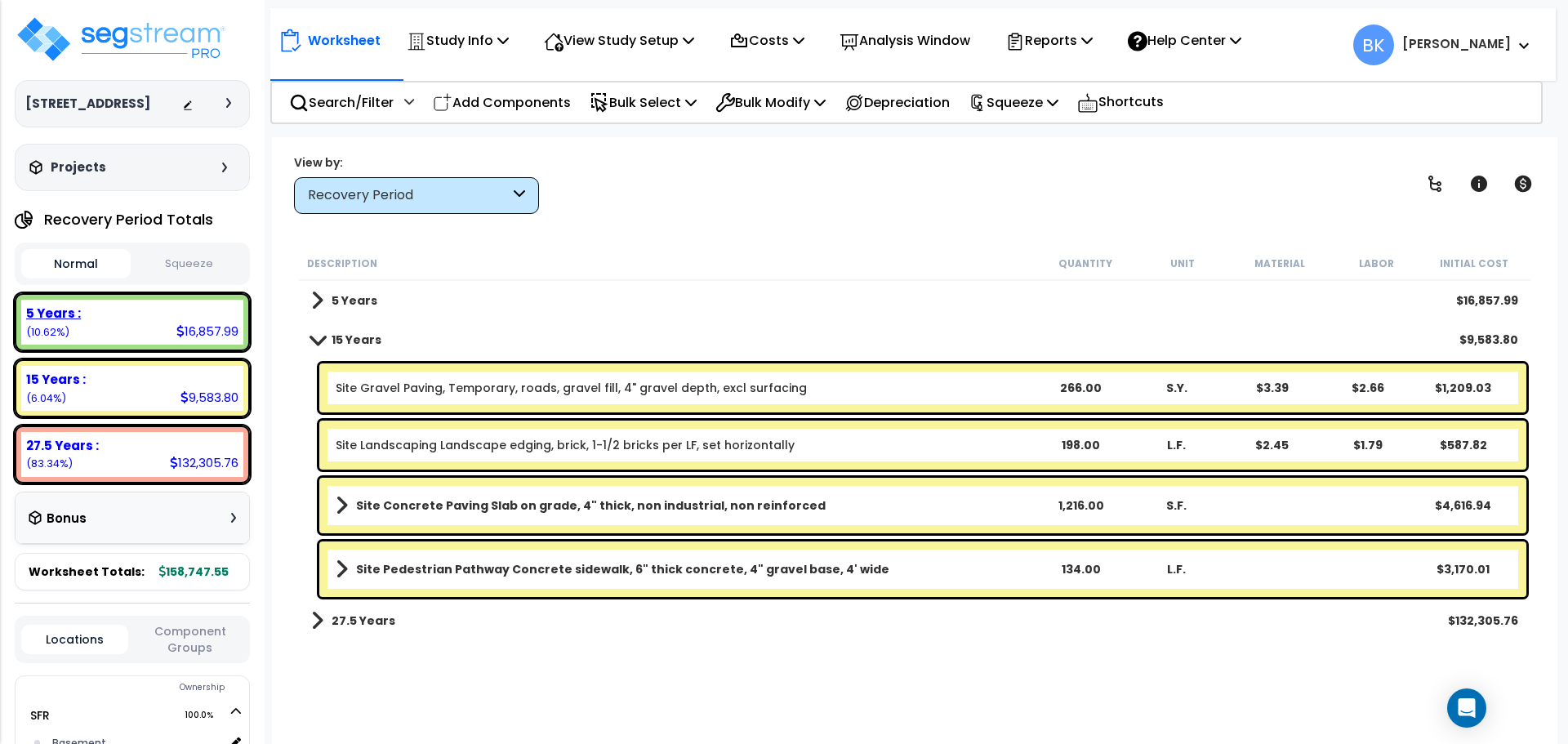
click at [104, 345] on div "5 Years : 16,857.99 (10.62%)" at bounding box center [132, 322] width 222 height 45
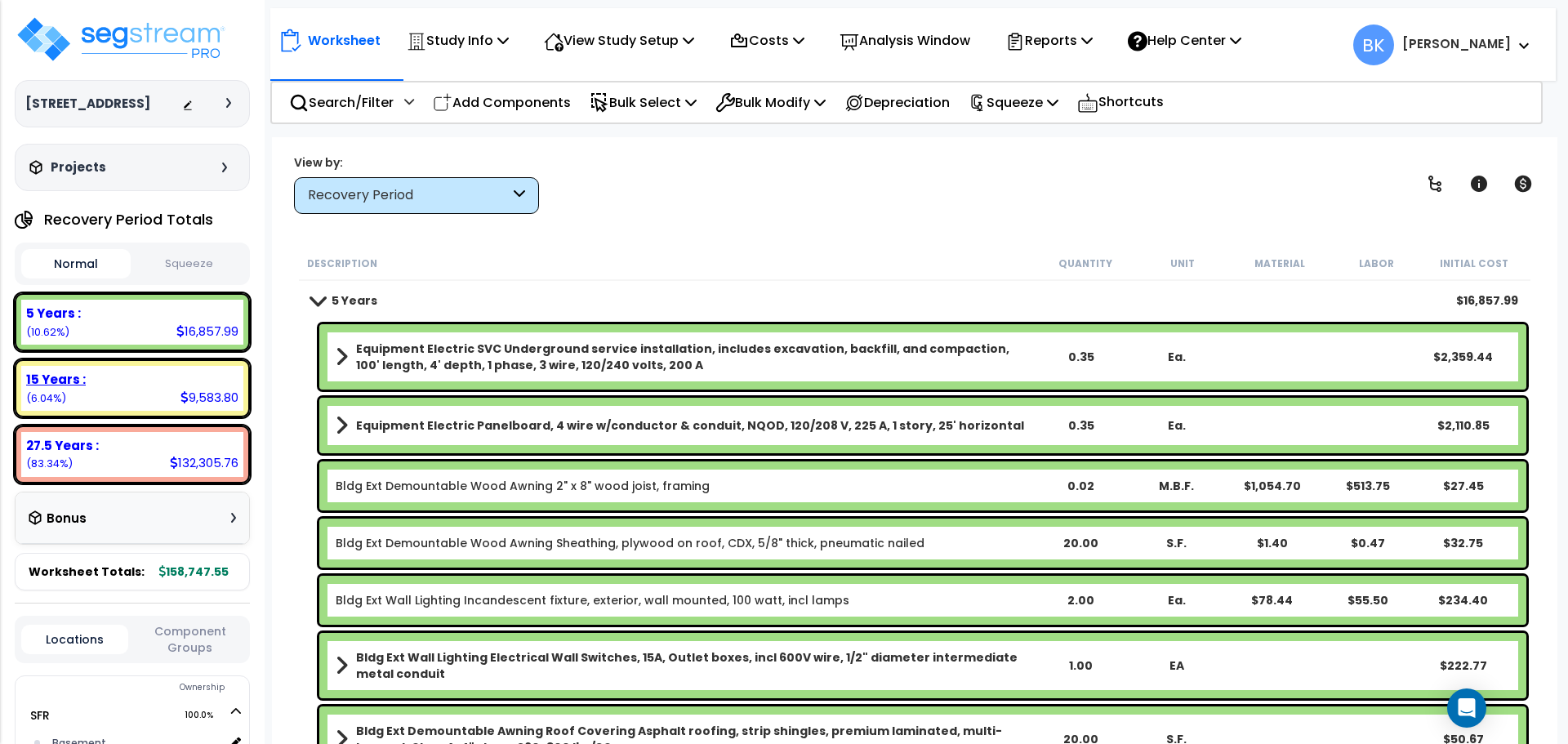
click at [103, 385] on div "15 Years : 9,583.80 (6.04%)" at bounding box center [132, 388] width 222 height 45
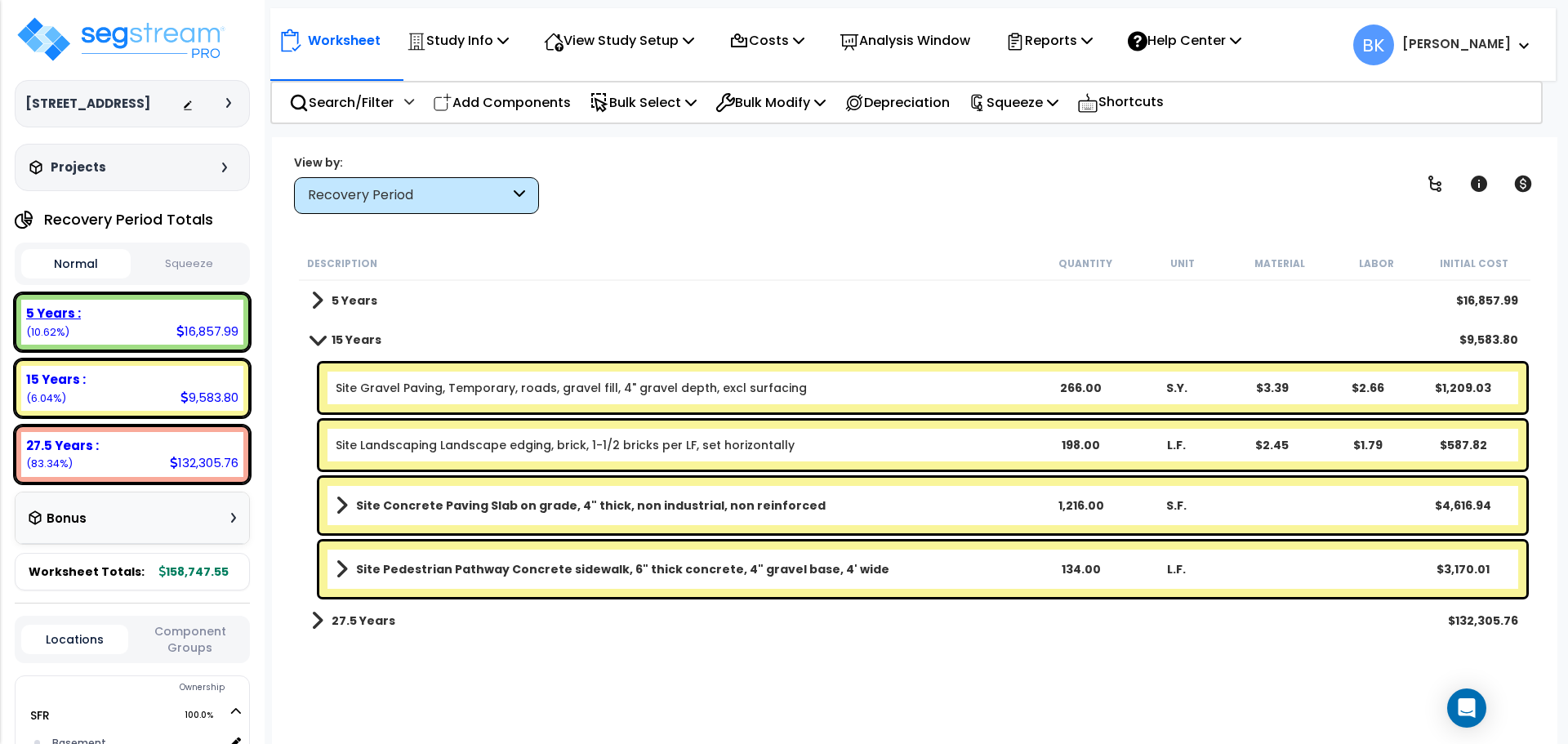
click at [111, 341] on div "5 Years : 16,857.99 (10.62%)" at bounding box center [132, 322] width 222 height 45
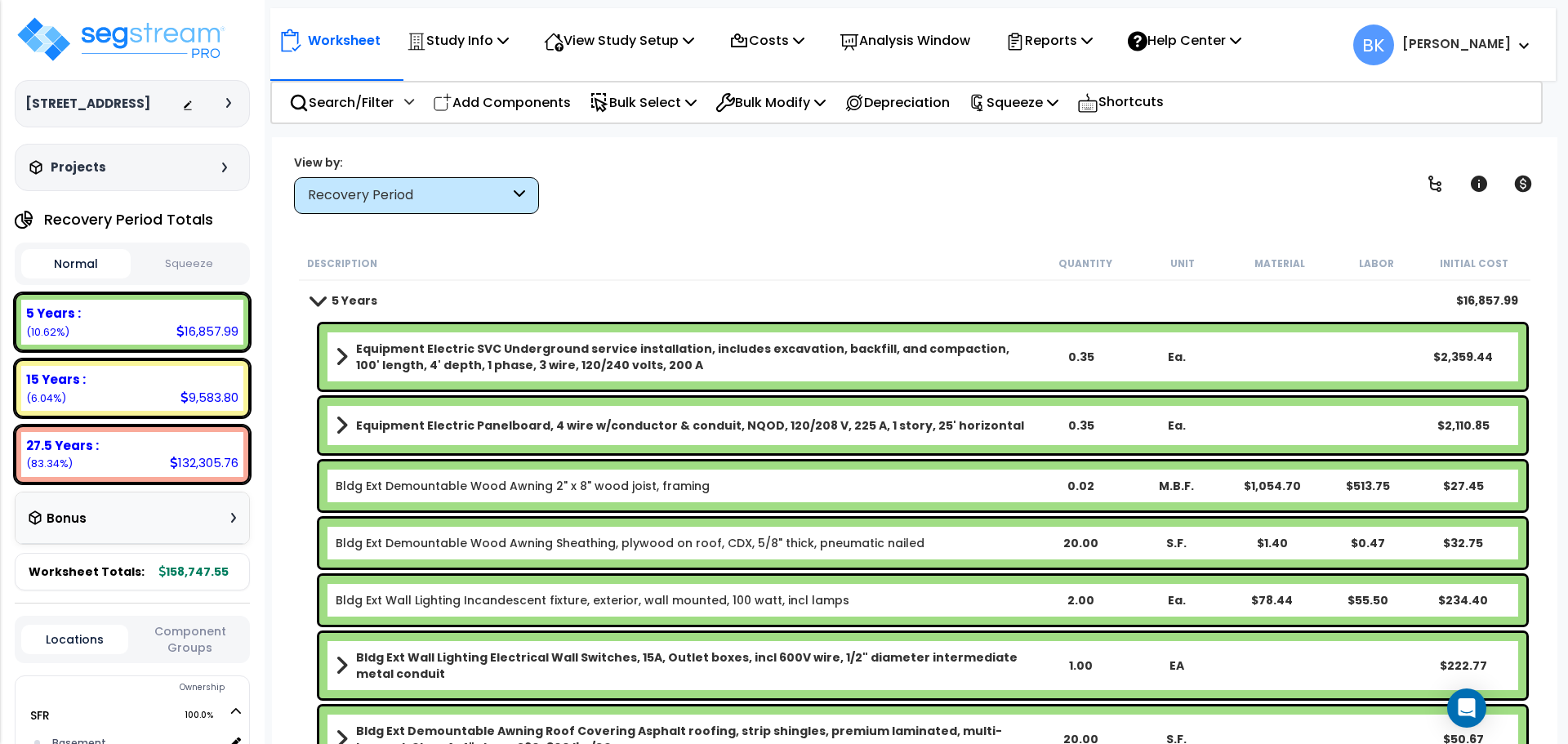
click at [342, 360] on span at bounding box center [342, 357] width 12 height 23
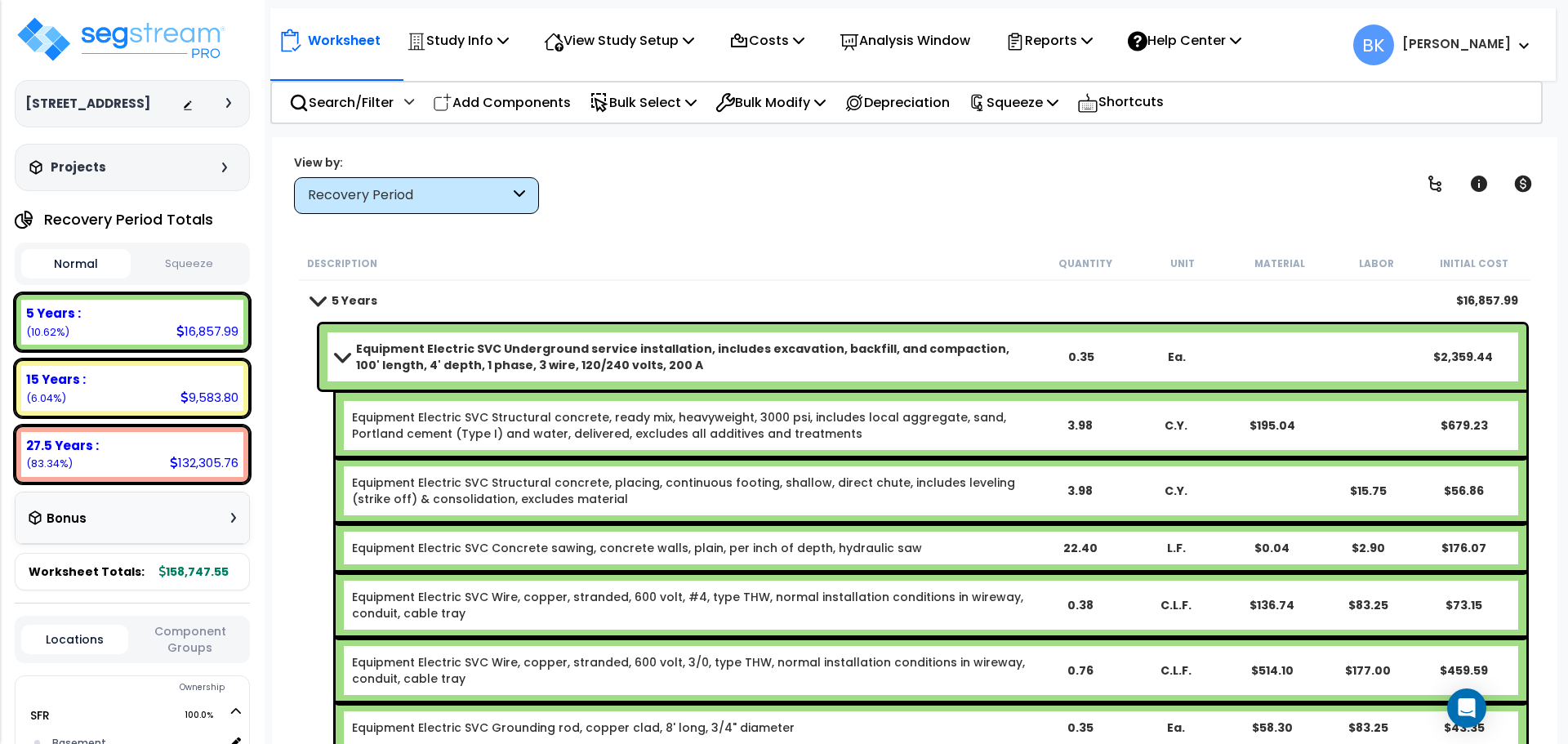
click at [342, 360] on span at bounding box center [342, 357] width 23 height 12
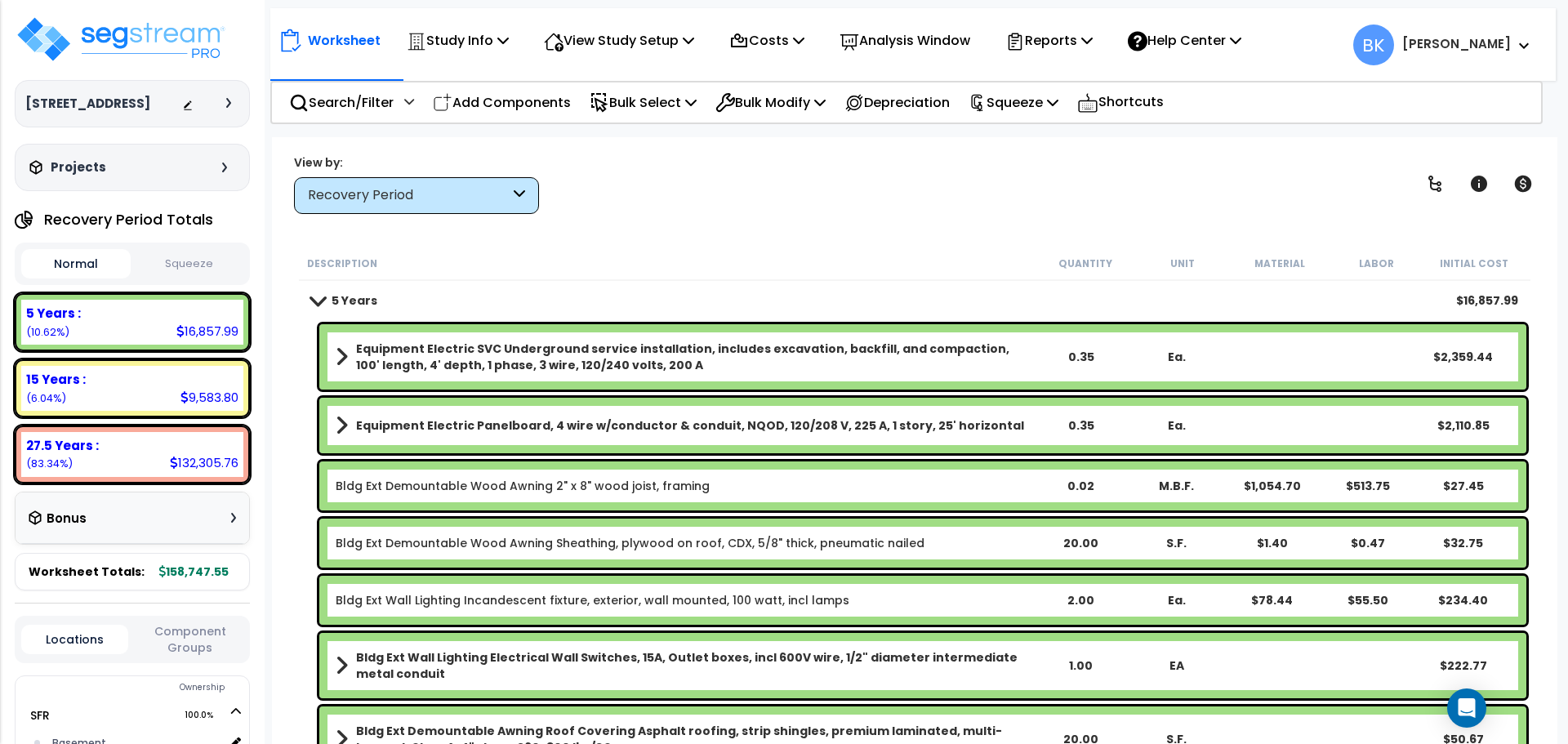
click at [293, 371] on div "Description Quantity Unit Material Labor Initial Cost 5 Years $16,857.99 Equipm…" at bounding box center [915, 496] width 1253 height 499
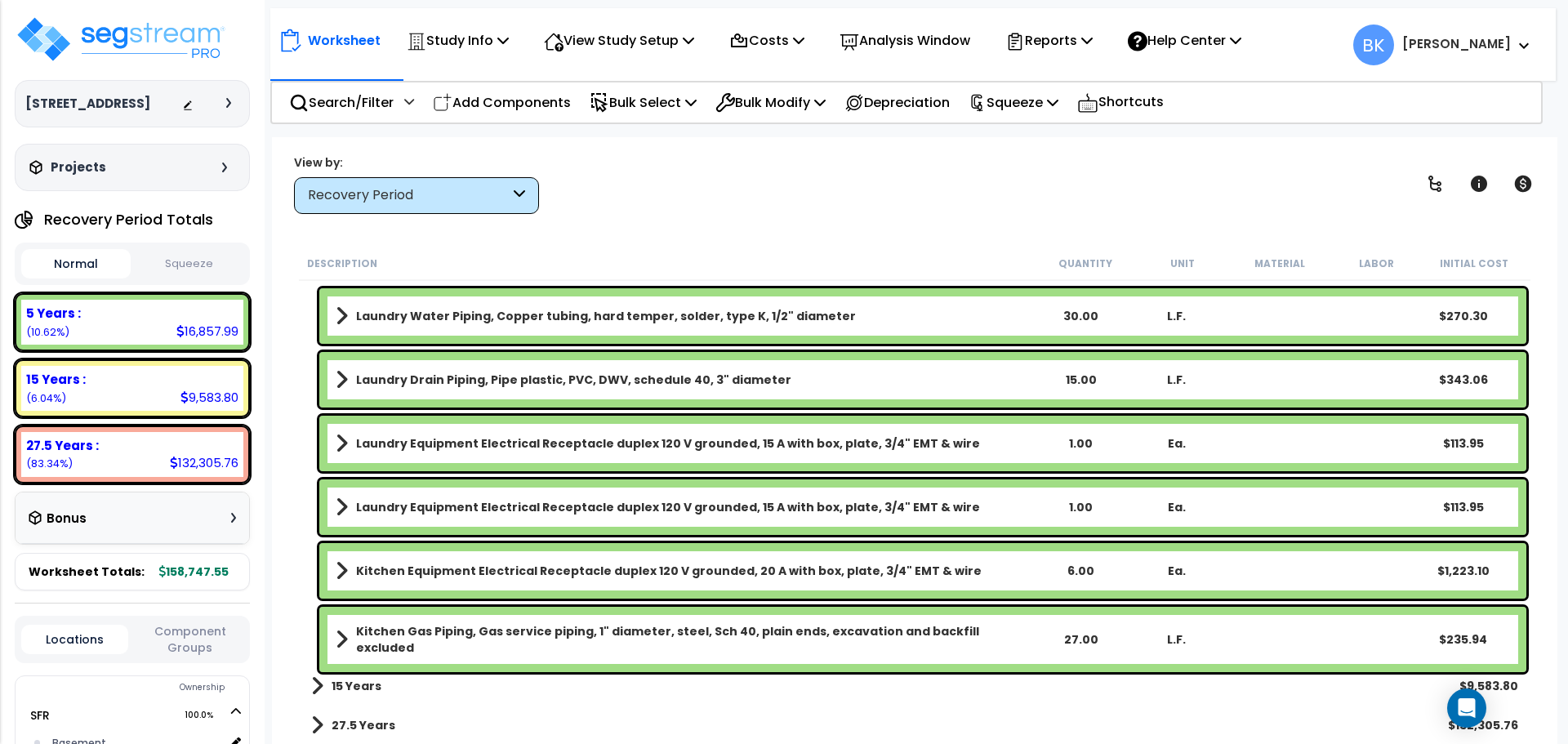
scroll to position [72, 0]
click at [346, 689] on b "15 Years" at bounding box center [357, 686] width 50 height 17
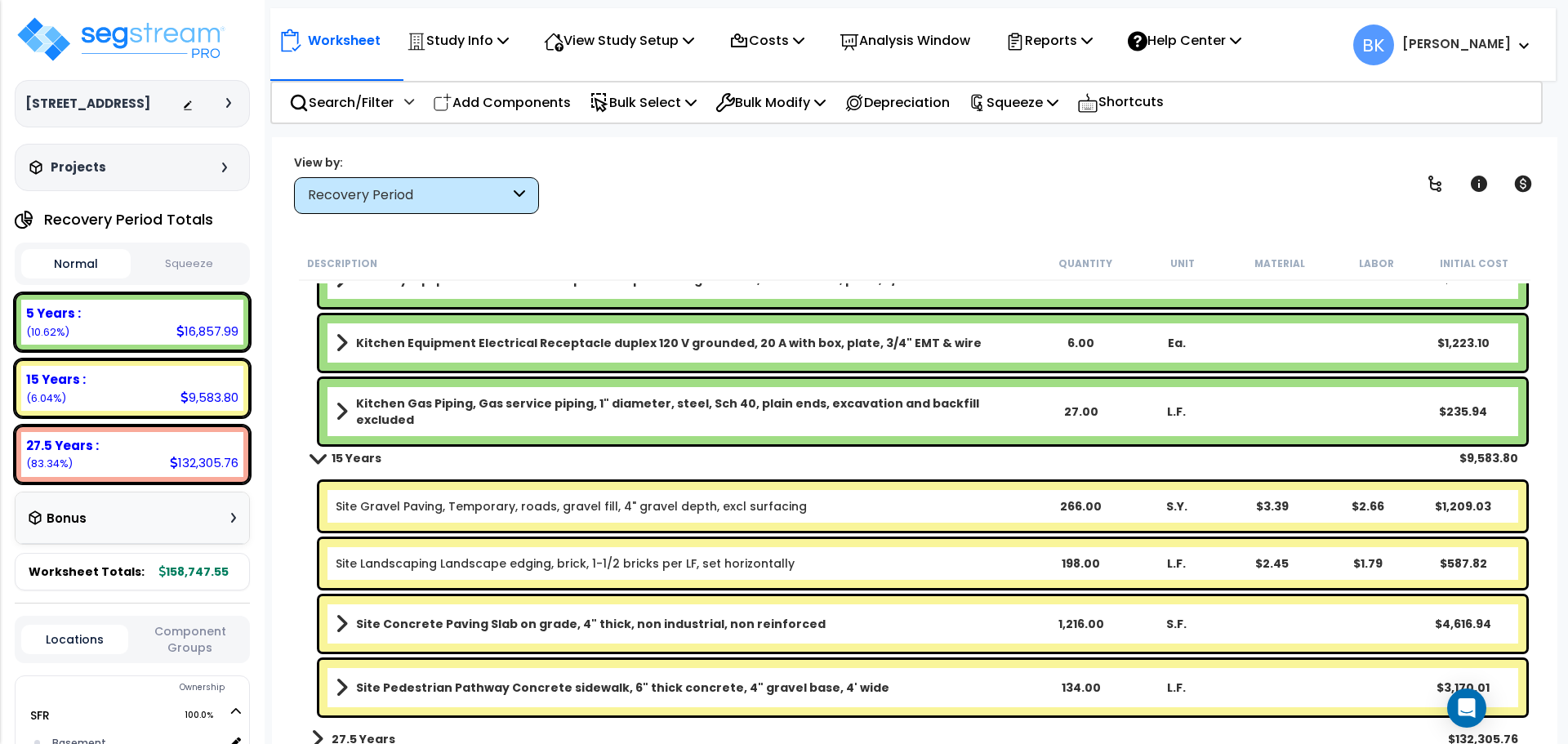
scroll to position [1547, 0]
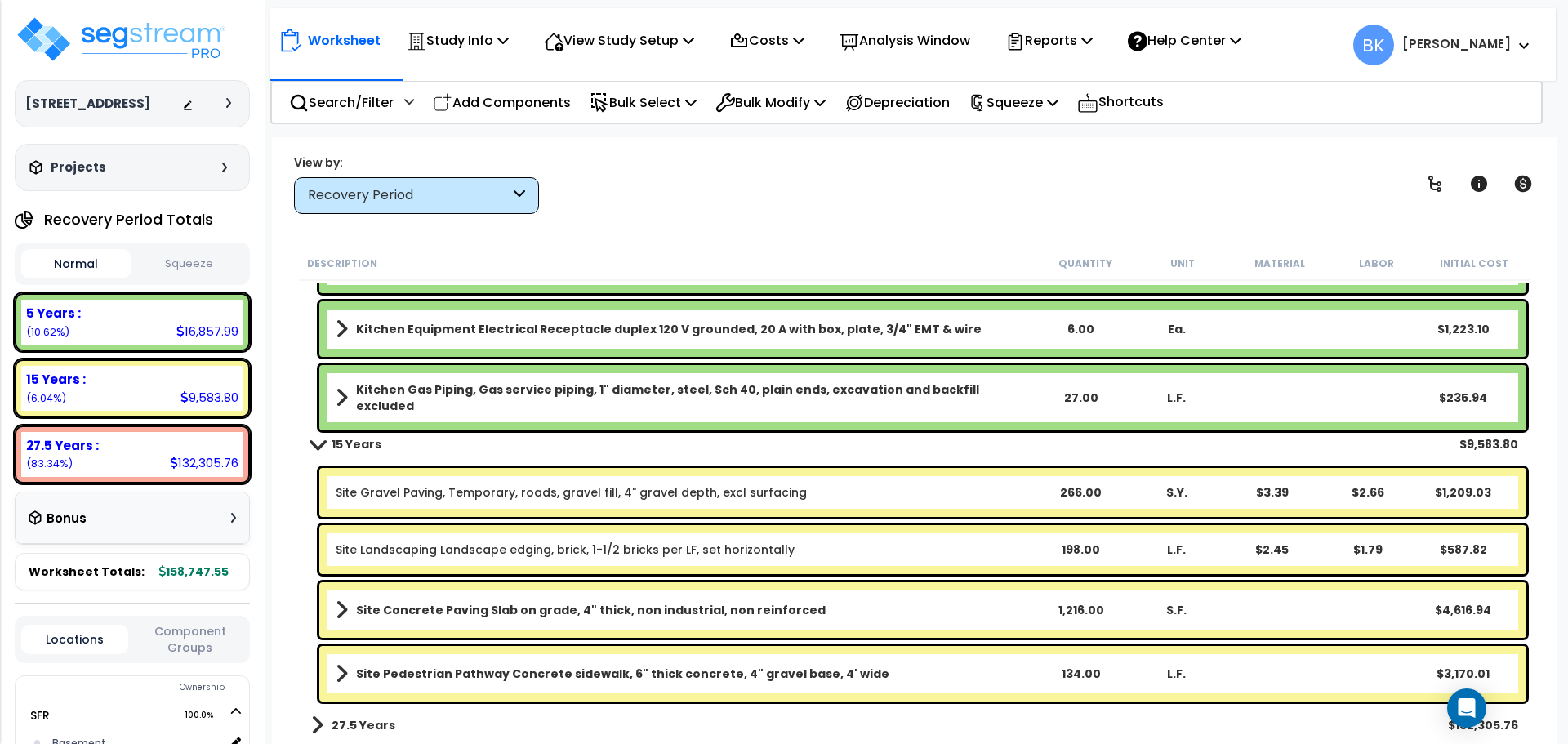
click at [500, 499] on link "Site Gravel Paving, Temporary, roads, gravel fill, 4" gravel depth, excl surfac…" at bounding box center [571, 493] width 471 height 17
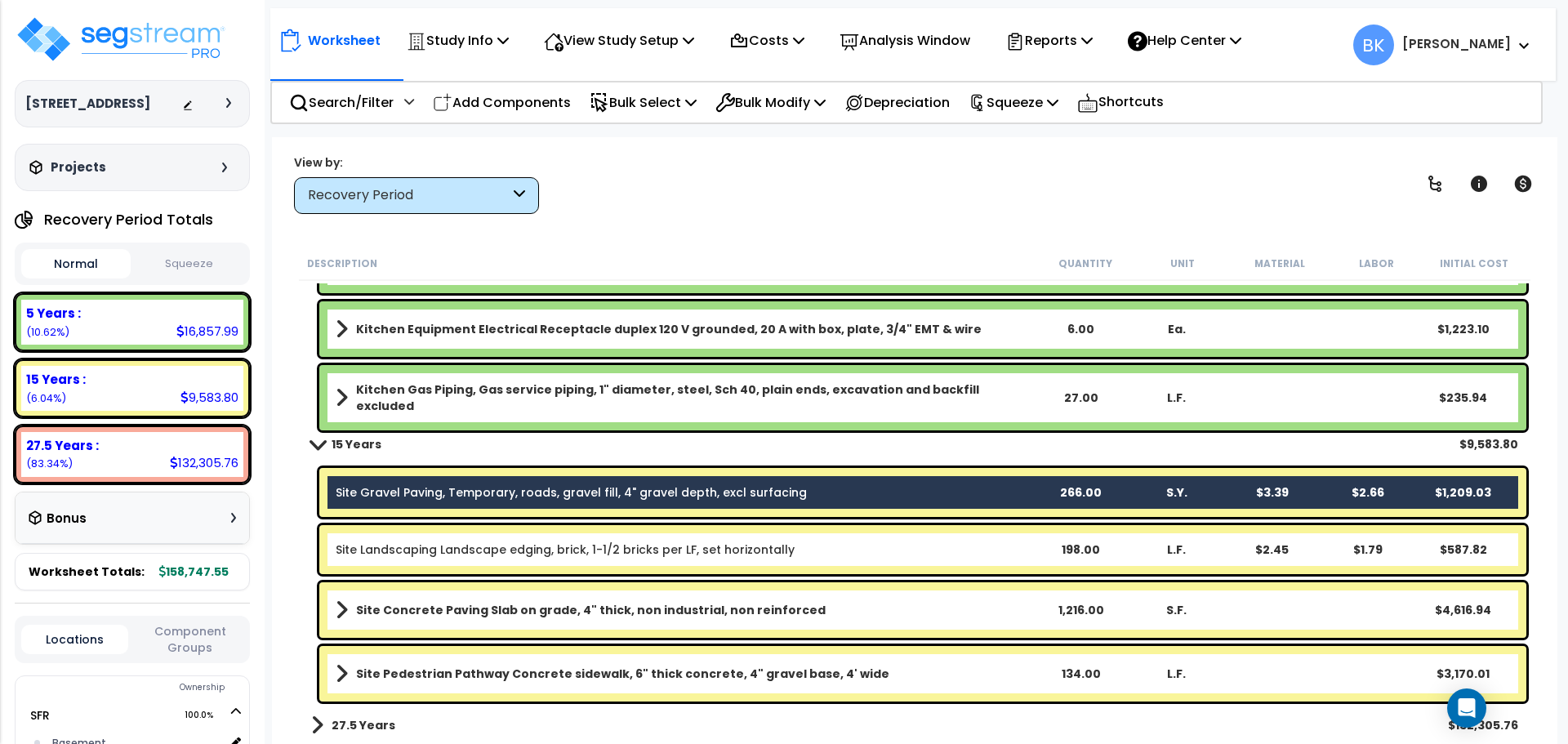
click at [476, 550] on link "Site Landscaping Landscape edging, brick, 1-1/2 bricks per LF, set horizontally" at bounding box center [565, 550] width 459 height 17
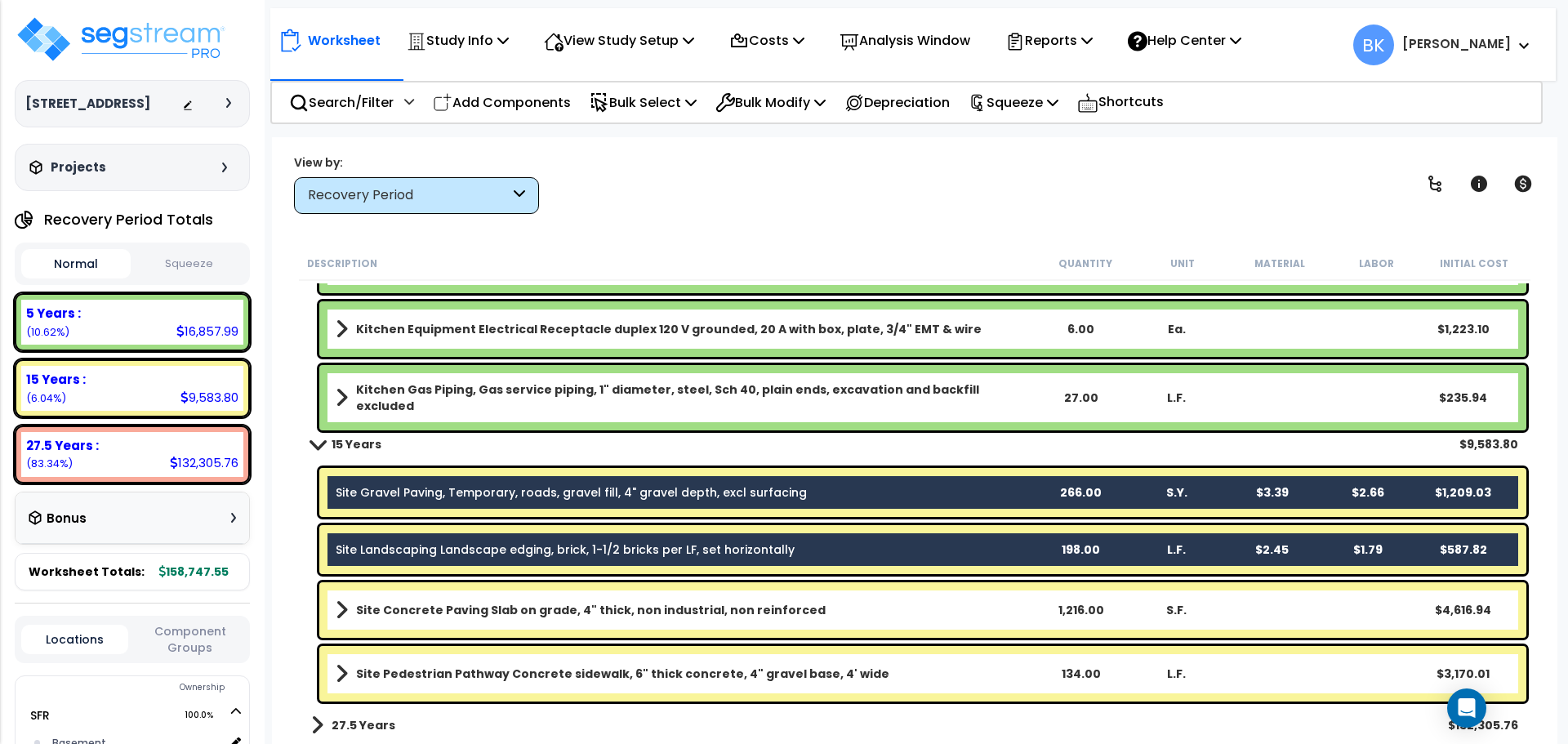
click at [465, 606] on b "Site Concrete Paving Slab on grade, 4" thick, non industrial, non reinforced" at bounding box center [590, 610] width 470 height 17
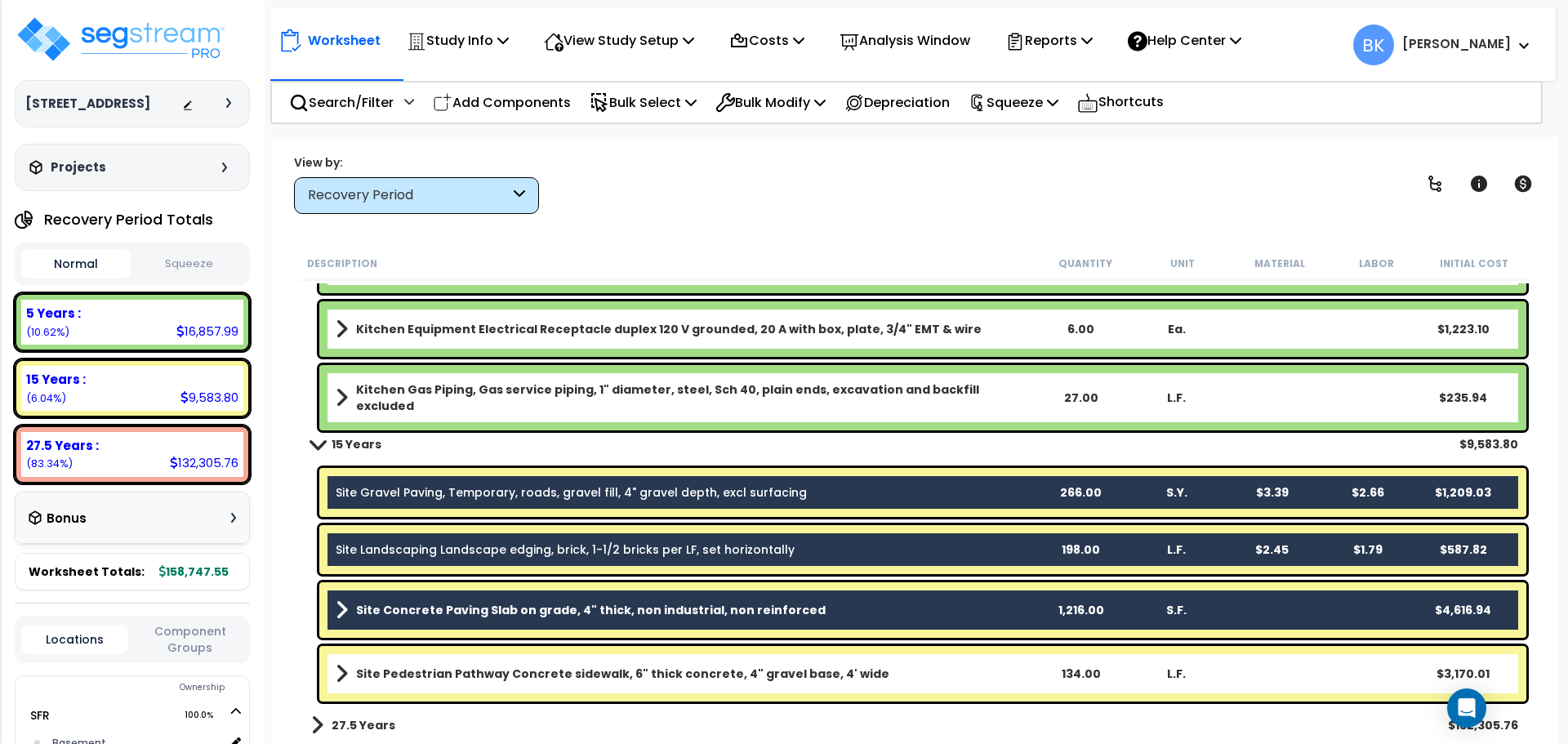
click at [456, 676] on b "Site Pedestrian Pathway Concrete sidewalk, 6" thick concrete, 4" gravel base, 4…" at bounding box center [621, 674] width 533 height 17
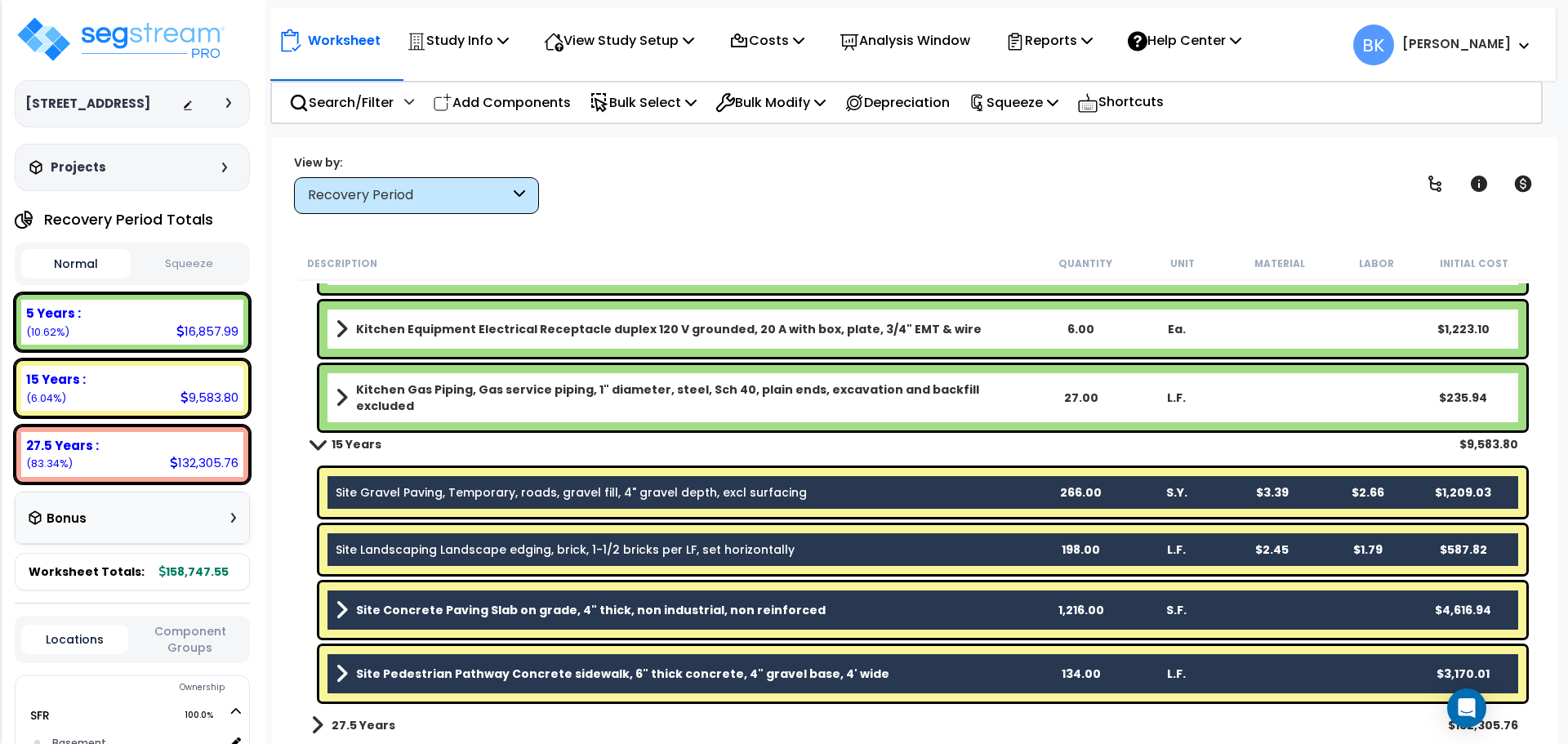
click at [413, 492] on link "Site Gravel Paving, Temporary, roads, gravel fill, 4" gravel depth, excl surfac…" at bounding box center [571, 493] width 471 height 17
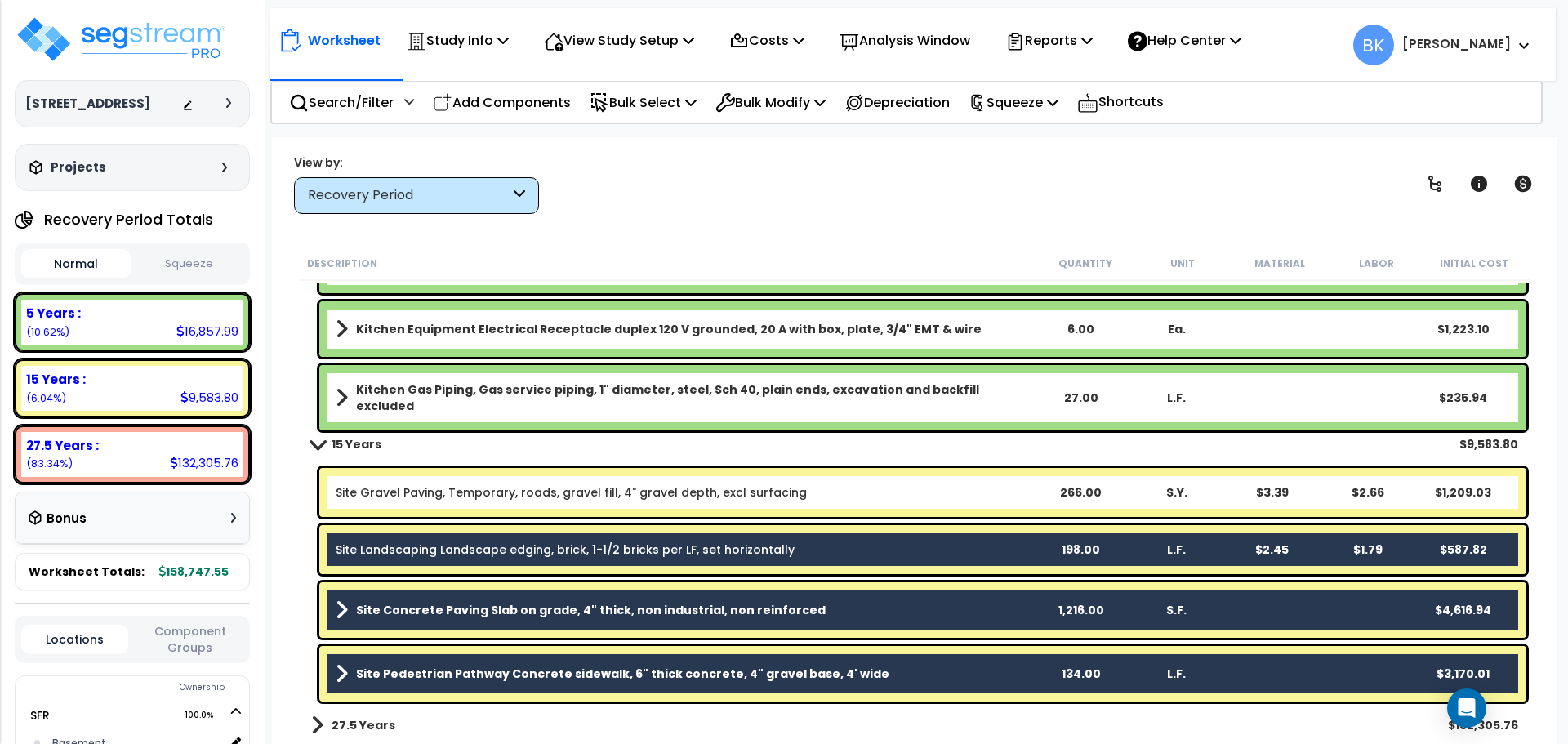
click at [429, 549] on link "Site Landscaping Landscape edging, brick, 1-1/2 bricks per LF, set horizontally" at bounding box center [565, 550] width 459 height 17
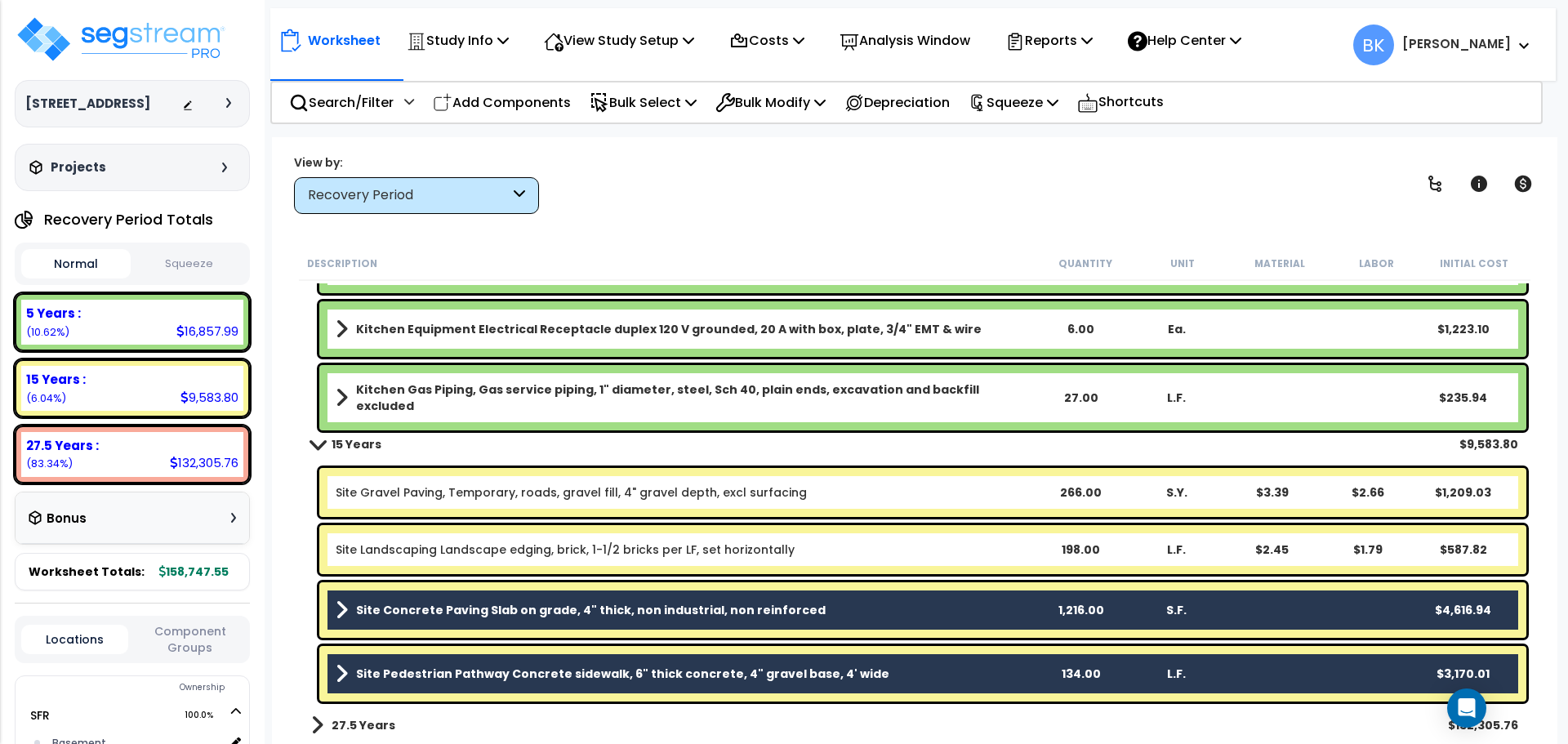
click at [488, 605] on b "Site Concrete Paving Slab on grade, 4" thick, non industrial, non reinforced" at bounding box center [590, 610] width 470 height 17
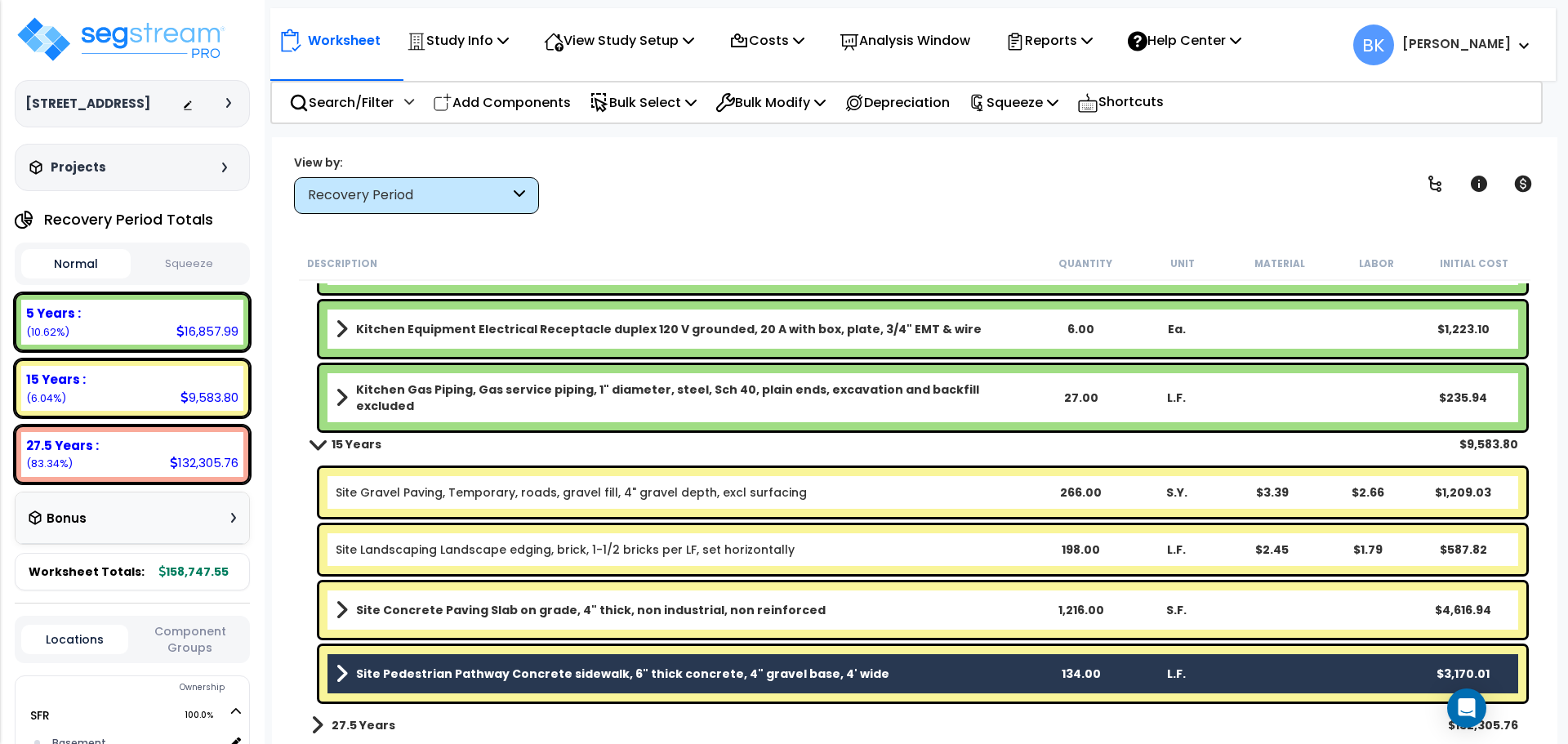
click at [565, 661] on div "Site Pedestrian Pathway Concrete sidewalk, 6" thick concrete, 4" gravel base, 4…" at bounding box center [922, 674] width 1207 height 55
click at [664, 678] on b "Site Pedestrian Pathway Concrete sidewalk, 6" thick concrete, 4" gravel base, 4…" at bounding box center [621, 674] width 533 height 17
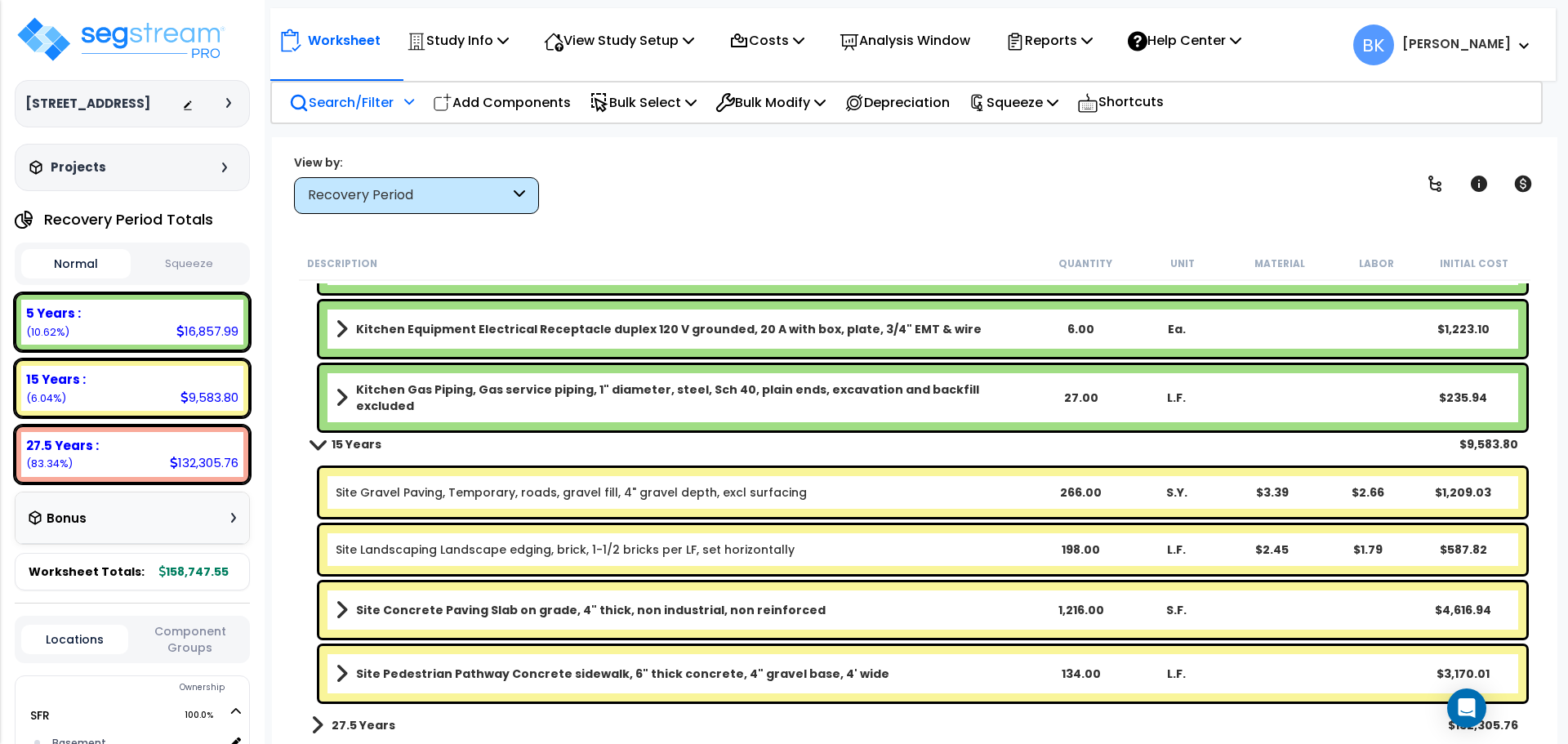
click at [348, 105] on p "Search/Filter" at bounding box center [341, 102] width 104 height 22
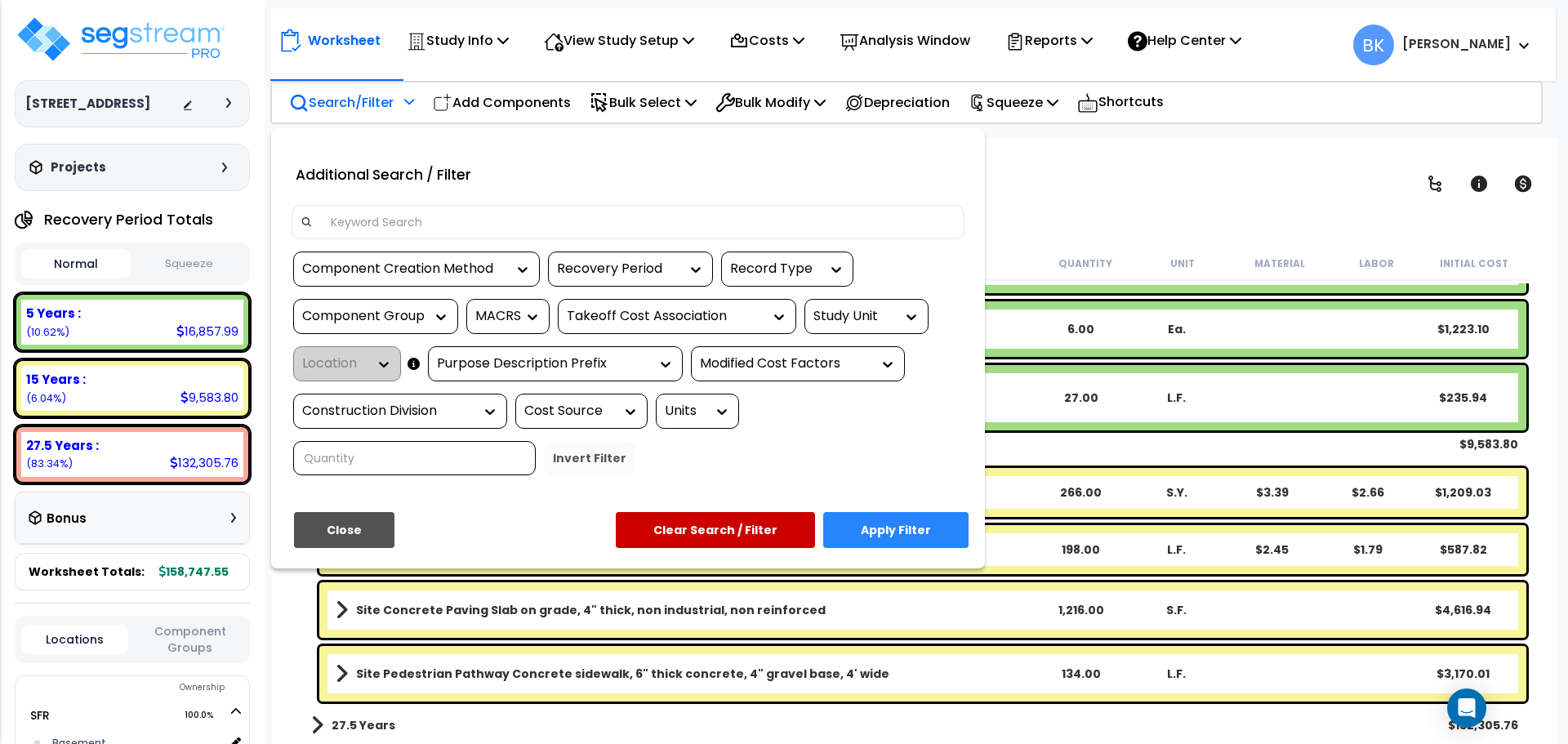
click at [361, 228] on input at bounding box center [638, 222] width 634 height 25
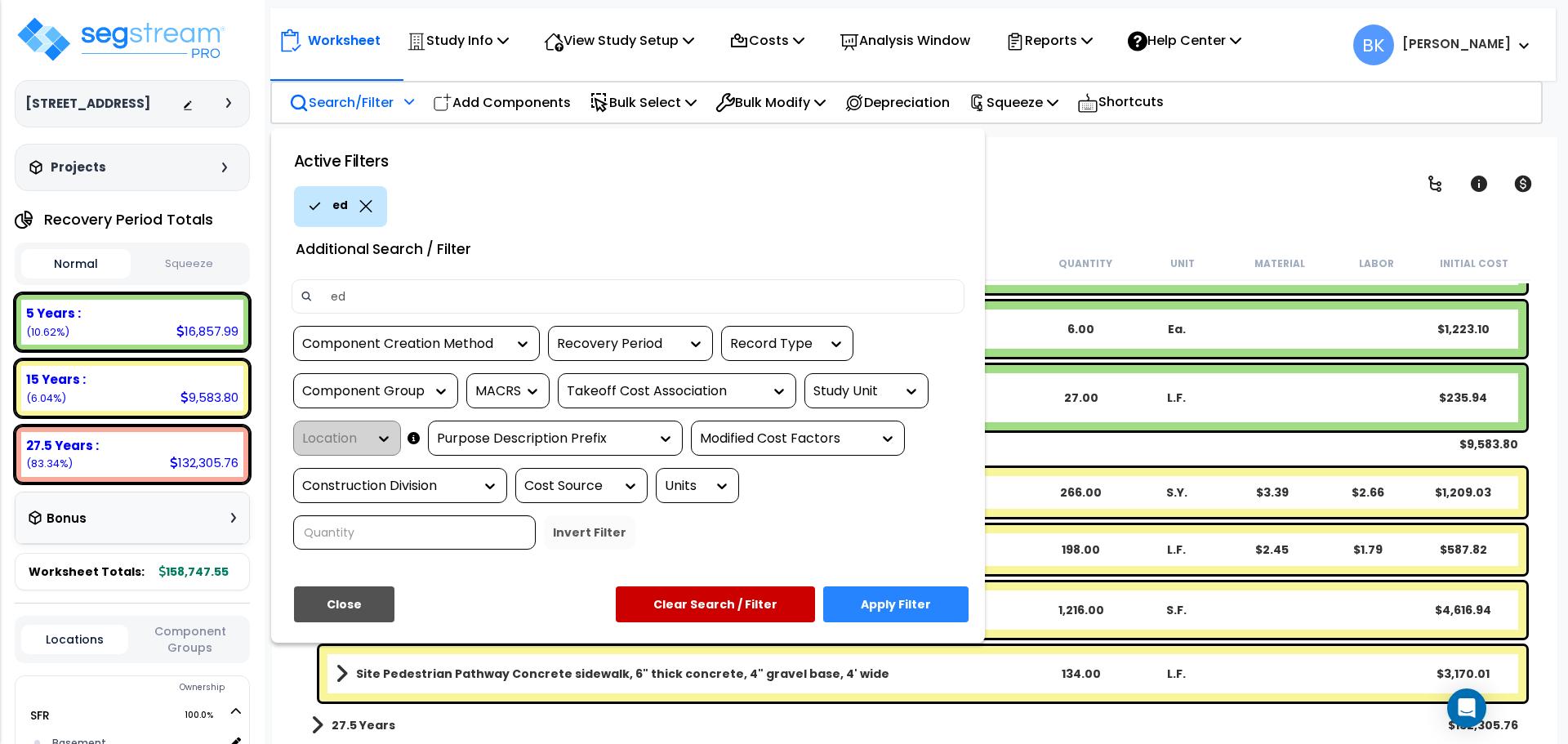
type input "edi"
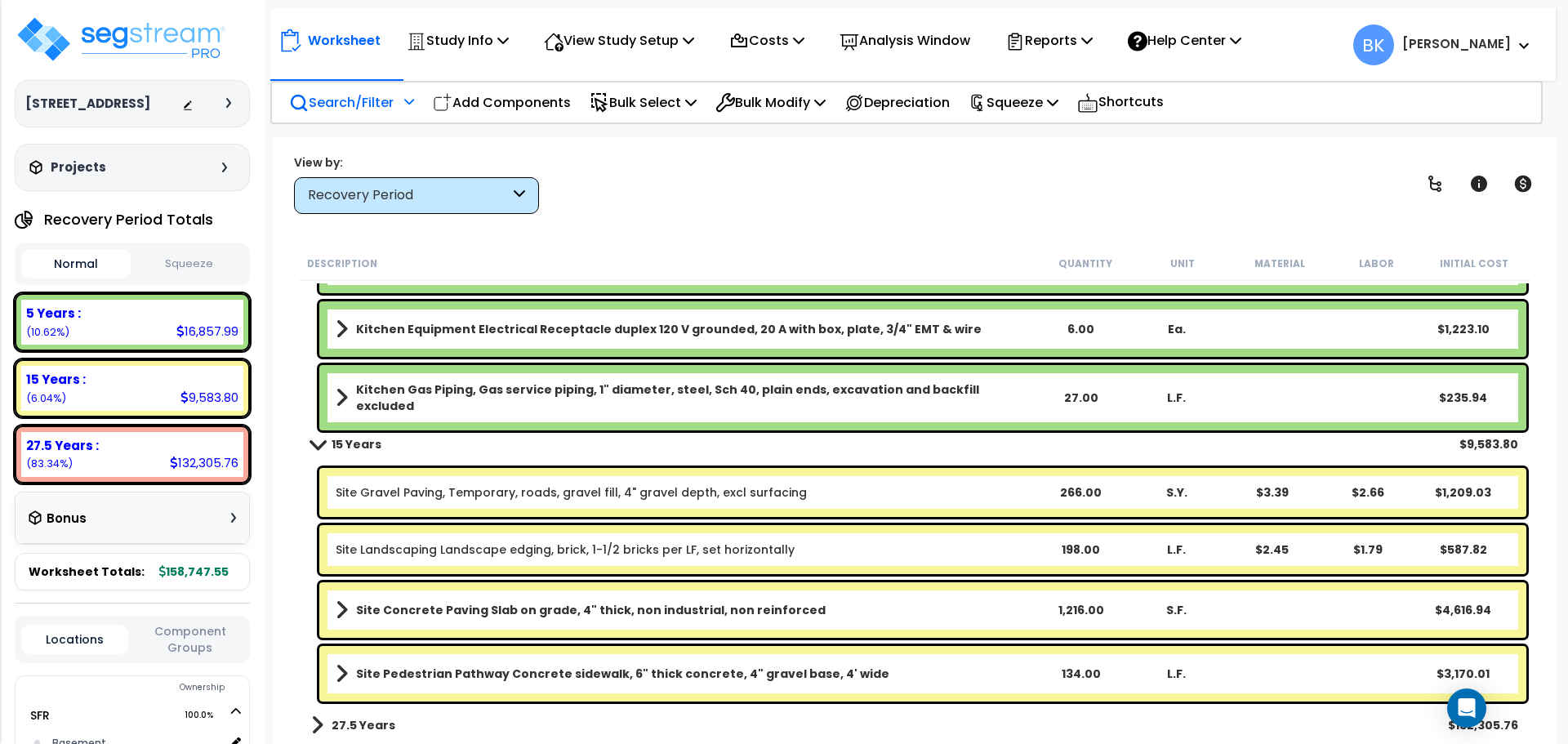
click at [535, 103] on p "Add Components" at bounding box center [501, 102] width 138 height 22
select select
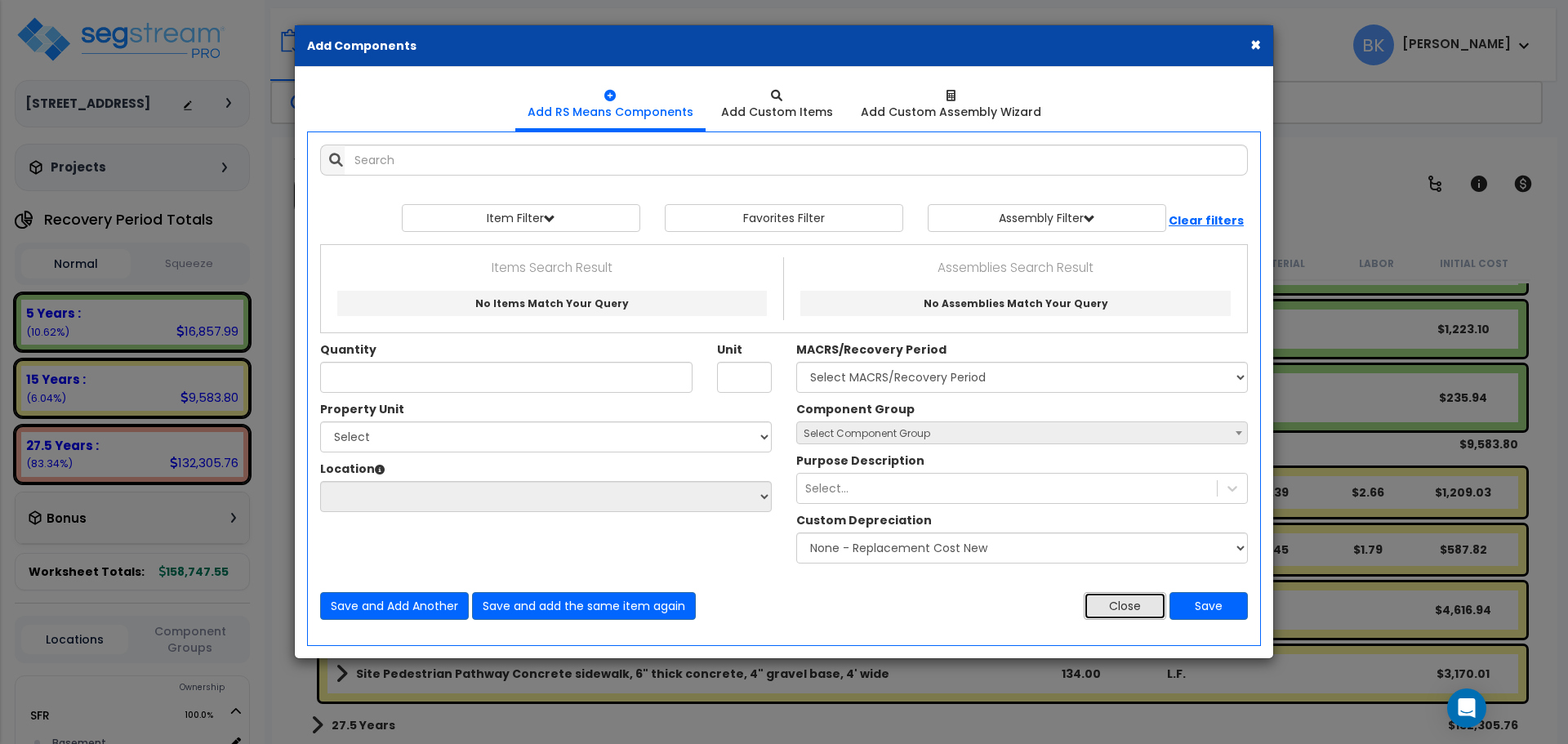
click at [1121, 613] on button "Close" at bounding box center [1125, 606] width 83 height 28
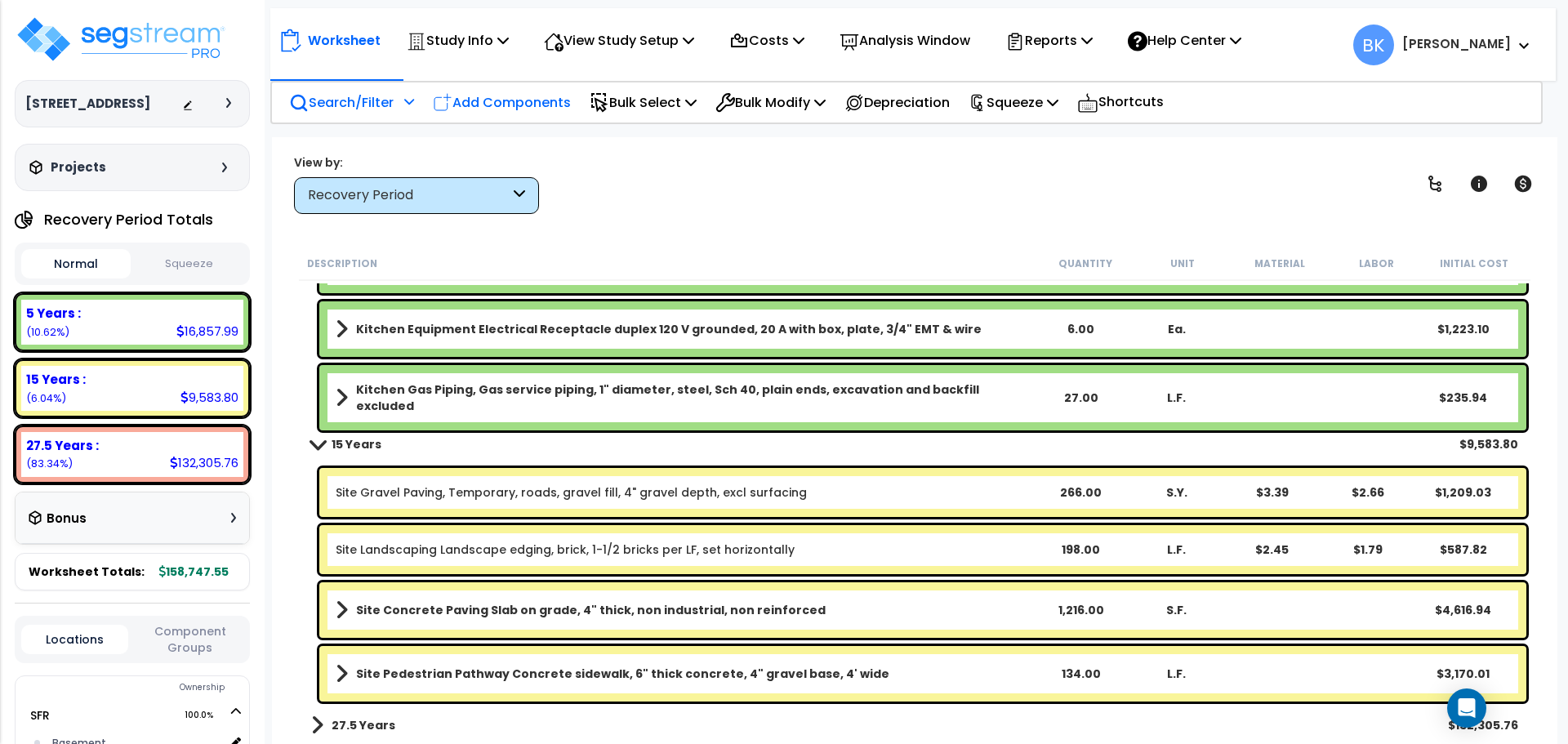
click at [467, 99] on p "Add Components" at bounding box center [501, 102] width 138 height 22
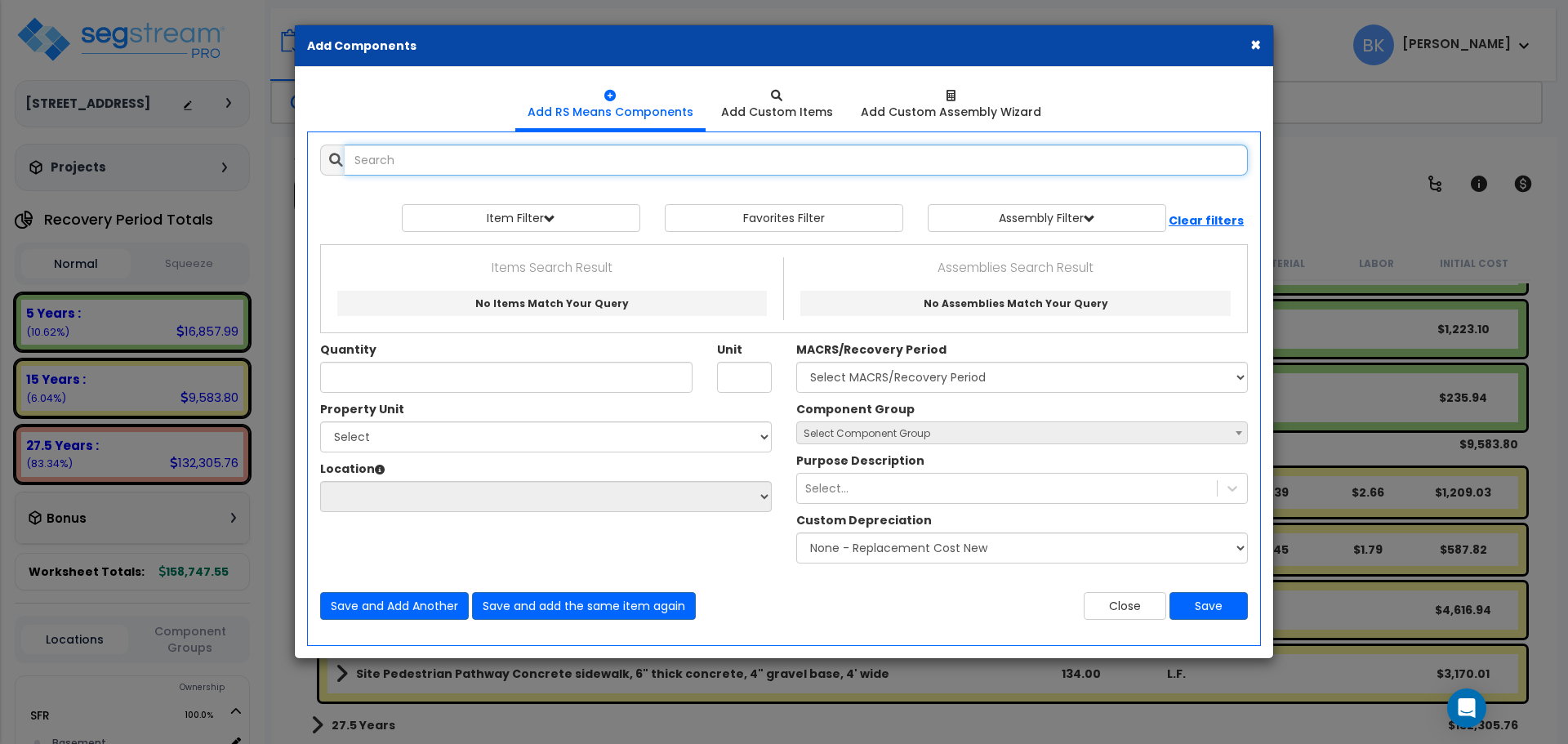
click at [441, 156] on input "text" at bounding box center [796, 160] width 903 height 31
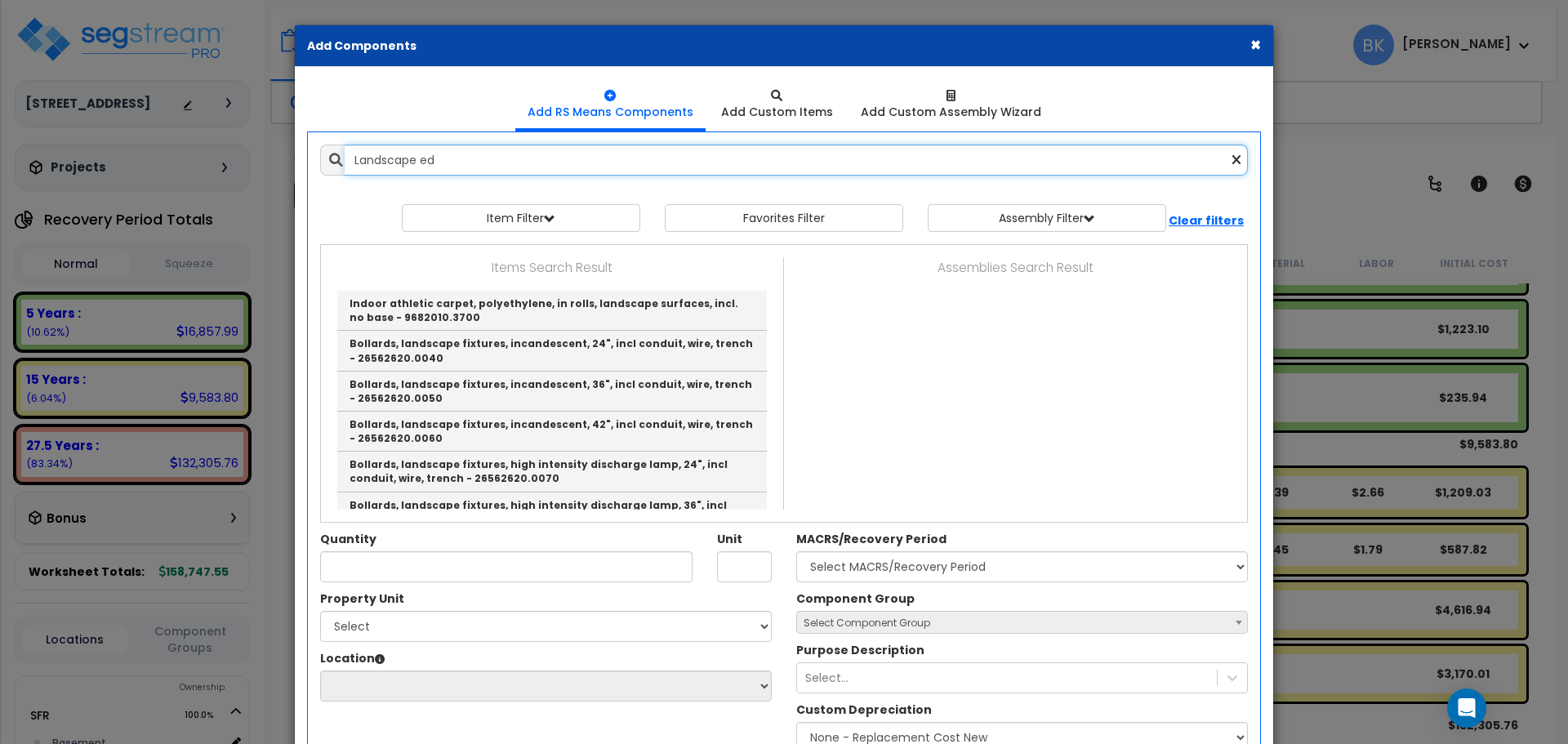
type input "Landscape"
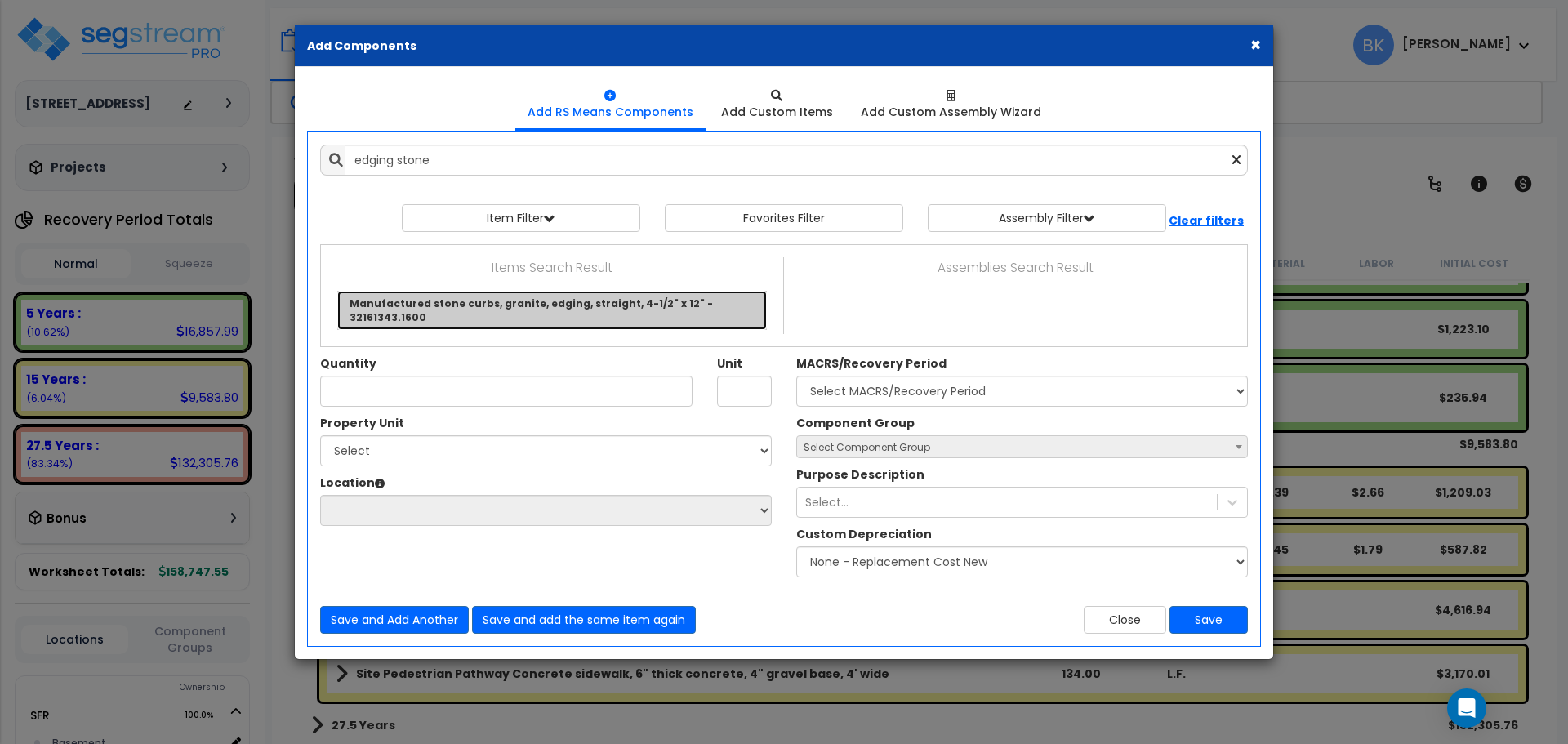
click at [518, 306] on link "Manufactured stone curbs, granite, edging, straight, 4-1/2" x 12" - 32161343.16…" at bounding box center [552, 310] width 429 height 39
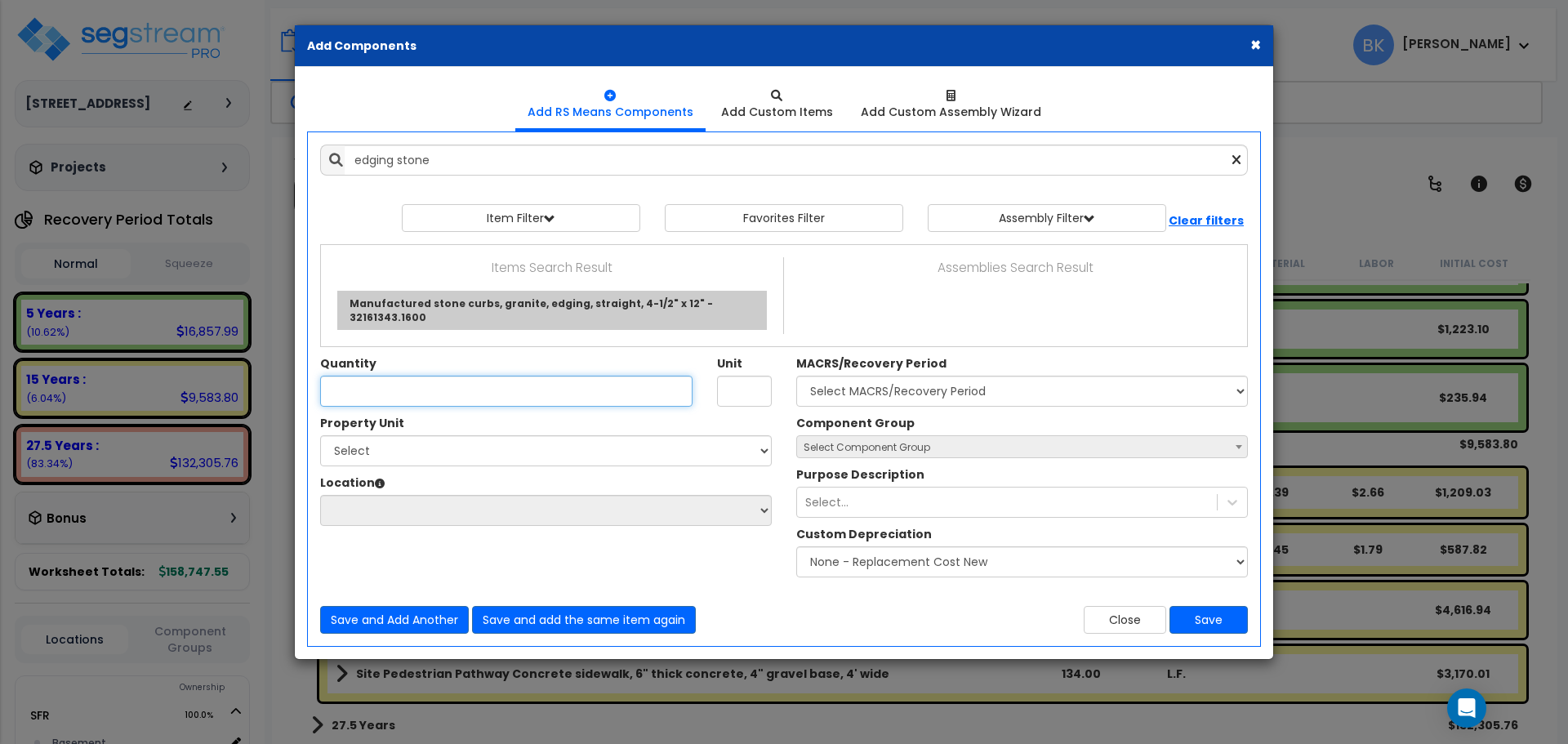
type input "Manufactured stone curbs, granite, edging, straight, 4-1/2" x 12" - 32161343.16…"
type input "L.F."
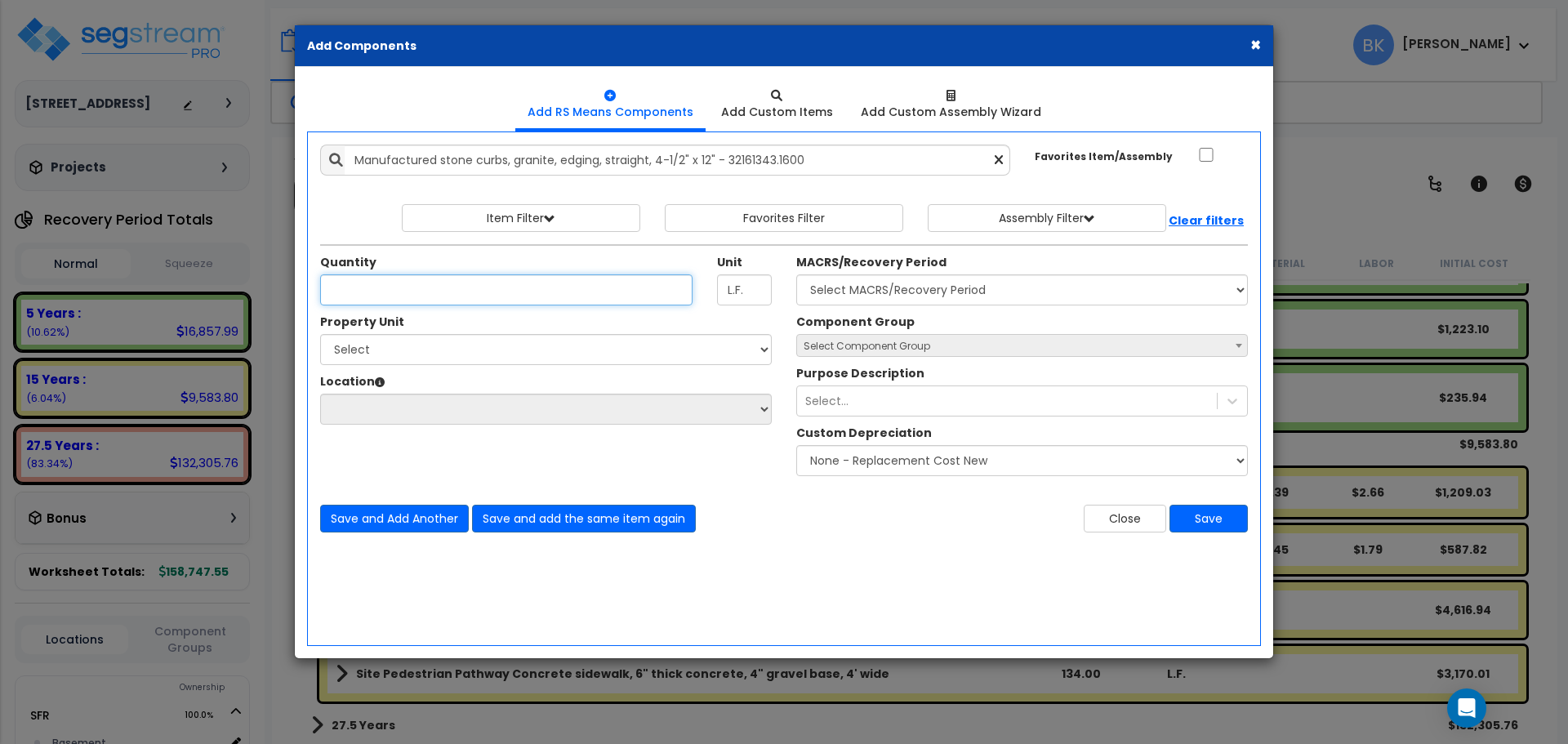
click at [485, 294] on input "Quantity" at bounding box center [506, 290] width 372 height 31
type input "198"
click at [463, 351] on select "Select SFR Site Improvements" at bounding box center [546, 349] width 451 height 31
select select "172587"
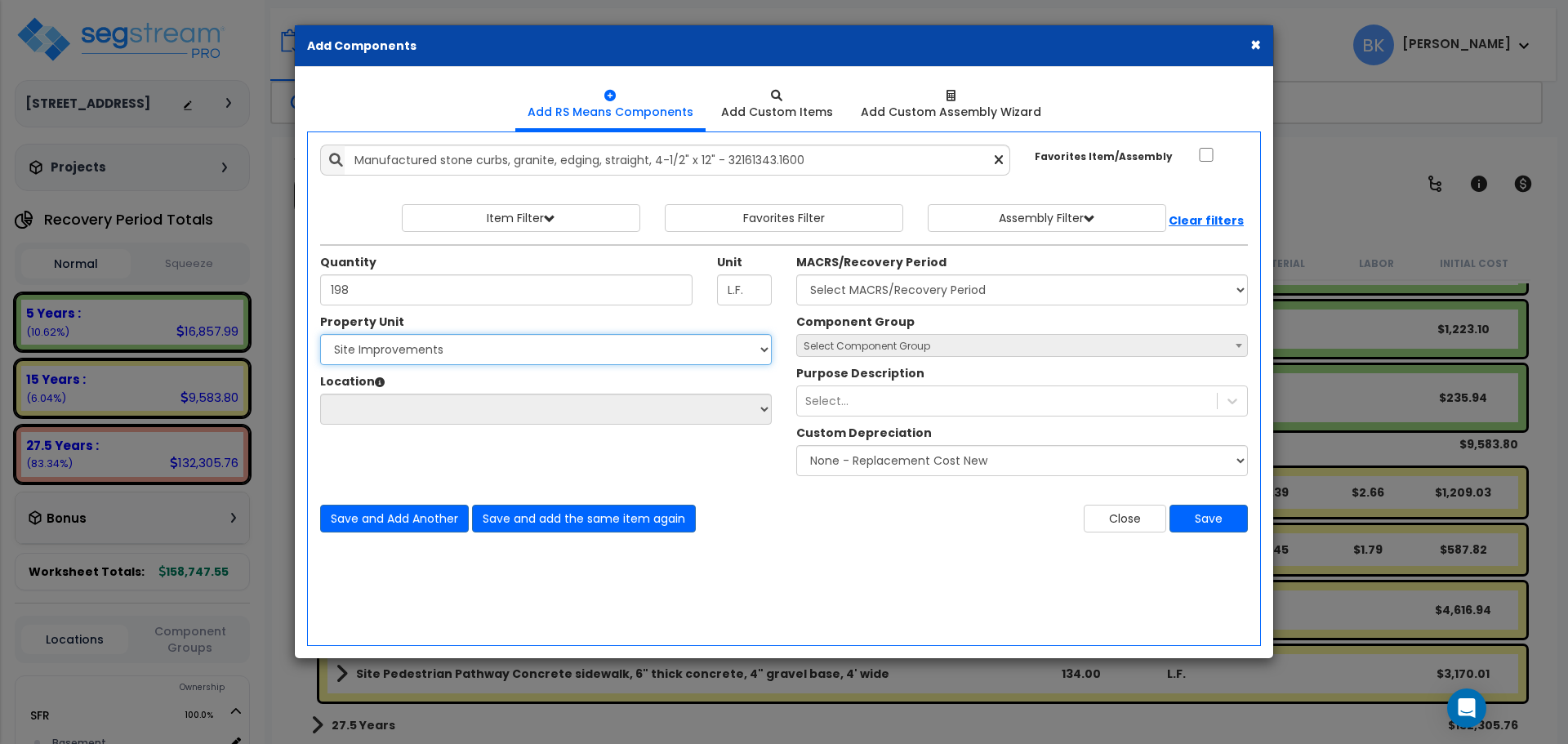
click at [320, 334] on select "Select SFR Site Improvements" at bounding box center [546, 349] width 451 height 31
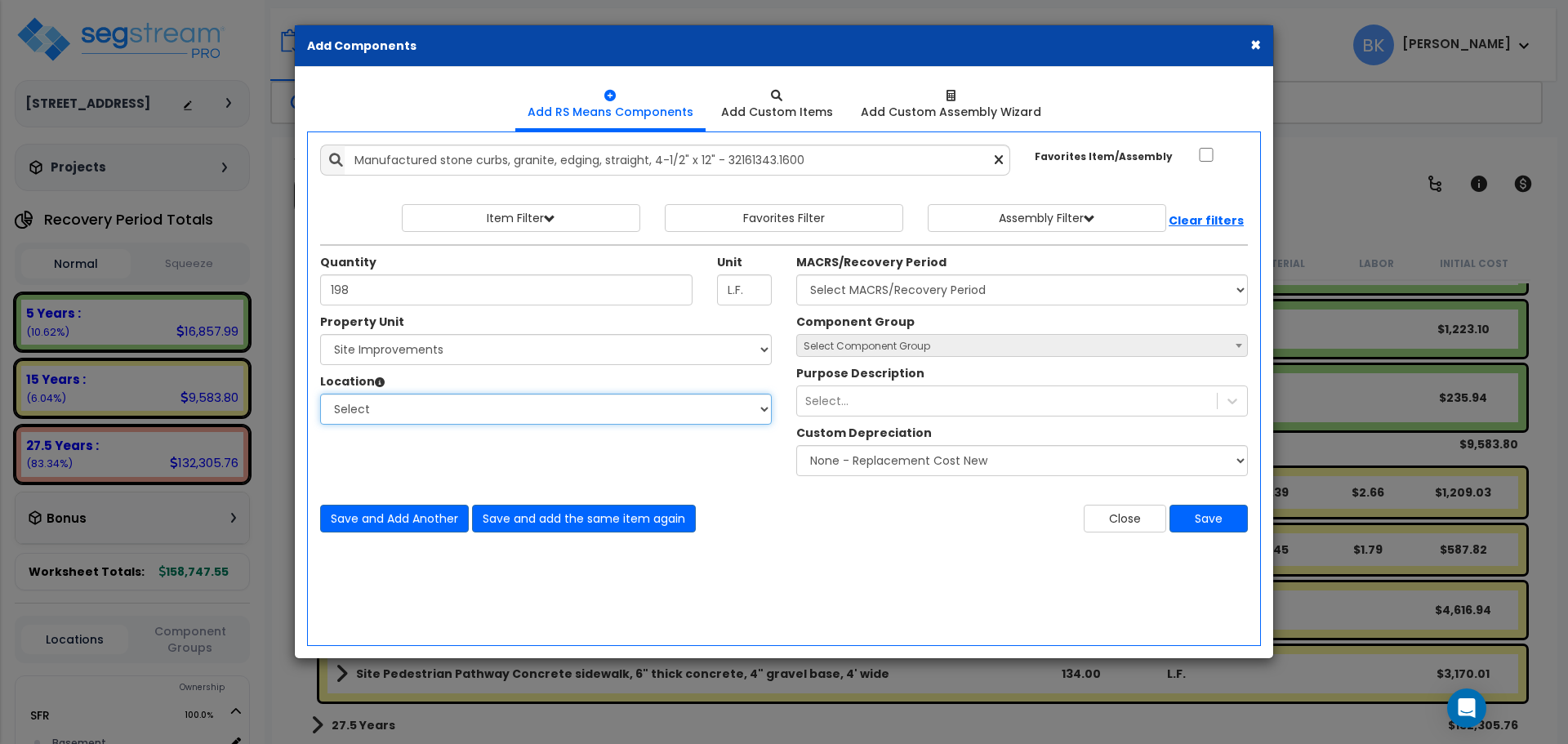
click at [419, 405] on select "Select Garage Building Site Exterior Add Additional Location" at bounding box center [546, 409] width 451 height 31
select select "462"
click at [320, 394] on select "Select Garage Building Site Exterior Add Additional Location" at bounding box center [546, 409] width 451 height 31
click at [926, 292] on select "Select MACRS/Recovery Period 5 Years - 57.0 - Distributive Trades & Services 5 …" at bounding box center [1021, 290] width 451 height 31
select select "3666"
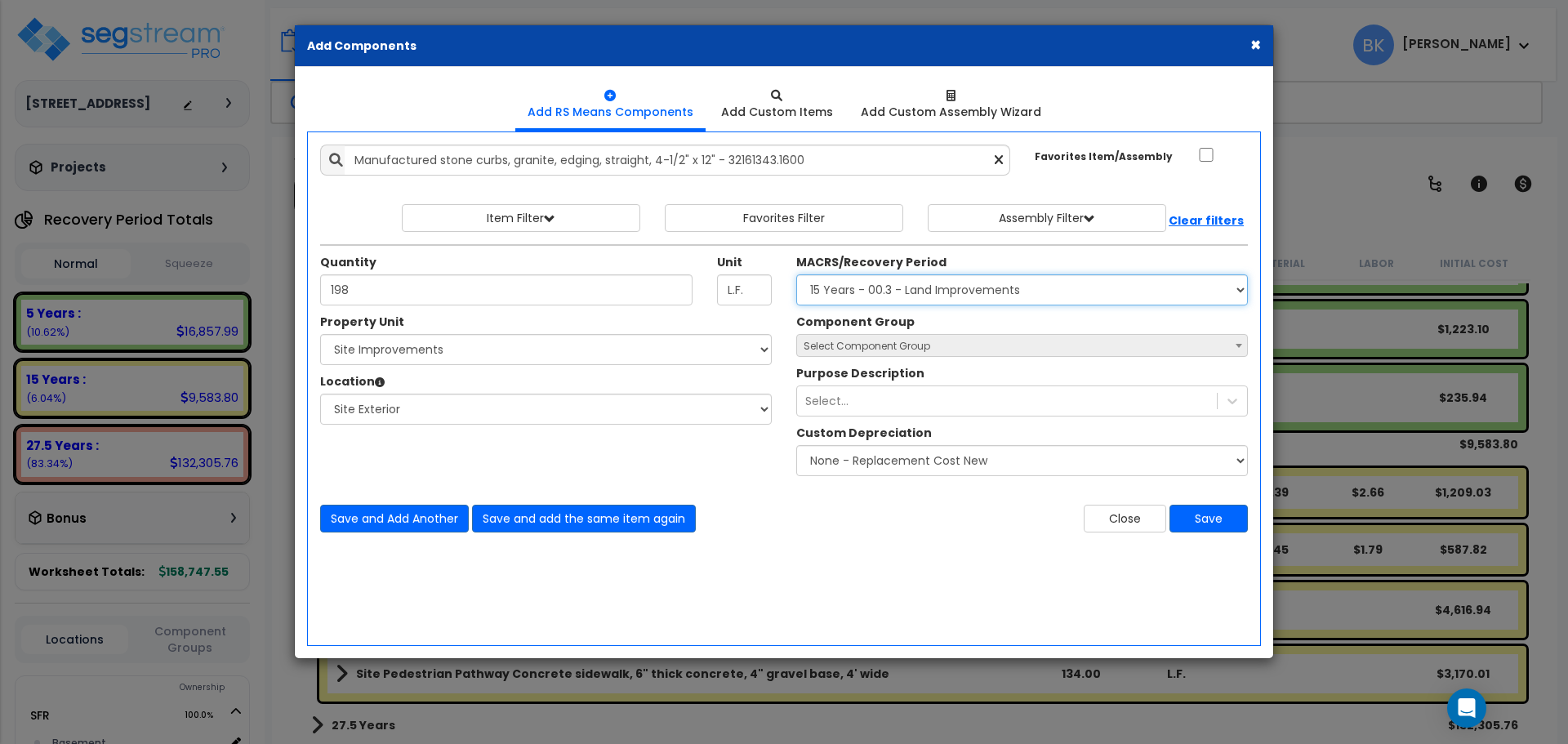
click at [796, 275] on select "Select MACRS/Recovery Period 5 Years - 57.0 - Distributive Trades & Services 5 …" at bounding box center [1021, 290] width 451 height 31
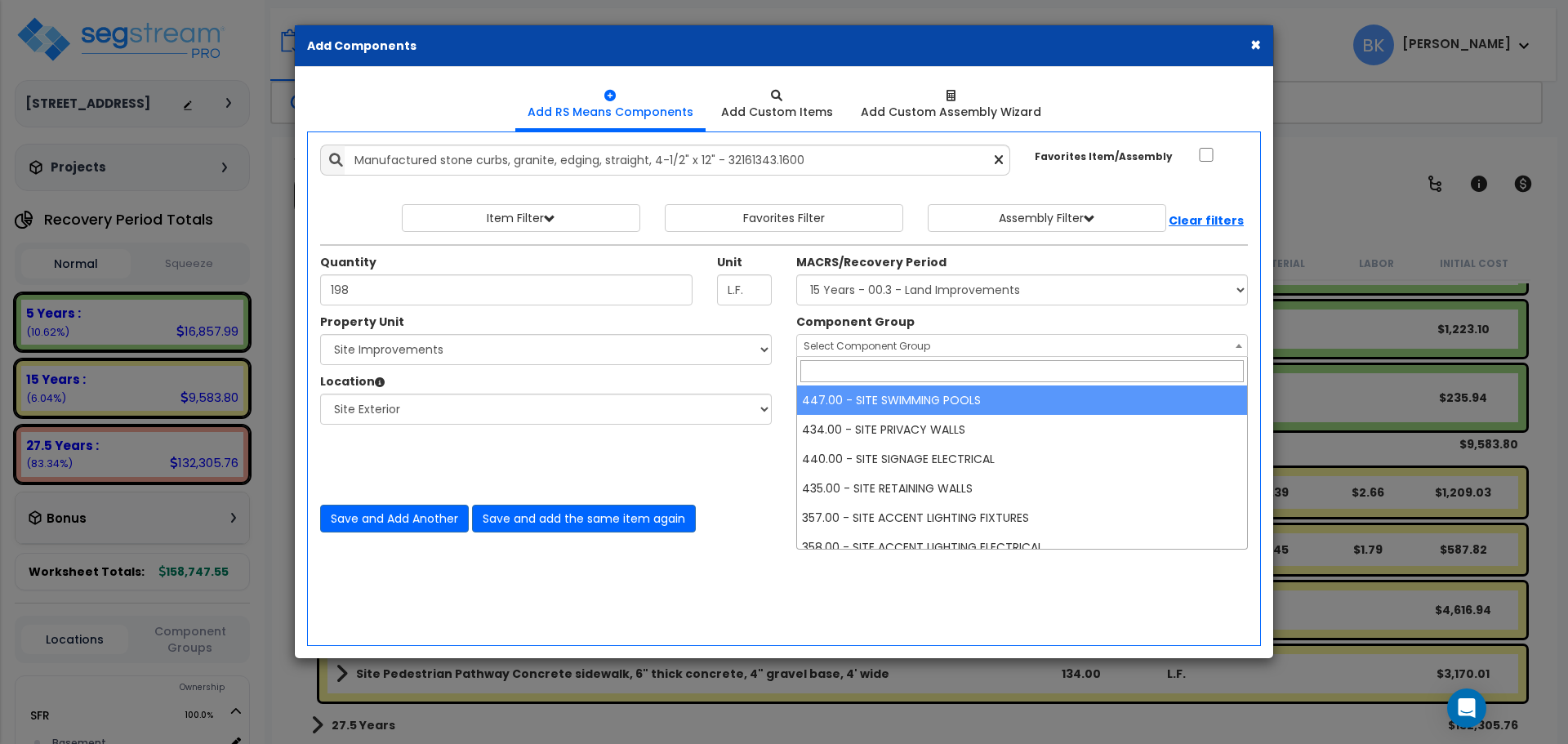
click at [881, 339] on span "Select Component Group" at bounding box center [867, 346] width 126 height 14
type input "S"
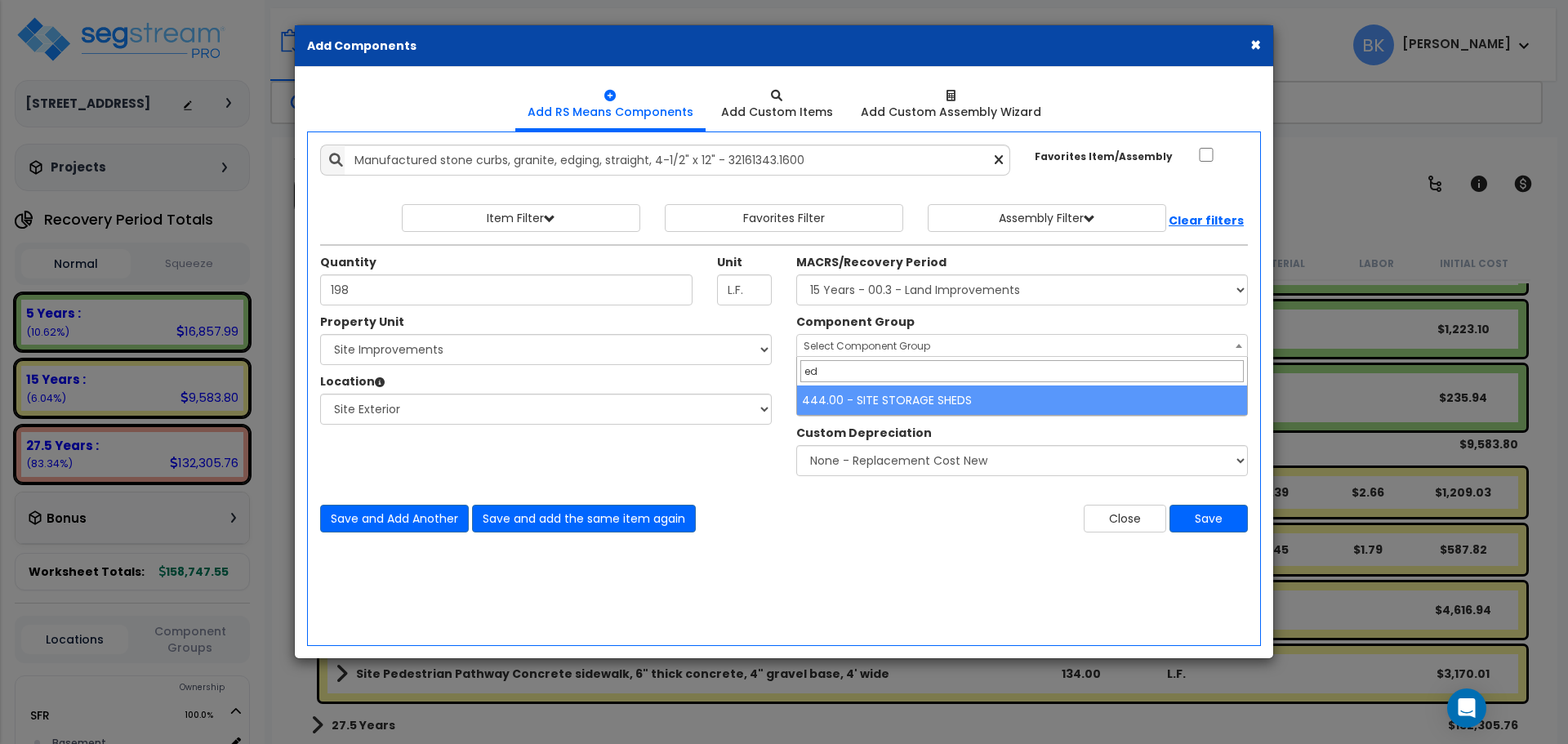
type input "e"
type input "Site land"
select select "39496"
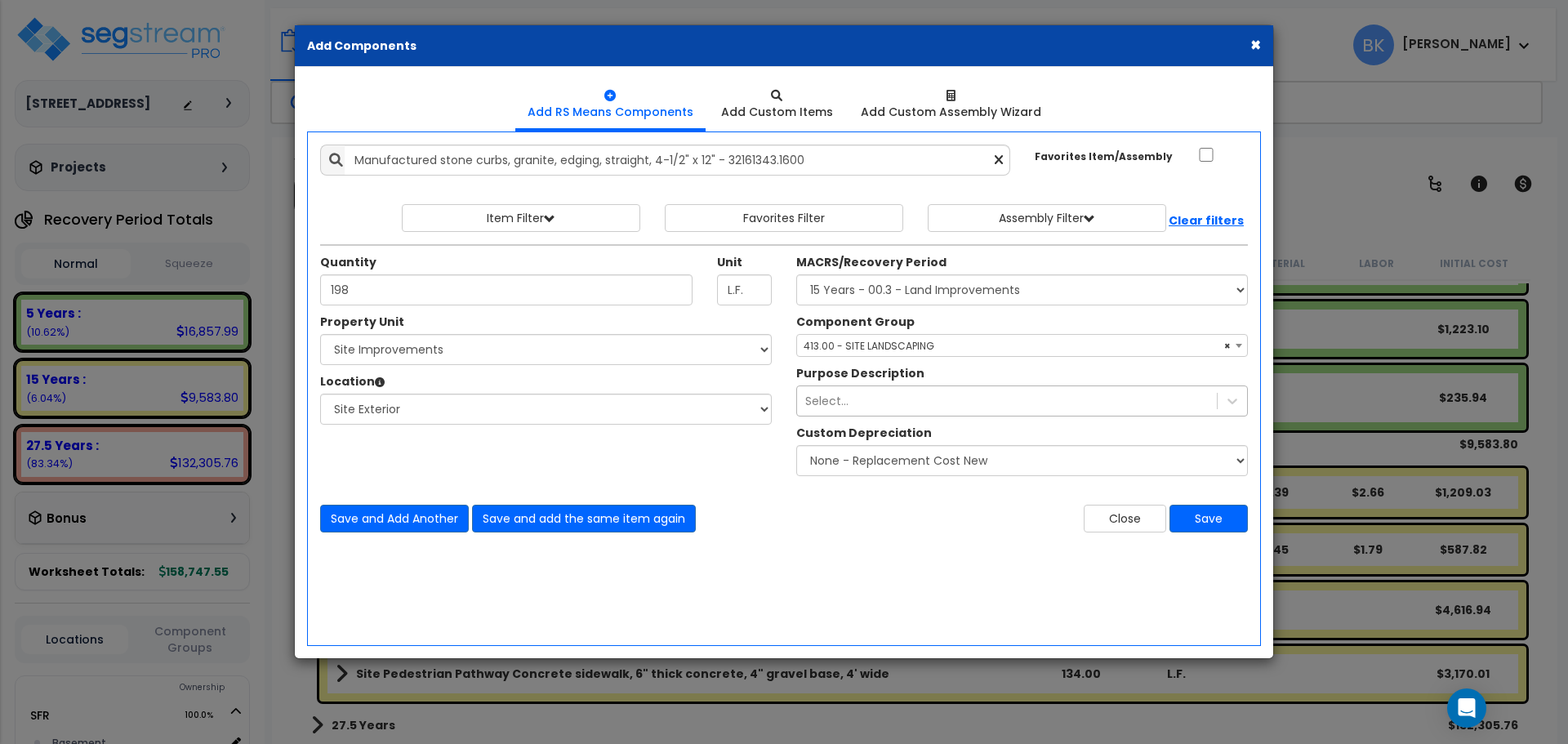
click at [865, 394] on div "Select..." at bounding box center [1007, 401] width 420 height 27
click at [1223, 517] on button "Save" at bounding box center [1209, 518] width 79 height 28
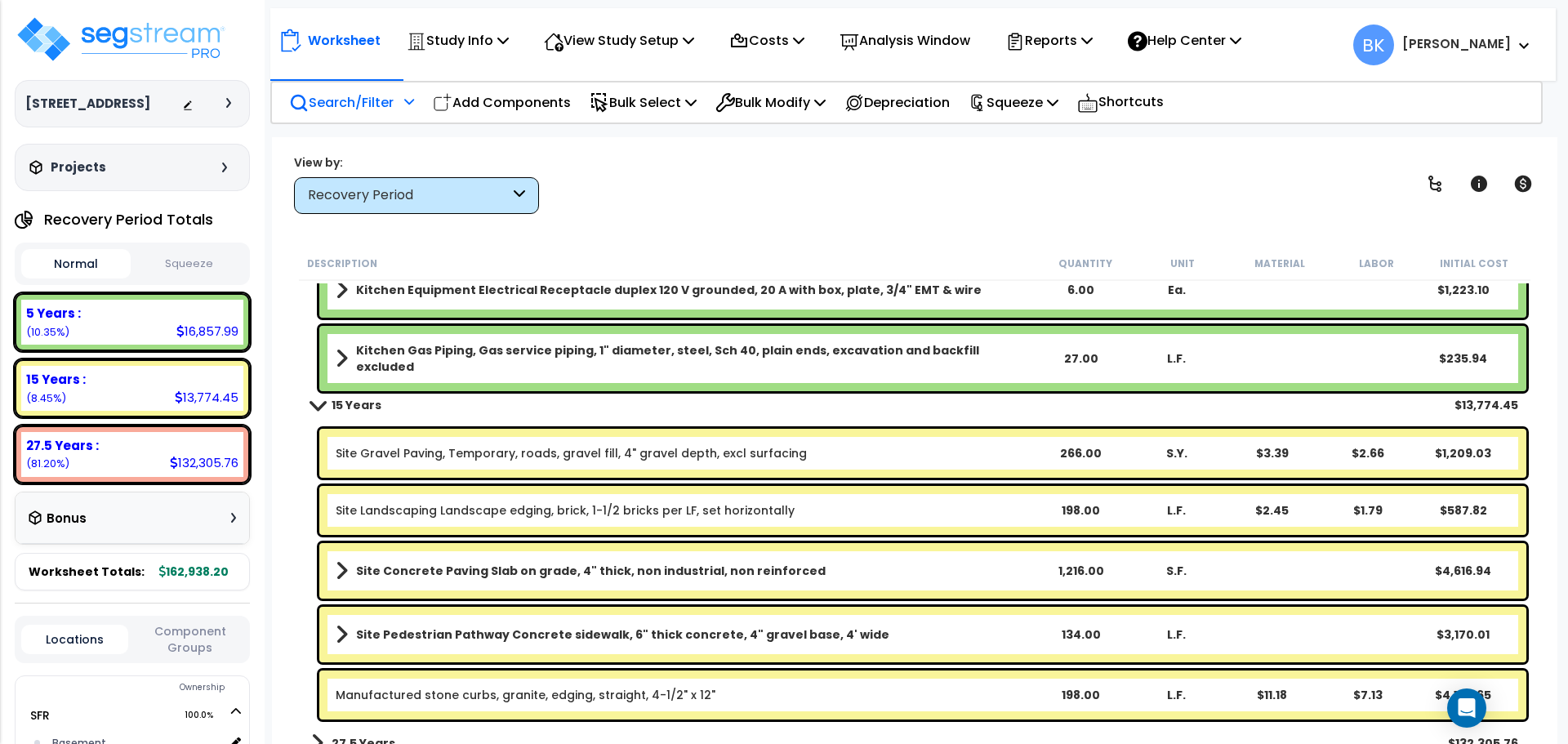
scroll to position [1604, 0]
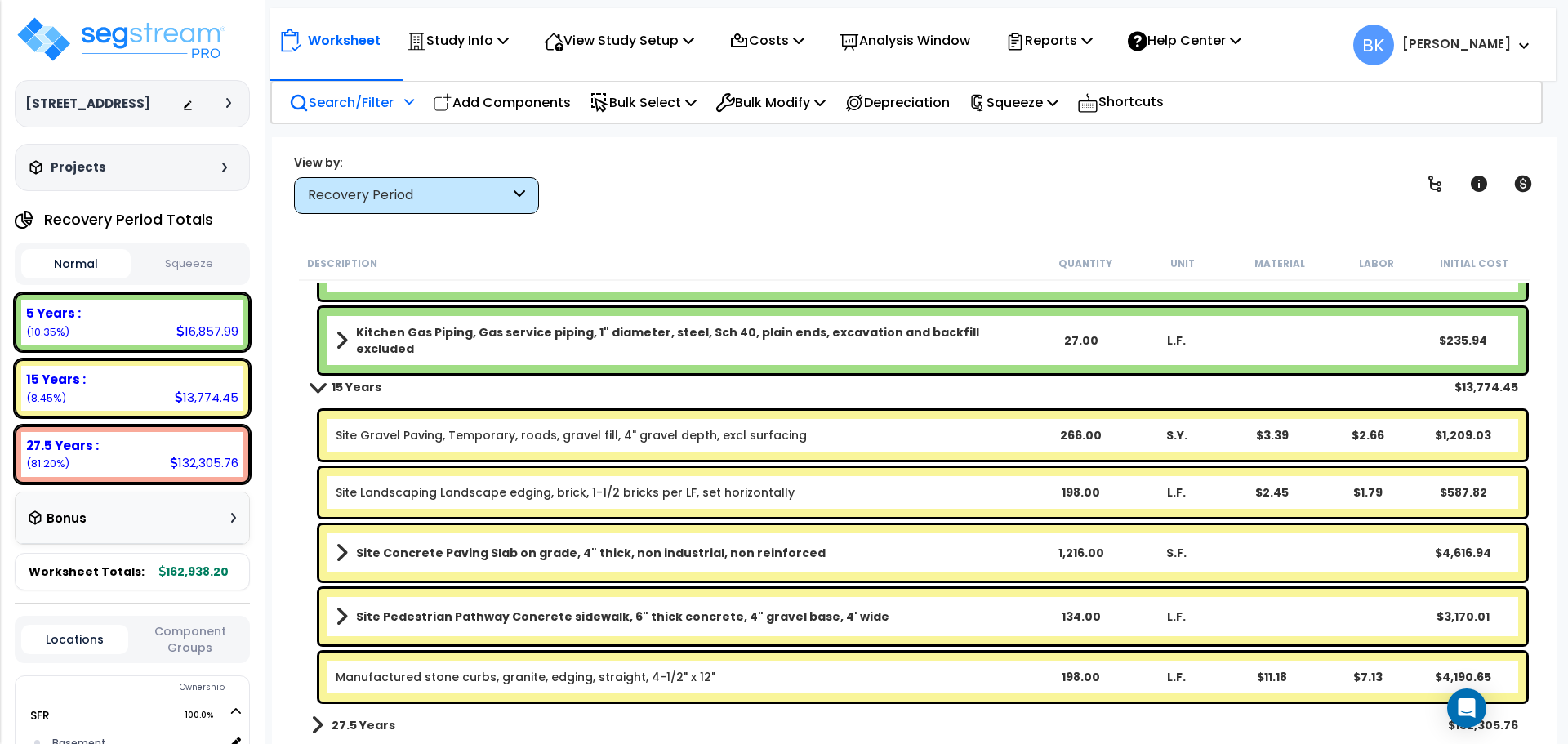
click at [440, 491] on link "Site Landscaping Landscape edging, brick, 1-1/2 bricks per LF, set horizontally" at bounding box center [565, 493] width 459 height 17
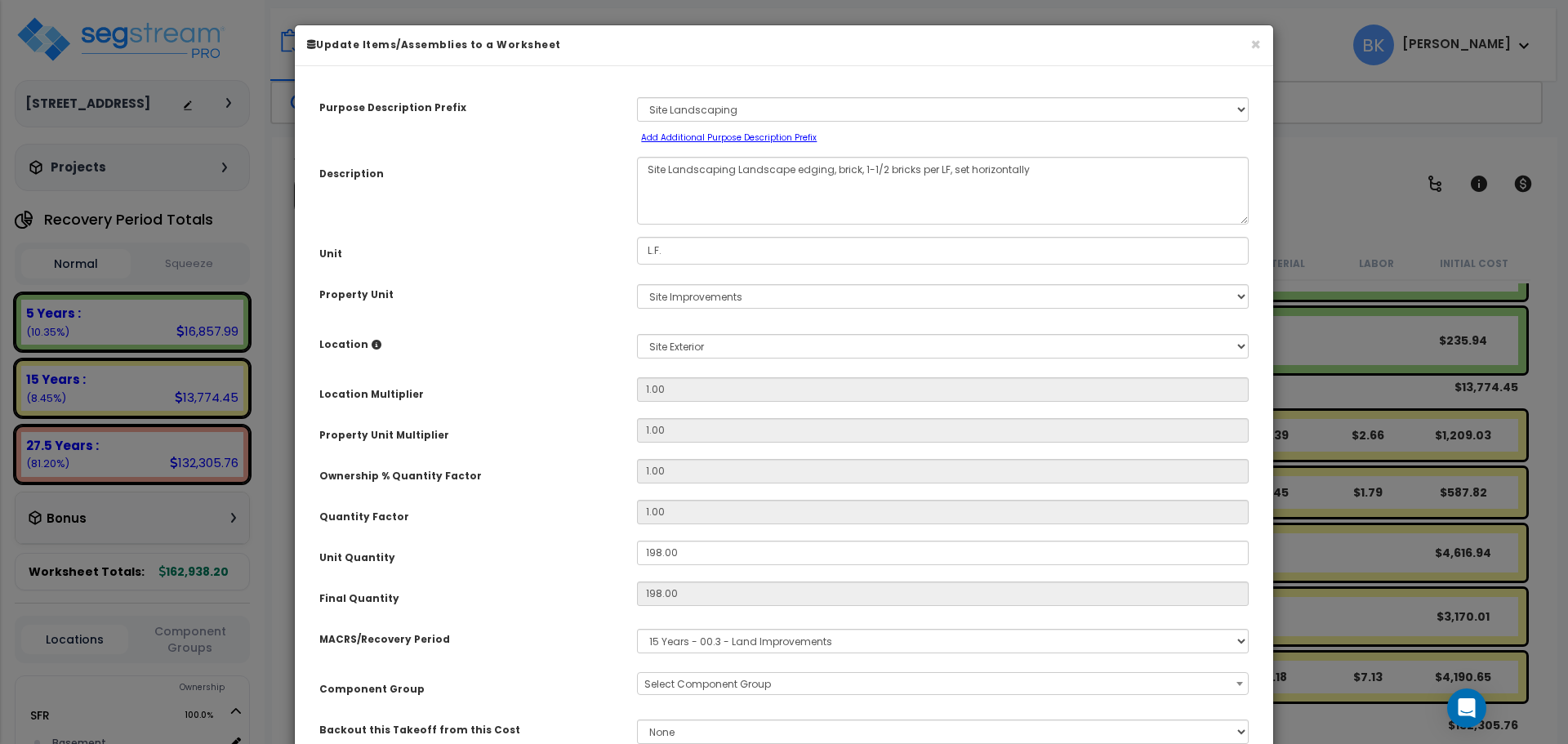
scroll to position [72, 0]
select select "39496"
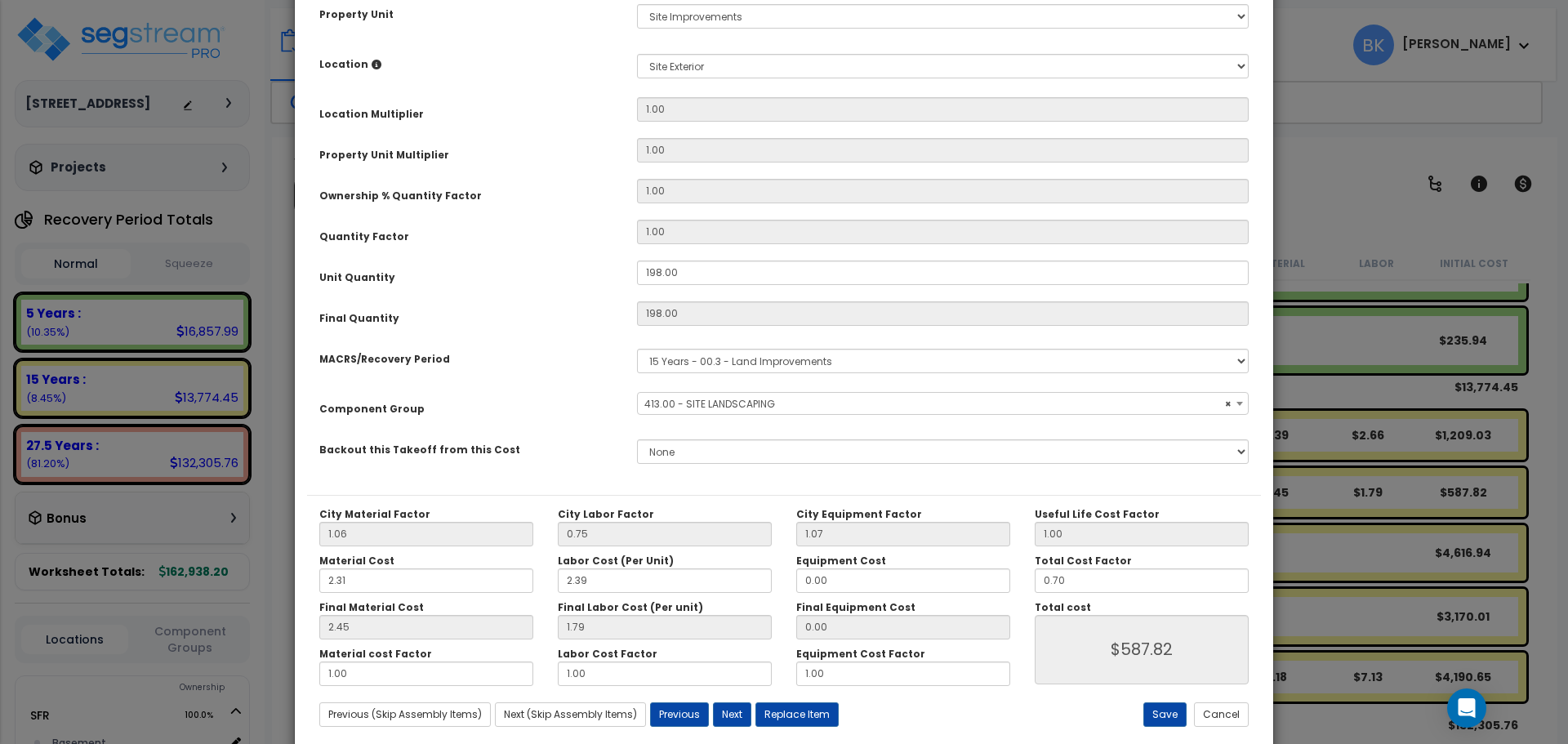
scroll to position [312, 0]
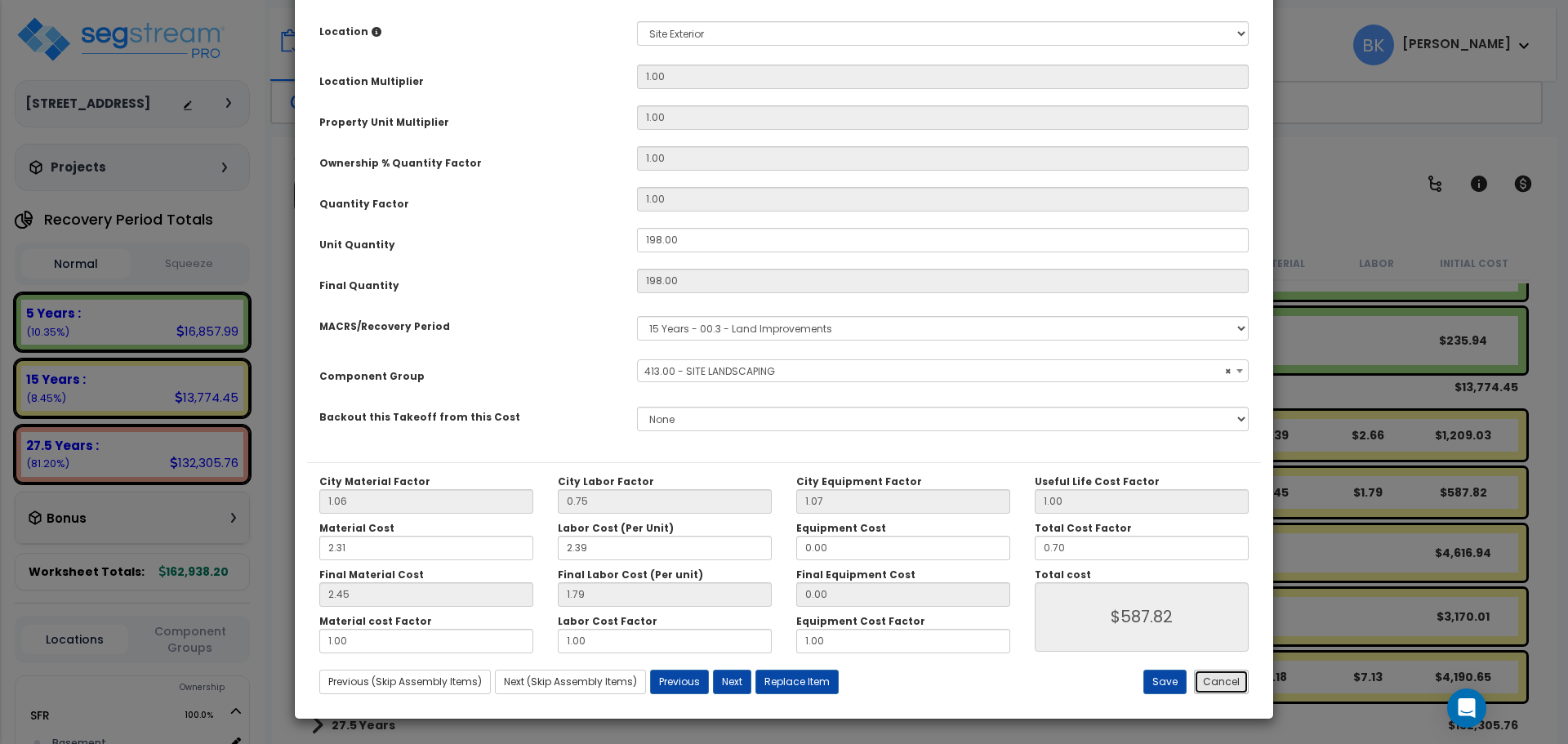
click at [1227, 675] on button "Cancel" at bounding box center [1221, 682] width 55 height 25
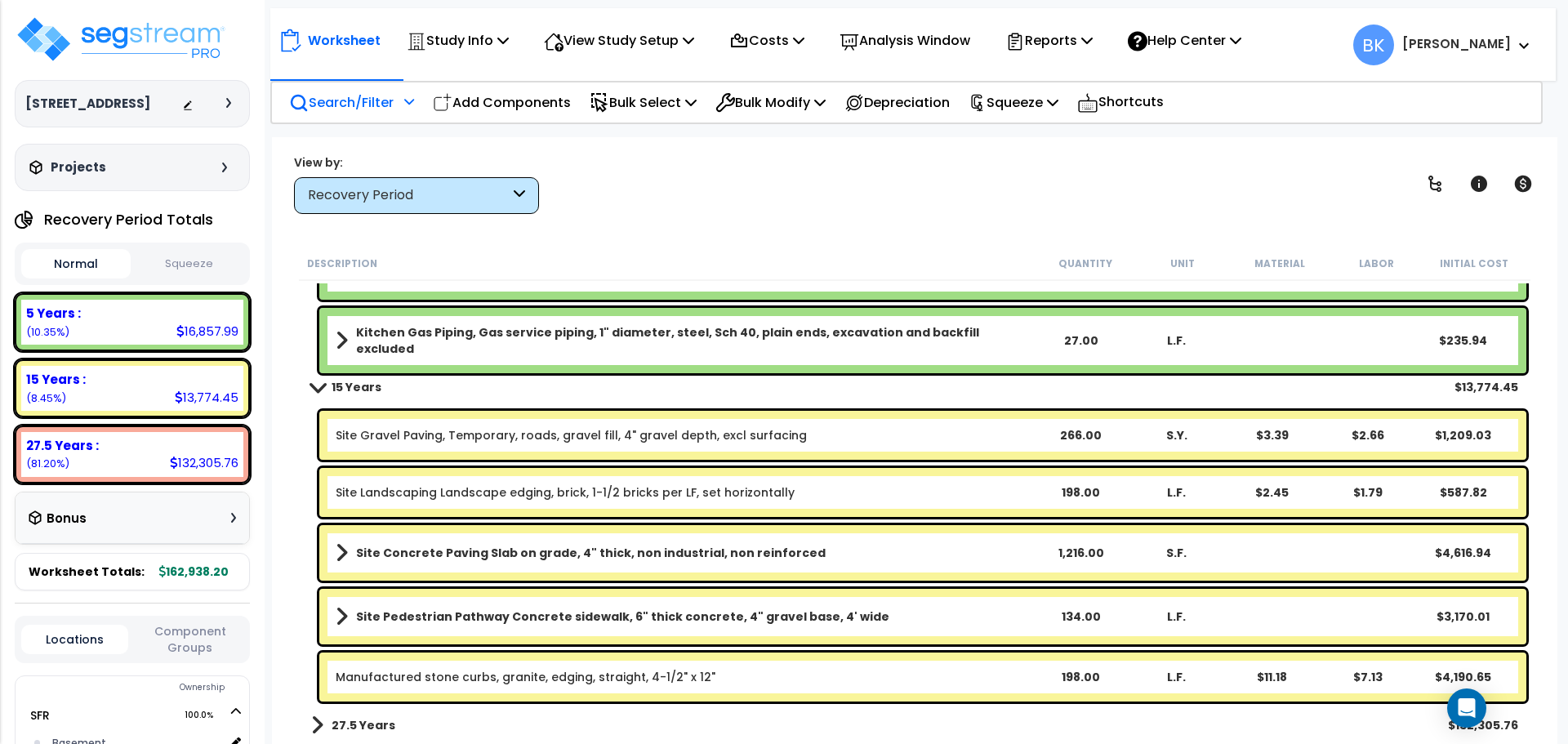
click at [487, 438] on link "Site Gravel Paving, Temporary, roads, gravel fill, 4" gravel depth, excl surfac…" at bounding box center [571, 436] width 471 height 17
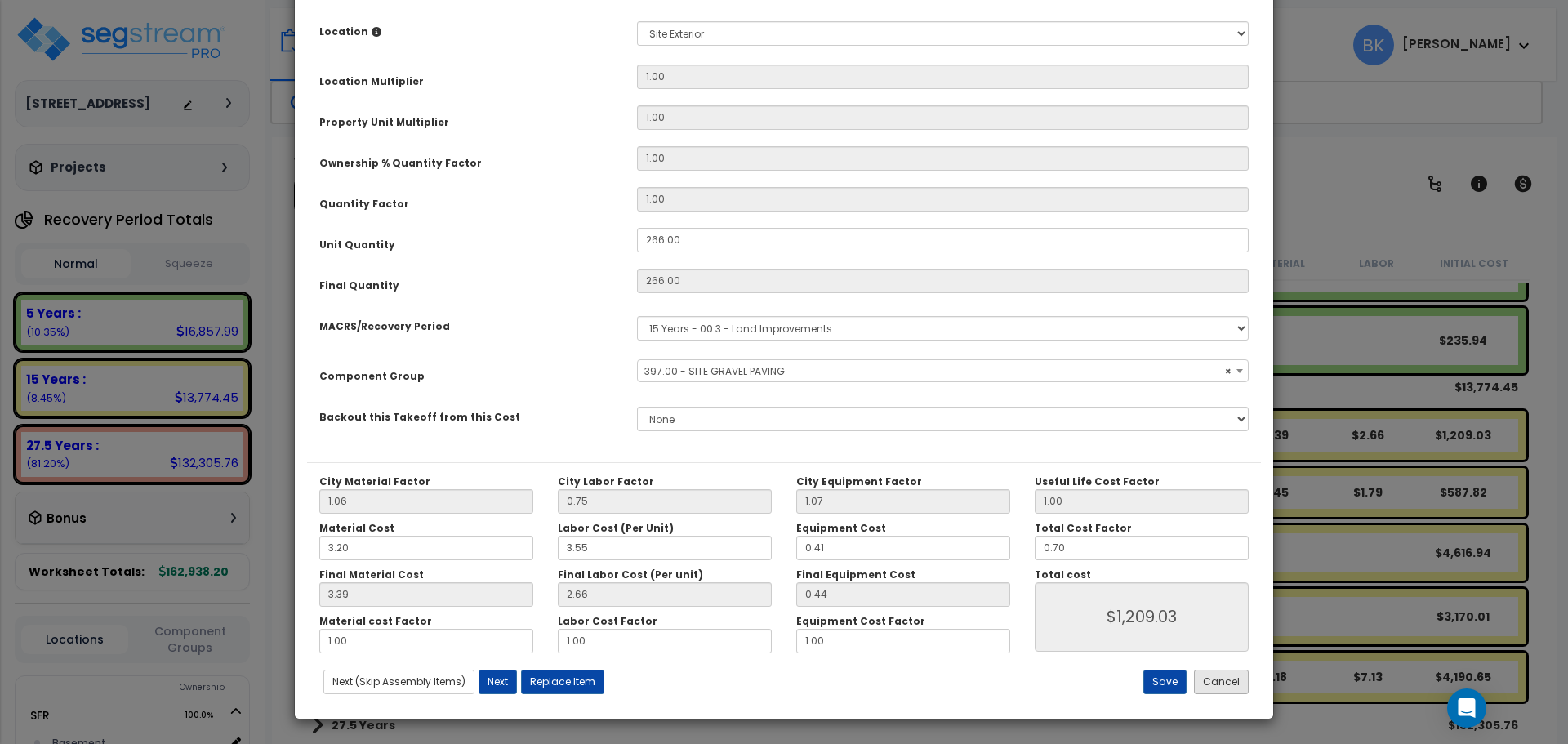
select select "39480"
click at [1224, 685] on button "Cancel" at bounding box center [1221, 682] width 55 height 25
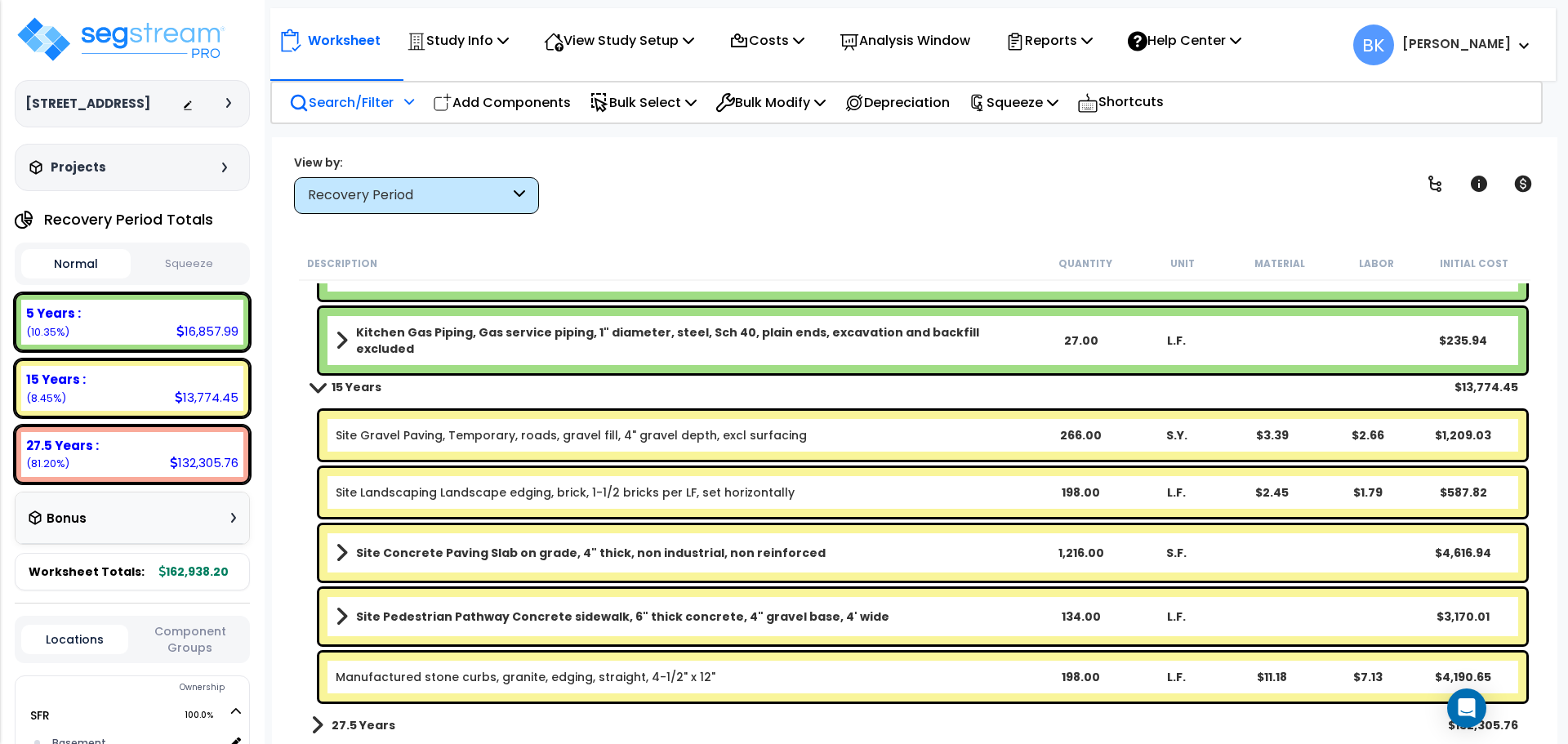
click at [640, 683] on link "Manufactured stone curbs, granite, edging, straight, 4-1/2" x 12"" at bounding box center [525, 677] width 379 height 17
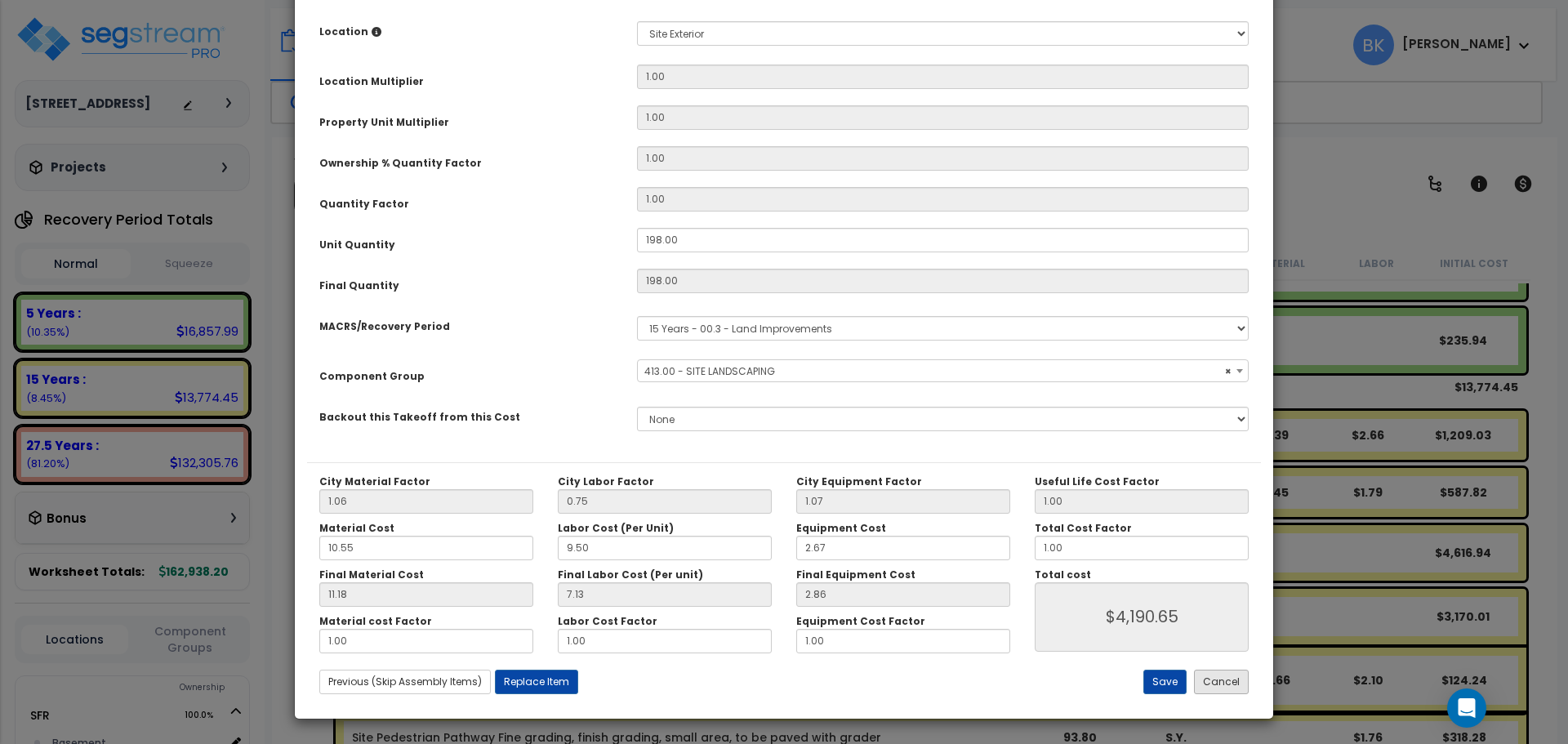
select select "39496"
click at [1214, 687] on button "Cancel" at bounding box center [1221, 682] width 55 height 25
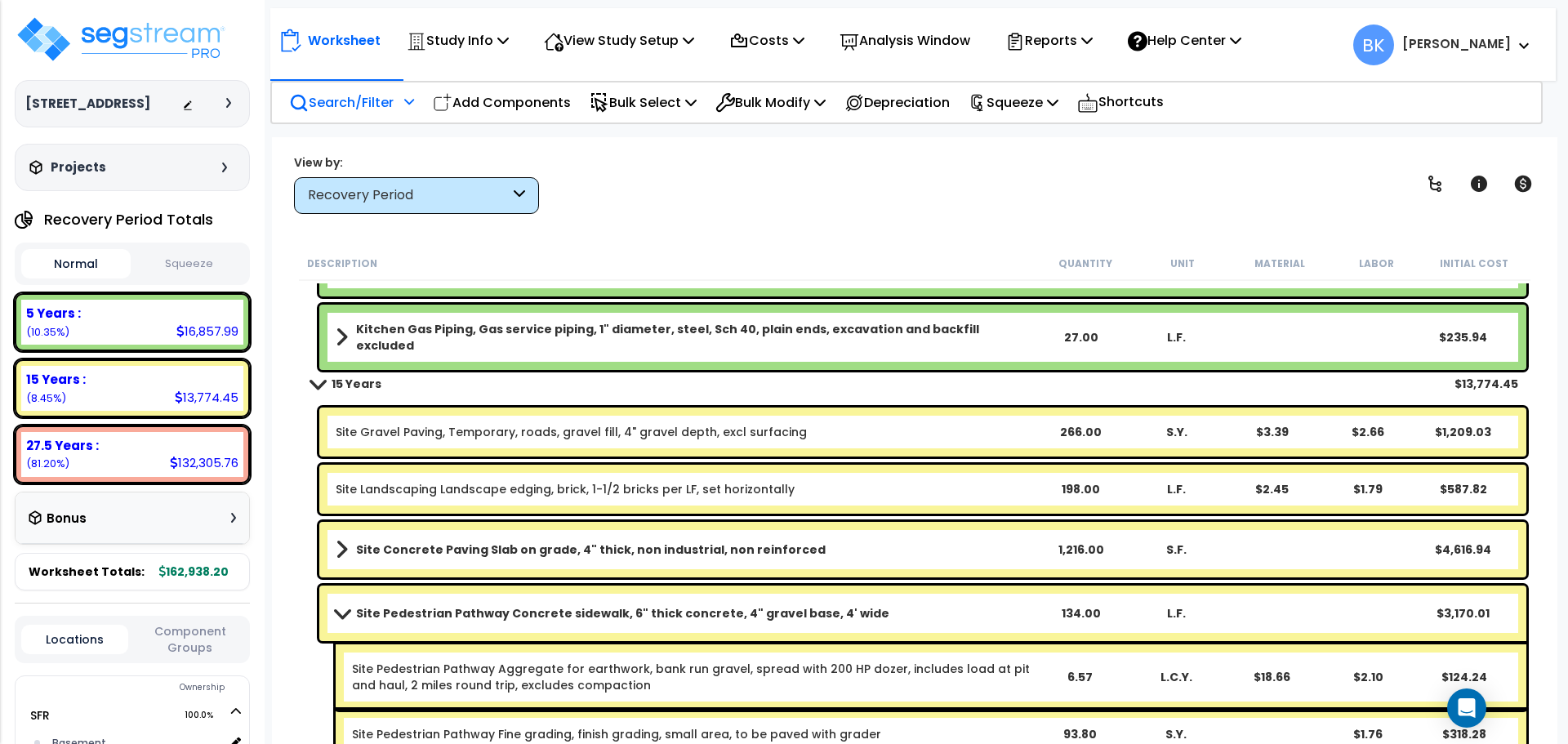
click at [345, 613] on span at bounding box center [342, 613] width 23 height 12
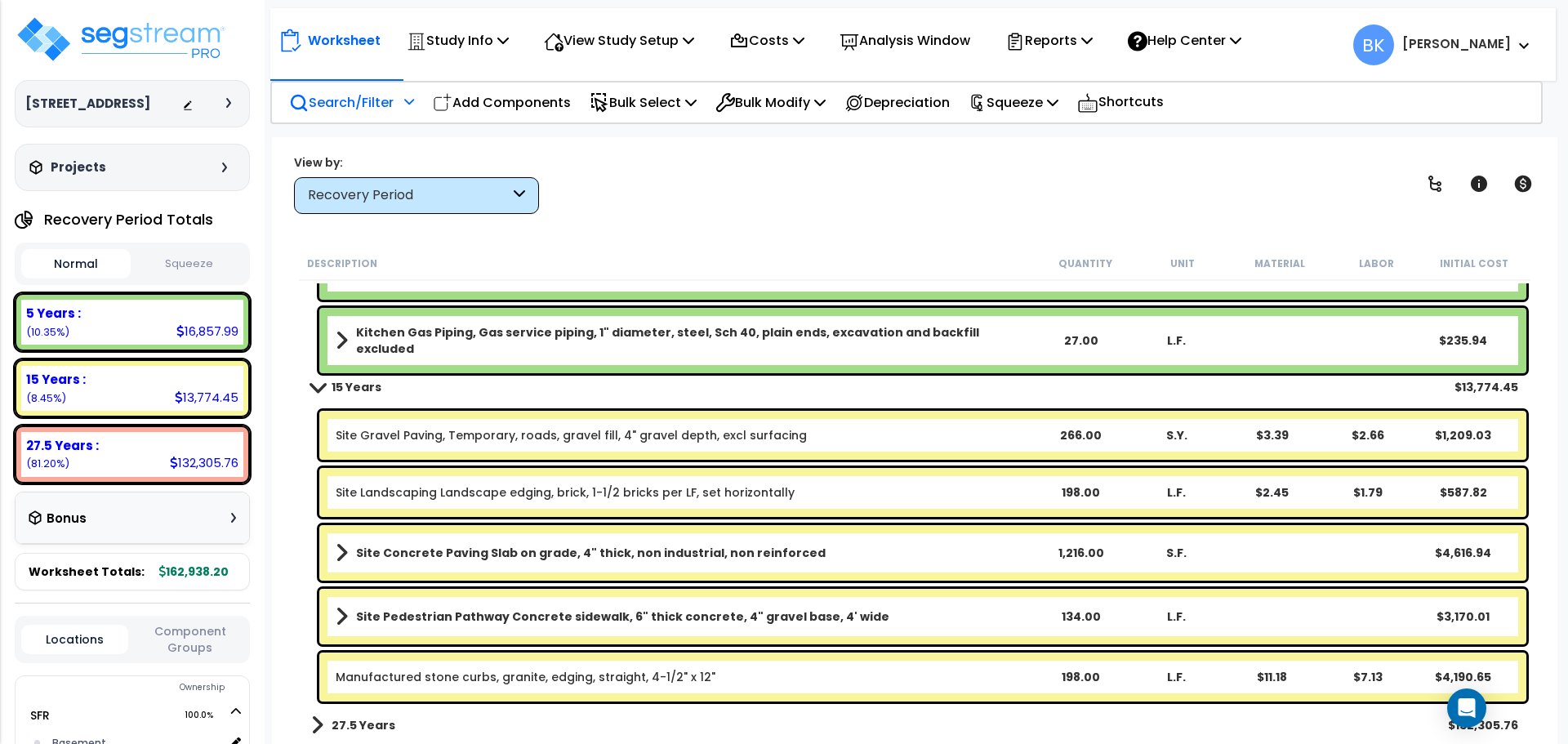
click at [398, 489] on link "Site Landscaping Landscape edging, brick, 1-1/2 bricks per LF, set horizontally" at bounding box center [565, 493] width 459 height 17
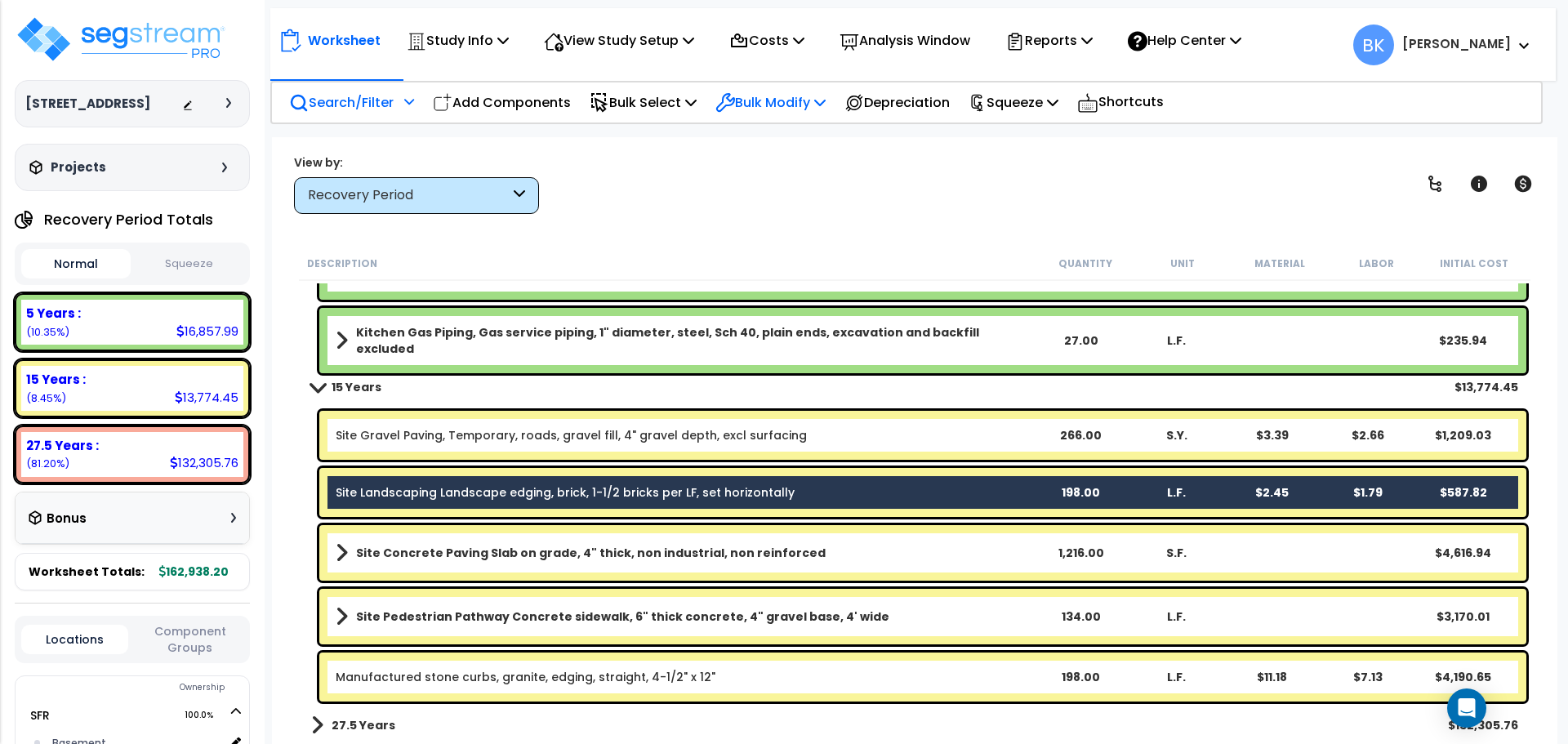
click at [791, 102] on p "Bulk Modify" at bounding box center [770, 102] width 110 height 22
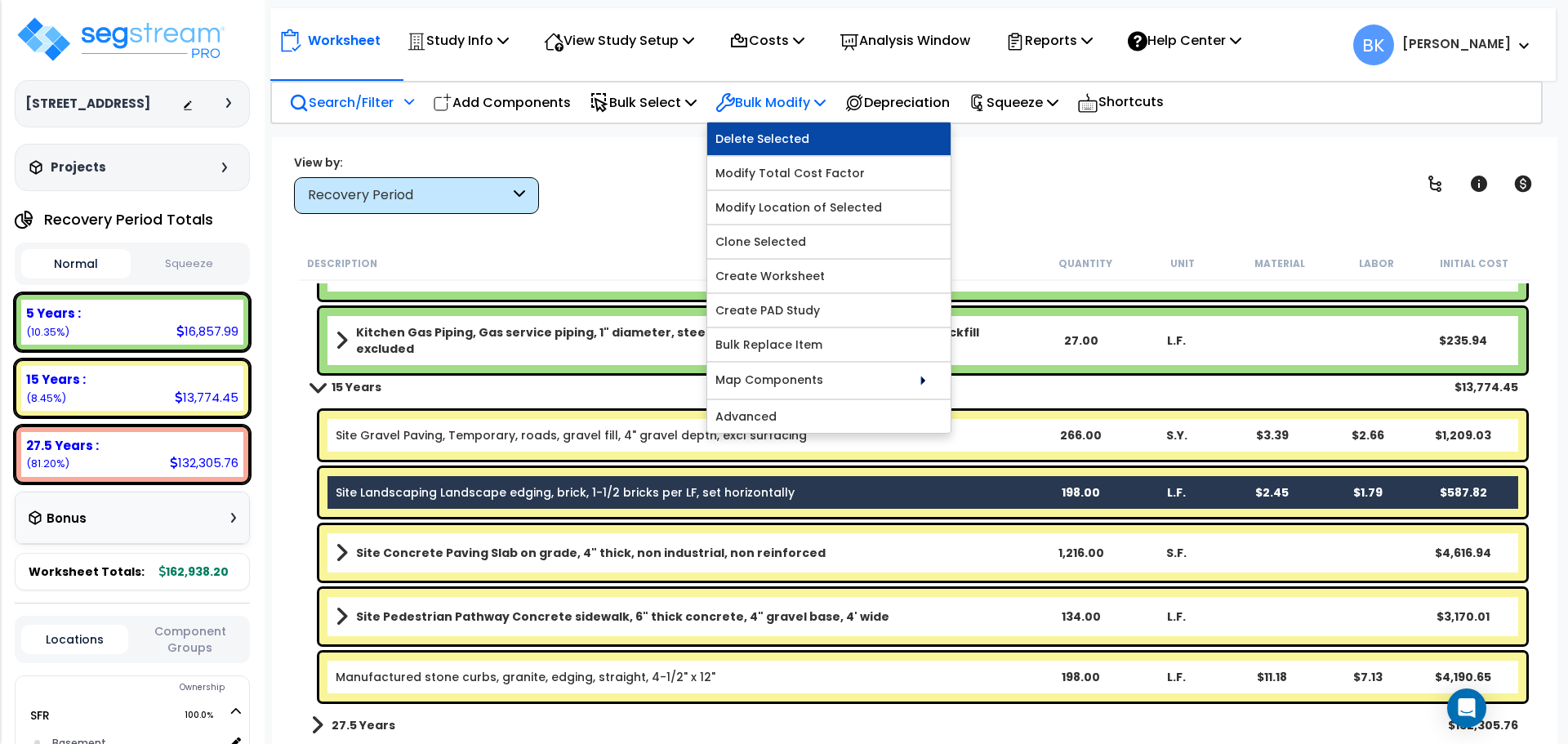
click at [788, 138] on link "Delete Selected" at bounding box center [828, 138] width 243 height 33
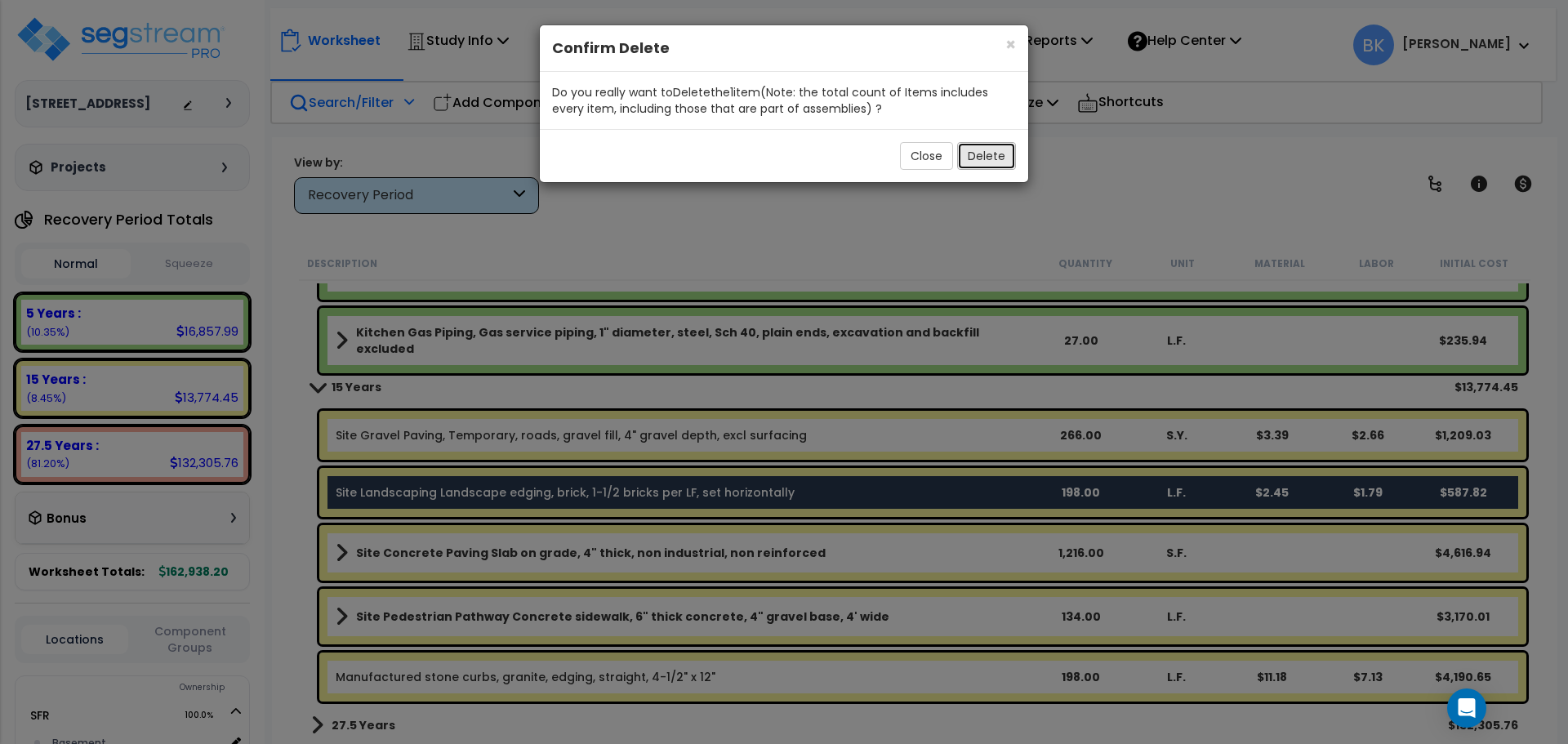
click at [990, 157] on button "Delete" at bounding box center [986, 156] width 59 height 28
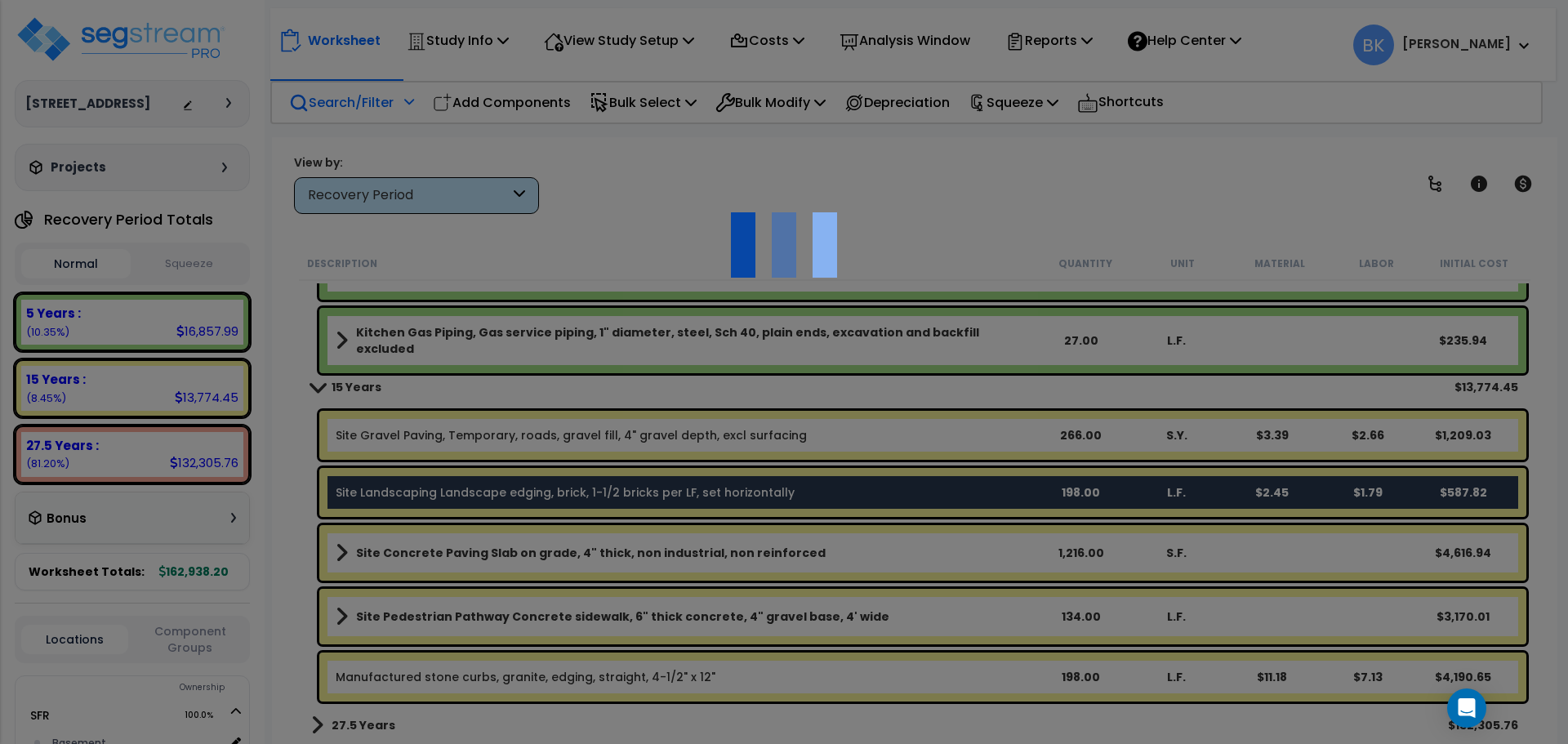
scroll to position [1547, 0]
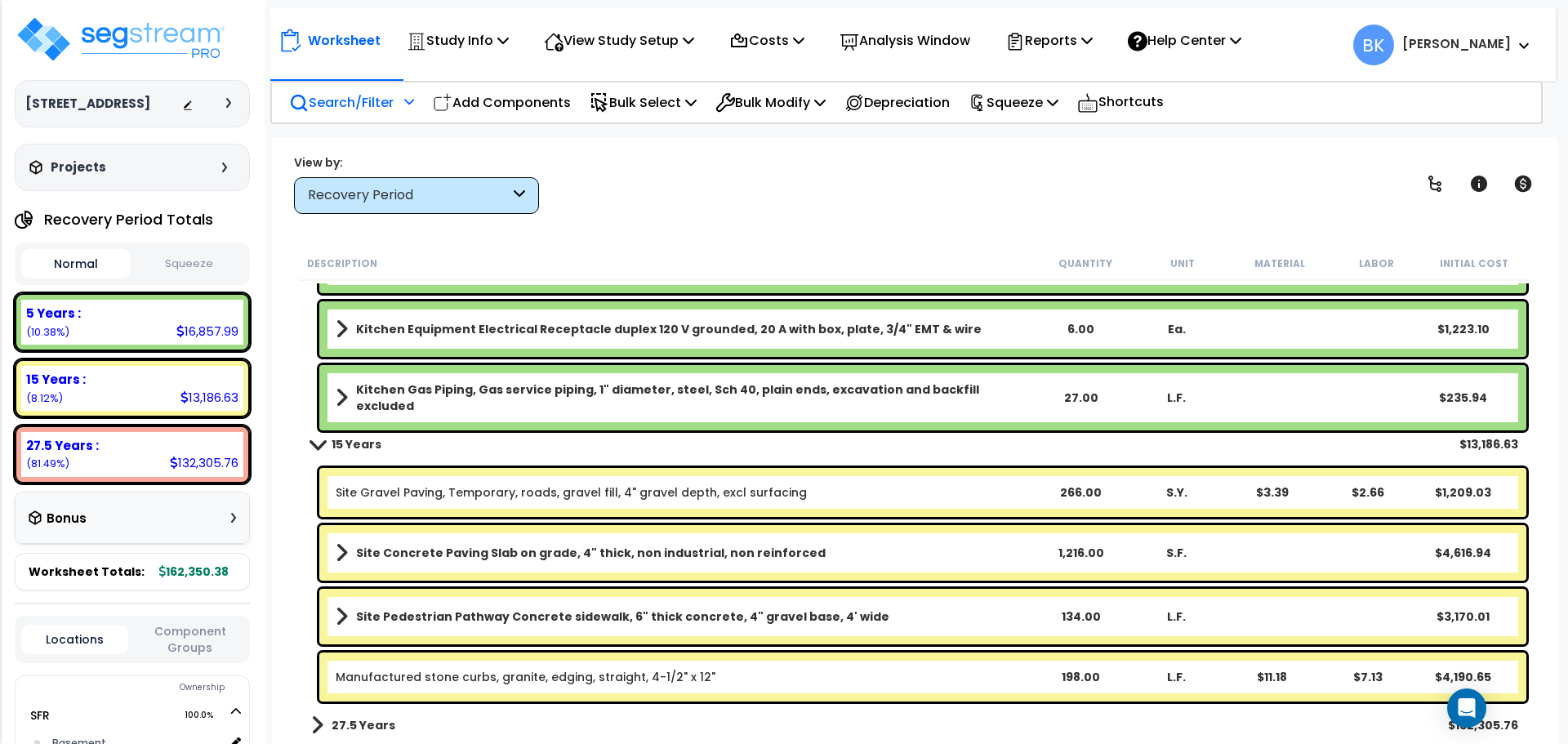
click at [495, 685] on div "Manufactured stone curbs, granite, edging, straight, 4-1/2" x 12" 198.00 L.F. $…" at bounding box center [922, 677] width 1207 height 49
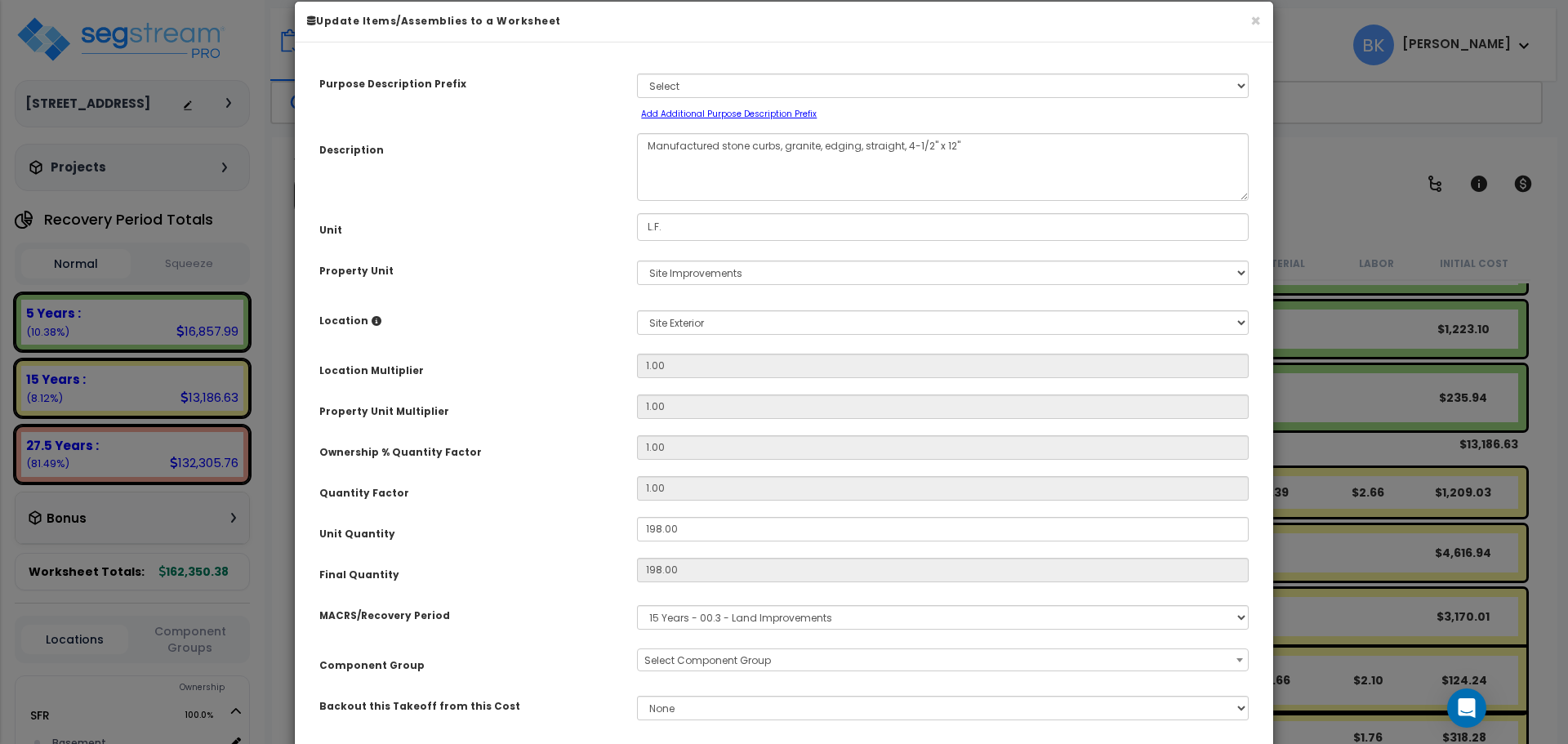
scroll to position [312, 0]
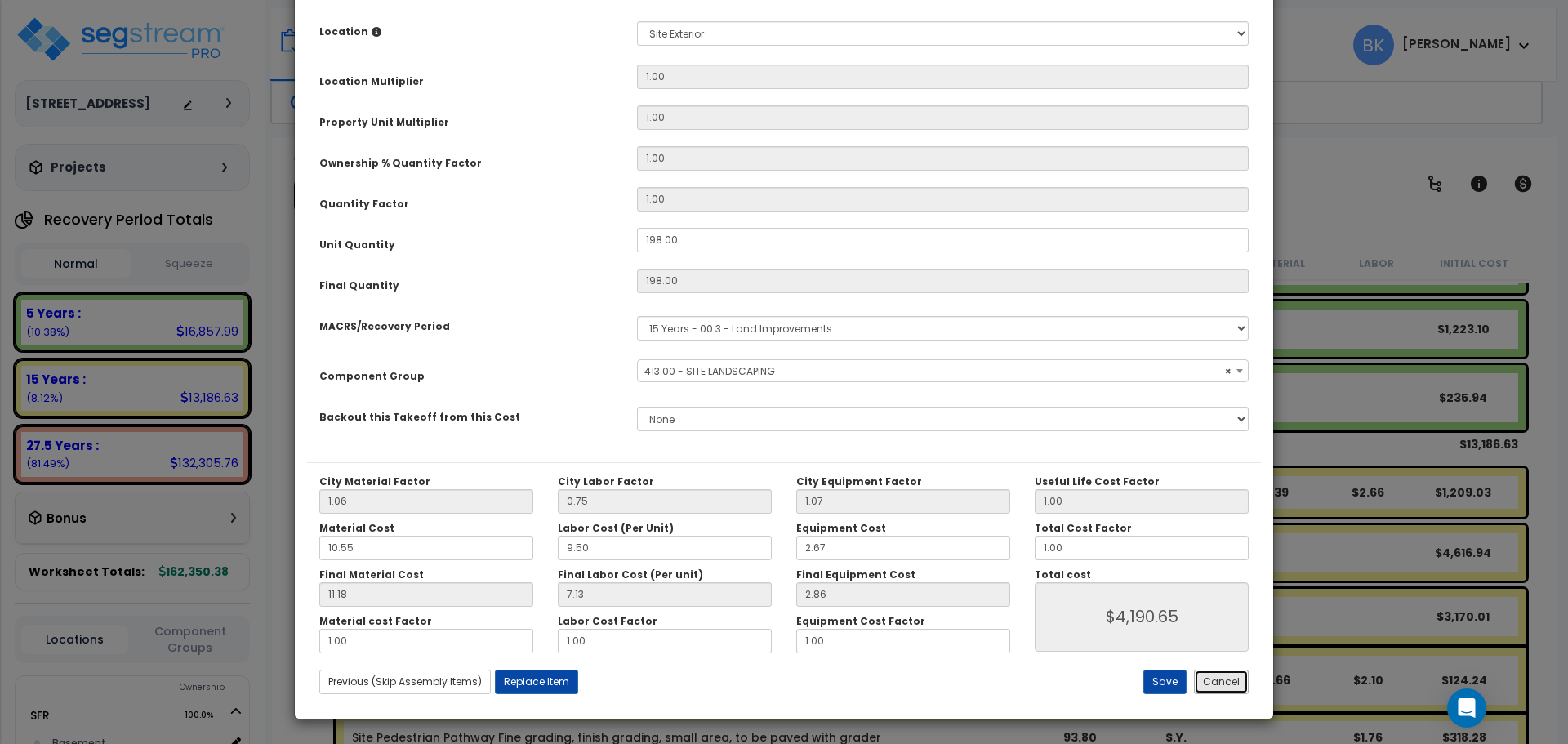
select select "39496"
click at [1224, 677] on button "Cancel" at bounding box center [1221, 682] width 55 height 25
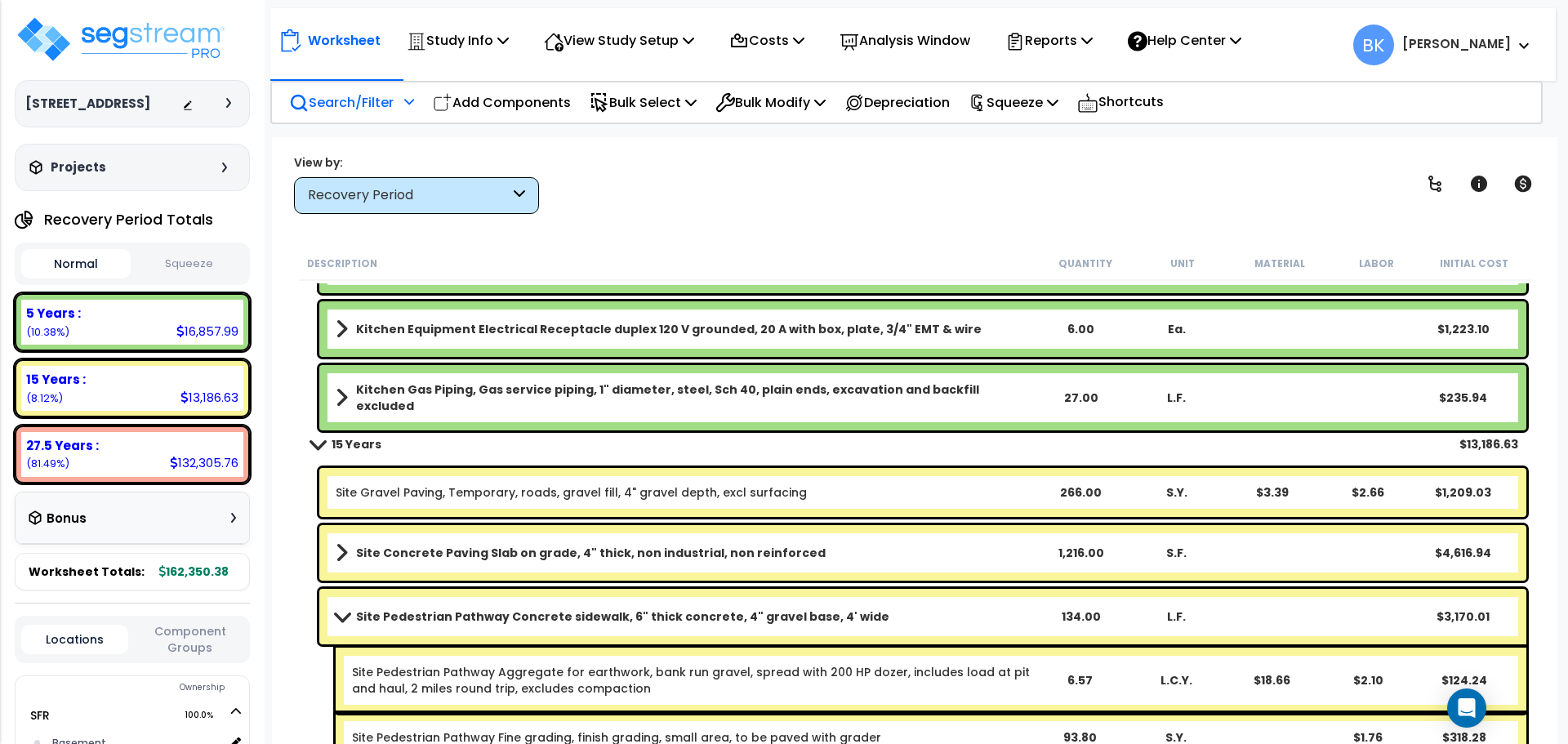
click at [346, 623] on link "Site Pedestrian Pathway Concrete sidewalk, 6" thick concrete, 4" gravel base, 4…" at bounding box center [684, 616] width 696 height 23
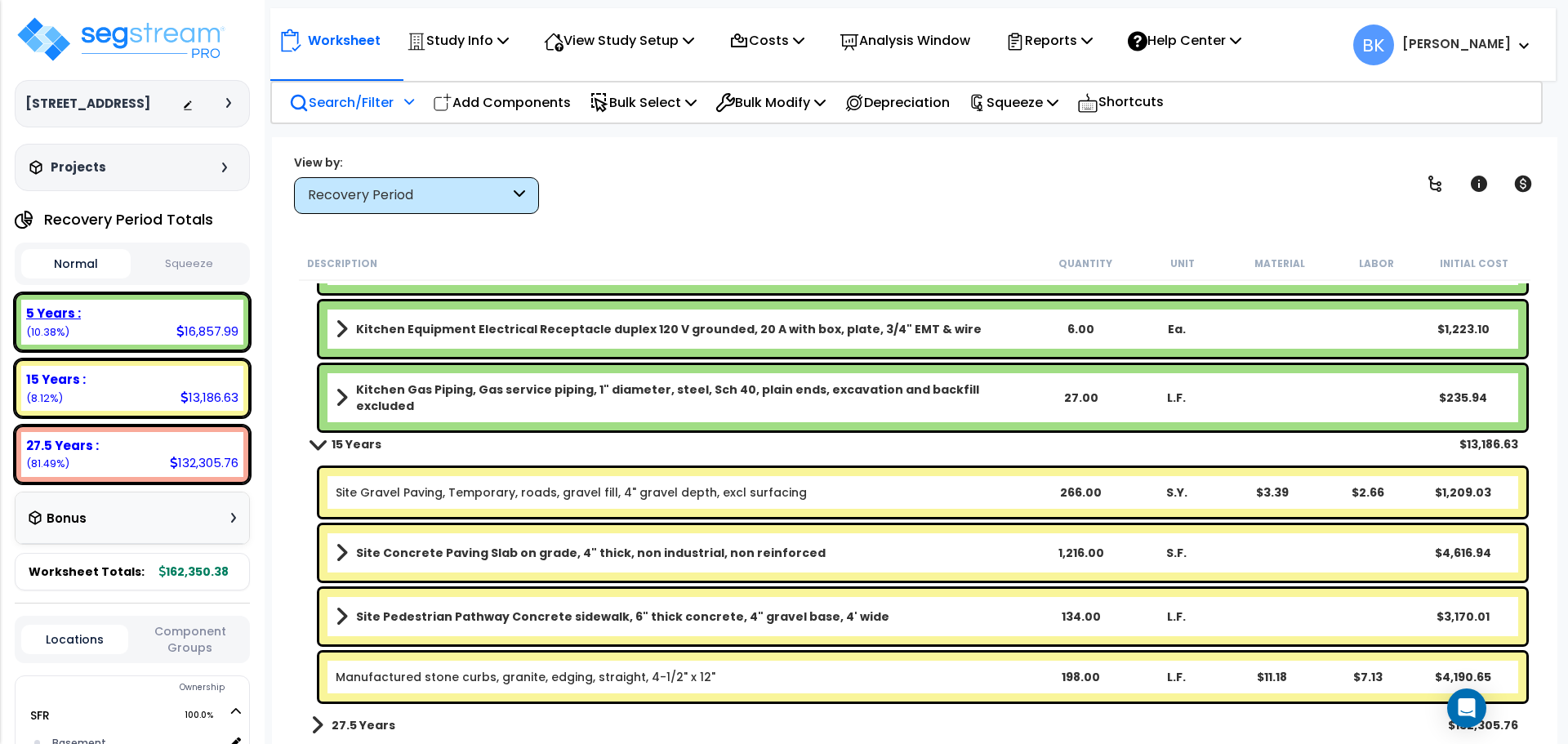
click at [139, 345] on div "5 Years : 16,857.99 (10.38%)" at bounding box center [132, 322] width 222 height 45
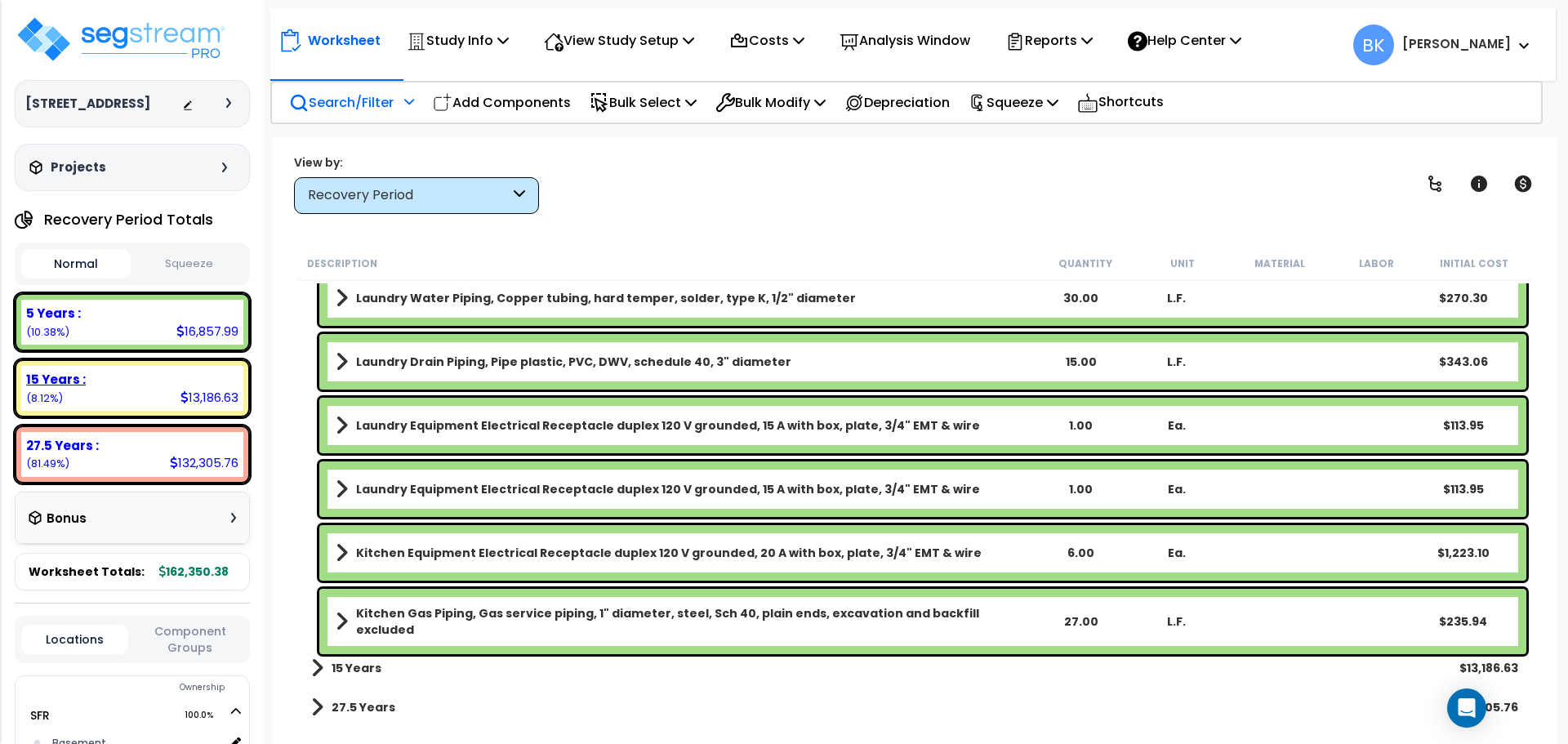
click at [118, 411] on div "15 Years : 13,186.63 (8.12%)" at bounding box center [132, 388] width 222 height 45
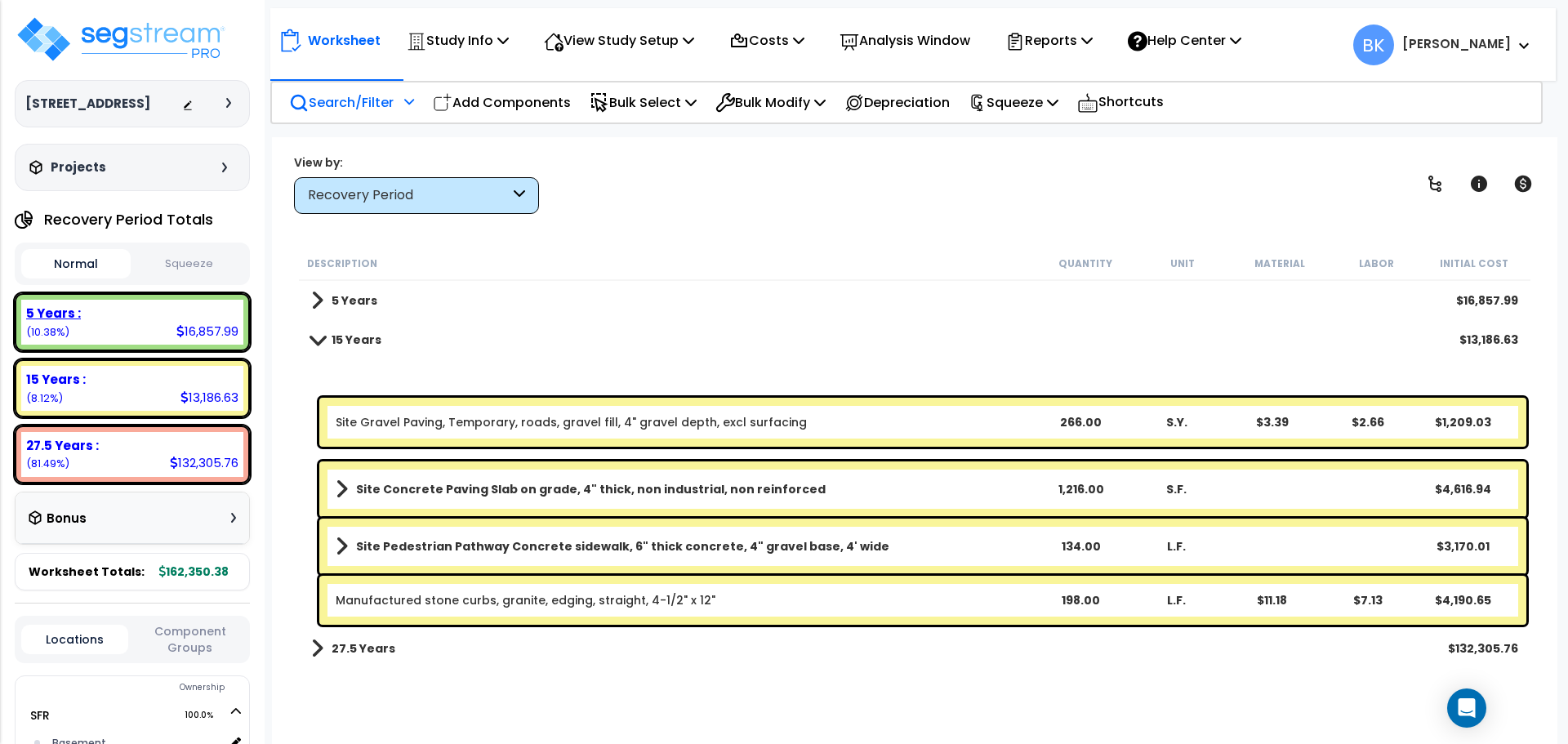
click at [146, 345] on div "5 Years : 16,857.99 (10.38%)" at bounding box center [132, 322] width 222 height 45
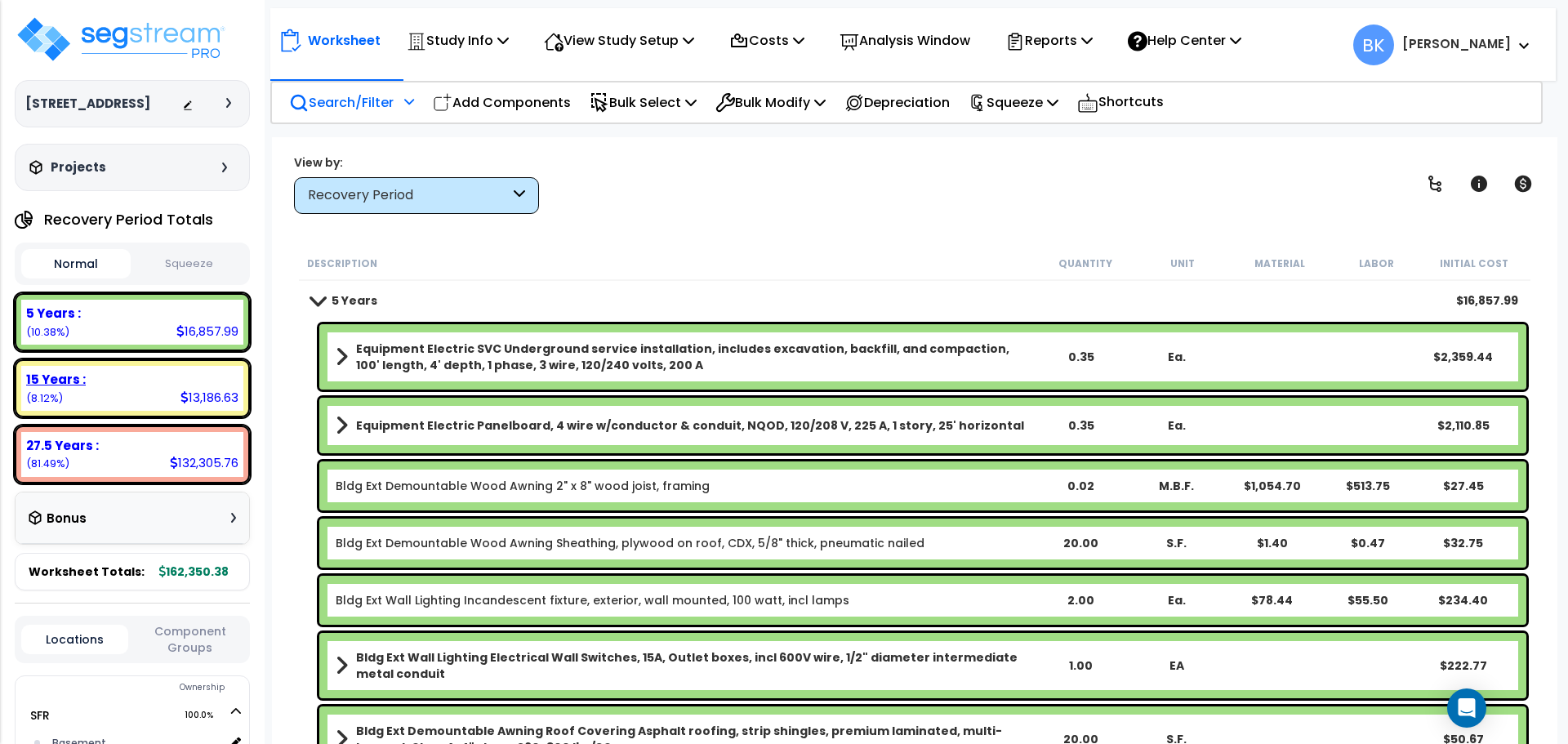
click at [134, 388] on div "15 Years :" at bounding box center [133, 378] width 213 height 17
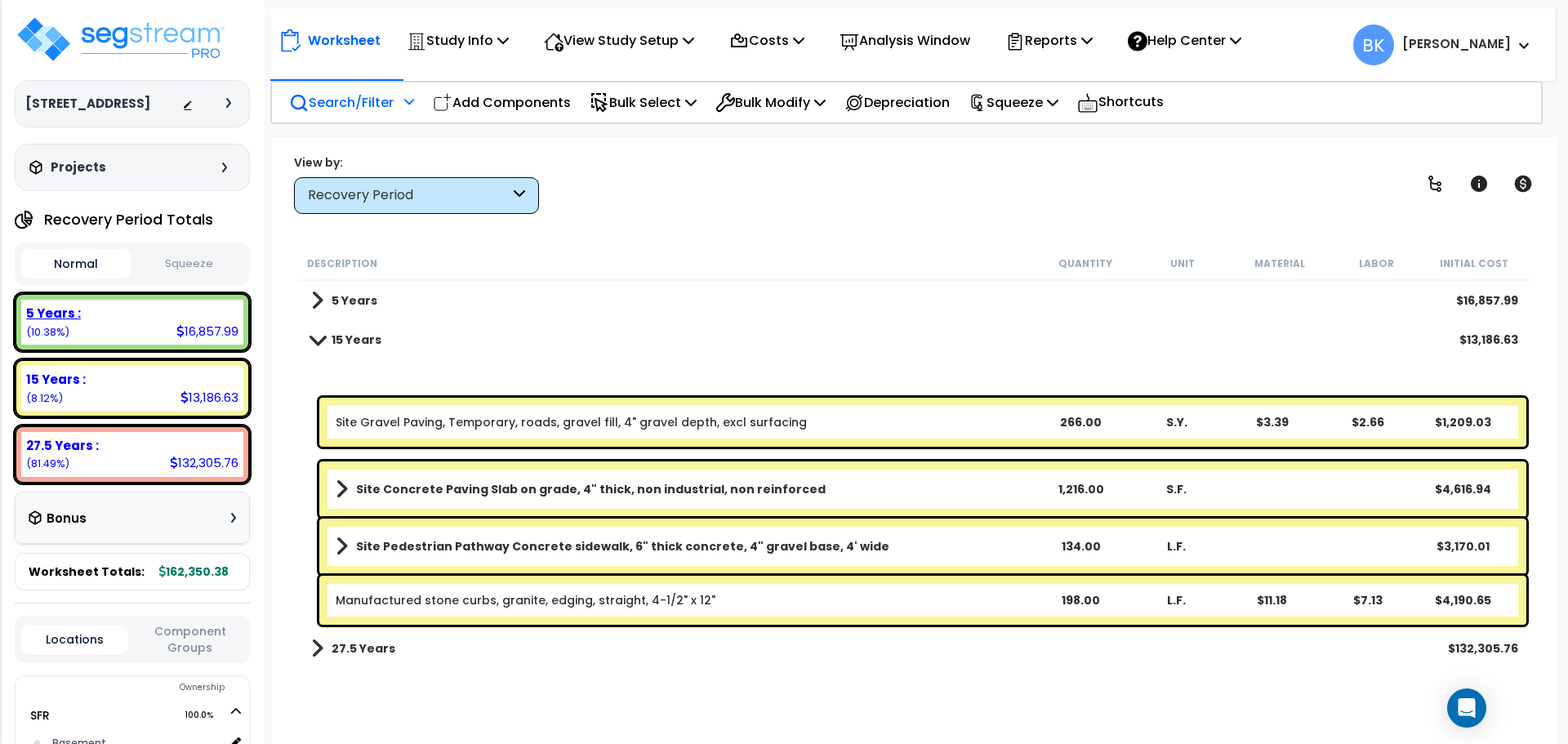
click at [120, 345] on div "5 Years : 16,857.99 (10.38%)" at bounding box center [132, 322] width 222 height 45
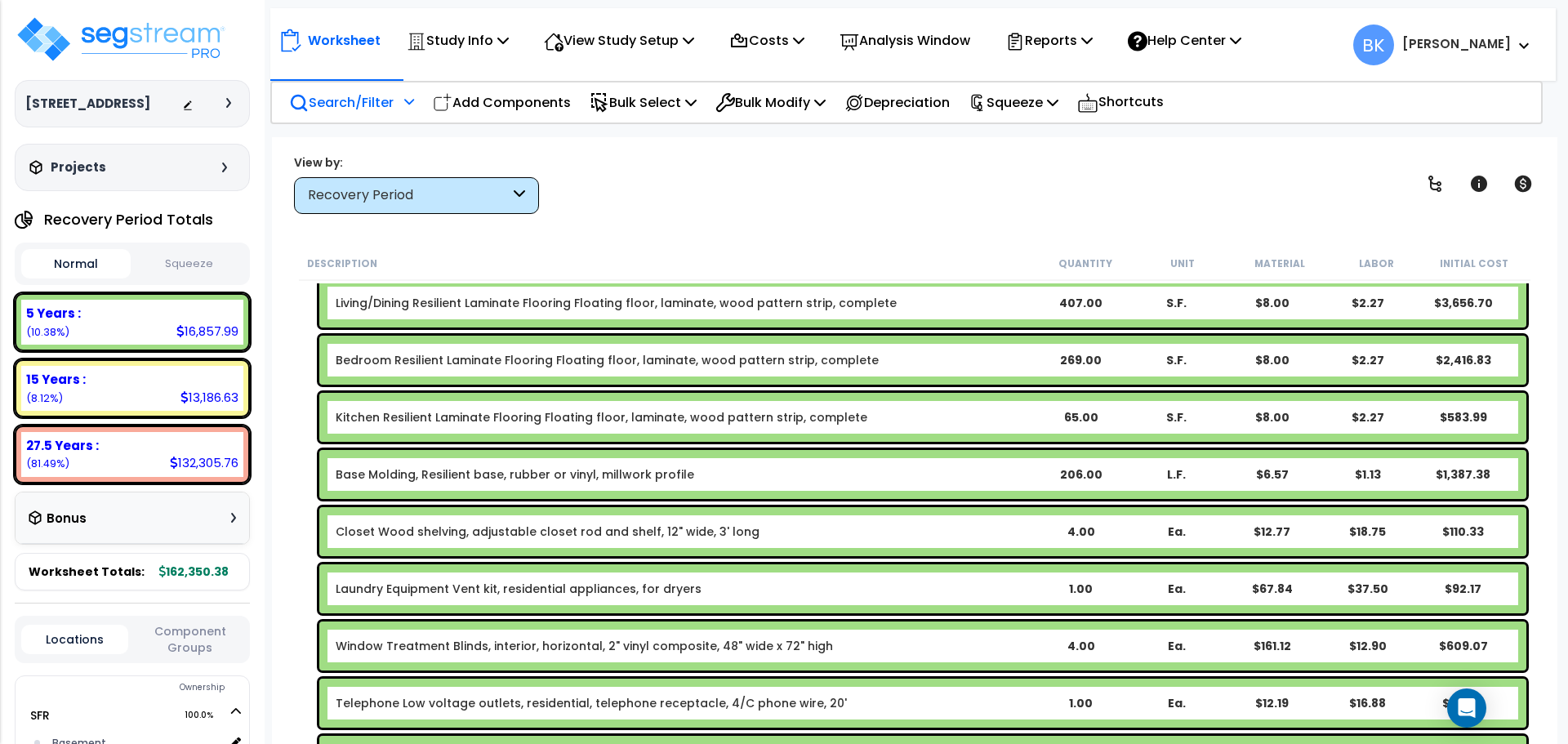
scroll to position [653, 0]
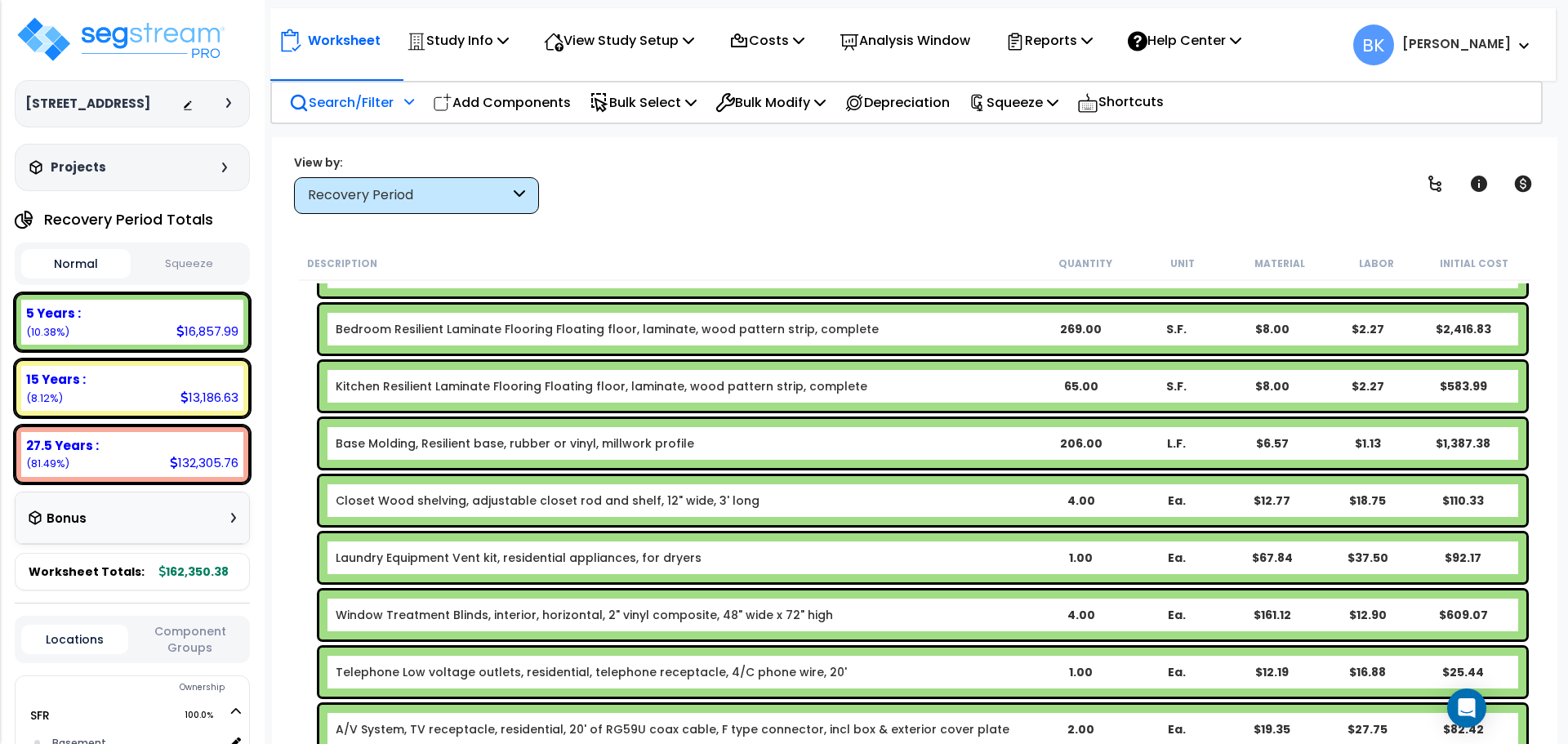
click at [363, 98] on p "Search/Filter" at bounding box center [341, 102] width 104 height 22
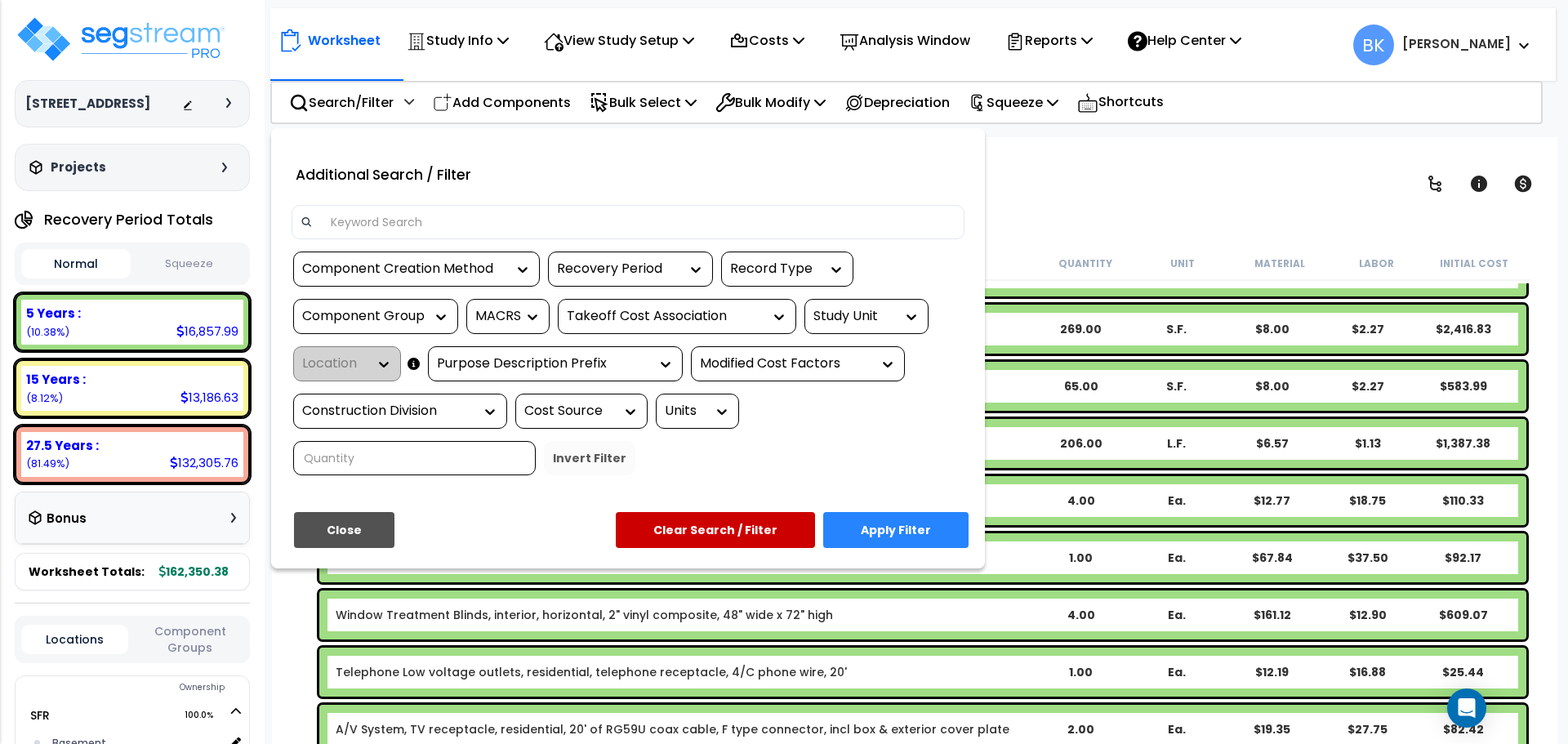
click at [385, 224] on input at bounding box center [638, 222] width 634 height 25
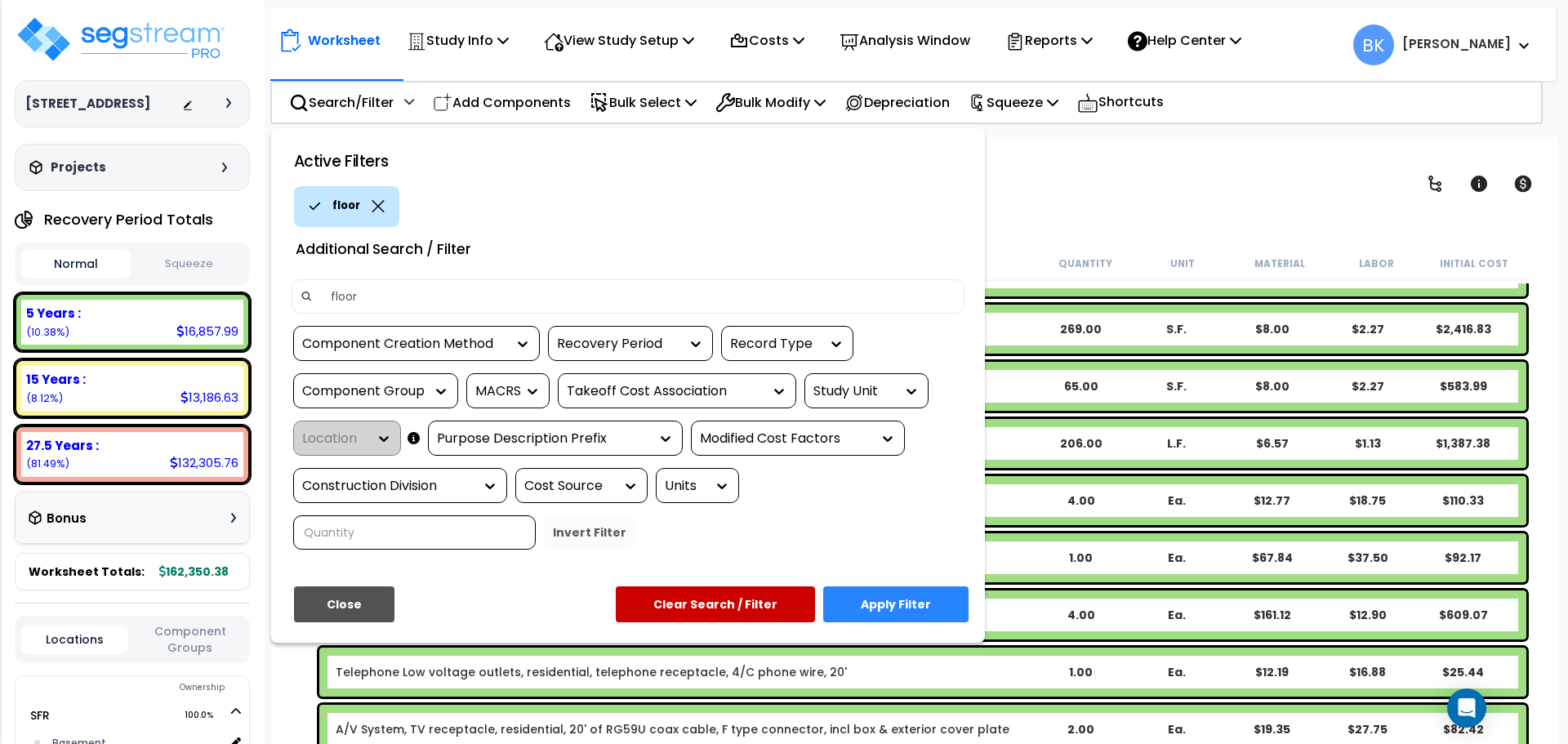
type input "floor"
click at [883, 610] on button "Apply Filter" at bounding box center [896, 604] width 146 height 35
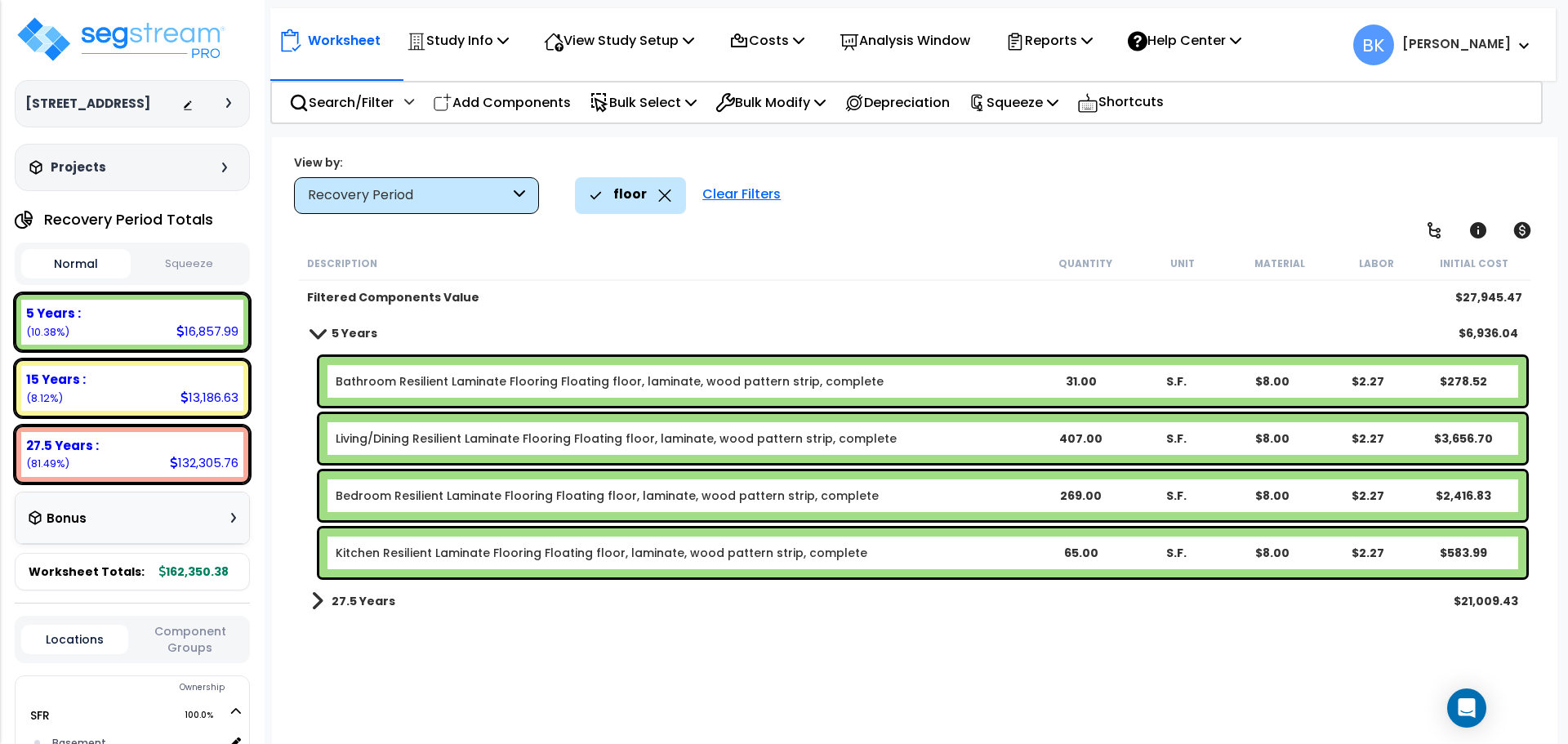
click at [335, 597] on b "27.5 Years" at bounding box center [363, 601] width 64 height 17
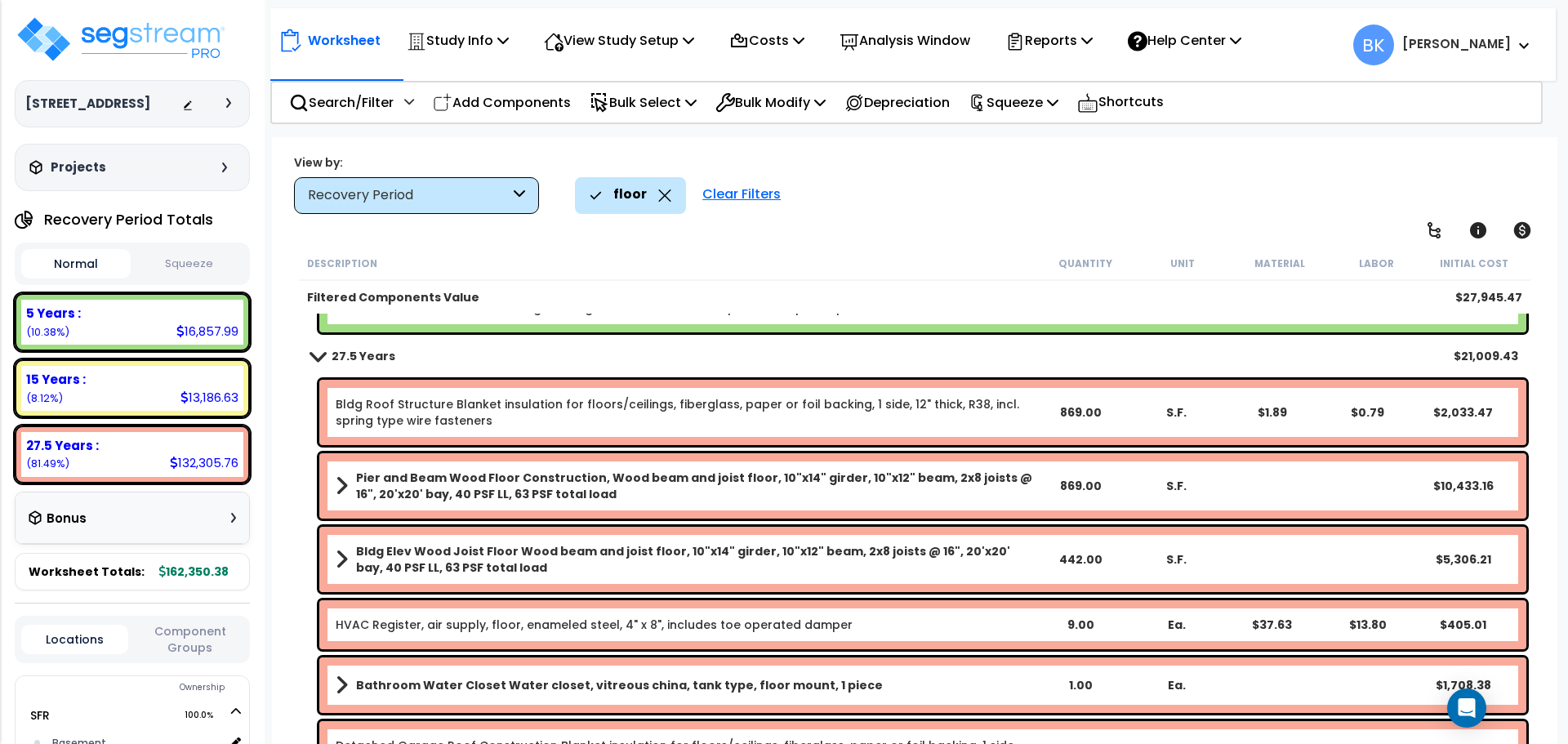
scroll to position [291, 0]
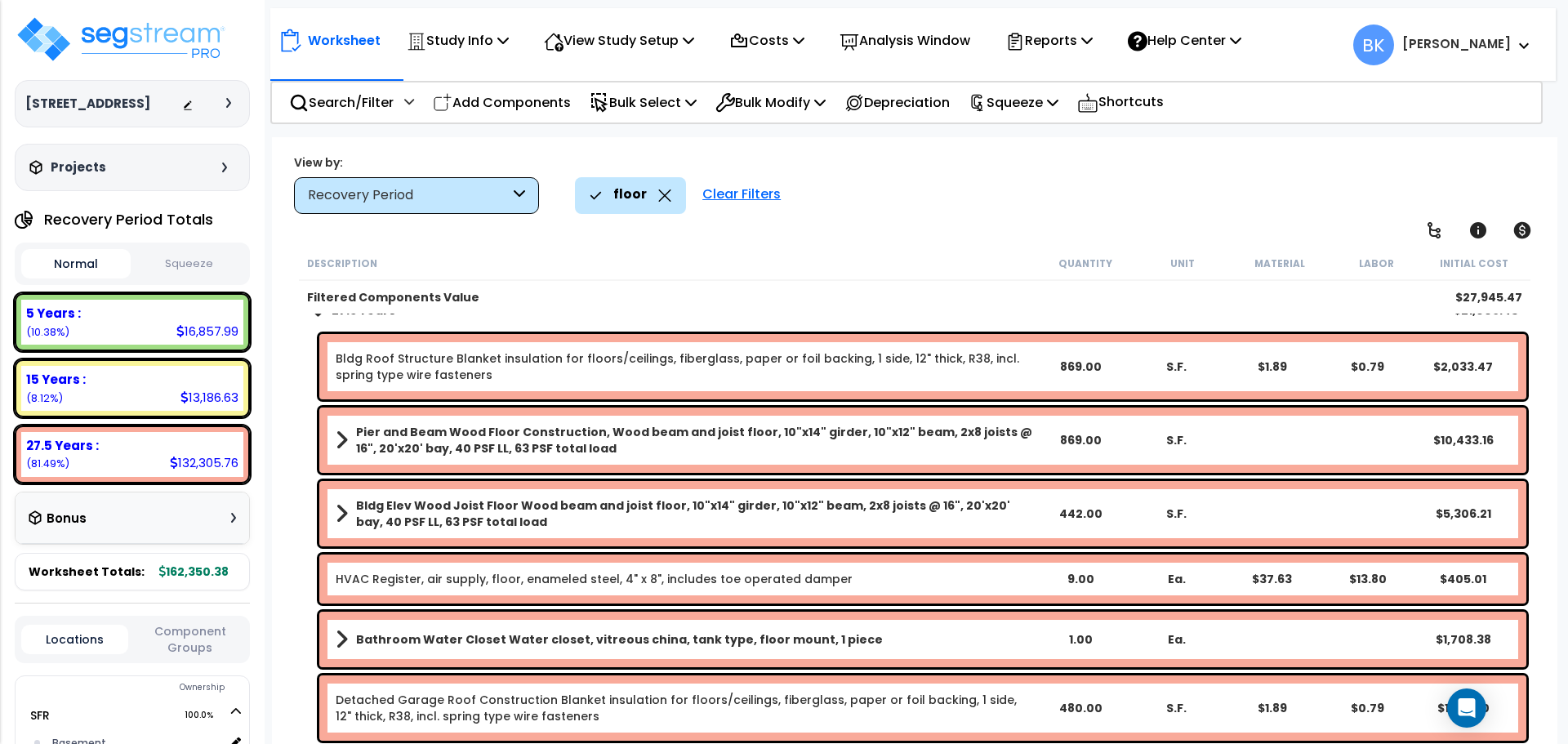
click at [780, 701] on link "Detached Garage Roof Construction Blanket insulation for floors/ceilings, fiber…" at bounding box center [684, 708] width 696 height 33
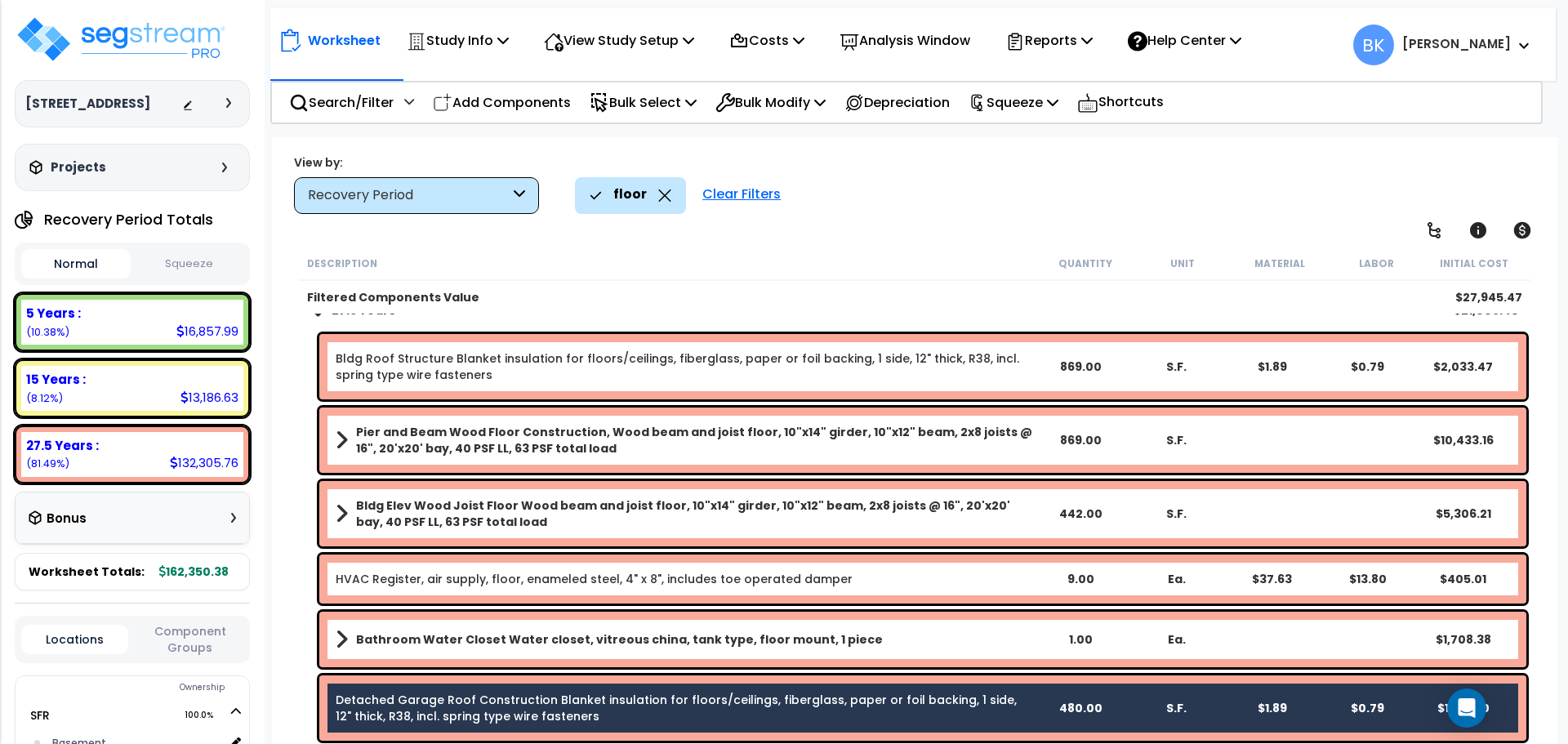
click at [661, 194] on icon at bounding box center [665, 195] width 12 height 12
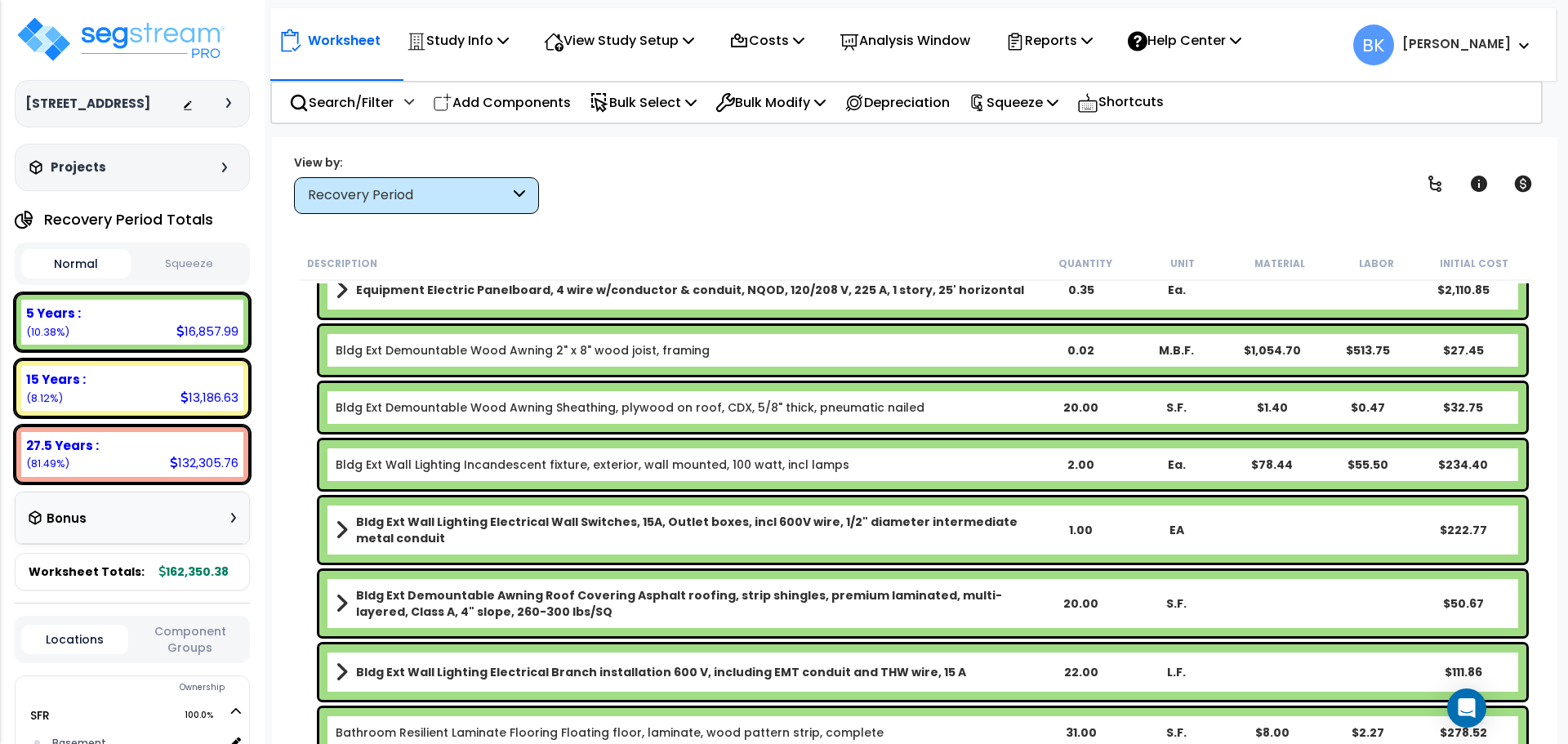
scroll to position [127, 0]
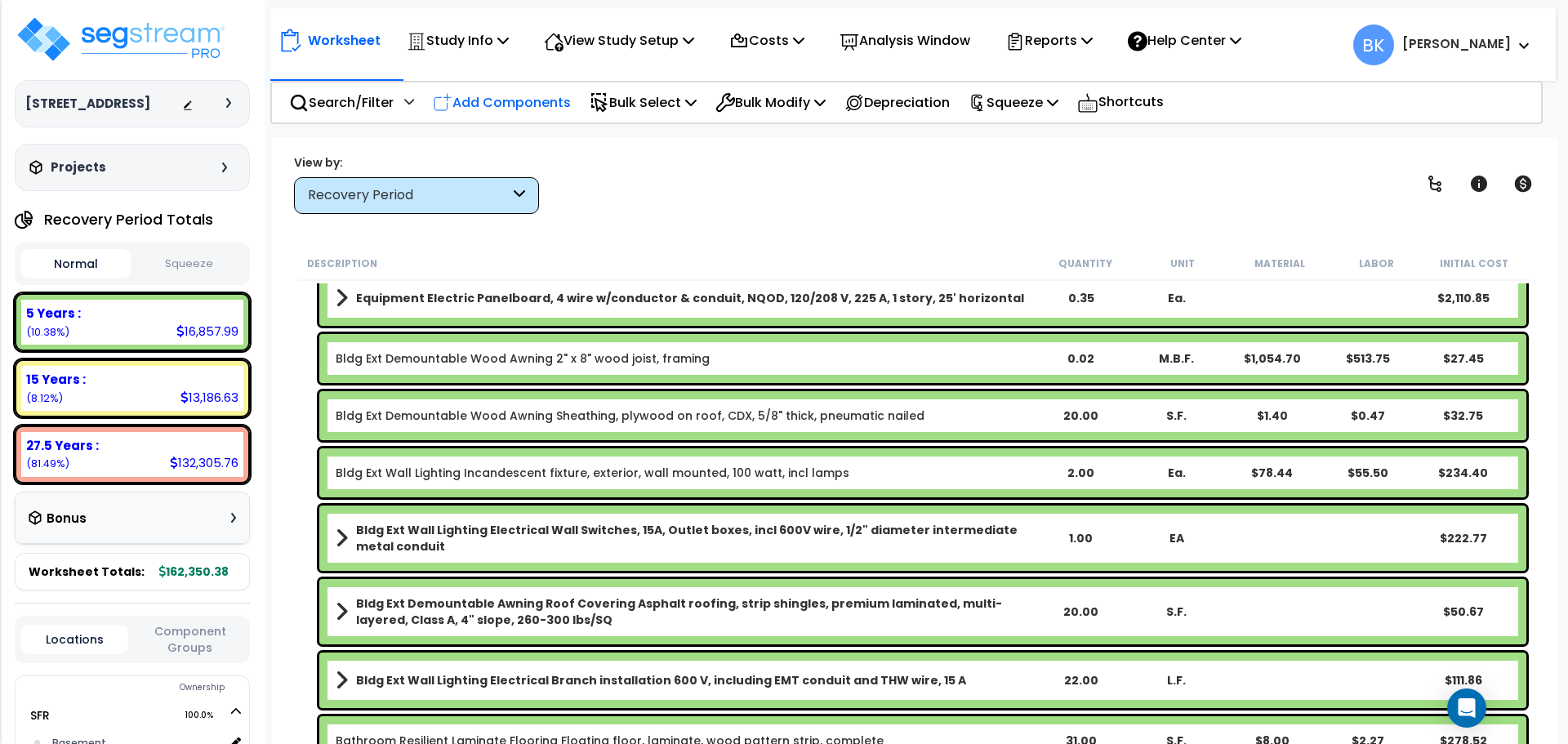
click at [479, 90] on div "Add Components" at bounding box center [501, 102] width 156 height 38
select select
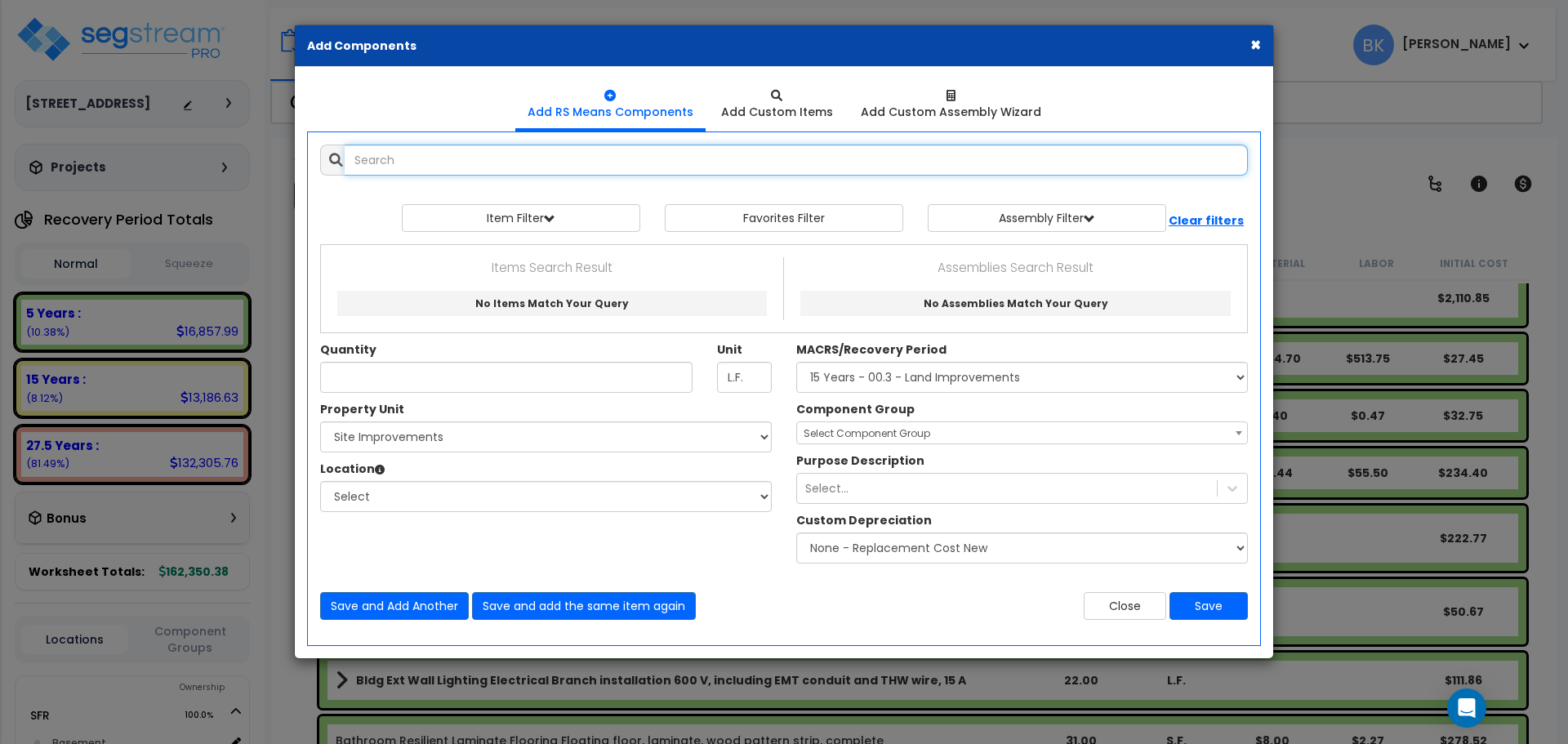
select select
click at [1139, 609] on button "Close" at bounding box center [1125, 606] width 83 height 28
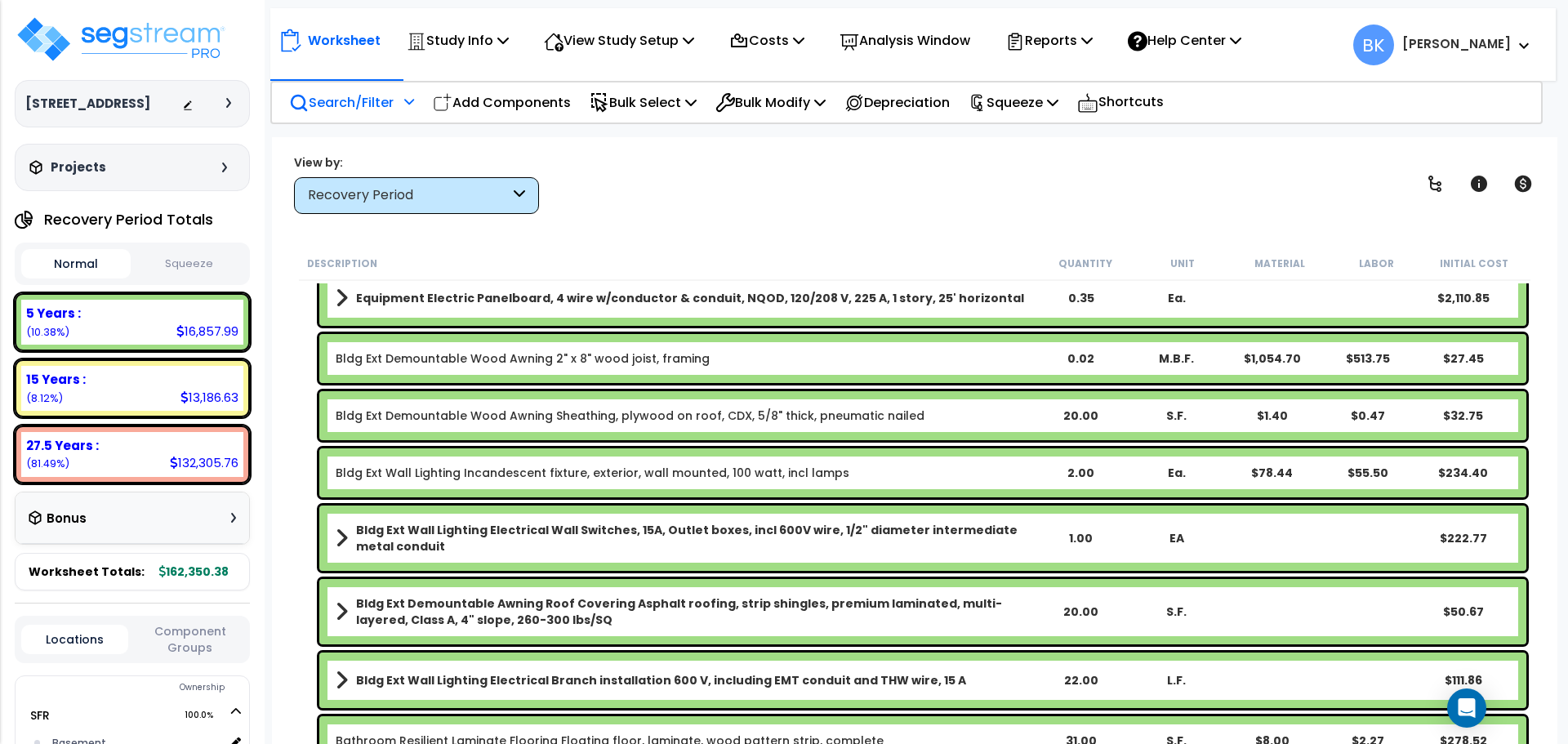
click at [351, 106] on p "Search/Filter" at bounding box center [341, 102] width 104 height 22
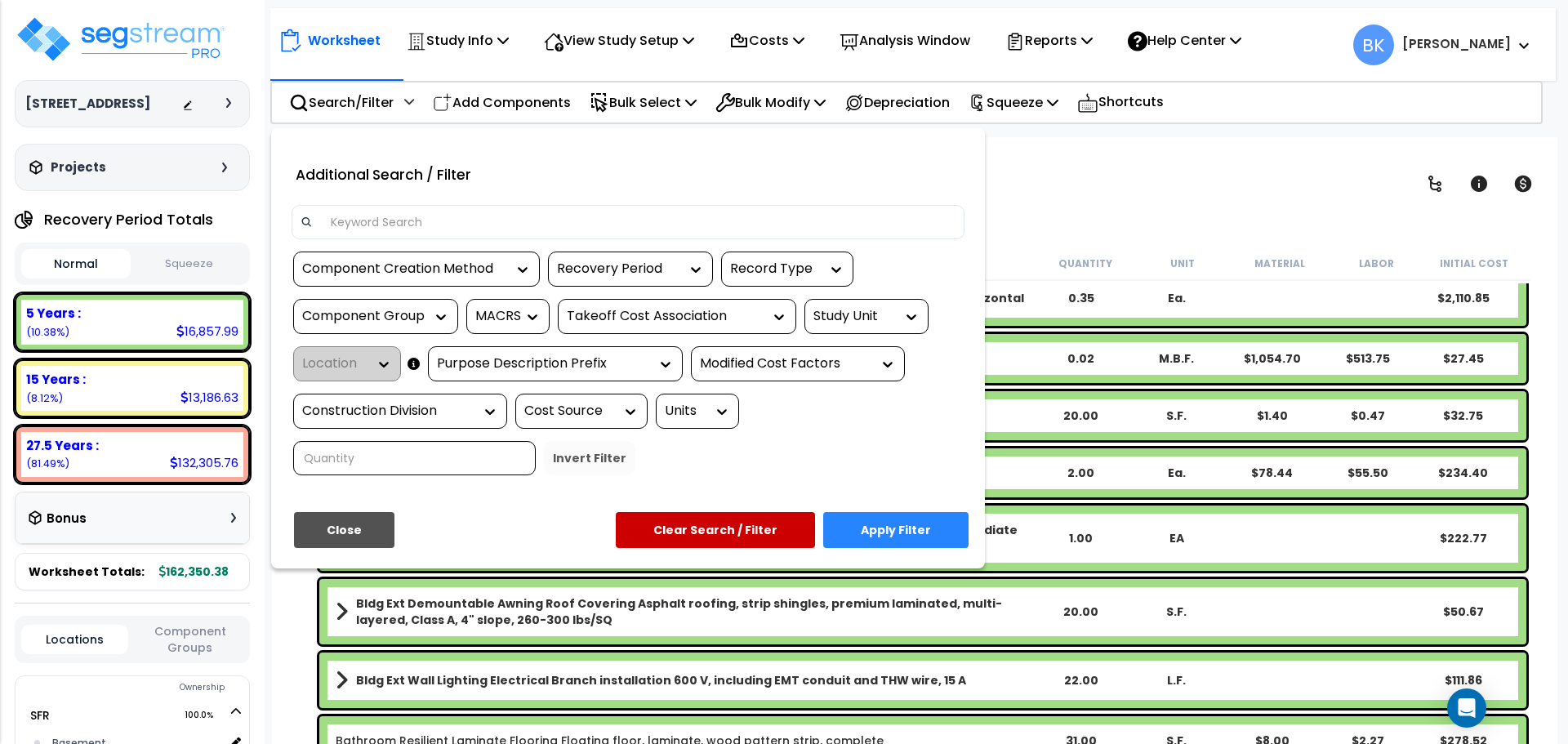
click at [396, 222] on input at bounding box center [638, 222] width 634 height 25
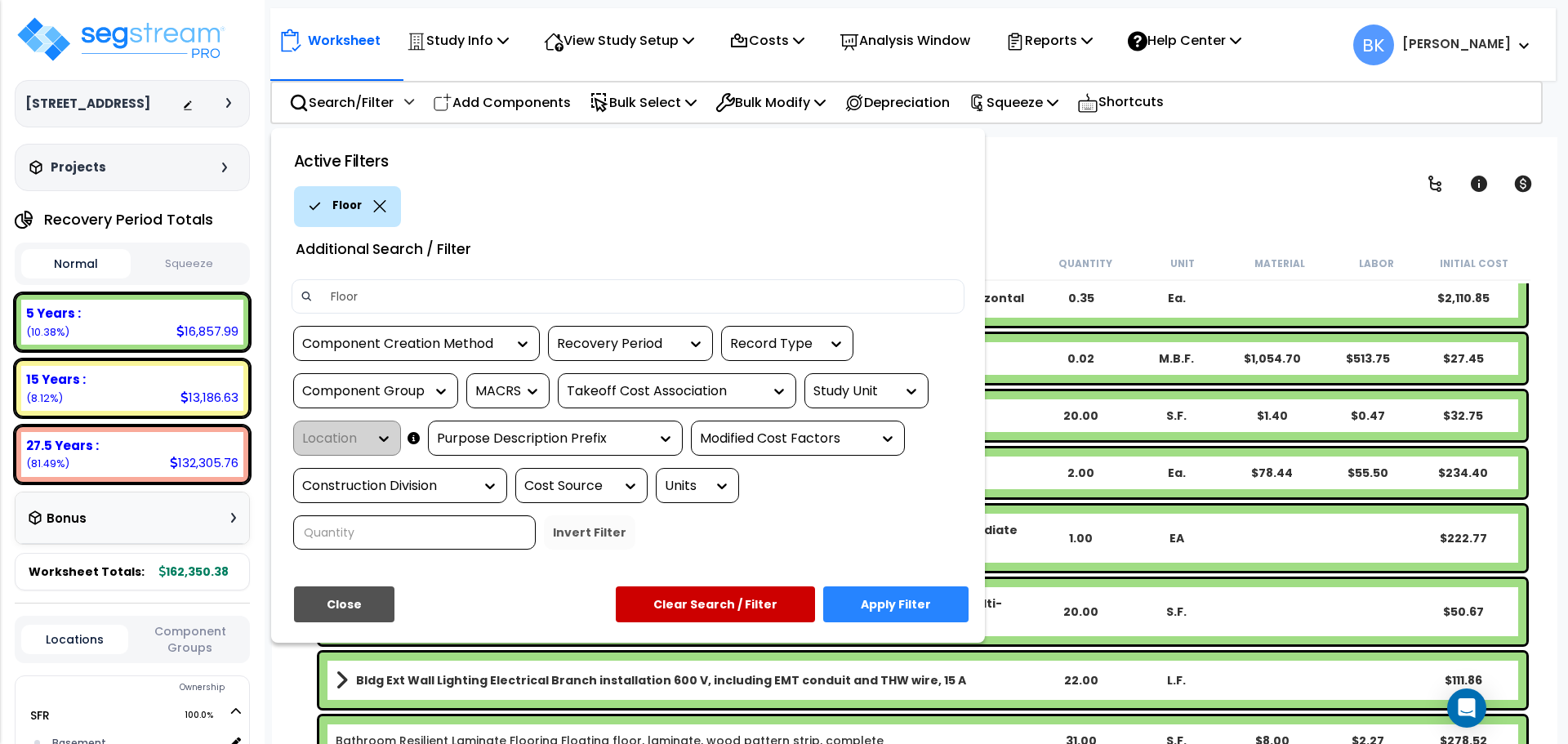
type input "Floor"
click at [899, 599] on button "Apply Filter" at bounding box center [896, 604] width 146 height 35
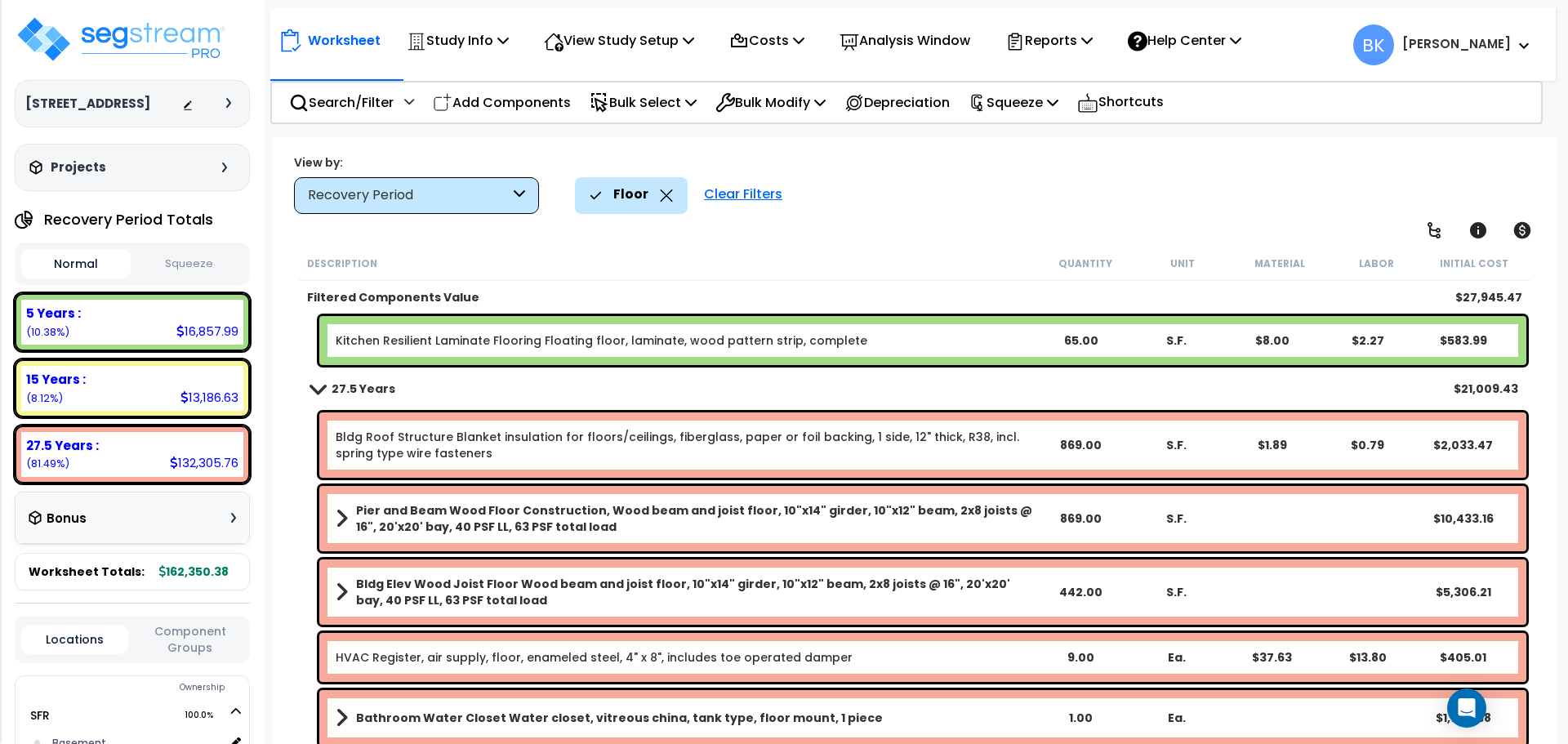
scroll to position [291, 0]
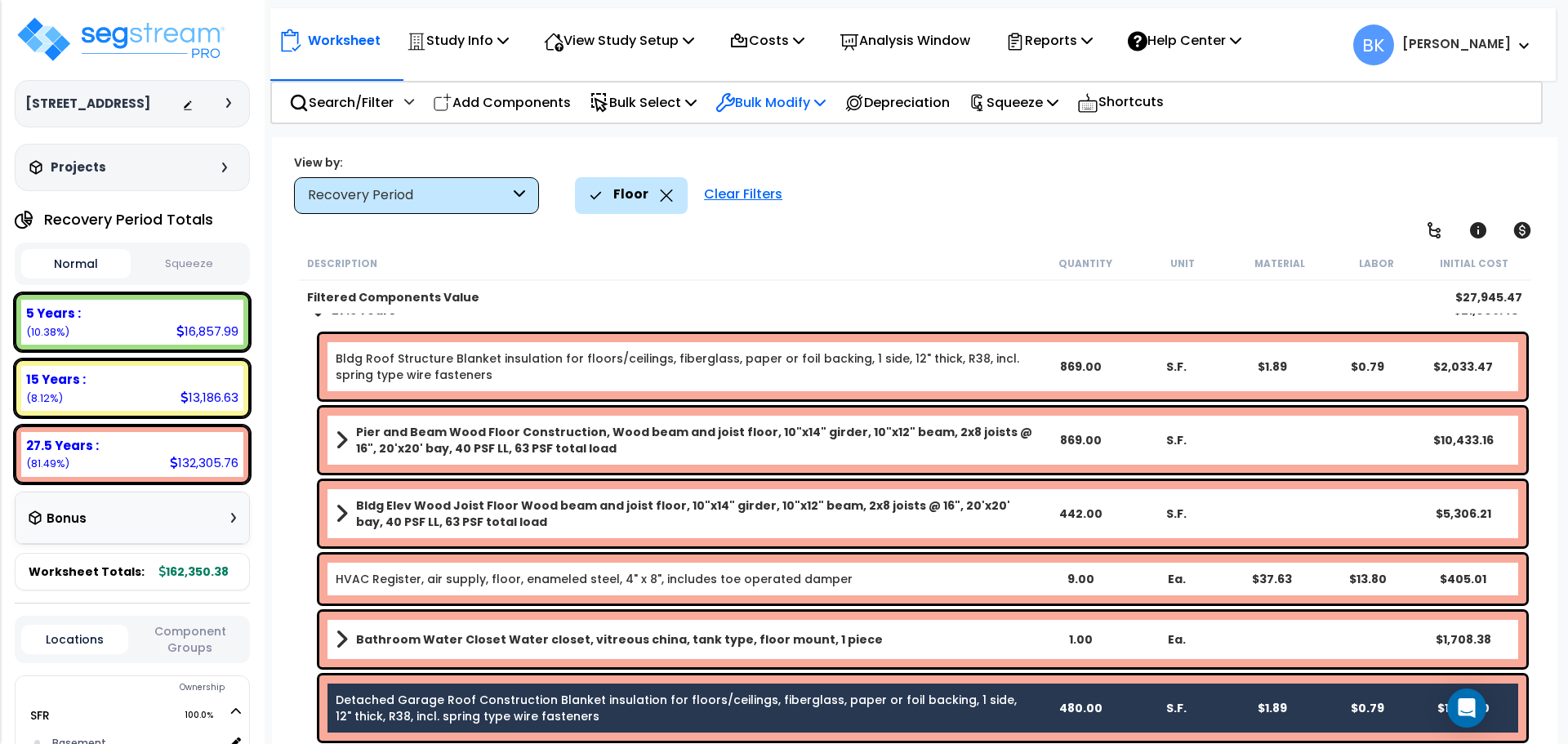
click at [772, 106] on p "Bulk Modify" at bounding box center [770, 102] width 110 height 22
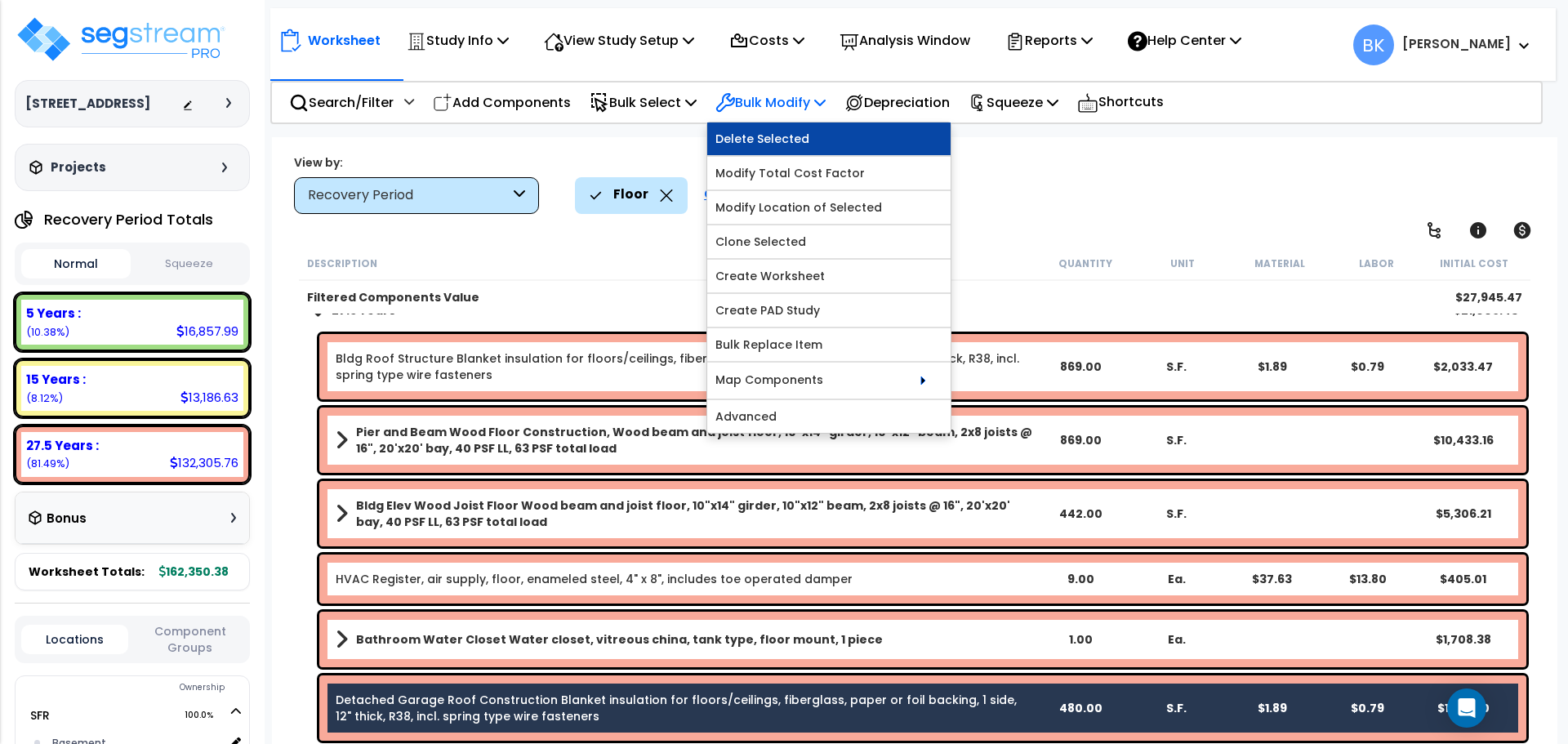
click at [789, 144] on link "Delete Selected" at bounding box center [828, 138] width 243 height 33
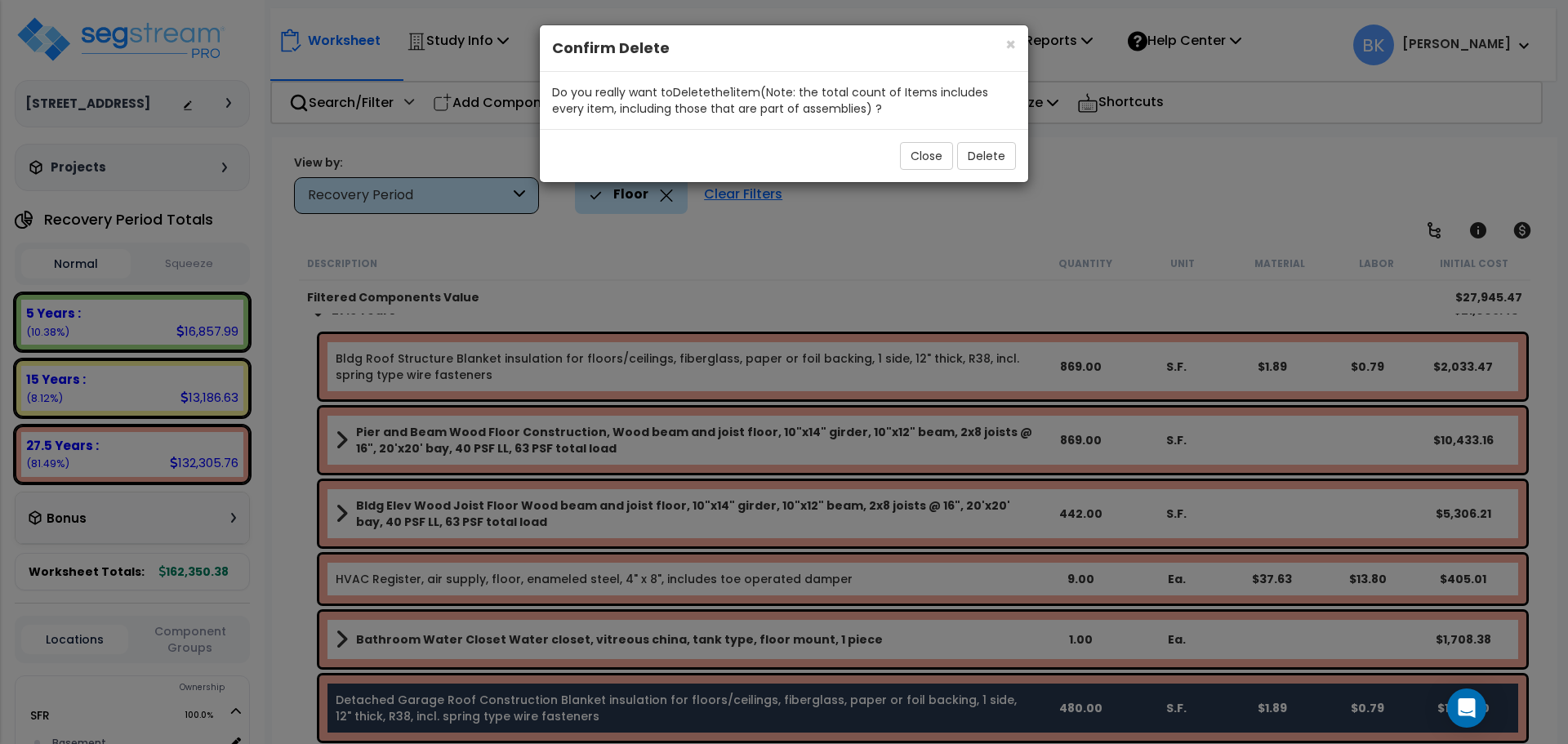
click at [899, 158] on div "Close Delete" at bounding box center [784, 156] width 489 height 53
click at [911, 156] on button "Close" at bounding box center [926, 156] width 53 height 28
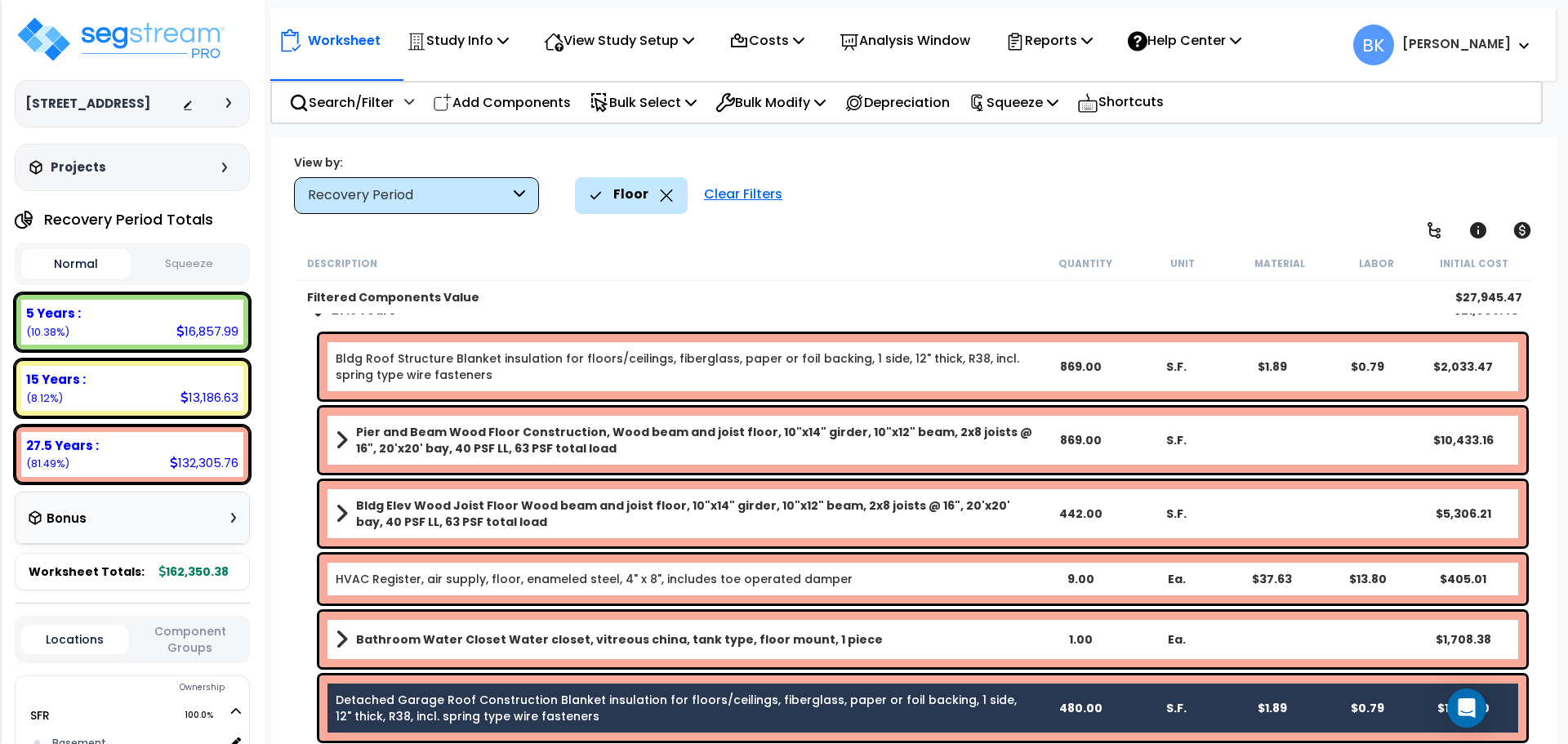
click at [663, 189] on icon at bounding box center [666, 195] width 13 height 12
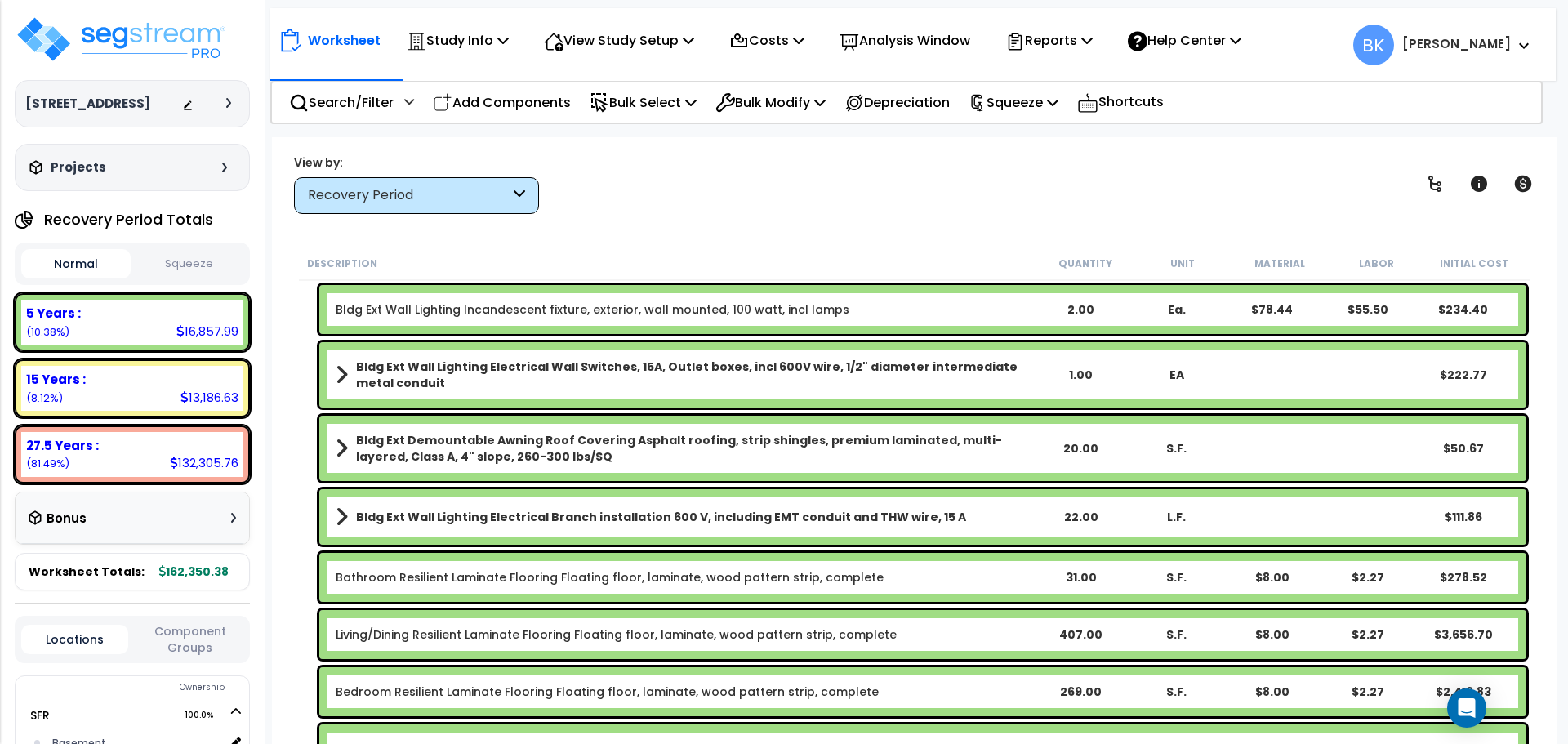
click at [382, 193] on div "Recovery Period" at bounding box center [409, 195] width 202 height 19
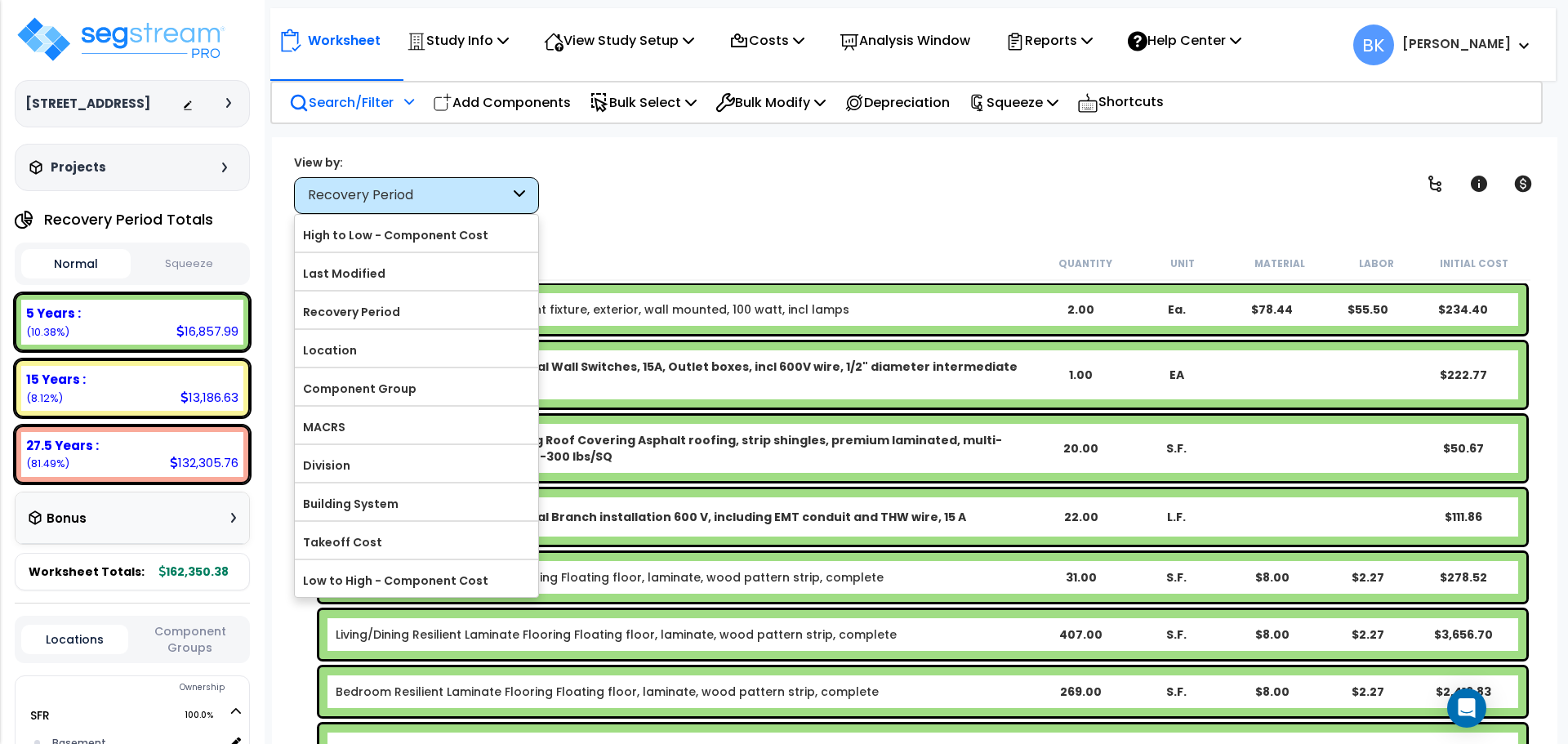
click at [363, 115] on div "Search/Filter Additional Search / Filter" at bounding box center [351, 102] width 125 height 38
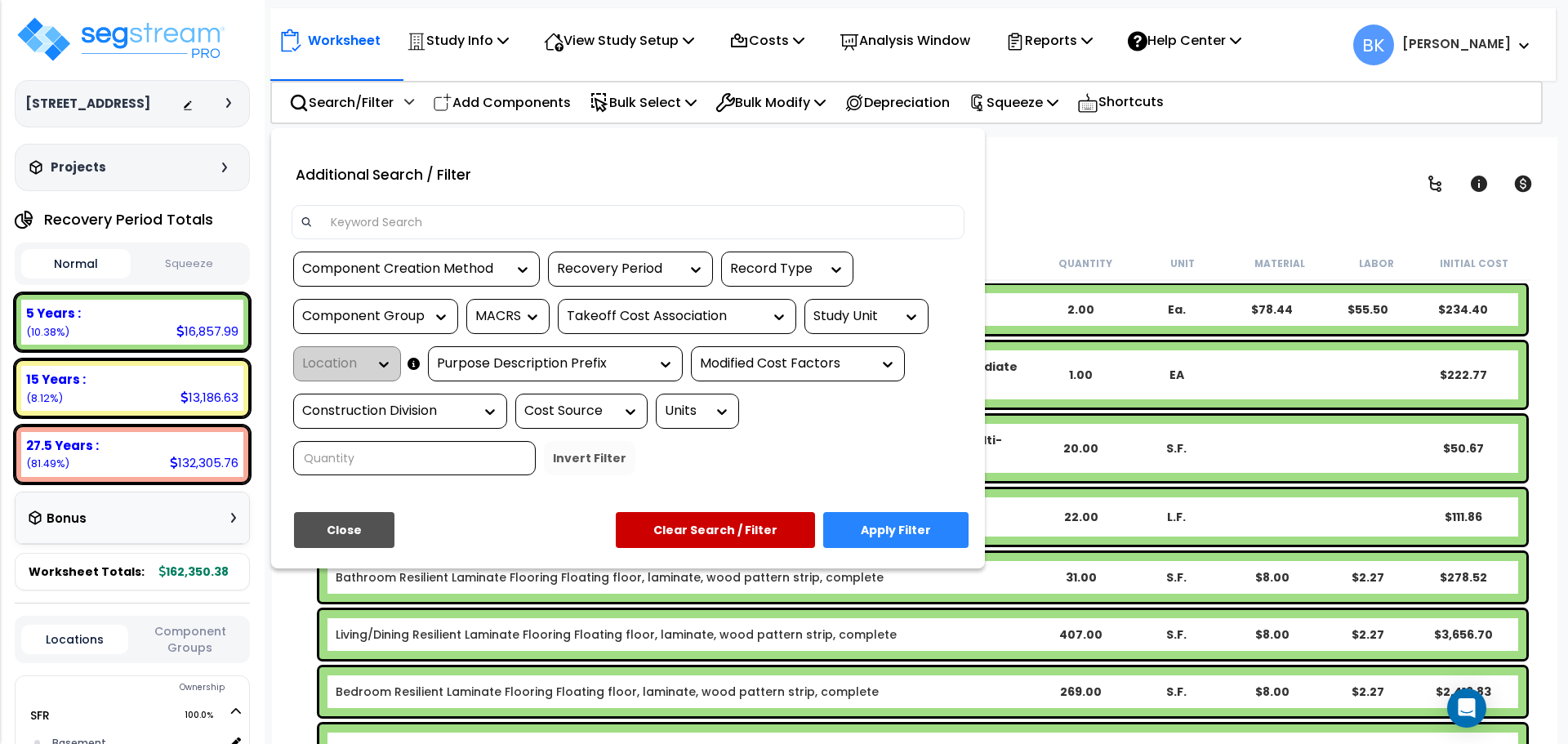
click at [390, 241] on div at bounding box center [627, 228] width 697 height 46
click at [391, 225] on input at bounding box center [638, 222] width 634 height 25
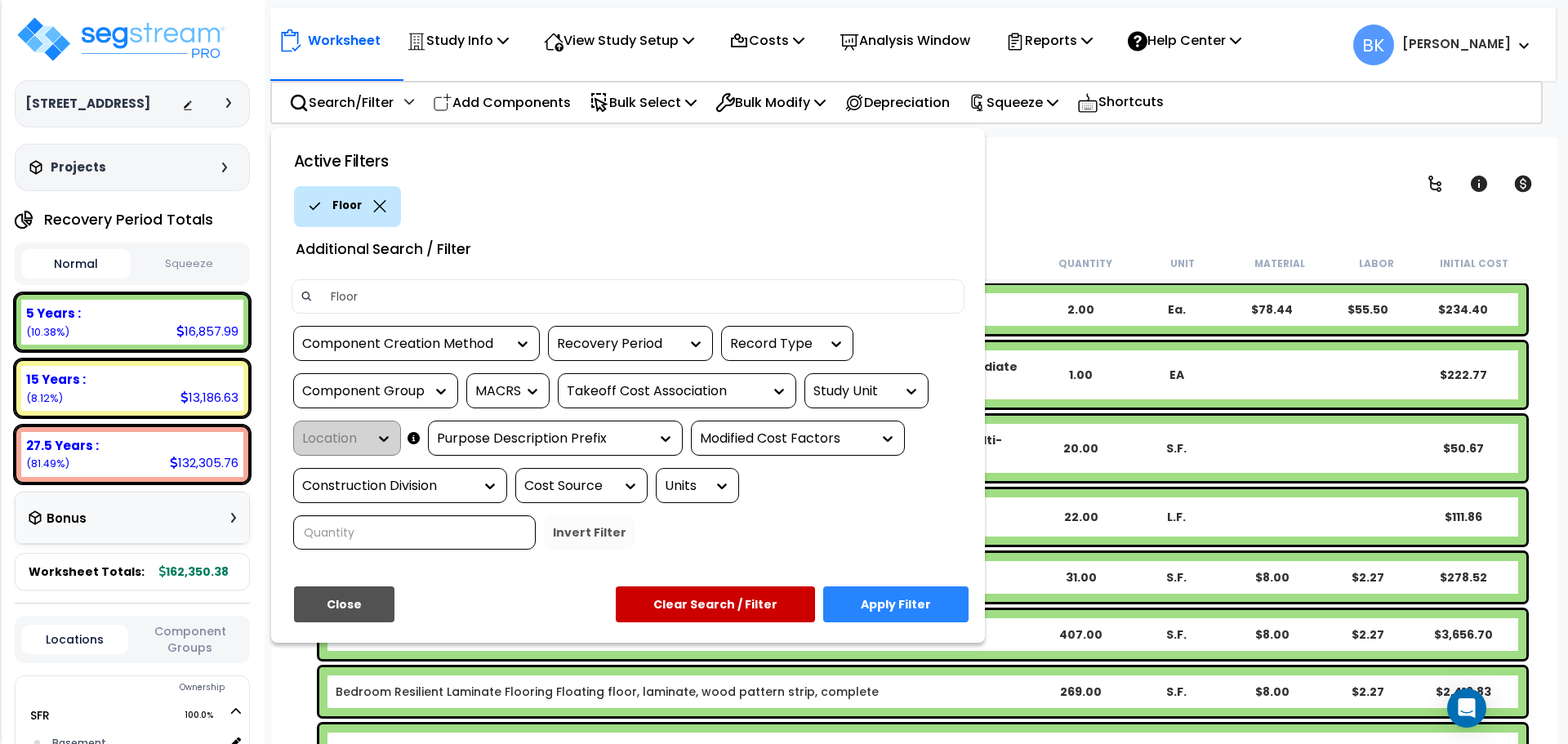
type input "Floor"
click at [904, 596] on button "Apply Filter" at bounding box center [896, 604] width 146 height 35
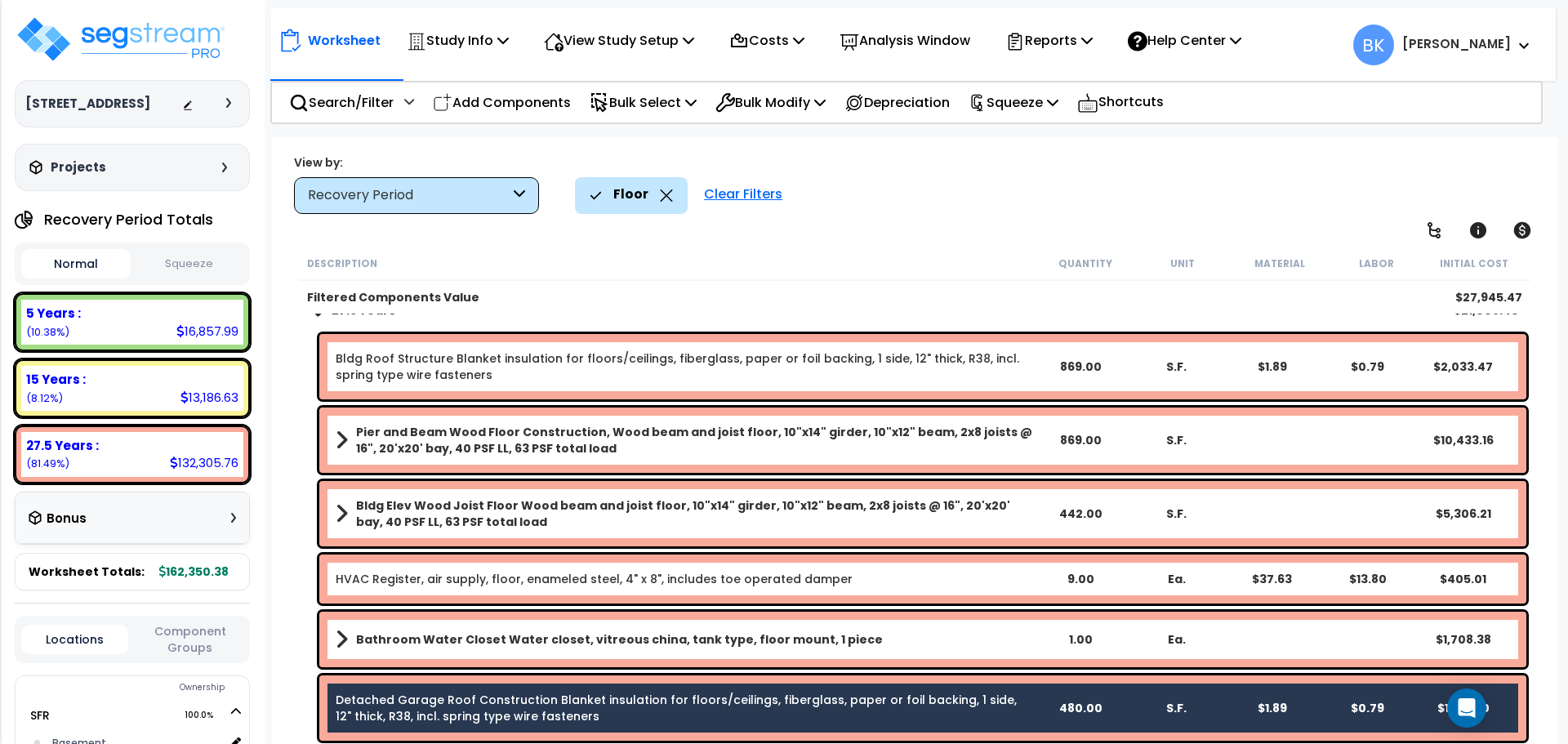
click at [464, 698] on link "Detached Garage Roof Construction Blanket insulation for floors/ceilings, fiber…" at bounding box center [684, 708] width 696 height 33
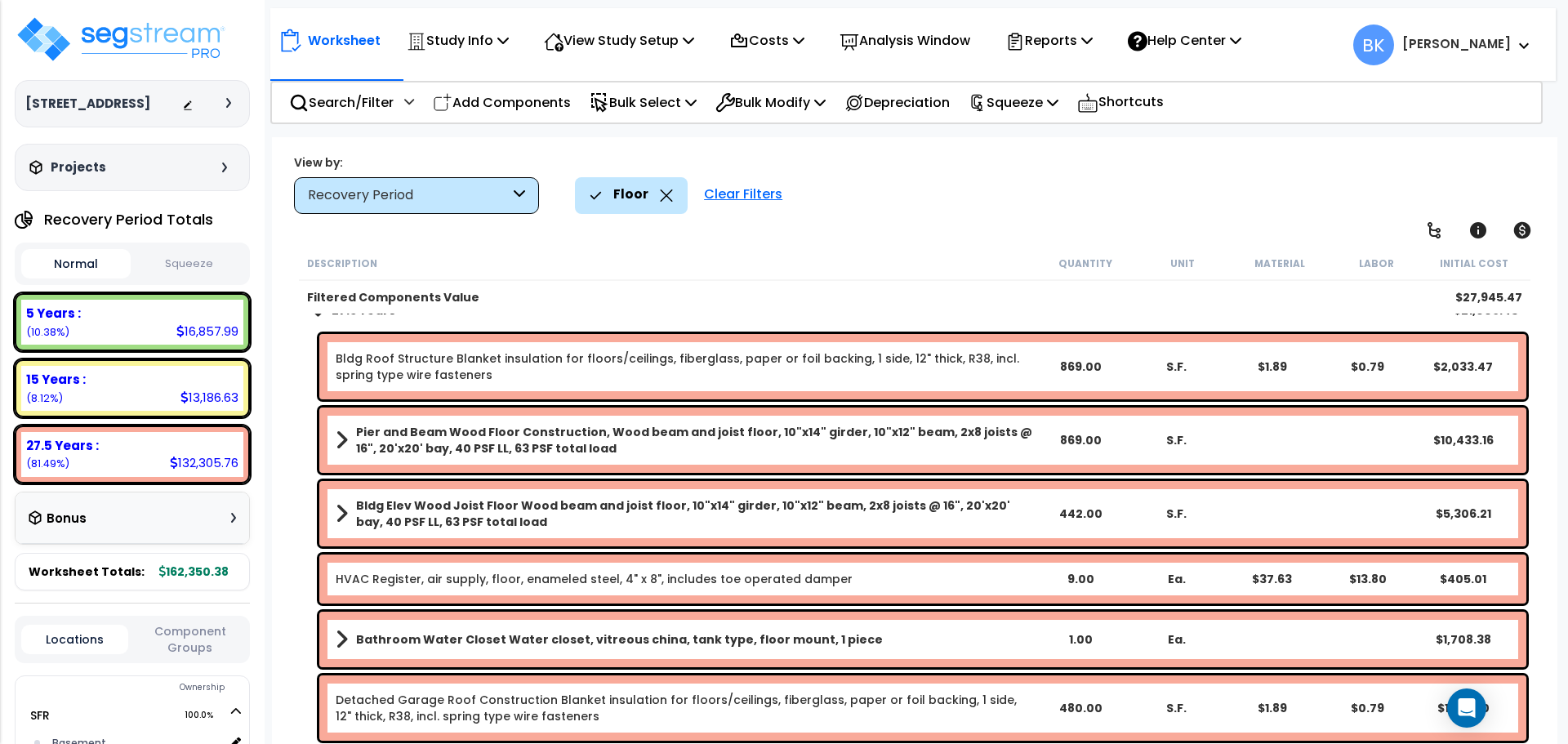
click at [493, 643] on b "Bathroom Water Closet Water closet, vitreous china, tank type, floor mount, 1 p…" at bounding box center [619, 640] width 527 height 17
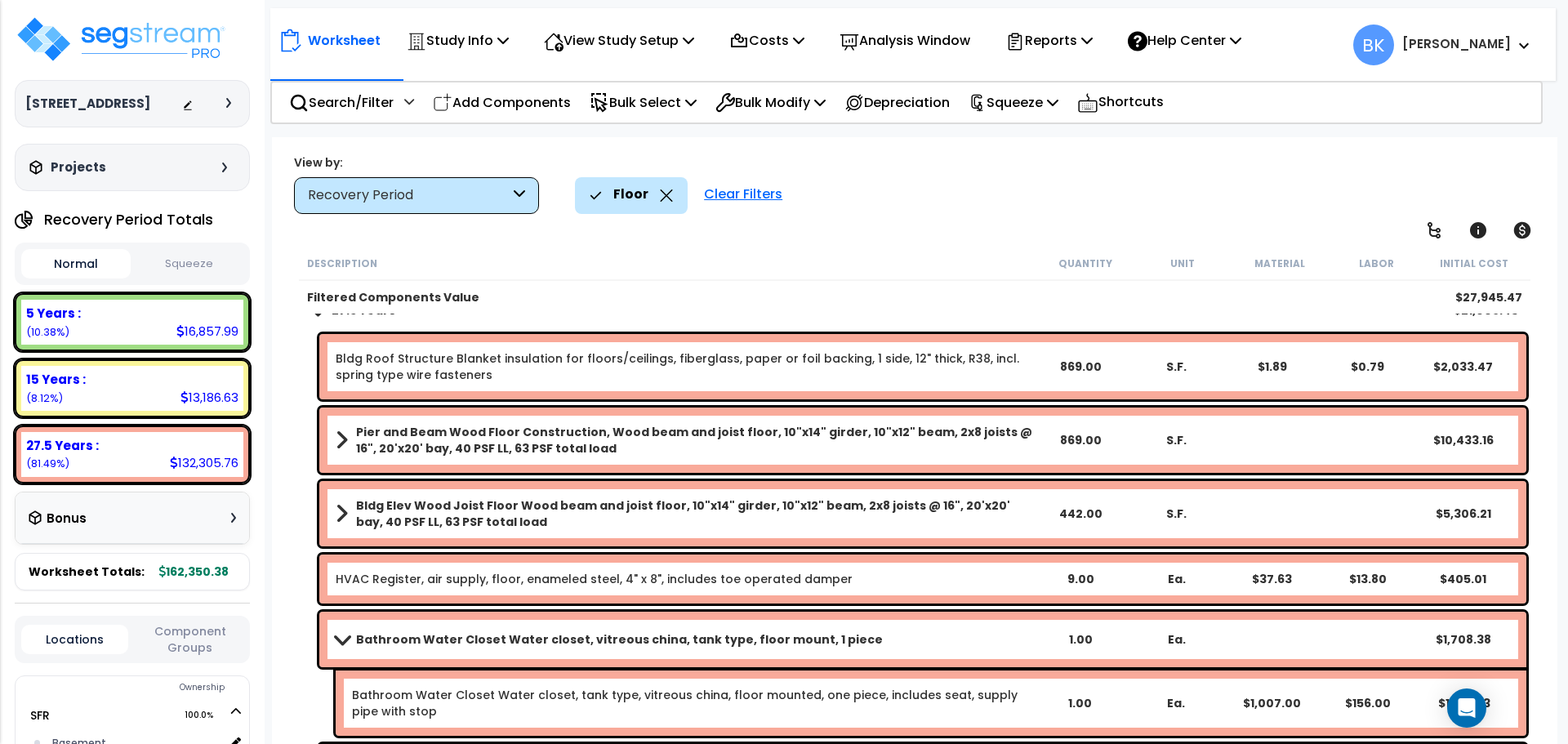
click at [452, 640] on b "Bathroom Water Closet Water closet, vitreous china, tank type, floor mount, 1 p…" at bounding box center [619, 640] width 527 height 17
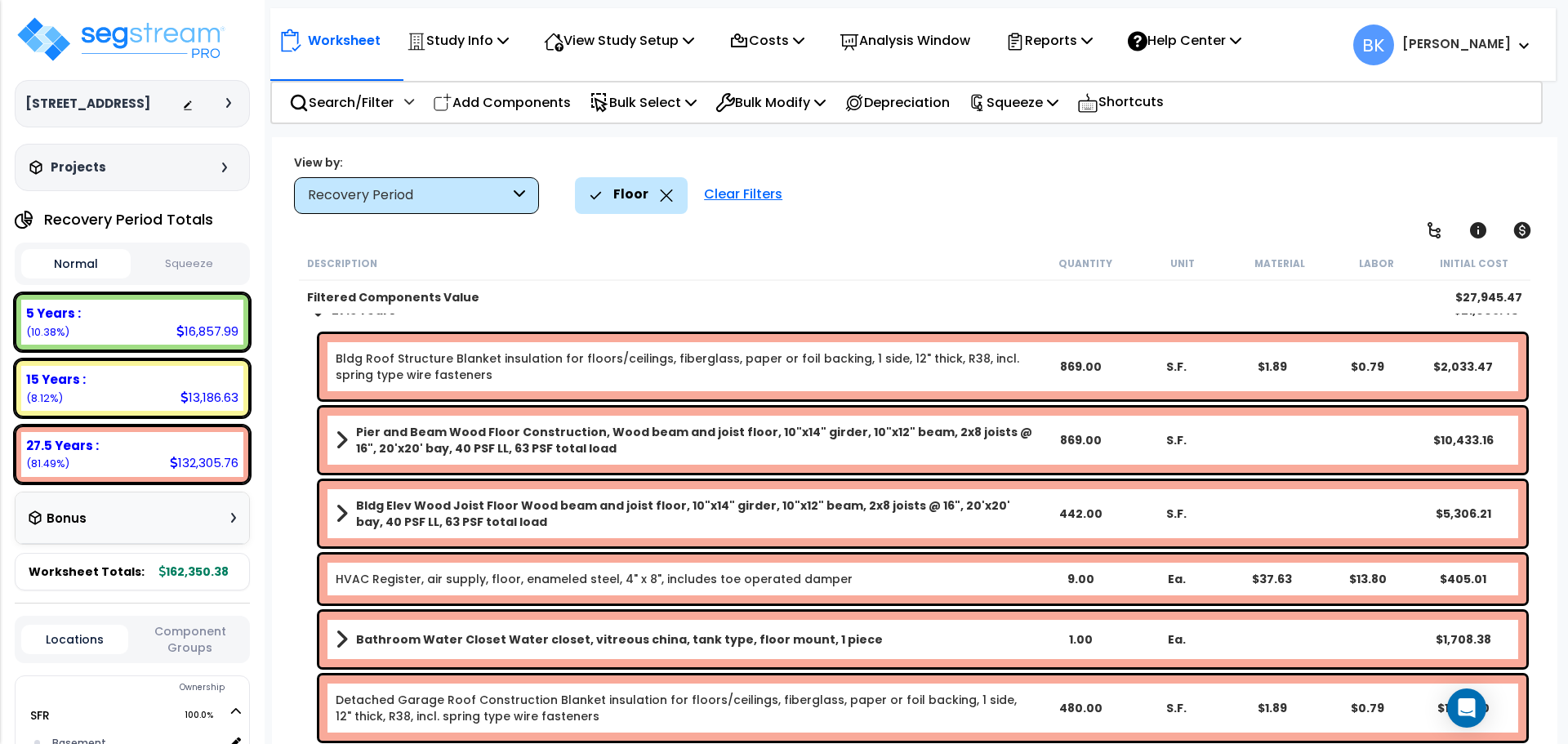
click at [525, 703] on link "Detached Garage Roof Construction Blanket insulation for floors/ceilings, fiber…" at bounding box center [684, 708] width 696 height 33
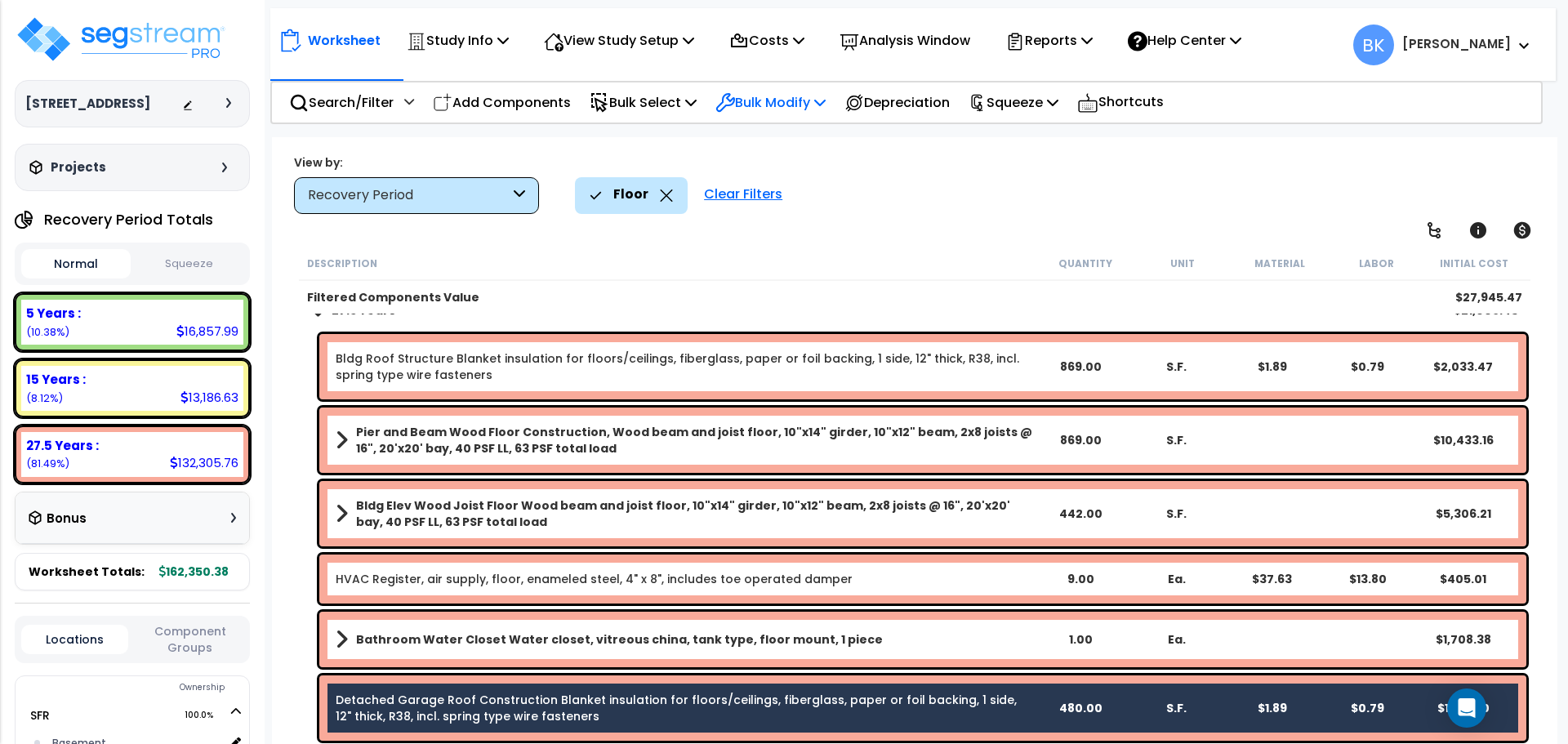
click at [776, 106] on p "Bulk Modify" at bounding box center [770, 102] width 110 height 22
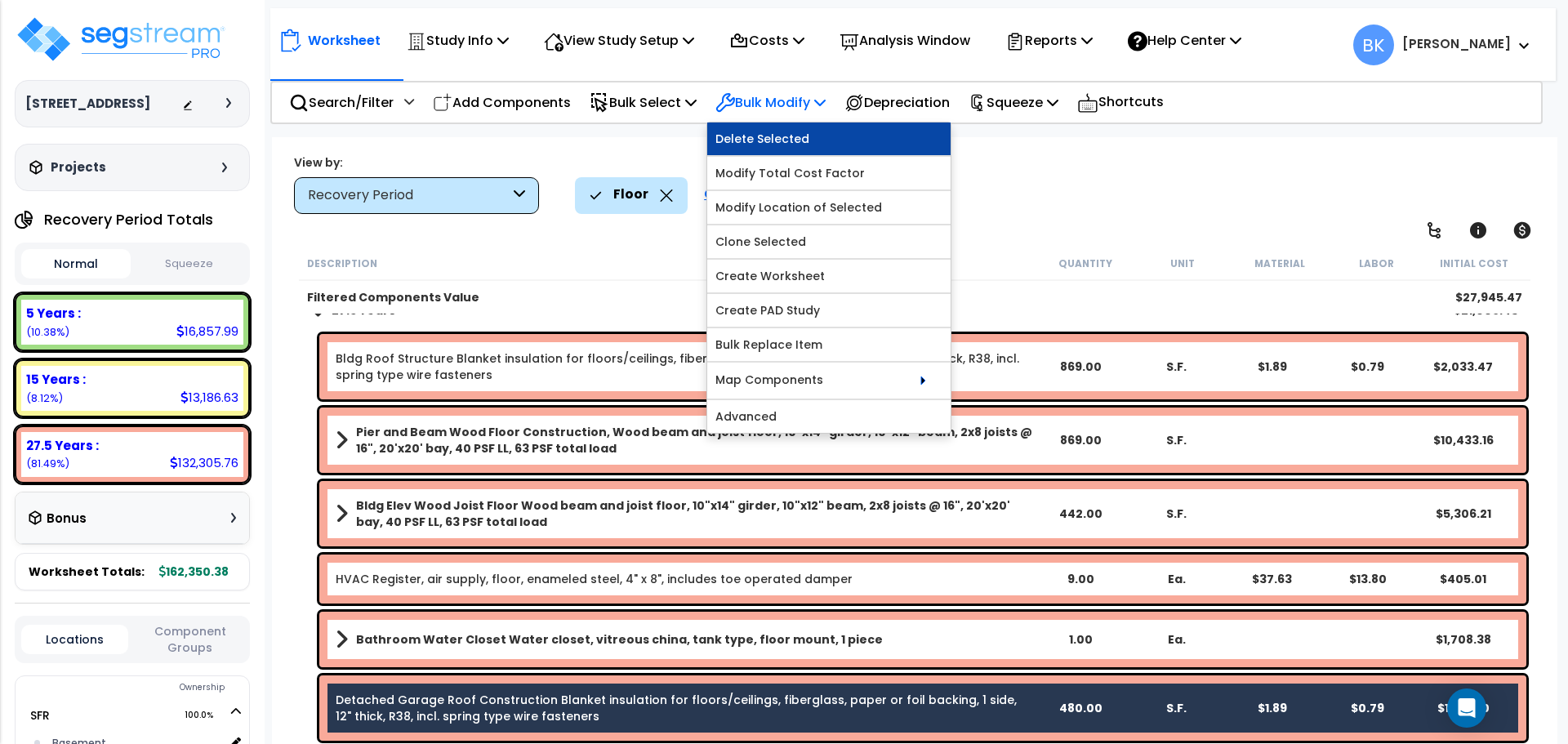
click at [772, 135] on link "Delete Selected" at bounding box center [828, 138] width 243 height 33
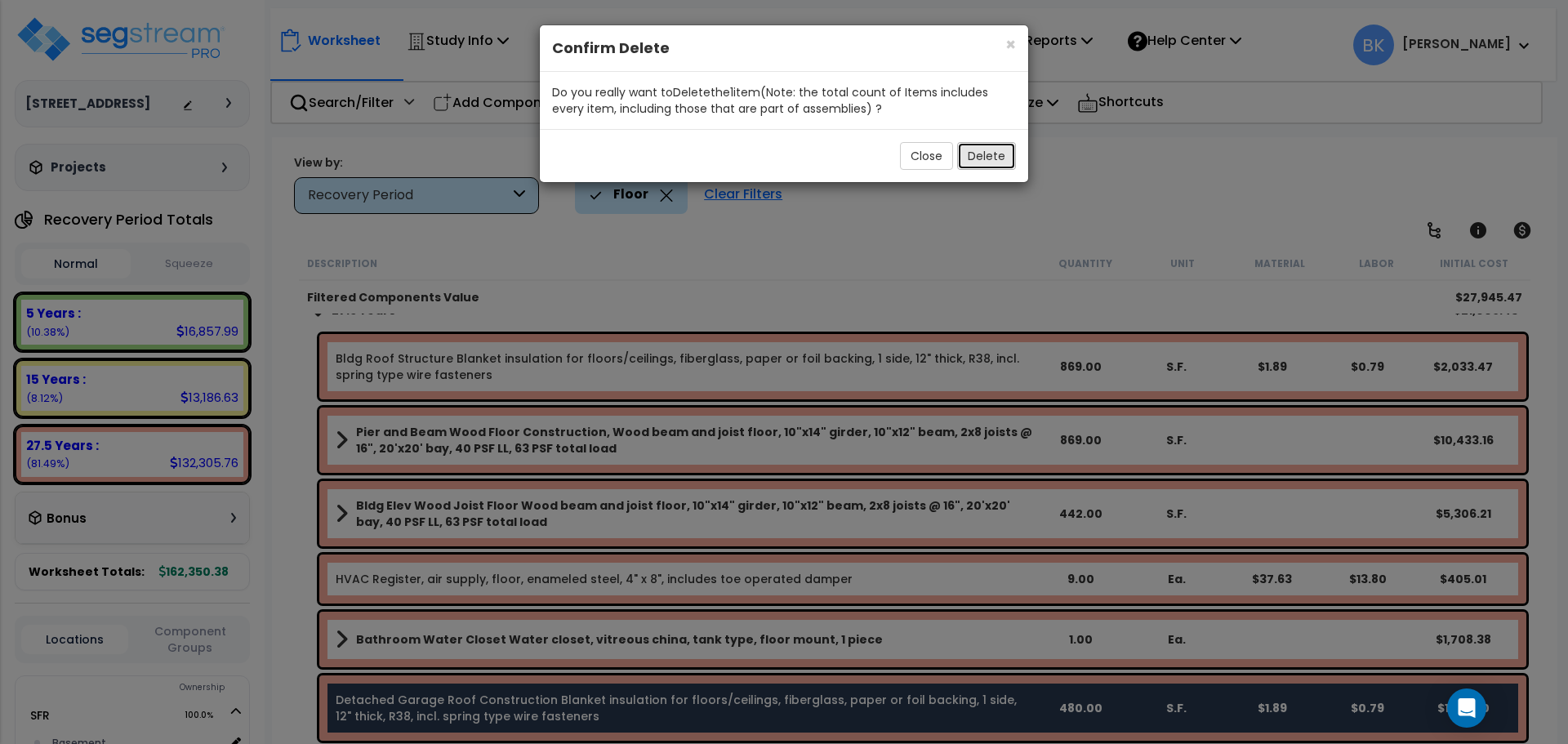
click at [978, 160] on button "Delete" at bounding box center [986, 156] width 59 height 28
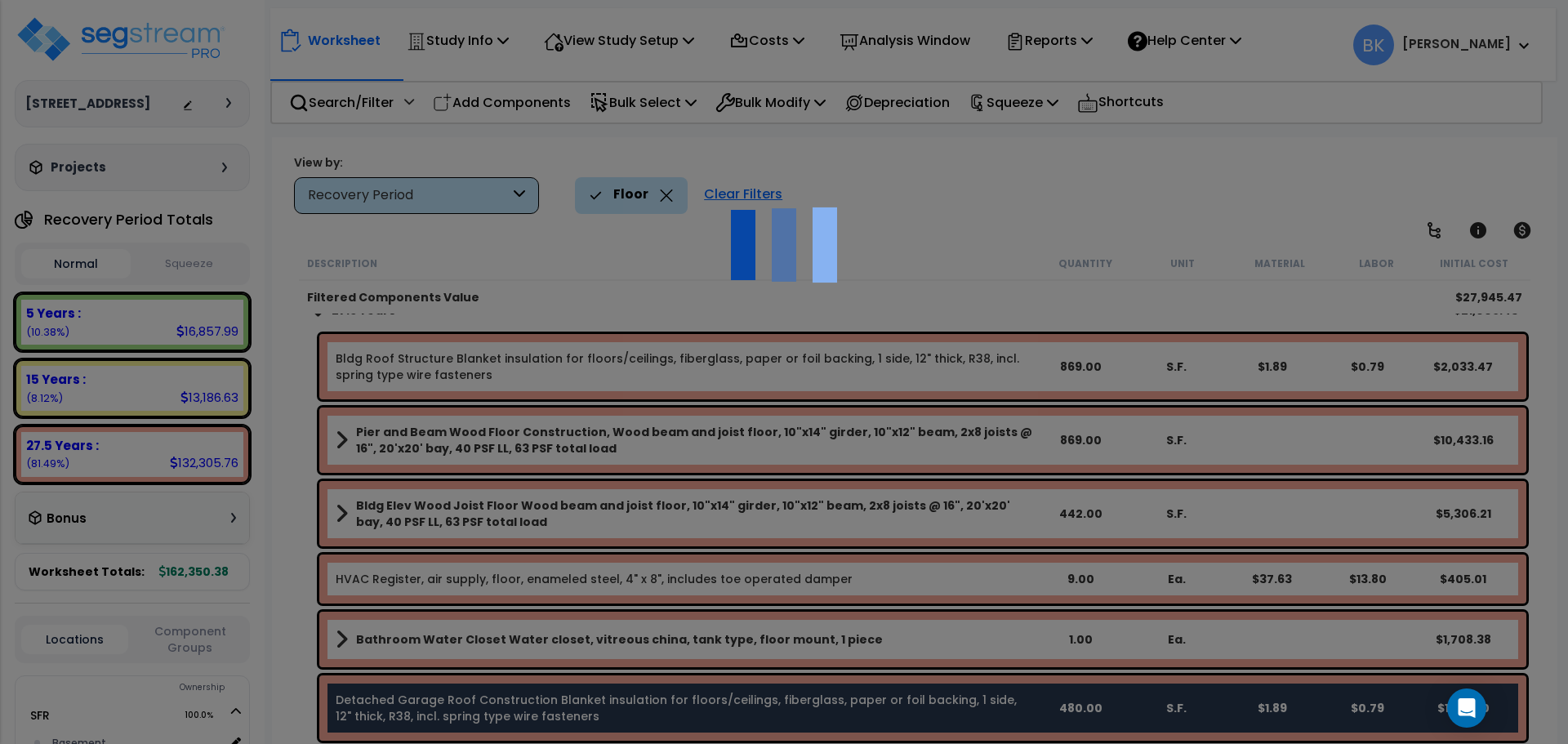
scroll to position [217, 0]
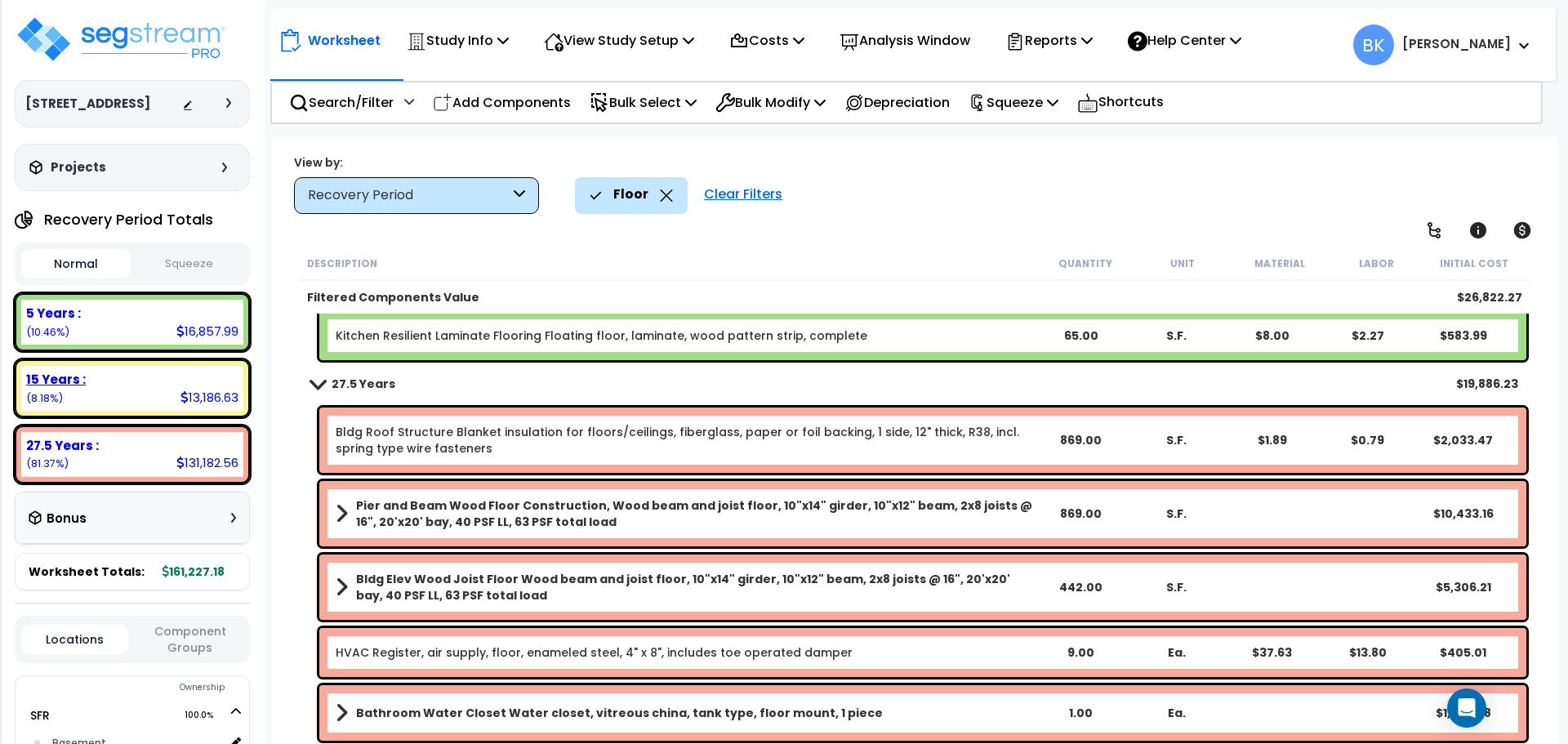
click at [85, 454] on b "27.5 Years :" at bounding box center [63, 444] width 73 height 17
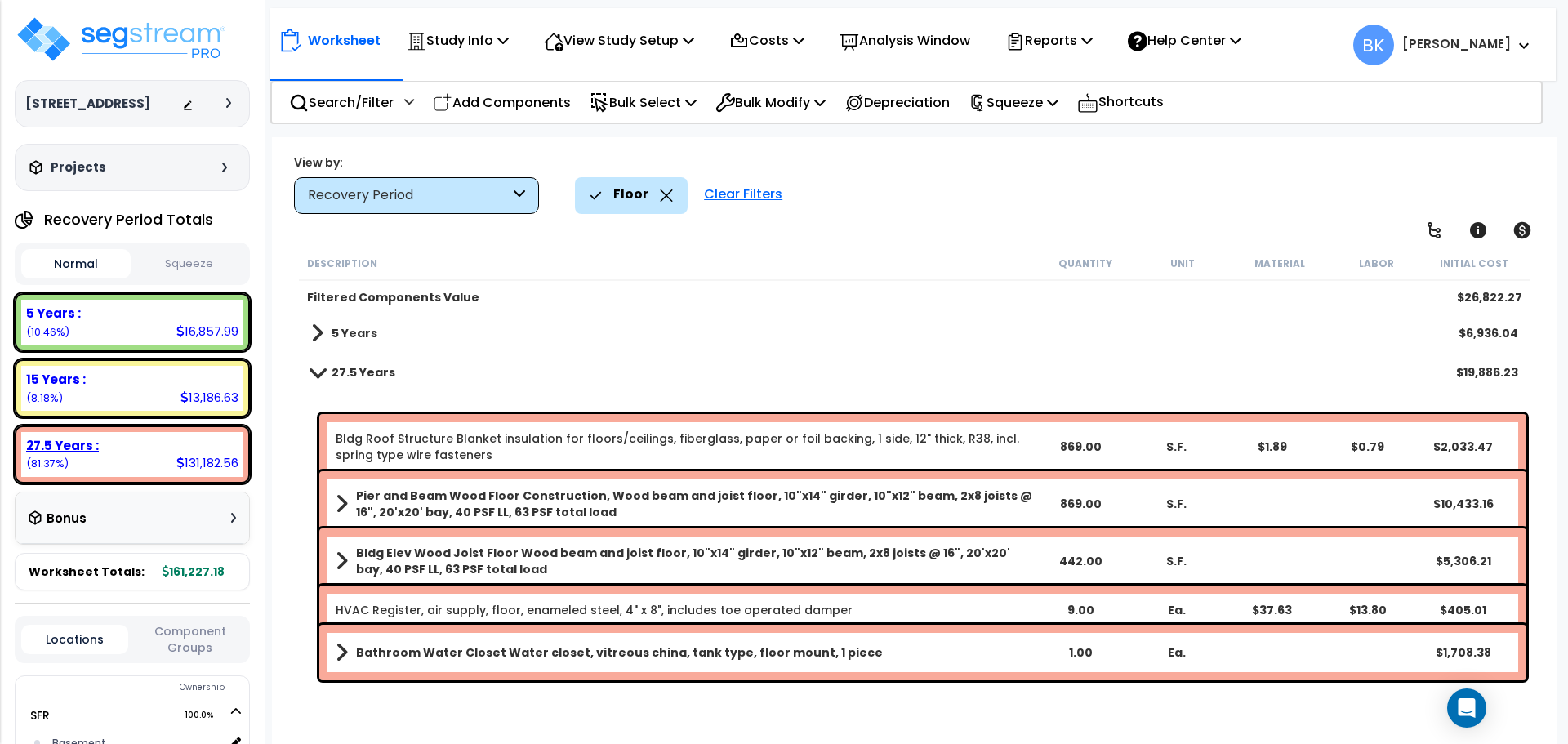
scroll to position [0, 0]
click at [366, 205] on div "Recovery Period" at bounding box center [416, 195] width 245 height 36
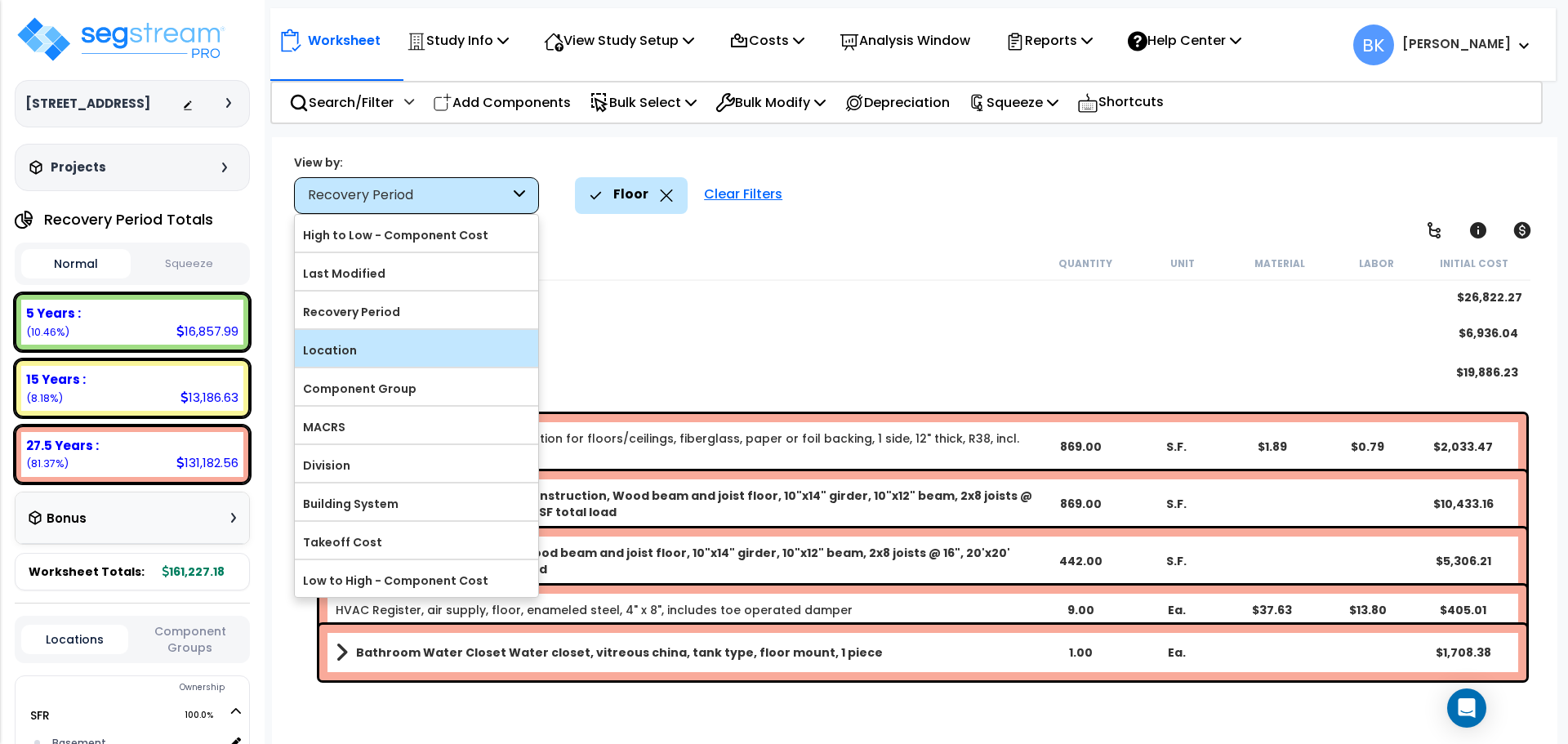
click at [369, 357] on label "Location" at bounding box center [416, 350] width 243 height 25
click at [0, 0] on input "Location" at bounding box center [0, 0] width 0 height 0
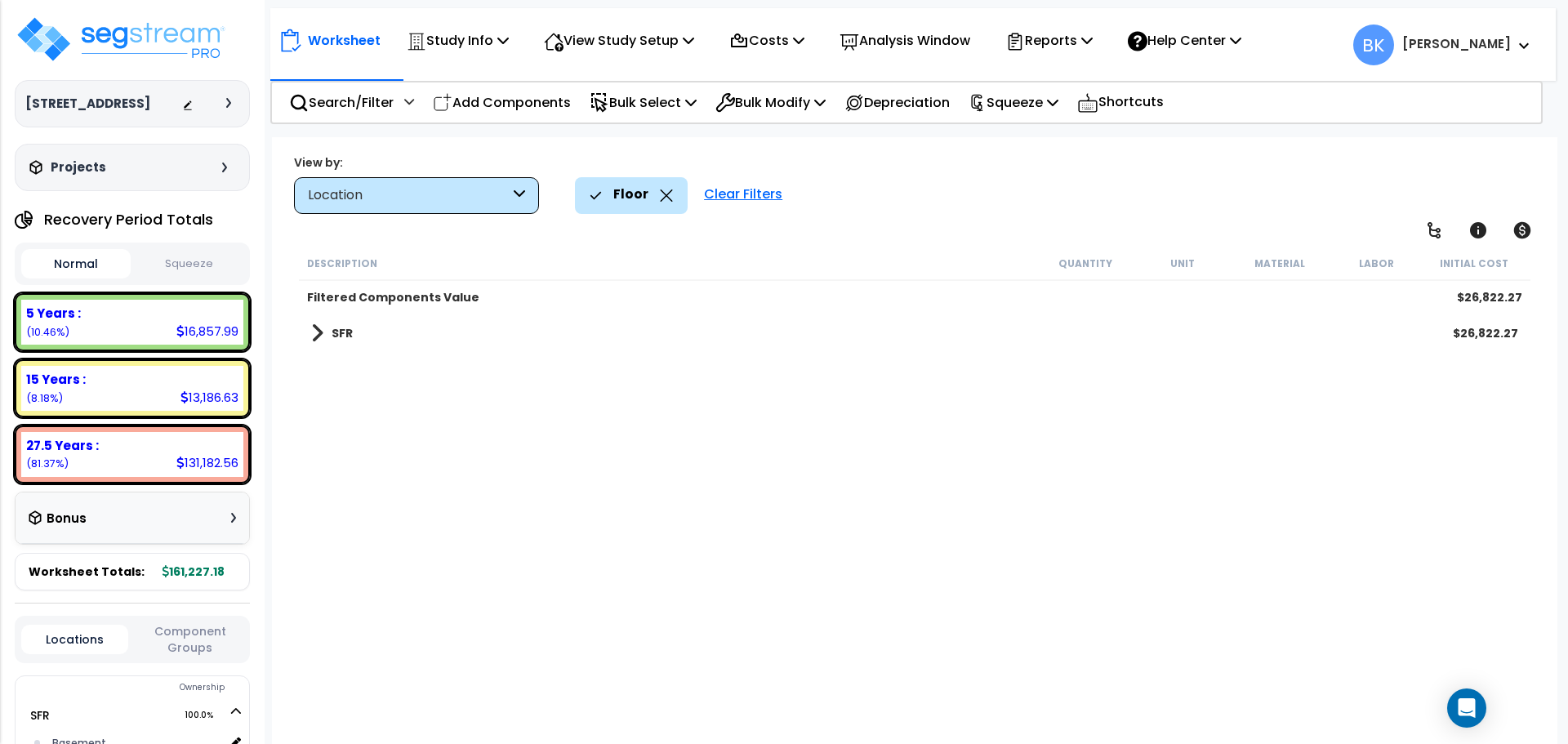
scroll to position [7, 0]
click at [322, 319] on div "SFR $26,822.27" at bounding box center [915, 333] width 1223 height 39
click at [317, 336] on span at bounding box center [317, 333] width 12 height 23
click at [333, 371] on span at bounding box center [333, 372] width 12 height 23
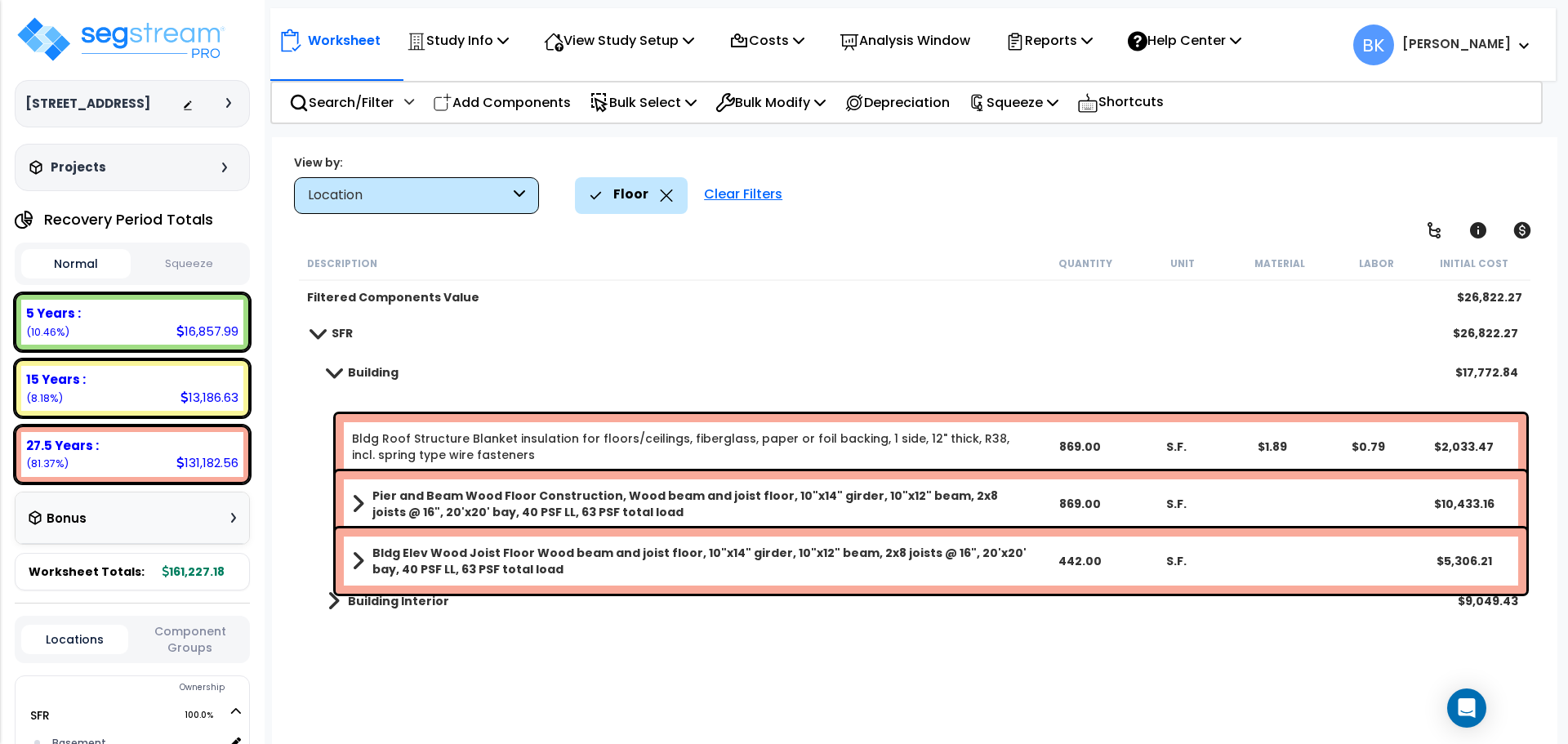
click at [335, 373] on span at bounding box center [333, 372] width 23 height 12
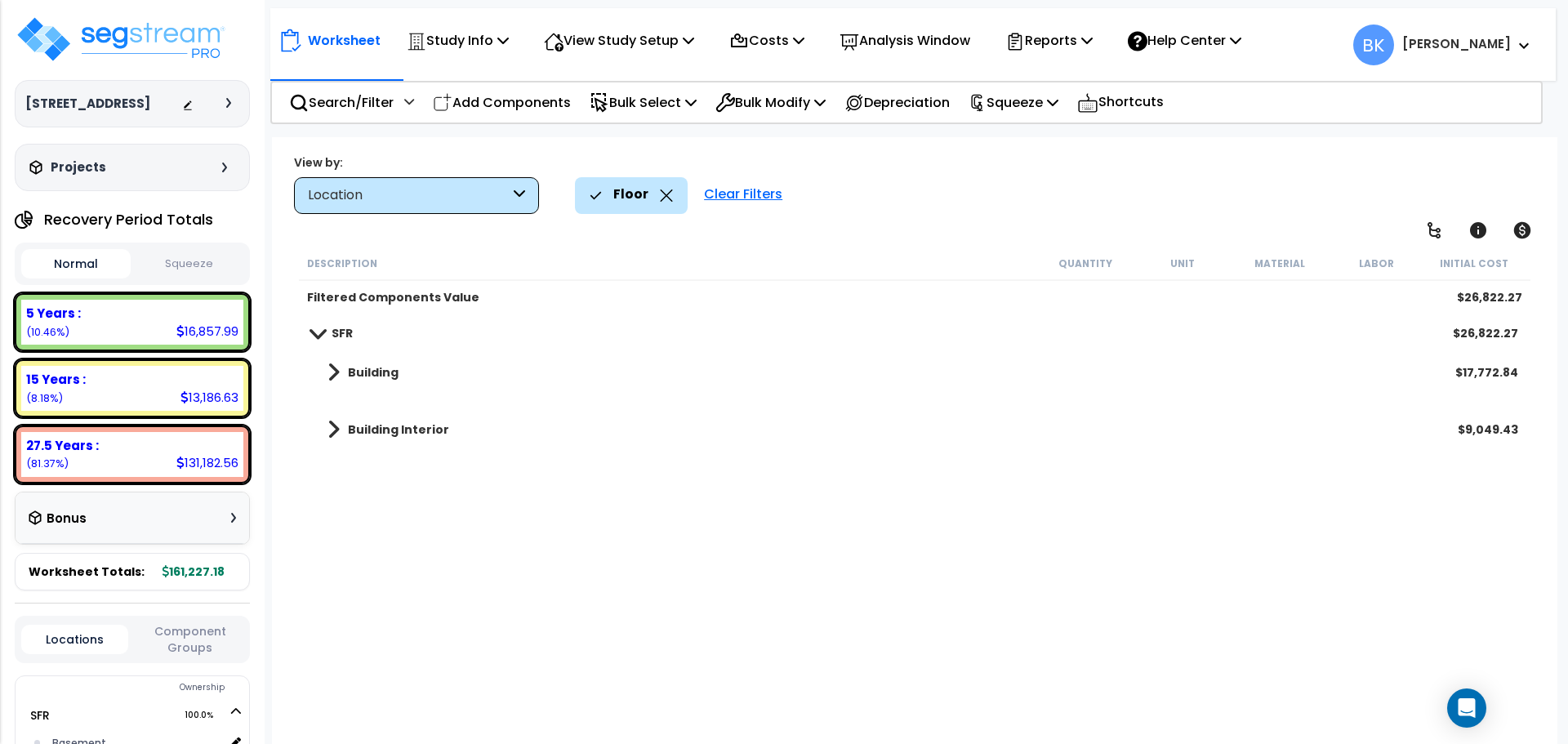
click at [660, 196] on icon at bounding box center [666, 195] width 13 height 12
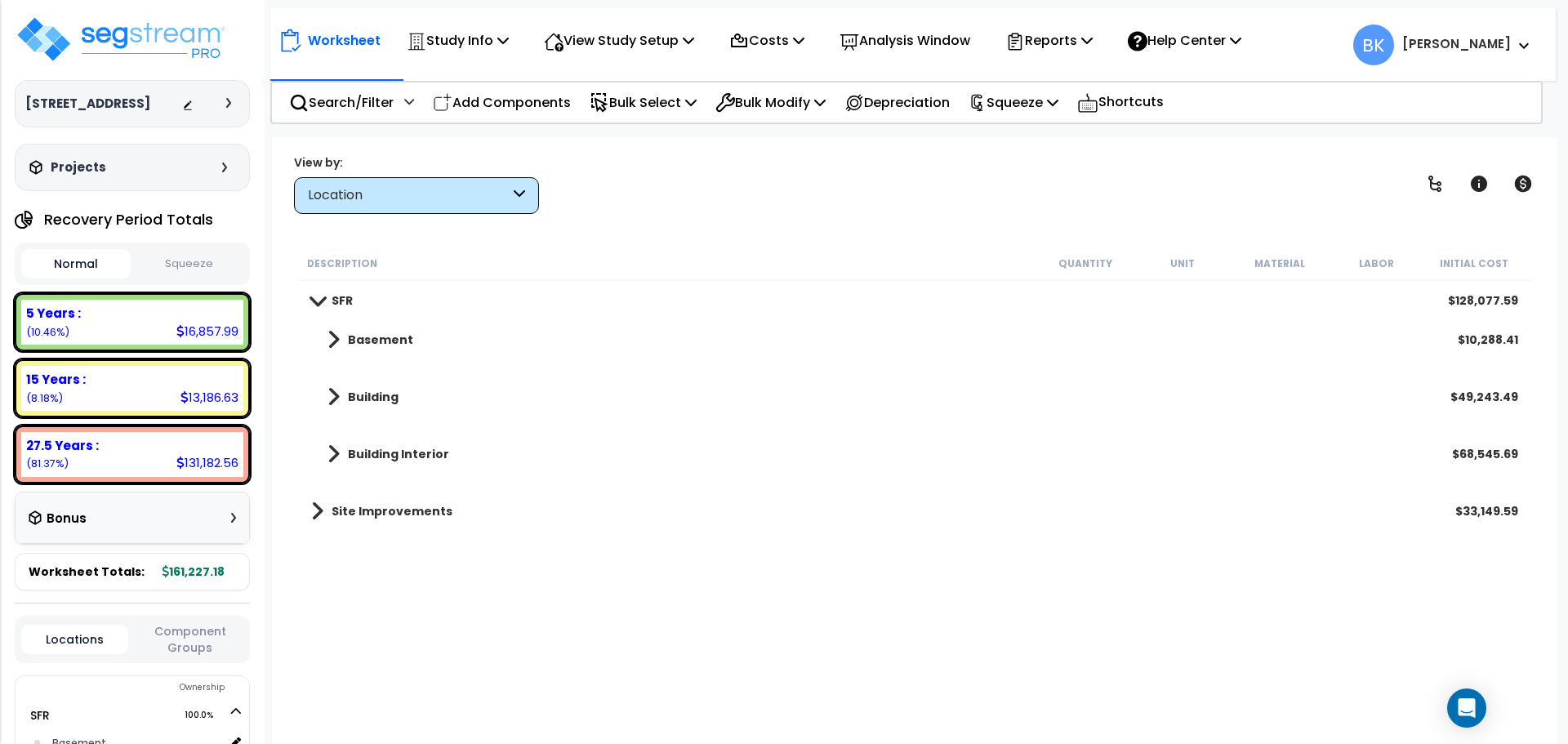
click at [328, 459] on span at bounding box center [333, 453] width 12 height 23
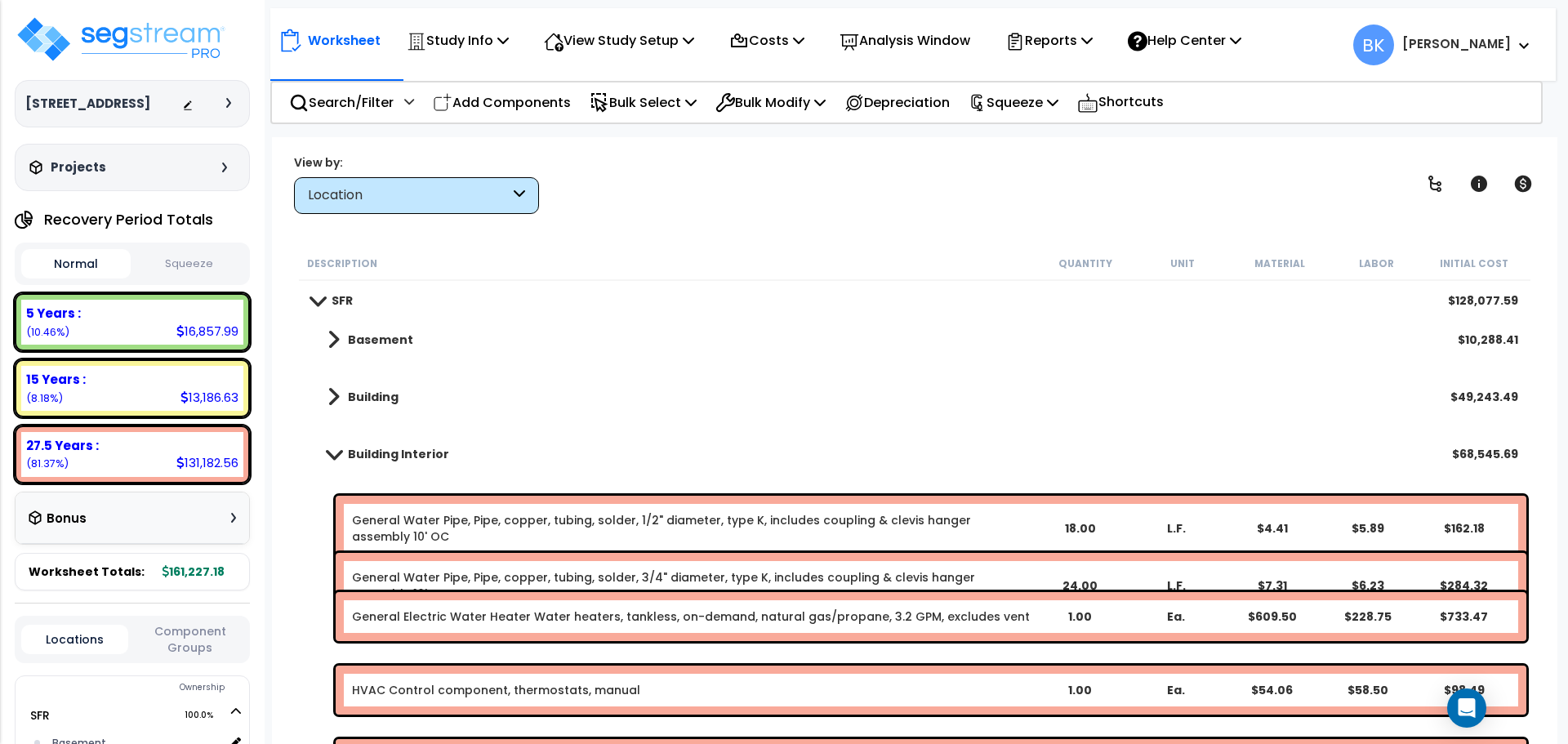
click at [330, 456] on span at bounding box center [333, 453] width 23 height 12
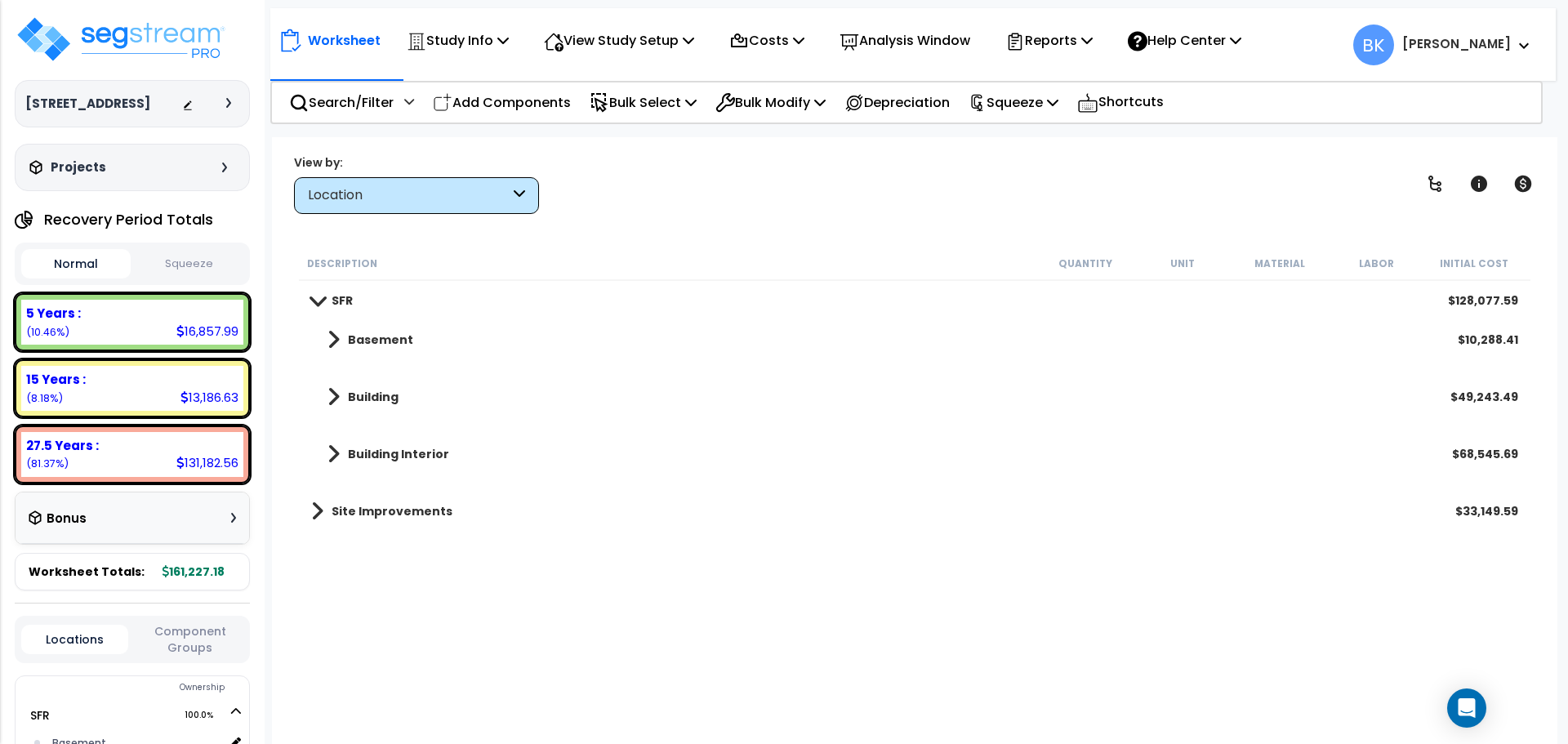
click at [335, 408] on span at bounding box center [333, 396] width 12 height 23
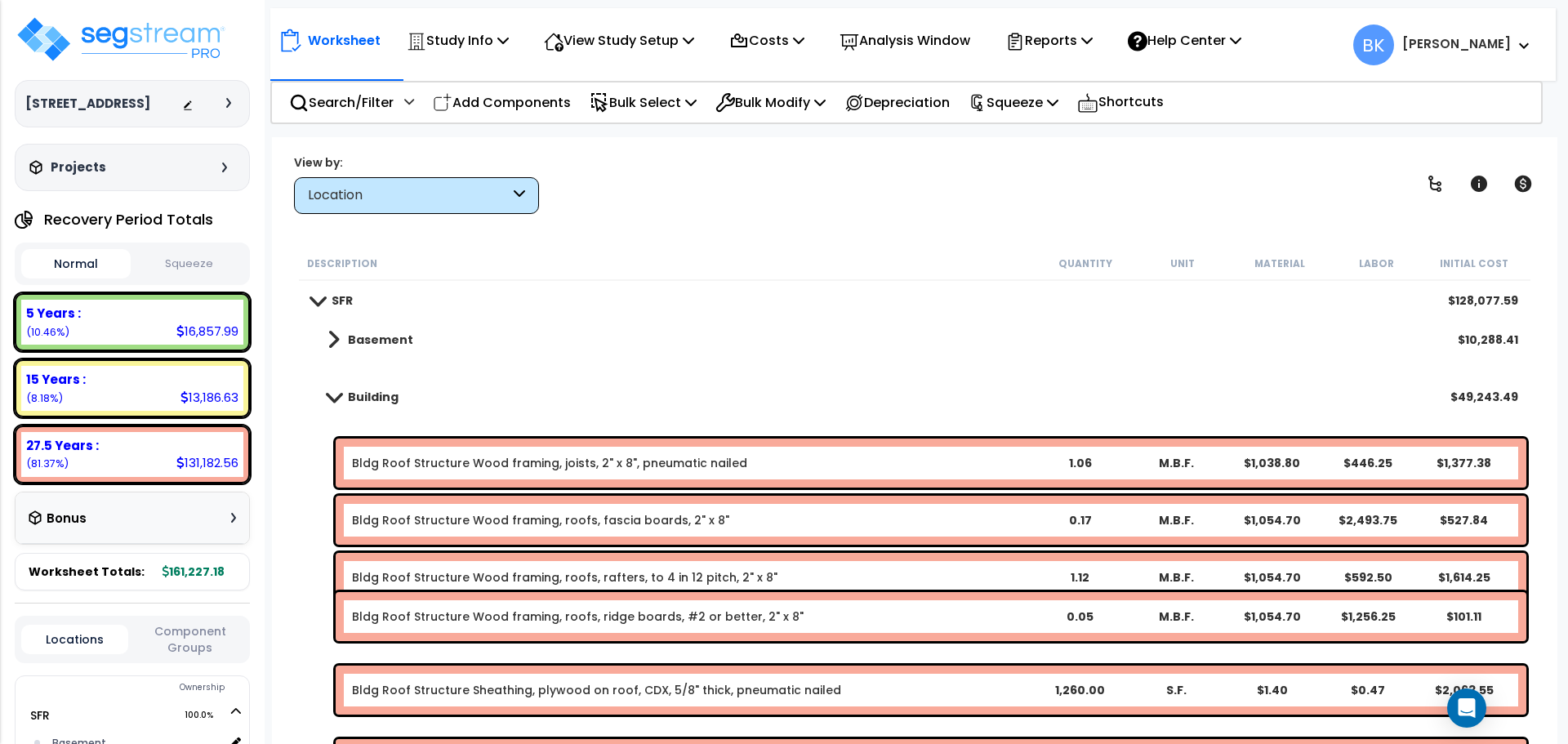
click at [333, 399] on span at bounding box center [333, 396] width 23 height 12
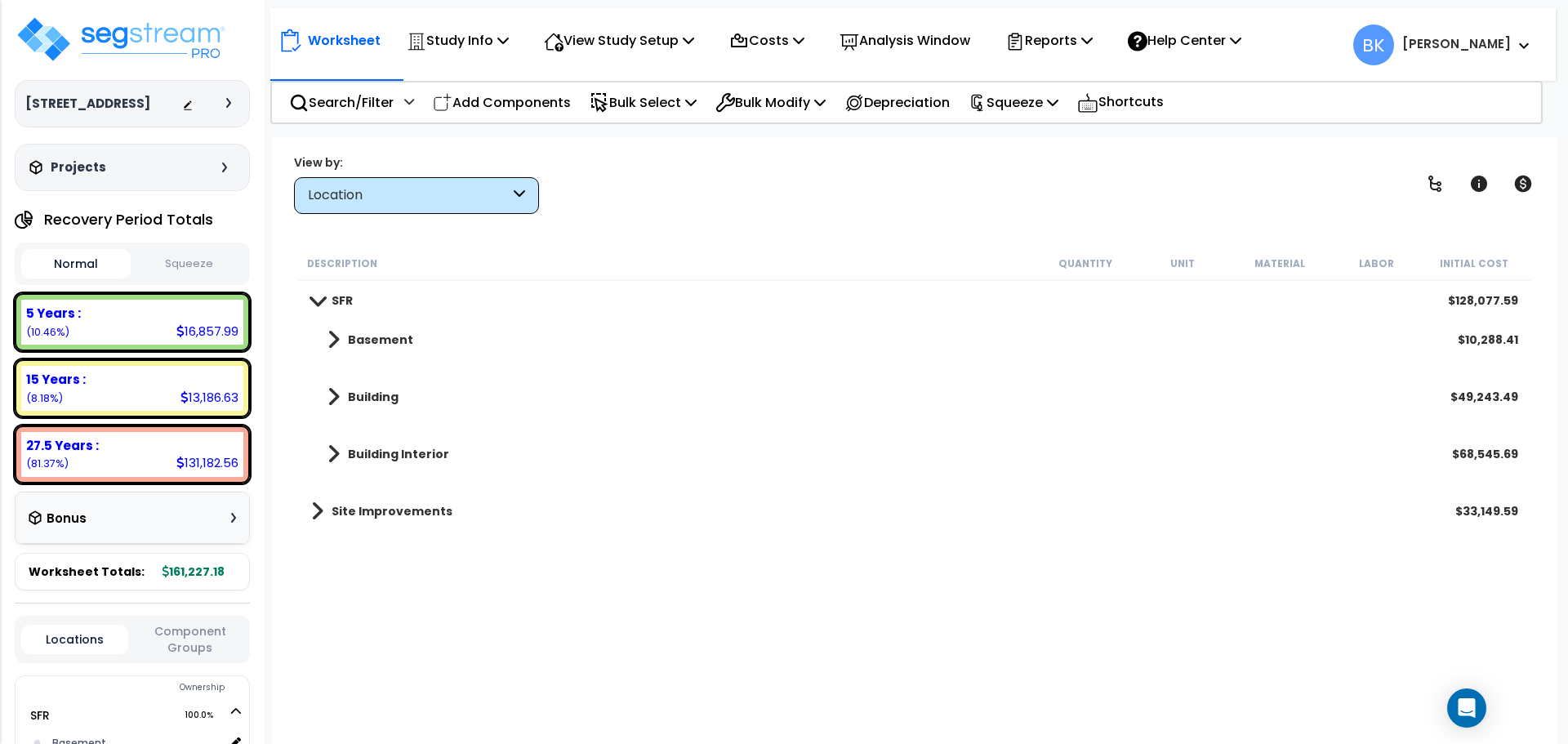
click at [339, 340] on link "Basement" at bounding box center [362, 339] width 102 height 23
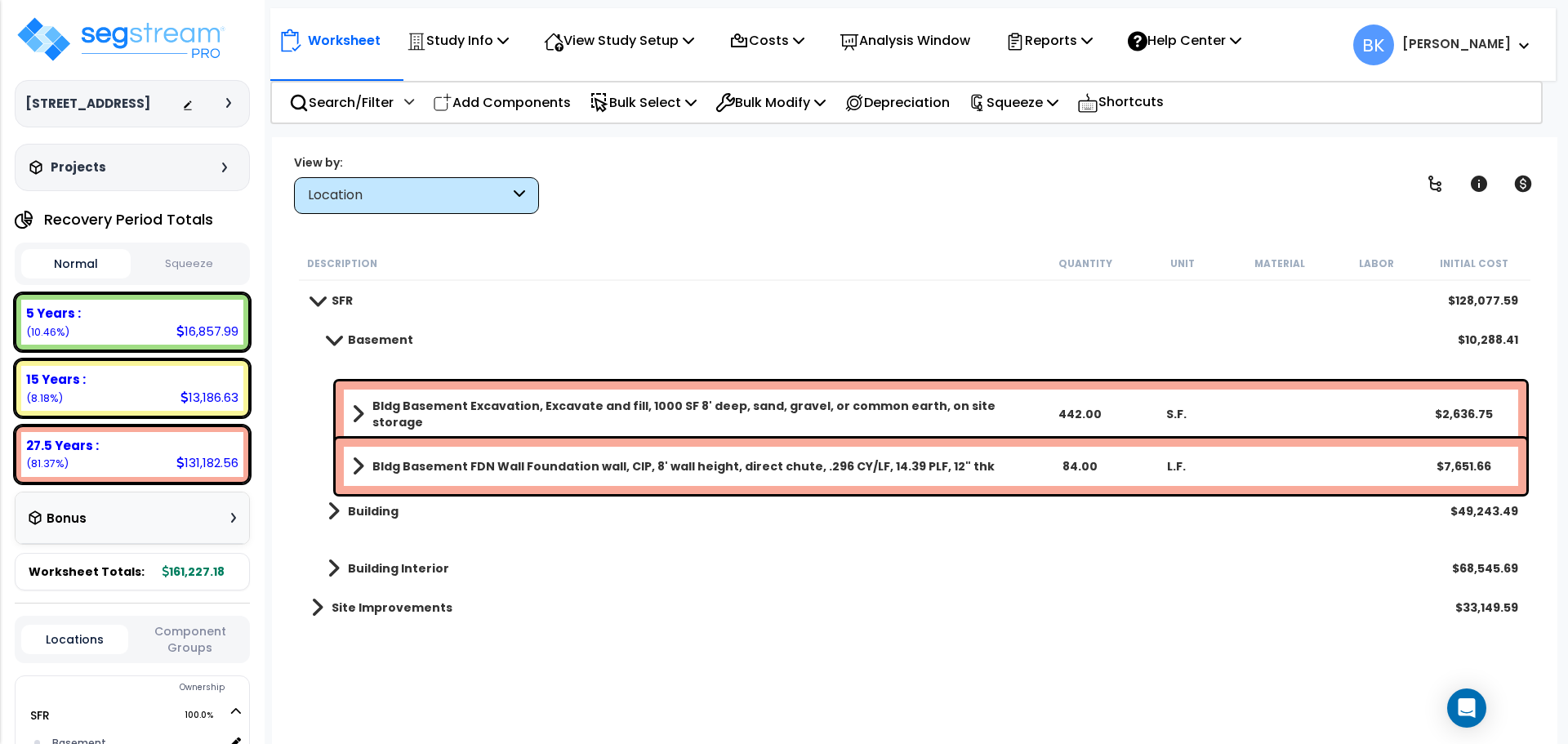
click at [337, 340] on span at bounding box center [333, 339] width 23 height 12
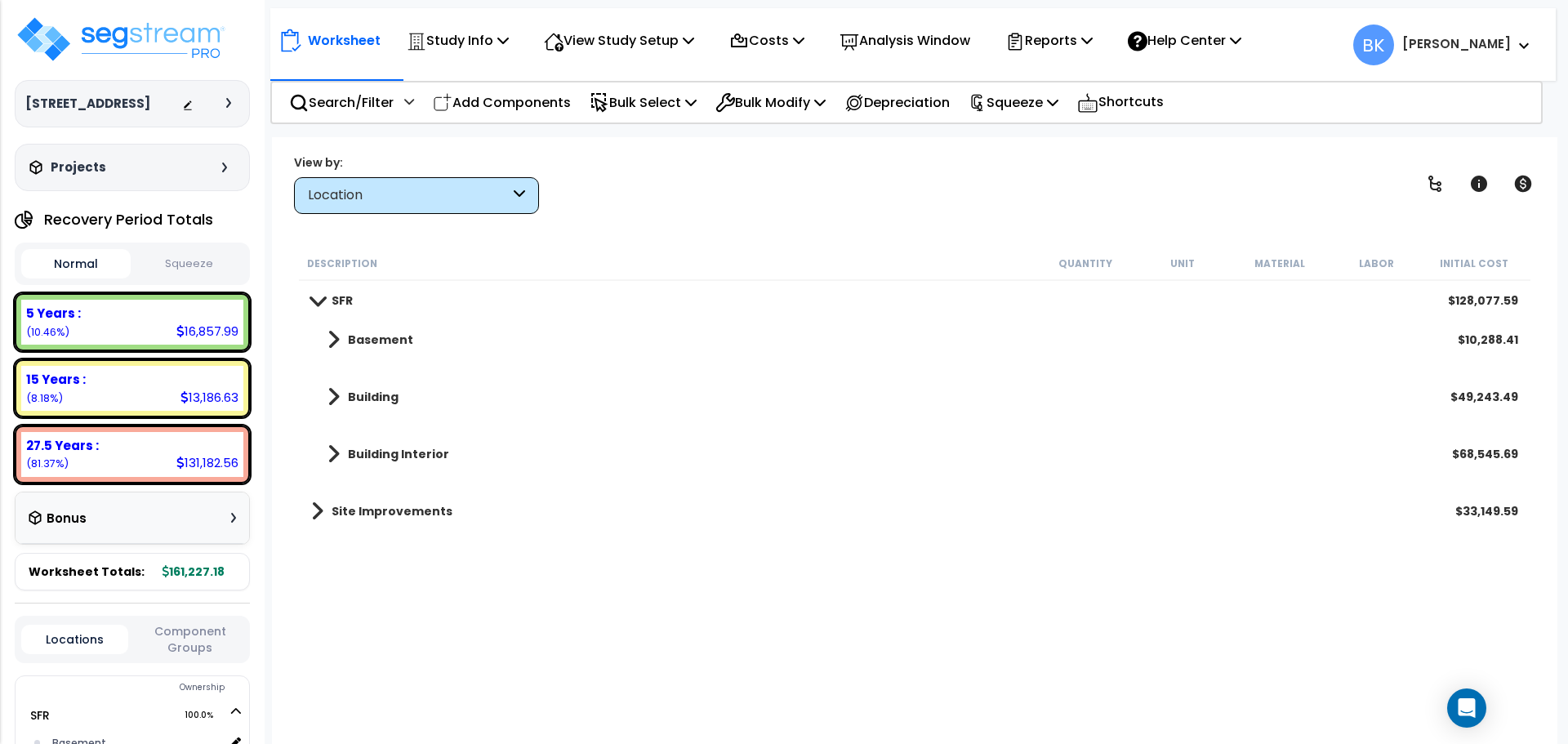
click at [337, 416] on div "Building $49,243.49" at bounding box center [915, 397] width 1223 height 39
click at [327, 406] on link "Building" at bounding box center [355, 396] width 88 height 23
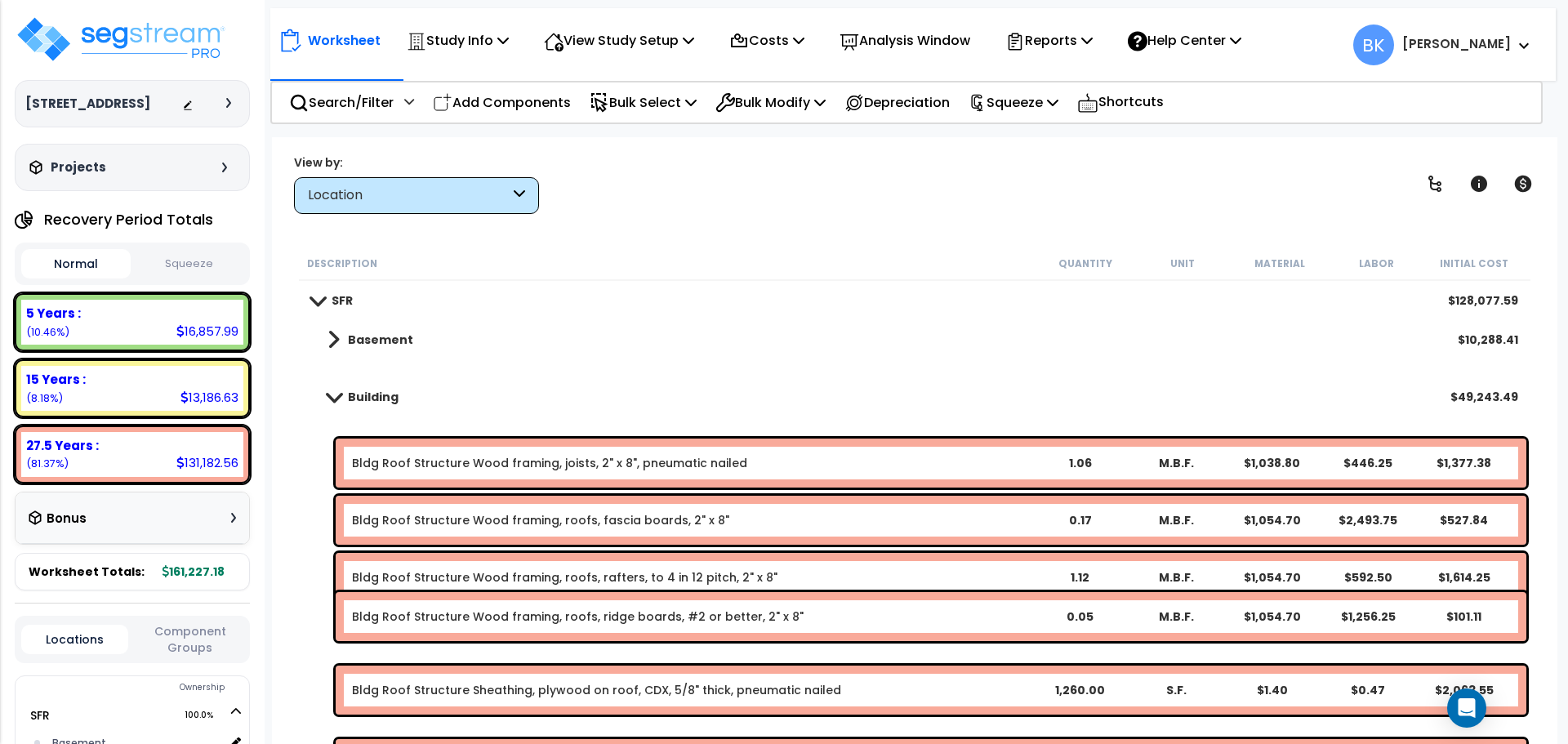
click at [327, 406] on link "Building" at bounding box center [355, 396] width 88 height 23
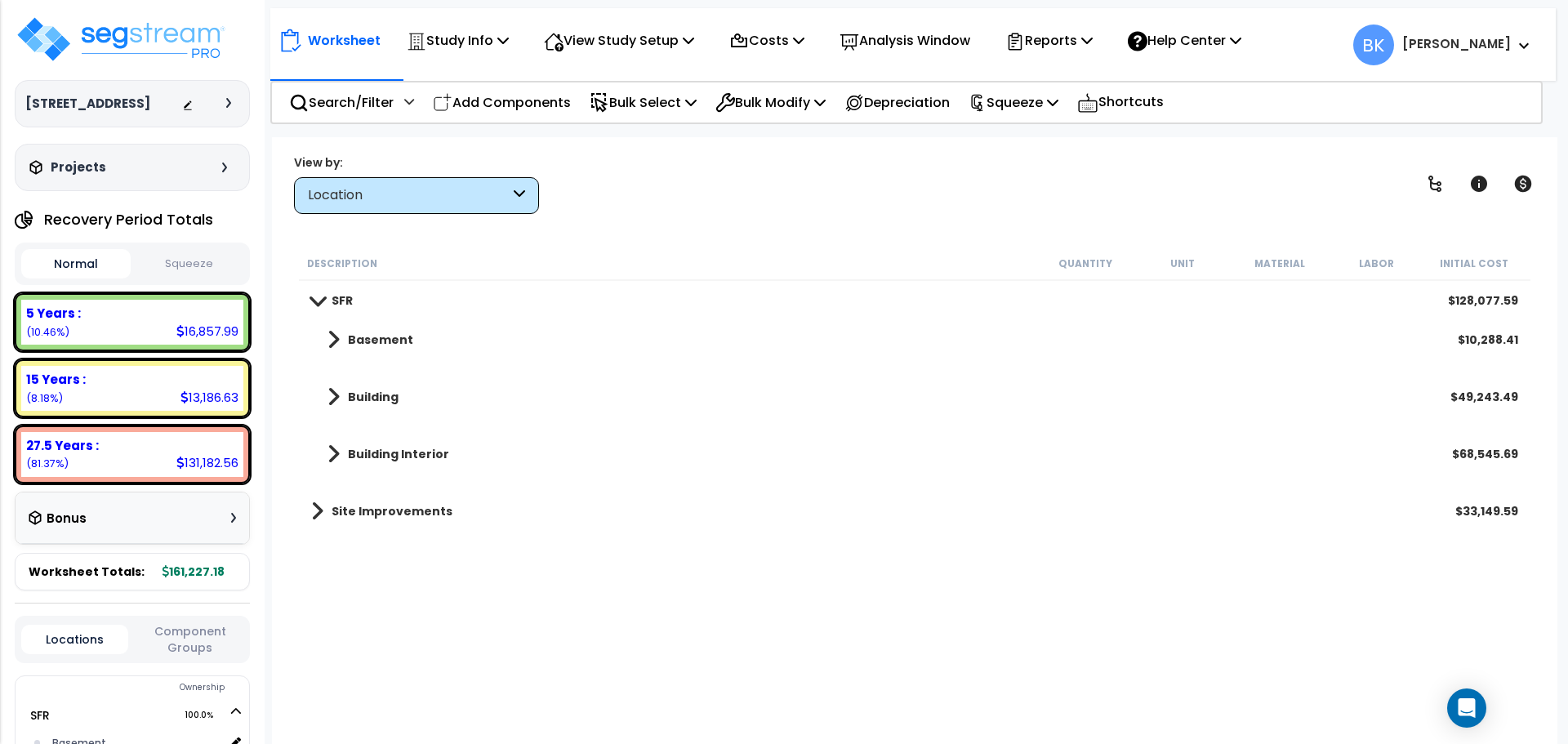
click at [315, 510] on span at bounding box center [317, 510] width 12 height 23
click at [338, 569] on link "Garage Building" at bounding box center [380, 568] width 138 height 23
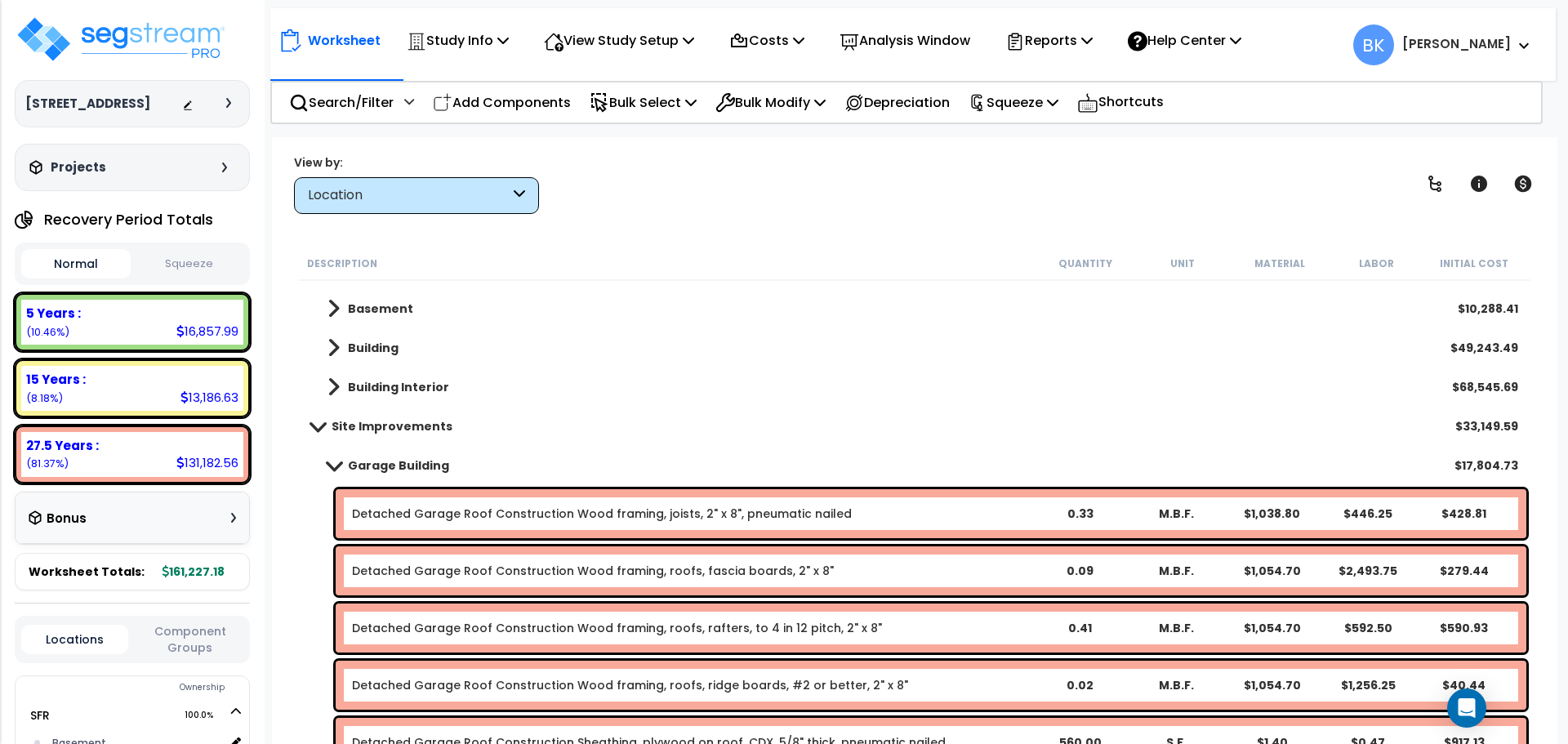
scroll to position [0, 0]
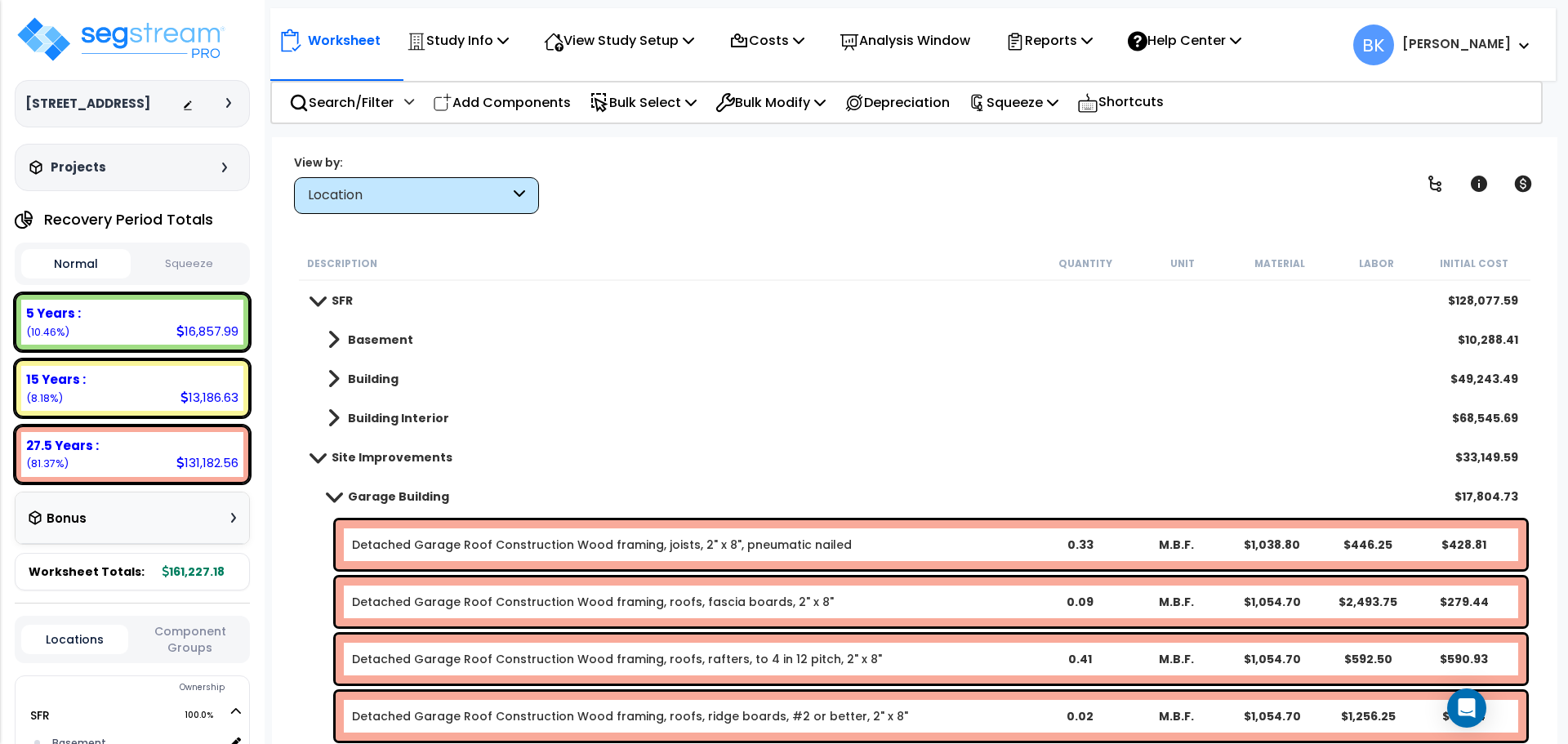
click at [327, 489] on link "Garage Building" at bounding box center [380, 496] width 138 height 23
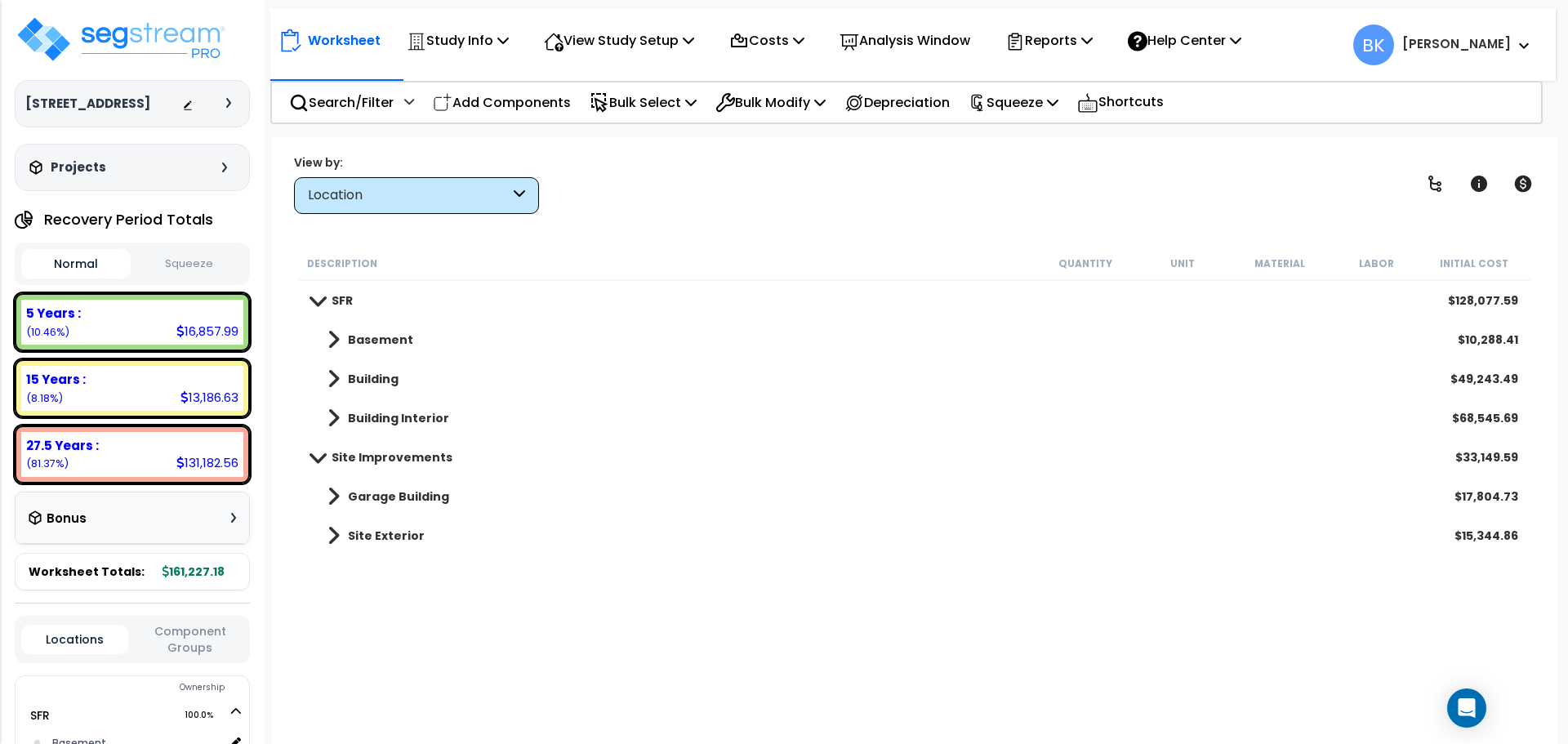
click at [348, 530] on b "Site Exterior" at bounding box center [386, 535] width 77 height 17
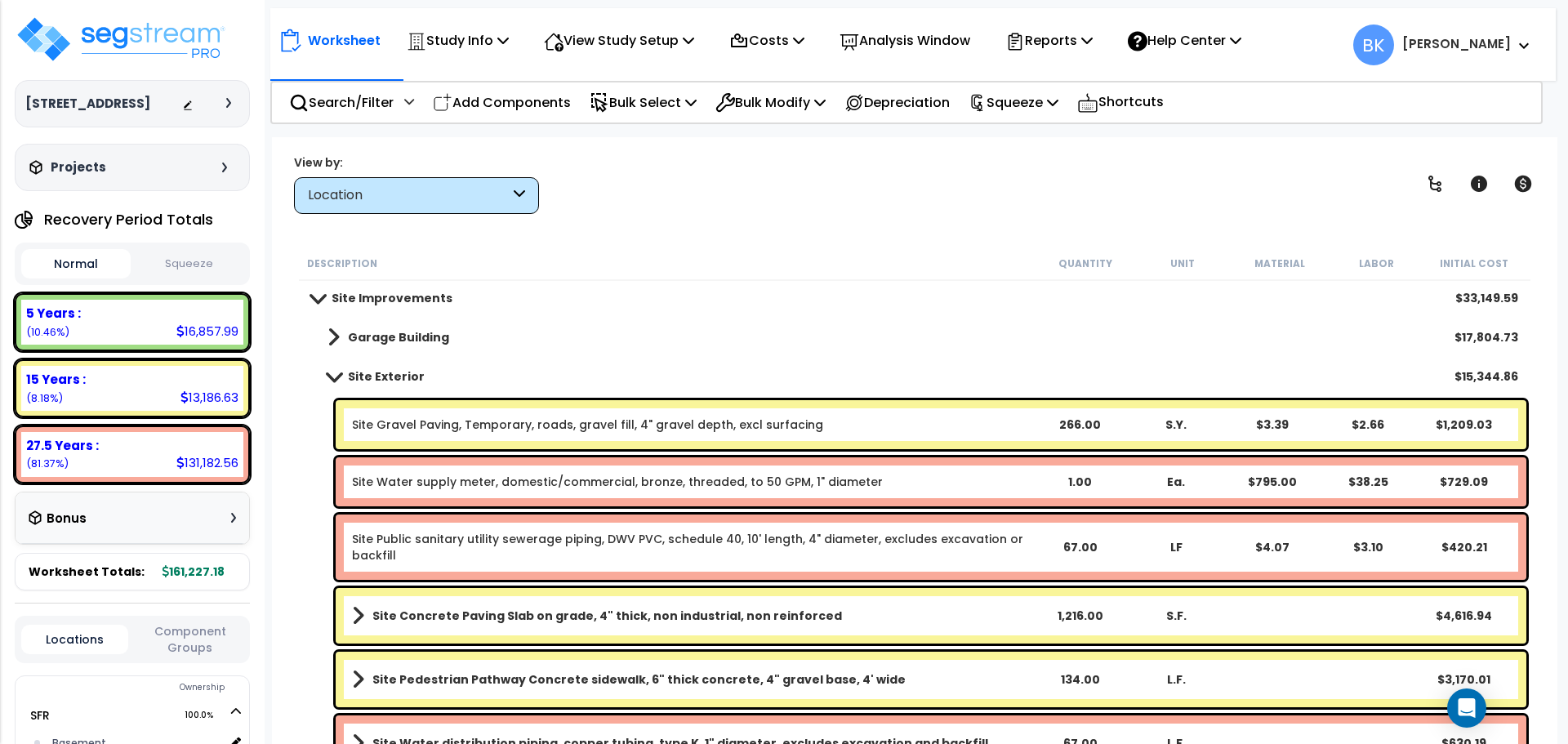
scroll to position [164, 0]
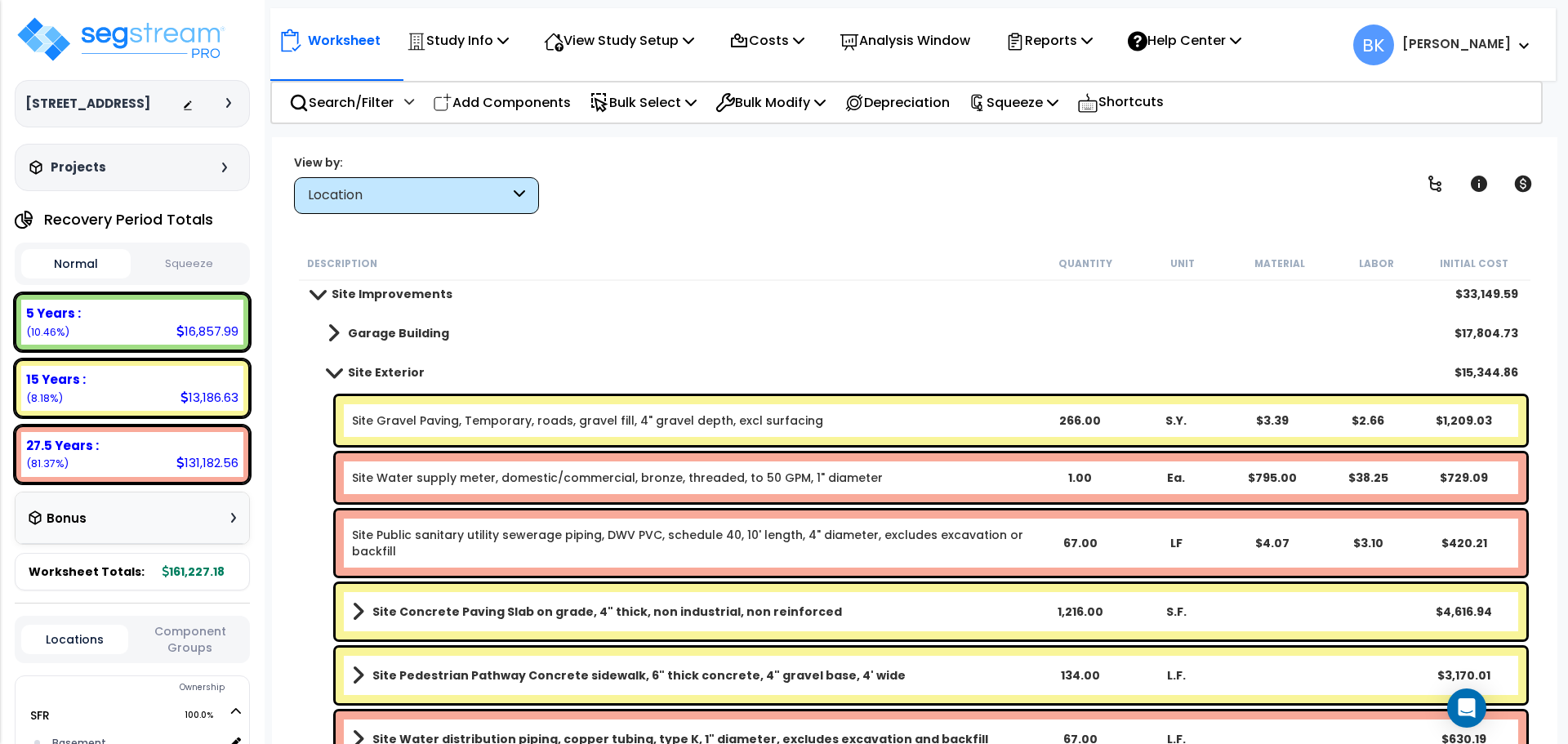
click at [351, 374] on b "Site Exterior" at bounding box center [386, 372] width 77 height 17
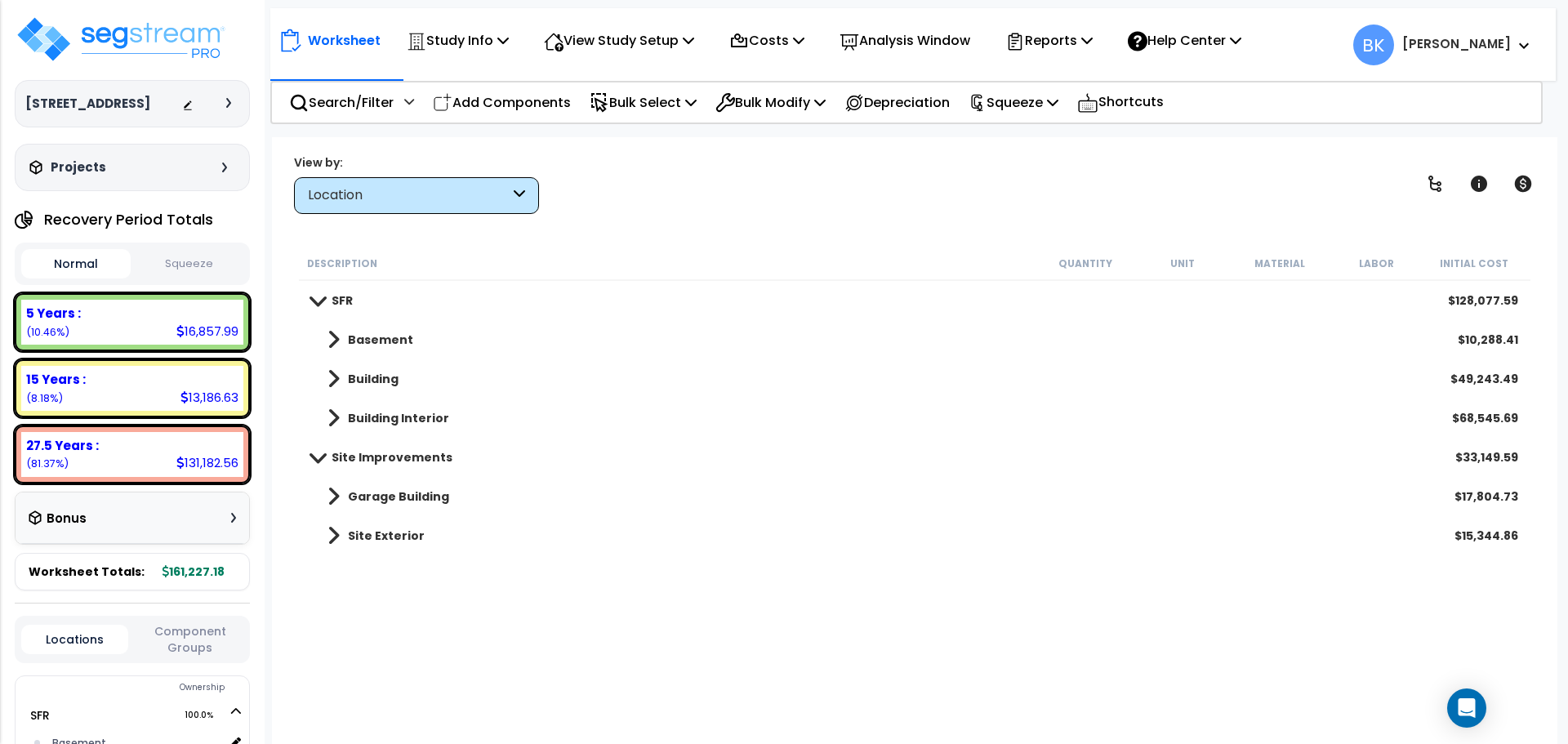
scroll to position [0, 0]
click at [341, 374] on link "Building" at bounding box center [355, 378] width 88 height 23
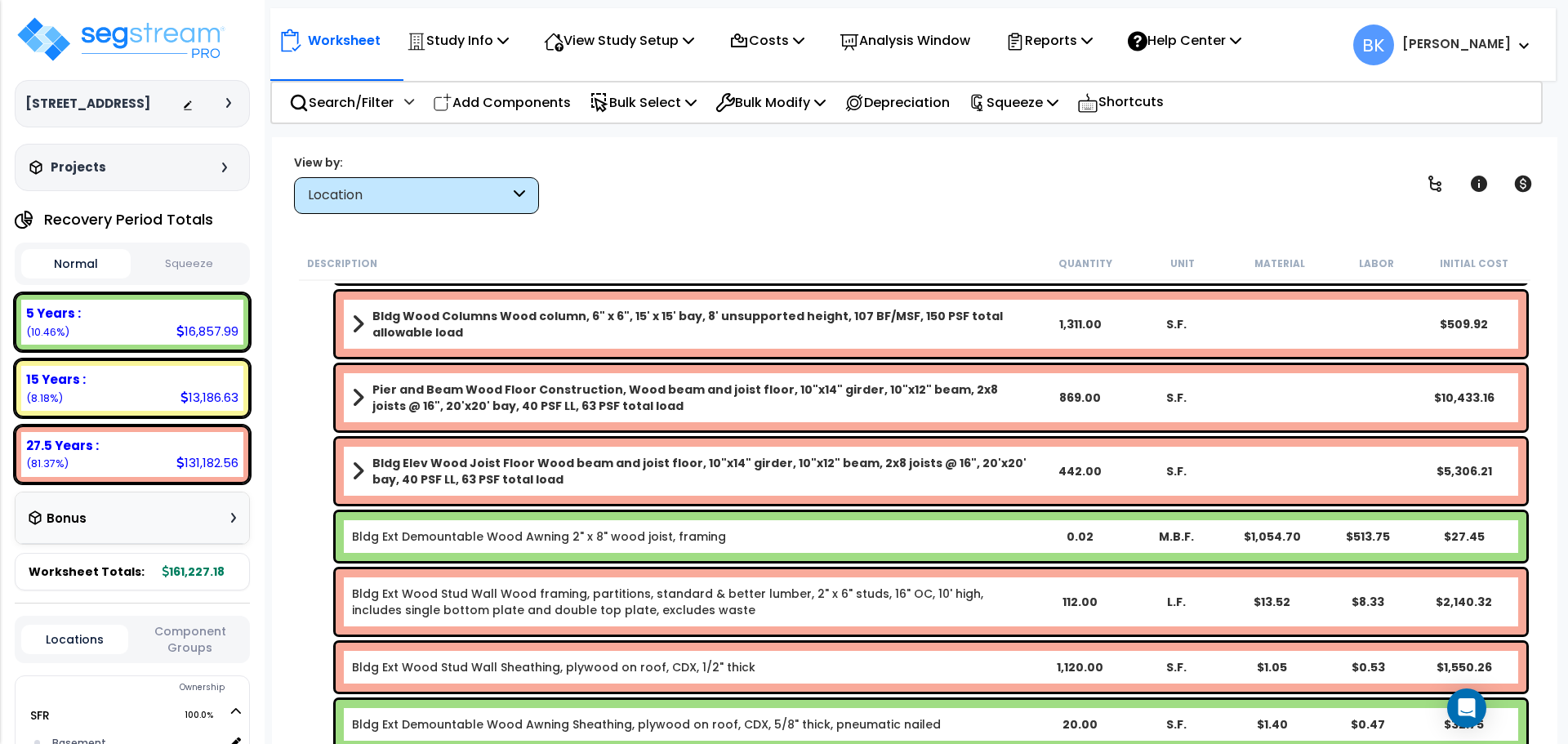
scroll to position [899, 0]
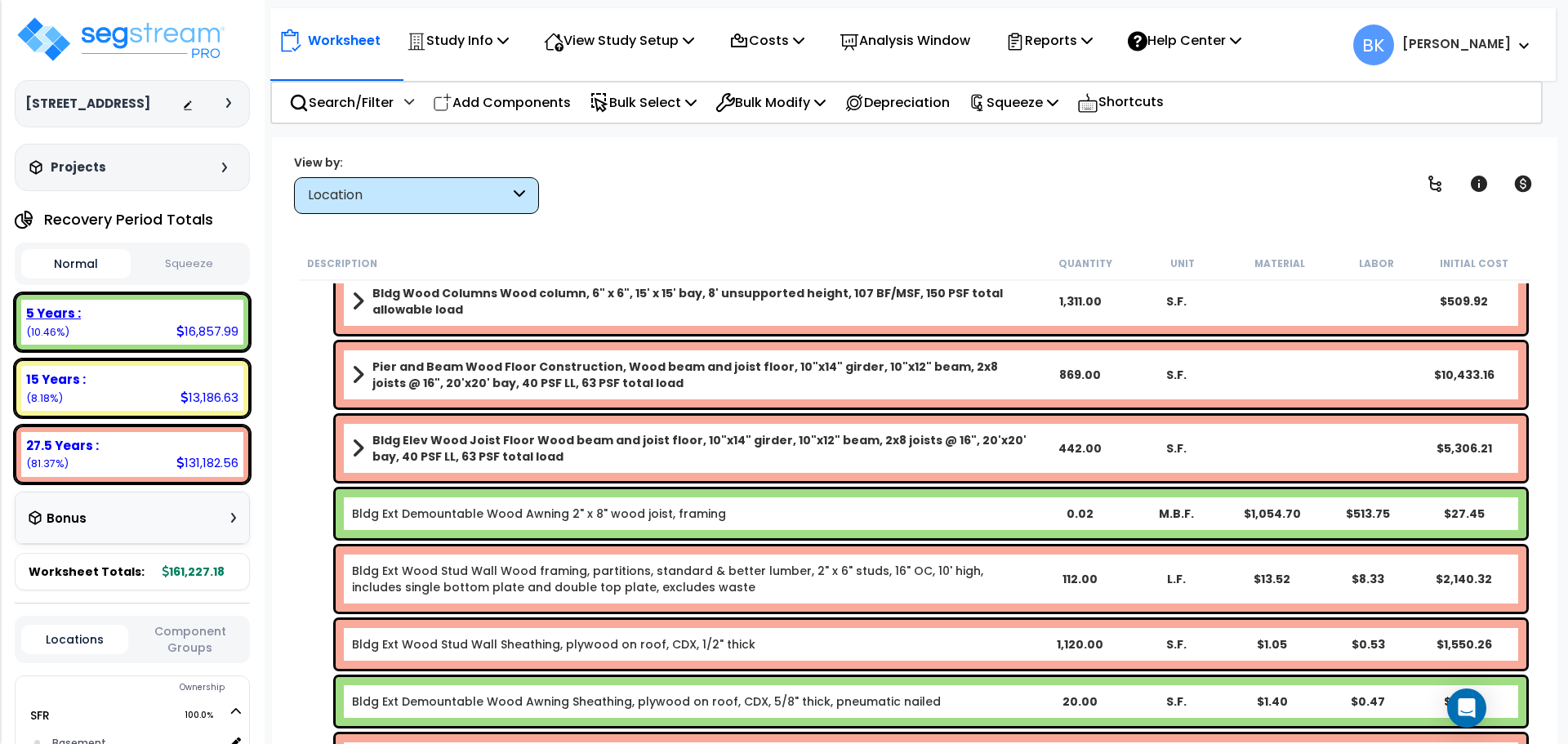
click at [163, 345] on div "5 Years : 16,857.99 (10.46%)" at bounding box center [132, 322] width 222 height 45
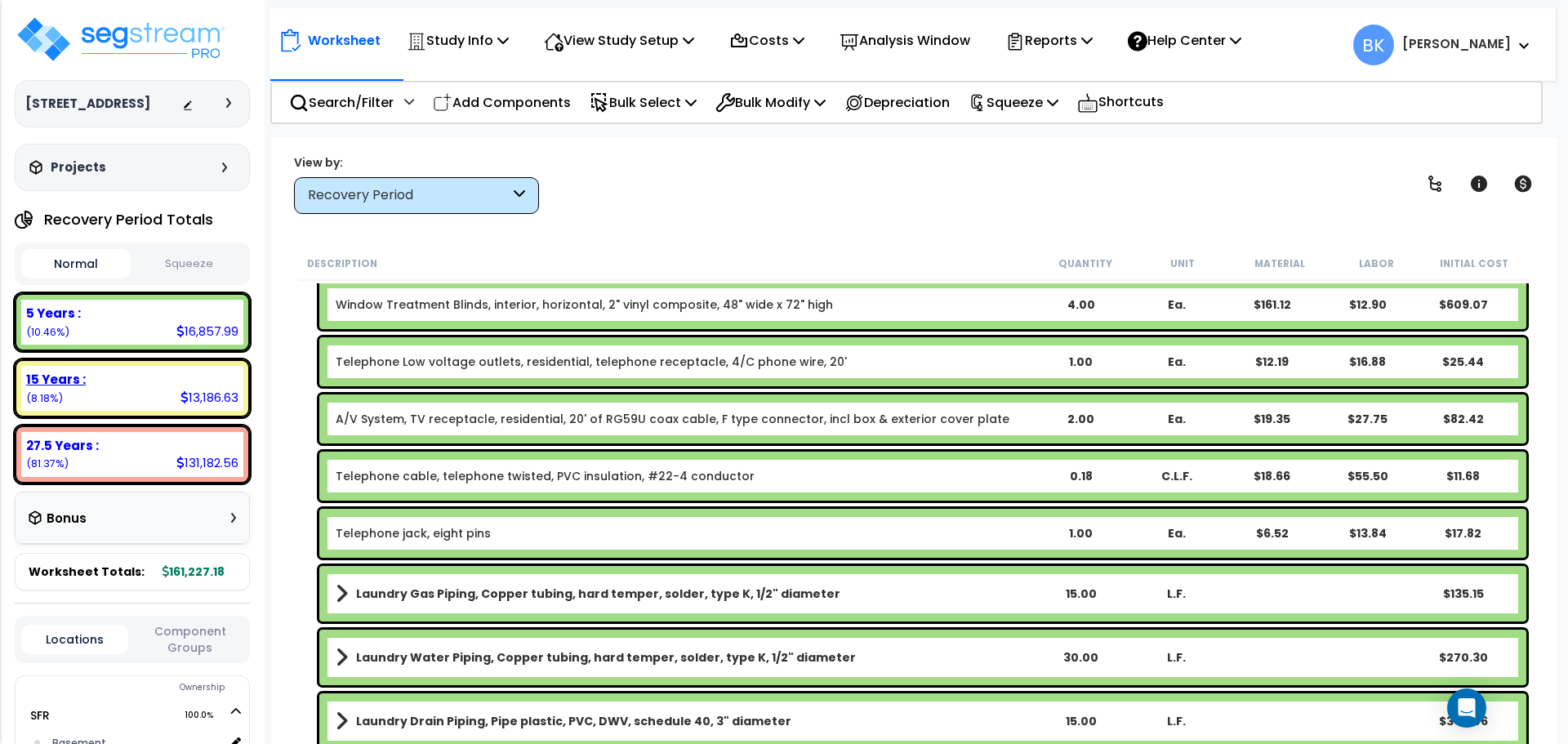
click at [160, 388] on div "15 Years :" at bounding box center [133, 378] width 213 height 17
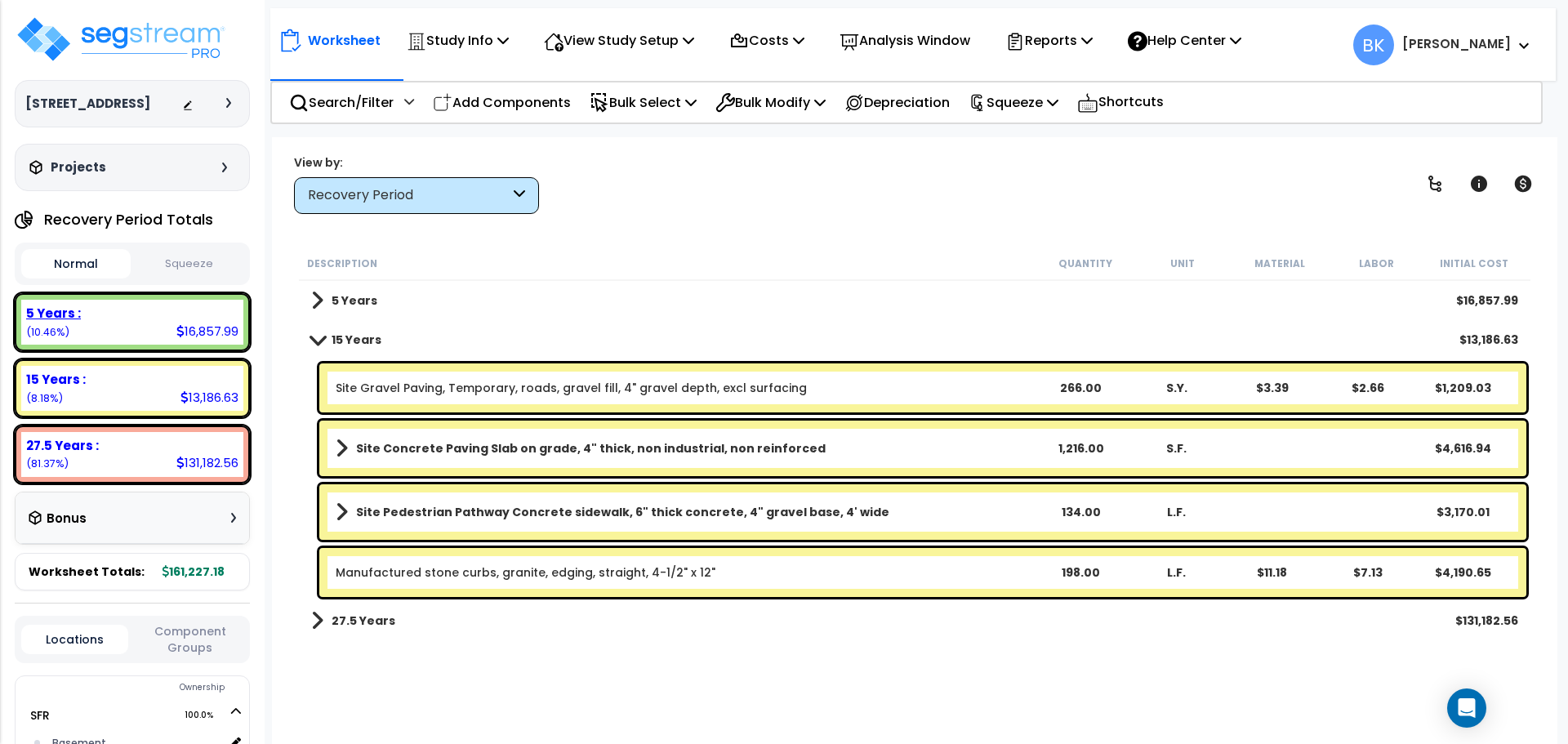
click at [178, 322] on div "5 Years :" at bounding box center [133, 312] width 213 height 17
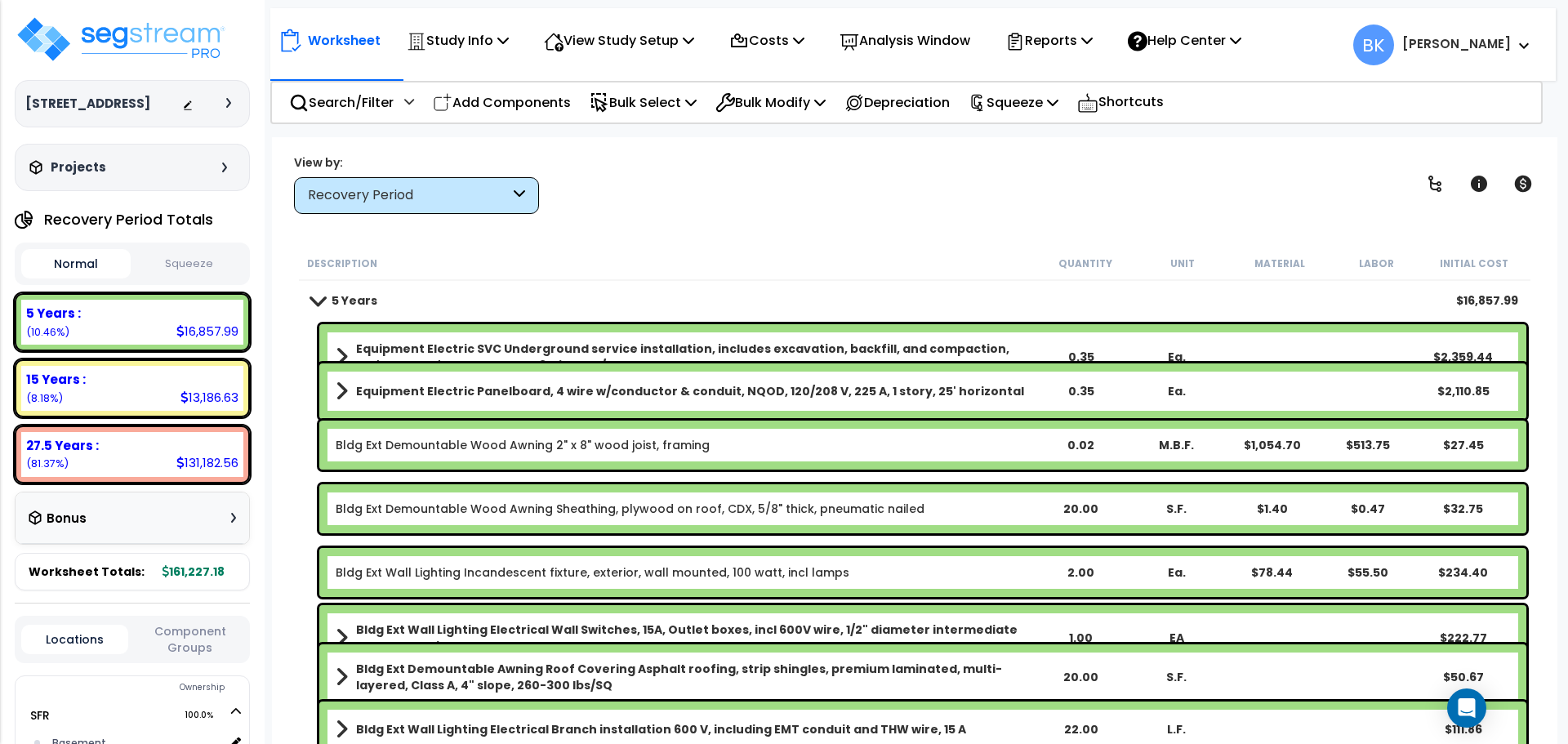
click at [329, 306] on link "5 Years" at bounding box center [344, 300] width 66 height 23
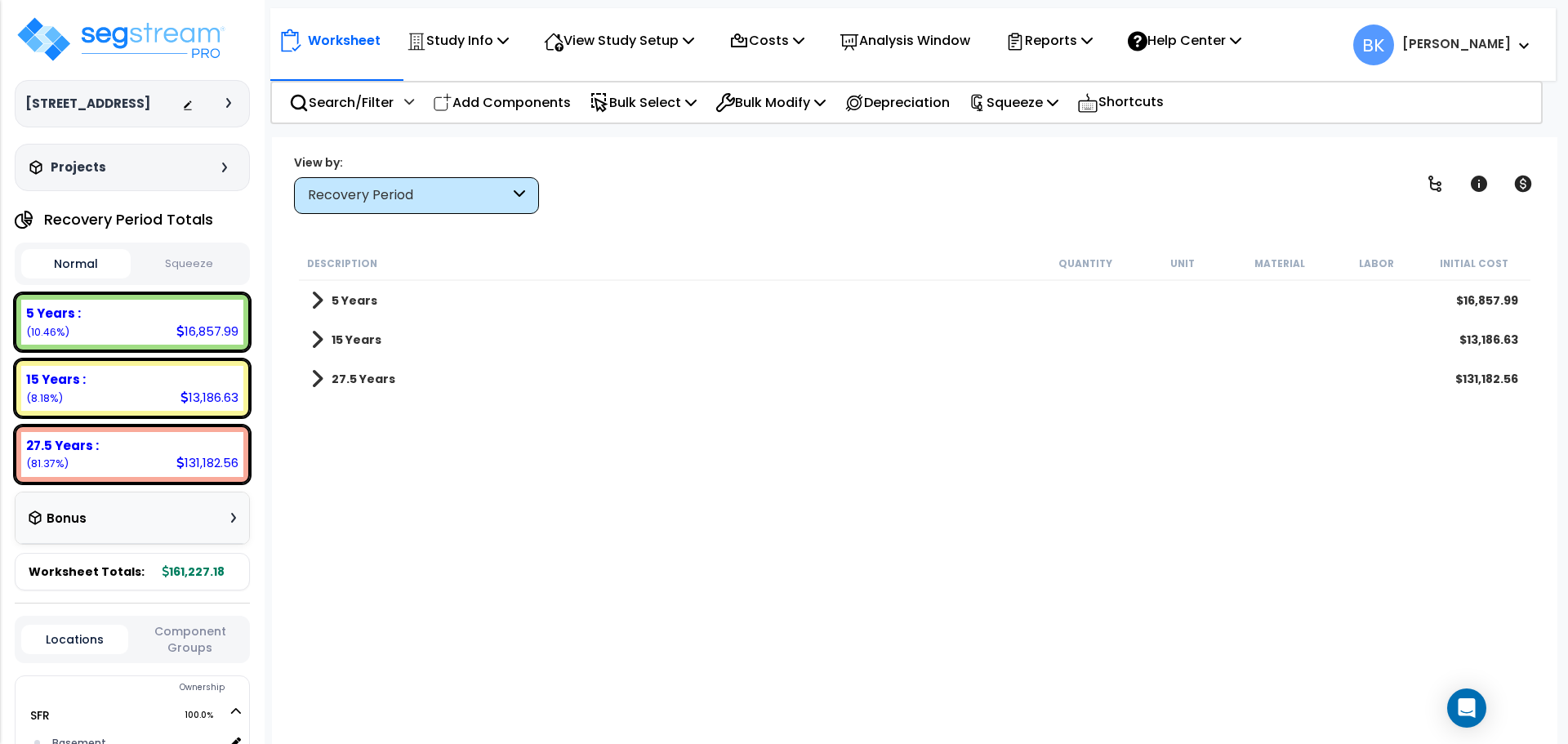
click at [319, 304] on span at bounding box center [317, 300] width 12 height 23
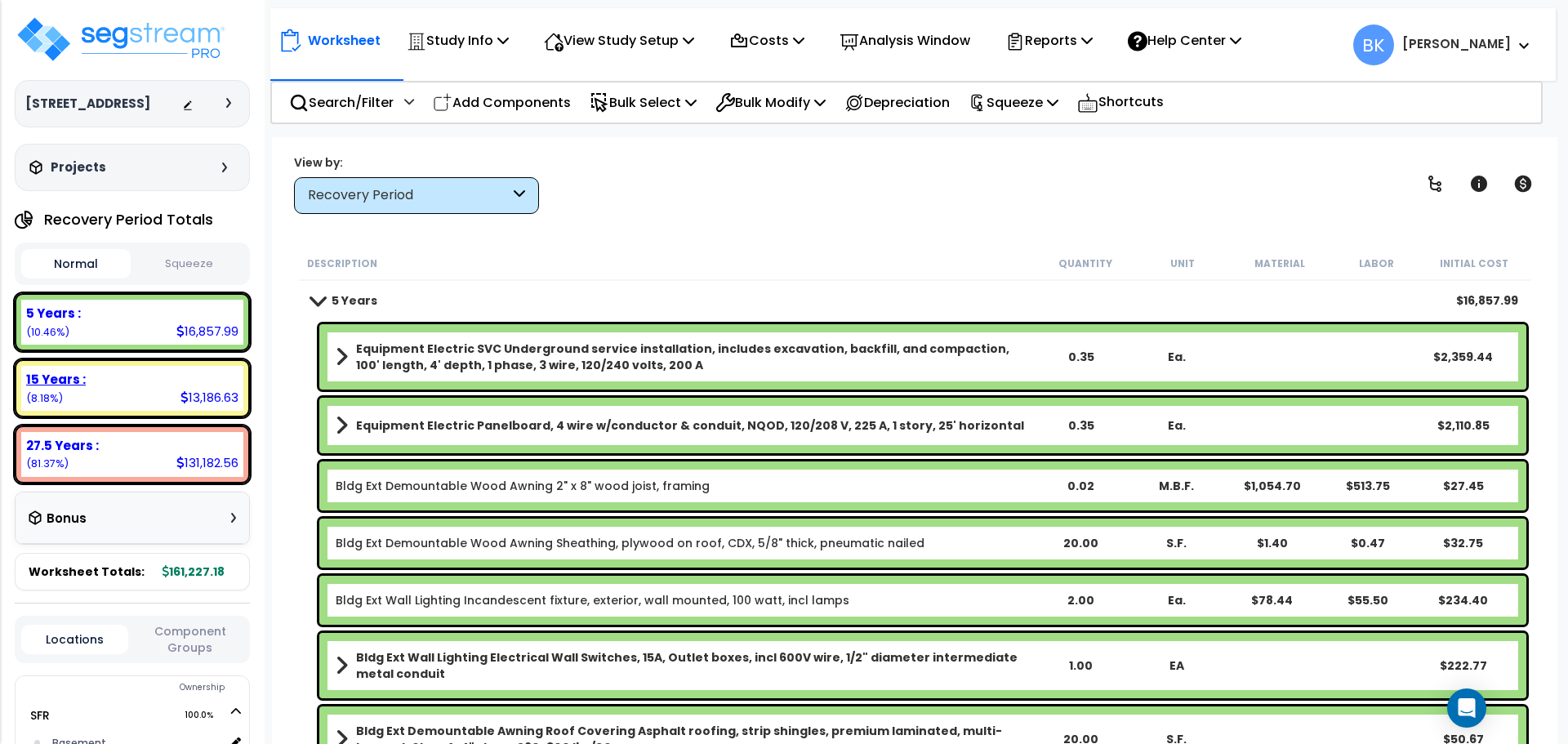
click at [142, 411] on div "15 Years : 13,186.63 (8.18%)" at bounding box center [132, 388] width 222 height 45
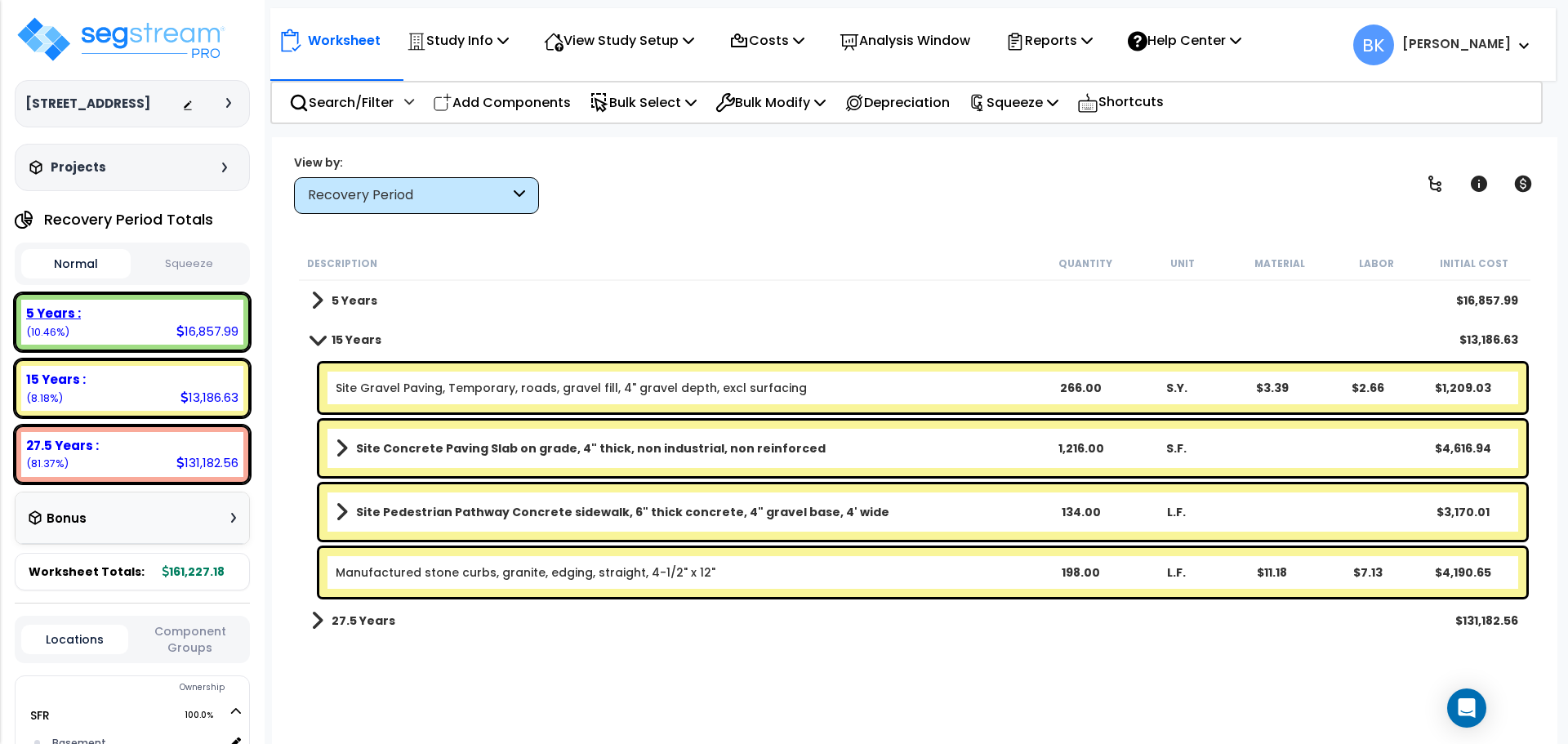
click at [146, 345] on div "5 Years : 16,857.99 (10.46%)" at bounding box center [132, 322] width 222 height 45
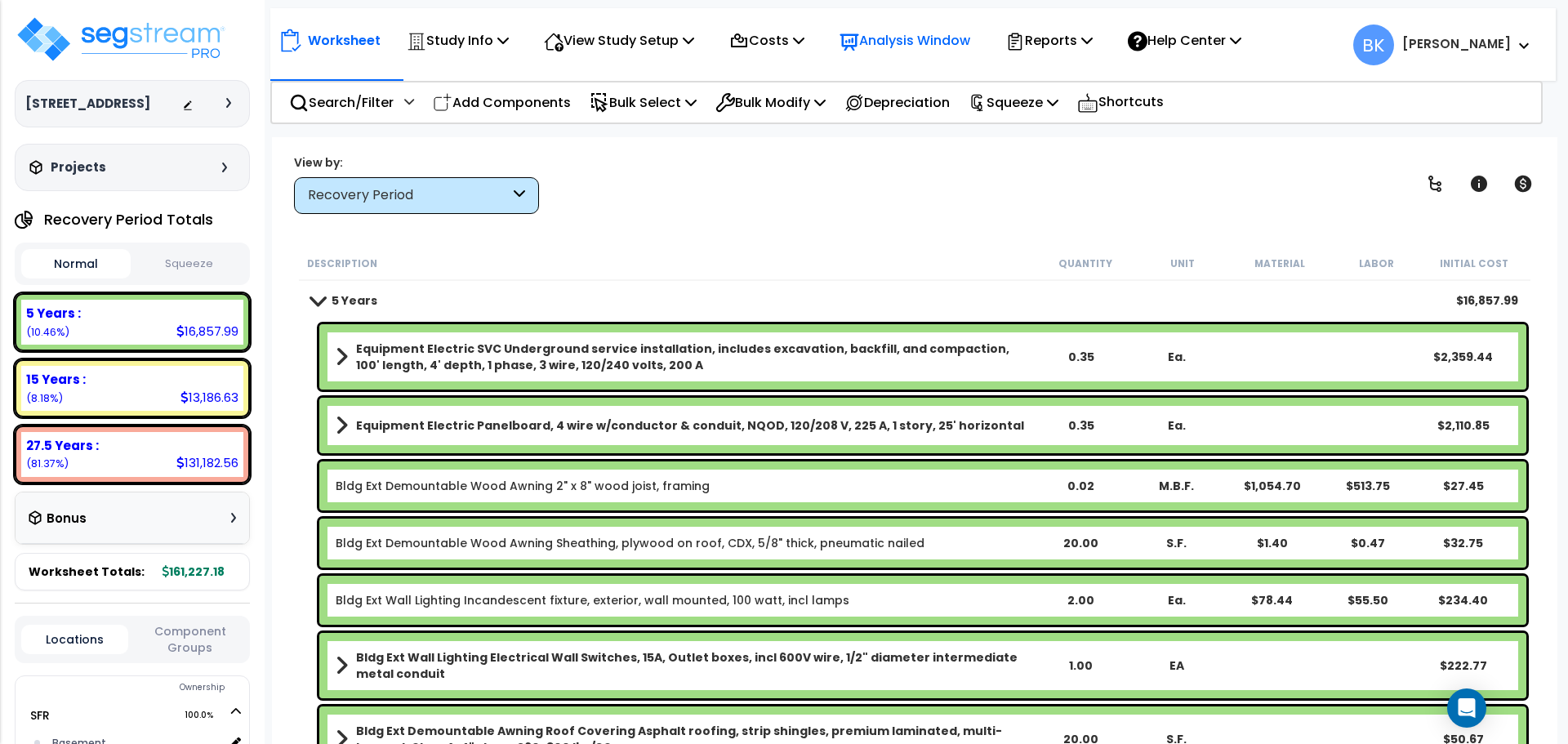
click at [907, 43] on p "Analysis Window" at bounding box center [904, 40] width 131 height 22
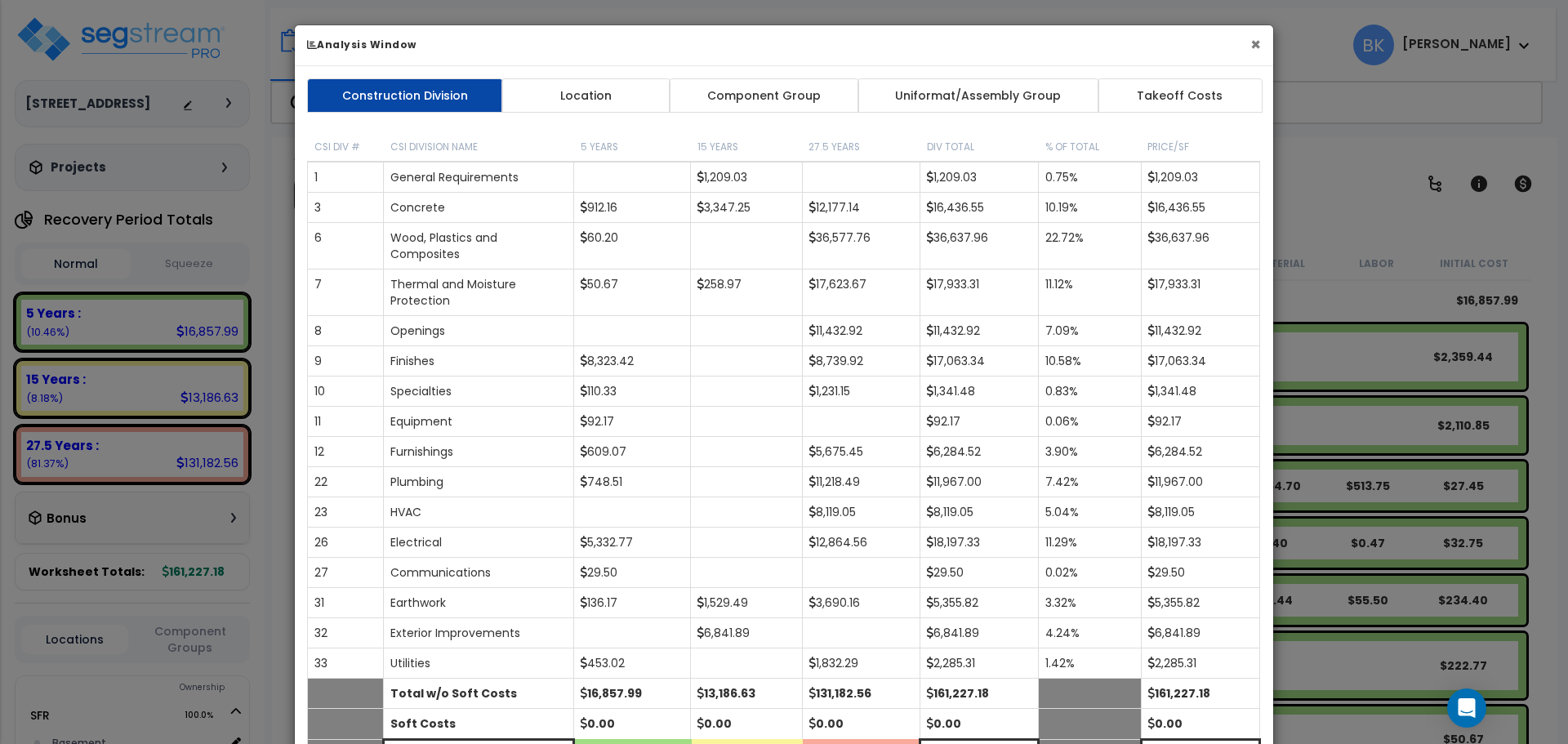
click at [1250, 45] on button "×" at bounding box center [1255, 43] width 11 height 17
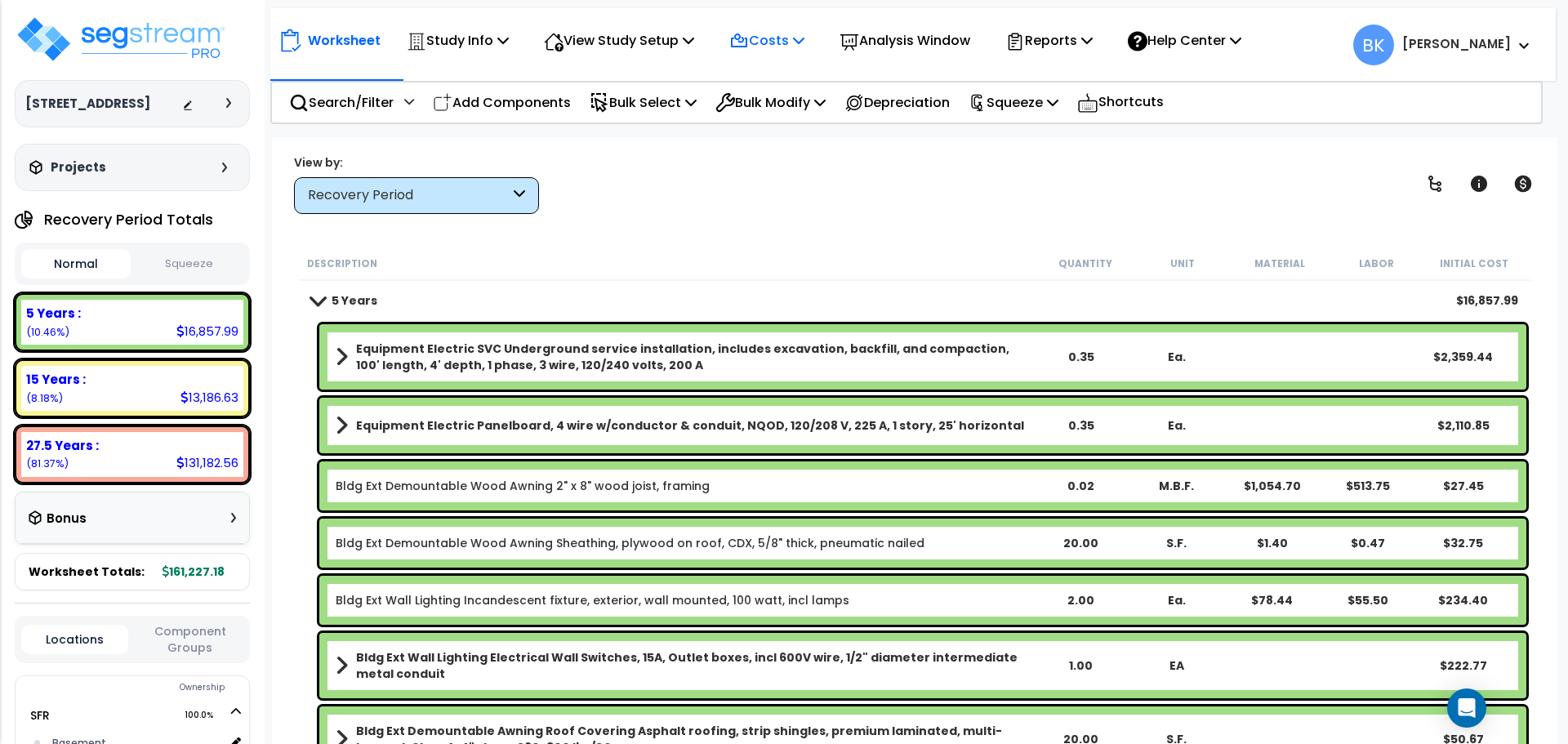
click at [795, 47] on p "Costs" at bounding box center [766, 40] width 75 height 22
click at [778, 110] on link "Direct Costs" at bounding box center [802, 111] width 162 height 33
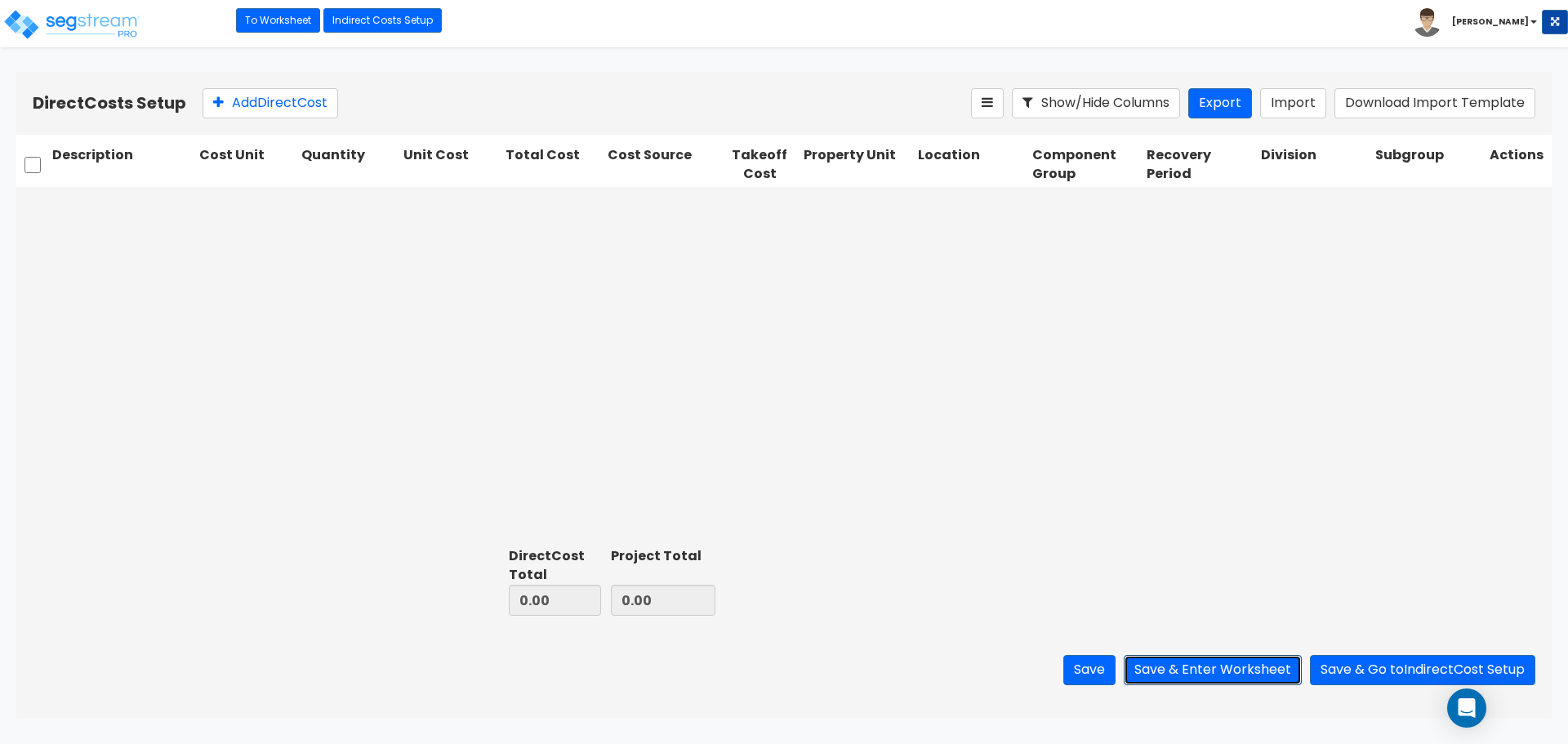
click at [1231, 667] on button "Save & Enter Worksheet" at bounding box center [1212, 670] width 178 height 31
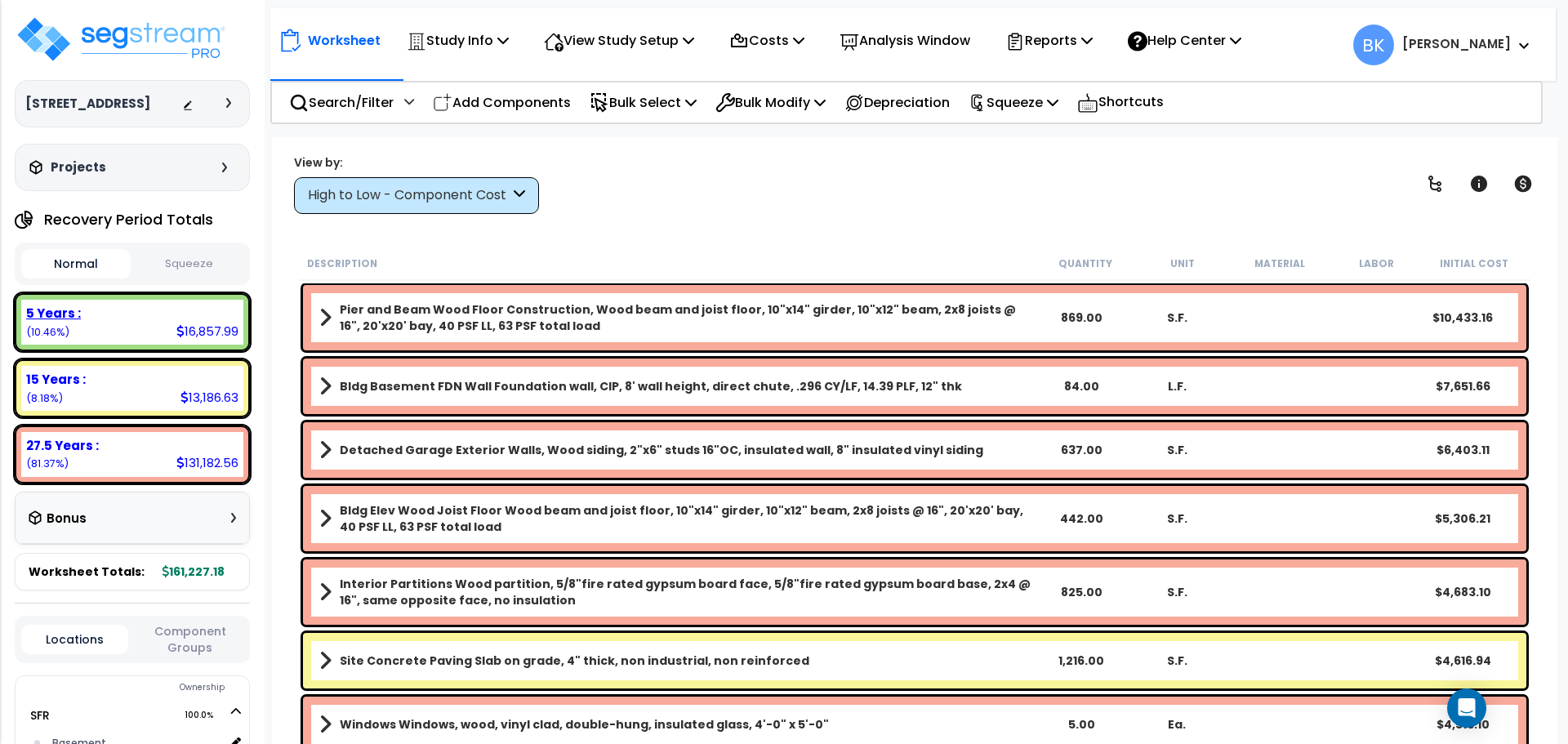
click at [100, 345] on div "5 Years : 16,857.99 (10.46%)" at bounding box center [132, 322] width 222 height 45
click at [61, 405] on div "15 Years : 13,186.63 (8.37%)" at bounding box center [132, 388] width 222 height 45
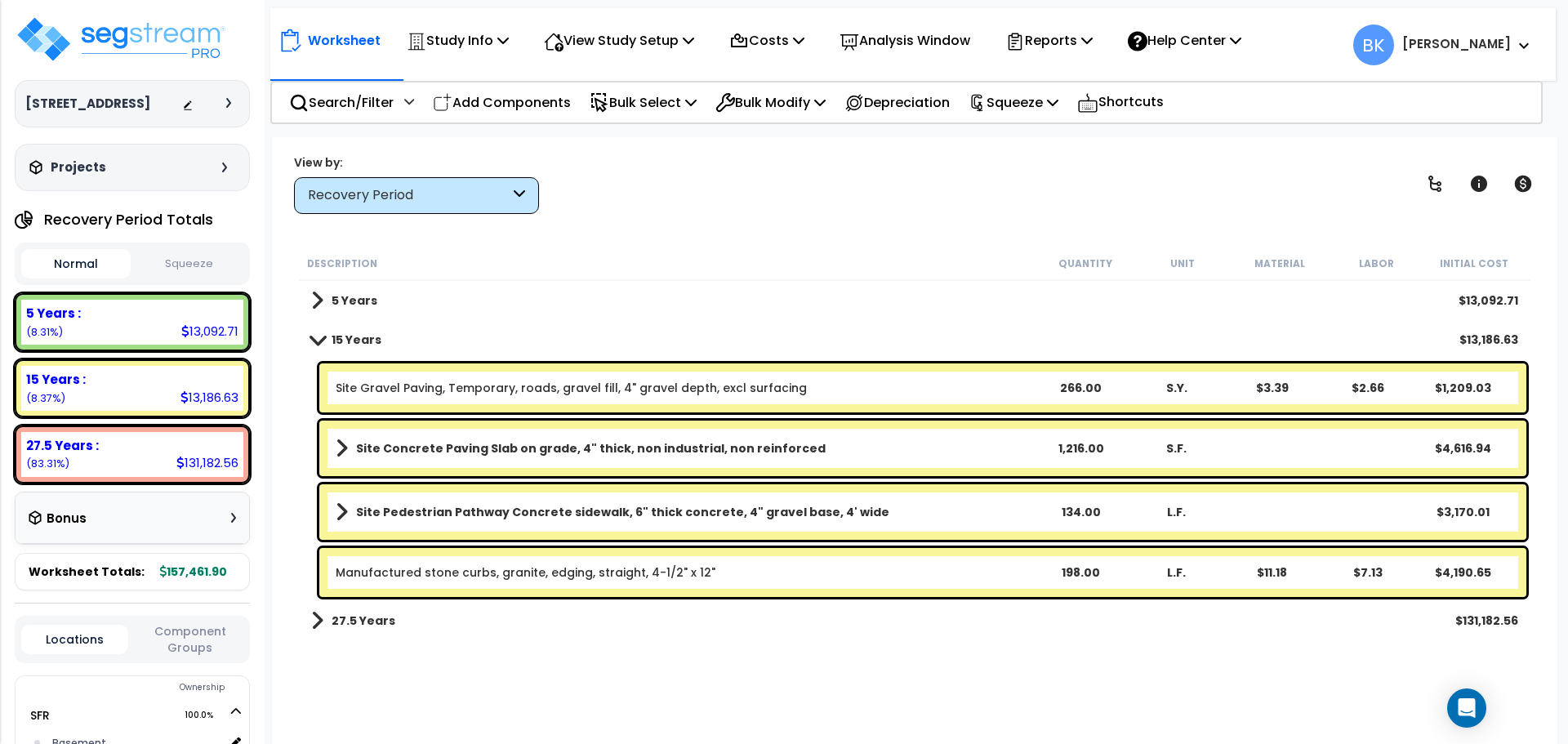
click at [630, 508] on b "Site Pedestrian Pathway Concrete sidewalk, 6" thick concrete, 4" gravel base, 4…" at bounding box center [621, 511] width 533 height 17
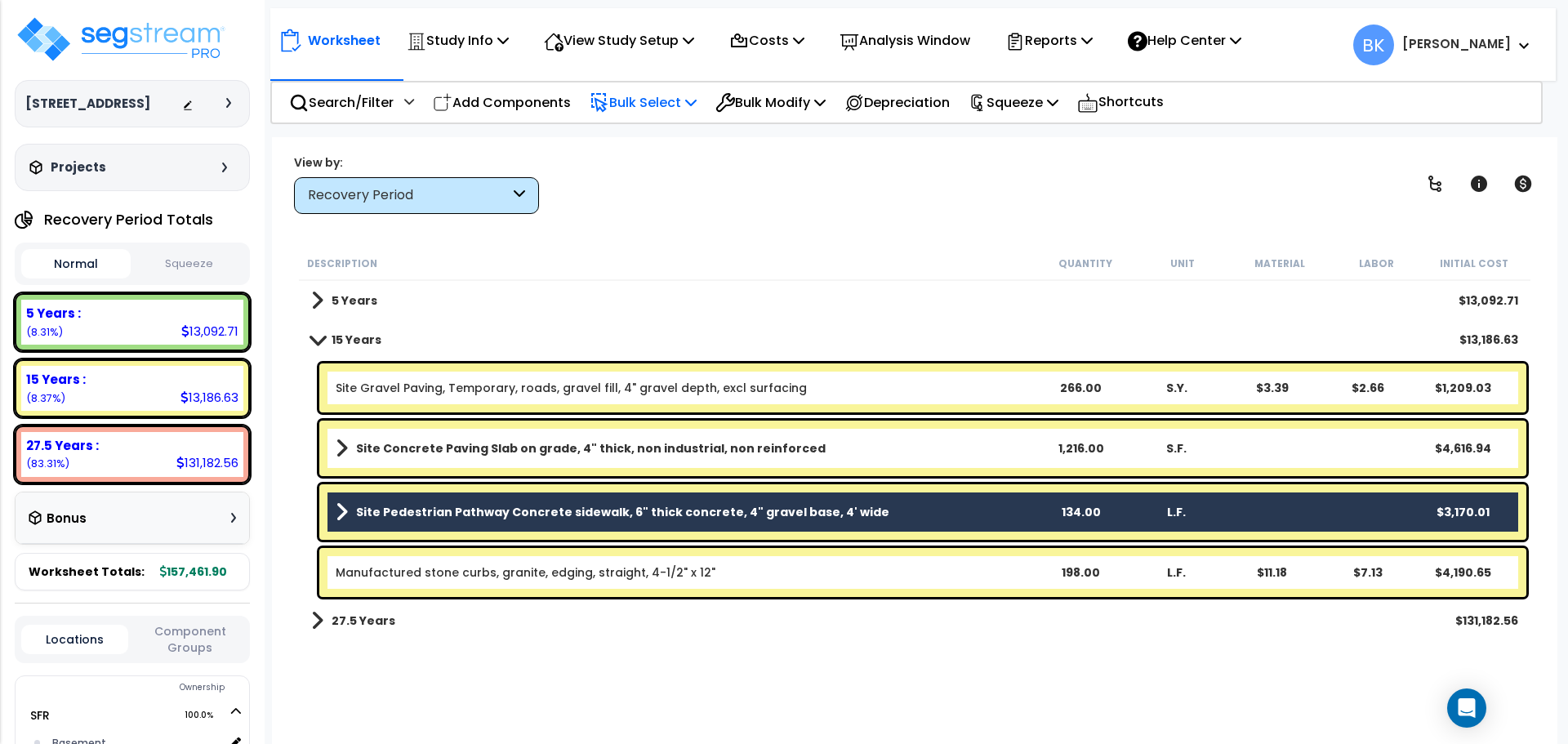
click at [641, 104] on p "Bulk Select" at bounding box center [642, 102] width 107 height 22
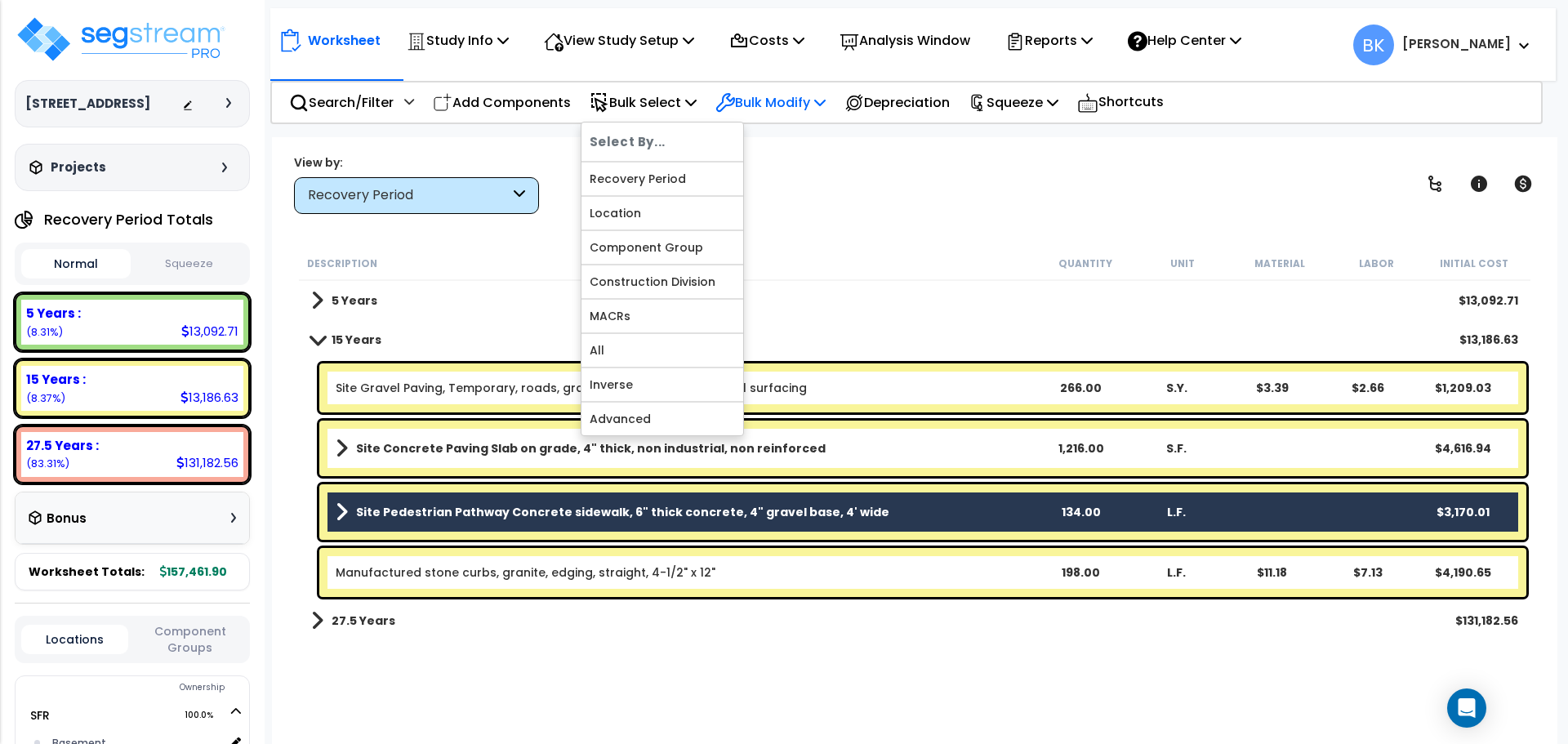
click at [783, 102] on p "Bulk Modify" at bounding box center [770, 102] width 110 height 22
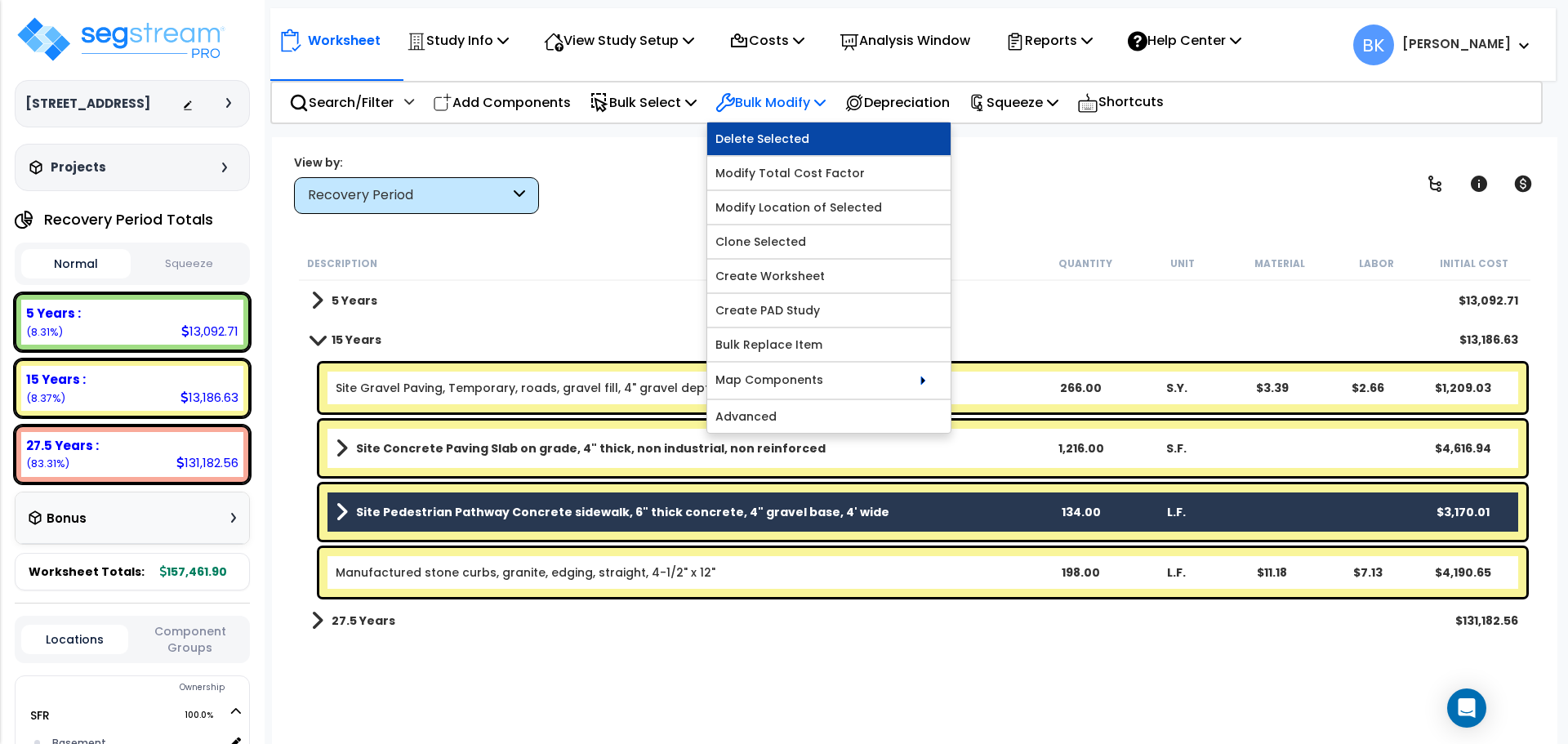
click at [819, 149] on link "Delete Selected" at bounding box center [828, 138] width 243 height 33
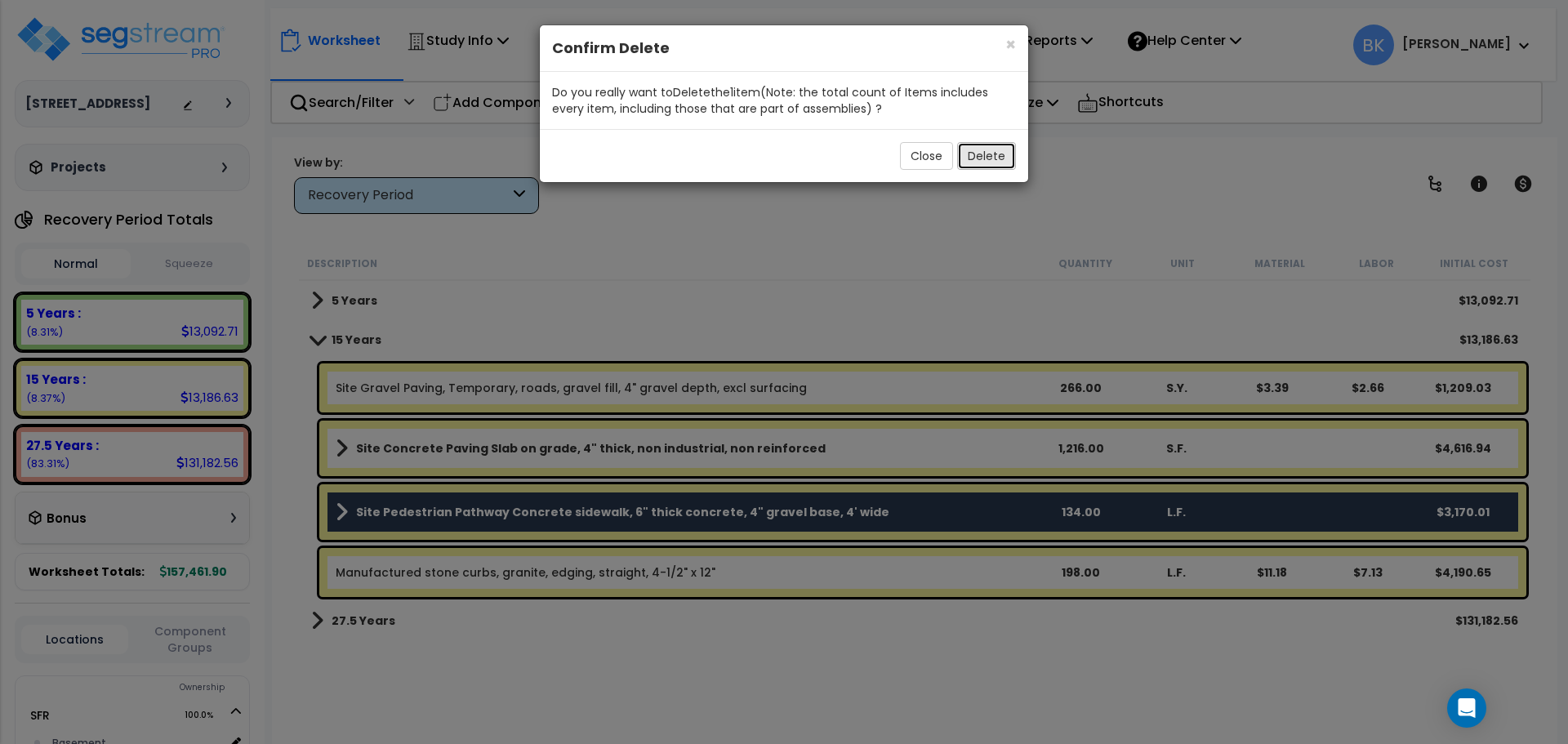
click at [970, 155] on button "Delete" at bounding box center [986, 156] width 59 height 28
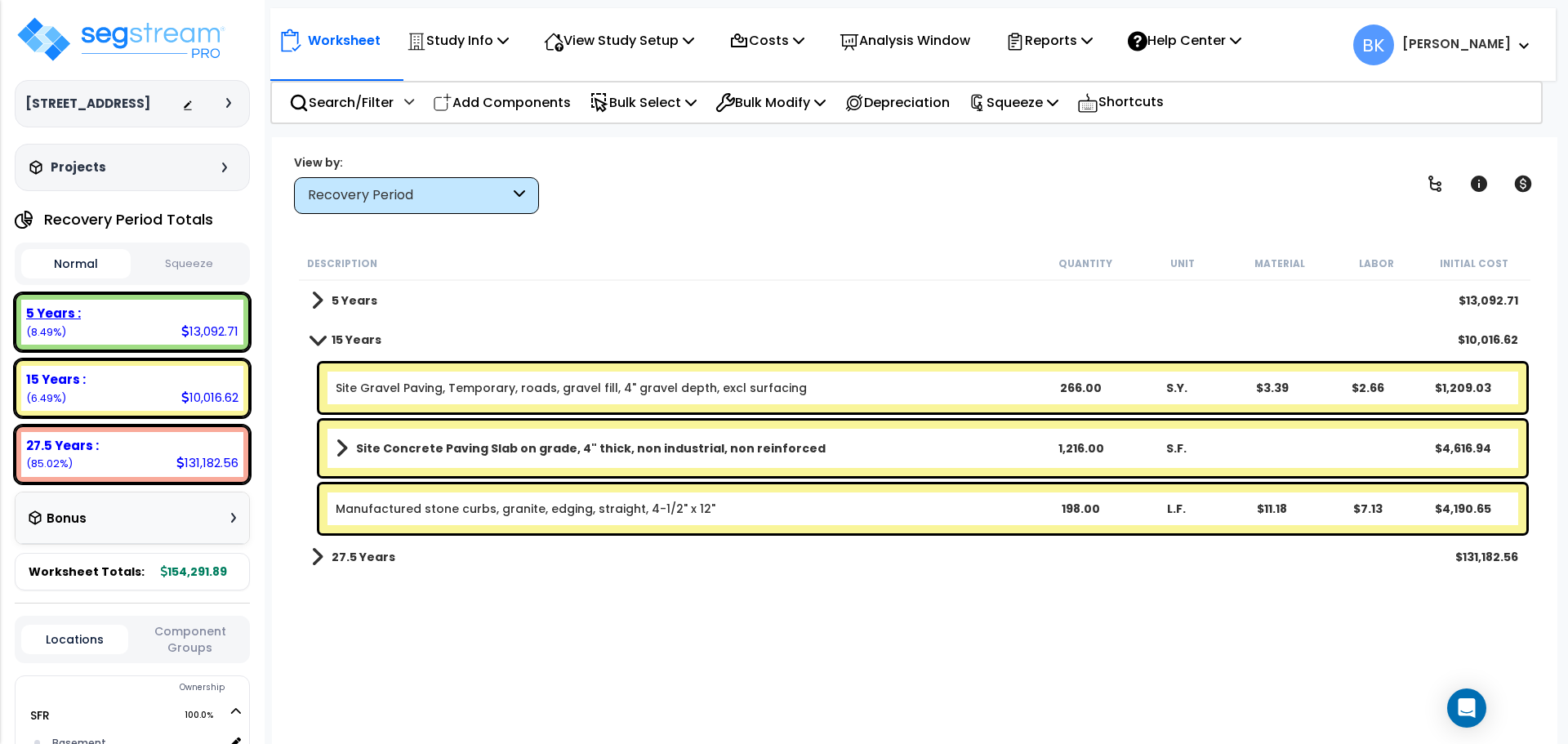
click at [95, 344] on div "5 Years : 13,092.71 (8.49%)" at bounding box center [132, 322] width 222 height 45
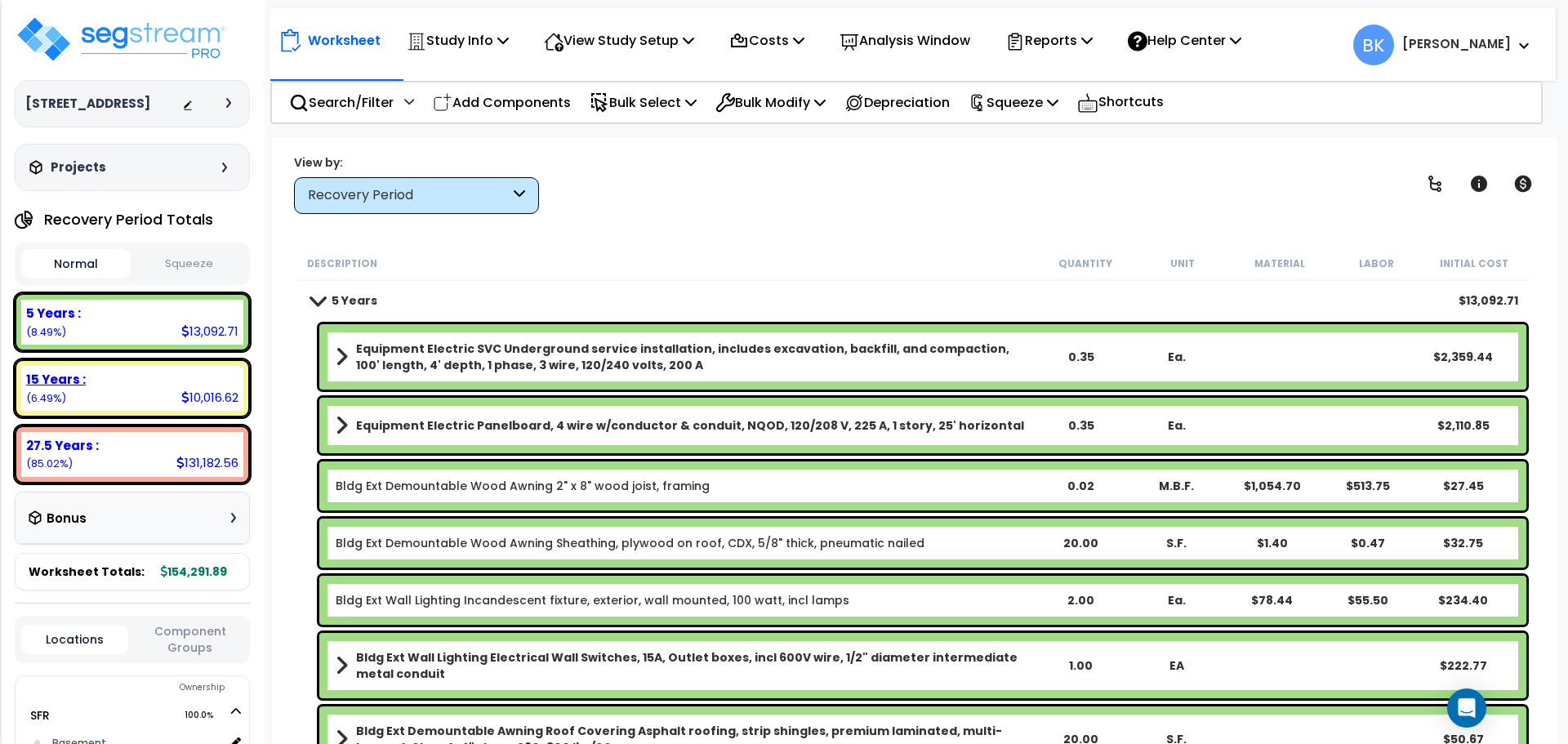
click at [153, 408] on div "15 Years : 10,016.62 (6.49%)" at bounding box center [132, 388] width 222 height 45
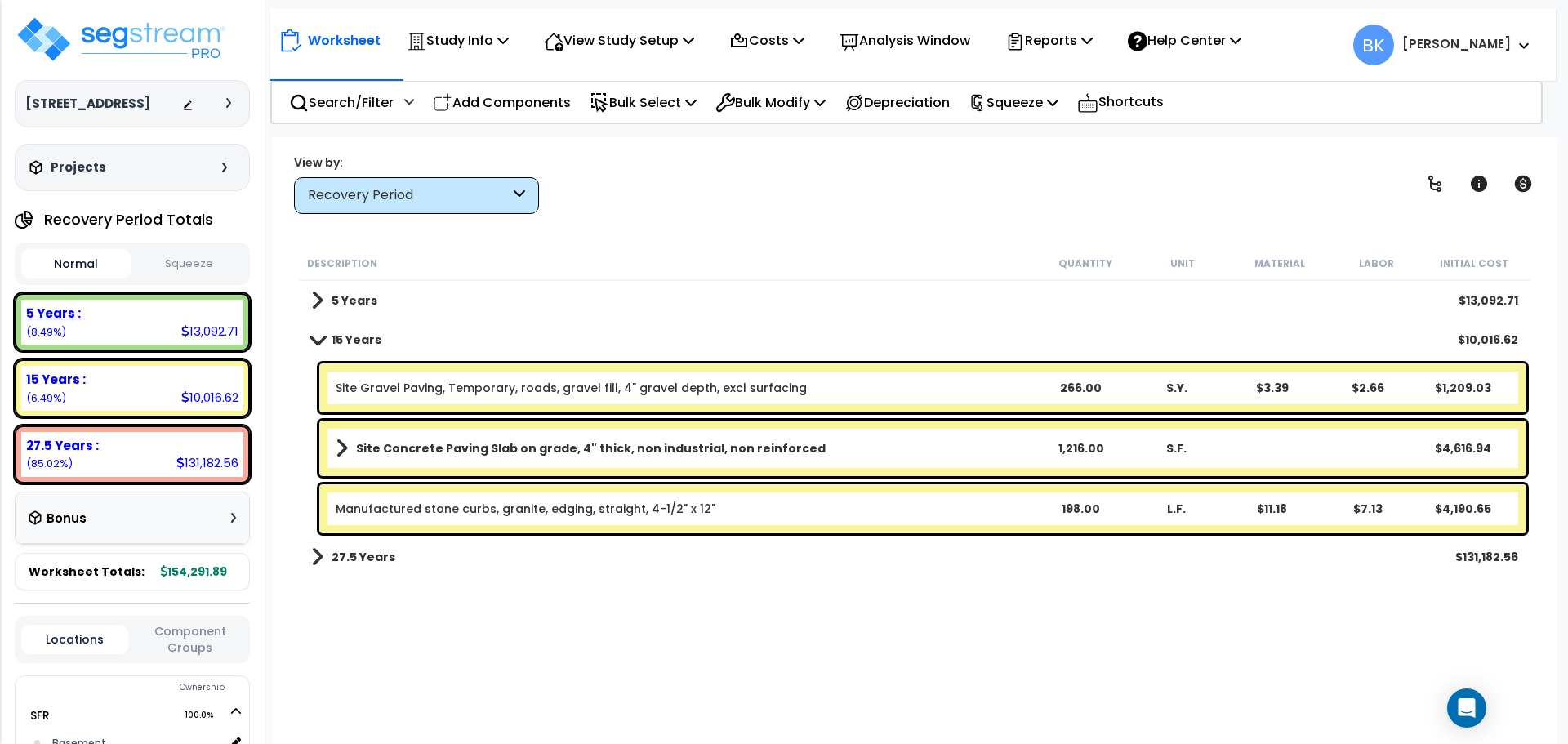
click at [155, 351] on div "5 Years : 13,092.71 (8.49%)" at bounding box center [132, 322] width 235 height 58
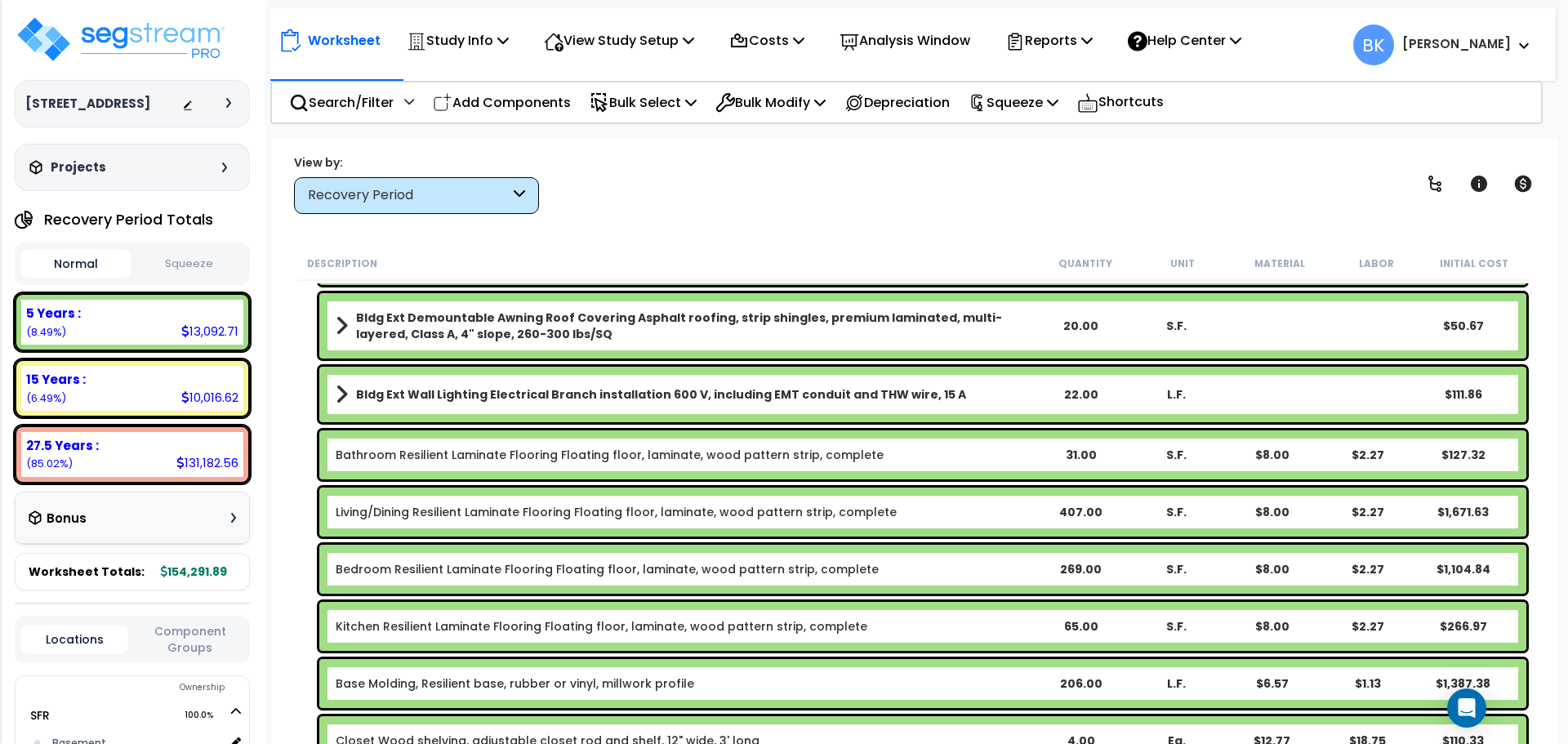
scroll to position [490, 0]
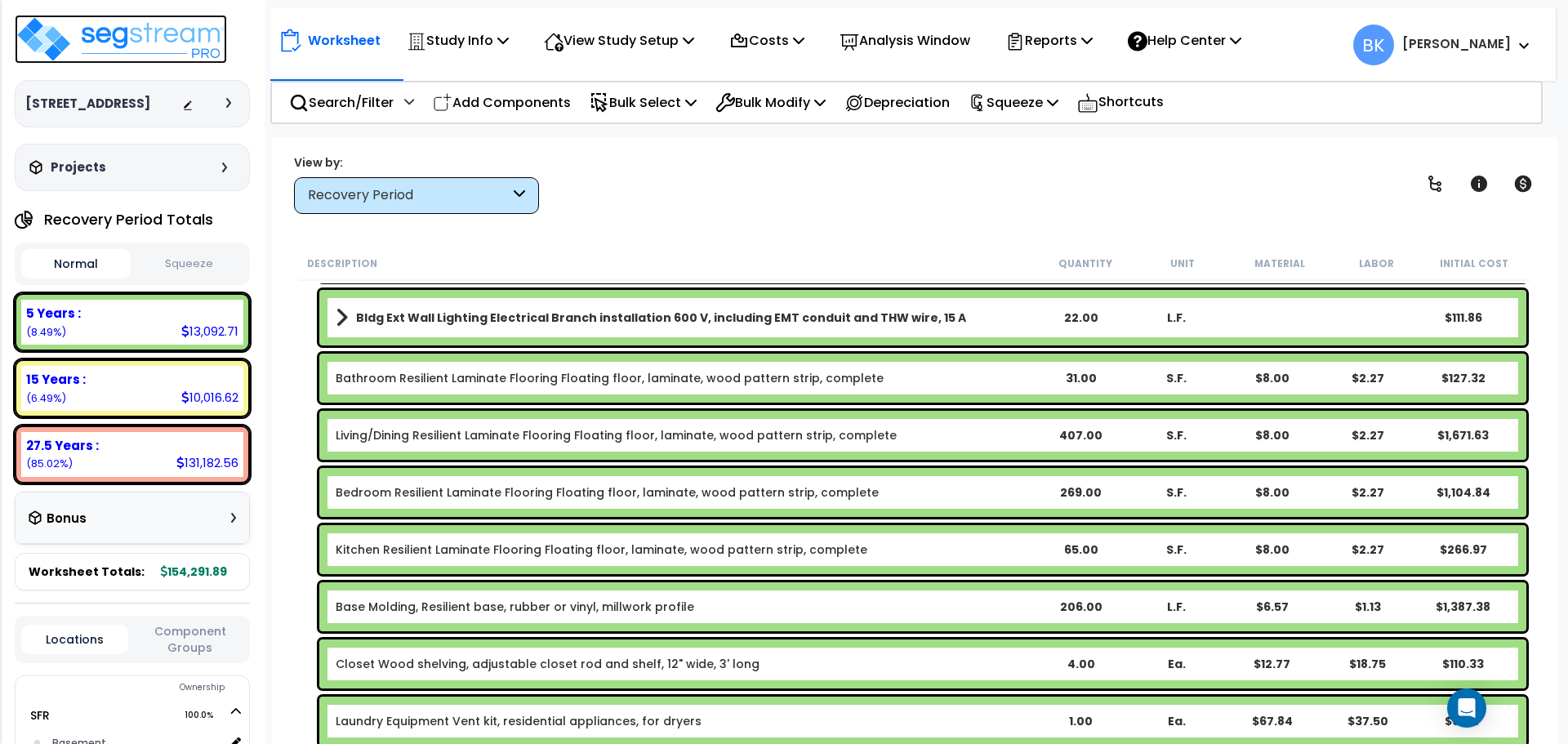
click at [180, 34] on img at bounding box center [121, 39] width 213 height 49
